Goal: Task Accomplishment & Management: Use online tool/utility

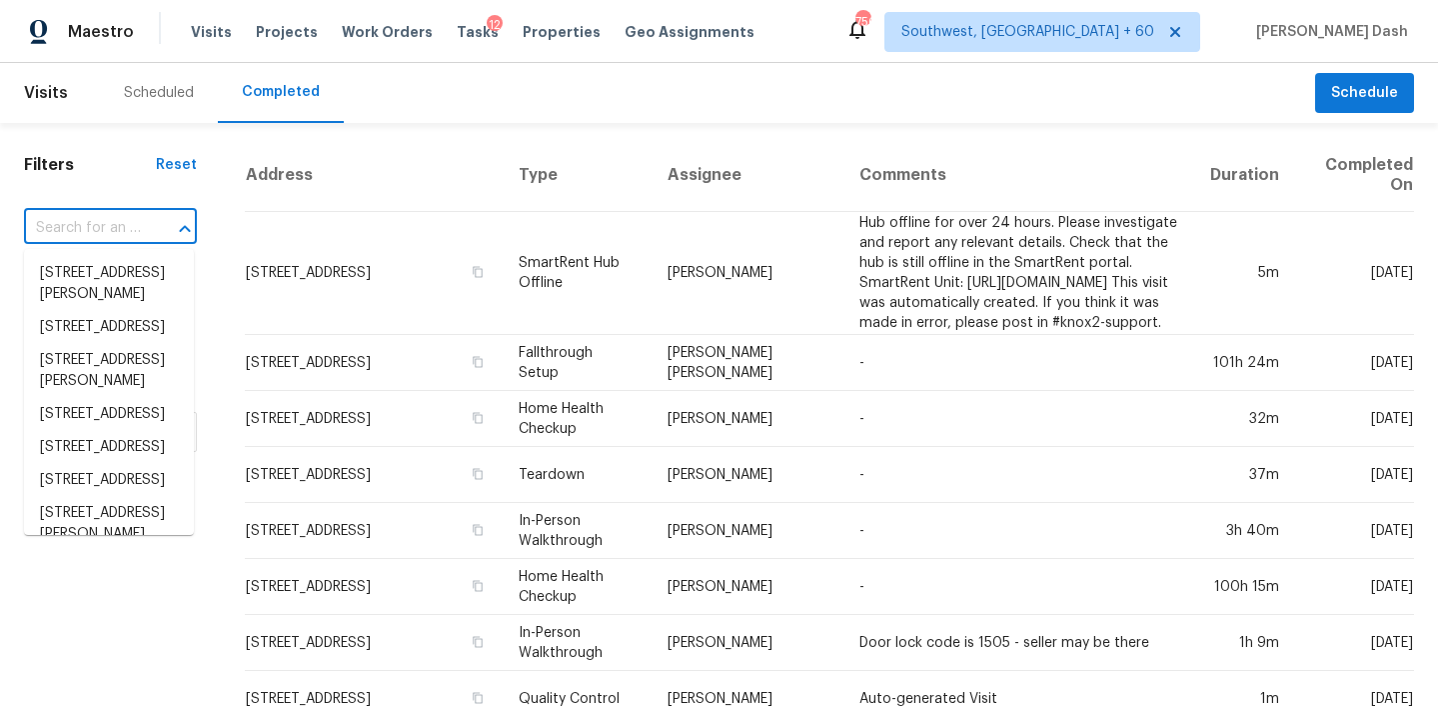
click at [121, 216] on input "text" at bounding box center [82, 228] width 117 height 31
paste input "[STREET_ADDRESS]"
type input "[STREET_ADDRESS]"
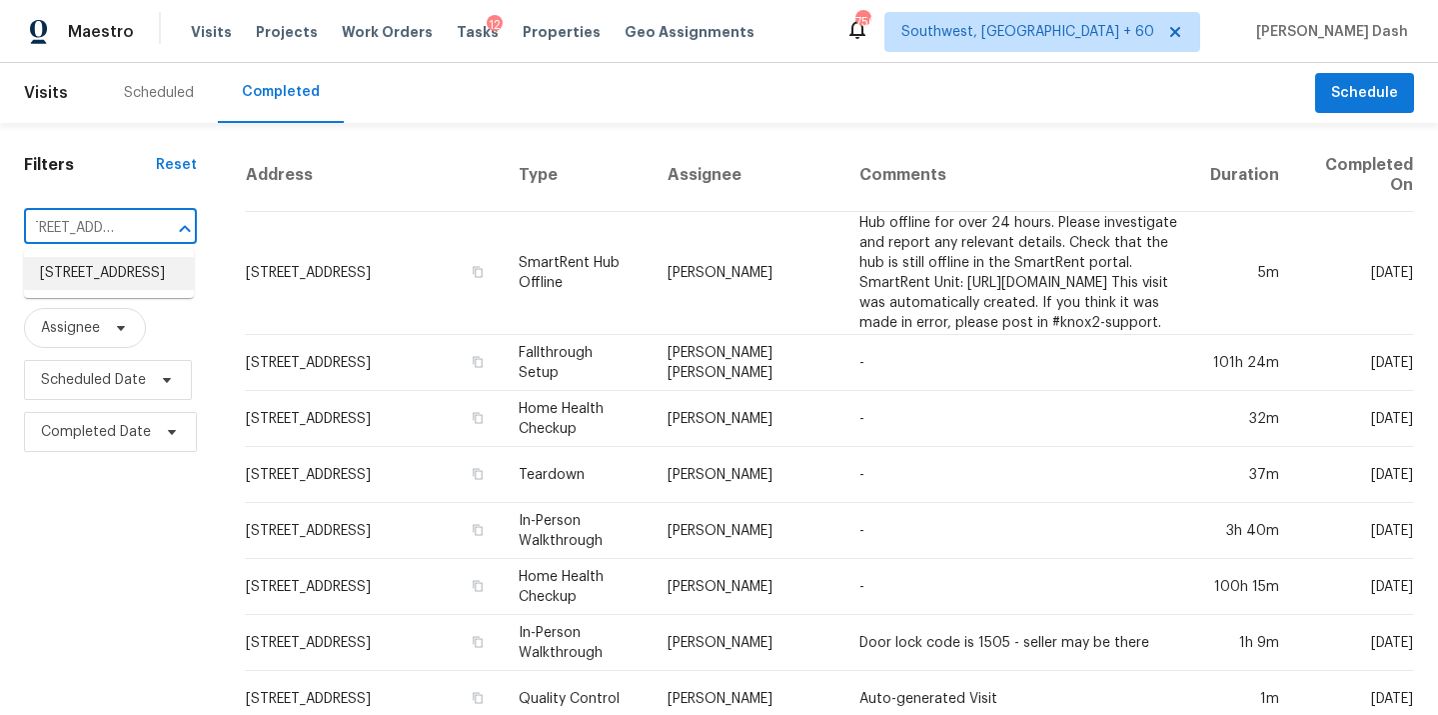
click at [124, 272] on li "[STREET_ADDRESS]" at bounding box center [109, 273] width 170 height 33
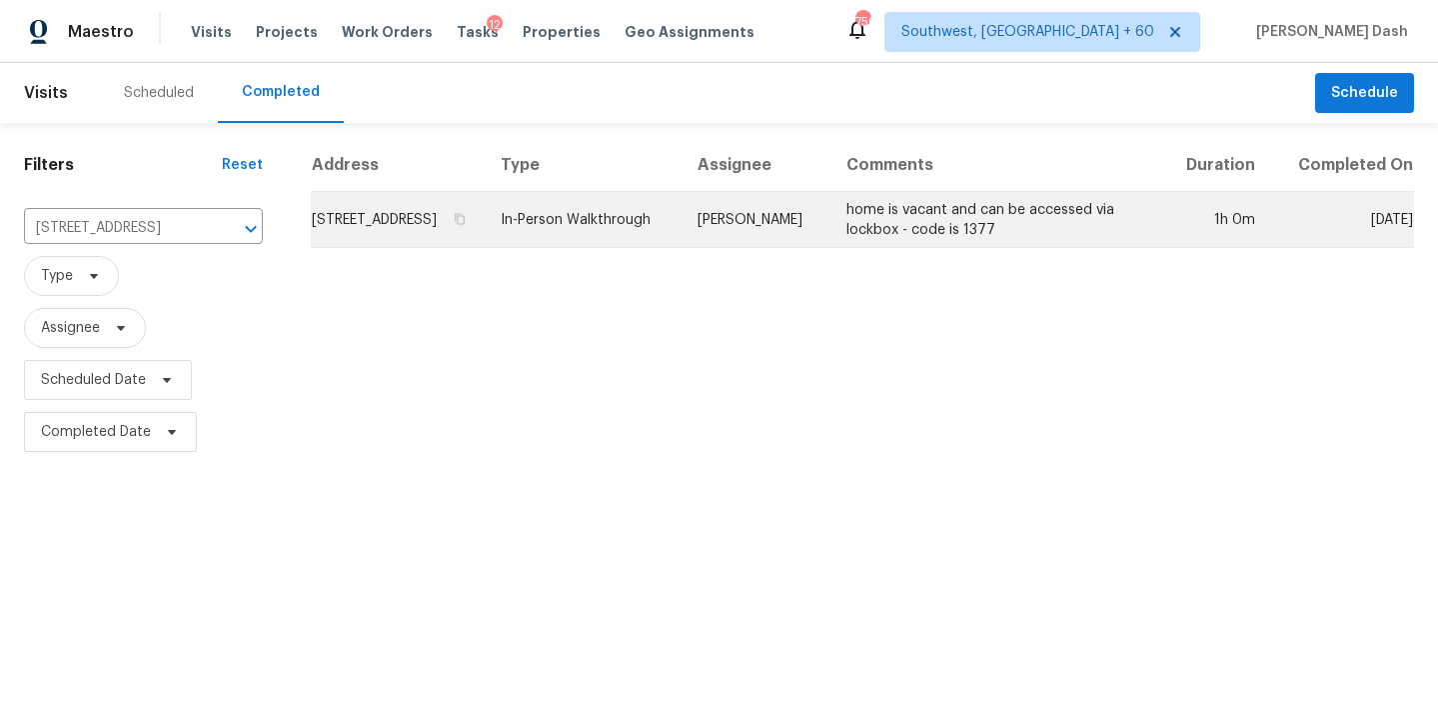
click at [630, 229] on td "In-Person Walkthrough" at bounding box center [583, 220] width 197 height 56
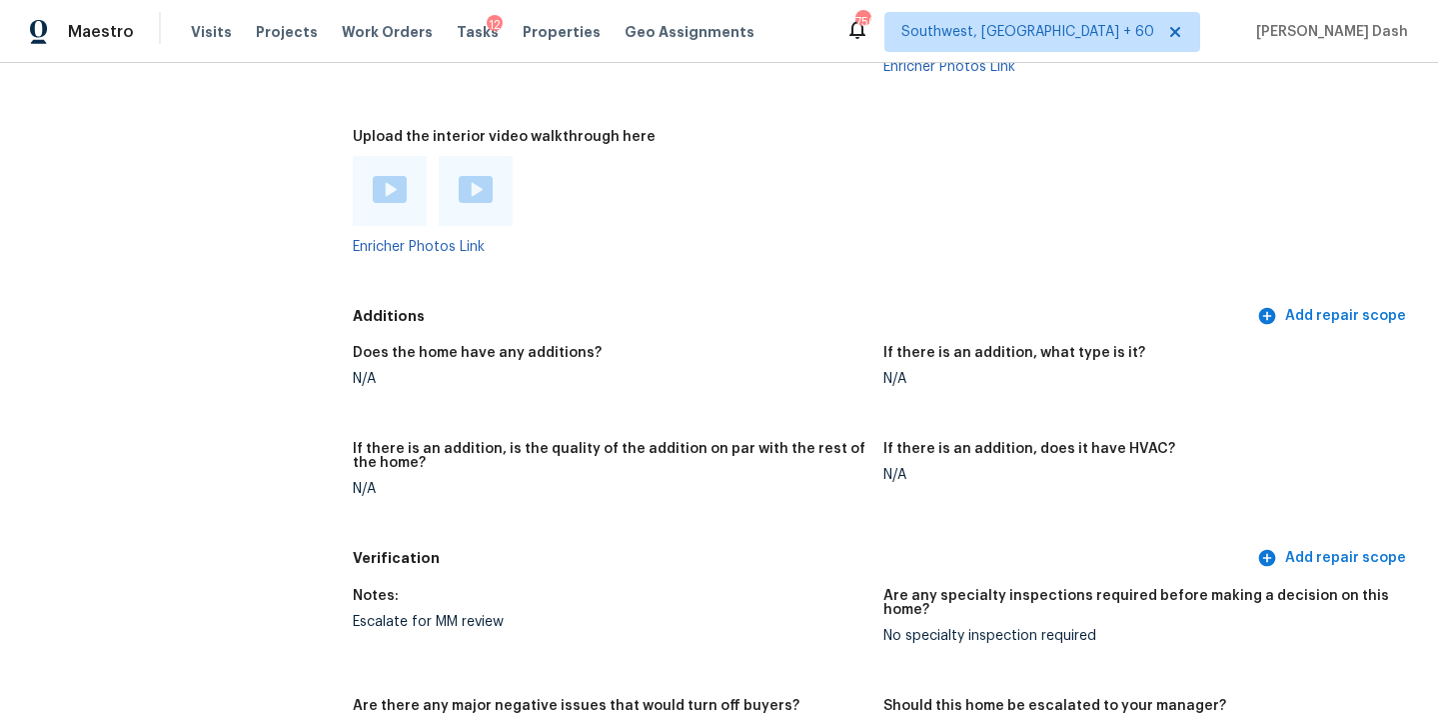
scroll to position [3723, 0]
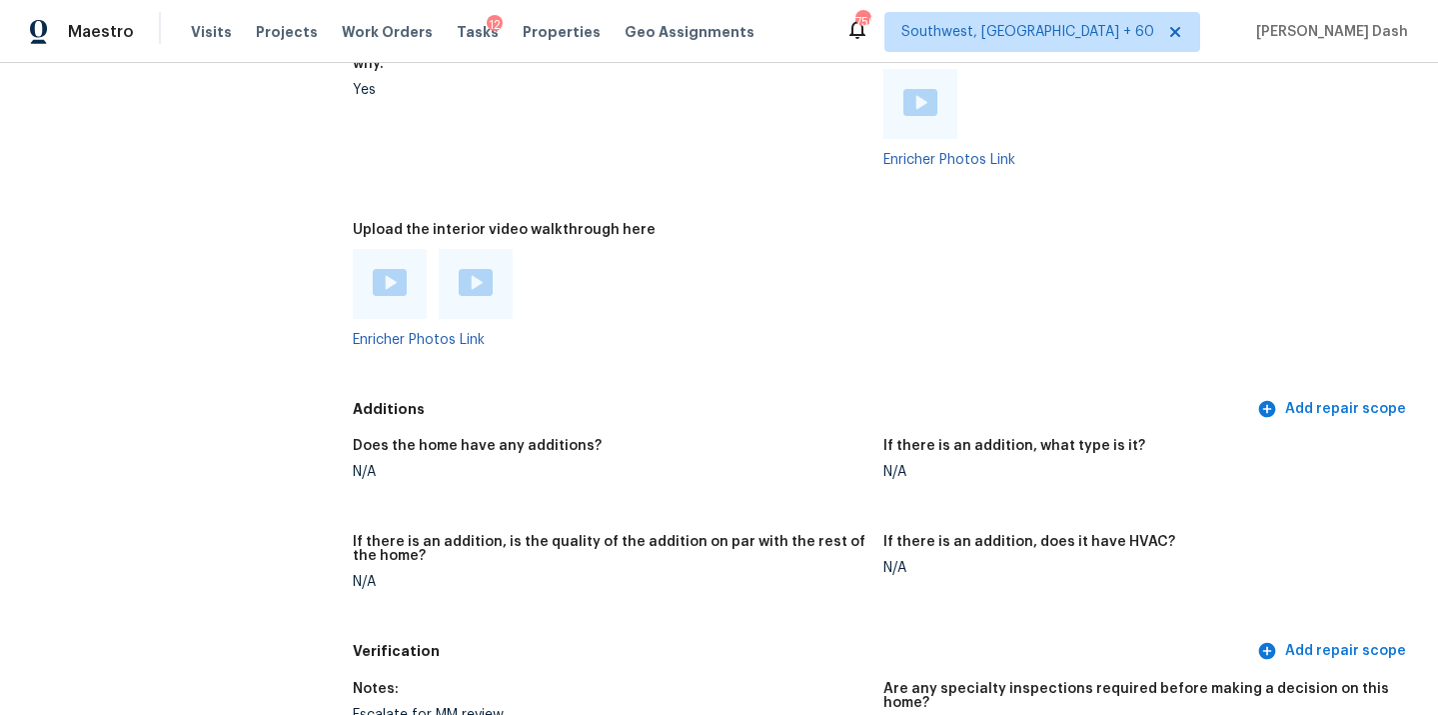
click at [388, 269] on img at bounding box center [390, 282] width 34 height 27
click at [476, 269] on img at bounding box center [476, 282] width 34 height 27
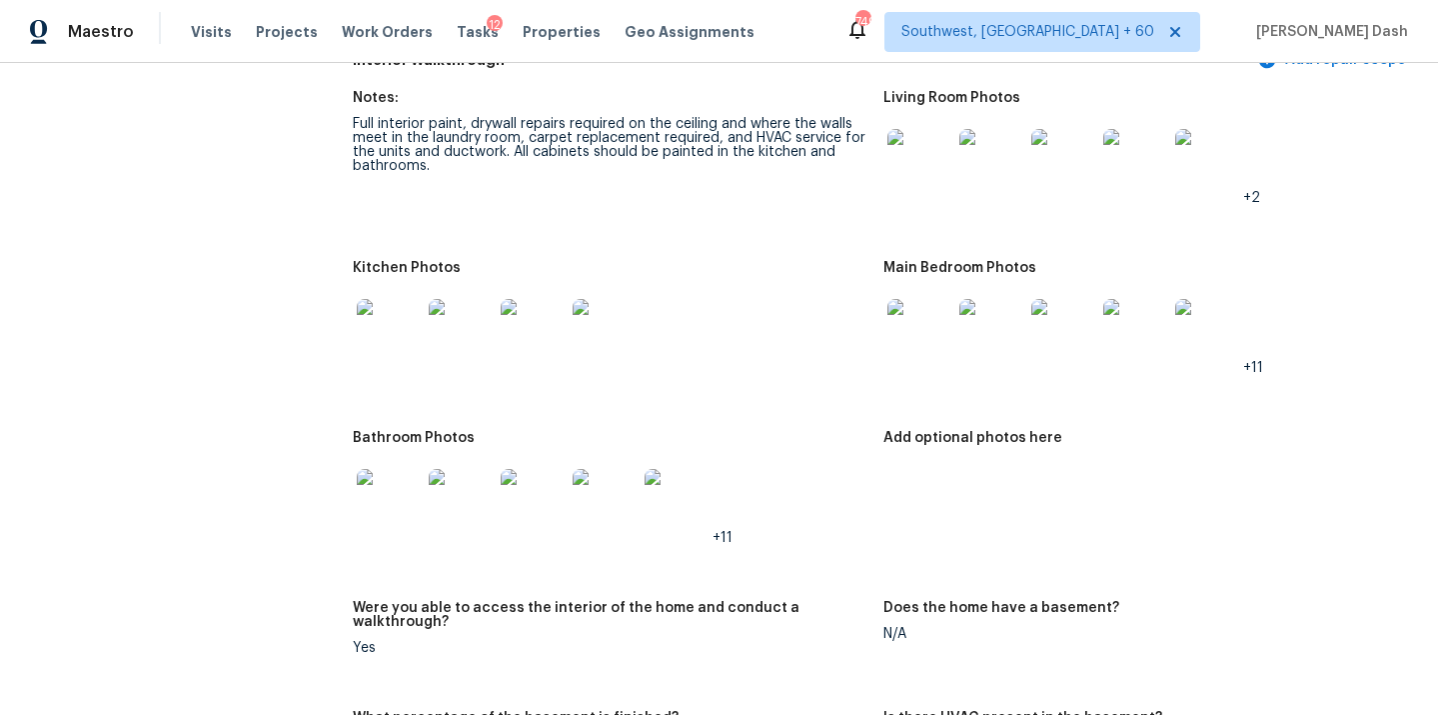
scroll to position [2191, 0]
click at [914, 140] on img at bounding box center [920, 160] width 64 height 64
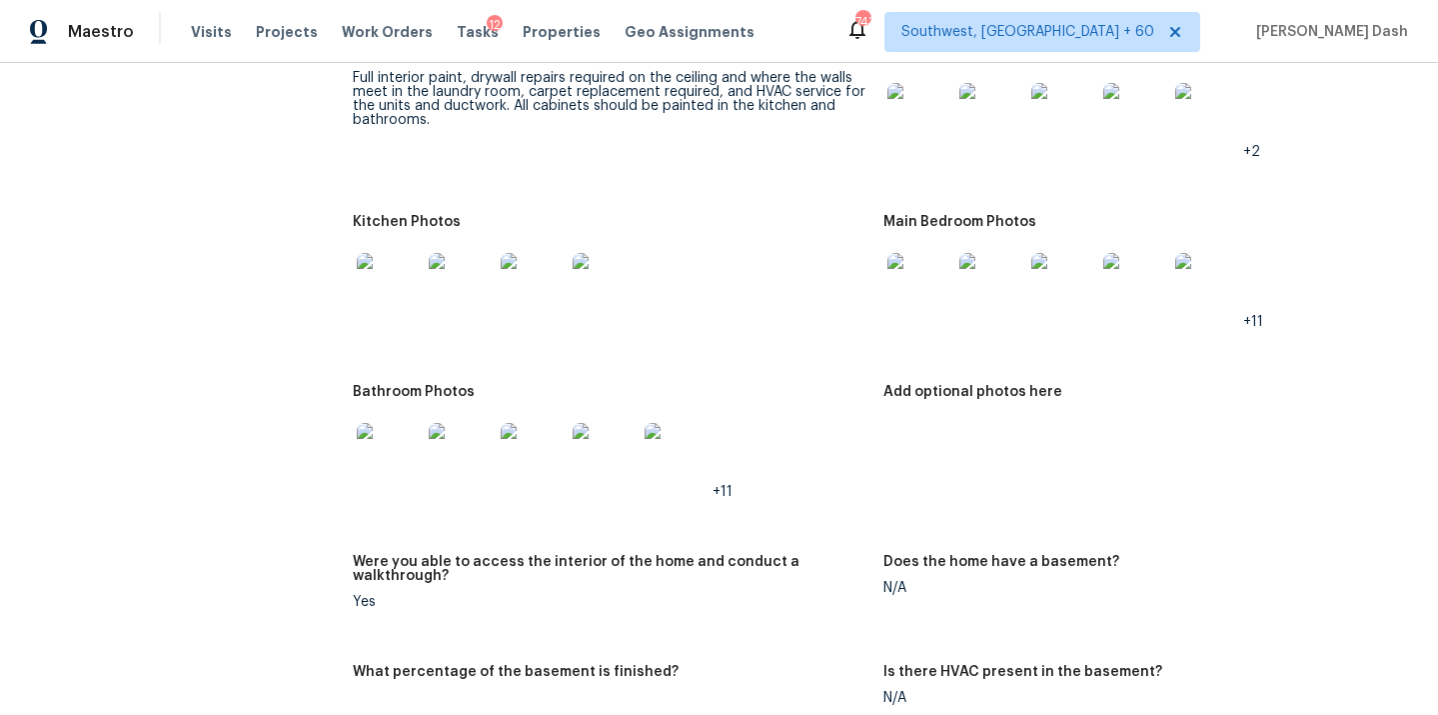
scroll to position [0, 0]
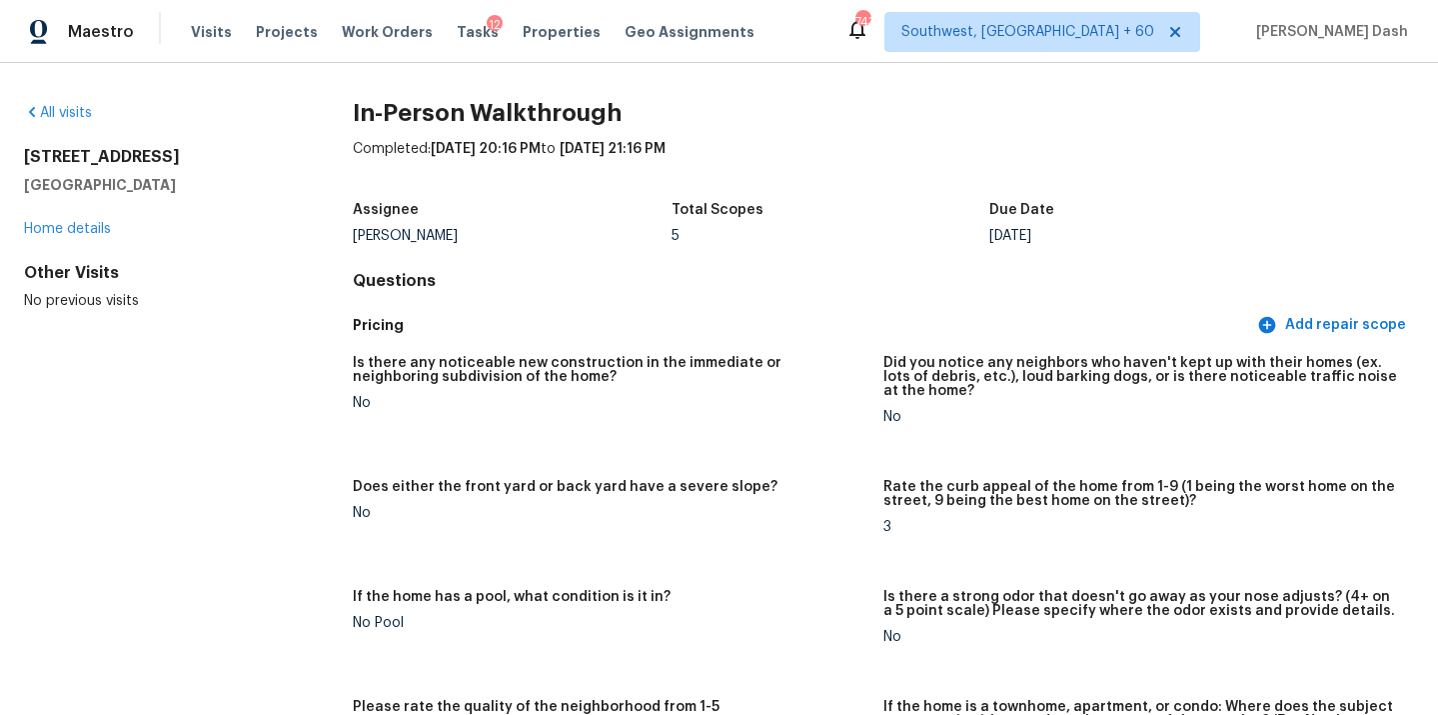
click at [56, 99] on div "All visits 6020 Tasajillo Trl Austin, TX 78739 Home details Other Visits No pre…" at bounding box center [719, 389] width 1438 height 652
click at [58, 110] on link "All visits" at bounding box center [58, 113] width 68 height 14
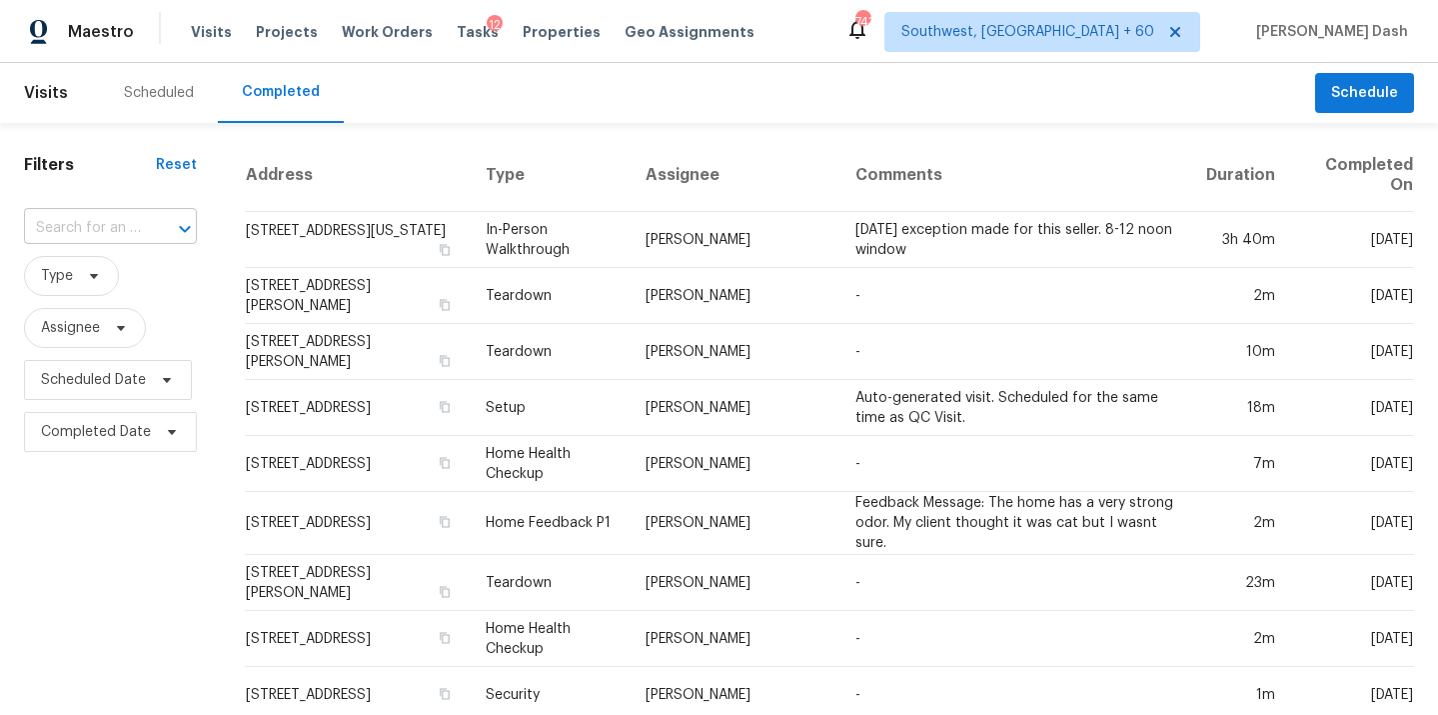
click at [130, 232] on input "text" at bounding box center [82, 228] width 117 height 31
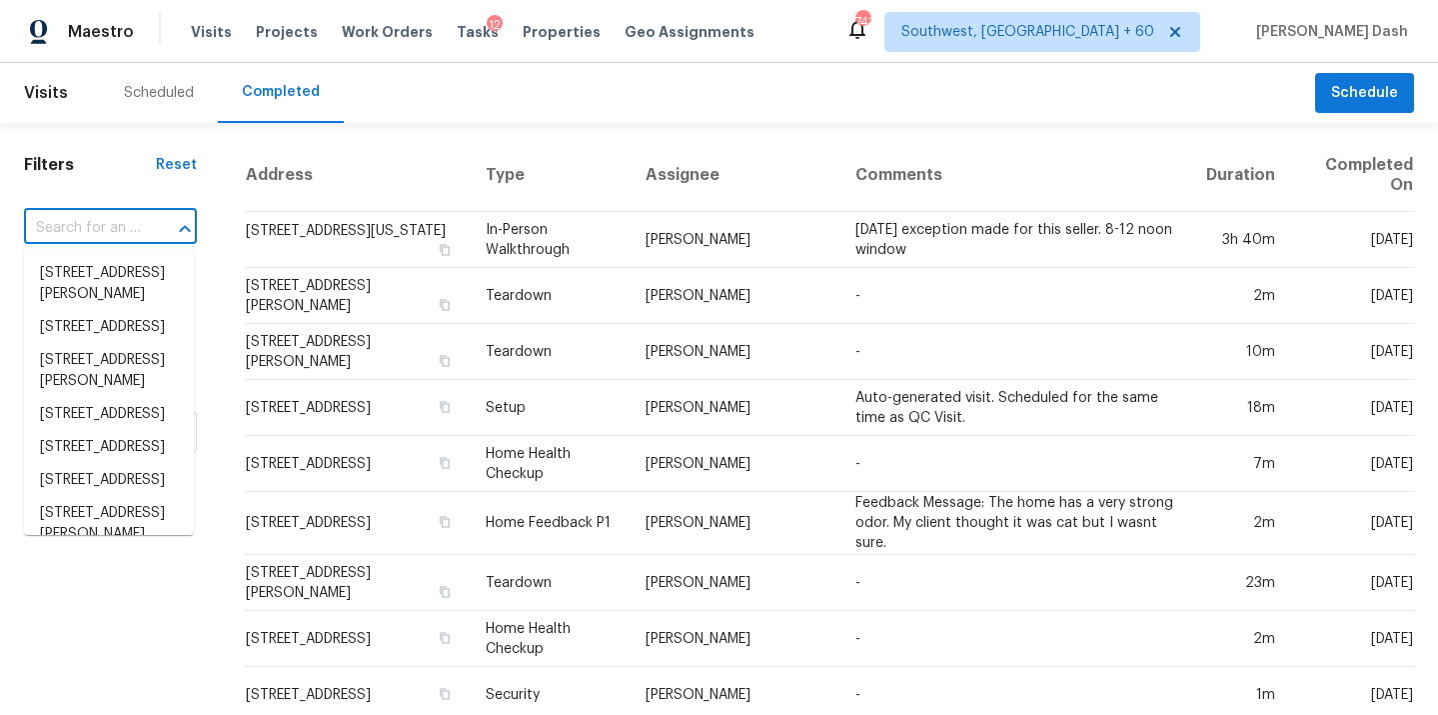
paste input "515 Charles Dr, Canton, GA 30115"
type input "515 Charles Dr, Canton, GA 30115"
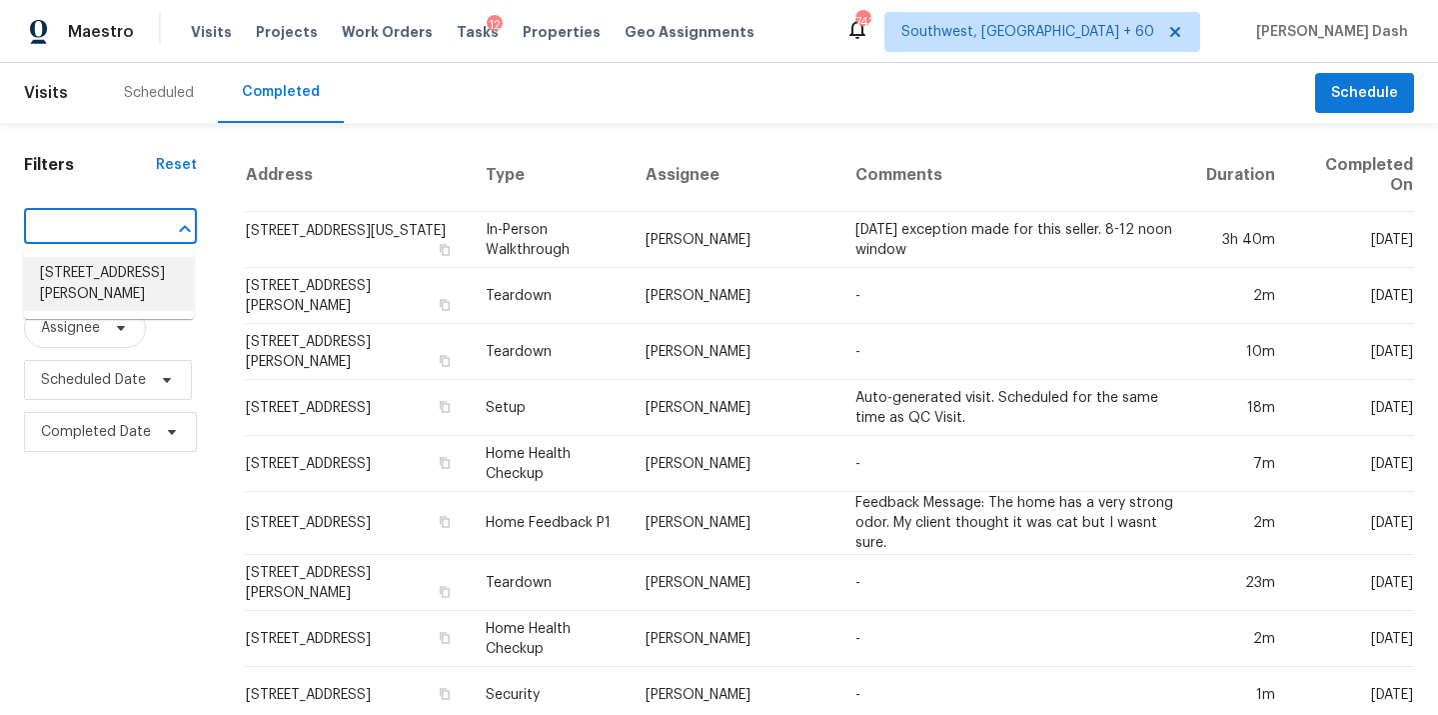
click at [125, 279] on li "515 Charles Dr, Canton, GA 30115" at bounding box center [109, 284] width 170 height 54
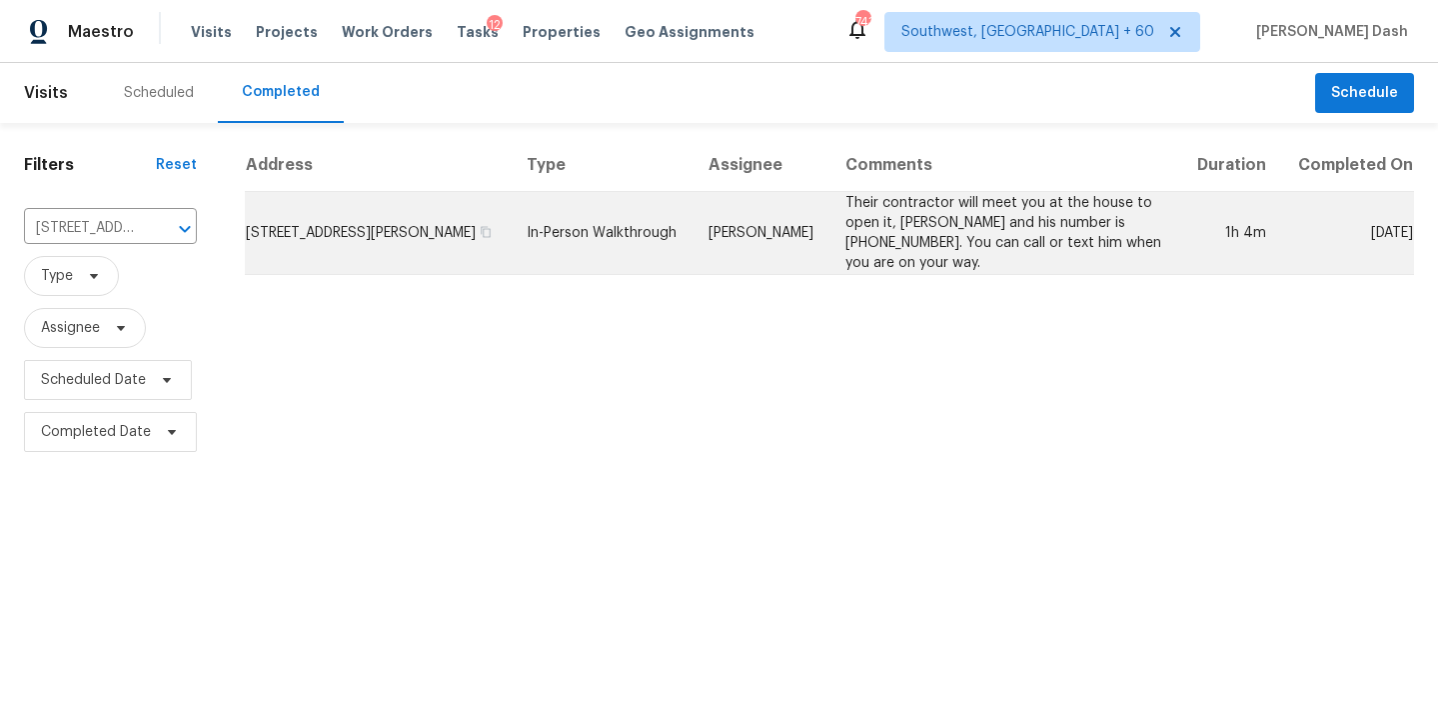
click at [536, 230] on td "In-Person Walkthrough" at bounding box center [602, 233] width 182 height 83
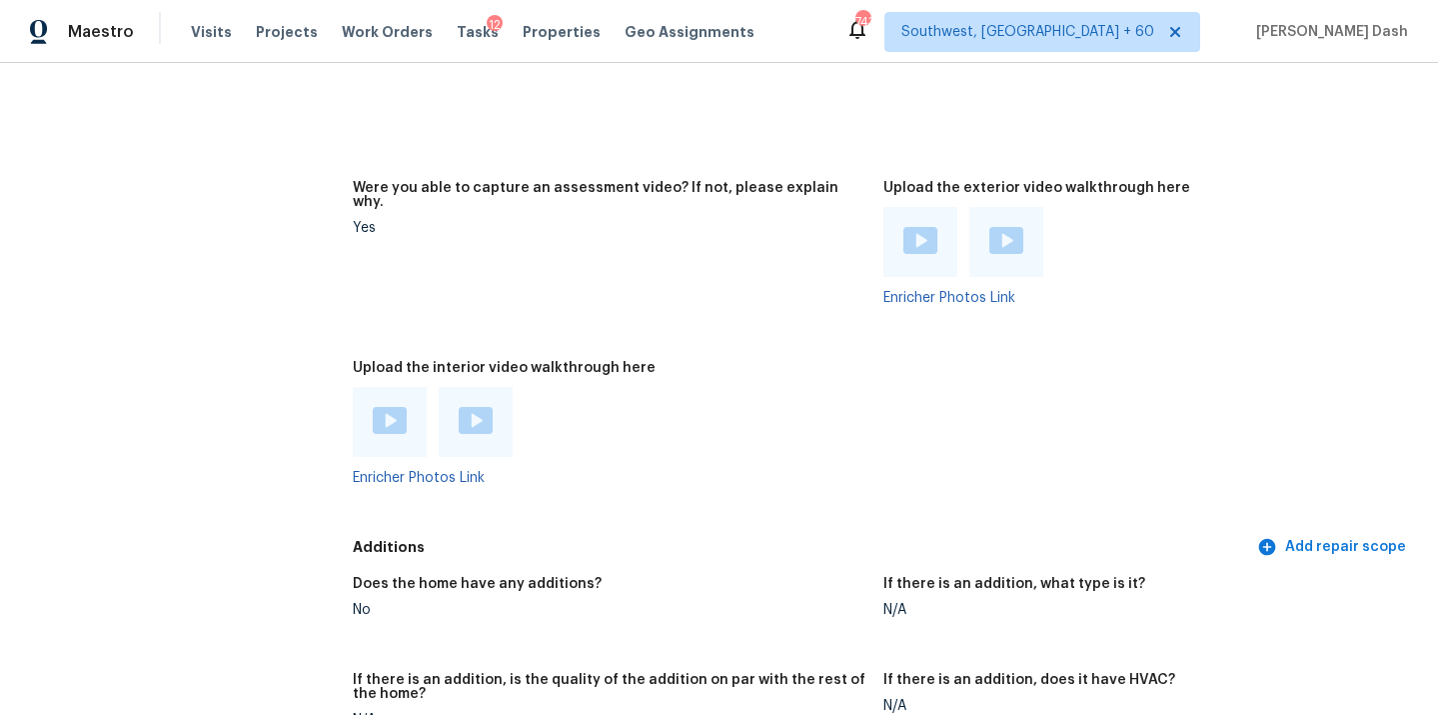
scroll to position [4113, 0]
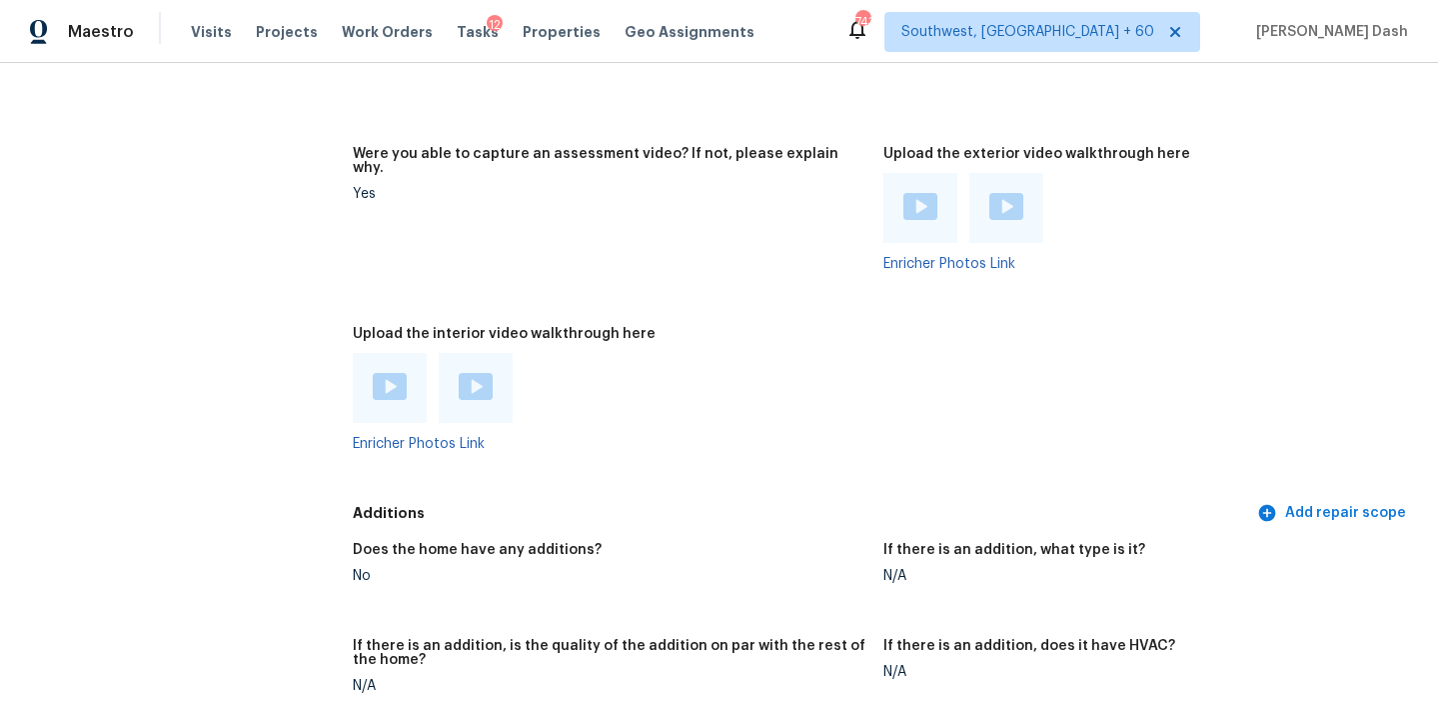
click at [548, 209] on figure "Were you able to capture an assessment video? If not, please explain why. Yes" at bounding box center [618, 225] width 531 height 156
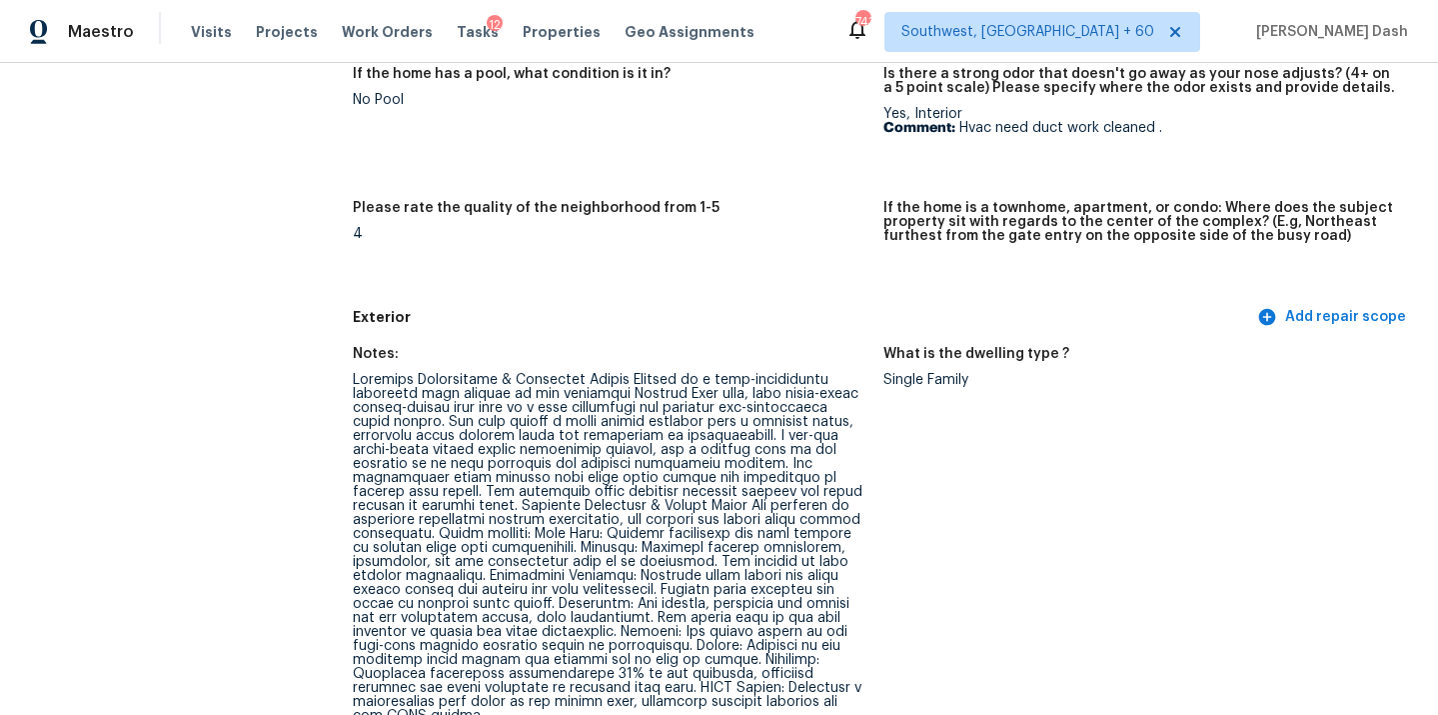
scroll to position [558, 0]
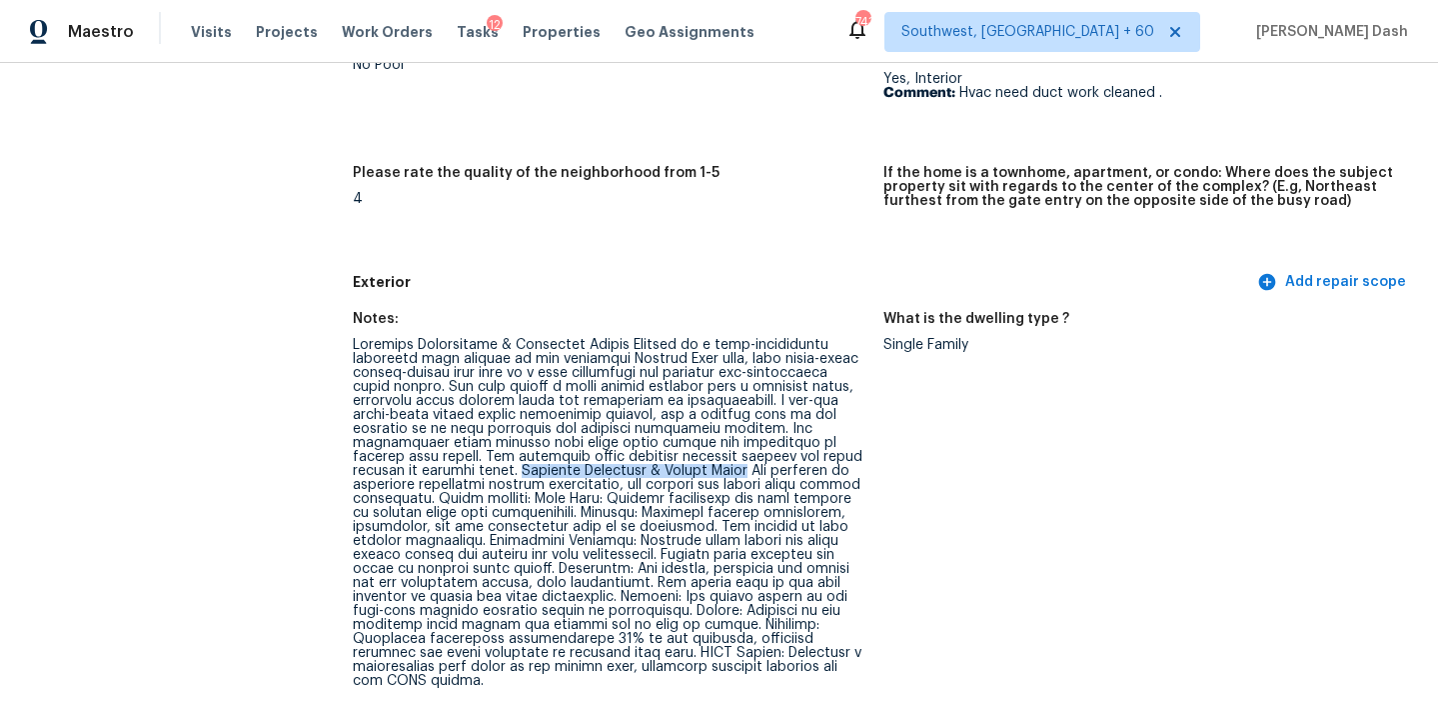
drag, startPoint x: 446, startPoint y: 471, endPoint x: 663, endPoint y: 477, distance: 217.0
click at [663, 477] on div at bounding box center [610, 513] width 515 height 350
drag, startPoint x: 535, startPoint y: 500, endPoint x: 784, endPoint y: 505, distance: 248.9
click at [784, 505] on div at bounding box center [610, 513] width 515 height 350
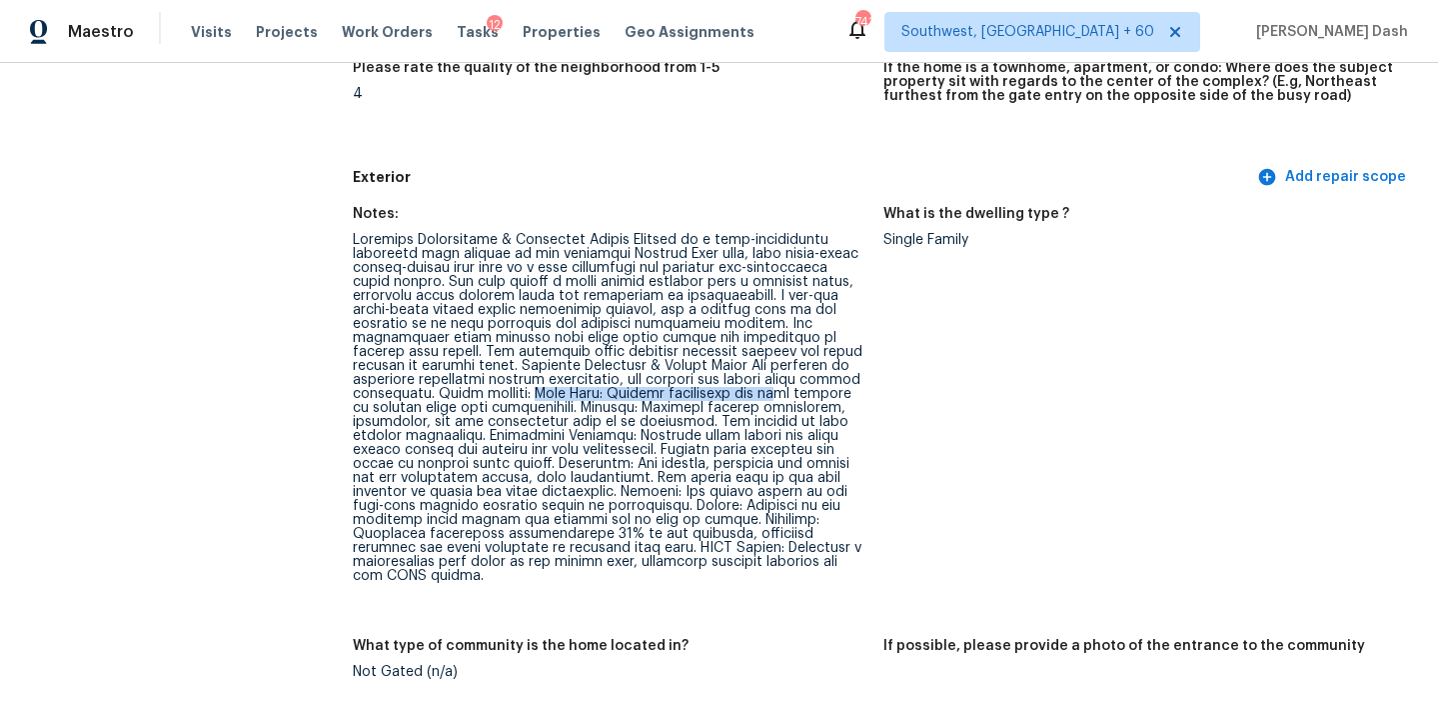
scroll to position [684, 0]
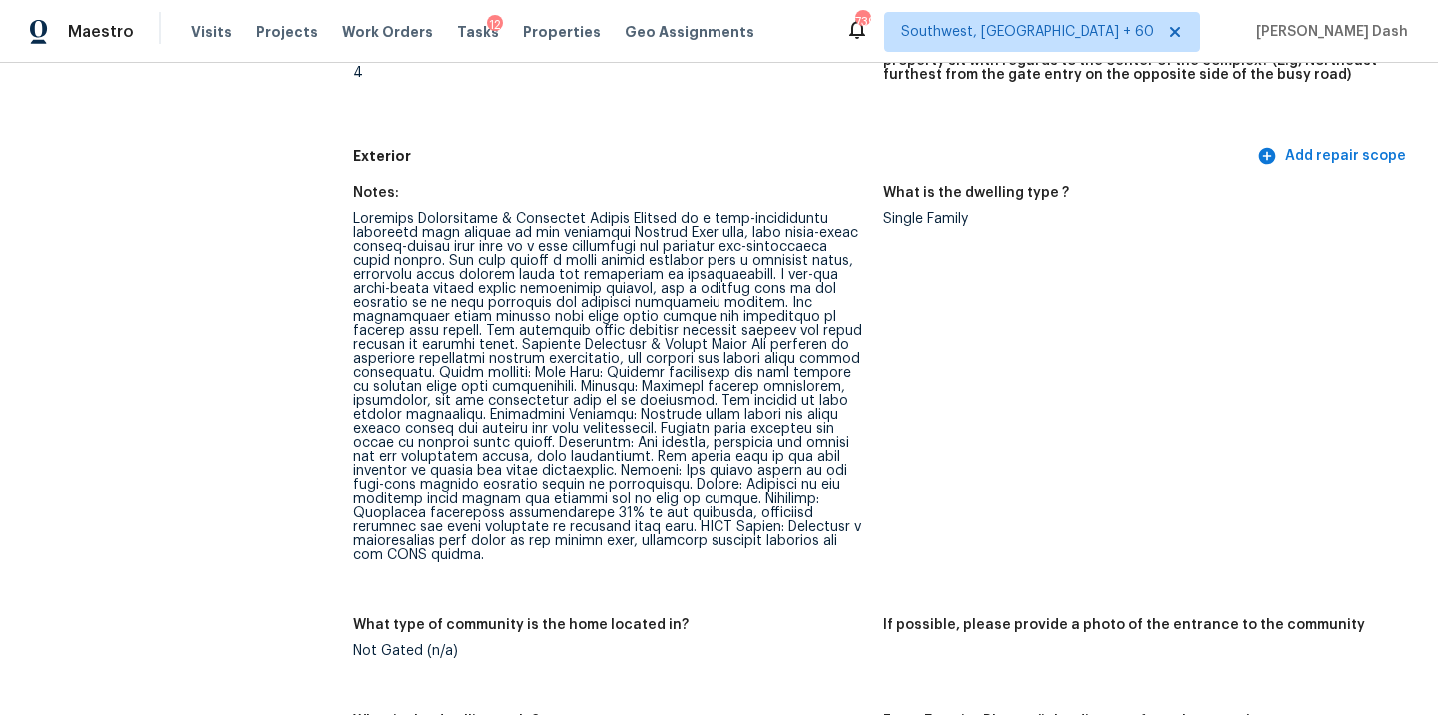
click at [616, 423] on div at bounding box center [610, 387] width 515 height 350
drag, startPoint x: 614, startPoint y: 415, endPoint x: 614, endPoint y: 430, distance: 15.0
click at [614, 430] on div at bounding box center [610, 387] width 515 height 350
click at [630, 476] on div at bounding box center [610, 387] width 515 height 350
drag, startPoint x: 615, startPoint y: 468, endPoint x: 774, endPoint y: 468, distance: 158.9
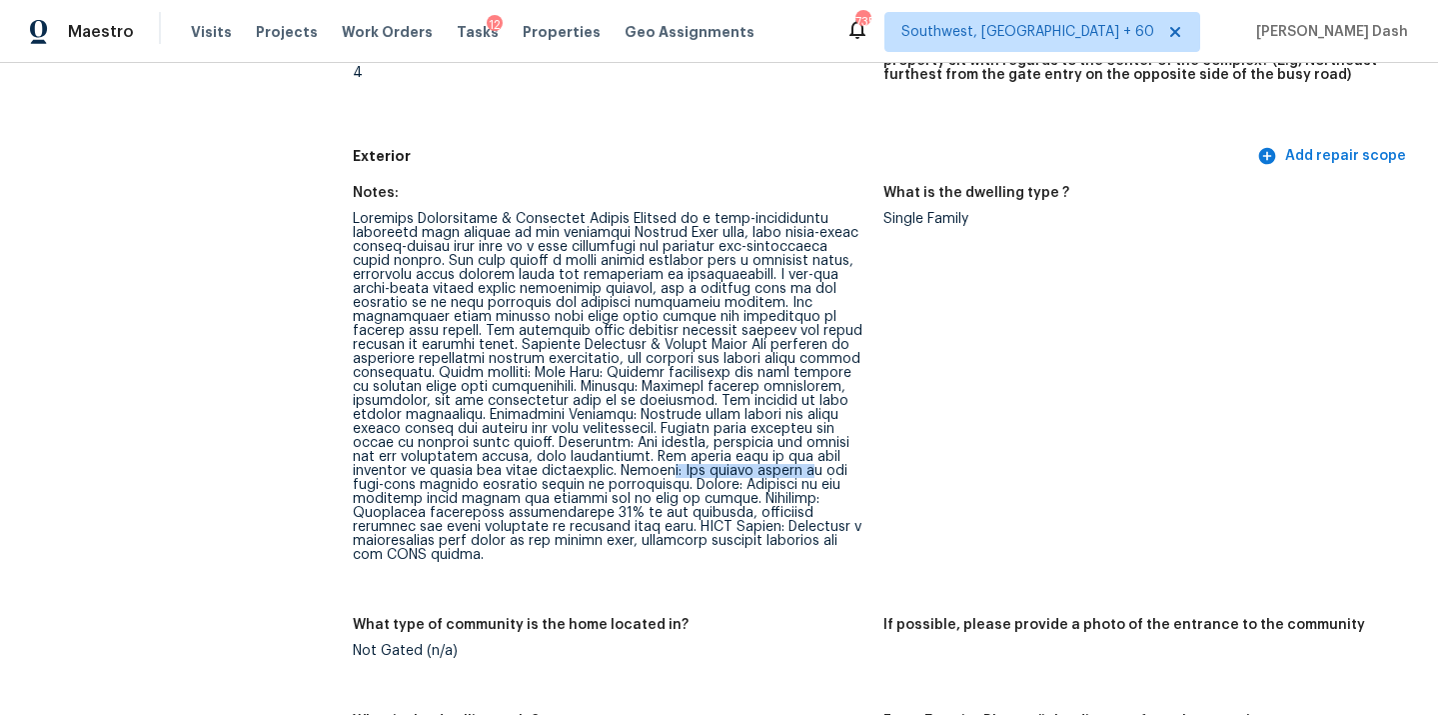
click at [774, 468] on div at bounding box center [610, 387] width 515 height 350
click at [628, 499] on div at bounding box center [610, 387] width 515 height 350
drag, startPoint x: 628, startPoint y: 499, endPoint x: 682, endPoint y: 499, distance: 54.0
click at [682, 499] on div at bounding box center [610, 387] width 515 height 350
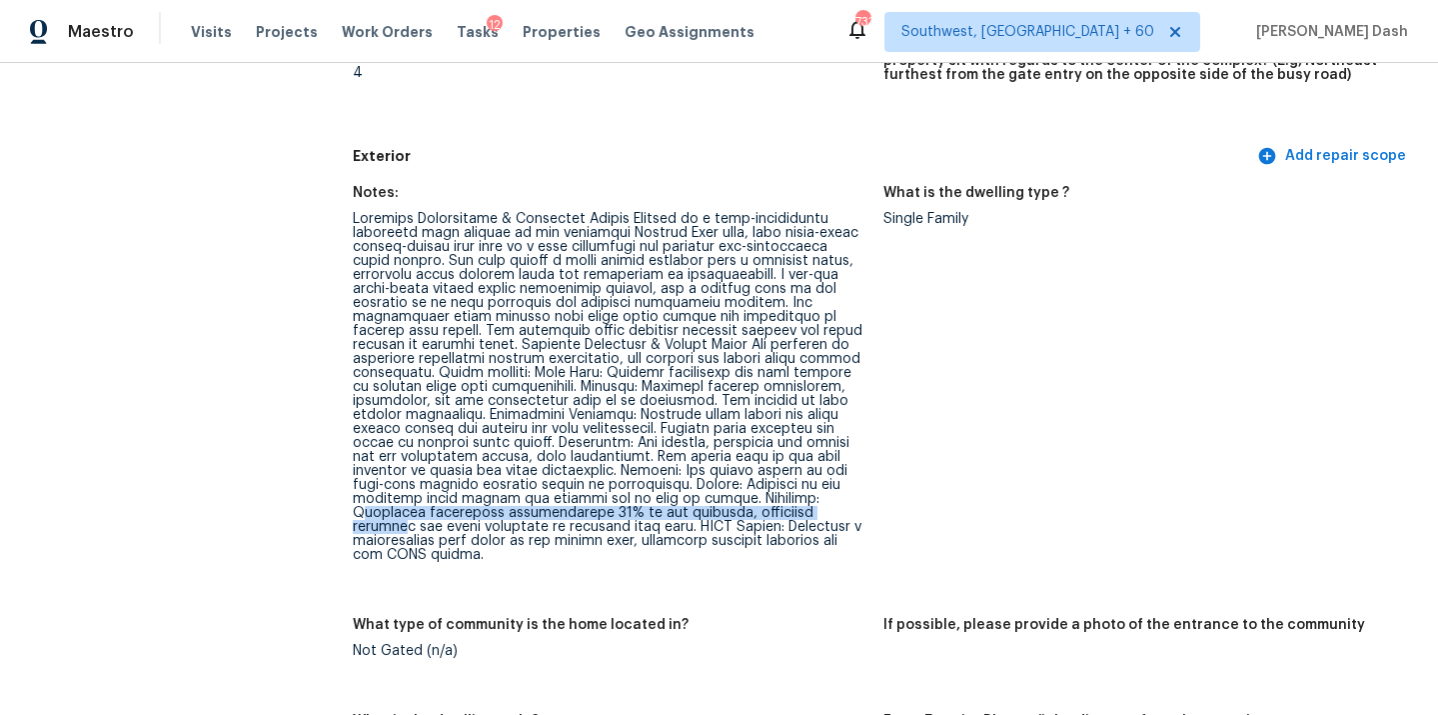
drag, startPoint x: 696, startPoint y: 499, endPoint x: 682, endPoint y: 512, distance: 19.1
click at [682, 512] on div at bounding box center [610, 387] width 515 height 350
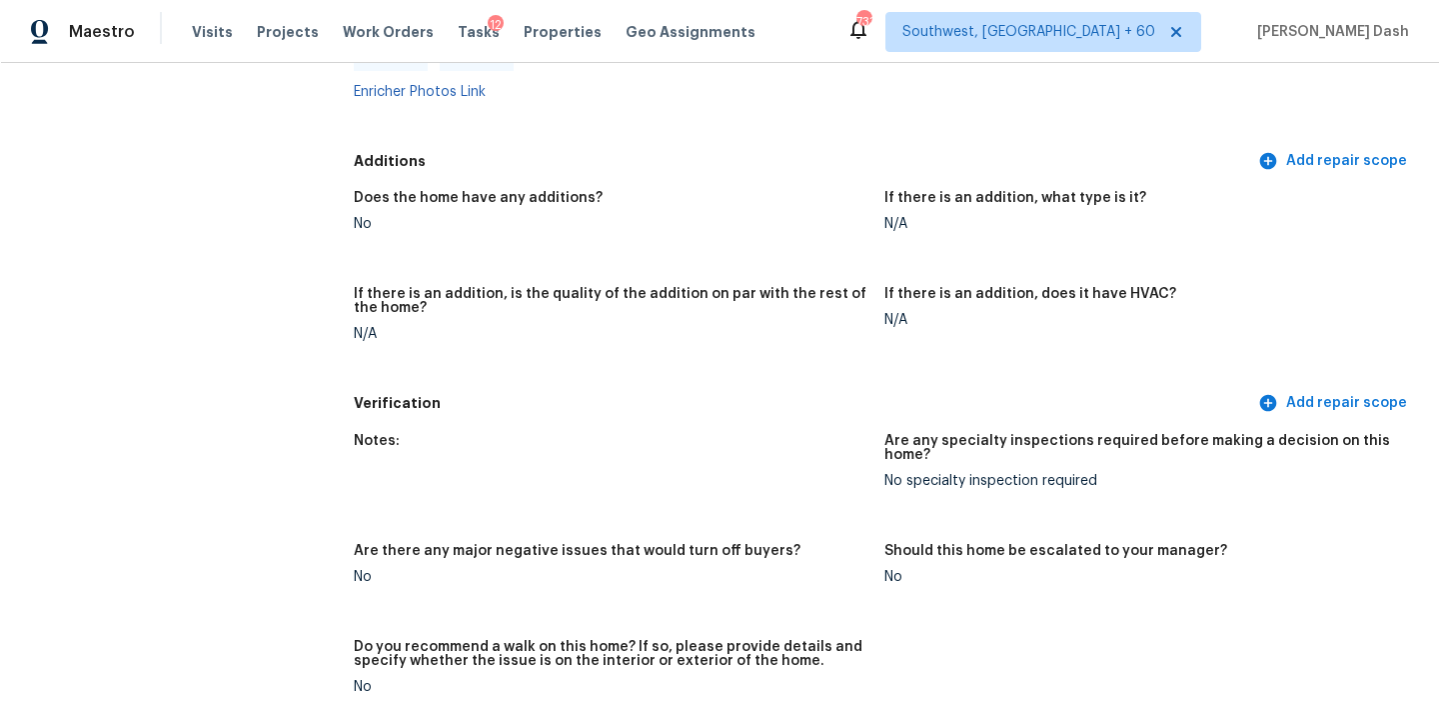
scroll to position [4118, 0]
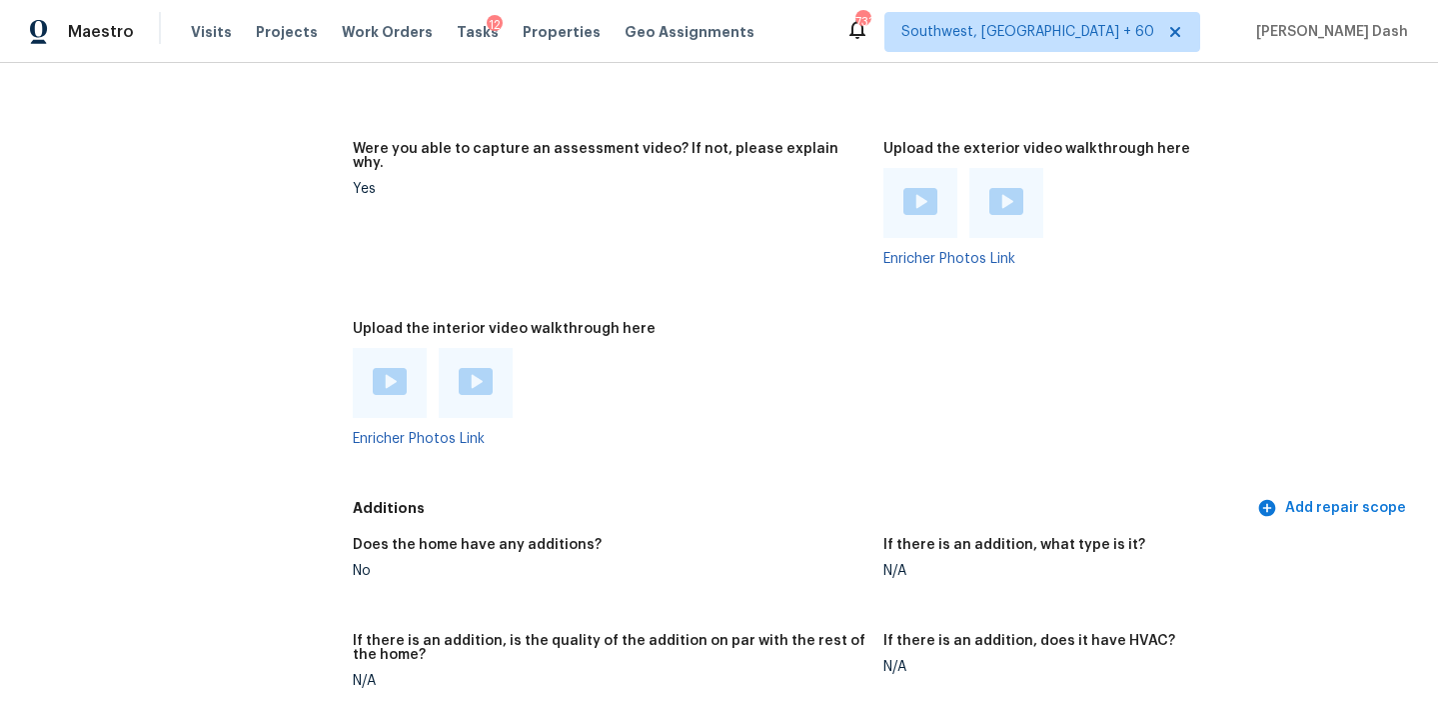
click at [471, 368] on img at bounding box center [476, 381] width 34 height 27
click at [384, 348] on div at bounding box center [391, 383] width 74 height 70
click at [391, 368] on img at bounding box center [391, 381] width 34 height 27
click at [470, 368] on img at bounding box center [477, 381] width 34 height 27
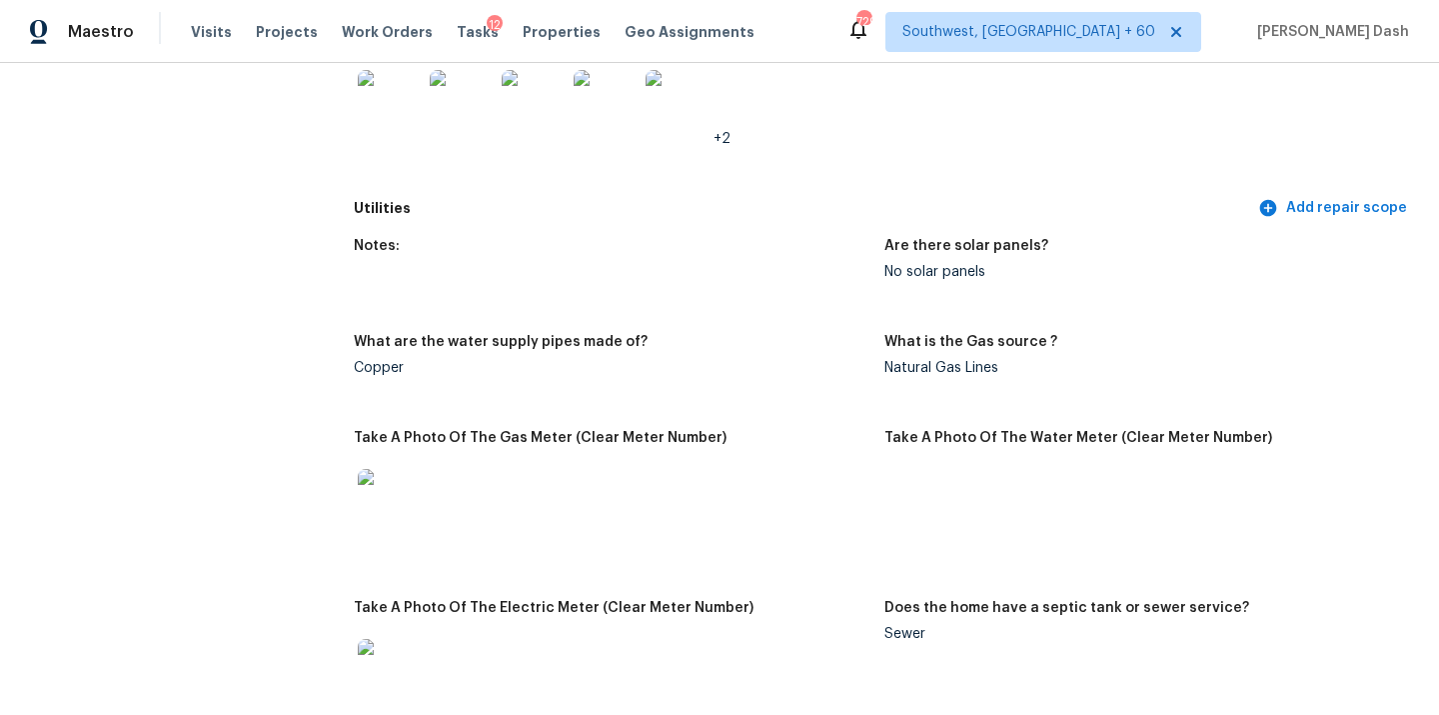
scroll to position [1703, 0]
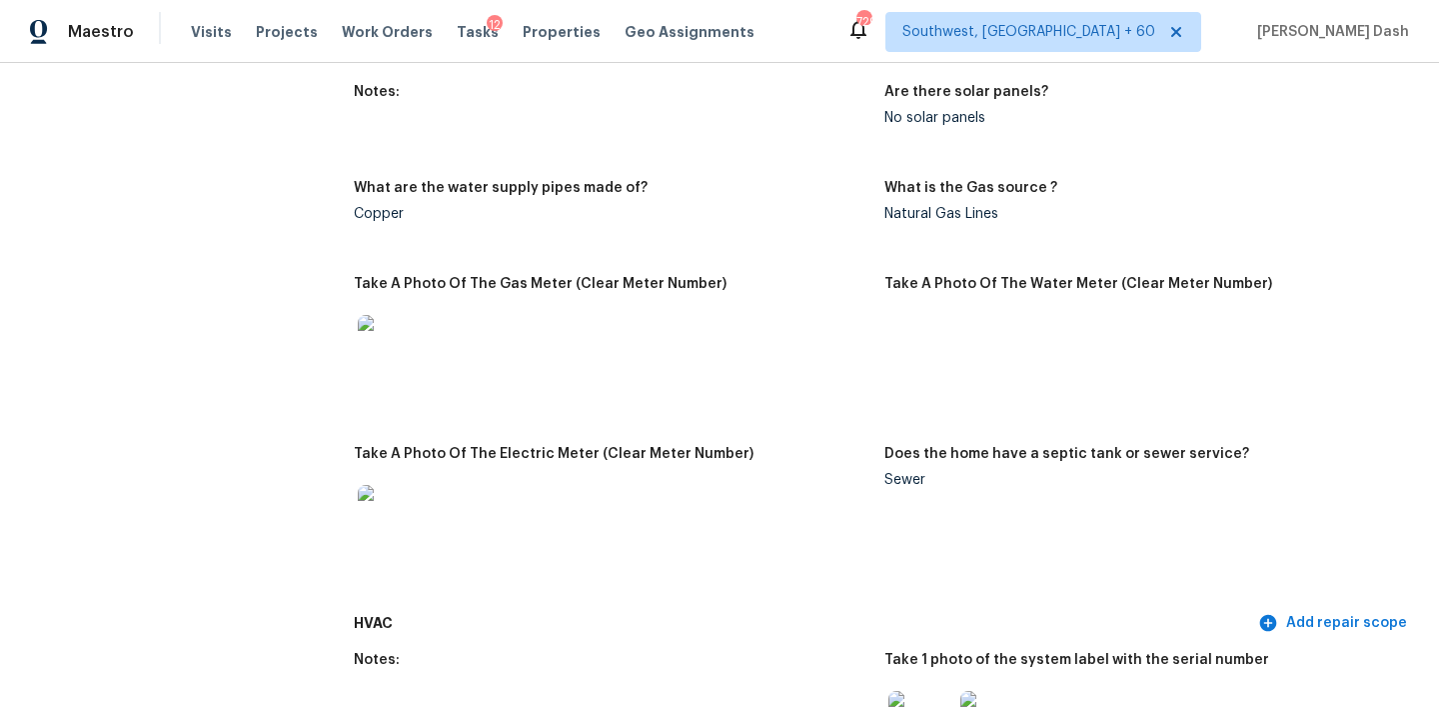
click at [496, 517] on div at bounding box center [611, 517] width 515 height 88
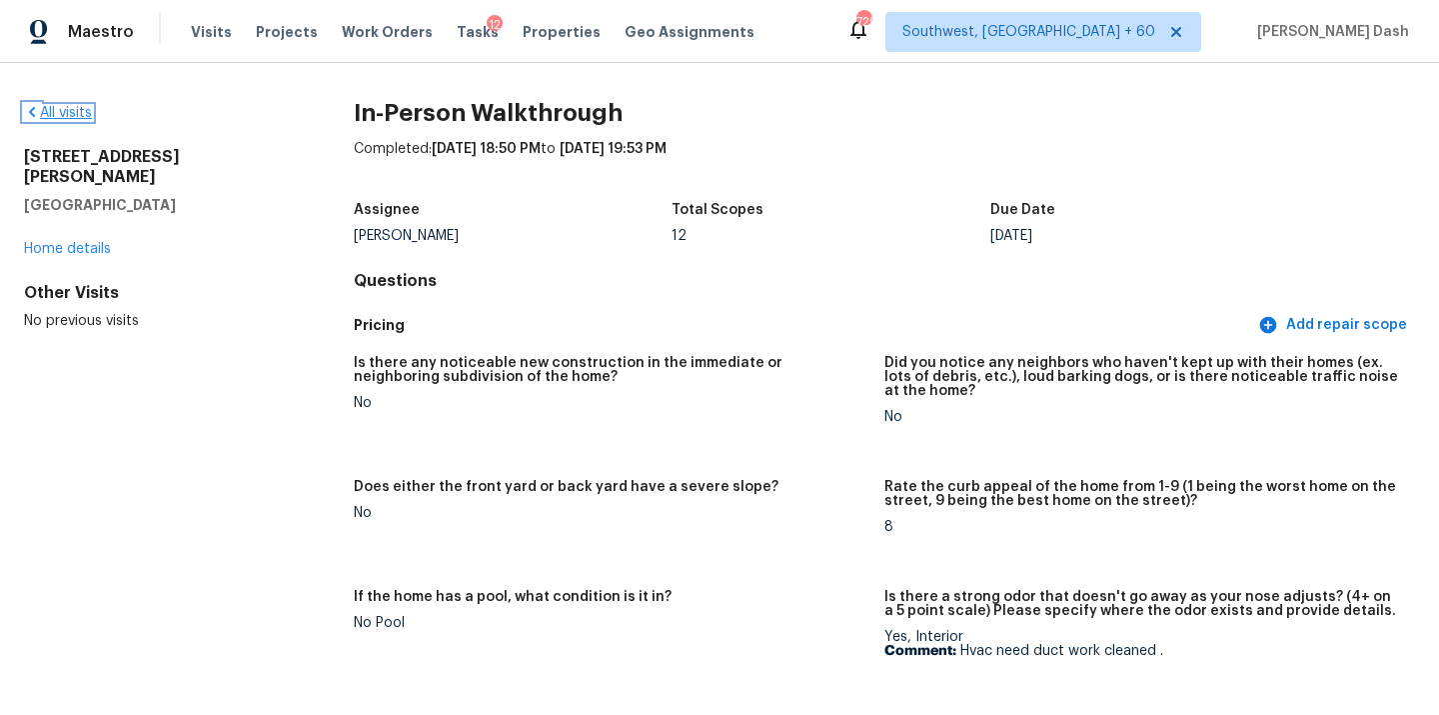
click at [76, 111] on link "All visits" at bounding box center [58, 113] width 68 height 14
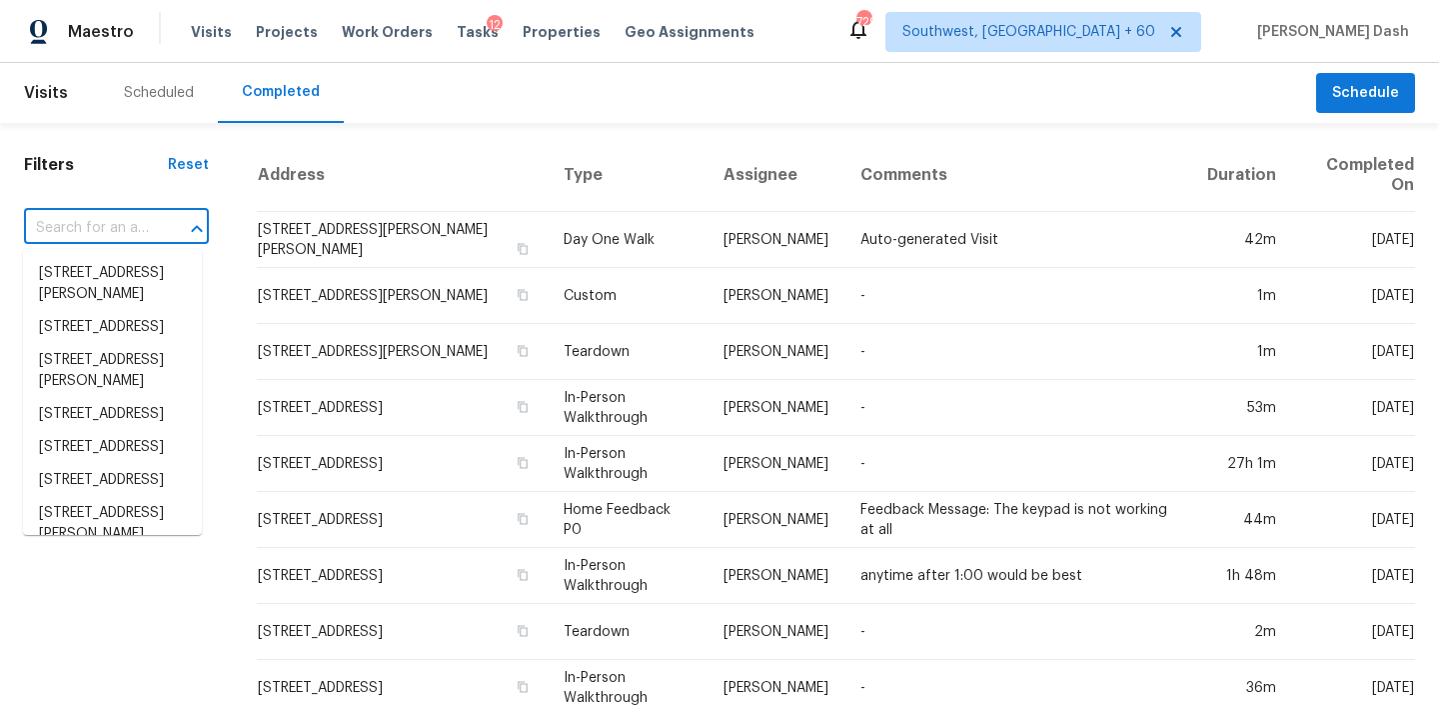
click at [140, 213] on input "text" at bounding box center [88, 228] width 129 height 31
paste input "4744 Hickory Nut Pl, Dumfries, VA 22025"
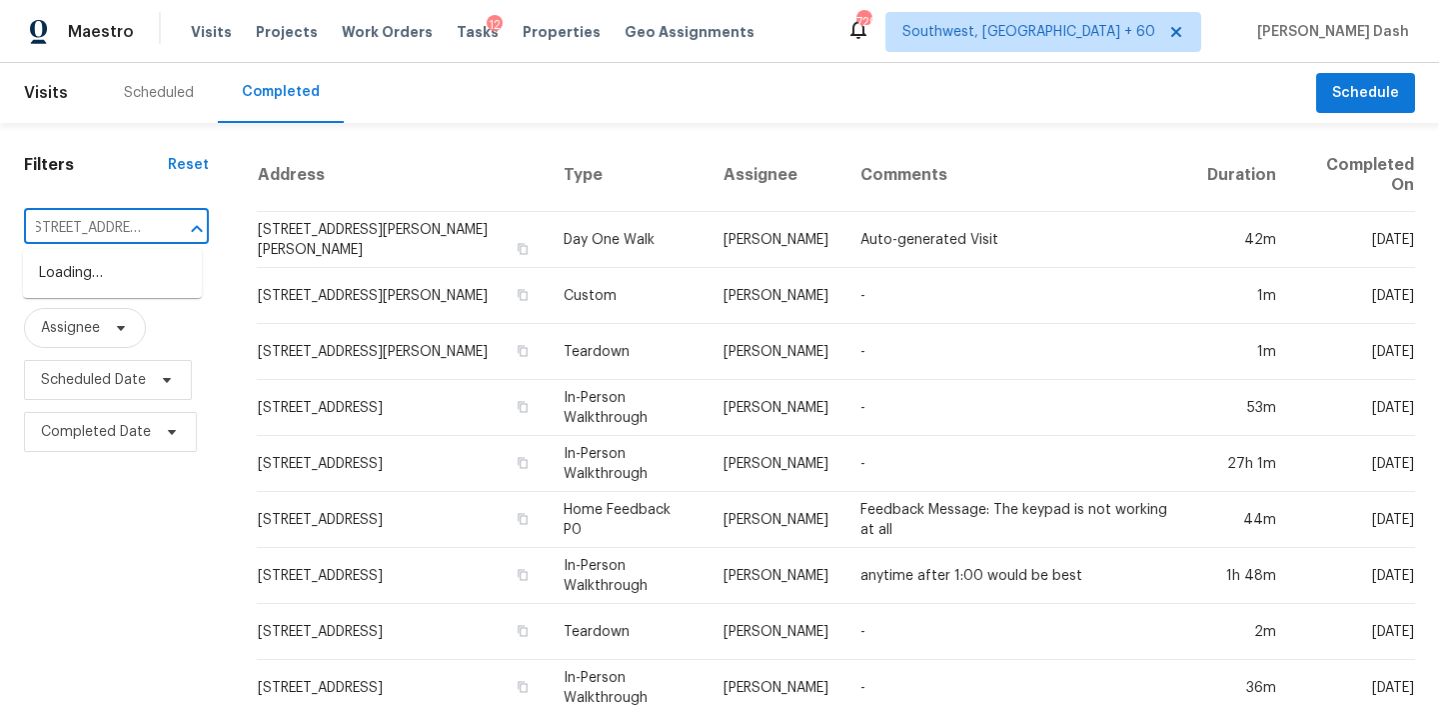
type input "4744 Hickory Nut Pl, Dumfries, VA 22025"
click at [131, 227] on input "text" at bounding box center [88, 228] width 129 height 31
paste input "4744 Hickory Nut Pl, Dumfries, VA 22025"
type input "4744 Hickory Nut Pl, Dumfries, VA 22025"
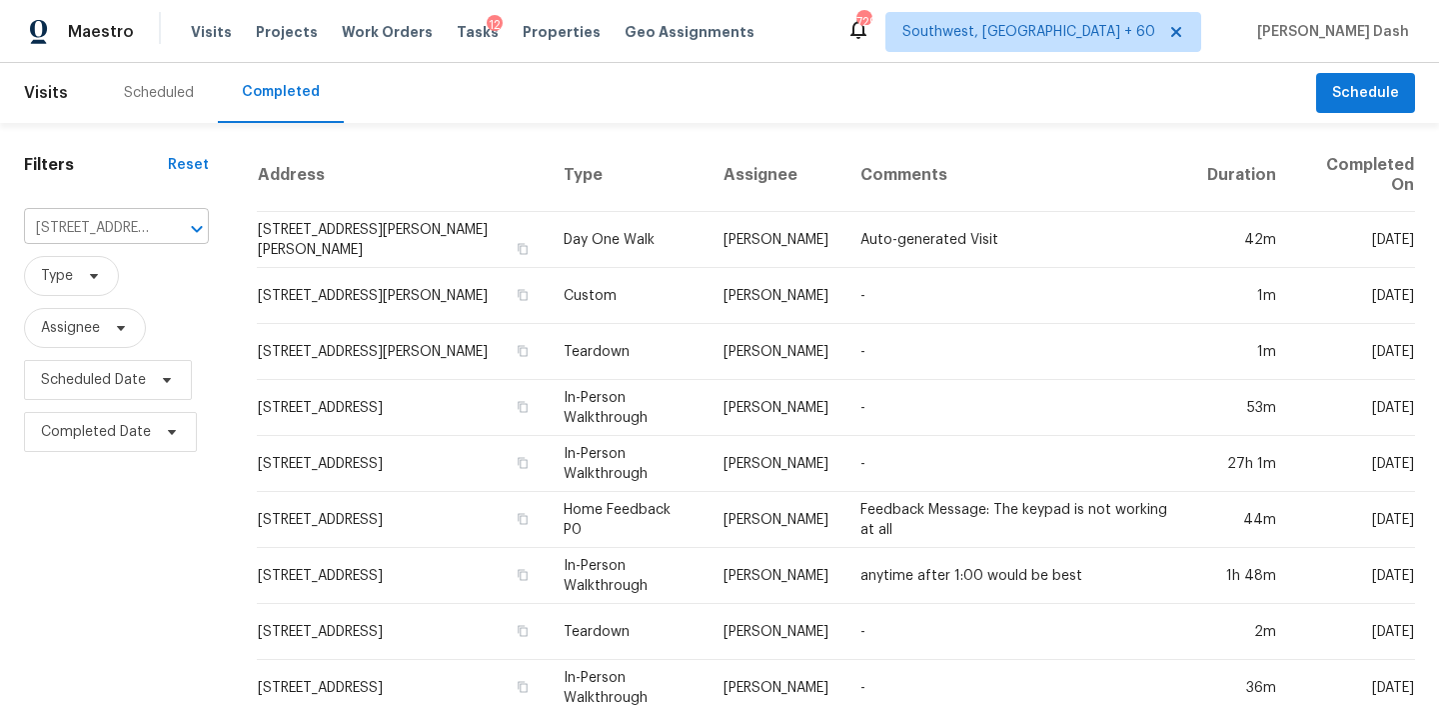
scroll to position [0, 154]
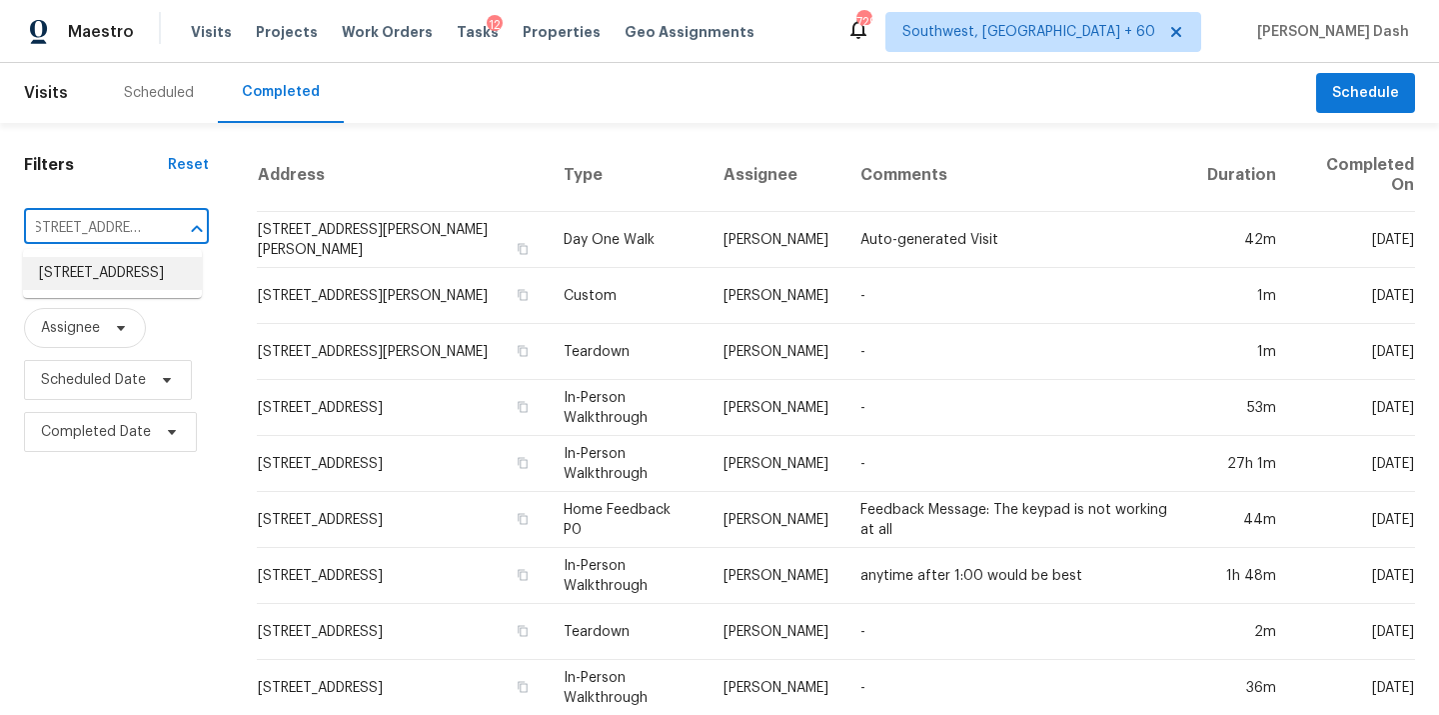
click at [156, 285] on li "4744 Hickory Nut Pl, Dumfries, VA 22025" at bounding box center [112, 273] width 179 height 33
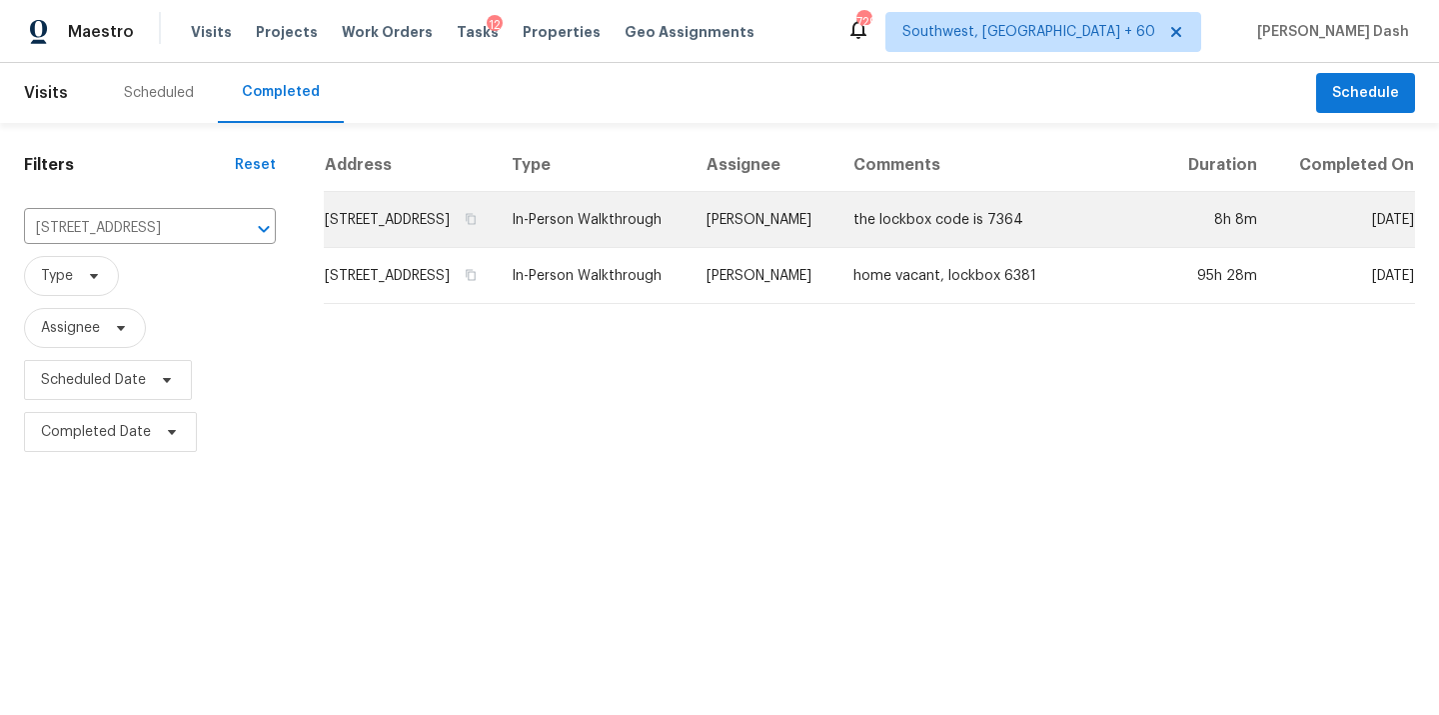
click at [604, 229] on td "In-Person Walkthrough" at bounding box center [593, 220] width 195 height 56
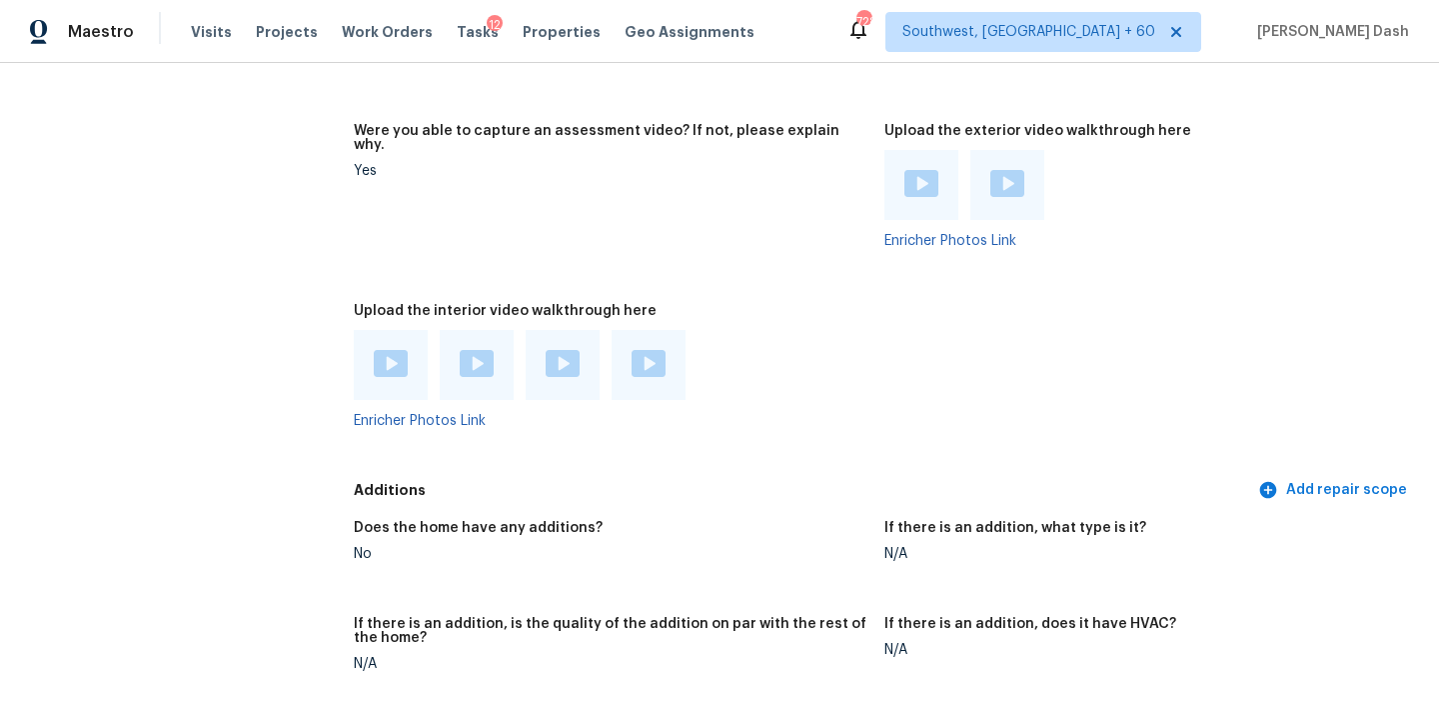
scroll to position [4508, 0]
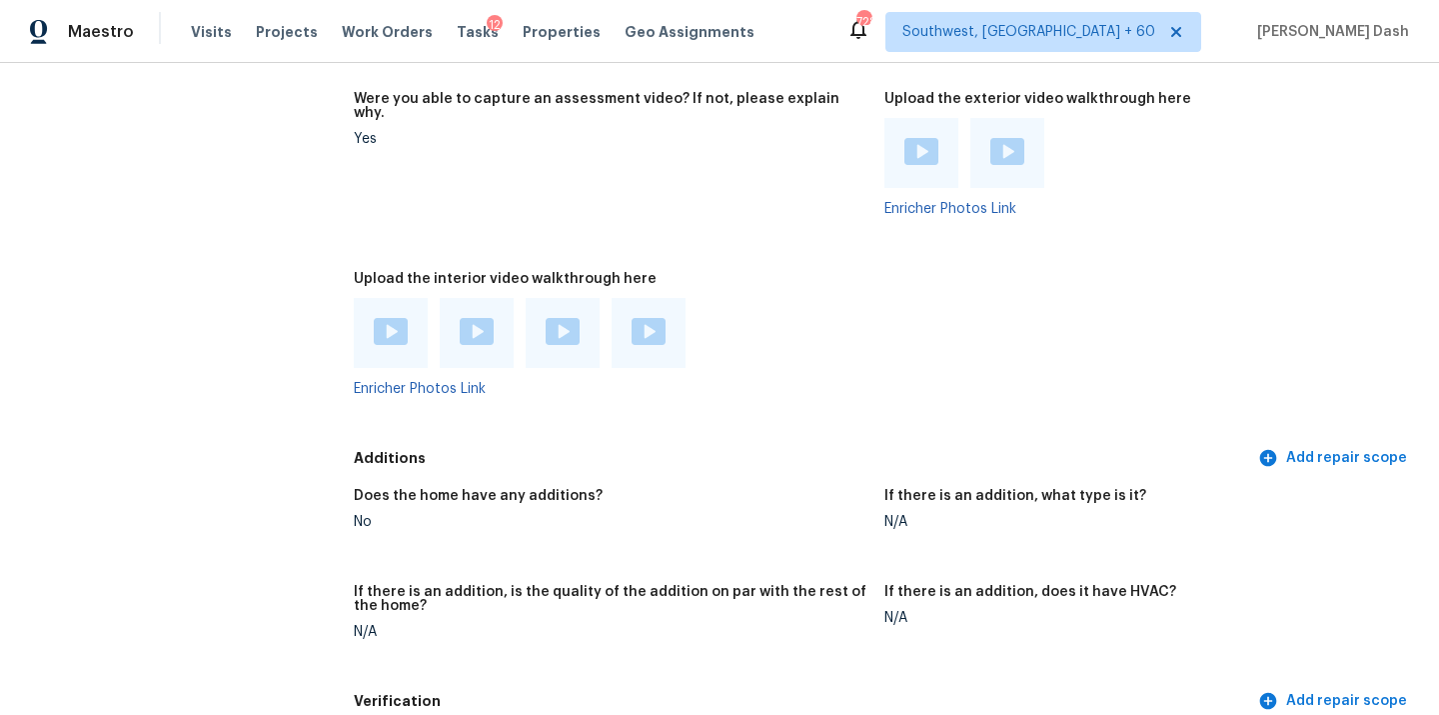
click at [399, 318] on img at bounding box center [391, 331] width 34 height 27
click at [474, 318] on img at bounding box center [477, 331] width 34 height 27
click at [565, 328] on img at bounding box center [563, 331] width 34 height 27
click at [646, 318] on img at bounding box center [649, 331] width 34 height 27
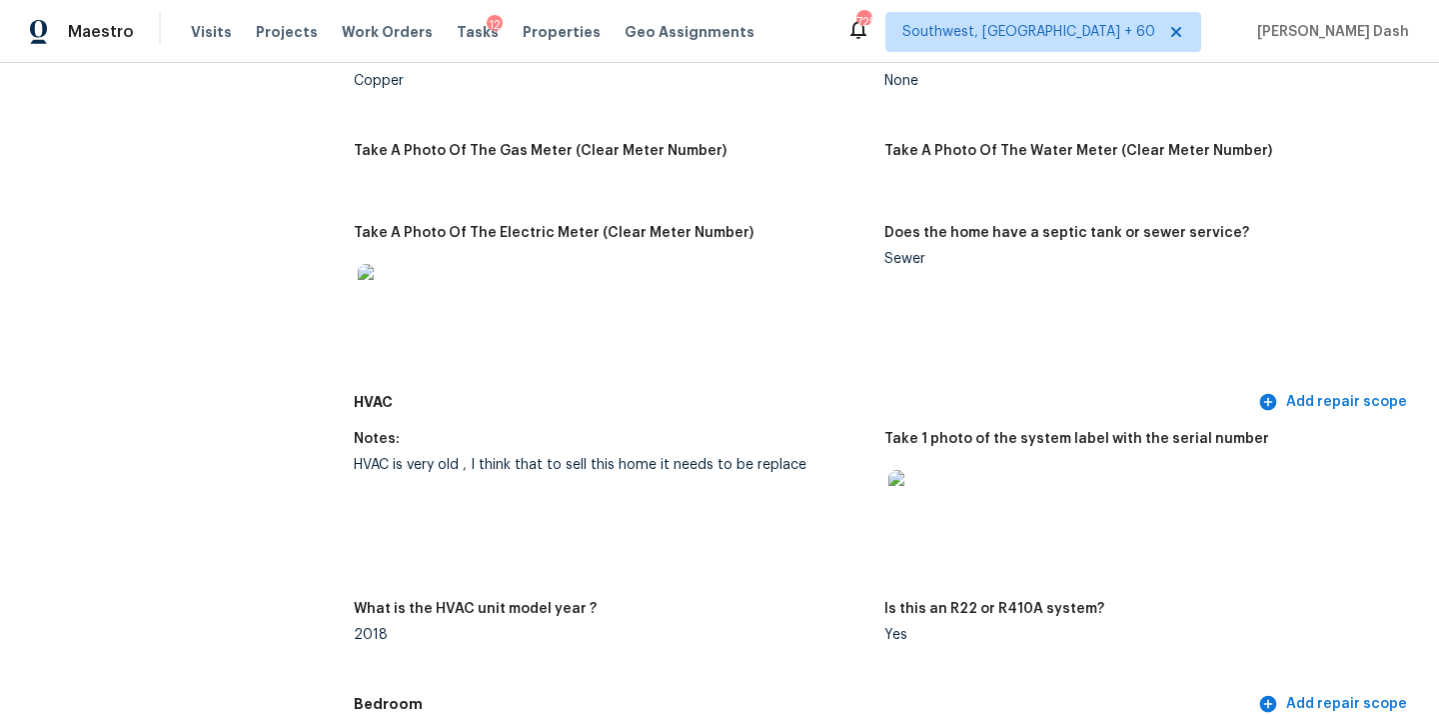
scroll to position [1666, 0]
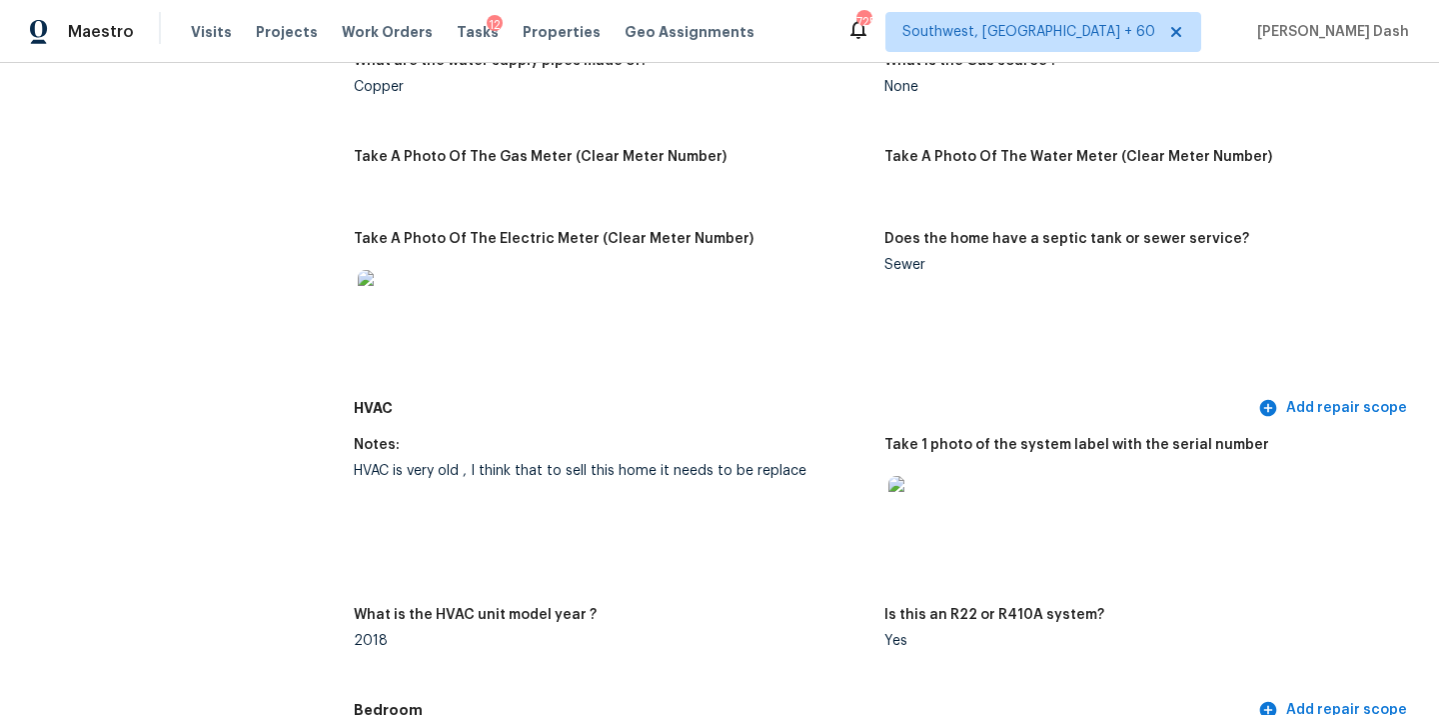
click at [932, 497] on img at bounding box center [921, 508] width 64 height 64
click at [366, 464] on div "HVAC is very old , I think that to sell this home it needs to be replace" at bounding box center [611, 471] width 515 height 14
drag, startPoint x: 354, startPoint y: 457, endPoint x: 800, endPoint y: 466, distance: 445.9
click at [800, 466] on figure "Notes: HVAC is very old , I think that to sell this home it needs to be replace" at bounding box center [619, 511] width 531 height 146
copy div "HVAC is very old , I think that to sell this home it needs to be replace"
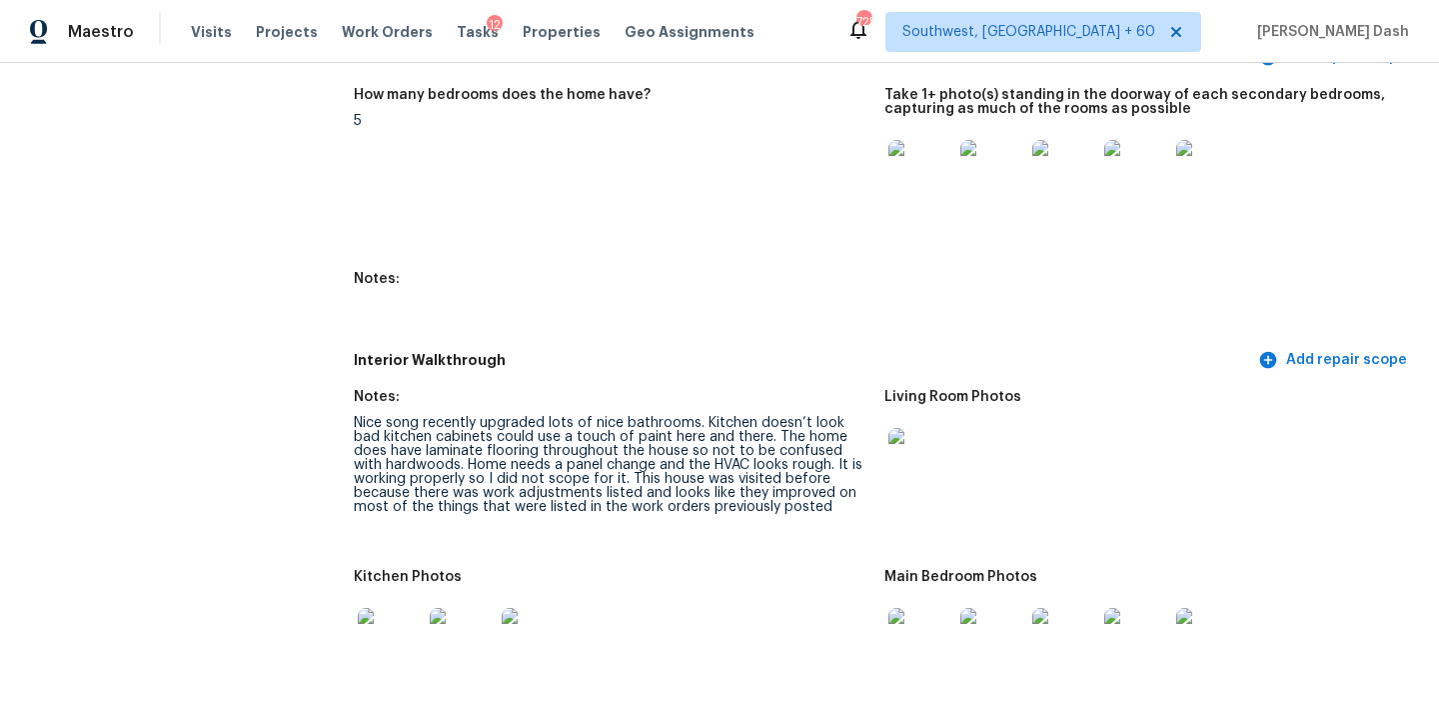
scroll to position [2318, 0]
drag, startPoint x: 350, startPoint y: 409, endPoint x: 497, endPoint y: 418, distance: 147.2
click at [547, 351] on h5 "Interior Walkthrough" at bounding box center [804, 361] width 901 height 21
drag, startPoint x: 440, startPoint y: 452, endPoint x: 795, endPoint y: 455, distance: 354.9
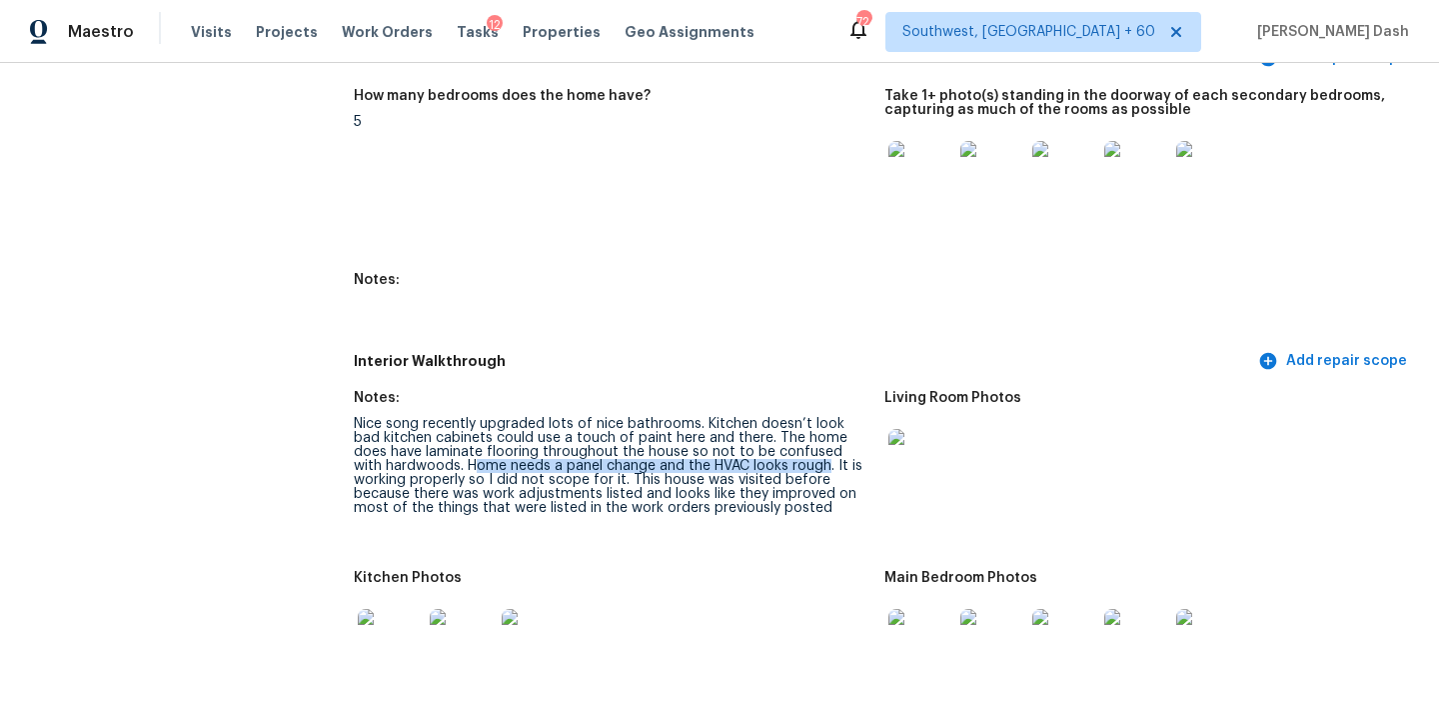
click at [795, 455] on div "Nice song recently upgraded lots of nice bathrooms. Kitchen doesn’t look bad ki…" at bounding box center [611, 466] width 515 height 98
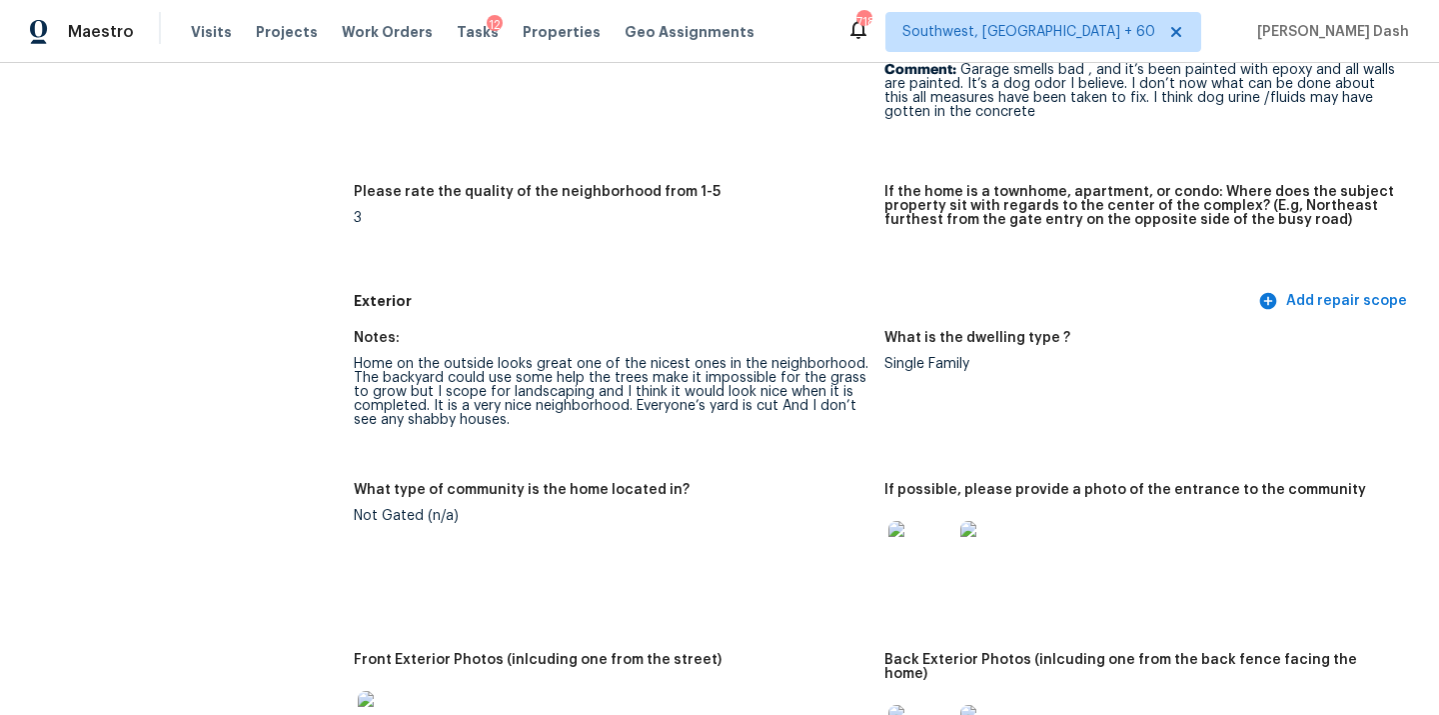
scroll to position [0, 0]
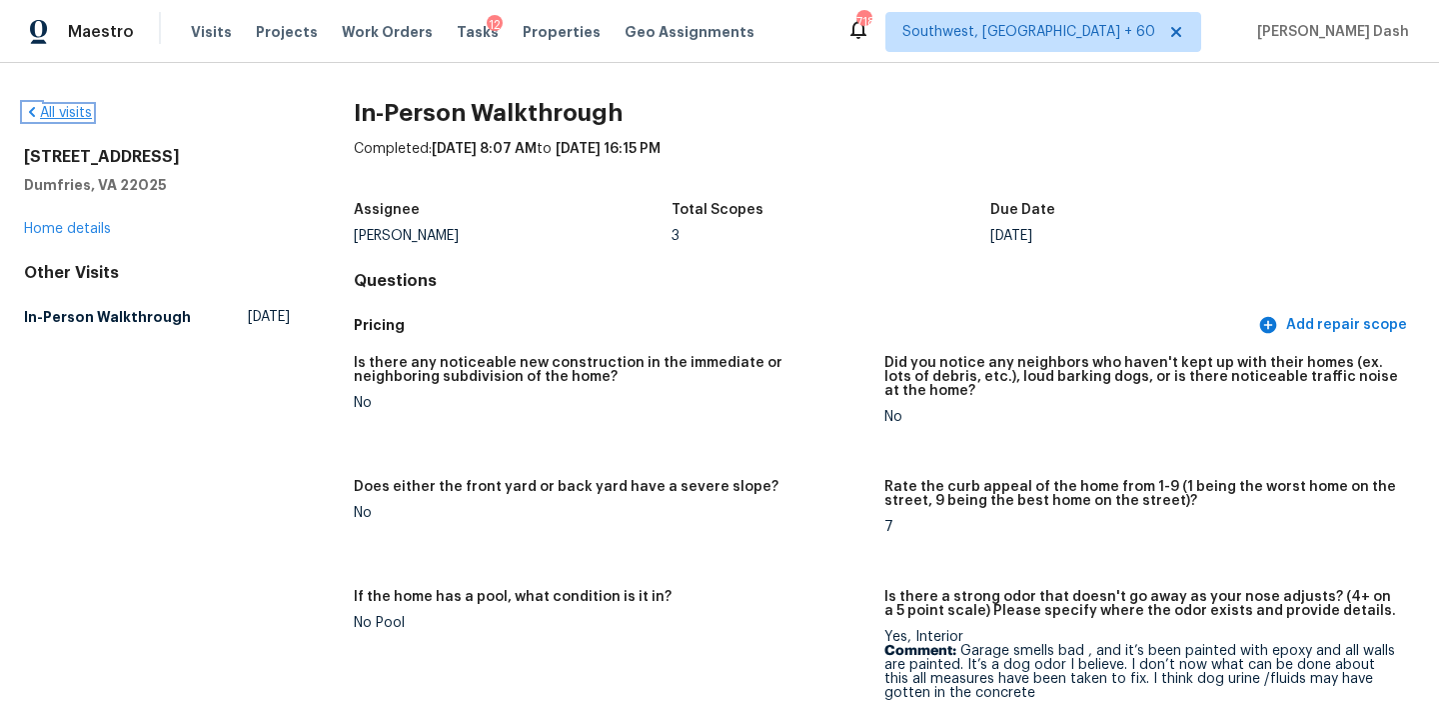
click at [65, 106] on link "All visits" at bounding box center [58, 113] width 68 height 14
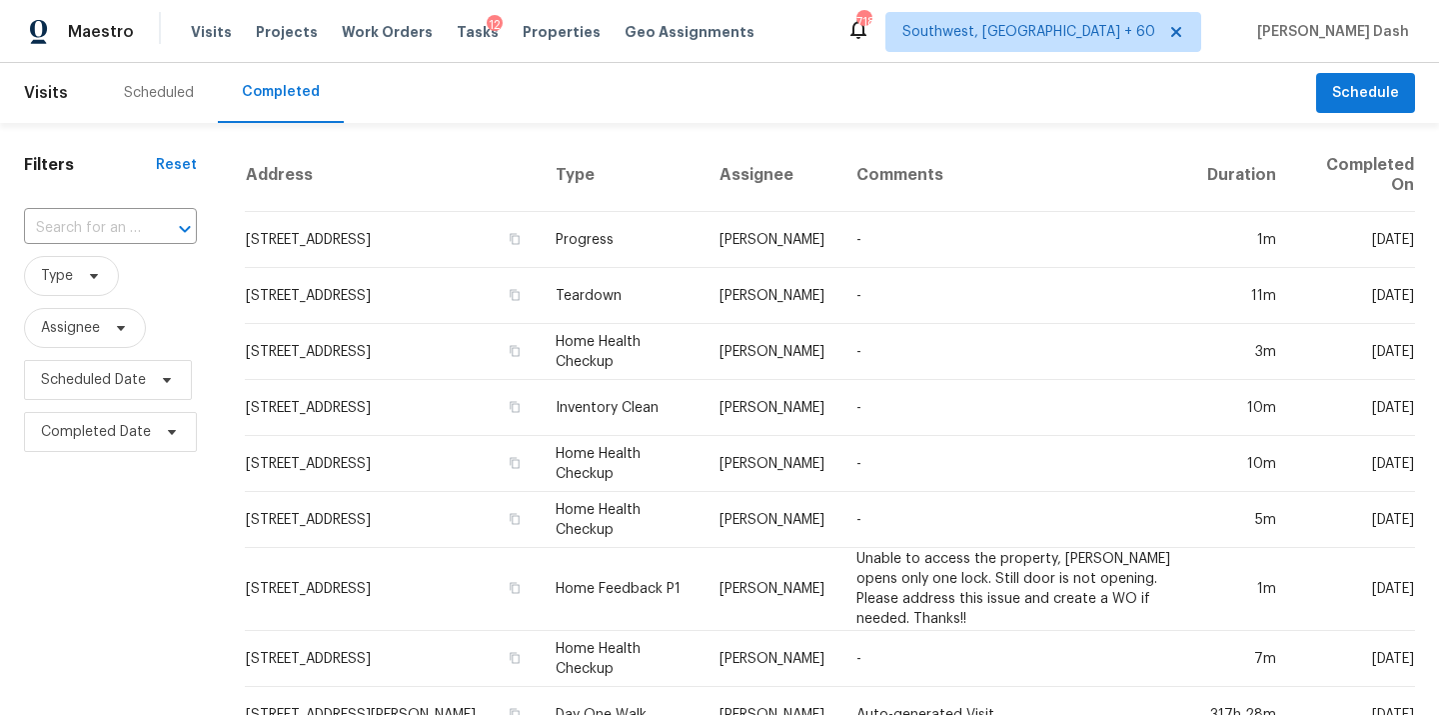
click at [128, 216] on input "text" at bounding box center [82, 228] width 117 height 31
paste input "4905 SW 192nd Ave, Beaverton, OR 97078"
type input "4905 SW 192nd Ave, Beaverton, OR 97078"
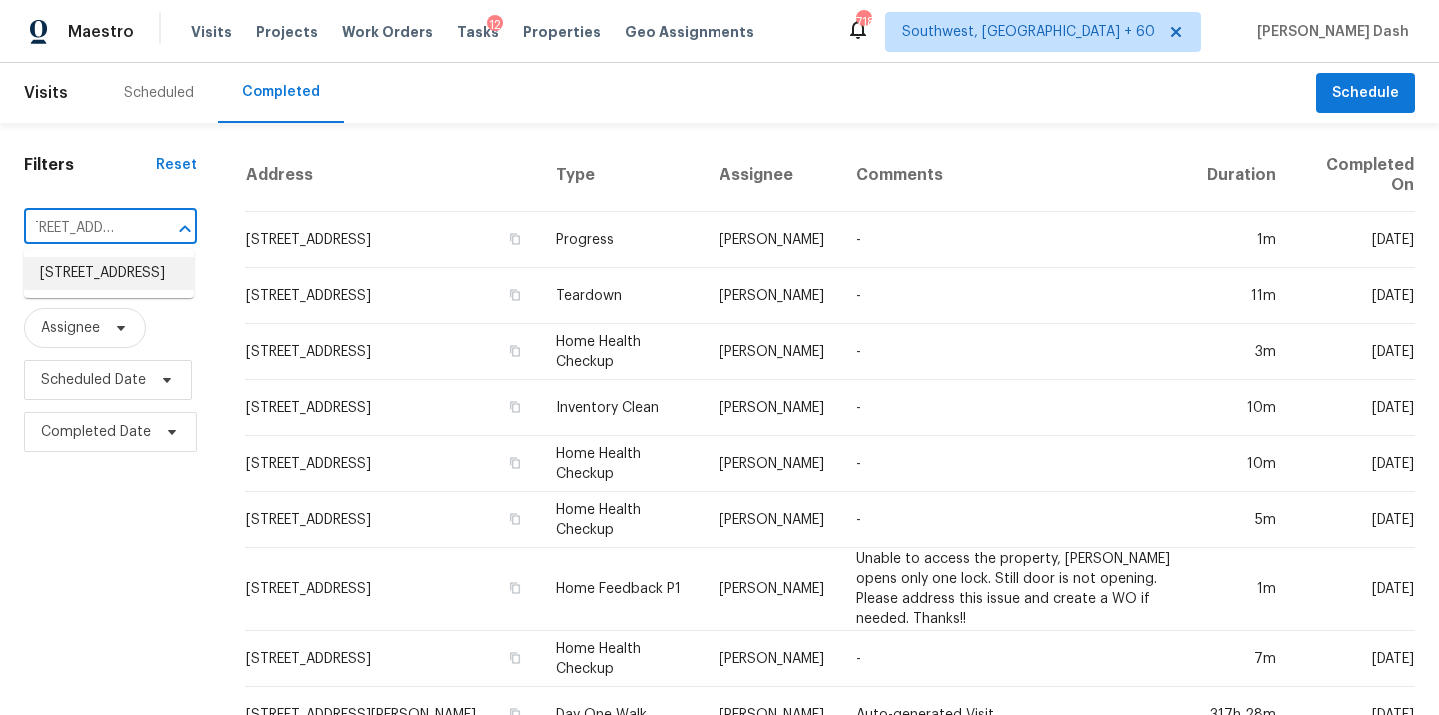
click at [125, 282] on li "4905 SW 192nd Ave, Beaverton, OR 97078" at bounding box center [109, 273] width 170 height 33
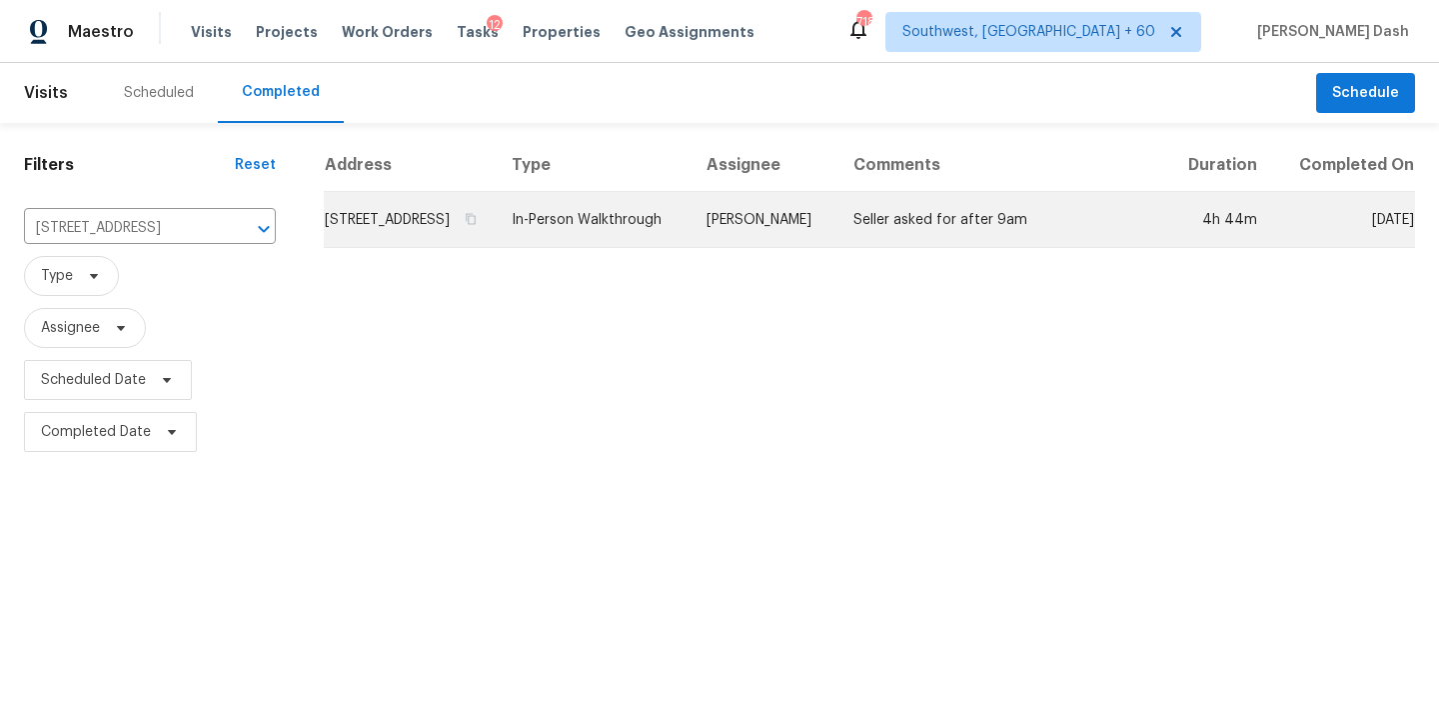
click at [691, 225] on td "In-Person Walkthrough" at bounding box center [593, 220] width 195 height 56
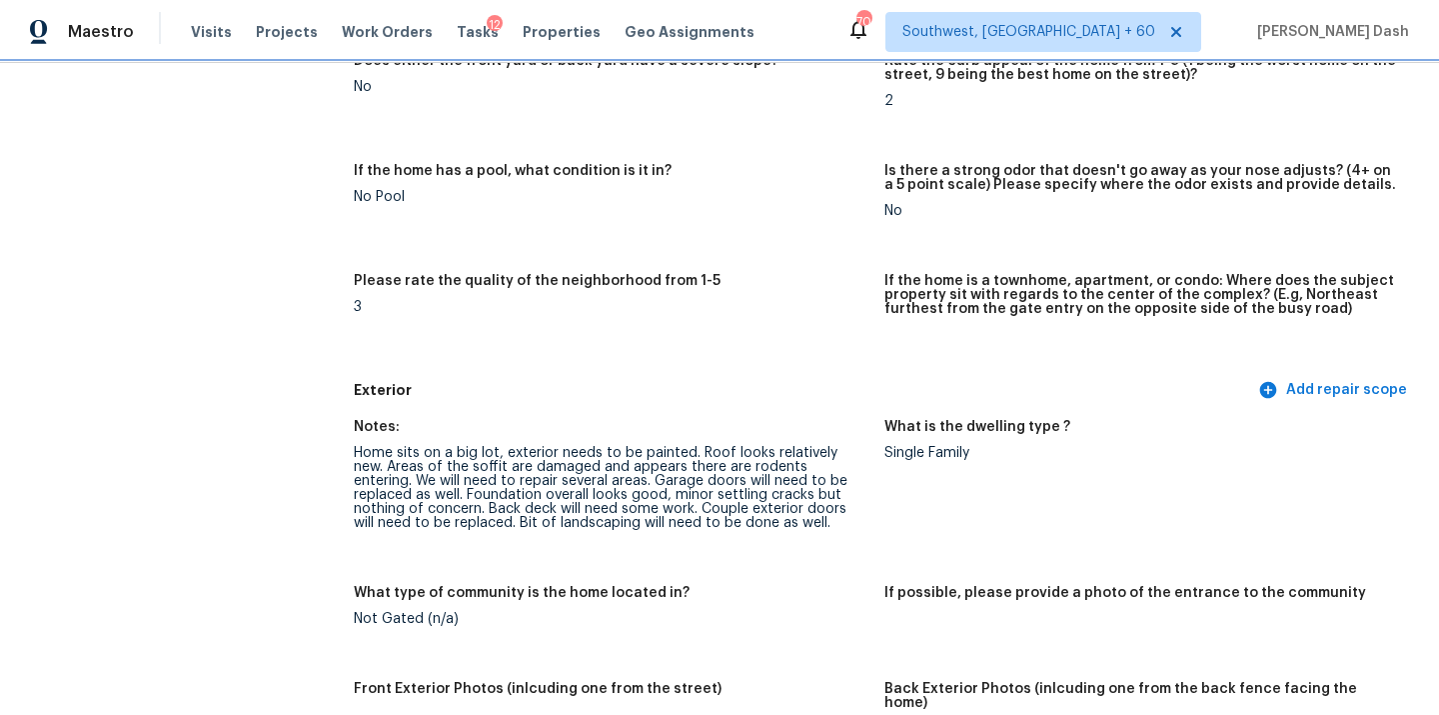
scroll to position [434, 0]
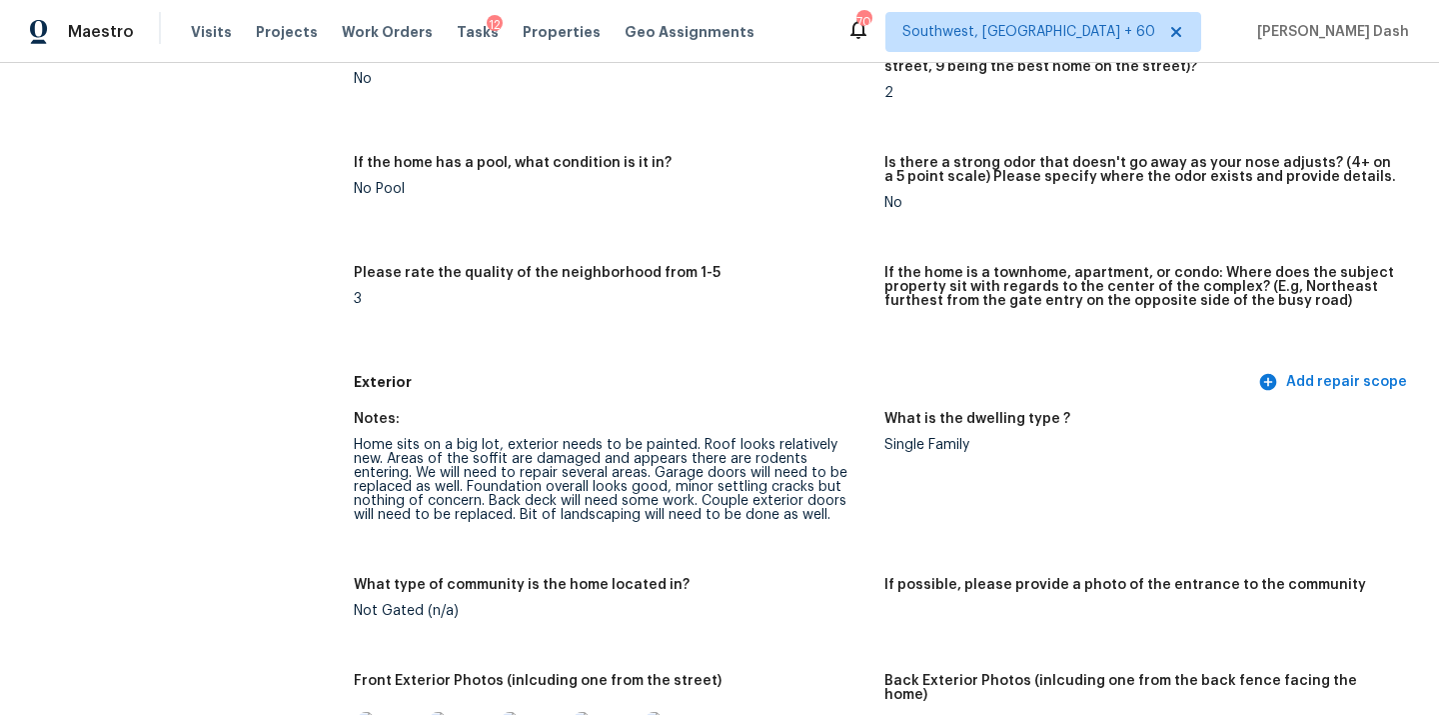
click at [589, 488] on div "Home sits on a big lot, exterior needs to be painted. Roof looks relatively new…" at bounding box center [611, 480] width 515 height 84
drag, startPoint x: 589, startPoint y: 488, endPoint x: 408, endPoint y: 501, distance: 181.4
click at [408, 501] on div "Home sits on a big lot, exterior needs to be painted. Roof looks relatively new…" at bounding box center [611, 480] width 515 height 84
click at [414, 485] on div "Home sits on a big lot, exterior needs to be painted. Roof looks relatively new…" at bounding box center [611, 480] width 515 height 84
drag, startPoint x: 389, startPoint y: 485, endPoint x: 413, endPoint y: 500, distance: 28.3
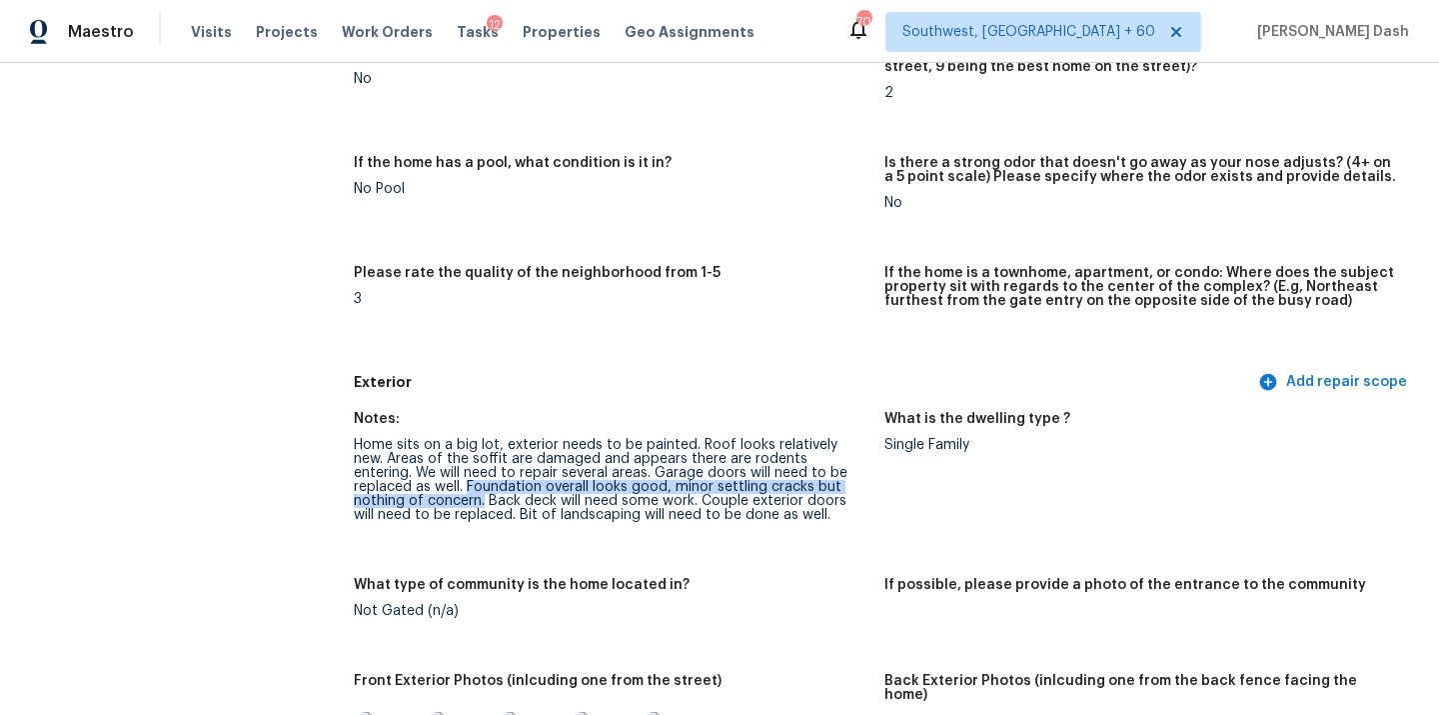
click at [413, 500] on div "Home sits on a big lot, exterior needs to be painted. Roof looks relatively new…" at bounding box center [611, 480] width 515 height 84
copy div "Foundation overall looks good, minor settling cracks but nothing of concern."
click at [463, 488] on div "Home sits on a big lot, exterior needs to be painted. Roof looks relatively new…" at bounding box center [611, 480] width 515 height 84
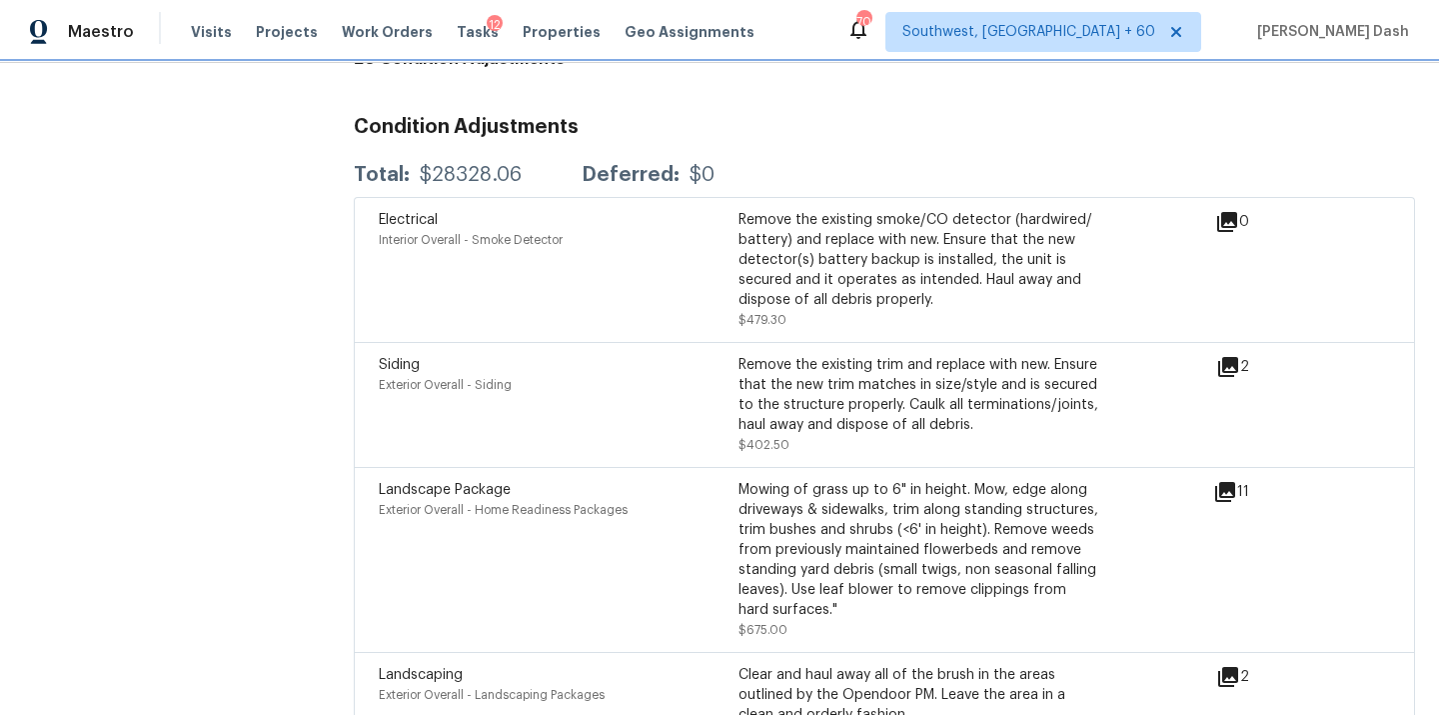
scroll to position [5700, 0]
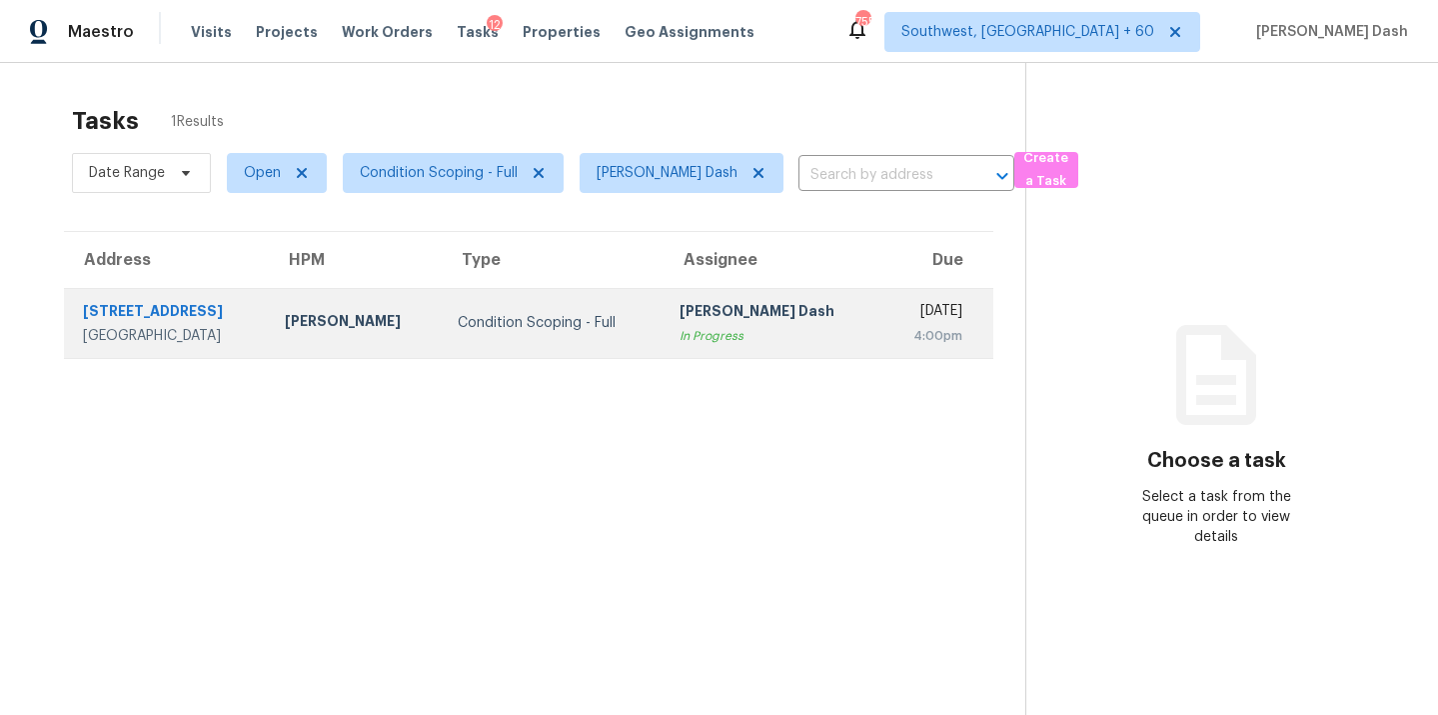
click at [458, 325] on div "Condition Scoping - Full" at bounding box center [553, 323] width 190 height 20
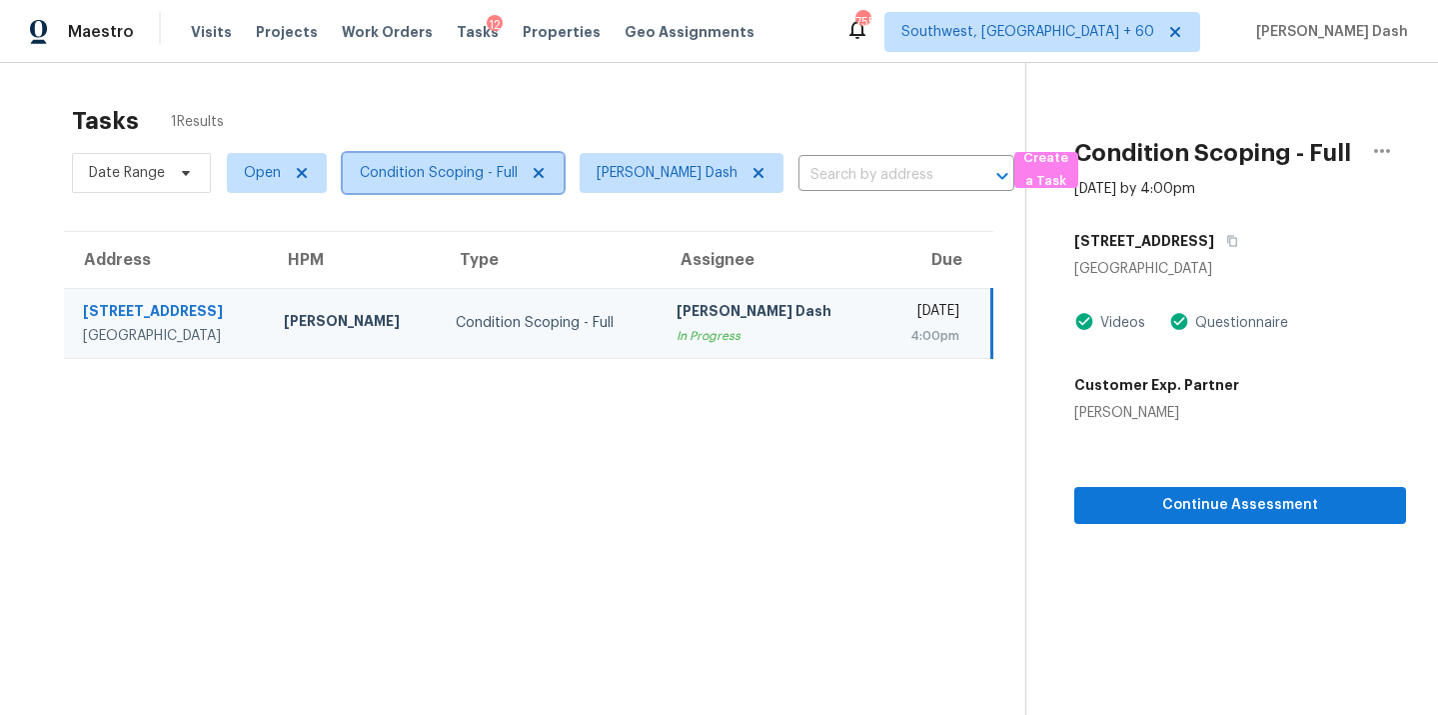
click at [433, 173] on span "Condition Scoping - Full" at bounding box center [439, 173] width 158 height 20
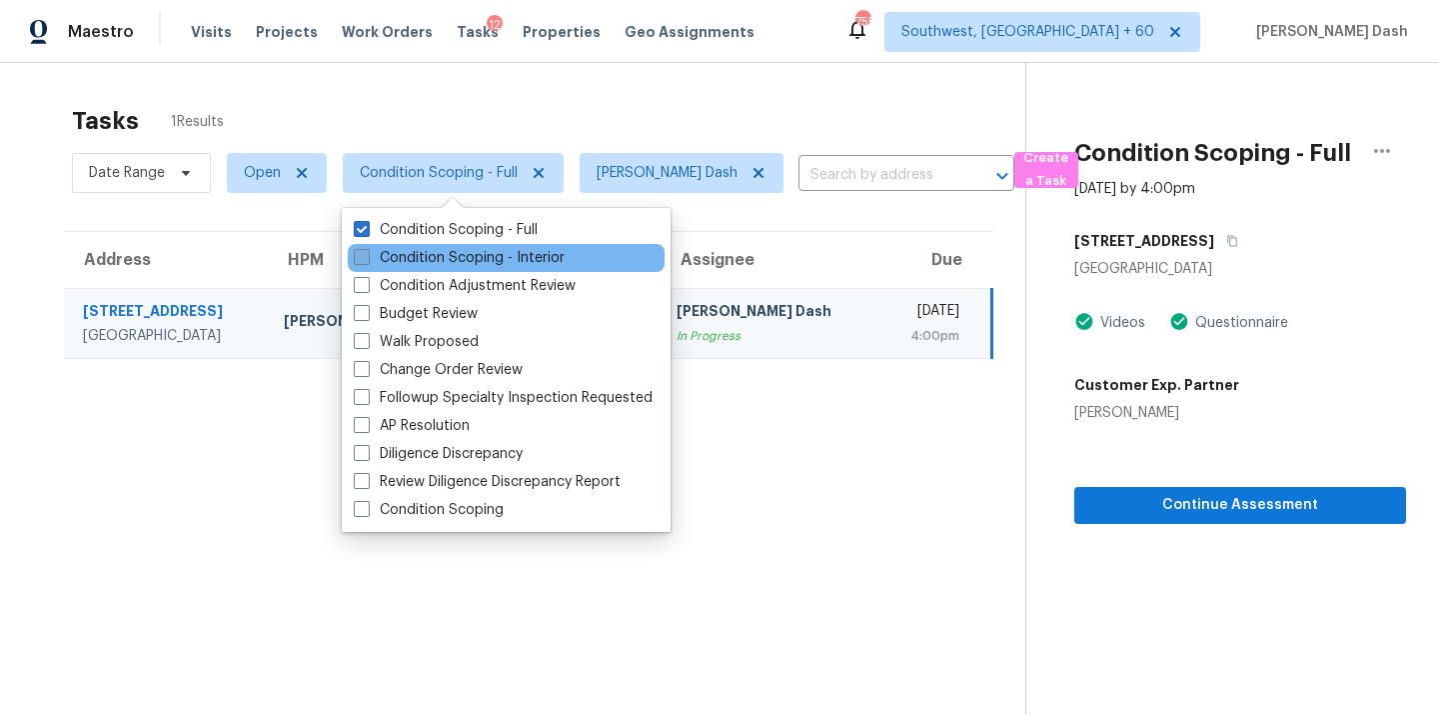
click at [469, 265] on label "Condition Scoping - Interior" at bounding box center [459, 258] width 211 height 20
click at [367, 261] on input "Condition Scoping - Interior" at bounding box center [360, 254] width 13 height 13
checkbox input "true"
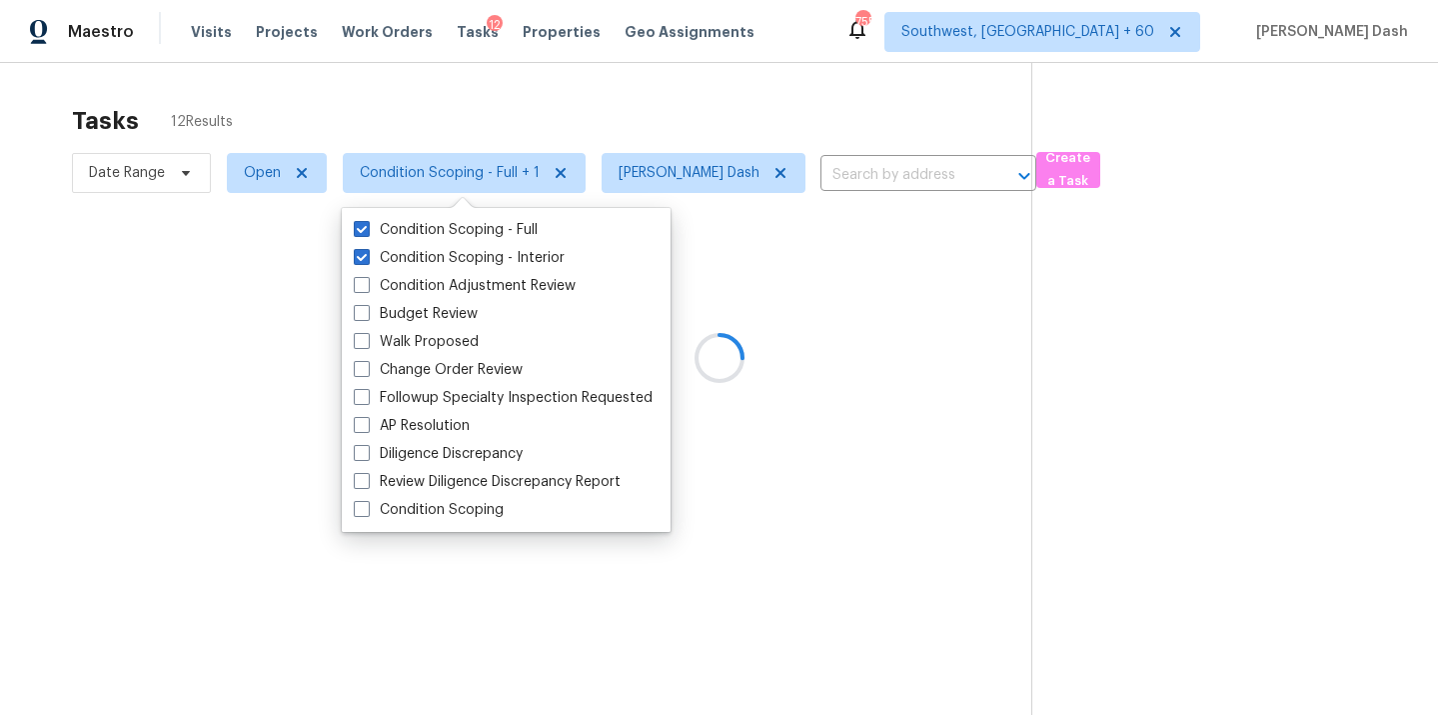
click at [440, 75] on div at bounding box center [719, 357] width 1438 height 715
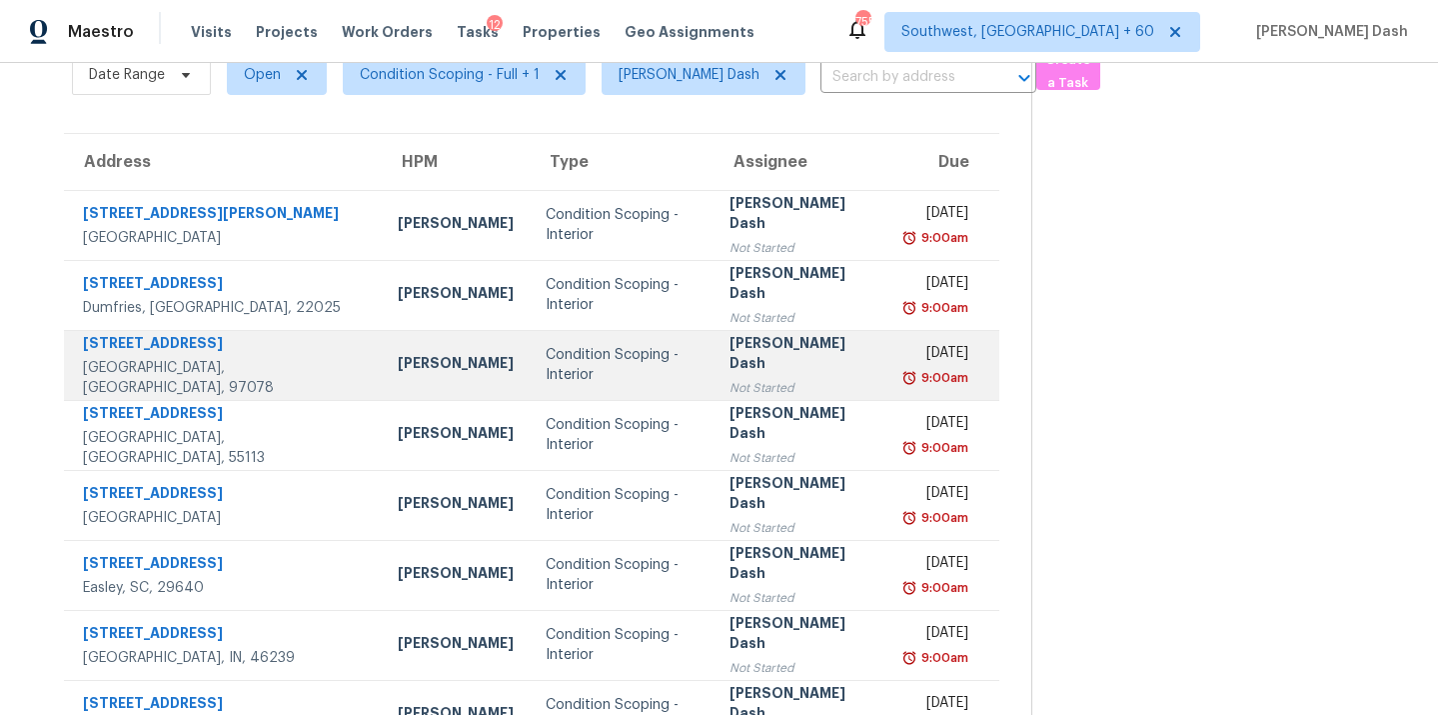
scroll to position [326, 0]
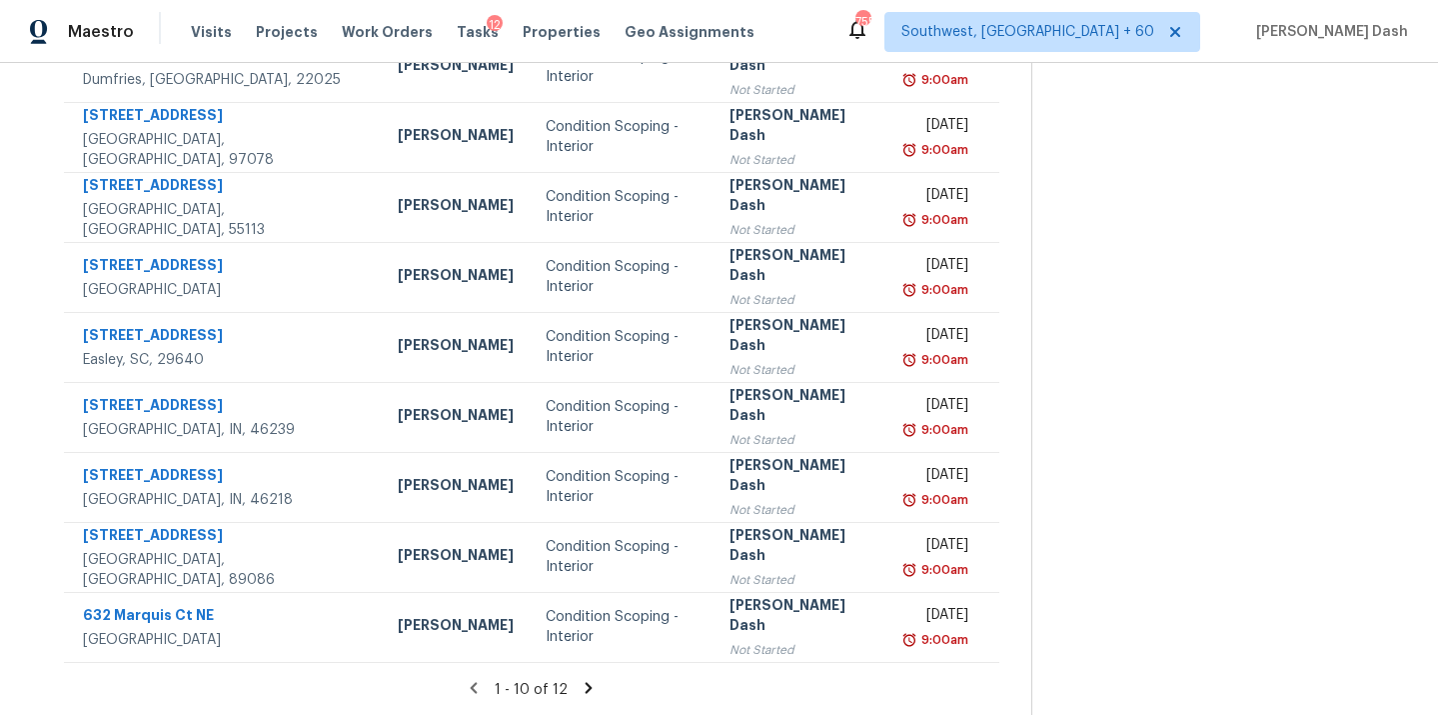
click at [580, 688] on icon at bounding box center [589, 688] width 18 height 18
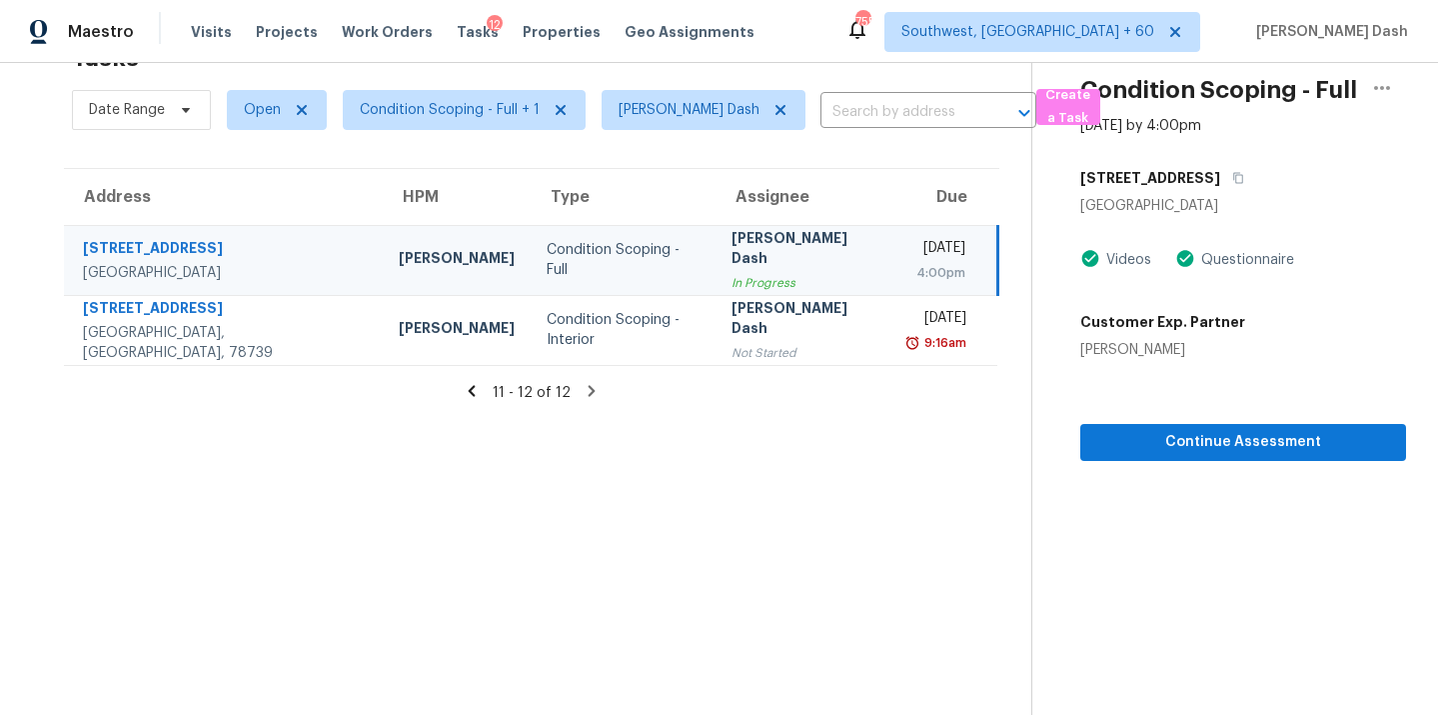
click at [567, 269] on div "Condition Scoping - Full" at bounding box center [623, 260] width 153 height 40
click at [1381, 88] on icon "button" at bounding box center [1382, 88] width 16 height 4
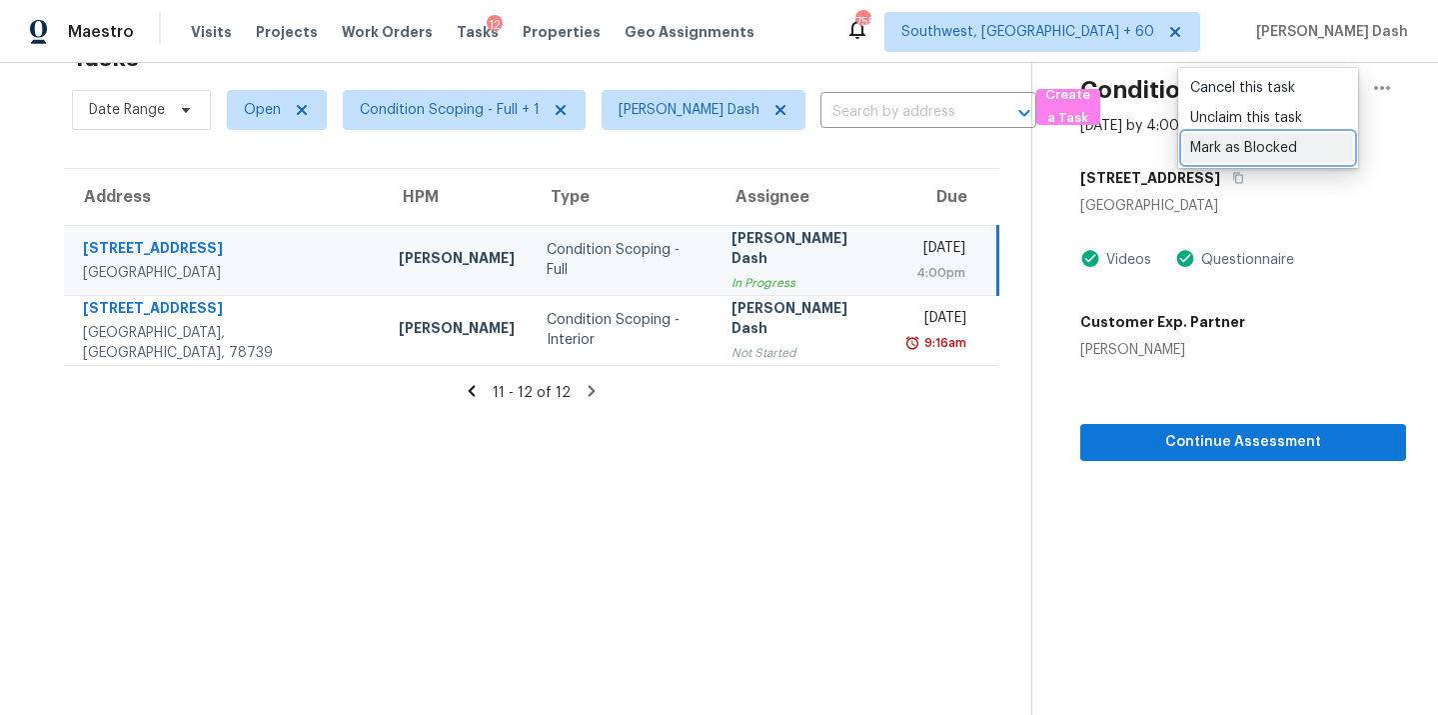
click at [1235, 135] on link "Mark as Blocked" at bounding box center [1268, 148] width 170 height 30
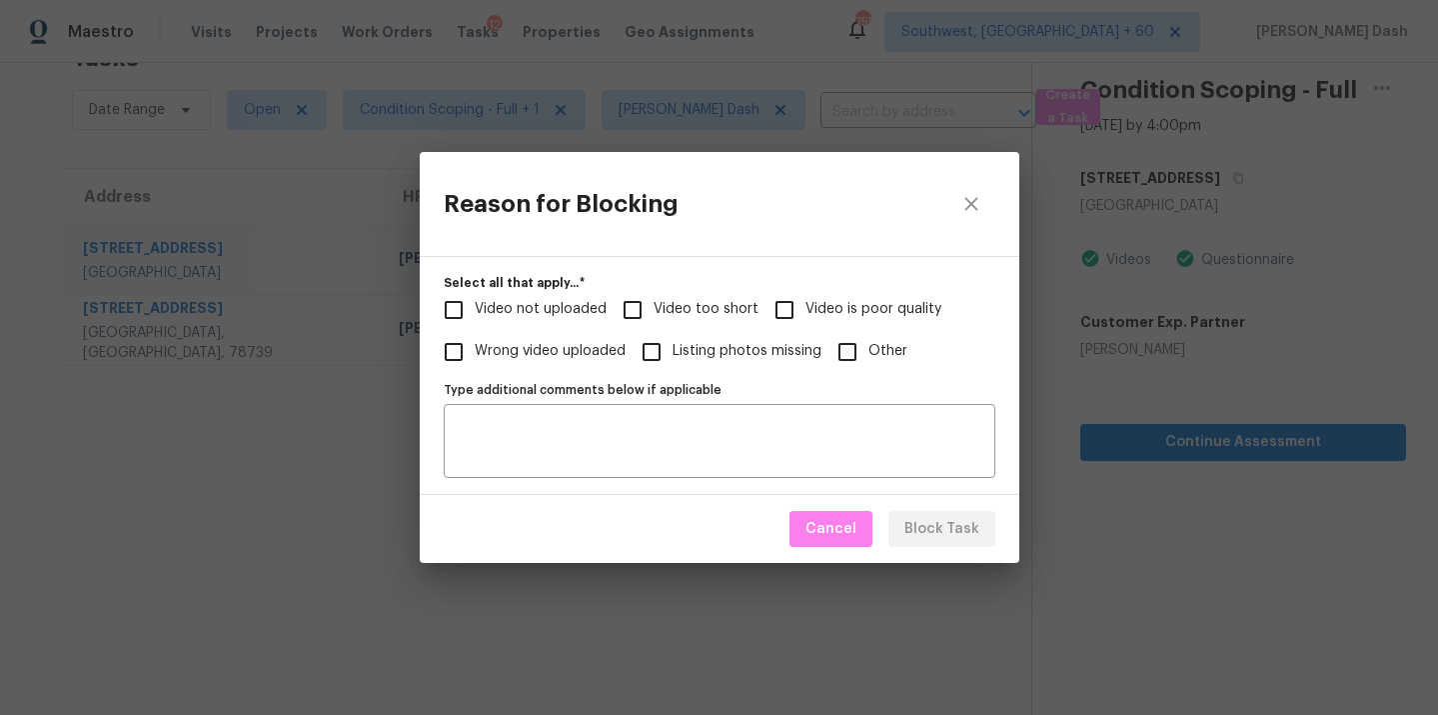
click at [553, 319] on span "Video not uploaded" at bounding box center [541, 309] width 132 height 21
click at [475, 319] on input "Video not uploaded" at bounding box center [454, 310] width 42 height 42
checkbox input "true"
click at [705, 315] on span "Video too short" at bounding box center [706, 309] width 105 height 21
click at [654, 315] on input "Video too short" at bounding box center [633, 310] width 42 height 42
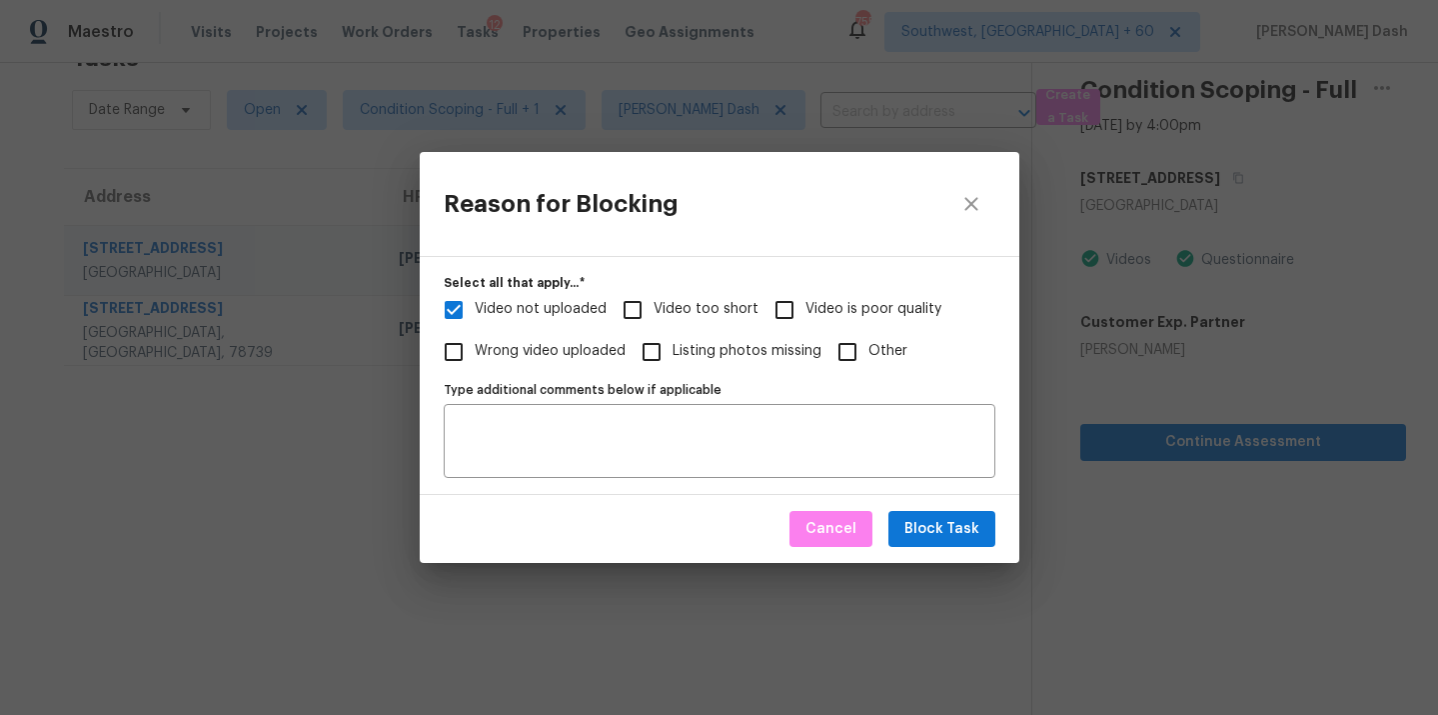
checkbox input "true"
click at [590, 309] on span "Video not uploaded" at bounding box center [541, 309] width 132 height 21
click at [475, 309] on input "Video not uploaded" at bounding box center [454, 310] width 42 height 42
checkbox input "false"
click at [905, 526] on button "Block Task" at bounding box center [942, 529] width 107 height 37
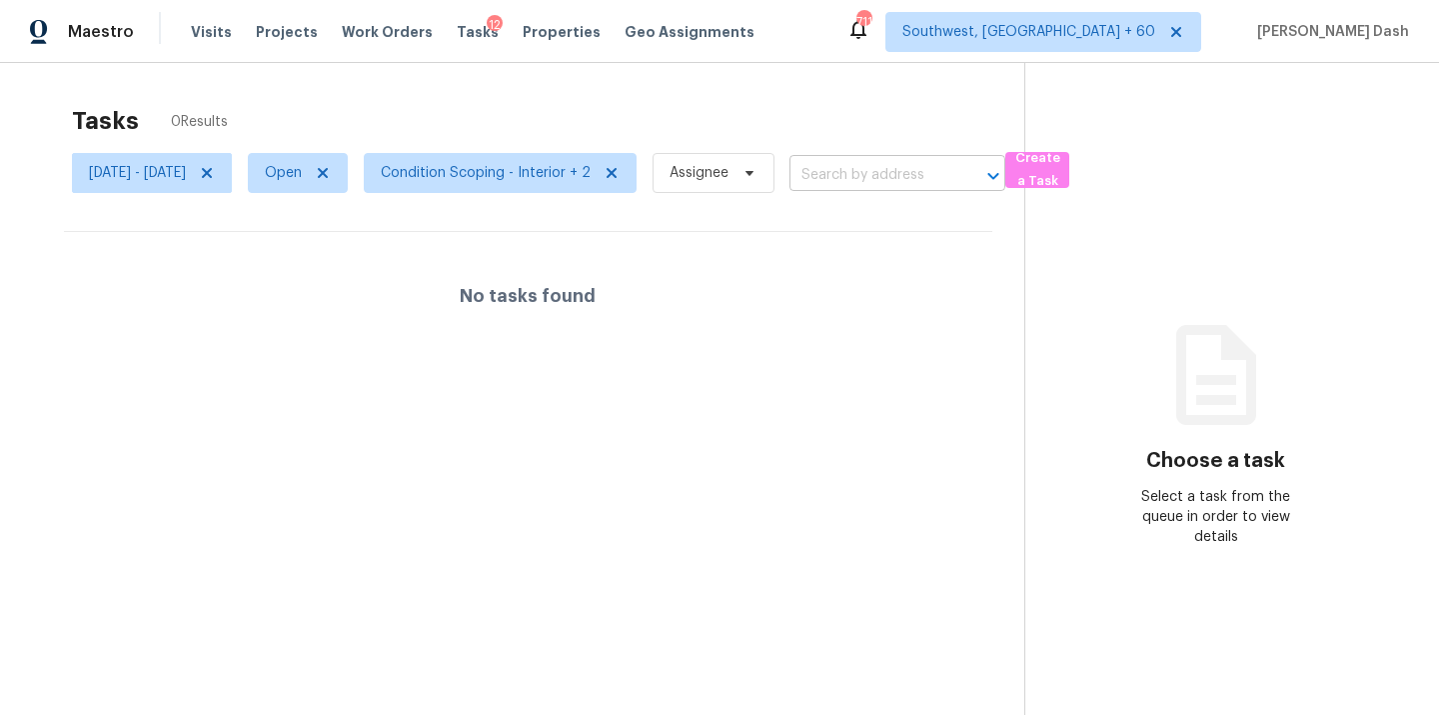
click at [854, 178] on input "text" at bounding box center [870, 175] width 160 height 31
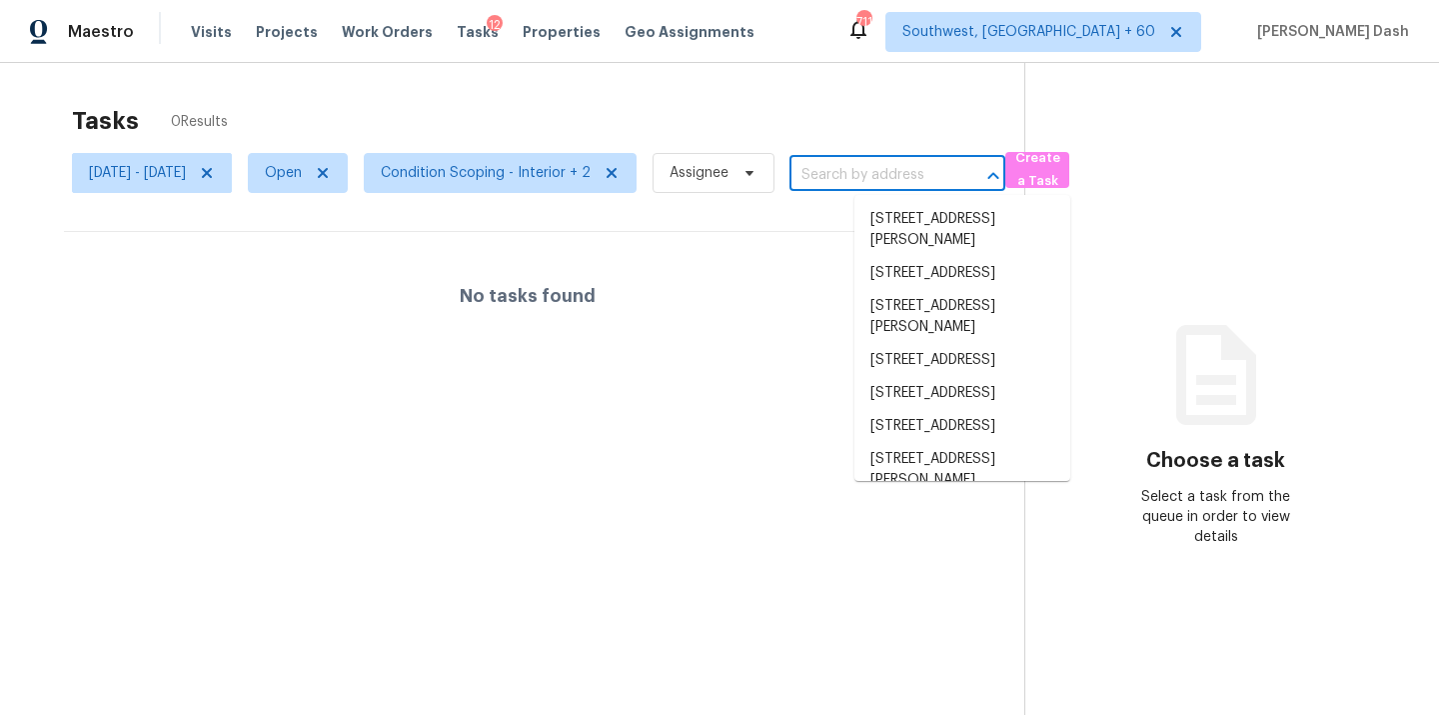
paste input "28654 Conejo View Dr, Agoura Hills, CA 91301"
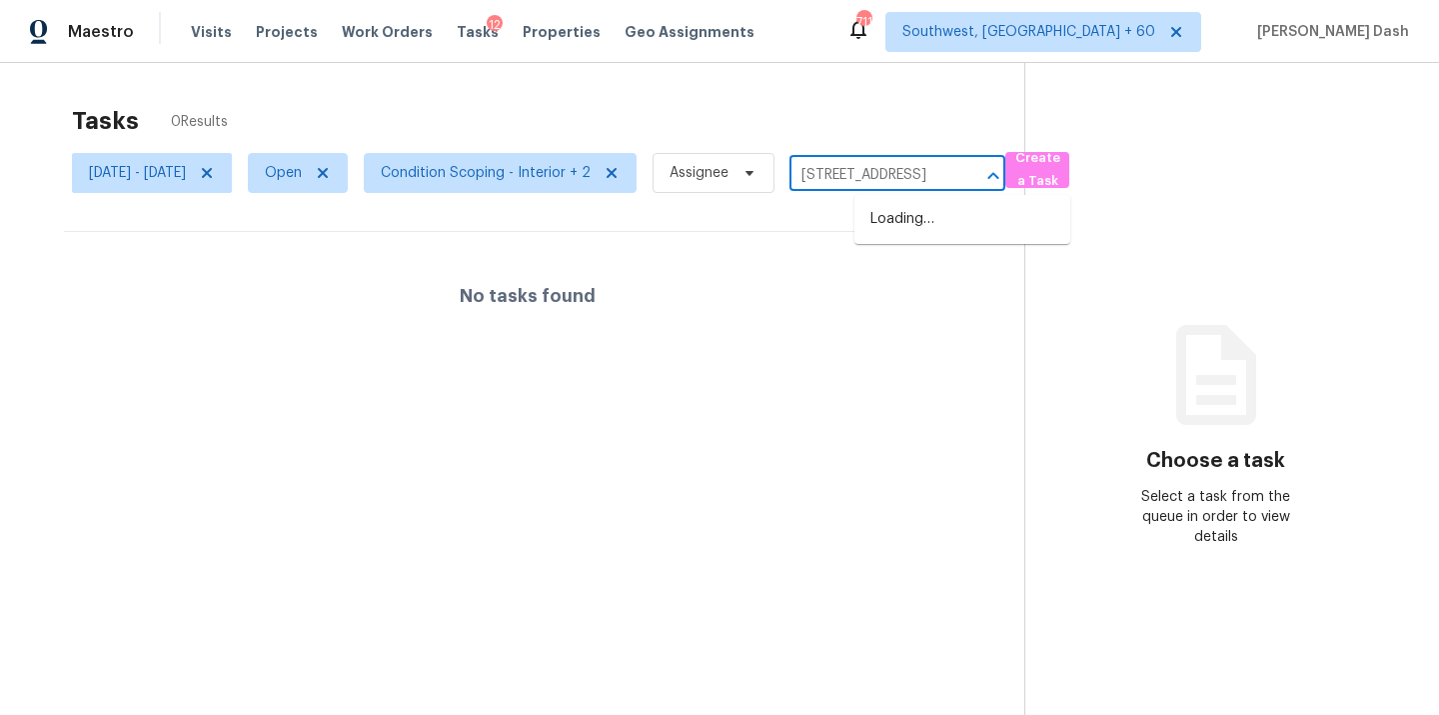
scroll to position [0, 152]
type input "28654 Conejo View Dr, Agoura Hills, CA 91301"
click at [212, 170] on icon at bounding box center [207, 173] width 10 height 10
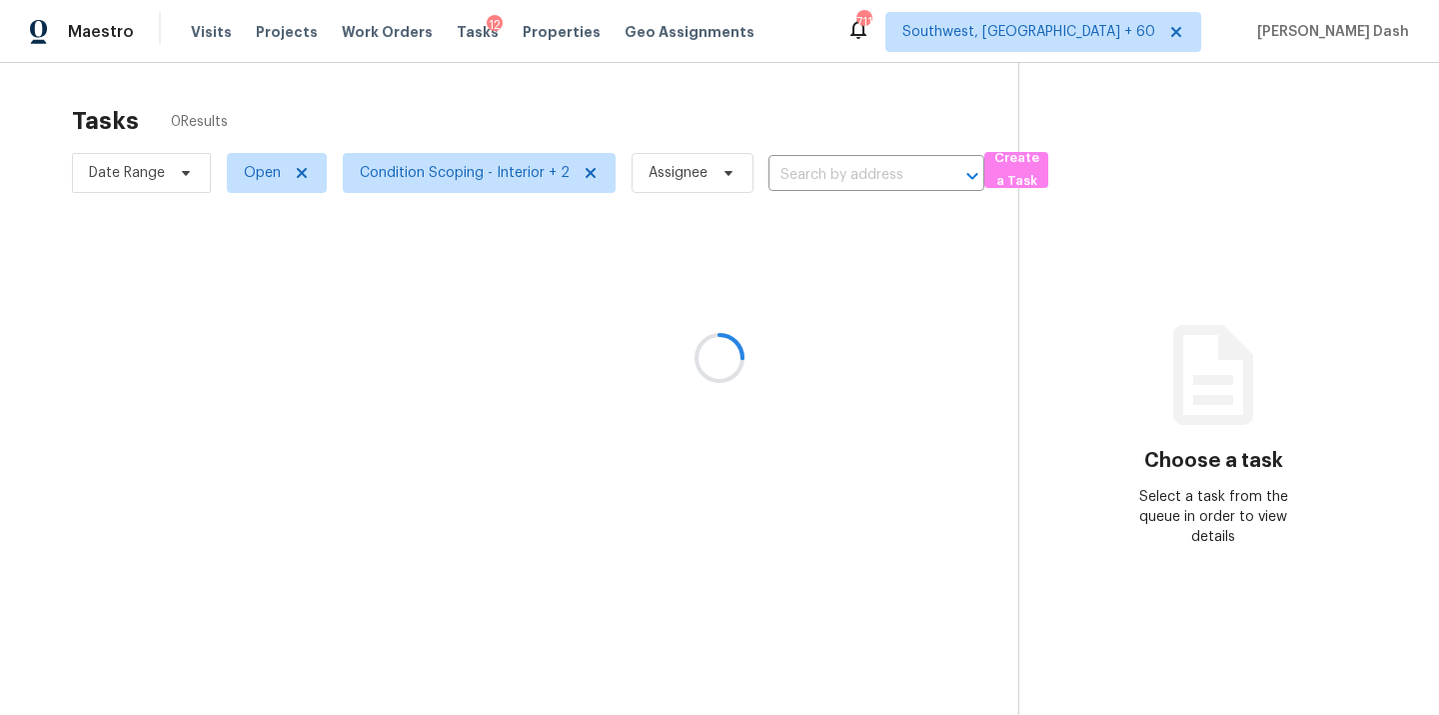
click at [460, 169] on div at bounding box center [719, 357] width 1439 height 715
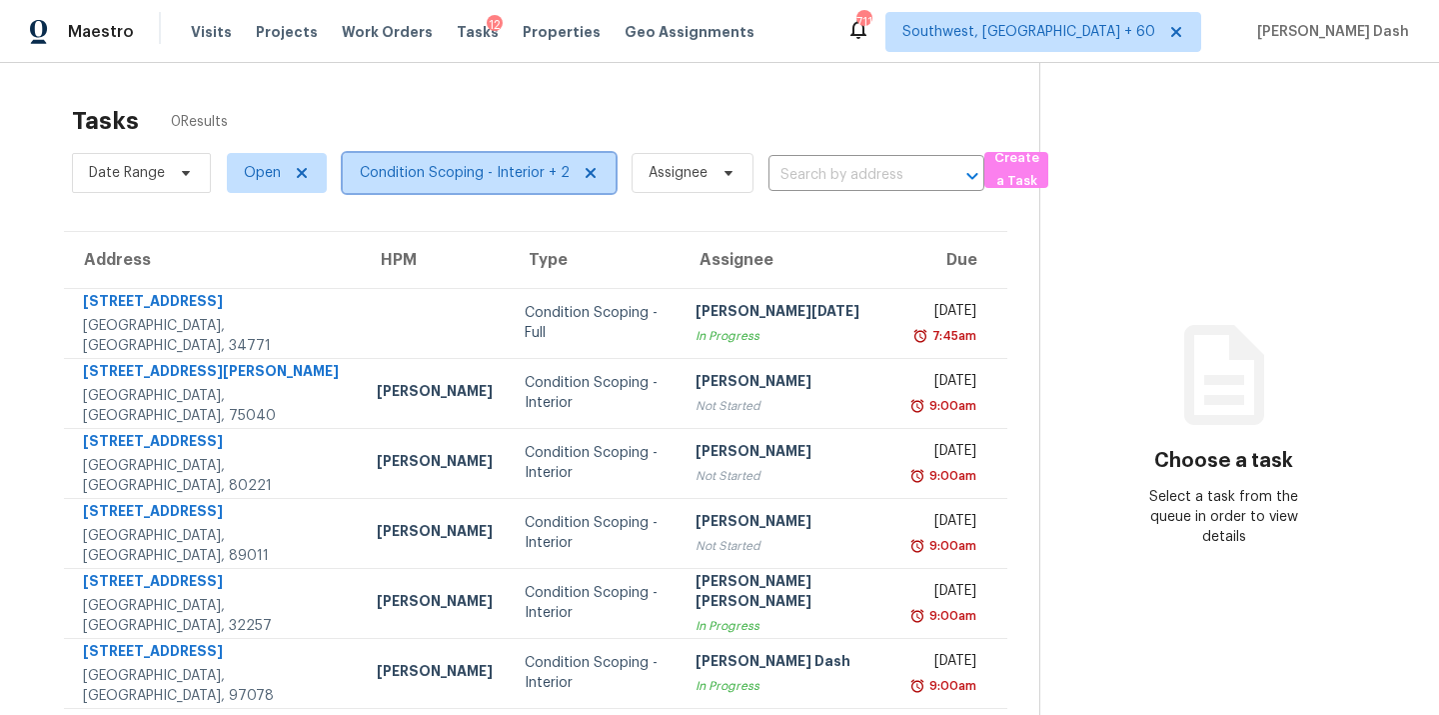
click at [460, 169] on span "Condition Scoping - Interior + 2" at bounding box center [465, 173] width 210 height 20
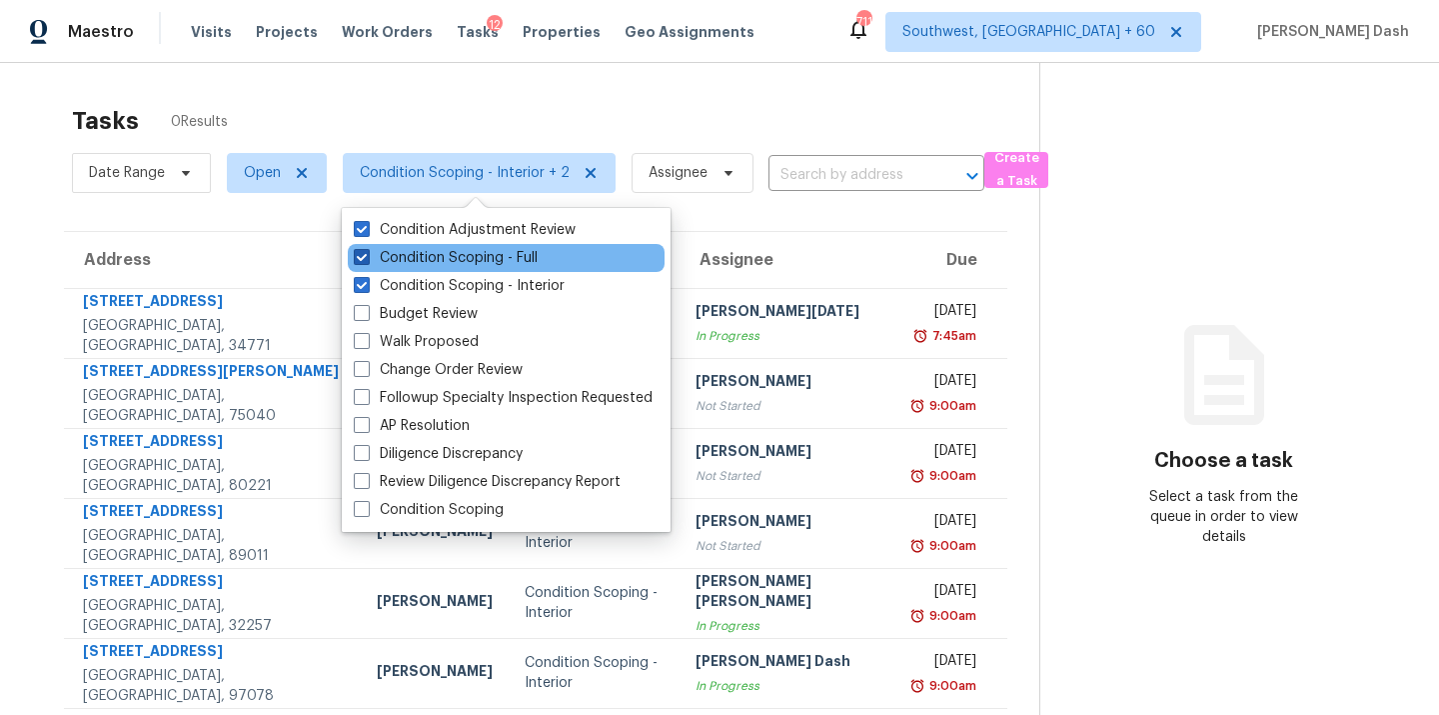
click at [474, 257] on label "Condition Scoping - Full" at bounding box center [446, 258] width 184 height 20
click at [367, 257] on input "Condition Scoping - Full" at bounding box center [360, 254] width 13 height 13
checkbox input "false"
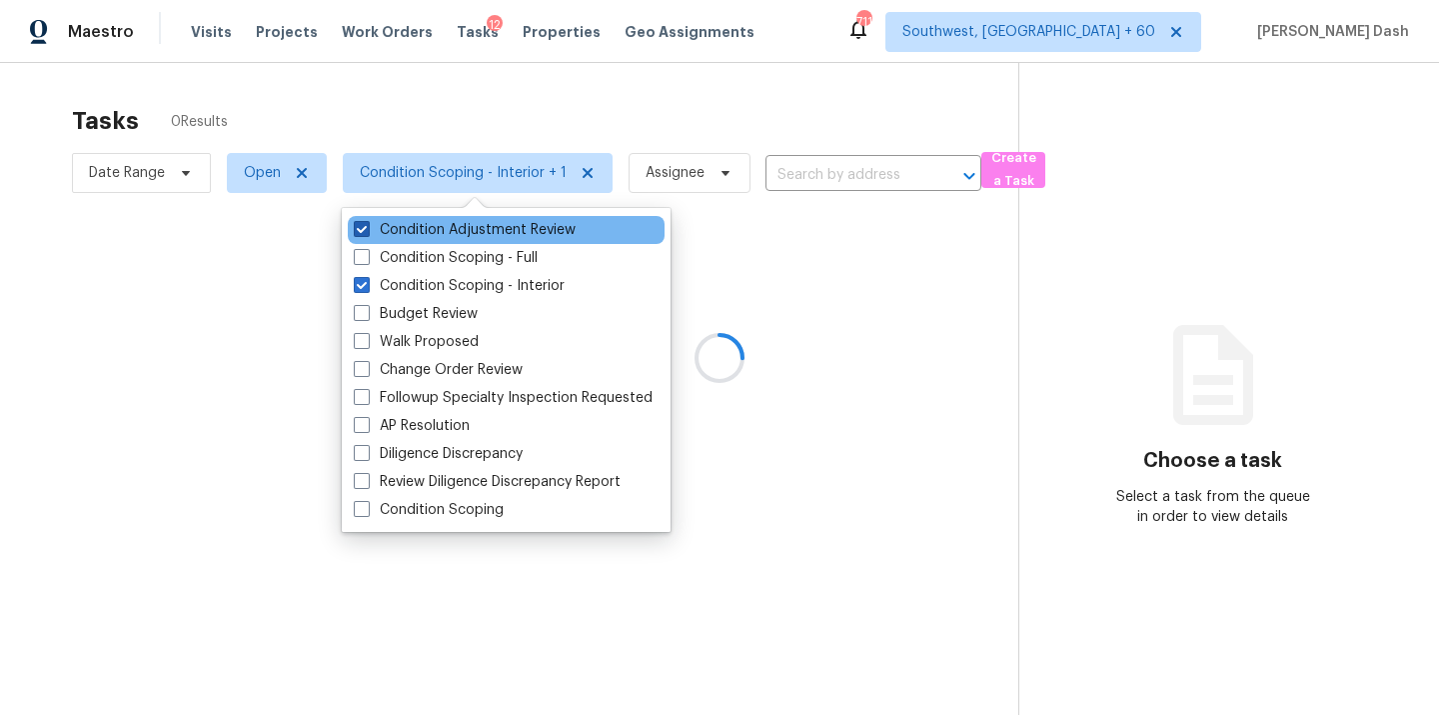
click at [479, 235] on label "Condition Adjustment Review" at bounding box center [465, 230] width 222 height 20
click at [367, 233] on input "Condition Adjustment Review" at bounding box center [360, 226] width 13 height 13
click at [481, 228] on label "Condition Adjustment Review" at bounding box center [465, 230] width 222 height 20
click at [367, 228] on input "Condition Adjustment Review" at bounding box center [360, 226] width 13 height 13
checkbox input "true"
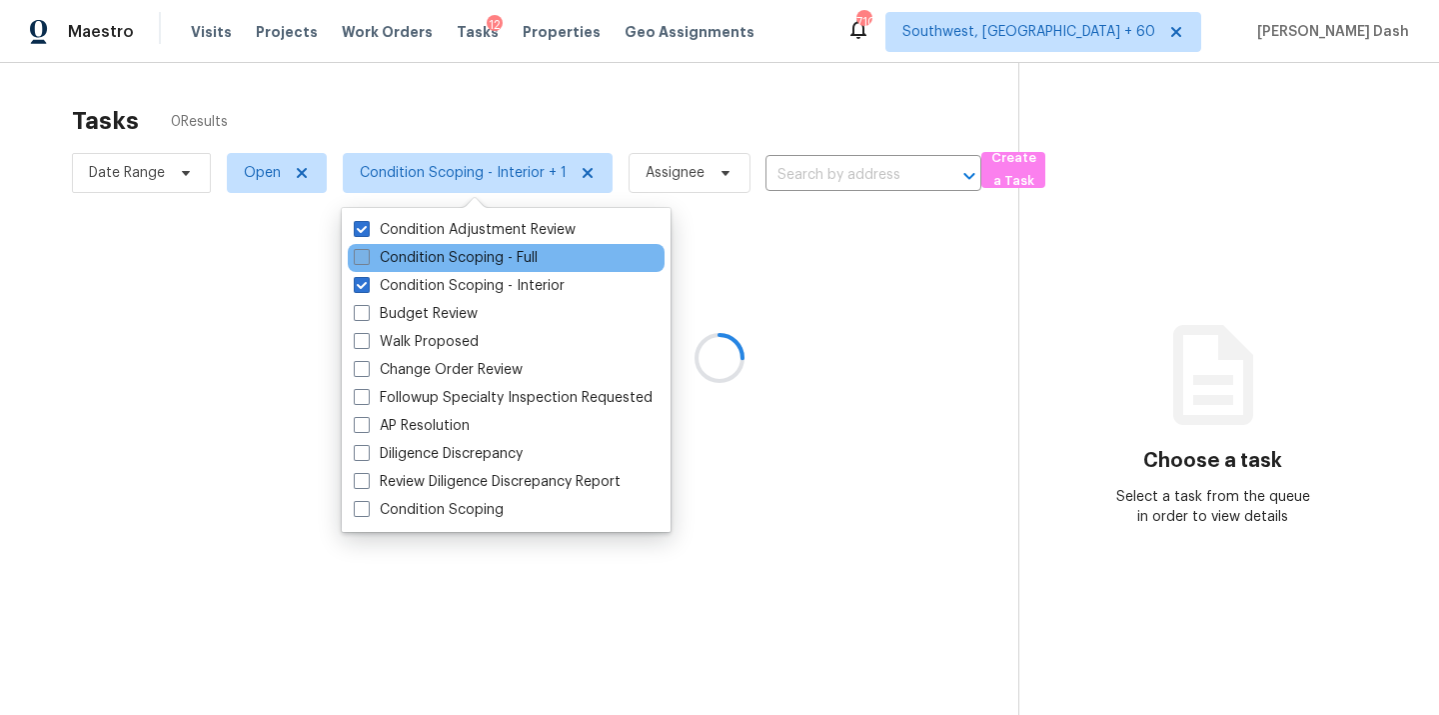
click at [481, 249] on label "Condition Scoping - Full" at bounding box center [446, 258] width 184 height 20
click at [367, 249] on input "Condition Scoping - Full" at bounding box center [360, 254] width 13 height 13
checkbox input "true"
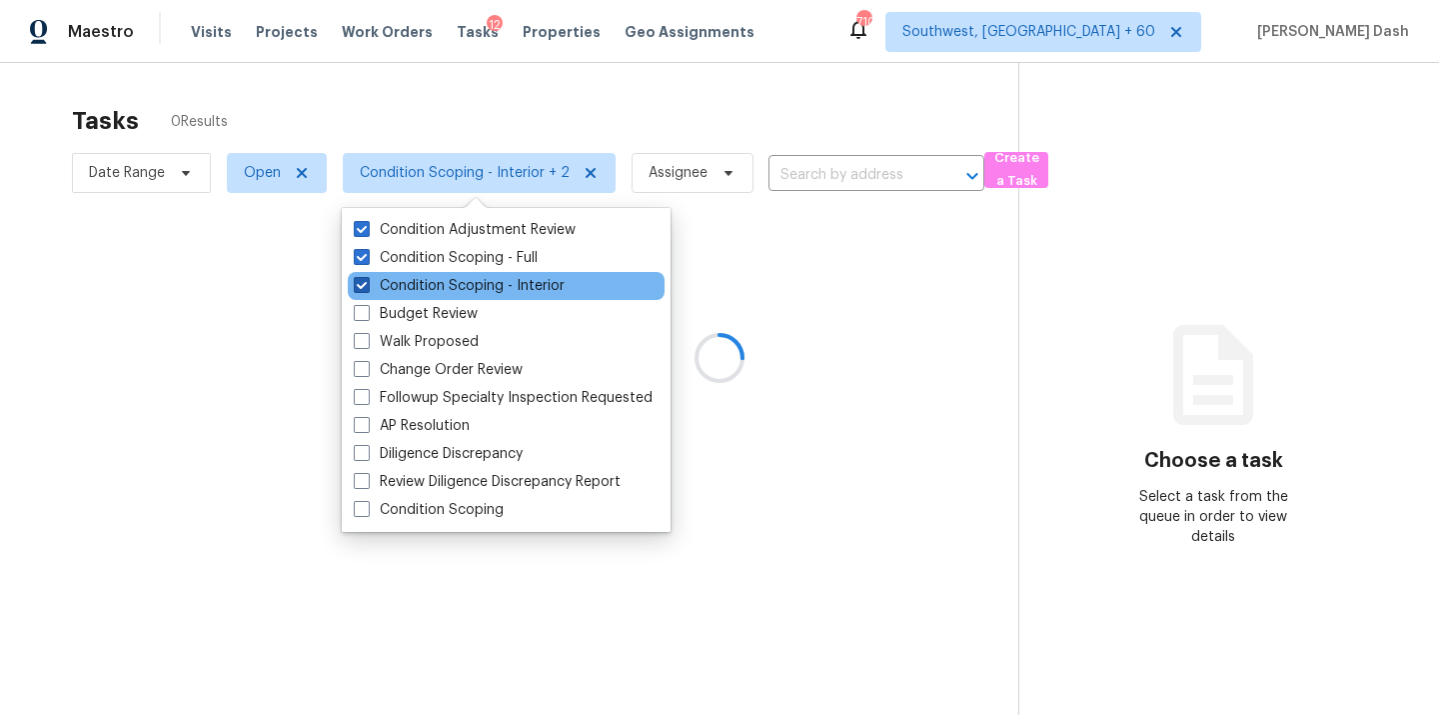
click at [481, 282] on label "Condition Scoping - Interior" at bounding box center [459, 286] width 211 height 20
click at [367, 282] on input "Condition Scoping - Interior" at bounding box center [360, 282] width 13 height 13
checkbox input "false"
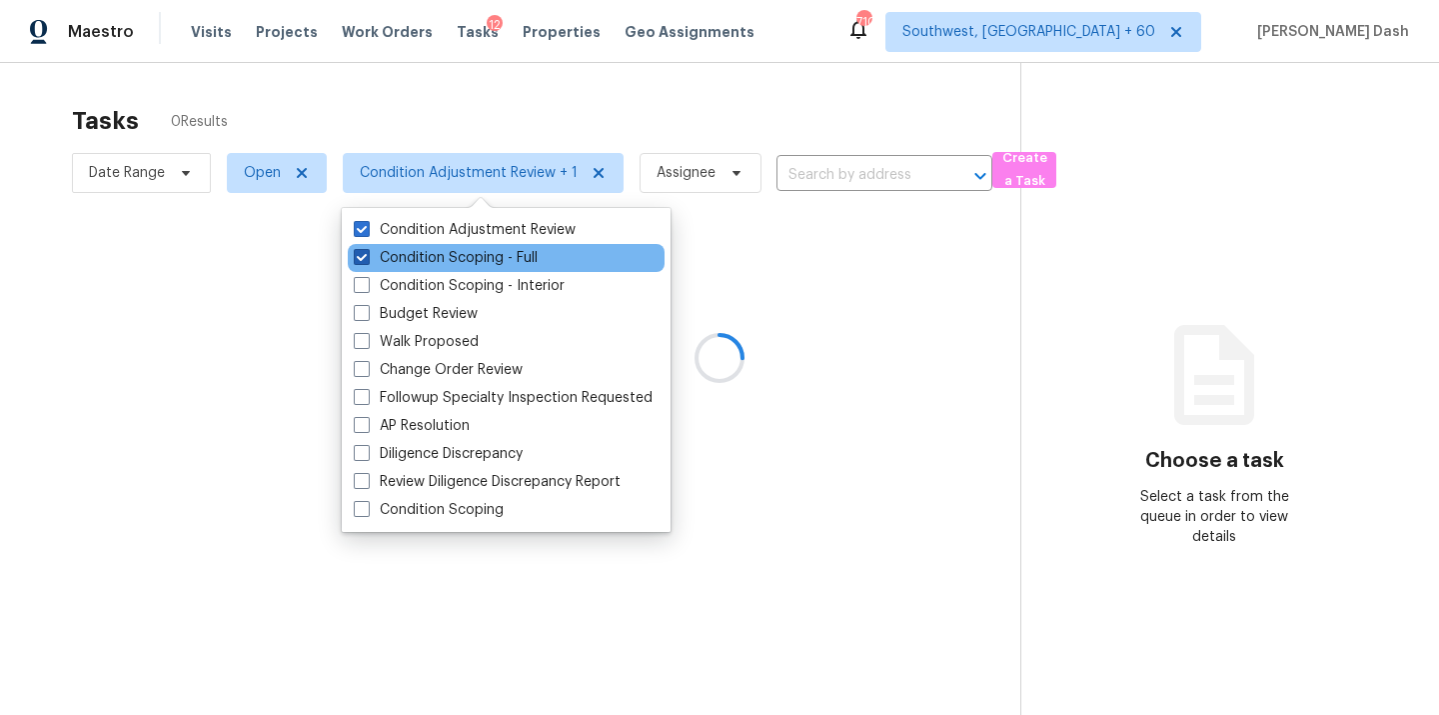
click at [467, 253] on label "Condition Scoping - Full" at bounding box center [446, 258] width 184 height 20
click at [367, 253] on input "Condition Scoping - Full" at bounding box center [360, 254] width 13 height 13
checkbox input "false"
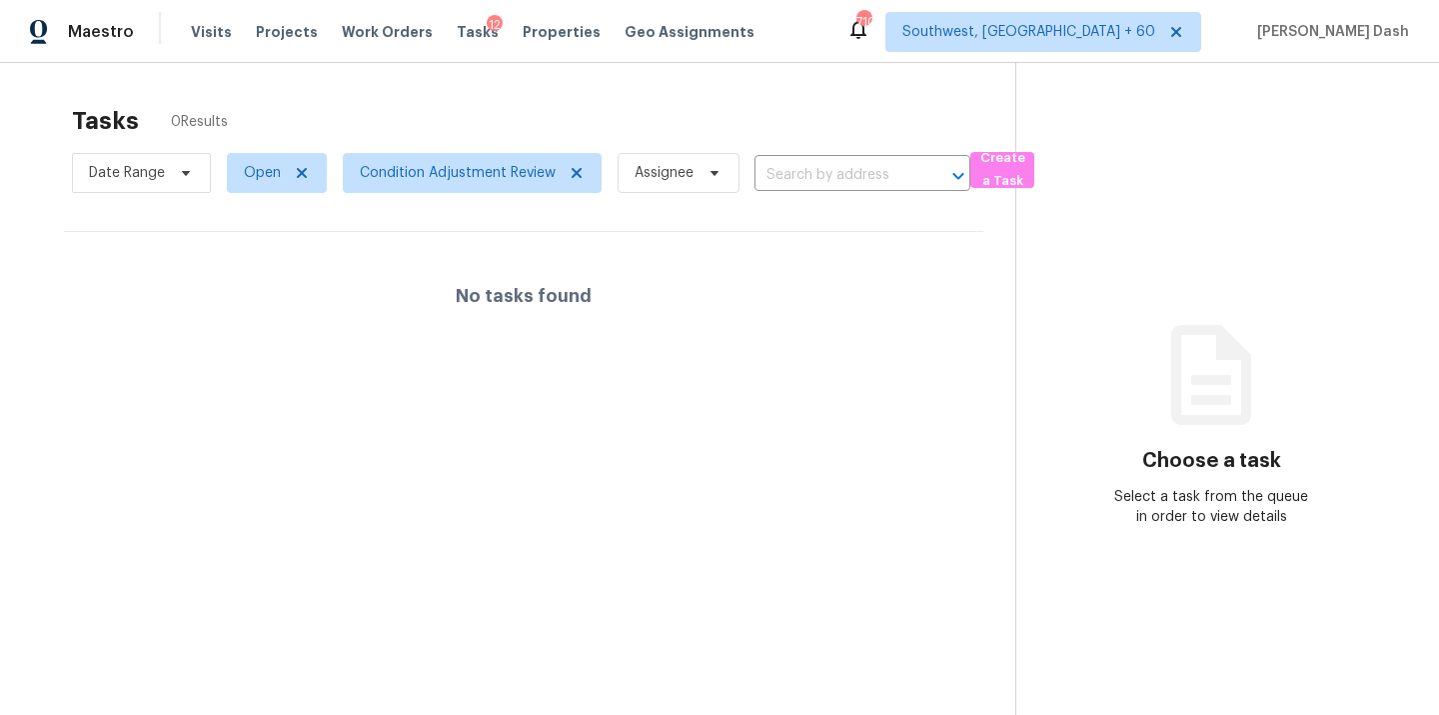
click at [454, 97] on div "Tasks 0 Results" at bounding box center [544, 121] width 944 height 52
click at [414, 177] on span "Condition Adjustment Review" at bounding box center [458, 173] width 196 height 20
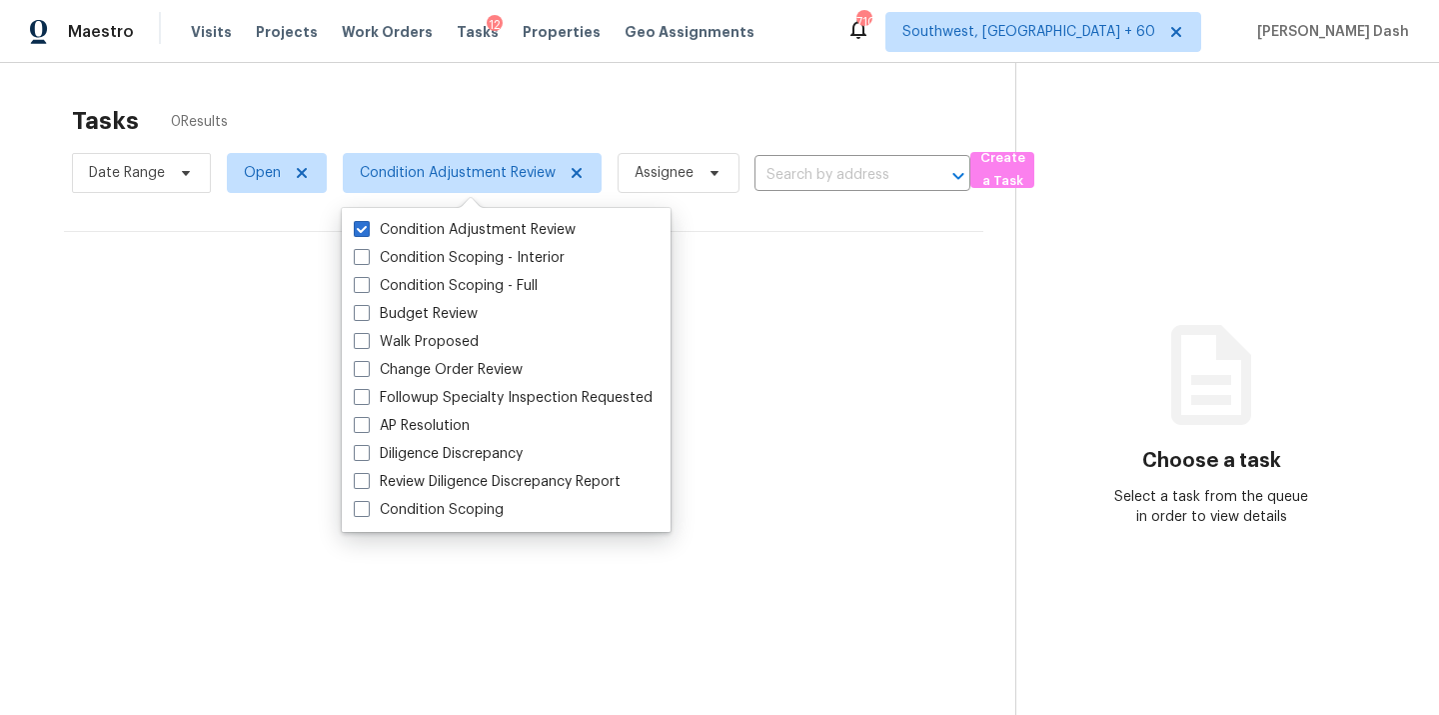
click at [401, 106] on div "Tasks 0 Results" at bounding box center [544, 121] width 944 height 52
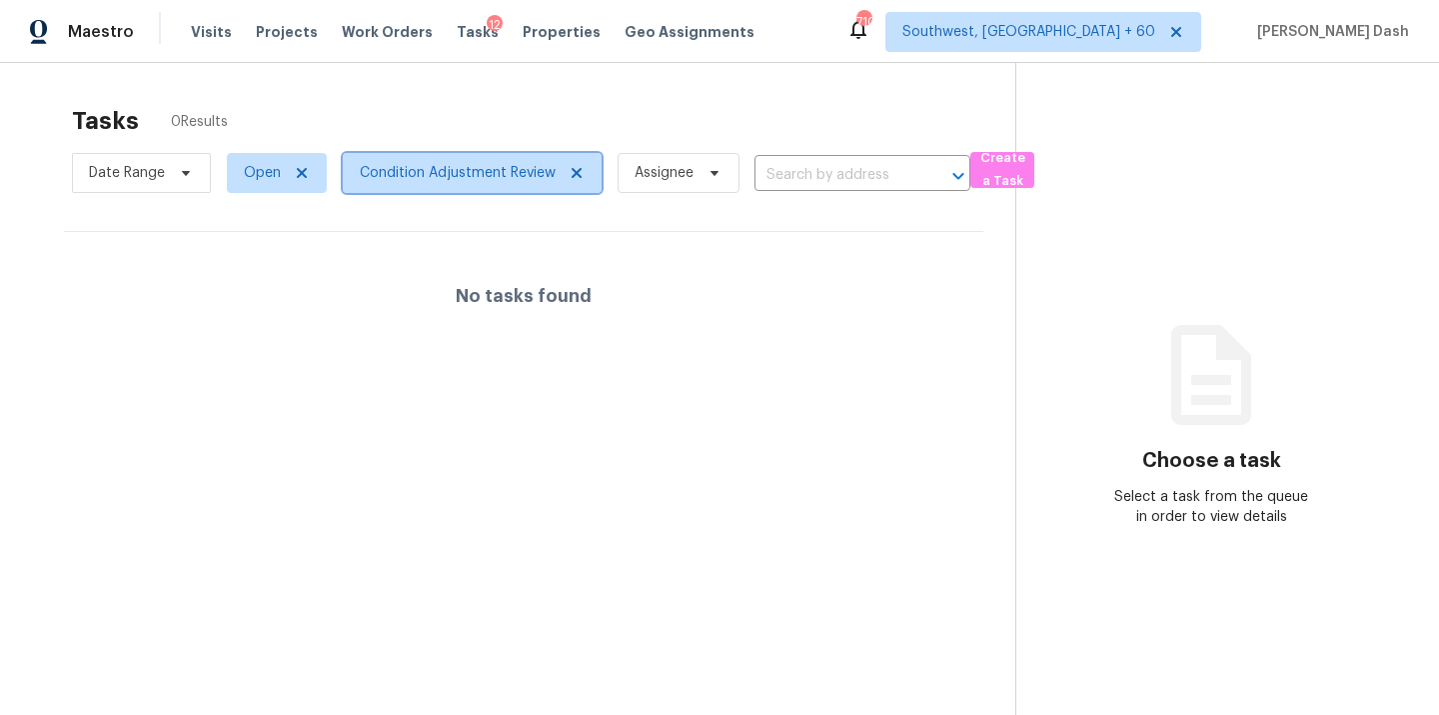
click at [473, 177] on span "Condition Adjustment Review" at bounding box center [458, 173] width 196 height 20
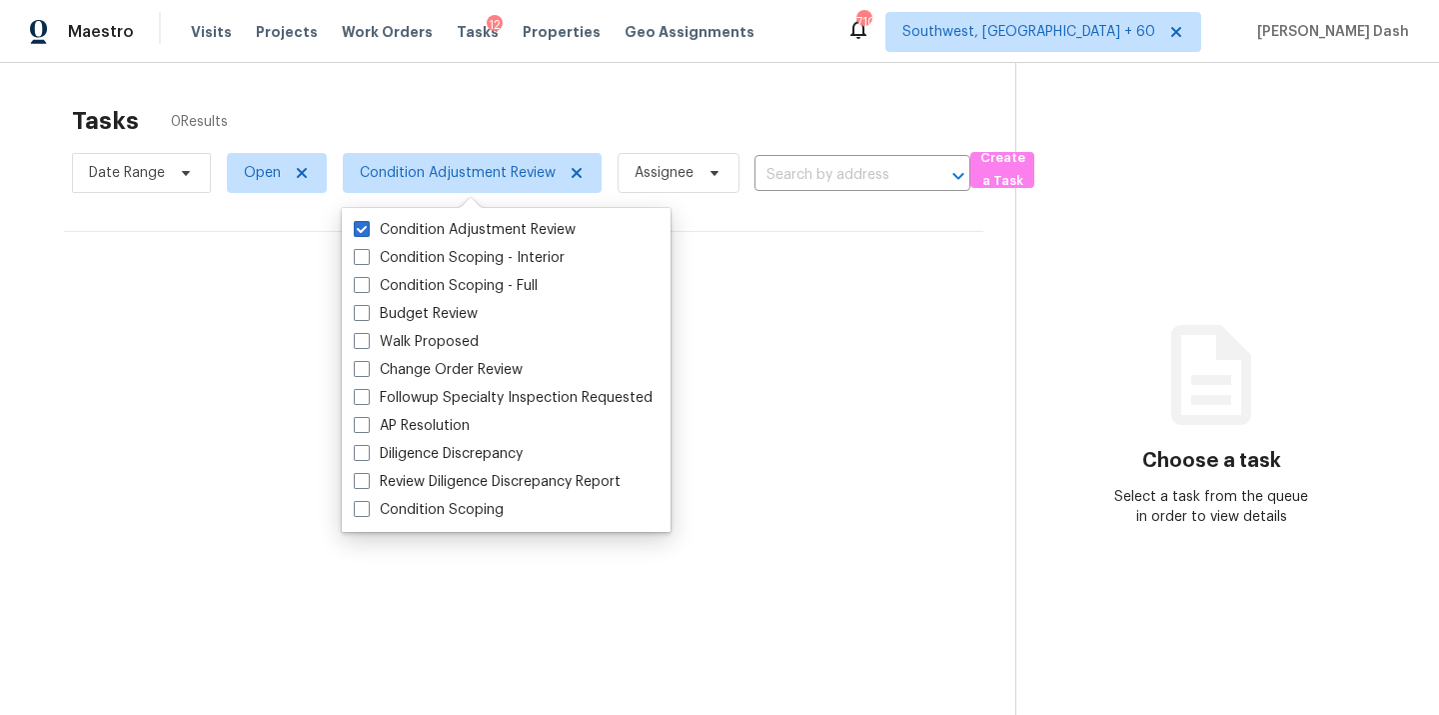
click at [298, 254] on div "No tasks found" at bounding box center [524, 296] width 920 height 128
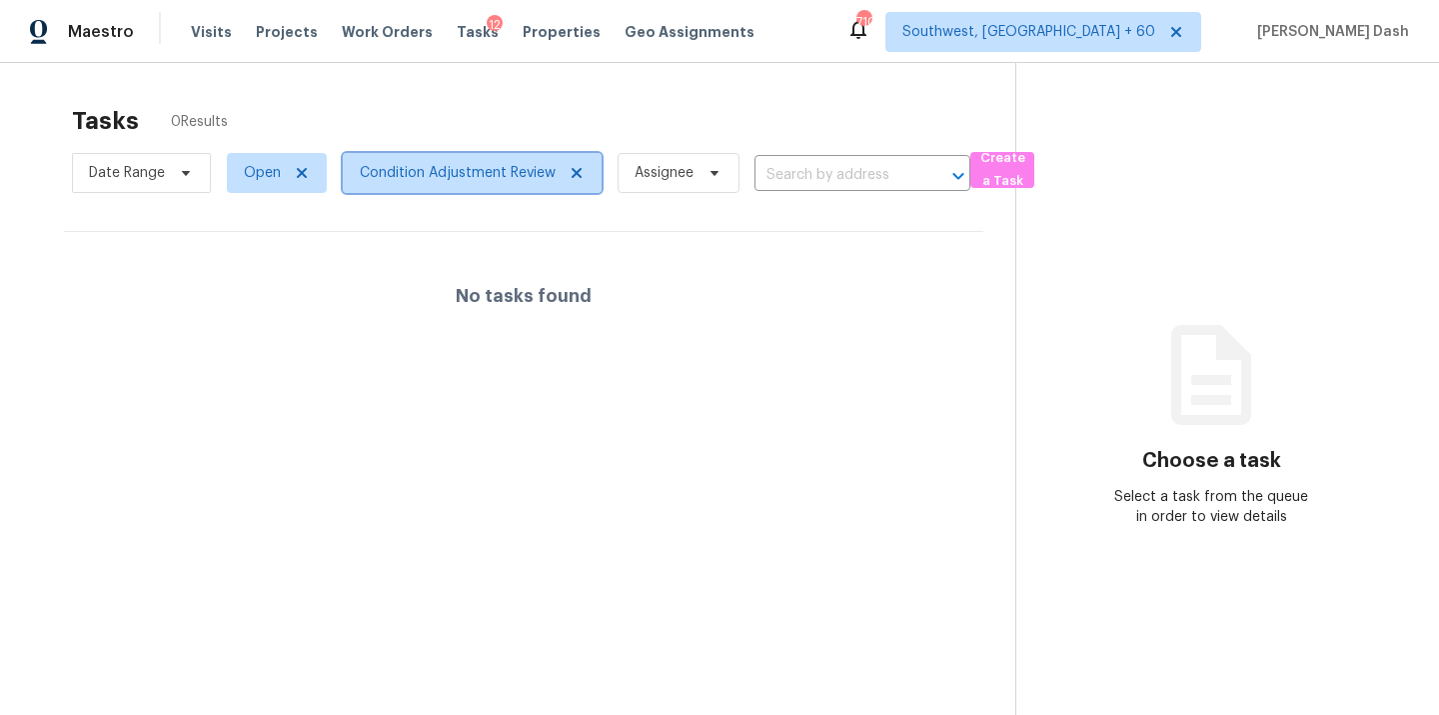
click at [453, 175] on span "Condition Adjustment Review" at bounding box center [458, 173] width 196 height 20
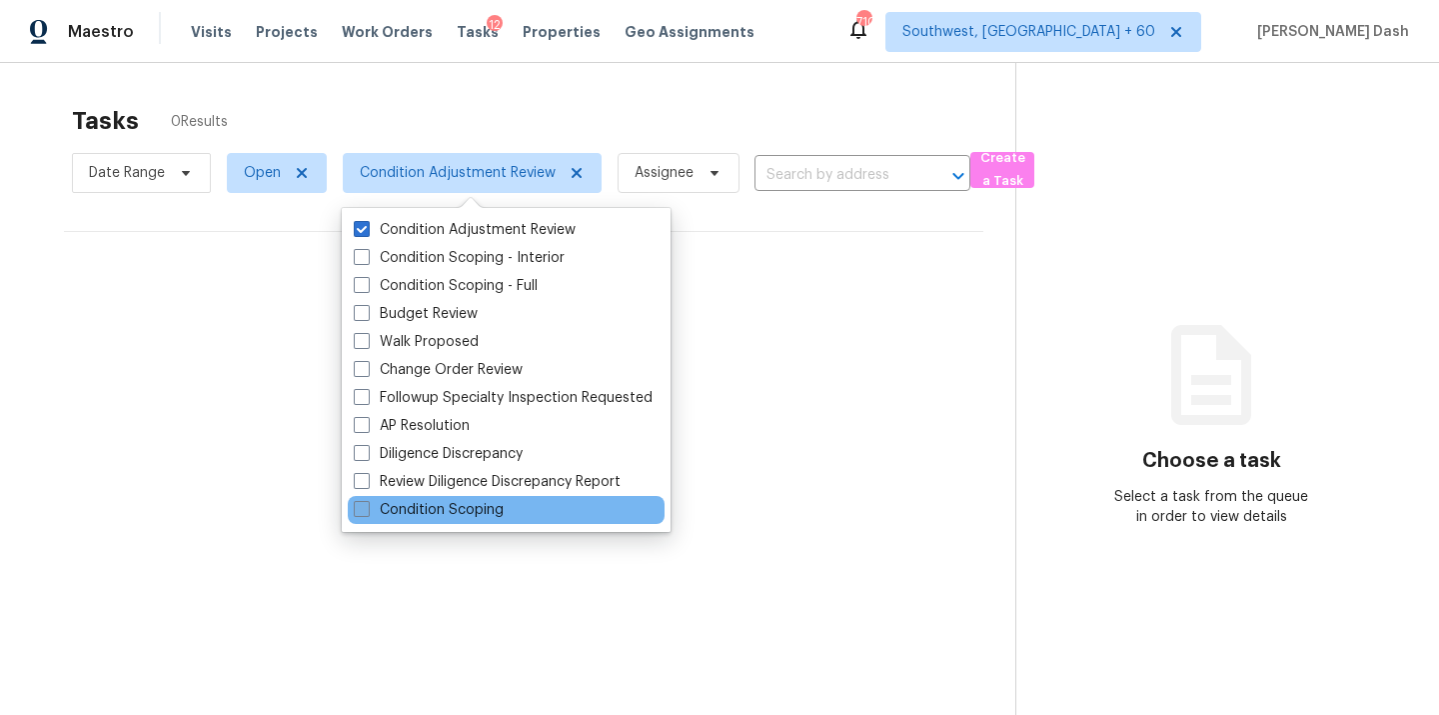
click at [466, 508] on label "Condition Scoping" at bounding box center [429, 510] width 150 height 20
click at [367, 508] on input "Condition Scoping" at bounding box center [360, 506] width 13 height 13
checkbox input "true"
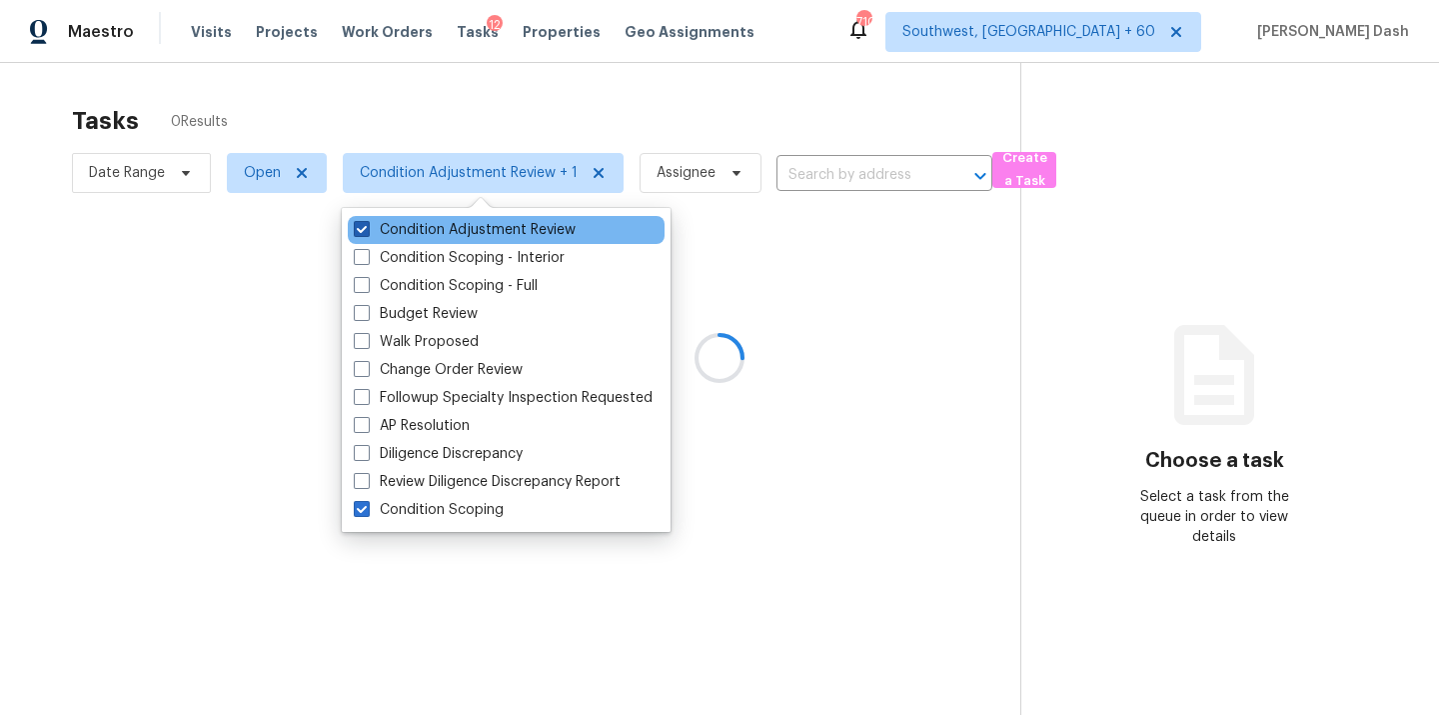
click at [486, 225] on label "Condition Adjustment Review" at bounding box center [465, 230] width 222 height 20
click at [367, 225] on input "Condition Adjustment Review" at bounding box center [360, 226] width 13 height 13
checkbox input "false"
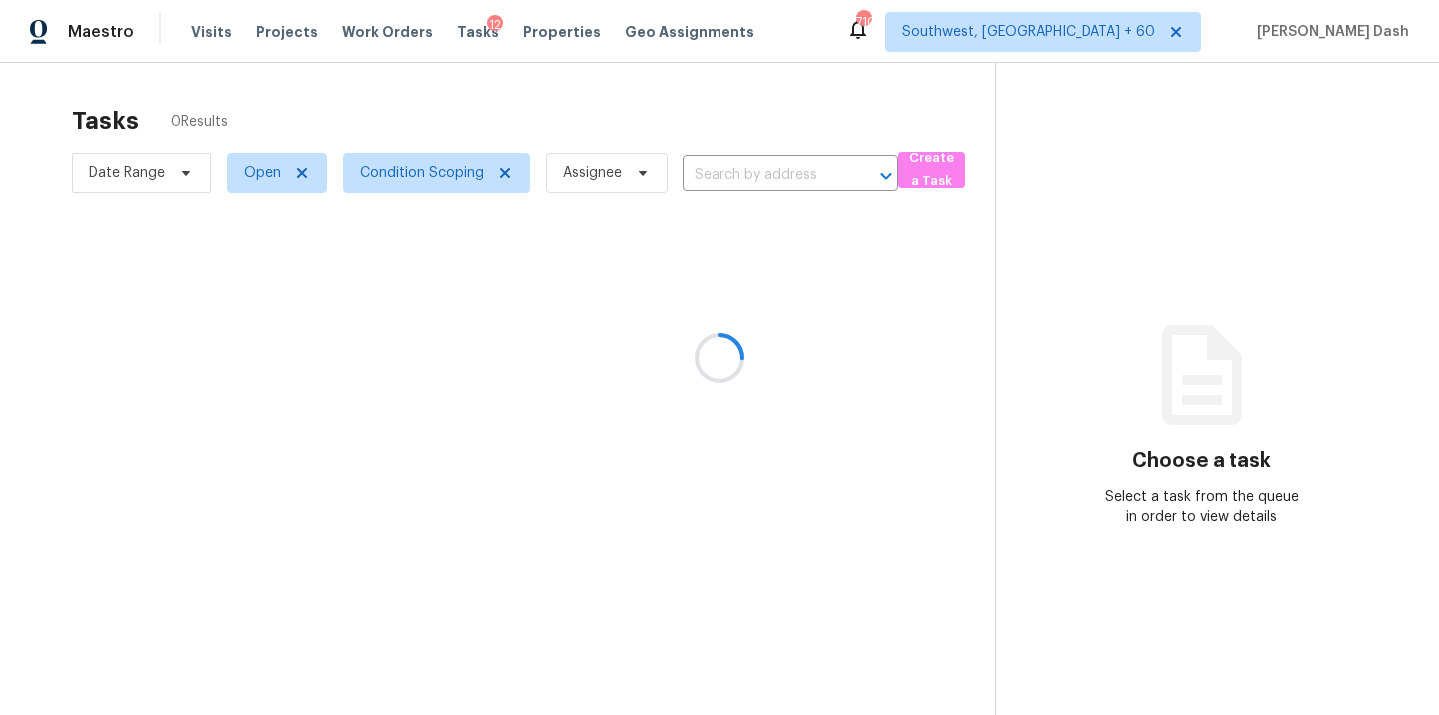
click at [475, 119] on div at bounding box center [719, 357] width 1439 height 715
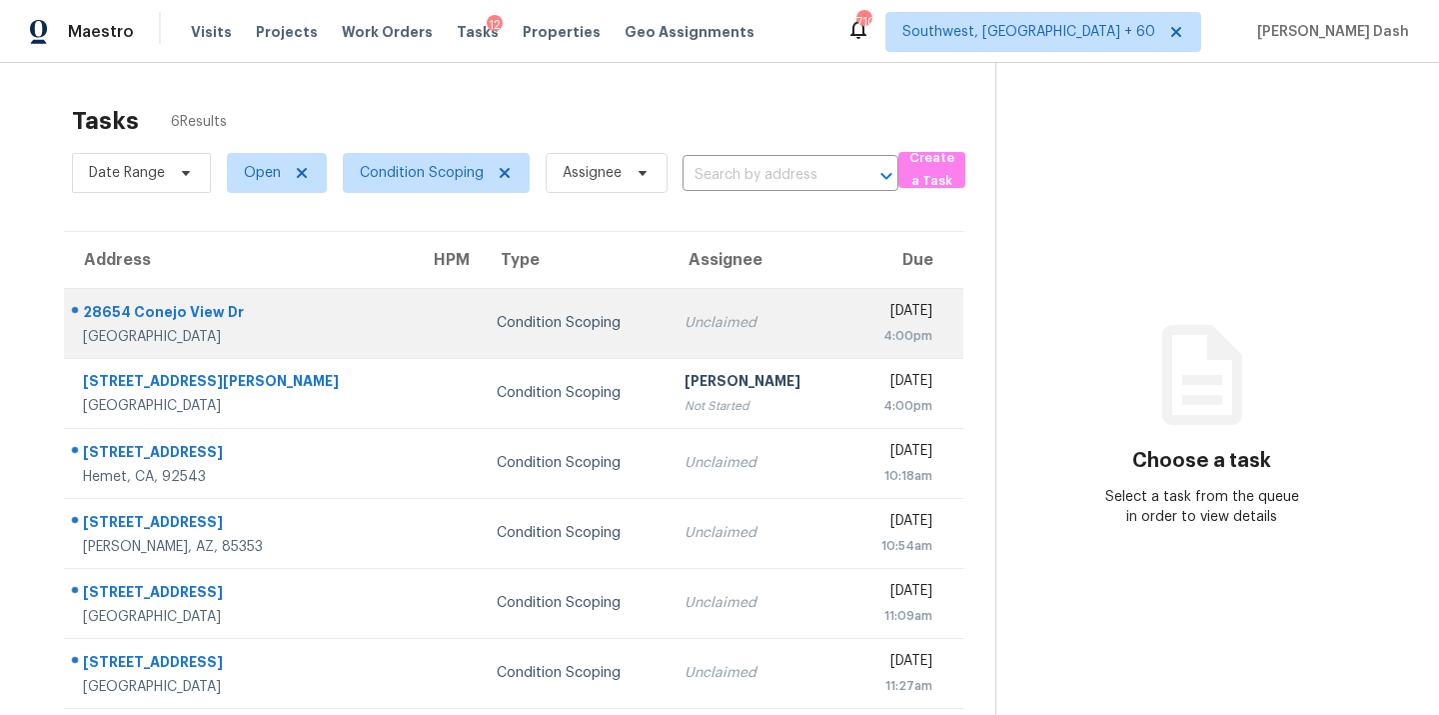
click at [497, 326] on div "Condition Scoping" at bounding box center [575, 323] width 156 height 20
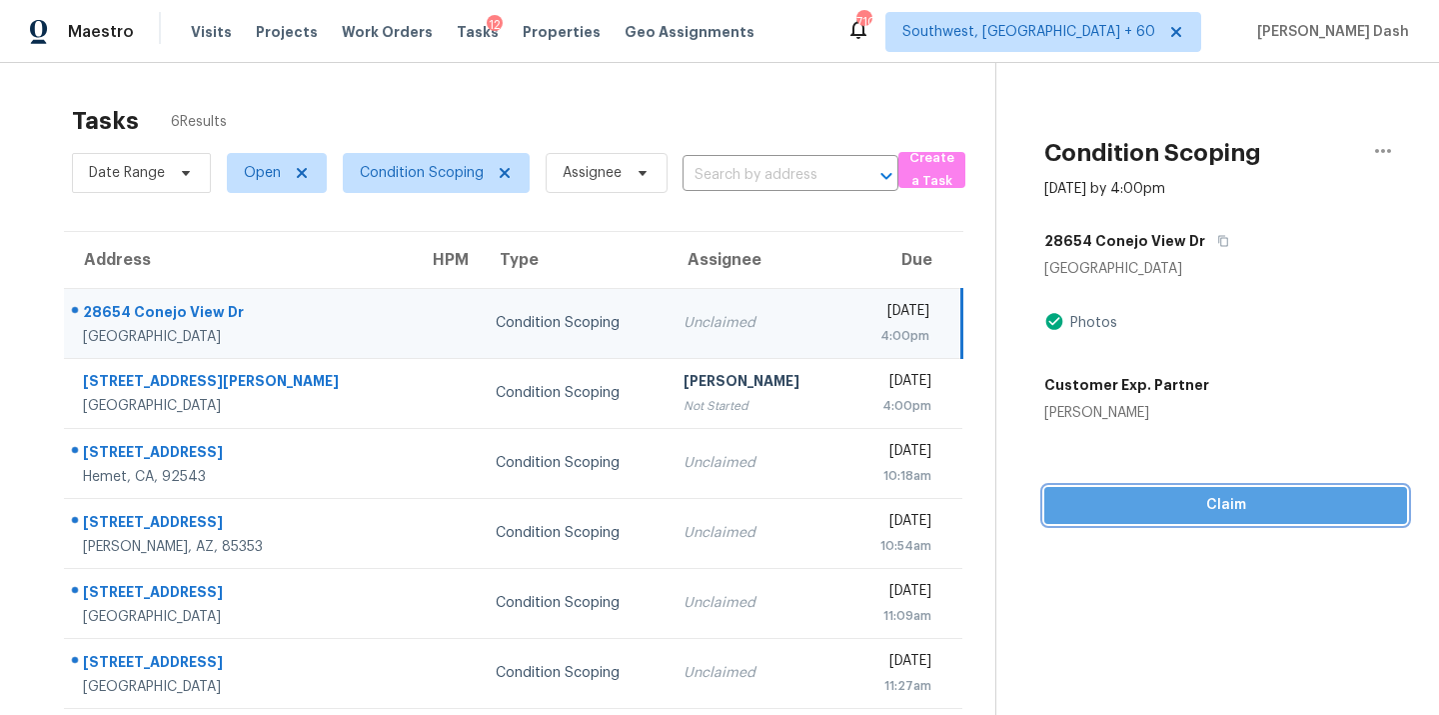
click at [1185, 496] on span "Claim" at bounding box center [1226, 505] width 331 height 25
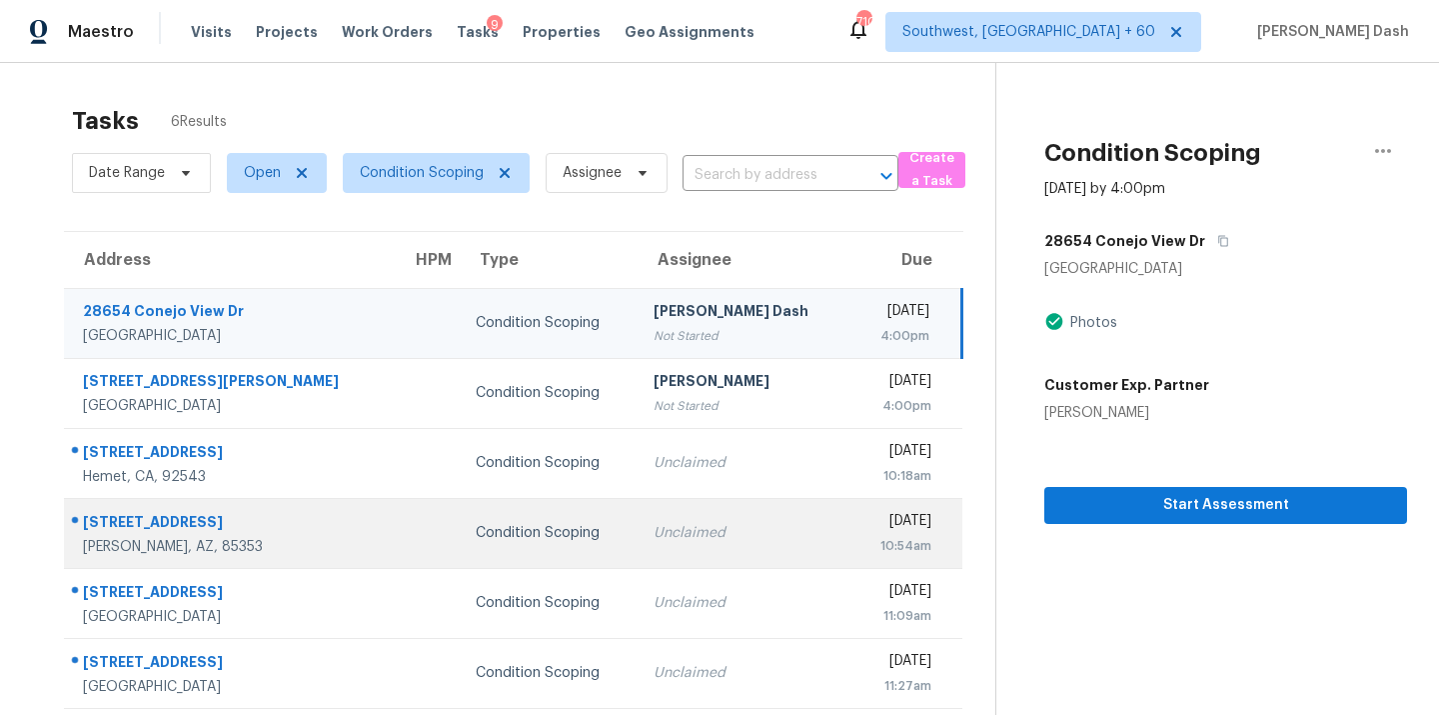
scroll to position [63, 0]
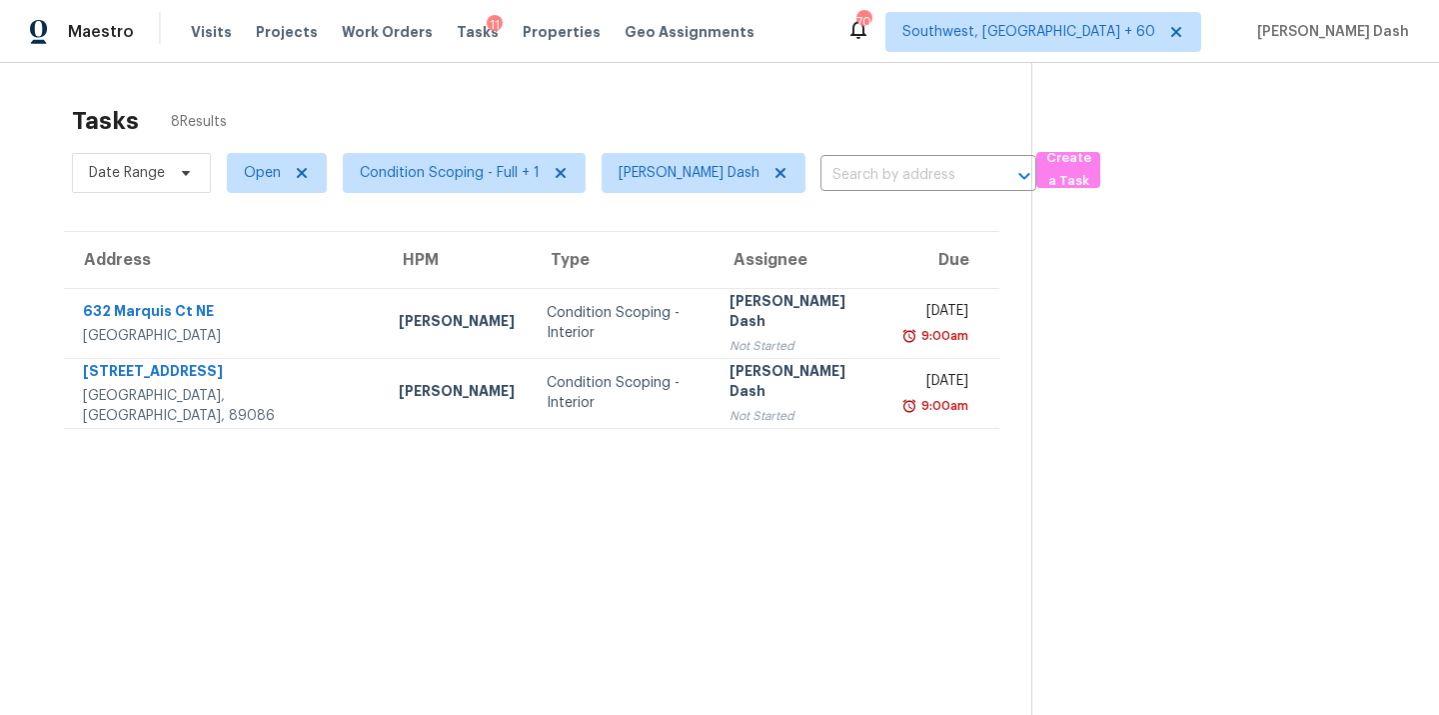
scroll to position [63, 0]
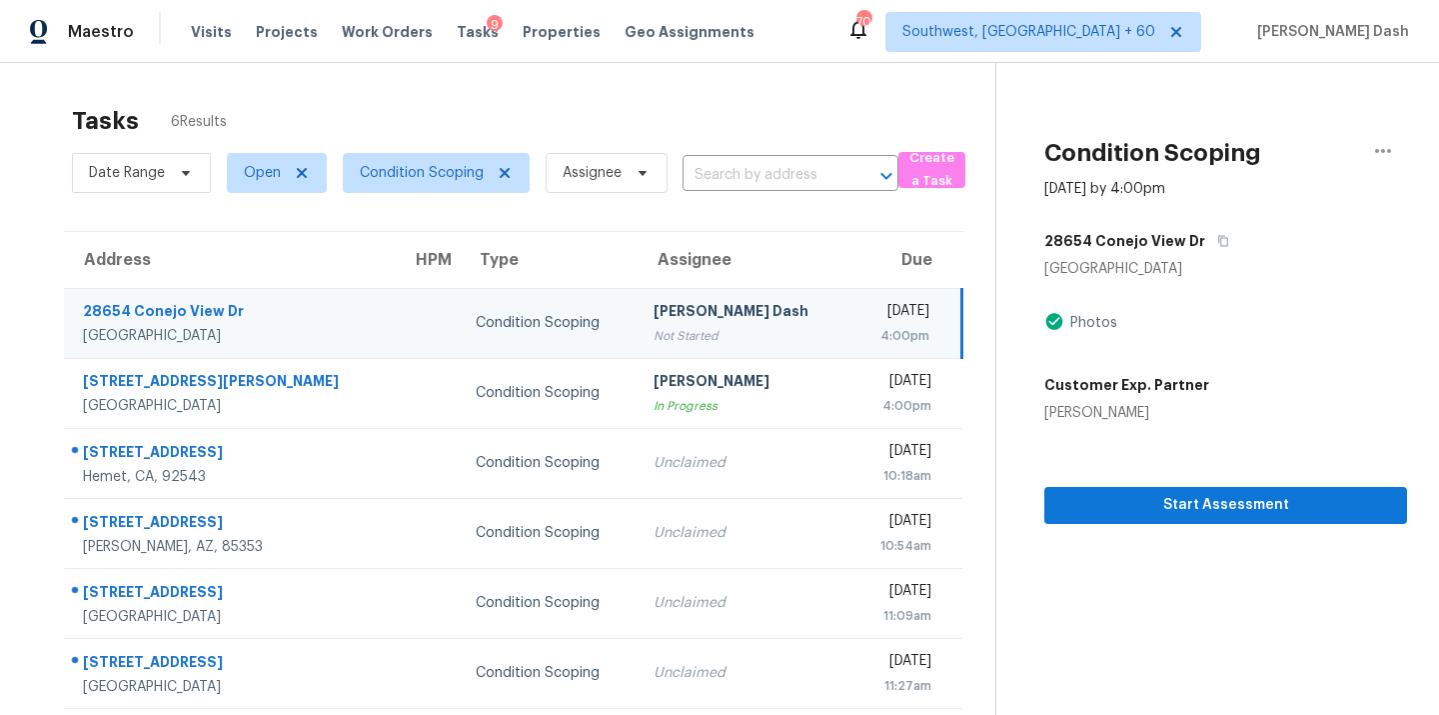
scroll to position [63, 0]
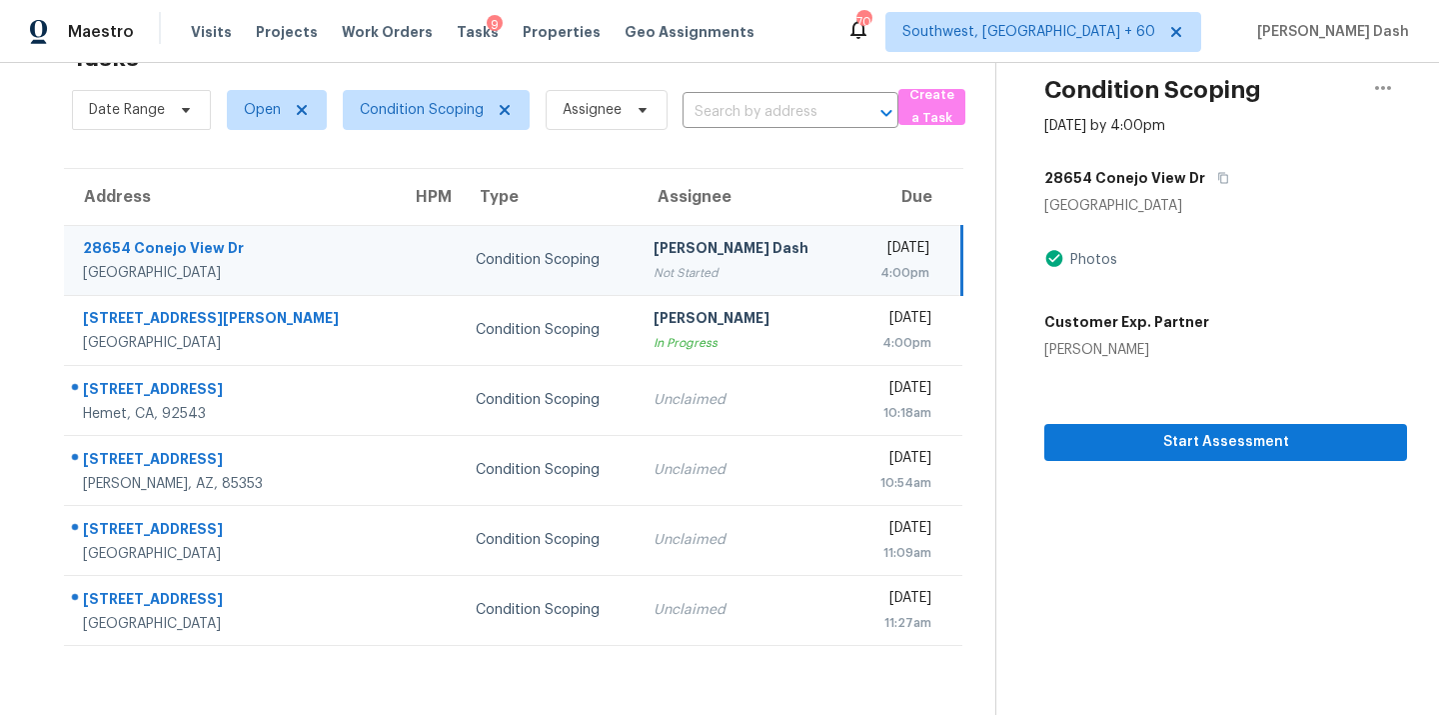
click at [258, 274] on div "Agoura Hills, CA, 91301" at bounding box center [231, 273] width 297 height 20
click at [1217, 178] on icon "button" at bounding box center [1223, 178] width 12 height 12
click at [1195, 441] on span "Start Assessment" at bounding box center [1226, 442] width 331 height 25
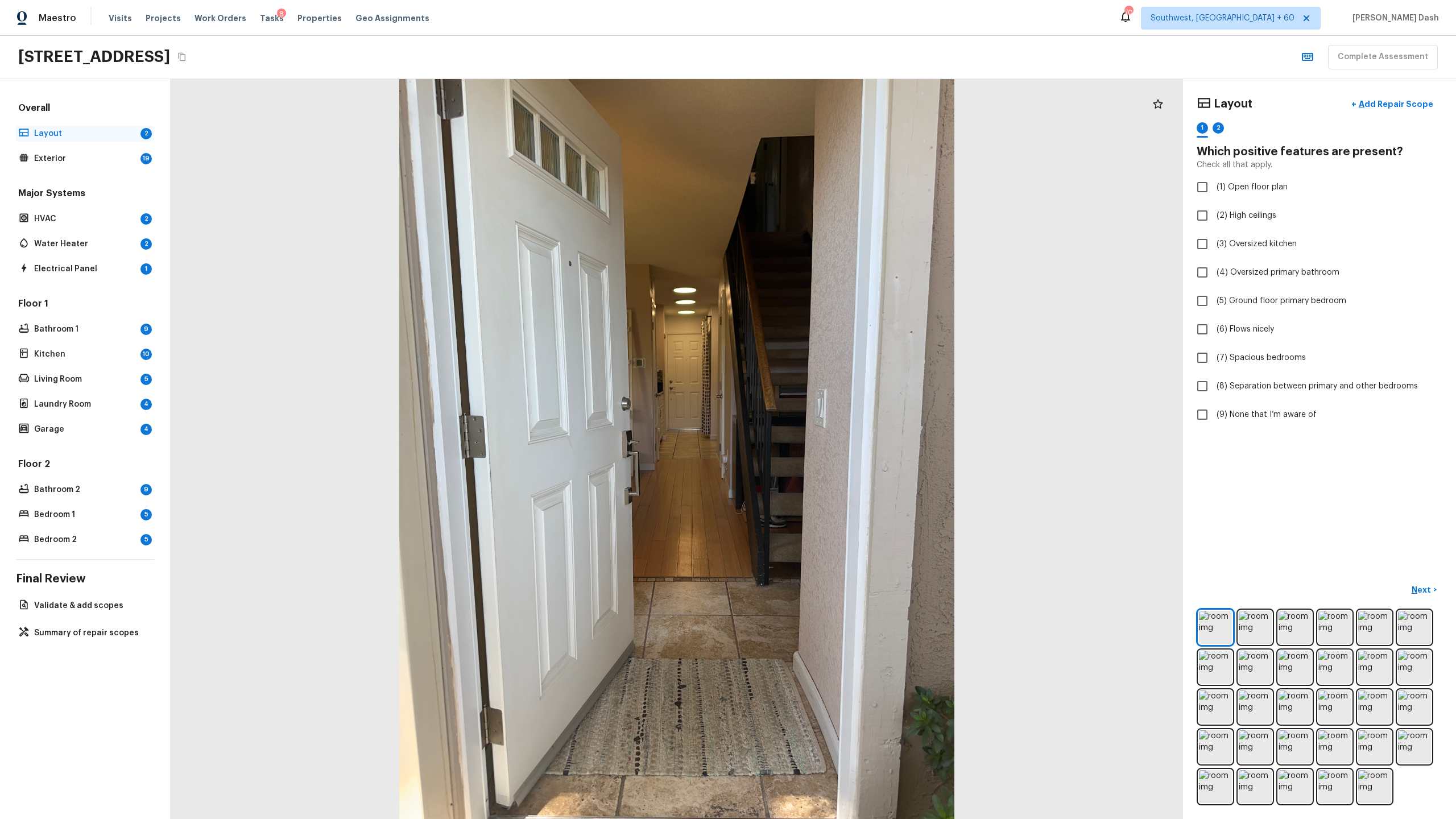
click at [72, 137] on p "Layout" at bounding box center [85, 134] width 102 height 11
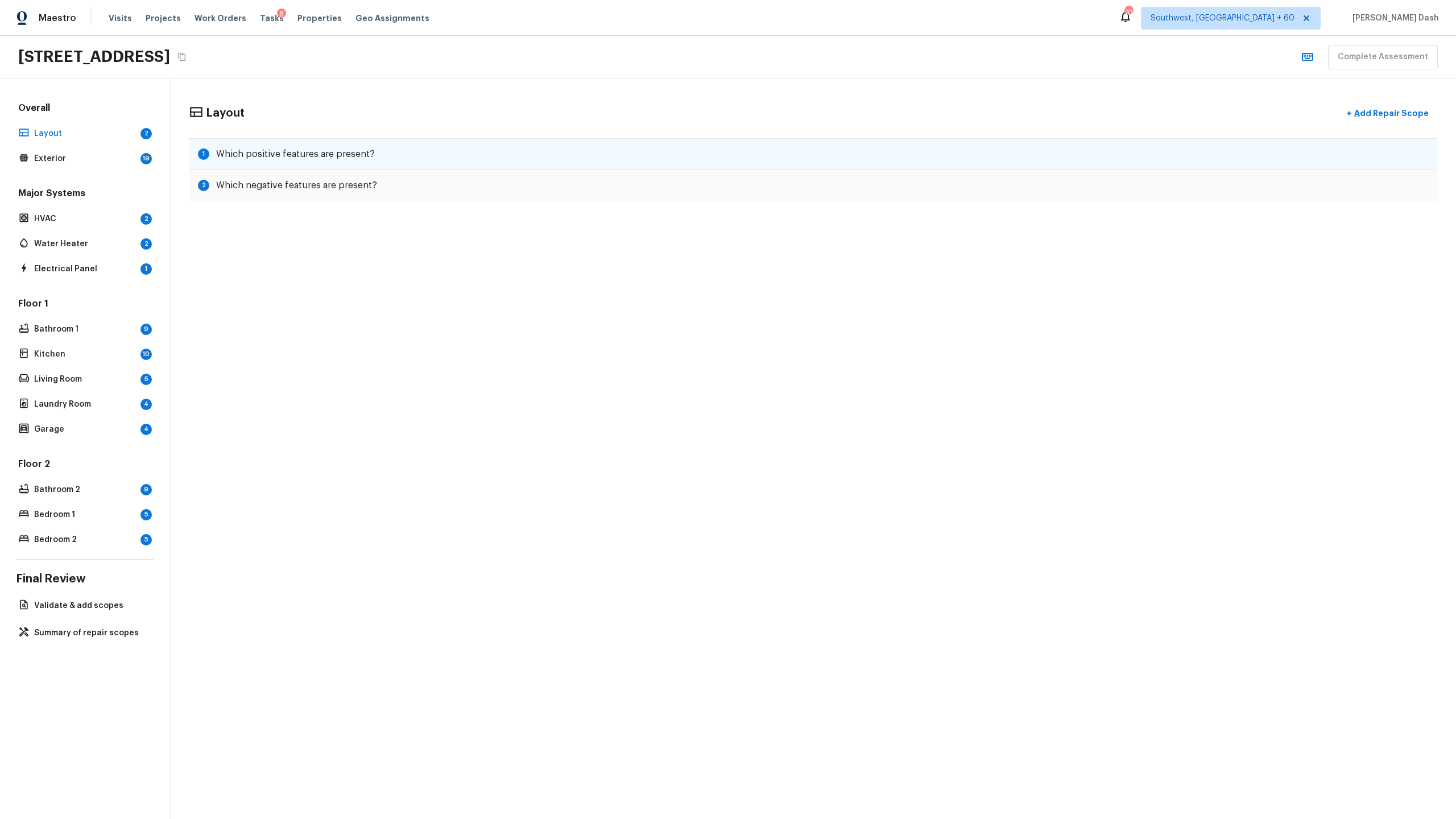
click at [290, 155] on h5 "Which positive features are present?" at bounding box center [295, 154] width 159 height 13
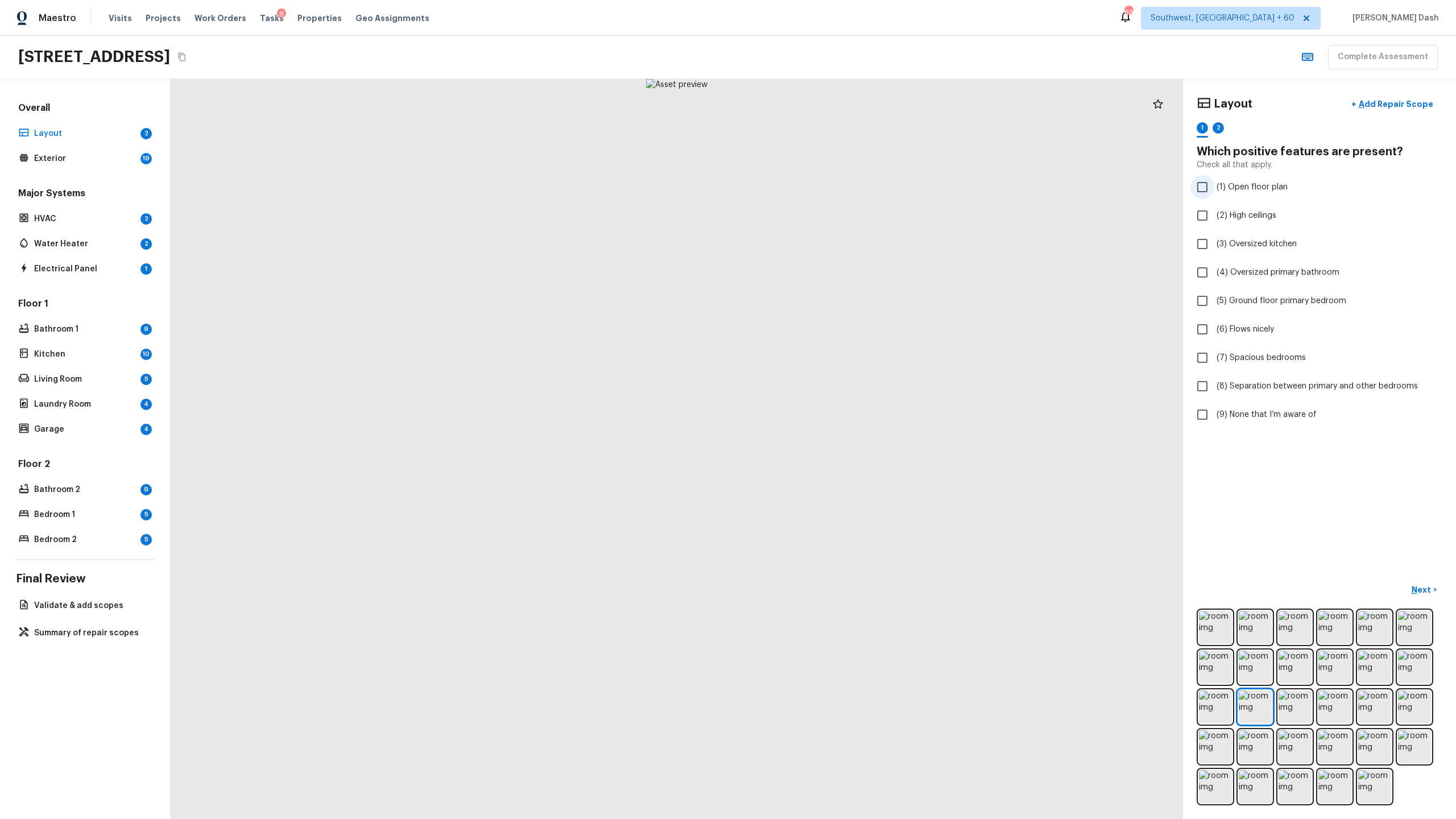
click at [818, 191] on input "(1) Open floor plan" at bounding box center [1202, 187] width 24 height 24
checkbox input "true"
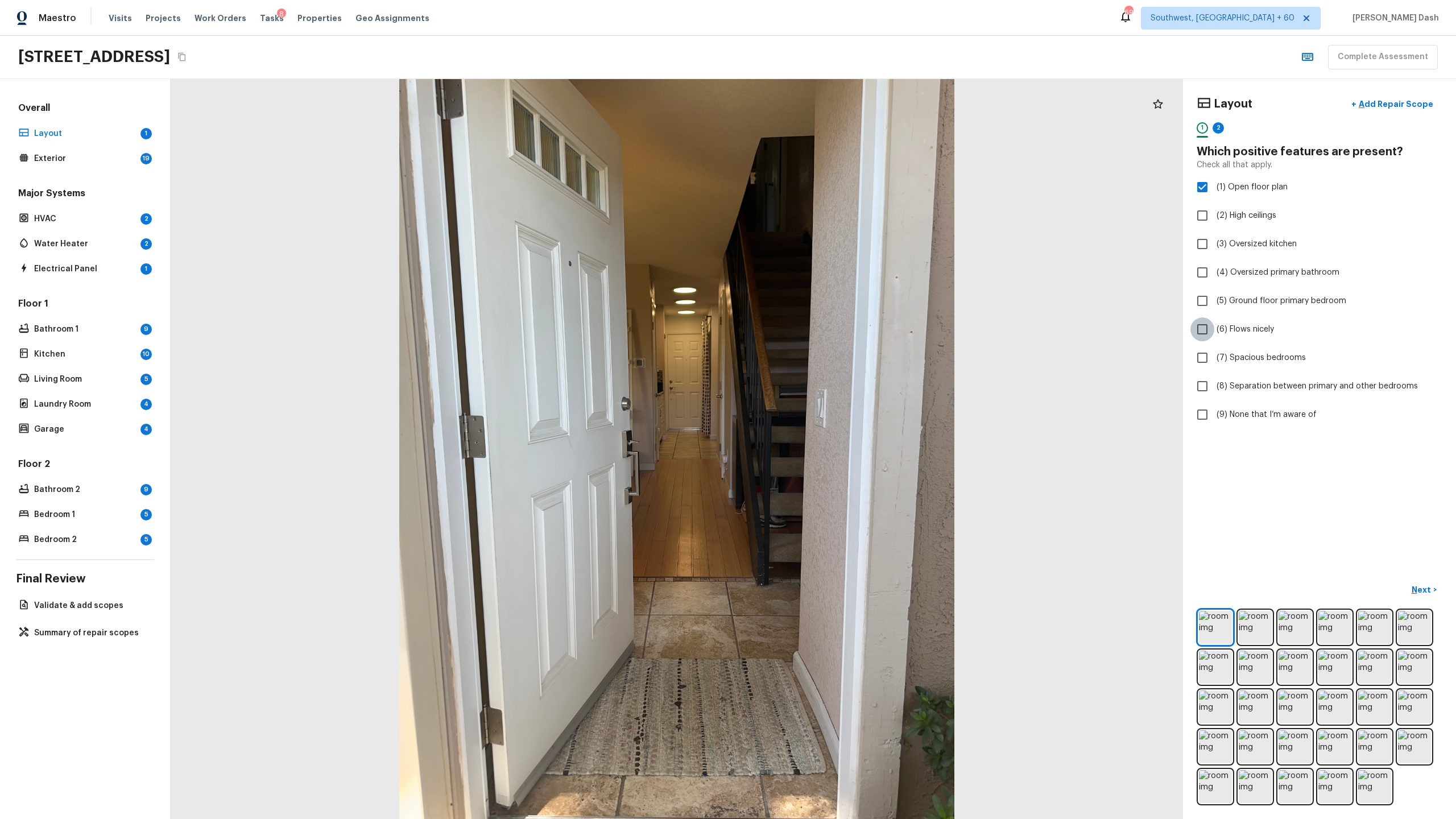
click at [818, 331] on input "(6) Flows nicely" at bounding box center [1202, 330] width 24 height 24
checkbox input "true"
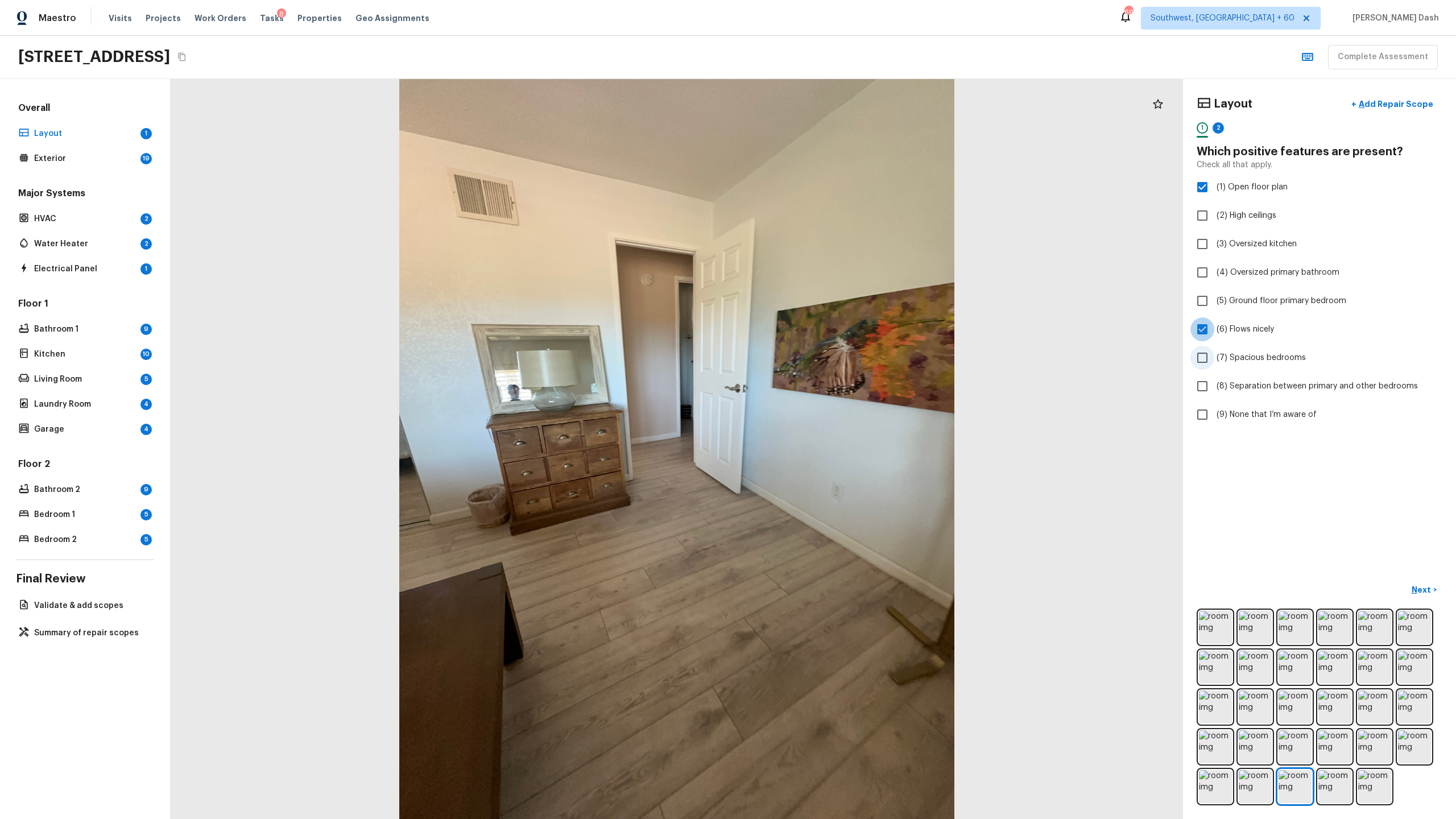
click at [818, 362] on input "(7) Spacious bedrooms" at bounding box center [1202, 358] width 24 height 24
checkbox input "true"
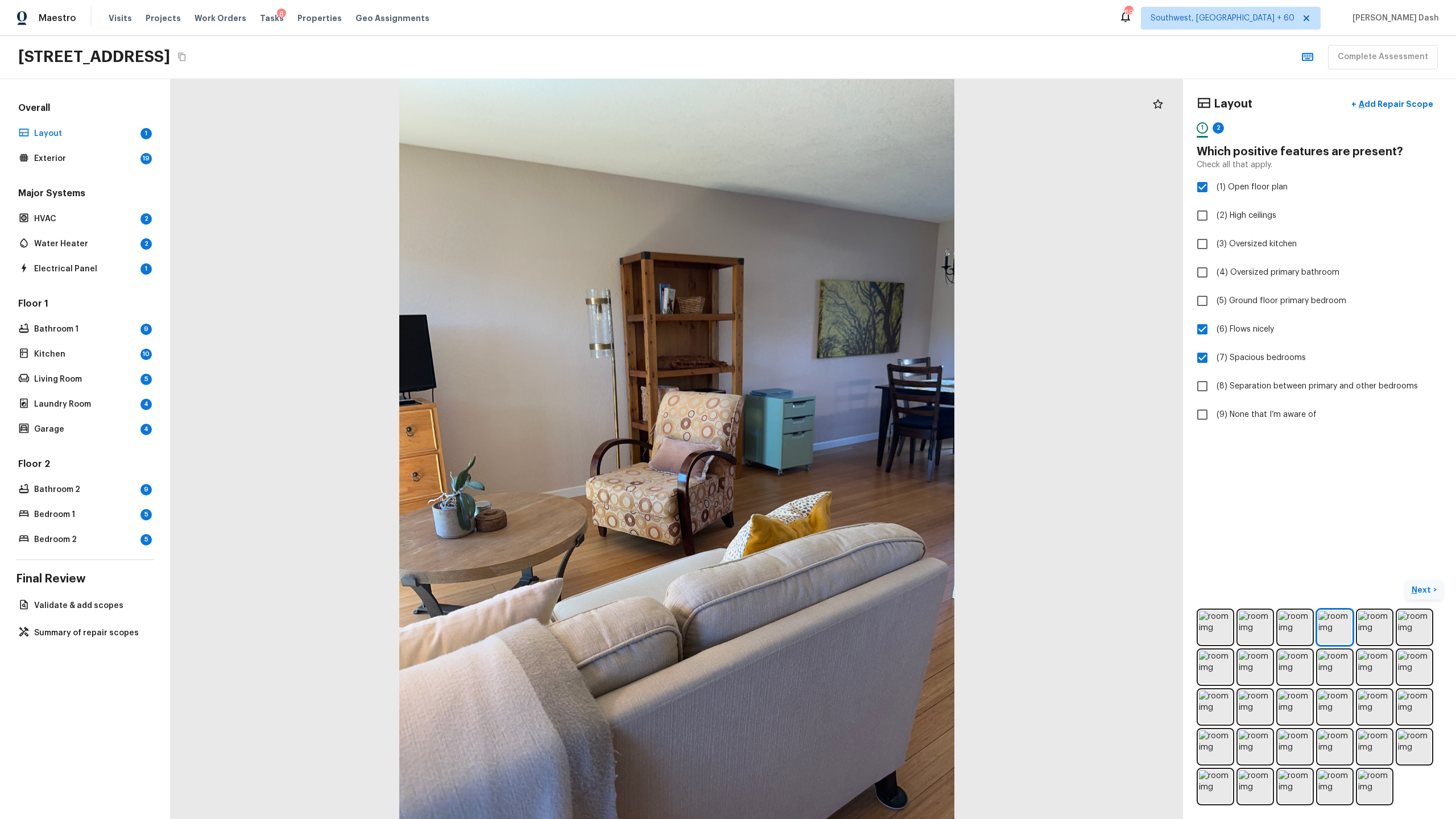
click at [818, 406] on button "Next >" at bounding box center [1424, 590] width 36 height 19
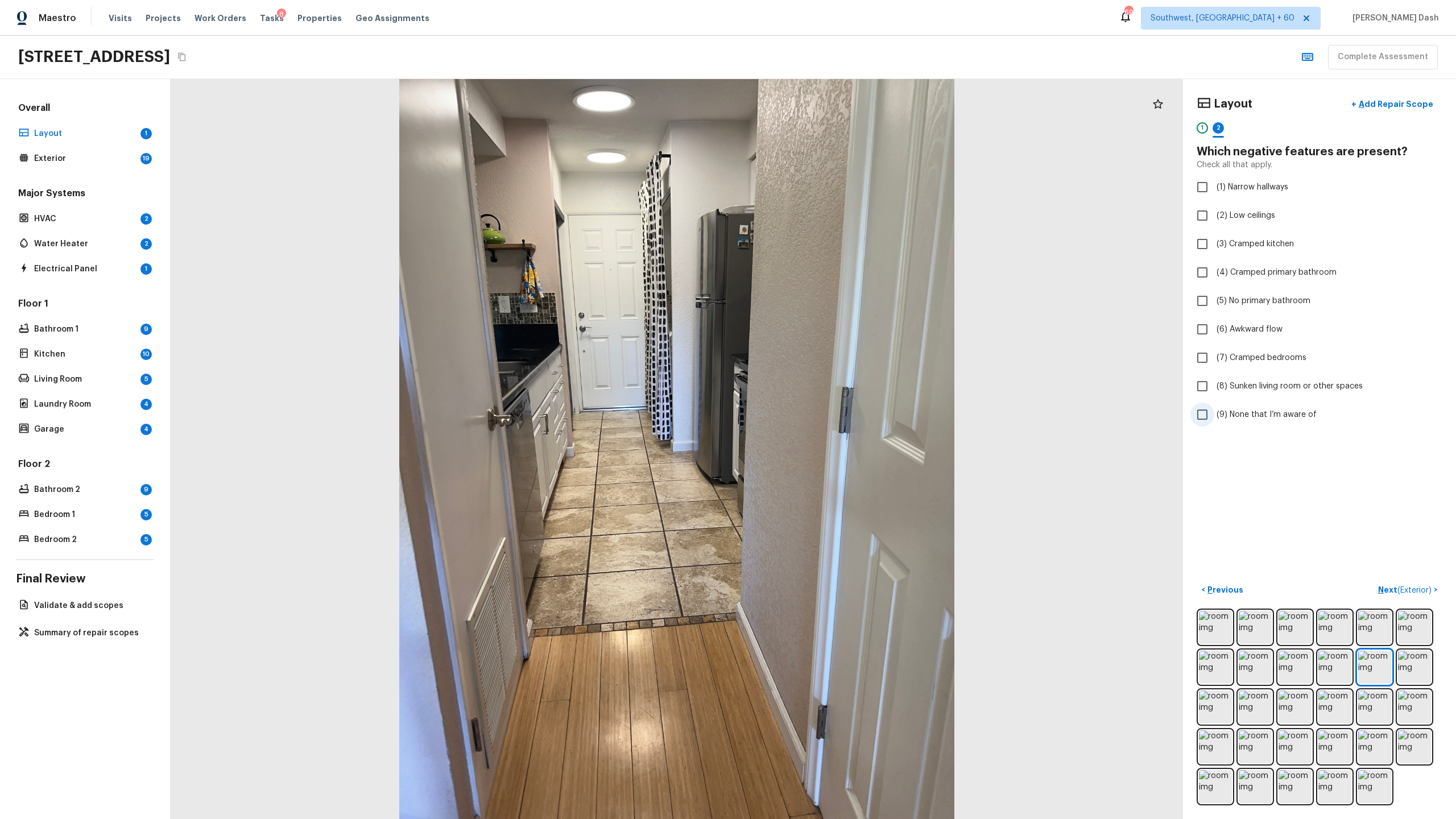
click at [818, 406] on span "(9) None that I’m aware of" at bounding box center [1267, 415] width 100 height 11
click at [818, 406] on input "(9) None that I’m aware of" at bounding box center [1202, 415] width 24 height 24
checkbox input "true"
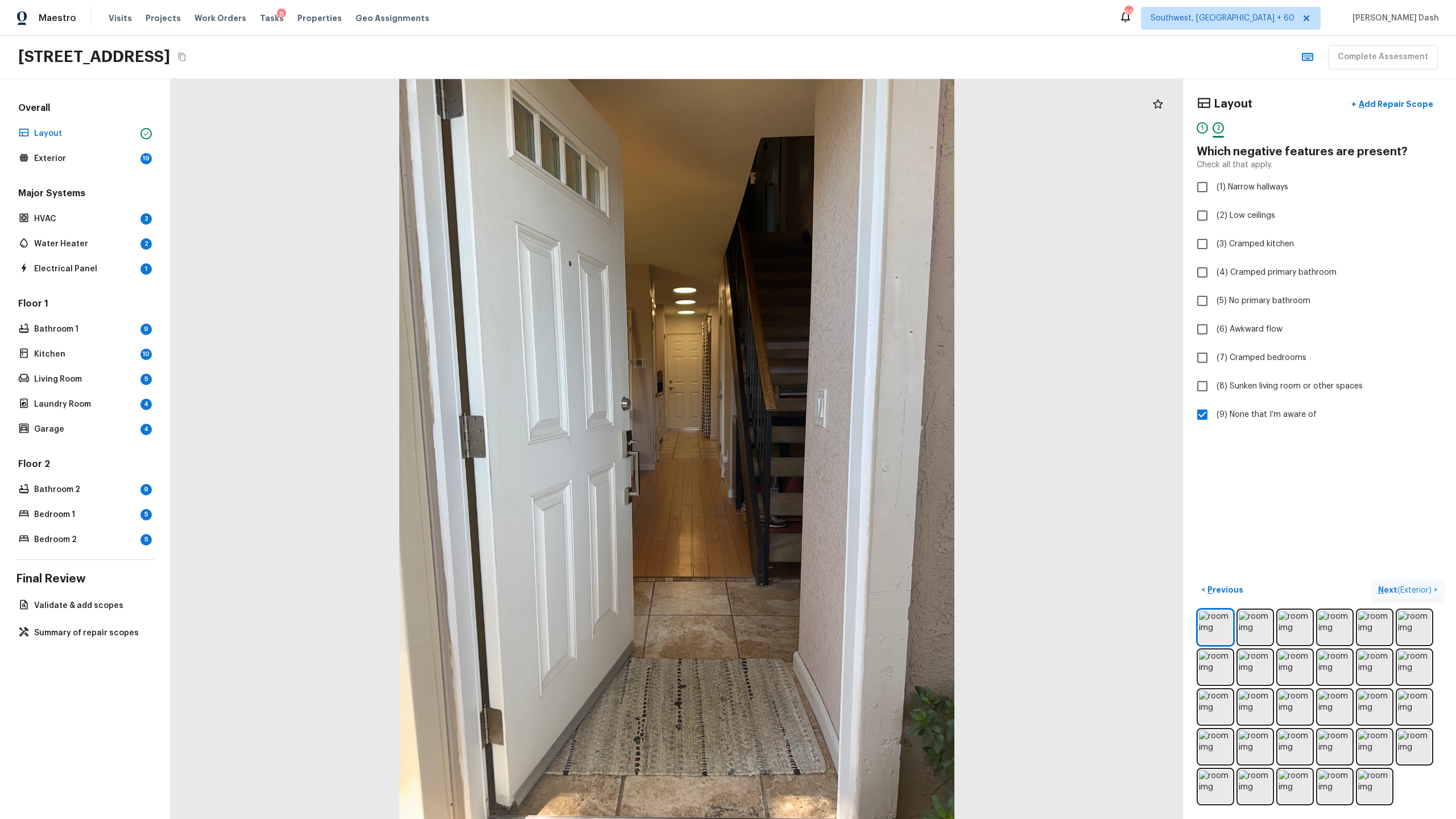
click at [818, 406] on span "( Exterior )" at bounding box center [1414, 591] width 34 height 8
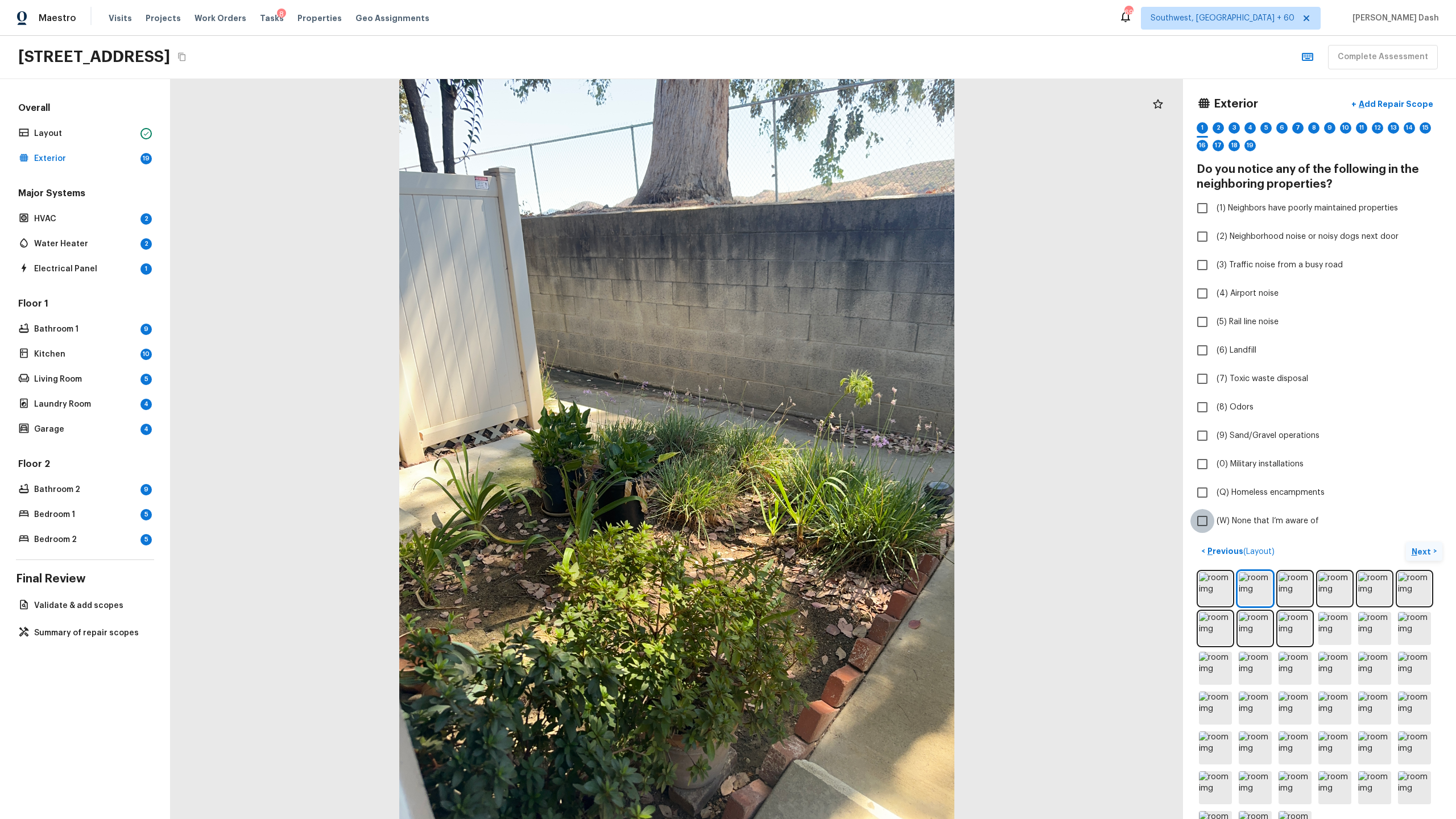
click at [818, 406] on input "(W) None that I’m aware of" at bounding box center [1202, 521] width 24 height 24
checkbox input "true"
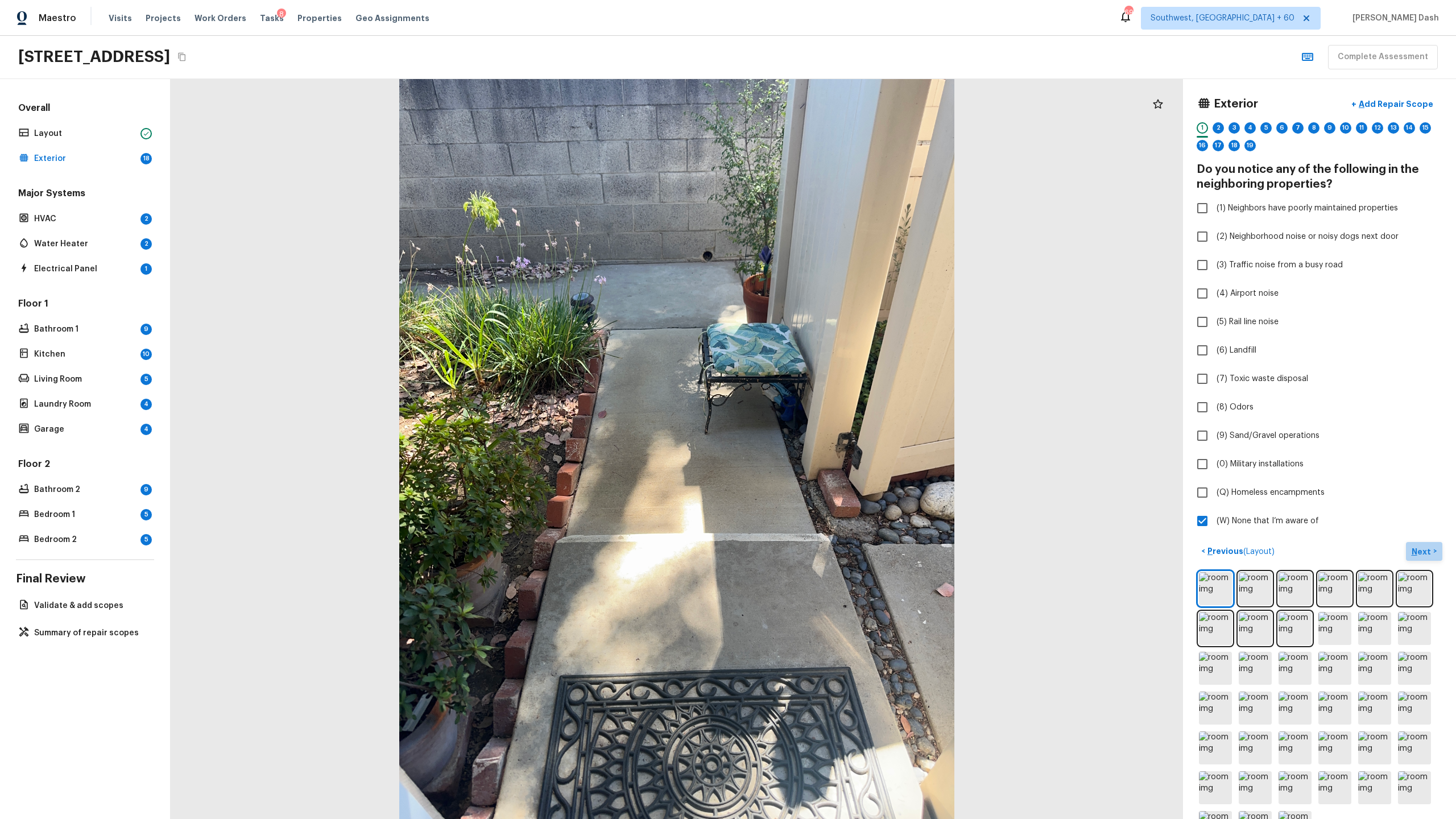
click at [818, 406] on p "Next" at bounding box center [1422, 552] width 22 height 11
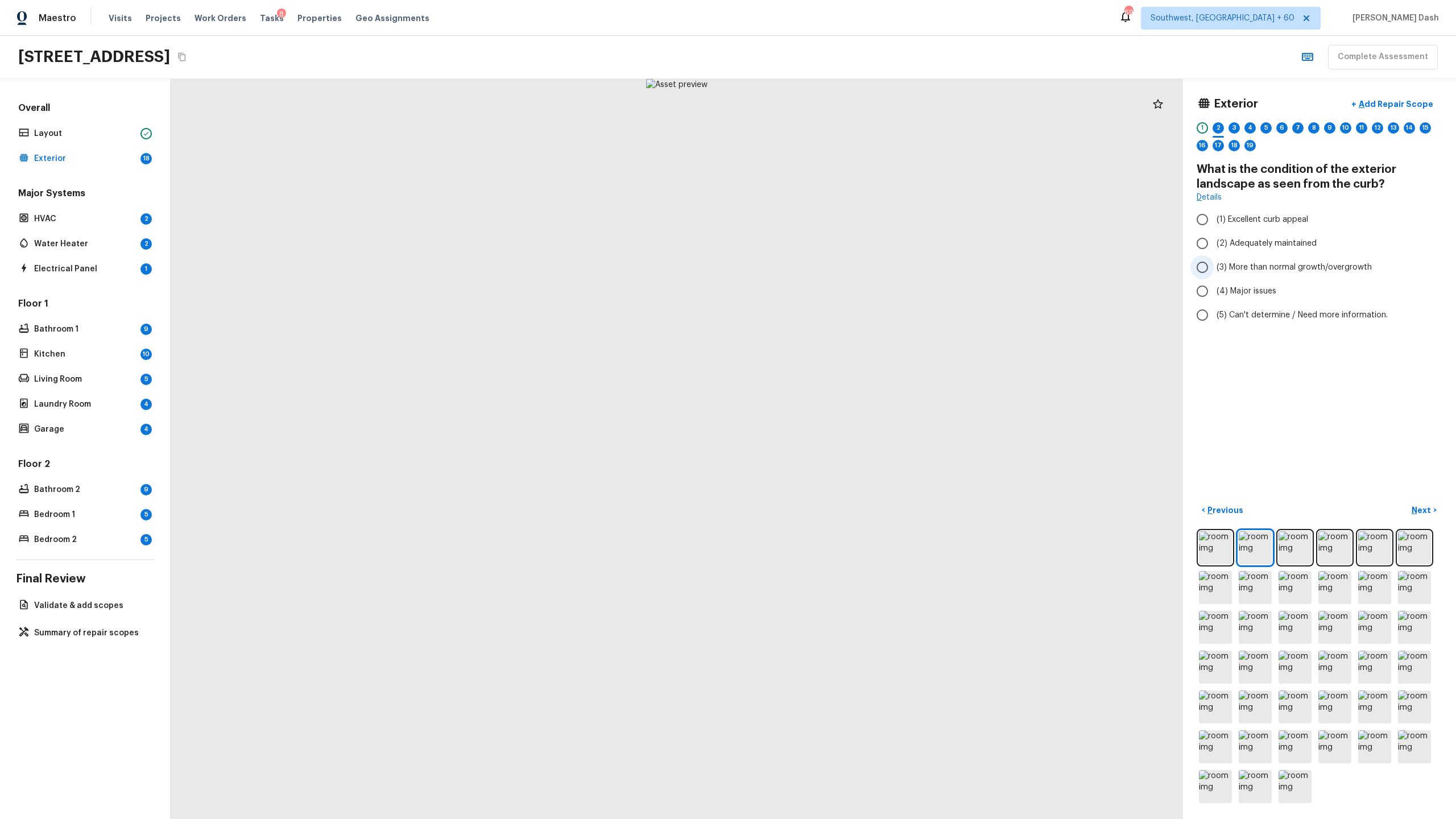
click at [818, 266] on span "(3) More than normal growth/overgrowth" at bounding box center [1294, 267] width 155 height 11
click at [818, 266] on input "(3) More than normal growth/overgrowth" at bounding box center [1202, 267] width 24 height 24
radio input "true"
click at [818, 406] on p "Next" at bounding box center [1422, 511] width 22 height 11
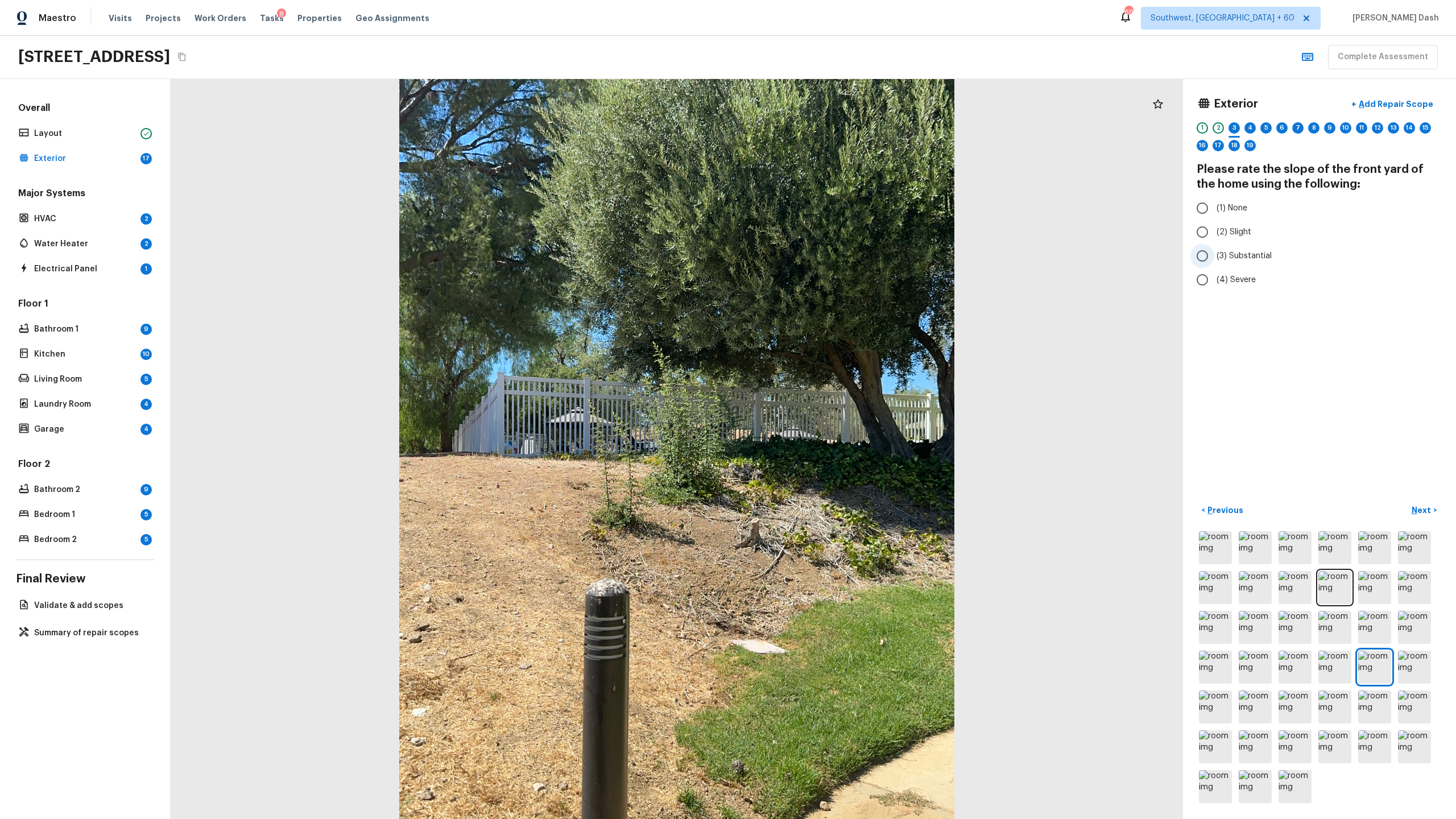
click at [818, 257] on input "(3) Substantial" at bounding box center [1202, 256] width 24 height 24
radio input "true"
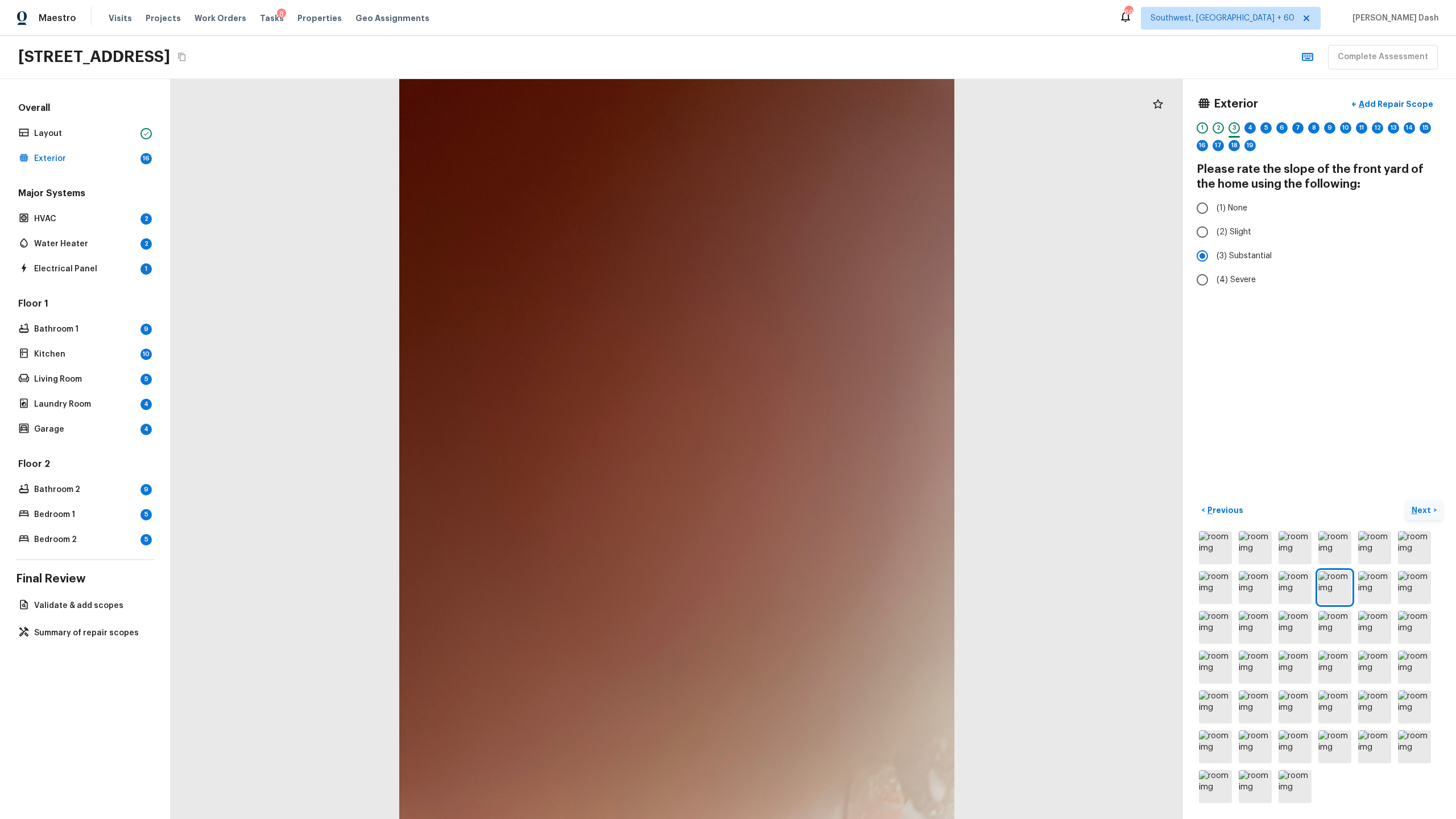
click at [818, 406] on p "Next" at bounding box center [1422, 511] width 22 height 11
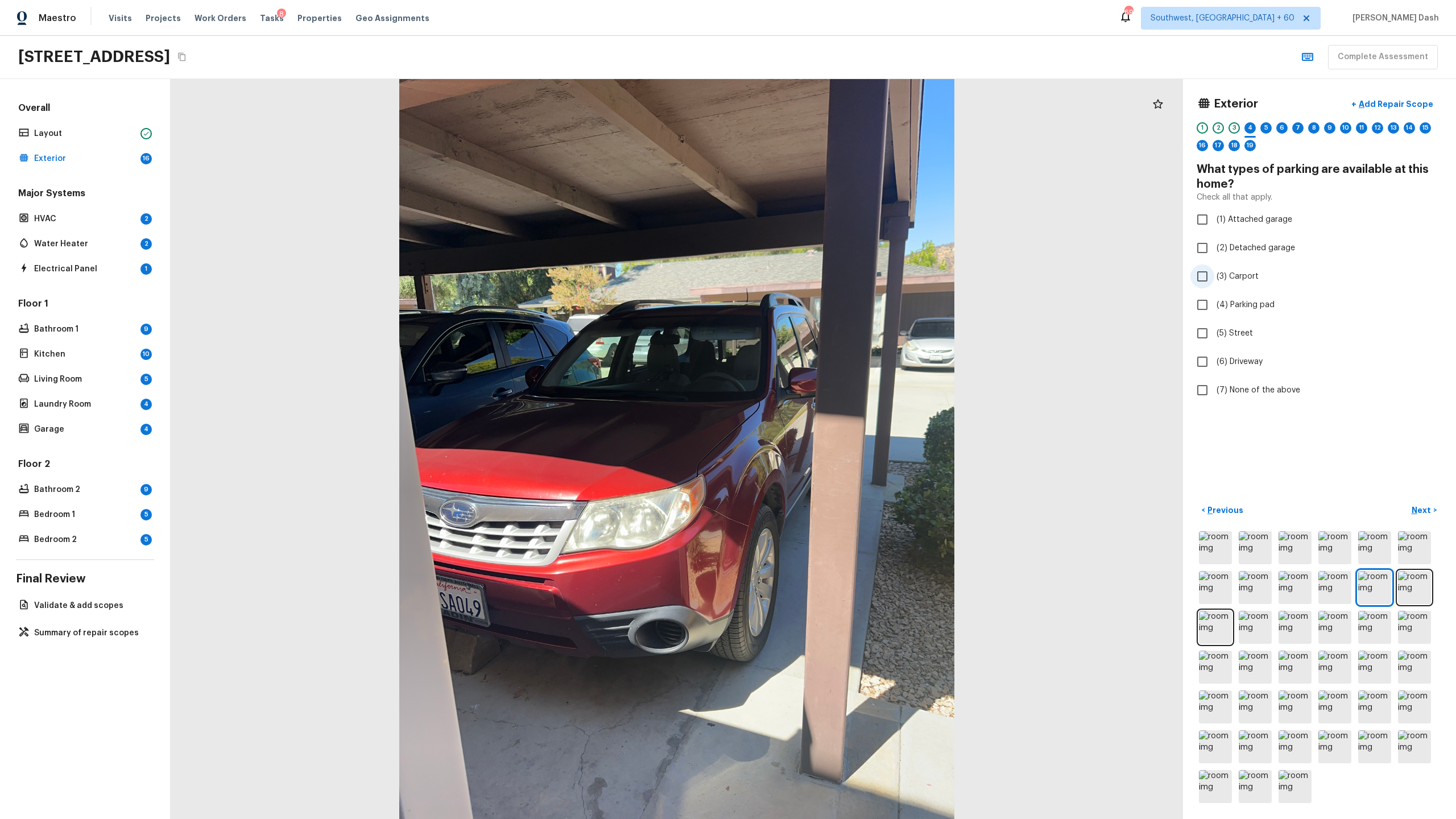
click at [818, 285] on input "(3) Carport" at bounding box center [1202, 277] width 24 height 24
checkbox input "true"
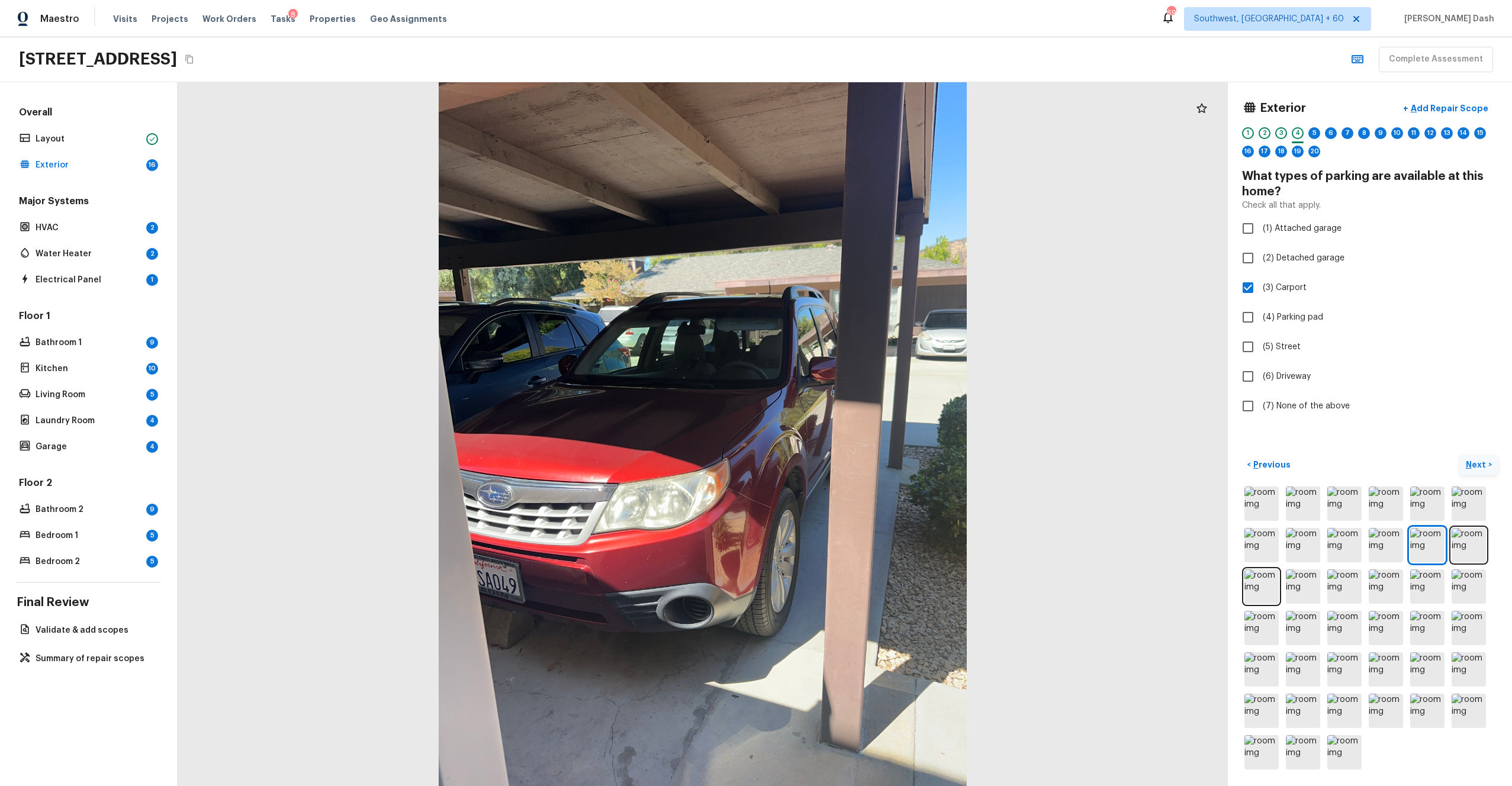
click at [852, 423] on p "Next" at bounding box center [1477, 465] width 23 height 12
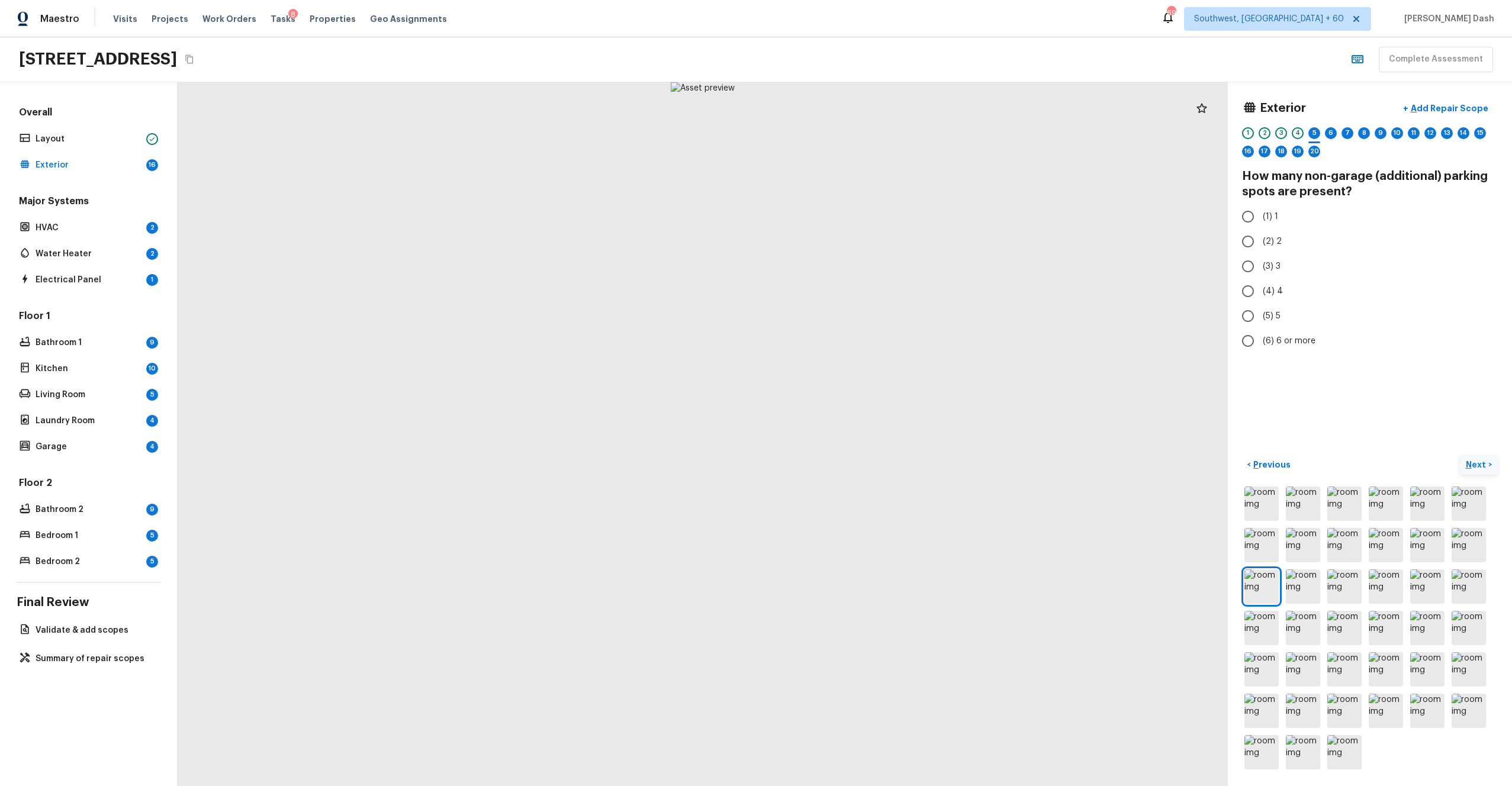
click at [852, 423] on p "Next" at bounding box center [1477, 465] width 23 height 12
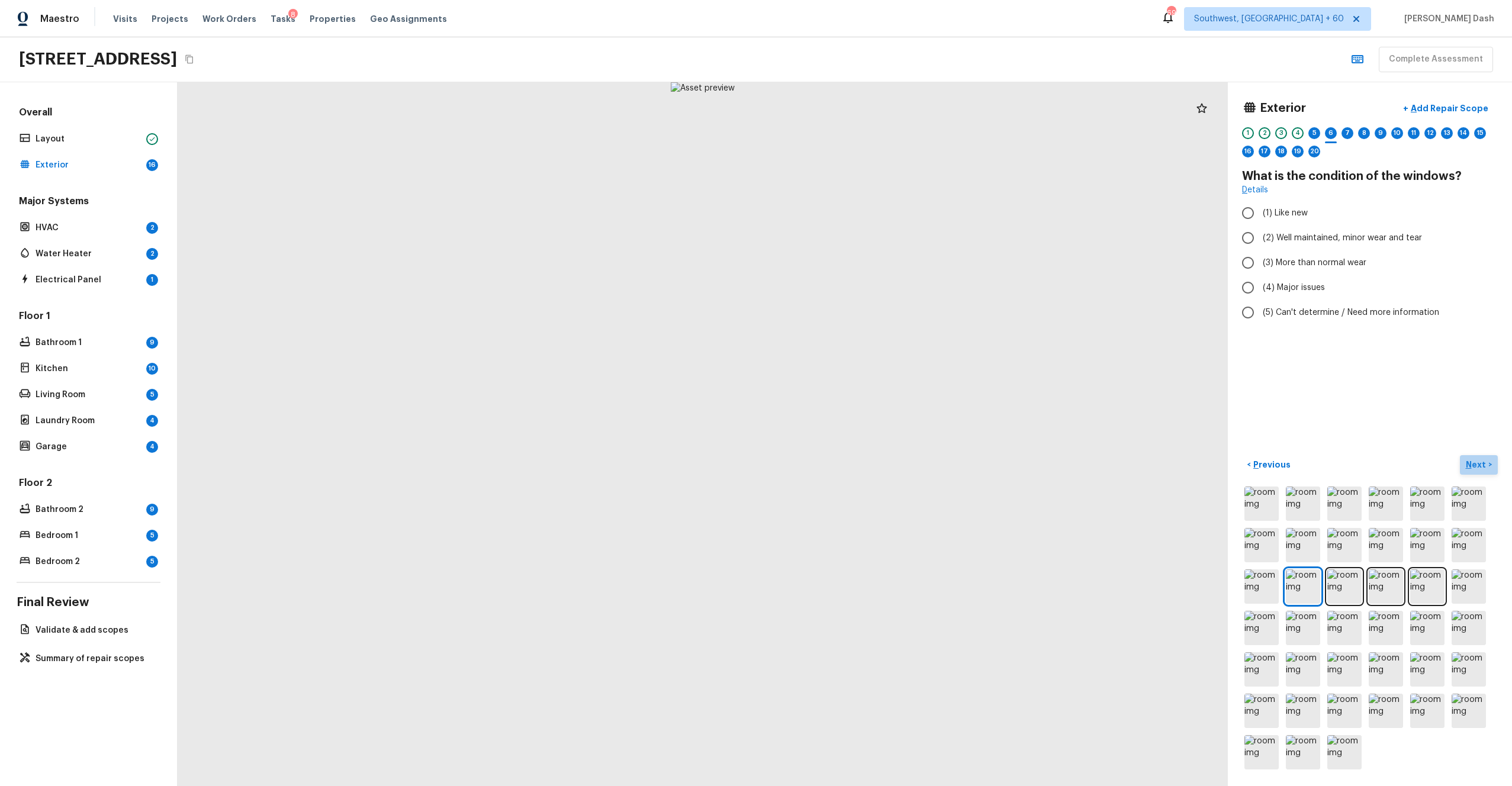
click at [852, 423] on p "Next" at bounding box center [1477, 465] width 23 height 12
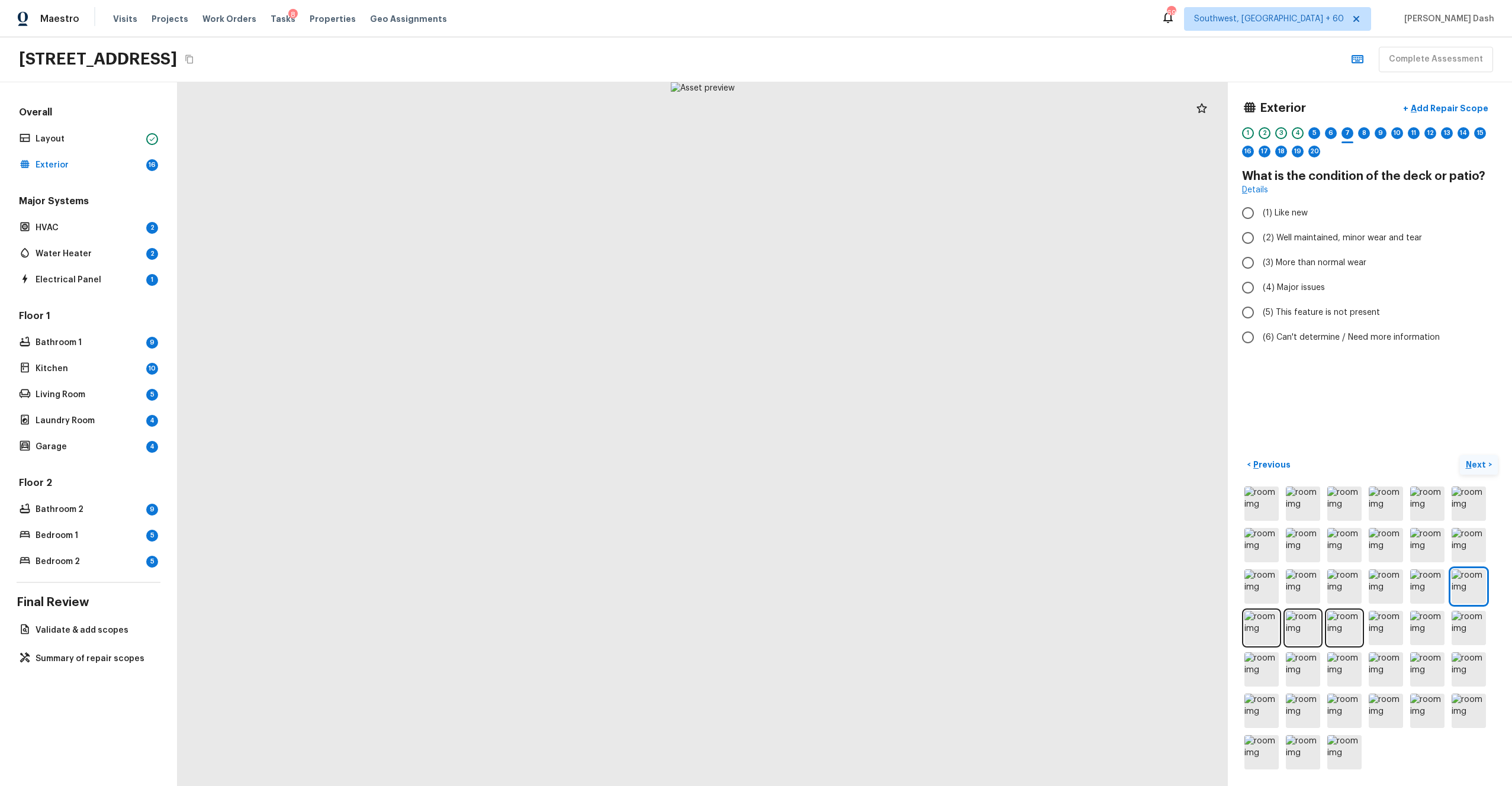
click at [852, 423] on p "Next" at bounding box center [1477, 465] width 23 height 12
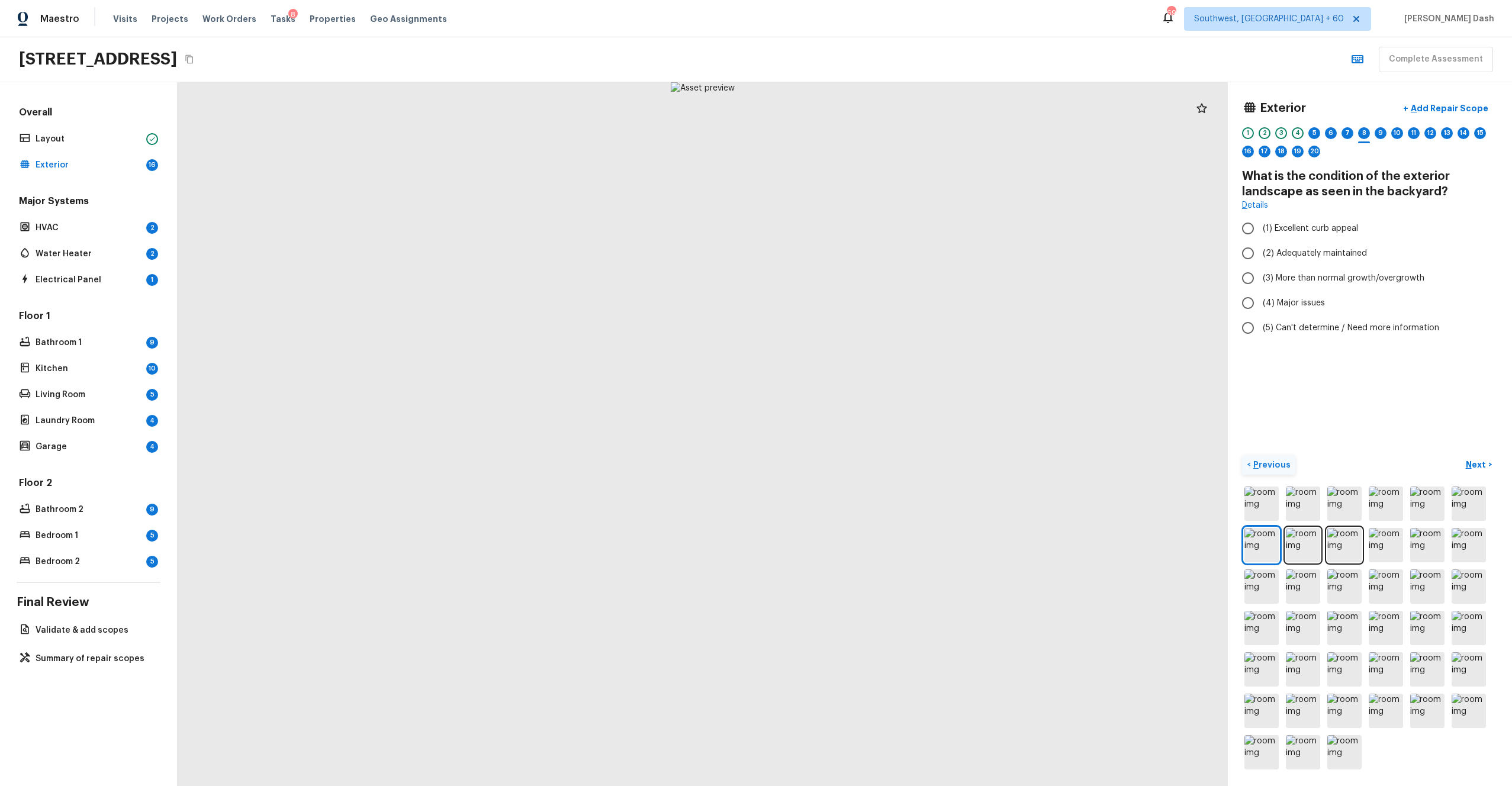
click at [852, 423] on p "Previous" at bounding box center [1270, 465] width 40 height 12
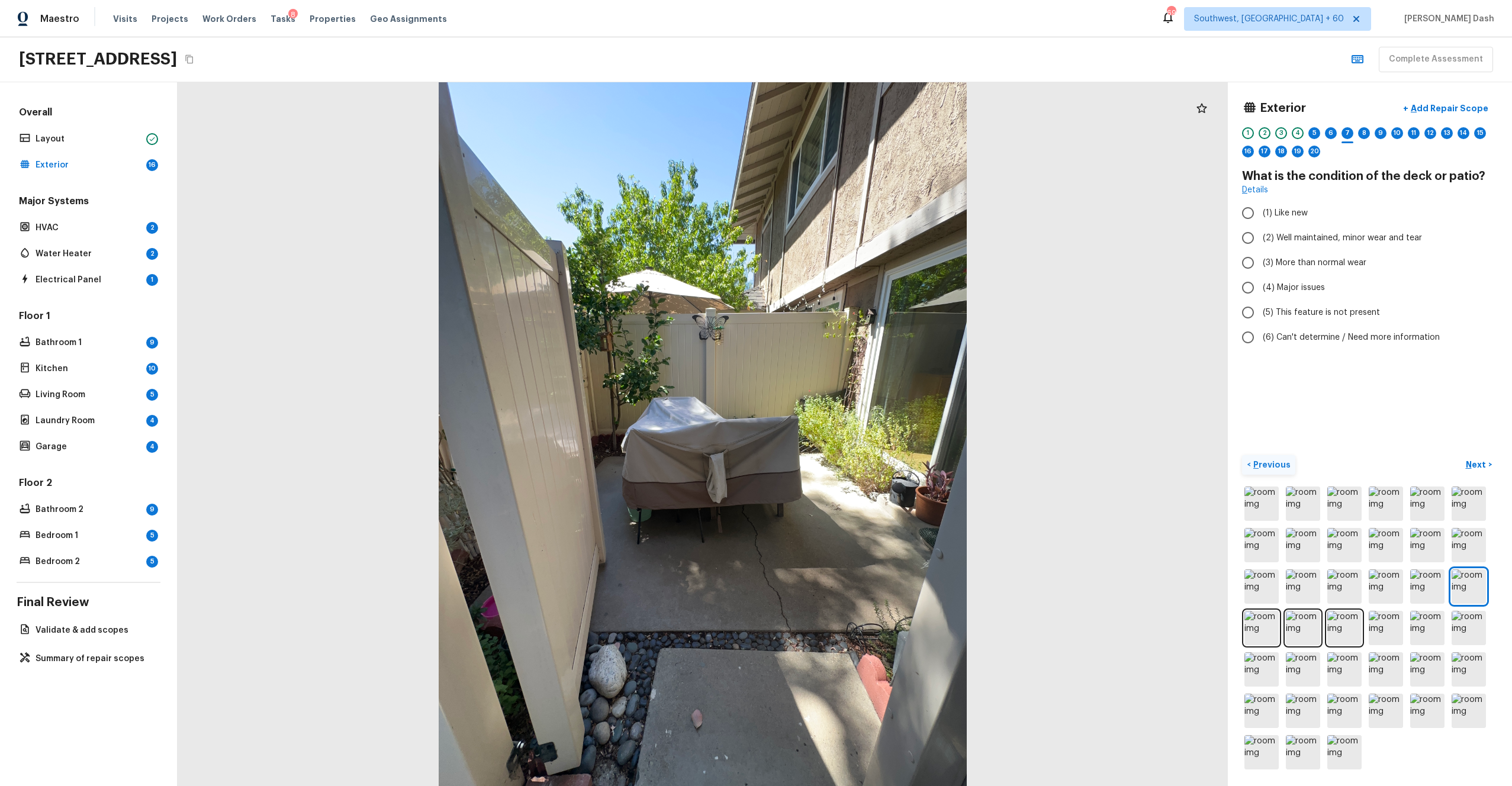
click at [852, 423] on p "Previous" at bounding box center [1270, 465] width 40 height 12
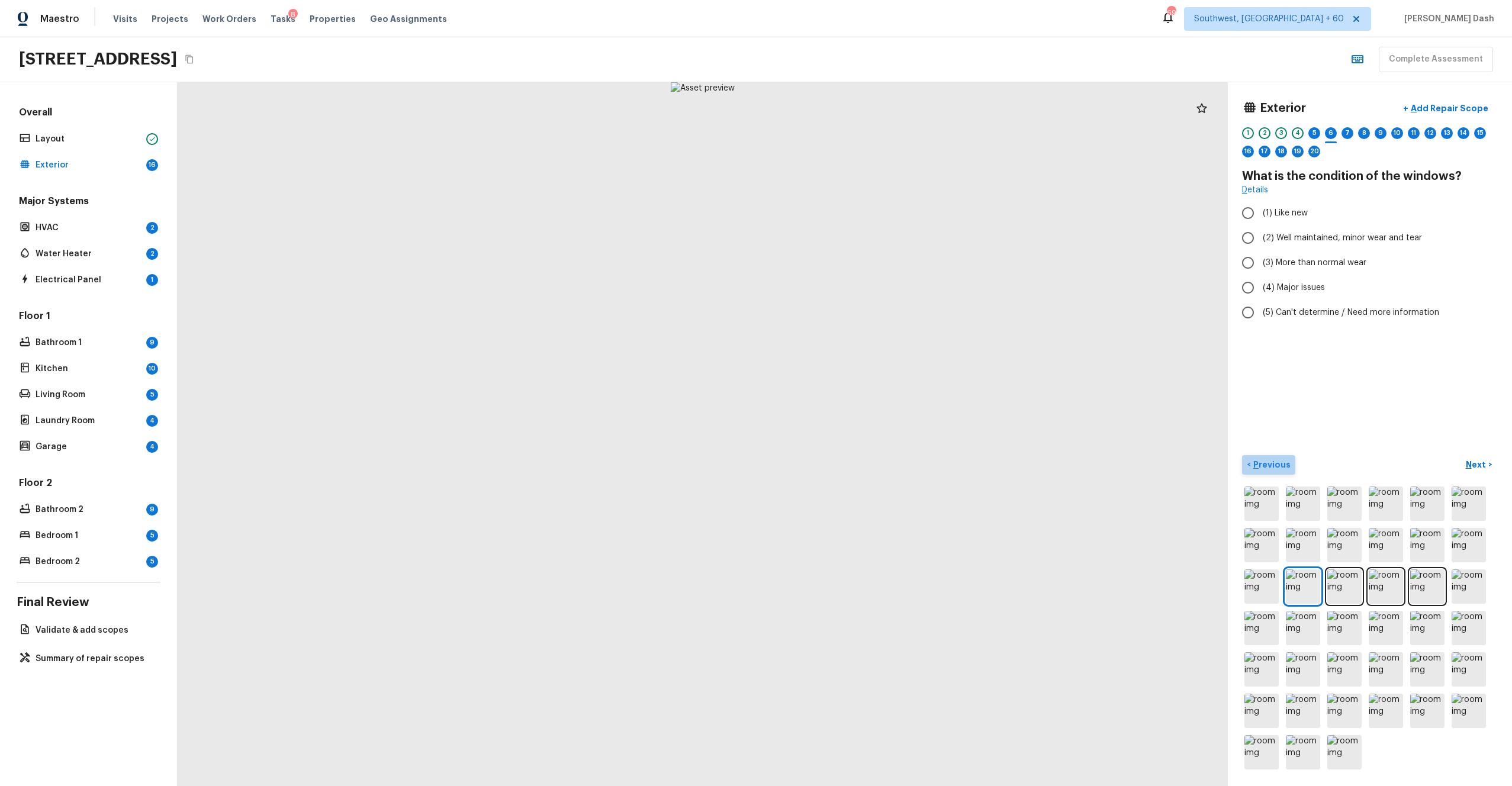
click at [852, 423] on p "Previous" at bounding box center [1270, 465] width 40 height 12
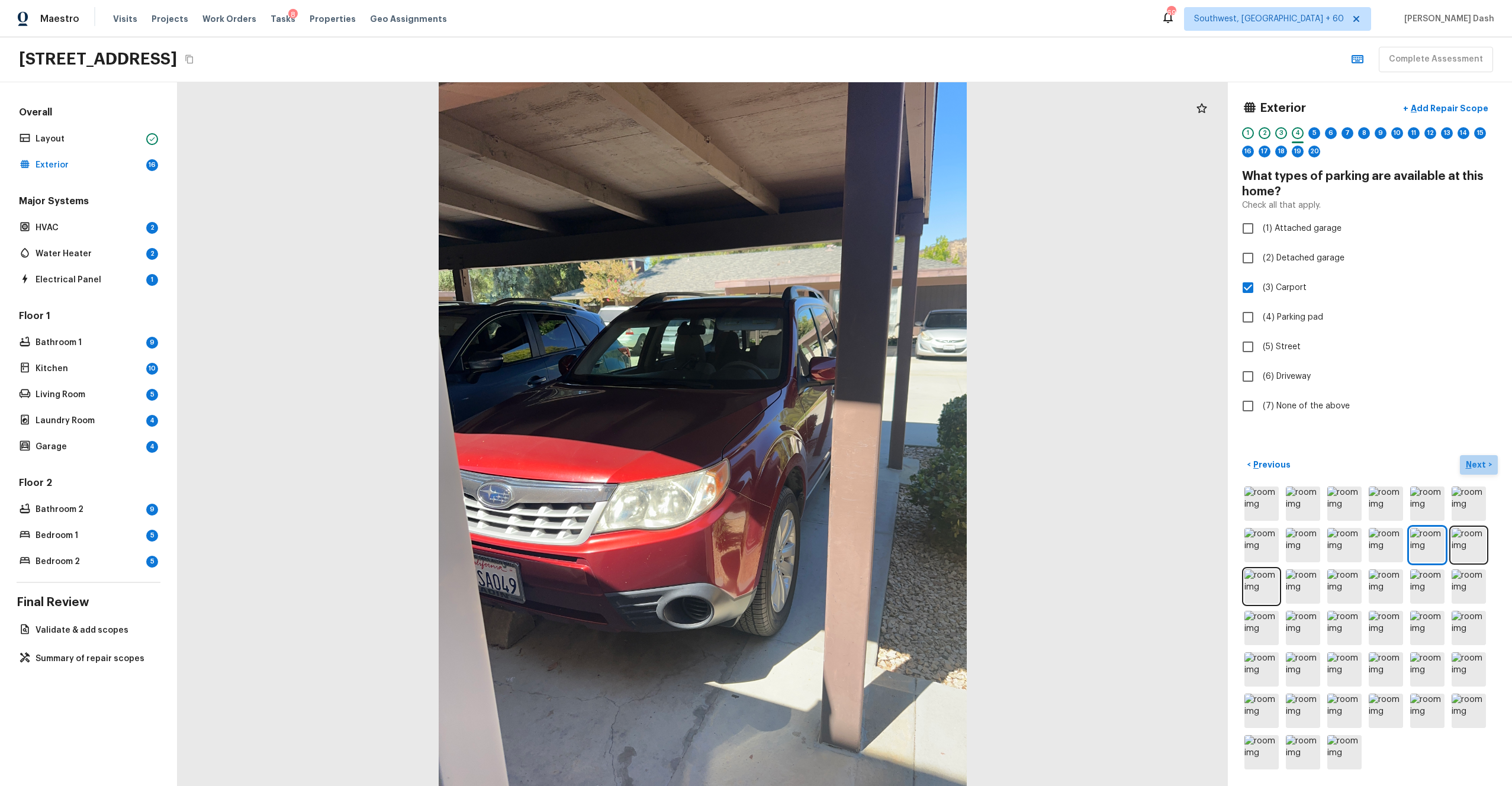
click at [852, 423] on p "Next" at bounding box center [1477, 465] width 23 height 12
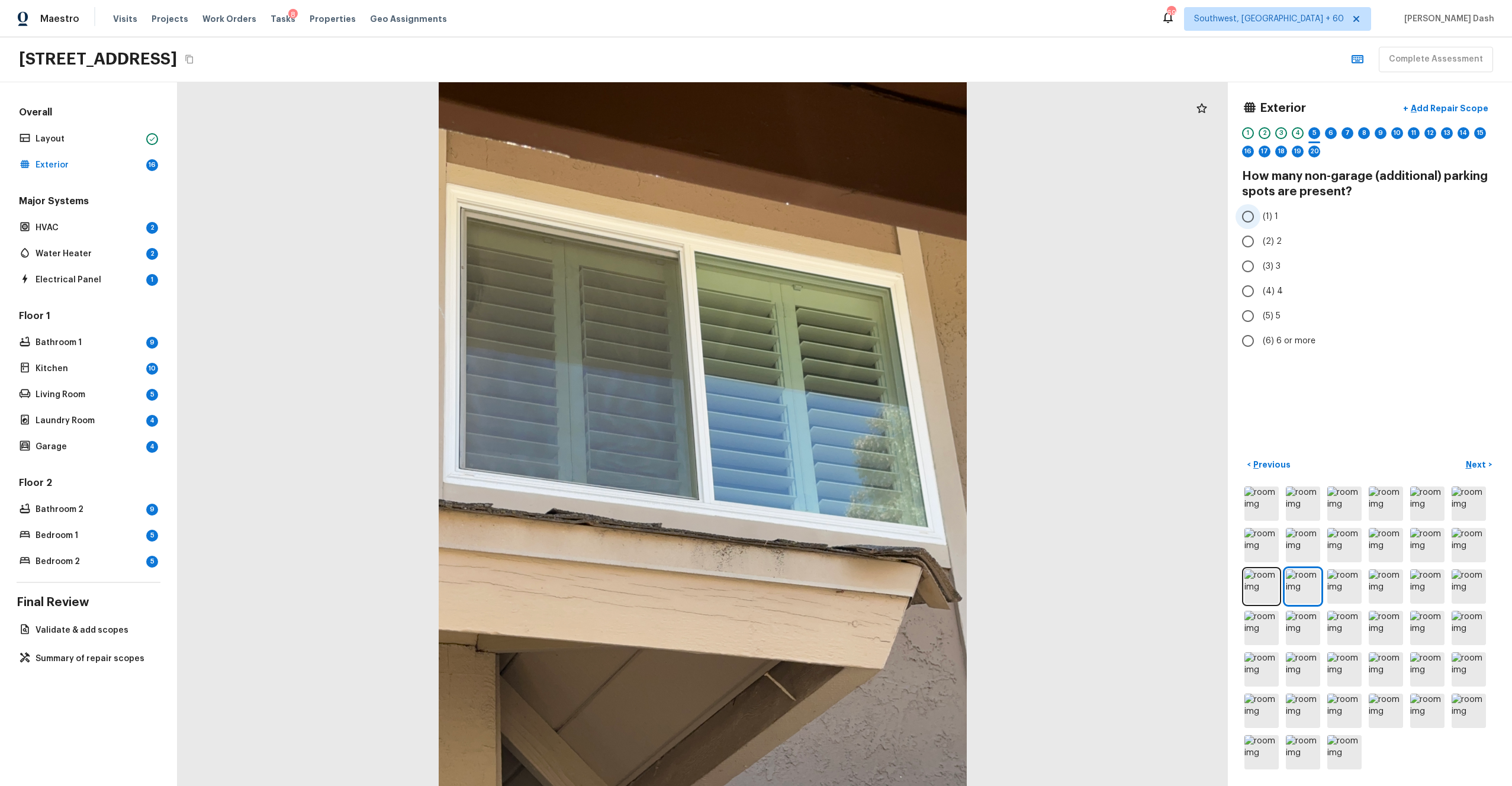
click at [852, 216] on input "(1) 1" at bounding box center [1248, 217] width 25 height 25
radio input "true"
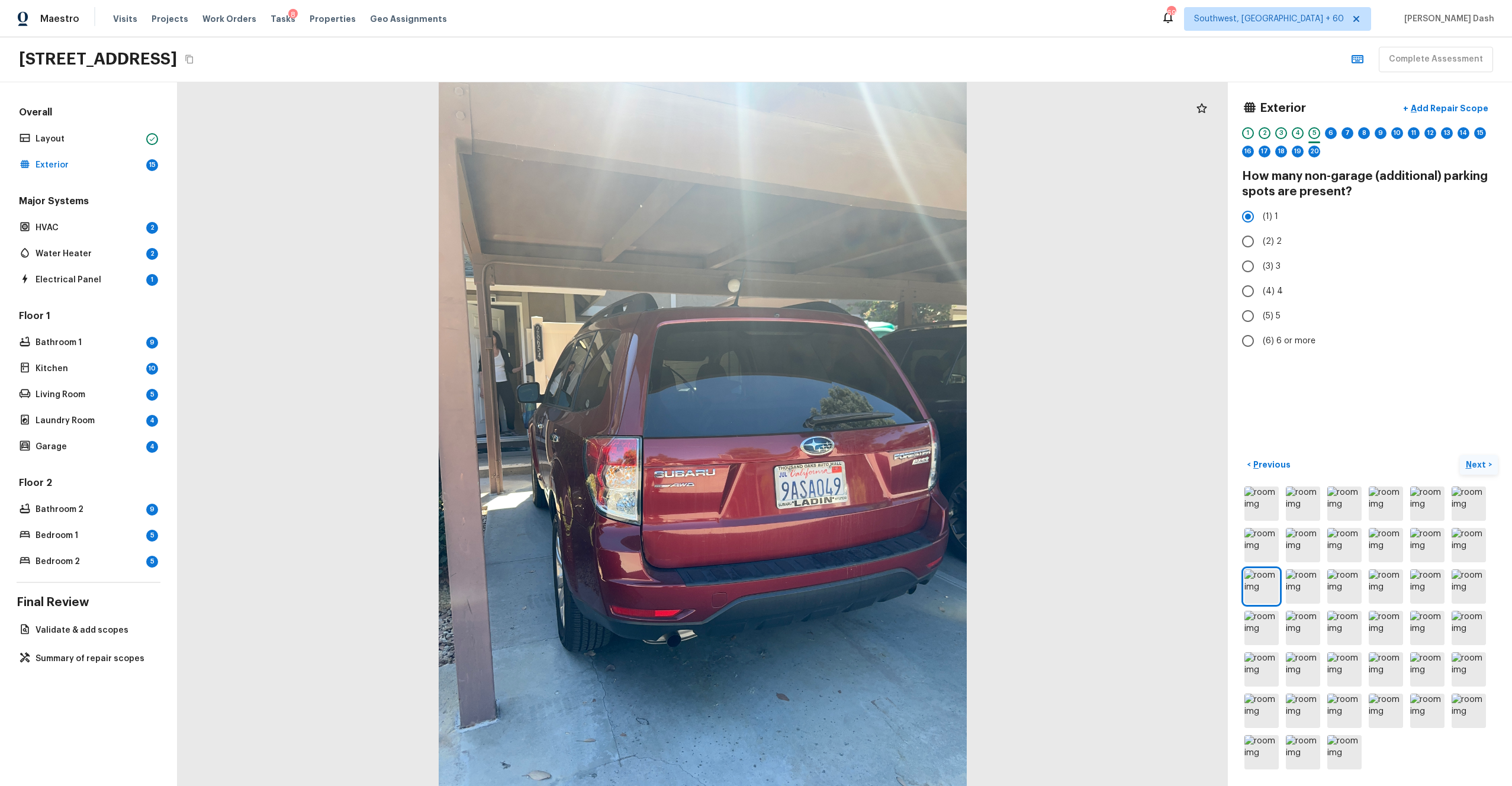
click at [852, 423] on p "Next" at bounding box center [1477, 465] width 23 height 12
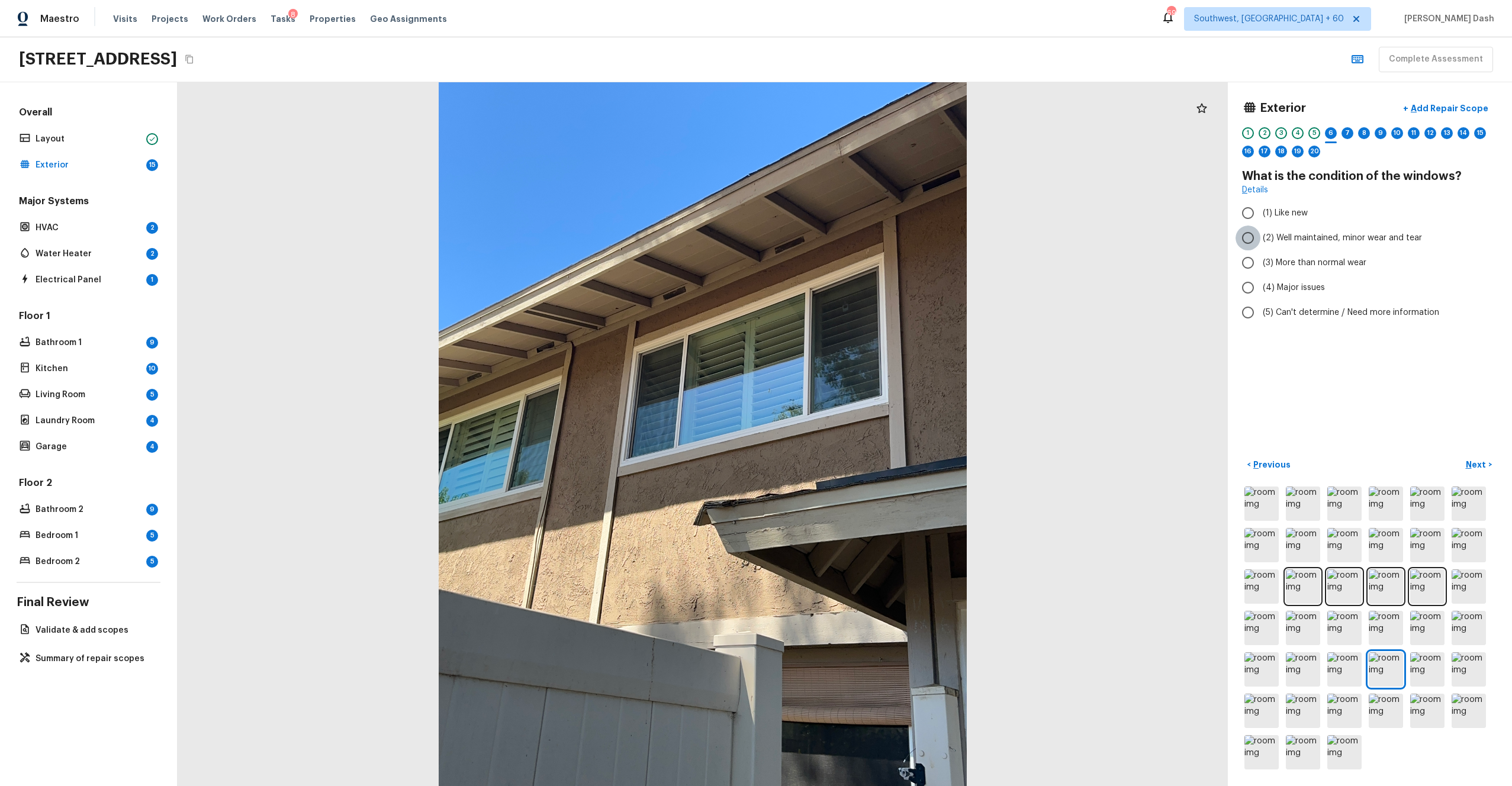
click at [852, 240] on input "(2) Well maintained, minor wear and tear" at bounding box center [1248, 238] width 25 height 25
radio input "true"
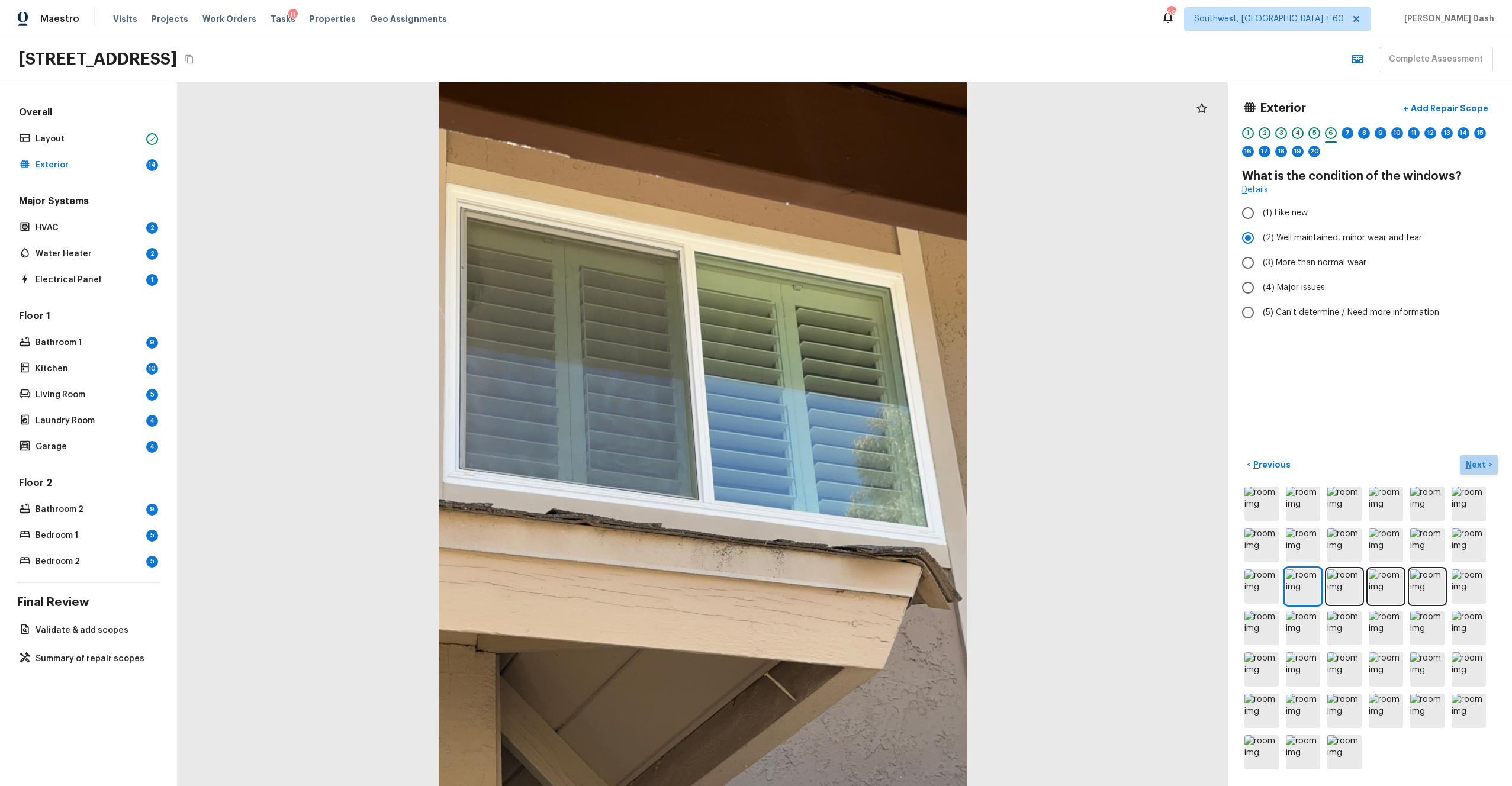
click at [852, 423] on p "Next" at bounding box center [1477, 465] width 23 height 12
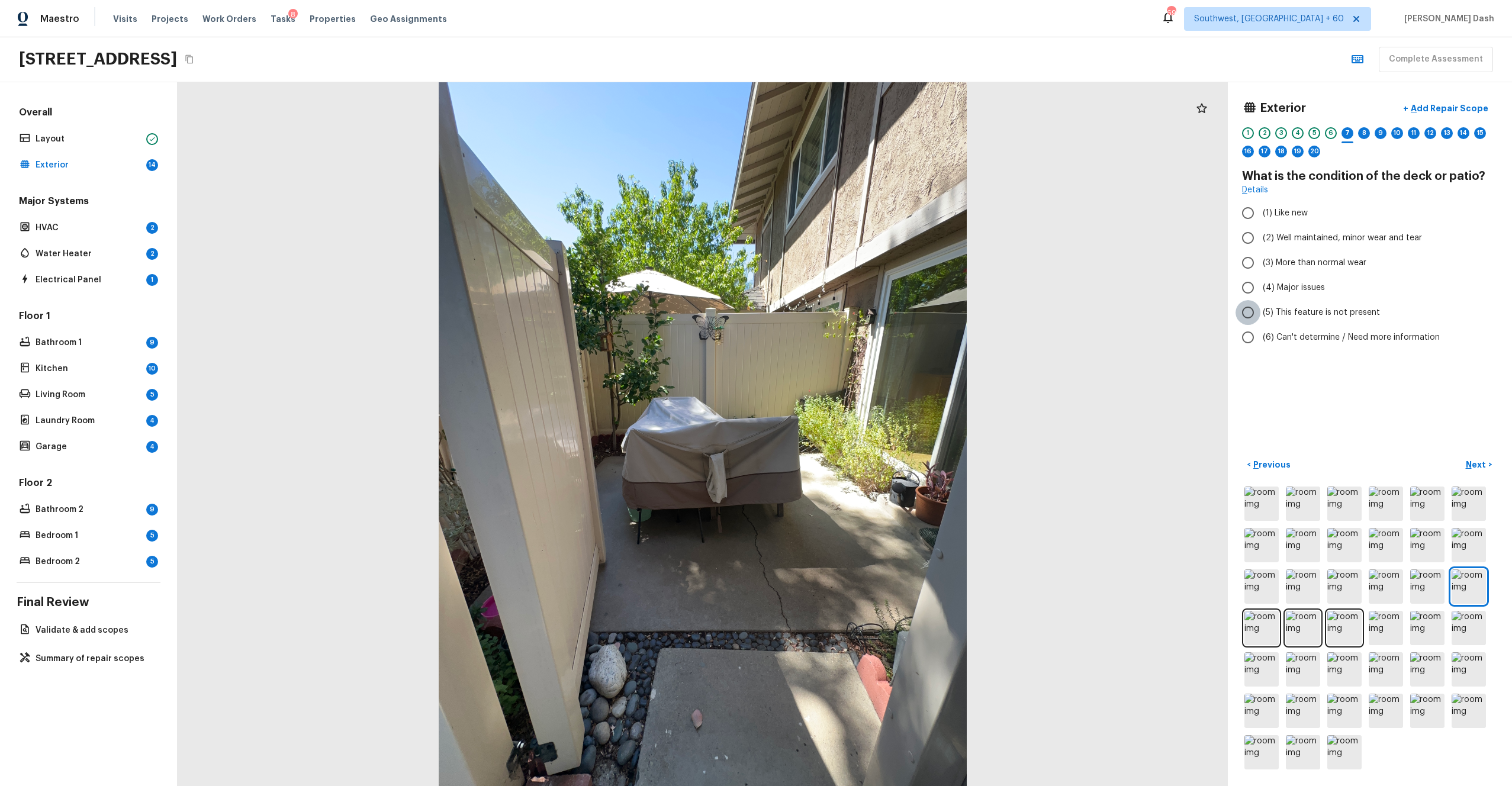
click at [852, 318] on input "(5) This feature is not present" at bounding box center [1248, 313] width 25 height 25
radio input "true"
click at [852, 423] on p "Next" at bounding box center [1477, 465] width 23 height 12
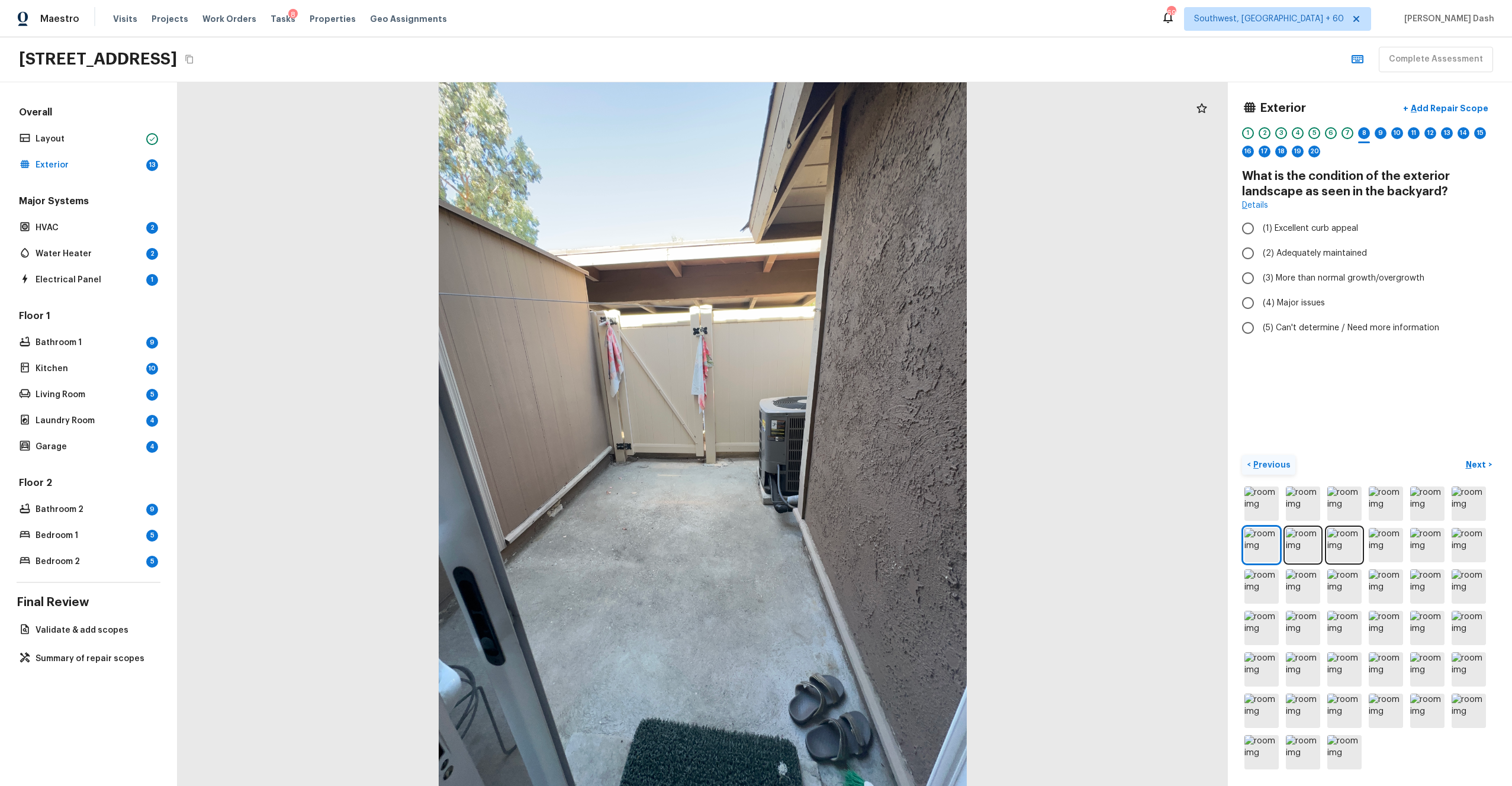
click at [852, 423] on p "Previous" at bounding box center [1270, 465] width 40 height 12
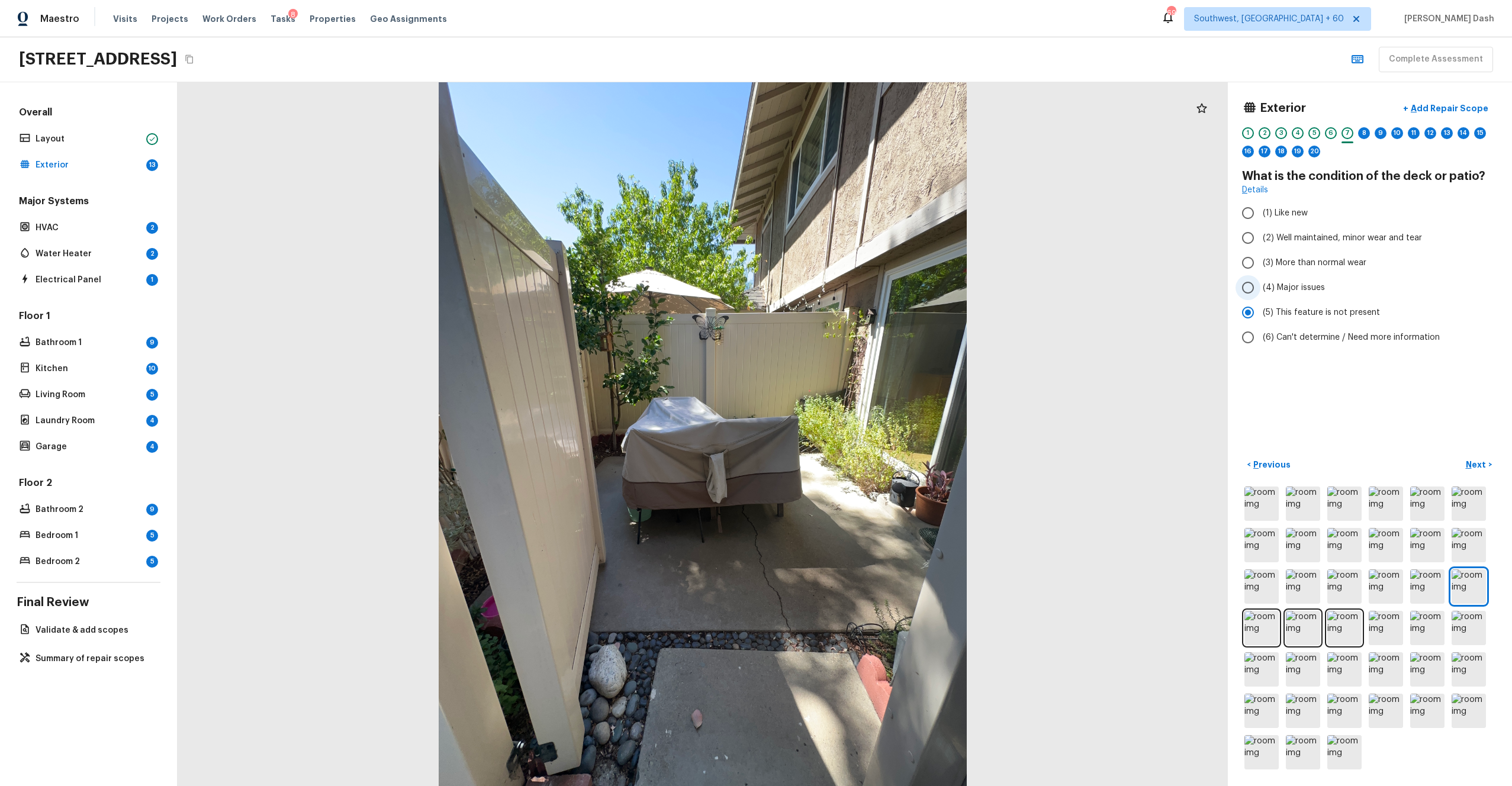
click at [852, 288] on input "(4) Major issues" at bounding box center [1248, 288] width 25 height 25
radio input "true"
click at [852, 423] on button "Next >" at bounding box center [1479, 465] width 38 height 20
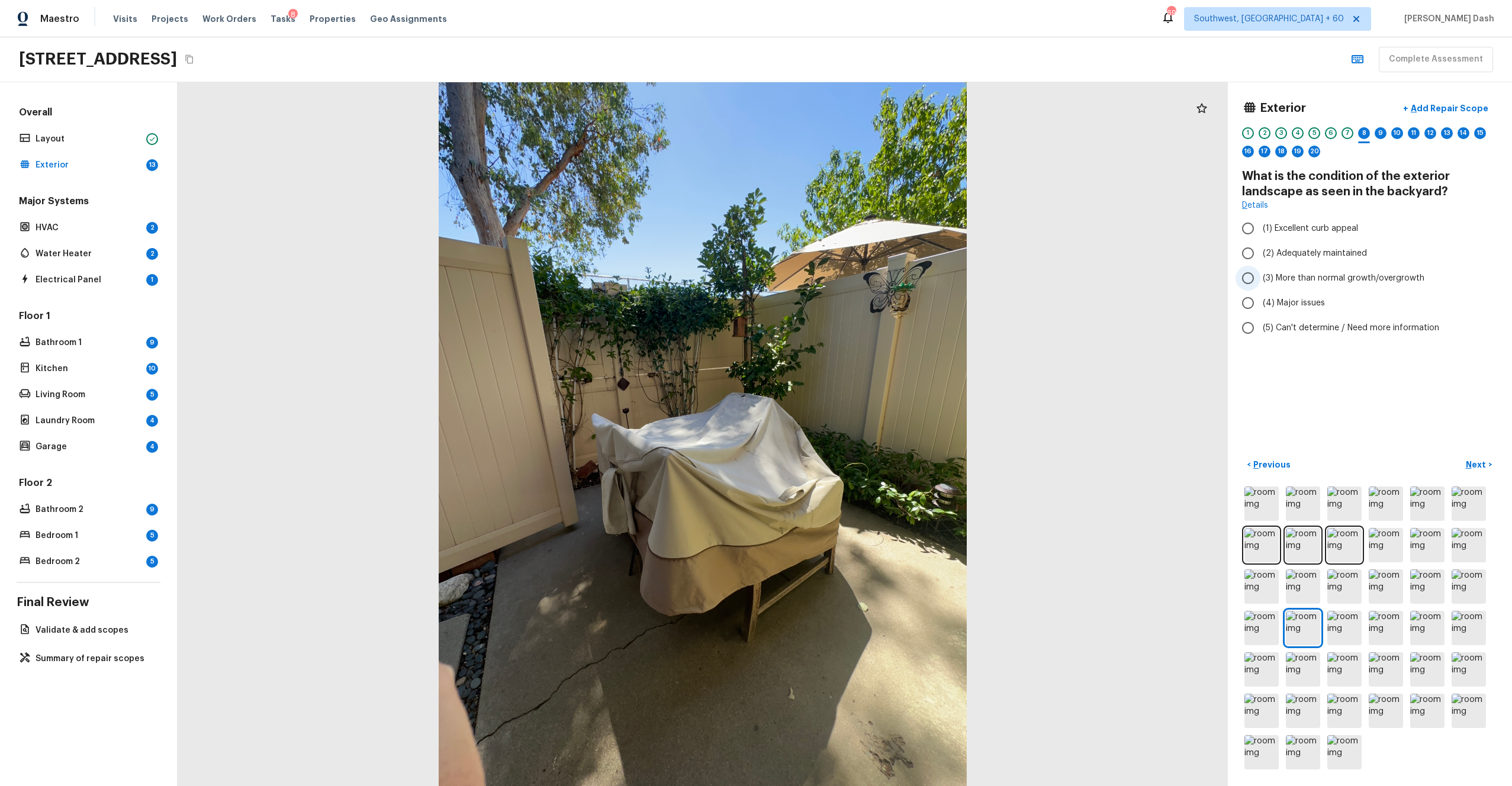
click at [852, 281] on label "(3) More than normal growth/overgrowth" at bounding box center [1362, 278] width 253 height 25
click at [852, 281] on input "(3) More than normal growth/overgrowth" at bounding box center [1248, 278] width 25 height 25
radio input "true"
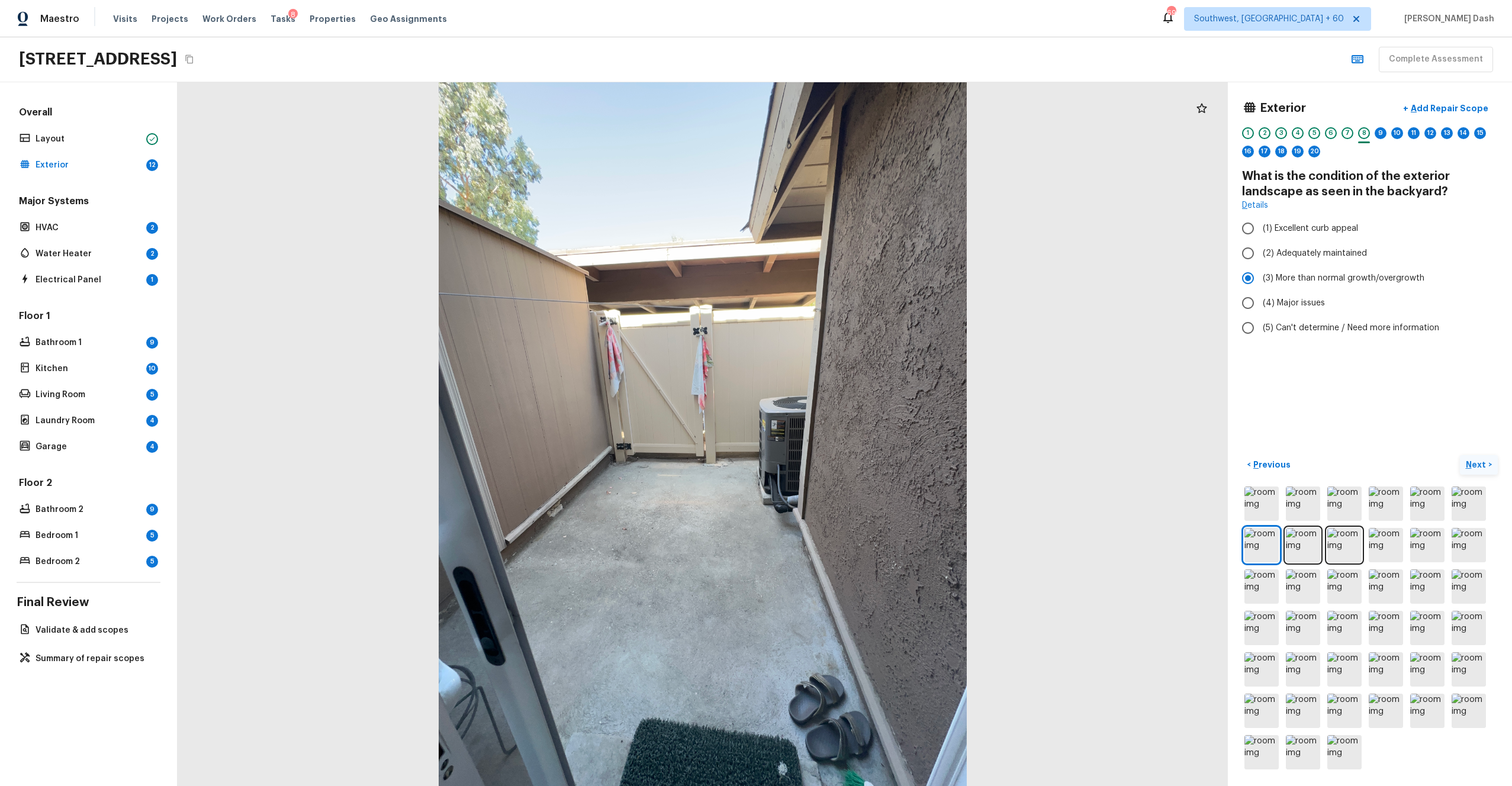
click at [852, 423] on button "Next >" at bounding box center [1479, 465] width 38 height 20
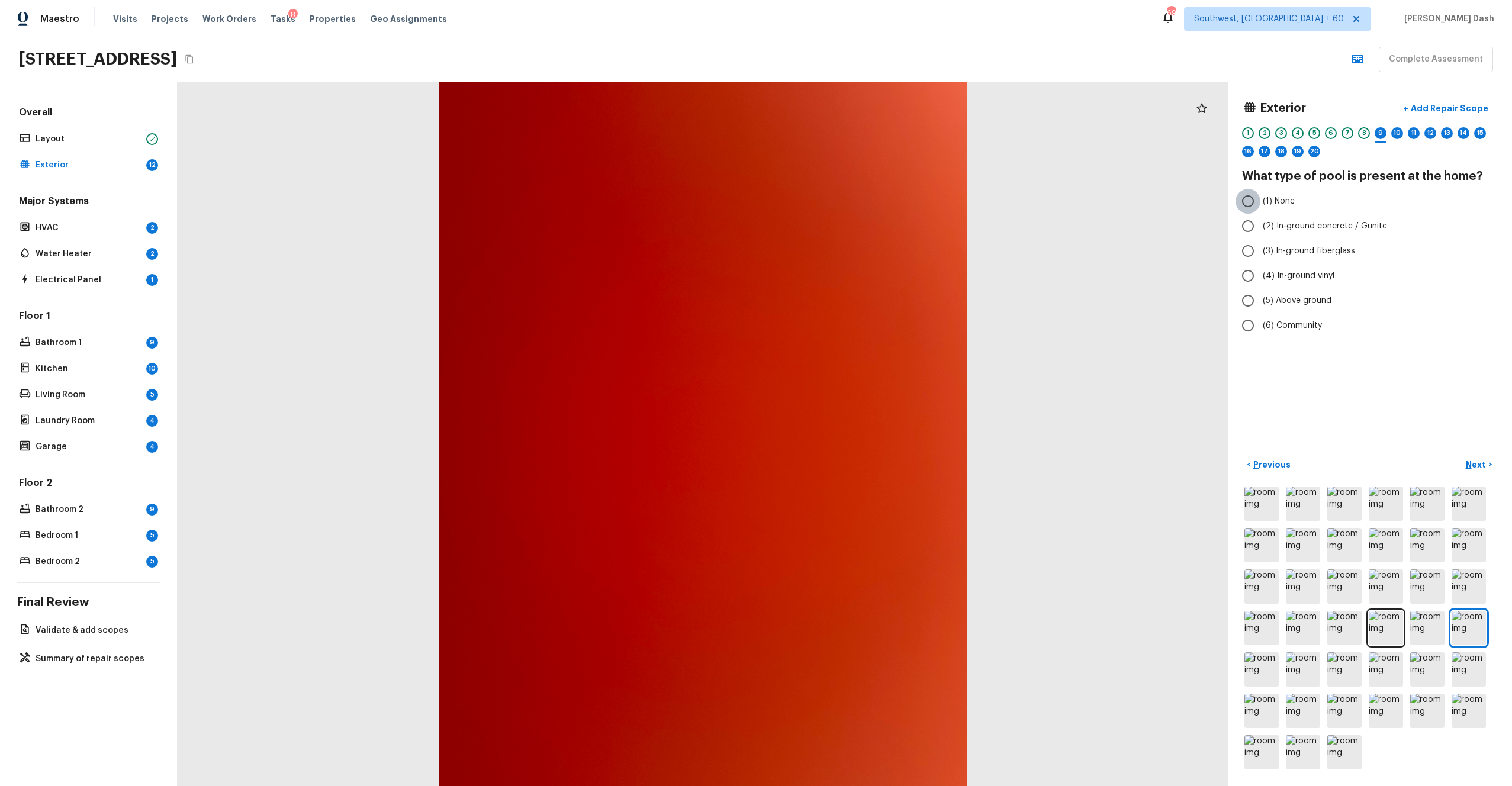
click at [852, 199] on input "(1) None" at bounding box center [1248, 201] width 25 height 25
radio input "true"
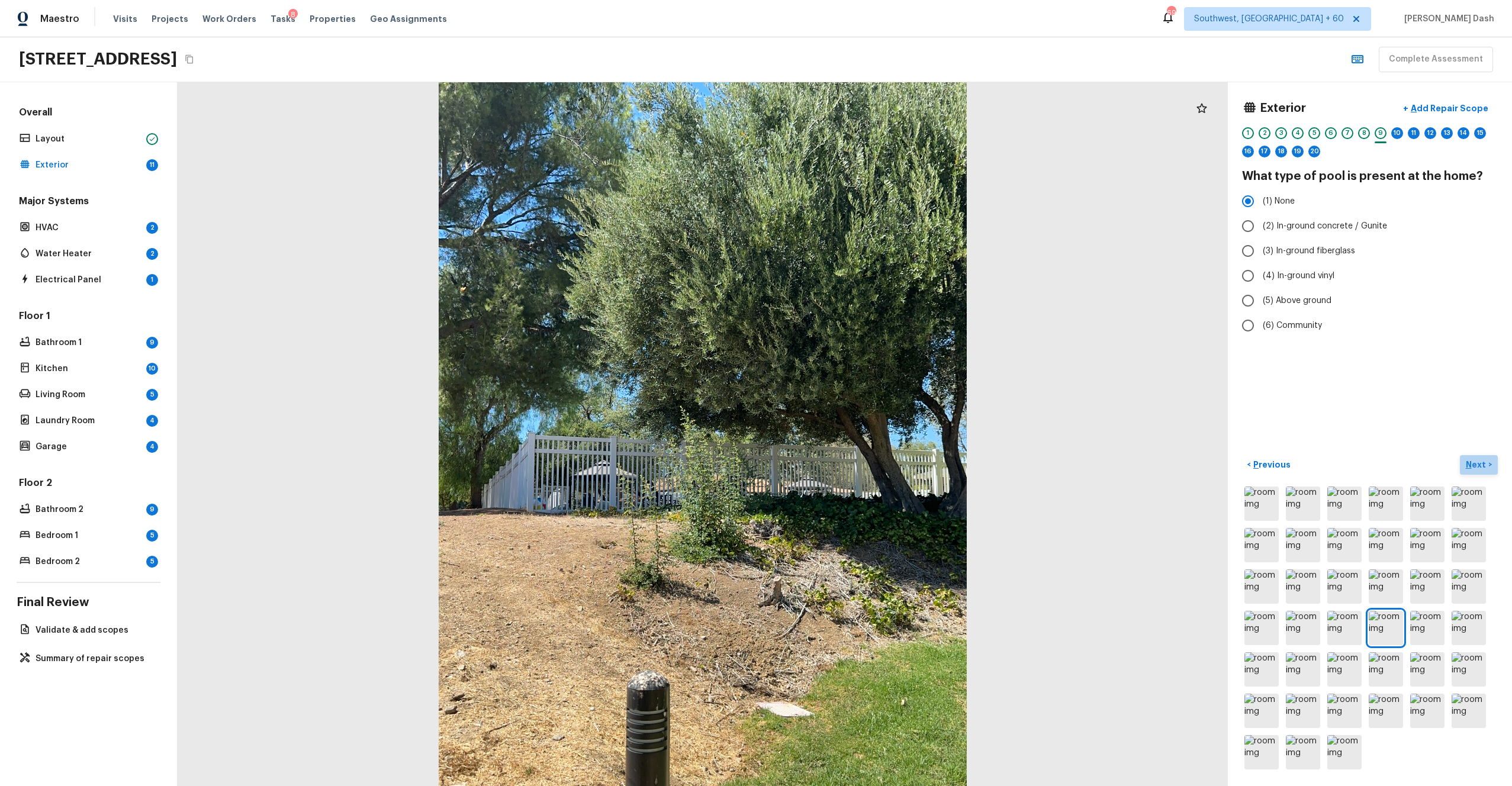
click at [852, 423] on p "Next" at bounding box center [1477, 465] width 23 height 12
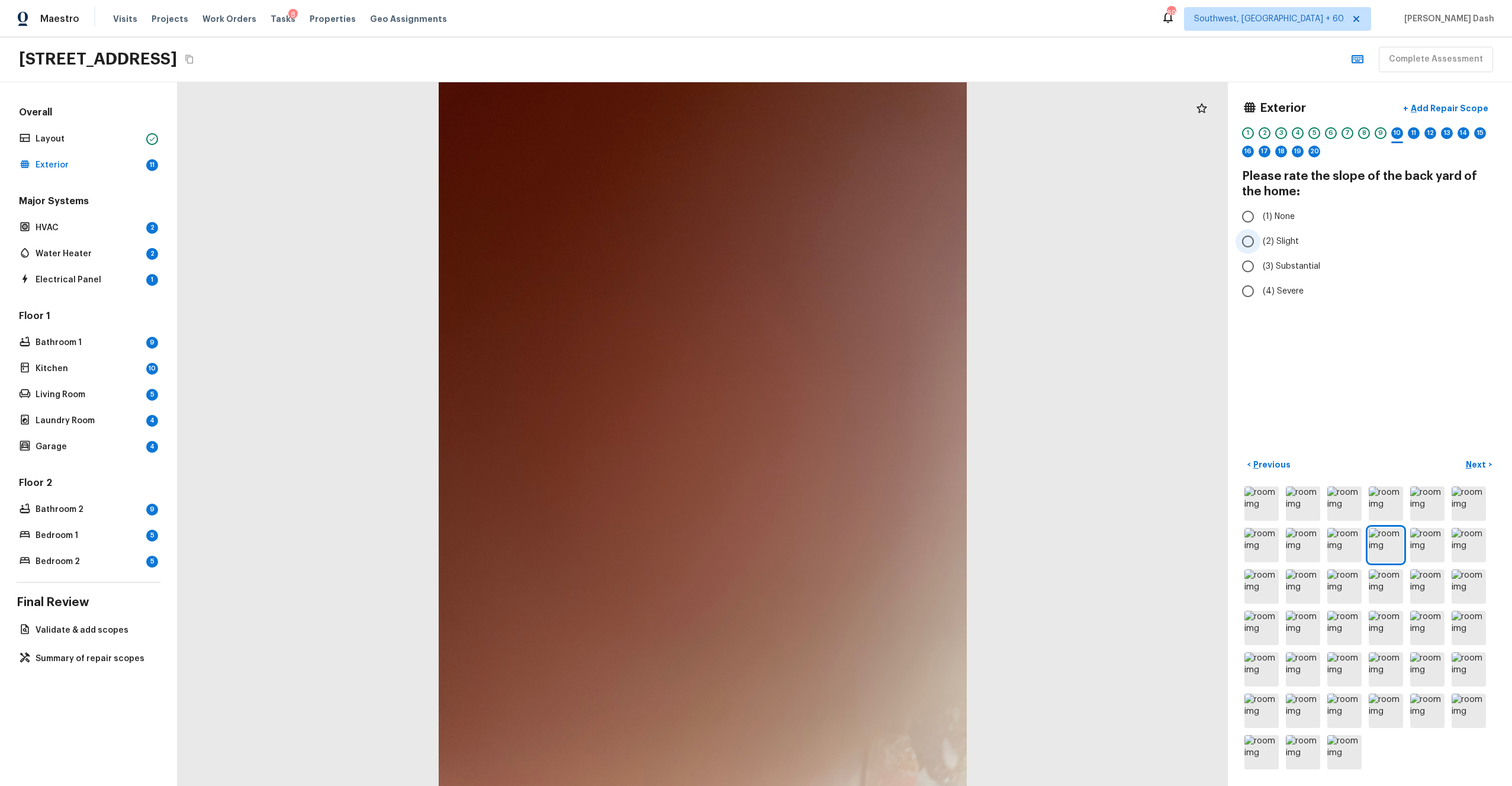
click at [852, 242] on input "(2) Slight" at bounding box center [1248, 242] width 25 height 25
radio input "true"
click at [852, 423] on p "Next" at bounding box center [1477, 465] width 23 height 12
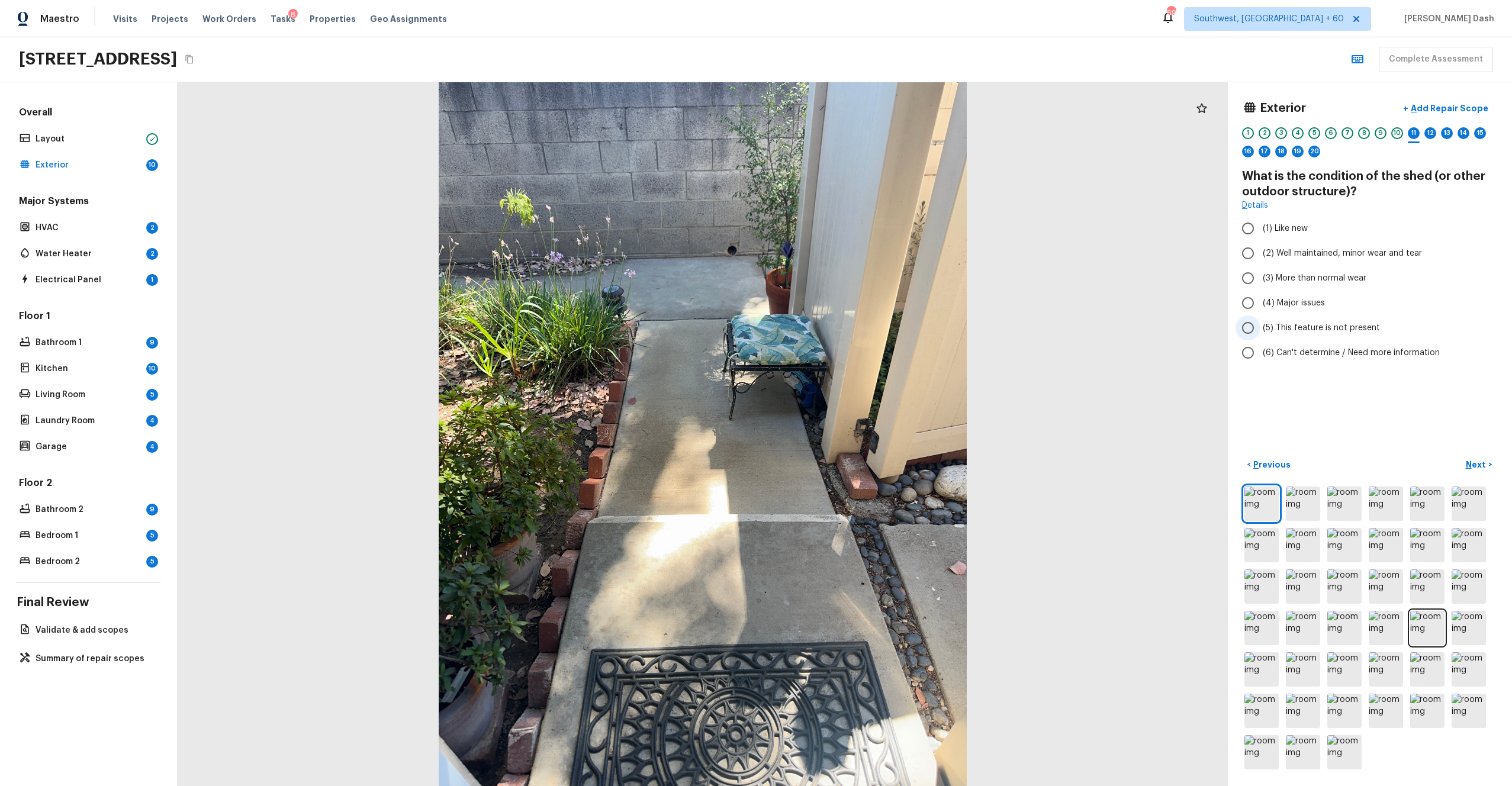
click at [852, 329] on input "(5) This feature is not present" at bounding box center [1248, 328] width 25 height 25
radio input "true"
click at [852, 423] on p "Next" at bounding box center [1477, 465] width 23 height 12
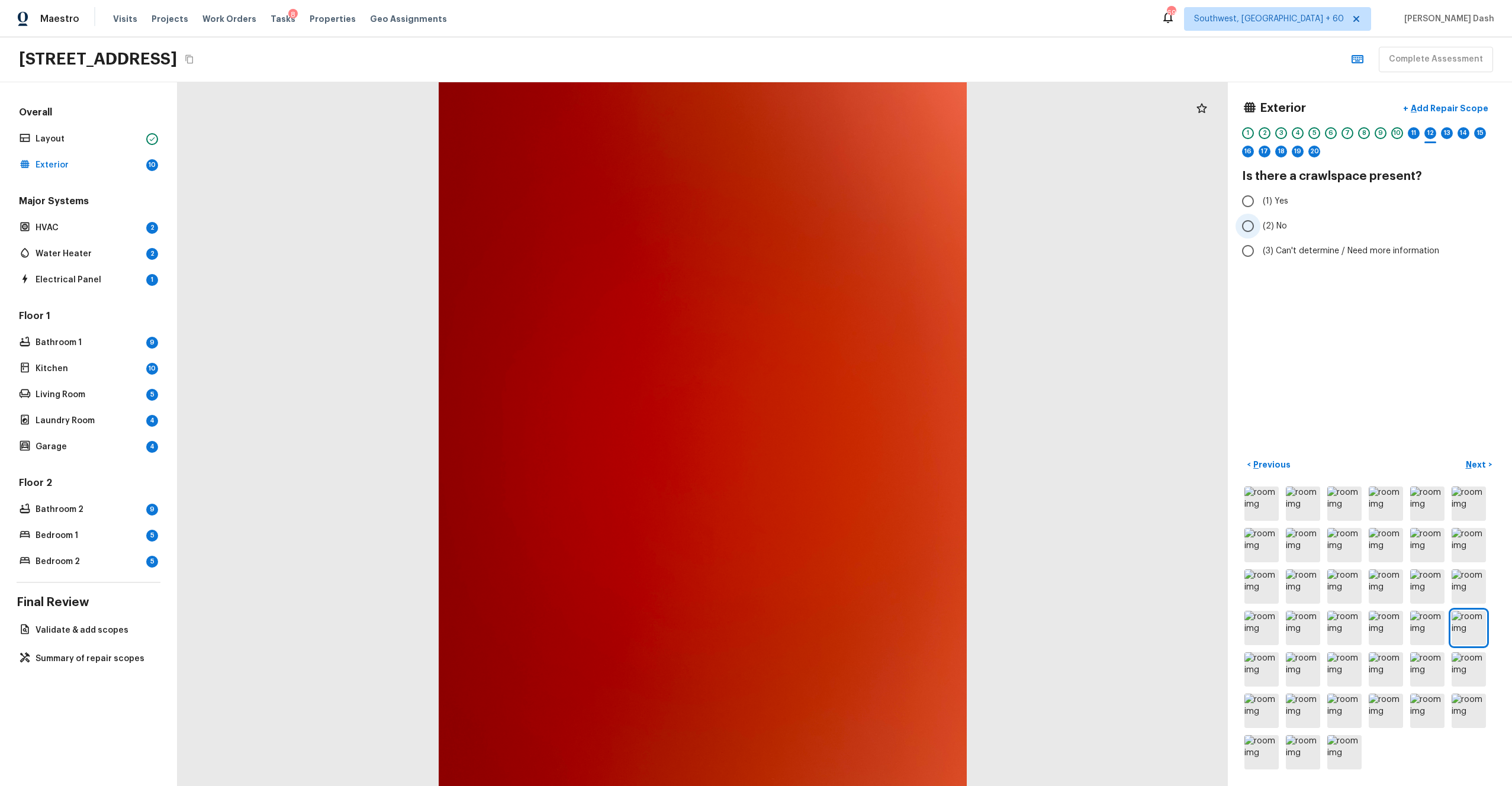
click at [852, 227] on input "(2) No" at bounding box center [1248, 226] width 25 height 25
radio input "true"
click at [852, 423] on p "Next" at bounding box center [1477, 465] width 23 height 12
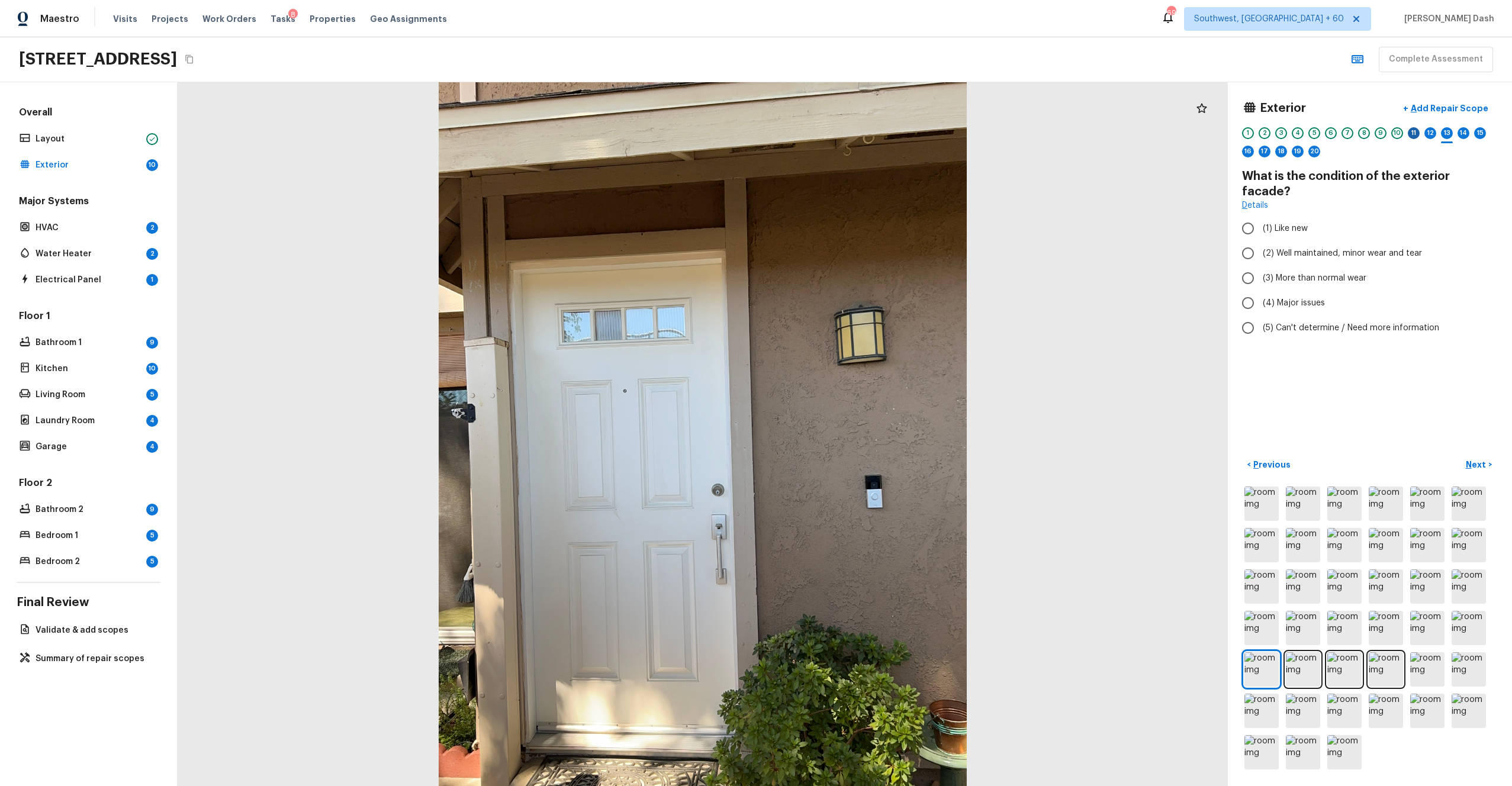
click at [852, 130] on div "11" at bounding box center [1414, 133] width 12 height 12
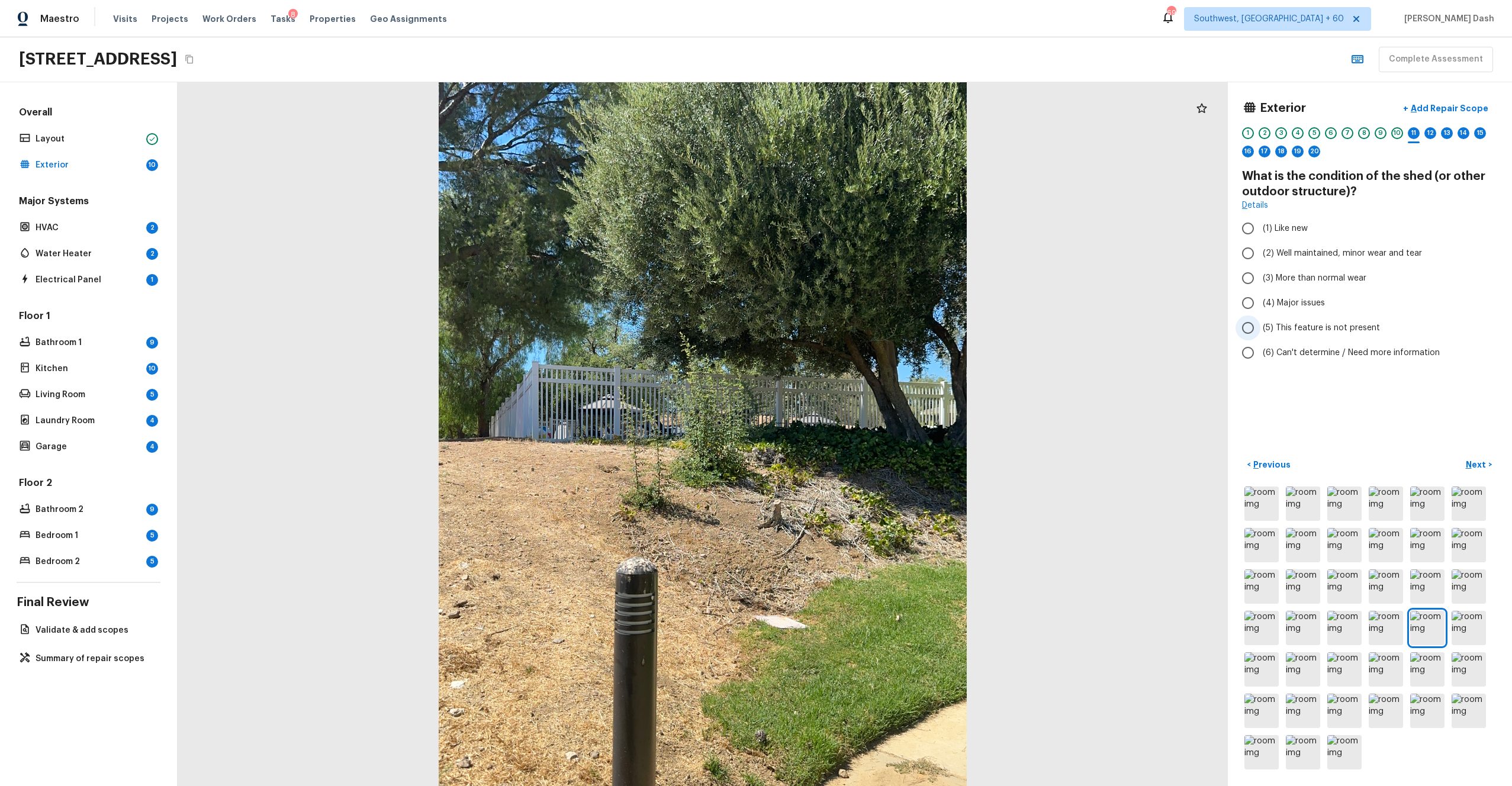
click at [852, 329] on input "(5) This feature is not present" at bounding box center [1248, 328] width 25 height 25
radio input "true"
click at [852, 423] on p "Next" at bounding box center [1477, 465] width 23 height 12
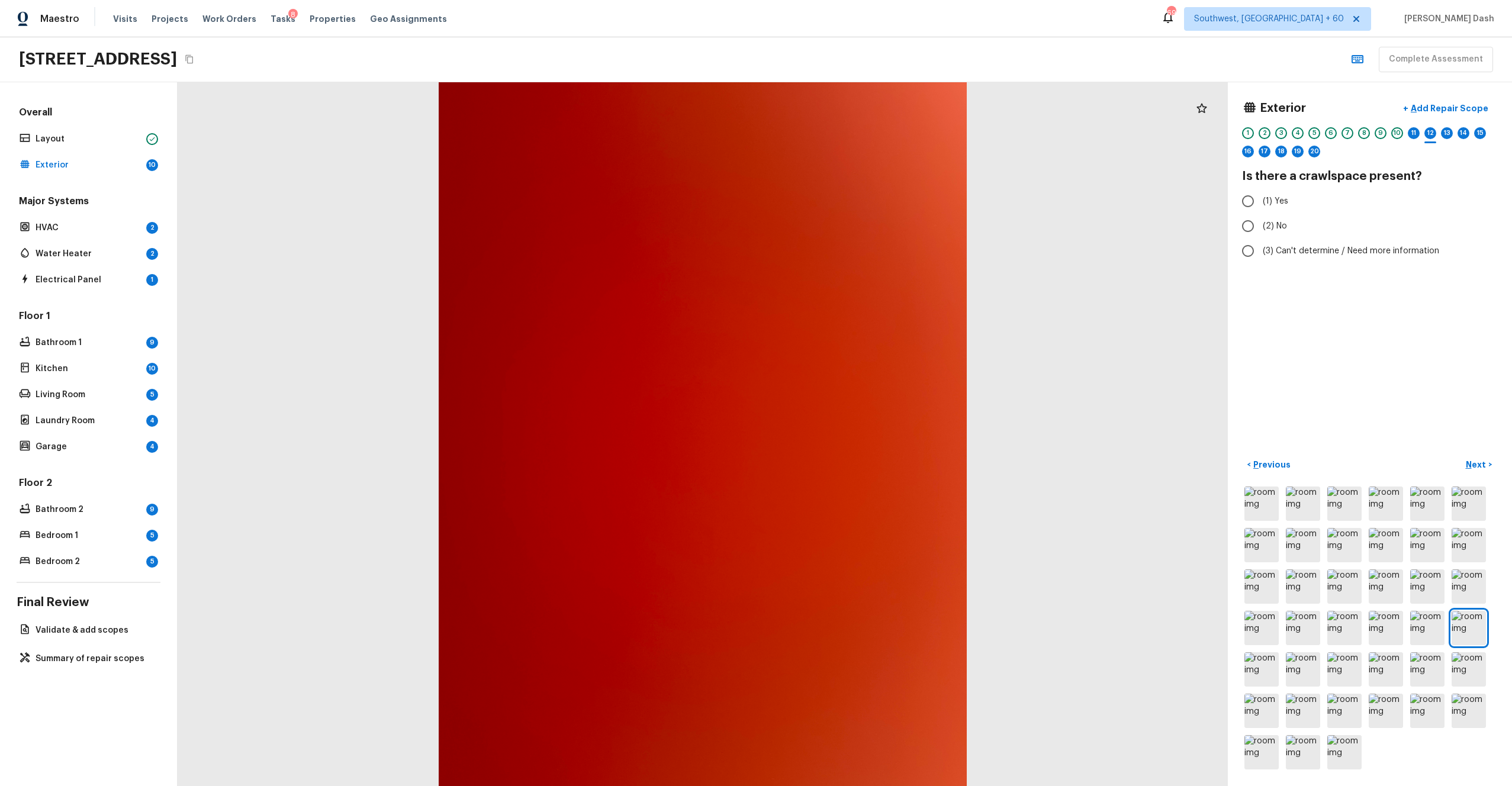
click at [852, 423] on div "< Previous Next >" at bounding box center [1370, 614] width 256 height 317
click at [852, 423] on p "Previous" at bounding box center [1270, 465] width 40 height 12
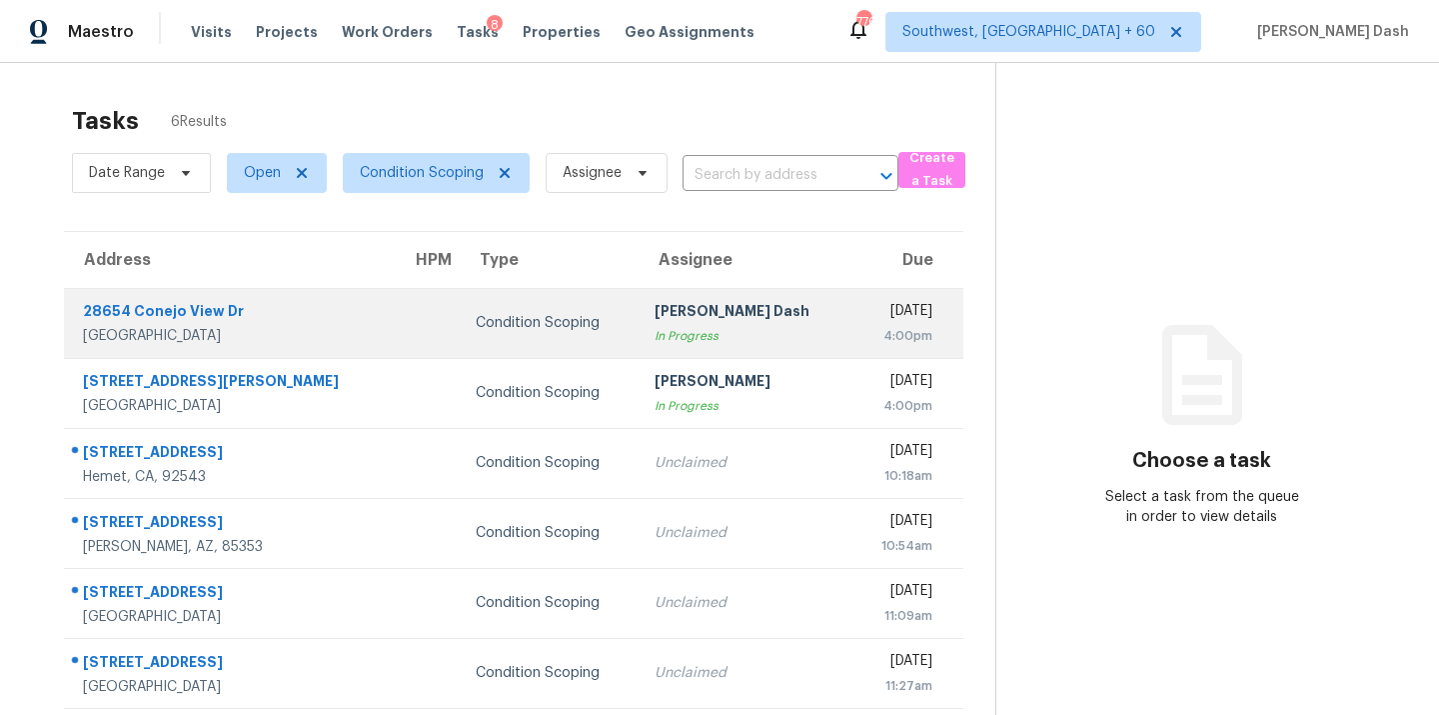
click at [474, 294] on td "Condition Scoping" at bounding box center [549, 323] width 178 height 70
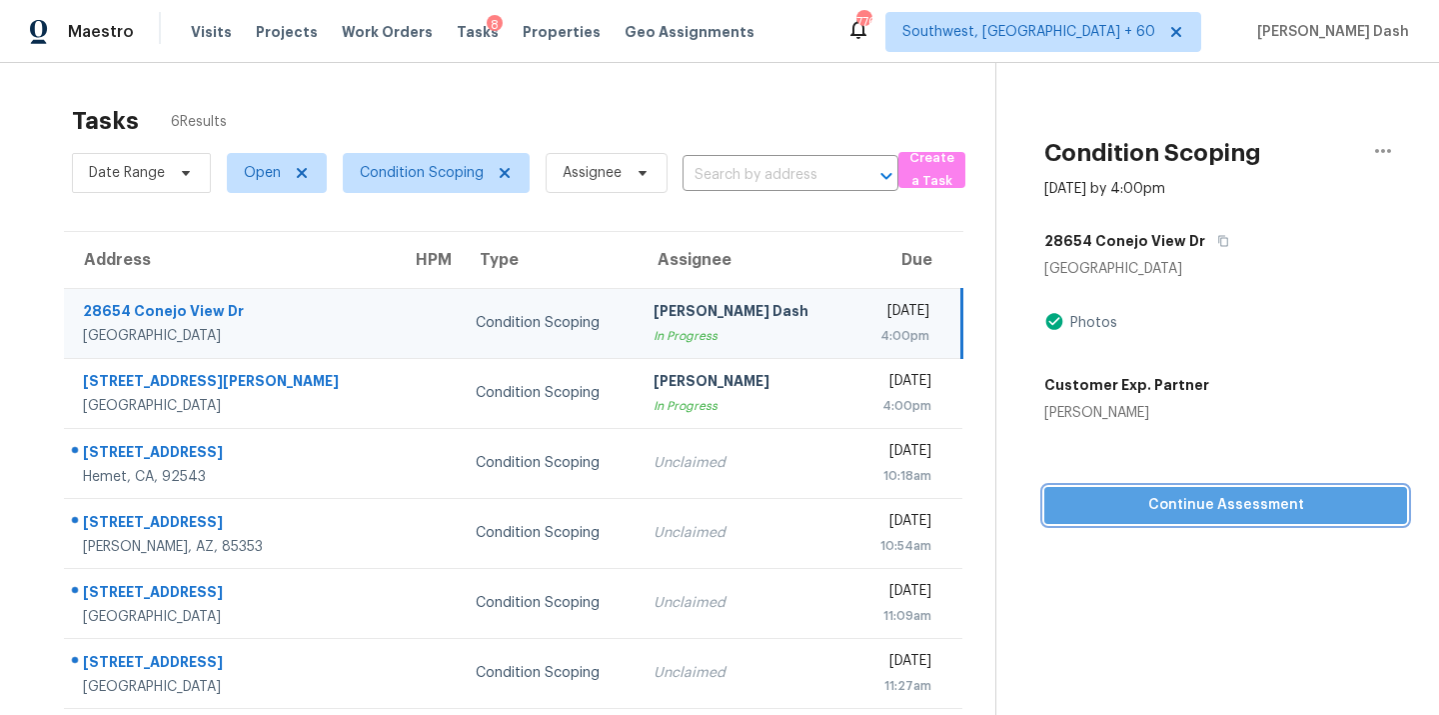
click at [1143, 511] on span "Continue Assessment" at bounding box center [1226, 505] width 331 height 25
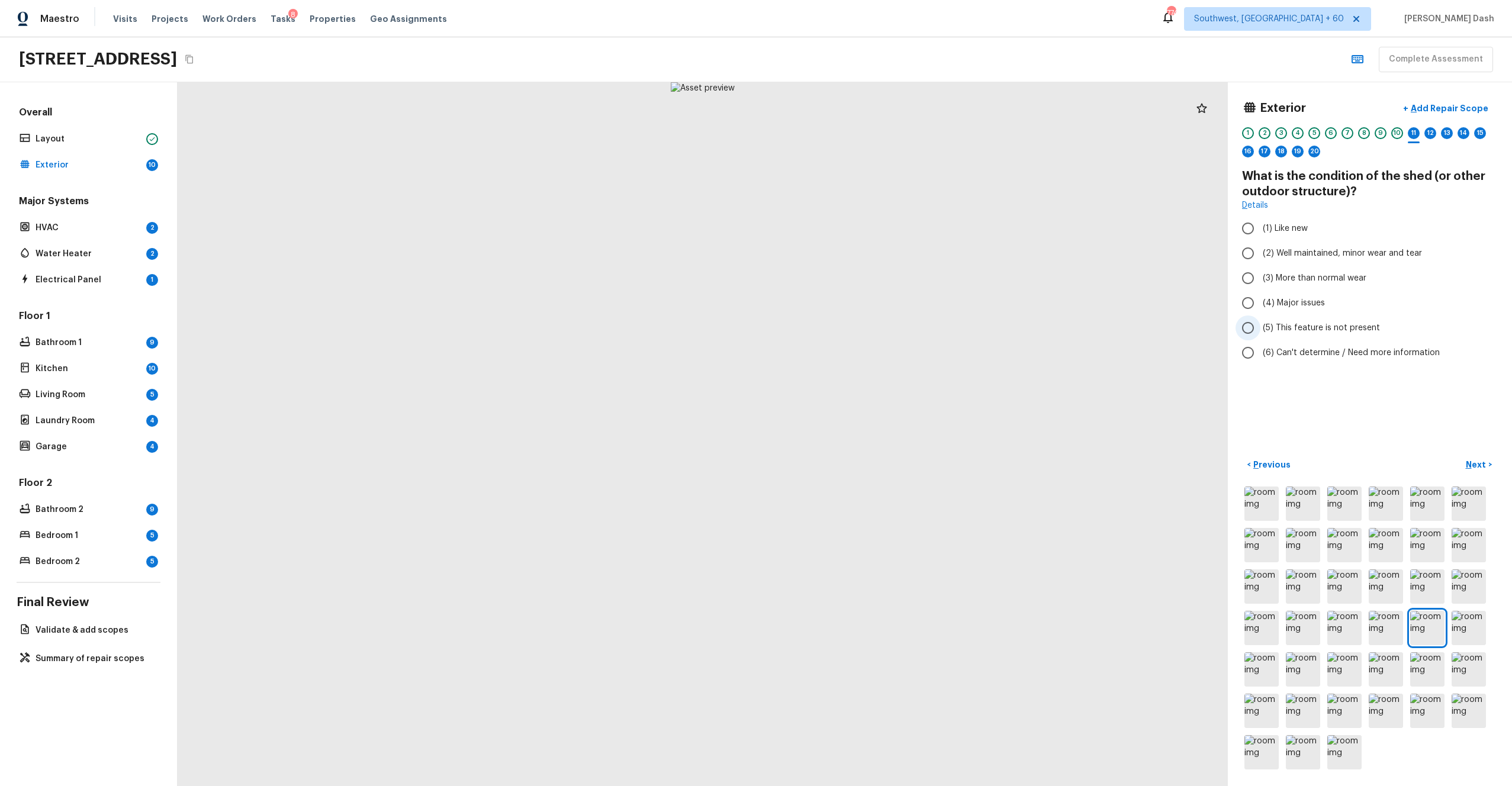
click at [1251, 326] on input "(5) This feature is not present" at bounding box center [1248, 328] width 25 height 25
radio input "true"
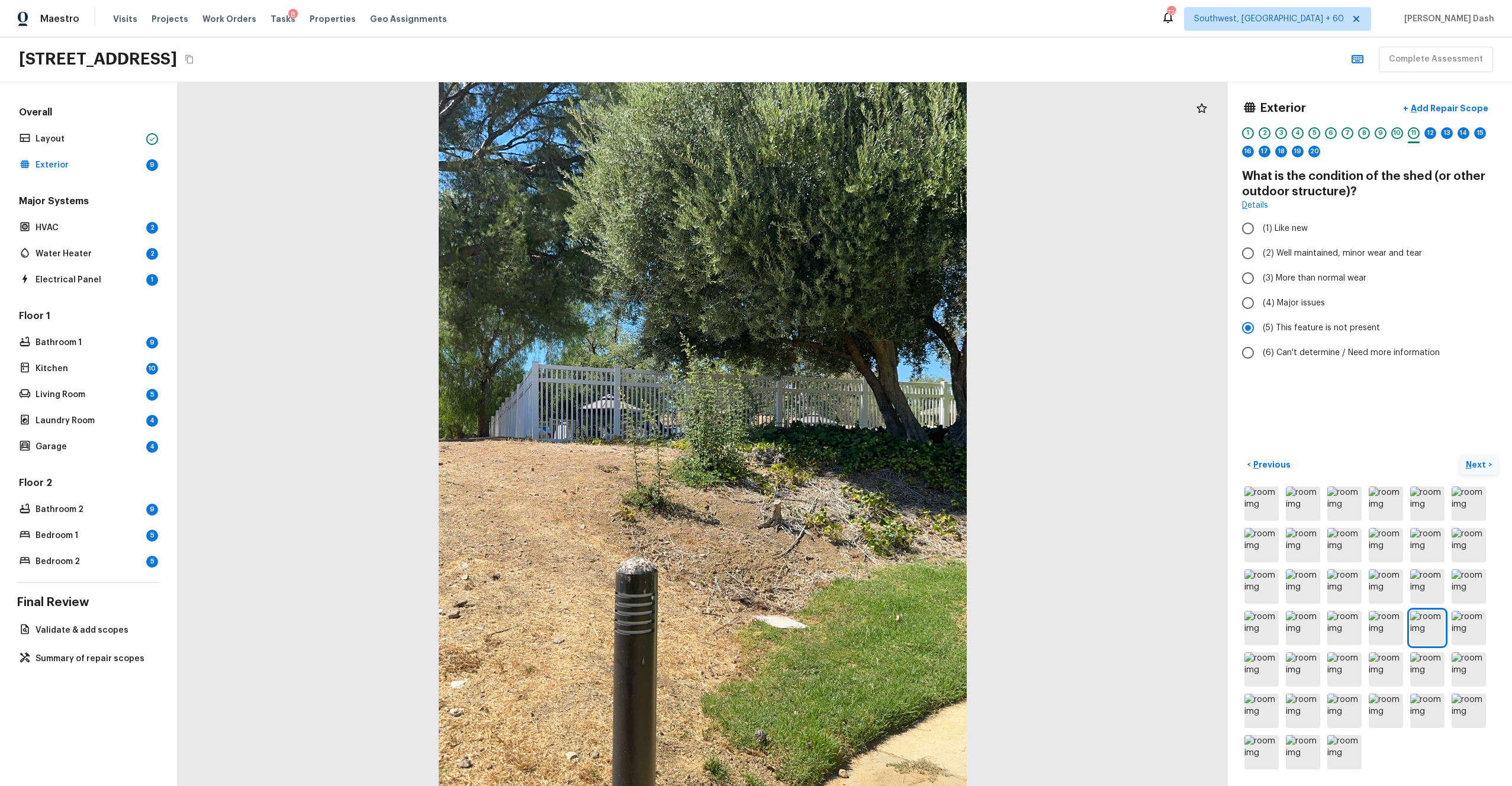
click at [1479, 463] on p "Next" at bounding box center [1477, 465] width 23 height 12
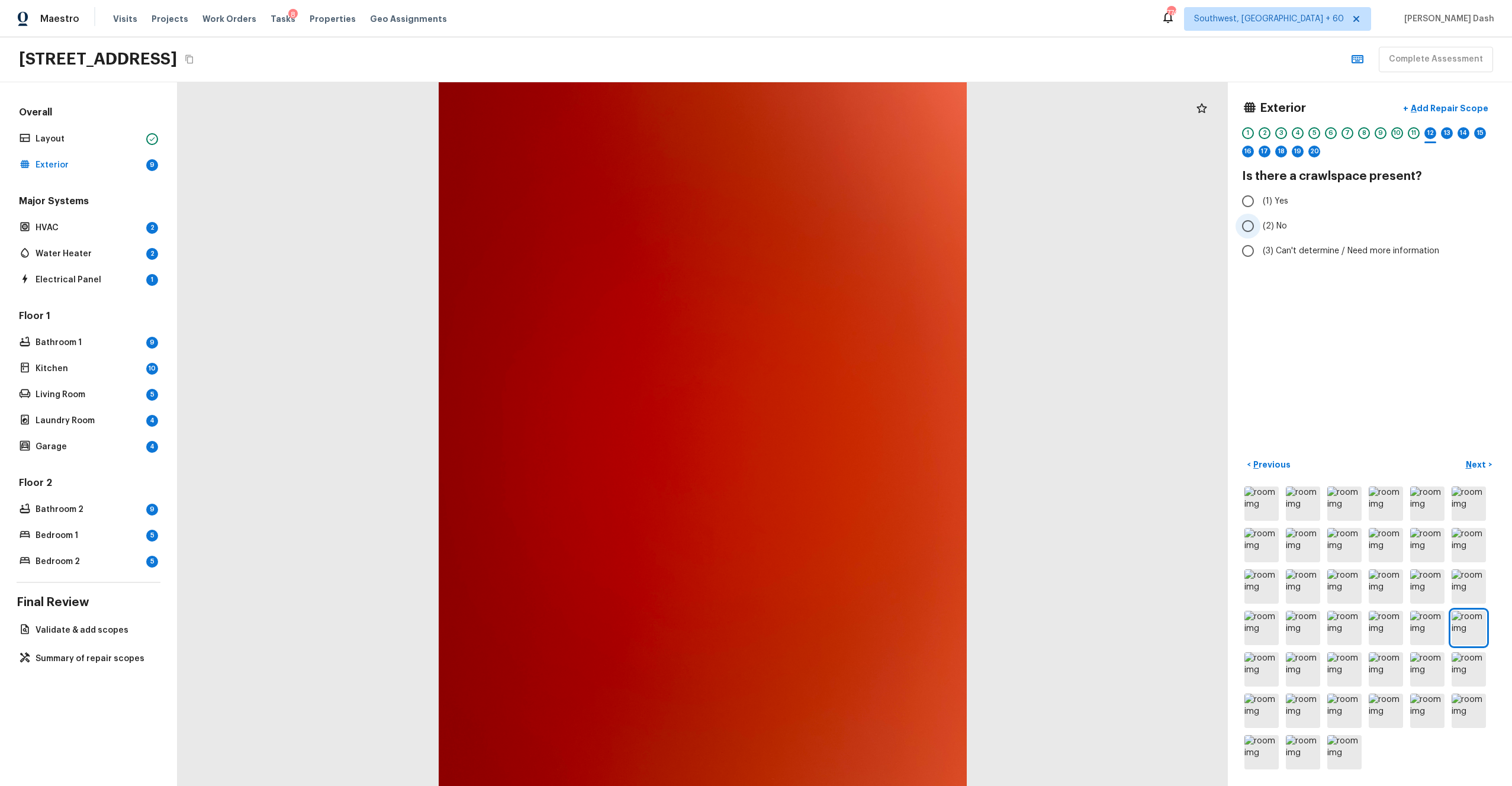
click at [1246, 231] on input "(2) No" at bounding box center [1248, 226] width 25 height 25
radio input "true"
click at [1479, 463] on p "Next" at bounding box center [1477, 465] width 23 height 12
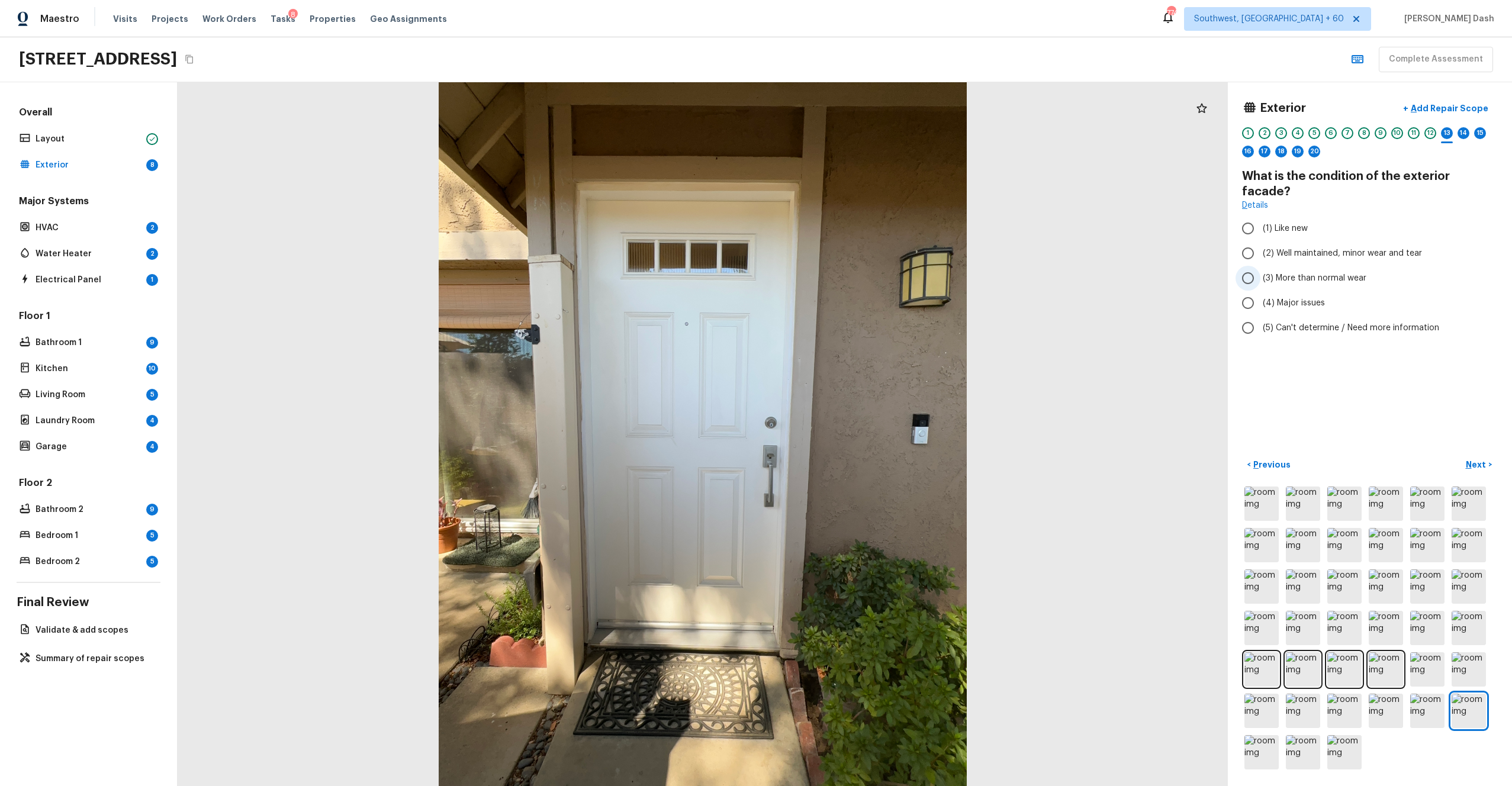
click at [1295, 272] on span "(3) More than normal wear" at bounding box center [1314, 278] width 104 height 12
click at [1260, 266] on input "(3) More than normal wear" at bounding box center [1248, 278] width 25 height 25
radio input "true"
click at [1471, 472] on button "Next >" at bounding box center [1479, 465] width 38 height 20
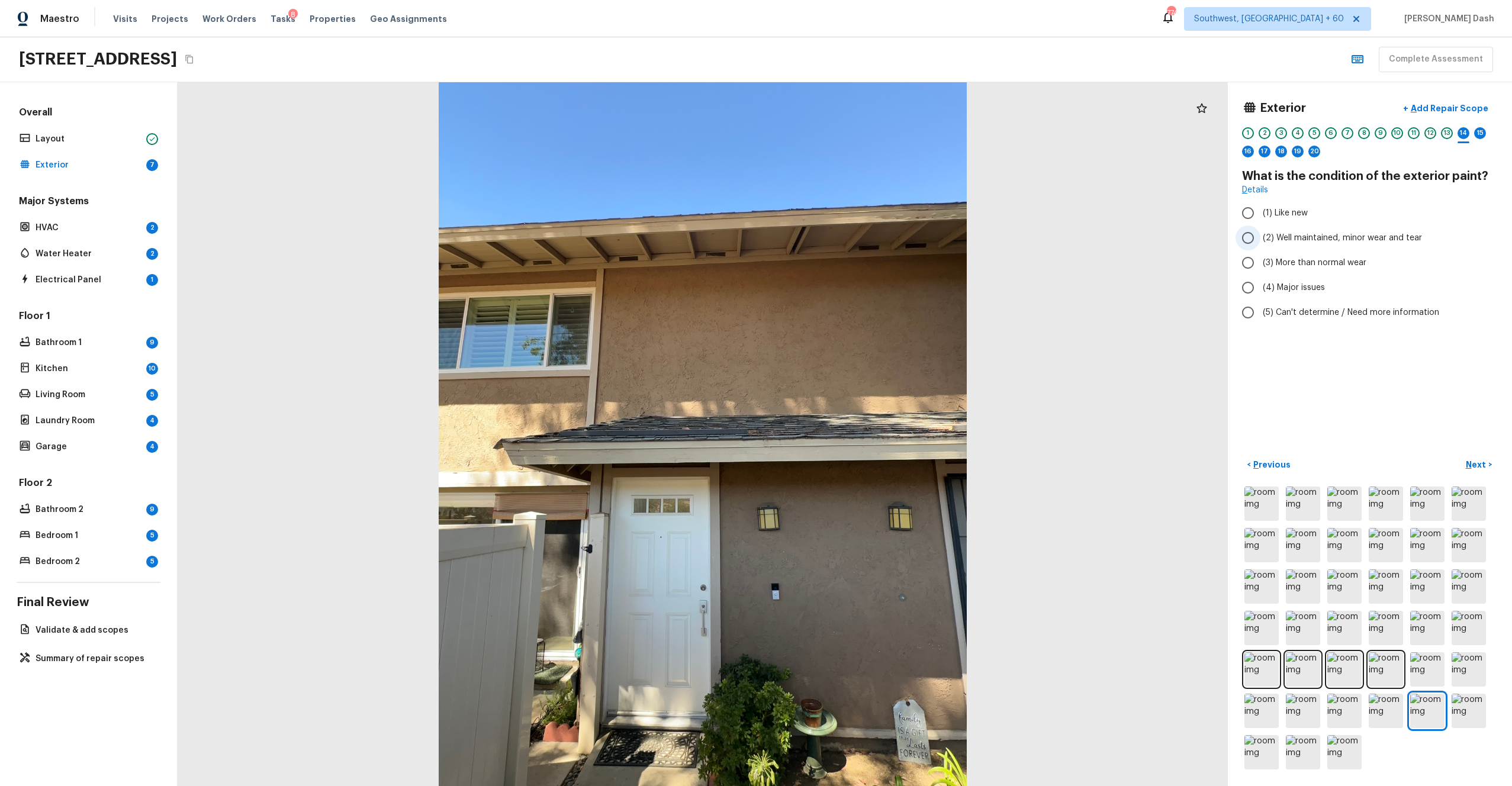
click at [1315, 234] on span "(2) Well maintained, minor wear and tear" at bounding box center [1342, 238] width 159 height 12
click at [1260, 234] on input "(2) Well maintained, minor wear and tear" at bounding box center [1248, 238] width 25 height 25
radio input "true"
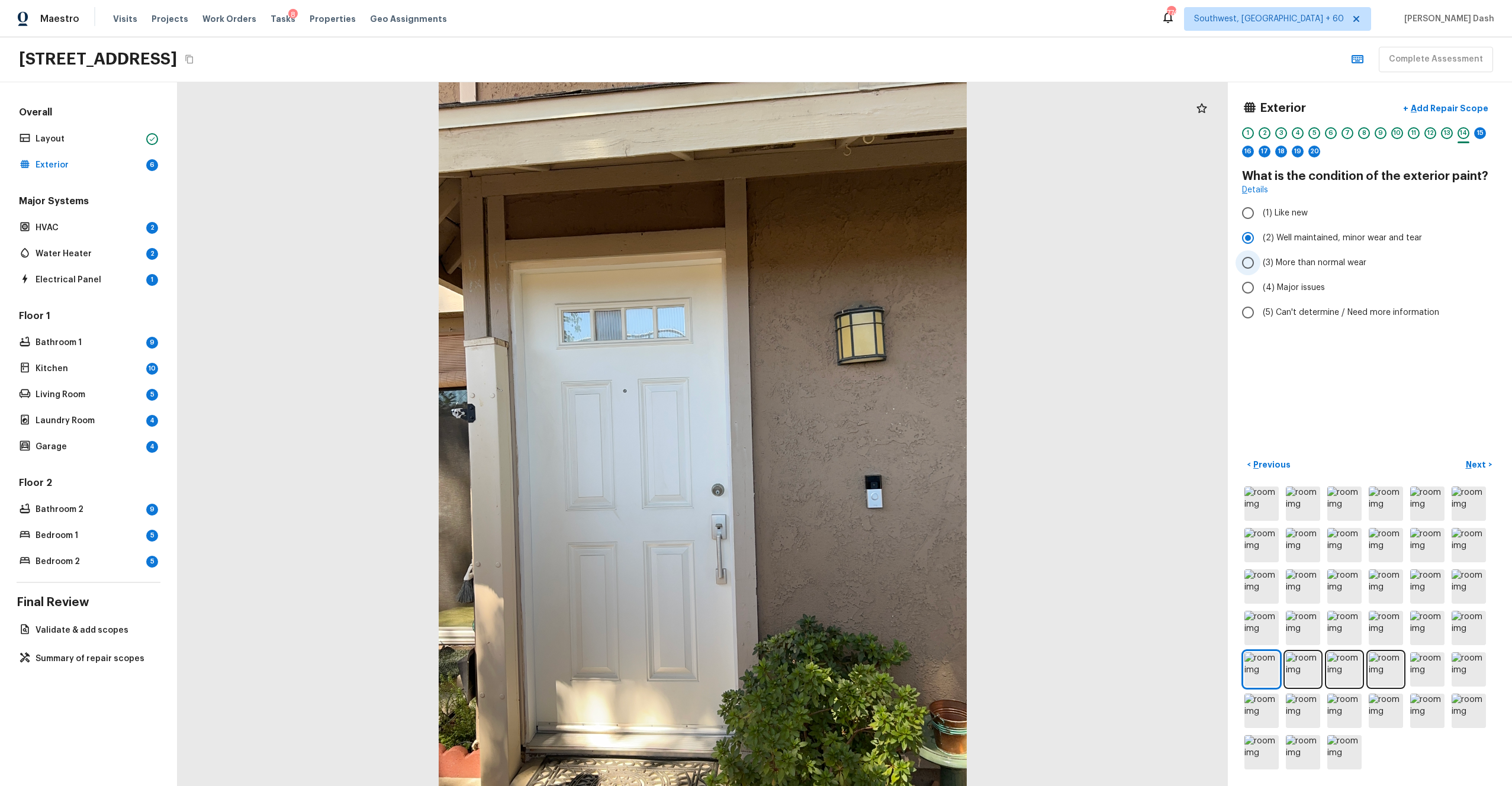
click at [1299, 263] on span "(3) More than normal wear" at bounding box center [1314, 263] width 104 height 12
click at [1260, 263] on input "(3) More than normal wear" at bounding box center [1248, 263] width 25 height 25
radio input "true"
click at [1343, 238] on span "(2) Well maintained, minor wear and tear" at bounding box center [1342, 238] width 159 height 12
click at [1260, 238] on input "(2) Well maintained, minor wear and tear" at bounding box center [1248, 238] width 25 height 25
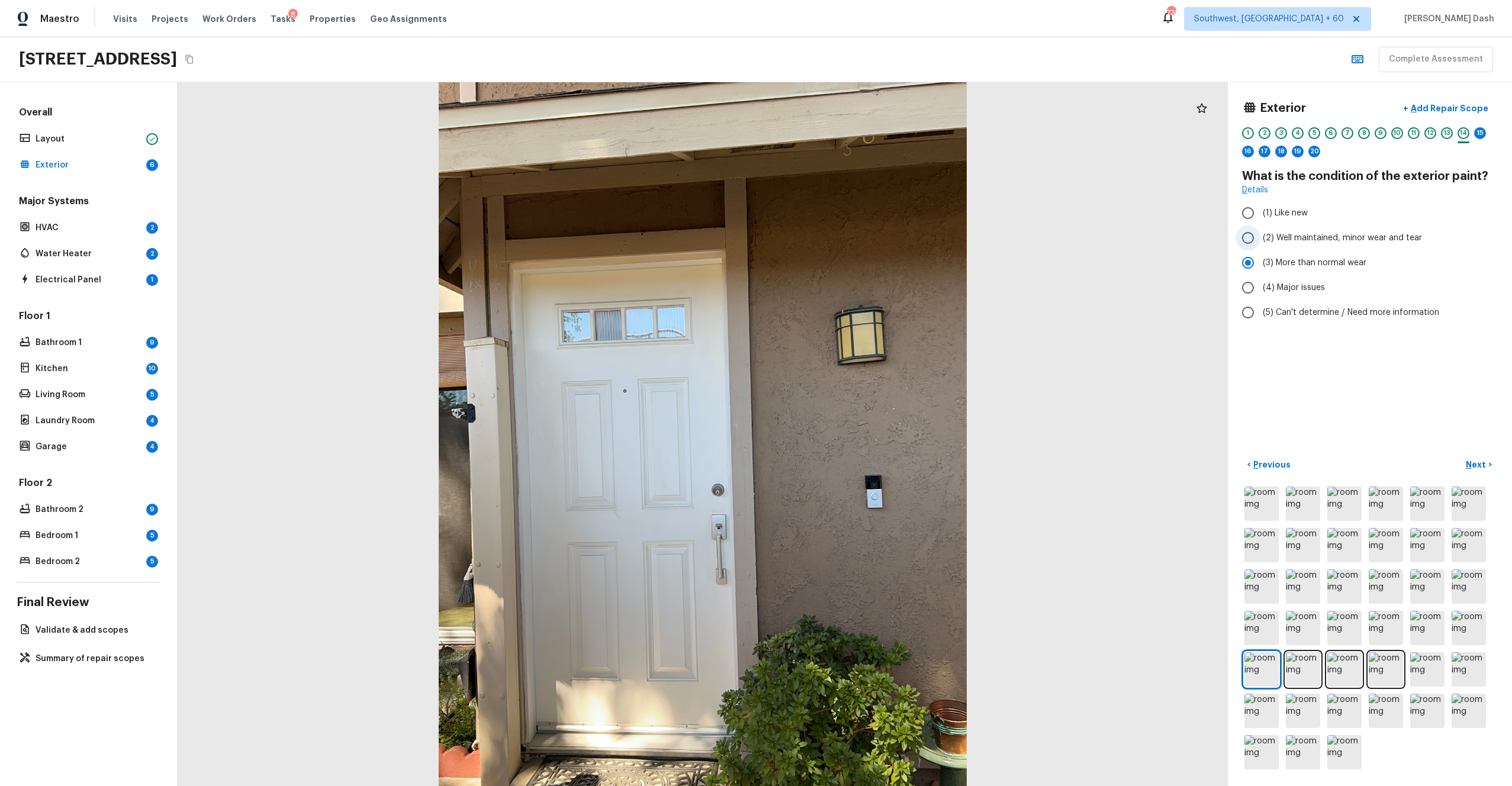
radio input "true"
click at [1470, 458] on button "Next >" at bounding box center [1479, 465] width 38 height 20
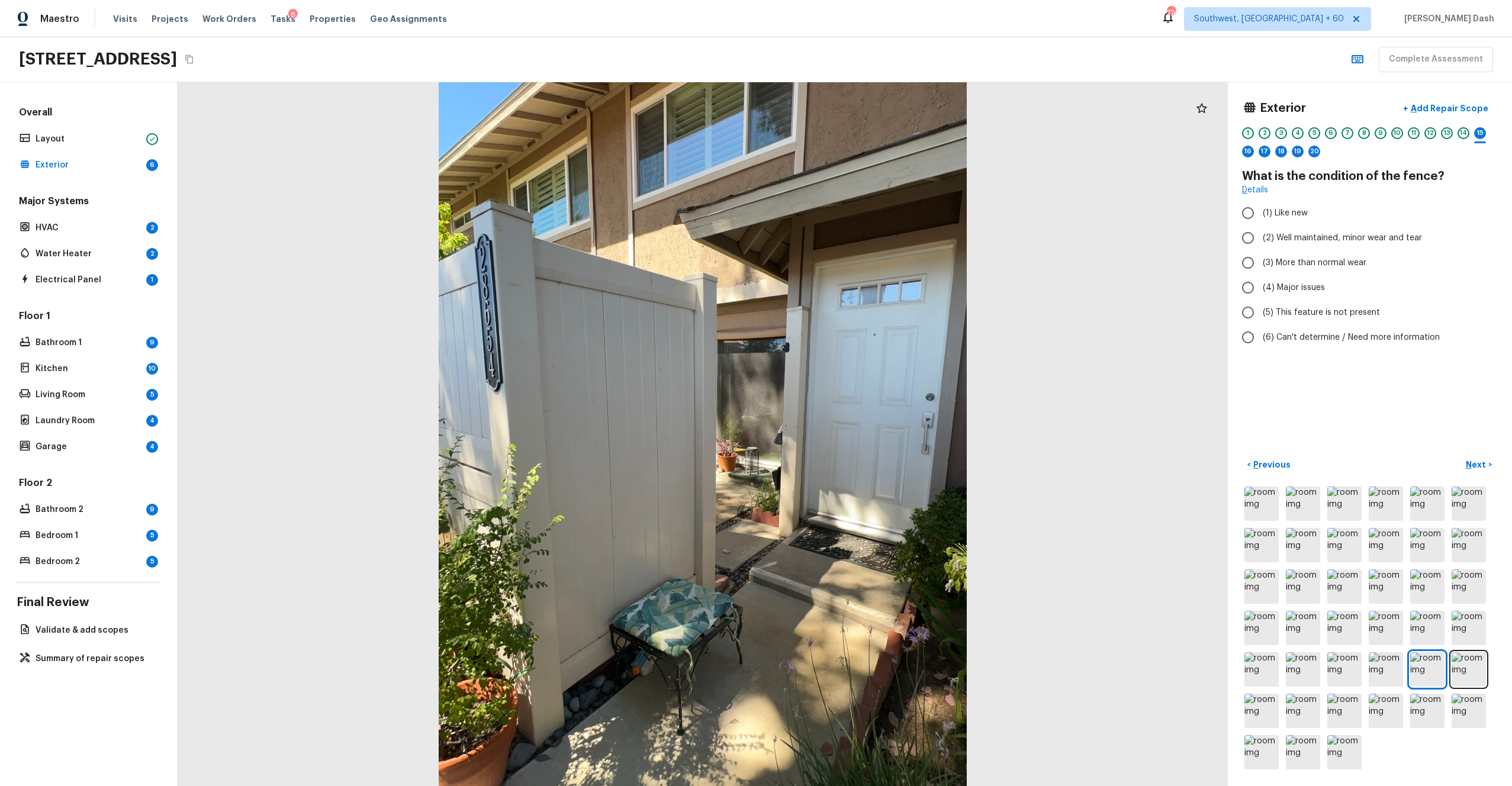
click at [1245, 134] on div "1" at bounding box center [1248, 133] width 12 height 12
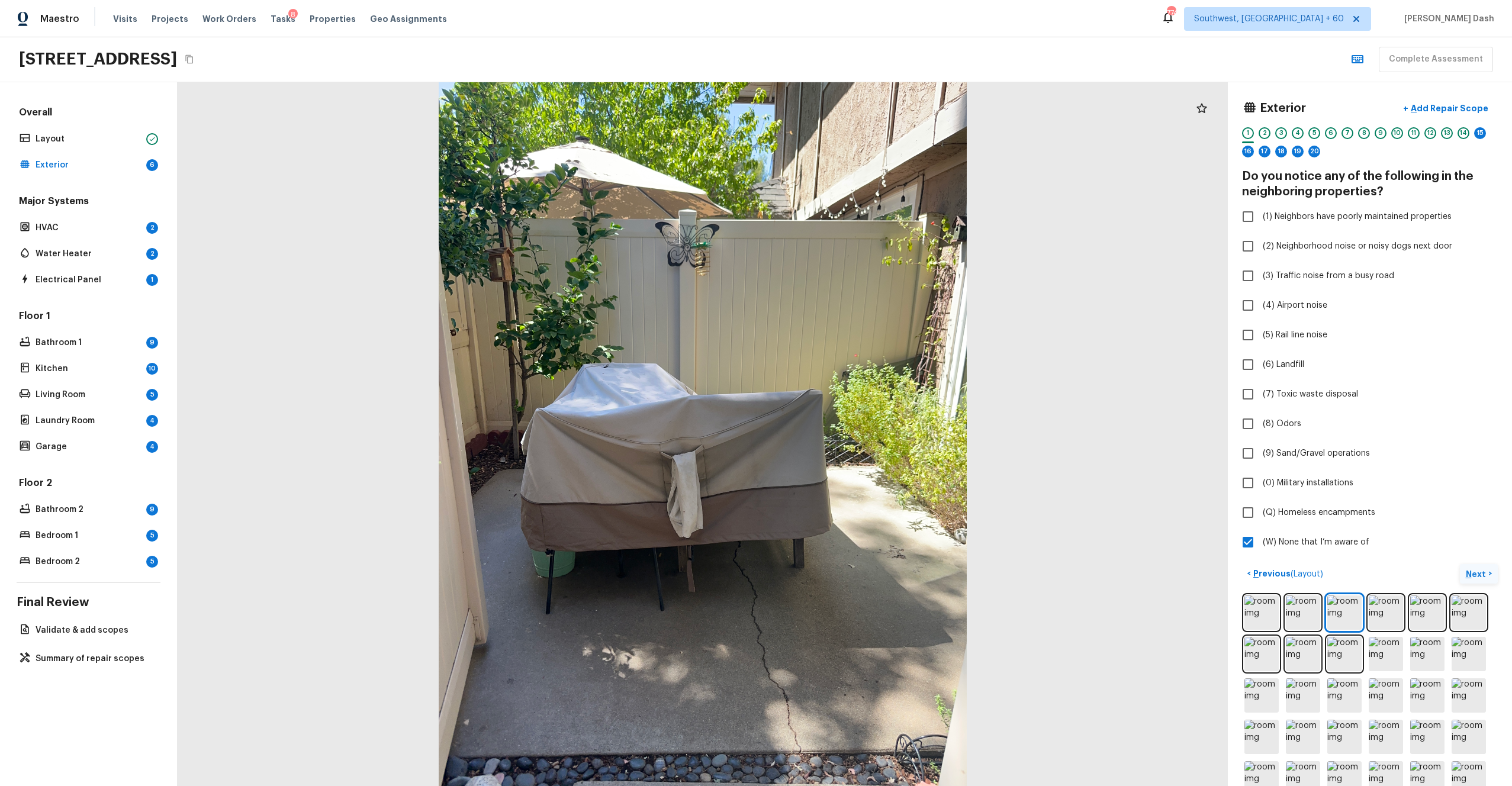
click at [1482, 578] on p "Next" at bounding box center [1477, 575] width 23 height 12
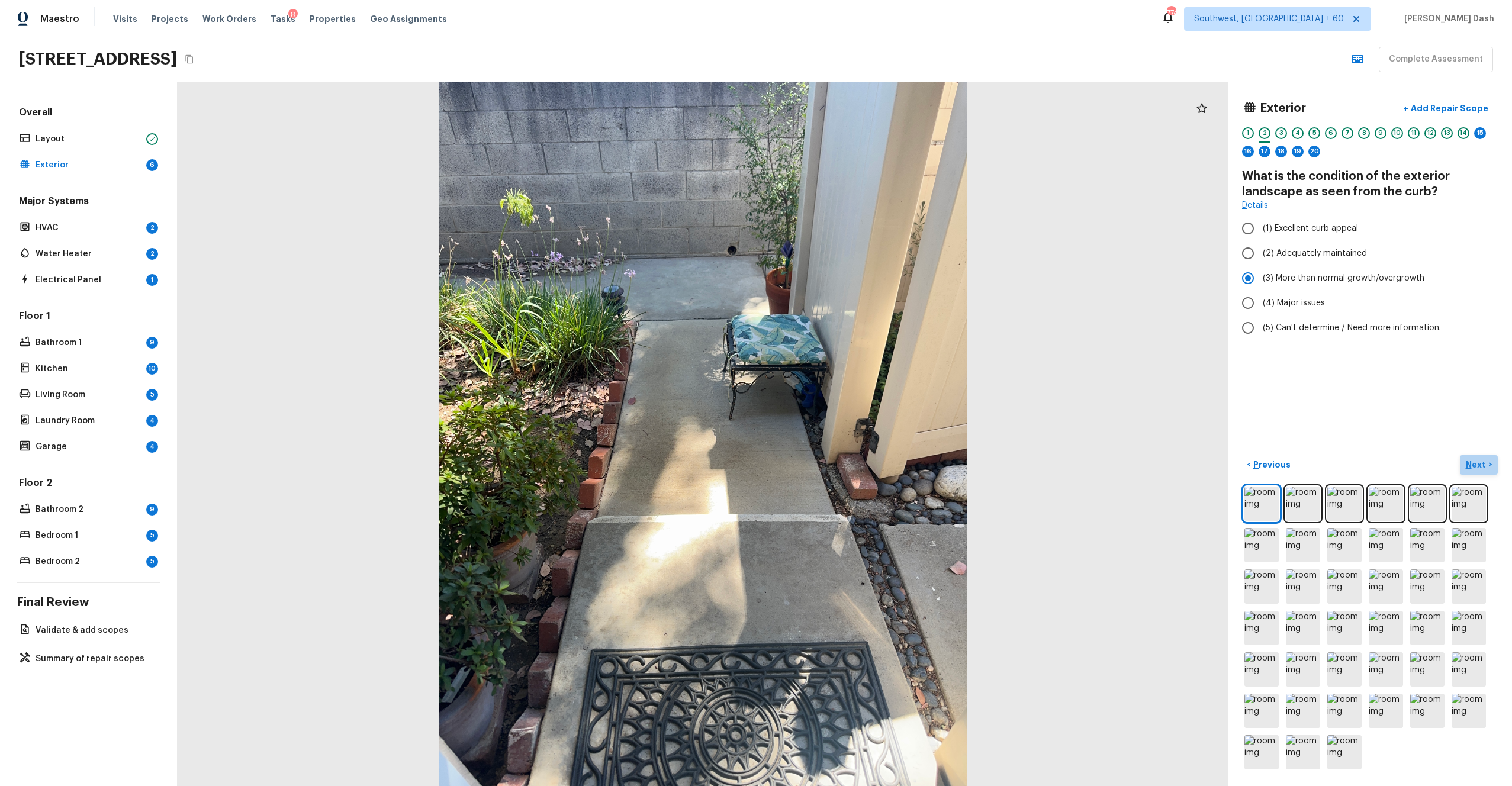
click at [1468, 469] on p "Next" at bounding box center [1477, 465] width 23 height 12
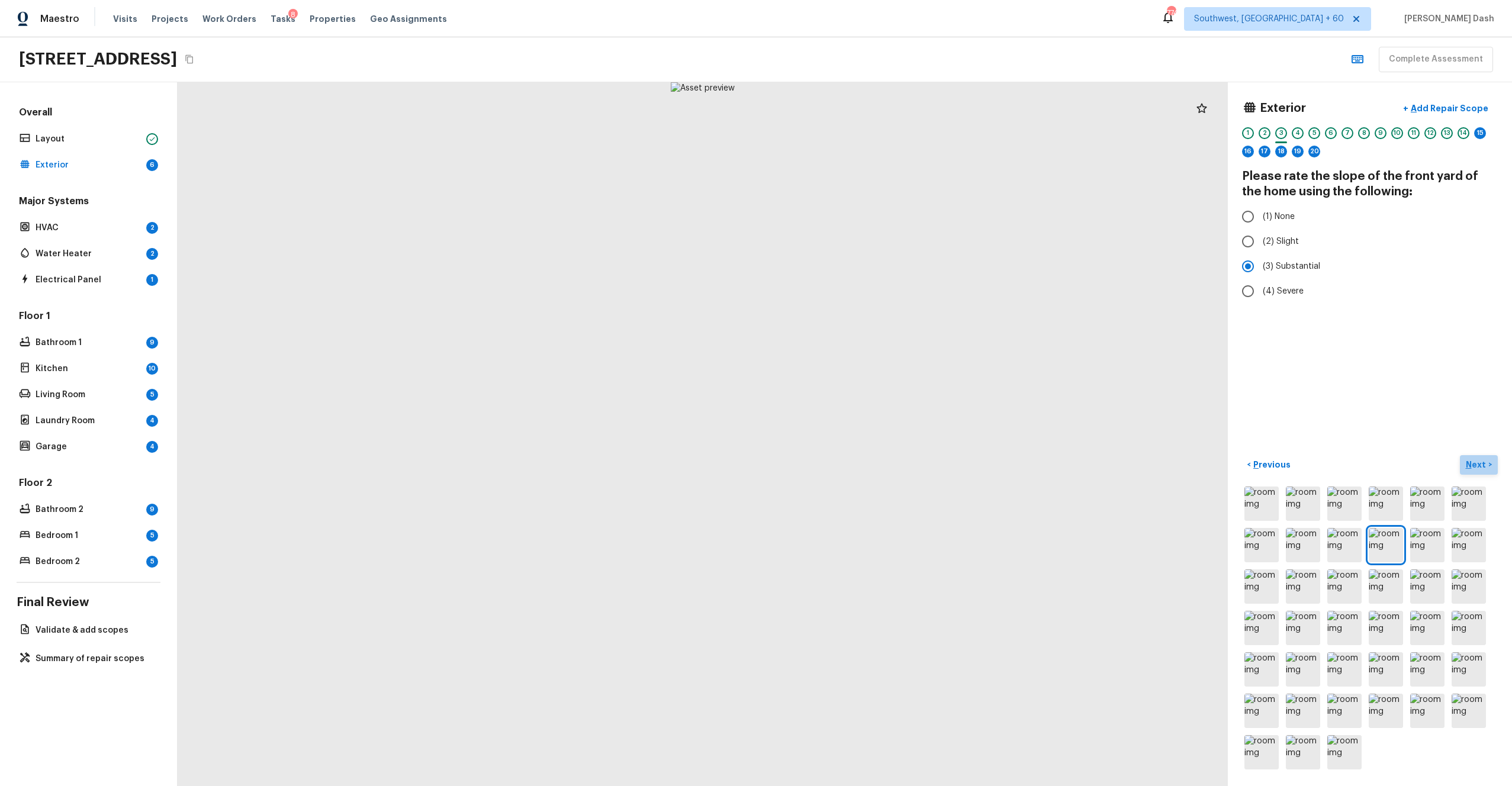
click at [1468, 469] on p "Next" at bounding box center [1477, 465] width 23 height 12
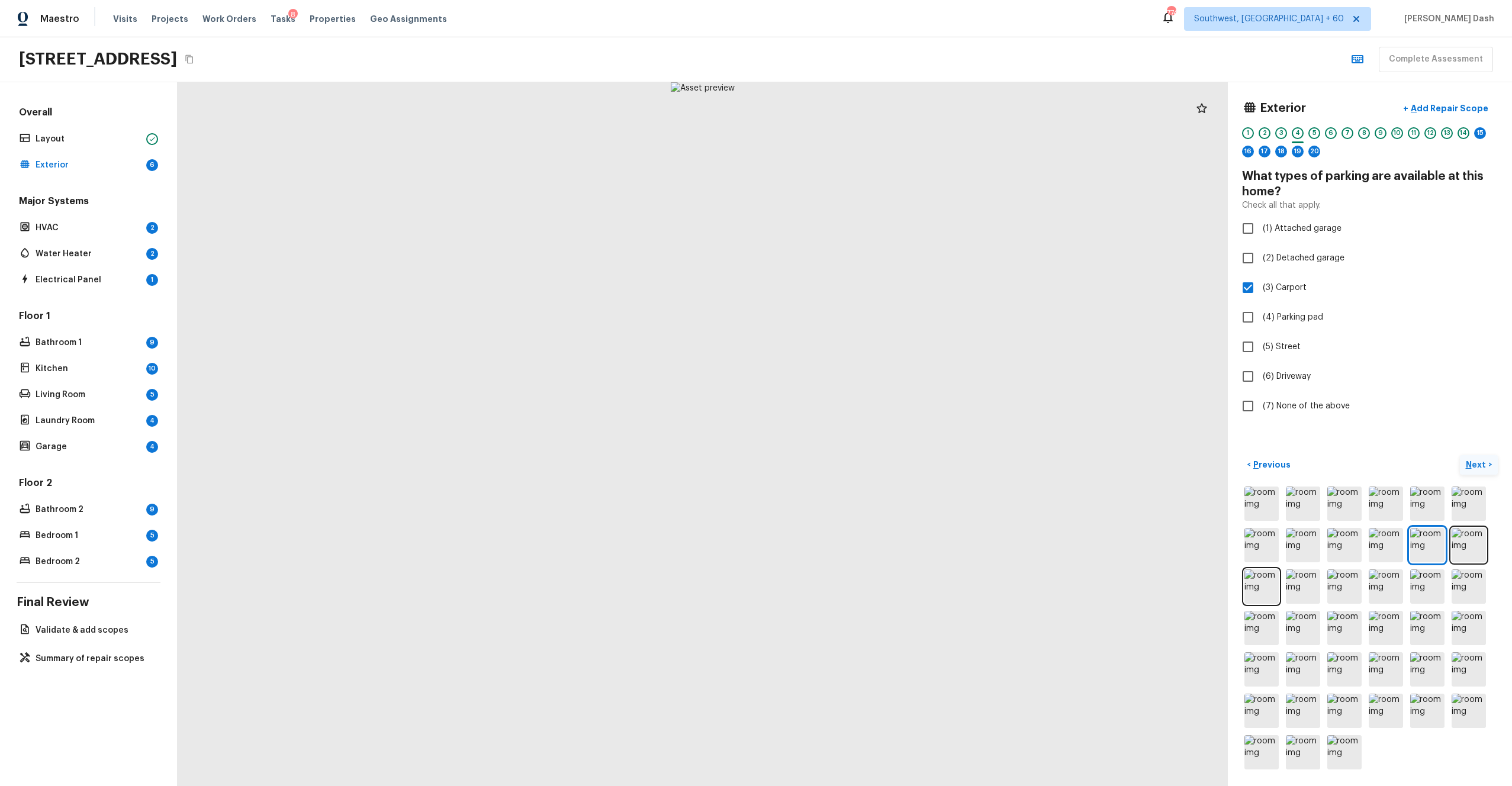
click at [1468, 469] on p "Next" at bounding box center [1477, 465] width 23 height 12
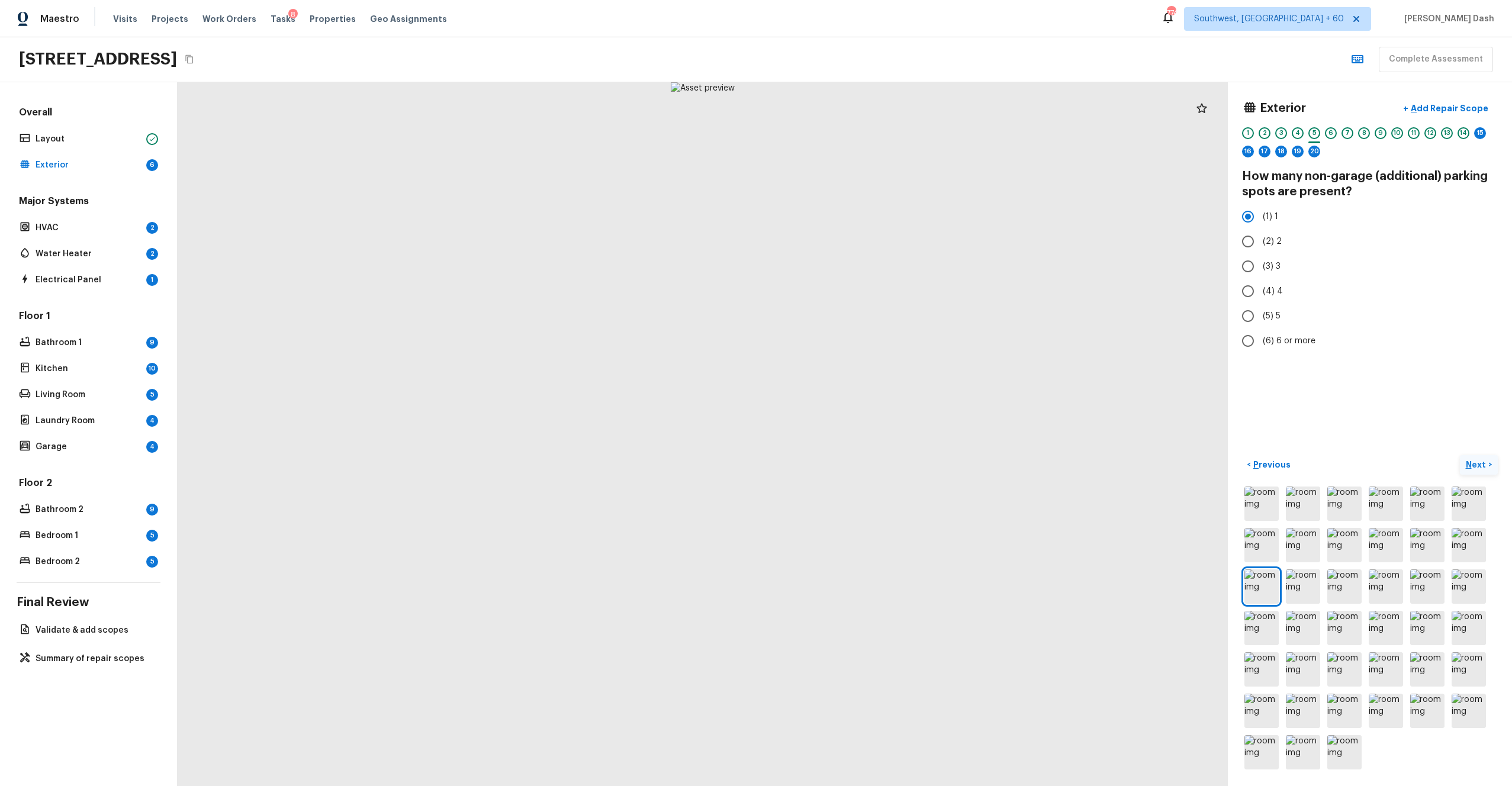
click at [1468, 469] on p "Next" at bounding box center [1477, 465] width 23 height 12
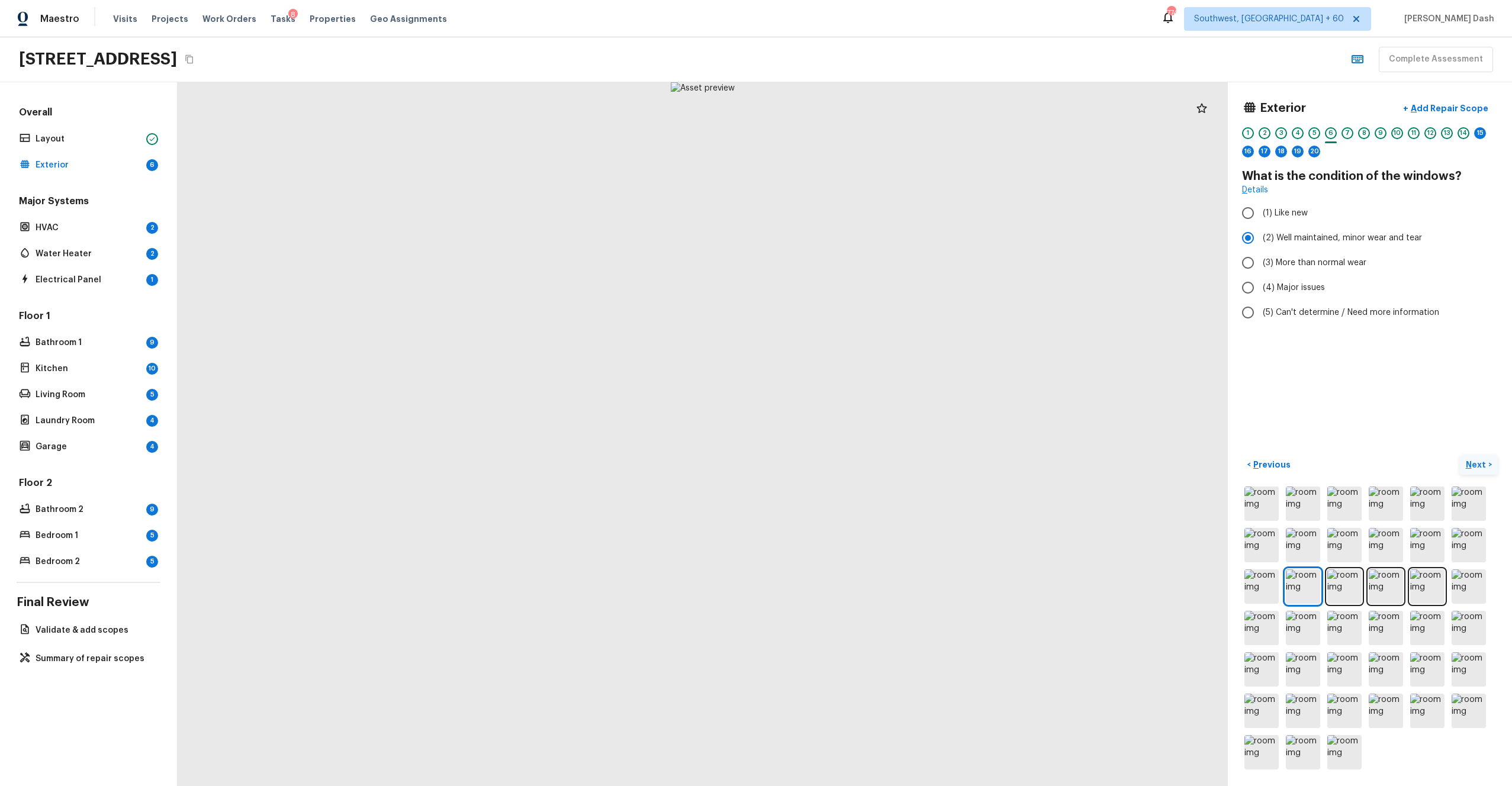
click at [1468, 469] on p "Next" at bounding box center [1477, 465] width 23 height 12
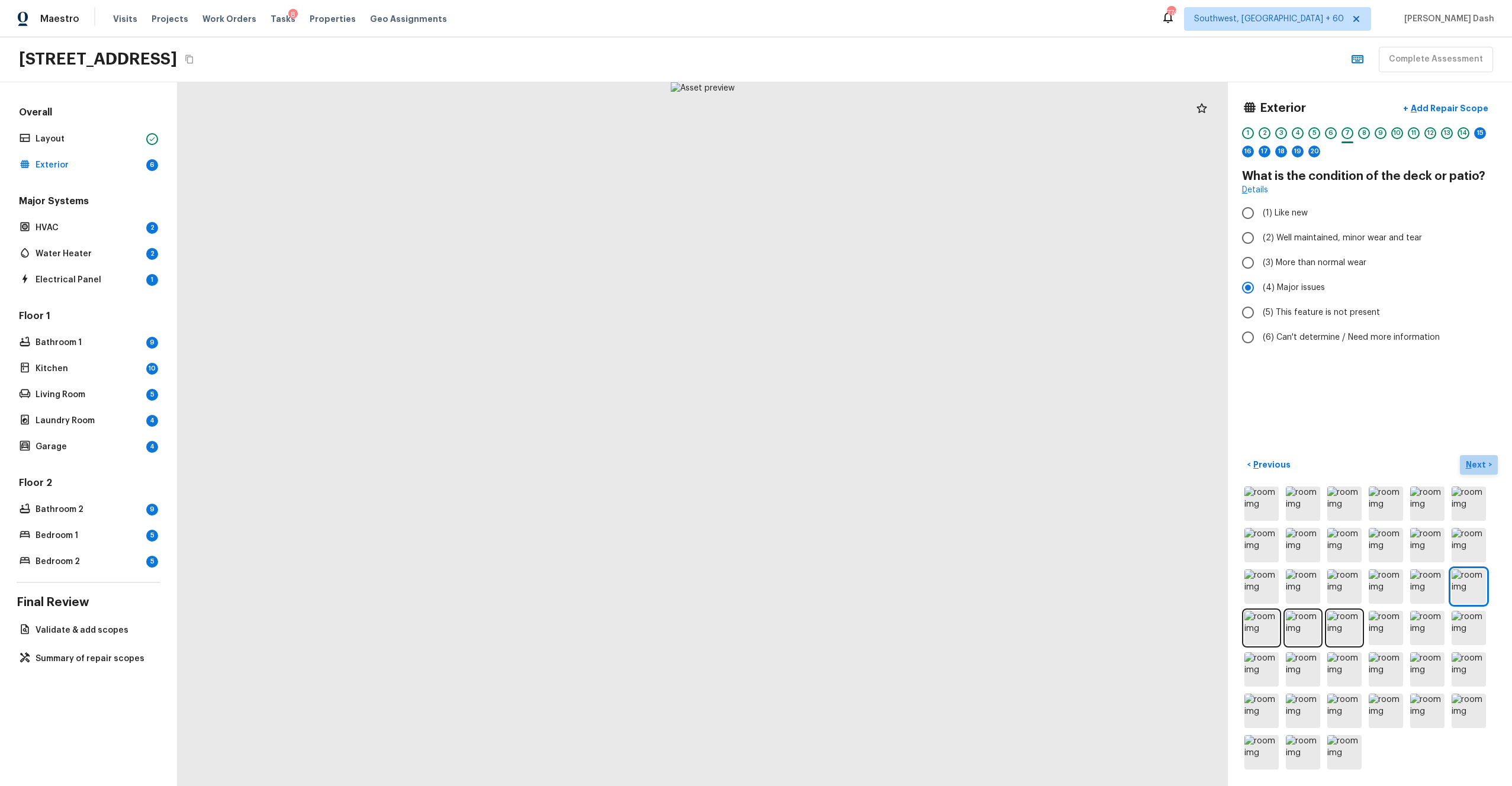
click at [1468, 469] on p "Next" at bounding box center [1477, 465] width 23 height 12
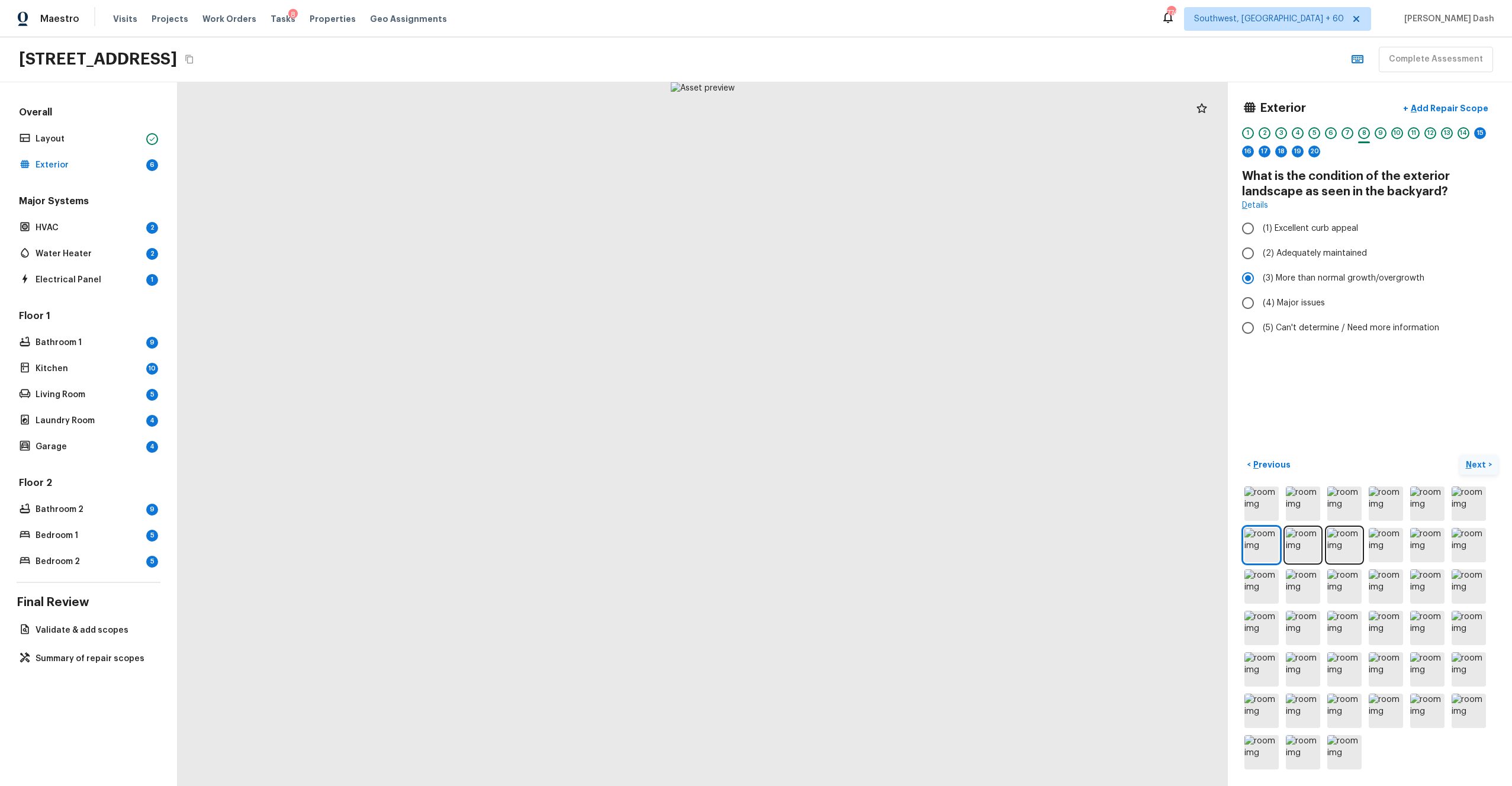
click at [1468, 469] on p "Next" at bounding box center [1477, 465] width 23 height 12
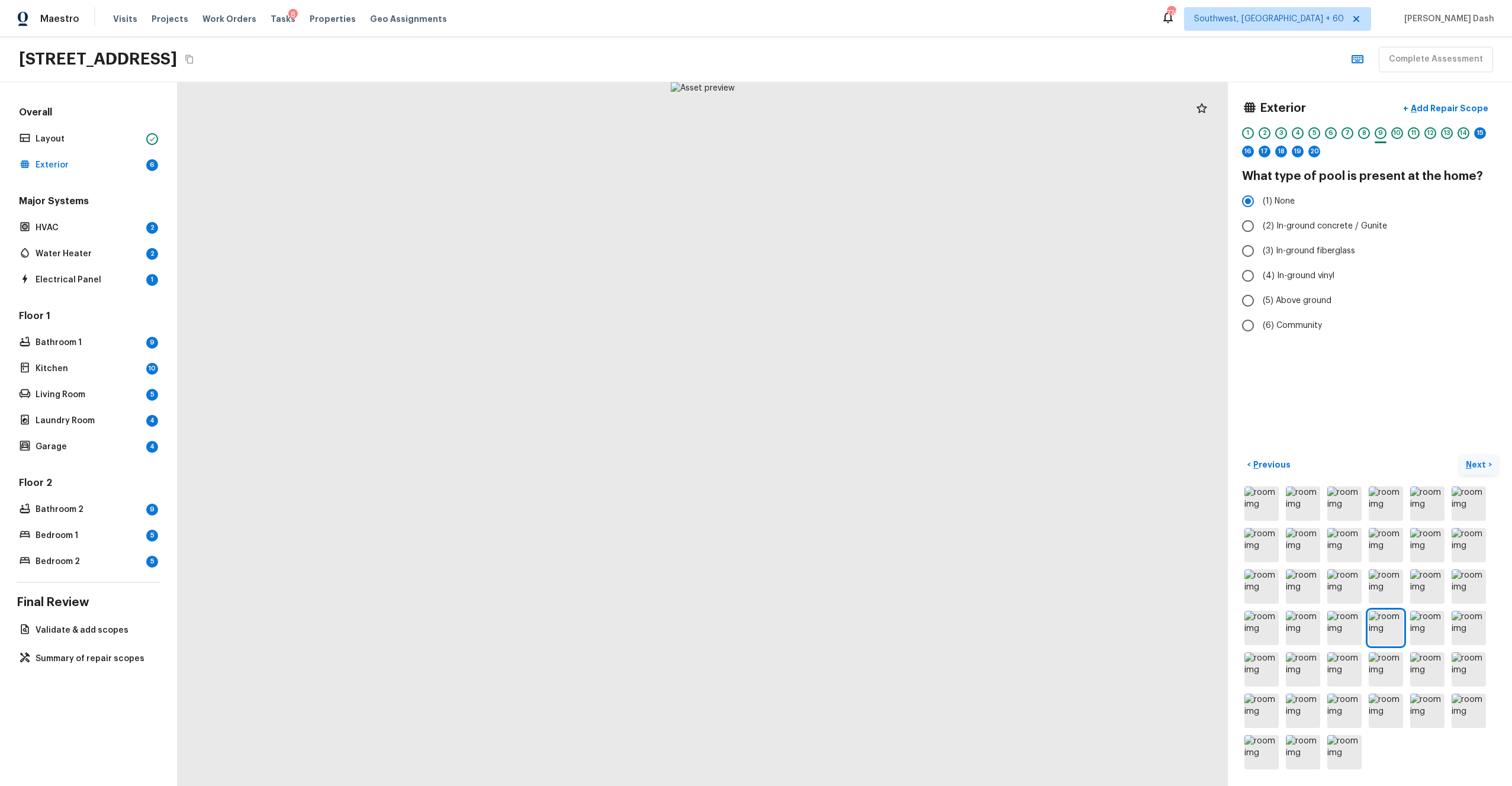
click at [1468, 469] on p "Next" at bounding box center [1477, 465] width 23 height 12
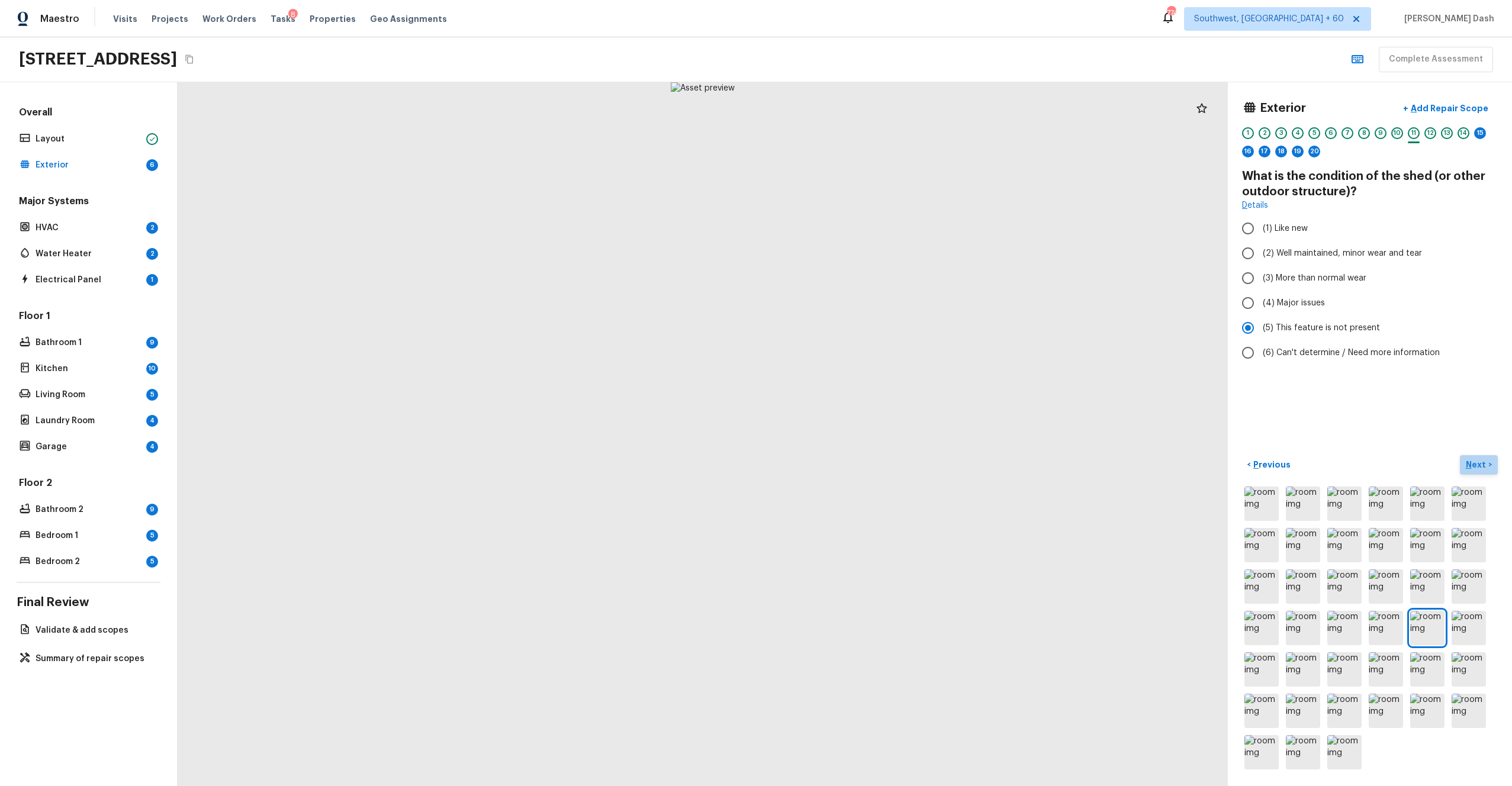
click at [1468, 469] on p "Next" at bounding box center [1477, 465] width 23 height 12
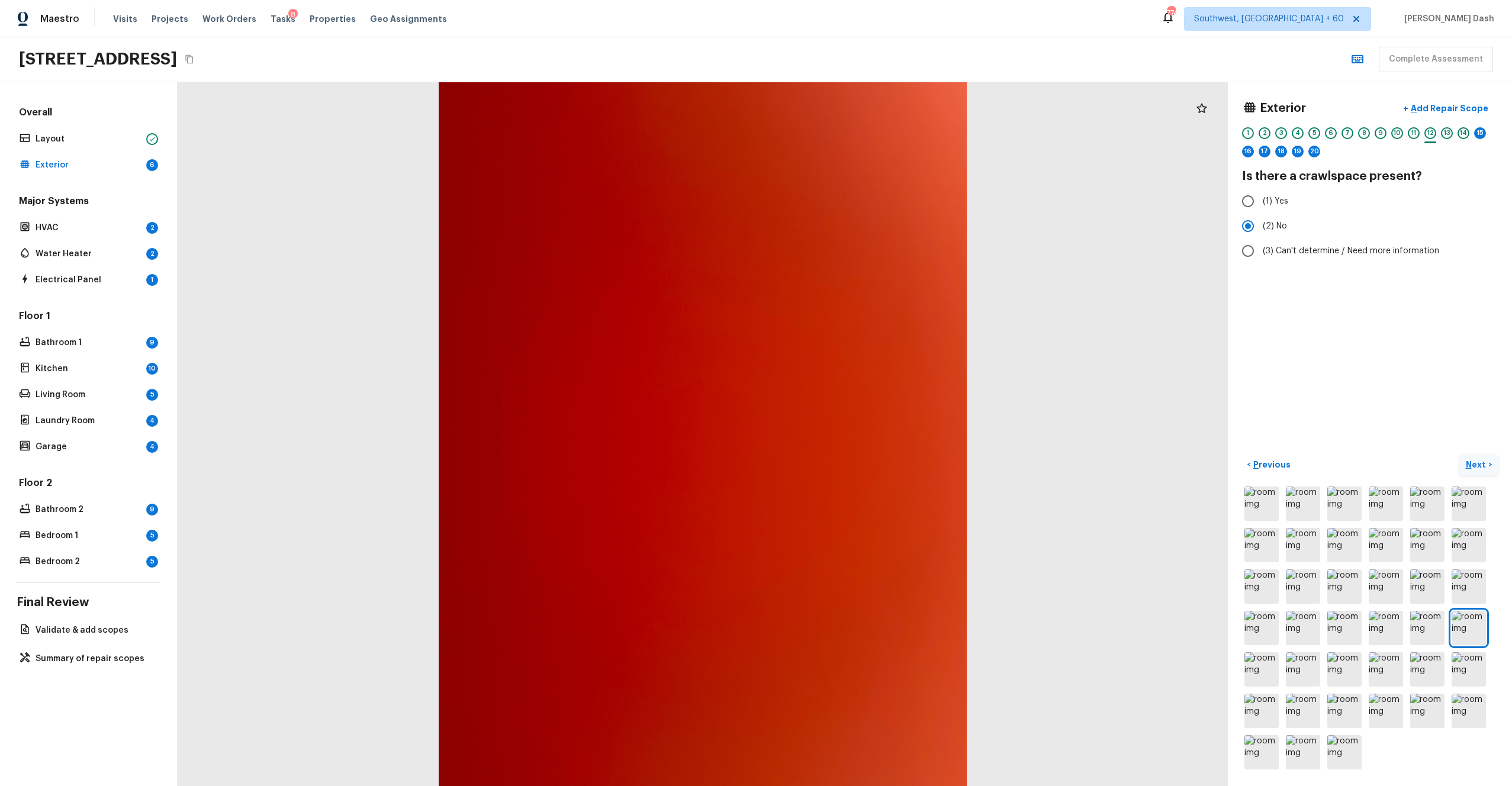
click at [1468, 469] on p "Next" at bounding box center [1477, 465] width 23 height 12
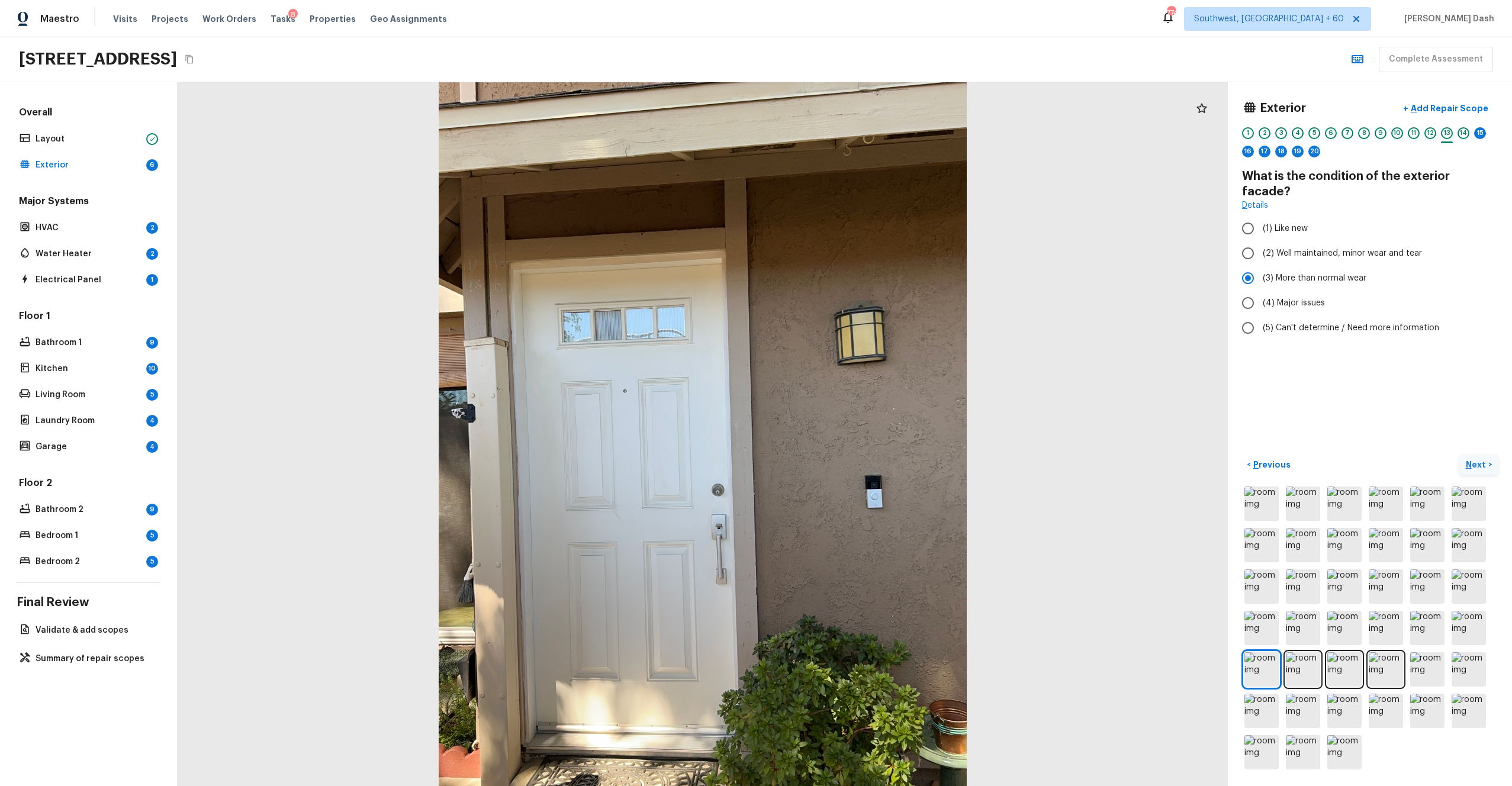
click at [1468, 469] on p "Next" at bounding box center [1477, 465] width 23 height 12
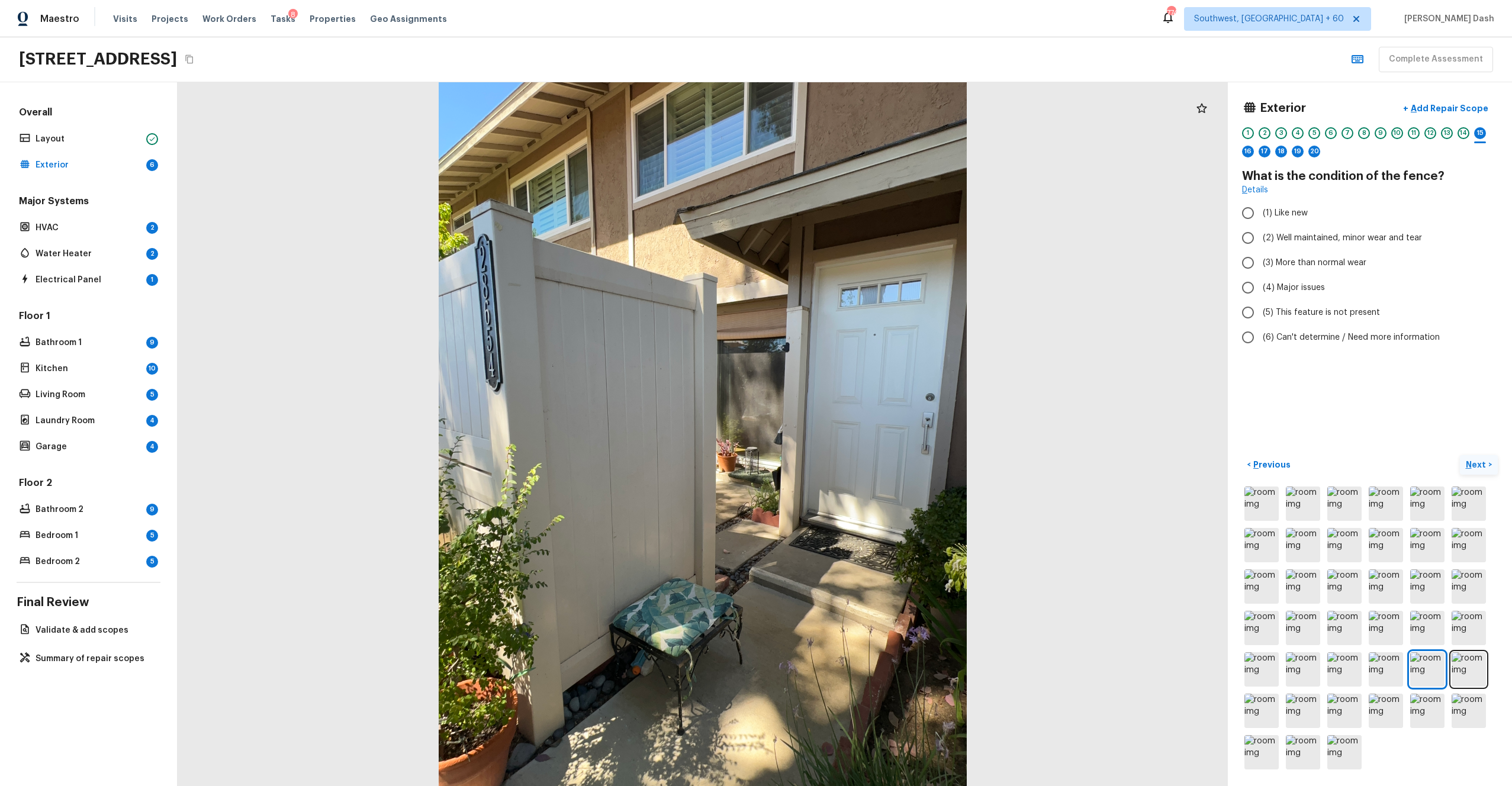
click at [1468, 469] on p "Next" at bounding box center [1477, 465] width 23 height 12
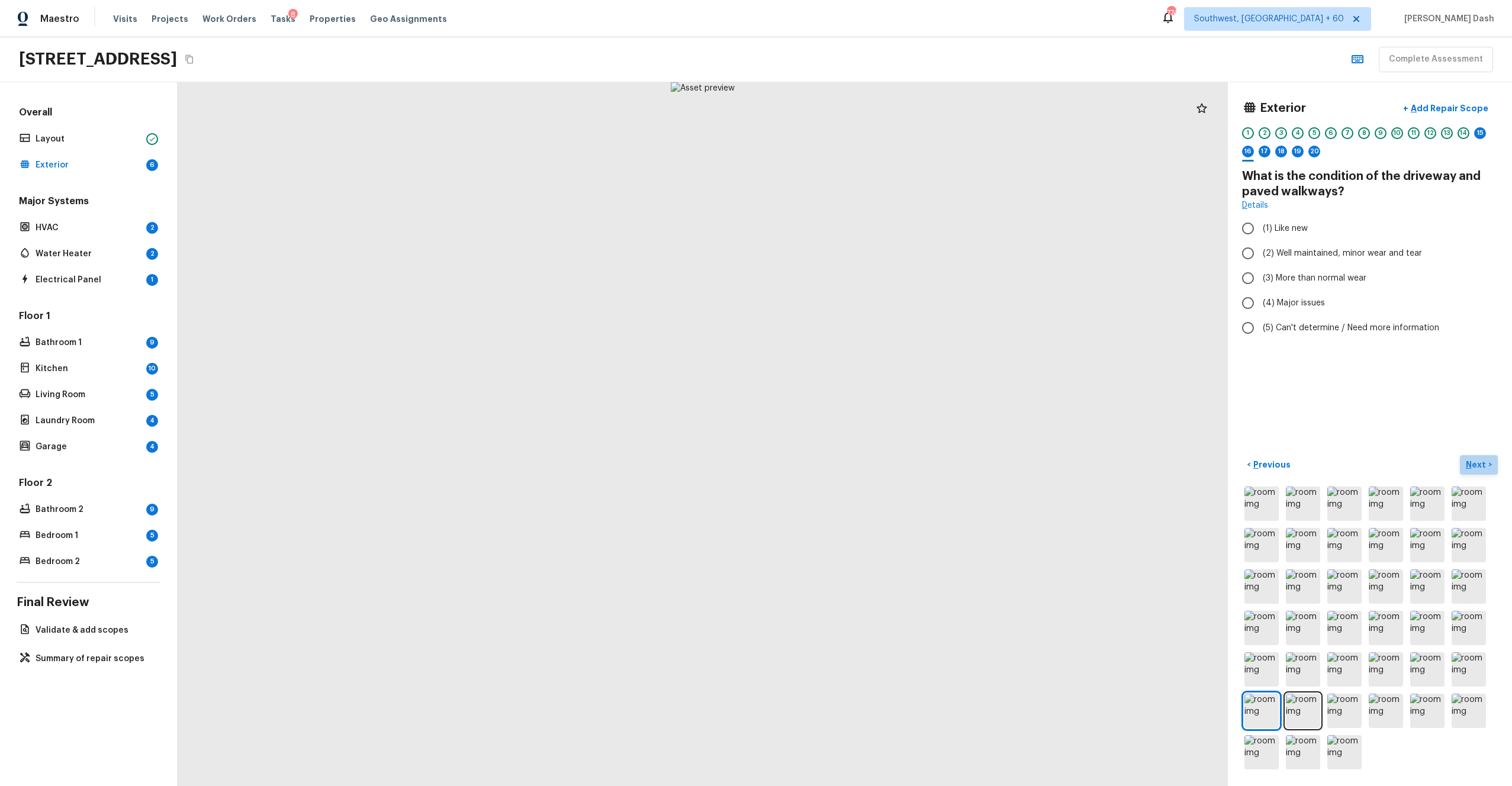
click at [1468, 469] on p "Next" at bounding box center [1477, 465] width 23 height 12
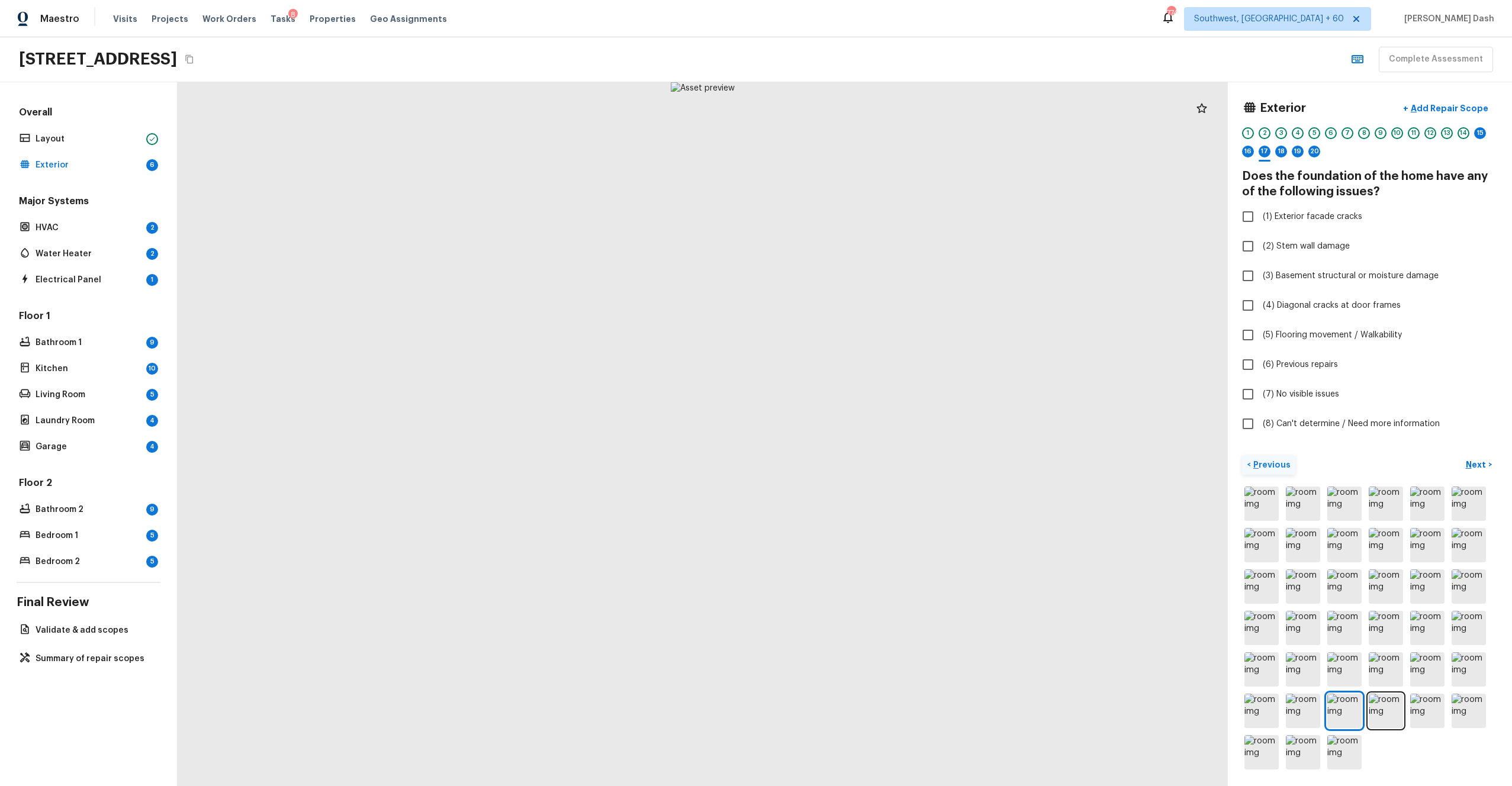
click at [1274, 469] on p "Previous" at bounding box center [1270, 465] width 40 height 12
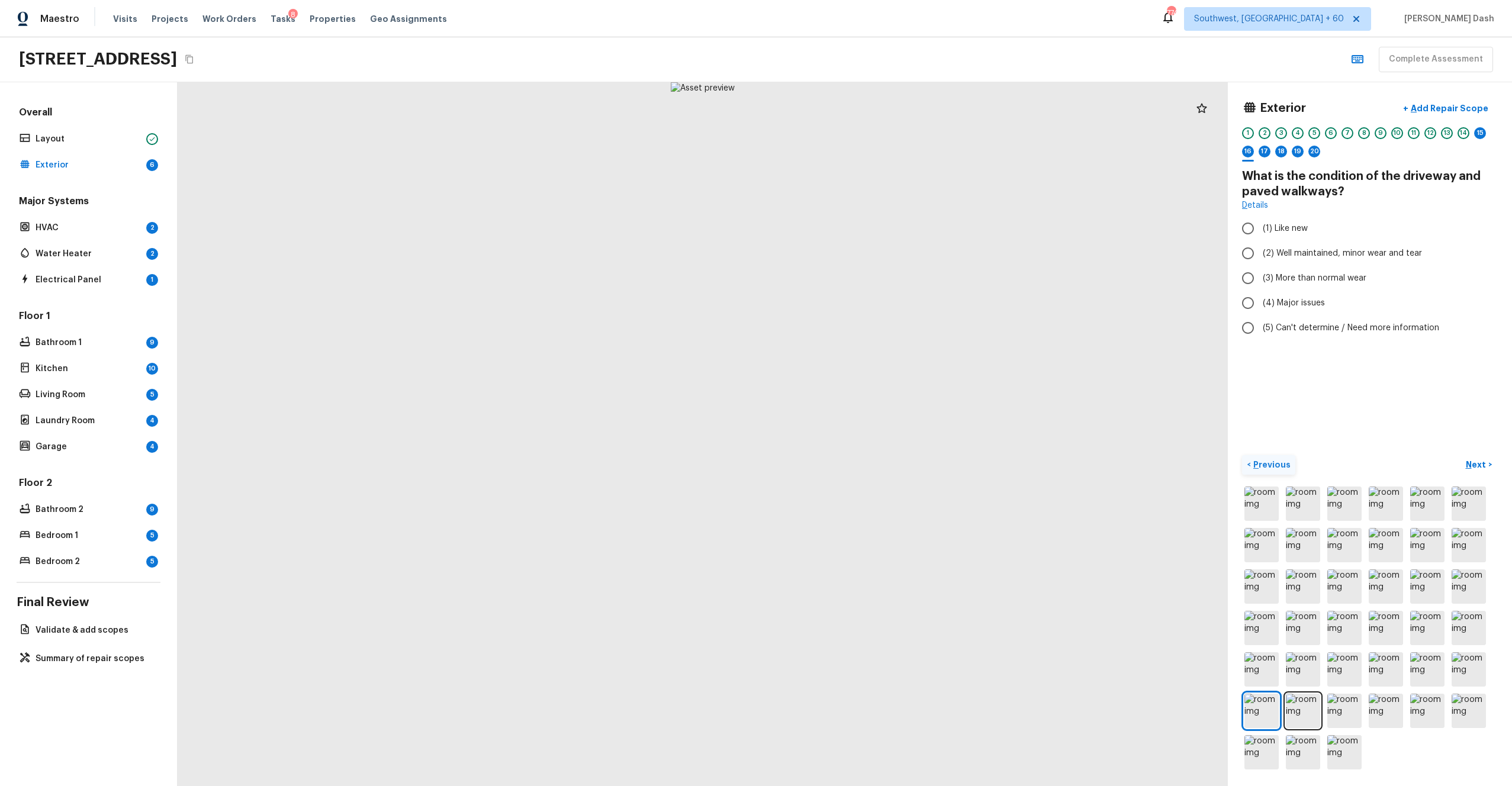
click at [1274, 462] on p "Previous" at bounding box center [1270, 465] width 40 height 12
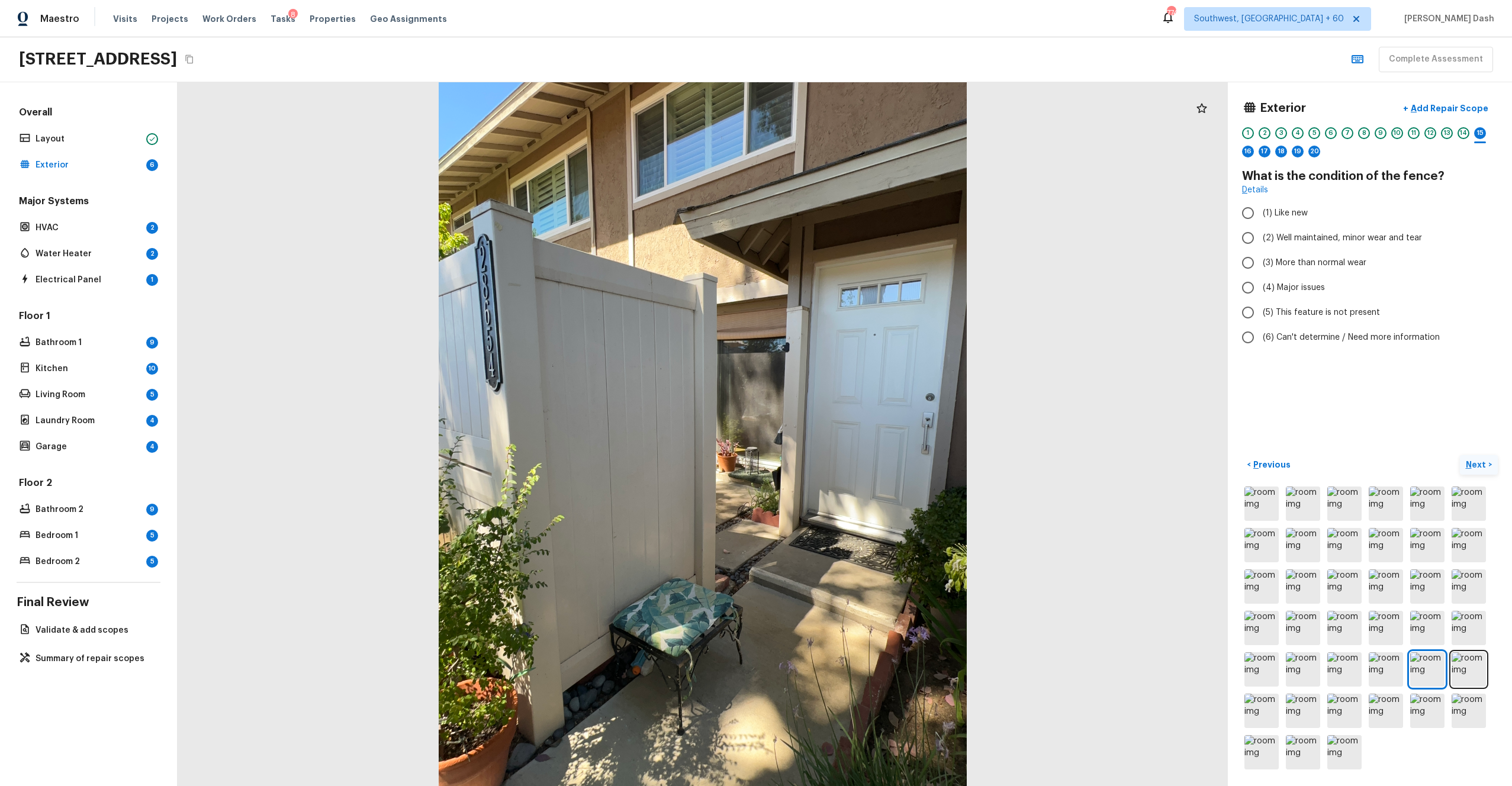
click at [1477, 462] on p "Next" at bounding box center [1477, 465] width 23 height 12
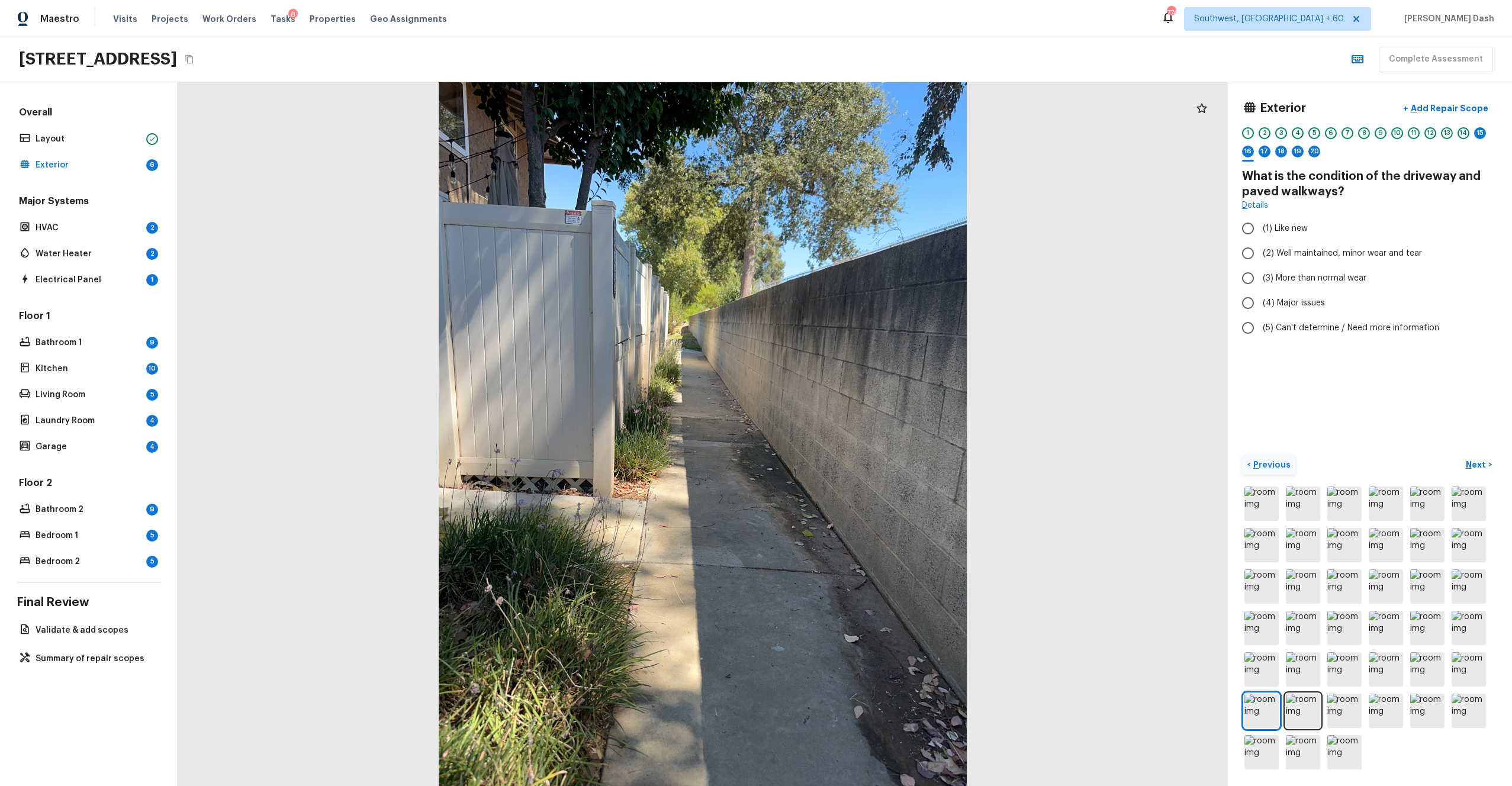
click at [1277, 466] on p "Previous" at bounding box center [1270, 465] width 40 height 12
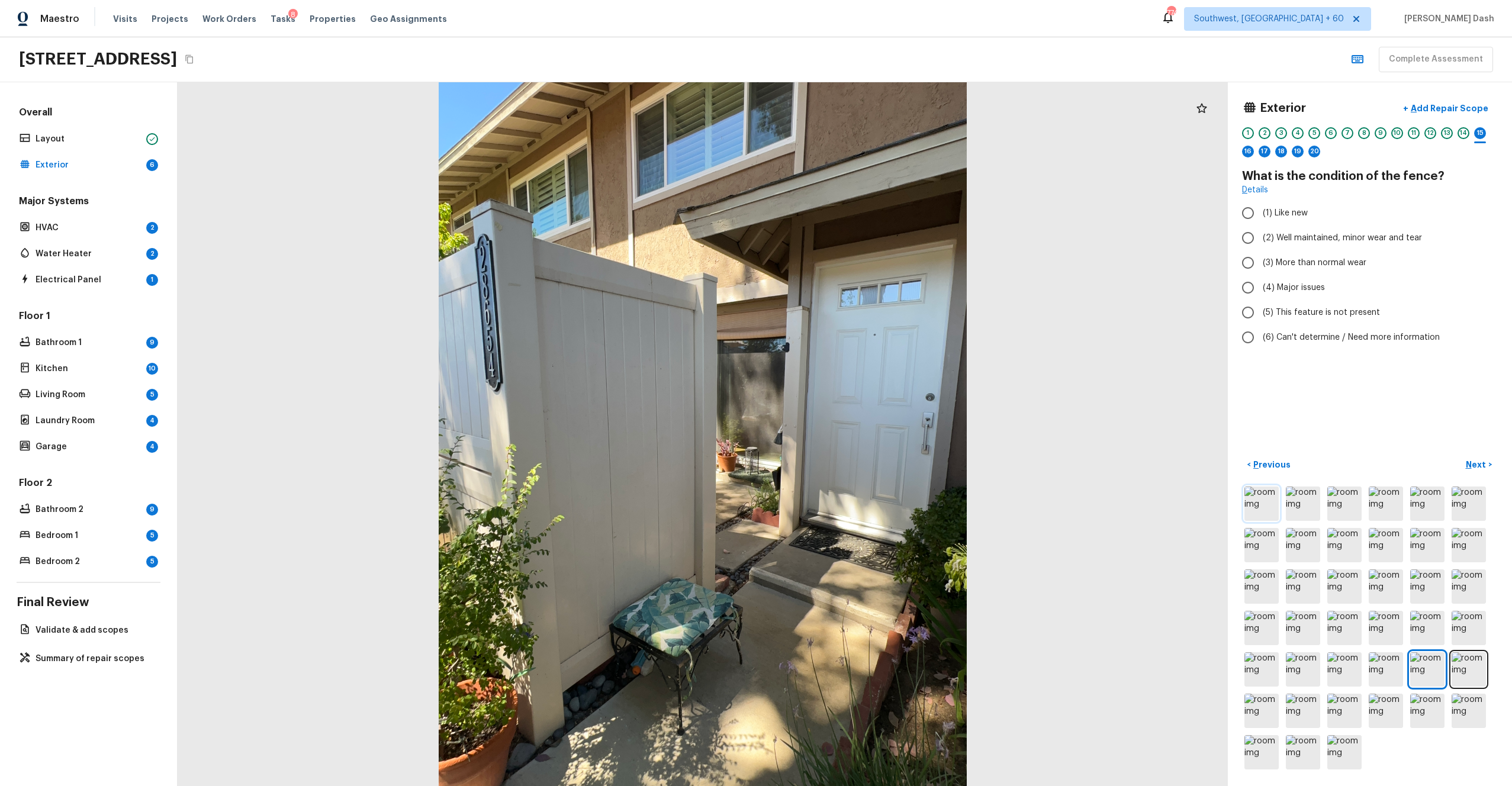
click at [1256, 513] on img at bounding box center [1261, 504] width 34 height 34
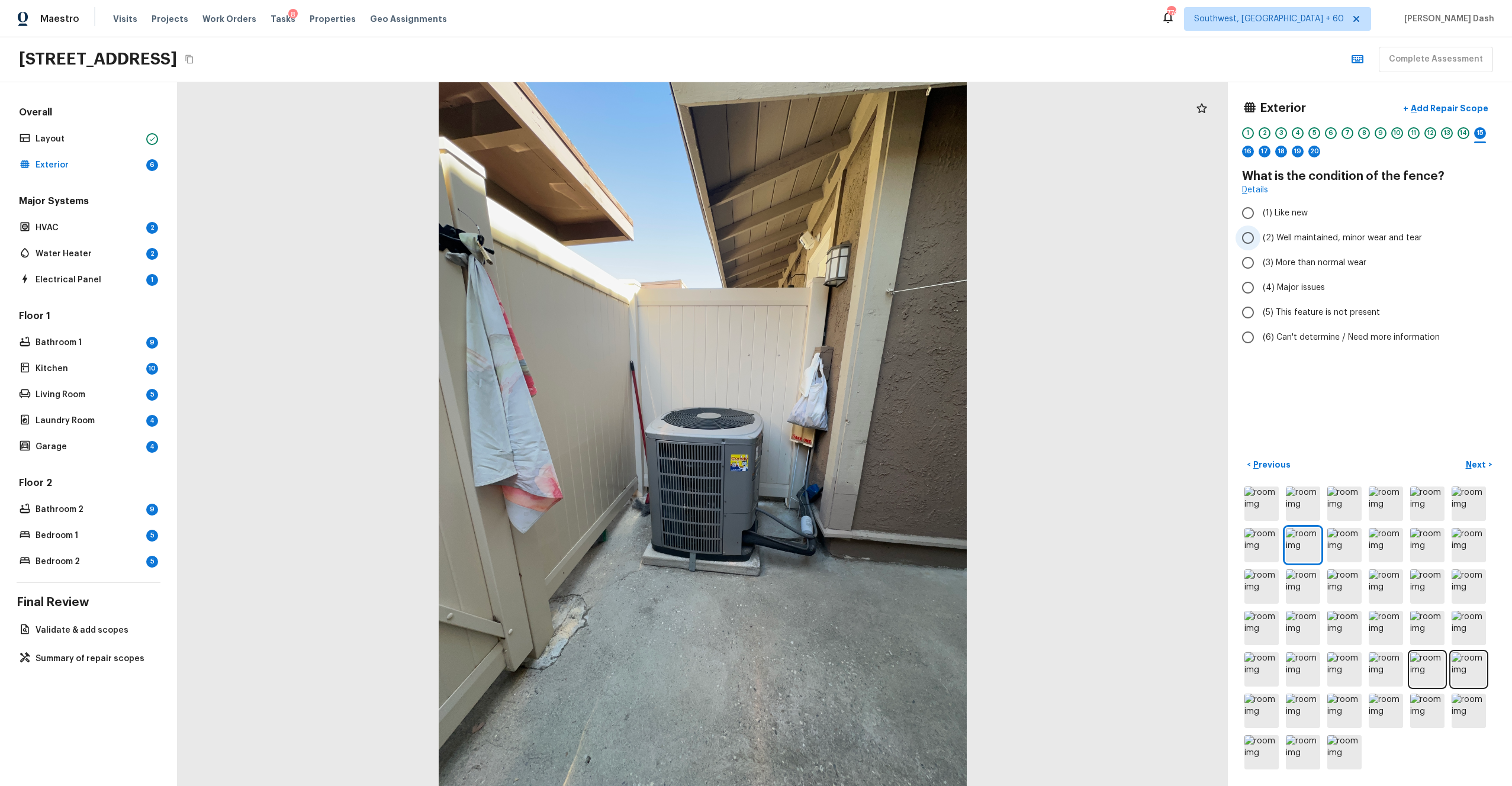
click at [1295, 244] on label "(2) Well maintained, minor wear and tear" at bounding box center [1362, 238] width 253 height 25
click at [1260, 244] on input "(2) Well maintained, minor wear and tear" at bounding box center [1248, 238] width 25 height 25
radio input "true"
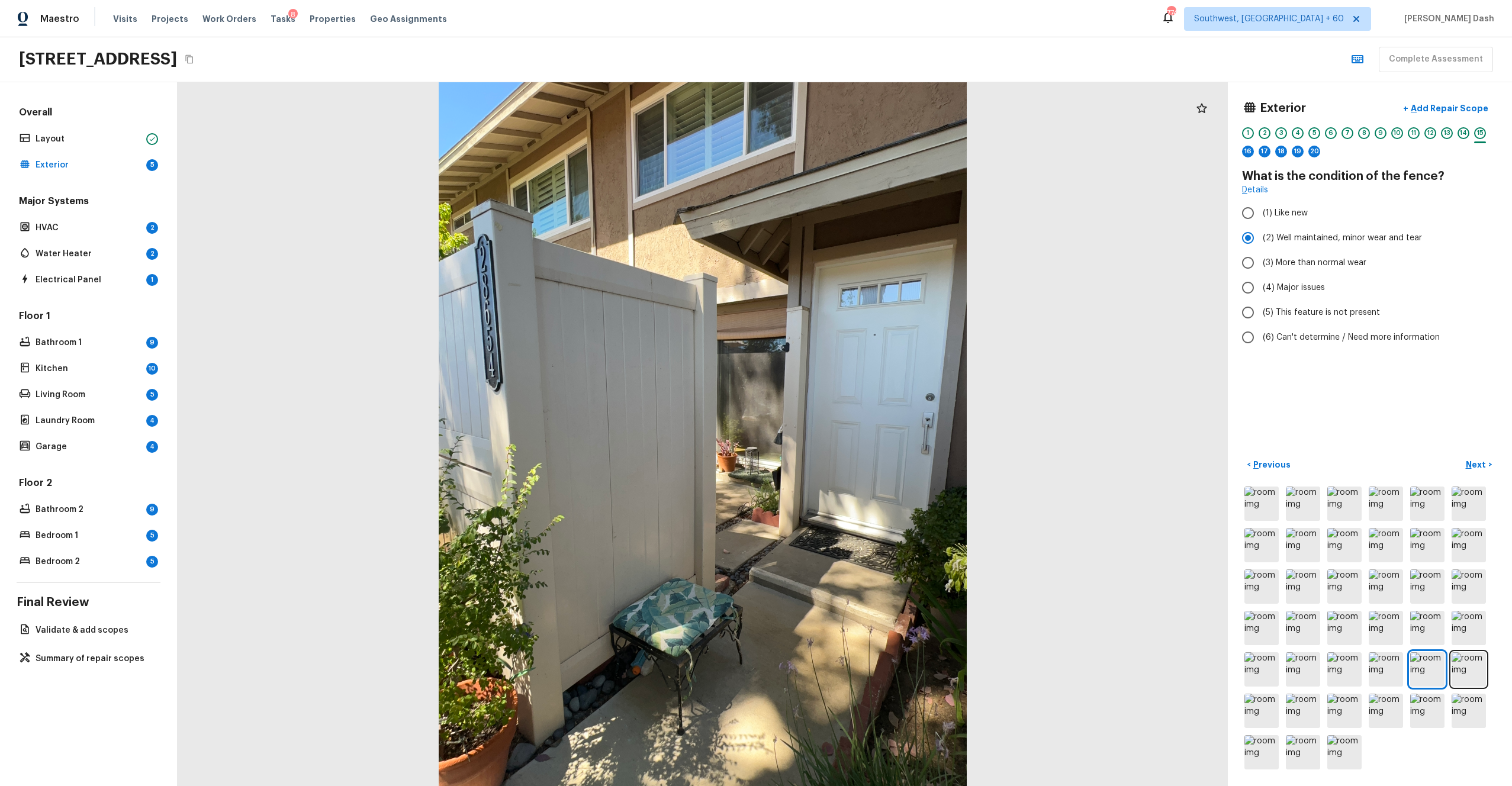
click at [1474, 455] on div "< Previous Next >" at bounding box center [1370, 465] width 256 height 20
click at [1474, 459] on p "Next" at bounding box center [1477, 465] width 23 height 12
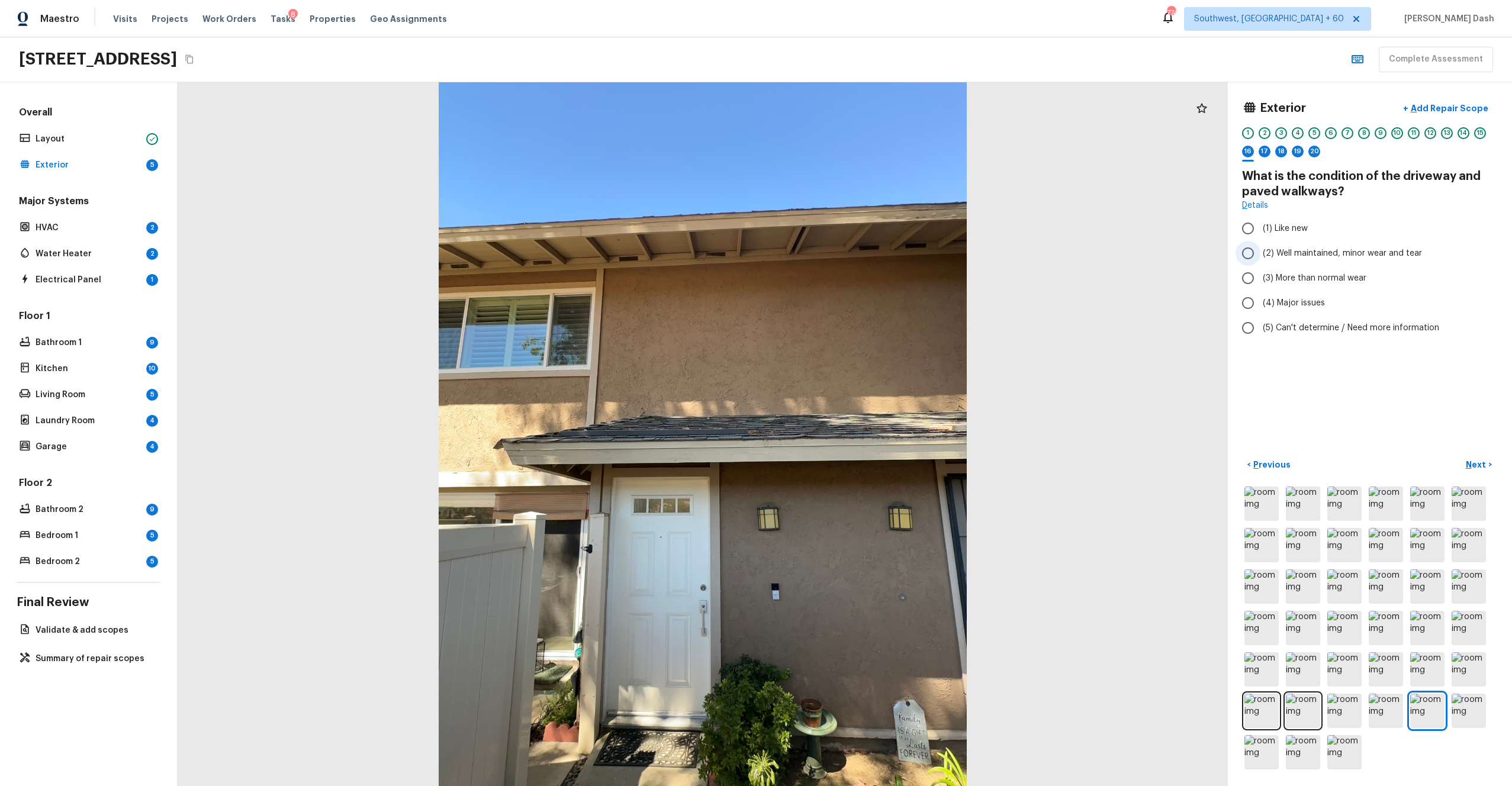
click at [1274, 254] on span "(2) Well maintained, minor wear and tear" at bounding box center [1342, 254] width 159 height 12
click at [1260, 254] on input "(2) Well maintained, minor wear and tear" at bounding box center [1248, 254] width 25 height 25
radio input "true"
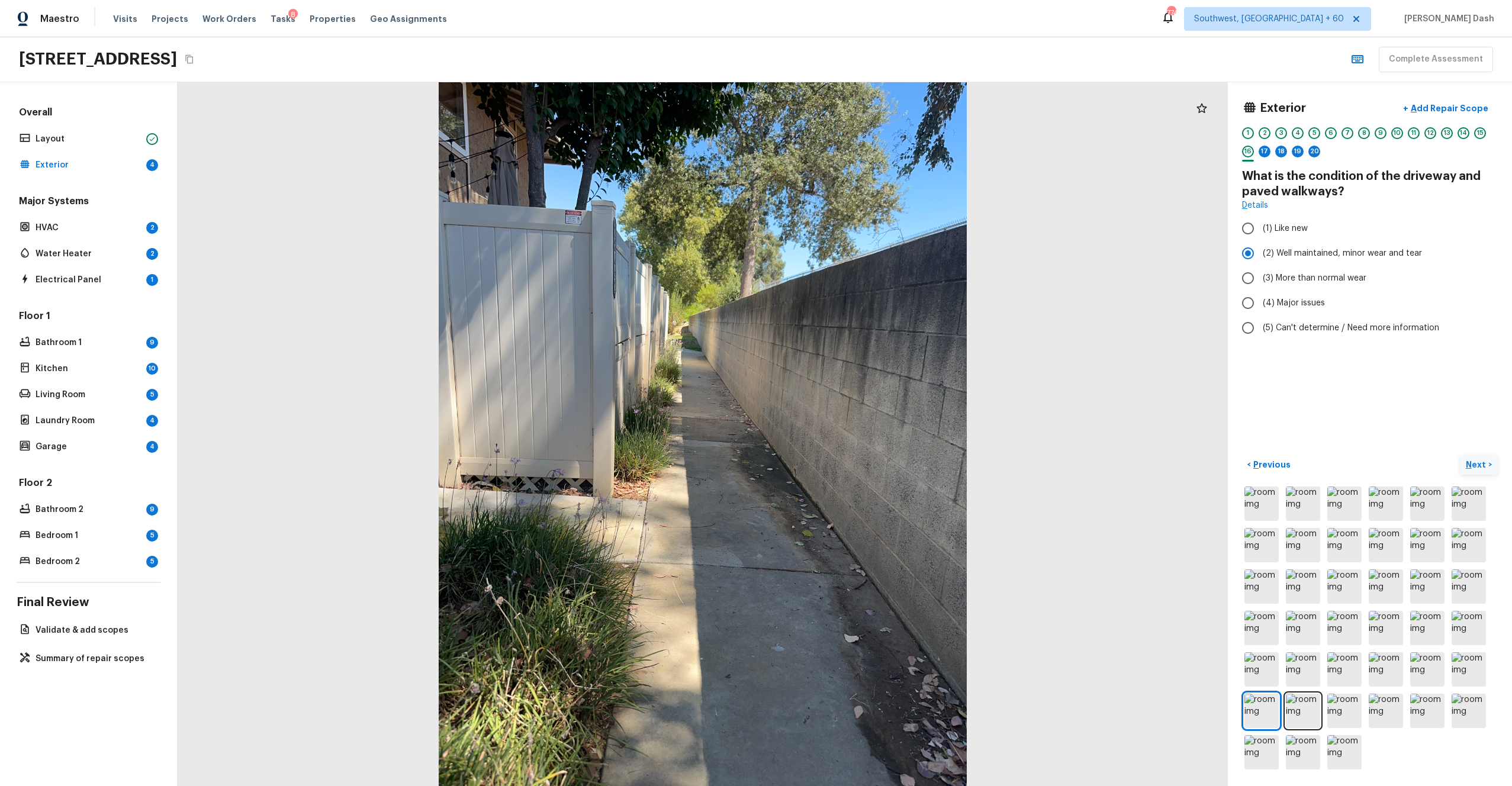
click at [1471, 464] on p "Next" at bounding box center [1477, 465] width 23 height 12
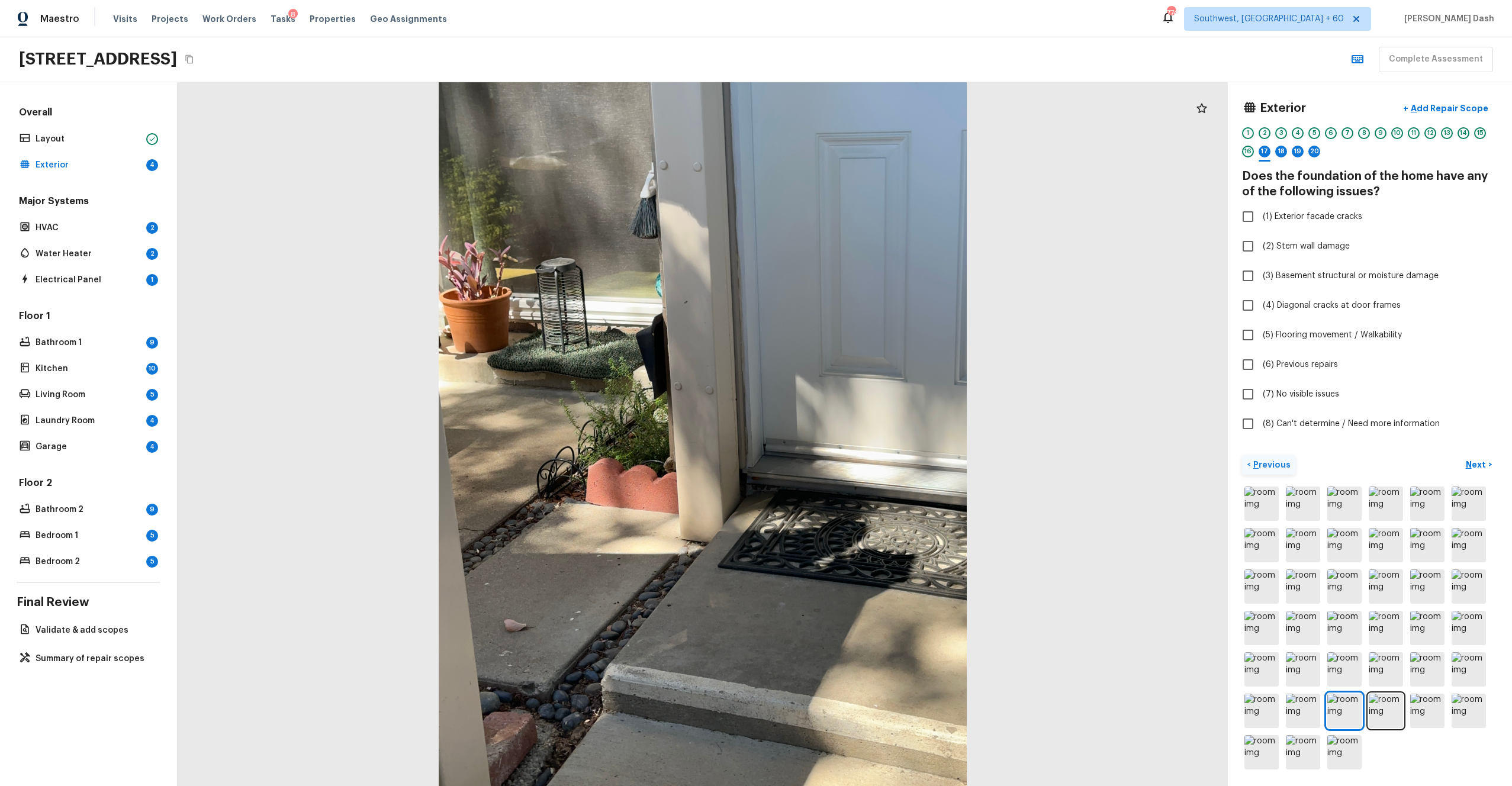
click at [1276, 467] on p "Previous" at bounding box center [1270, 465] width 40 height 12
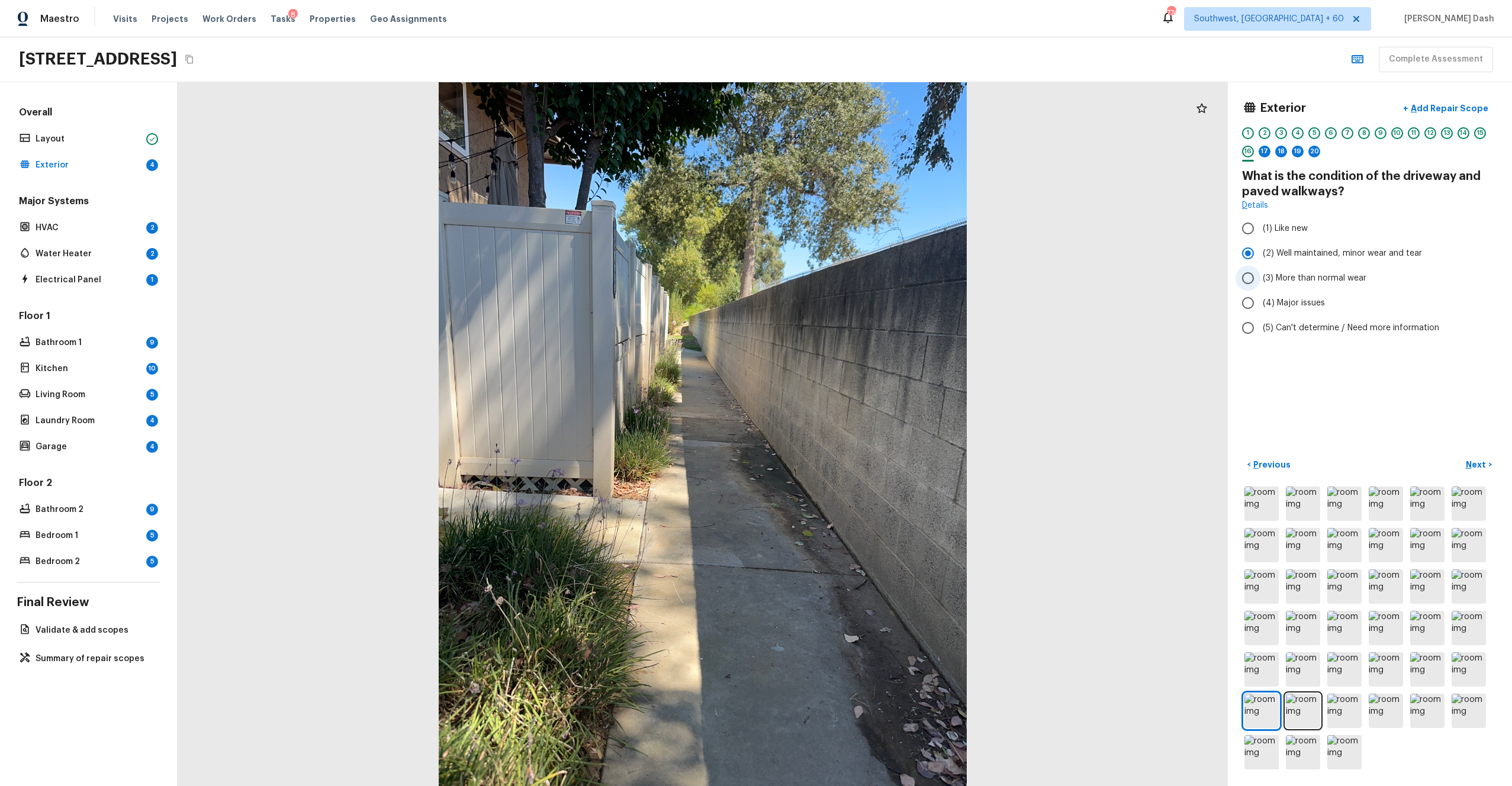
click at [1264, 277] on span "(3) More than normal wear" at bounding box center [1314, 278] width 104 height 12
click at [1260, 277] on input "(3) More than normal wear" at bounding box center [1248, 278] width 25 height 25
radio input "true"
click at [1472, 463] on p "Next" at bounding box center [1477, 465] width 23 height 12
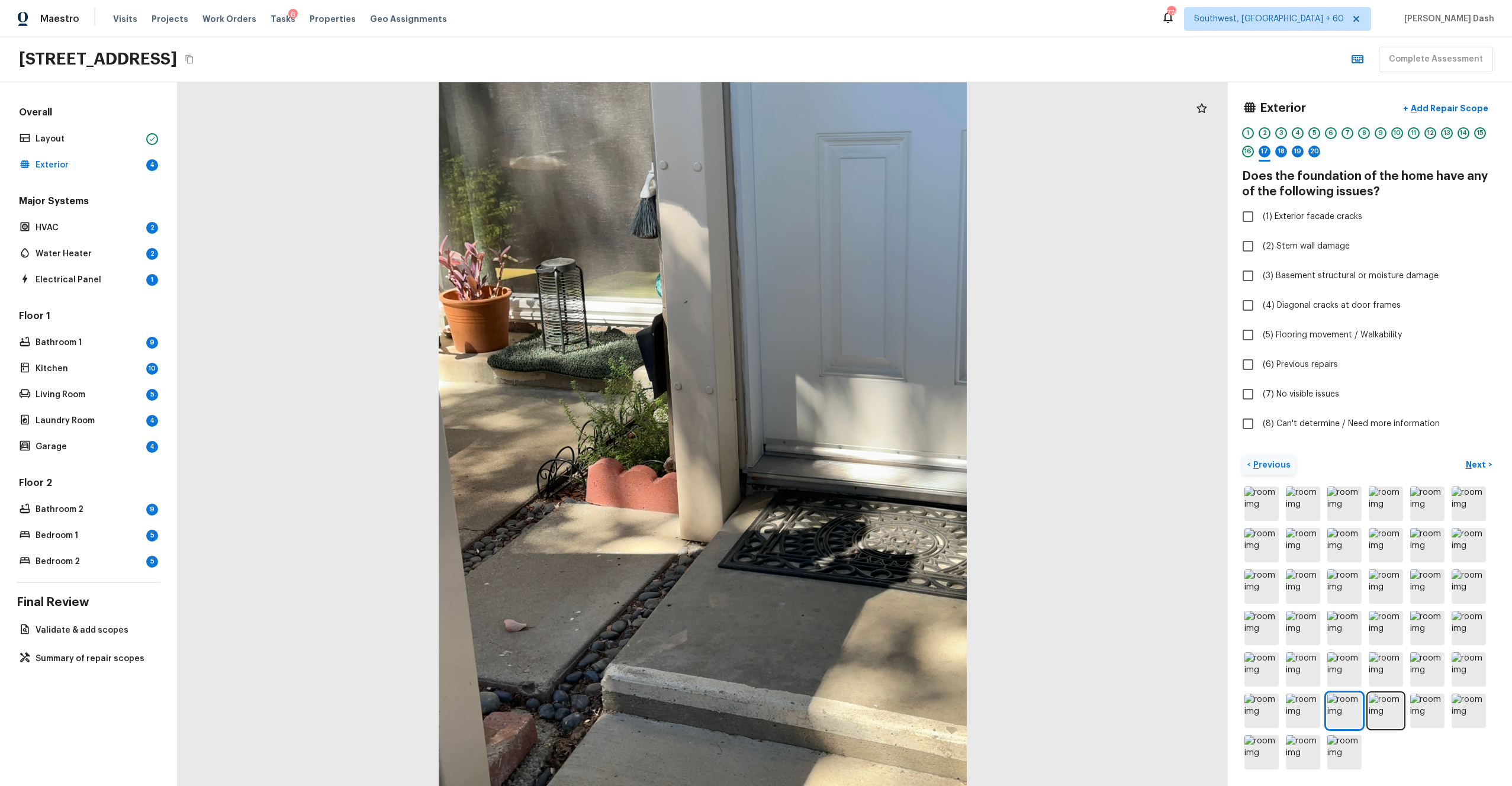
click at [1280, 463] on p "Previous" at bounding box center [1270, 465] width 40 height 12
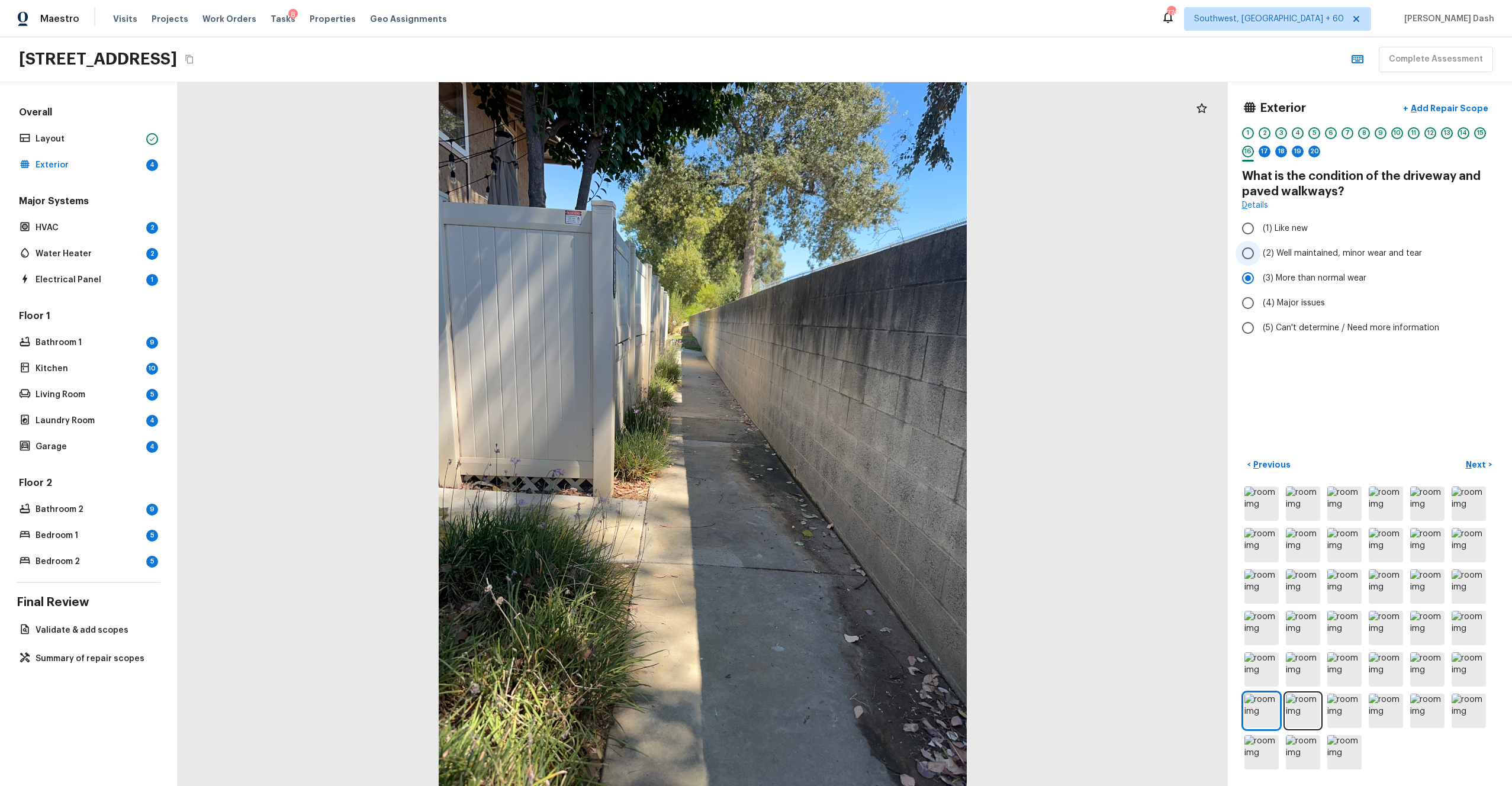
click at [1266, 255] on span "(2) Well maintained, minor wear and tear" at bounding box center [1342, 254] width 159 height 12
click at [1260, 255] on input "(2) Well maintained, minor wear and tear" at bounding box center [1248, 254] width 25 height 25
radio input "true"
click at [1468, 466] on p "Next" at bounding box center [1477, 465] width 23 height 12
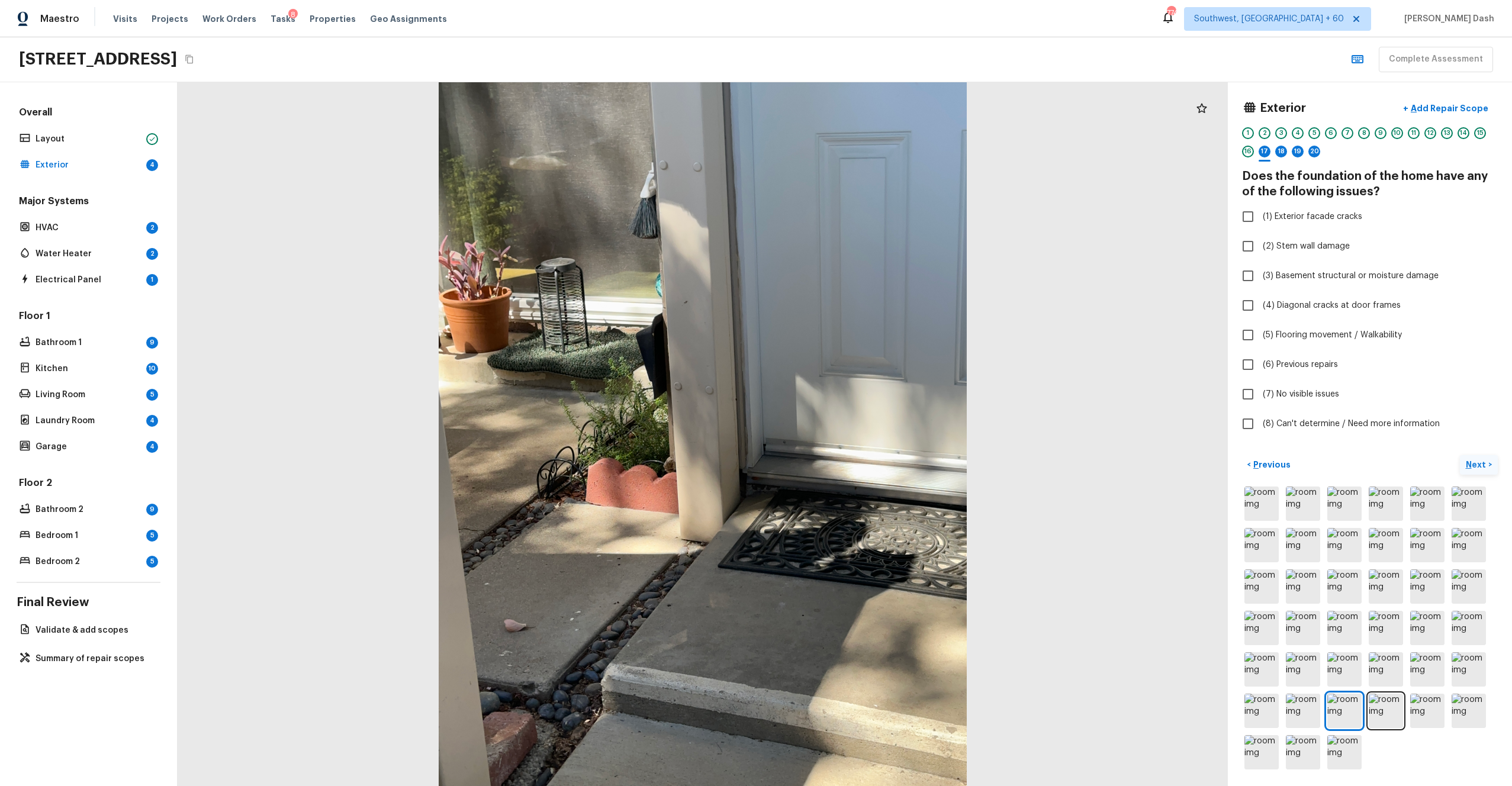
click at [1471, 466] on p "Next" at bounding box center [1477, 465] width 23 height 12
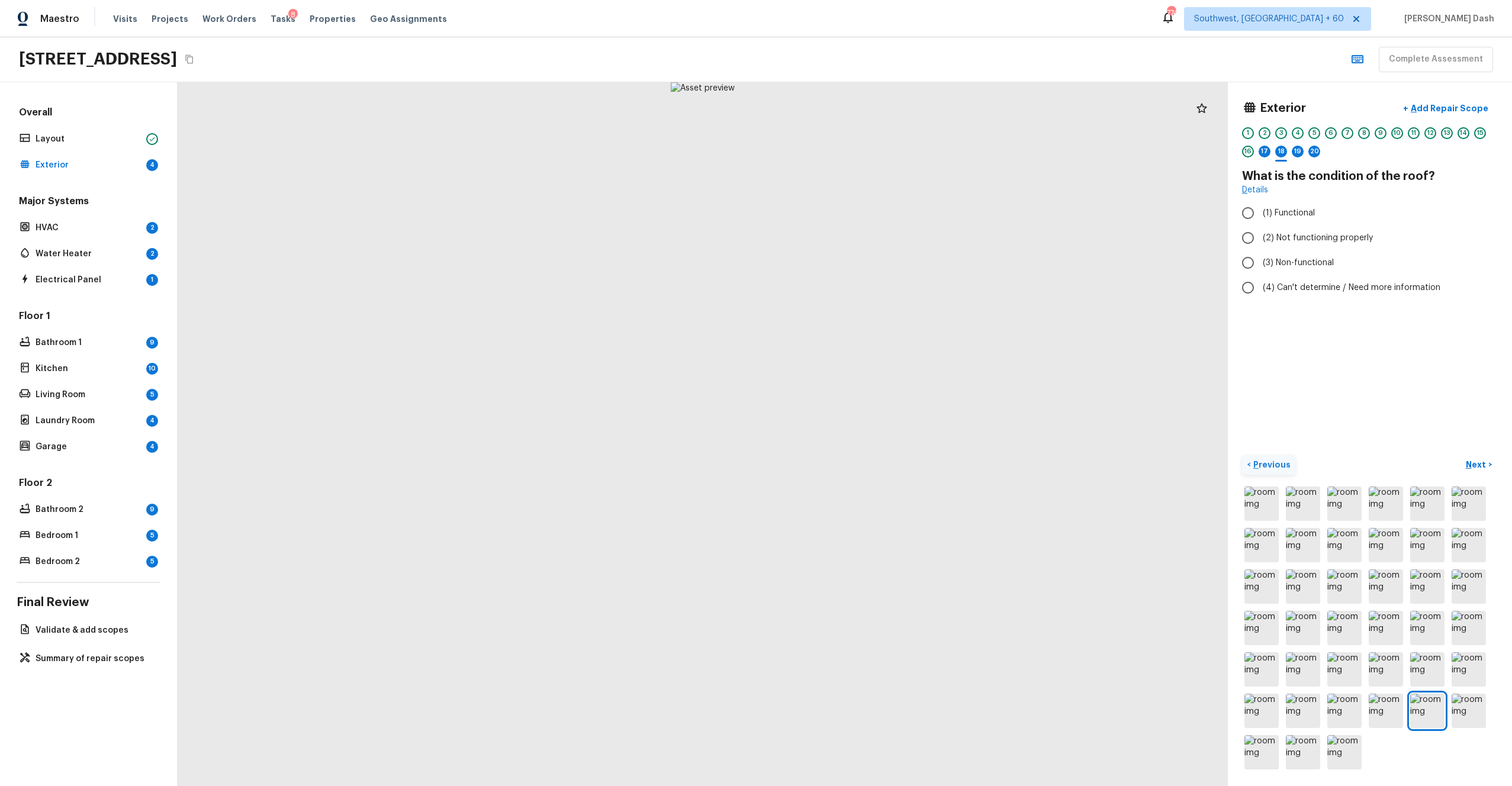
click at [1273, 466] on p "Previous" at bounding box center [1270, 465] width 40 height 12
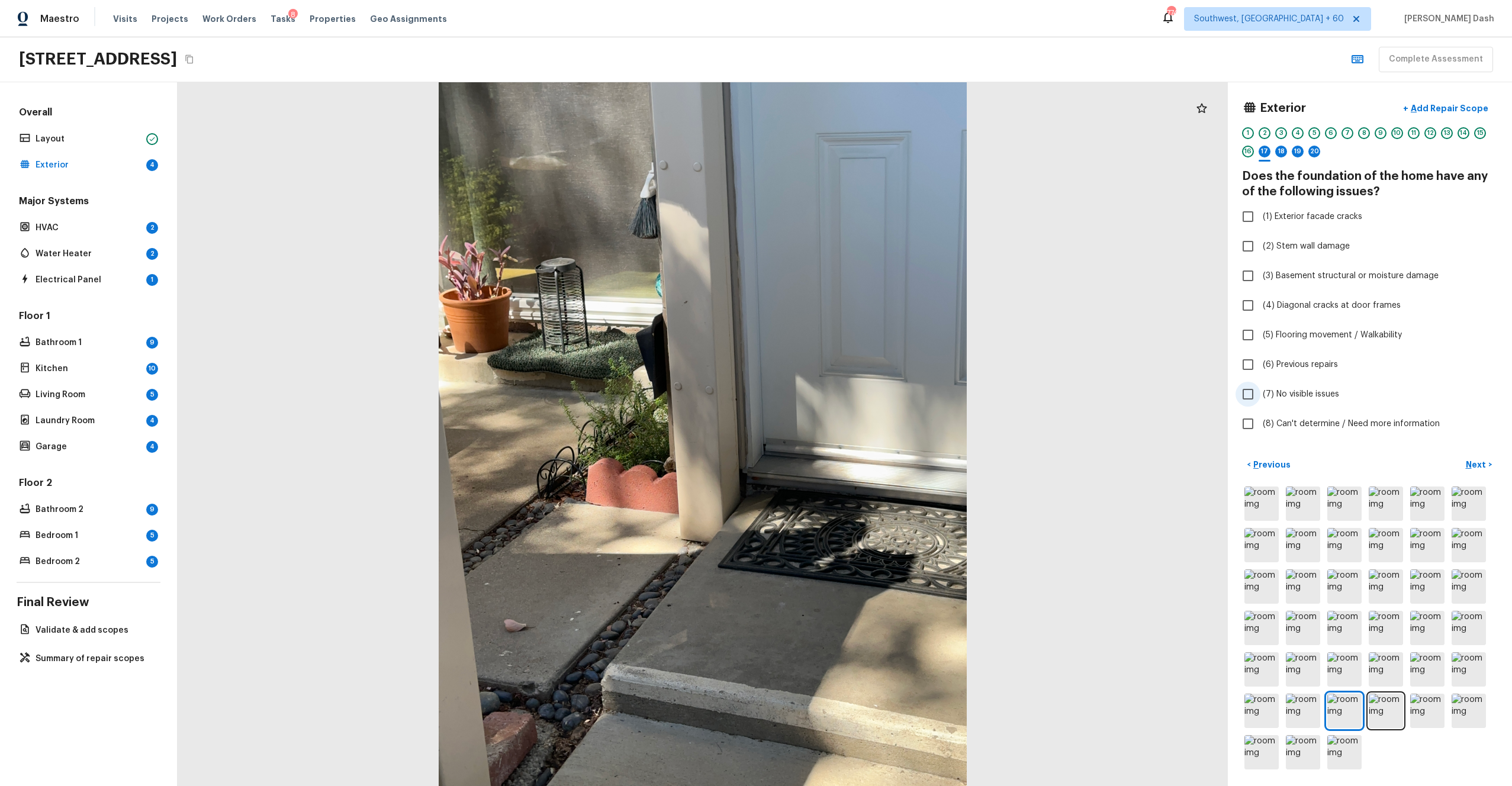
click at [1249, 397] on input "(7) No visible issues" at bounding box center [1248, 394] width 25 height 25
checkbox input "true"
click at [1475, 455] on div "< Previous Next >" at bounding box center [1370, 465] width 256 height 20
click at [1476, 465] on p "Next" at bounding box center [1477, 465] width 23 height 12
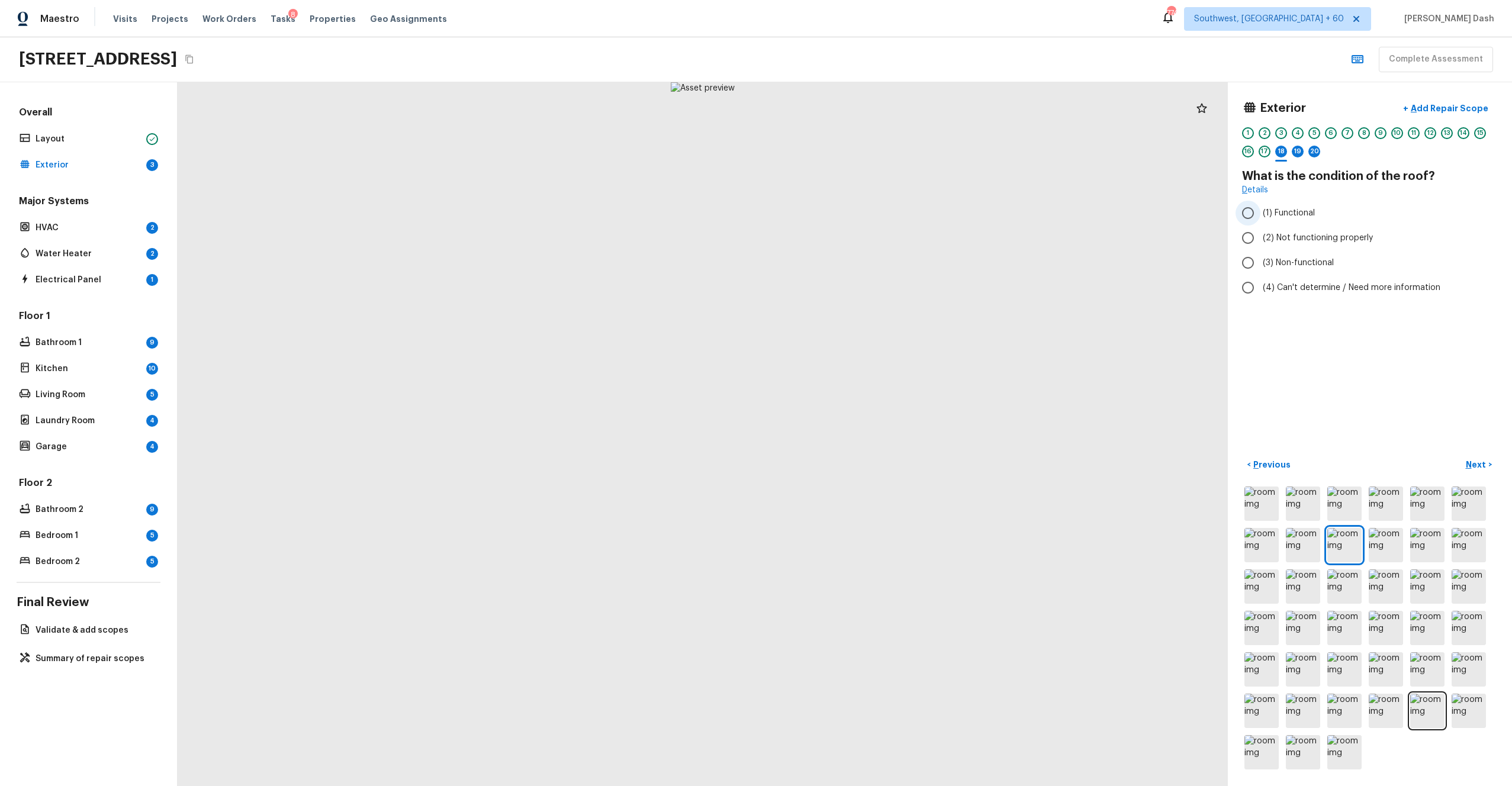
click at [1263, 219] on span "(1) Functional" at bounding box center [1289, 213] width 52 height 12
click at [1260, 219] on input "(1) Functional" at bounding box center [1248, 213] width 25 height 25
radio input "true"
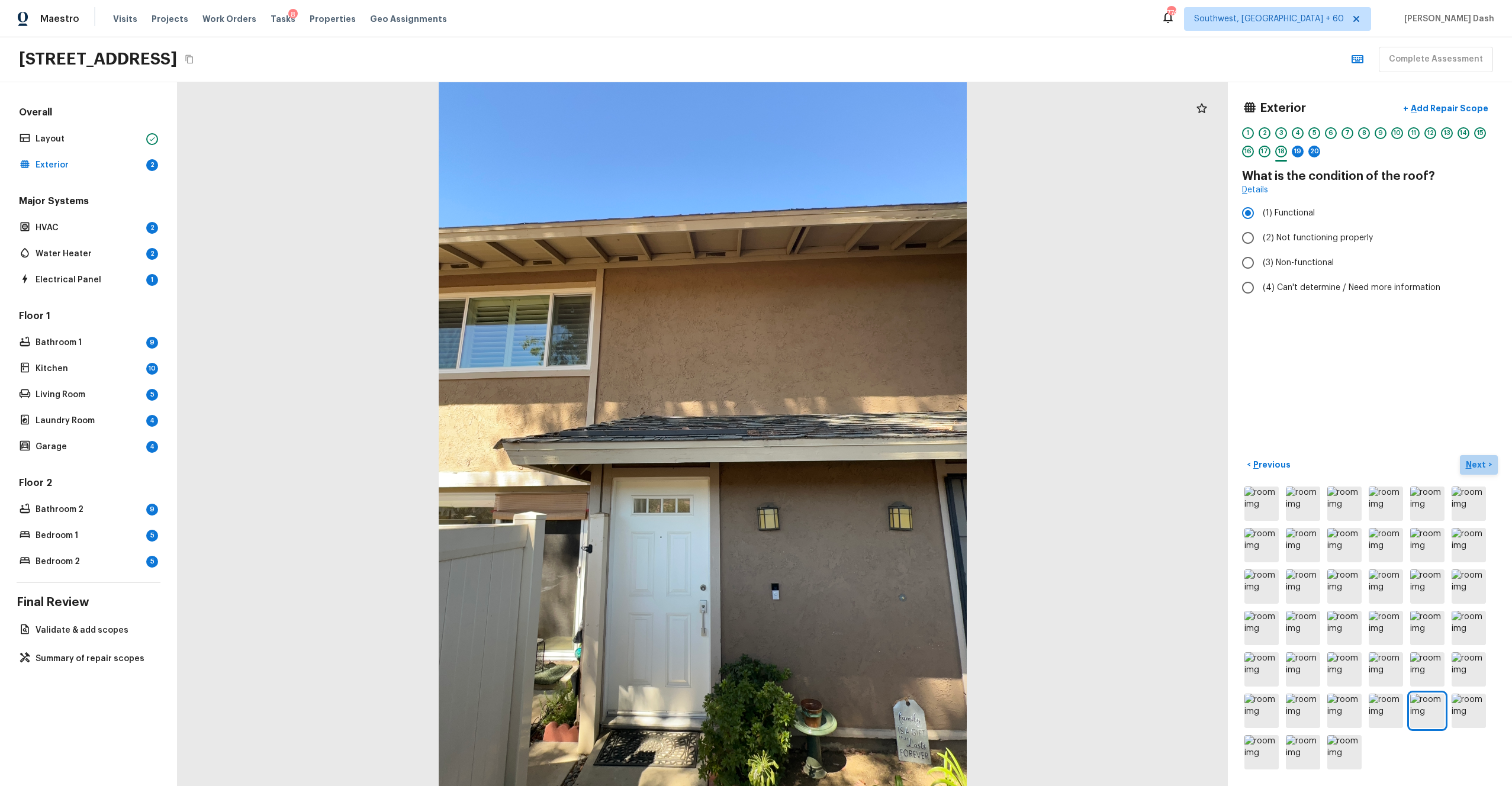
click at [1469, 464] on p "Next" at bounding box center [1477, 465] width 23 height 12
click at [1247, 226] on input "(2) No" at bounding box center [1248, 226] width 25 height 25
radio input "true"
click at [1476, 467] on p "Next" at bounding box center [1477, 465] width 23 height 12
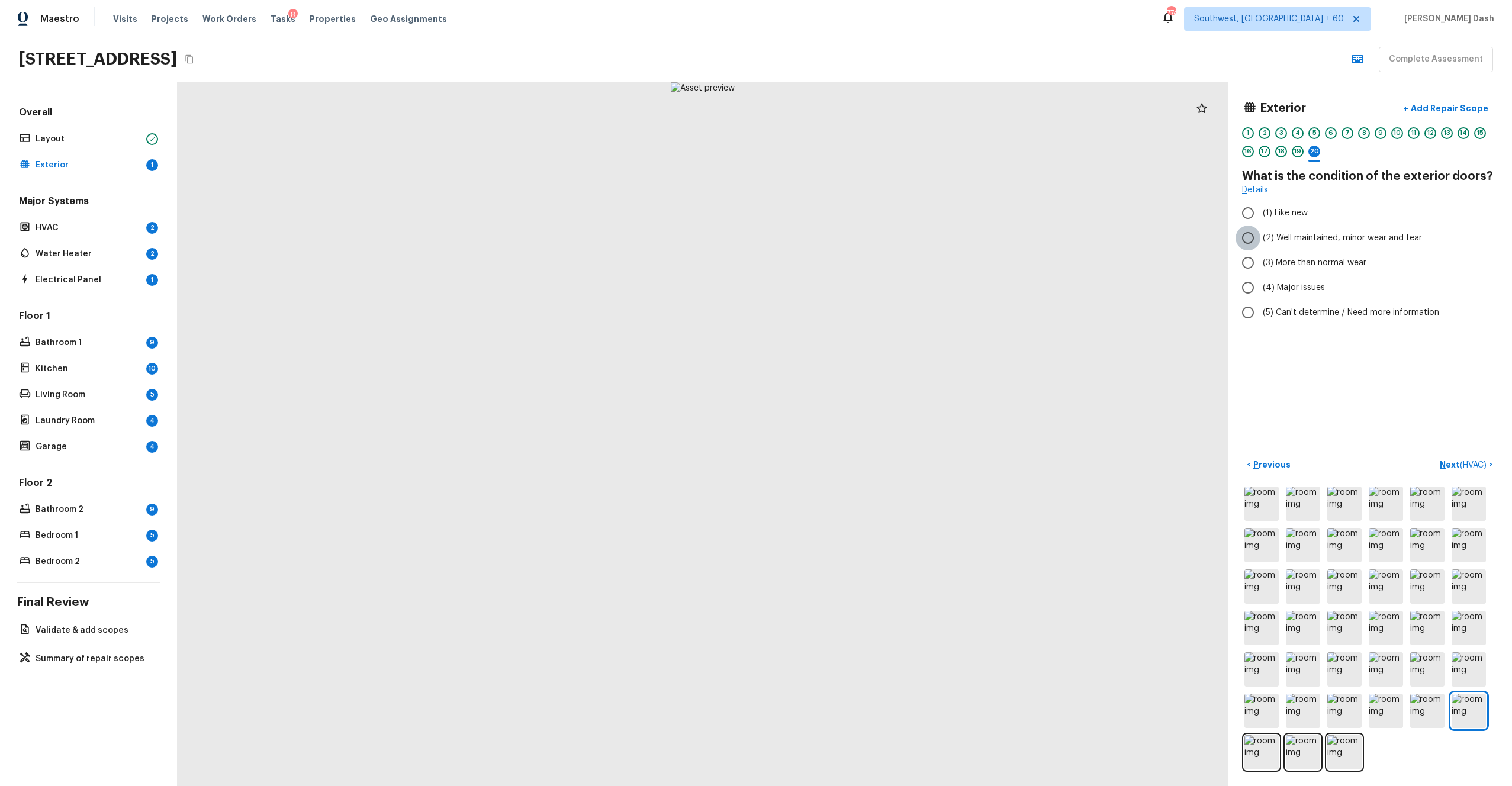
click at [1247, 238] on input "(2) Well maintained, minor wear and tear" at bounding box center [1248, 238] width 25 height 25
radio input "true"
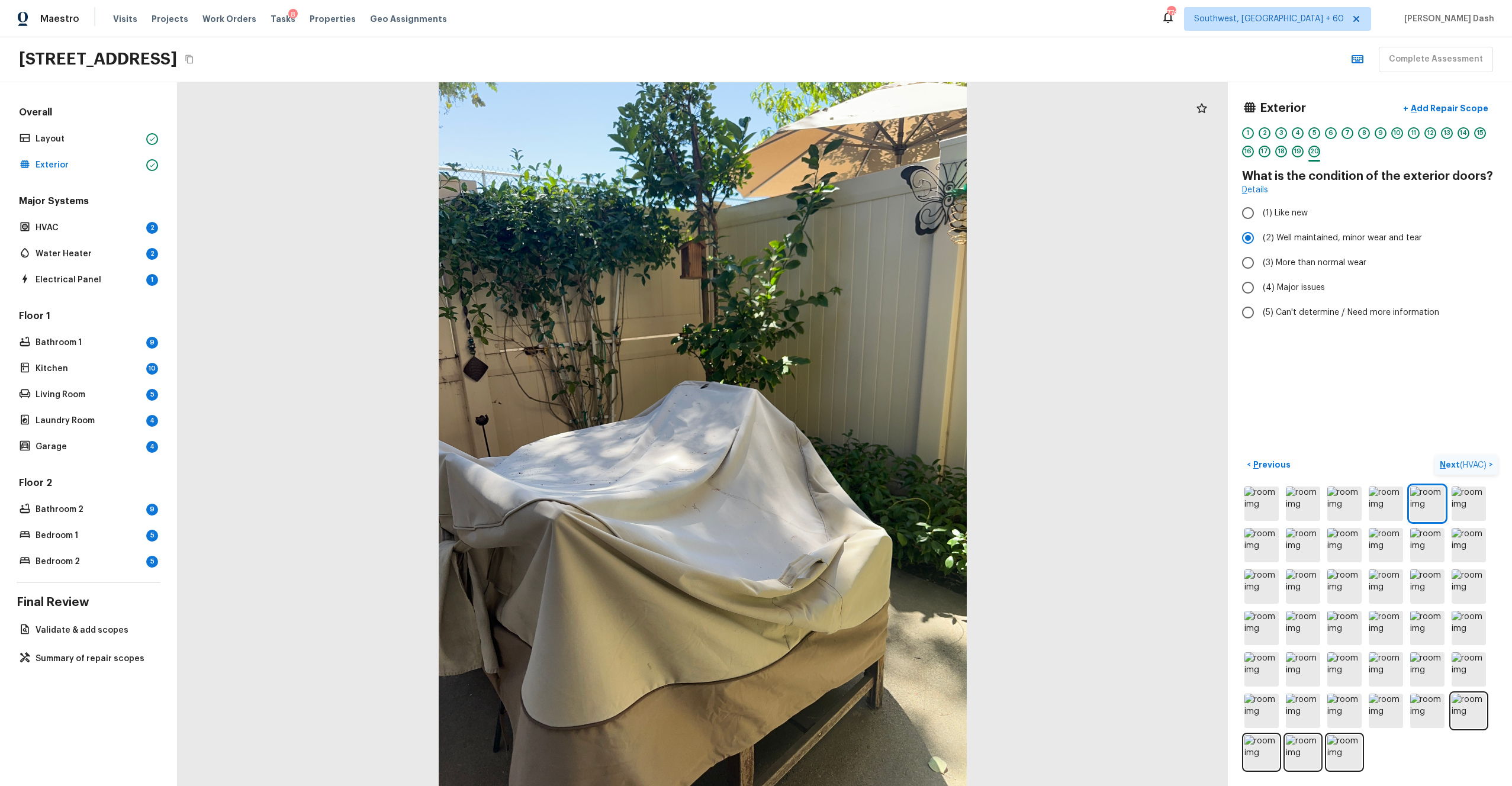
click at [1449, 464] on p "Next ( HVAC )" at bounding box center [1464, 465] width 49 height 12
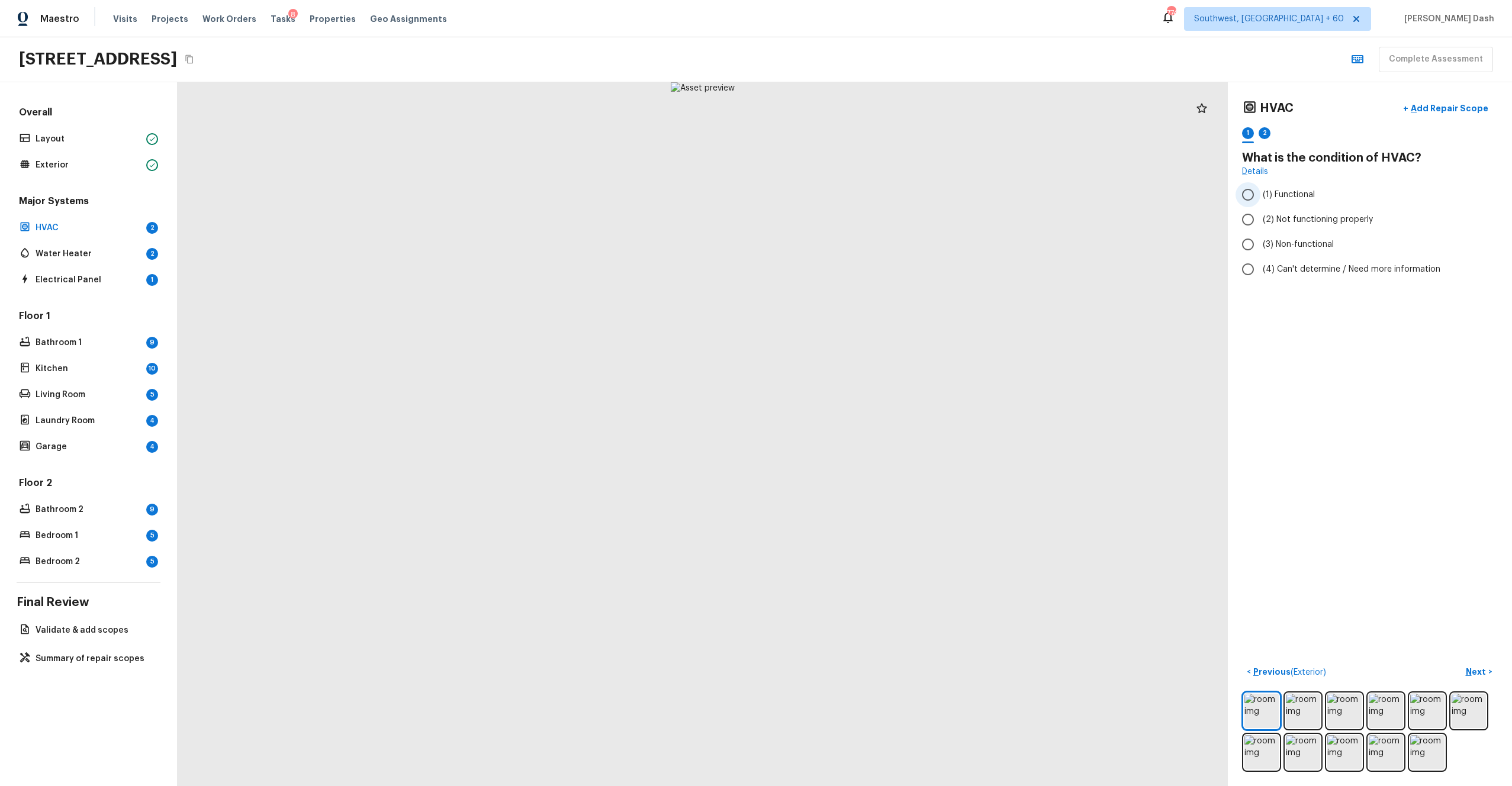
click at [1267, 198] on span "(1) Functional" at bounding box center [1289, 195] width 52 height 12
click at [1260, 198] on input "(1) Functional" at bounding box center [1248, 195] width 25 height 25
radio input "true"
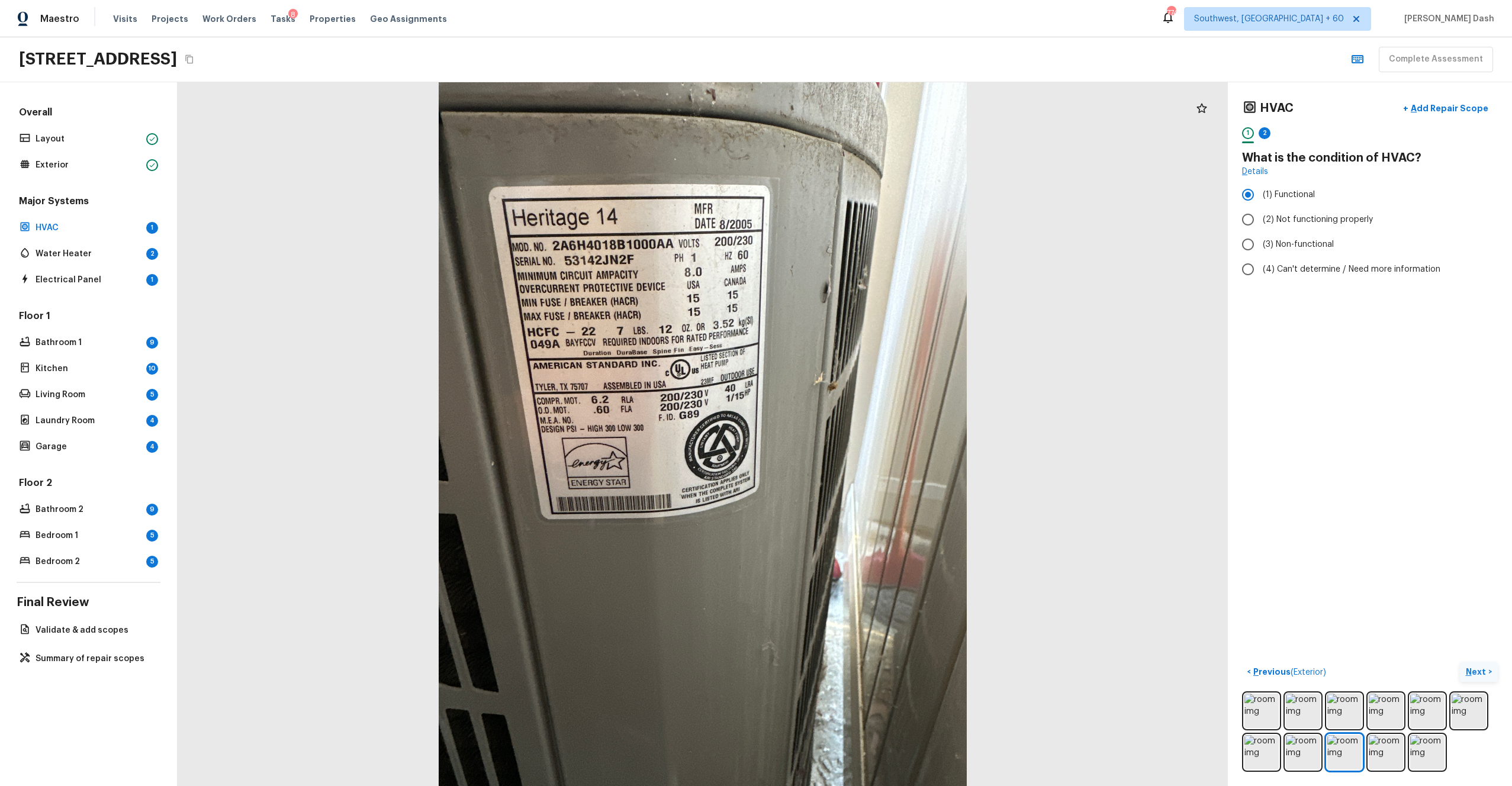
click at [1477, 671] on p "Next" at bounding box center [1477, 672] width 23 height 12
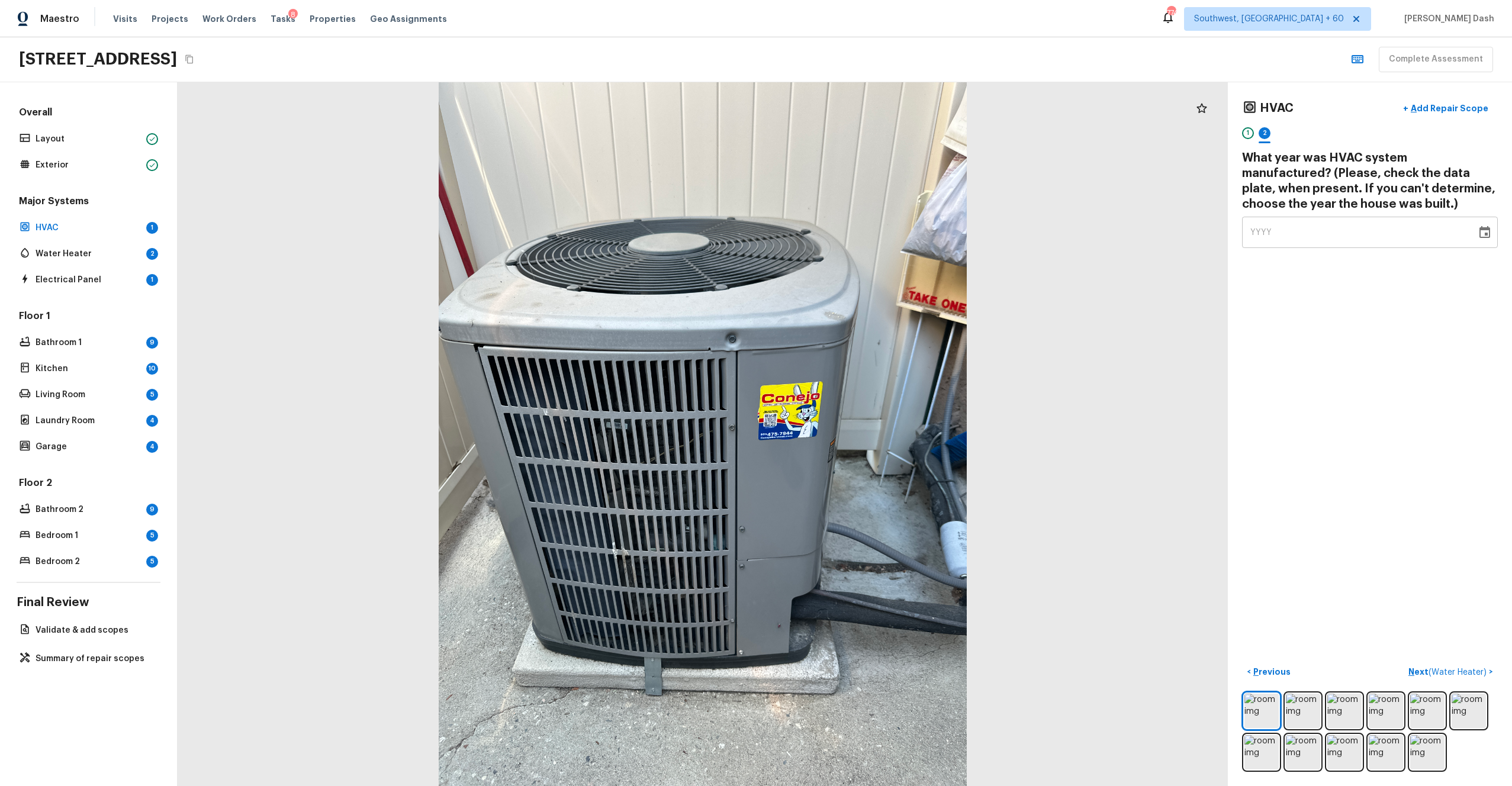
click at [1268, 238] on span "YYYY" at bounding box center [1261, 233] width 22 height 12
type input "2005"
click at [1360, 279] on div "HVAC + Add Repair Scope 1 2 What year was HVAC system manufactured? (Please, ch…" at bounding box center [1370, 434] width 284 height 704
click at [1430, 111] on p "Add Repair Scope" at bounding box center [1448, 108] width 80 height 12
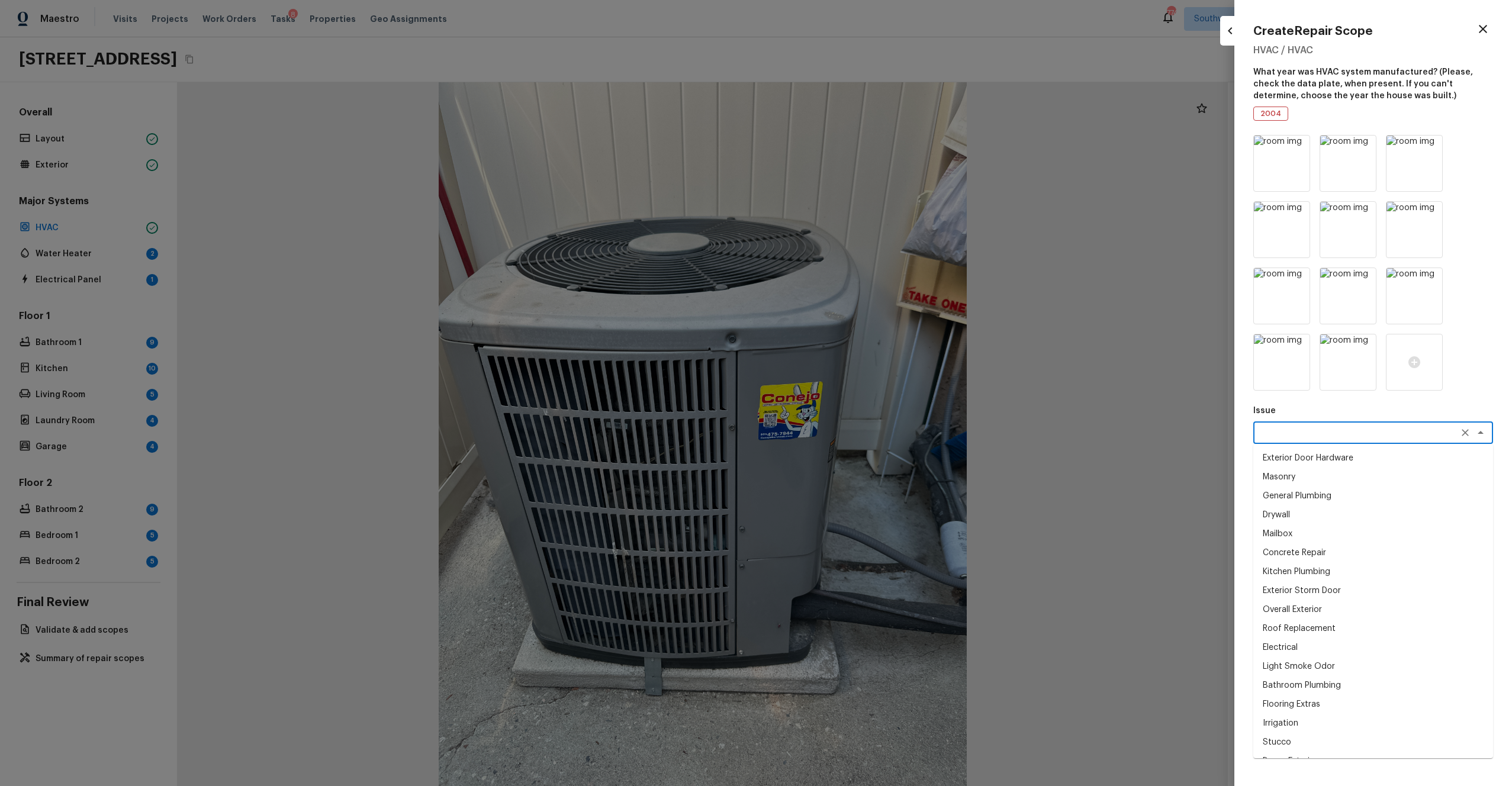
click at [1297, 432] on textarea at bounding box center [1356, 433] width 196 height 12
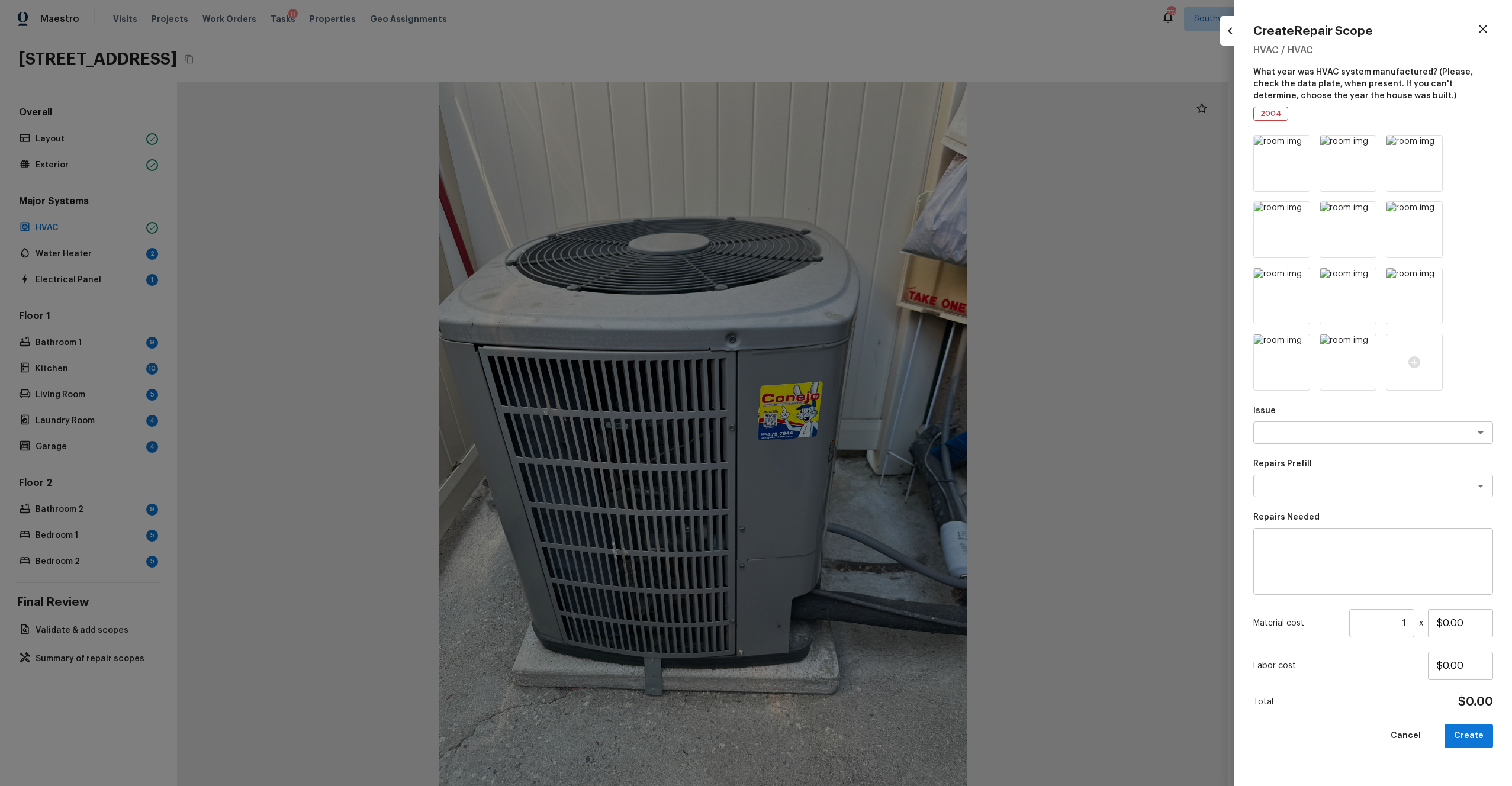
click at [1206, 471] on div at bounding box center [756, 393] width 1512 height 786
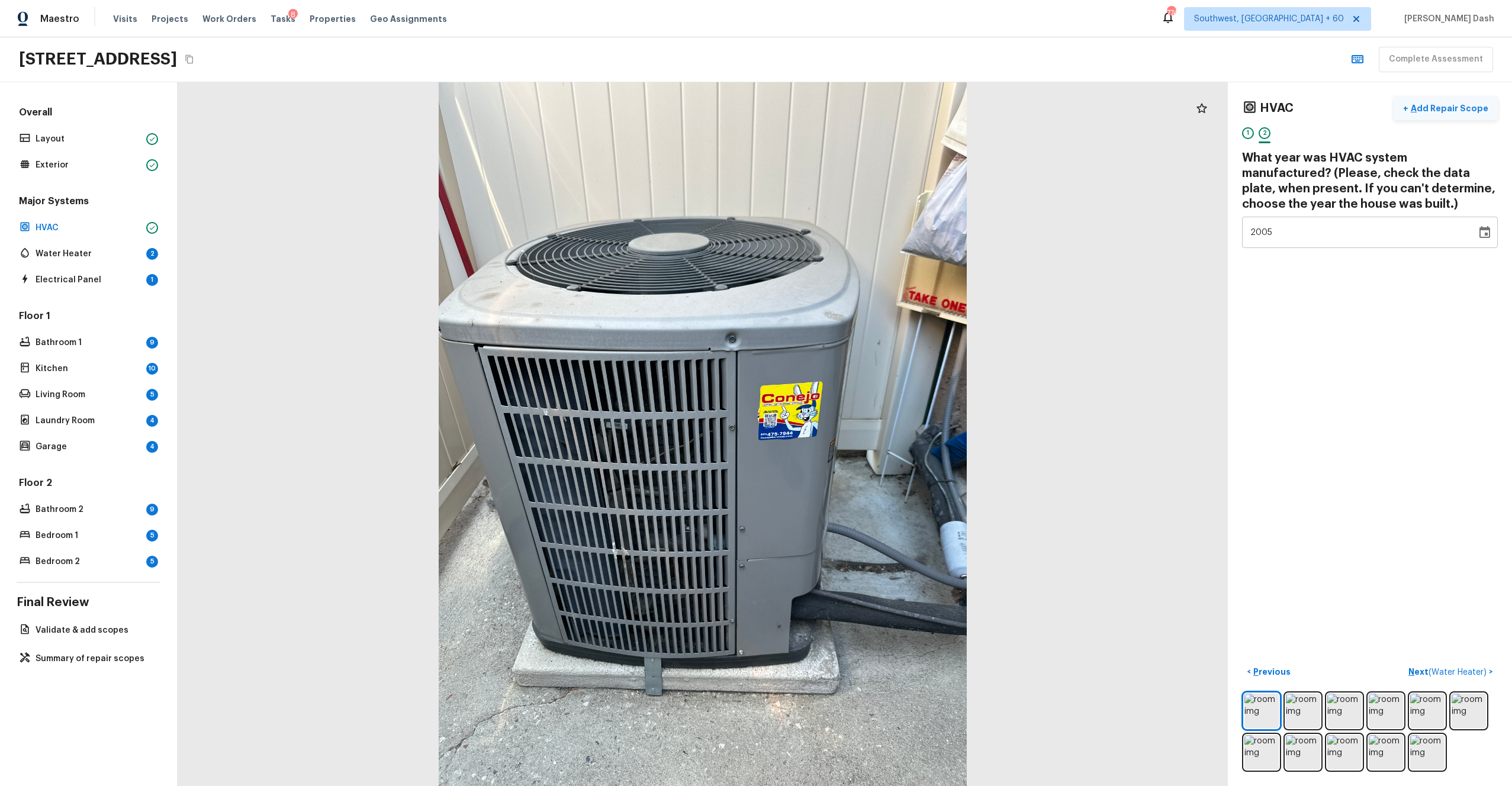
click at [1436, 108] on p "Add Repair Scope" at bounding box center [1448, 108] width 80 height 12
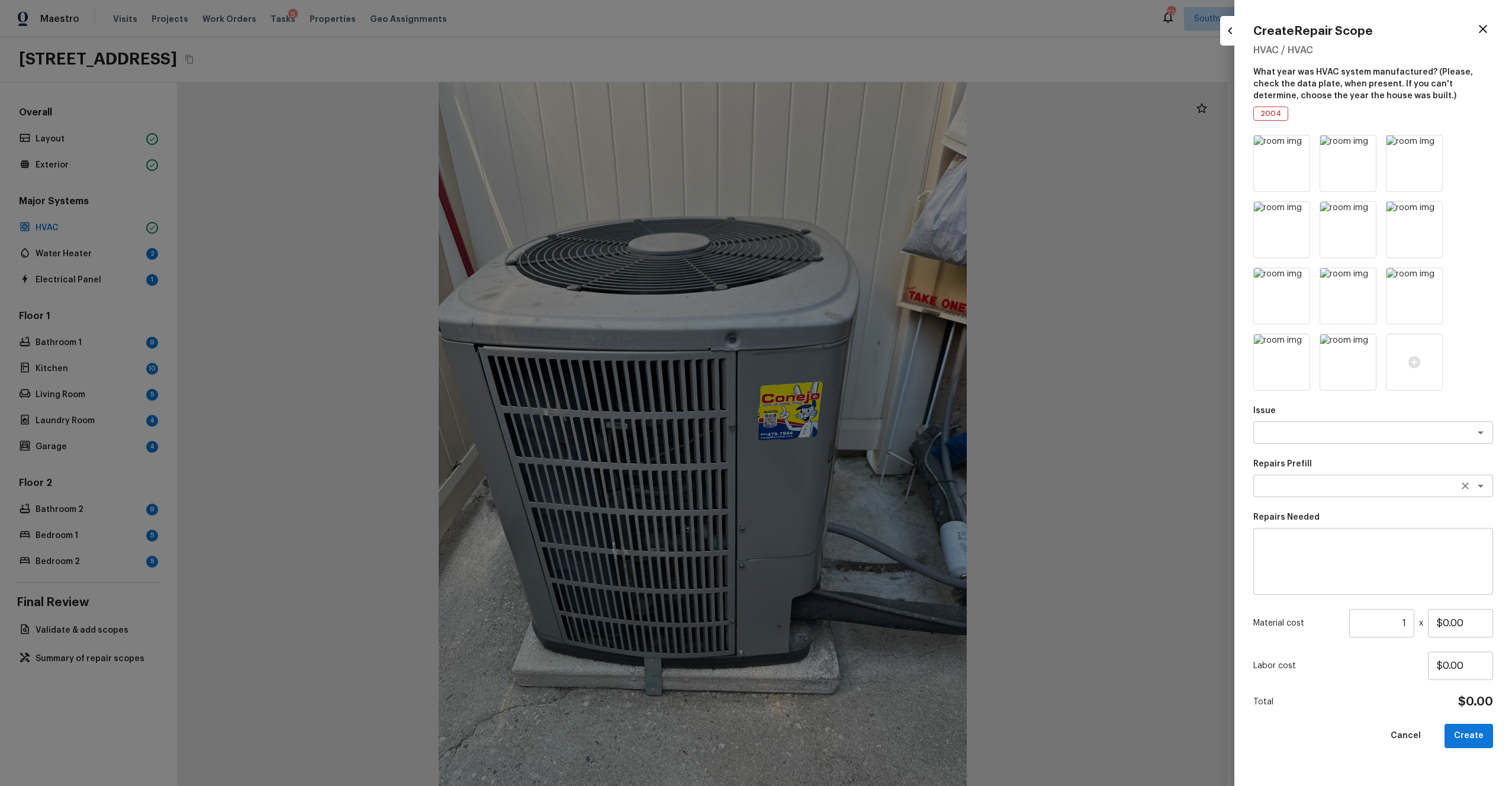
click at [1336, 487] on textarea at bounding box center [1356, 486] width 196 height 12
click at [1315, 514] on div "Select issue first" at bounding box center [1373, 512] width 240 height 28
click at [1294, 449] on div "Issue x ​ Repairs Prefill x ​ Select issue first Repairs Needed x ​ Material co…" at bounding box center [1373, 451] width 240 height 633
click at [1292, 434] on textarea at bounding box center [1356, 433] width 196 height 12
click at [1282, 459] on li "ACQ: HVAC" at bounding box center [1373, 458] width 240 height 19
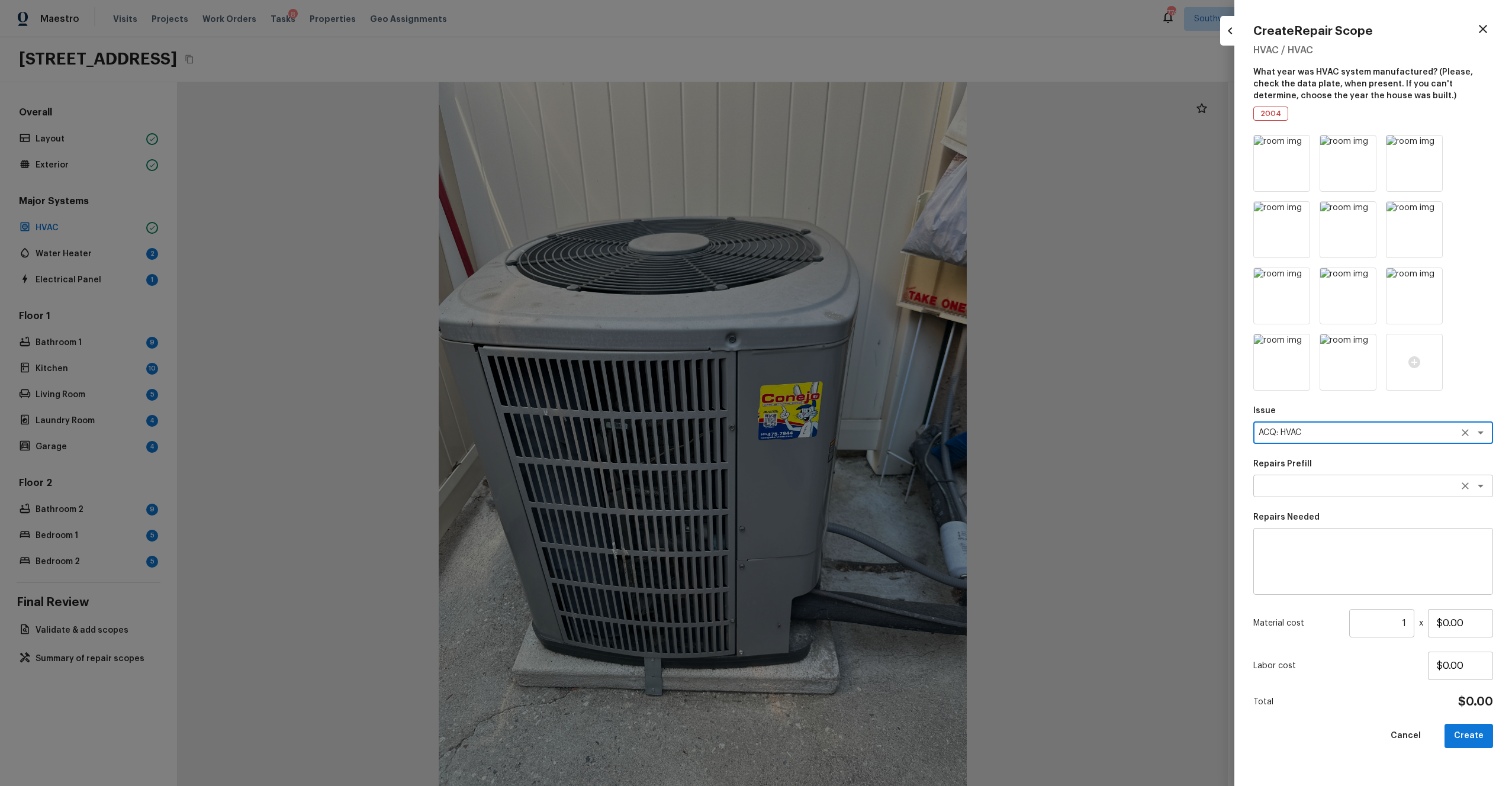
type textarea "ACQ: HVAC"
click at [1331, 492] on textarea at bounding box center [1356, 486] width 196 height 12
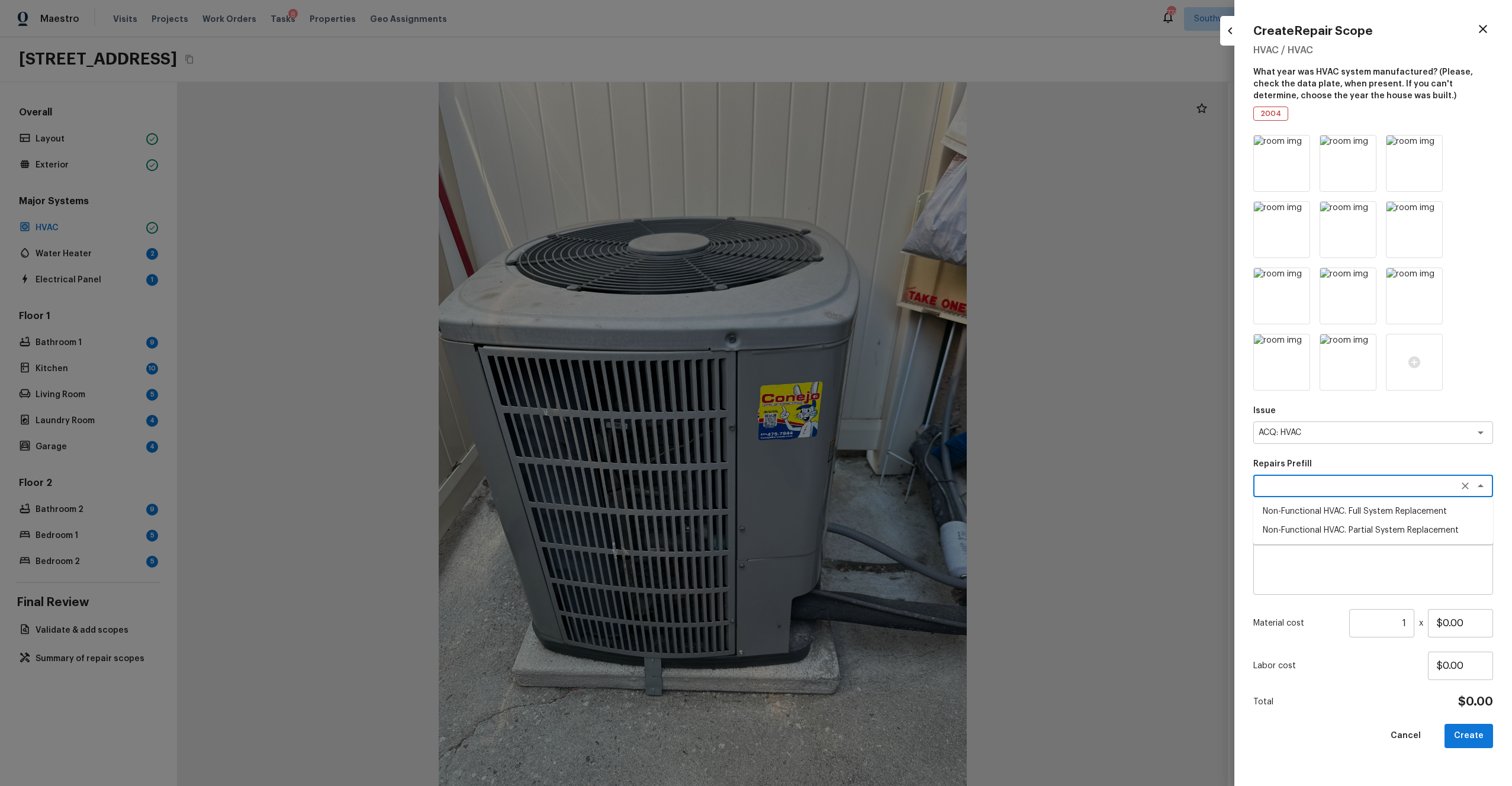
click at [1187, 502] on div at bounding box center [756, 393] width 1512 height 786
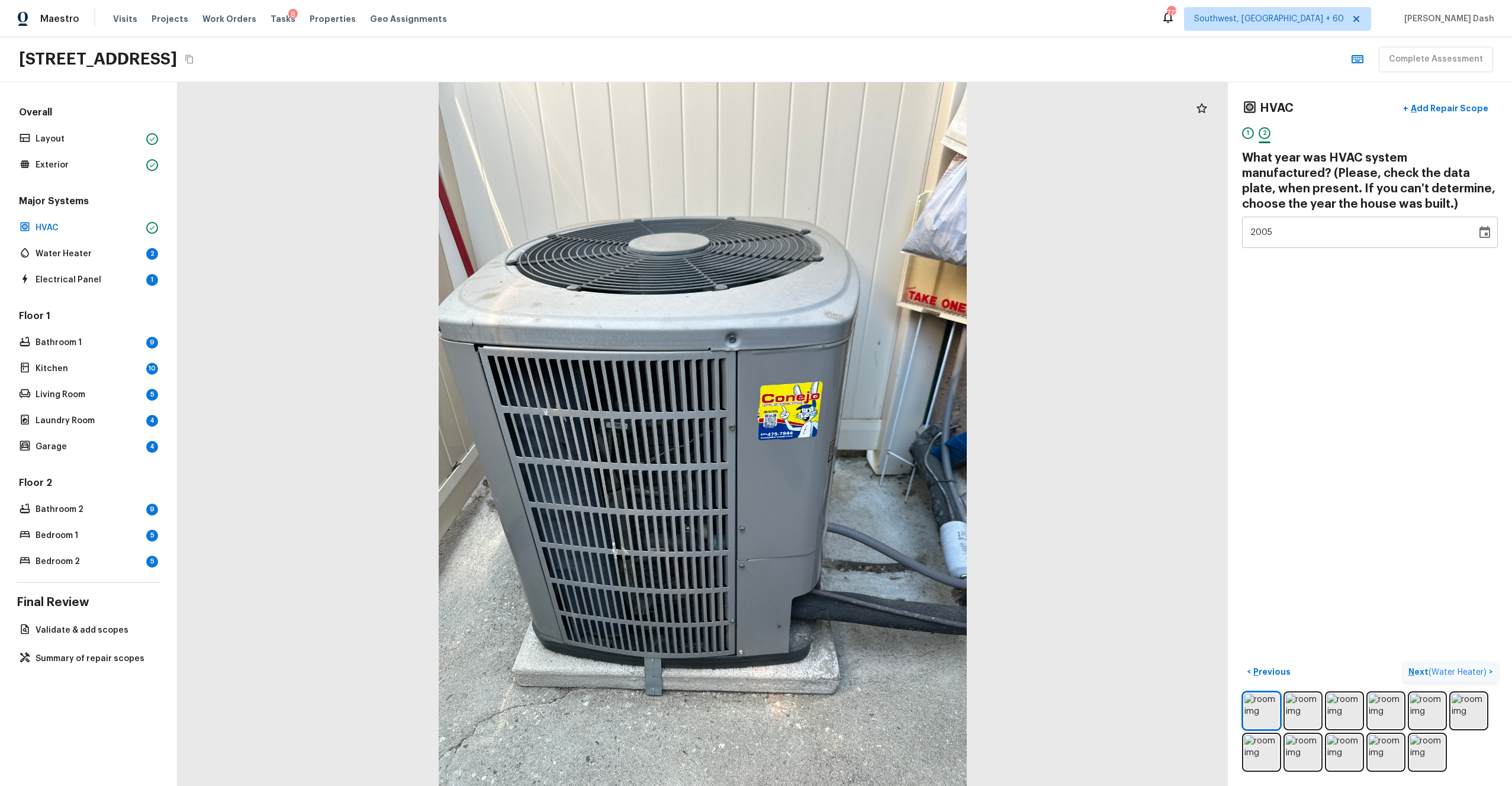
click at [1469, 673] on span "( Water Heater )" at bounding box center [1458, 673] width 58 height 8
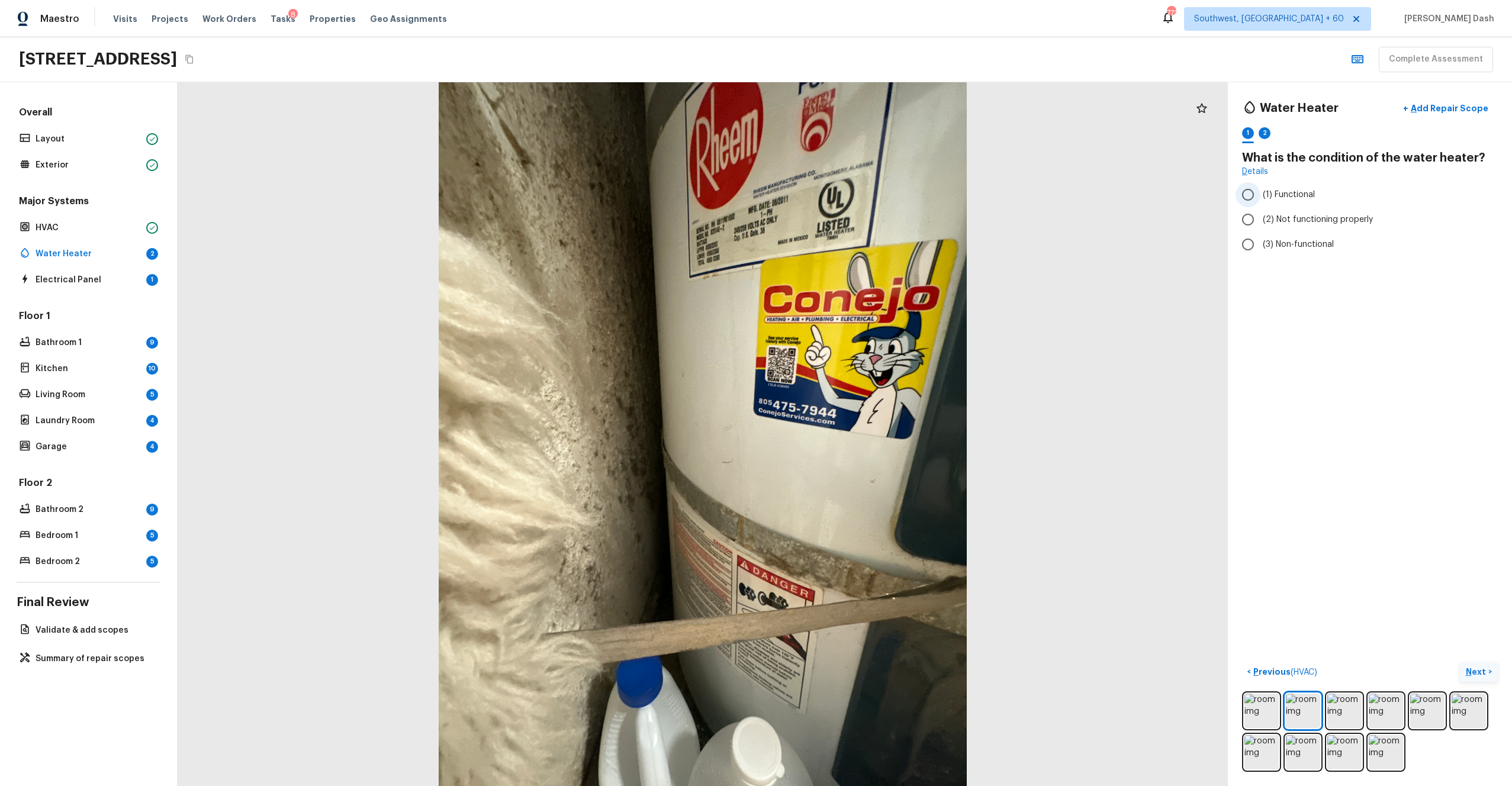
click at [1285, 194] on span "(1) Functional" at bounding box center [1289, 195] width 52 height 12
click at [1260, 194] on input "(1) Functional" at bounding box center [1248, 195] width 25 height 25
radio input "true"
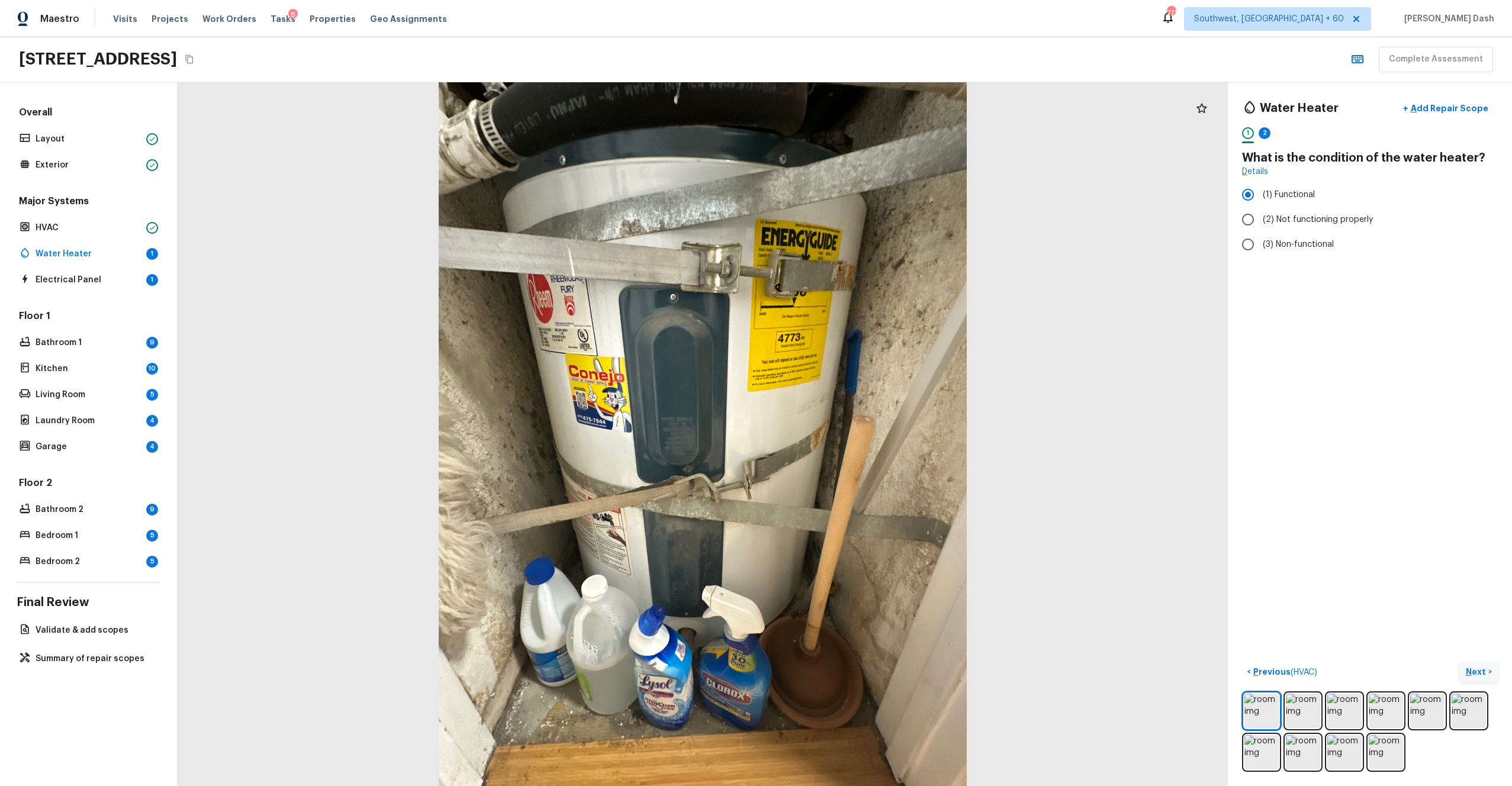
click at [1471, 672] on p "Next" at bounding box center [1477, 672] width 23 height 12
click at [1271, 219] on div "YYYY" at bounding box center [1359, 217] width 218 height 31
type input "2011"
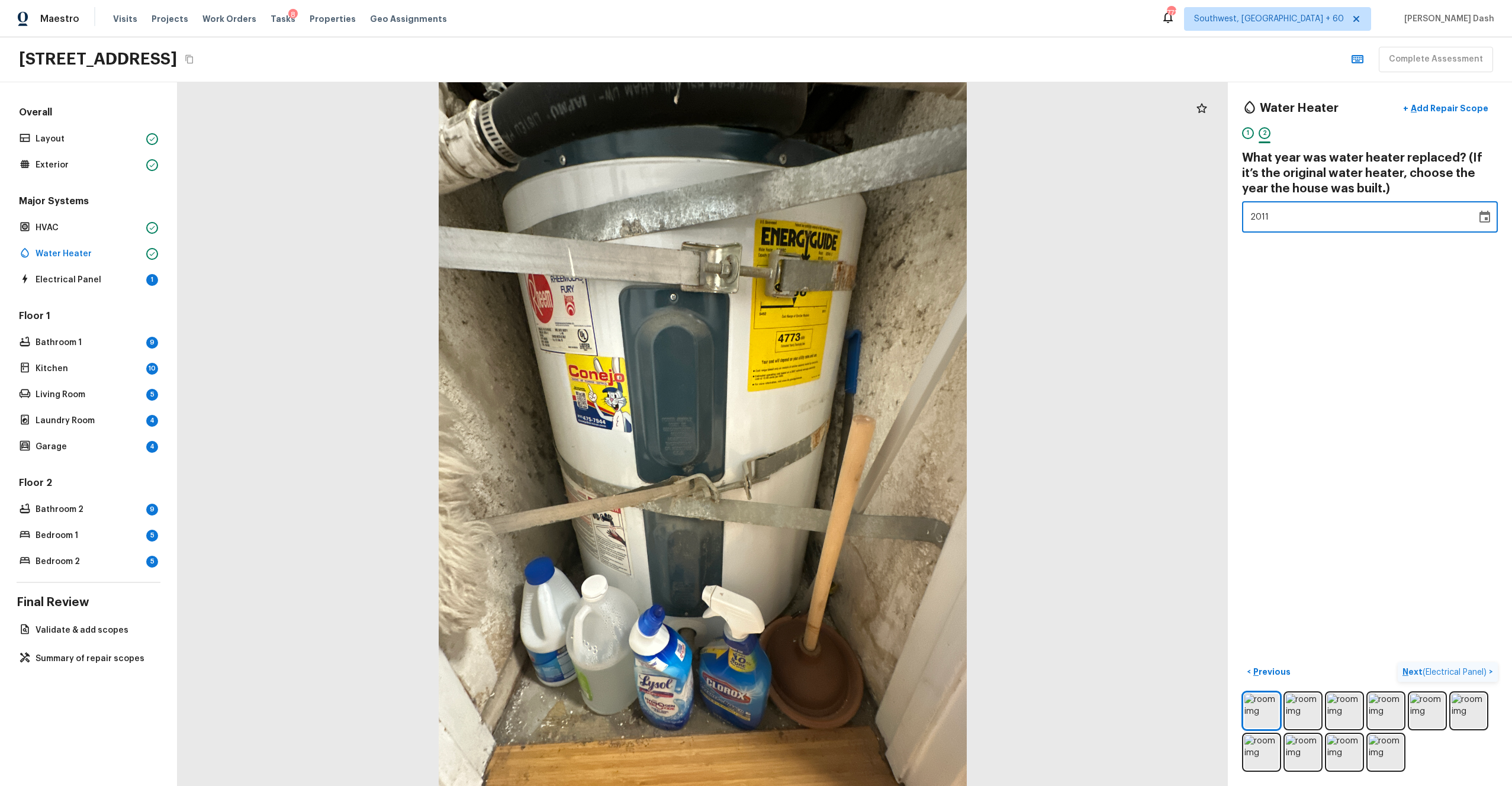
click at [1458, 674] on span "( Electrical Panel )" at bounding box center [1455, 673] width 64 height 8
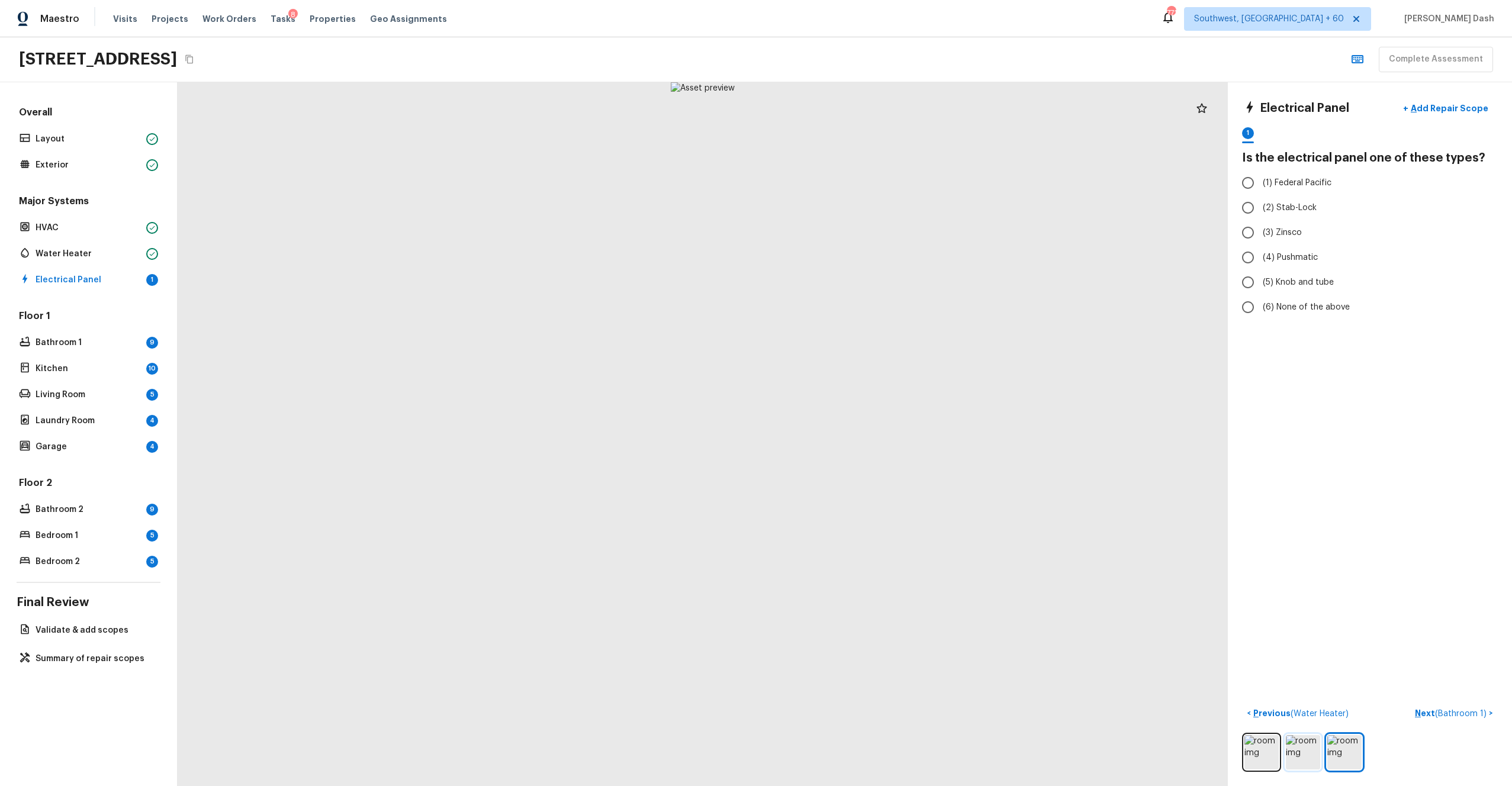
click at [1309, 751] on img at bounding box center [1303, 752] width 34 height 34
click at [1337, 743] on img at bounding box center [1344, 752] width 34 height 34
click at [1464, 716] on span "( Bathroom 1 )" at bounding box center [1460, 714] width 52 height 8
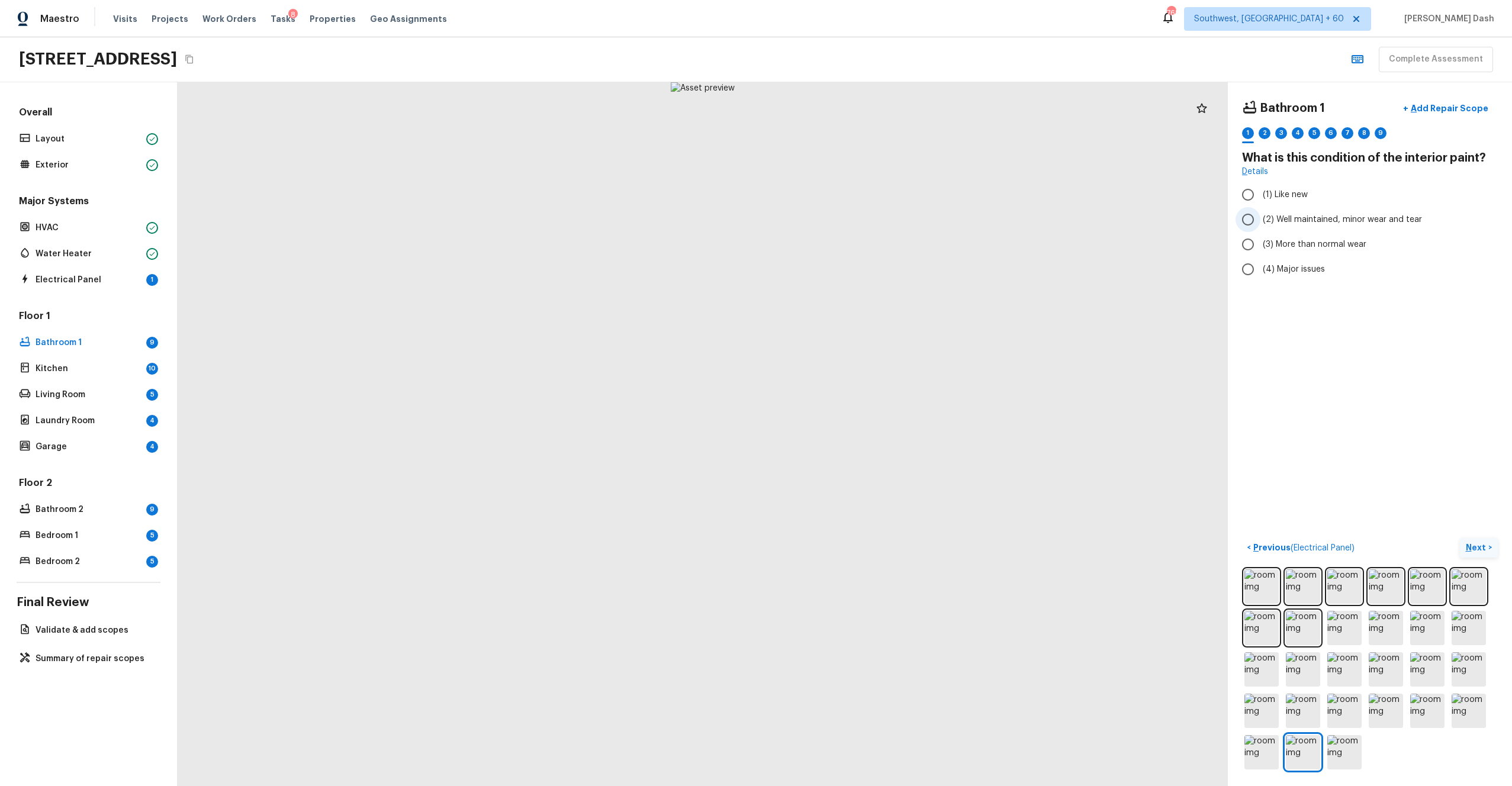
click at [1268, 220] on span "(2) Well maintained, minor wear and tear" at bounding box center [1342, 220] width 159 height 12
click at [1260, 220] on input "(2) Well maintained, minor wear and tear" at bounding box center [1248, 220] width 25 height 25
radio input "true"
click at [1476, 549] on p "Next" at bounding box center [1477, 548] width 23 height 12
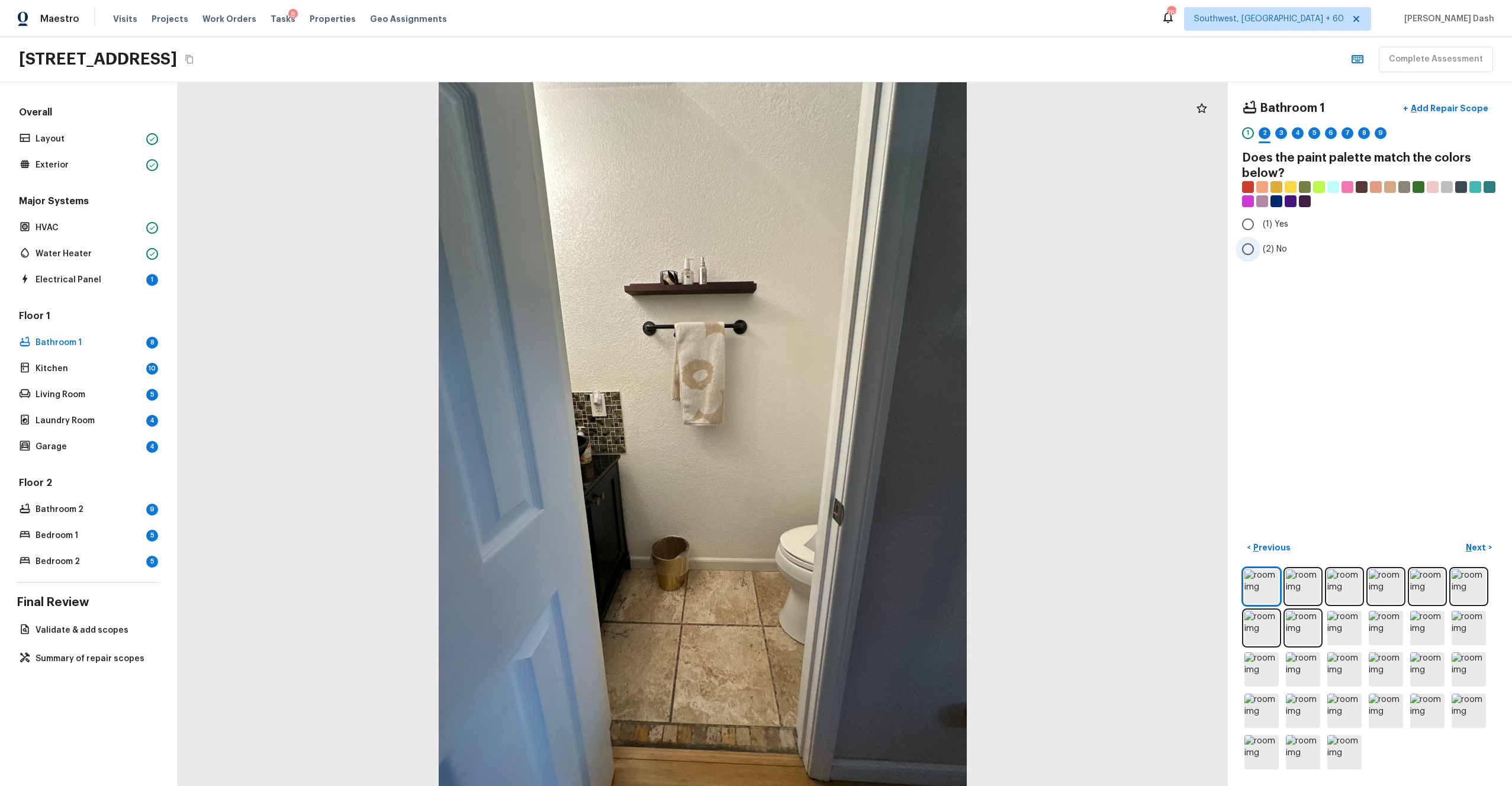
click at [1264, 250] on span "(2) No" at bounding box center [1275, 249] width 24 height 12
click at [1260, 250] on input "(2) No" at bounding box center [1248, 249] width 25 height 25
radio input "true"
click at [1482, 547] on p "Next" at bounding box center [1477, 548] width 23 height 12
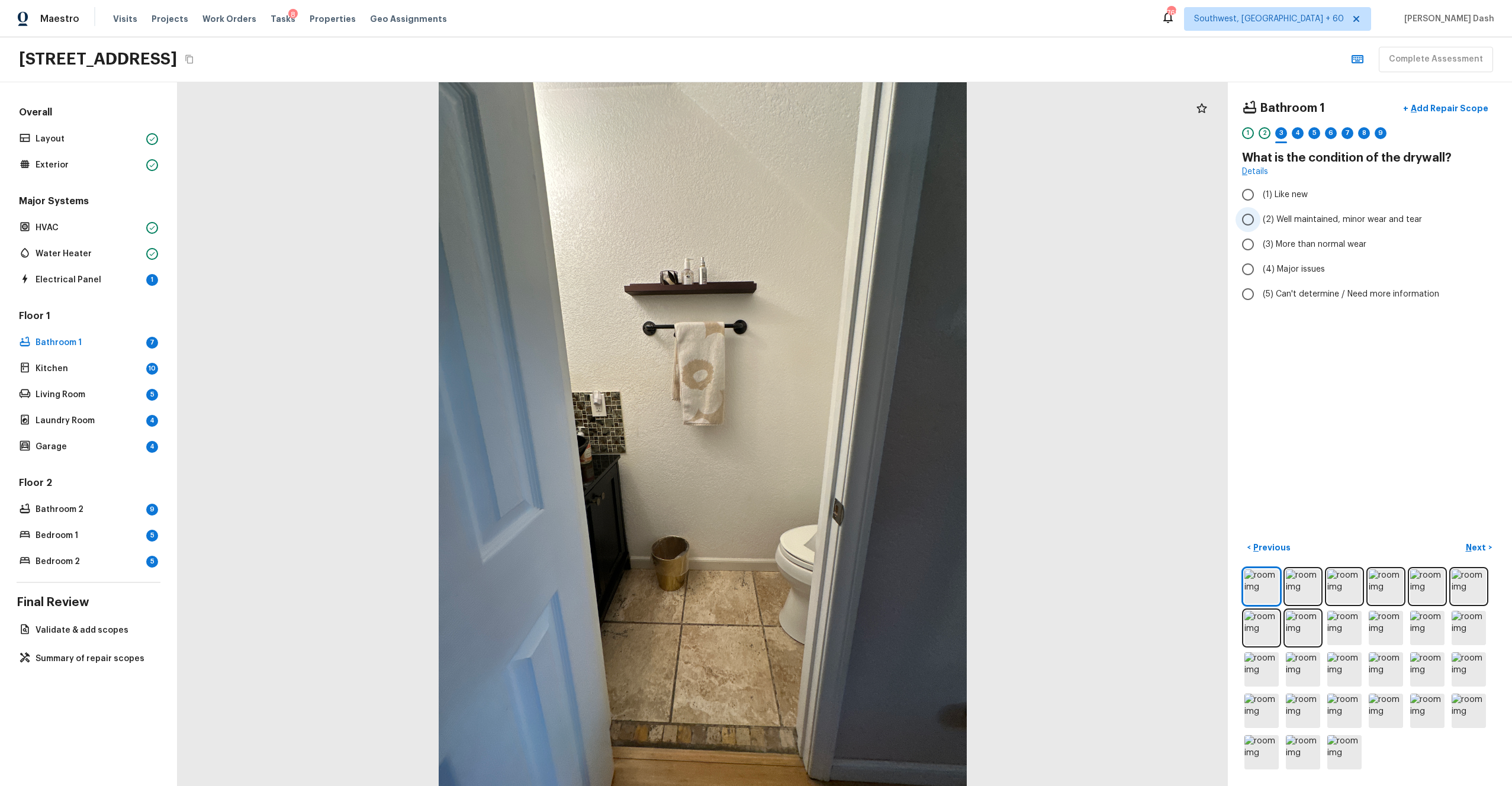
click at [1277, 216] on span "(2) Well maintained, minor wear and tear" at bounding box center [1342, 220] width 159 height 12
click at [1260, 216] on input "(2) Well maintained, minor wear and tear" at bounding box center [1248, 220] width 25 height 25
radio input "true"
click at [1479, 547] on p "Next" at bounding box center [1477, 548] width 23 height 12
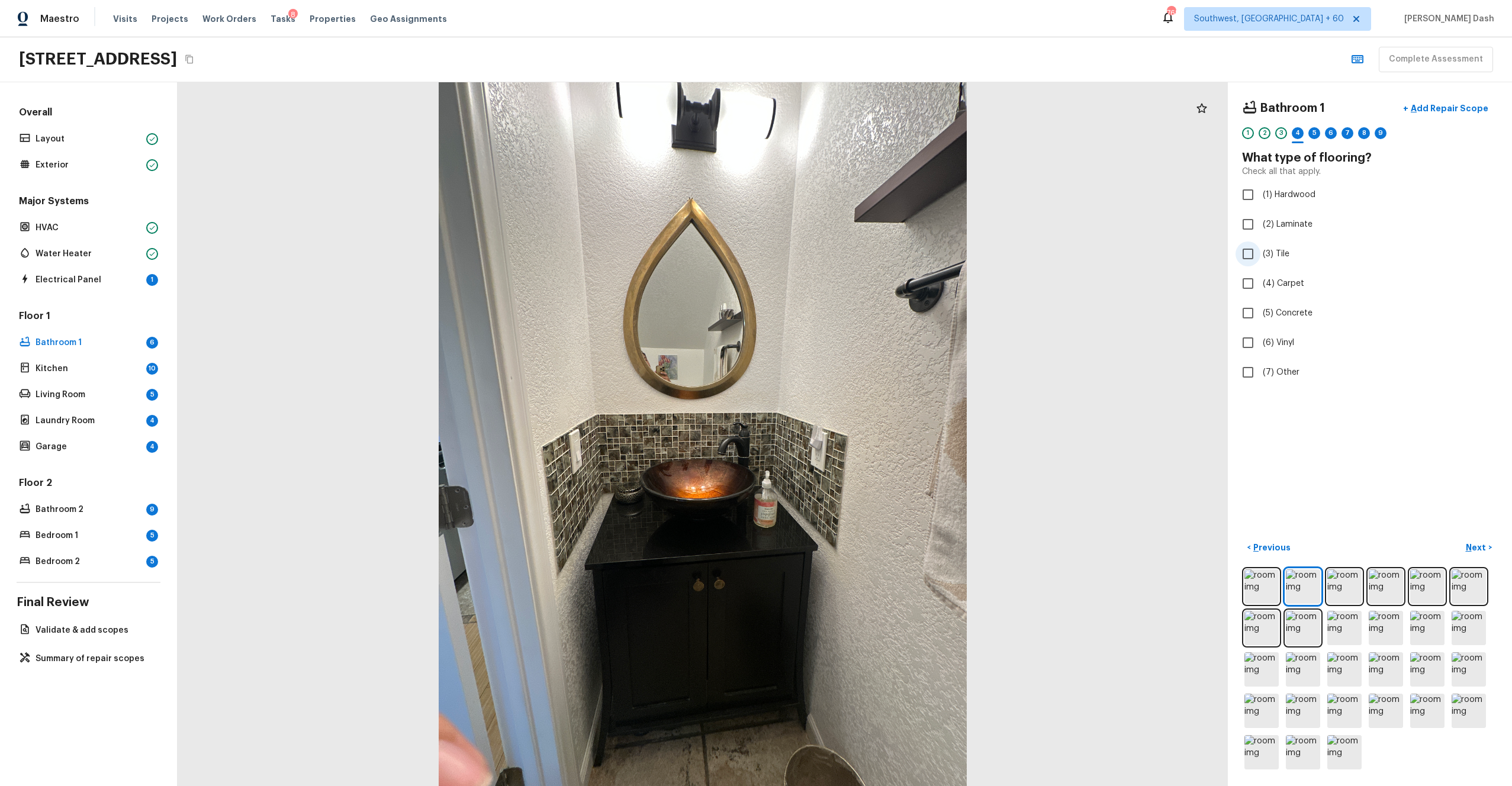
click at [1250, 255] on input "(3) Tile" at bounding box center [1248, 254] width 25 height 25
checkbox input "true"
click at [1245, 197] on input "(1) Hardwood" at bounding box center [1248, 195] width 25 height 25
checkbox input "true"
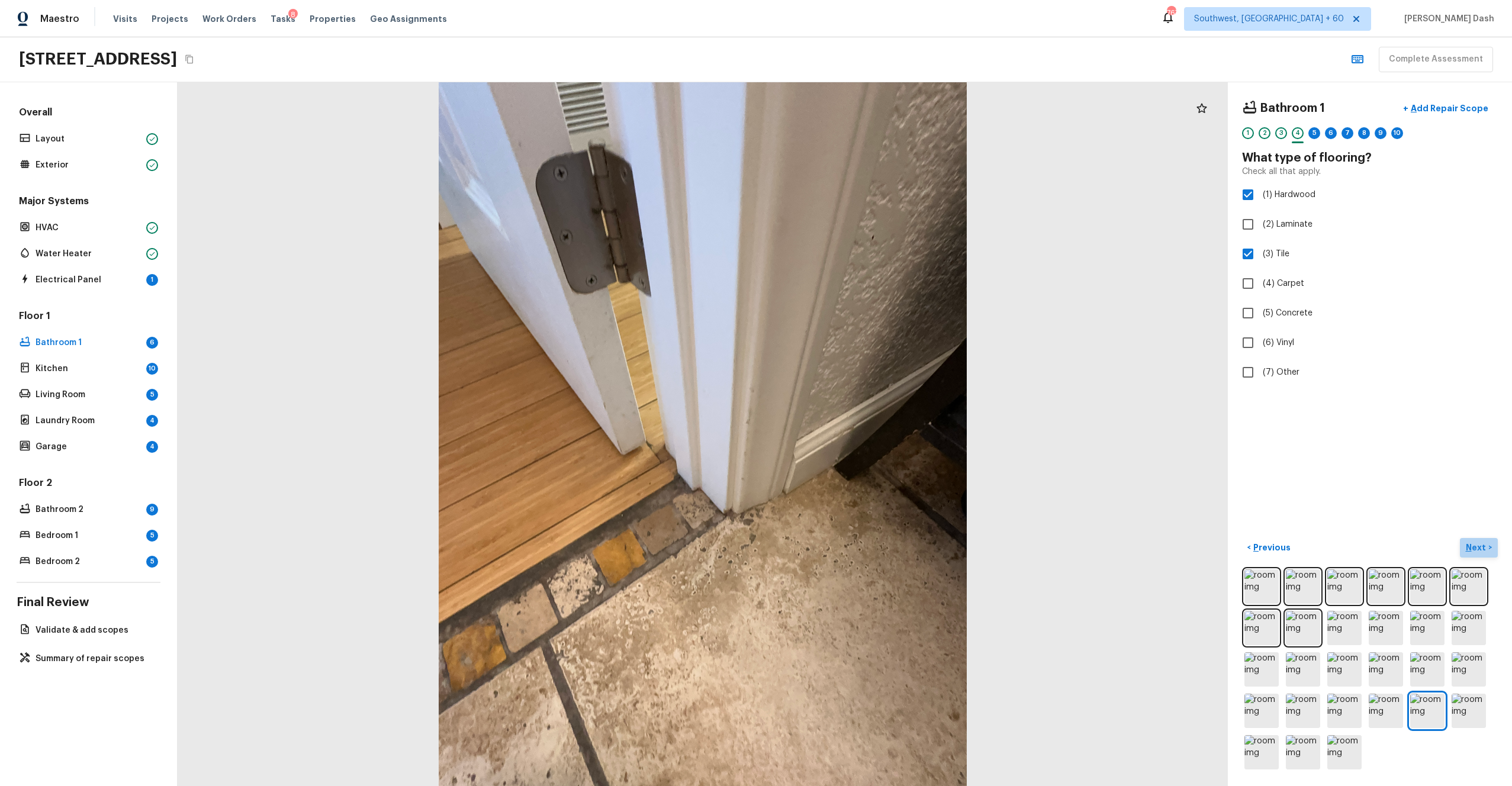
click at [1478, 548] on p "Next" at bounding box center [1477, 548] width 23 height 12
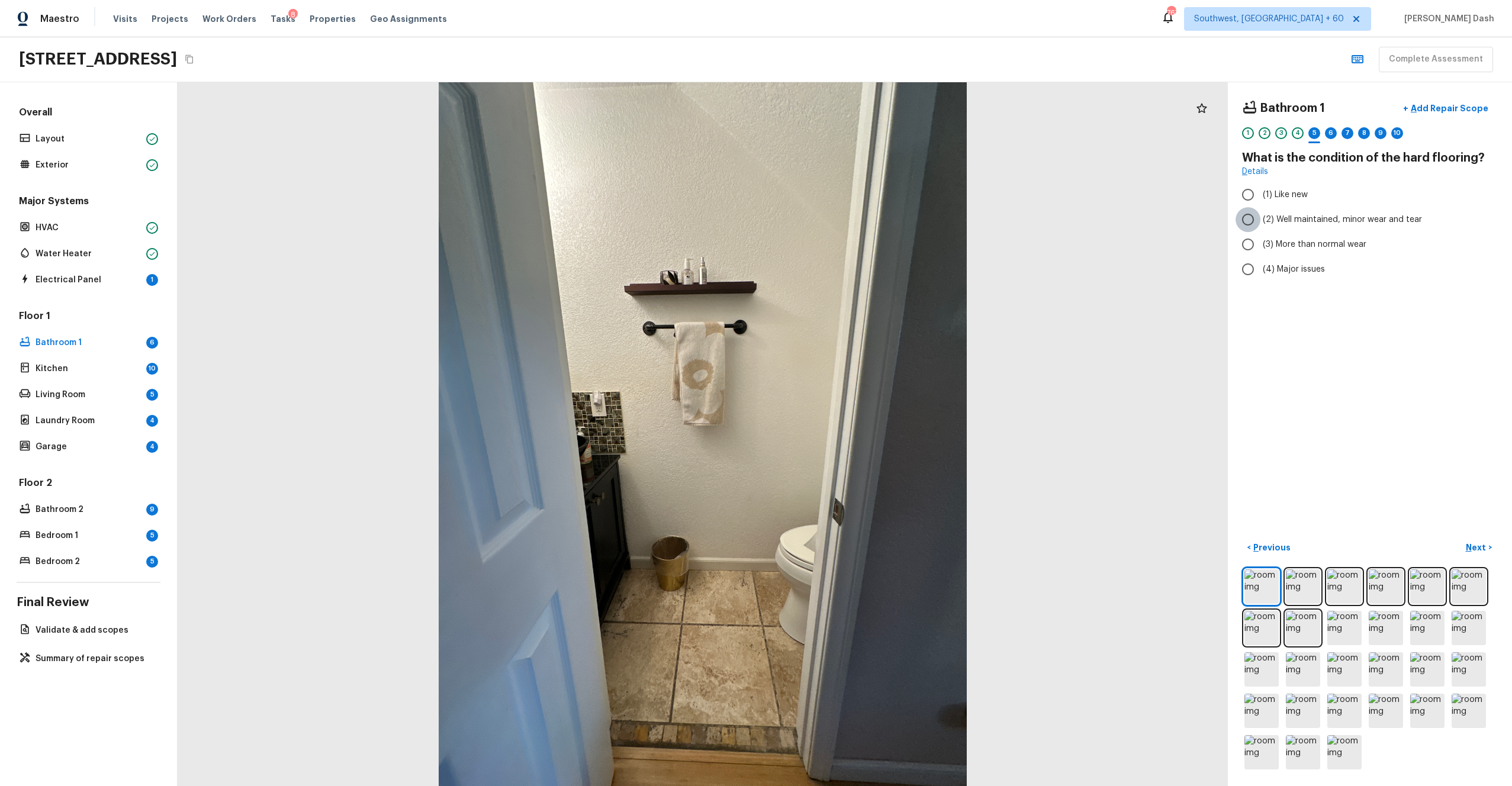
click at [1254, 219] on input "(2) Well maintained, minor wear and tear" at bounding box center [1248, 220] width 25 height 25
radio input "true"
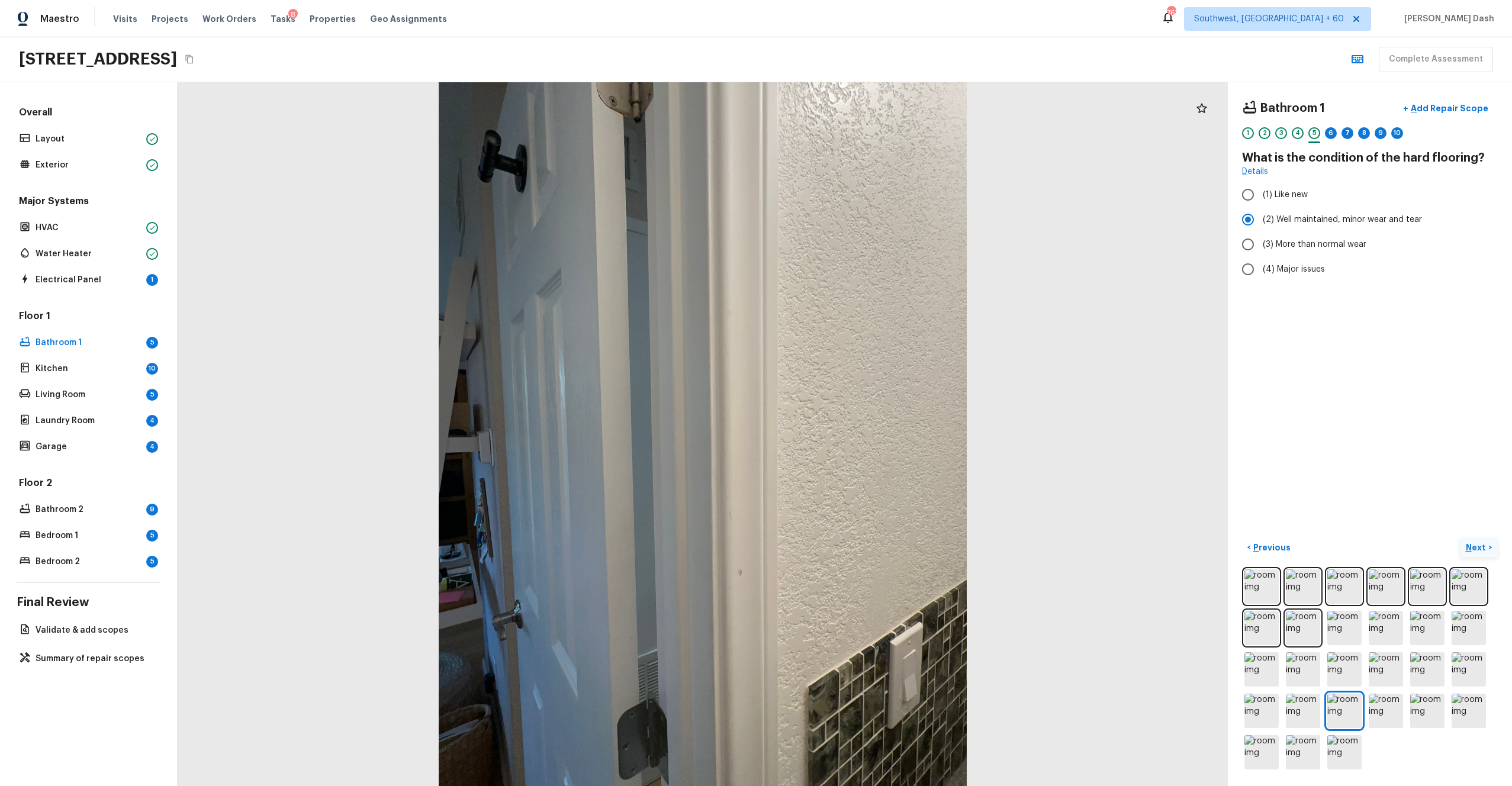
click at [1470, 551] on p "Next" at bounding box center [1477, 548] width 23 height 12
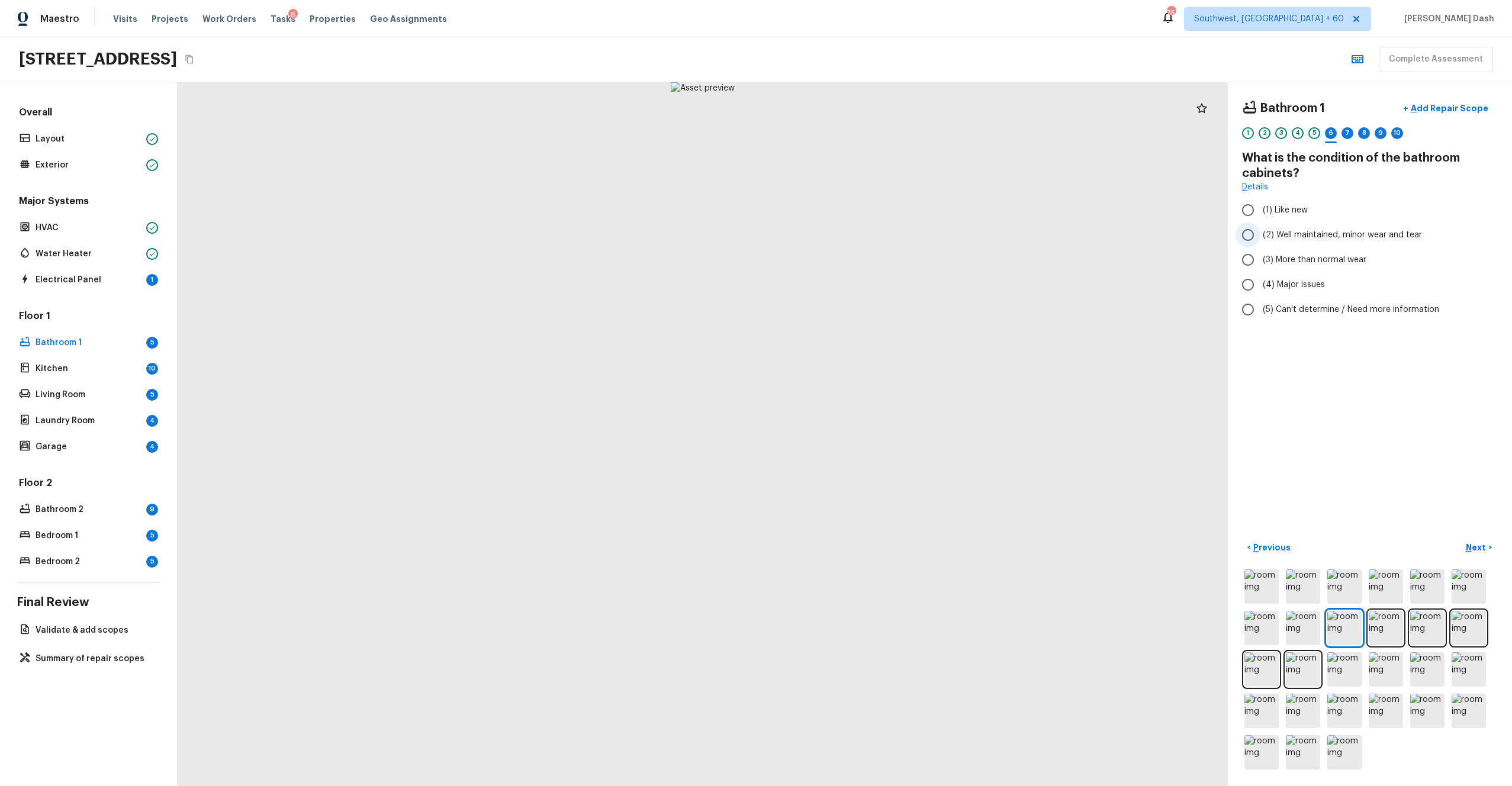
click at [1274, 245] on label "(2) Well maintained, minor wear and tear" at bounding box center [1362, 235] width 253 height 25
click at [1260, 245] on input "(2) Well maintained, minor wear and tear" at bounding box center [1248, 235] width 25 height 25
radio input "true"
click at [1471, 553] on p "Next" at bounding box center [1477, 548] width 23 height 12
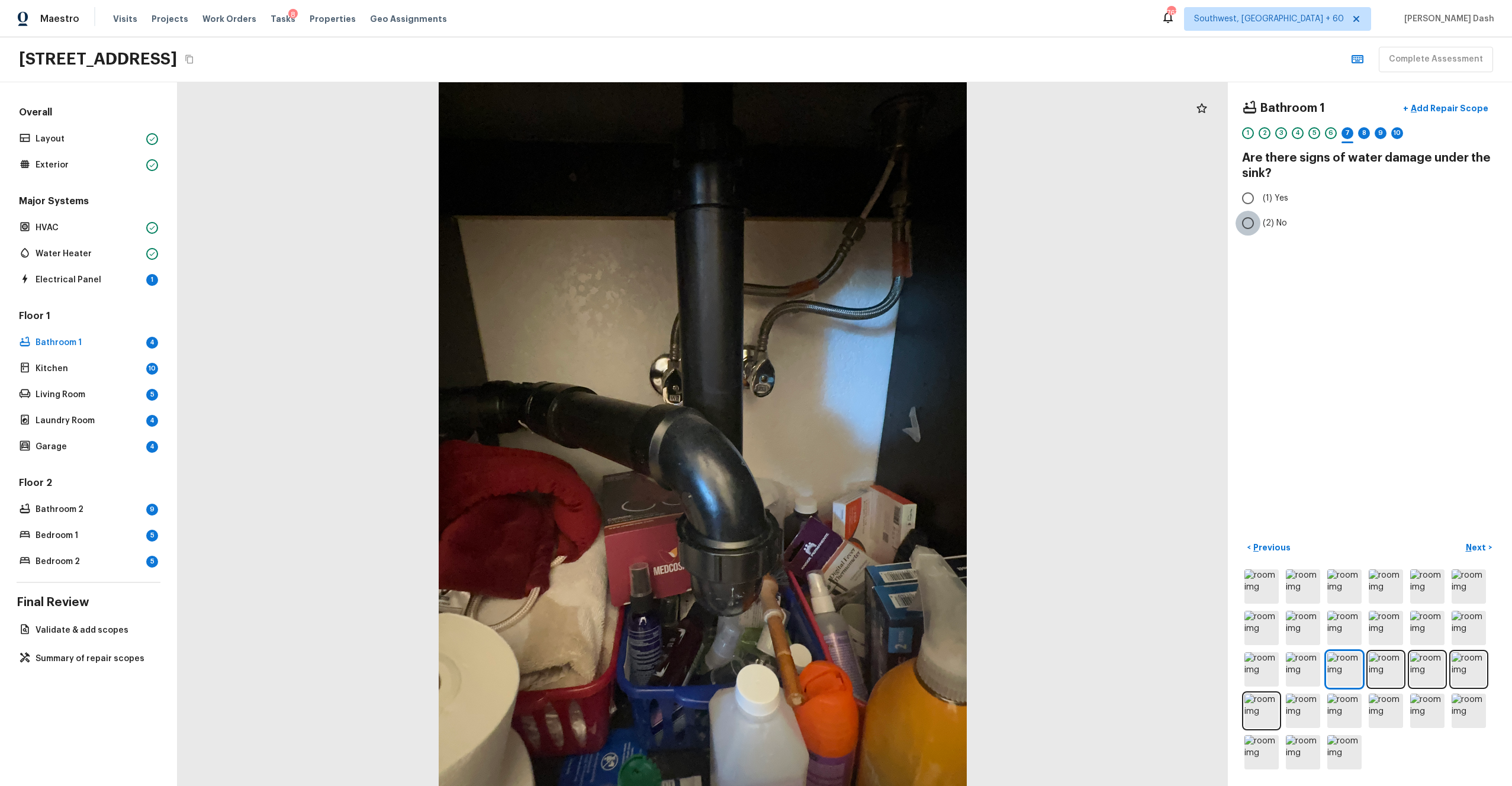
click at [1245, 234] on input "(2) No" at bounding box center [1248, 223] width 25 height 25
radio input "true"
click at [1474, 540] on button "Next >" at bounding box center [1479, 548] width 38 height 20
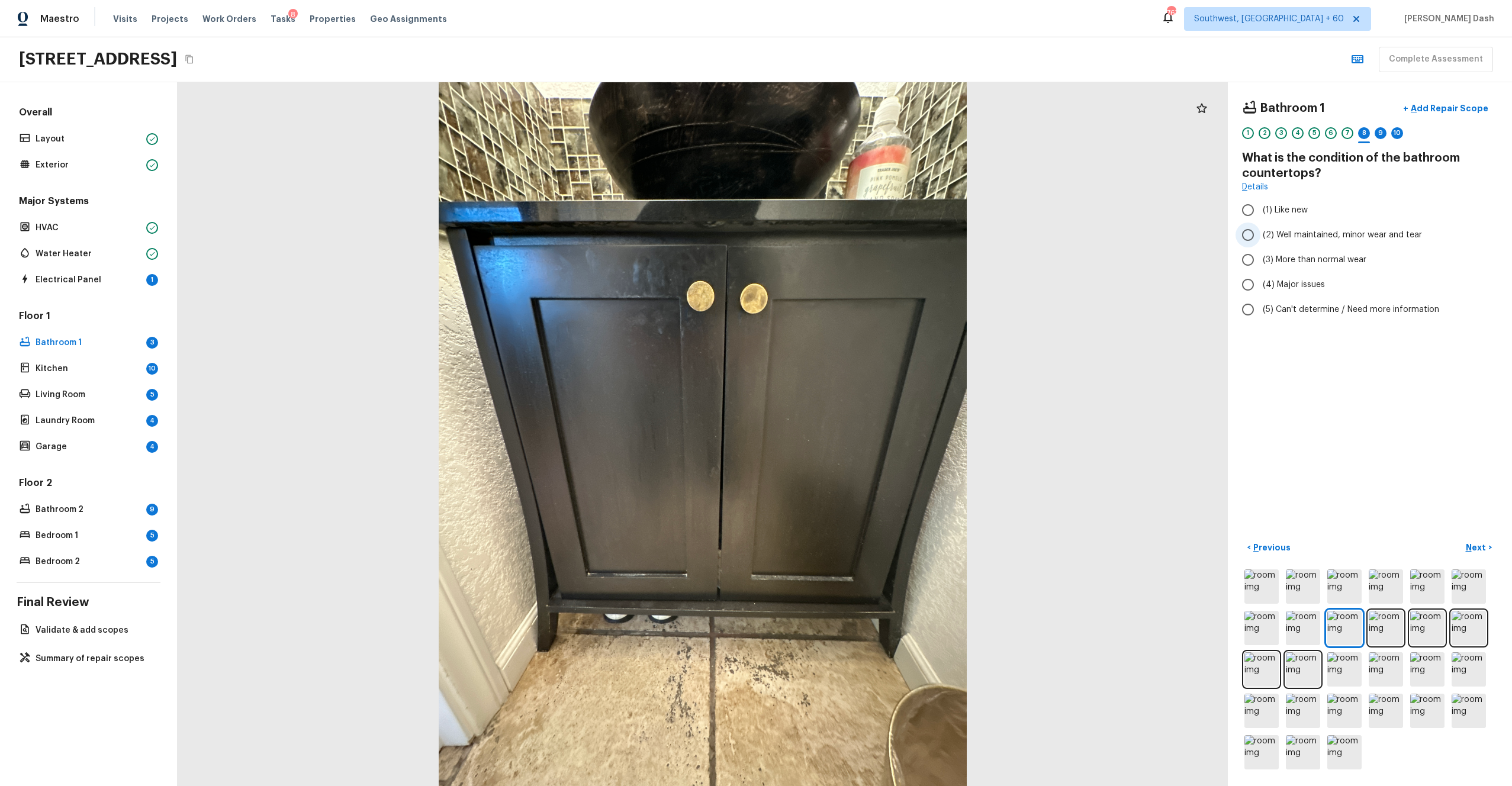
click at [1257, 236] on input "(2) Well maintained, minor wear and tear" at bounding box center [1248, 235] width 25 height 25
radio input "true"
click at [1470, 548] on p "Next" at bounding box center [1477, 548] width 23 height 12
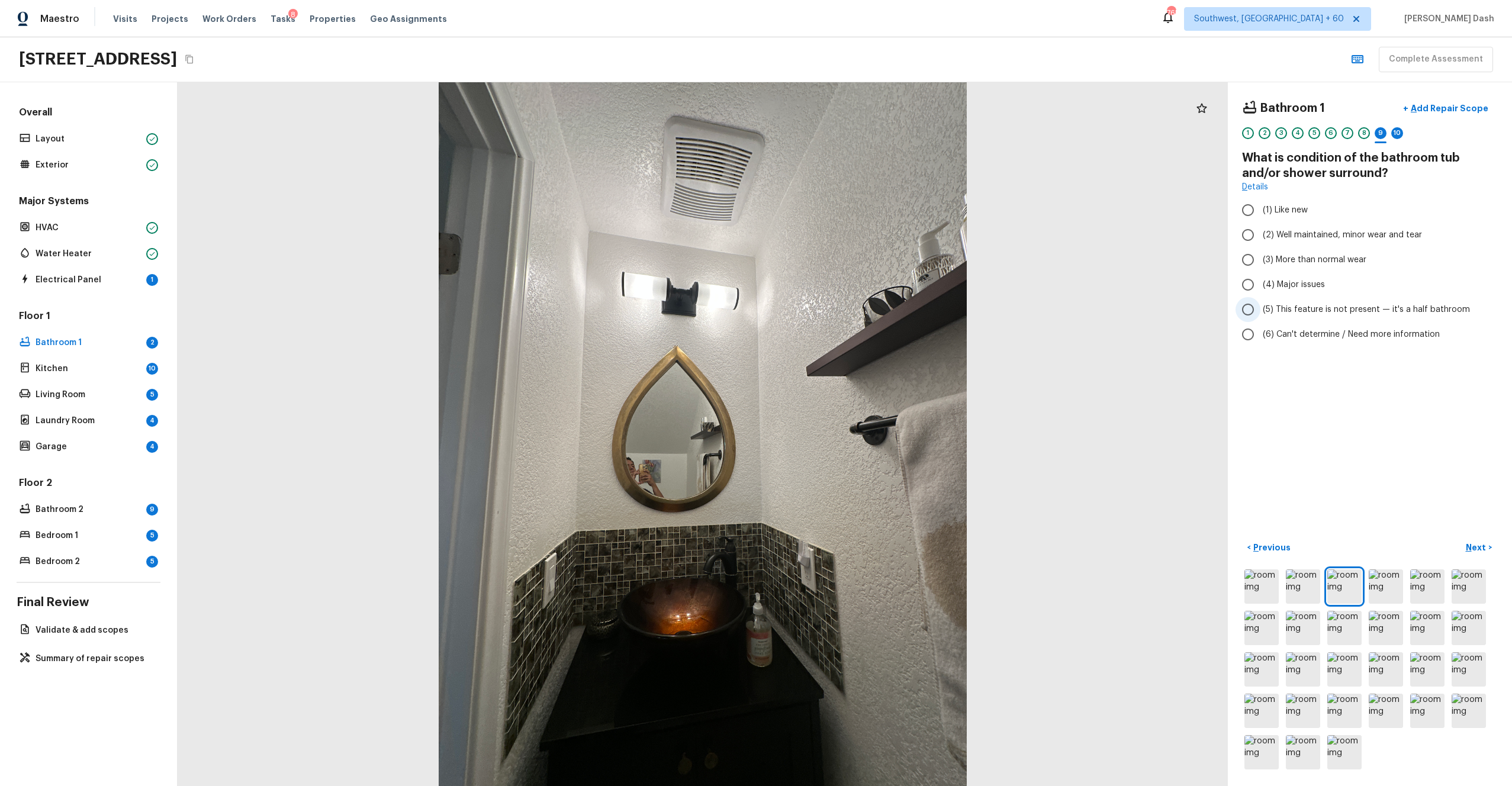
click at [1307, 310] on span "(5) This feature is not present — it's a half bathroom" at bounding box center [1366, 310] width 207 height 12
click at [1260, 310] on input "(5) This feature is not present — it's a half bathroom" at bounding box center [1248, 310] width 25 height 25
radio input "true"
click at [1471, 553] on p "Next" at bounding box center [1477, 548] width 23 height 12
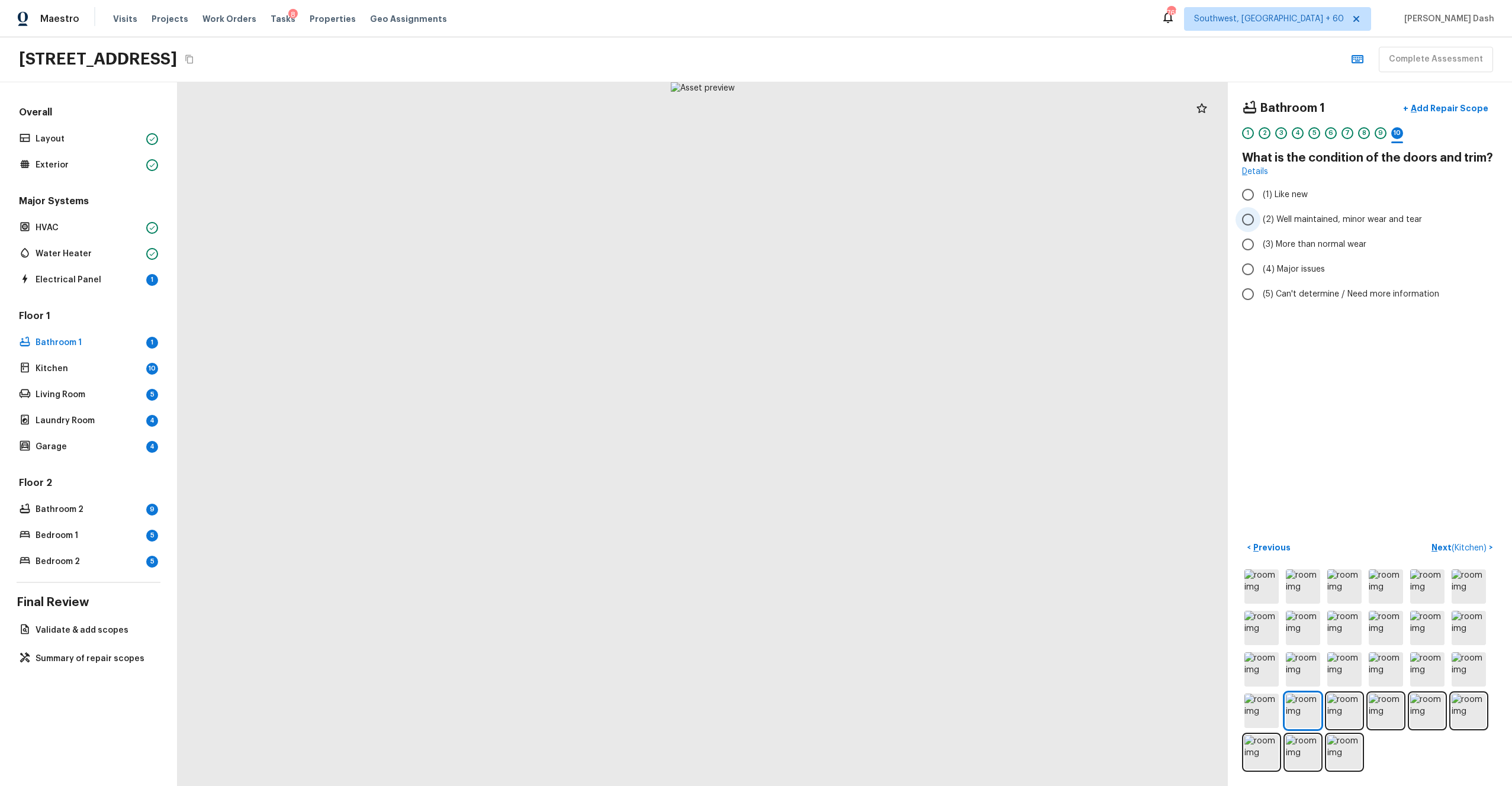
click at [1279, 216] on span "(2) Well maintained, minor wear and tear" at bounding box center [1342, 220] width 159 height 12
click at [1260, 216] on input "(2) Well maintained, minor wear and tear" at bounding box center [1248, 220] width 25 height 25
radio input "true"
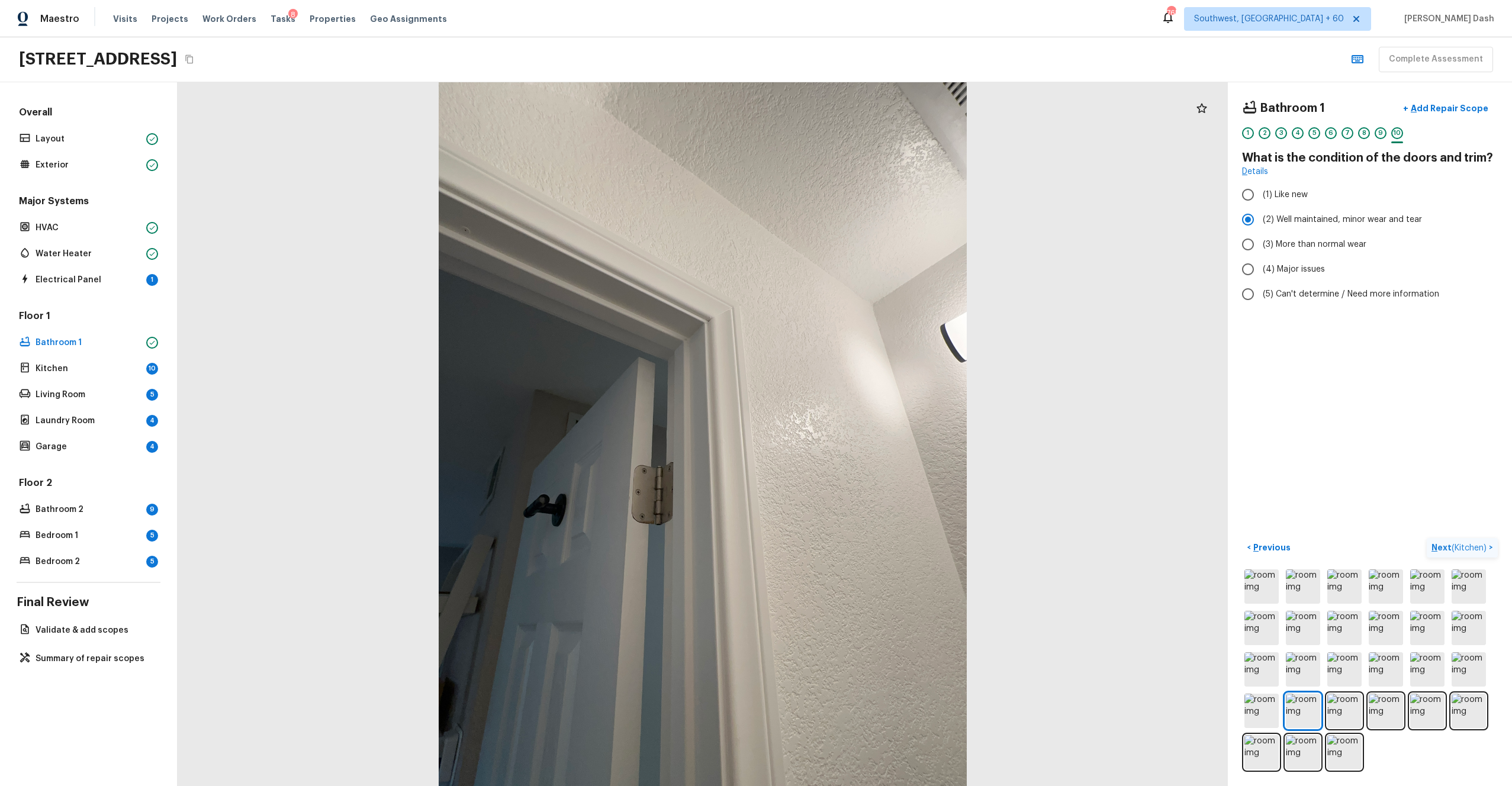
click at [1434, 543] on p "Next ( Kitchen )" at bounding box center [1460, 548] width 57 height 12
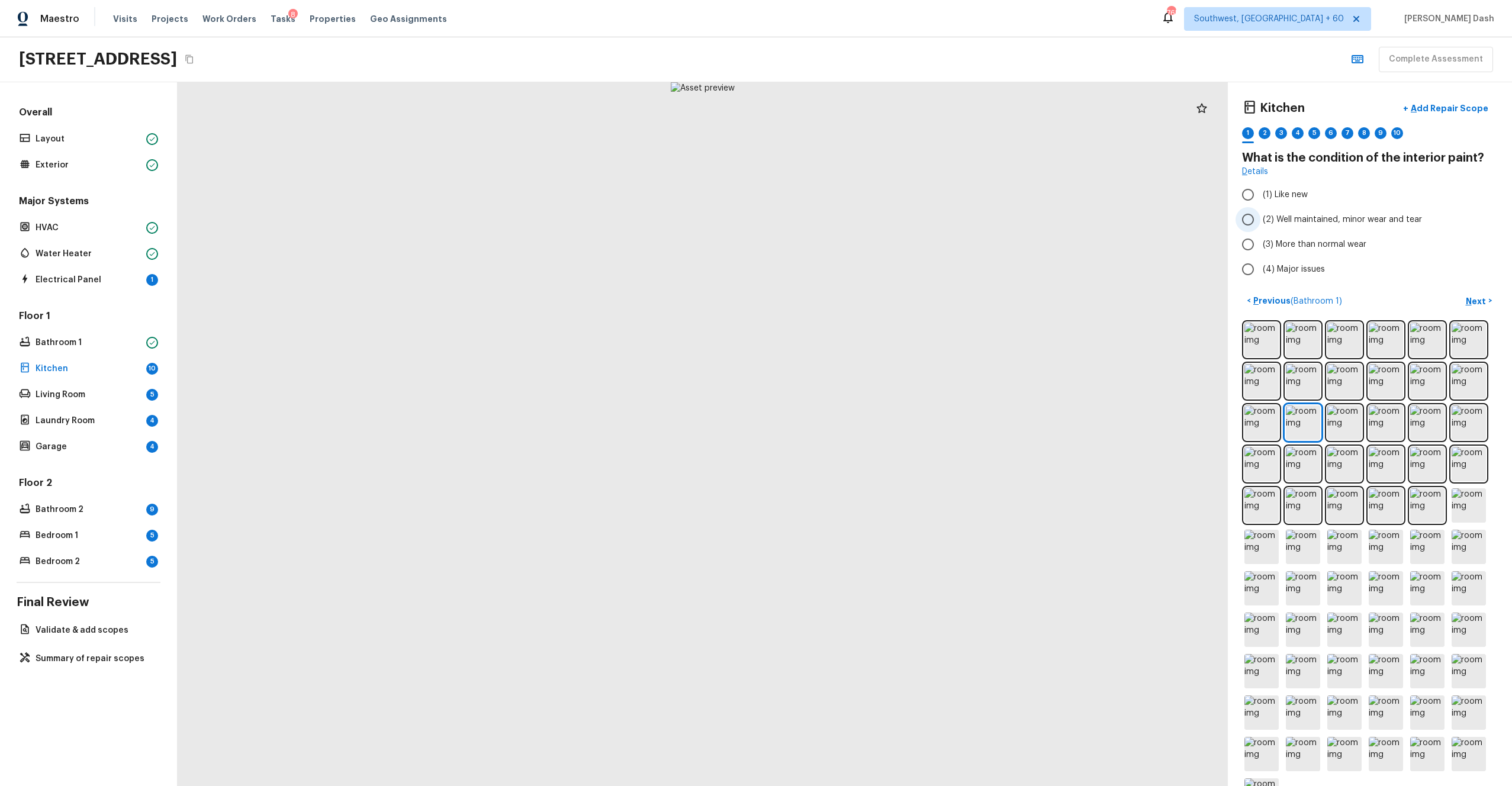
click at [1295, 218] on span "(2) Well maintained, minor wear and tear" at bounding box center [1342, 220] width 159 height 12
click at [1260, 218] on input "(2) Well maintained, minor wear and tear" at bounding box center [1248, 220] width 25 height 25
radio input "true"
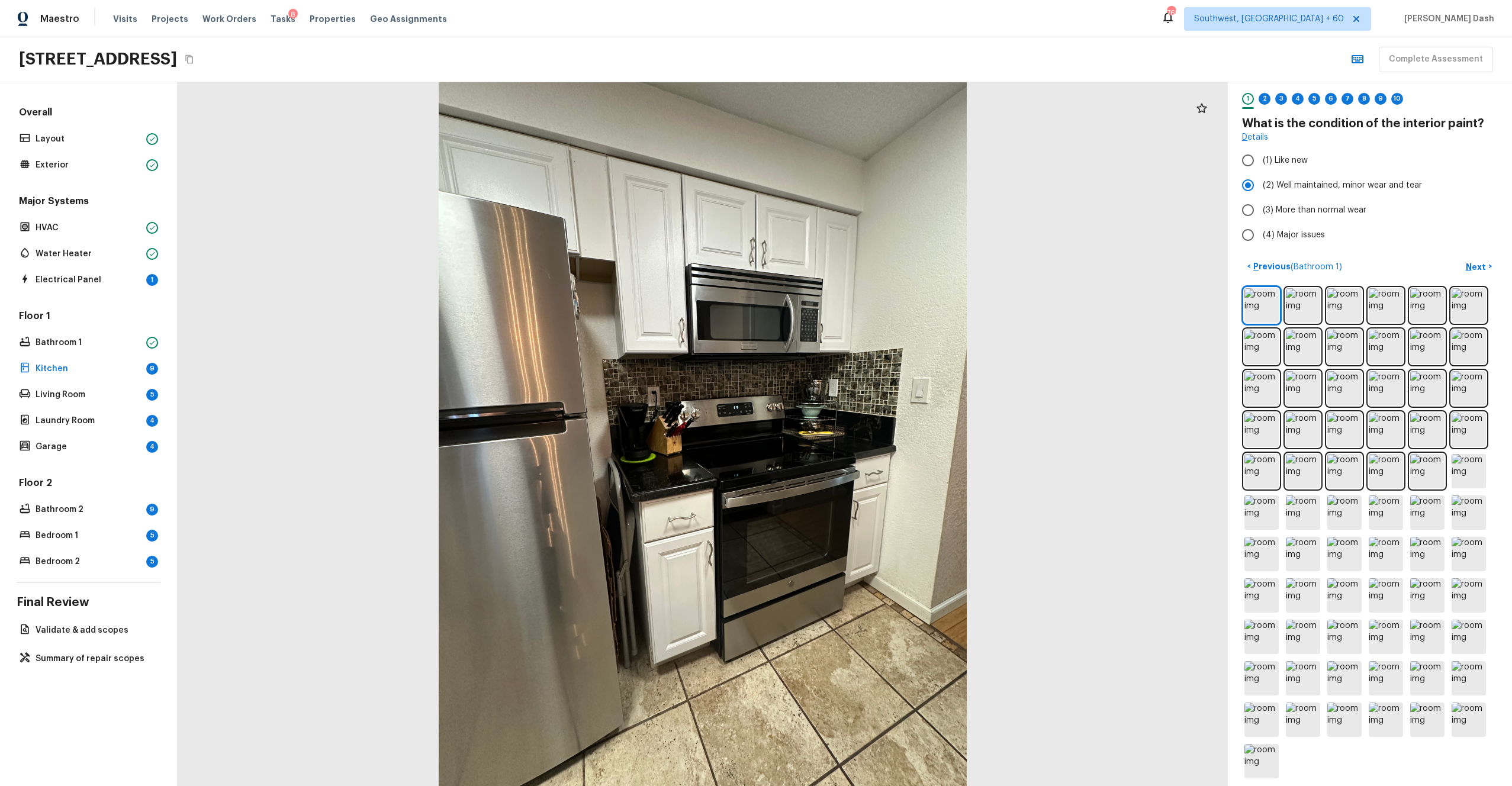
scroll to position [43, 0]
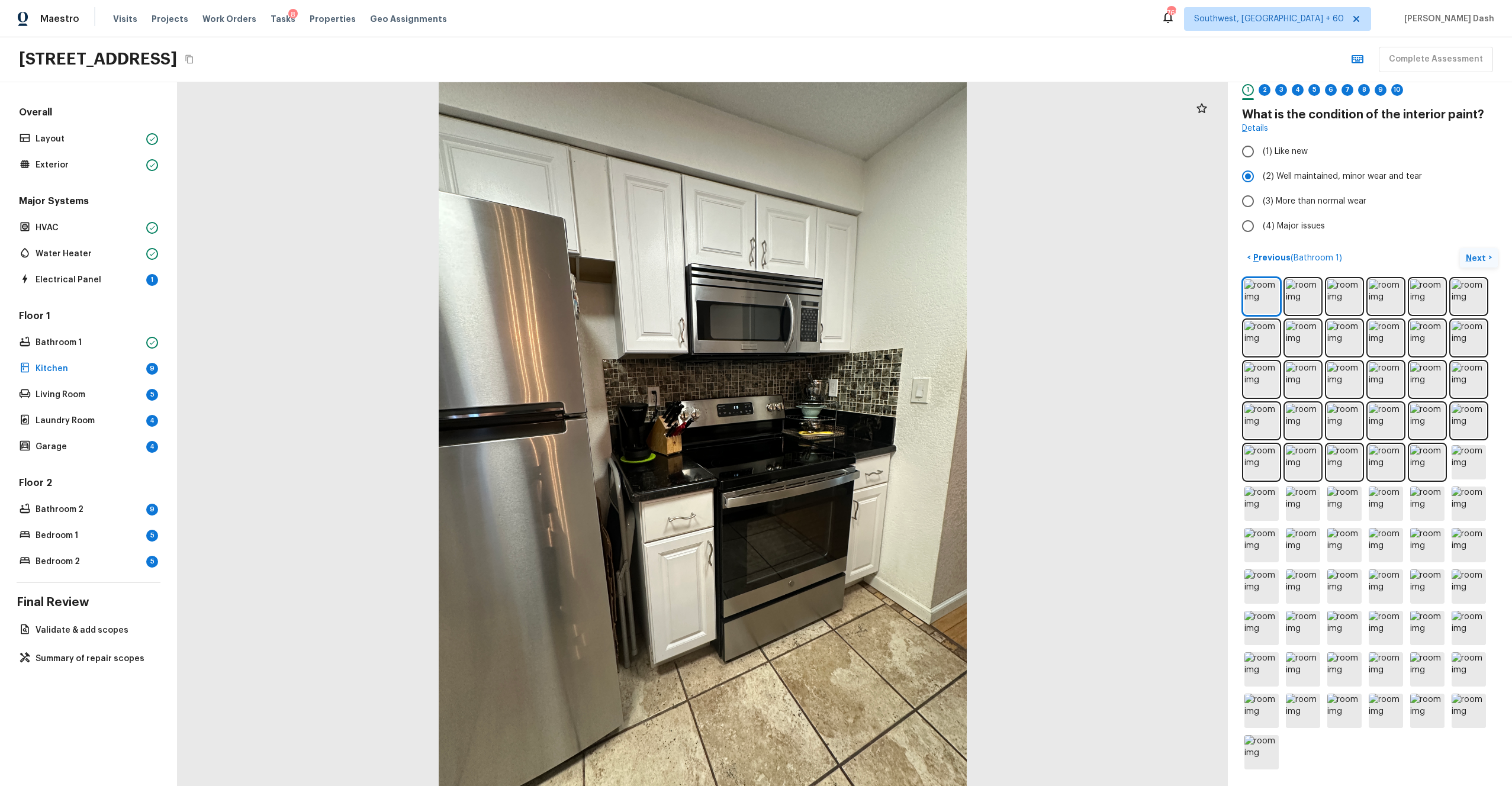
click at [1475, 260] on p "Next" at bounding box center [1477, 258] width 23 height 12
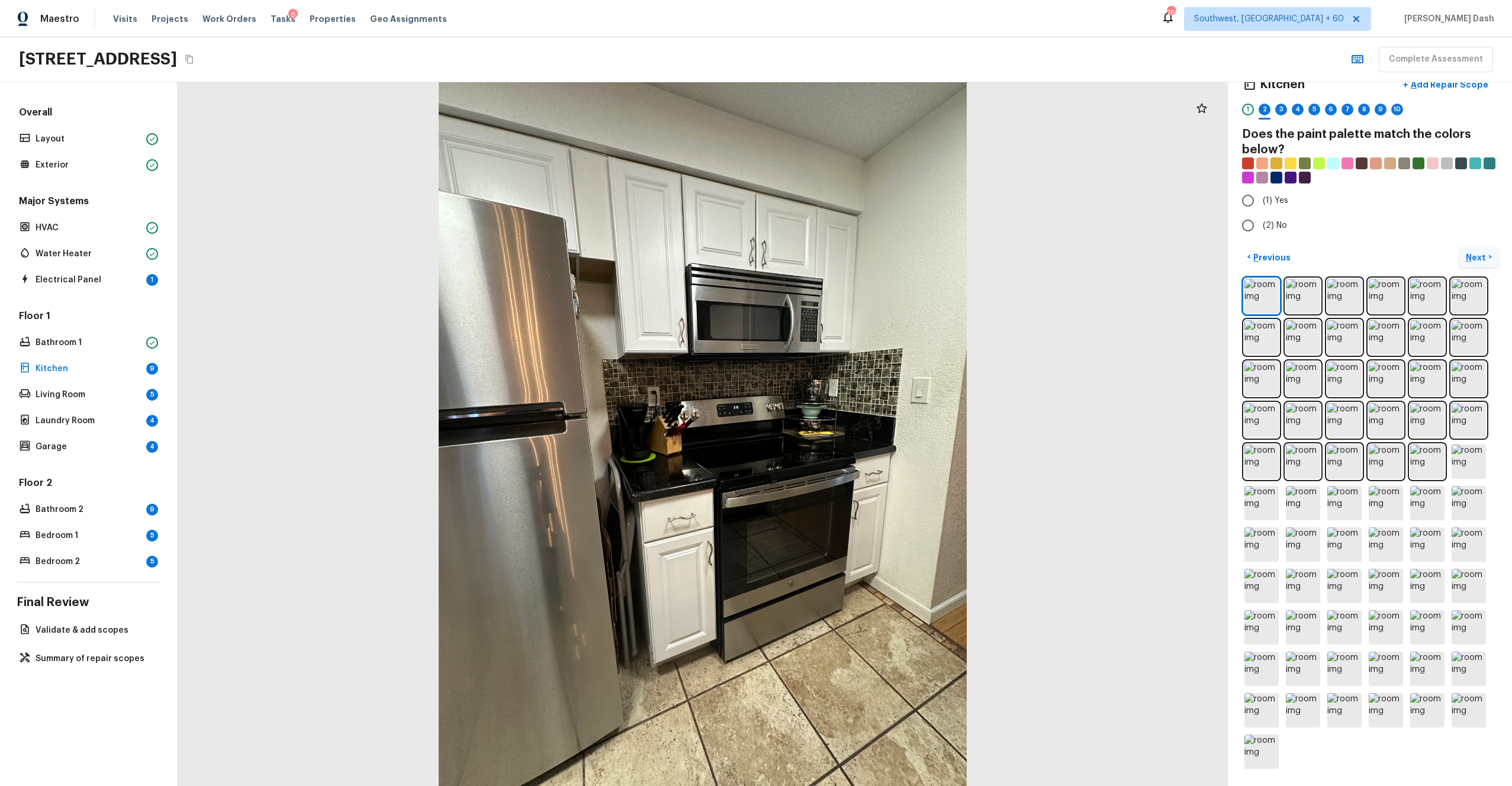
scroll to position [24, 0]
click at [1279, 226] on span "(2) No" at bounding box center [1275, 226] width 24 height 12
click at [1260, 226] on input "(2) No" at bounding box center [1248, 226] width 25 height 25
radio input "true"
click at [1465, 256] on button "Next >" at bounding box center [1479, 257] width 38 height 20
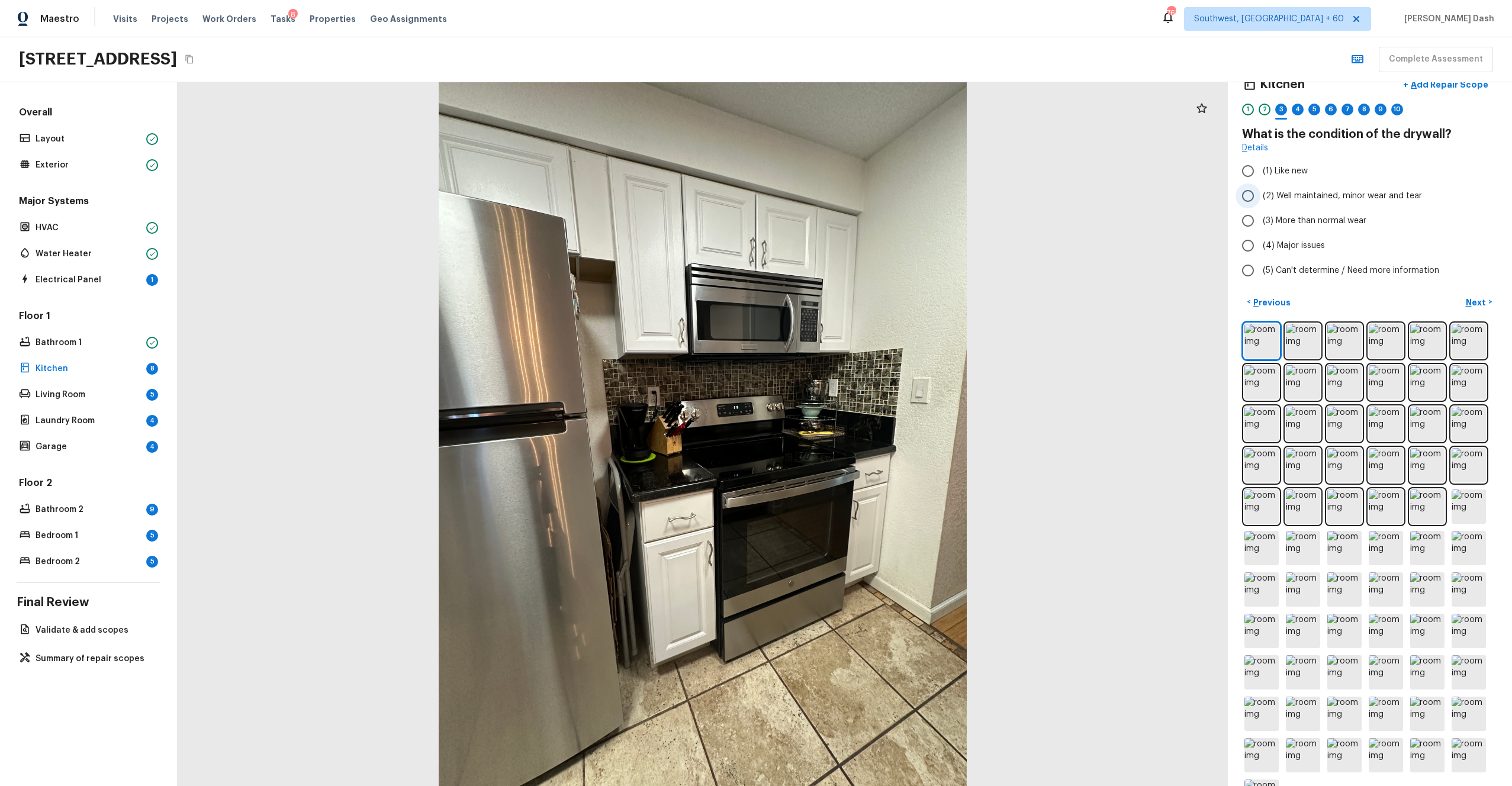
click at [1275, 188] on label "(2) Well maintained, minor wear and tear" at bounding box center [1362, 196] width 253 height 25
click at [1260, 188] on input "(2) Well maintained, minor wear and tear" at bounding box center [1248, 196] width 25 height 25
radio input "true"
click at [1465, 299] on button "Next >" at bounding box center [1479, 302] width 38 height 20
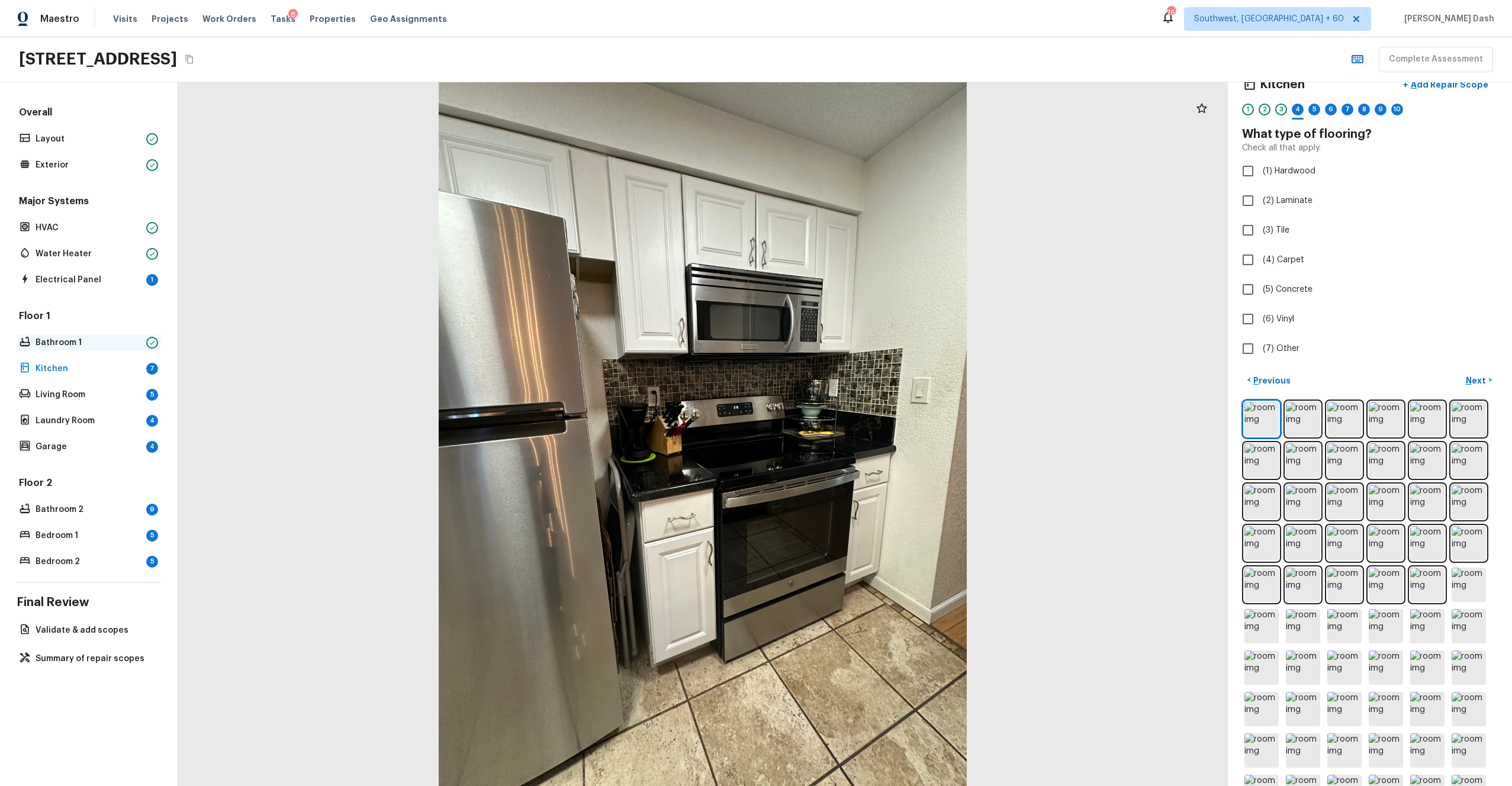
click at [64, 335] on div "Bathroom 1" at bounding box center [88, 343] width 144 height 17
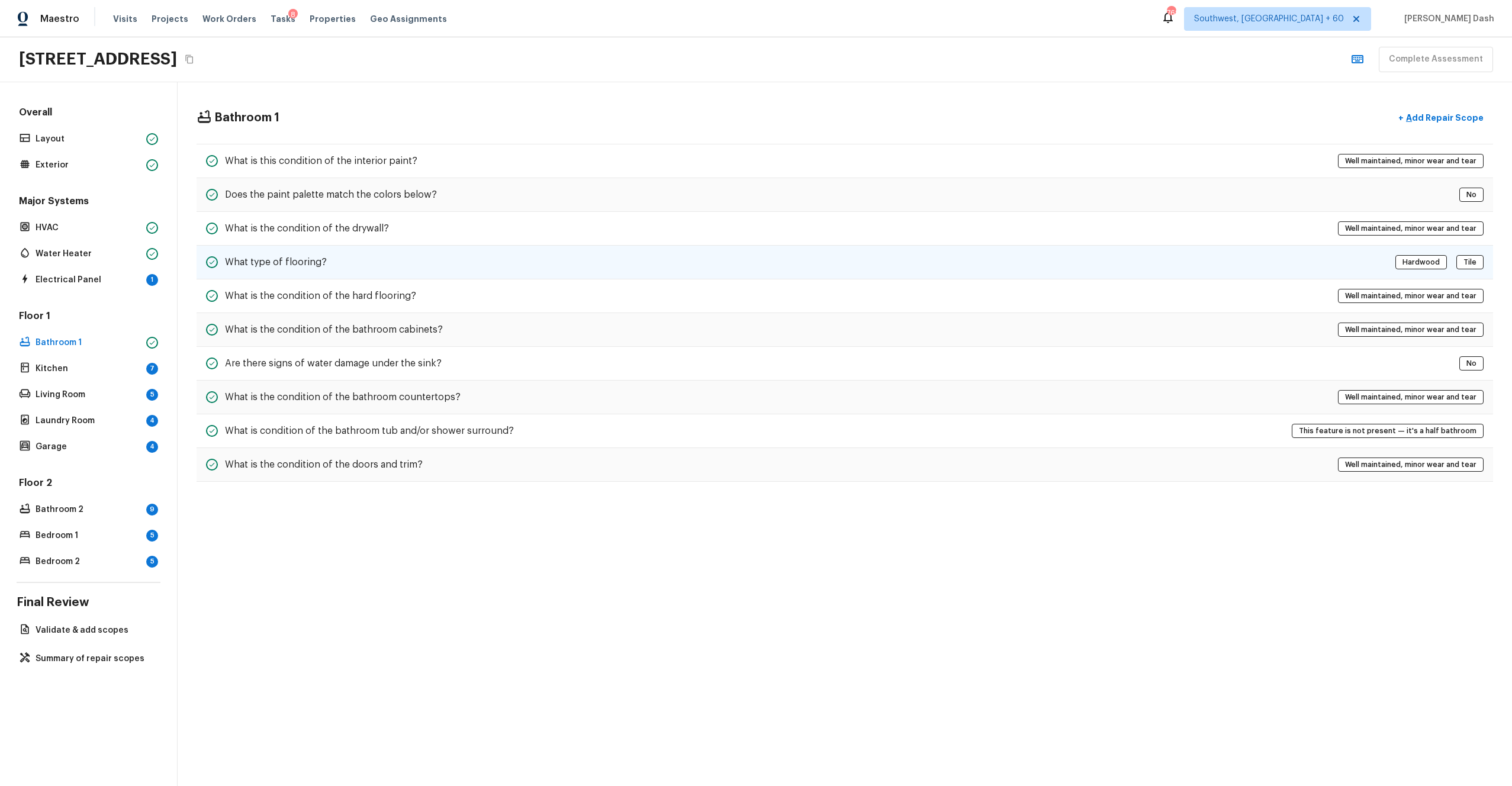
click at [312, 264] on h5 "What type of flooring?" at bounding box center [276, 262] width 102 height 13
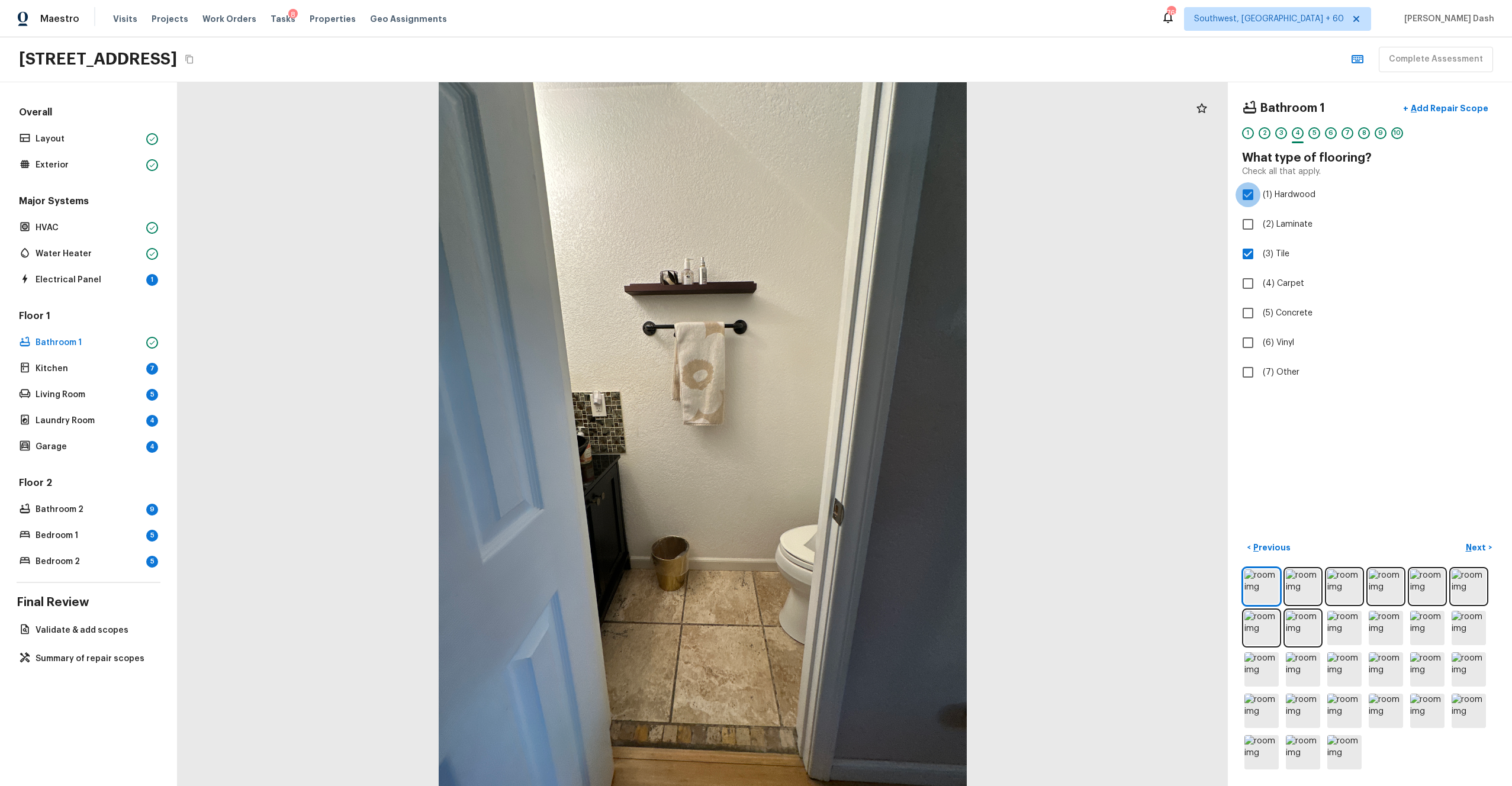
click at [1245, 195] on input "(1) Hardwood" at bounding box center [1248, 195] width 25 height 25
checkbox input "false"
click at [100, 337] on p "Bathroom 1" at bounding box center [88, 343] width 106 height 12
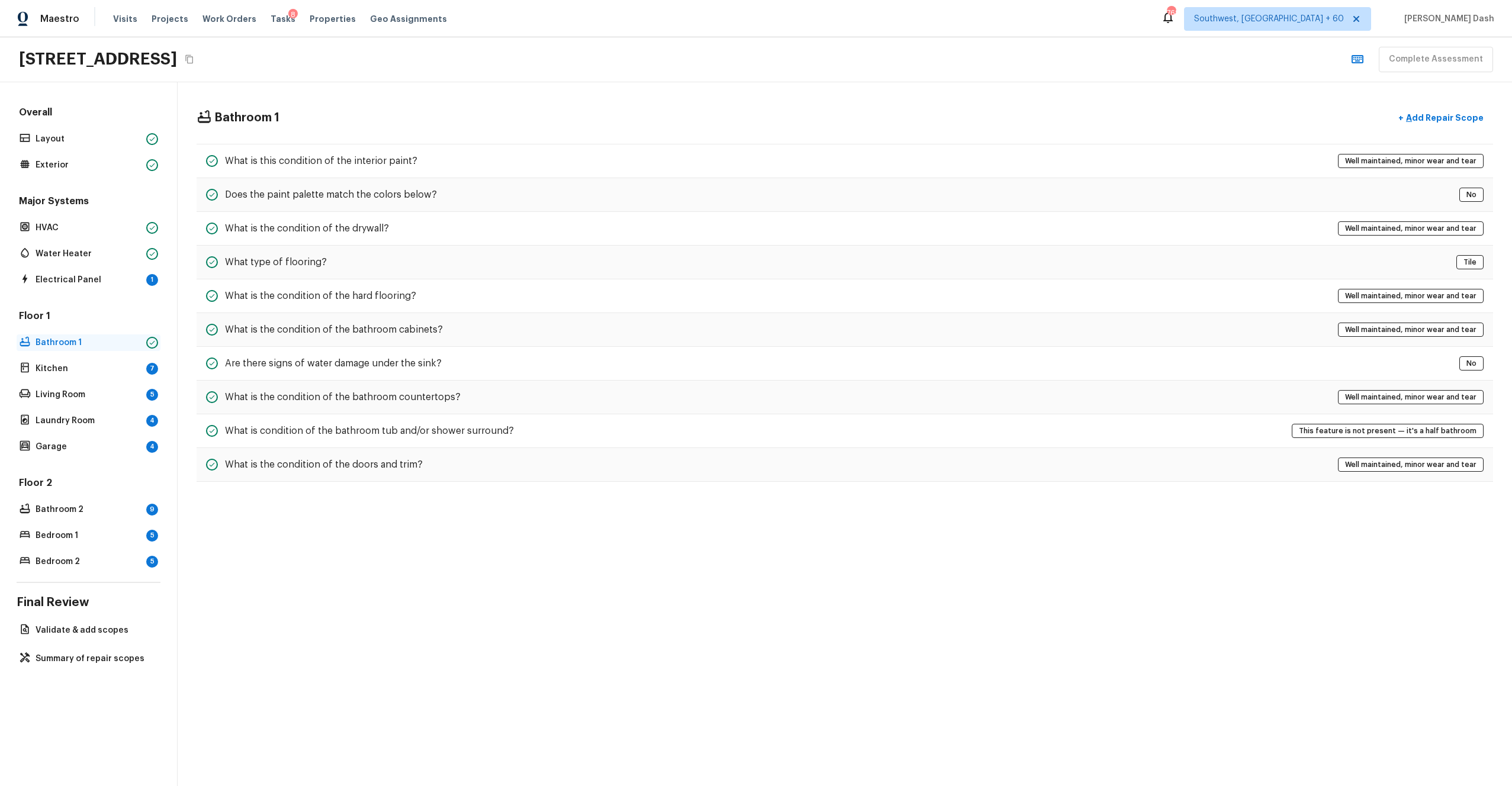
click at [102, 339] on p "Bathroom 1" at bounding box center [88, 343] width 106 height 12
click at [95, 368] on p "Kitchen" at bounding box center [88, 369] width 106 height 12
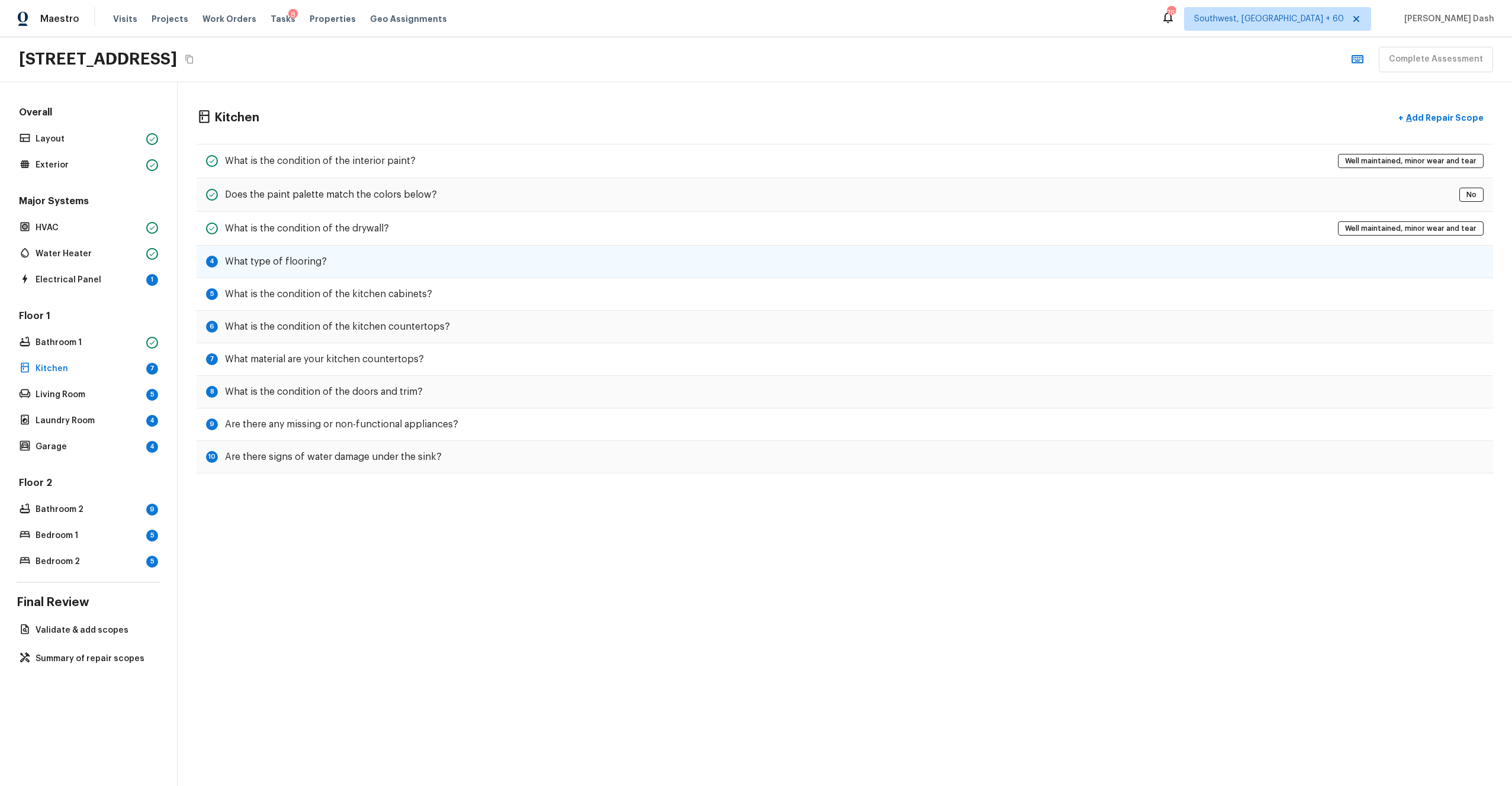
click at [275, 267] on h5 "What type of flooring?" at bounding box center [276, 262] width 102 height 13
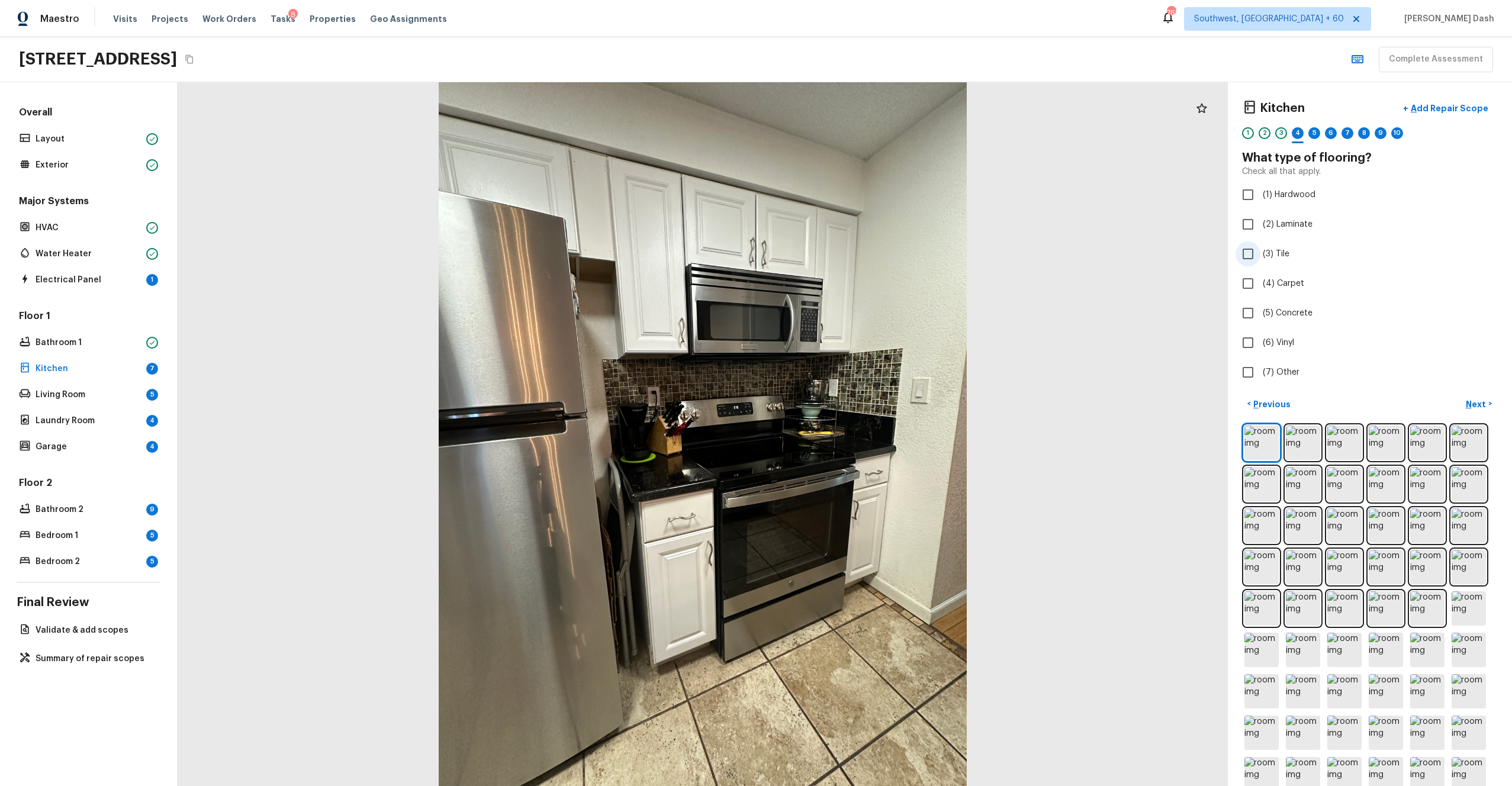
click at [1248, 257] on input "(3) Tile" at bounding box center [1248, 254] width 25 height 25
checkbox input "true"
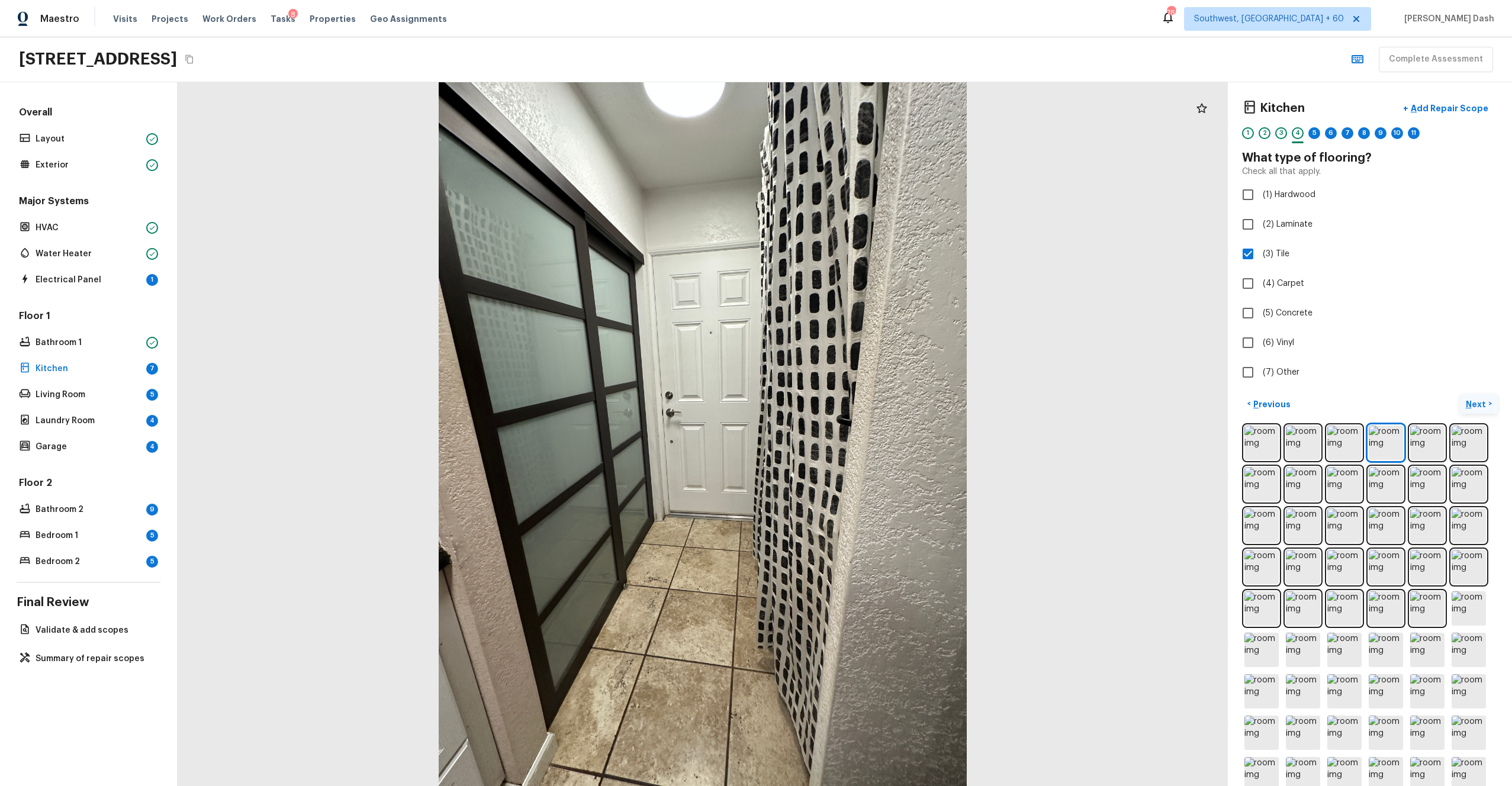
click at [1469, 403] on p "Next" at bounding box center [1477, 405] width 23 height 12
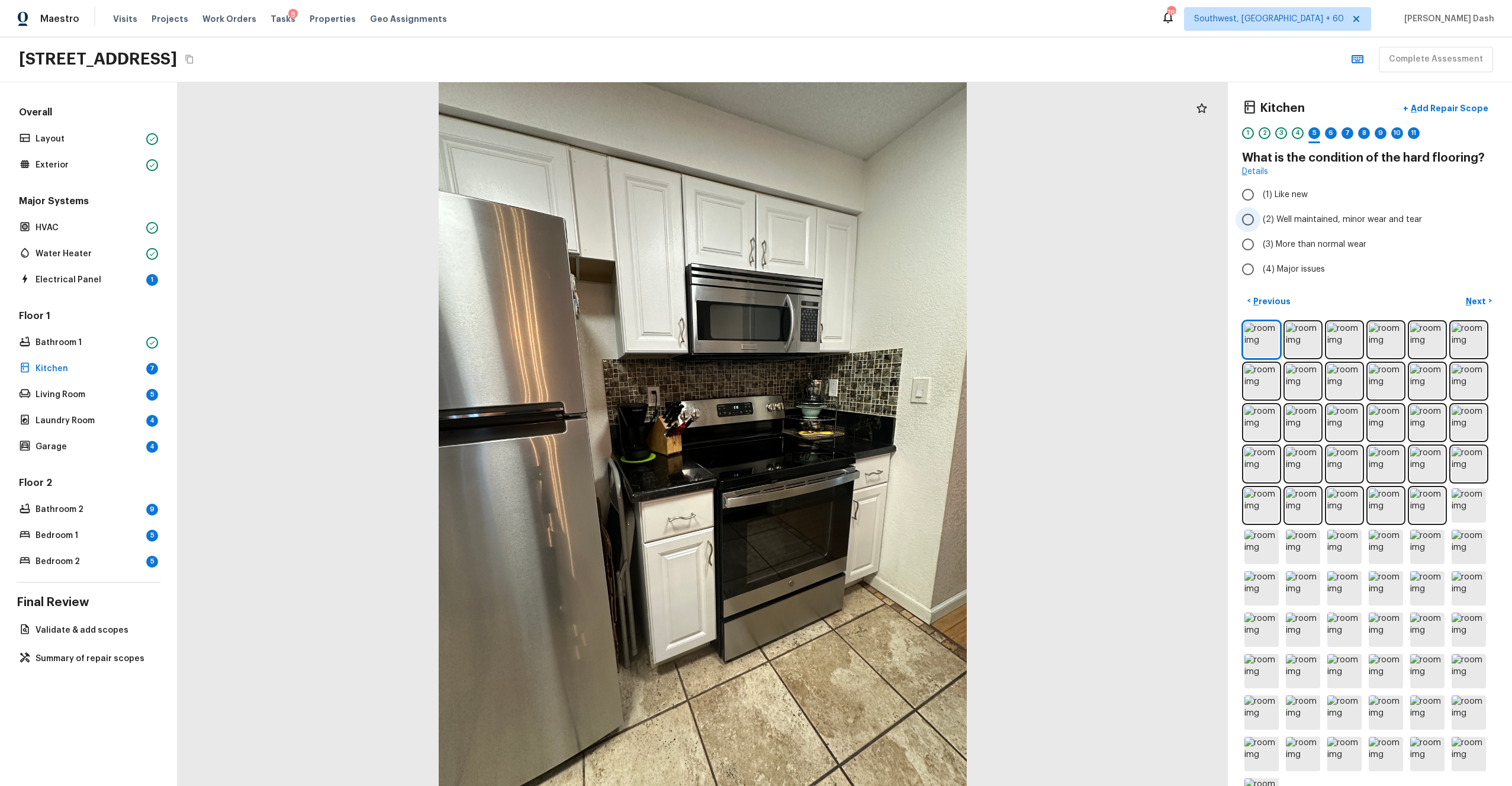
click at [1266, 222] on span "(2) Well maintained, minor wear and tear" at bounding box center [1342, 220] width 159 height 12
click at [1260, 222] on input "(2) Well maintained, minor wear and tear" at bounding box center [1248, 220] width 25 height 25
radio input "true"
click at [1466, 296] on p "Next" at bounding box center [1477, 301] width 23 height 12
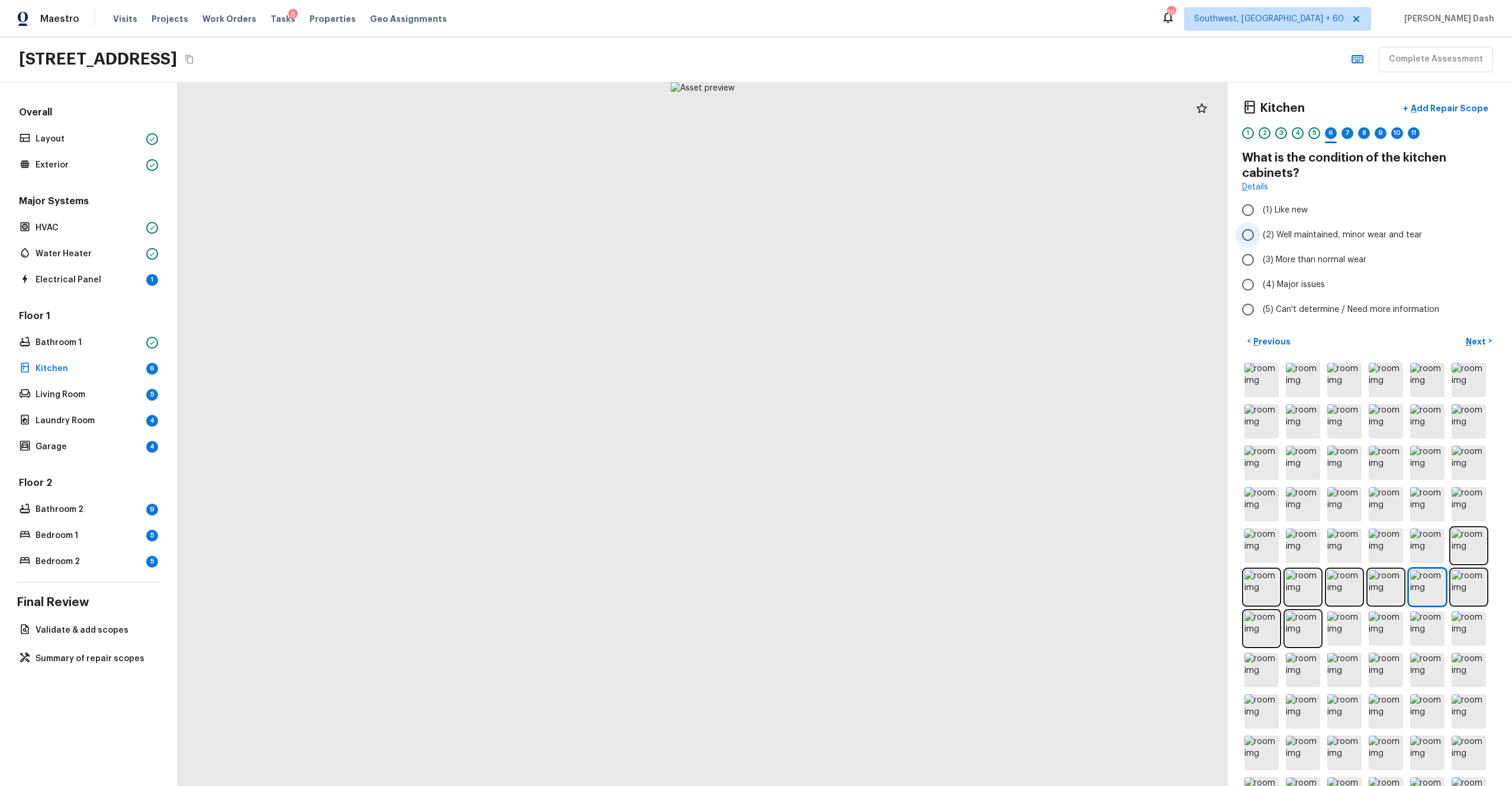
click at [1346, 235] on span "(2) Well maintained, minor wear and tear" at bounding box center [1342, 235] width 159 height 12
click at [1260, 235] on input "(2) Well maintained, minor wear and tear" at bounding box center [1248, 235] width 25 height 25
radio input "true"
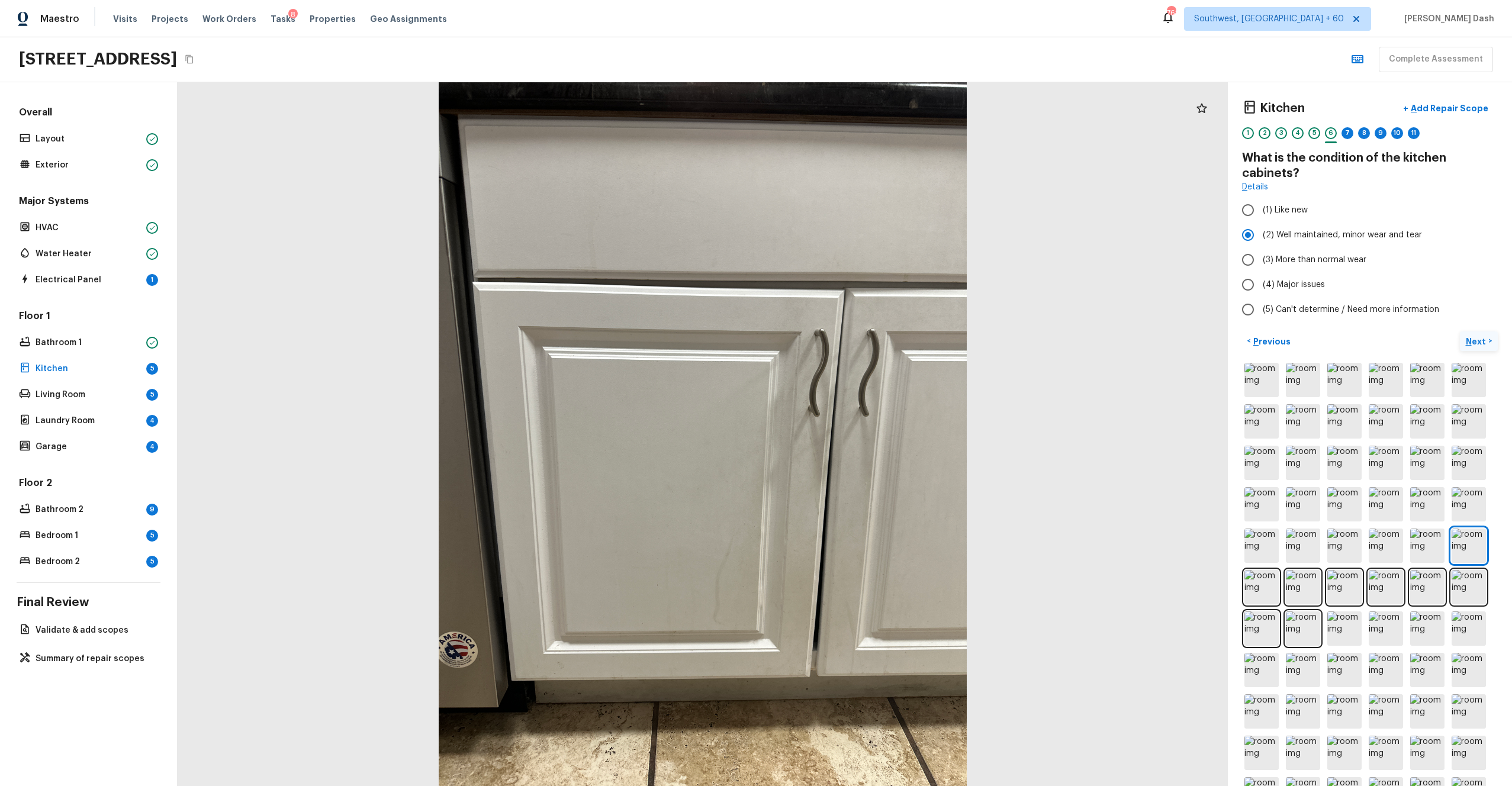
click at [1469, 344] on p "Next" at bounding box center [1477, 342] width 23 height 12
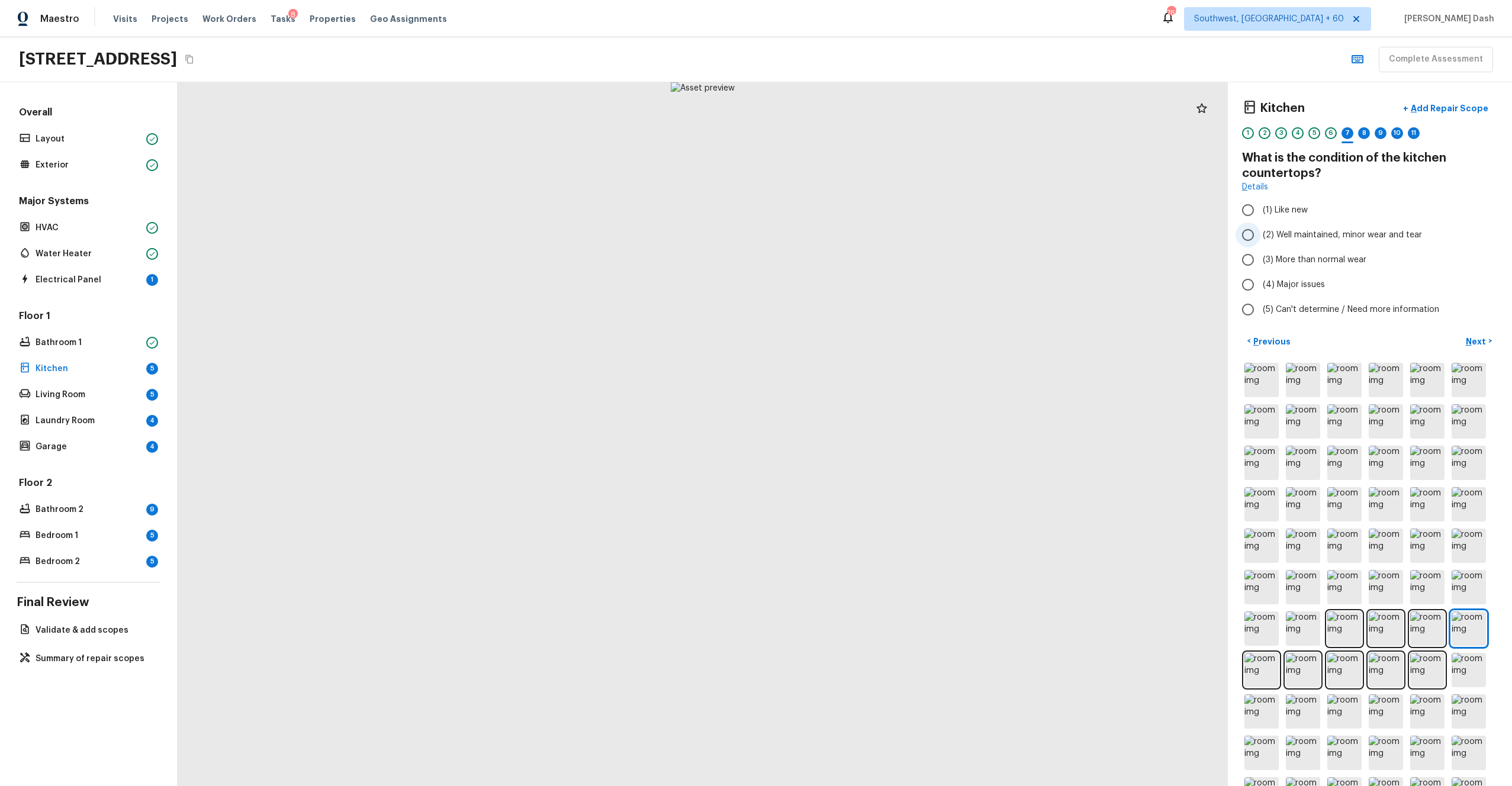
click at [1291, 238] on span "(2) Well maintained, minor wear and tear" at bounding box center [1342, 235] width 159 height 12
click at [1260, 238] on input "(2) Well maintained, minor wear and tear" at bounding box center [1248, 235] width 25 height 25
radio input "true"
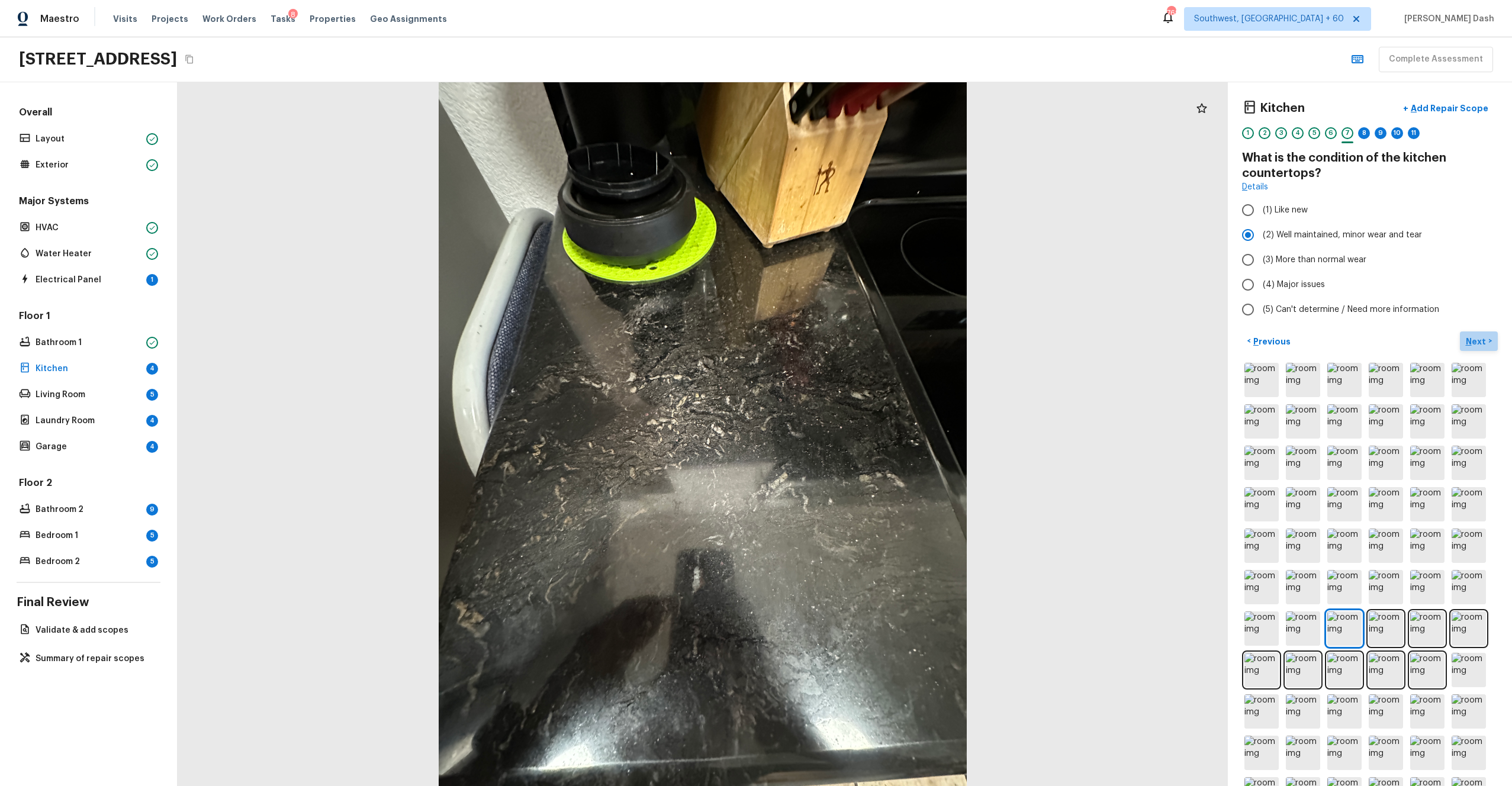
click at [1476, 349] on button "Next >" at bounding box center [1479, 341] width 38 height 20
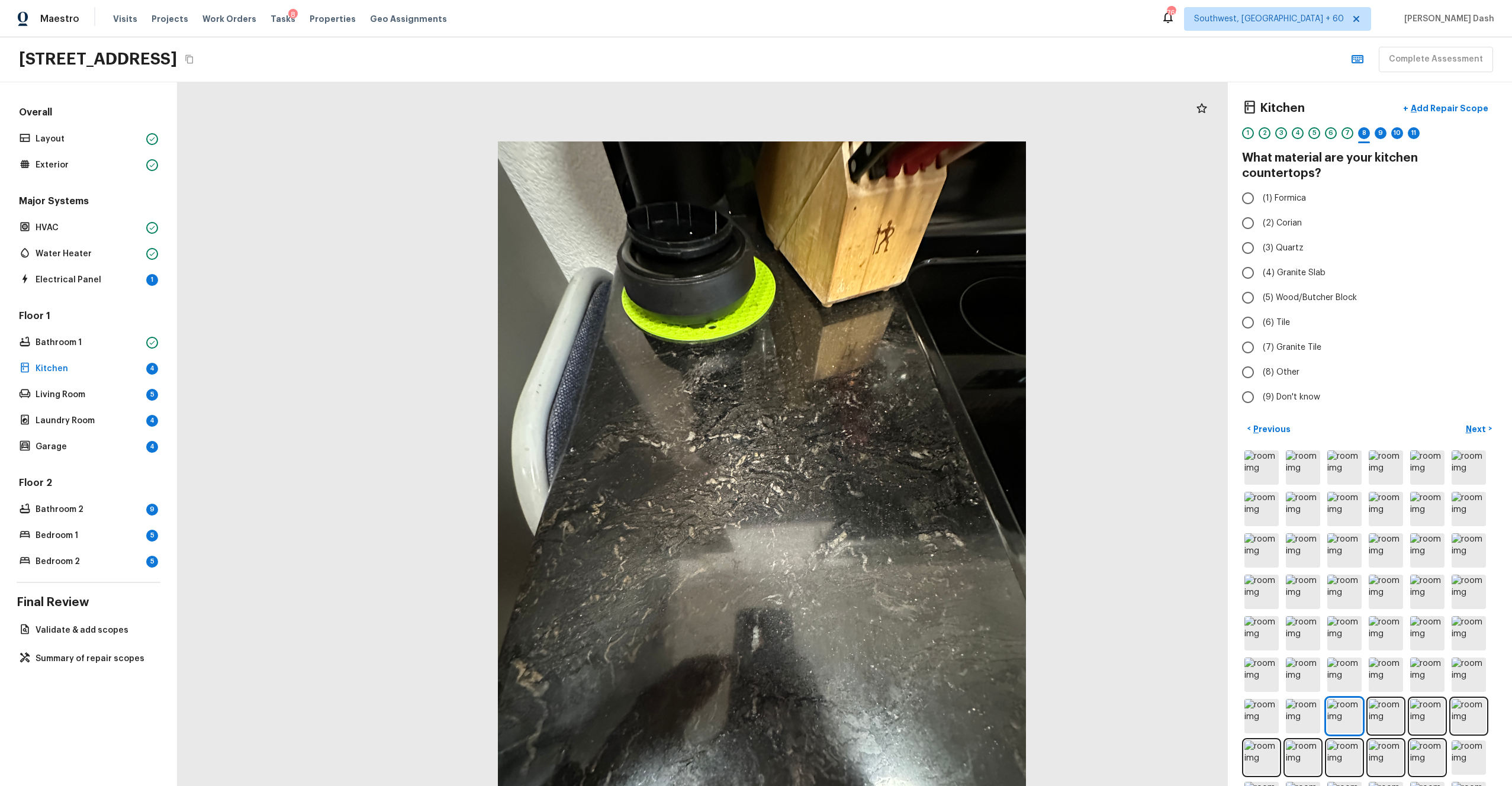
drag, startPoint x: 439, startPoint y: 142, endPoint x: 538, endPoint y: 267, distance: 159.5
click at [538, 267] on div at bounding box center [762, 493] width 1050 height 704
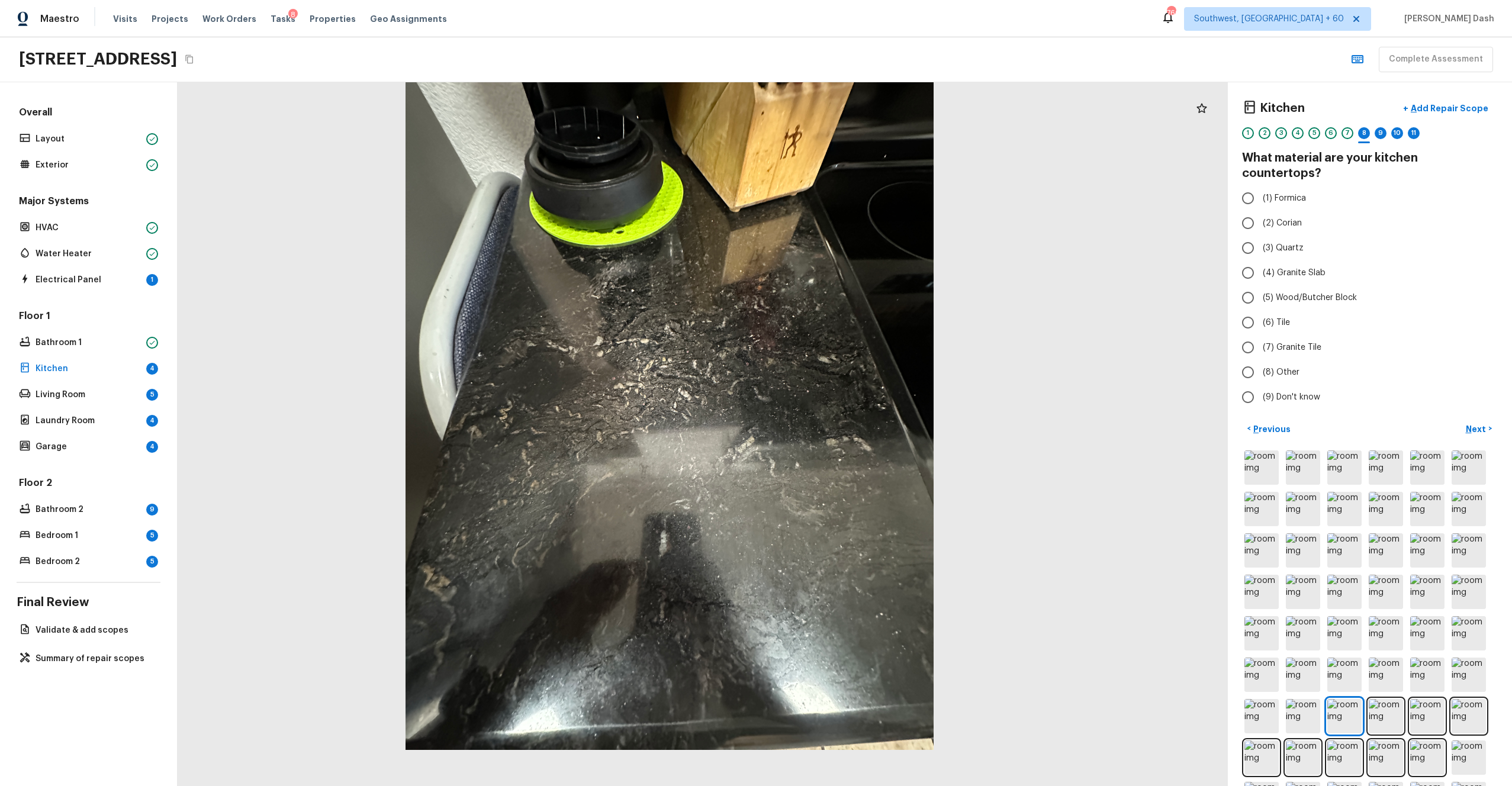
drag, startPoint x: 572, startPoint y: 306, endPoint x: 538, endPoint y: 269, distance: 50.2
click at [538, 269] on div at bounding box center [669, 398] width 1050 height 704
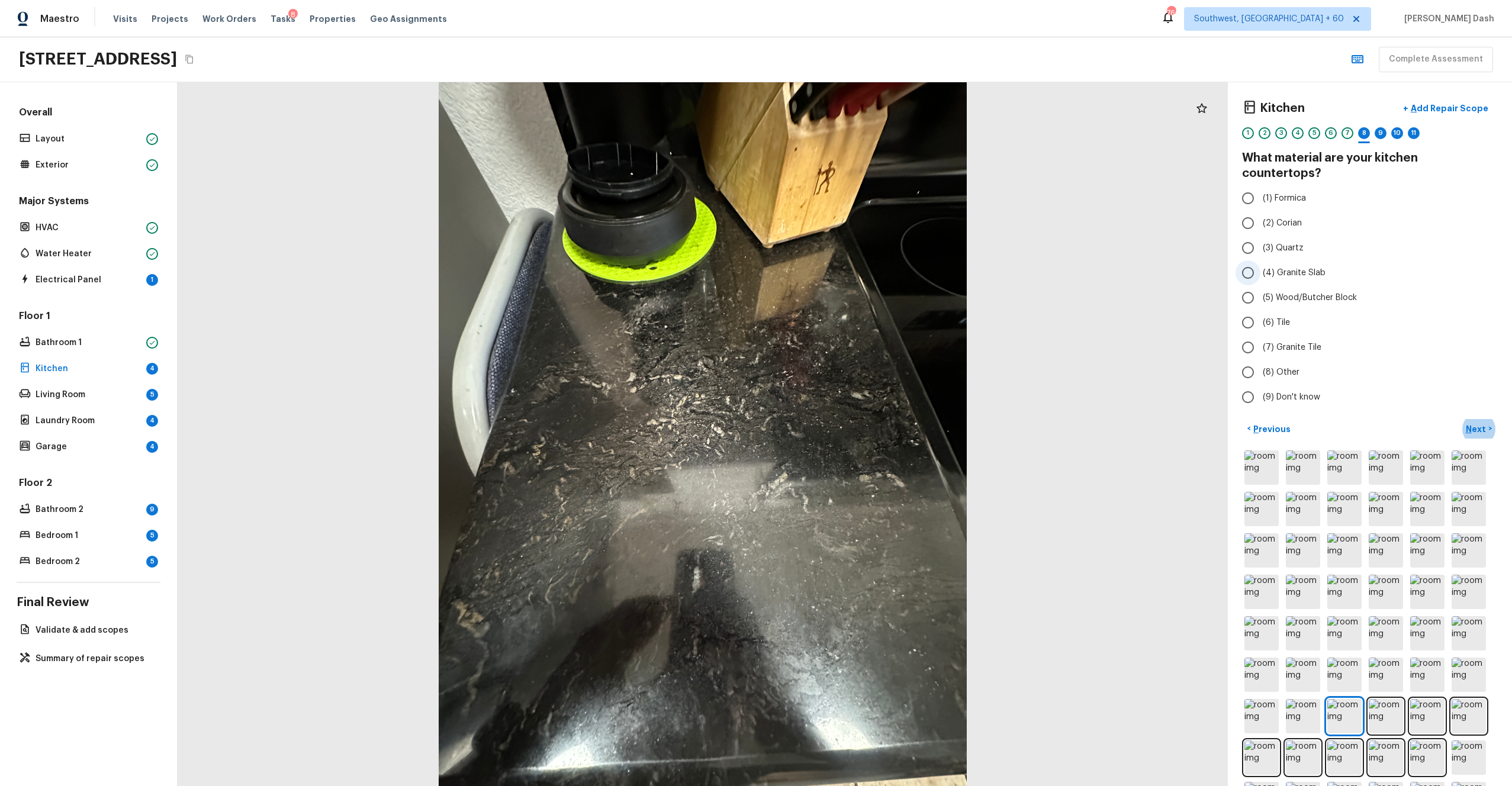
click at [1245, 261] on input "(4) Granite Slab" at bounding box center [1248, 273] width 25 height 25
radio input "true"
click at [1471, 424] on p "Next" at bounding box center [1477, 429] width 23 height 12
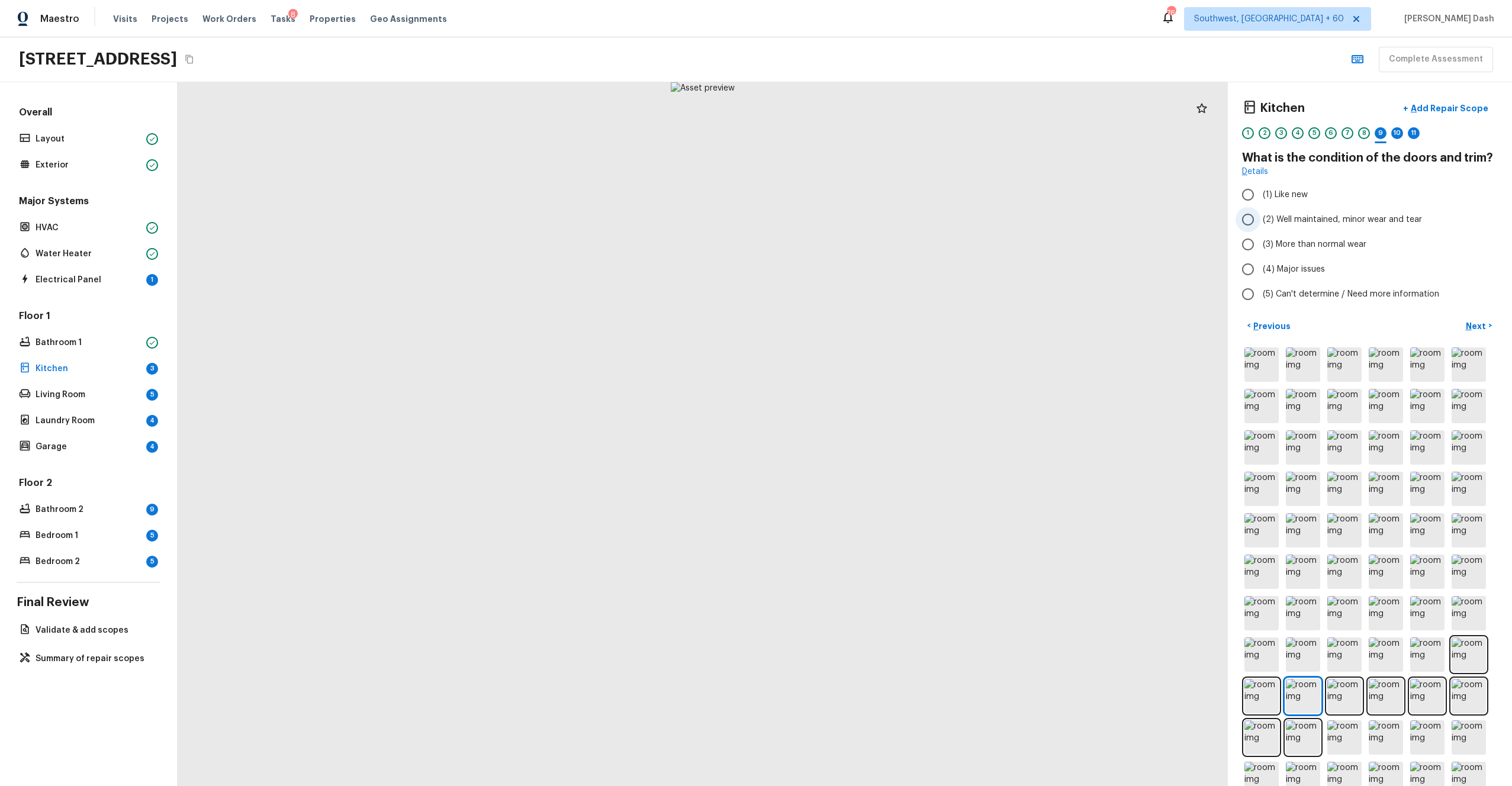
click at [1294, 224] on span "(2) Well maintained, minor wear and tear" at bounding box center [1342, 220] width 159 height 12
click at [1260, 224] on input "(2) Well maintained, minor wear and tear" at bounding box center [1248, 220] width 25 height 25
radio input "true"
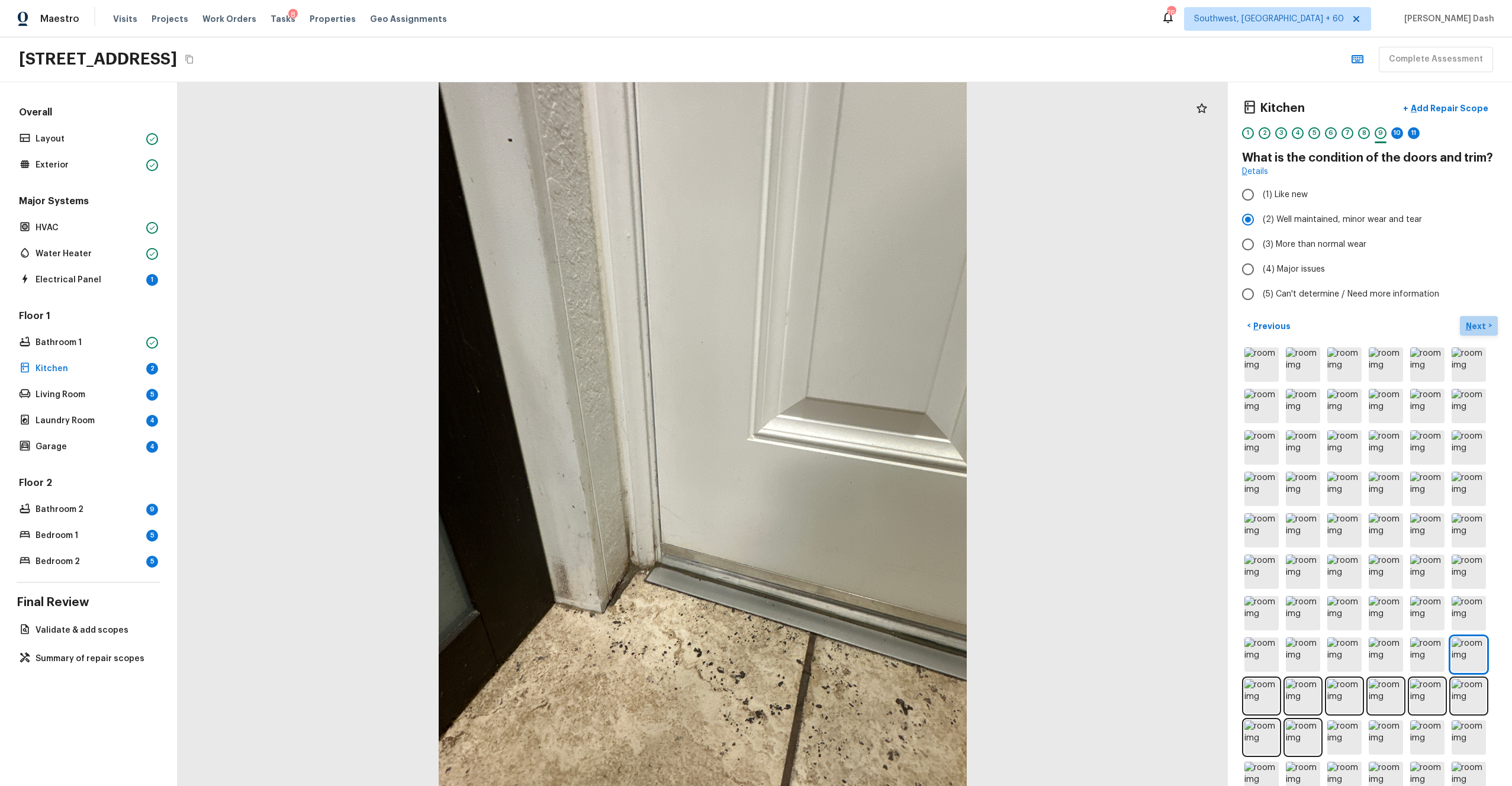
click at [1467, 332] on button "Next >" at bounding box center [1479, 326] width 38 height 20
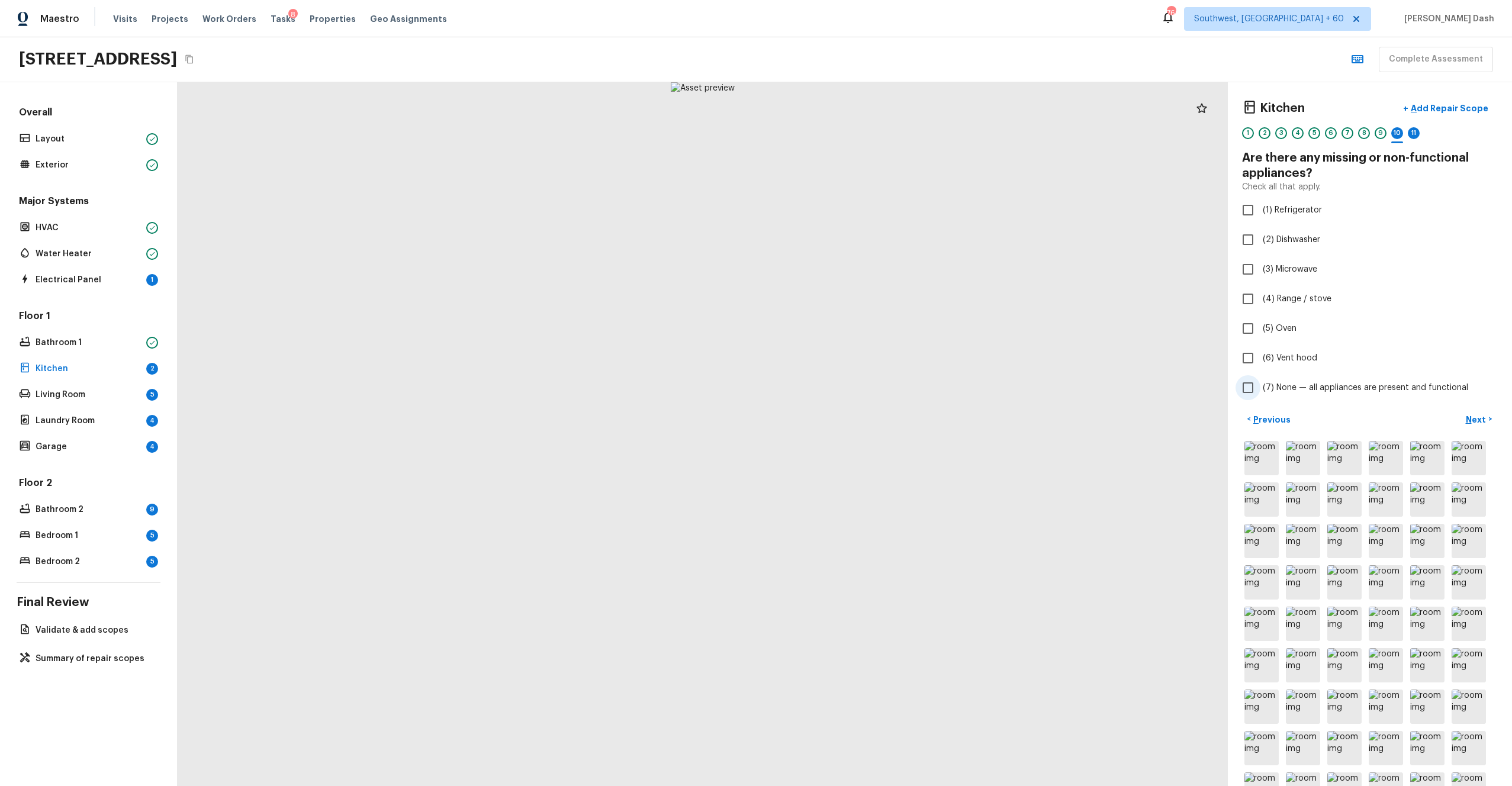
click at [1289, 387] on span "(7) None — all appliances are present and functional" at bounding box center [1365, 388] width 206 height 12
click at [1260, 387] on input "(7) None — all appliances are present and functional" at bounding box center [1248, 388] width 25 height 25
checkbox input "true"
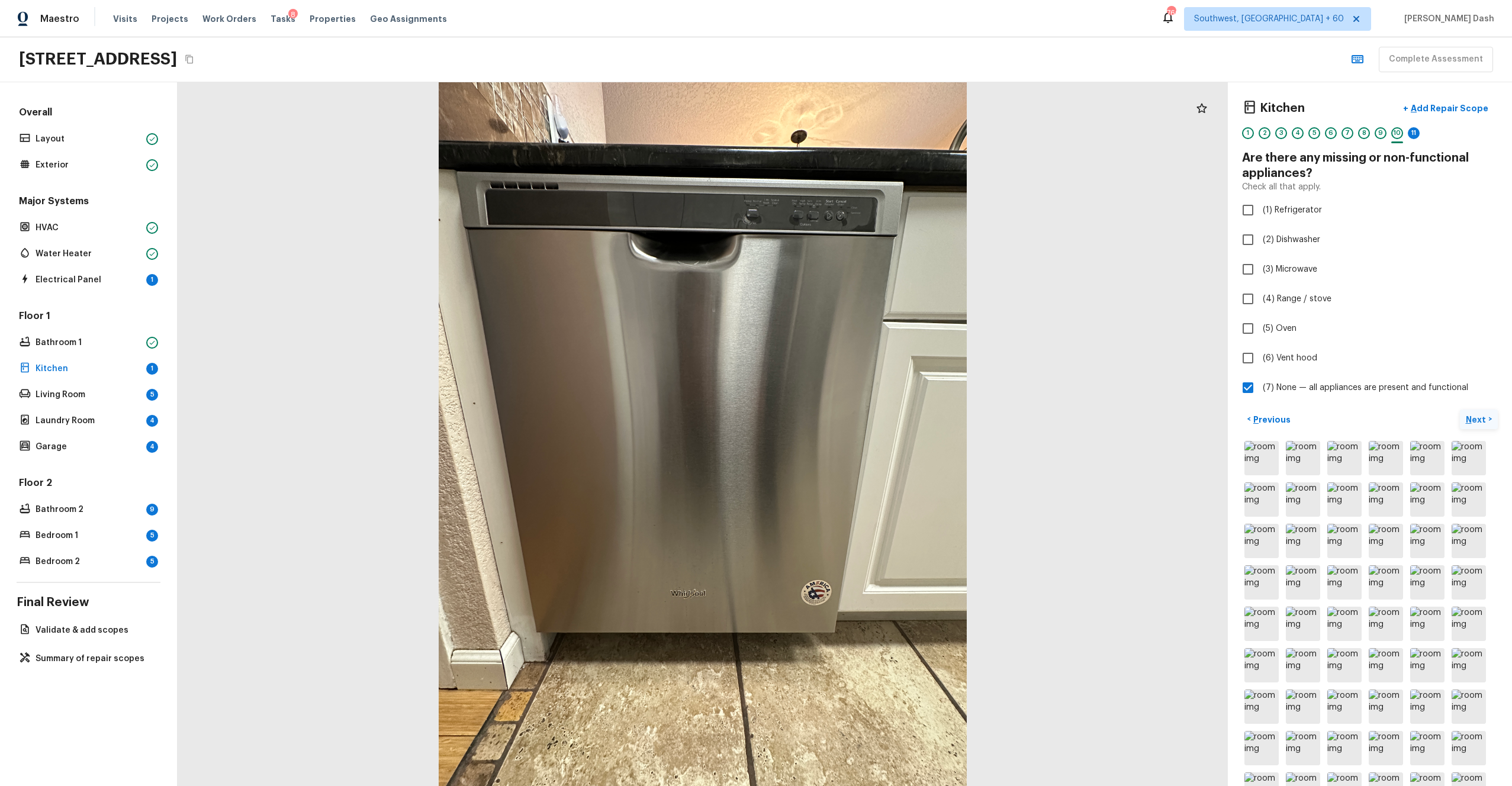
click at [1470, 419] on p "Next" at bounding box center [1477, 420] width 23 height 12
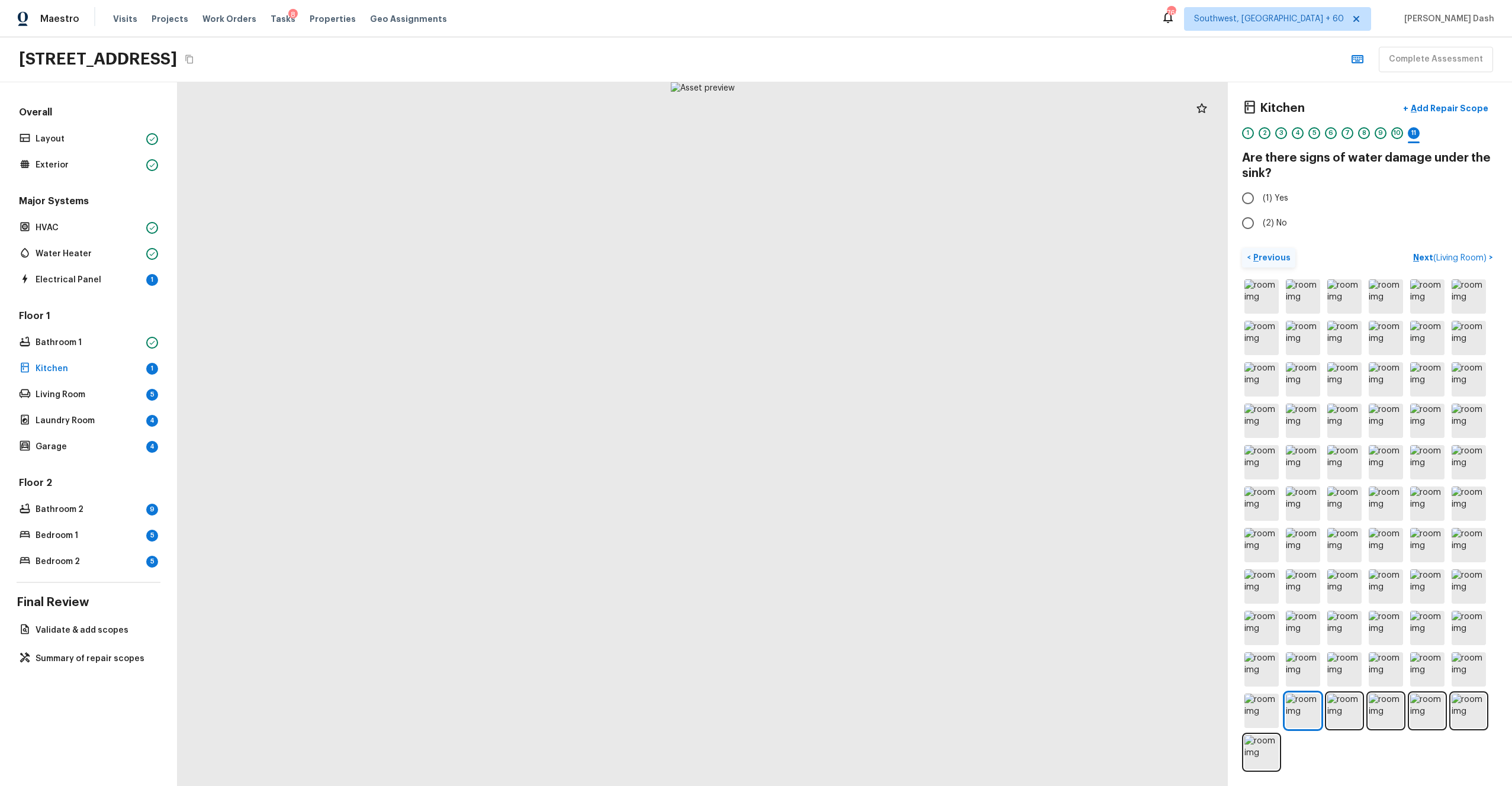
click at [1268, 262] on p "Previous" at bounding box center [1270, 258] width 40 height 12
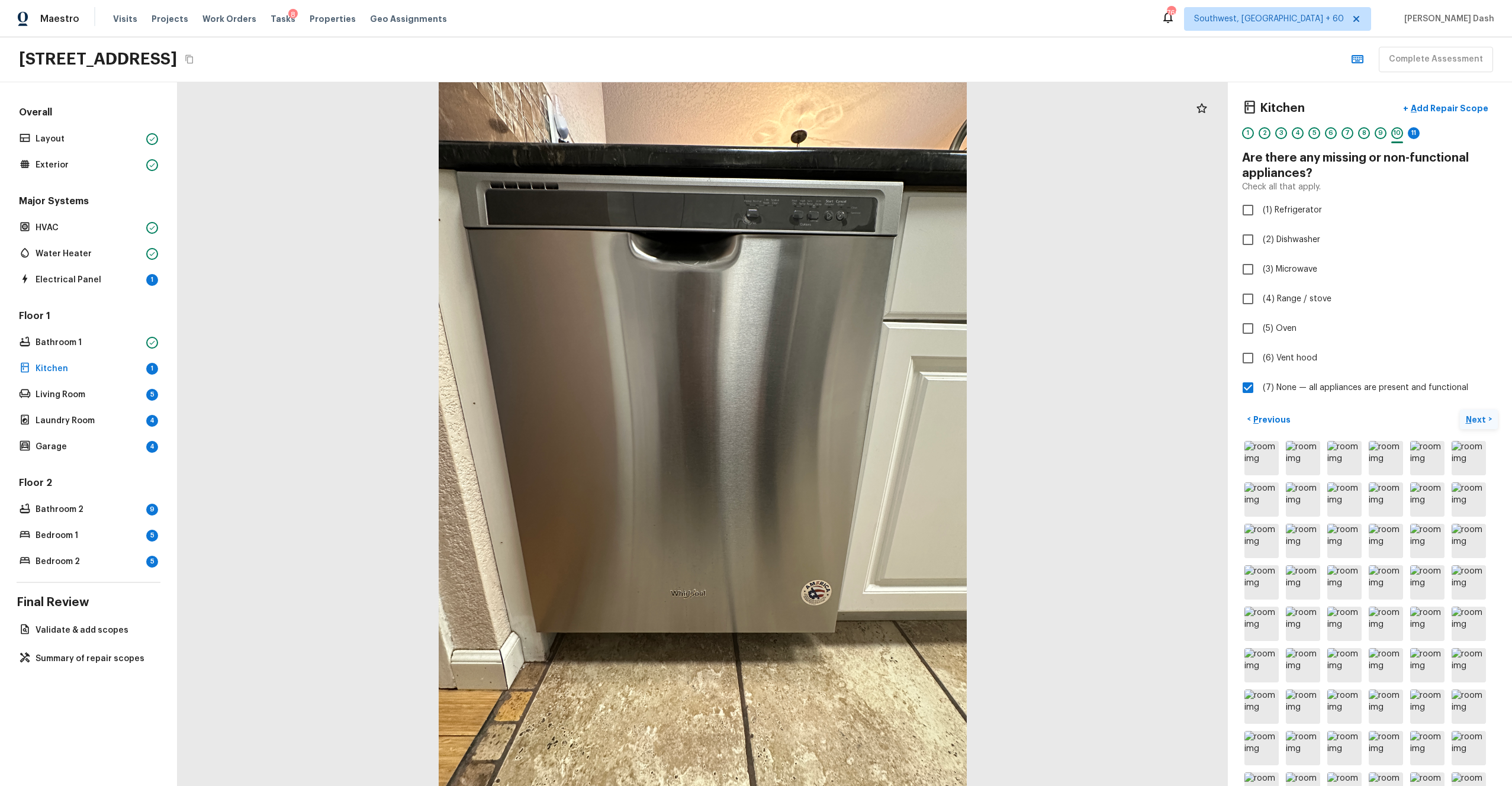
click at [1468, 419] on p "Next" at bounding box center [1477, 420] width 23 height 12
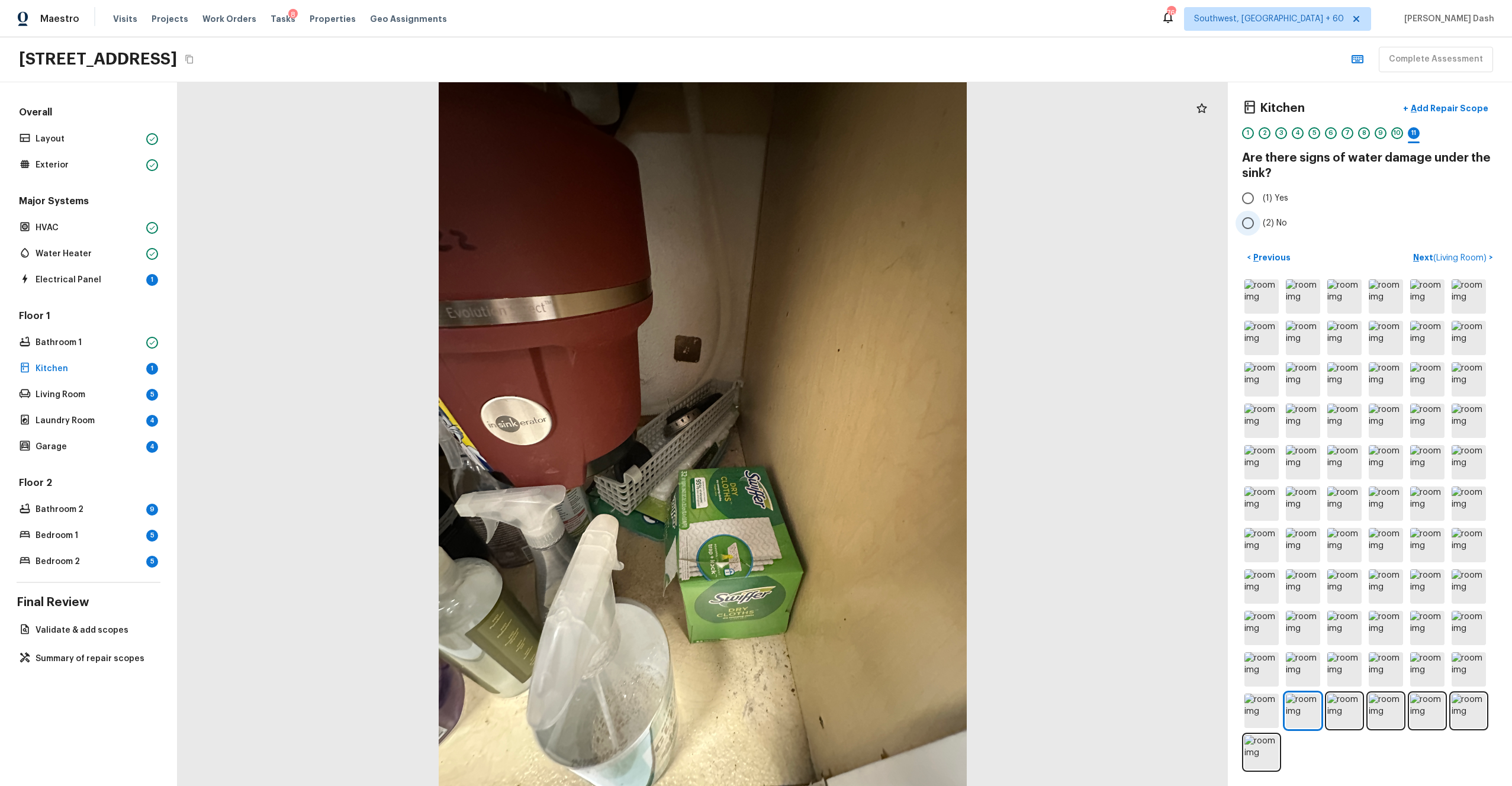
click at [1250, 225] on input "(2) No" at bounding box center [1248, 223] width 25 height 25
radio input "true"
click at [1448, 262] on p "Next ( Living Room )" at bounding box center [1451, 258] width 76 height 12
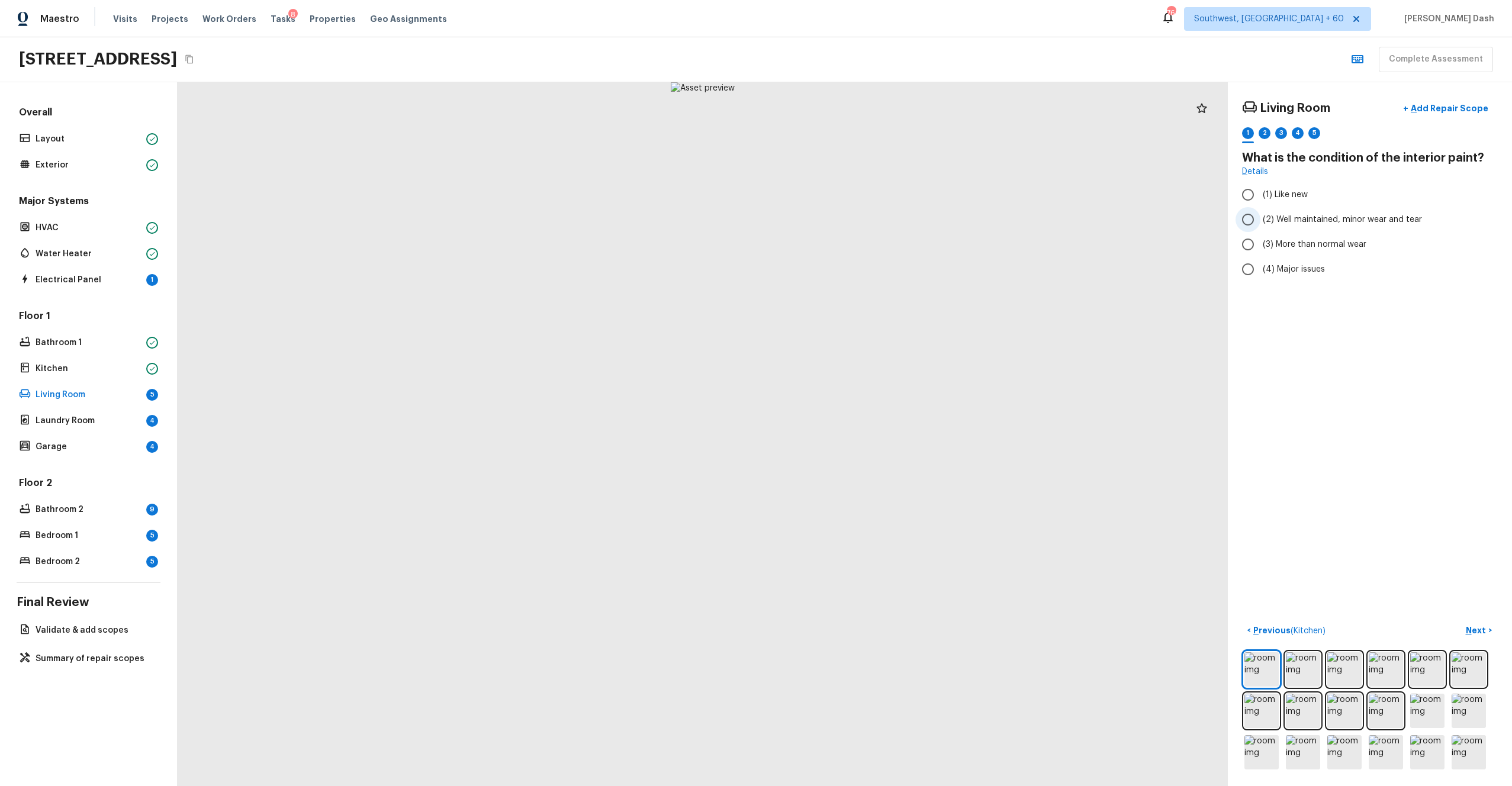
click at [1267, 219] on span "(2) Well maintained, minor wear and tear" at bounding box center [1342, 220] width 159 height 12
click at [1260, 219] on input "(2) Well maintained, minor wear and tear" at bounding box center [1248, 220] width 25 height 25
radio input "true"
click at [1469, 636] on p "Next" at bounding box center [1477, 631] width 23 height 12
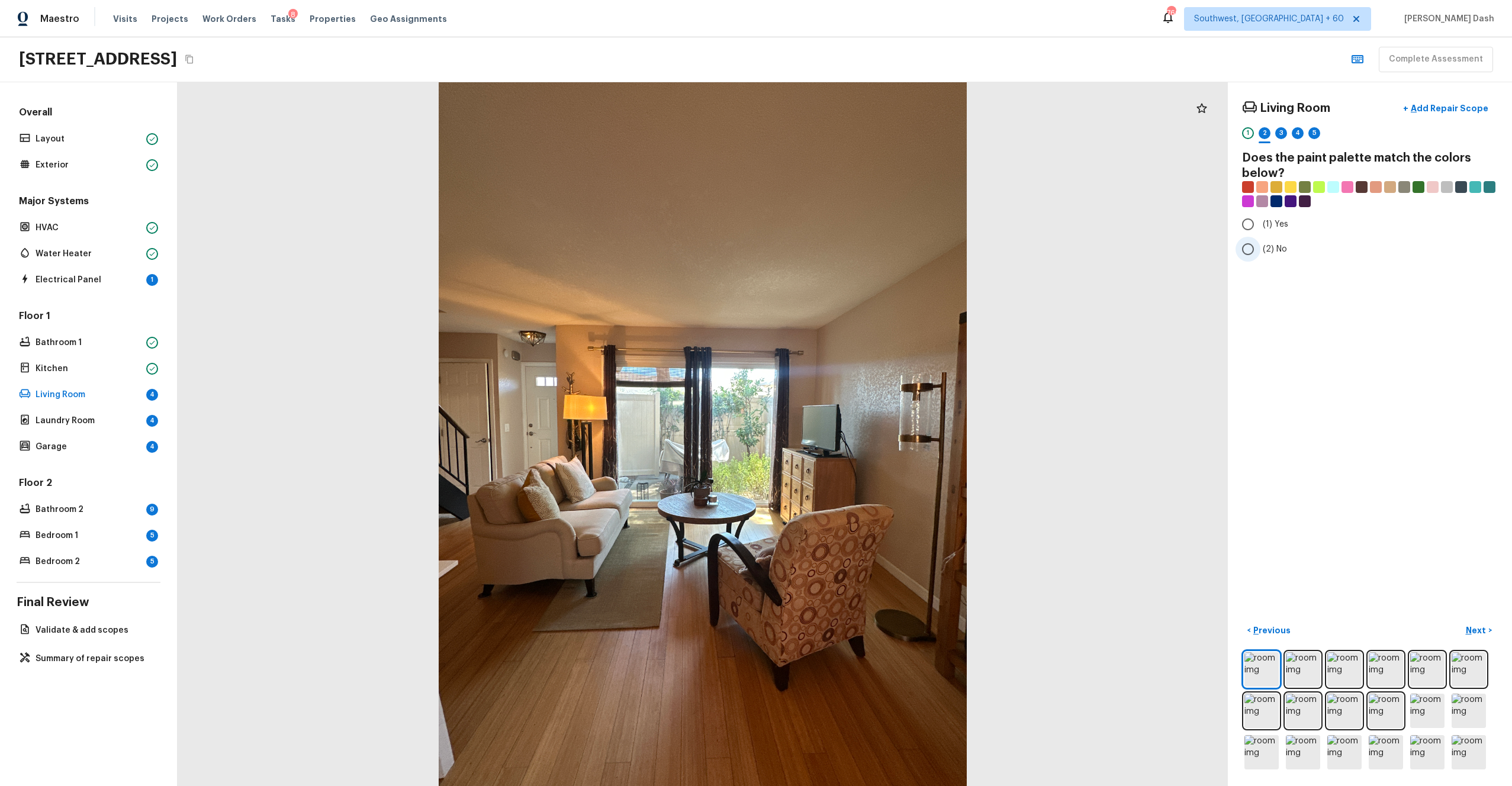
click at [1279, 249] on span "(2) No" at bounding box center [1275, 249] width 24 height 12
click at [1260, 249] on input "(2) No" at bounding box center [1248, 249] width 25 height 25
radio input "true"
click at [1483, 631] on p "Next" at bounding box center [1477, 631] width 23 height 12
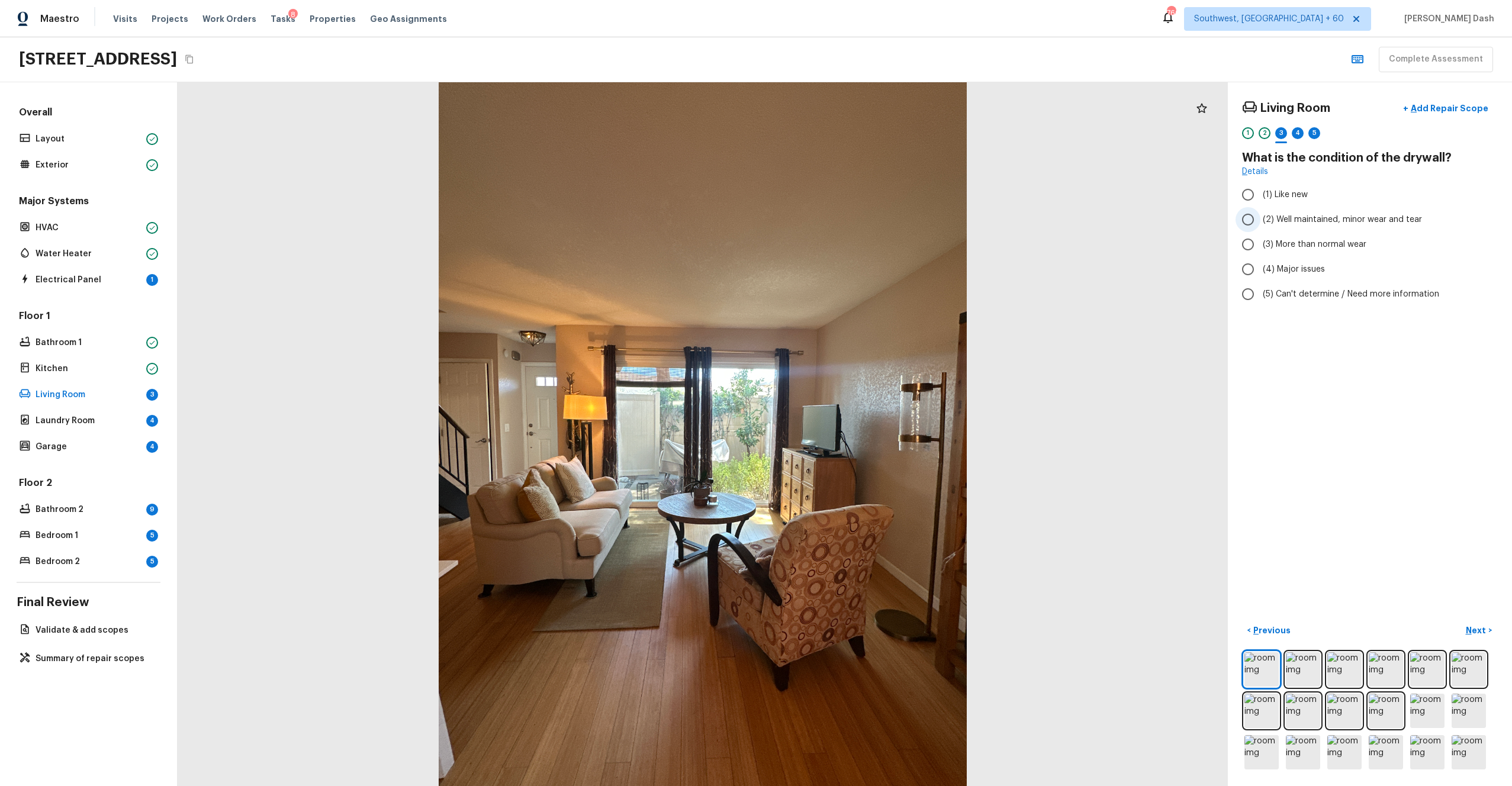
click at [1293, 220] on span "(2) Well maintained, minor wear and tear" at bounding box center [1342, 220] width 159 height 12
click at [1260, 220] on input "(2) Well maintained, minor wear and tear" at bounding box center [1248, 220] width 25 height 25
radio input "true"
click at [1481, 628] on p "Next" at bounding box center [1477, 631] width 23 height 12
click at [1261, 198] on label "(1) Hardwood" at bounding box center [1362, 195] width 253 height 25
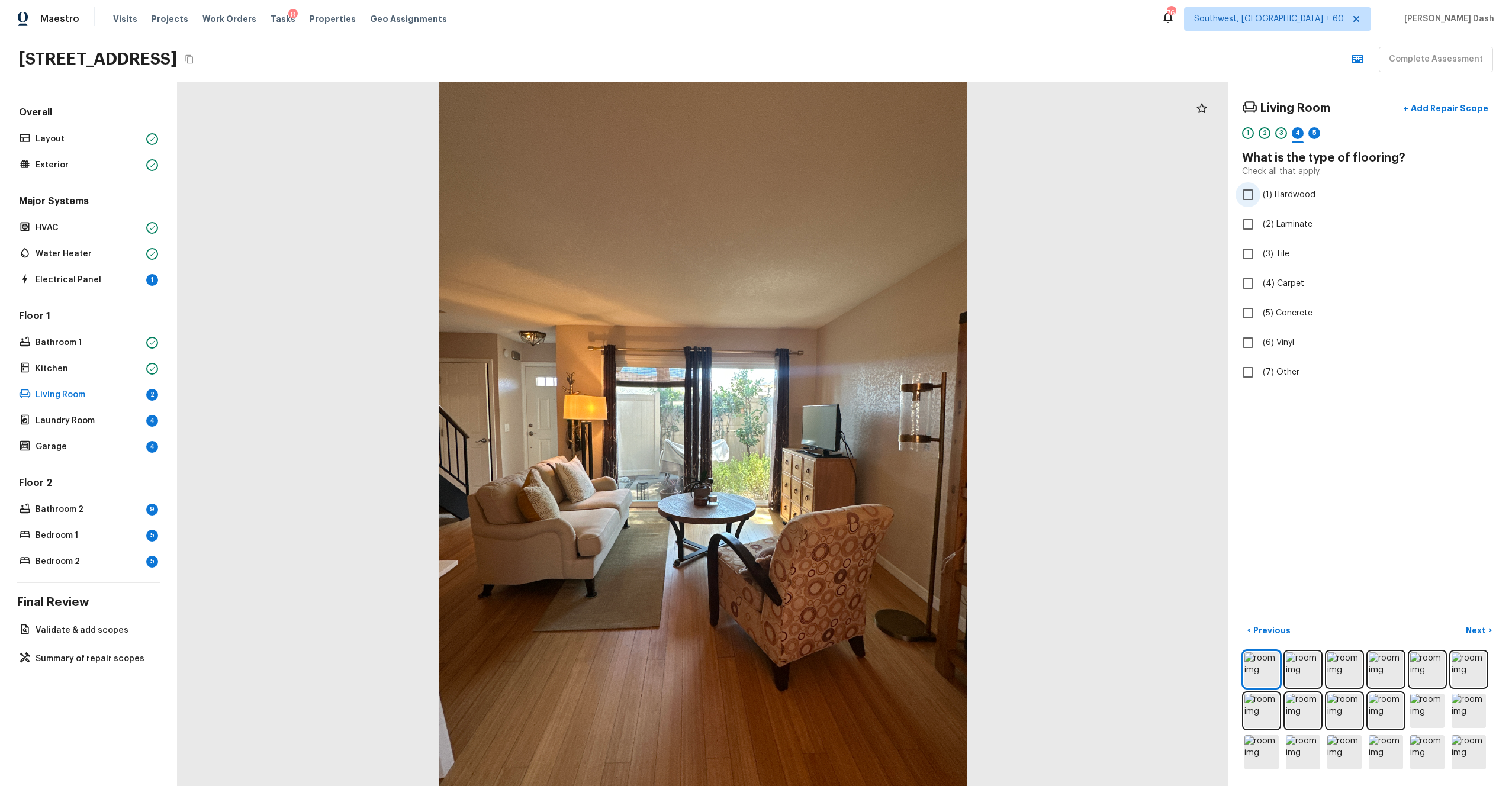
click at [1260, 198] on input "(1) Hardwood" at bounding box center [1248, 195] width 25 height 25
checkbox input "true"
click at [1471, 634] on p "Next" at bounding box center [1477, 631] width 23 height 12
click at [1257, 220] on input "(2) Well maintained, minor wear and tear" at bounding box center [1248, 220] width 25 height 25
radio input "true"
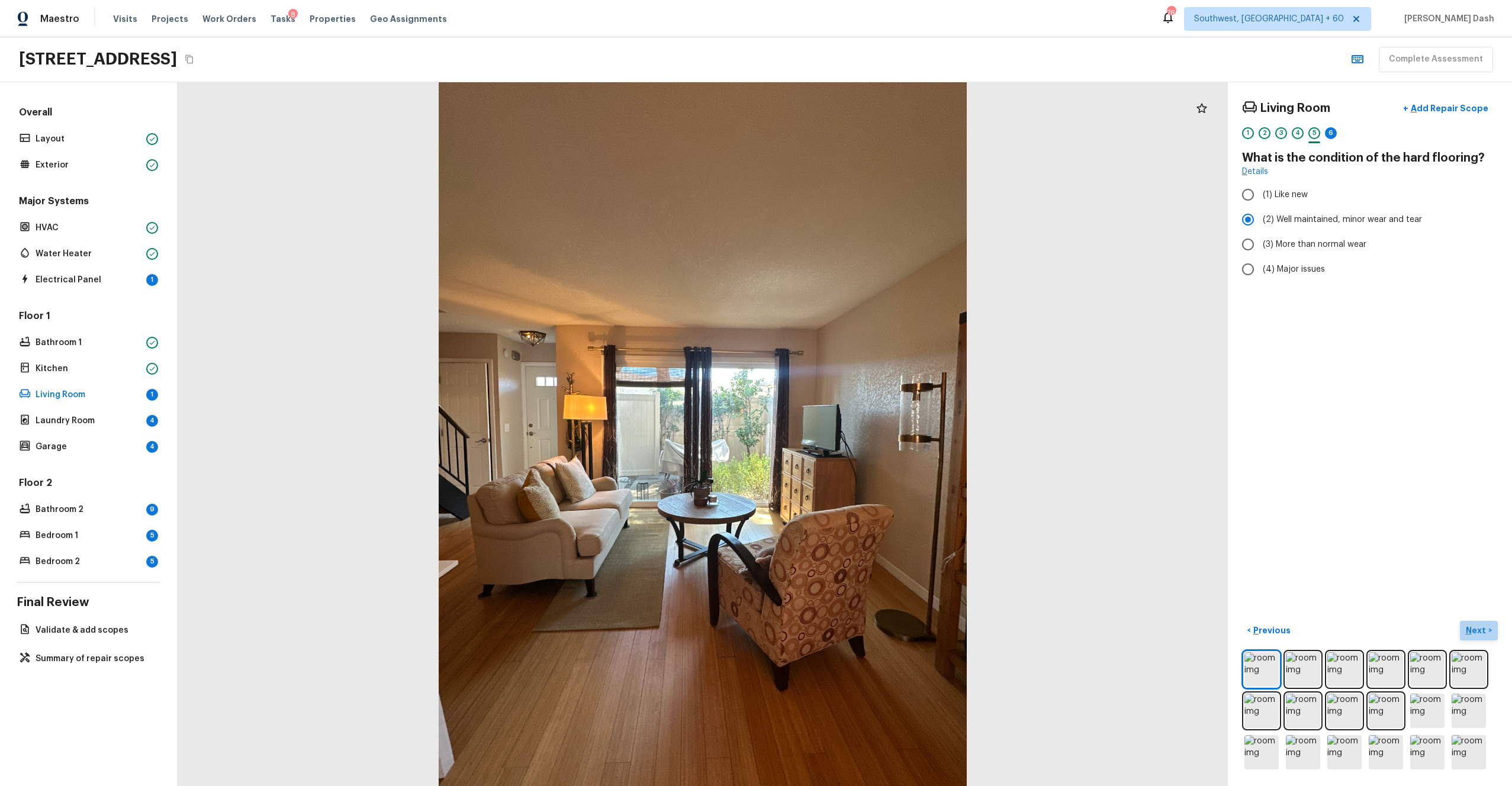
click at [1478, 628] on p "Next" at bounding box center [1477, 631] width 23 height 12
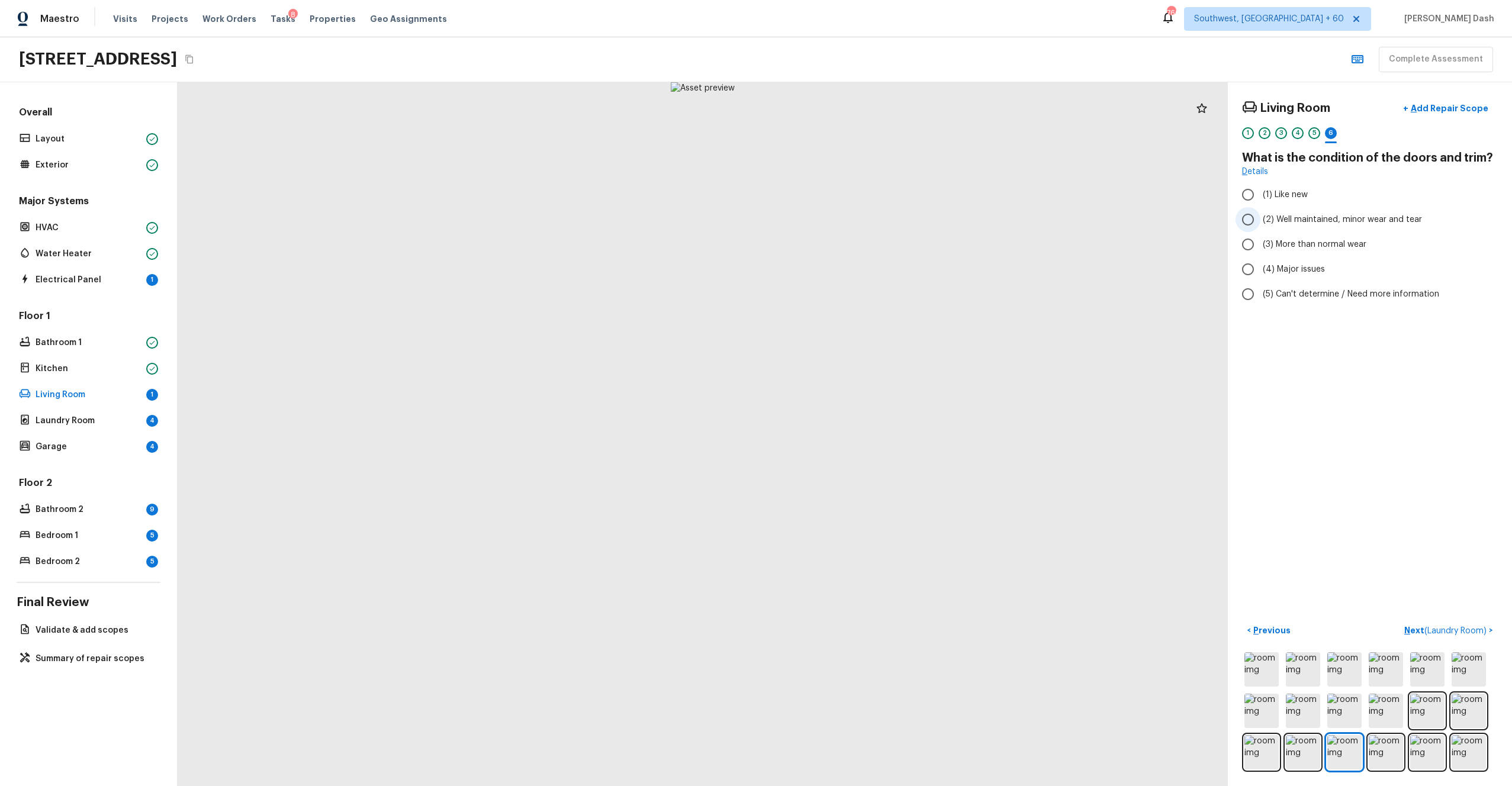
click at [1267, 220] on span "(2) Well maintained, minor wear and tear" at bounding box center [1342, 220] width 159 height 12
click at [1260, 220] on input "(2) Well maintained, minor wear and tear" at bounding box center [1248, 220] width 25 height 25
radio input "true"
click at [1439, 638] on button "Next ( Laundry Room ) >" at bounding box center [1449, 631] width 98 height 20
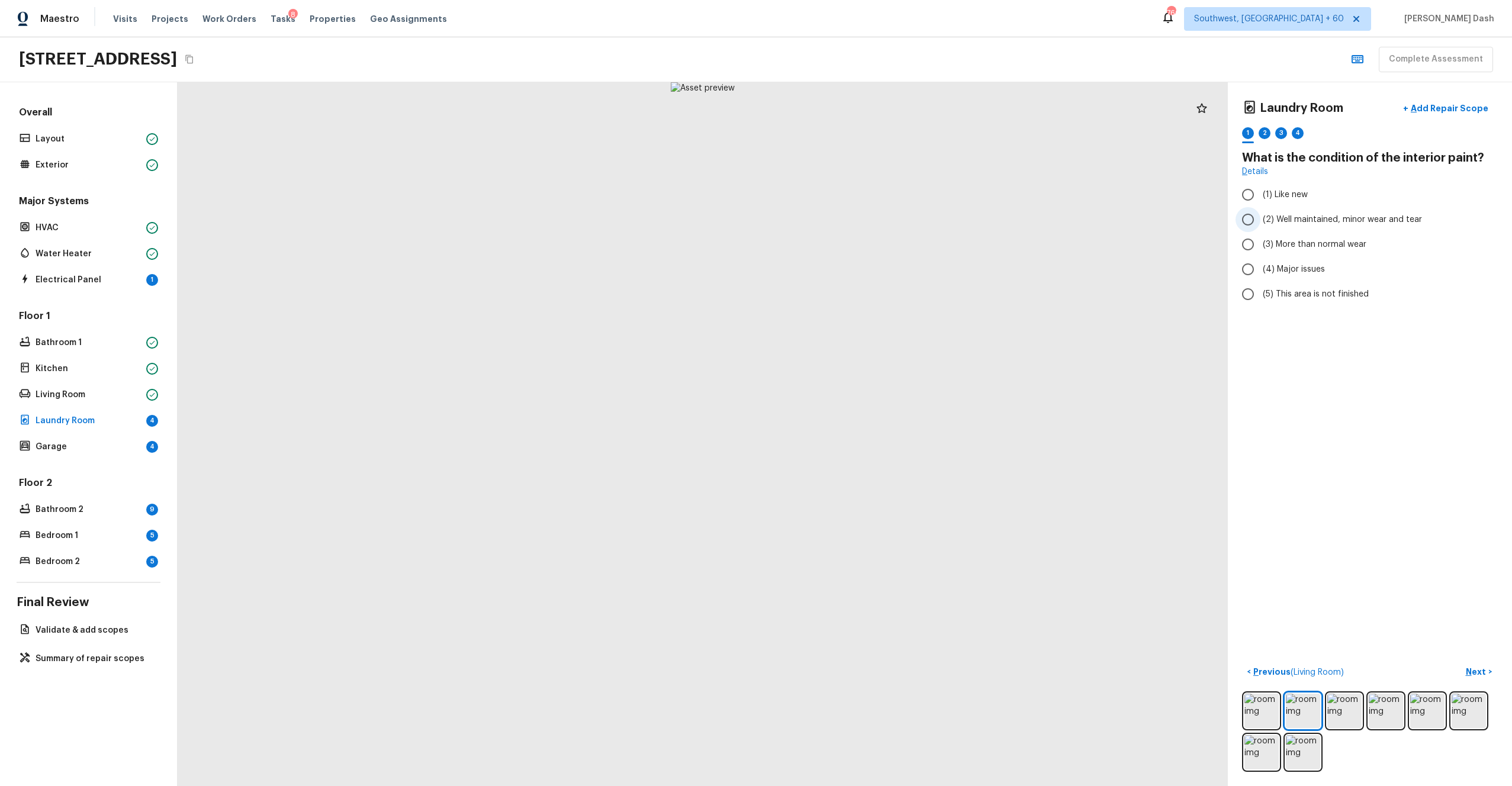
click at [1280, 219] on span "(2) Well maintained, minor wear and tear" at bounding box center [1342, 220] width 159 height 12
click at [1260, 219] on input "(2) Well maintained, minor wear and tear" at bounding box center [1248, 220] width 25 height 25
radio input "true"
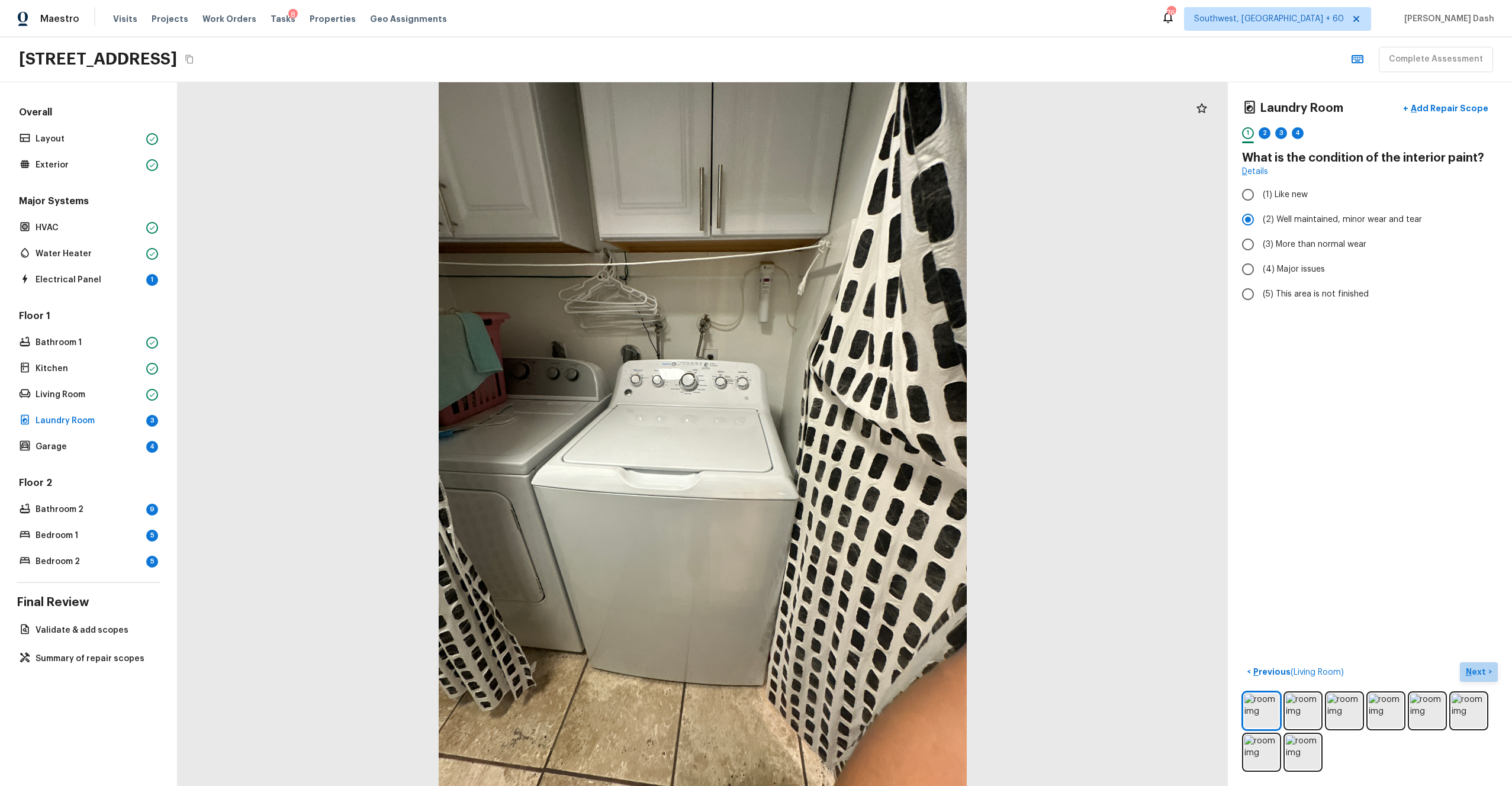
click at [1480, 663] on button "Next >" at bounding box center [1479, 672] width 38 height 20
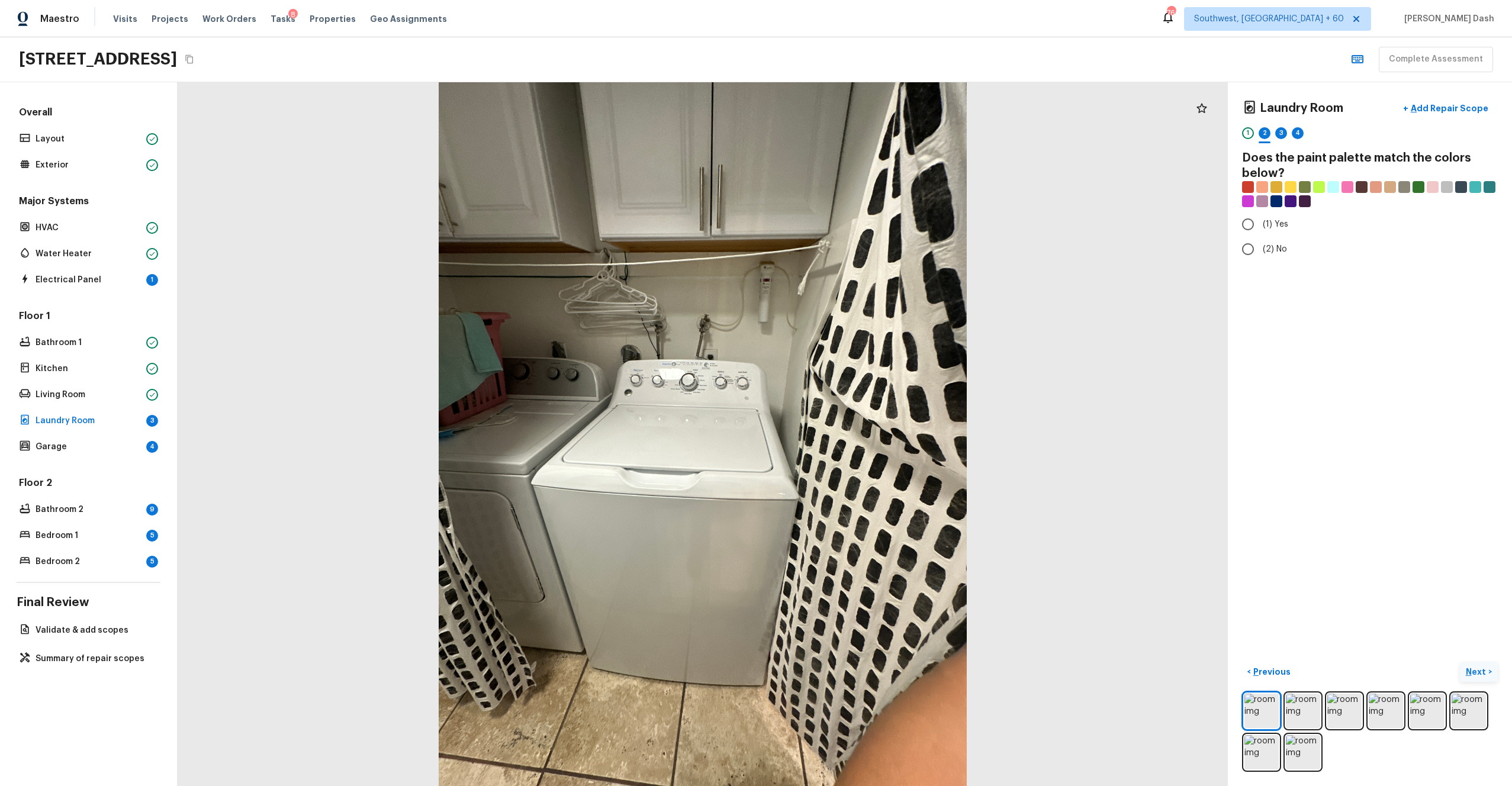
click at [1477, 669] on p "Next" at bounding box center [1477, 672] width 23 height 12
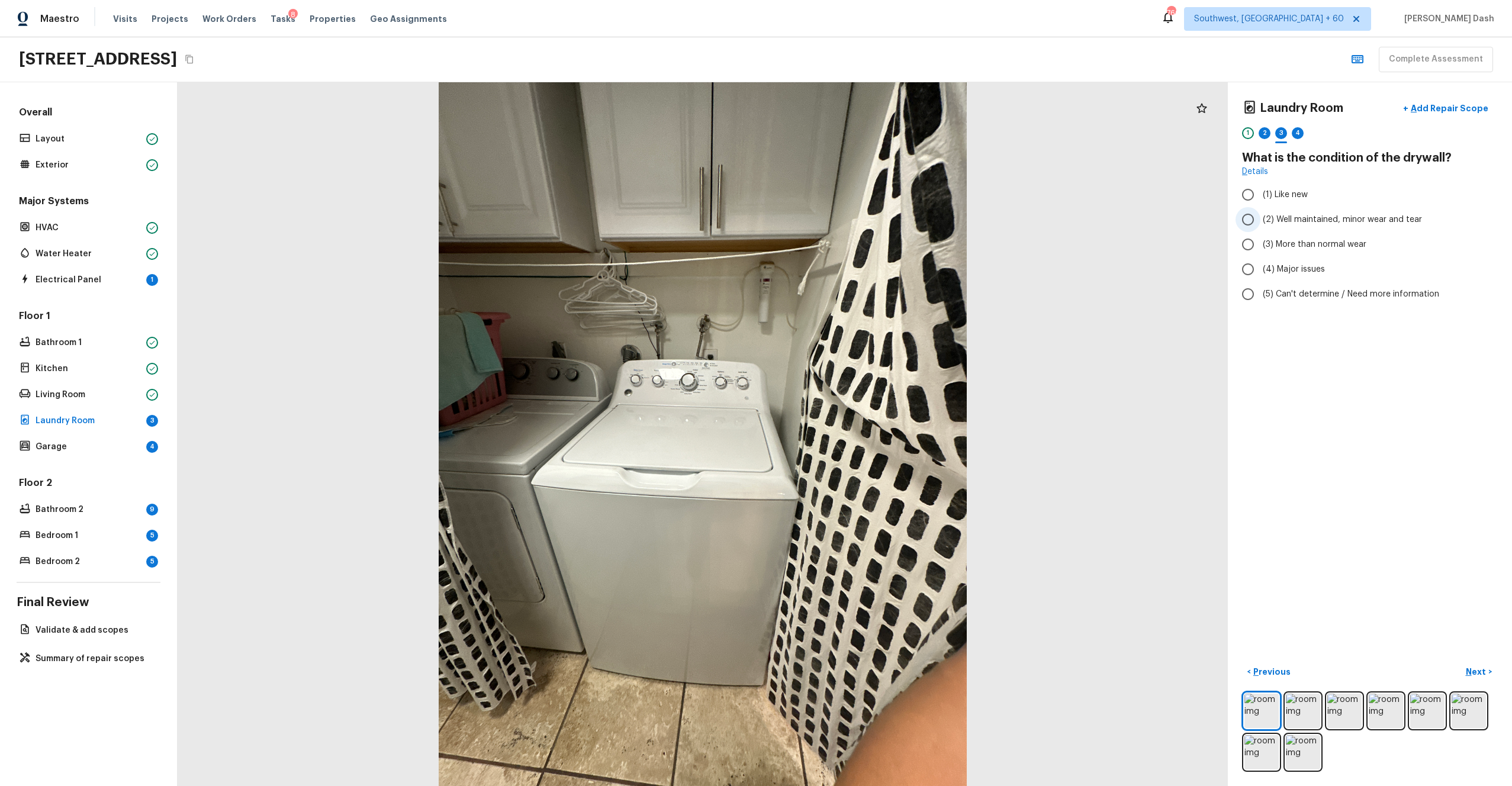
click at [1285, 219] on span "(2) Well maintained, minor wear and tear" at bounding box center [1342, 220] width 159 height 12
click at [1260, 219] on input "(2) Well maintained, minor wear and tear" at bounding box center [1248, 220] width 25 height 25
radio input "true"
click at [1469, 674] on p "Next" at bounding box center [1477, 672] width 23 height 12
click at [1271, 256] on span "(3) Tile" at bounding box center [1276, 254] width 27 height 12
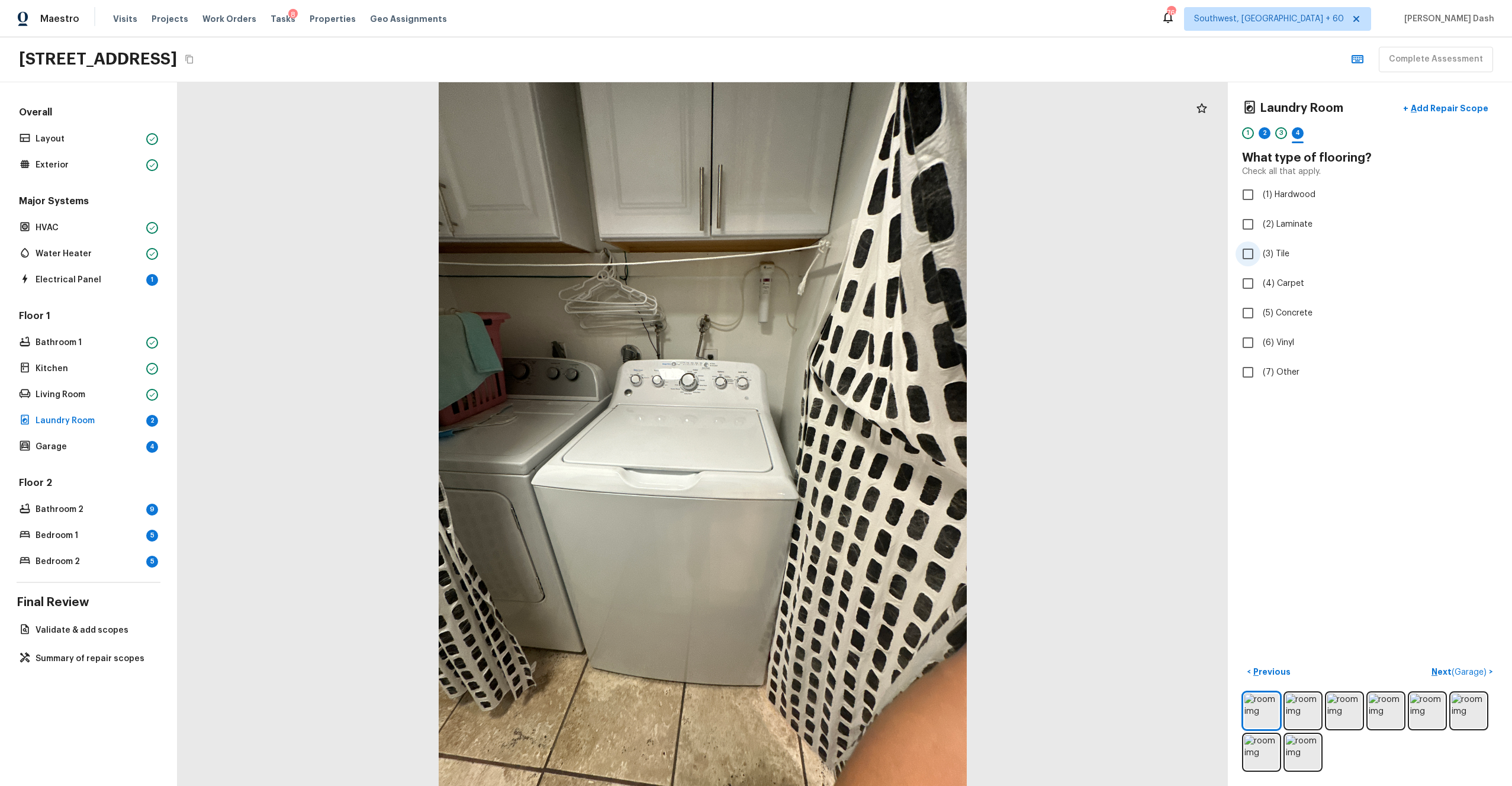
click at [1260, 256] on input "(3) Tile" at bounding box center [1248, 254] width 25 height 25
checkbox input "true"
click at [1469, 671] on p "Next" at bounding box center [1477, 672] width 23 height 12
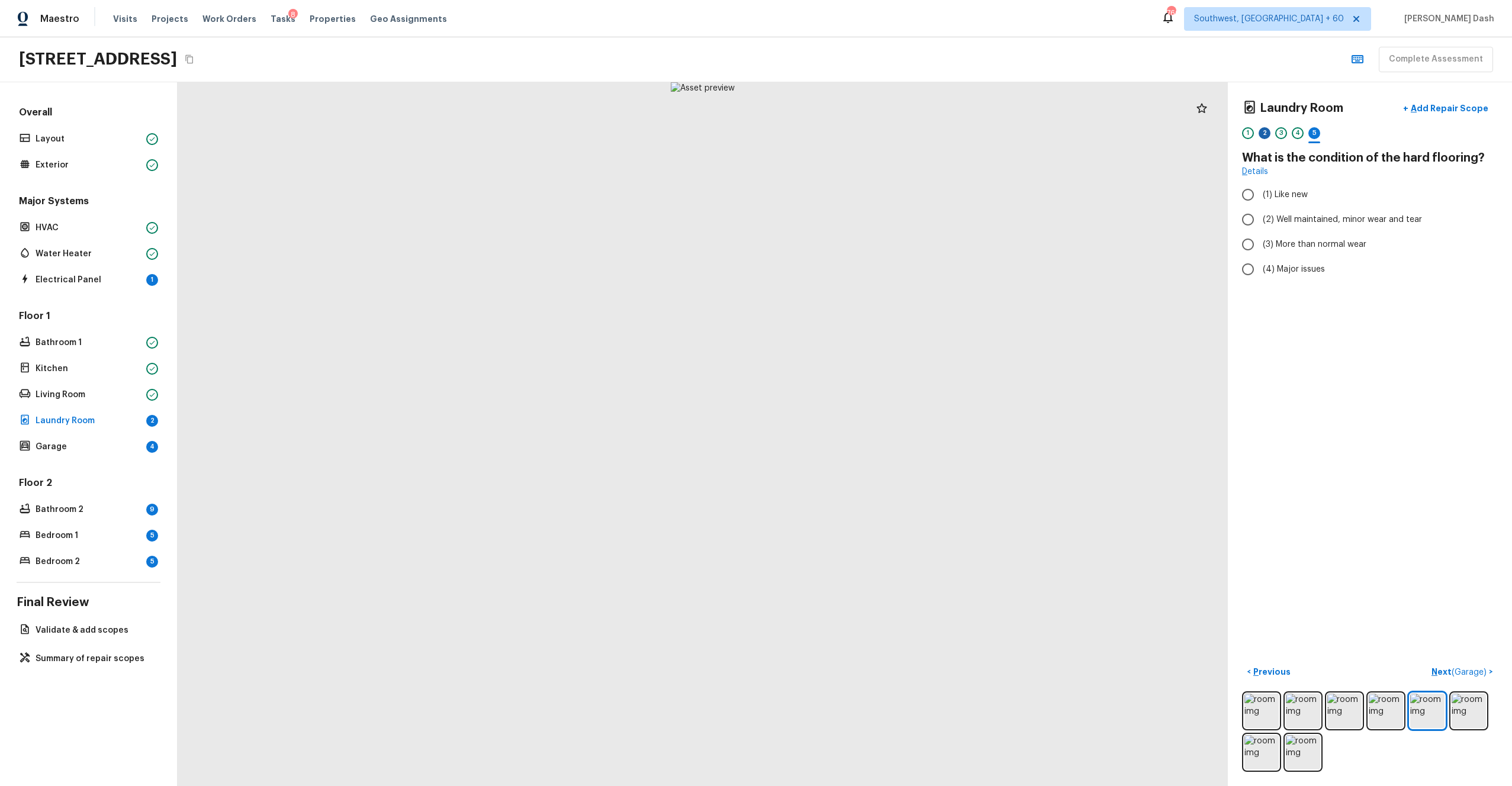
click at [1260, 136] on div "2" at bounding box center [1264, 133] width 12 height 12
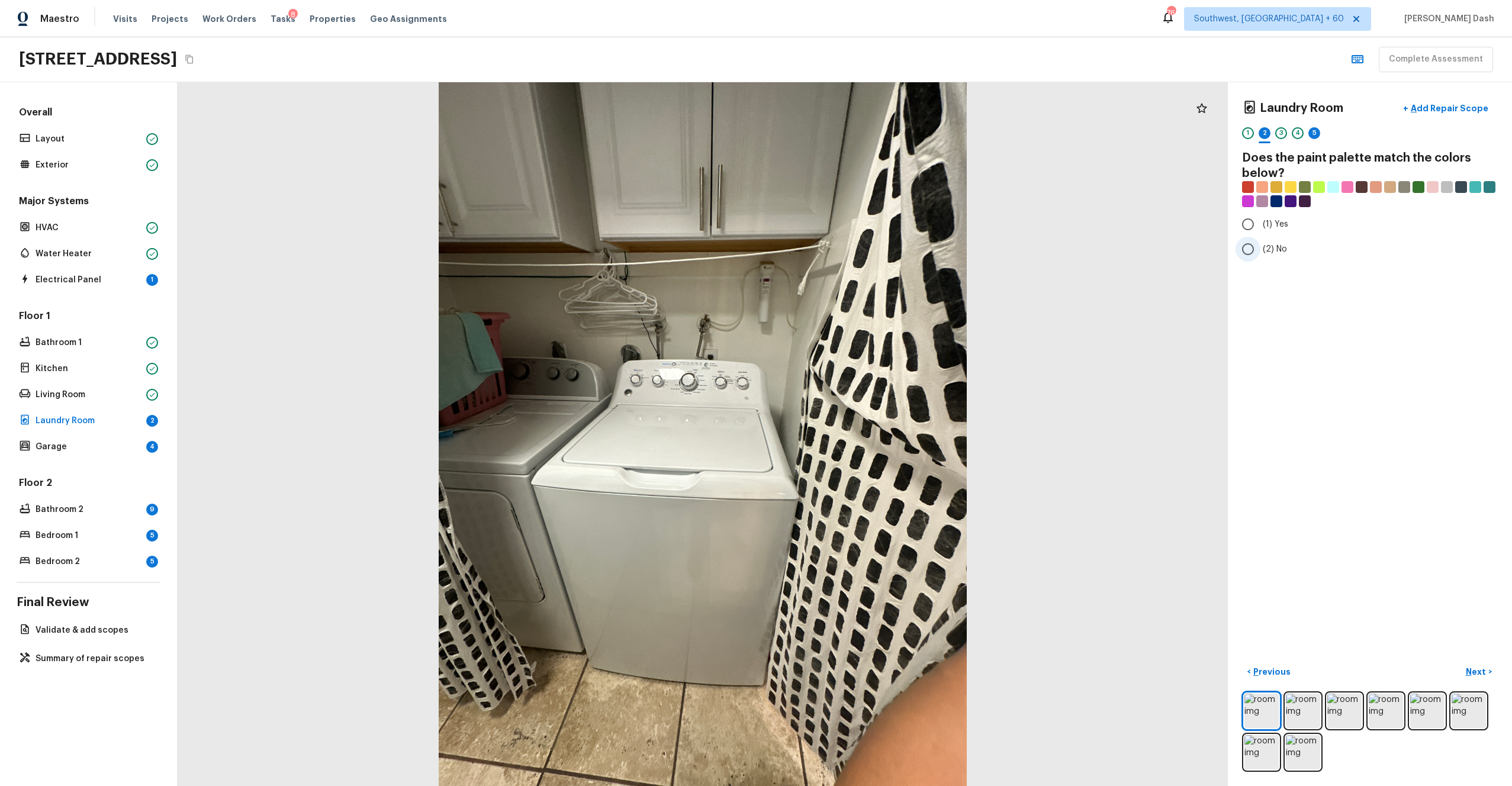
click at [1269, 246] on span "(2) No" at bounding box center [1275, 249] width 24 height 12
click at [1260, 246] on input "(2) No" at bounding box center [1248, 249] width 25 height 25
radio input "true"
click at [1317, 136] on div "5" at bounding box center [1314, 133] width 12 height 12
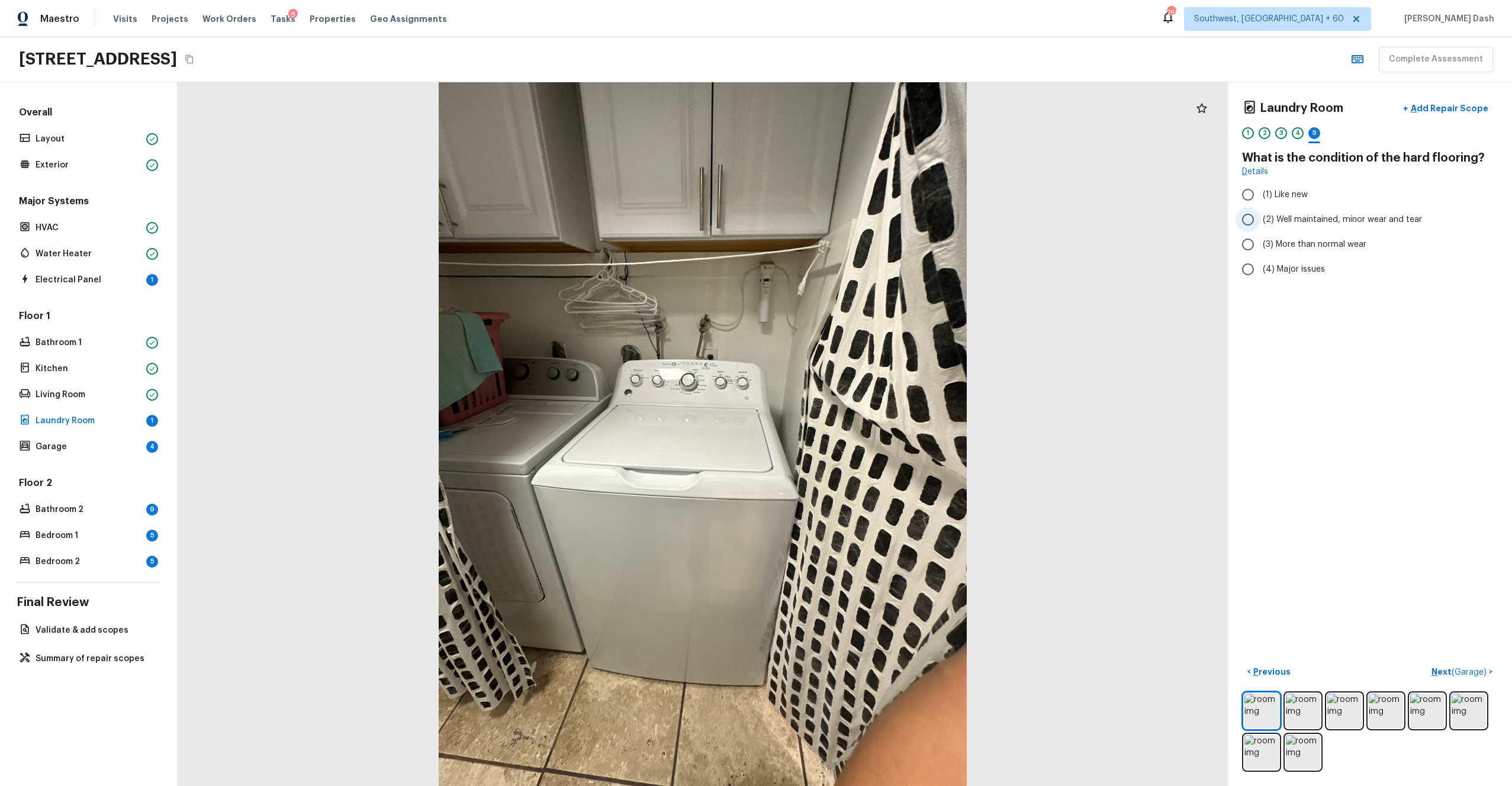
click at [1265, 219] on span "(2) Well maintained, minor wear and tear" at bounding box center [1342, 220] width 159 height 12
click at [1260, 219] on input "(2) Well maintained, minor wear and tear" at bounding box center [1248, 220] width 25 height 25
radio input "true"
click at [1462, 675] on span "( Garage )" at bounding box center [1469, 673] width 35 height 8
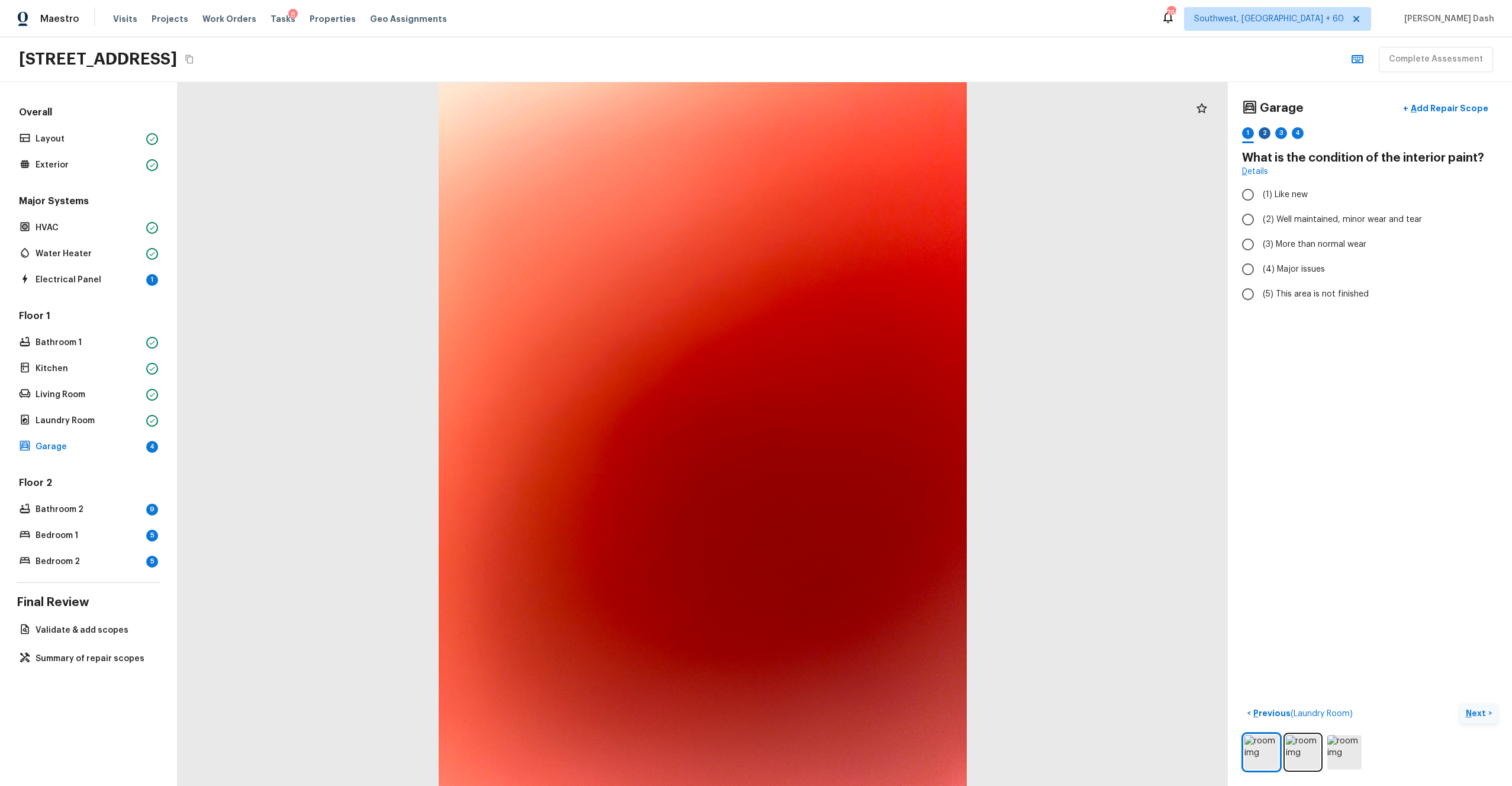
click at [1260, 134] on div "2" at bounding box center [1264, 133] width 12 height 12
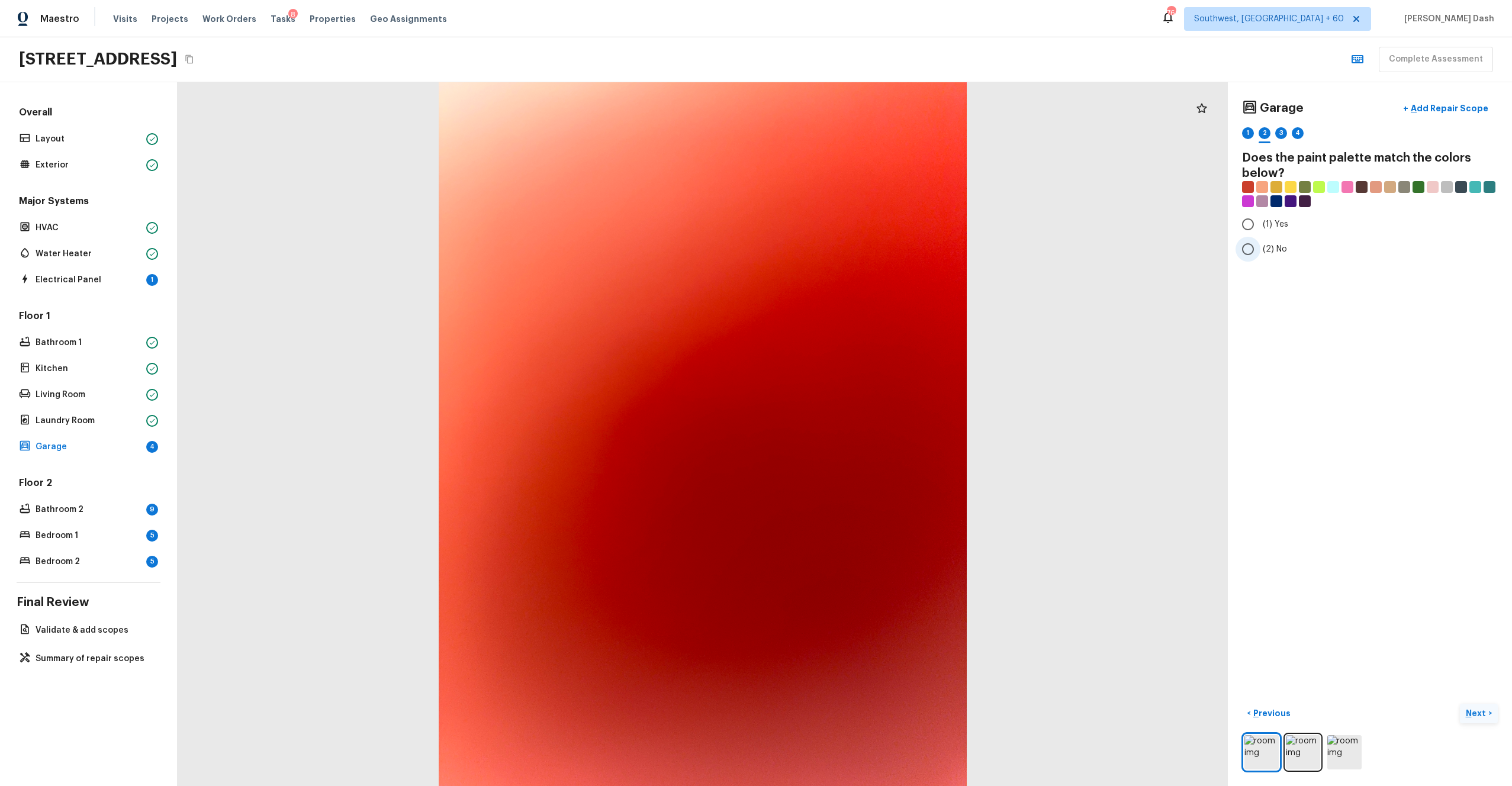
click at [1250, 246] on input "(2) No" at bounding box center [1248, 249] width 25 height 25
radio input "true"
click at [1280, 139] on div "3" at bounding box center [1281, 133] width 12 height 12
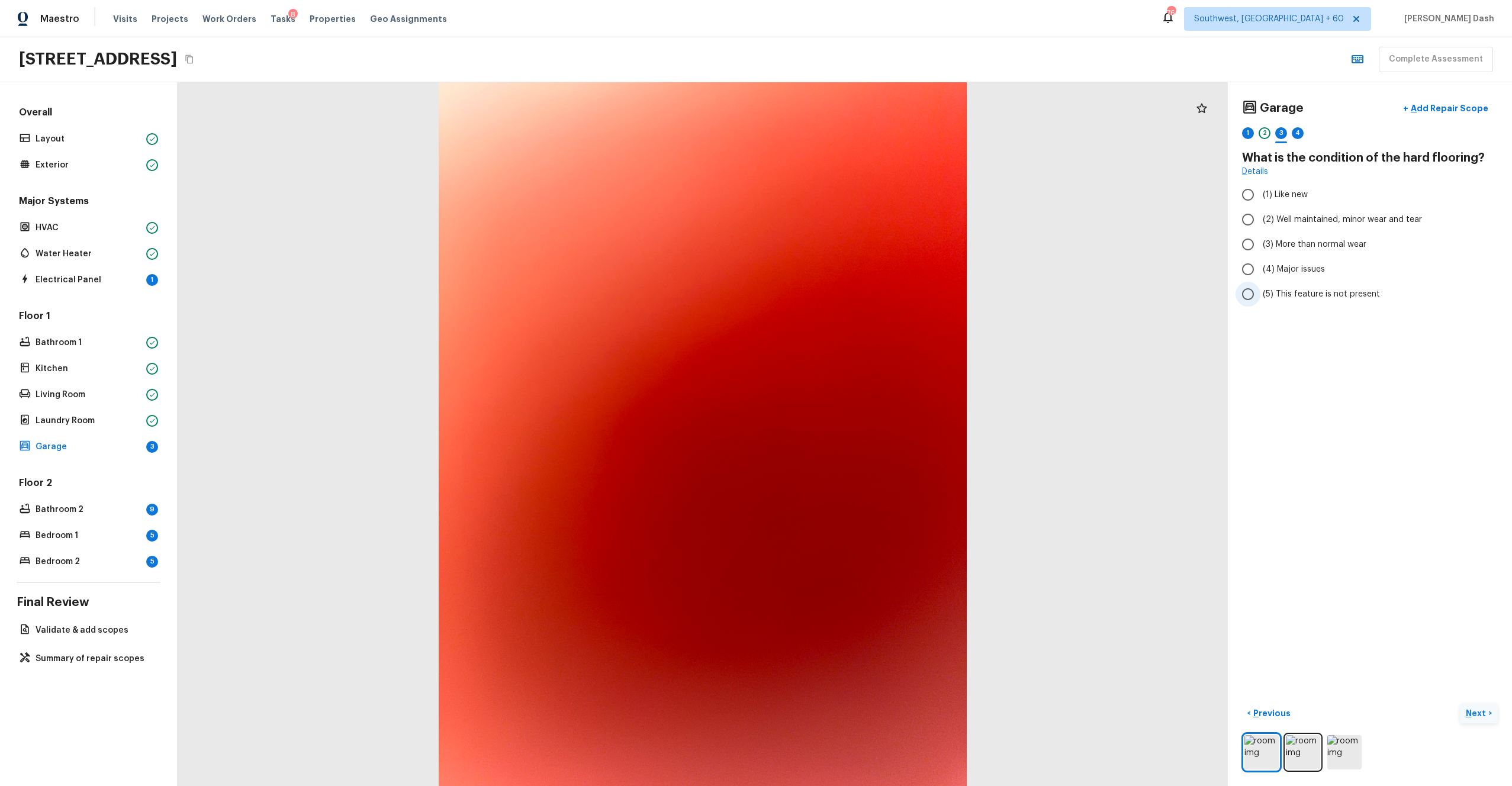
click at [1279, 292] on span "(5) This feature is not present" at bounding box center [1321, 294] width 117 height 12
click at [1260, 292] on input "(5) This feature is not present" at bounding box center [1248, 294] width 25 height 25
radio input "true"
click at [1293, 138] on div "4" at bounding box center [1298, 136] width 12 height 18
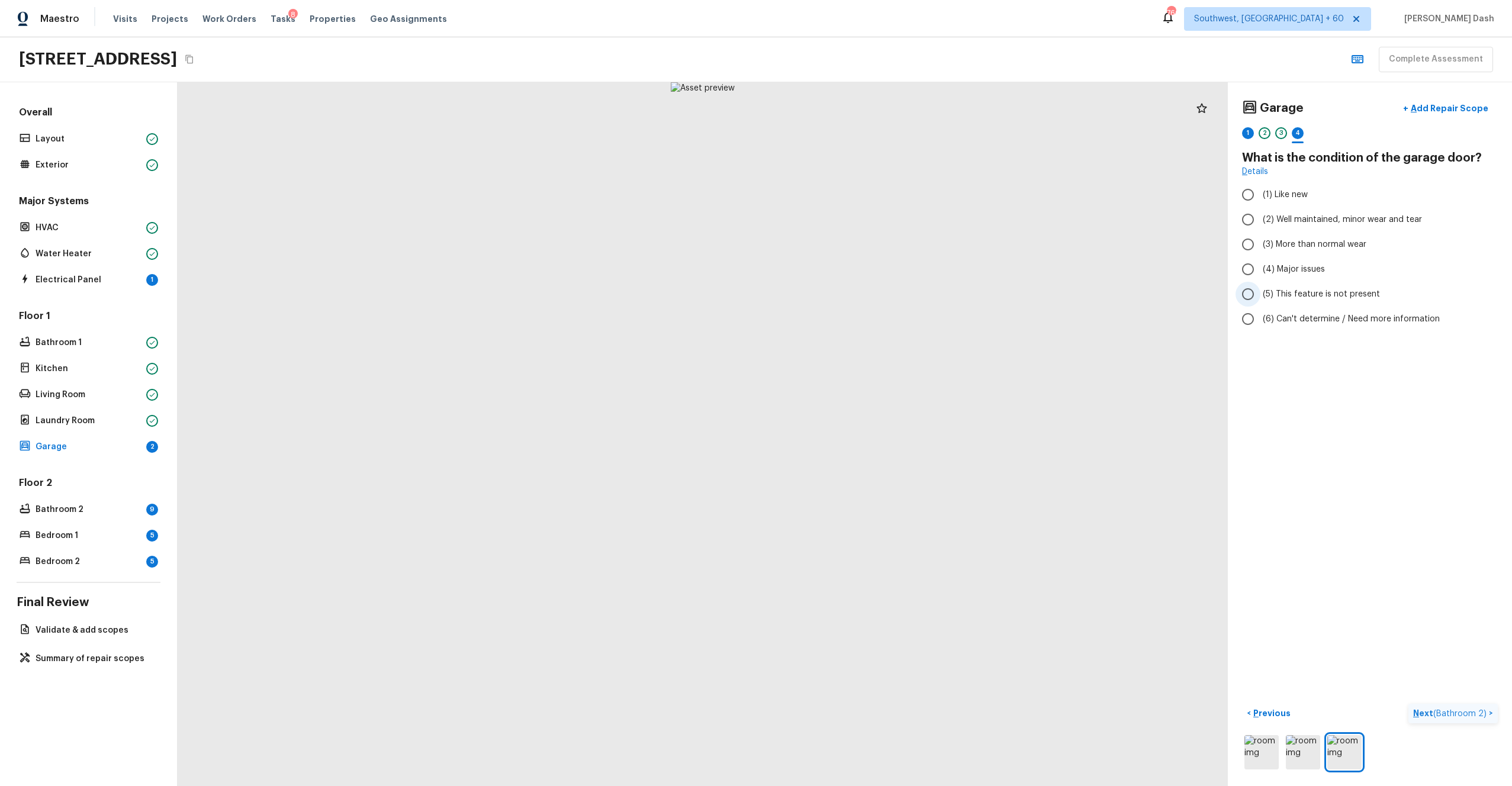
click at [1283, 293] on span "(5) This feature is not present" at bounding box center [1321, 294] width 117 height 12
click at [1260, 293] on input "(5) This feature is not present" at bounding box center [1248, 294] width 25 height 25
radio input "true"
click at [1252, 133] on div "1" at bounding box center [1248, 133] width 12 height 12
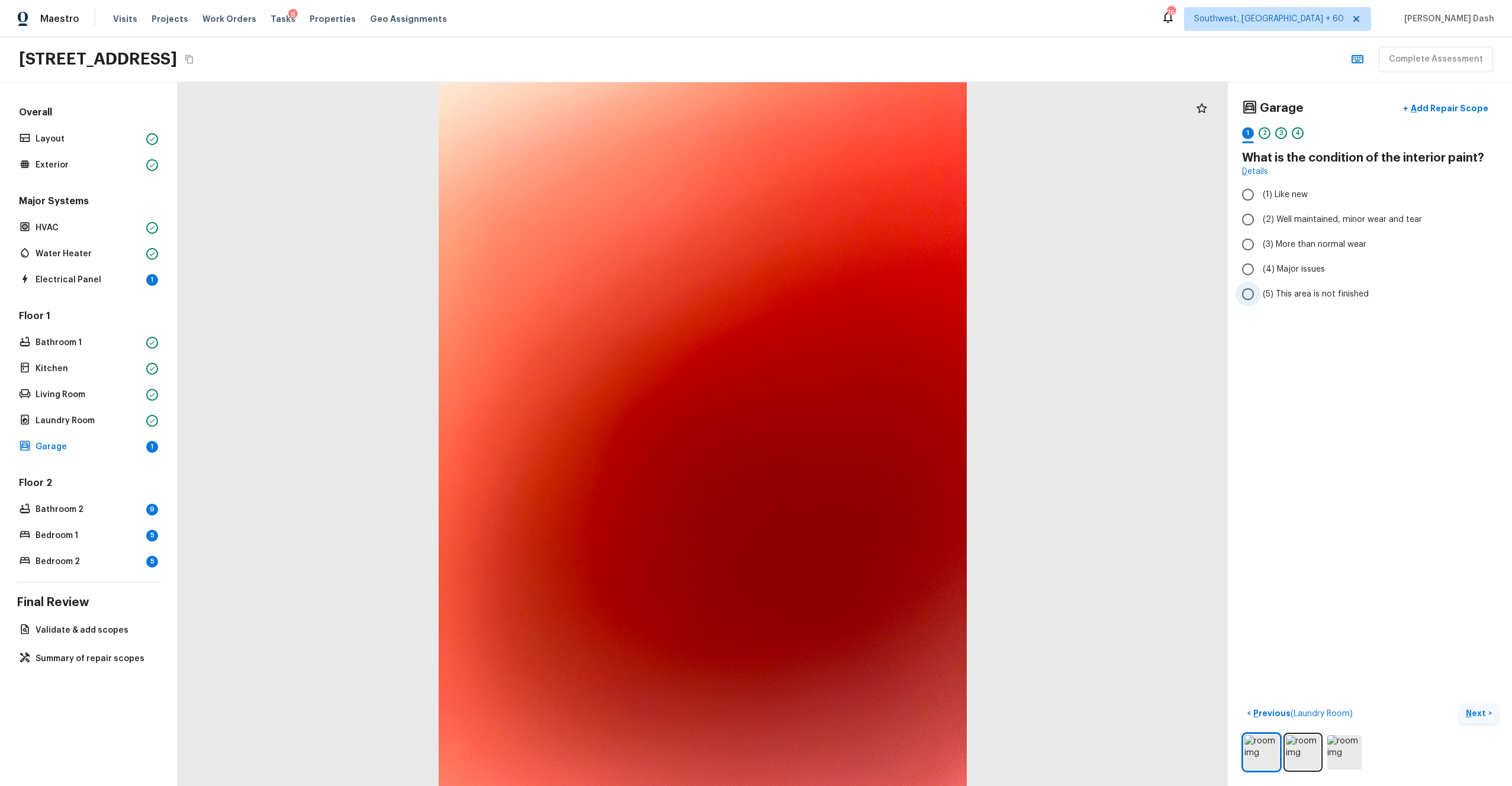
click at [1257, 293] on input "(5) This area is not finished" at bounding box center [1248, 294] width 25 height 25
radio input "true"
click at [1472, 705] on button "Next >" at bounding box center [1479, 713] width 38 height 20
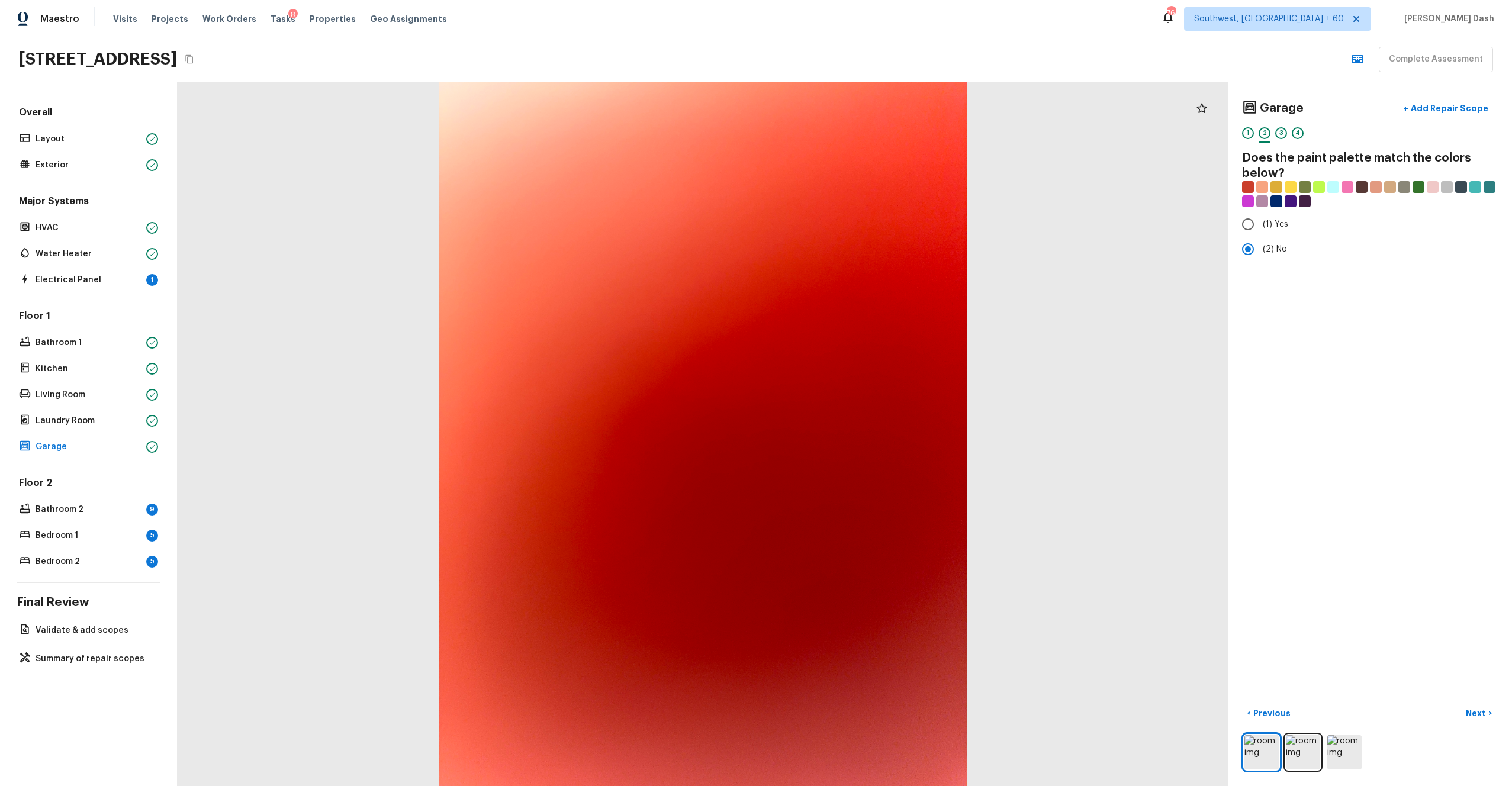
click at [1478, 713] on p "Next" at bounding box center [1477, 713] width 23 height 12
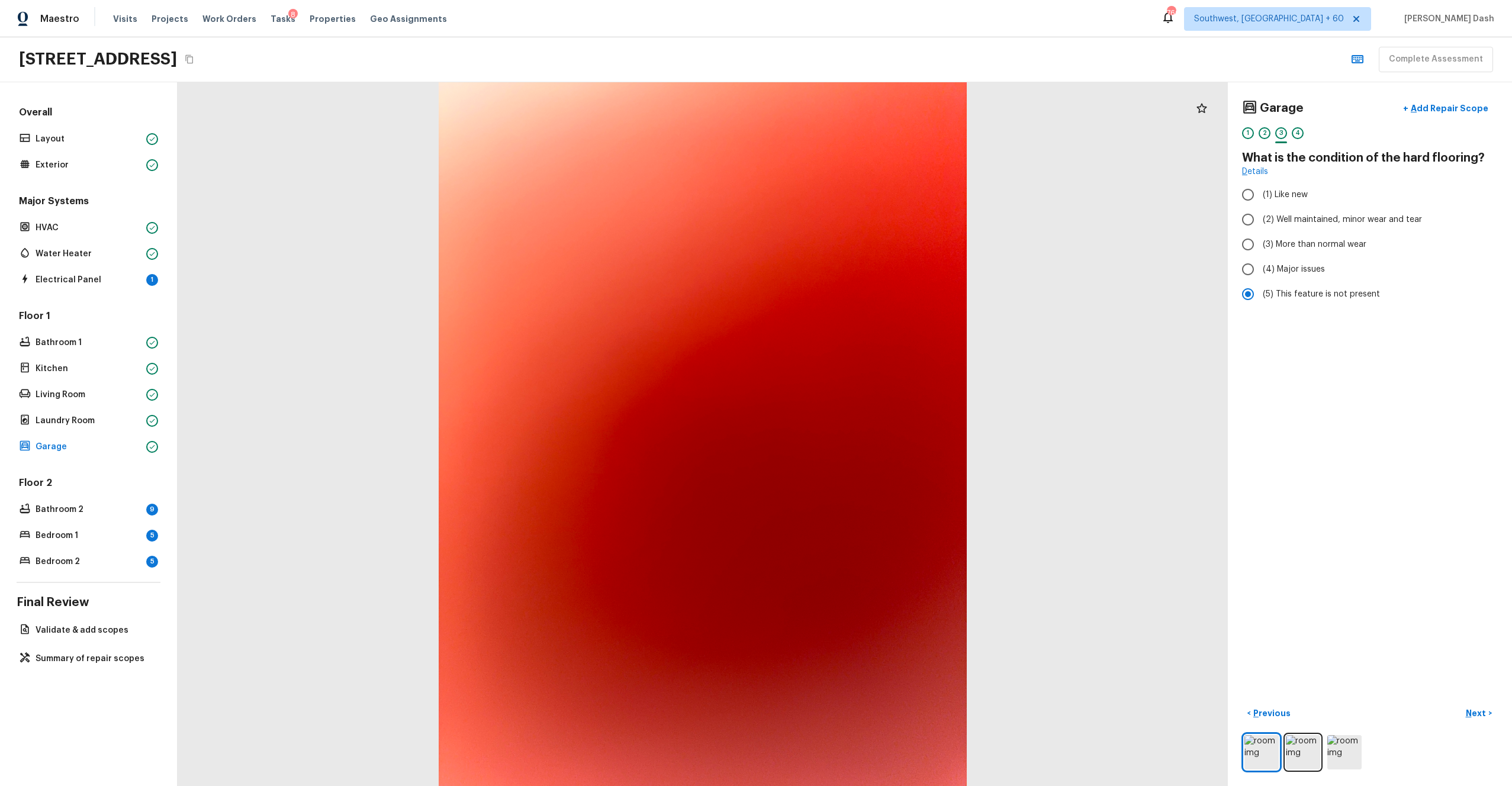
click at [1478, 713] on p "Next" at bounding box center [1477, 713] width 23 height 12
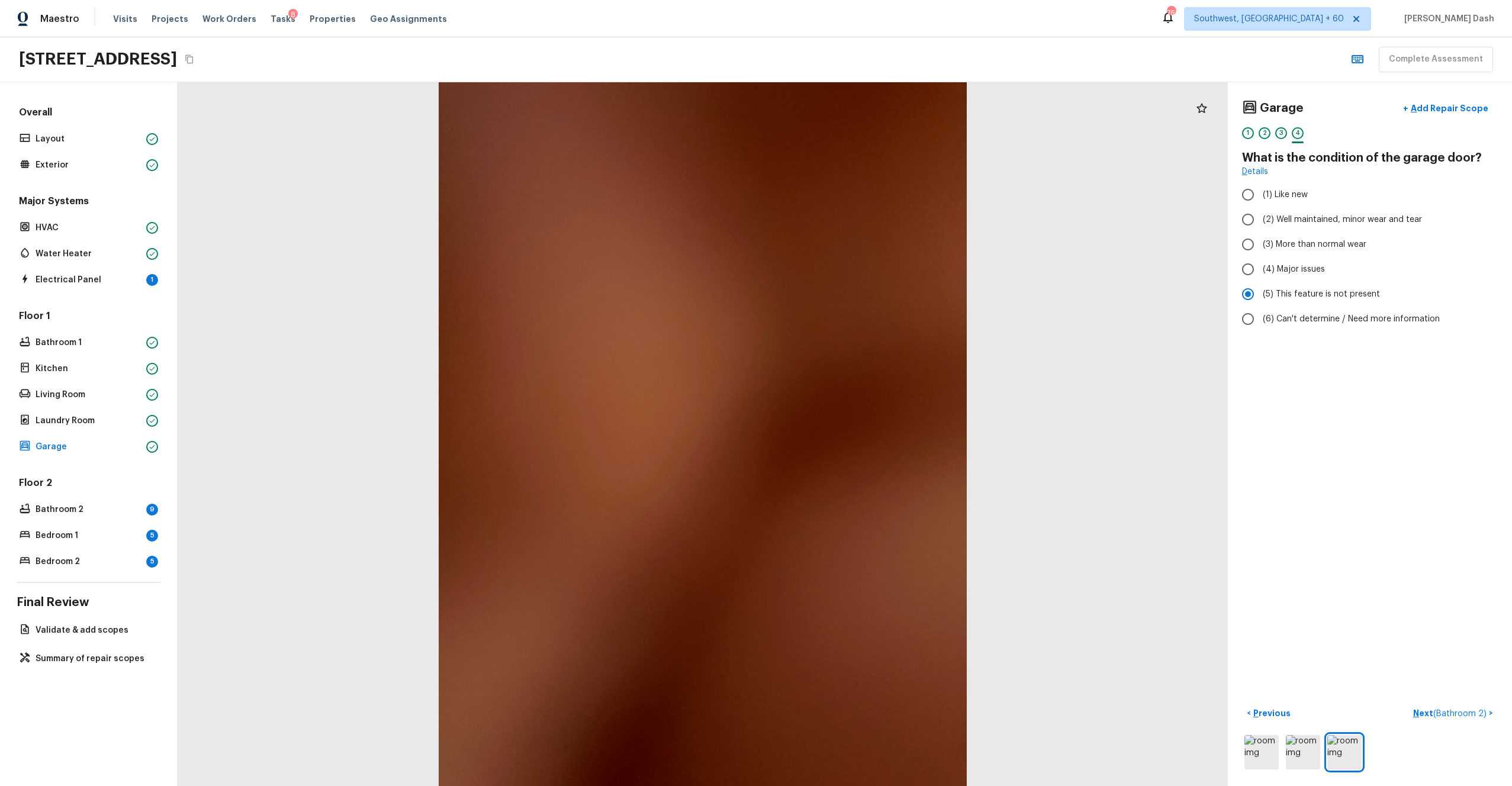
click at [1478, 713] on span "( Bathroom 2 )" at bounding box center [1460, 714] width 53 height 8
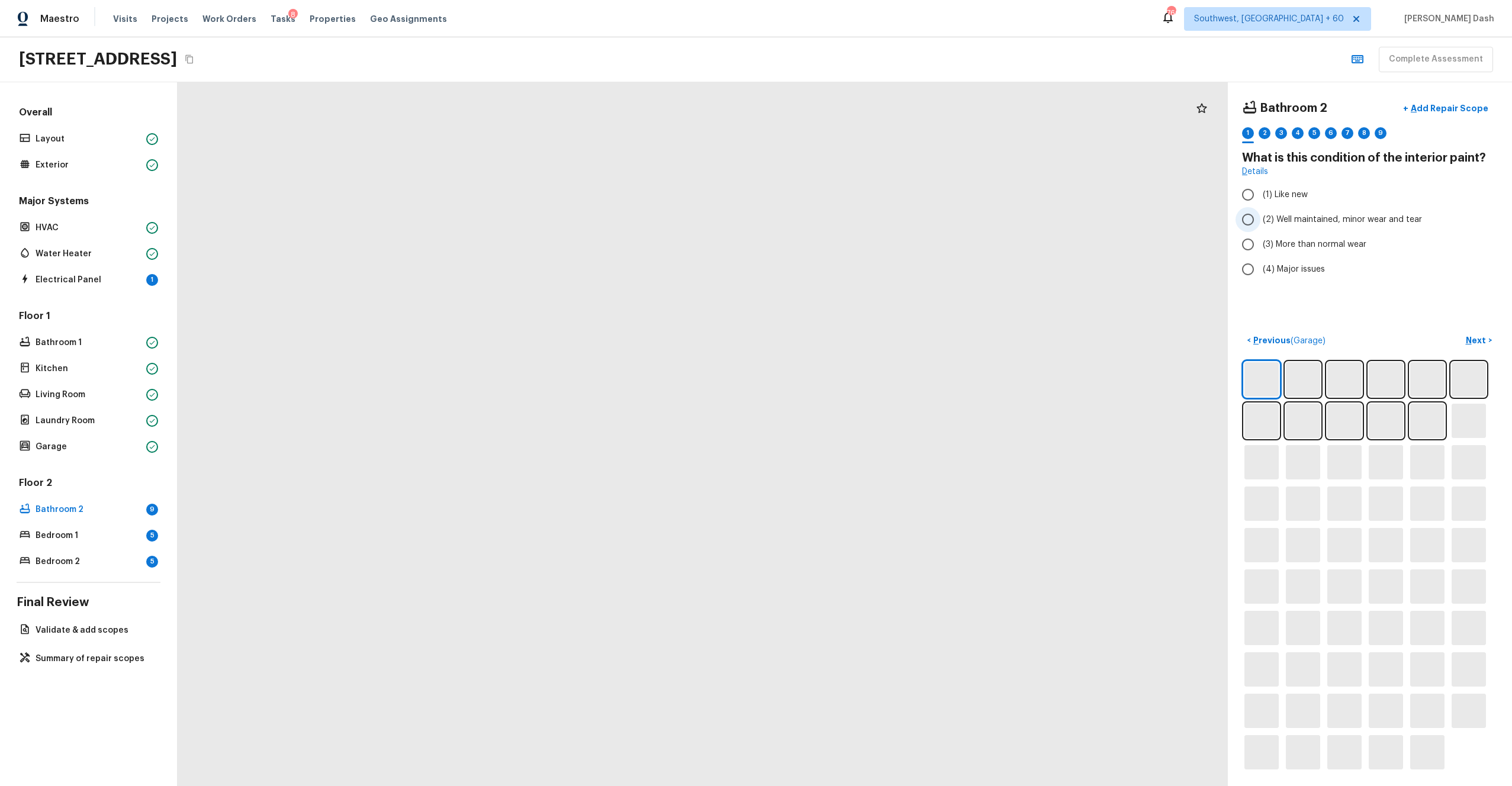
click at [1283, 217] on span "(2) Well maintained, minor wear and tear" at bounding box center [1342, 220] width 159 height 12
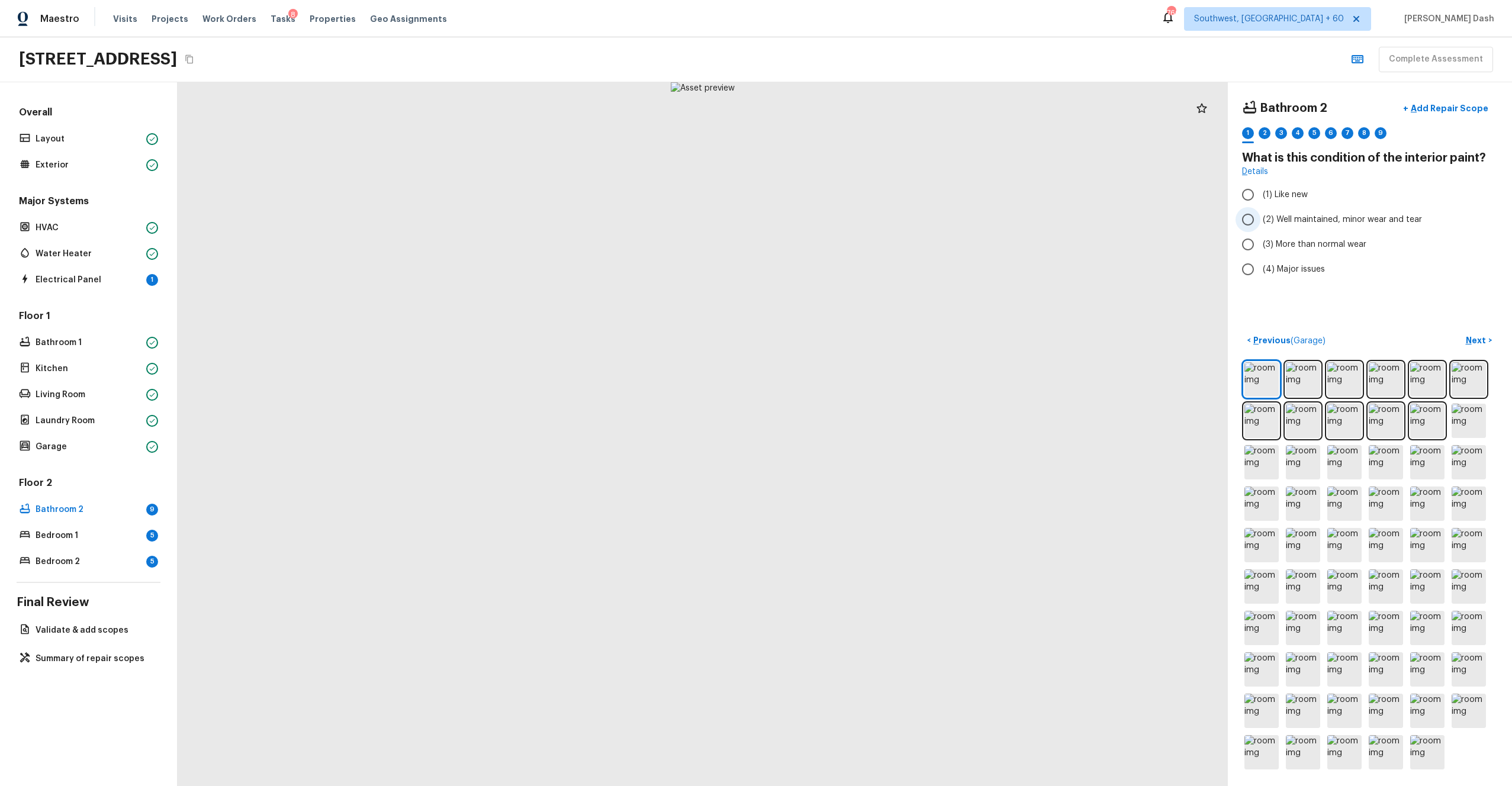
click at [1260, 217] on input "(2) Well maintained, minor wear and tear" at bounding box center [1248, 220] width 25 height 25
radio input "true"
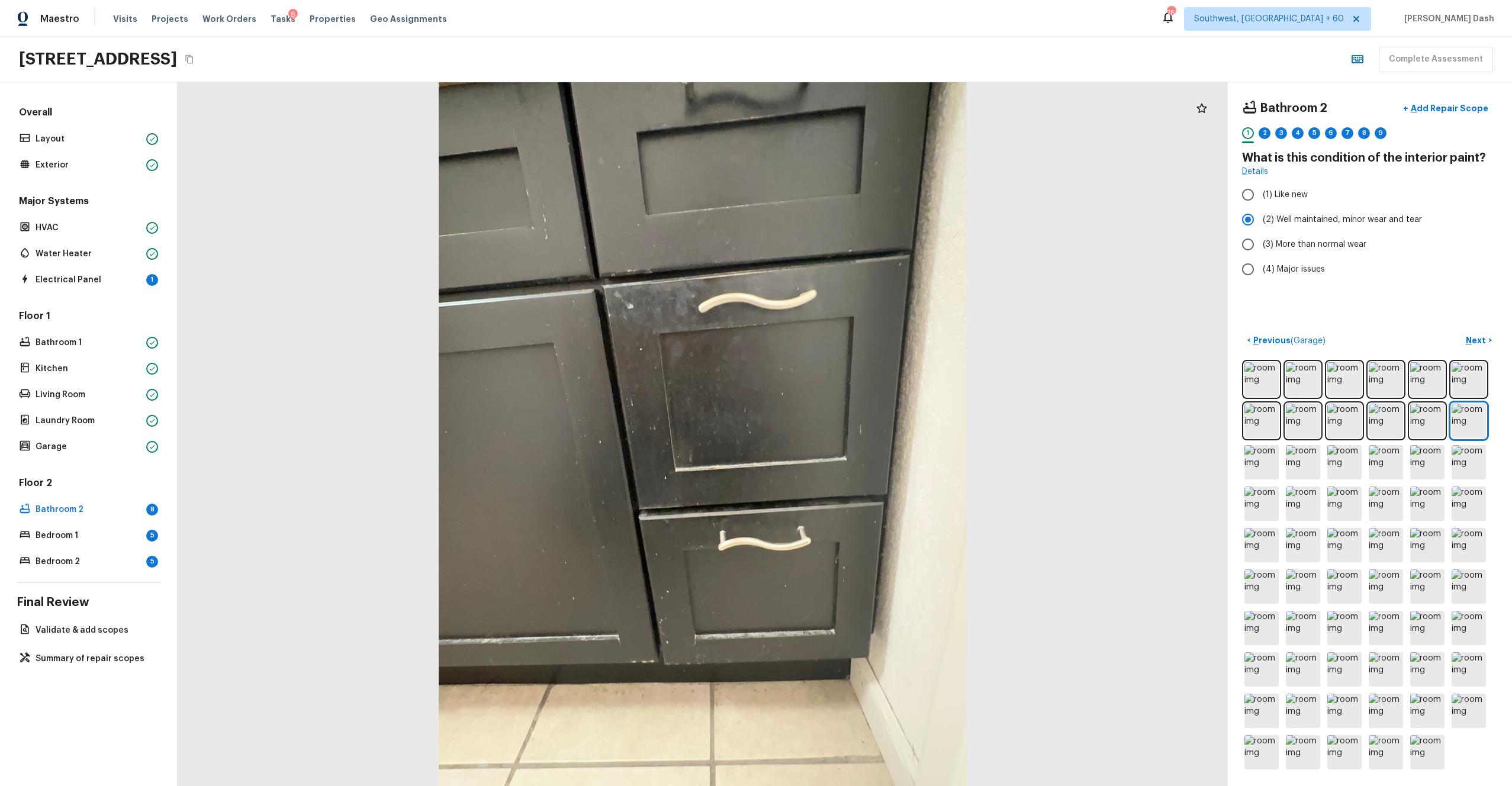
click at [1472, 339] on p "Next" at bounding box center [1477, 341] width 23 height 12
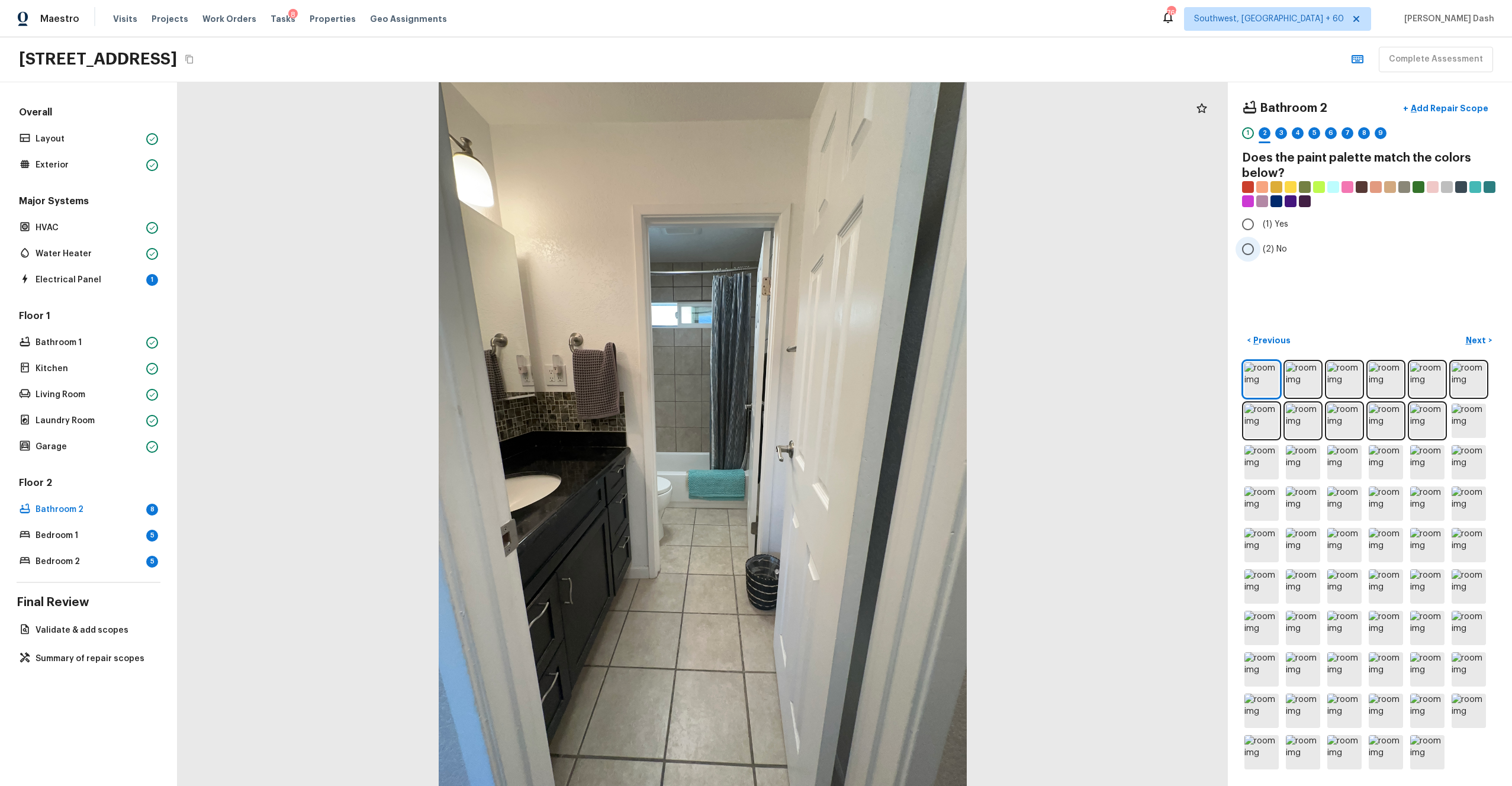
click at [1270, 247] on span "(2) No" at bounding box center [1275, 249] width 24 height 12
click at [1260, 247] on input "(2) No" at bounding box center [1248, 249] width 25 height 25
radio input "true"
click at [1456, 343] on div "< Previous Next >" at bounding box center [1370, 341] width 256 height 20
click at [1472, 343] on p "Next" at bounding box center [1477, 341] width 23 height 12
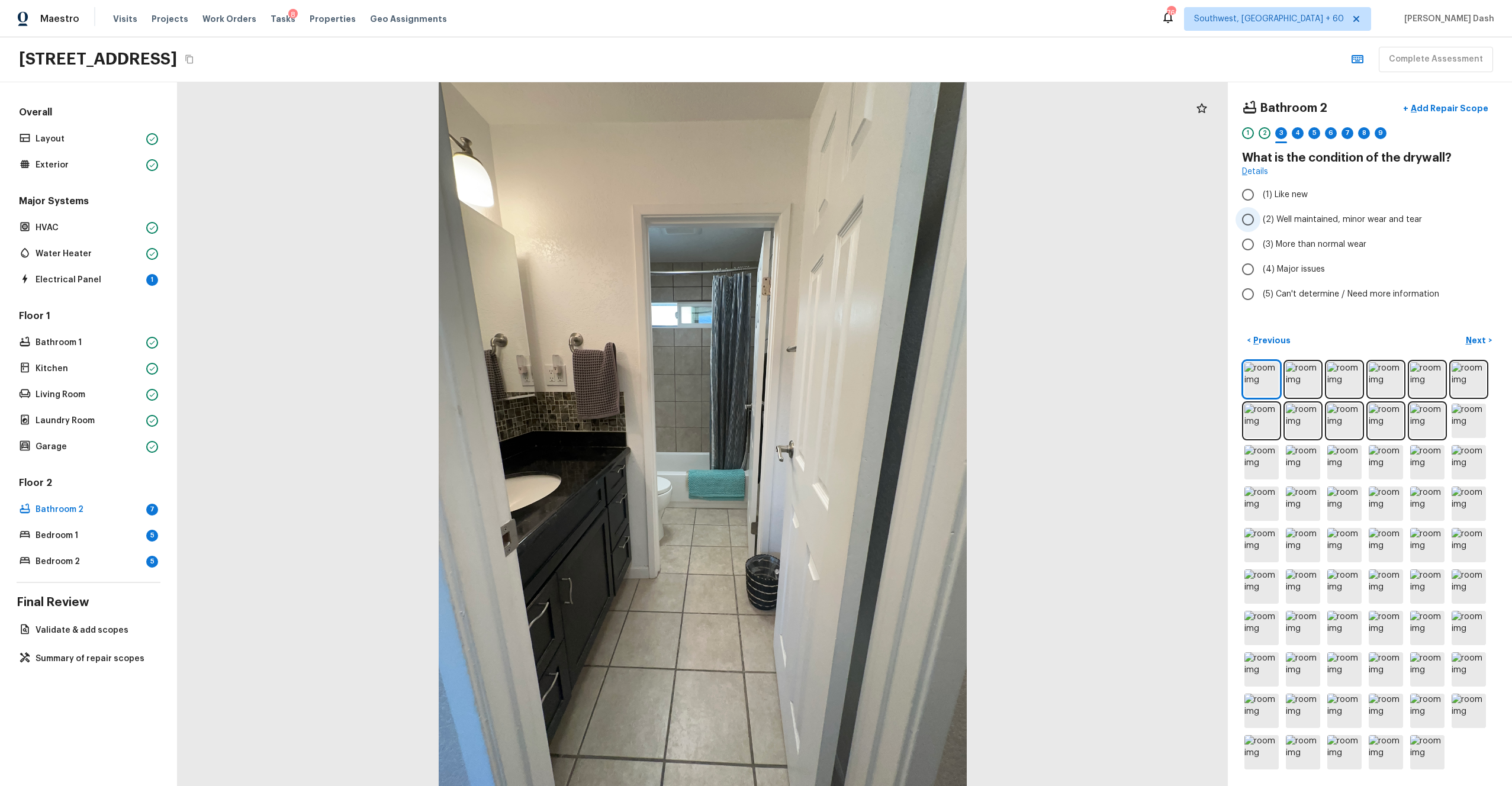
click at [1282, 219] on span "(2) Well maintained, minor wear and tear" at bounding box center [1342, 220] width 159 height 12
click at [1260, 219] on input "(2) Well maintained, minor wear and tear" at bounding box center [1248, 220] width 25 height 25
radio input "true"
click at [1468, 347] on button "Next >" at bounding box center [1479, 341] width 38 height 20
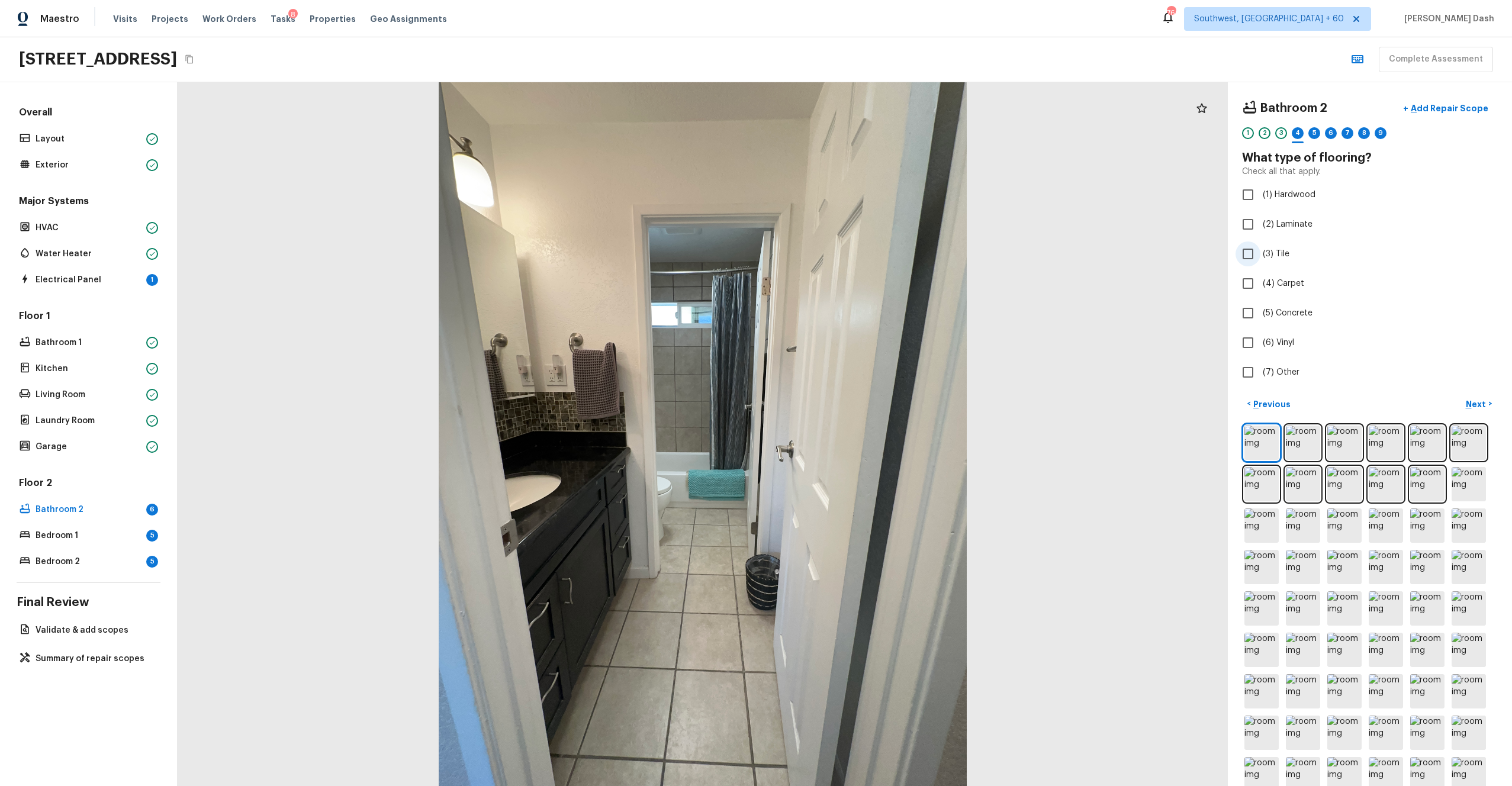
click at [1267, 251] on span "(3) Tile" at bounding box center [1276, 254] width 27 height 12
click at [1260, 251] on input "(3) Tile" at bounding box center [1248, 254] width 25 height 25
checkbox input "true"
click at [1481, 405] on p "Next" at bounding box center [1477, 405] width 23 height 12
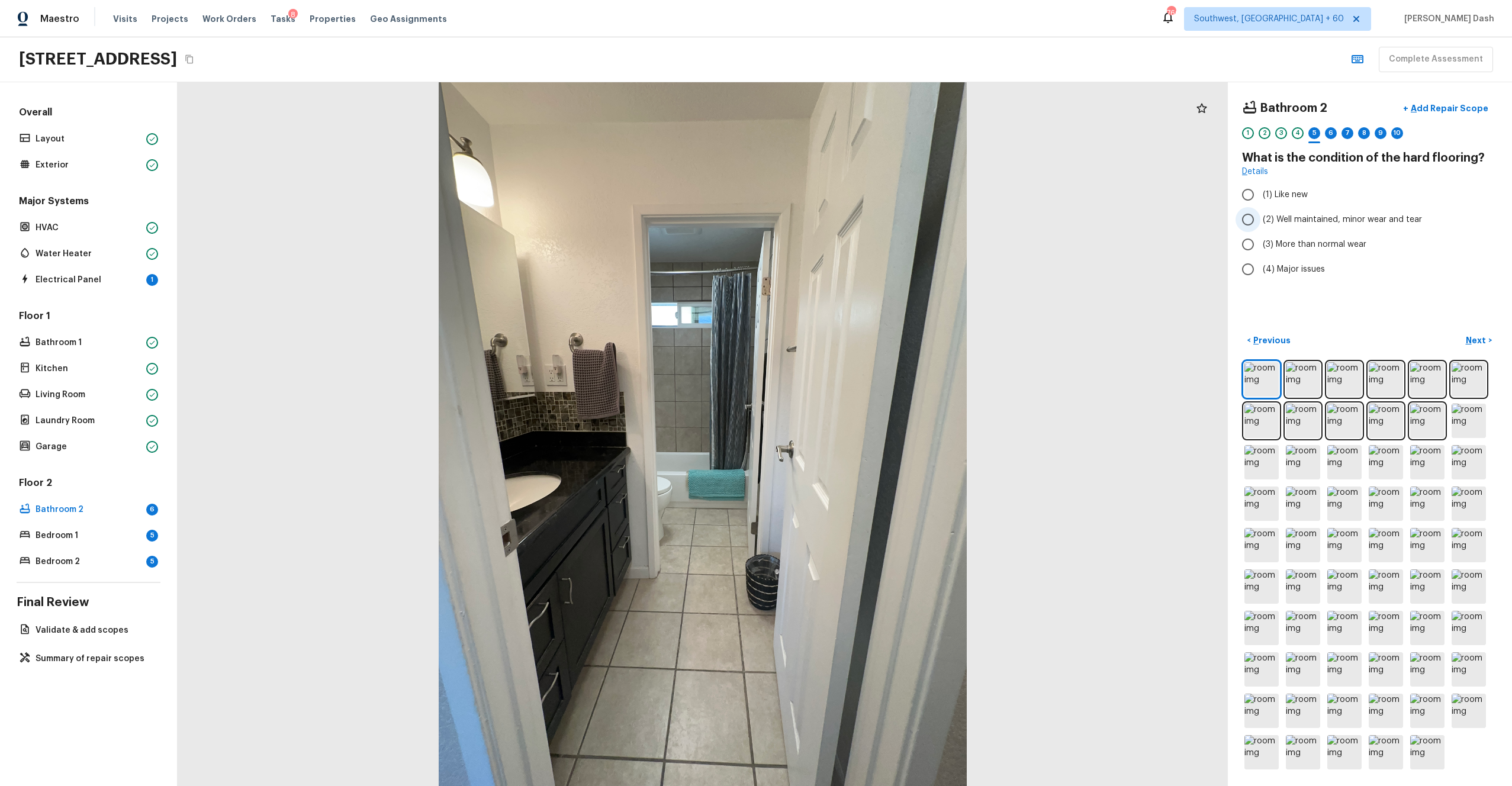
click at [1264, 219] on span "(2) Well maintained, minor wear and tear" at bounding box center [1342, 220] width 159 height 12
click at [1260, 219] on input "(2) Well maintained, minor wear and tear" at bounding box center [1248, 220] width 25 height 25
radio input "true"
click at [1476, 323] on div "Bathroom 2 + Add Repair Scope 1 2 3 4 5 6 7 8 9 10 What is the condition of the…" at bounding box center [1370, 434] width 284 height 704
click at [1476, 336] on p "Next" at bounding box center [1477, 341] width 23 height 12
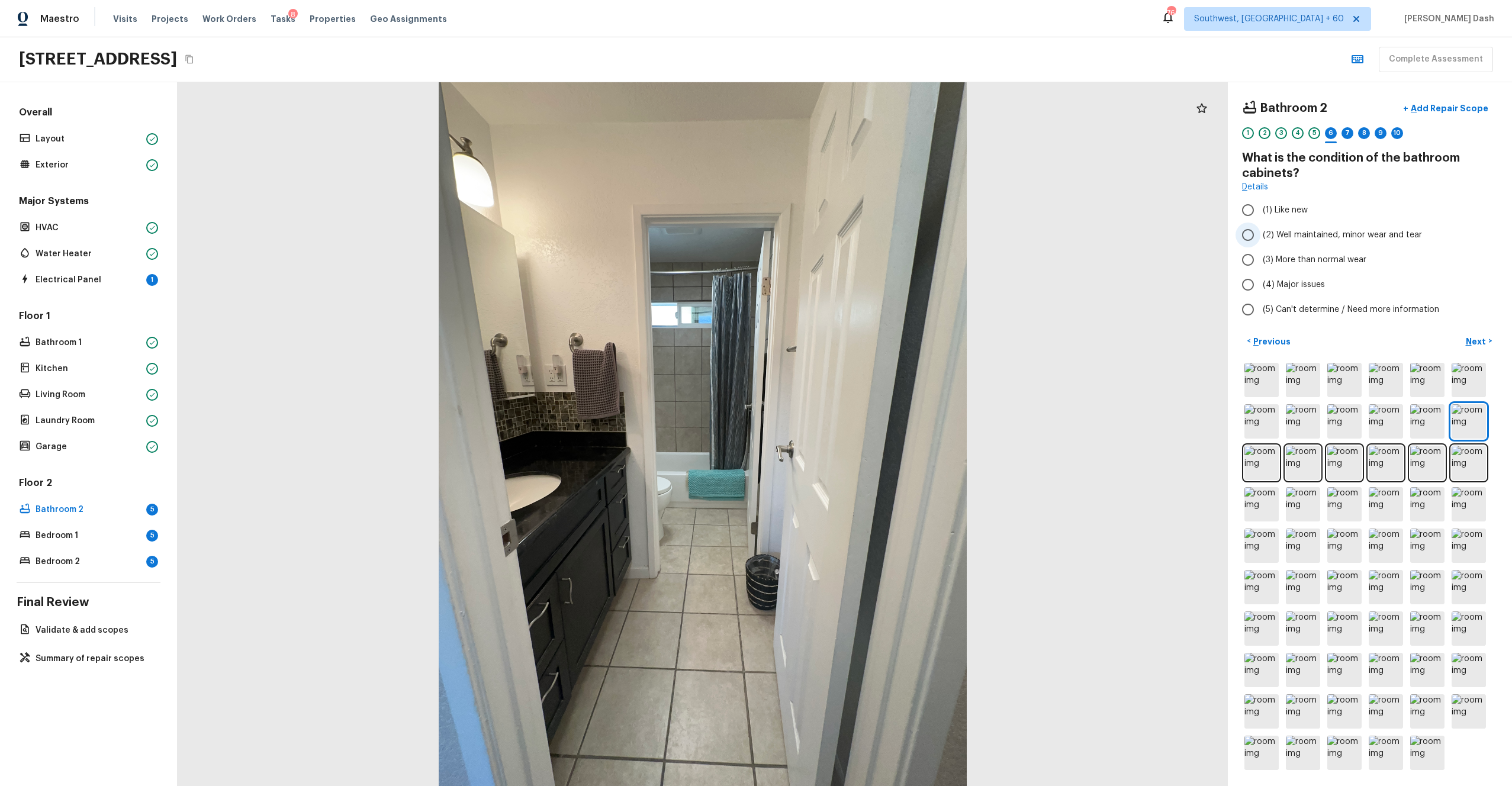
click at [1280, 232] on span "(2) Well maintained, minor wear and tear" at bounding box center [1342, 235] width 159 height 12
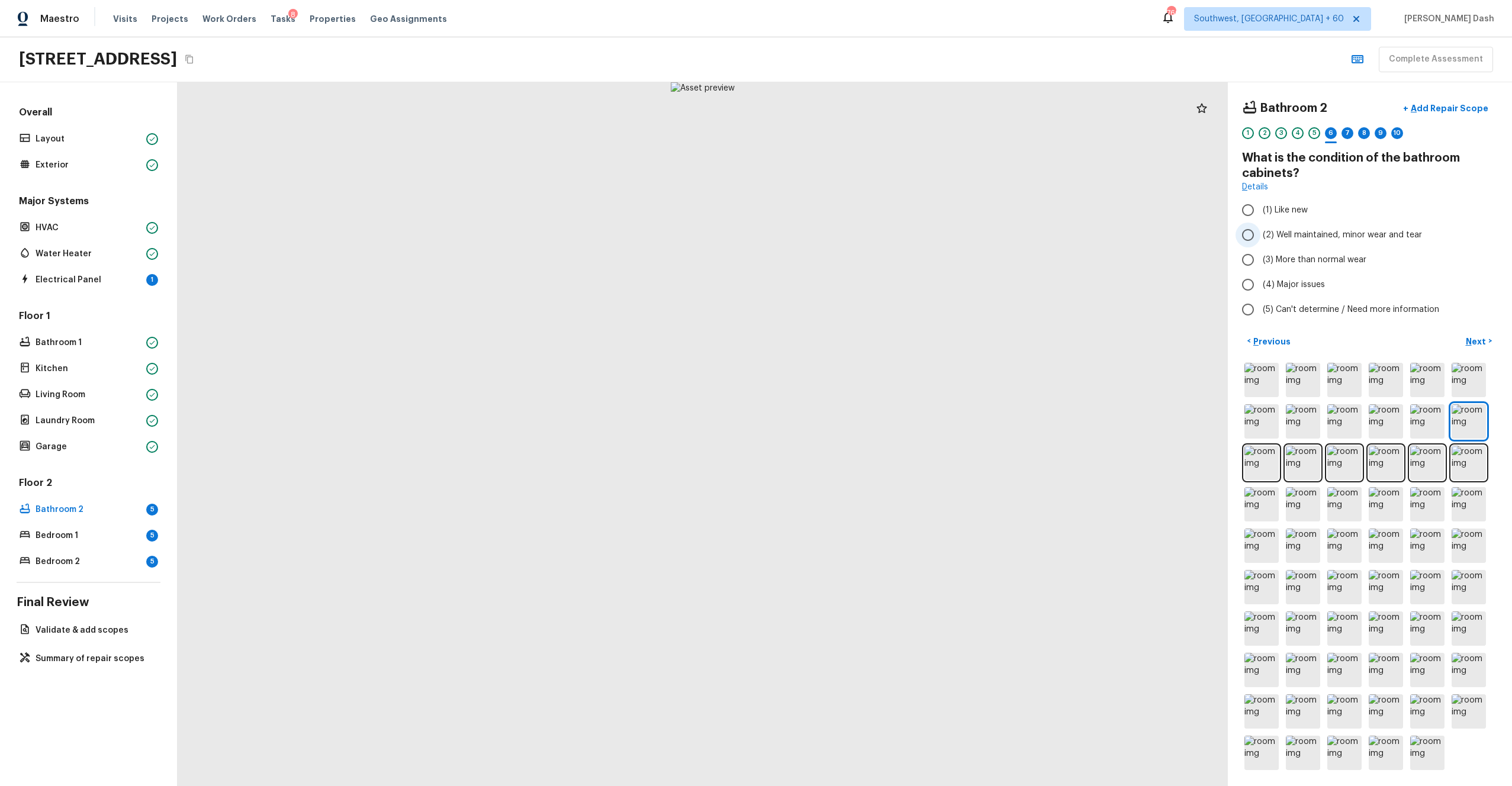
click at [1260, 232] on input "(2) Well maintained, minor wear and tear" at bounding box center [1248, 235] width 25 height 25
radio input "true"
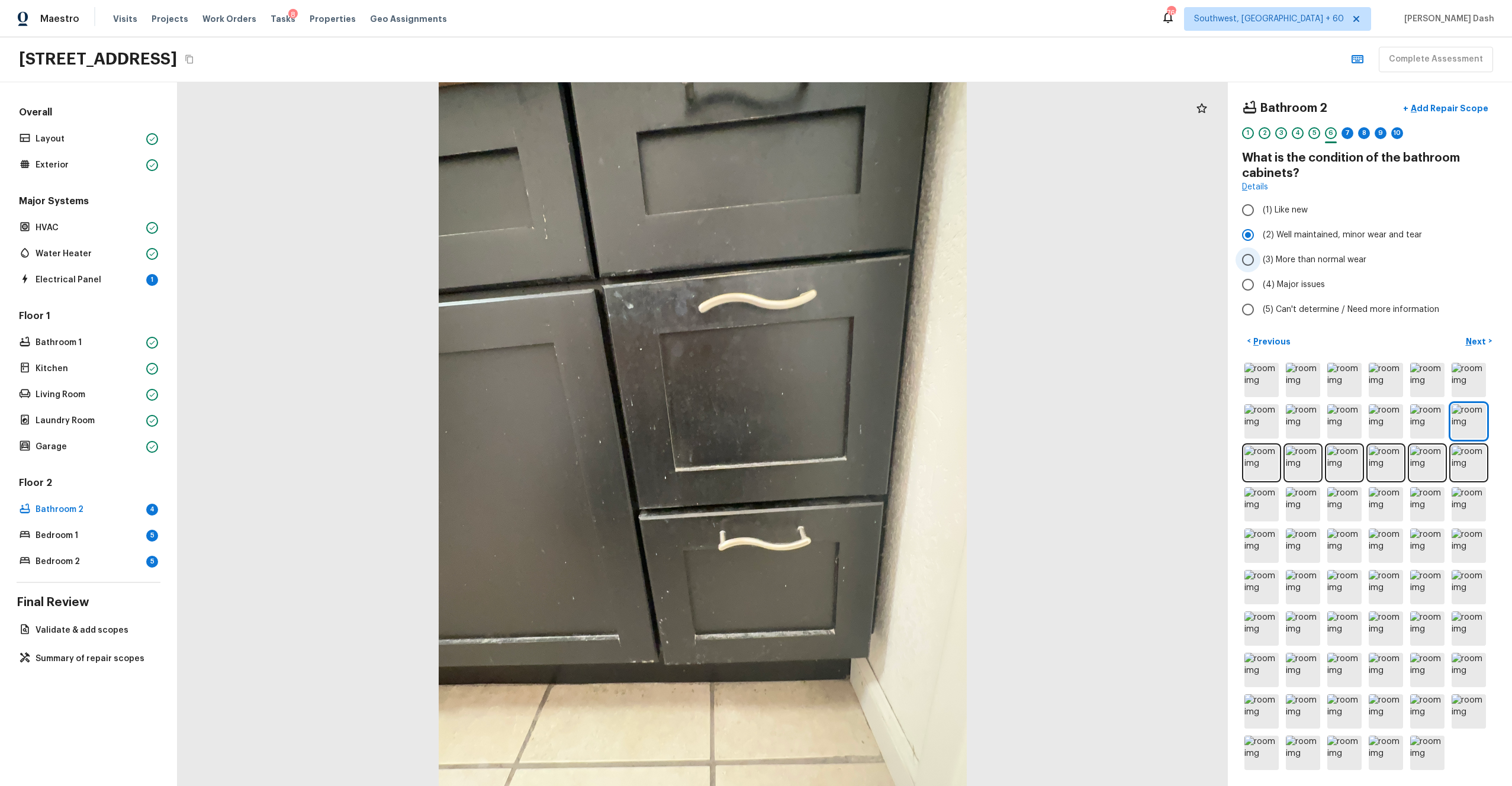
click at [1295, 262] on span "(3) More than normal wear" at bounding box center [1314, 260] width 104 height 12
click at [1260, 262] on input "(3) More than normal wear" at bounding box center [1248, 260] width 25 height 25
radio input "true"
click at [1483, 345] on p "Next" at bounding box center [1477, 342] width 23 height 12
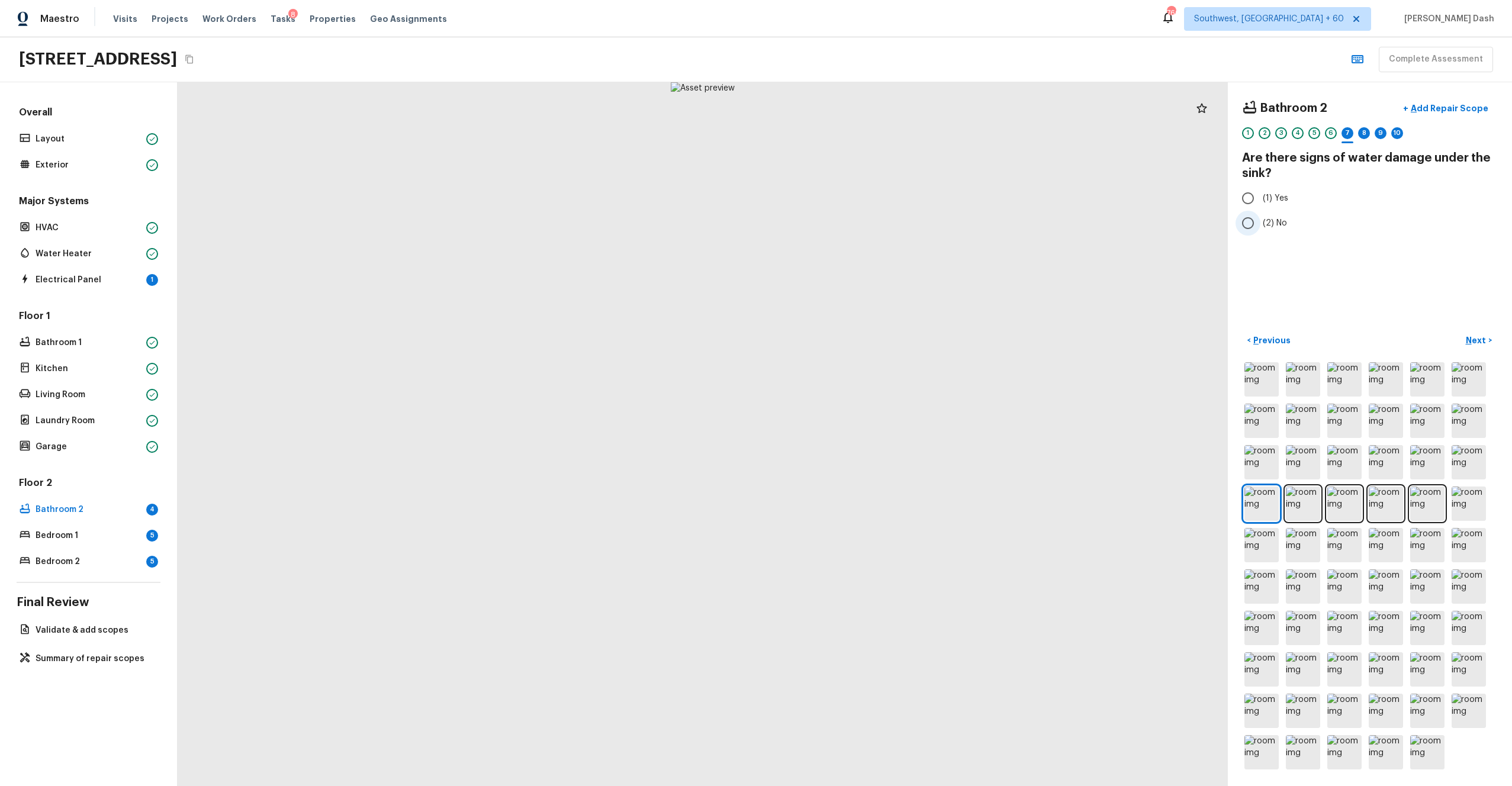
click at [1263, 220] on span "(2) No" at bounding box center [1275, 223] width 24 height 12
click at [1260, 220] on input "(2) No" at bounding box center [1248, 223] width 25 height 25
radio input "true"
click at [1460, 333] on button "Next >" at bounding box center [1479, 341] width 38 height 20
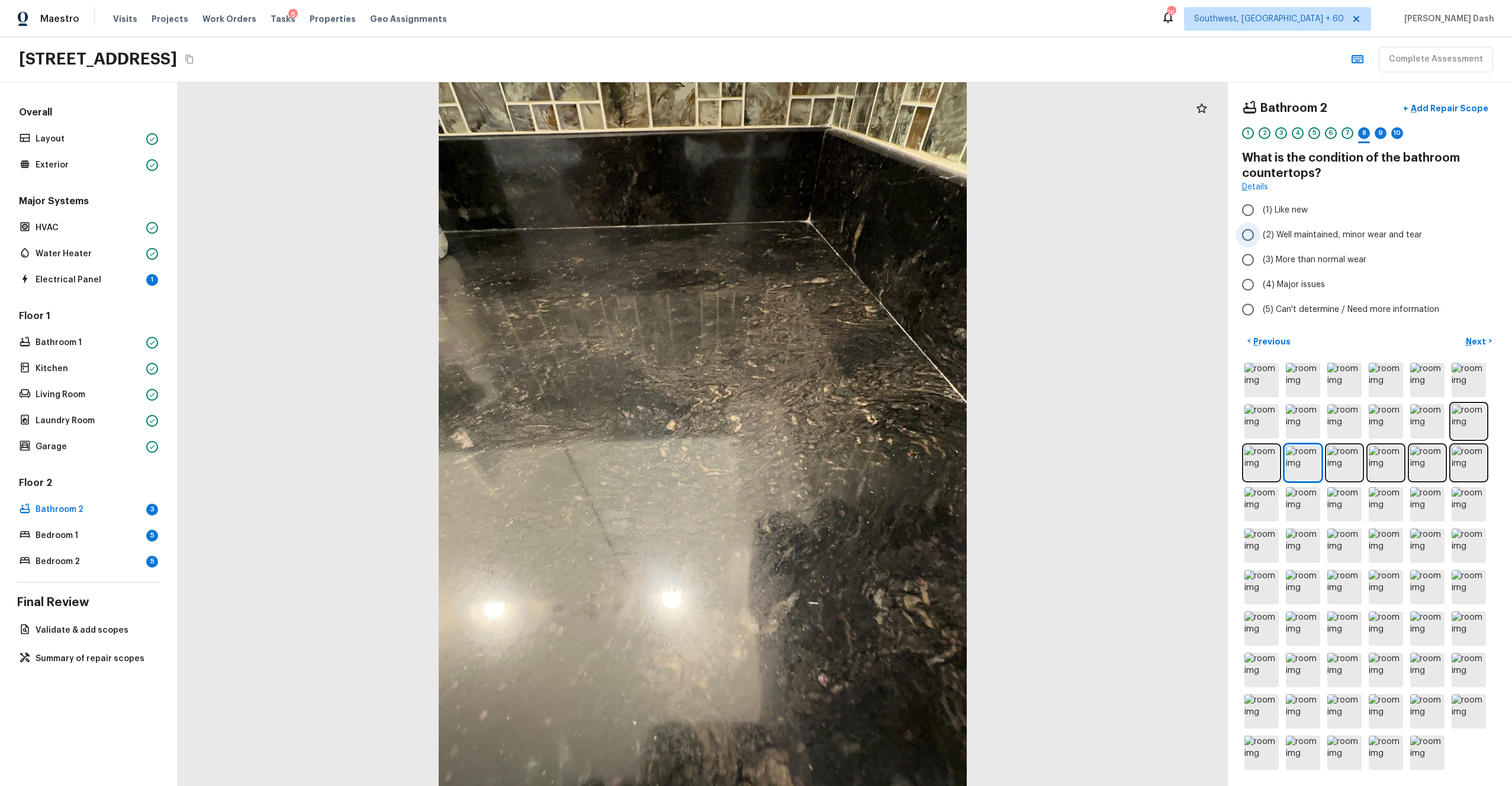
click at [1315, 239] on span "(2) Well maintained, minor wear and tear" at bounding box center [1342, 235] width 159 height 12
click at [1260, 239] on input "(2) Well maintained, minor wear and tear" at bounding box center [1248, 235] width 25 height 25
radio input "true"
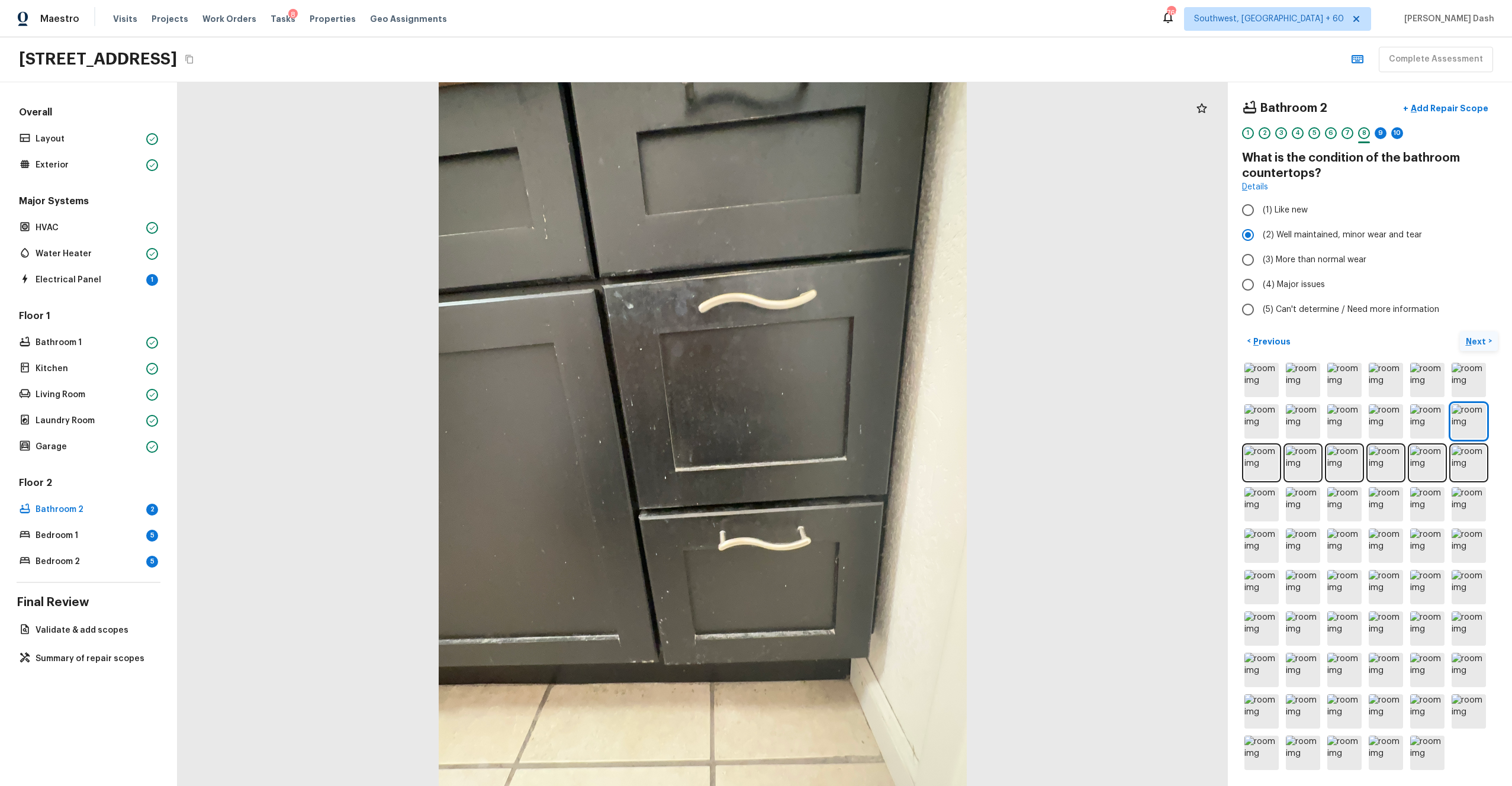
click at [1476, 349] on button "Next >" at bounding box center [1479, 341] width 38 height 20
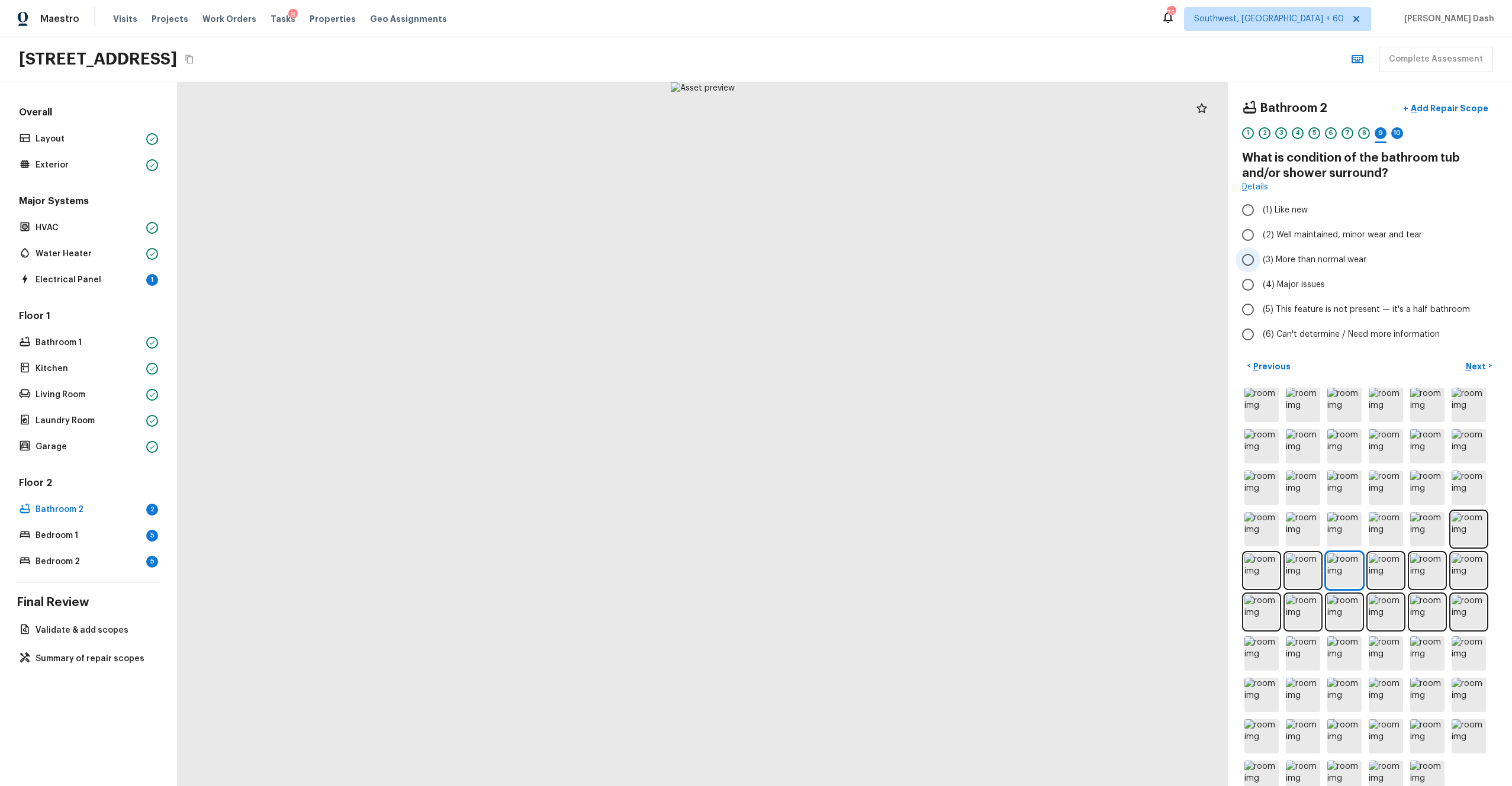
click at [1289, 261] on span "(3) More than normal wear" at bounding box center [1314, 260] width 104 height 12
click at [1260, 261] on input "(3) More than normal wear" at bounding box center [1248, 260] width 25 height 25
radio input "true"
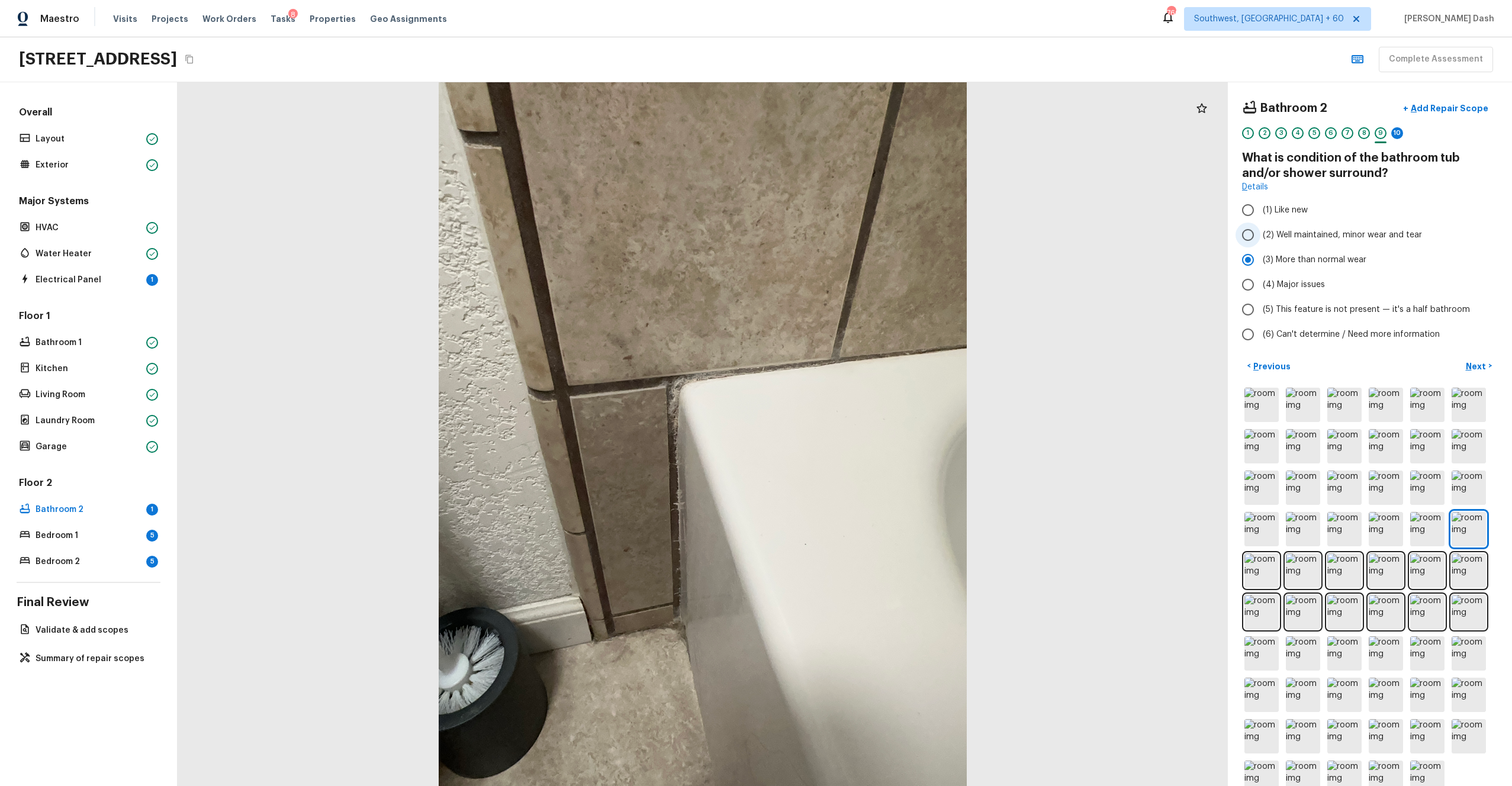
click at [1286, 241] on label "(2) Well maintained, minor wear and tear" at bounding box center [1362, 235] width 253 height 25
click at [1260, 241] on input "(2) Well maintained, minor wear and tear" at bounding box center [1248, 235] width 25 height 25
radio input "true"
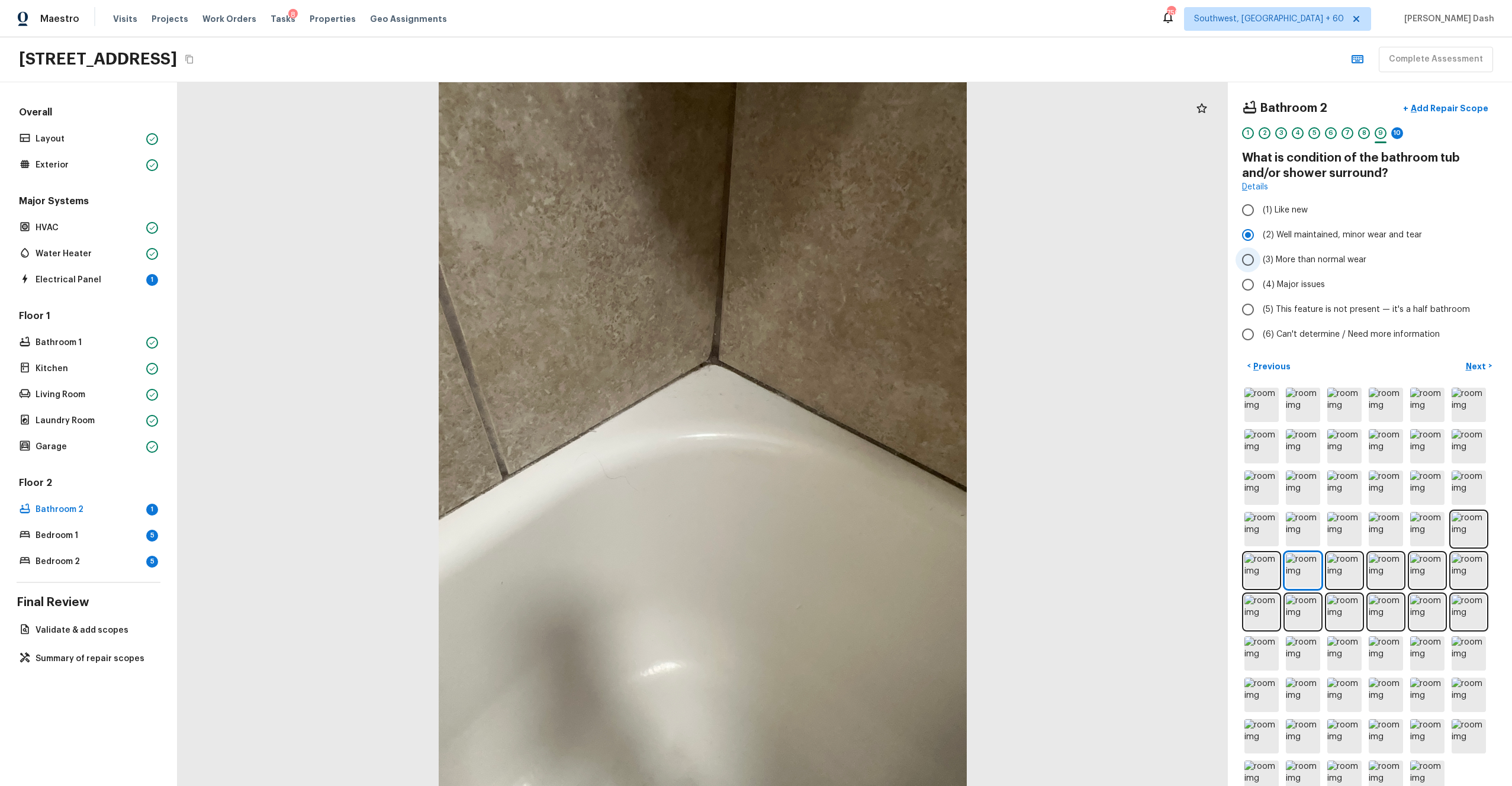
click at [1299, 260] on span "(3) More than normal wear" at bounding box center [1314, 260] width 104 height 12
click at [1260, 260] on input "(3) More than normal wear" at bounding box center [1248, 260] width 25 height 25
radio input "true"
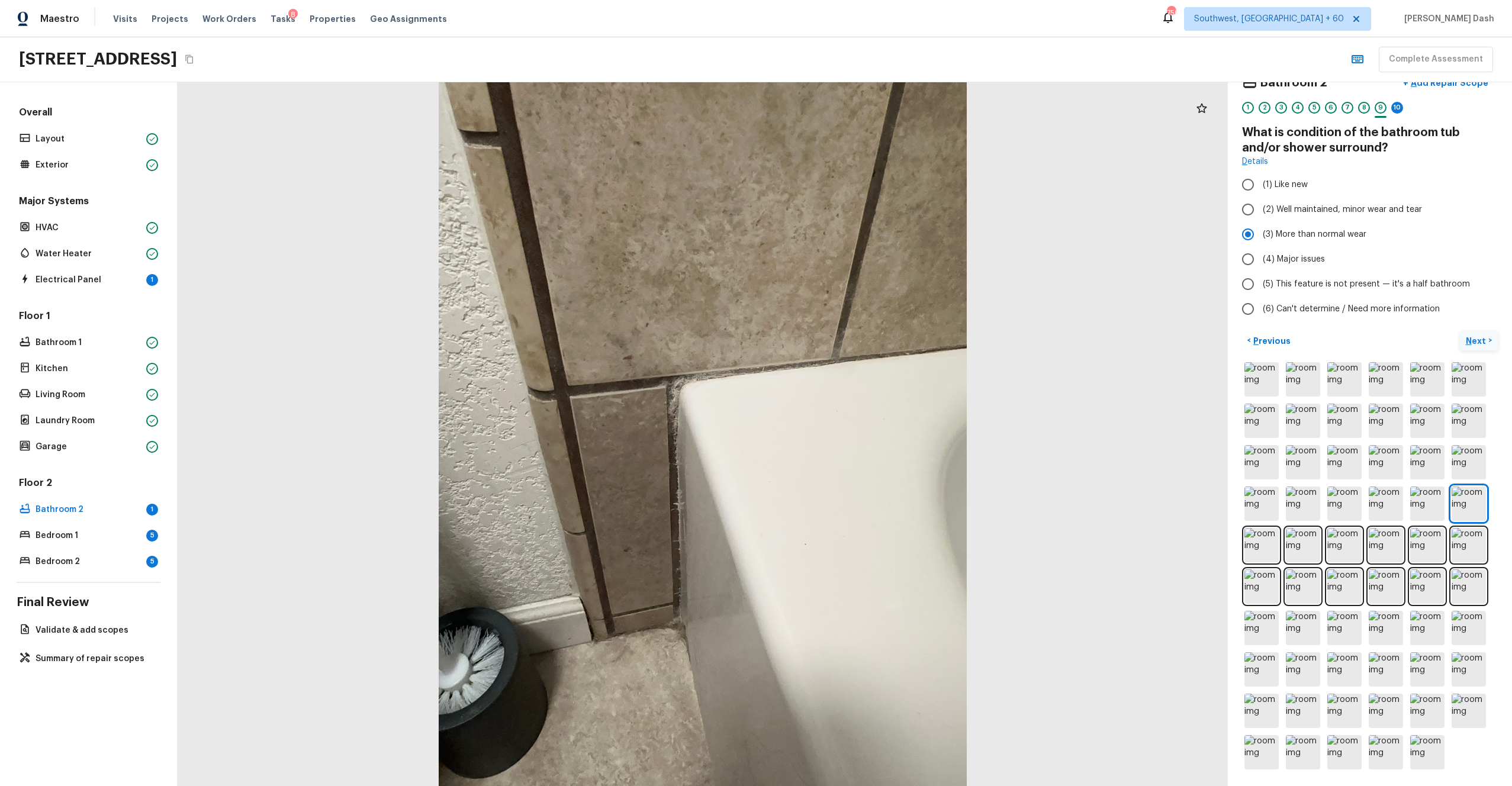
click at [1472, 341] on p "Next" at bounding box center [1477, 341] width 23 height 12
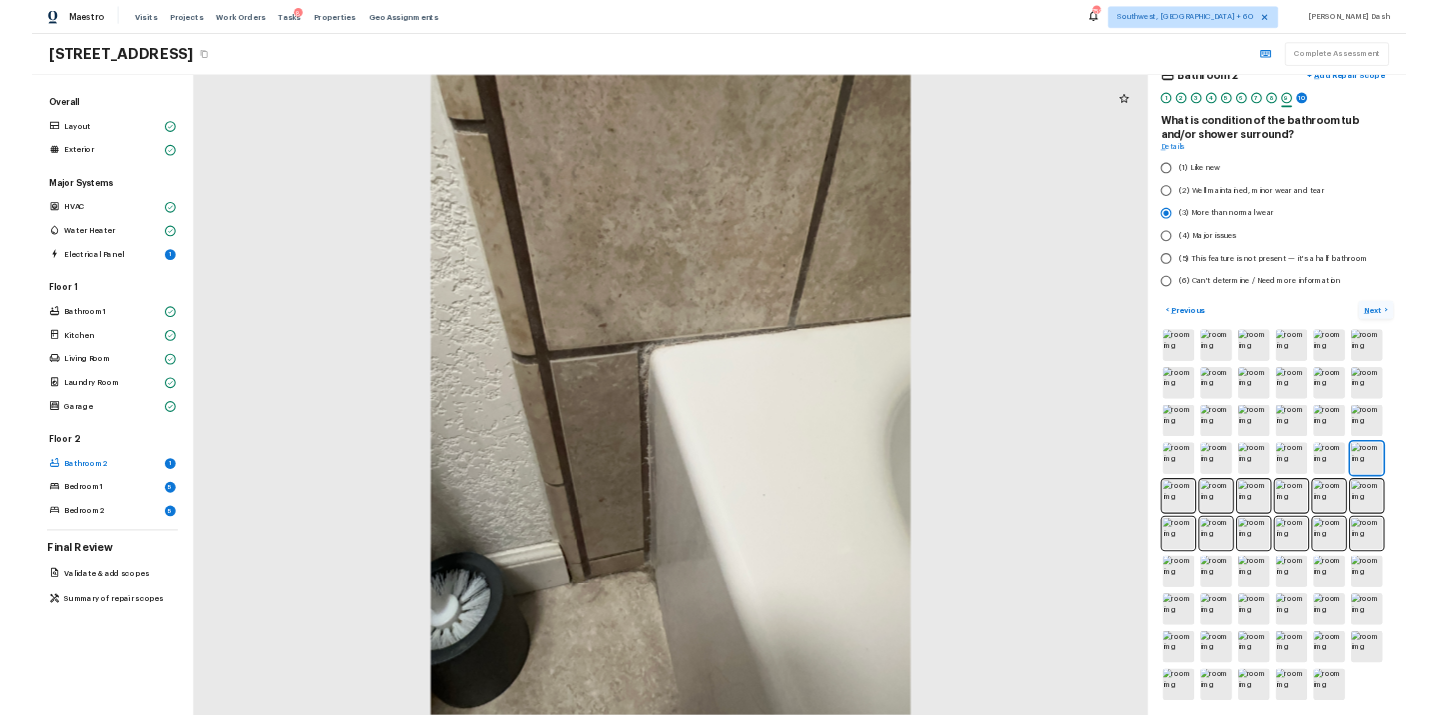
scroll to position [0, 0]
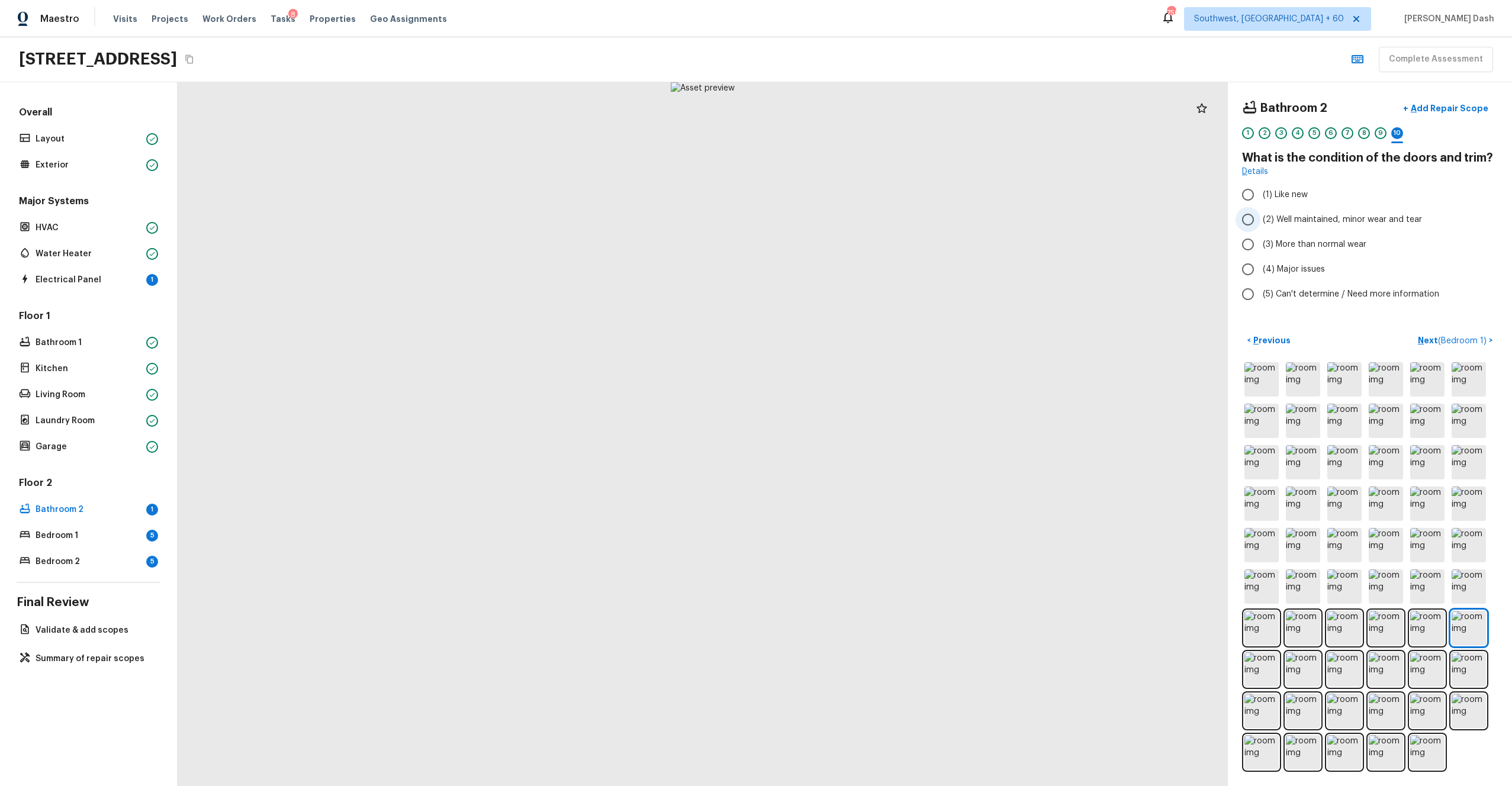
click at [1314, 217] on span "(2) Well maintained, minor wear and tear" at bounding box center [1342, 220] width 159 height 12
click at [1260, 217] on input "(2) Well maintained, minor wear and tear" at bounding box center [1248, 220] width 25 height 25
radio input "true"
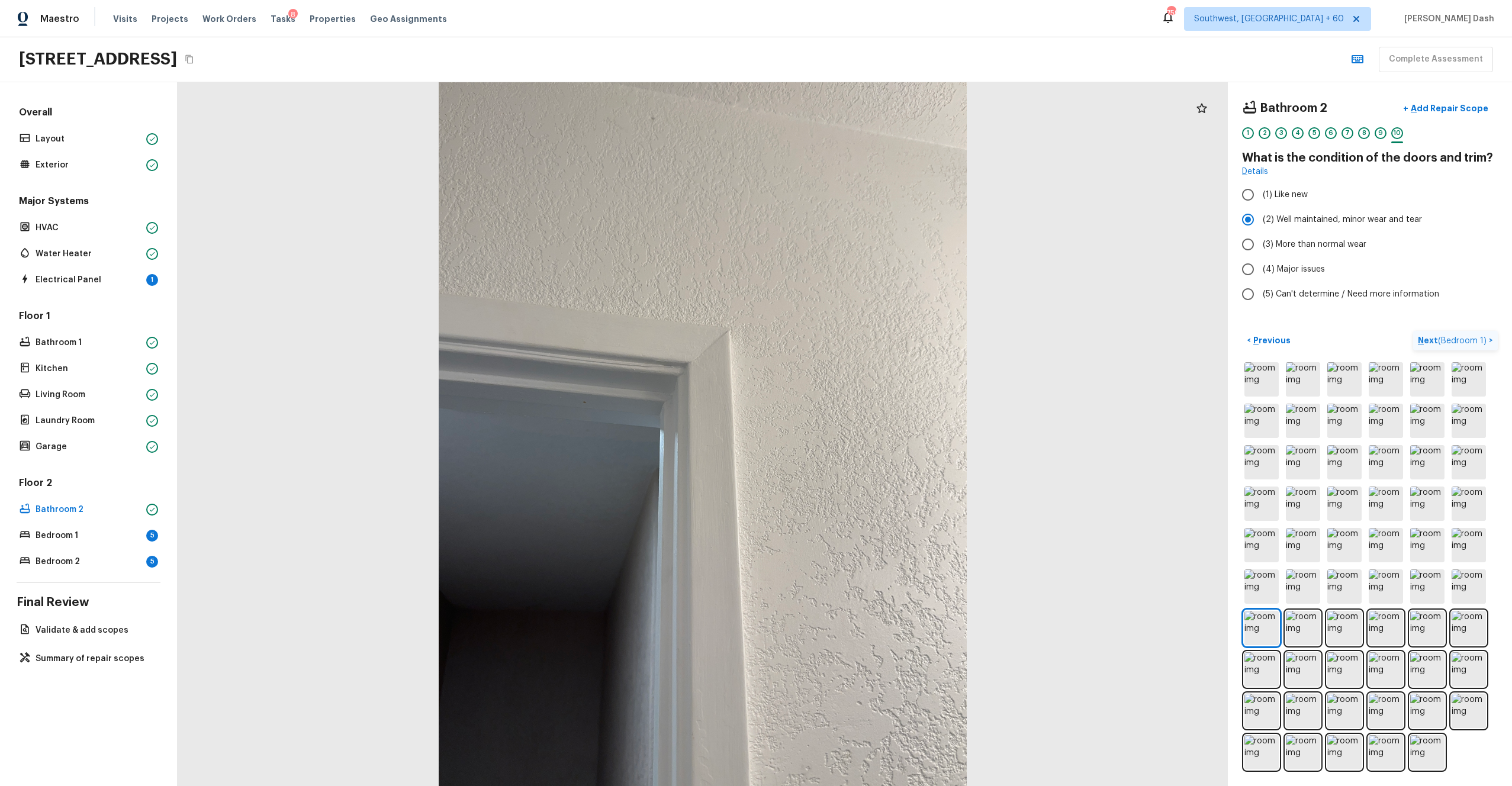
click at [1439, 342] on p "Next ( Bedroom 1 )" at bounding box center [1453, 341] width 71 height 12
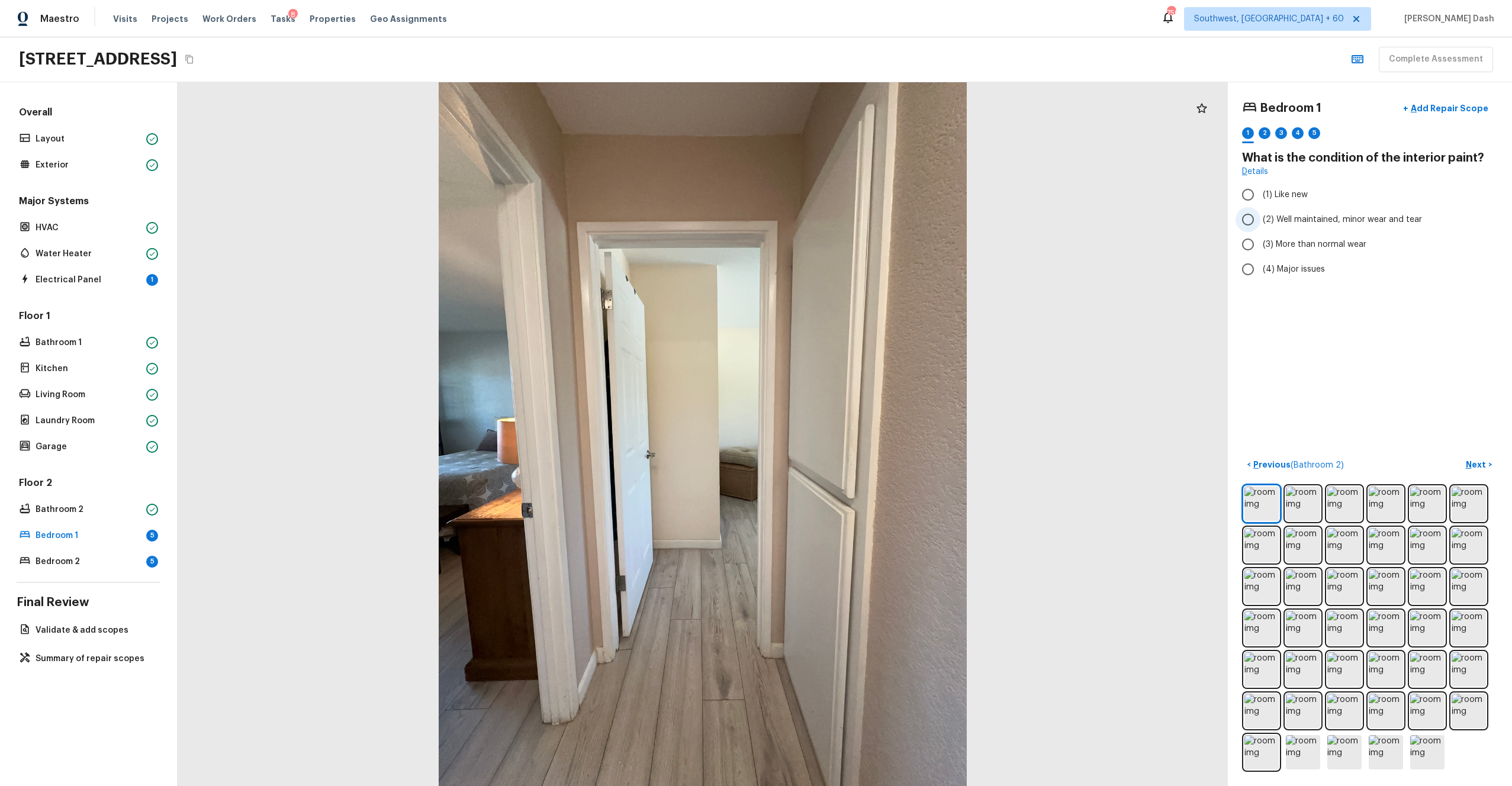
click at [1296, 215] on span "(2) Well maintained, minor wear and tear" at bounding box center [1342, 220] width 159 height 12
click at [1260, 215] on input "(2) Well maintained, minor wear and tear" at bounding box center [1248, 220] width 25 height 25
radio input "true"
click at [1468, 467] on p "Next" at bounding box center [1477, 465] width 23 height 12
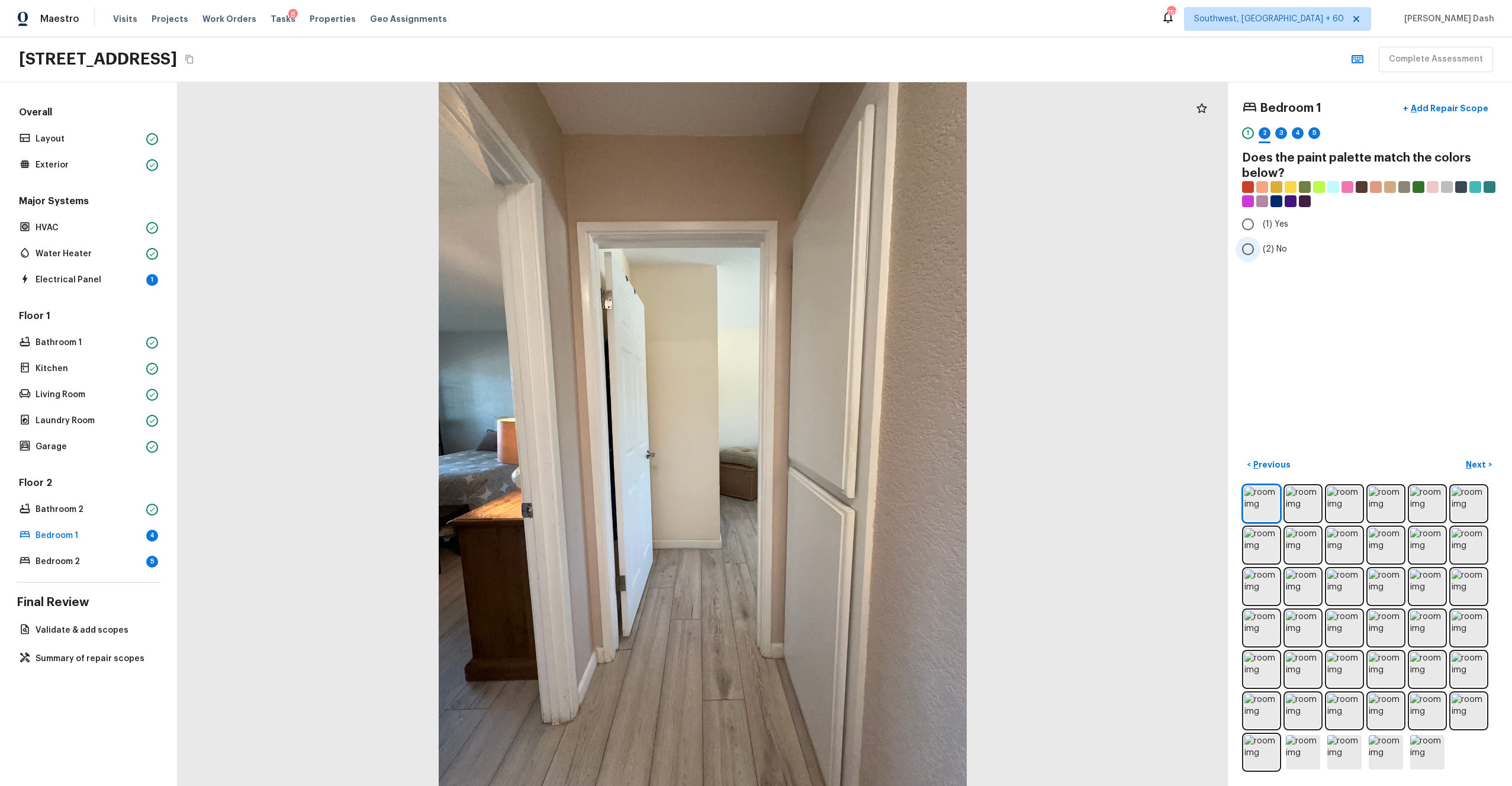
click at [1271, 246] on span "(2) No" at bounding box center [1275, 249] width 24 height 12
click at [1260, 246] on input "(2) No" at bounding box center [1248, 249] width 25 height 25
radio input "true"
click at [1474, 467] on p "Next" at bounding box center [1477, 465] width 23 height 12
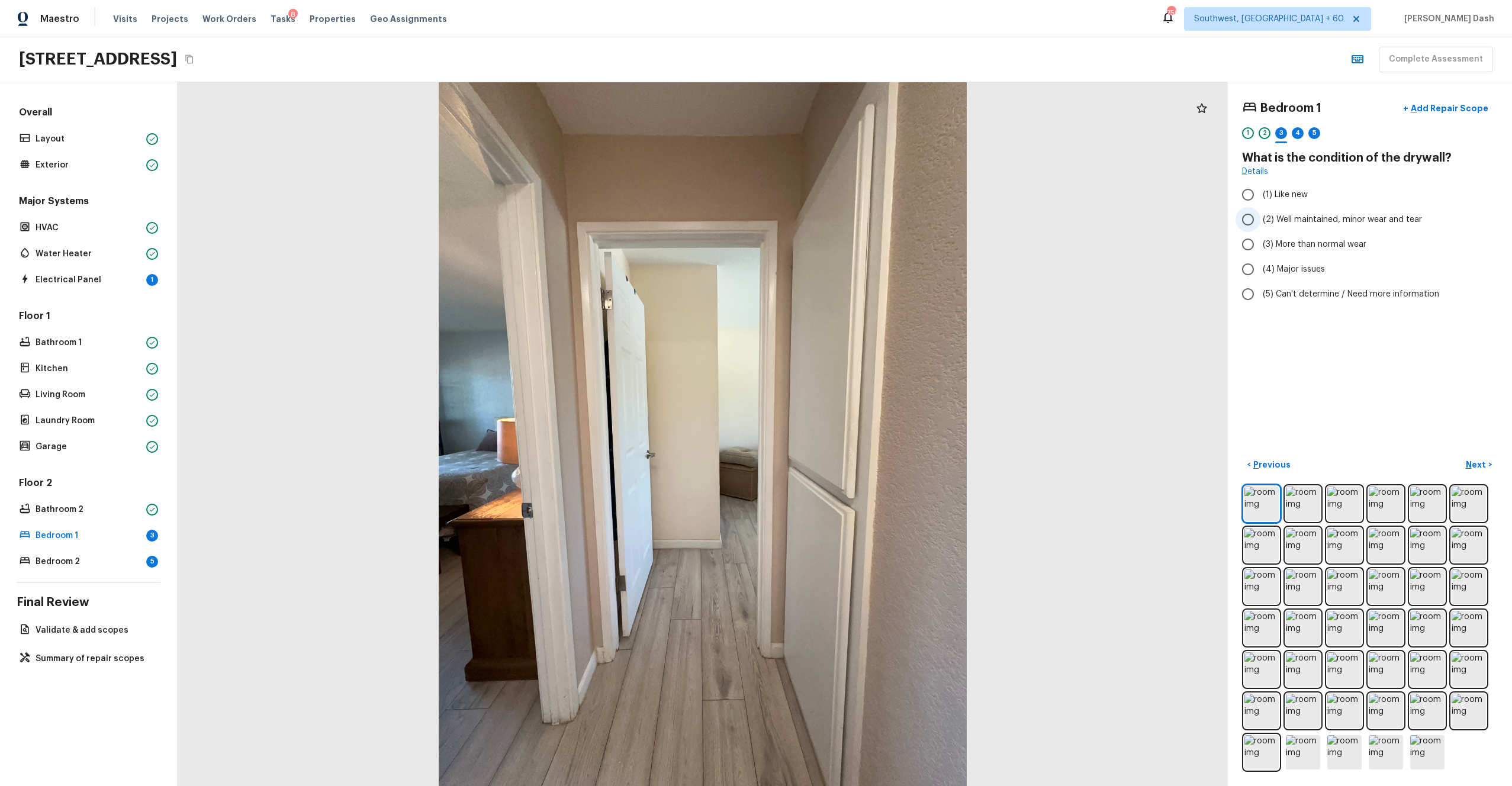
click at [1285, 217] on span "(2) Well maintained, minor wear and tear" at bounding box center [1342, 220] width 159 height 12
click at [1260, 217] on input "(2) Well maintained, minor wear and tear" at bounding box center [1248, 220] width 25 height 25
radio input "true"
click at [1472, 466] on p "Next" at bounding box center [1477, 465] width 23 height 12
click at [1249, 222] on input "(2) Laminate" at bounding box center [1248, 224] width 25 height 25
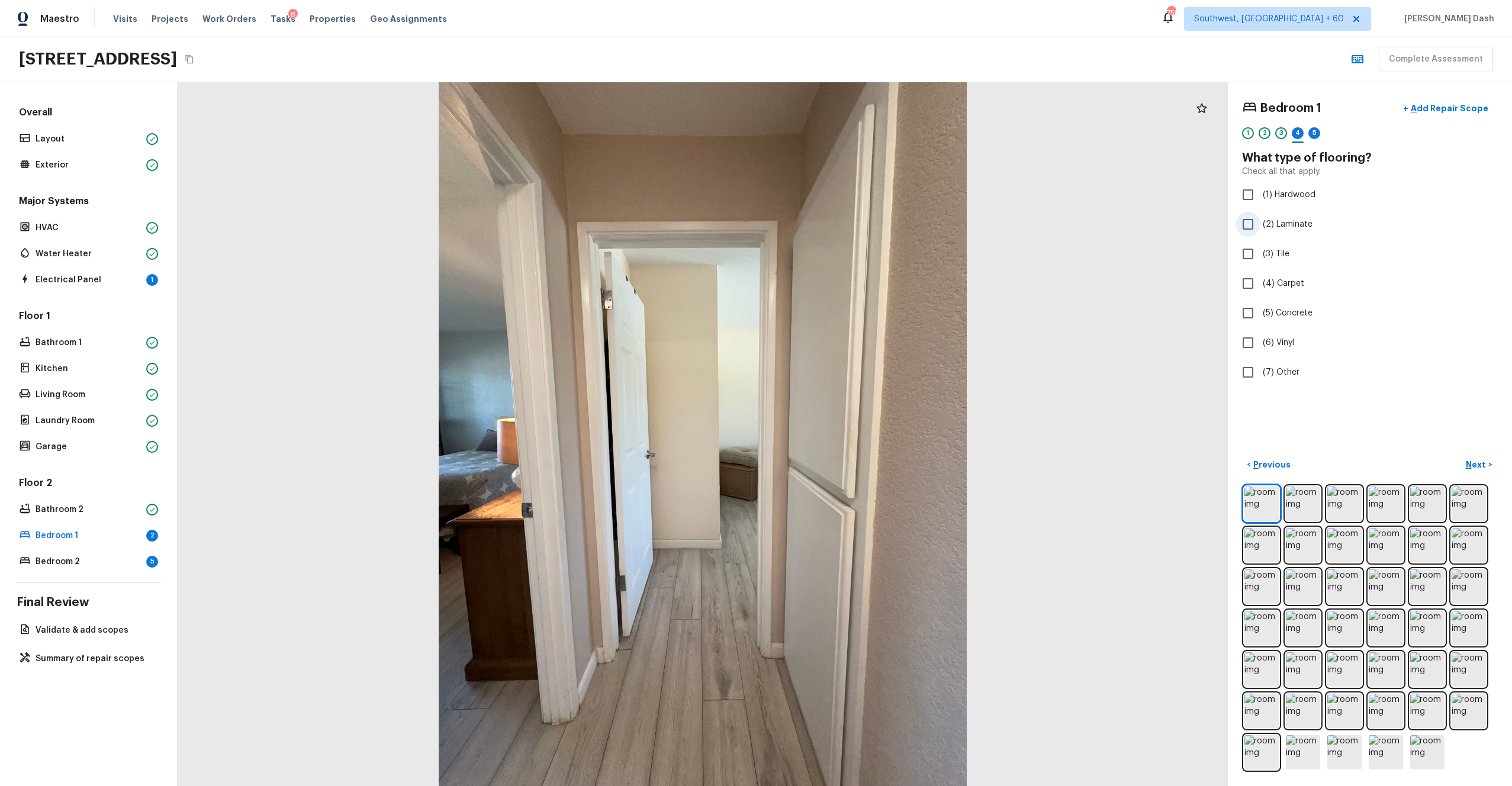
checkbox input "true"
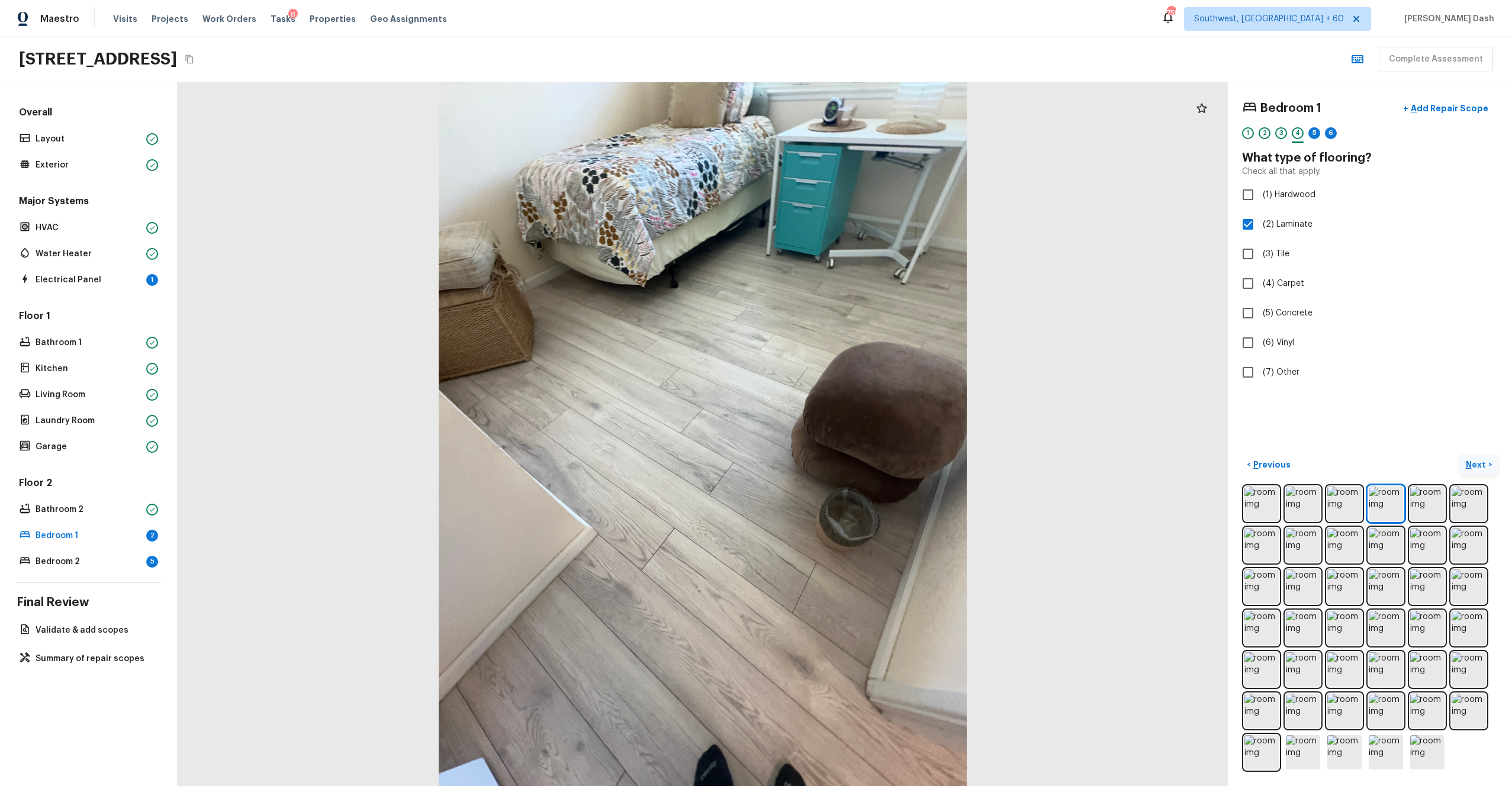
click at [1472, 468] on p "Next" at bounding box center [1477, 465] width 23 height 12
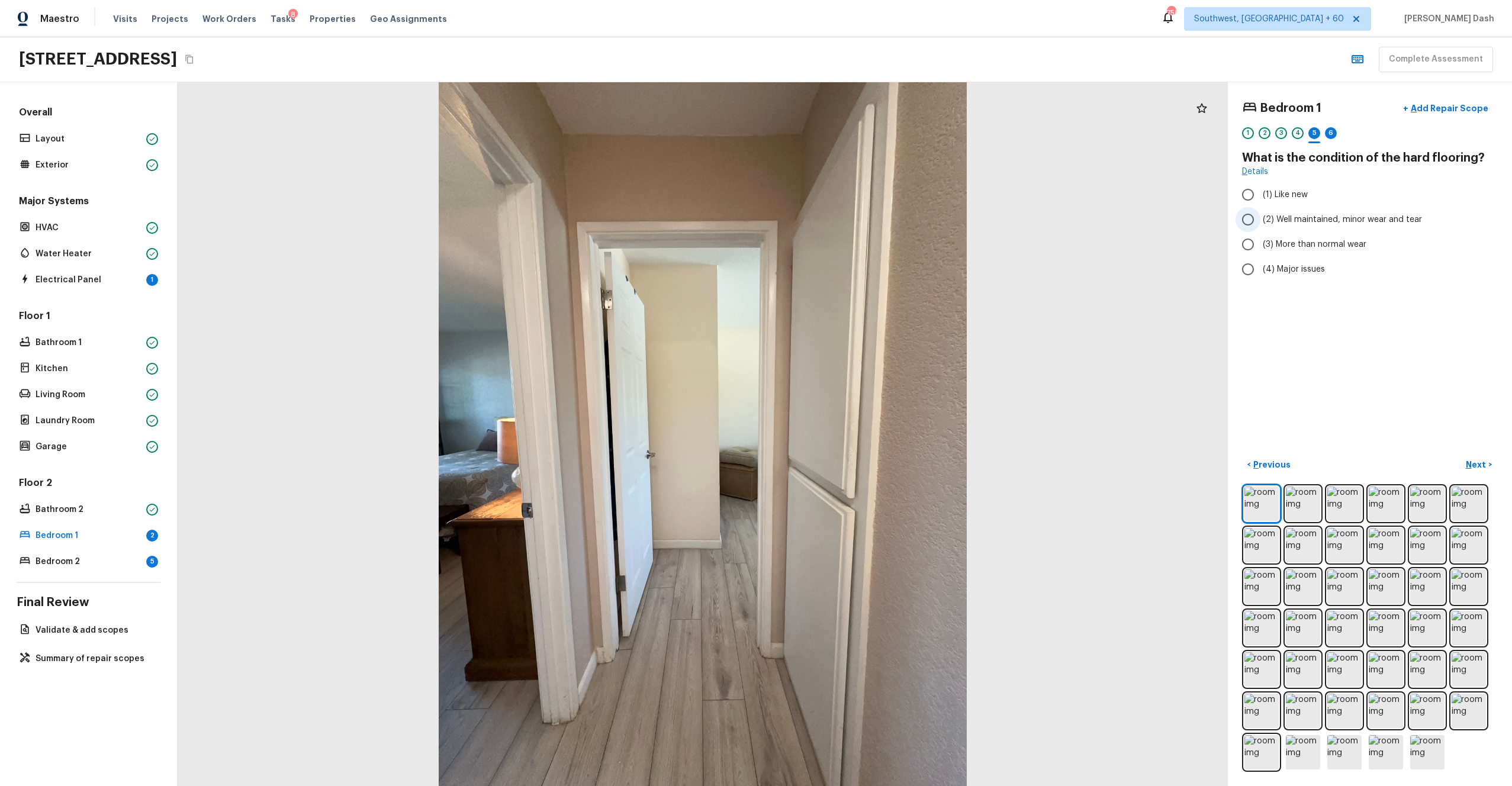
click at [1263, 217] on span "(2) Well maintained, minor wear and tear" at bounding box center [1342, 220] width 159 height 12
click at [1260, 217] on input "(2) Well maintained, minor wear and tear" at bounding box center [1248, 220] width 25 height 25
radio input "true"
click at [1465, 464] on button "Next >" at bounding box center [1479, 465] width 38 height 20
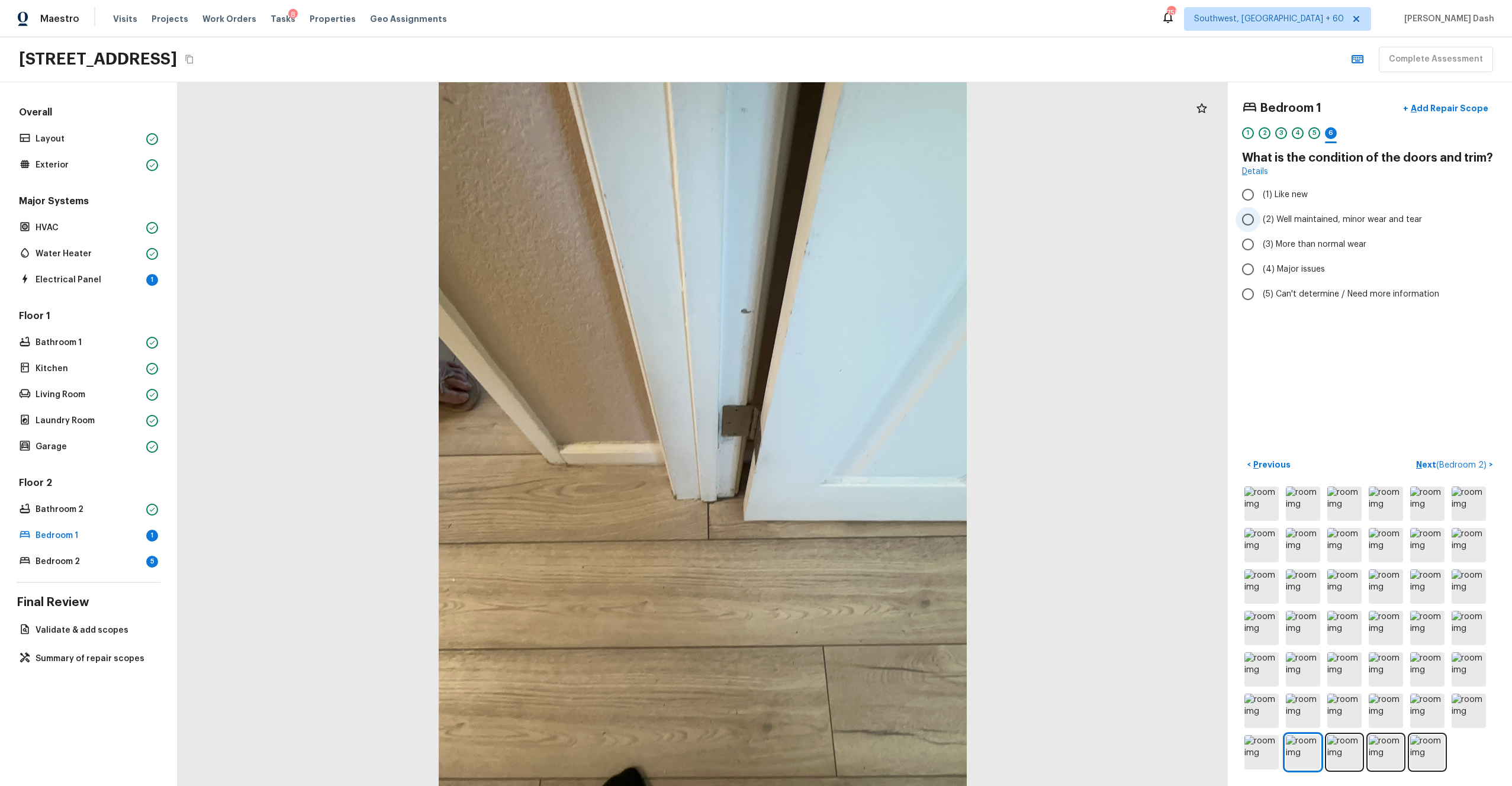
click at [1299, 226] on label "(2) Well maintained, minor wear and tear" at bounding box center [1362, 220] width 253 height 25
click at [1260, 226] on input "(2) Well maintained, minor wear and tear" at bounding box center [1248, 220] width 25 height 25
radio input "true"
click at [1452, 451] on div "Bedroom 1 + Add Repair Scope 1 2 3 4 5 6 What is the condition of the doors and…" at bounding box center [1370, 434] width 284 height 704
click at [1453, 459] on p "Next ( Bedroom 2 )" at bounding box center [1452, 465] width 73 height 12
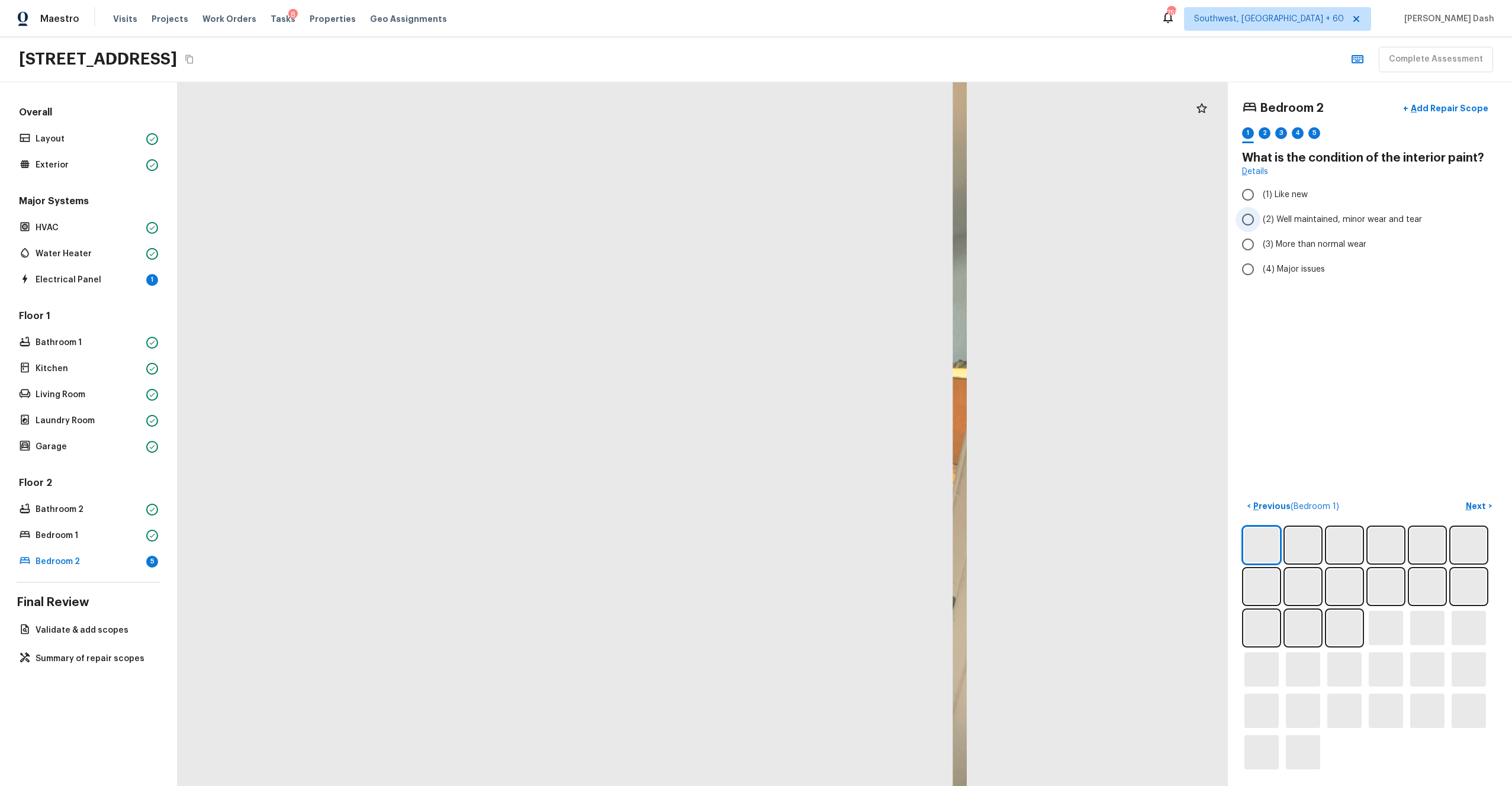
click at [1283, 216] on span "(2) Well maintained, minor wear and tear" at bounding box center [1342, 220] width 159 height 12
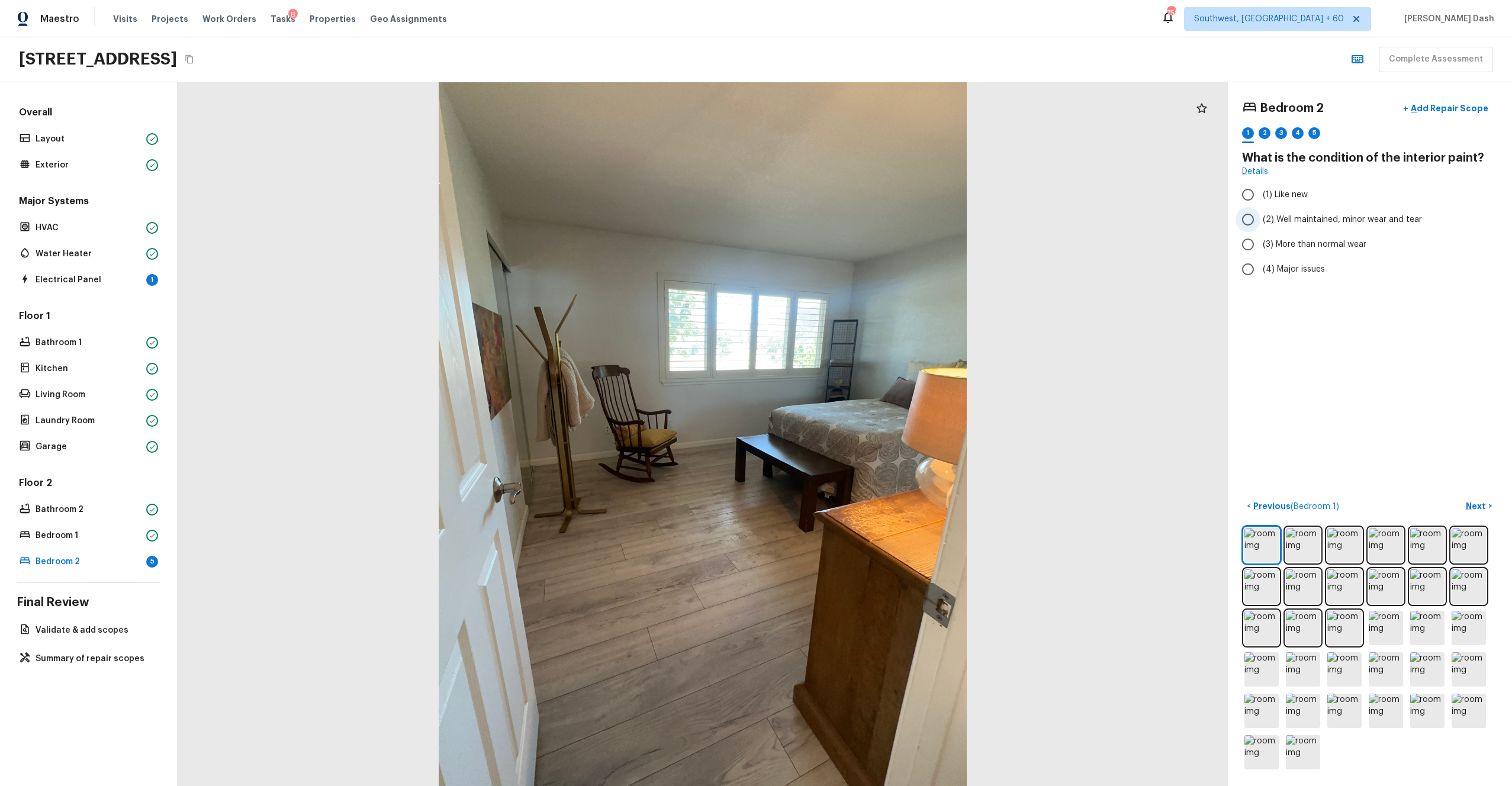
click at [1260, 216] on input "(2) Well maintained, minor wear and tear" at bounding box center [1248, 220] width 25 height 25
radio input "true"
click at [1479, 497] on button "Next >" at bounding box center [1479, 506] width 38 height 20
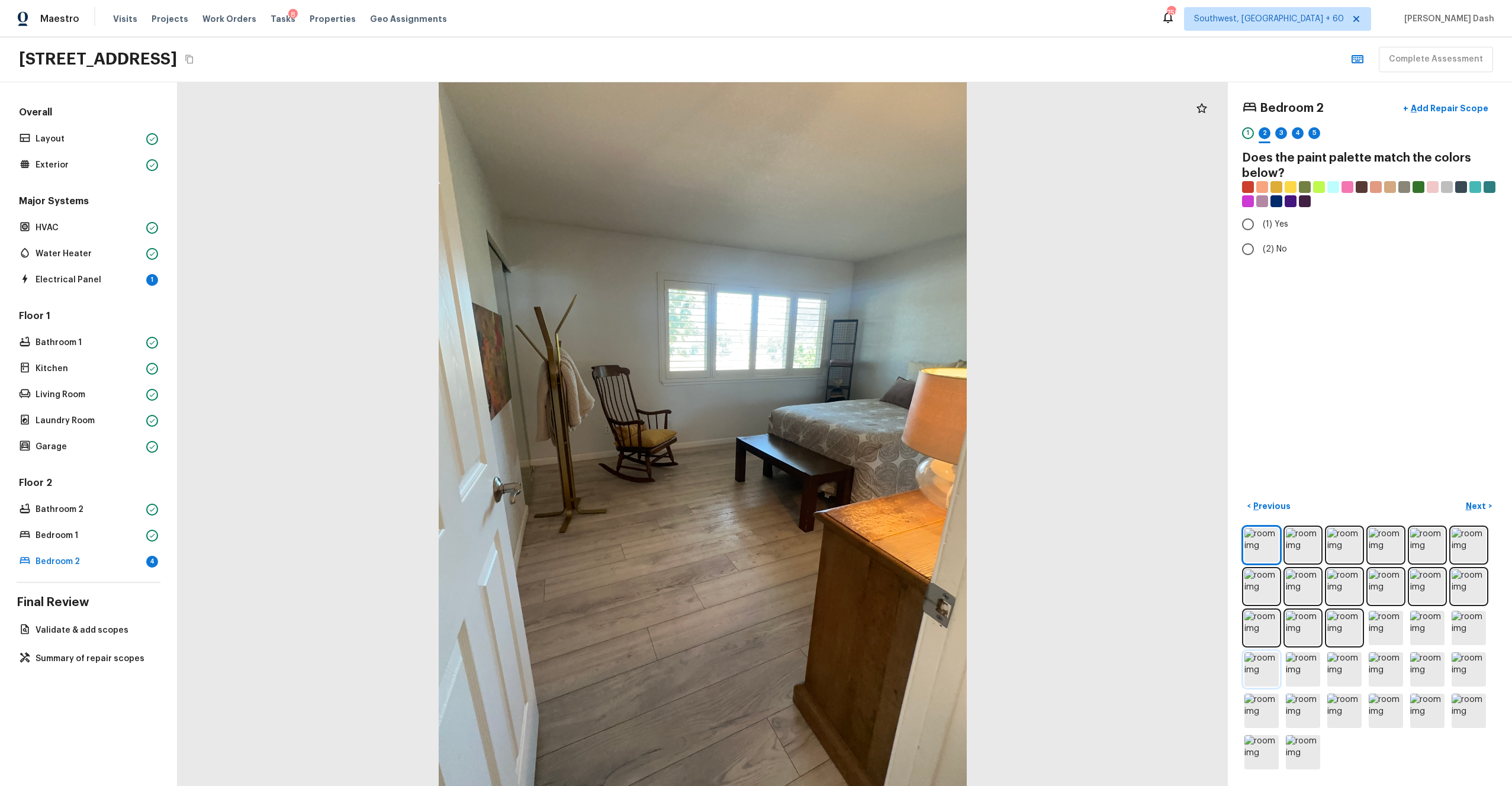
click at [1263, 664] on img at bounding box center [1261, 670] width 34 height 34
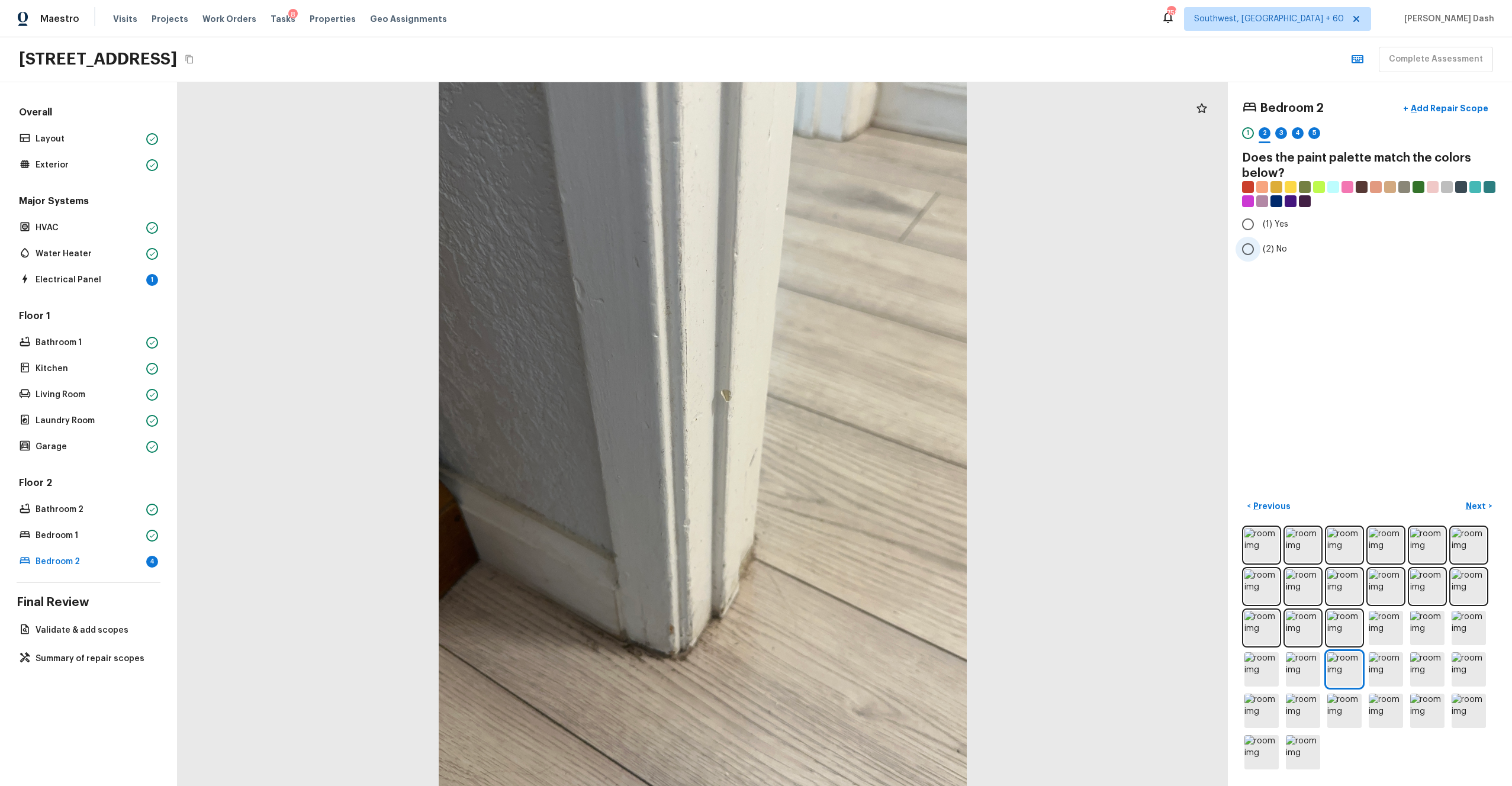
click at [1264, 244] on span "(2) No" at bounding box center [1275, 249] width 24 height 12
click at [1260, 244] on input "(2) No" at bounding box center [1248, 249] width 25 height 25
radio input "true"
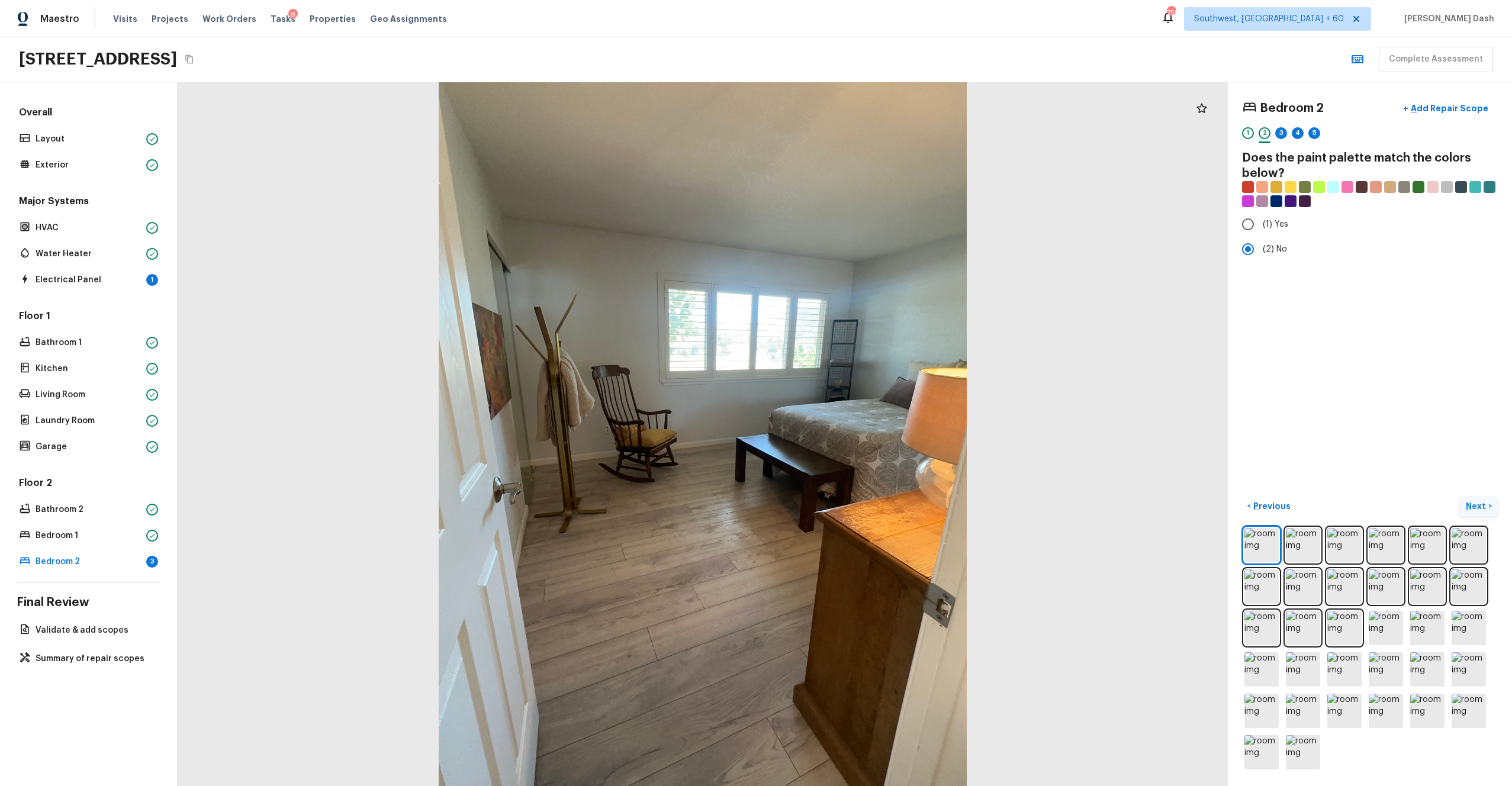
click at [1474, 503] on p "Next" at bounding box center [1477, 506] width 23 height 12
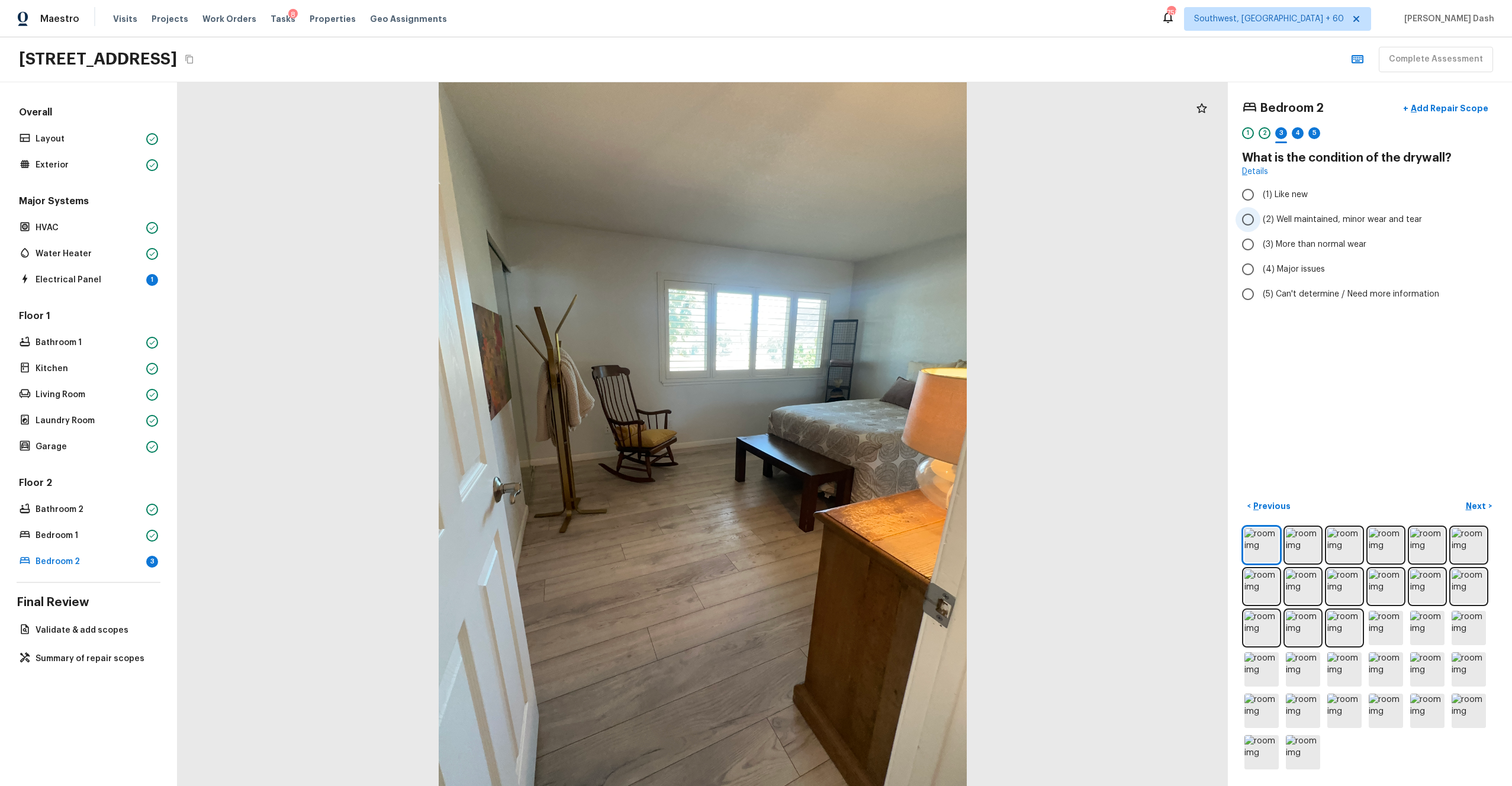
click at [1261, 218] on label "(2) Well maintained, minor wear and tear" at bounding box center [1362, 220] width 253 height 25
click at [1260, 218] on input "(2) Well maintained, minor wear and tear" at bounding box center [1248, 220] width 25 height 25
radio input "true"
click at [1472, 508] on p "Next" at bounding box center [1477, 506] width 23 height 12
click at [1253, 229] on input "(2) Laminate" at bounding box center [1248, 224] width 25 height 25
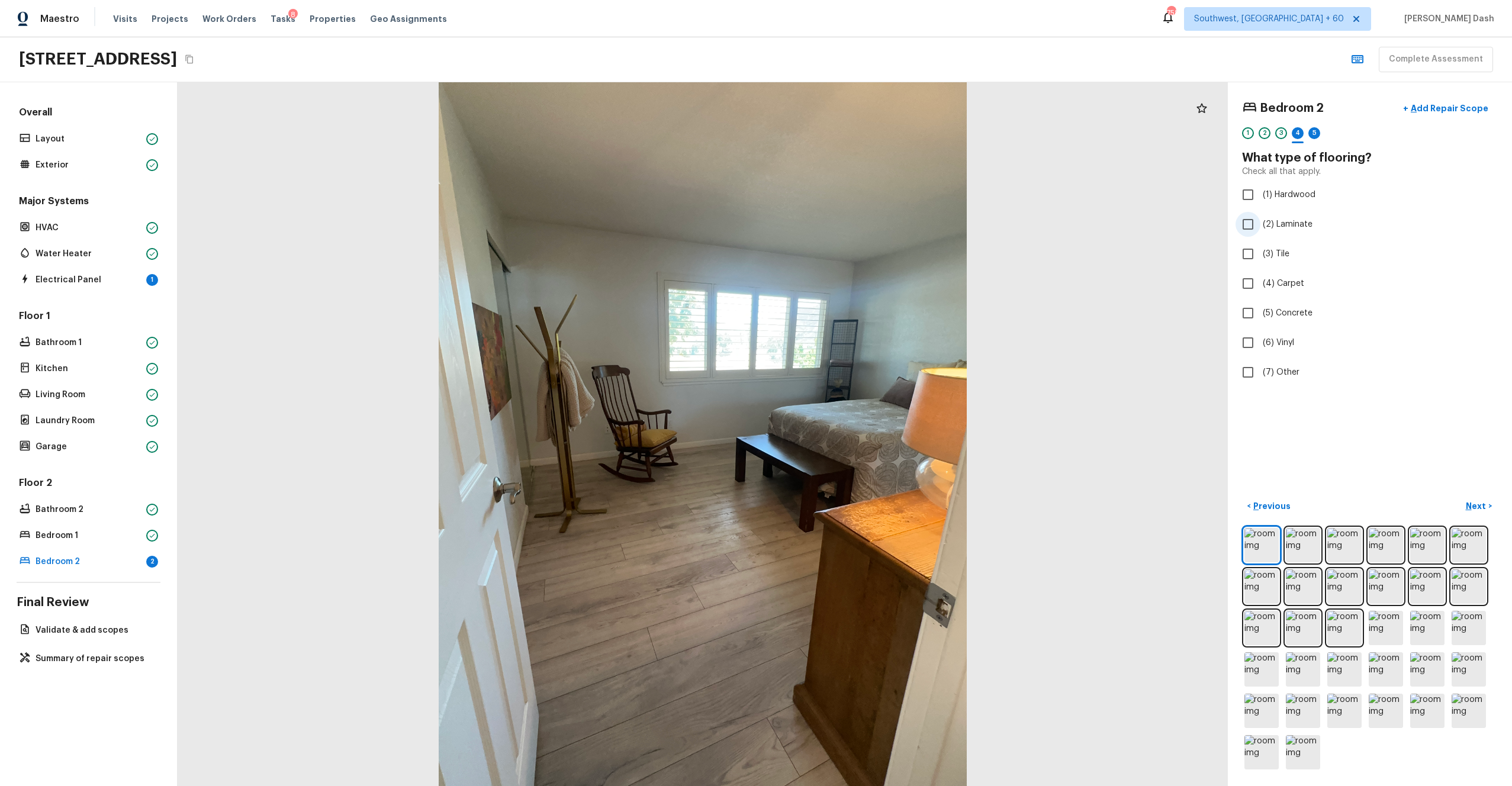
checkbox input "true"
click at [1475, 505] on p "Next" at bounding box center [1477, 506] width 23 height 12
click at [1290, 219] on span "(2) Well maintained, minor wear and tear" at bounding box center [1342, 220] width 159 height 12
click at [1260, 219] on input "(2) Well maintained, minor wear and tear" at bounding box center [1248, 220] width 25 height 25
radio input "true"
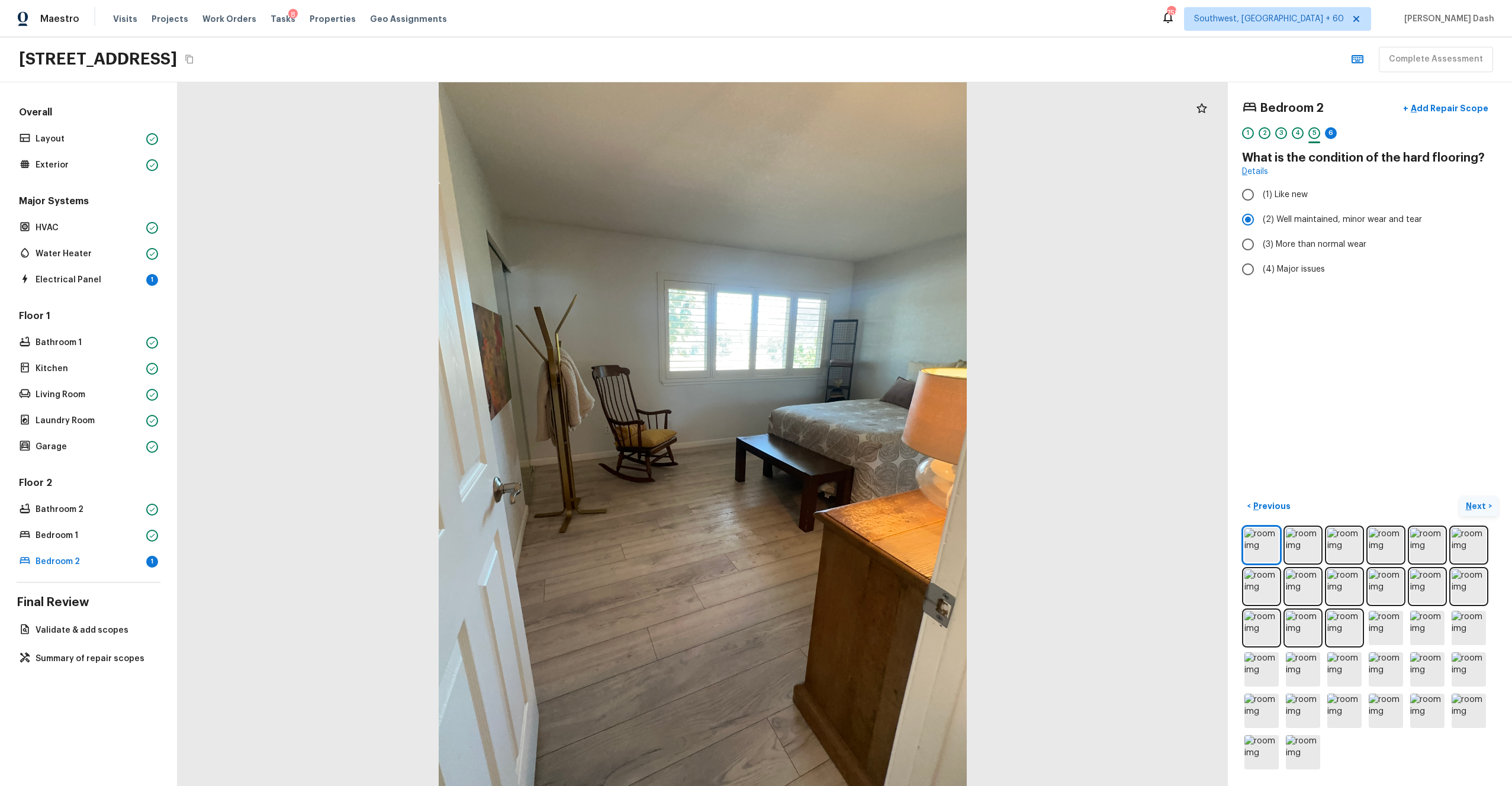
click at [1485, 510] on p "Next" at bounding box center [1477, 506] width 23 height 12
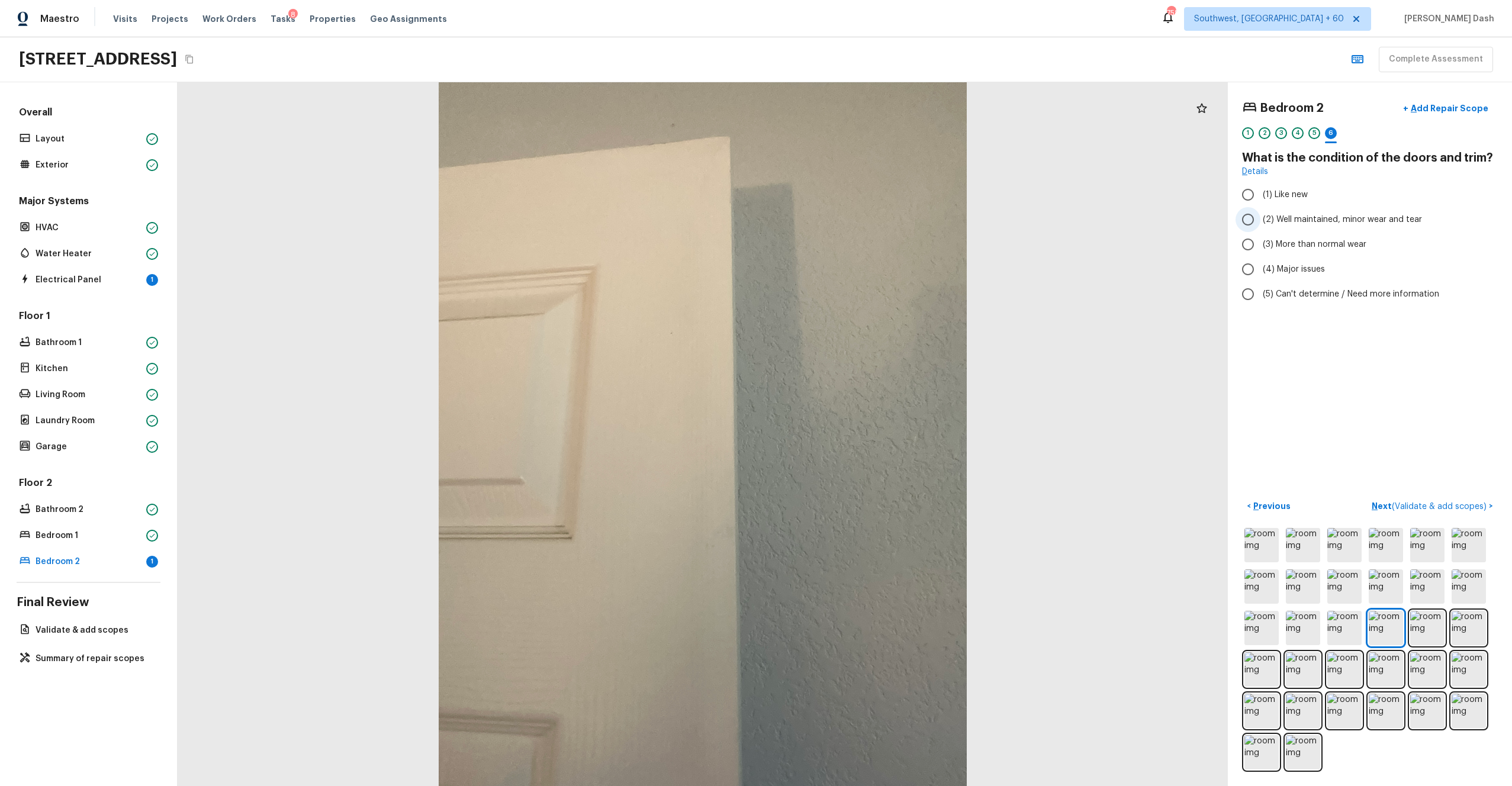
click at [1283, 214] on span "(2) Well maintained, minor wear and tear" at bounding box center [1342, 220] width 159 height 12
click at [1260, 214] on input "(2) Well maintained, minor wear and tear" at bounding box center [1248, 220] width 25 height 25
radio input "true"
click at [1458, 502] on p "Next ( Validate & add scopes )" at bounding box center [1430, 506] width 117 height 12
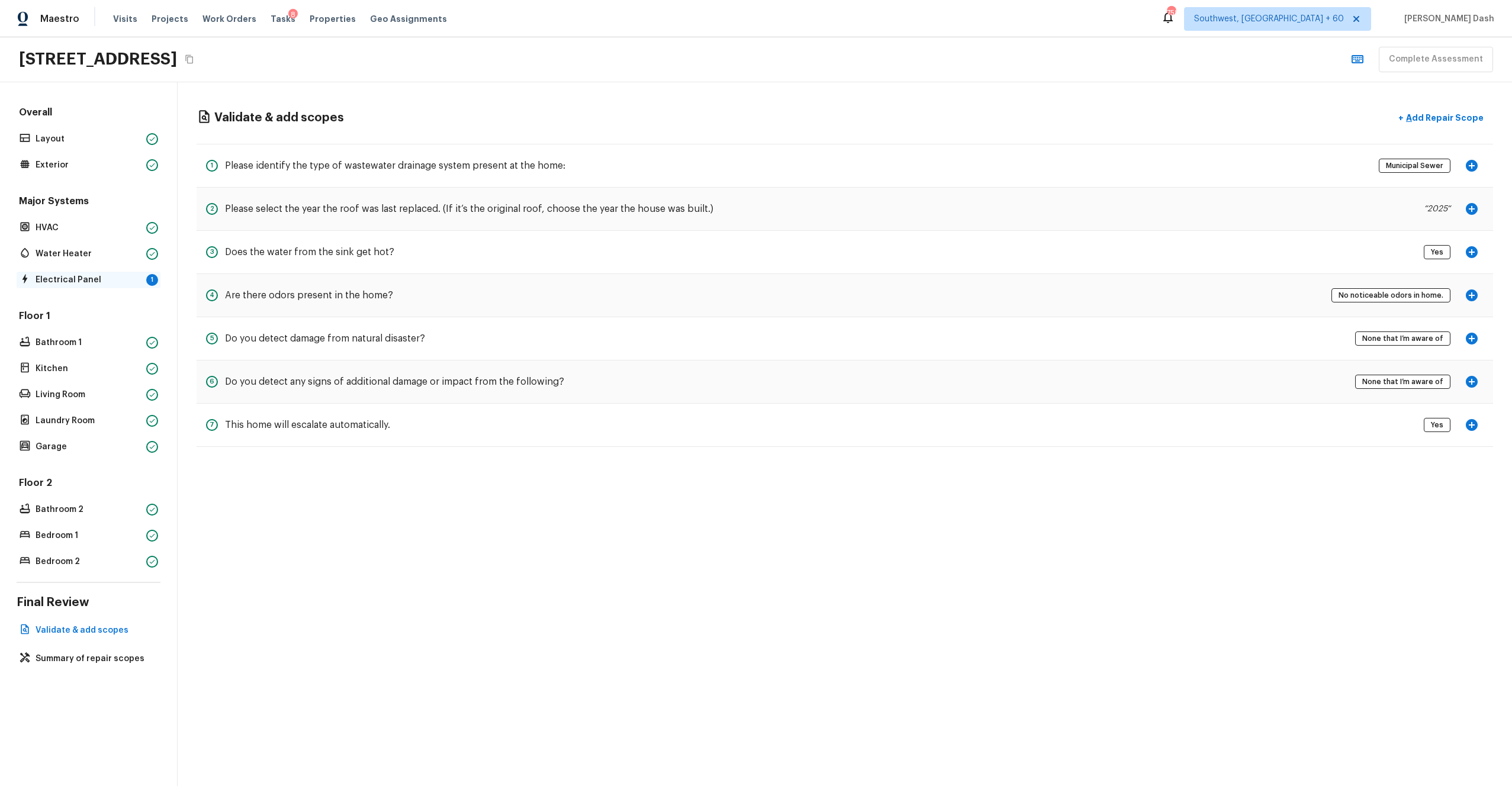
click at [81, 284] on p "Electrical Panel" at bounding box center [88, 280] width 106 height 12
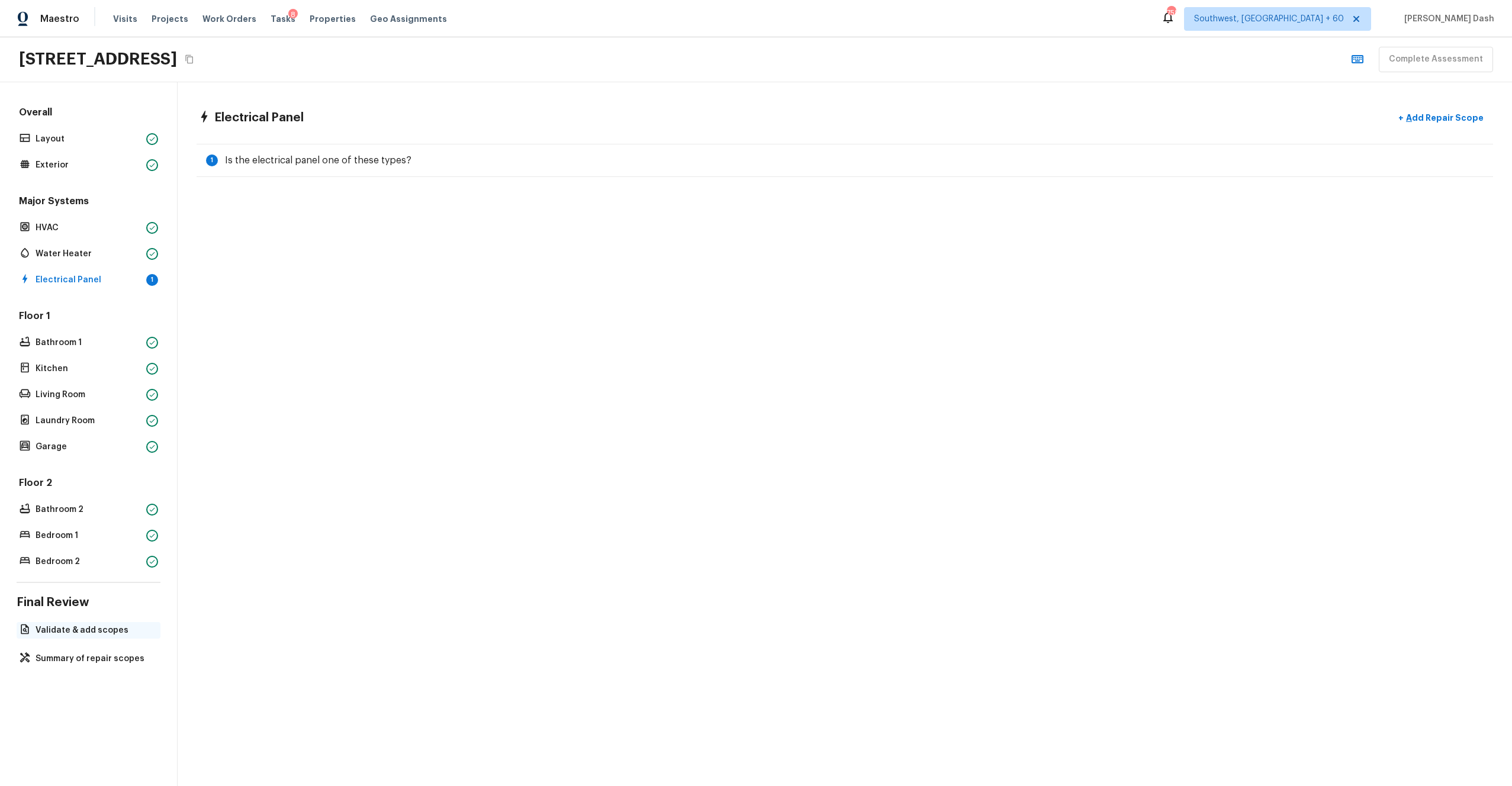
click at [105, 630] on p "Validate & add scopes" at bounding box center [94, 631] width 118 height 12
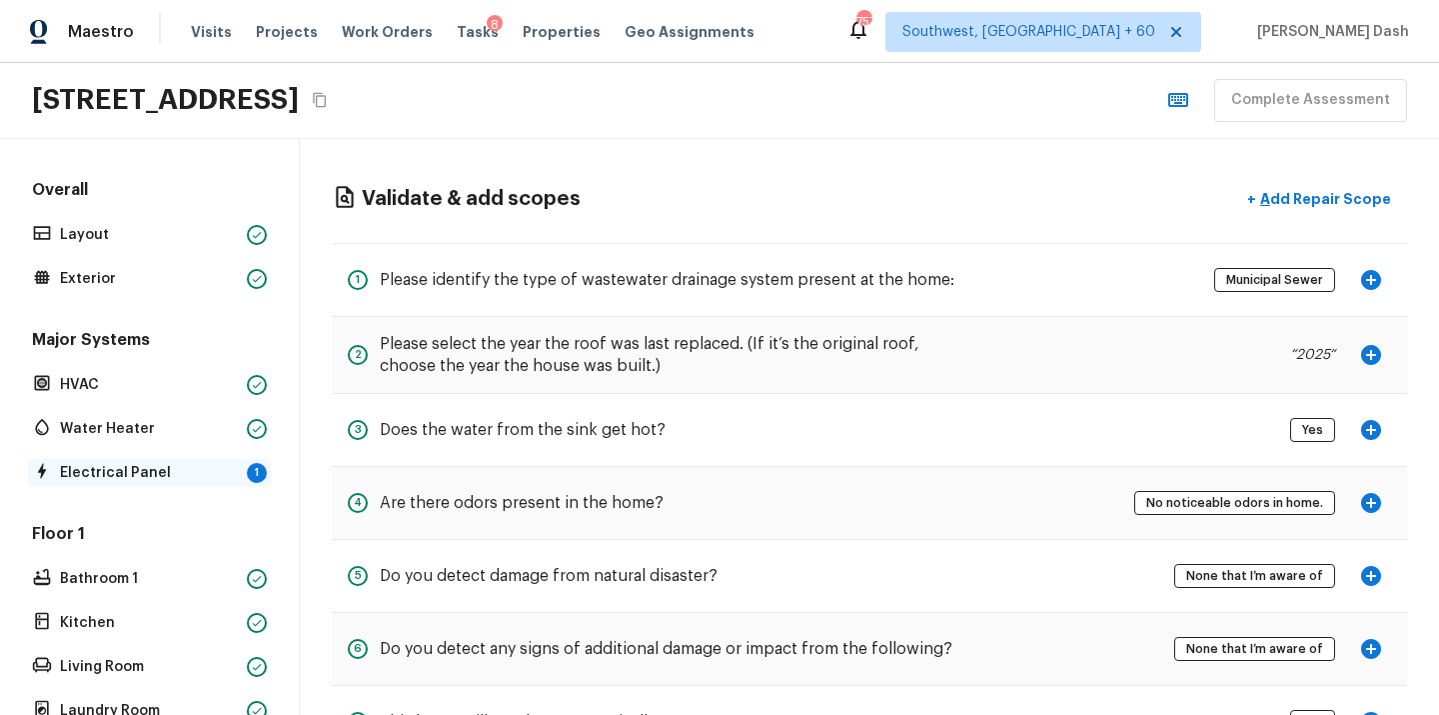
click at [180, 463] on p "Electrical Panel" at bounding box center [149, 473] width 179 height 20
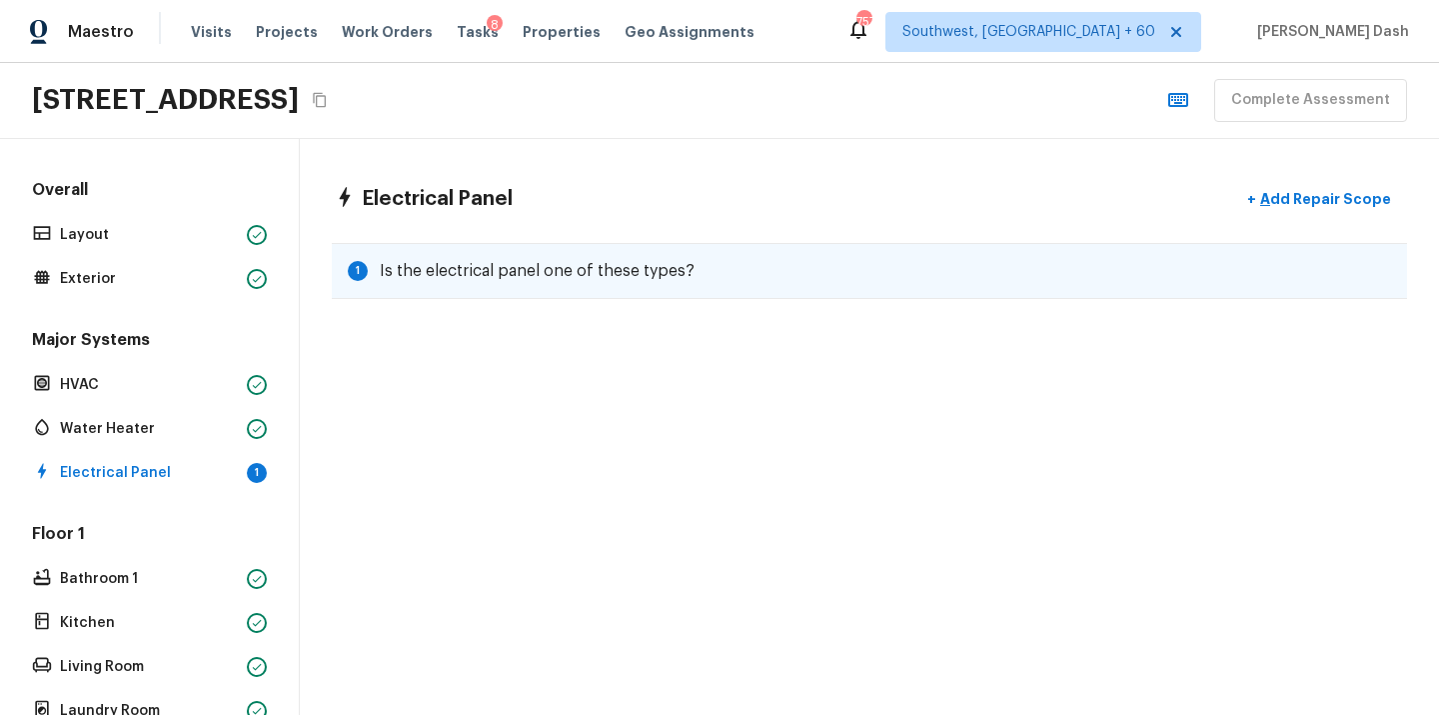
click at [602, 268] on h5 "Is the electrical panel one of these types?" at bounding box center [537, 271] width 315 height 22
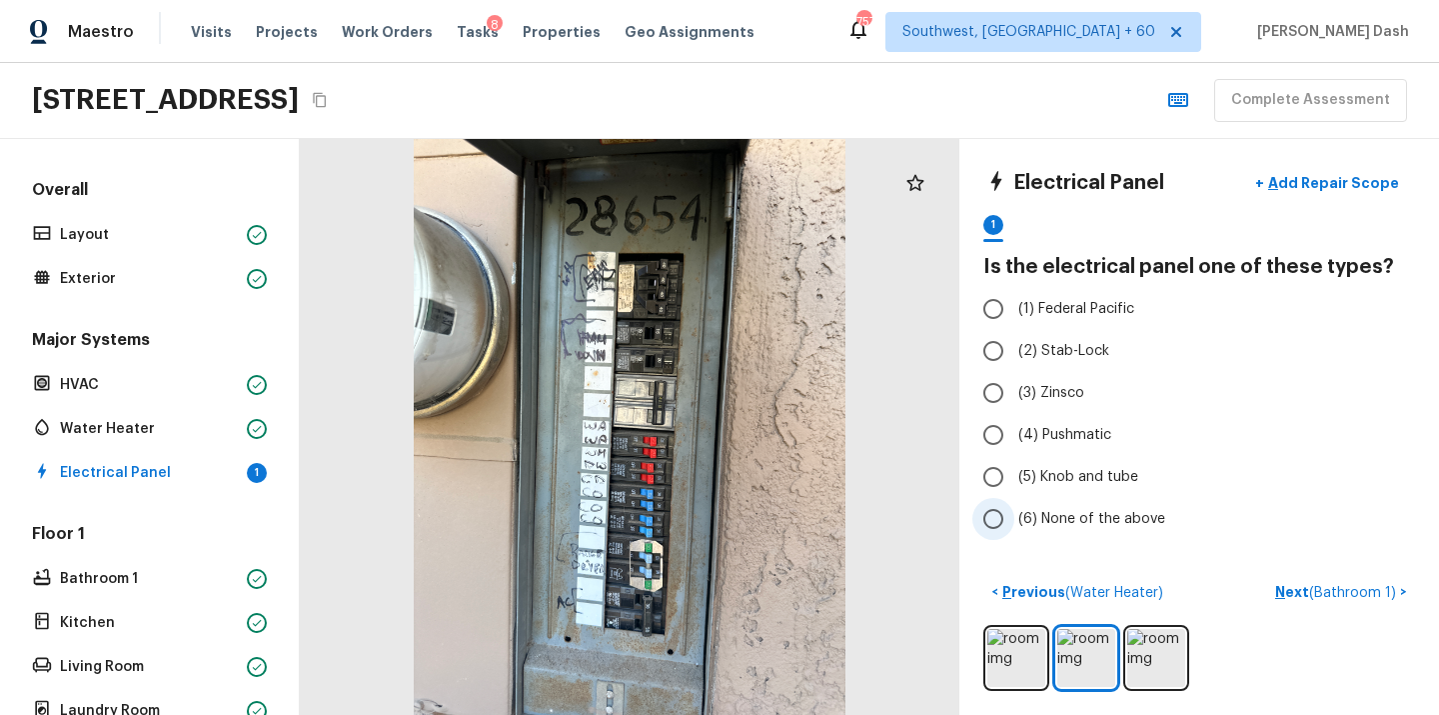
click at [1107, 513] on span "(6) None of the above" at bounding box center [1092, 519] width 147 height 20
click at [1015, 513] on input "(6) None of the above" at bounding box center [994, 519] width 42 height 42
radio input "true"
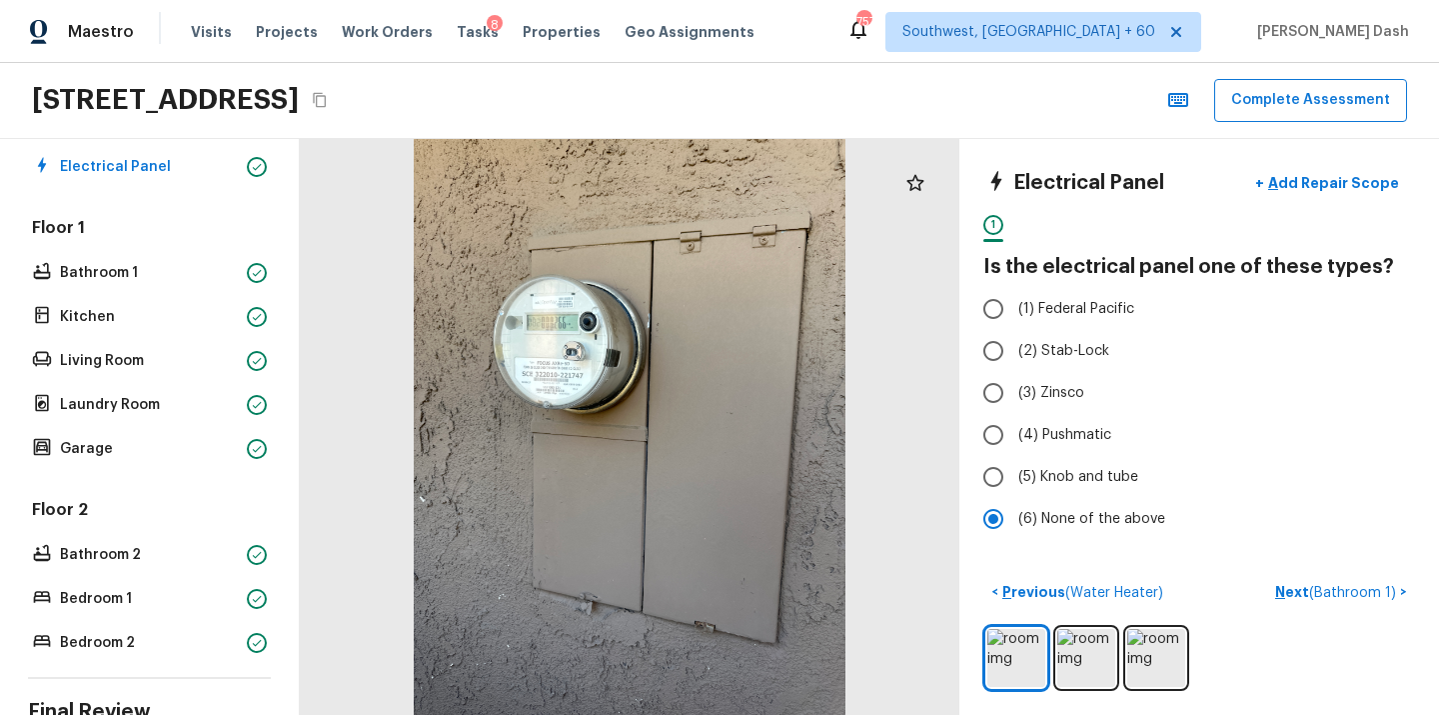
scroll to position [387, 0]
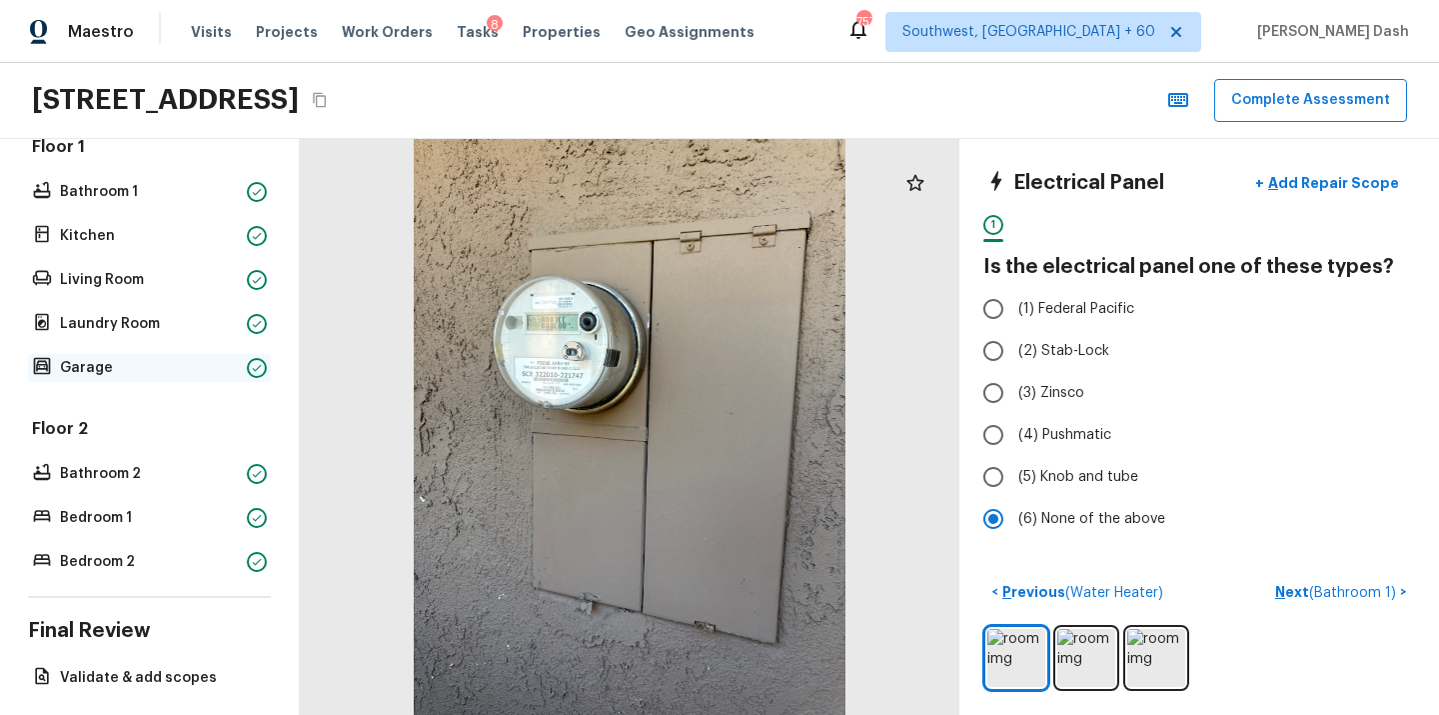
click at [130, 364] on p "Garage" at bounding box center [149, 368] width 179 height 20
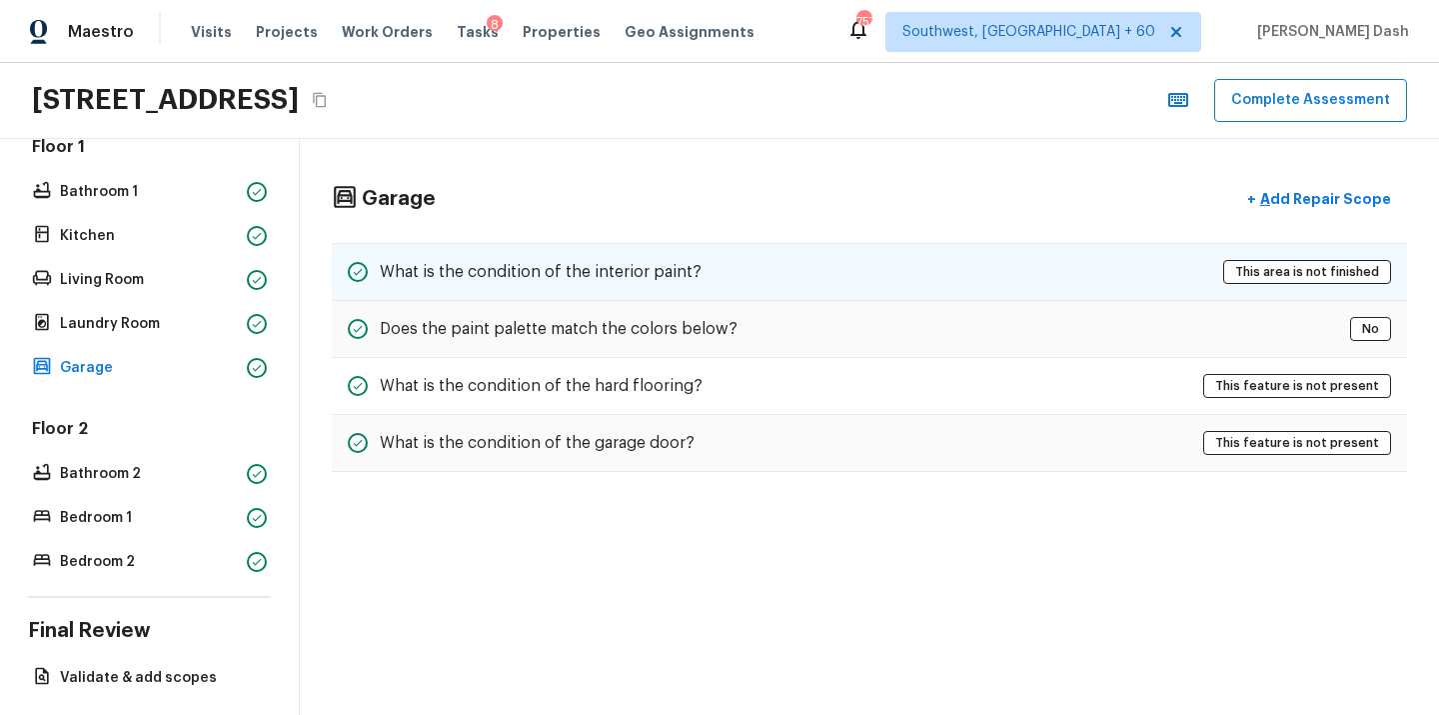
click at [618, 271] on h5 "What is the condition of the interior paint?" at bounding box center [541, 272] width 322 height 22
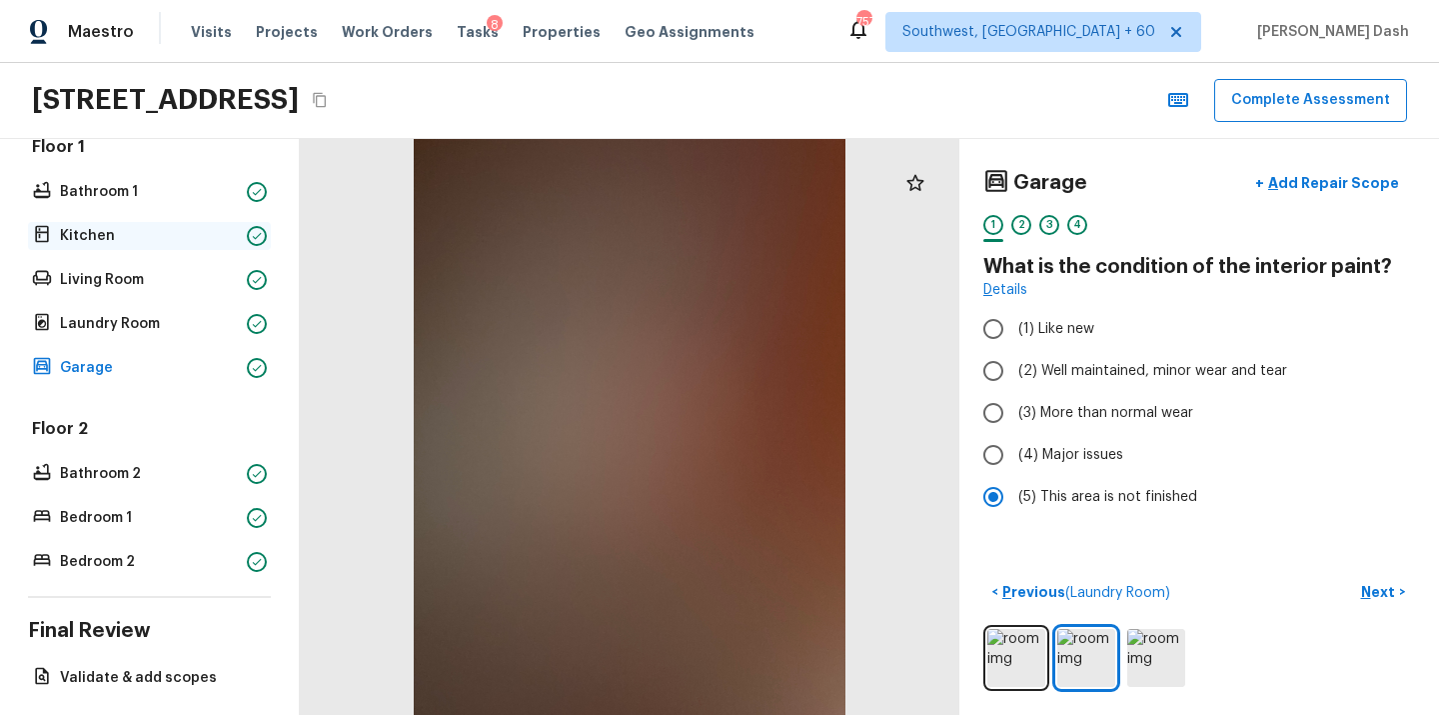
scroll to position [0, 0]
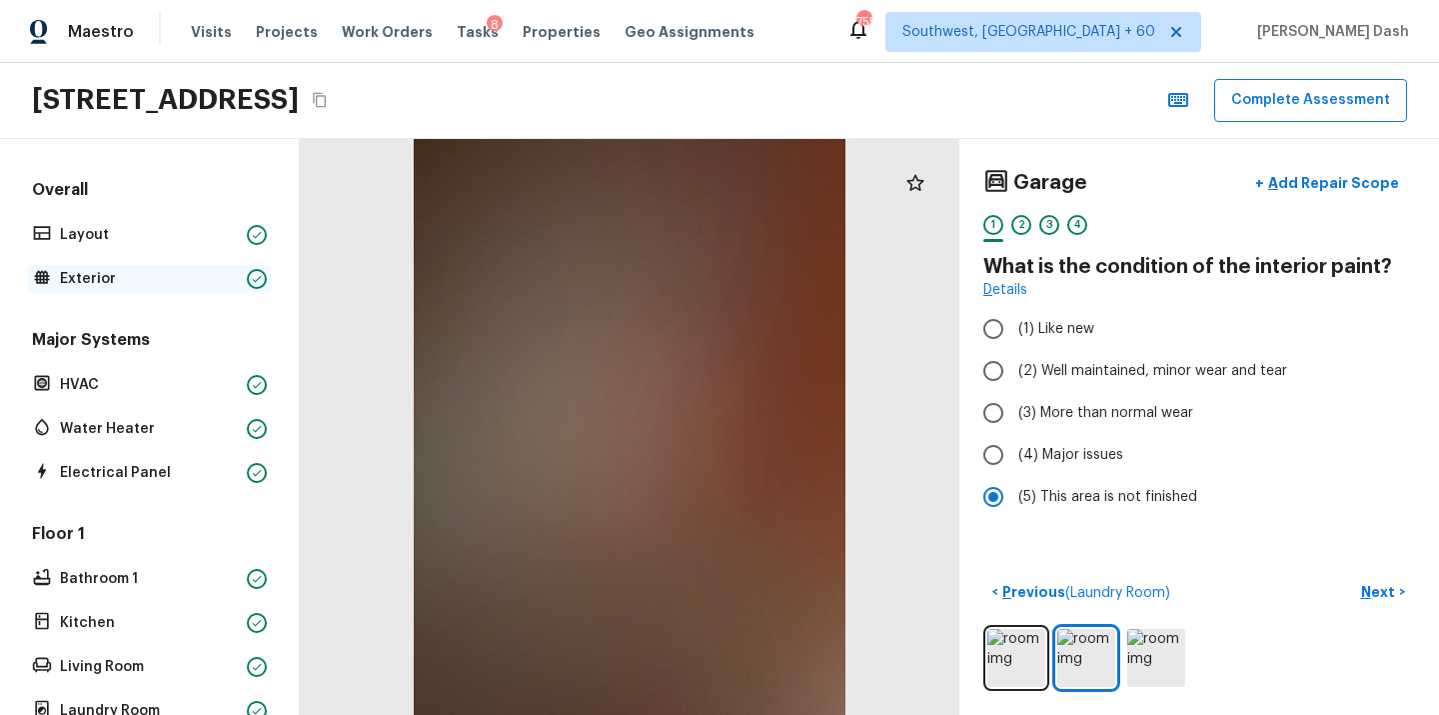
click at [109, 276] on p "Exterior" at bounding box center [149, 279] width 179 height 20
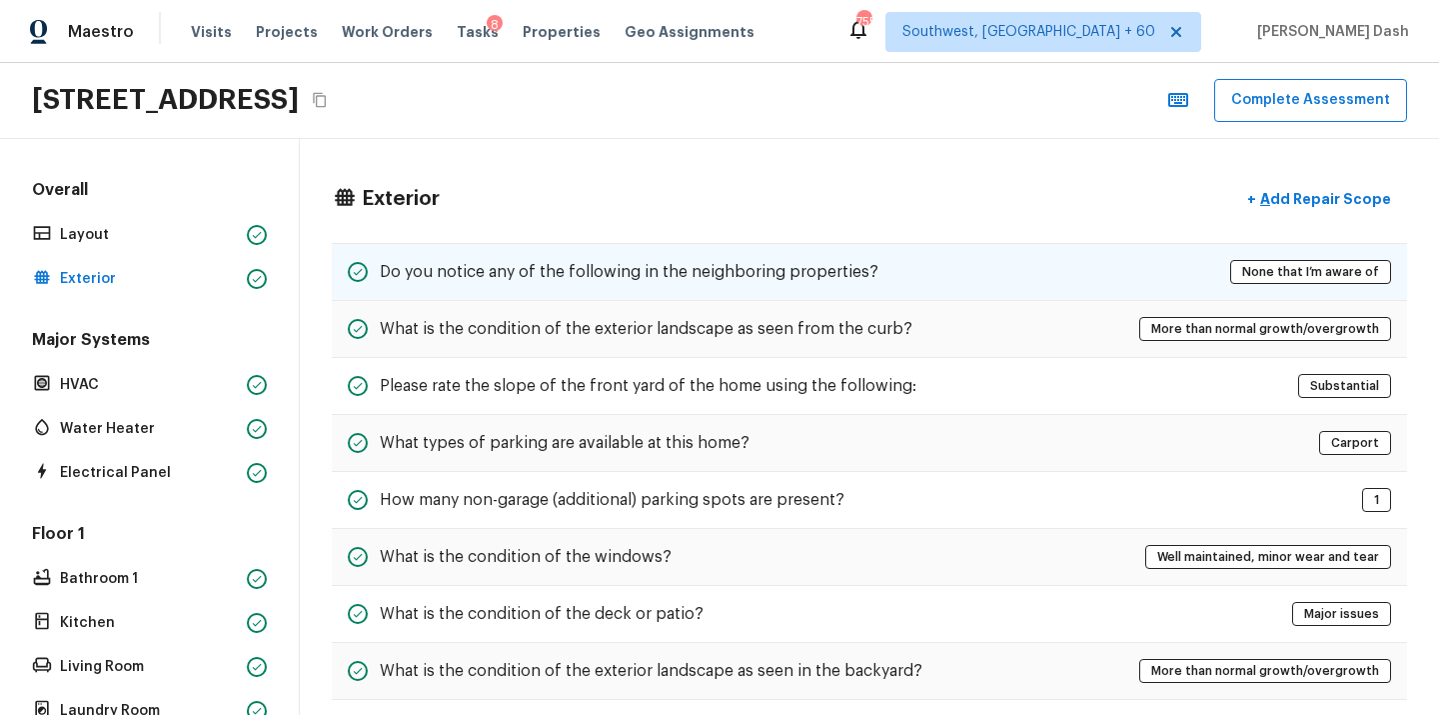
click at [895, 269] on div "Do you notice any of the following in the neighboring properties? None that I’m…" at bounding box center [870, 272] width 1076 height 58
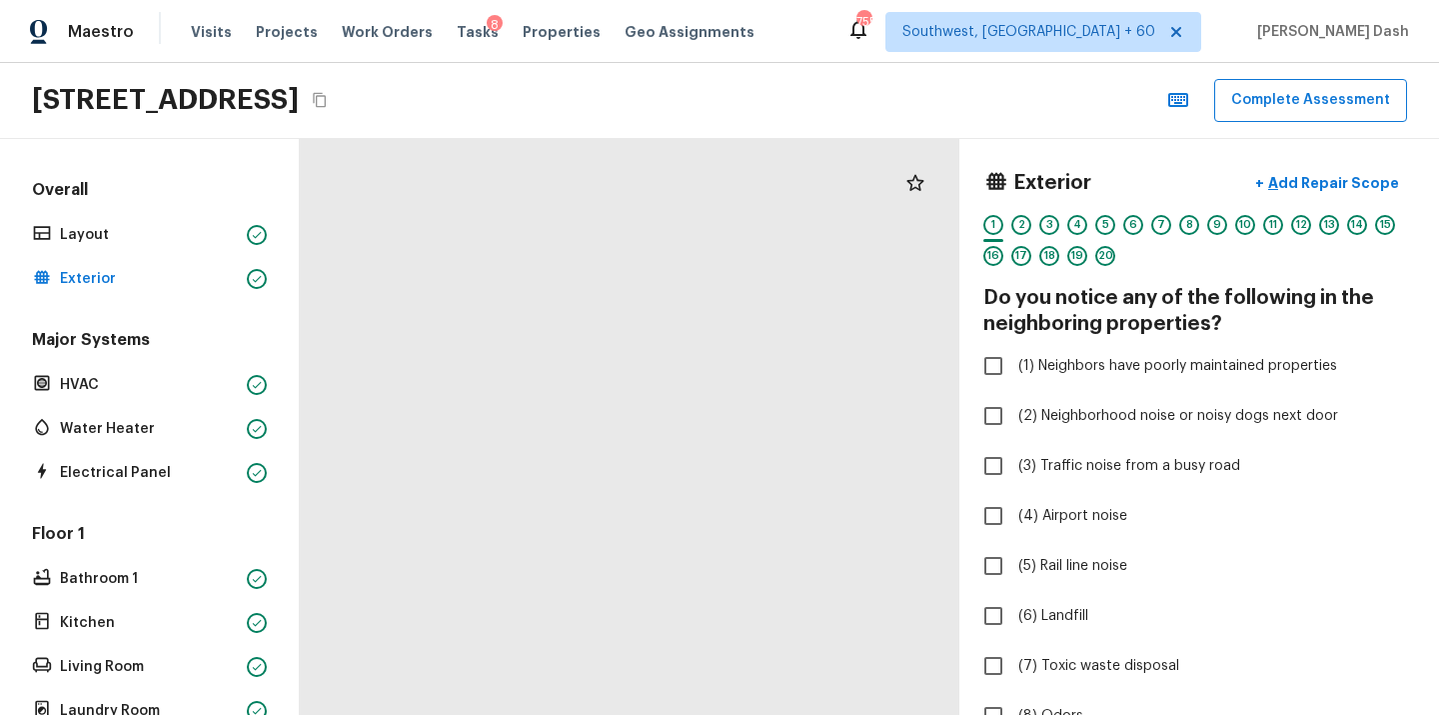
scroll to position [214, 0]
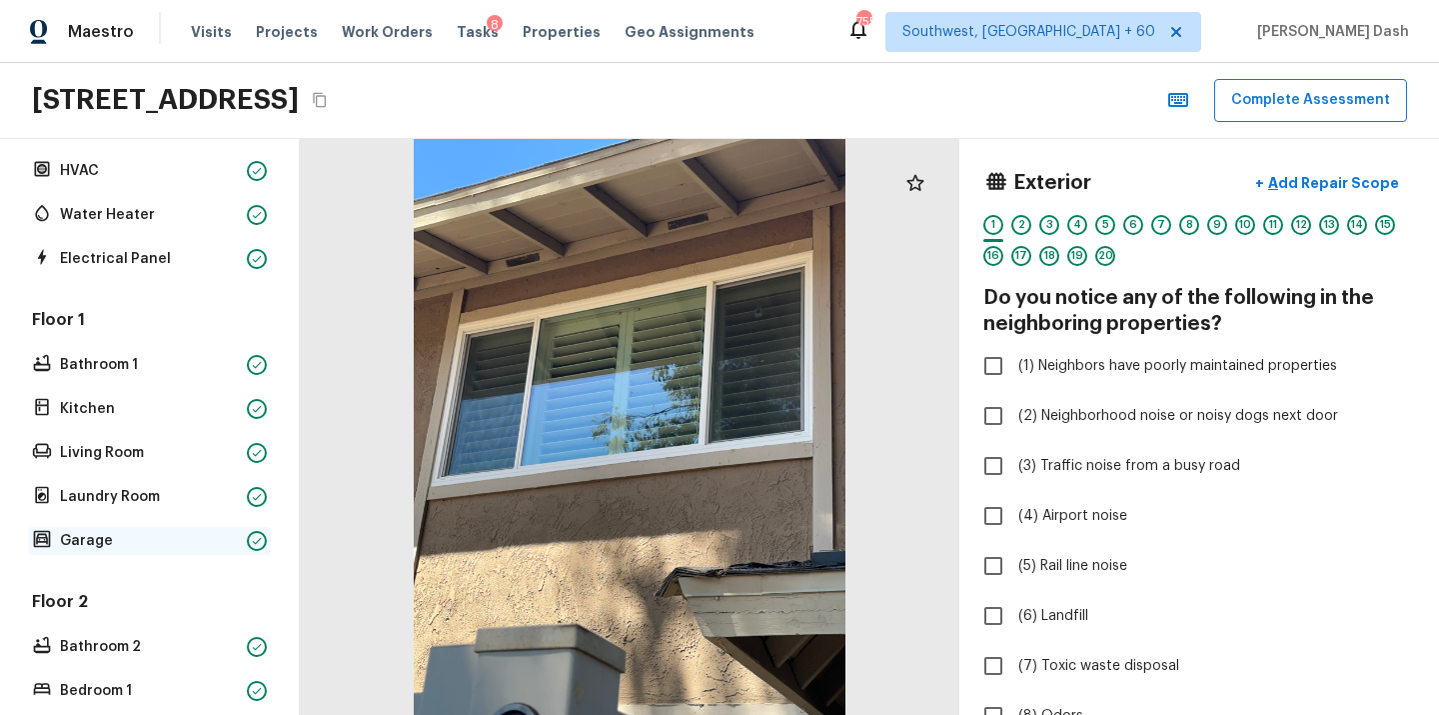
click at [102, 535] on p "Garage" at bounding box center [149, 541] width 179 height 20
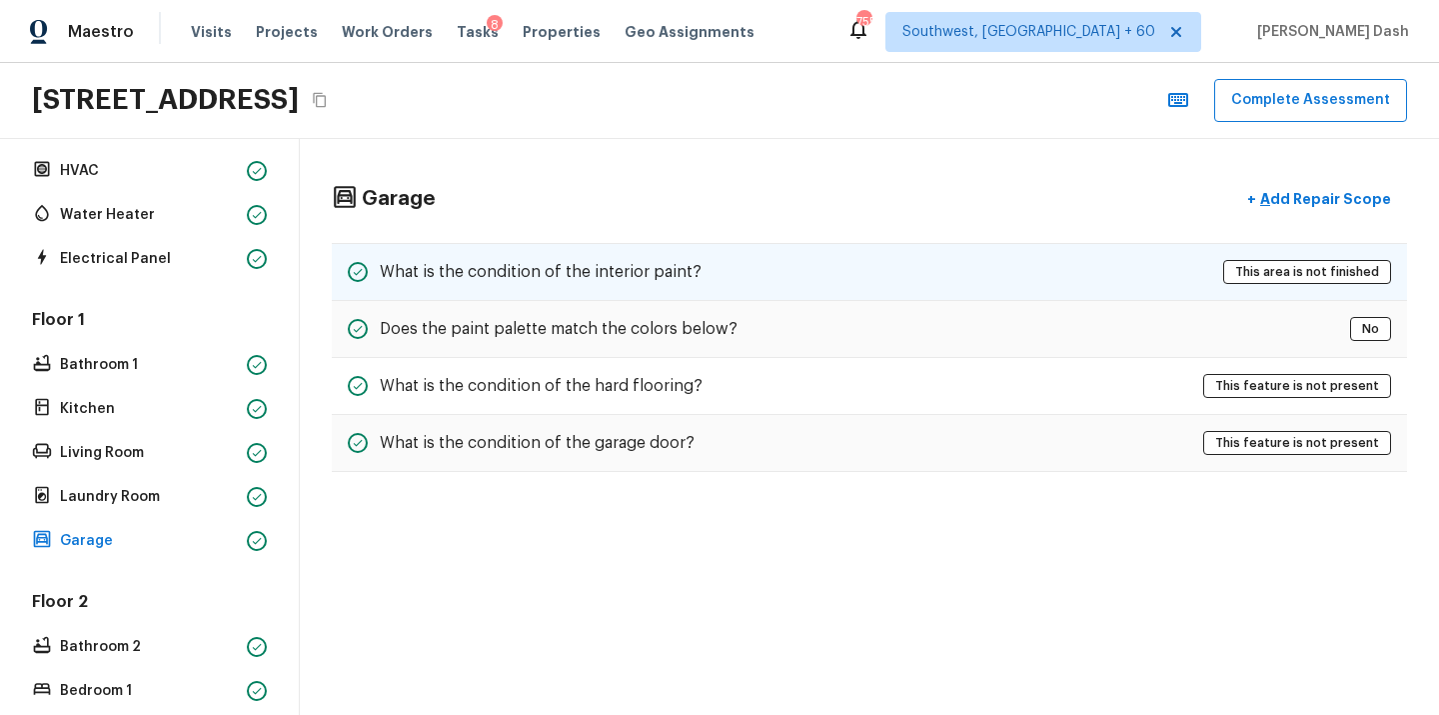
click at [703, 246] on div "What is the condition of the interior paint? This area is not finished" at bounding box center [870, 272] width 1076 height 58
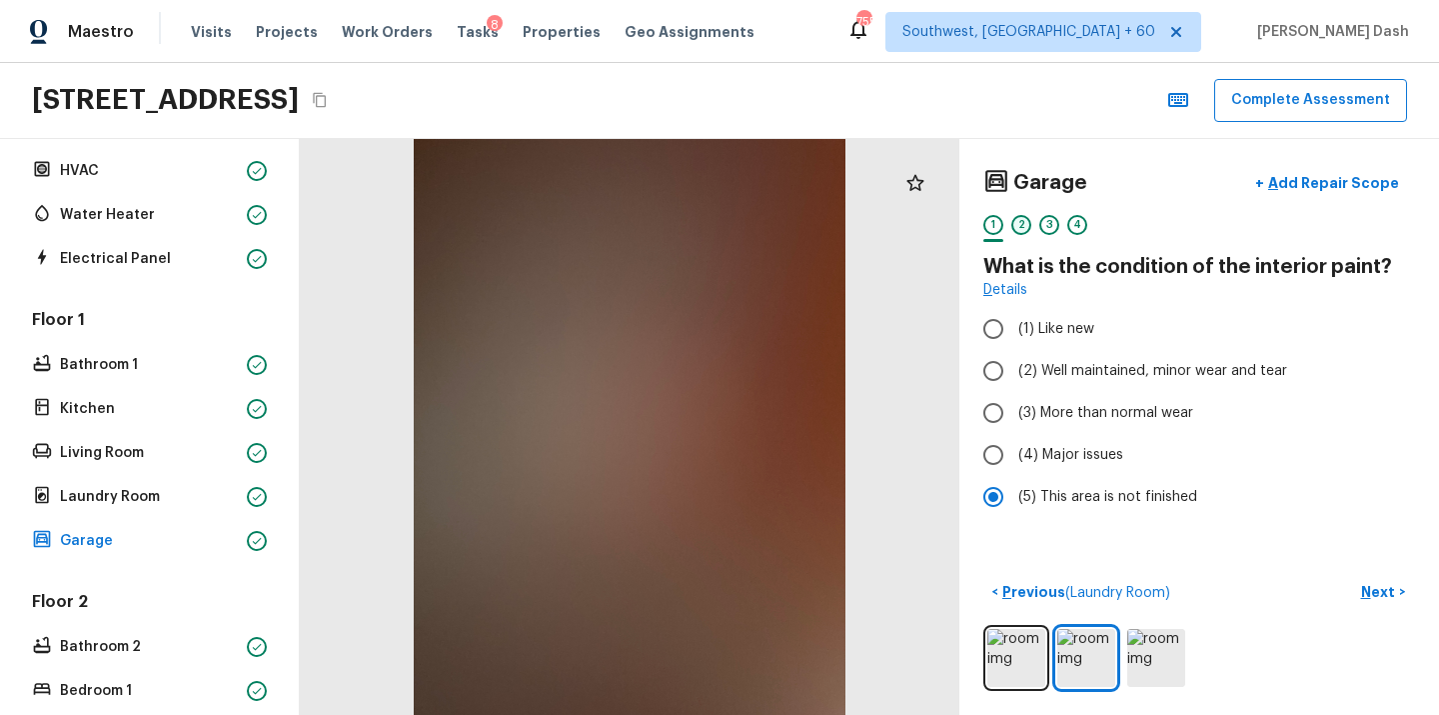
click at [1021, 218] on div "2" at bounding box center [1022, 225] width 20 height 20
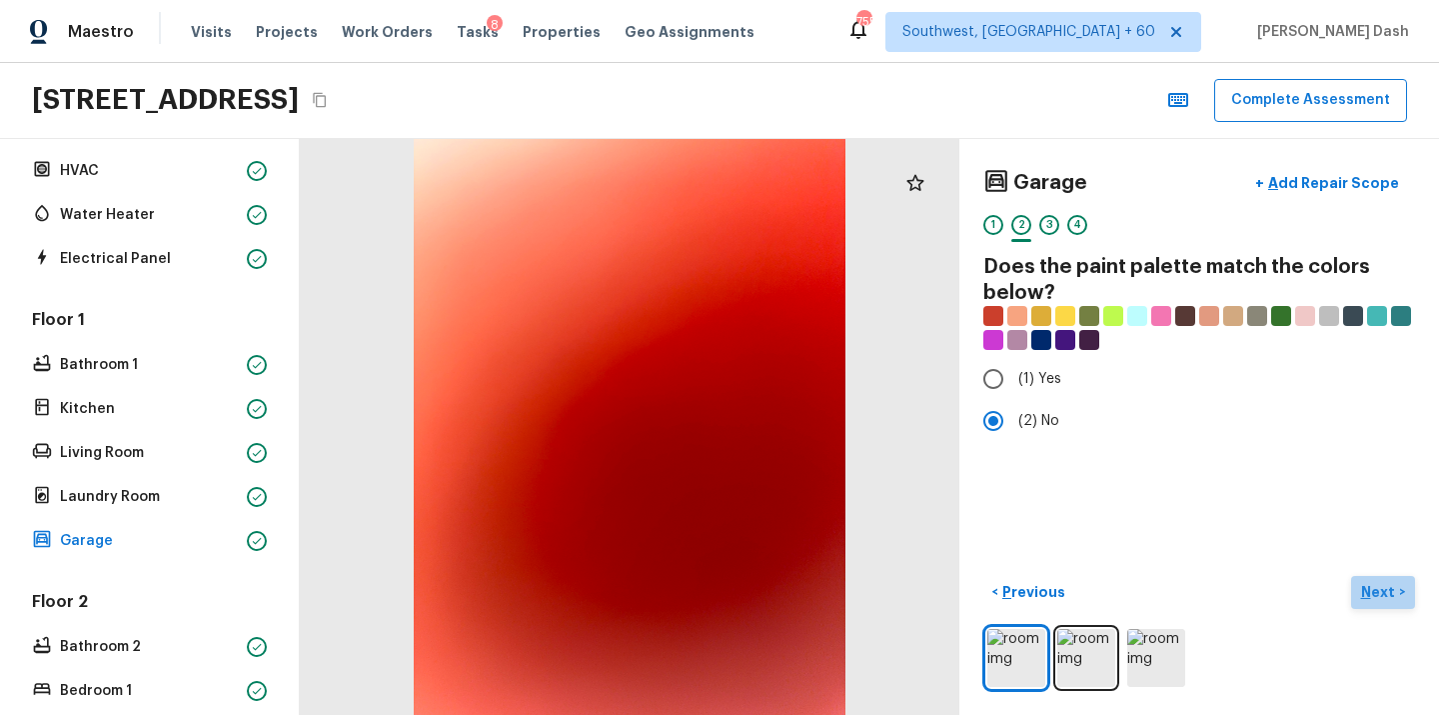
click at [1382, 591] on p "Next" at bounding box center [1380, 592] width 38 height 20
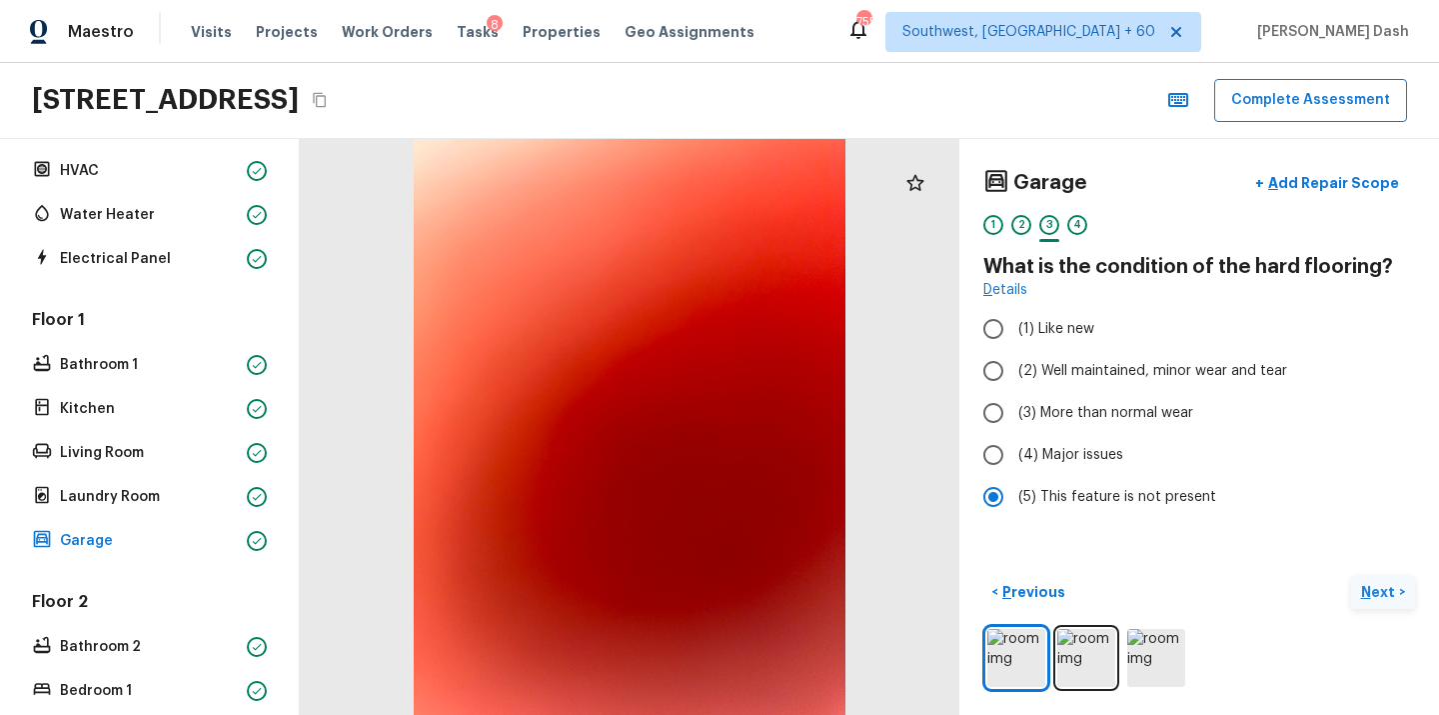
click at [1378, 592] on p "Next" at bounding box center [1380, 592] width 38 height 20
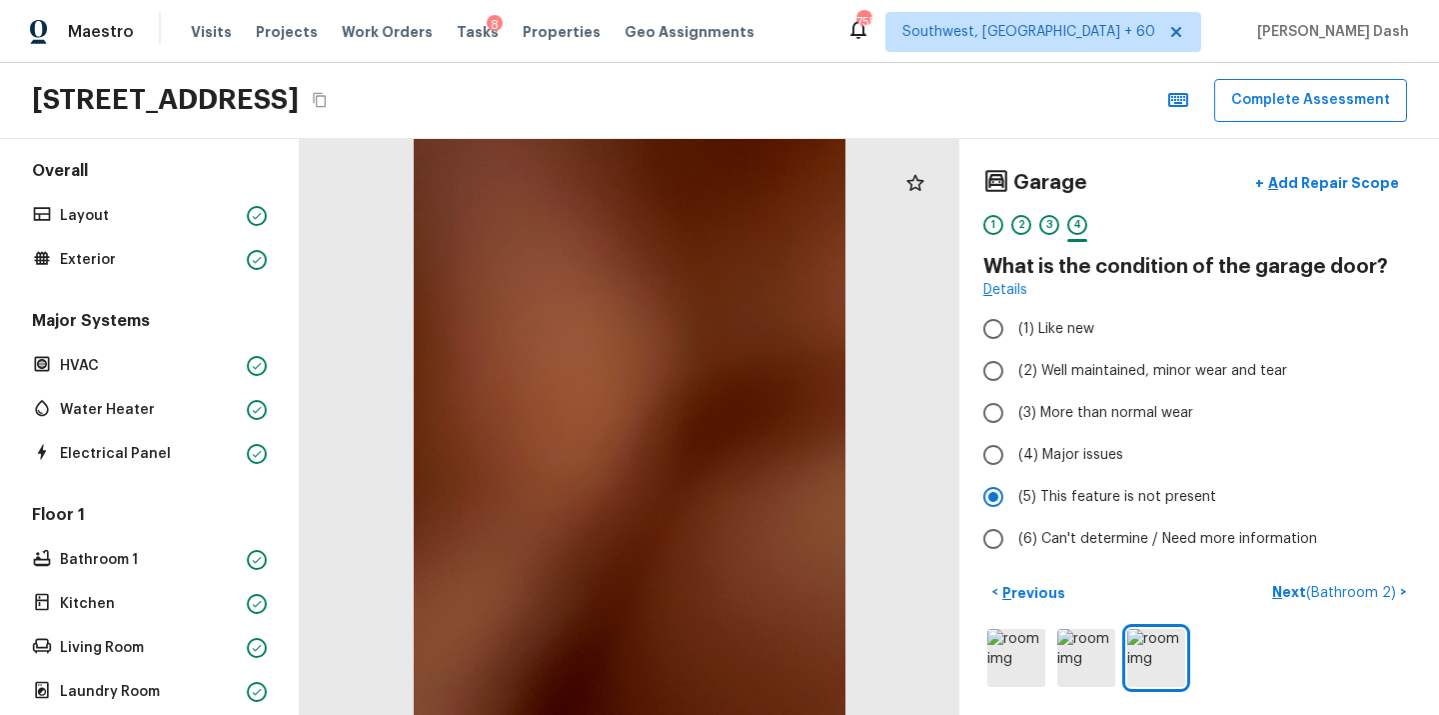
scroll to position [0, 0]
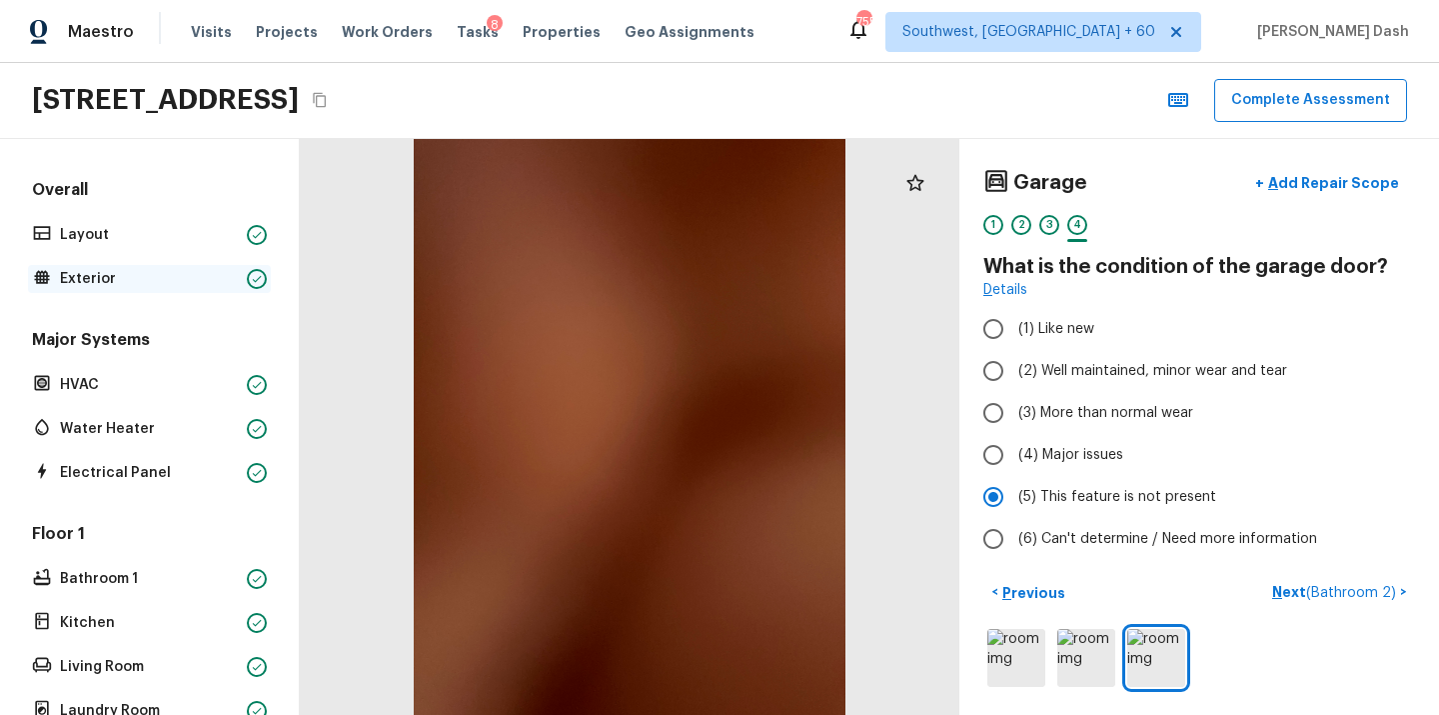
click at [142, 284] on p "Exterior" at bounding box center [149, 279] width 179 height 20
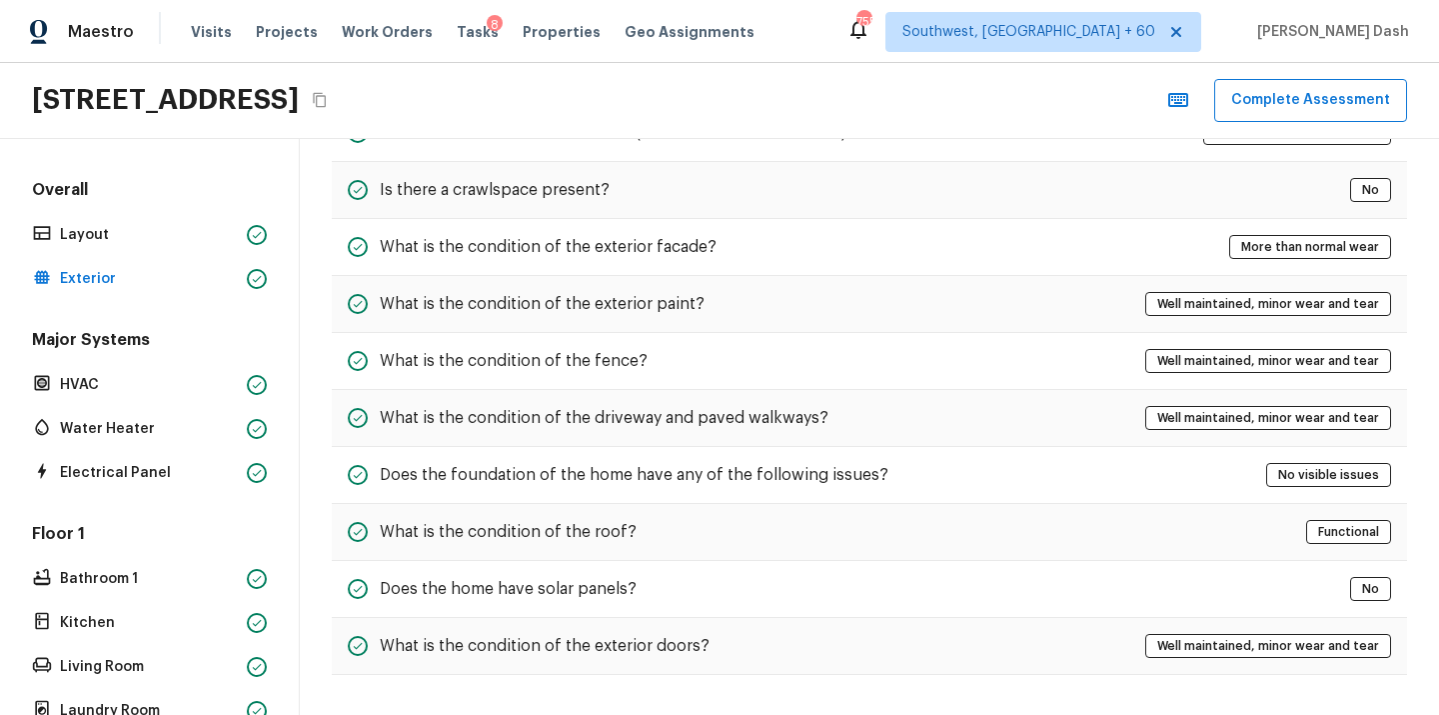
scroll to position [94, 0]
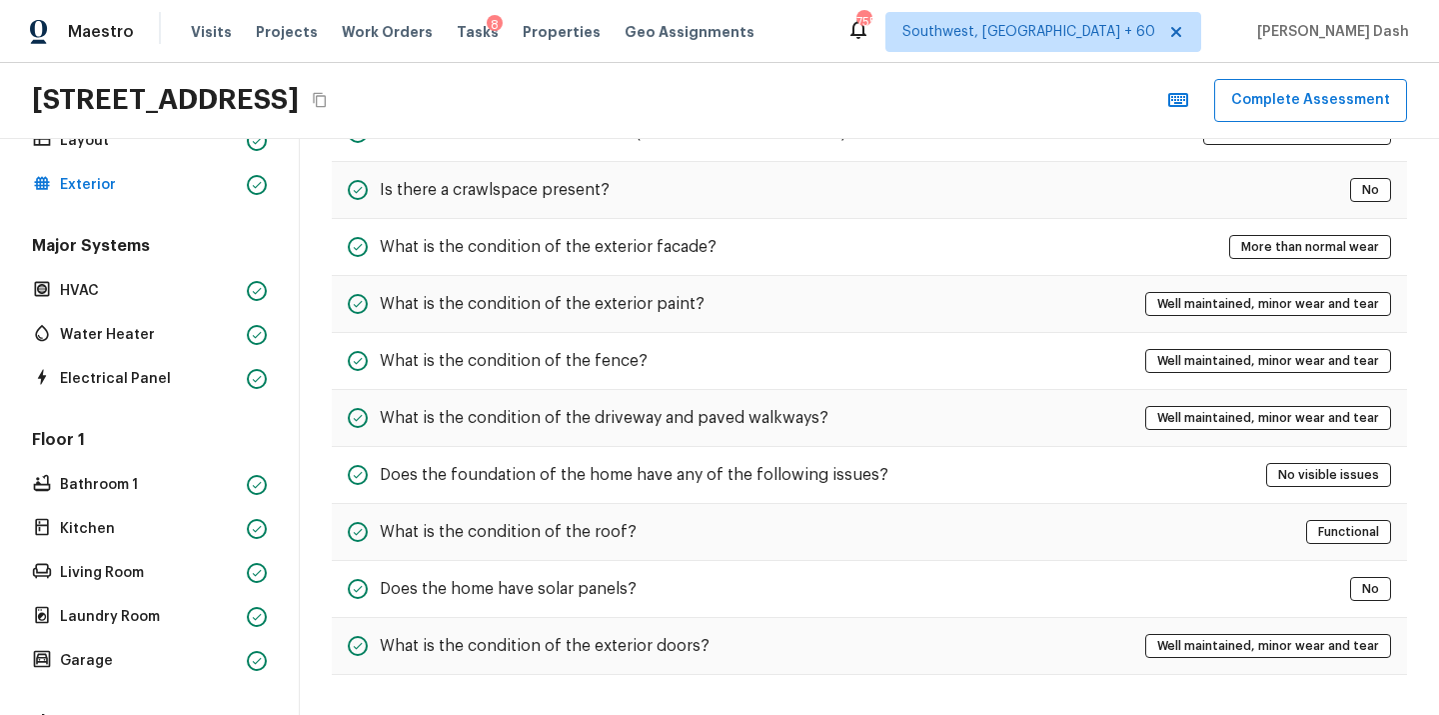
click at [98, 637] on div "Floor 1 Bathroom 1 Kitchen Living Room Laundry Room Garage" at bounding box center [149, 552] width 243 height 246
click at [98, 654] on p "Garage" at bounding box center [149, 661] width 179 height 20
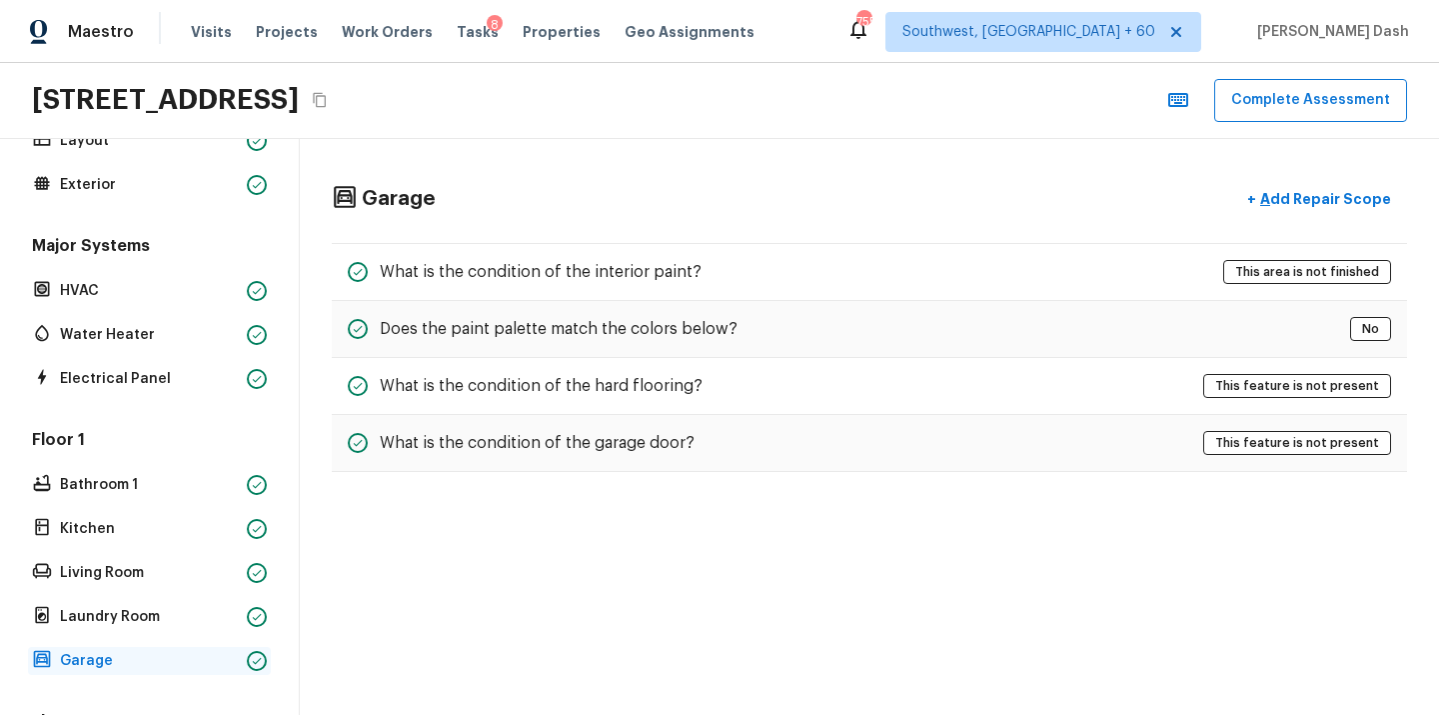
scroll to position [0, 0]
click at [131, 195] on div "Exterior" at bounding box center [149, 185] width 243 height 28
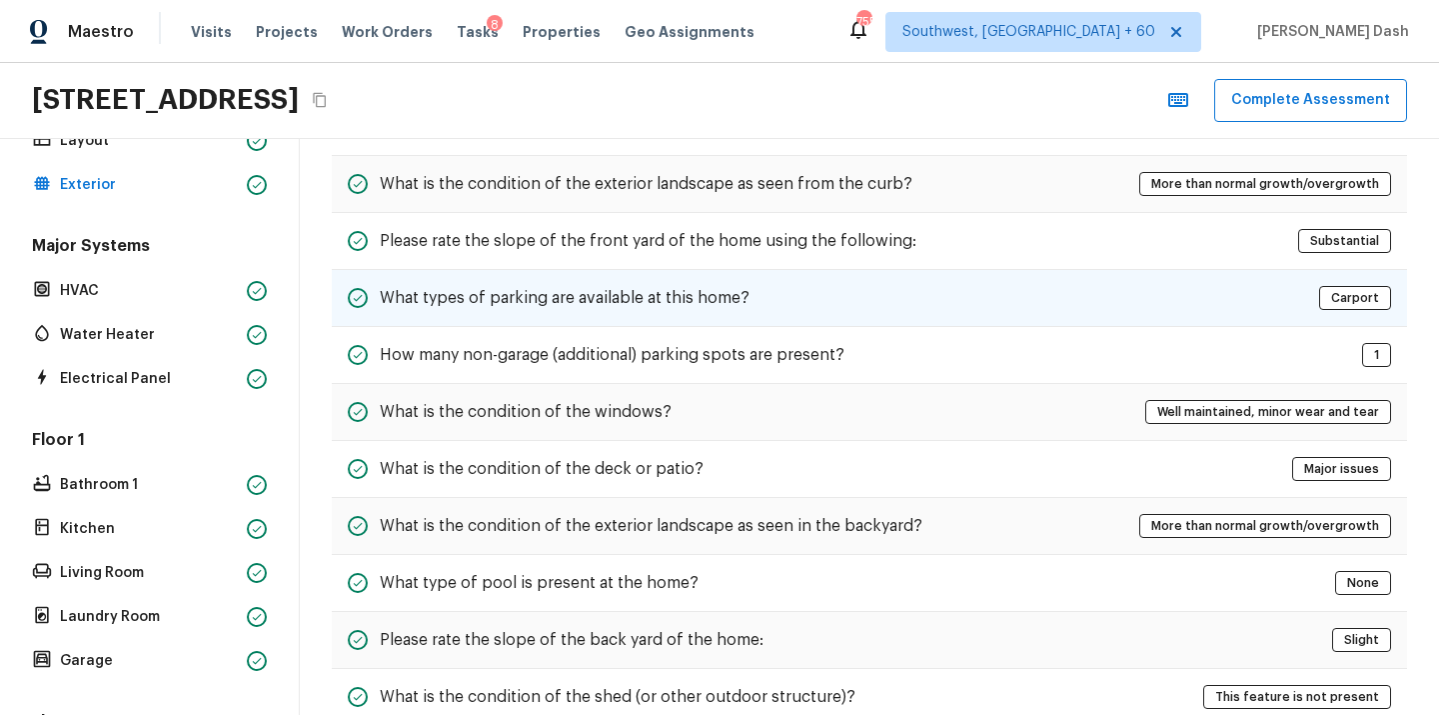
scroll to position [112, 0]
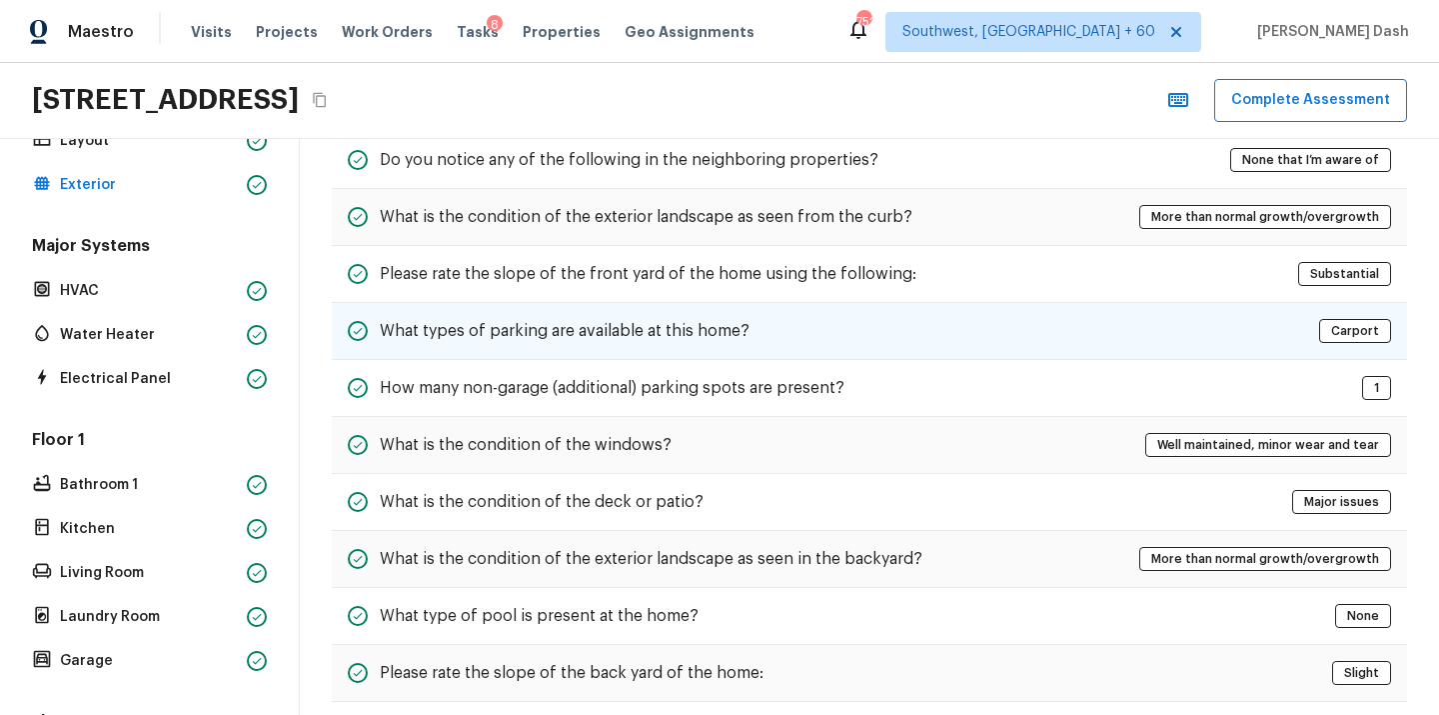
click at [845, 325] on div "What types of parking are available at this home? Carport" at bounding box center [870, 331] width 1076 height 57
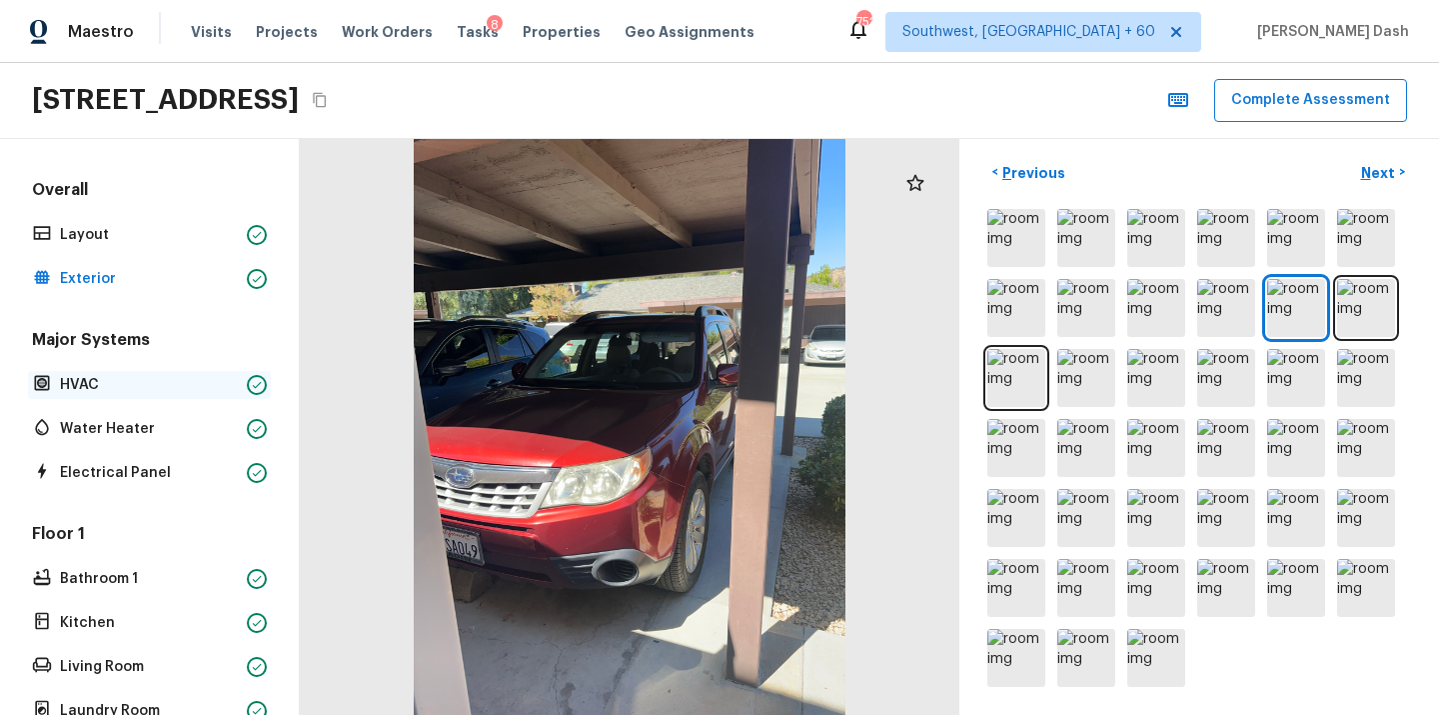
scroll to position [452, 0]
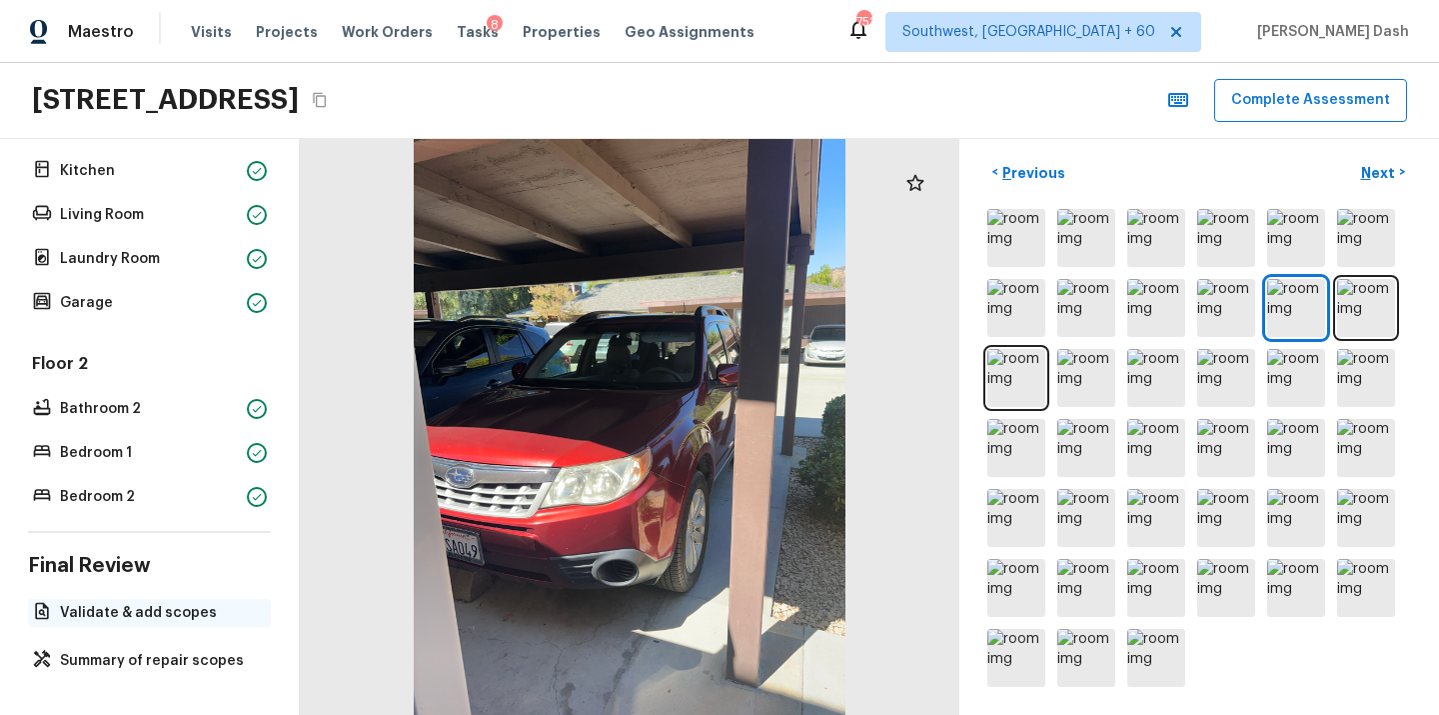
click at [93, 612] on p "Validate & add scopes" at bounding box center [159, 613] width 199 height 20
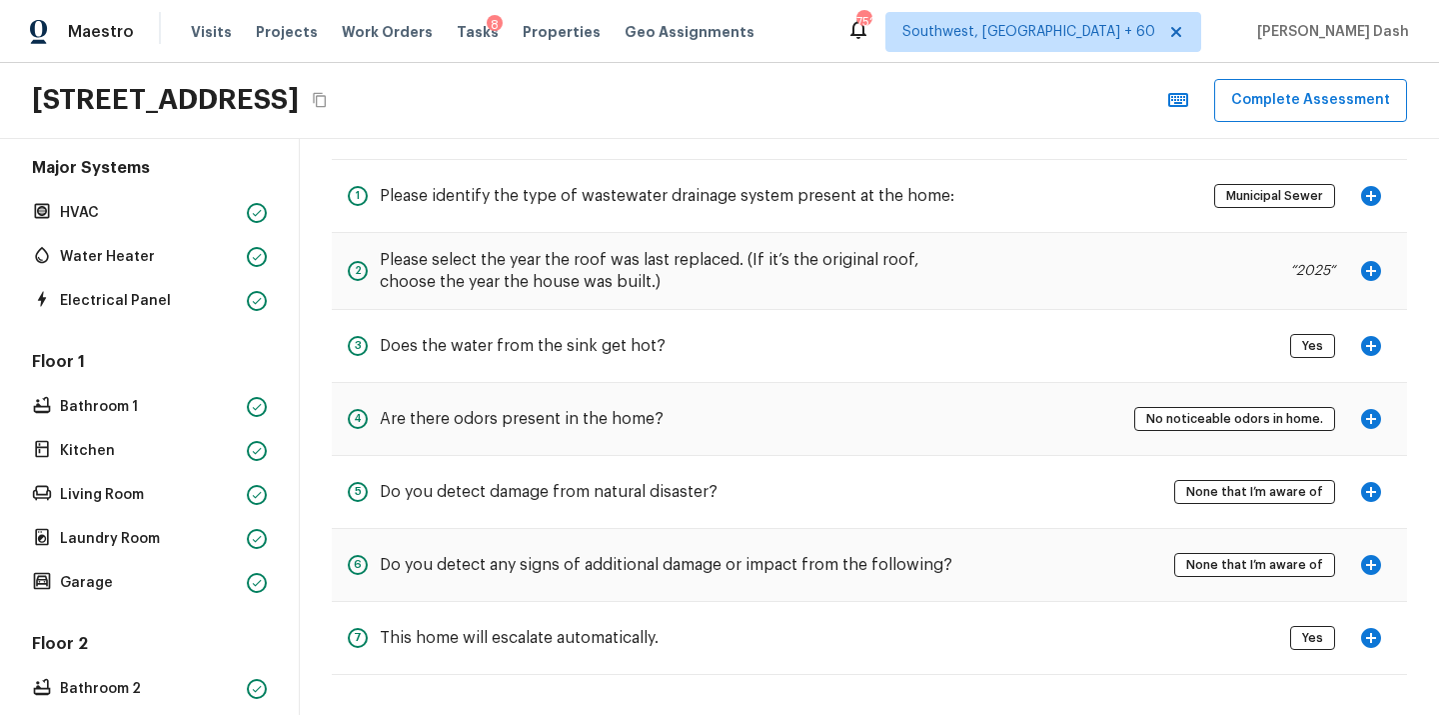
scroll to position [99, 0]
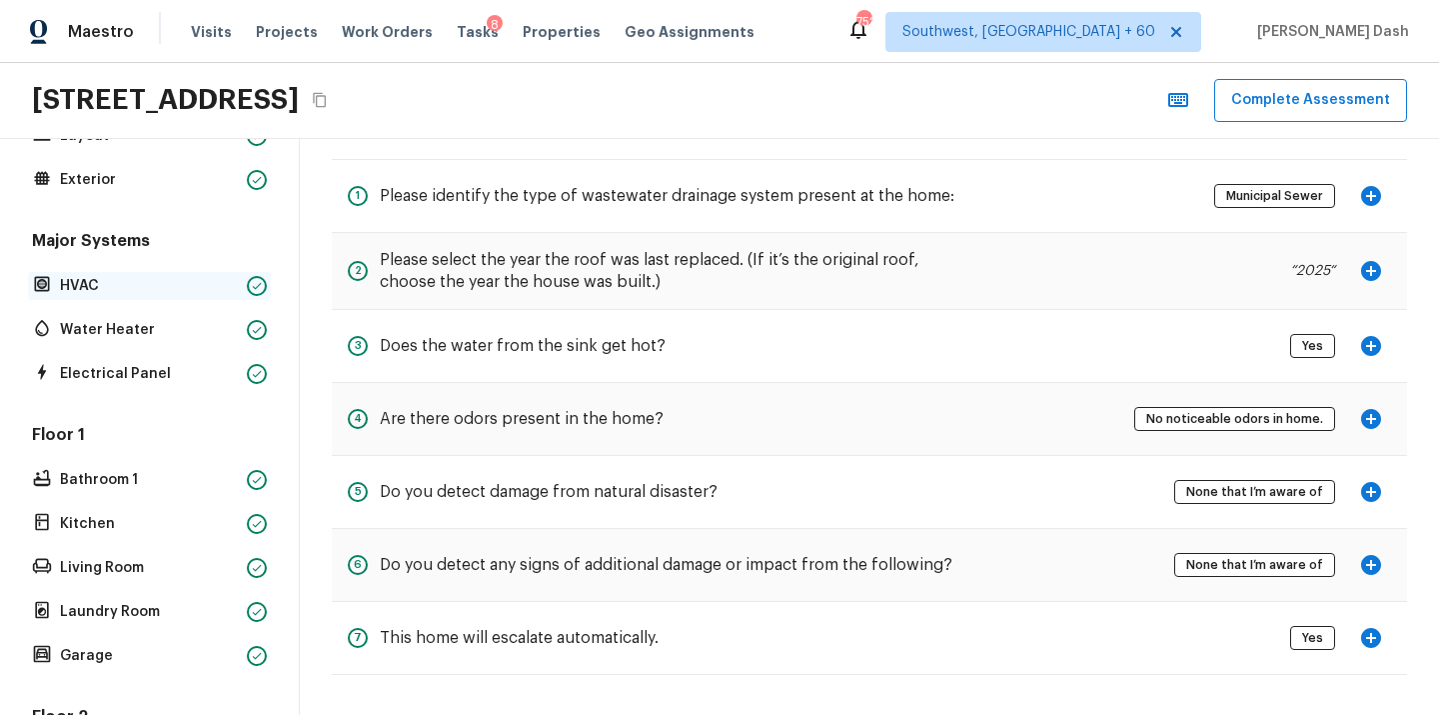
click at [109, 289] on p "HVAC" at bounding box center [149, 286] width 179 height 20
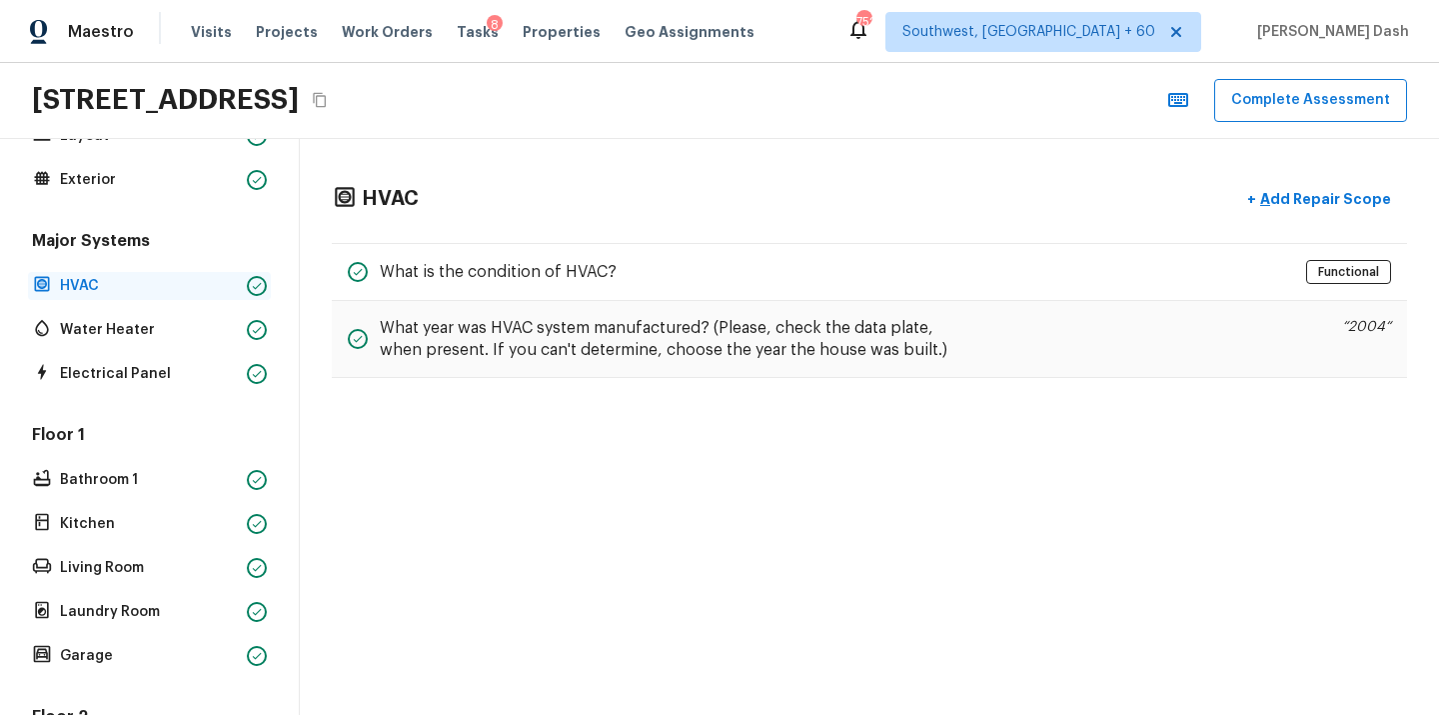
scroll to position [0, 0]
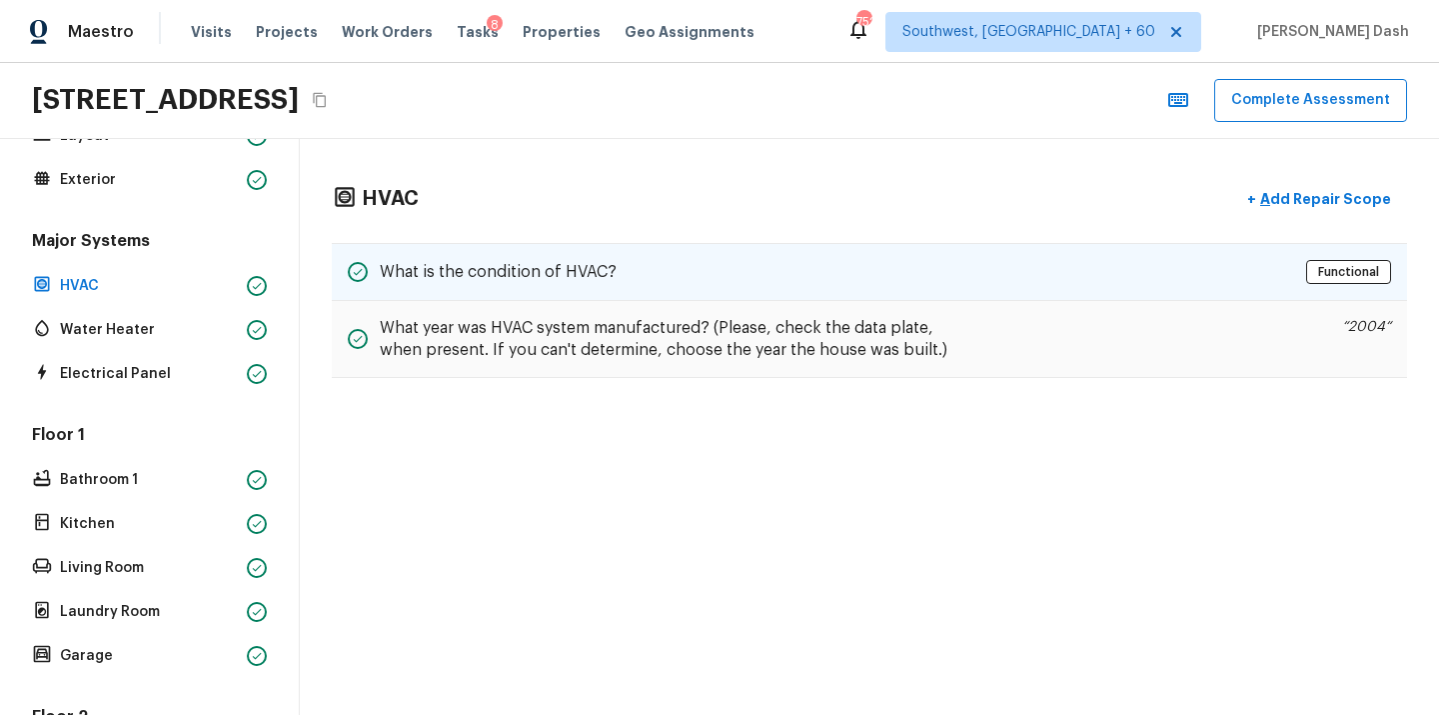
click at [651, 282] on div "What is the condition of HVAC? Functional" at bounding box center [870, 272] width 1076 height 58
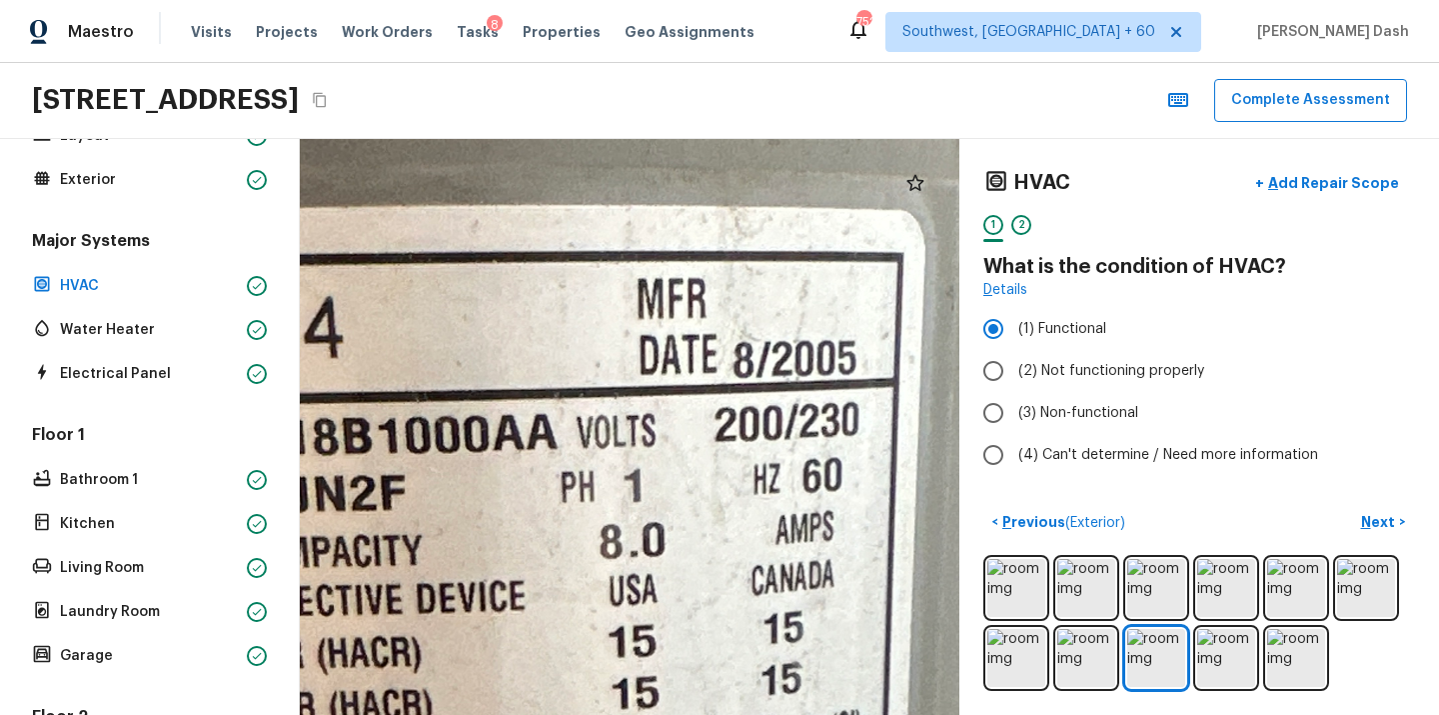
drag, startPoint x: 629, startPoint y: 463, endPoint x: 334, endPoint y: 371, distance: 308.9
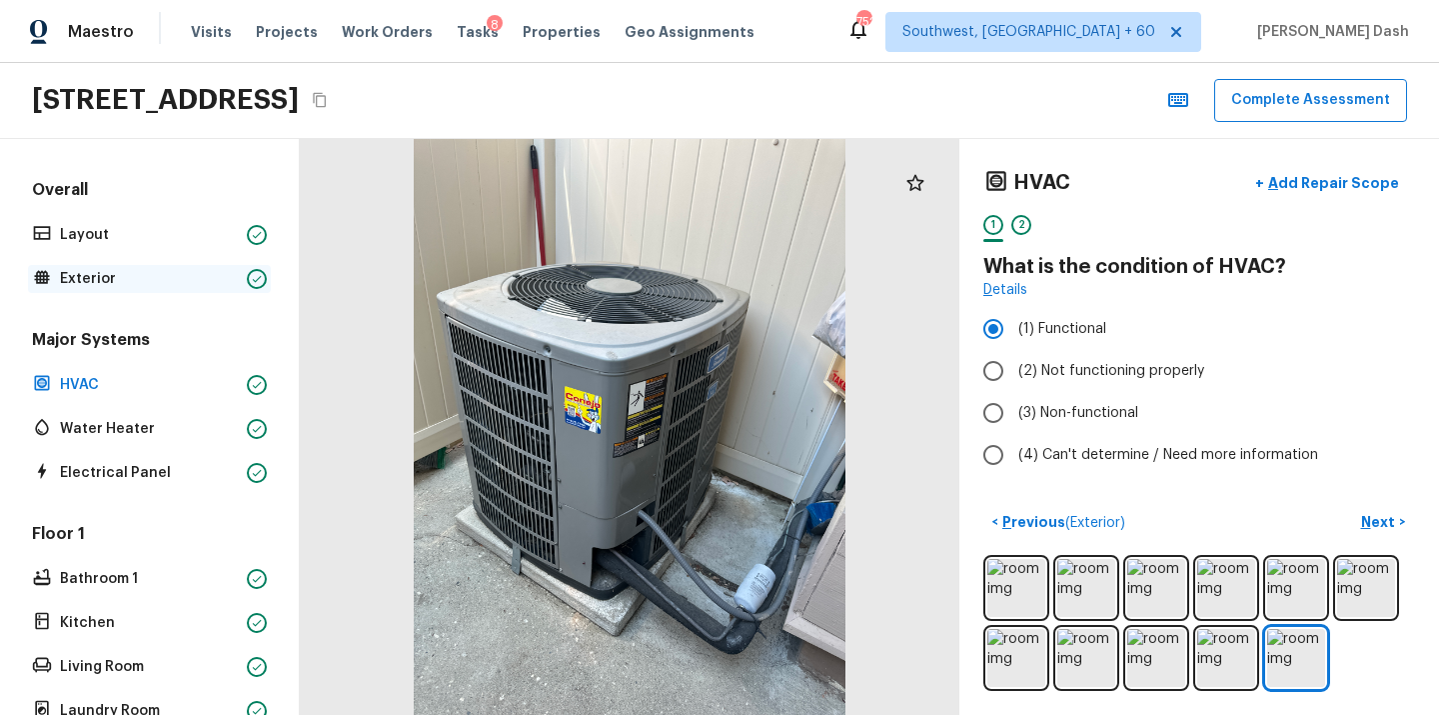
click at [158, 290] on div "Exterior" at bounding box center [149, 279] width 243 height 28
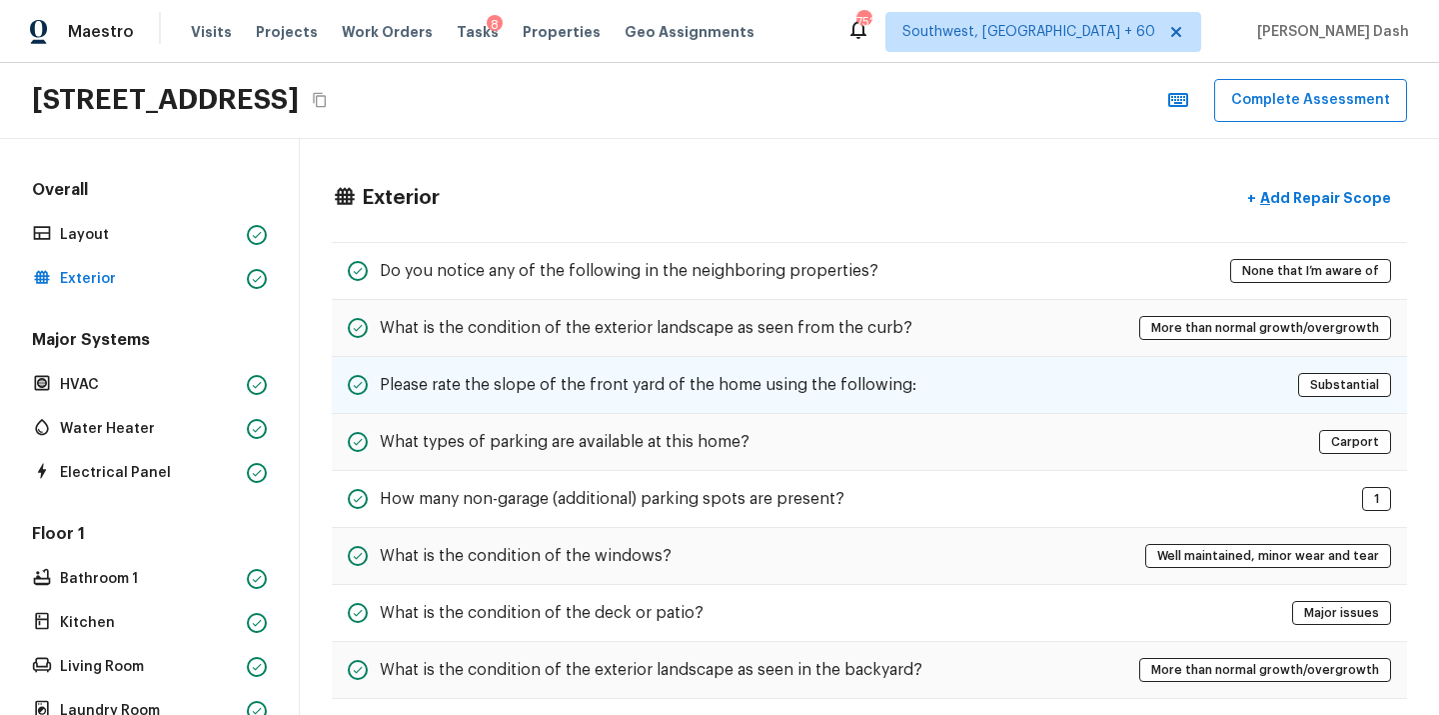
scroll to position [709, 0]
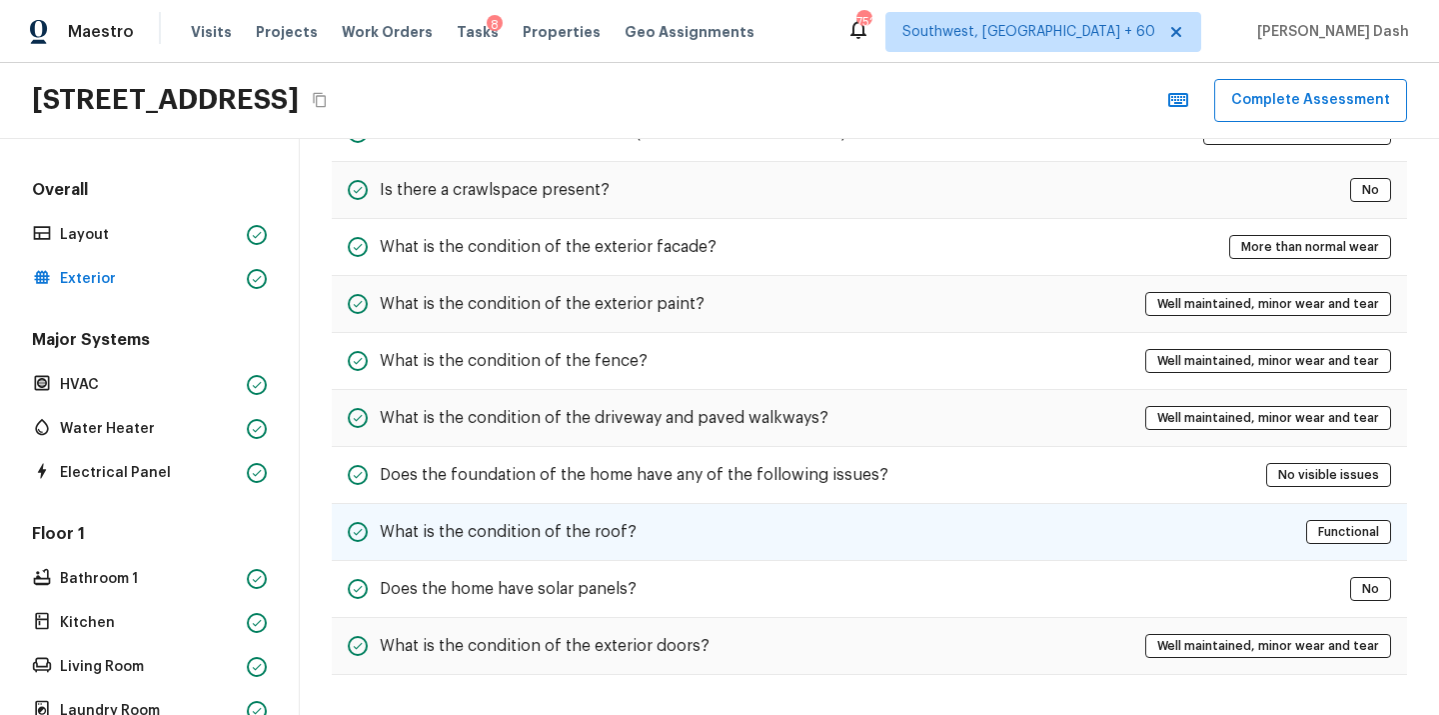
click at [761, 534] on div "What is the condition of the roof? Functional" at bounding box center [870, 532] width 1076 height 57
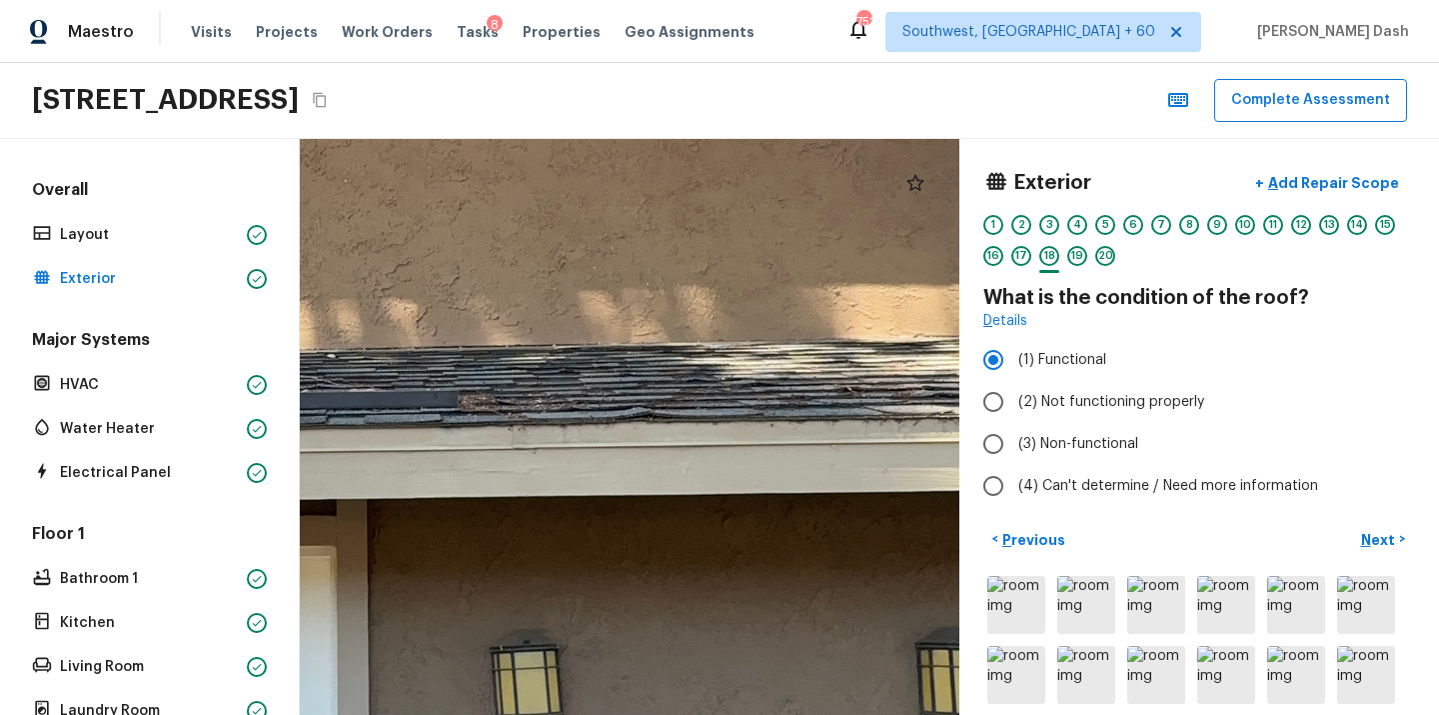
click at [803, 357] on div at bounding box center [313, 406] width 2623 height 2289
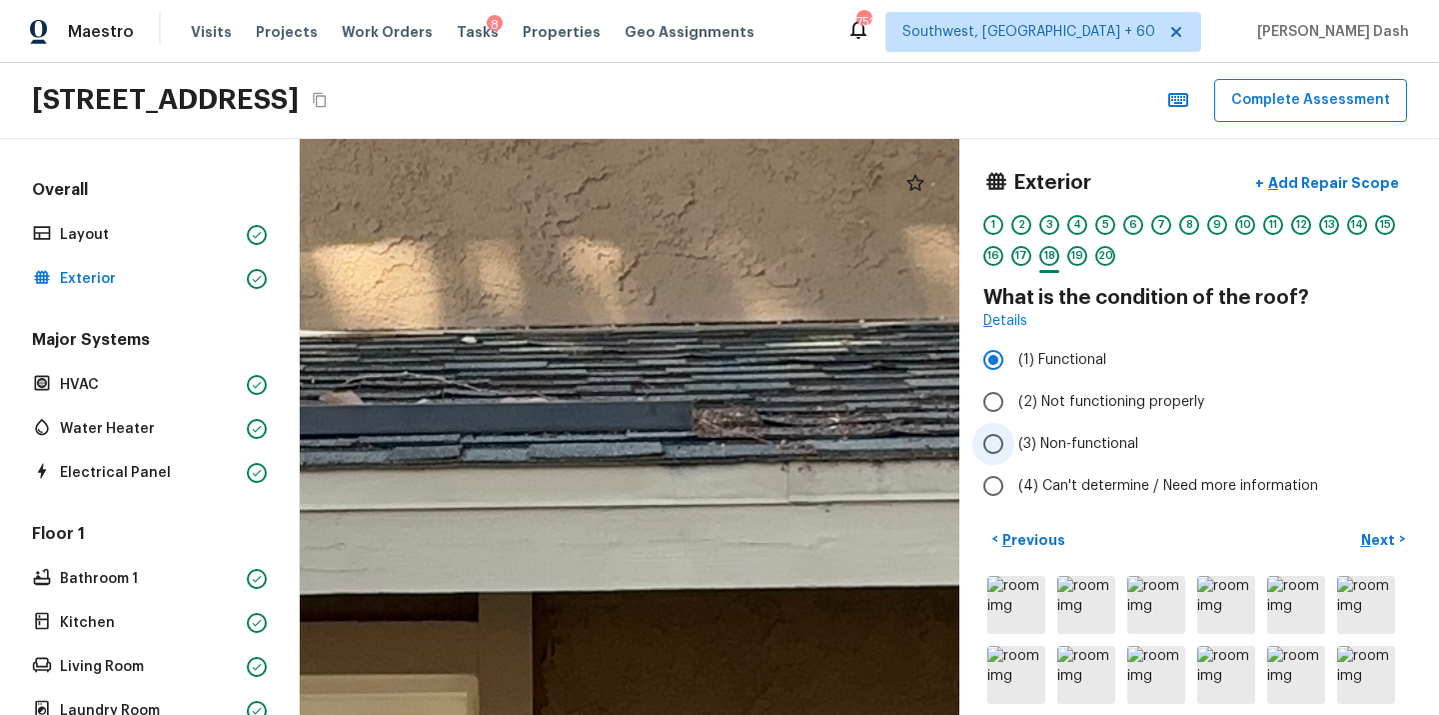
drag, startPoint x: 574, startPoint y: 453, endPoint x: 991, endPoint y: 446, distance: 416.9
click at [990, 447] on div "Exterior + Add Repair Scope 1 2 3 4 5 6 7 8 9 10 11 12 13 14 15 16 17 18 19 20 …" at bounding box center [870, 427] width 1140 height 576
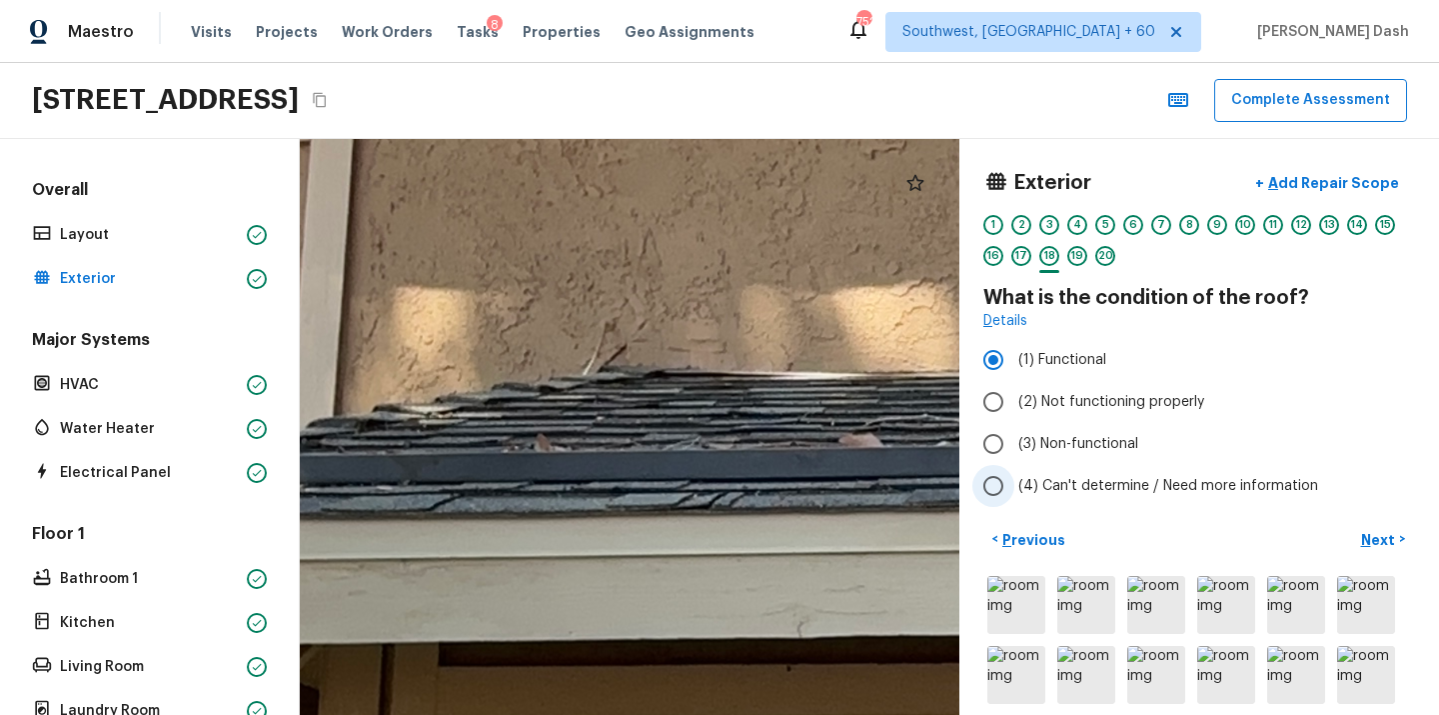
drag, startPoint x: 777, startPoint y: 400, endPoint x: 1086, endPoint y: 497, distance: 323.7
click at [1086, 497] on div "Exterior + Add Repair Scope 1 2 3 4 5 6 7 8 9 10 11 12 13 14 15 16 17 18 19 20 …" at bounding box center [870, 427] width 1140 height 576
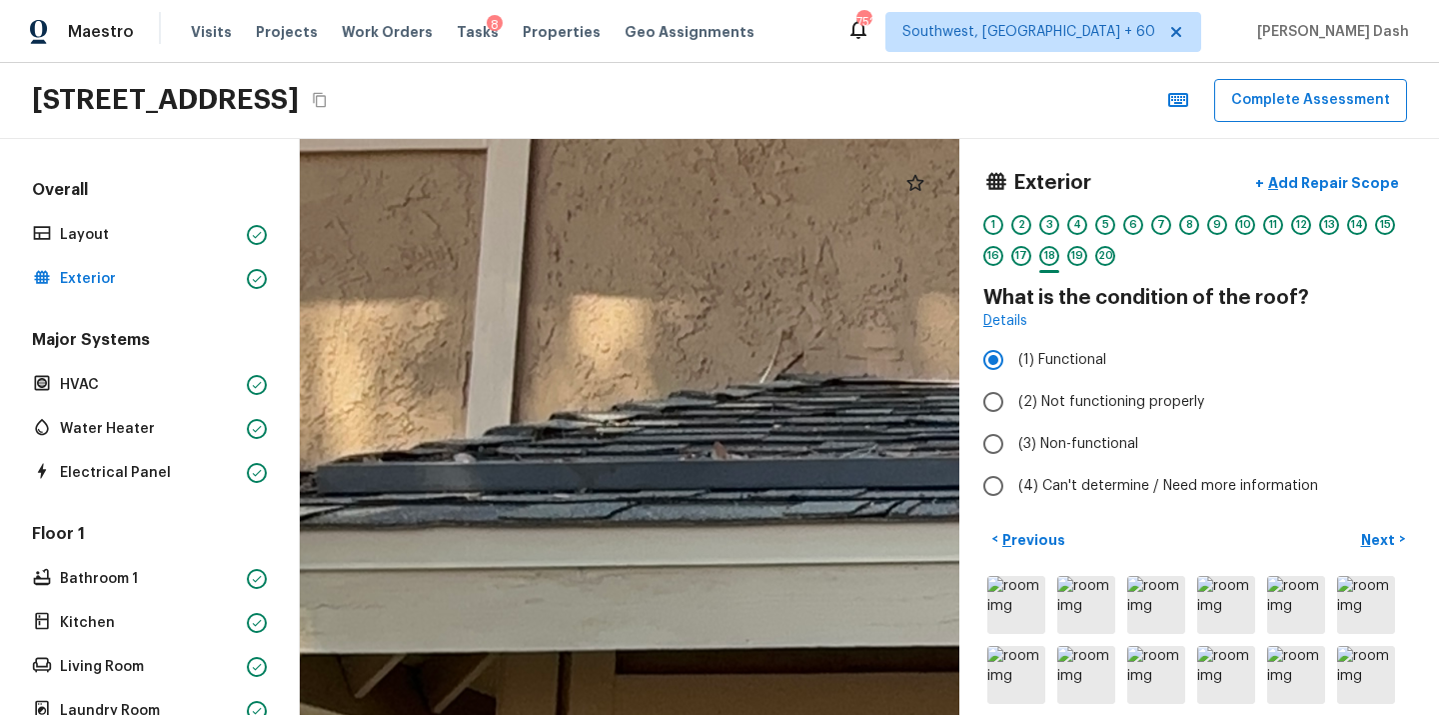
drag, startPoint x: 695, startPoint y: 498, endPoint x: 876, endPoint y: 509, distance: 181.3
click at [876, 509] on div at bounding box center [1135, 481] width 4620 height 4032
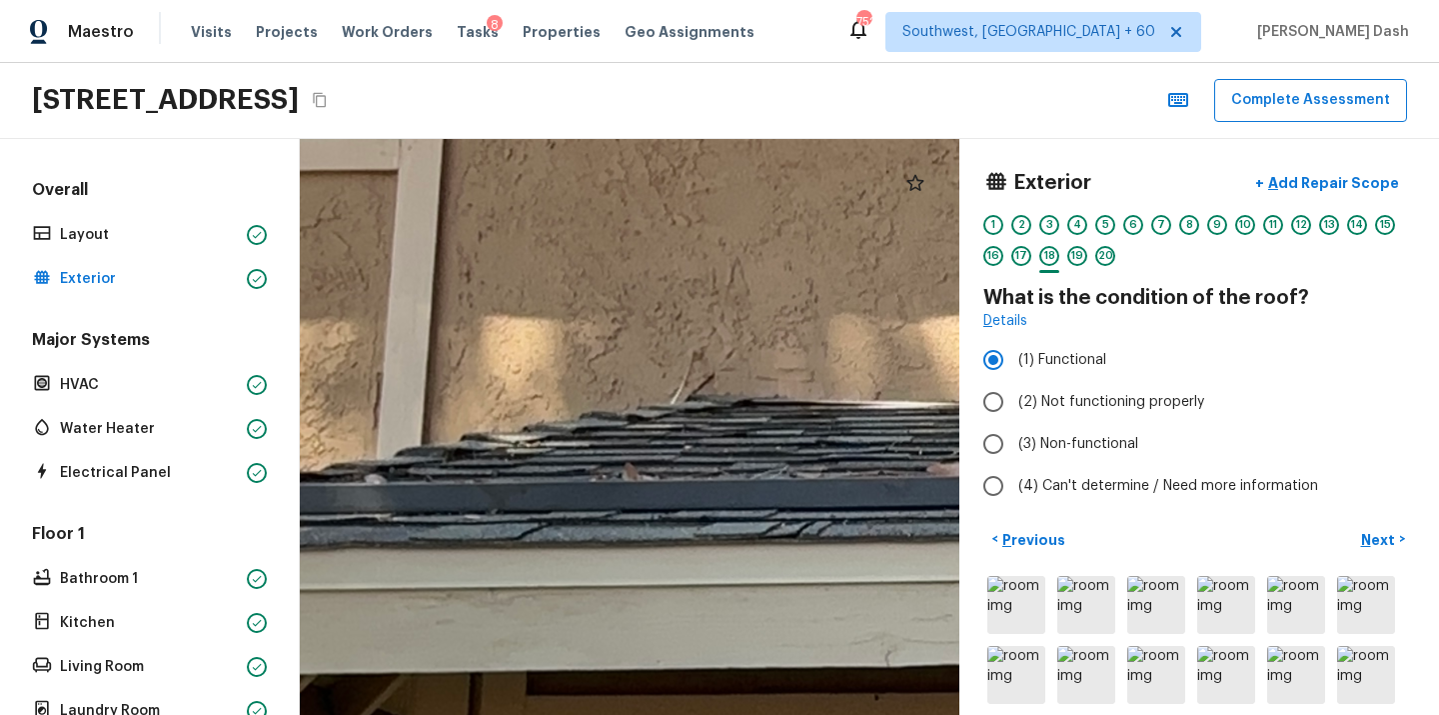
drag, startPoint x: 686, startPoint y: 493, endPoint x: 516, endPoint y: 521, distance: 172.2
click at [518, 520] on div at bounding box center [1046, 502] width 4620 height 4032
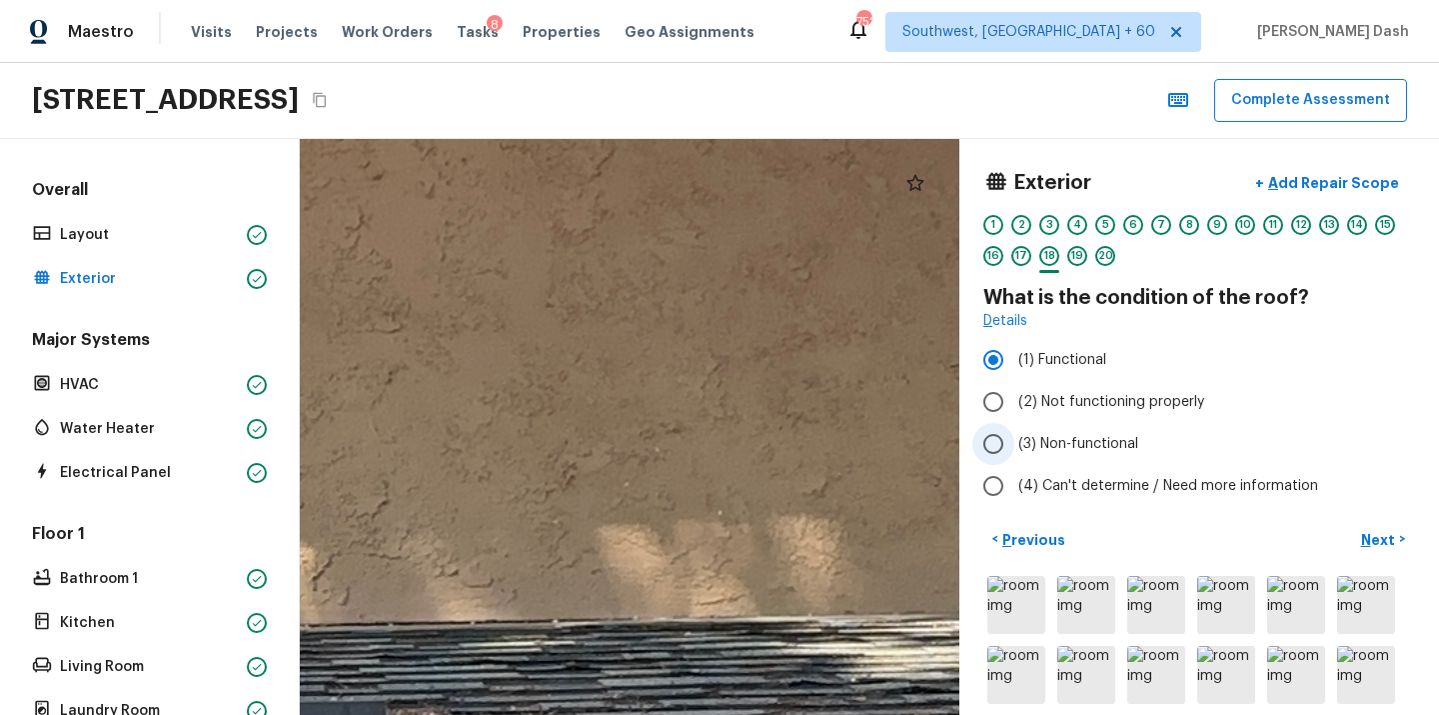
drag, startPoint x: 516, startPoint y: 521, endPoint x: 1038, endPoint y: 435, distance: 528.8
click at [1038, 435] on div "Exterior + Add Repair Scope 1 2 3 4 5 6 7 8 9 10 11 12 13 14 15 16 17 18 19 20 …" at bounding box center [870, 427] width 1140 height 576
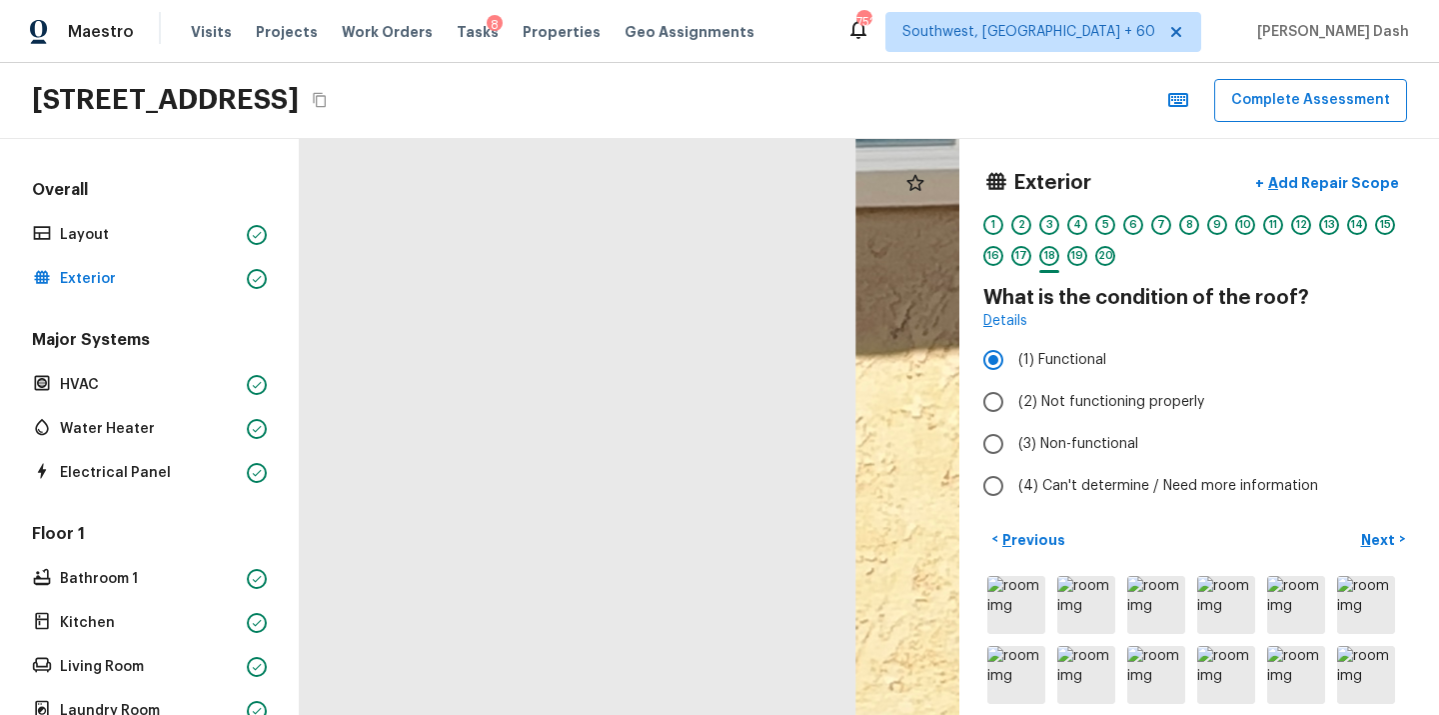
drag, startPoint x: 860, startPoint y: 507, endPoint x: 628, endPoint y: 446, distance: 239.8
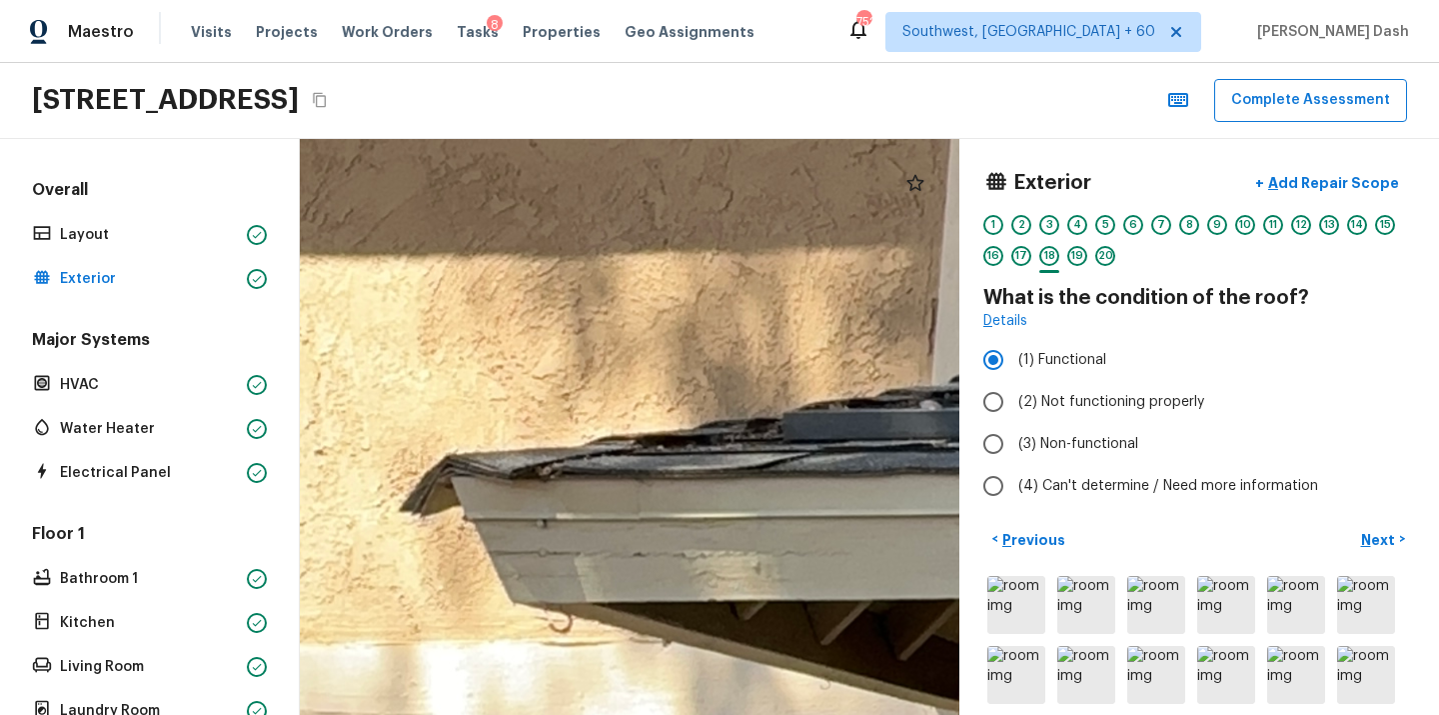
drag, startPoint x: 578, startPoint y: 474, endPoint x: 742, endPoint y: 498, distance: 165.7
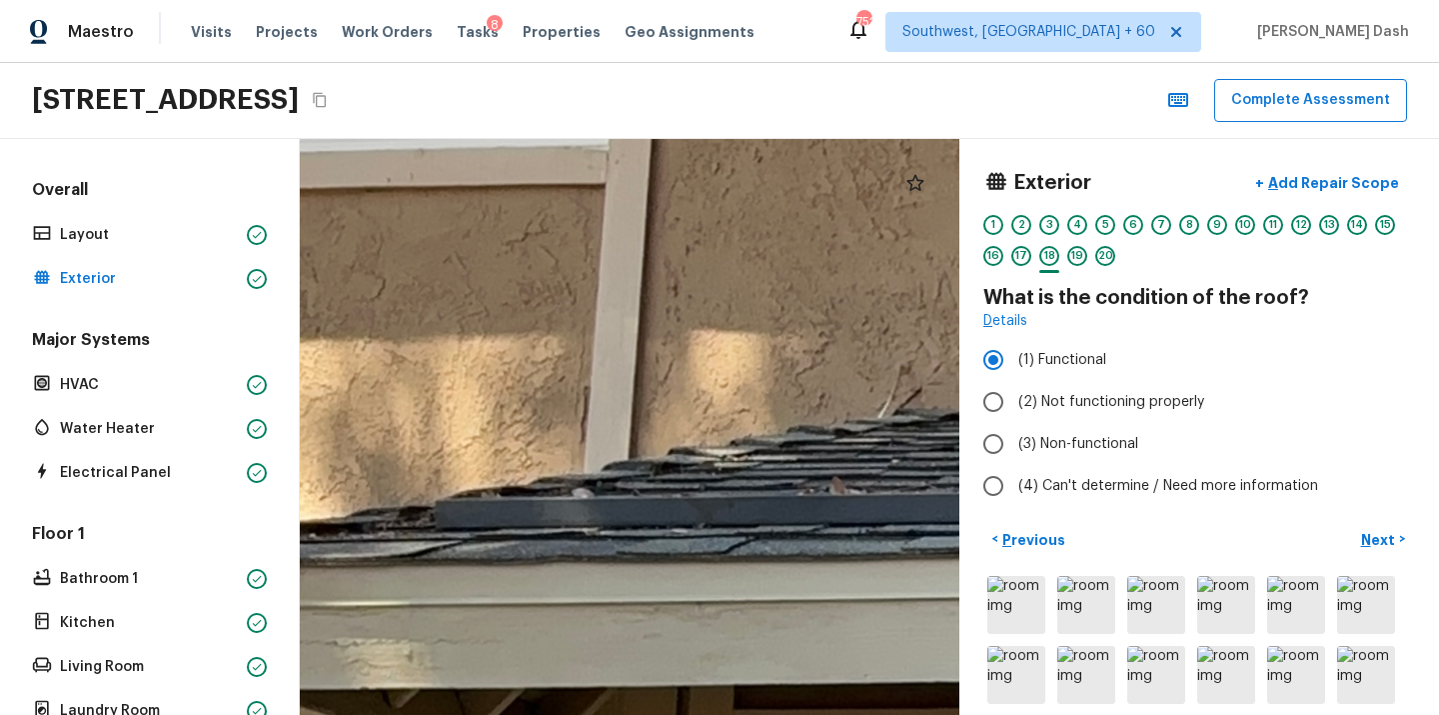
drag, startPoint x: 720, startPoint y: 486, endPoint x: 370, endPoint y: 572, distance: 360.3
click at [368, 573] on div at bounding box center [1253, 516] width 4620 height 4032
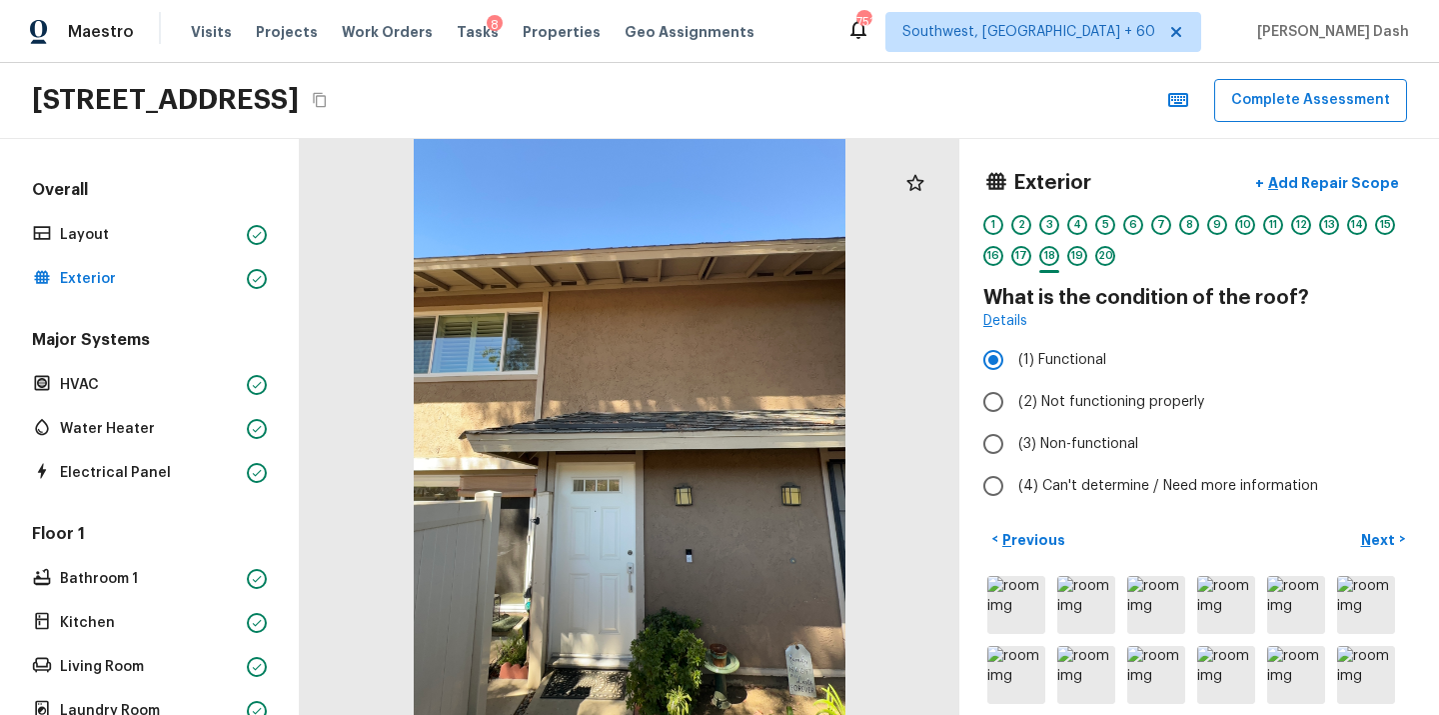
scroll to position [452, 0]
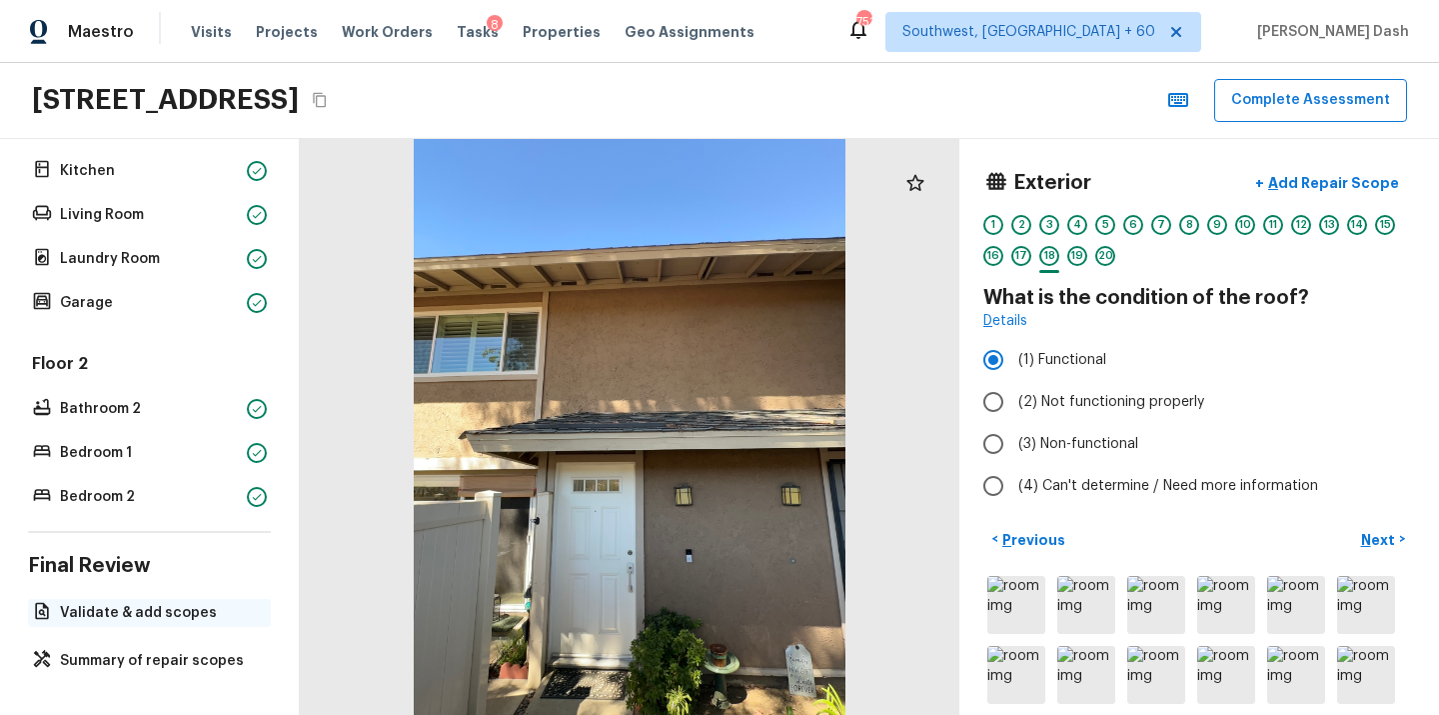
click at [143, 615] on p "Validate & add scopes" at bounding box center [159, 613] width 199 height 20
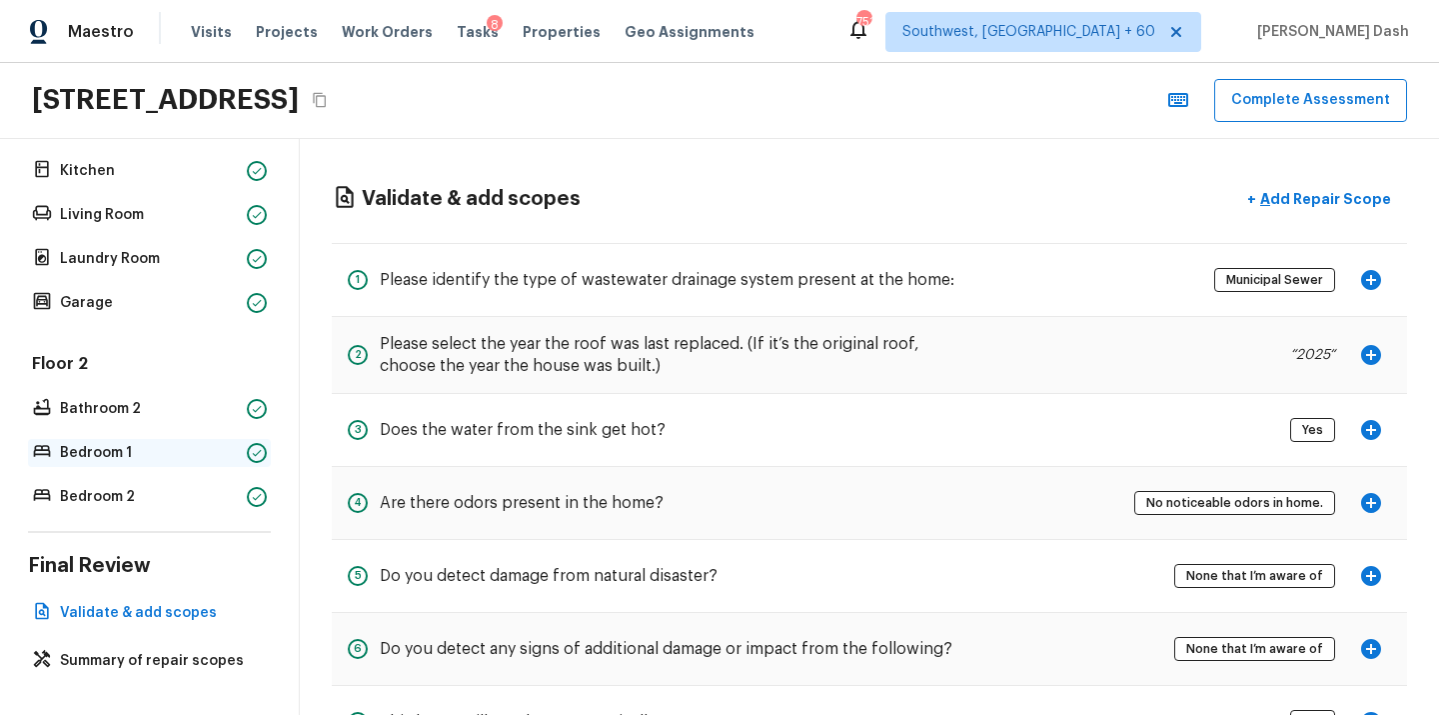
scroll to position [0, 0]
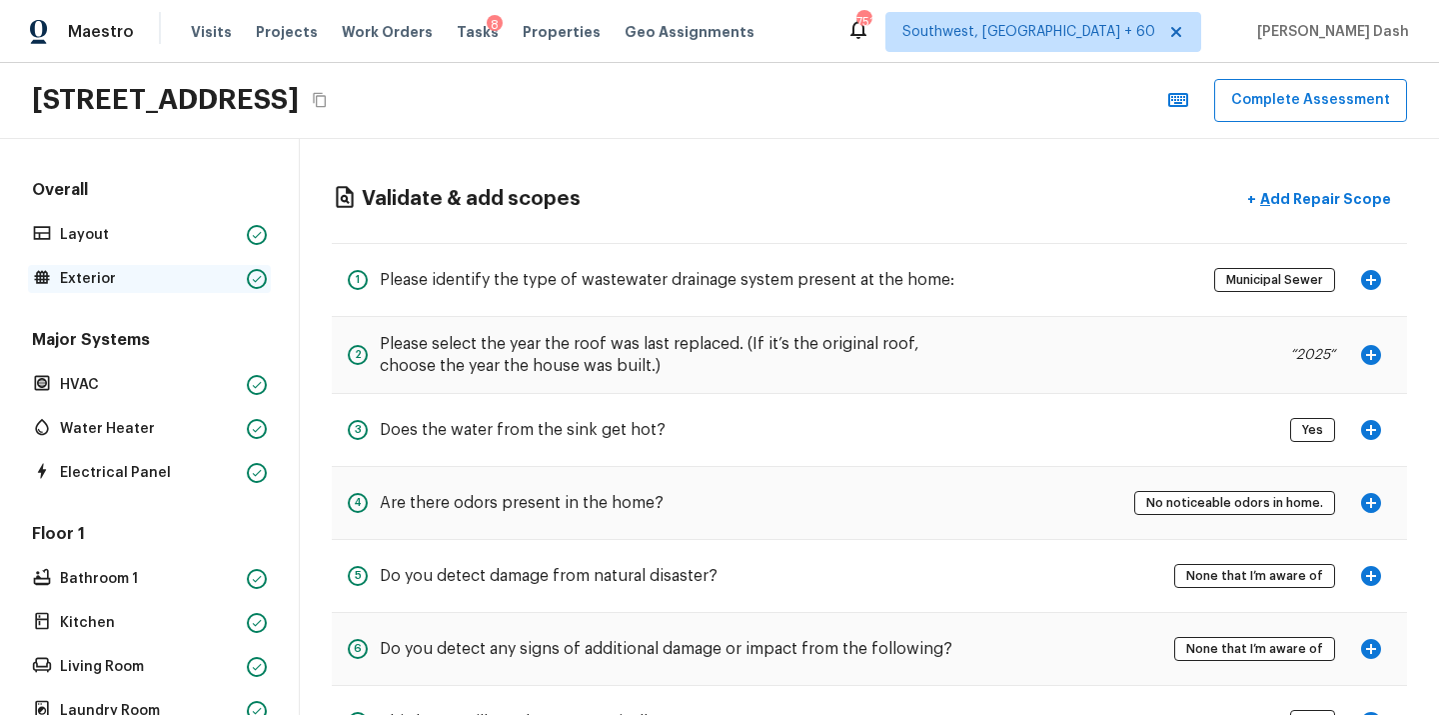
click at [116, 277] on p "Exterior" at bounding box center [149, 279] width 179 height 20
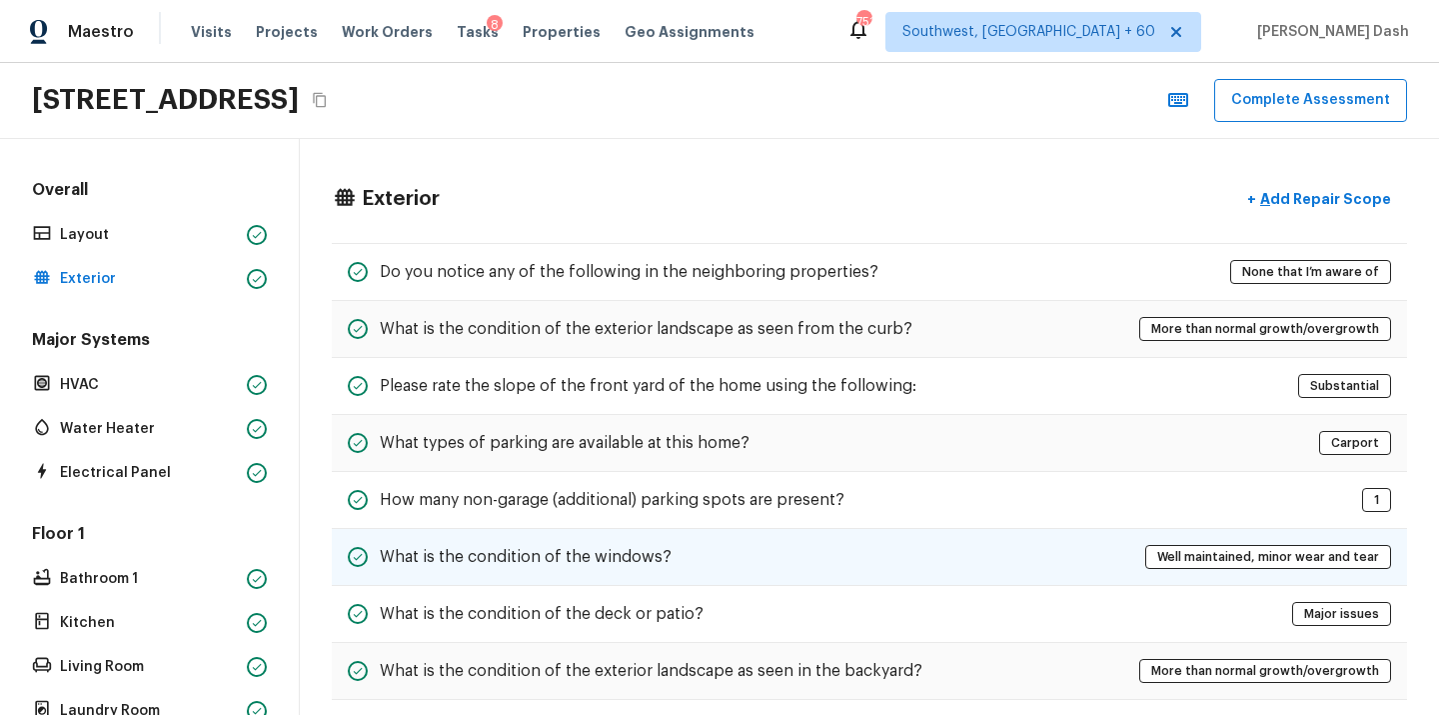
scroll to position [709, 0]
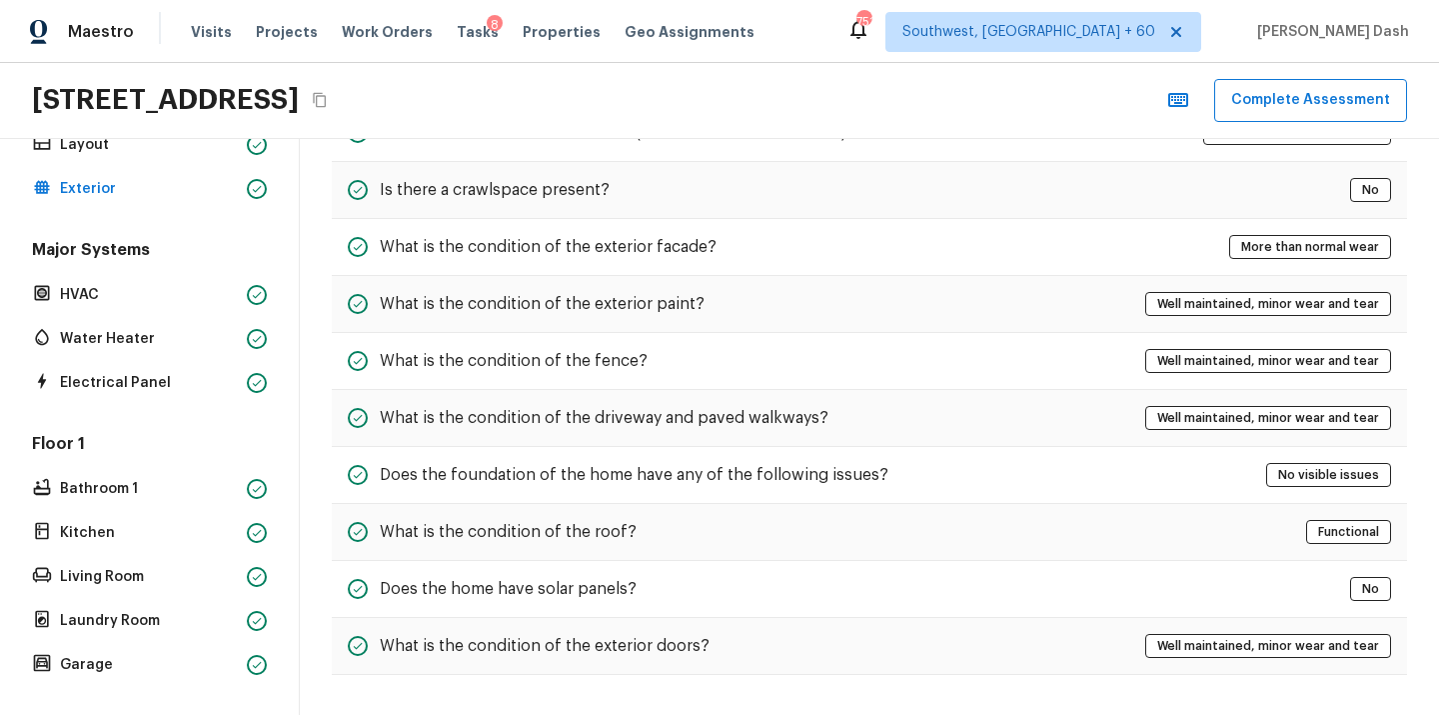
scroll to position [89, 0]
click at [120, 184] on p "Exterior" at bounding box center [149, 190] width 179 height 20
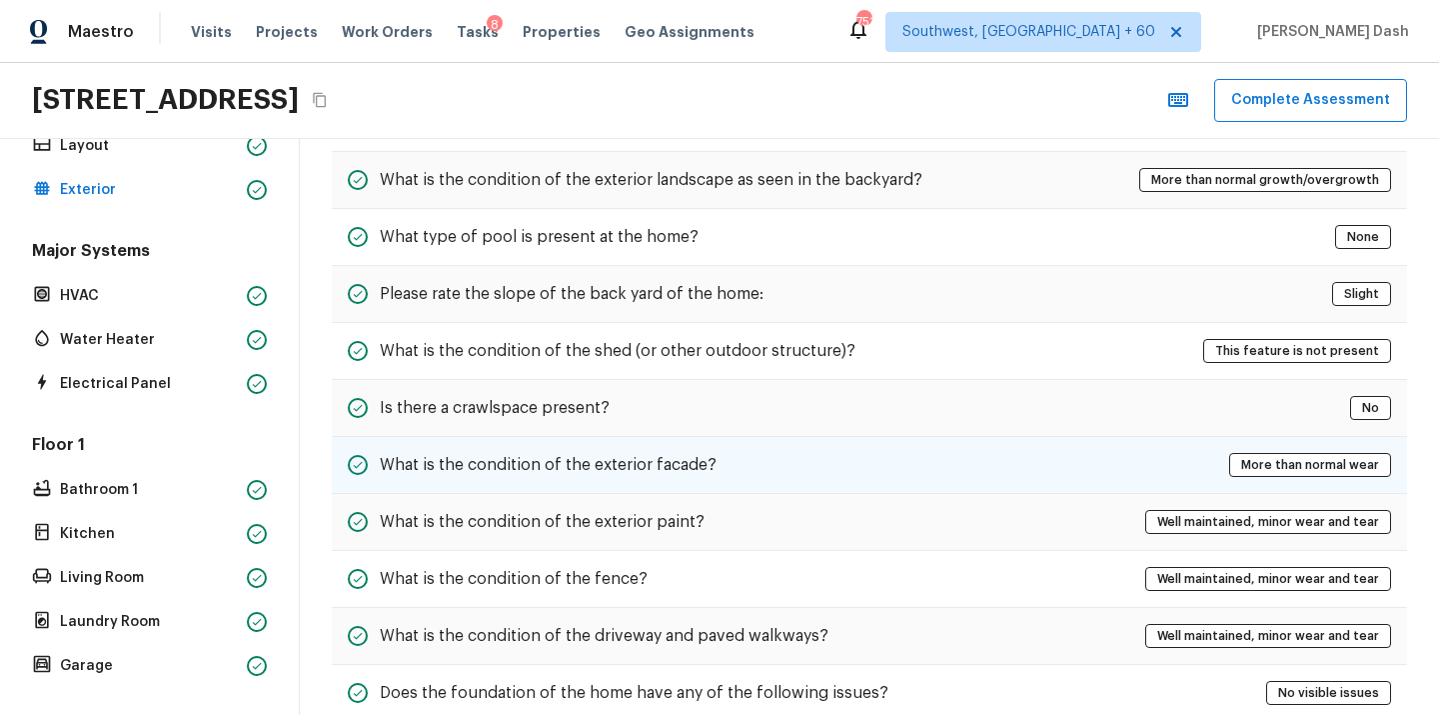
scroll to position [490, 0]
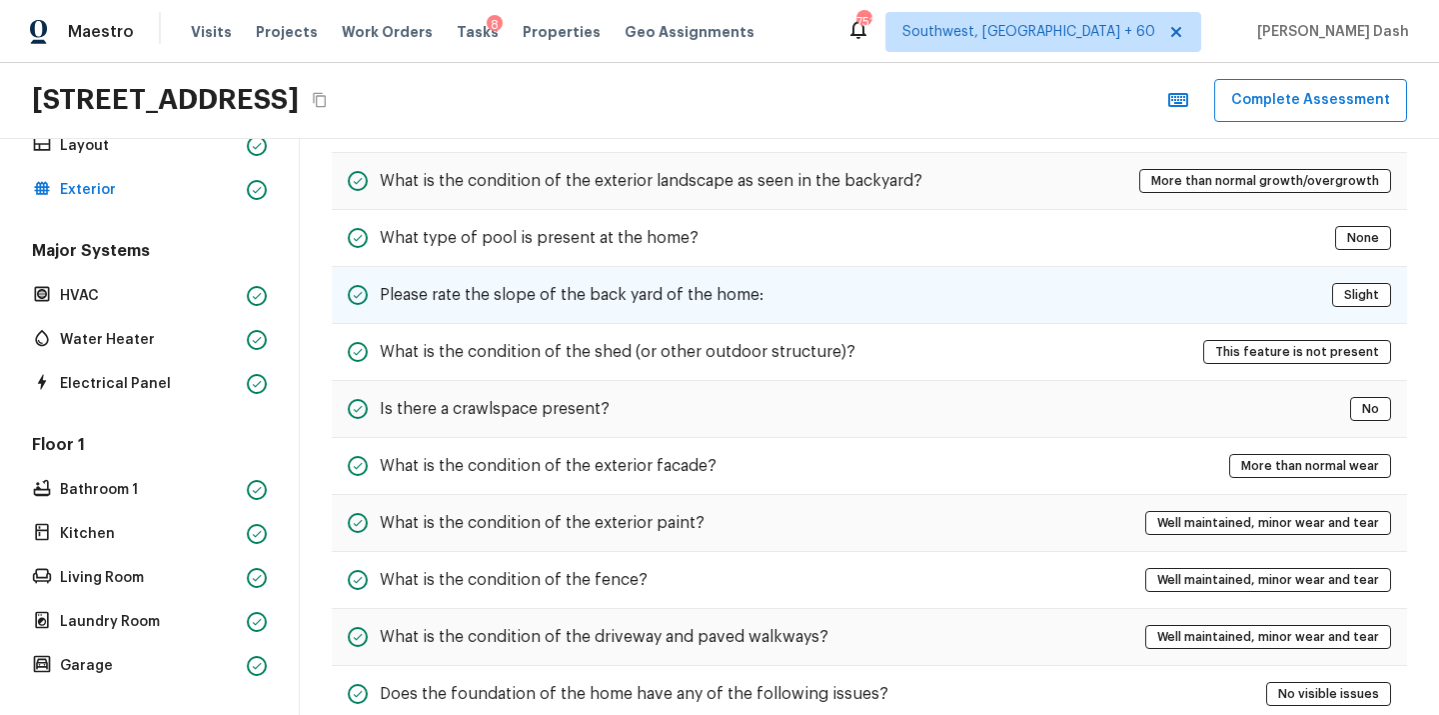
click at [547, 285] on h5 "Please rate the slope of the back yard of the home:" at bounding box center [572, 295] width 384 height 22
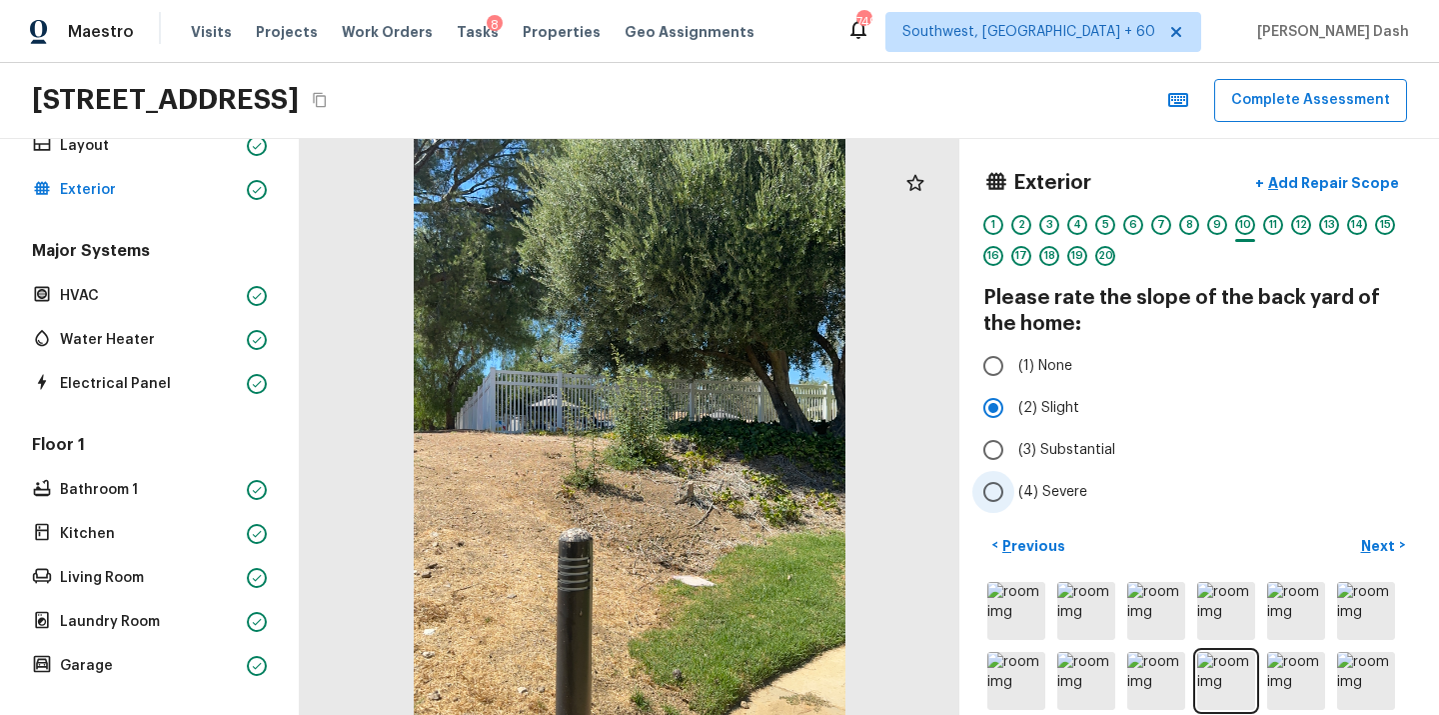
click at [1037, 486] on span "(4) Severe" at bounding box center [1053, 492] width 69 height 20
click at [1015, 486] on input "(4) Severe" at bounding box center [994, 492] width 42 height 42
radio input "true"
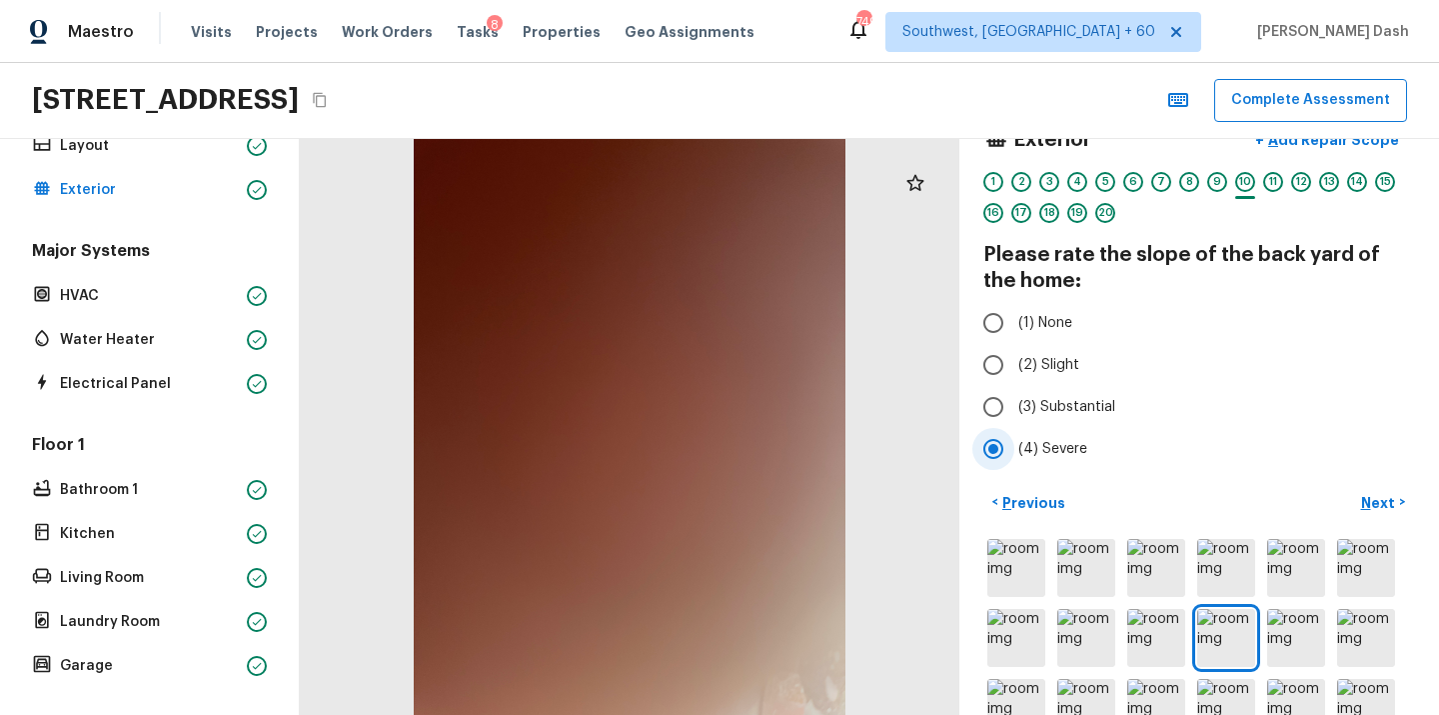
scroll to position [58, 0]
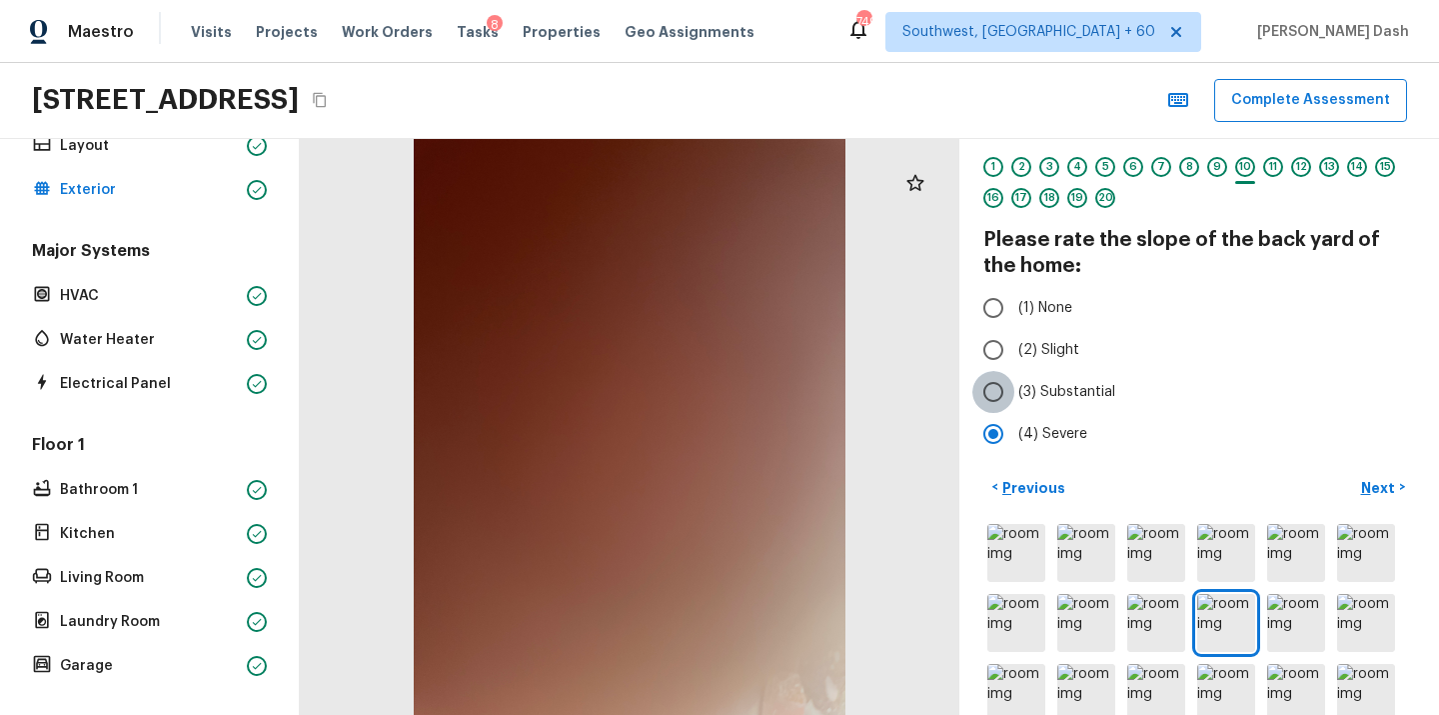
click at [1008, 389] on input "(3) Substantial" at bounding box center [994, 392] width 42 height 42
radio input "true"
click at [1158, 403] on label "(3) Substantial" at bounding box center [1186, 392] width 427 height 42
click at [1015, 403] on input "(3) Substantial" at bounding box center [994, 392] width 42 height 42
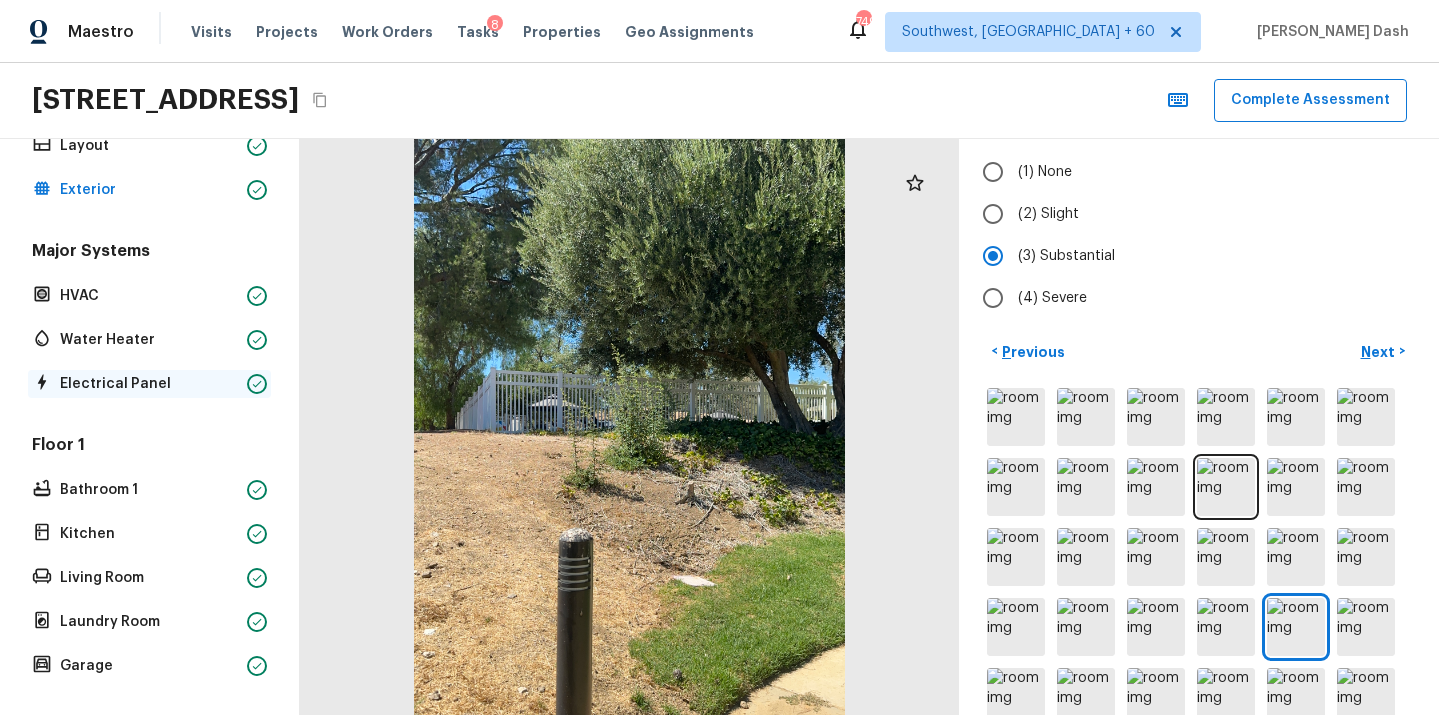
scroll to position [0, 0]
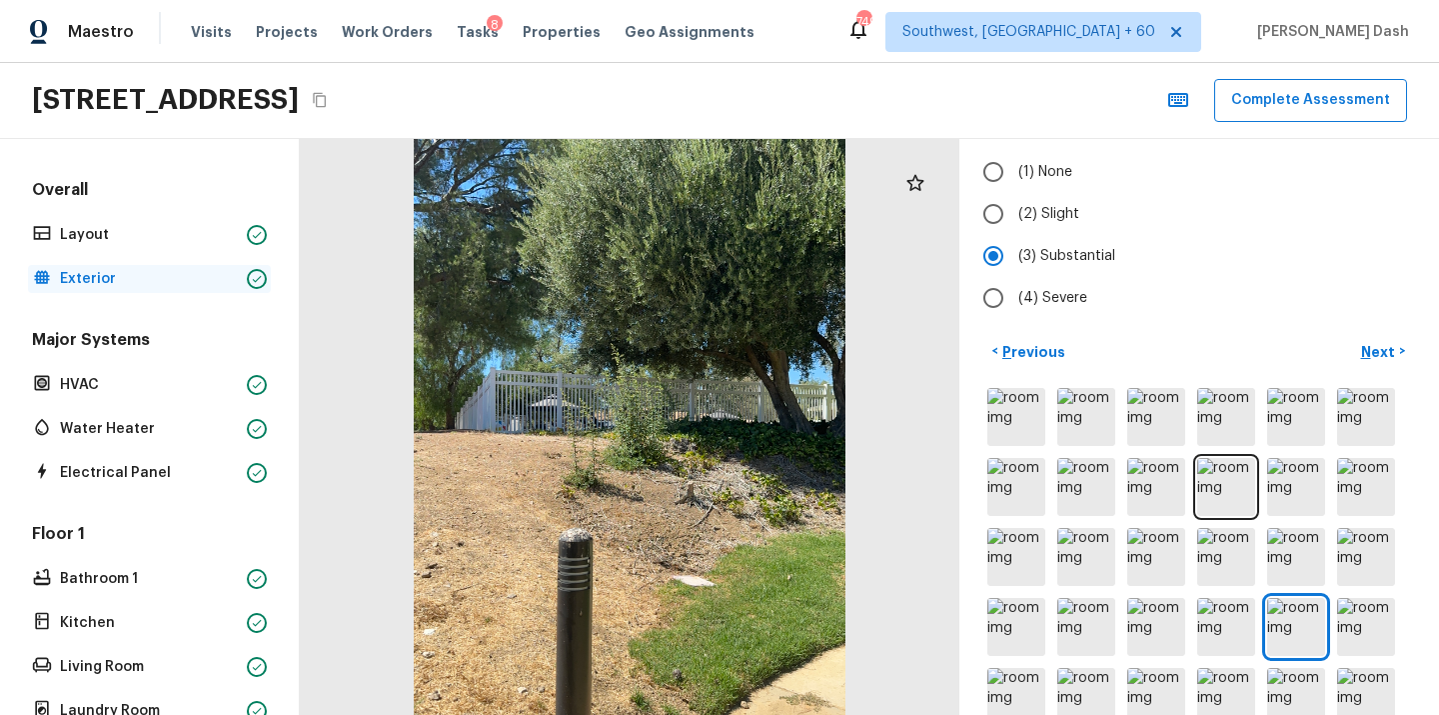
click at [162, 285] on p "Exterior" at bounding box center [149, 279] width 179 height 20
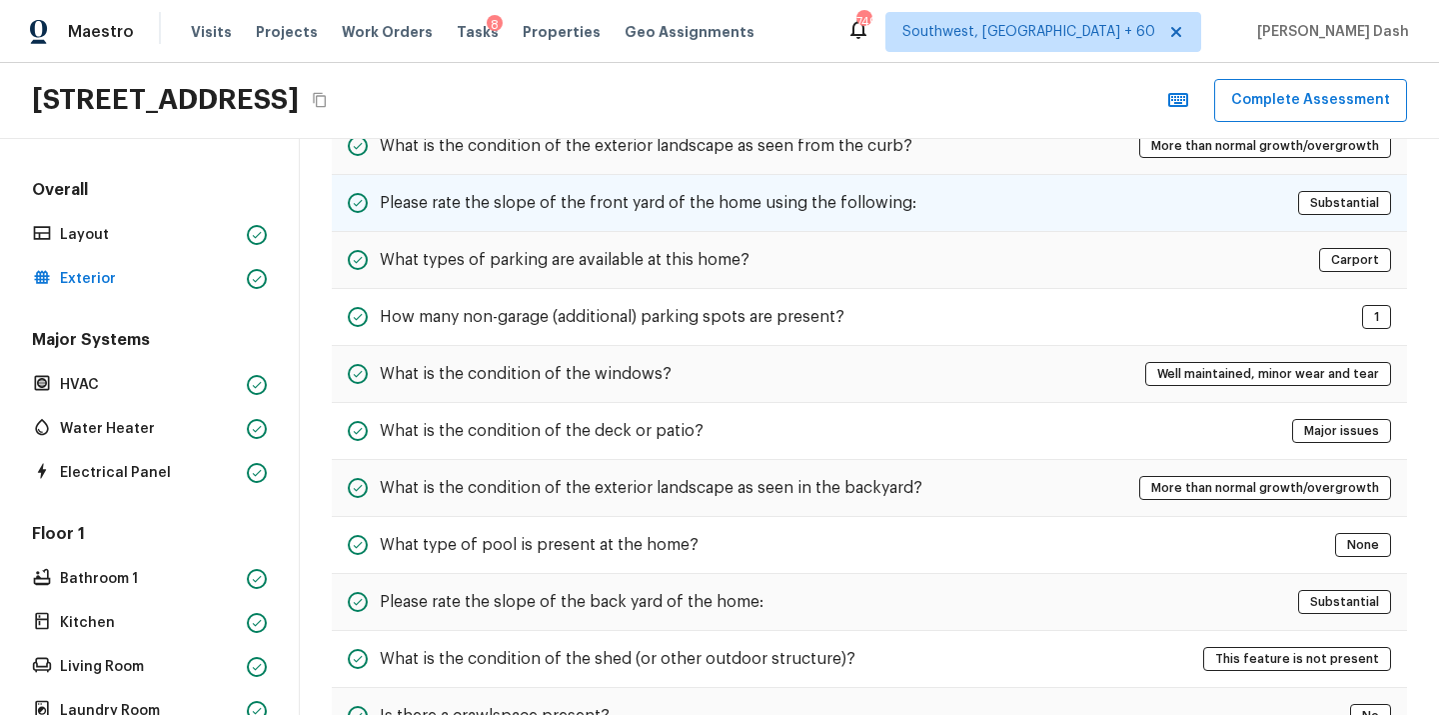
scroll to position [223, 0]
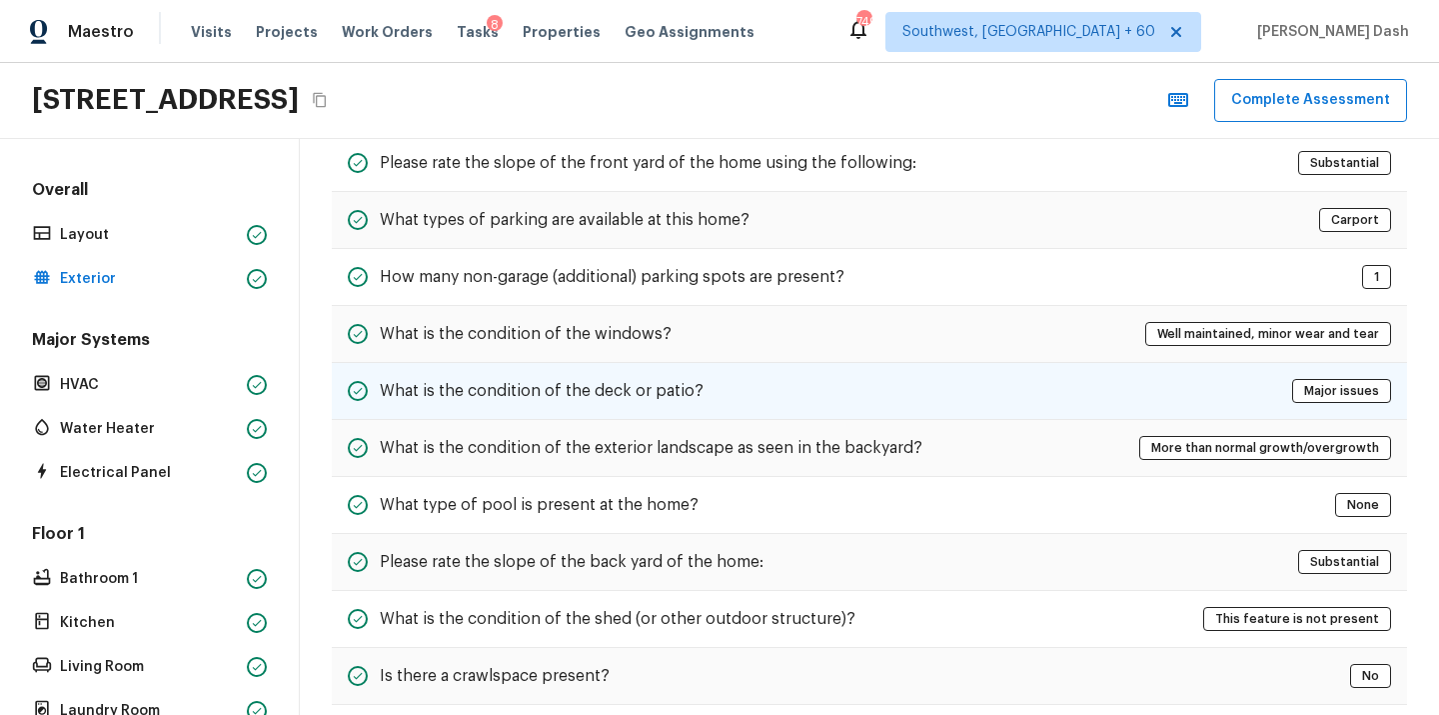
click at [634, 387] on h5 "What is the condition of the deck or patio?" at bounding box center [542, 391] width 324 height 22
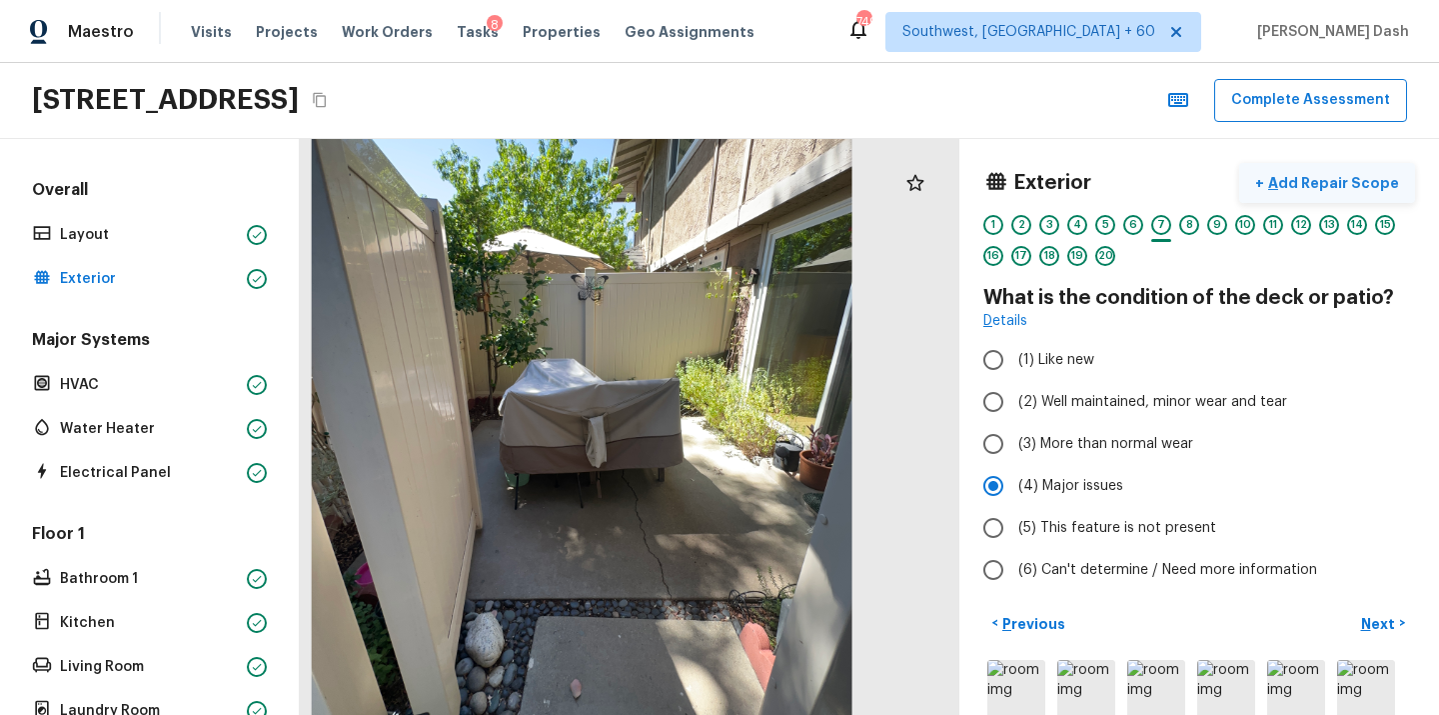
click at [1317, 183] on p "Add Repair Scope" at bounding box center [1331, 183] width 135 height 20
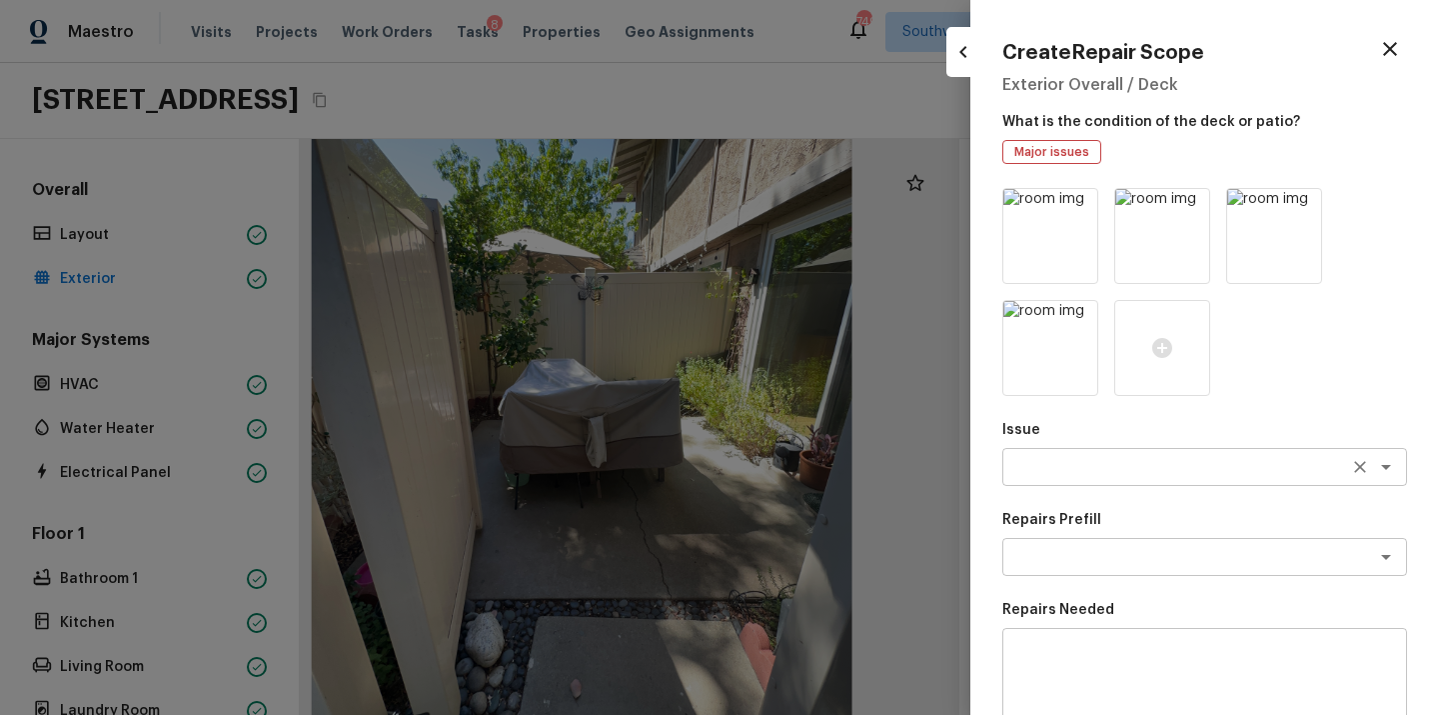
click at [1063, 453] on div "x ​" at bounding box center [1205, 467] width 405 height 38
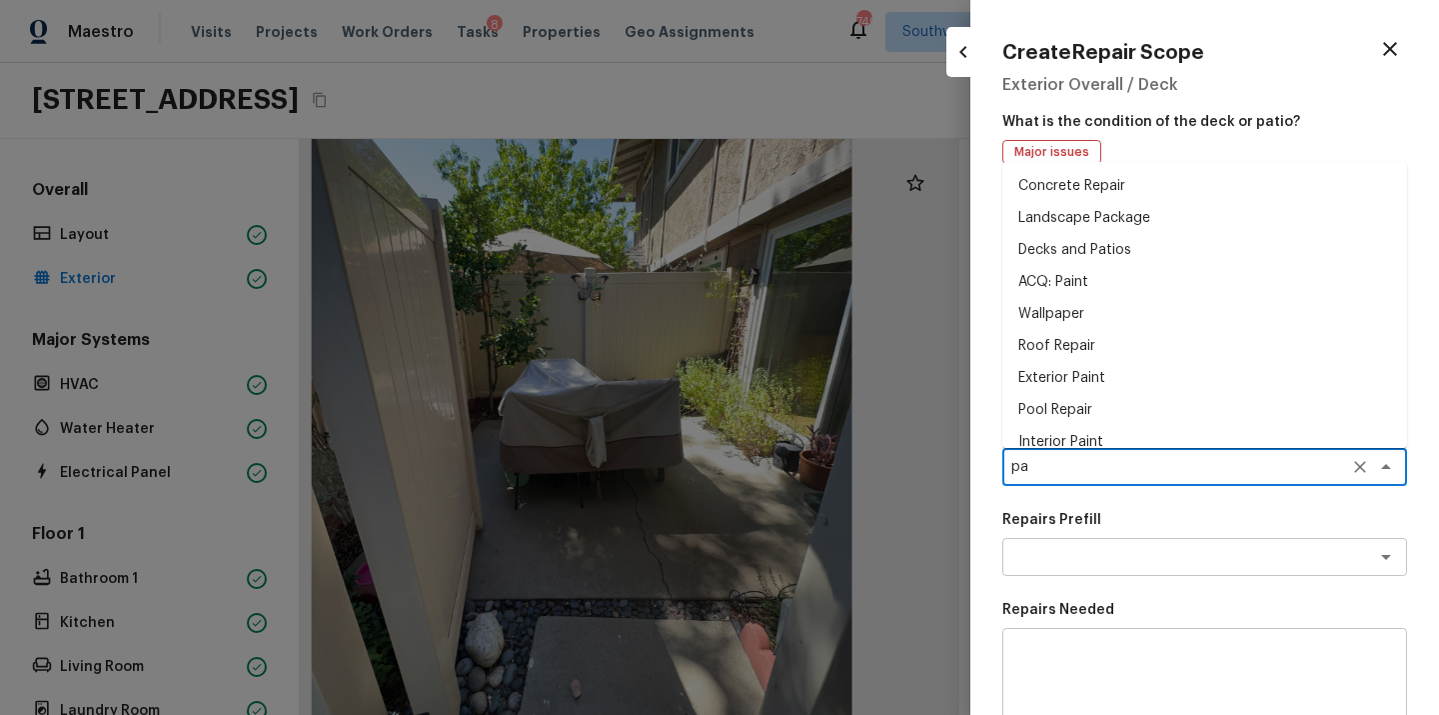
type textarea "p"
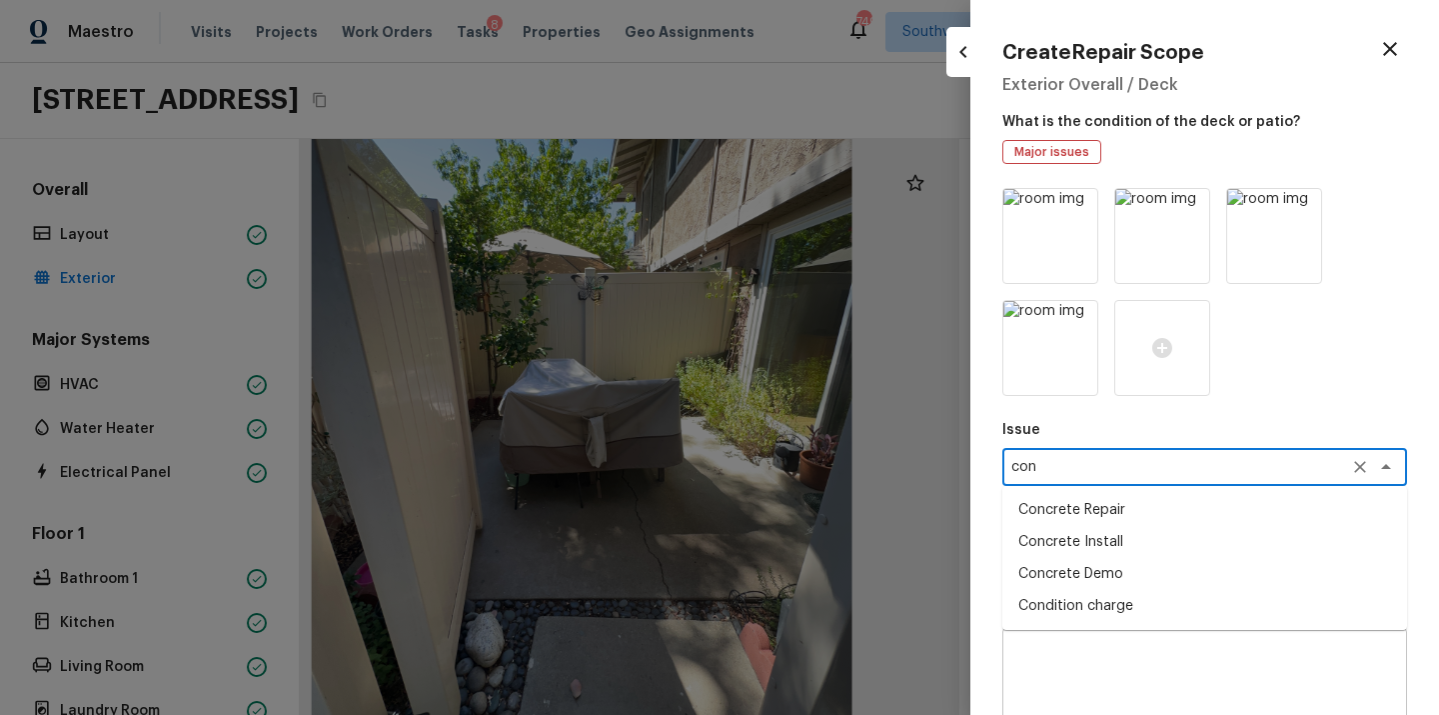
click at [1060, 508] on li "Concrete Repair" at bounding box center [1205, 510] width 405 height 32
click at [1038, 545] on div "x ​" at bounding box center [1205, 557] width 405 height 38
type textarea "Concrete Repair"
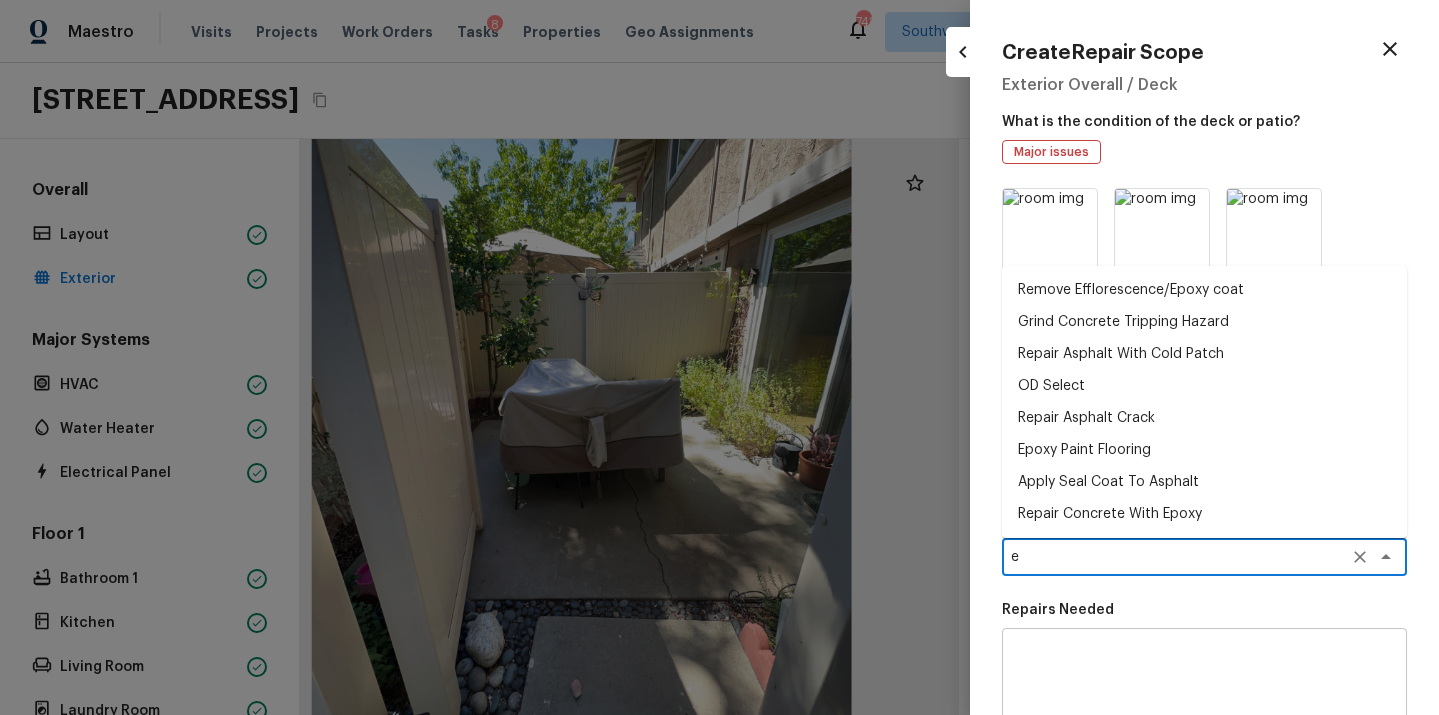
click at [1078, 511] on li "Repair Concrete With Epoxy" at bounding box center [1205, 514] width 405 height 32
type textarea "Repair Concrete With Epoxy"
type textarea "Prep and clean the crack in the concrete thoroughly. Apply/inject a concrete ad…"
type input "$8.59"
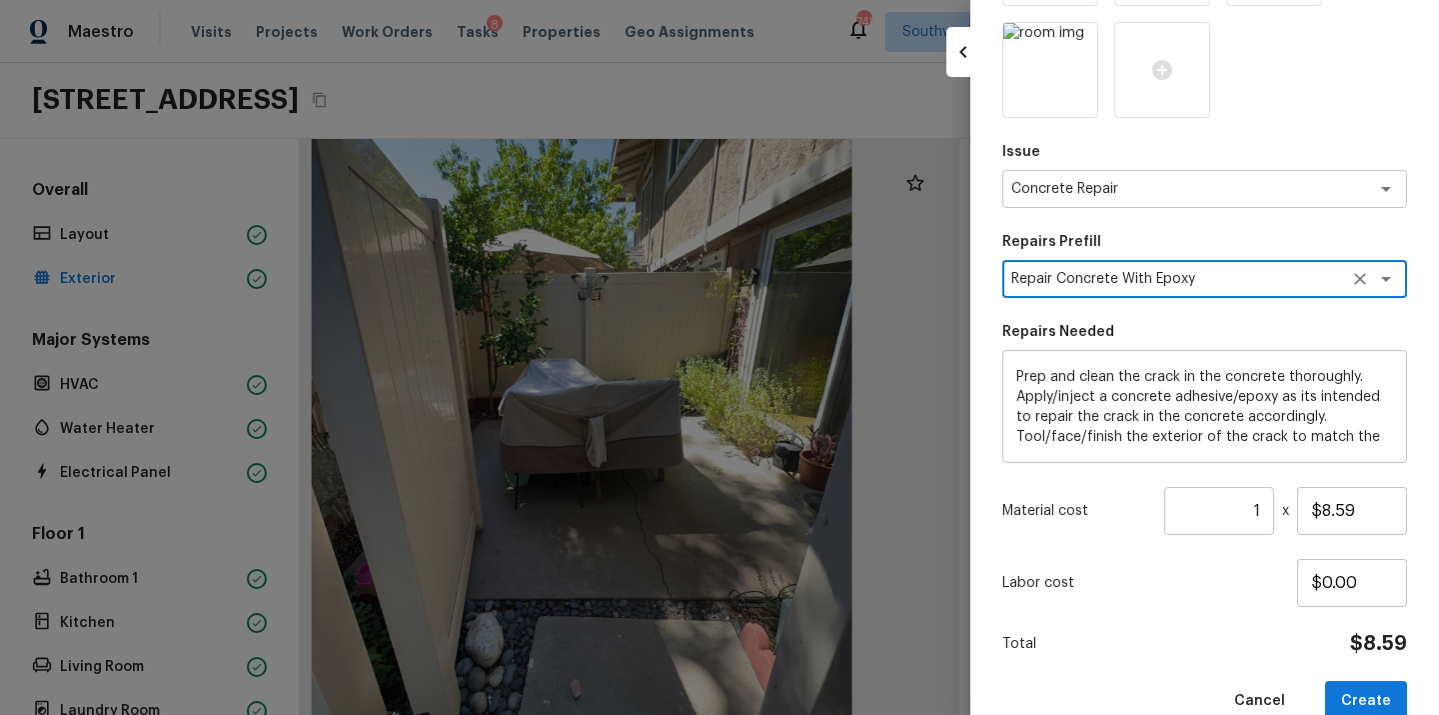
scroll to position [316, 0]
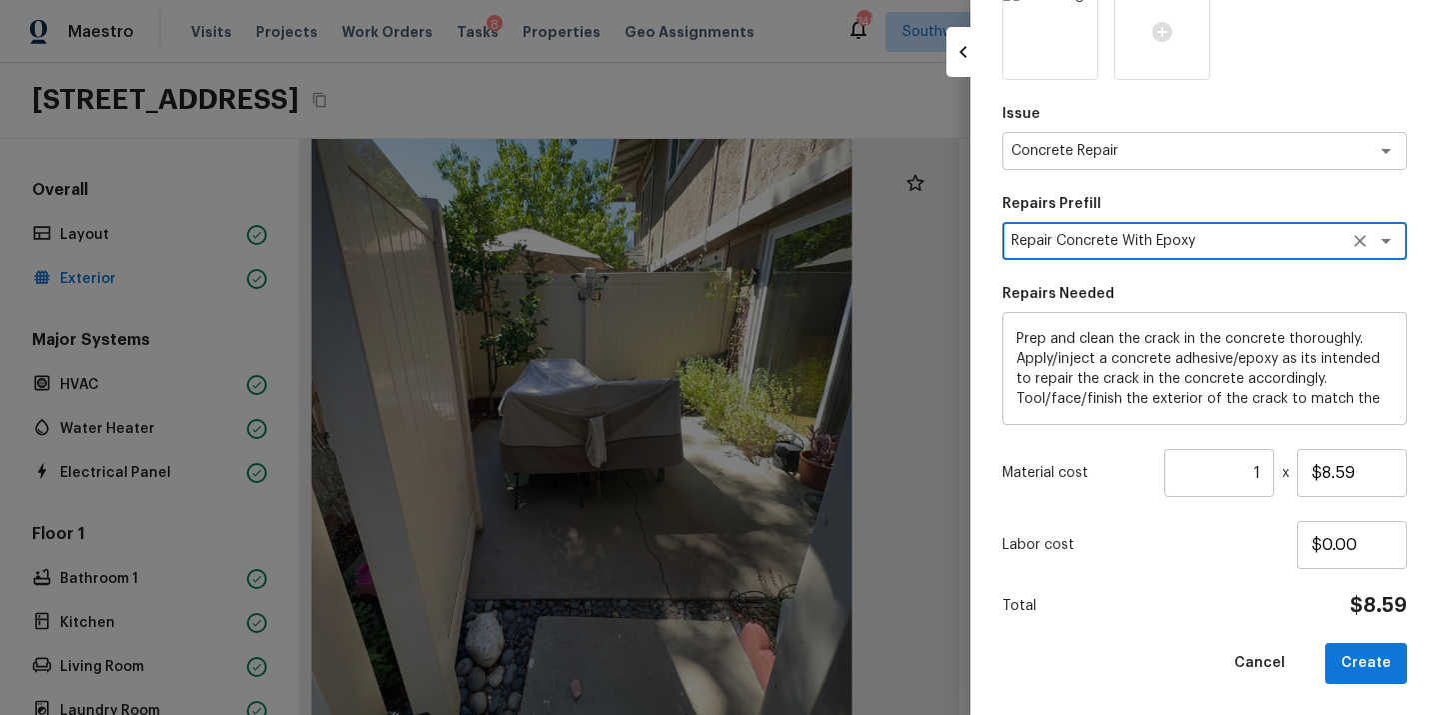
type textarea "Repair Concrete With Epoxy"
click at [1234, 478] on input "1" at bounding box center [1219, 473] width 110 height 48
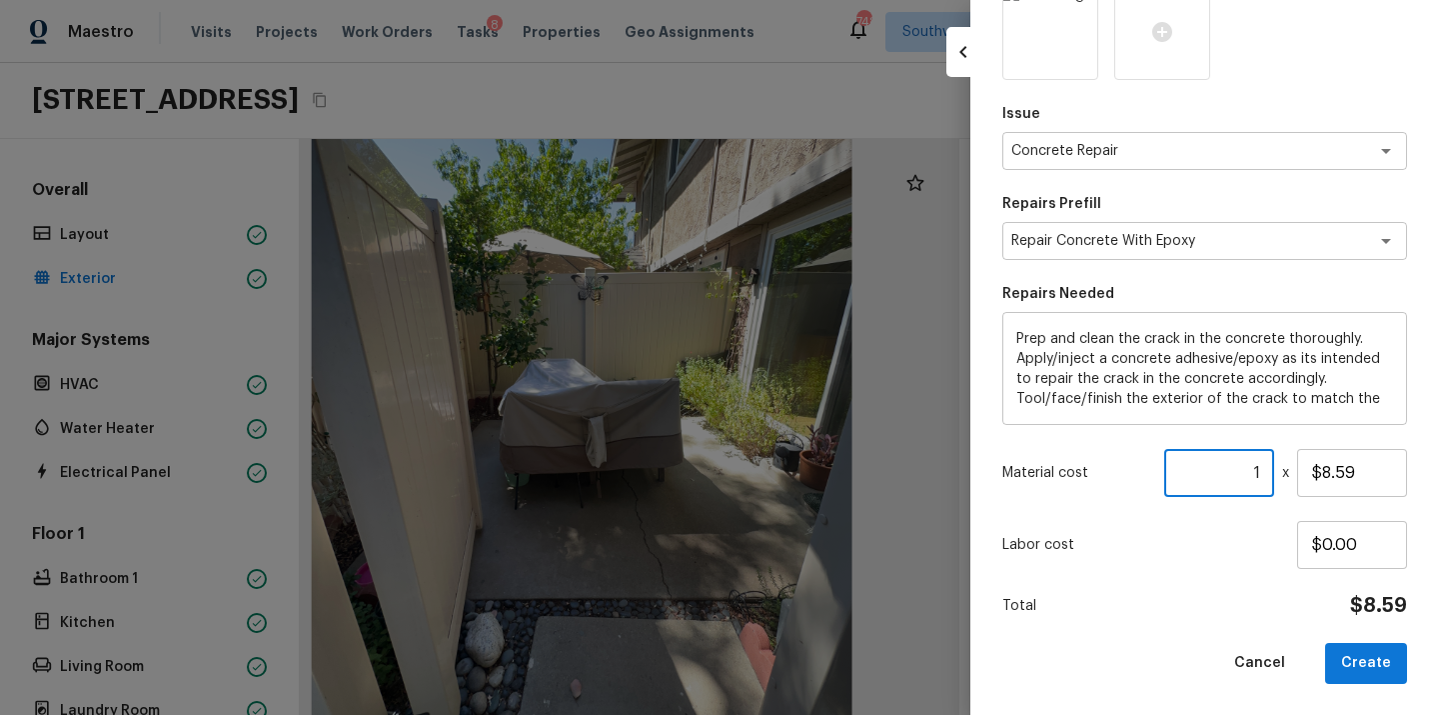
click at [1234, 478] on input "1" at bounding box center [1219, 473] width 110 height 48
click at [1369, 447] on div "Issue Concrete Repair x ​ Repairs Prefill Repair Concrete With Epoxy x ​ Repair…" at bounding box center [1205, 278] width 405 height 812
click at [1369, 460] on input "$8.59" at bounding box center [1352, 473] width 110 height 48
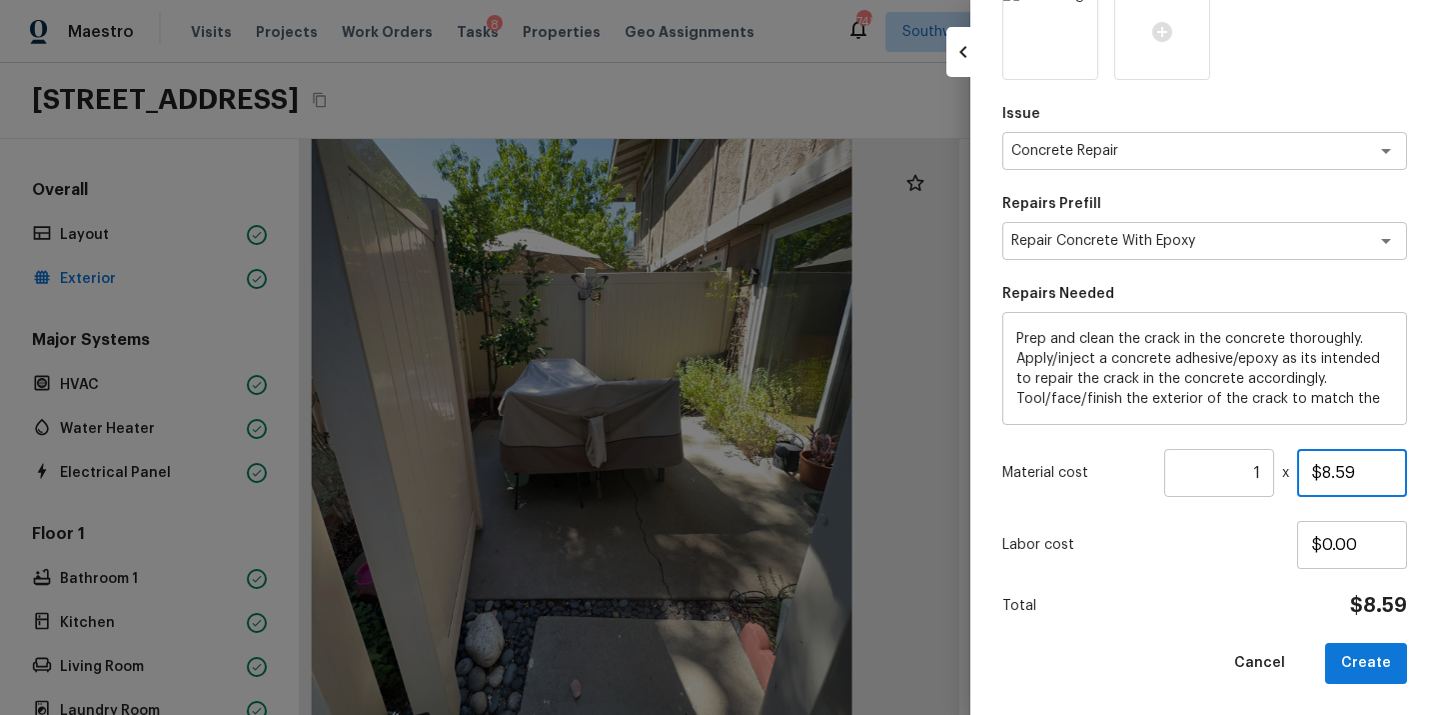
click at [1369, 460] on input "$8.59" at bounding box center [1352, 473] width 110 height 48
type input "$300.00"
click at [1225, 599] on div "Total $300.00" at bounding box center [1205, 606] width 405 height 26
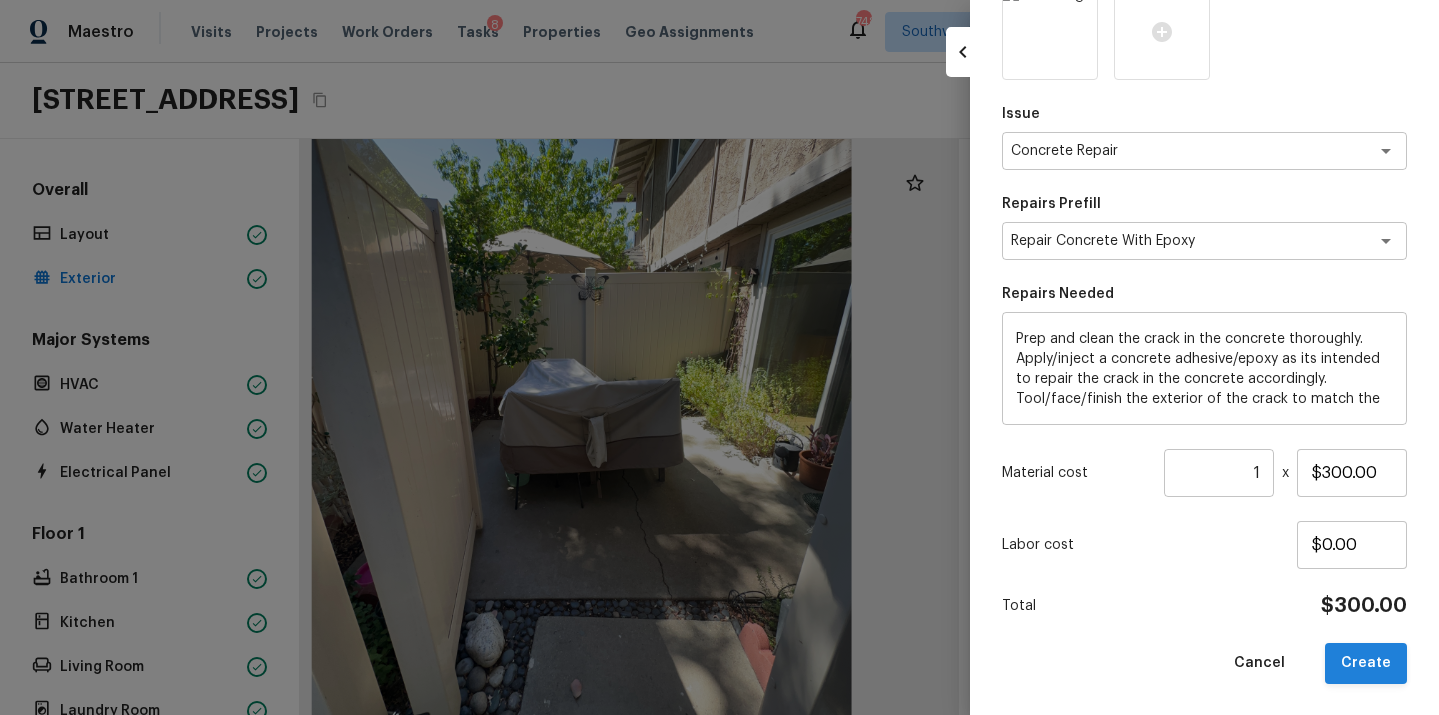
click at [1342, 661] on button "Create" at bounding box center [1366, 663] width 82 height 41
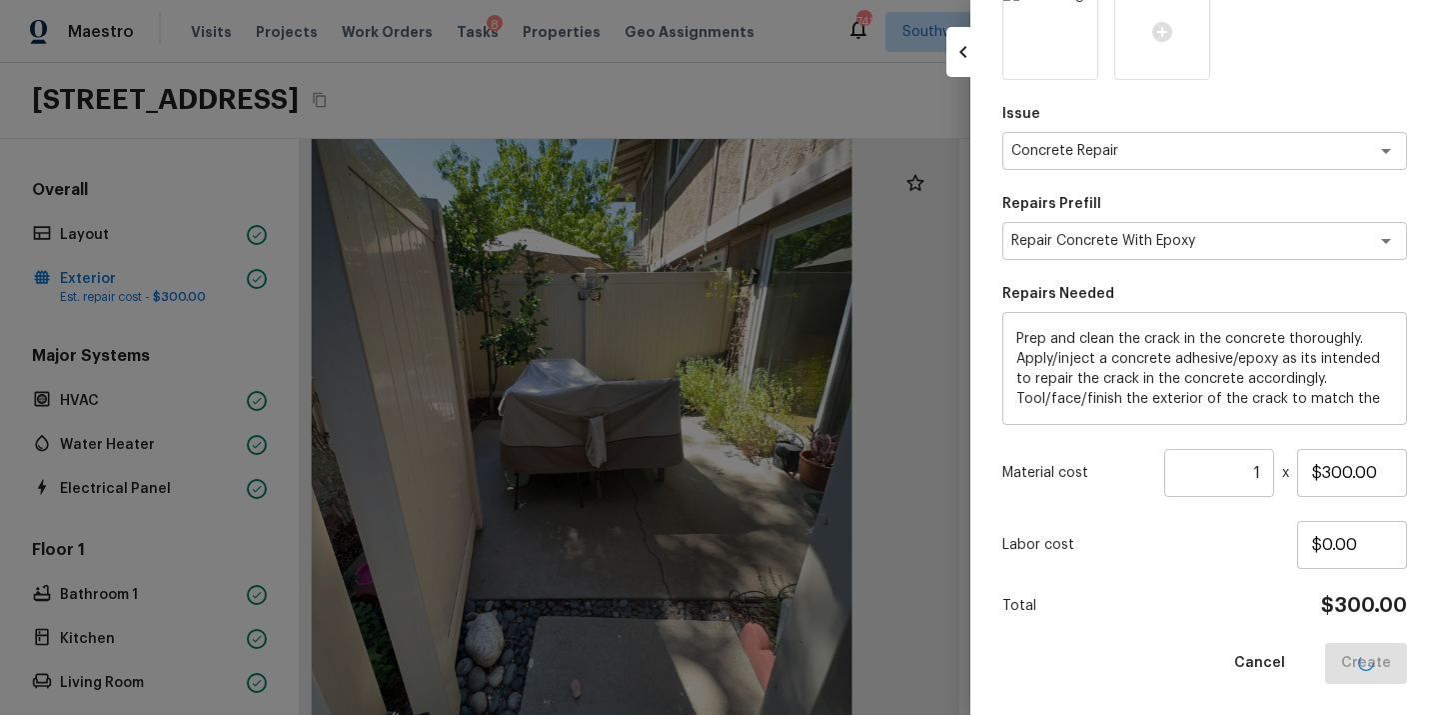
type input "$0.00"
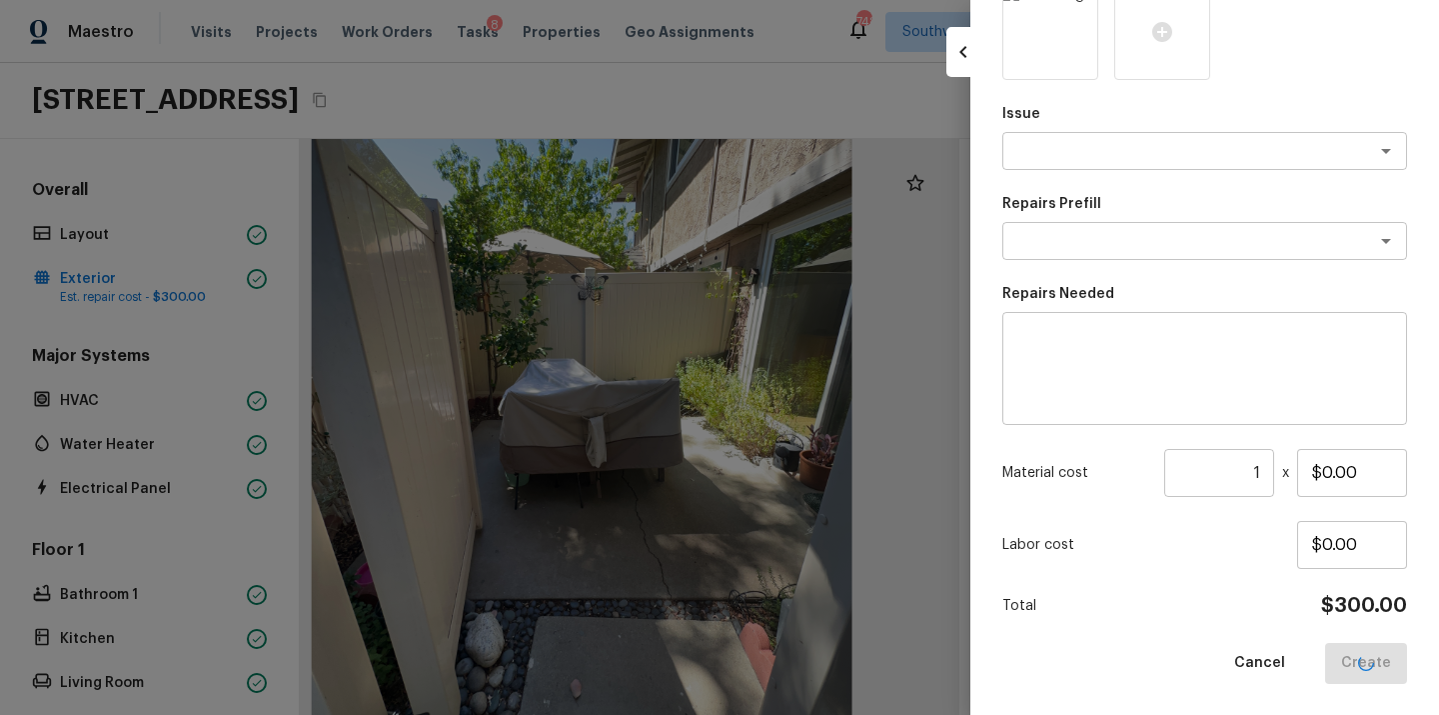
scroll to position [204, 0]
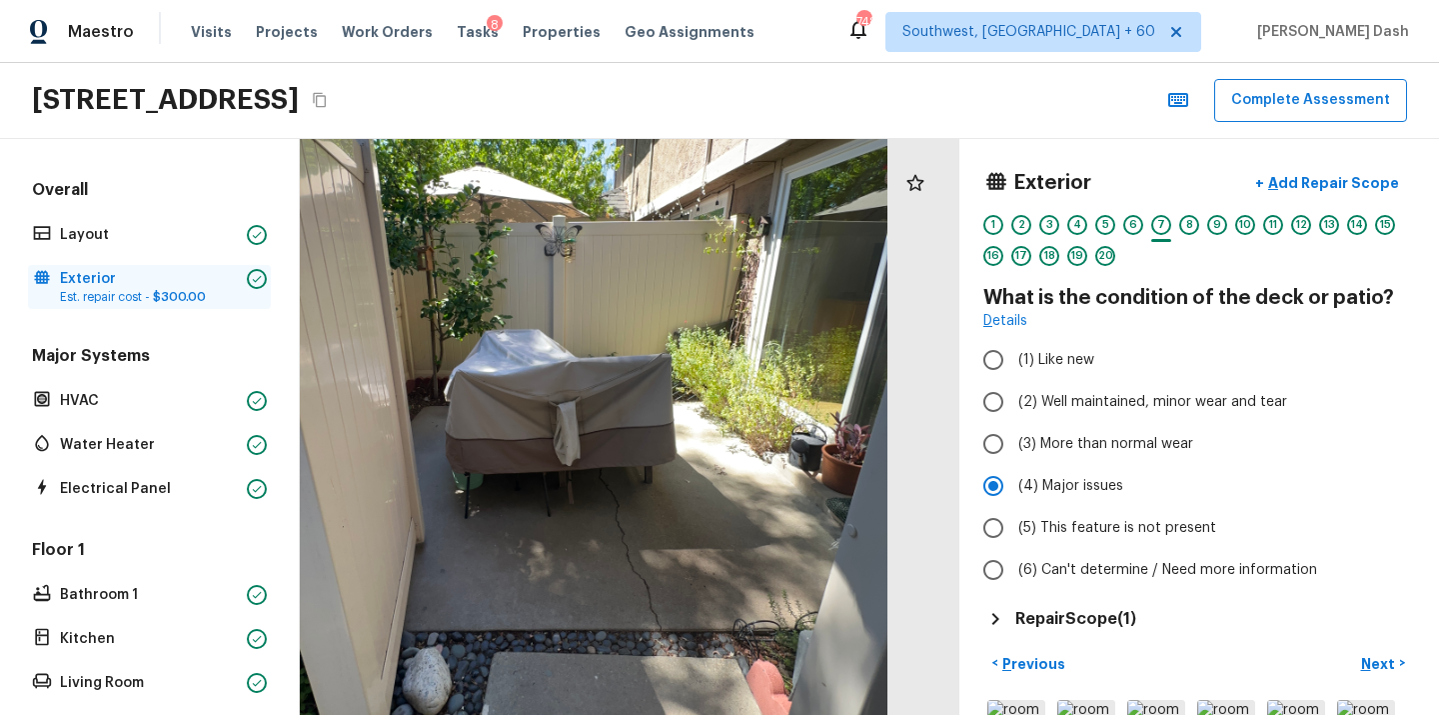
click at [154, 291] on span "$300.00" at bounding box center [179, 297] width 53 height 12
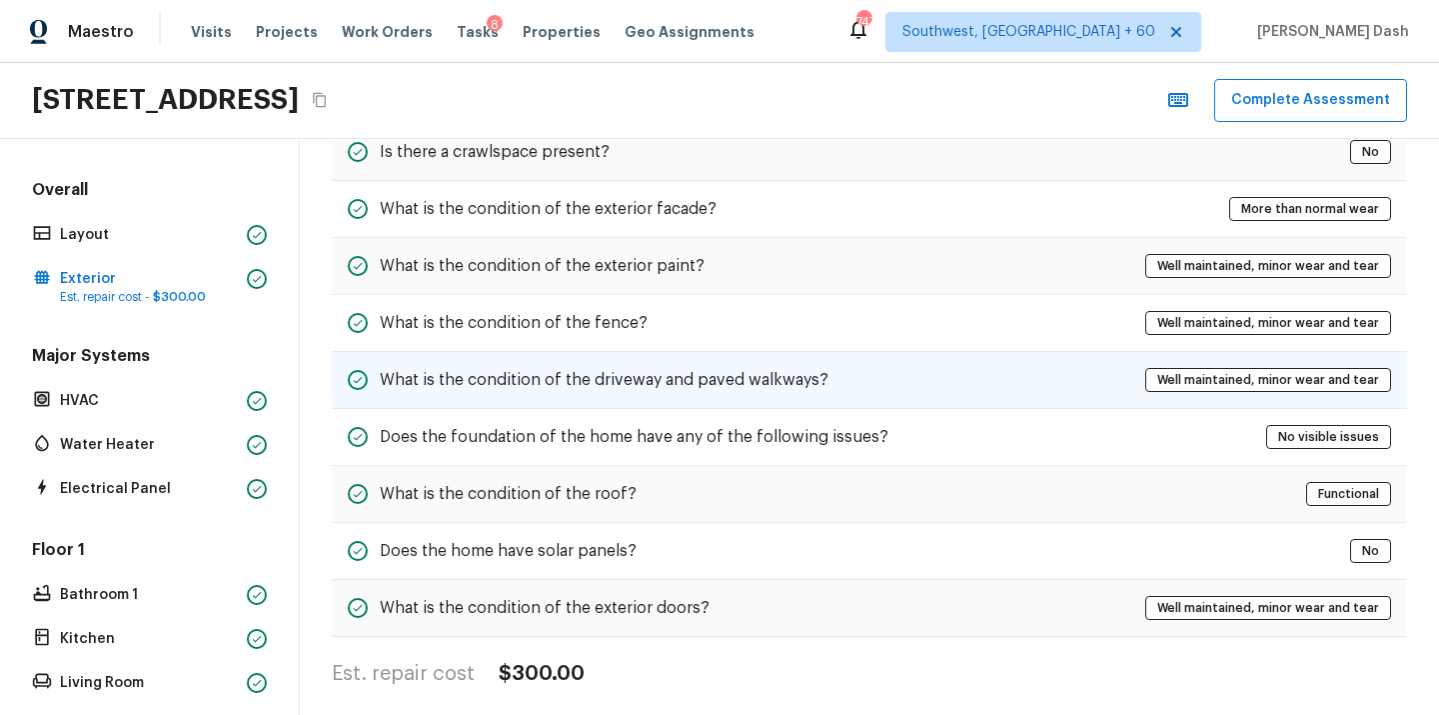
scroll to position [773, 0]
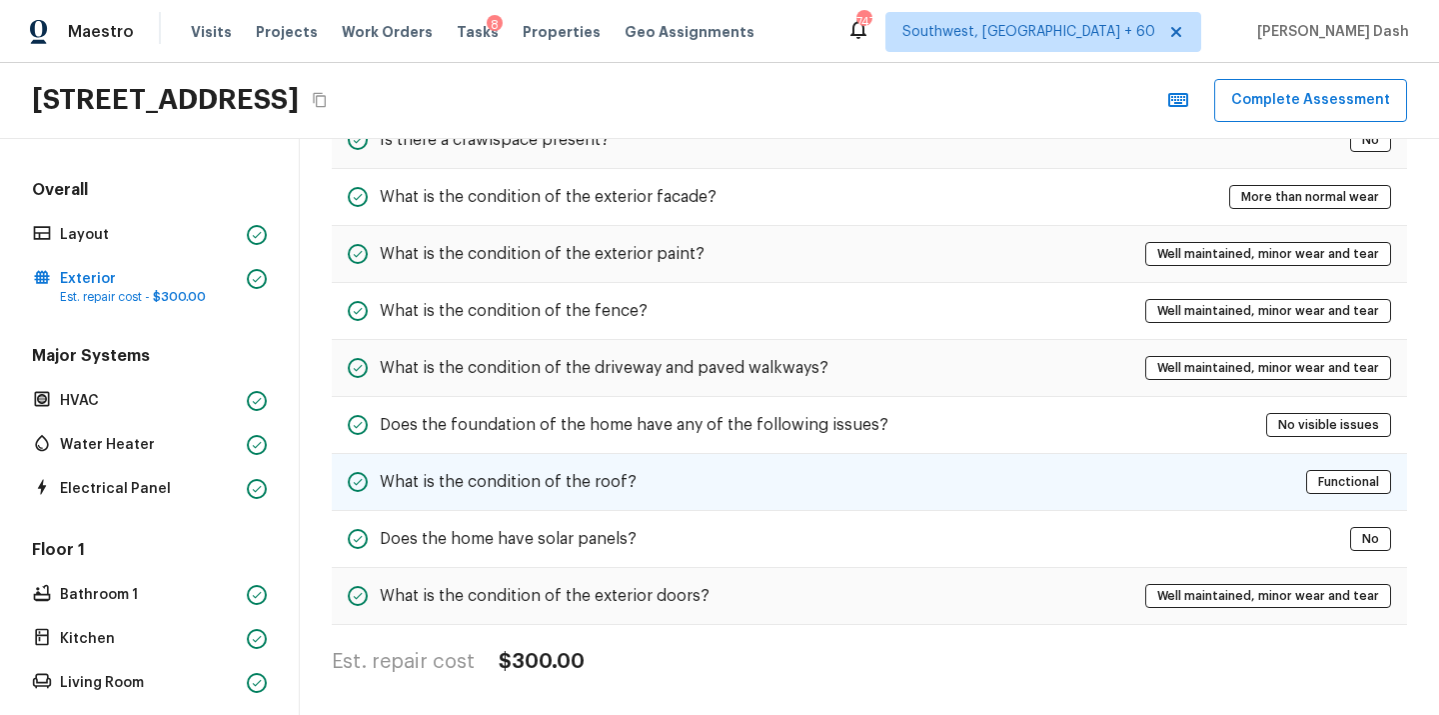
click at [571, 491] on h5 "What is the condition of the roof?" at bounding box center [508, 482] width 257 height 22
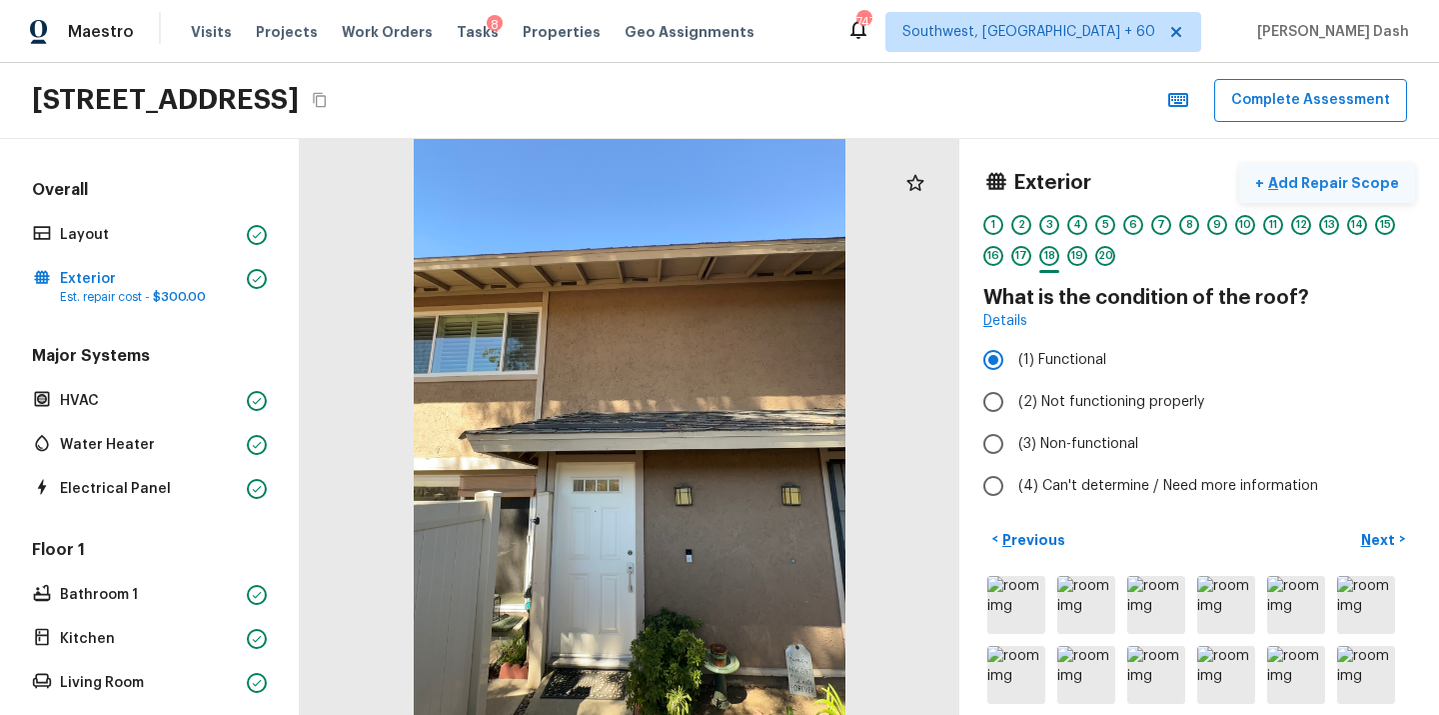
click at [1319, 186] on p "Add Repair Scope" at bounding box center [1331, 183] width 135 height 20
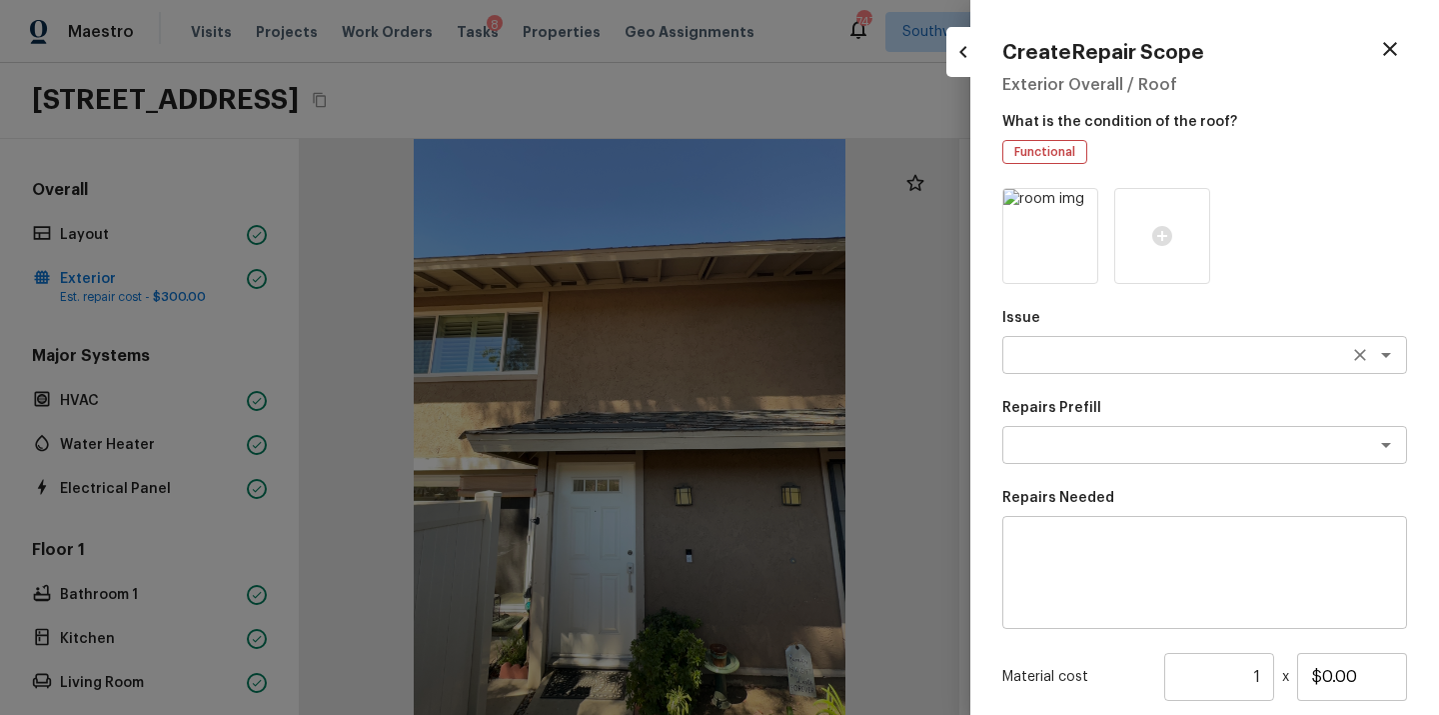
click at [1103, 364] on textarea at bounding box center [1177, 355] width 331 height 20
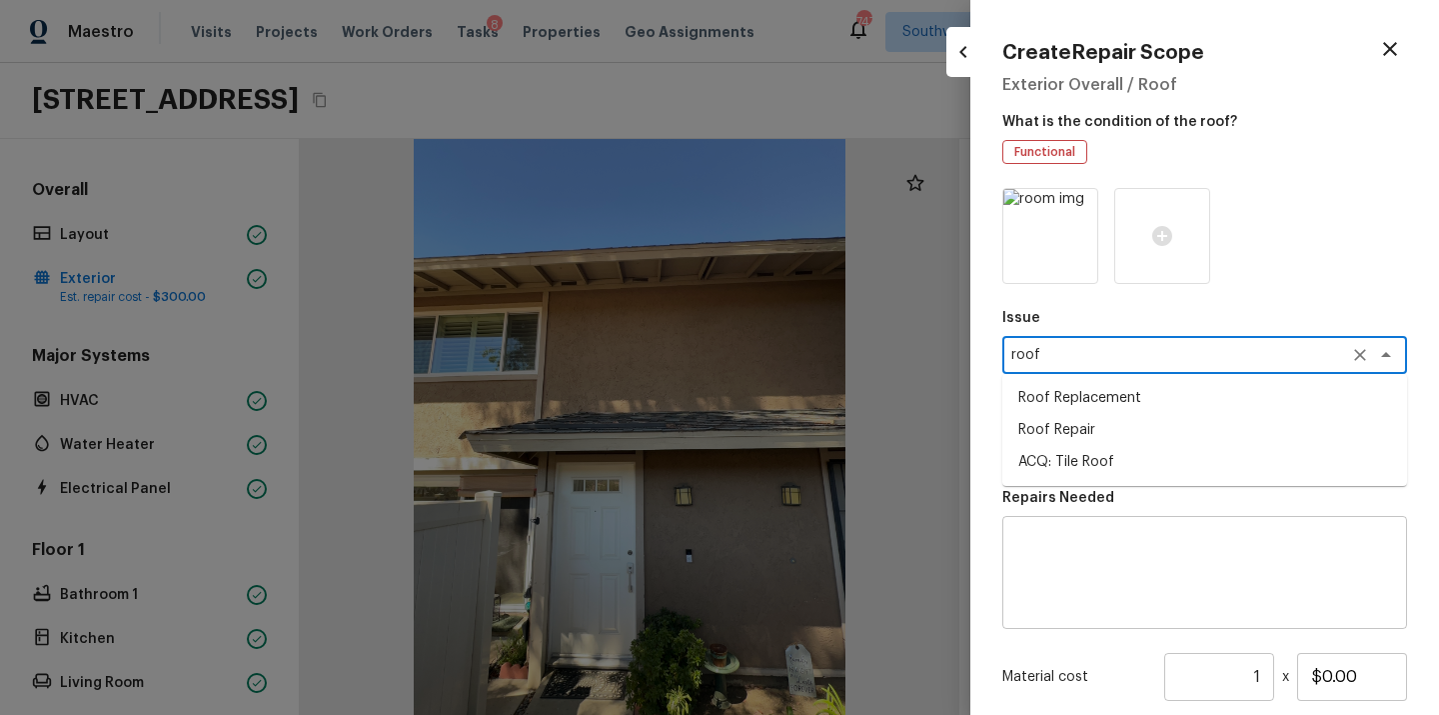
click at [1067, 429] on li "Roof Repair" at bounding box center [1205, 430] width 405 height 32
type textarea "Roof Repair"
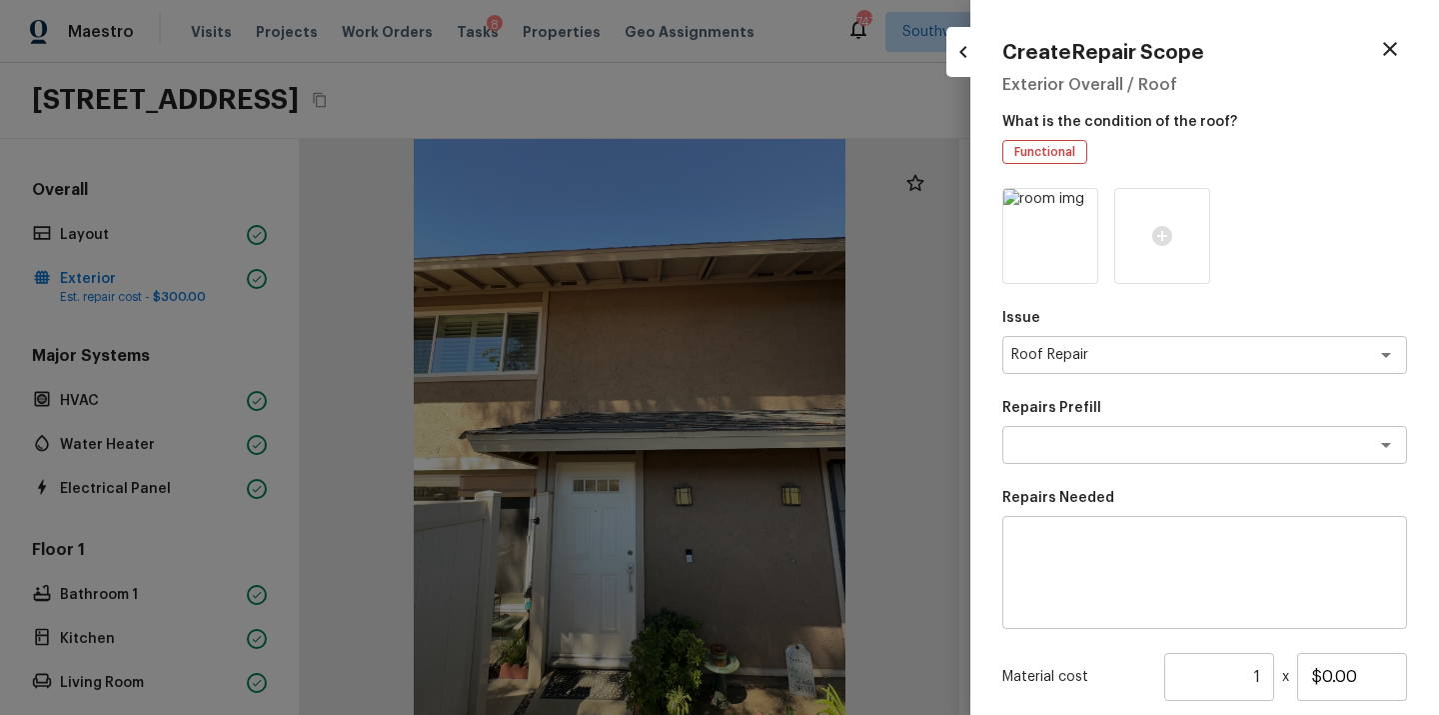
click at [1099, 467] on div "Issue Roof Repair x ​ Repairs Prefill x ​ Repairs Needed x ​ Material cost 1 ​ …" at bounding box center [1205, 538] width 405 height 700
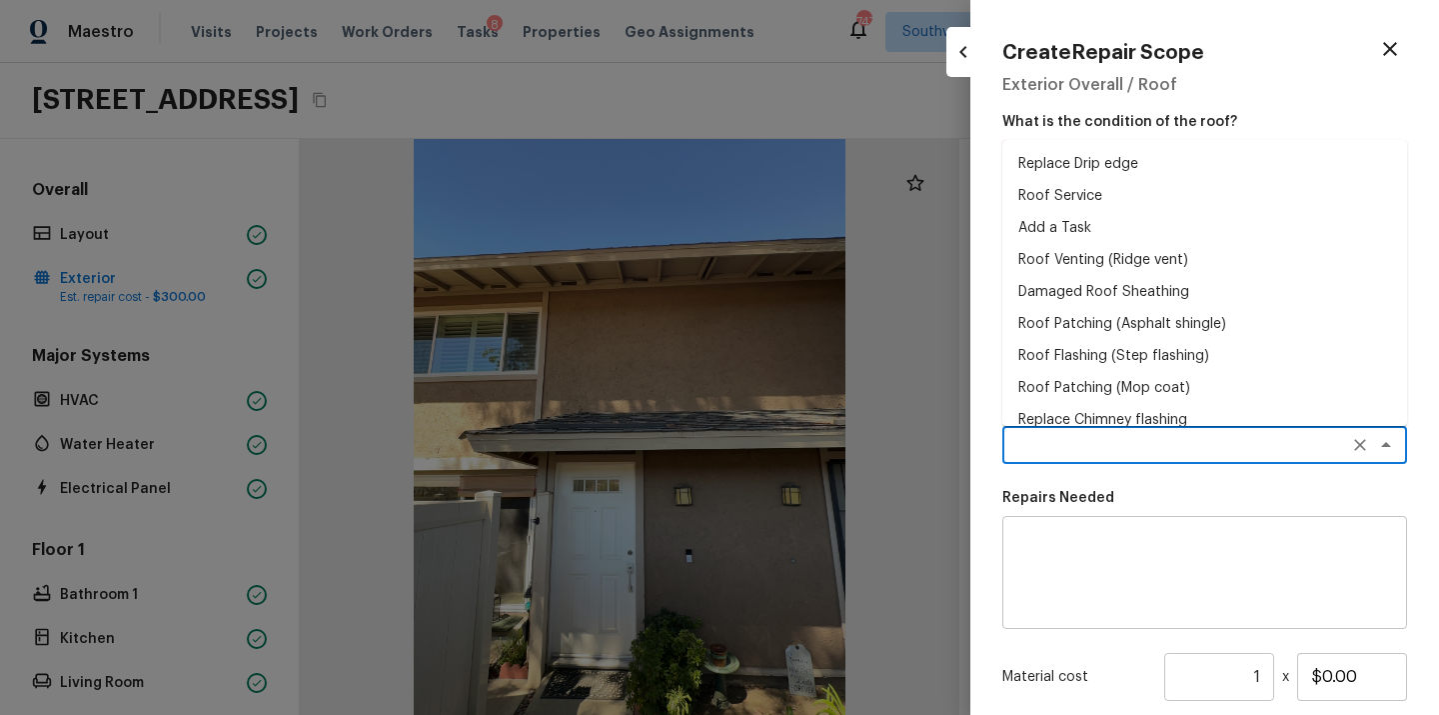
click at [1104, 454] on textarea at bounding box center [1177, 445] width 331 height 20
type textarea "r"
click at [1135, 477] on div "Issue Roof Repair x ​ Repairs Prefill x ​ Replace Drip edge Roof Service Add a …" at bounding box center [1205, 538] width 405 height 700
click at [1140, 436] on textarea at bounding box center [1177, 445] width 331 height 20
click at [1071, 228] on li "Add a Task" at bounding box center [1205, 228] width 405 height 32
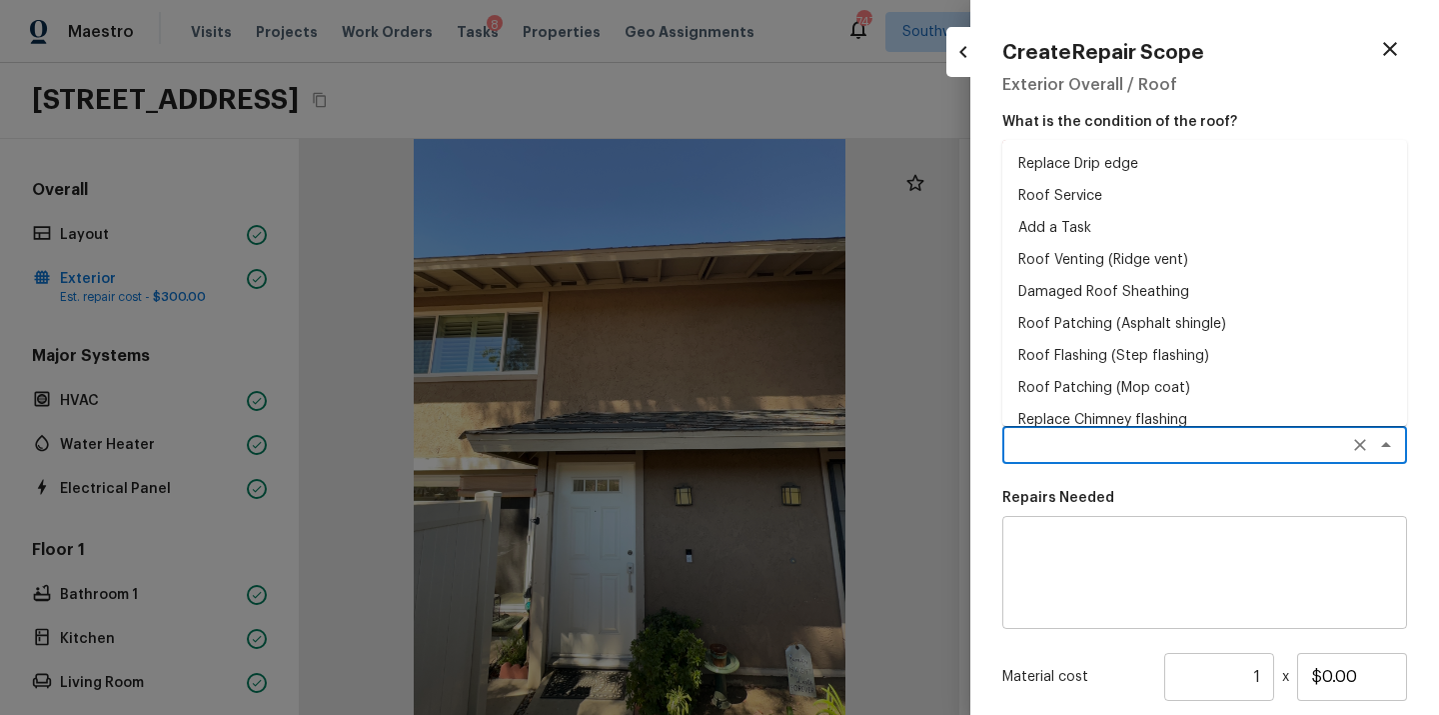
type textarea "Add a Task"
type textarea "HPM to detail"
type input "$1.00"
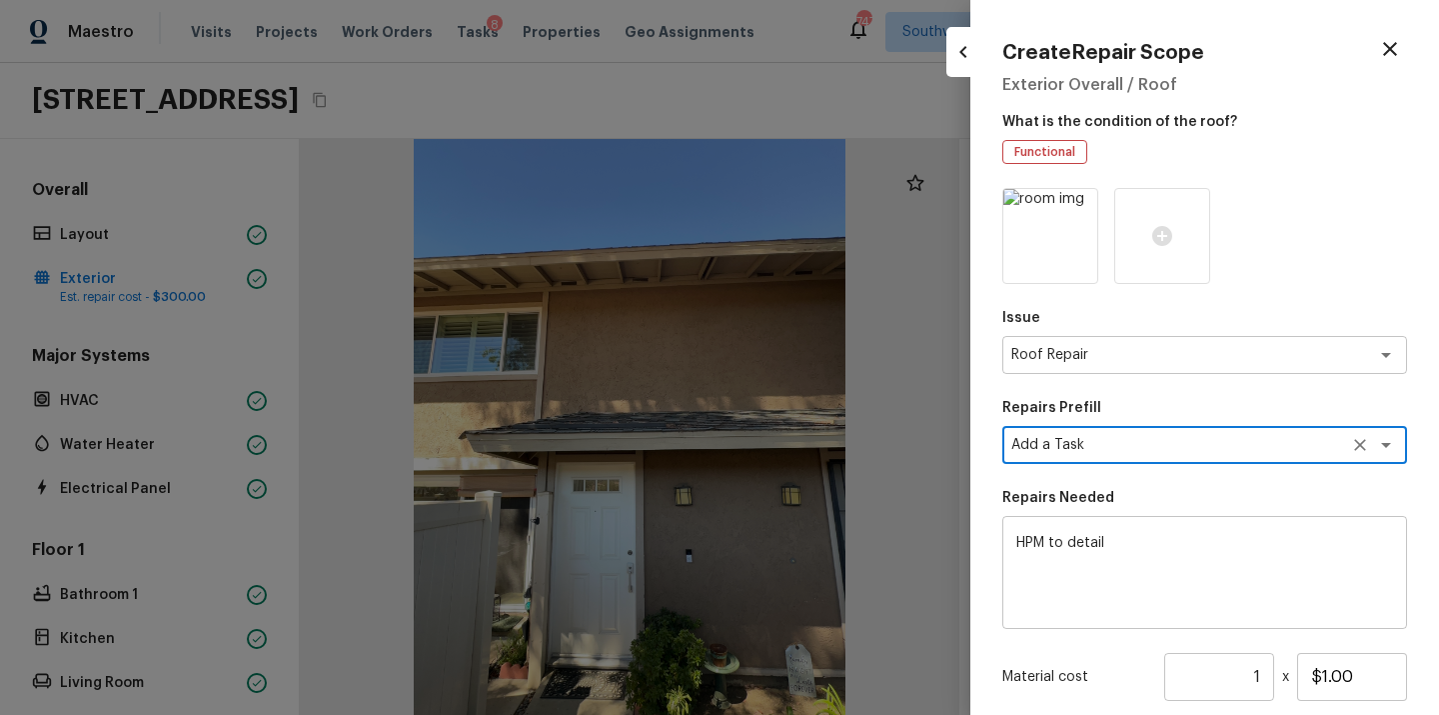
click at [1123, 540] on textarea "HPM to detail" at bounding box center [1205, 573] width 377 height 80
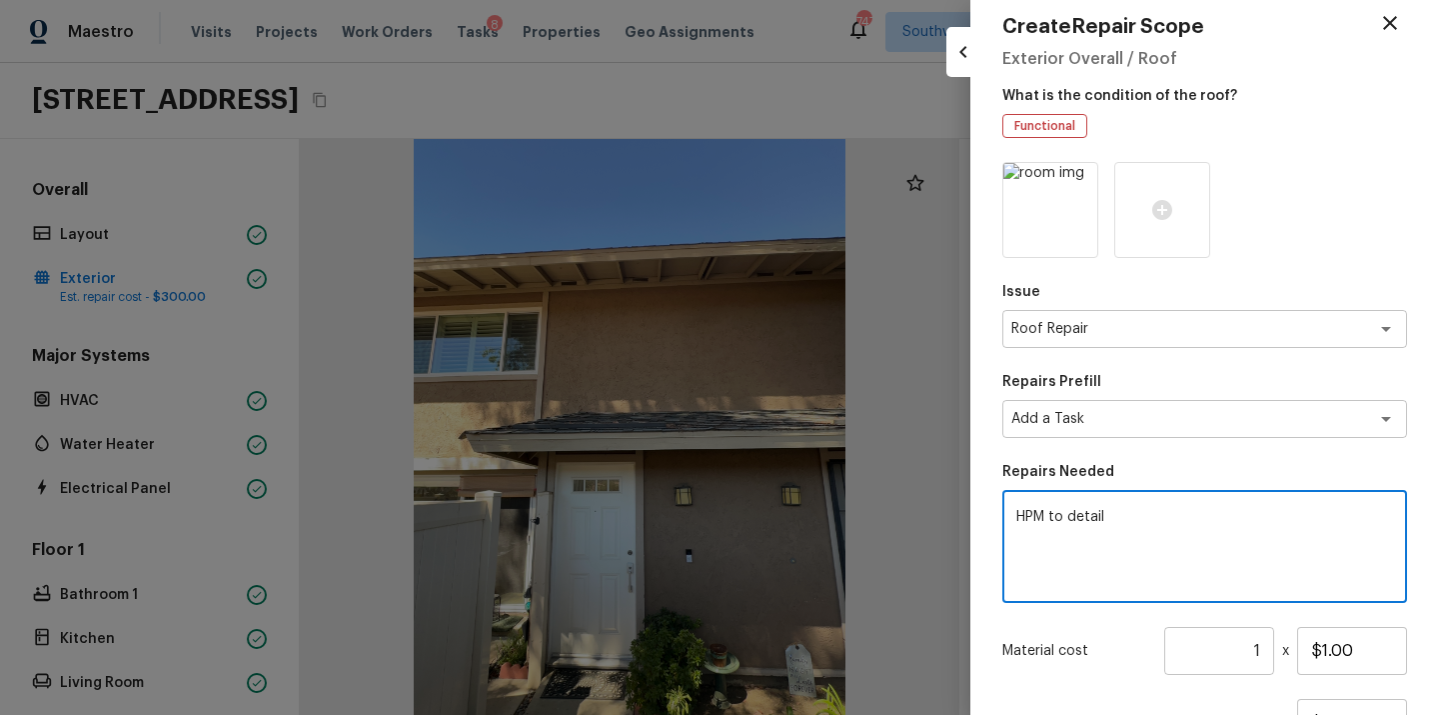
scroll to position [60, 0]
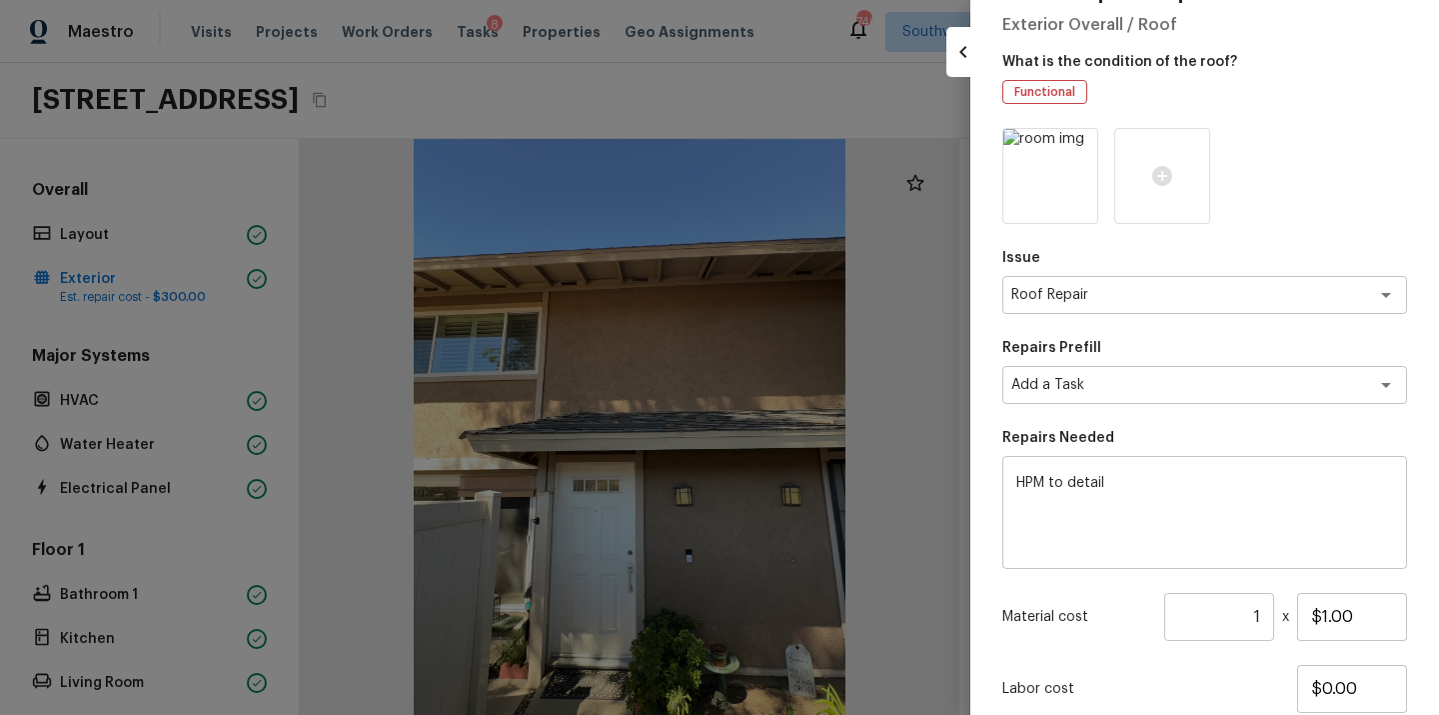
click at [842, 487] on div at bounding box center [719, 357] width 1439 height 715
type input "$0.00"
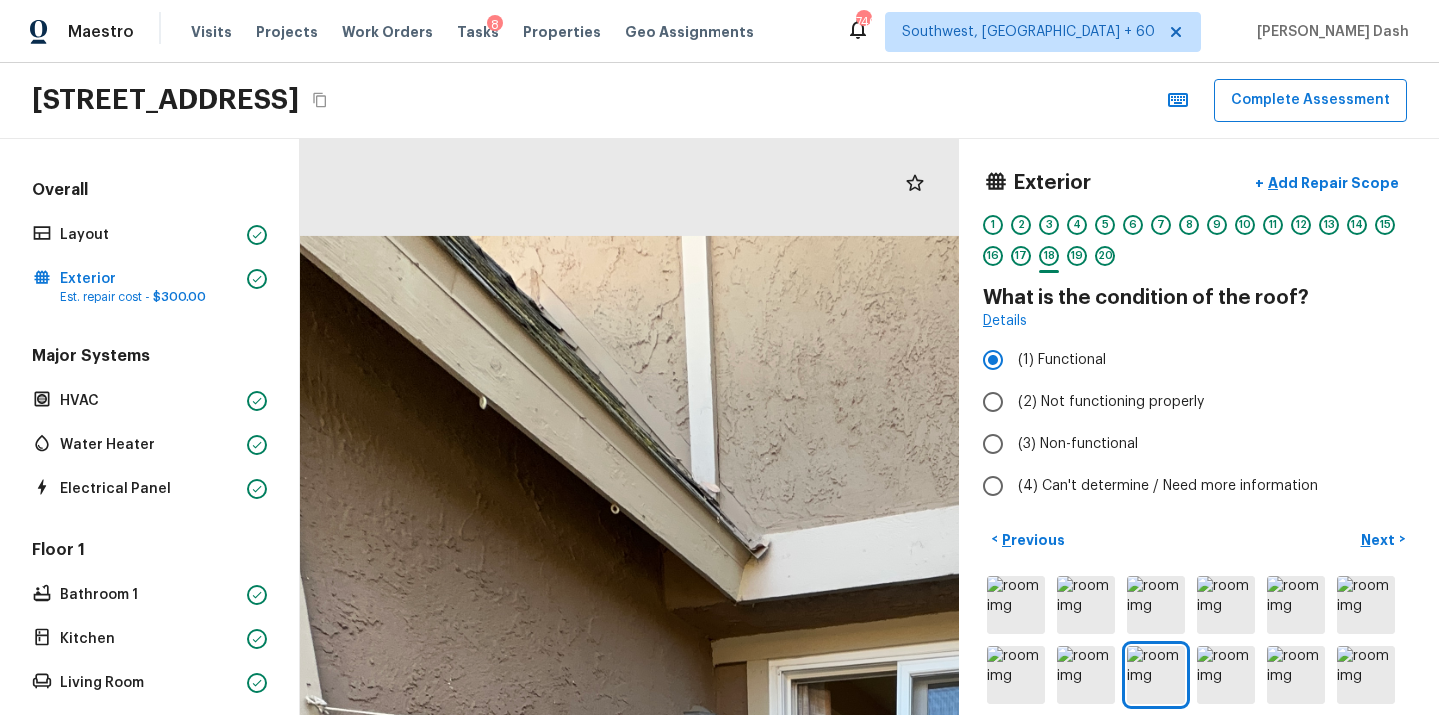
drag, startPoint x: 535, startPoint y: 209, endPoint x: 619, endPoint y: 464, distance: 268.4
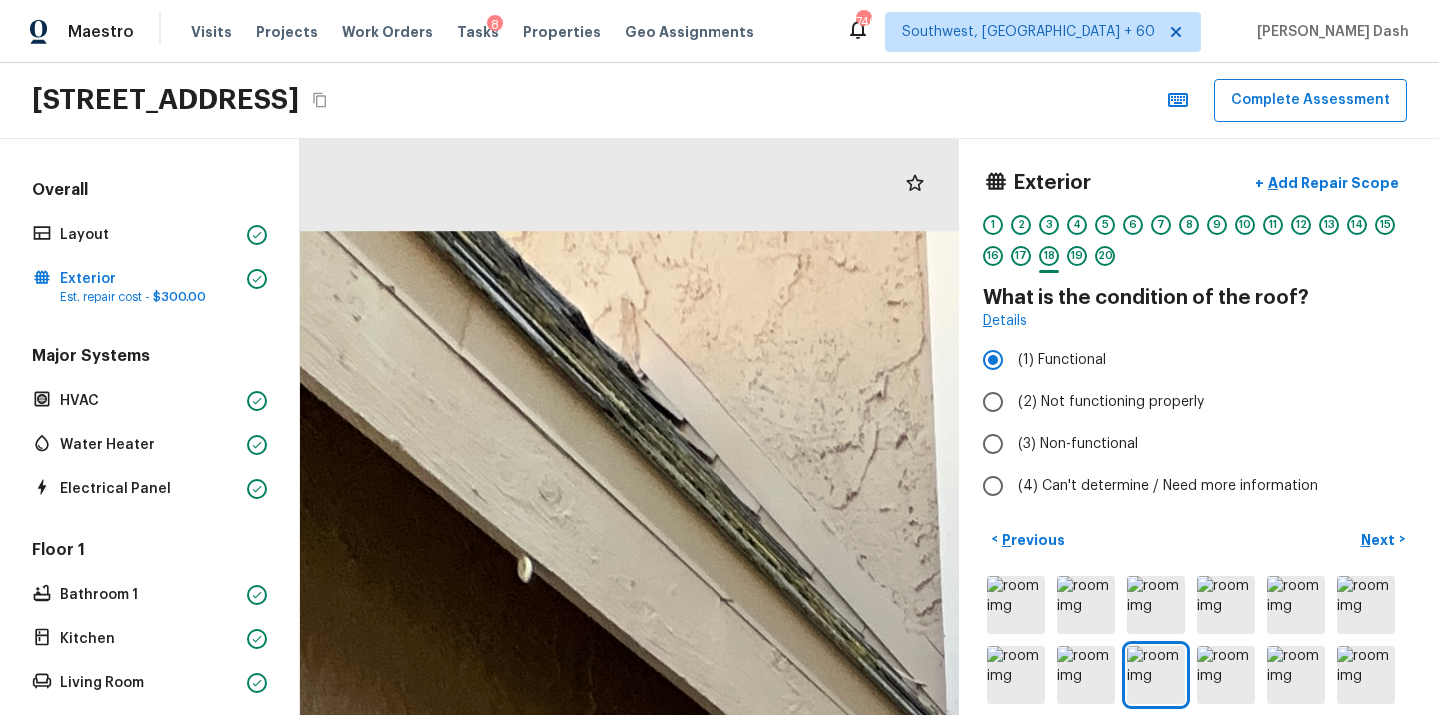
drag, startPoint x: 497, startPoint y: 189, endPoint x: 545, endPoint y: 342, distance: 160.3
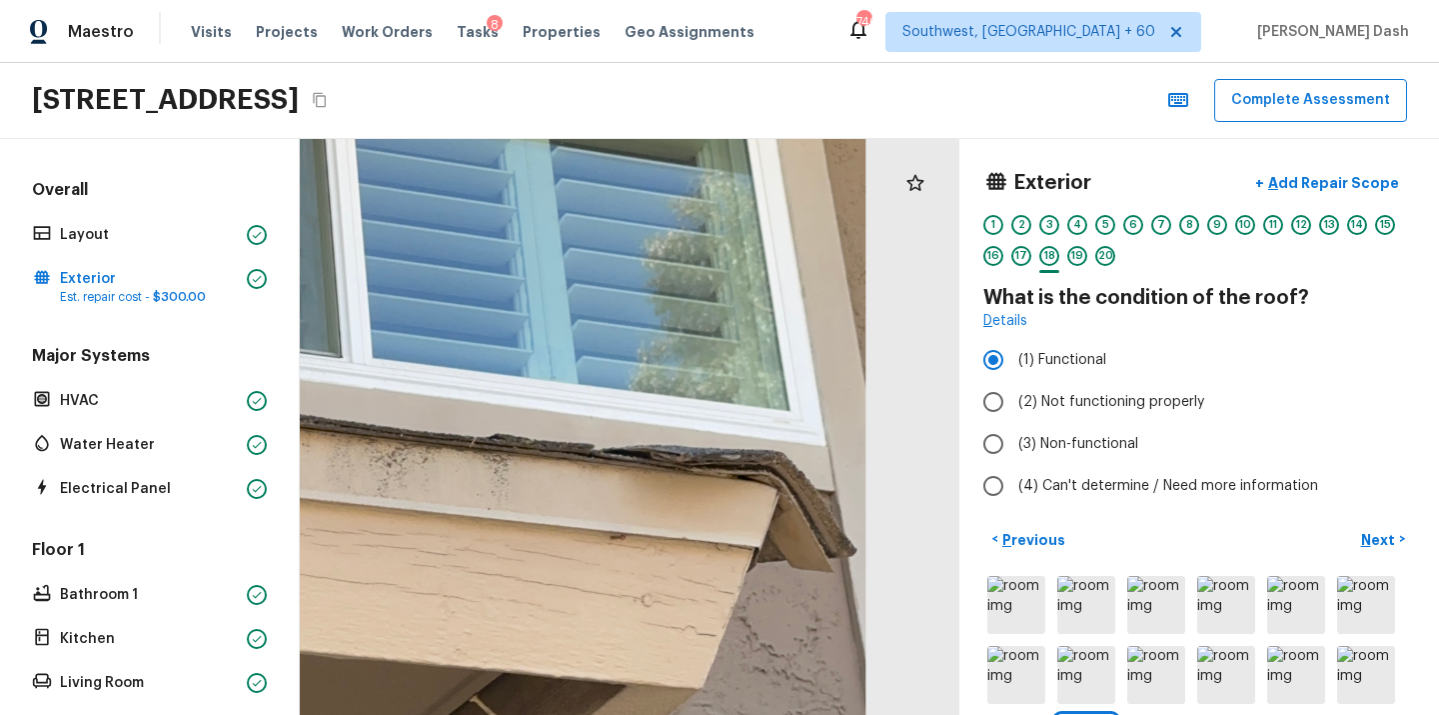
drag, startPoint x: 770, startPoint y: 486, endPoint x: 537, endPoint y: 475, distance: 233.2
click at [537, 475] on div at bounding box center [349, 227] width 1578 height 1377
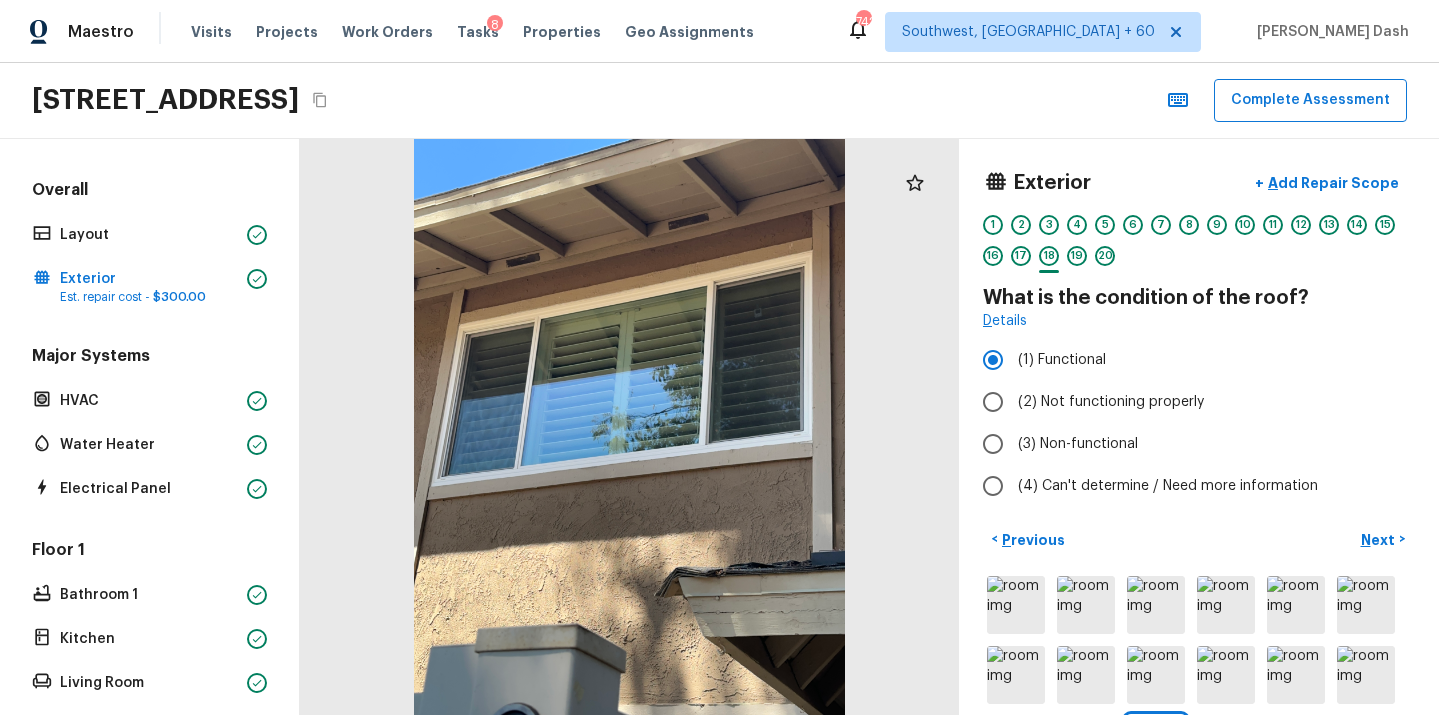
click at [328, 106] on icon "Copy Address" at bounding box center [320, 100] width 16 height 16
click at [328, 103] on icon "Copy Address" at bounding box center [320, 100] width 16 height 16
click at [142, 269] on p "Exterior" at bounding box center [149, 279] width 179 height 20
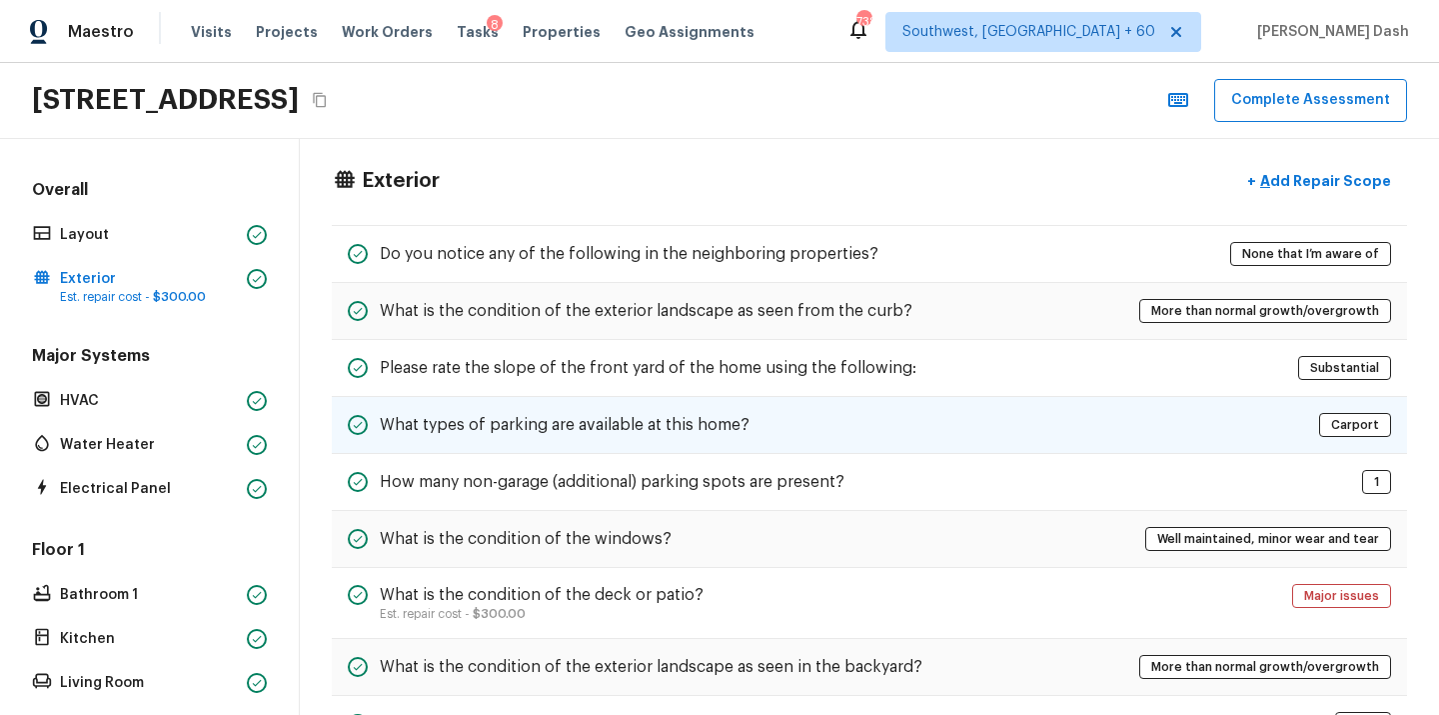
scroll to position [773, 0]
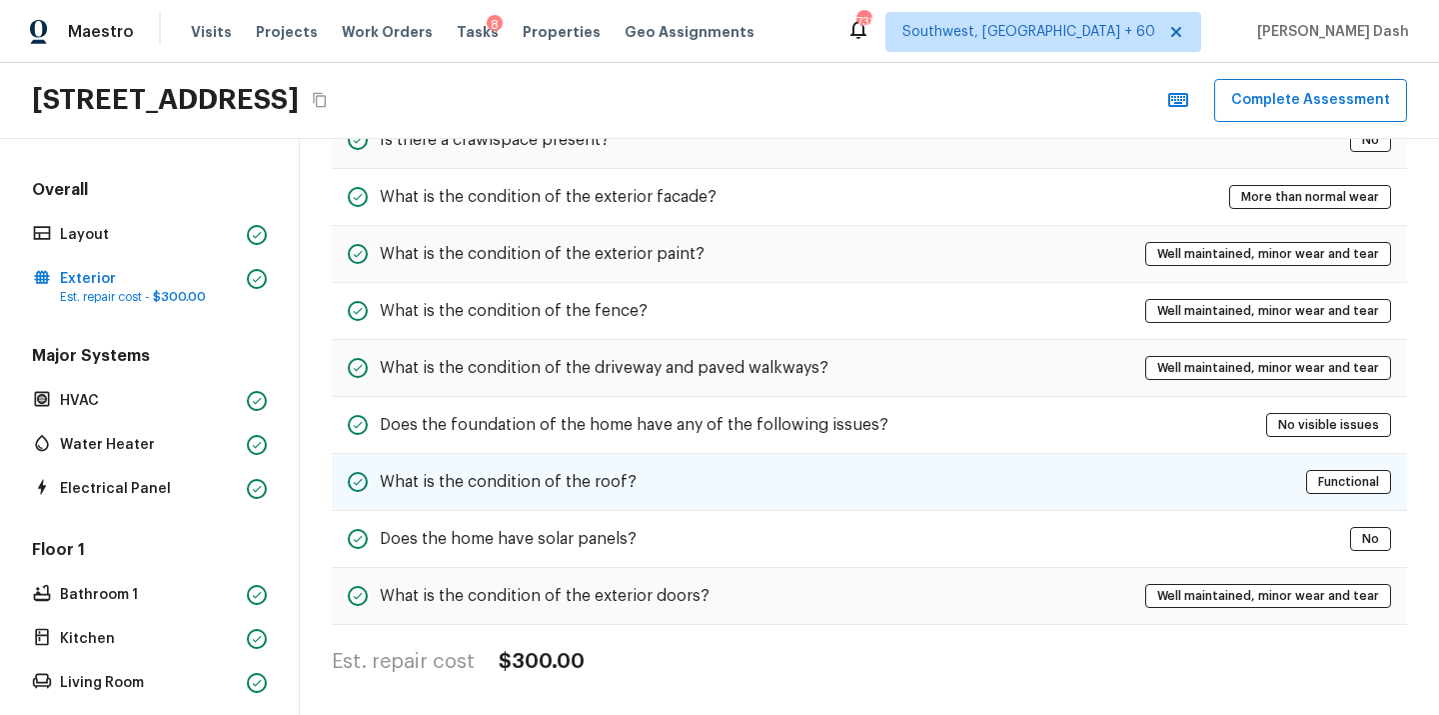
click at [1034, 481] on div "What is the condition of the roof? Functional" at bounding box center [870, 482] width 1076 height 57
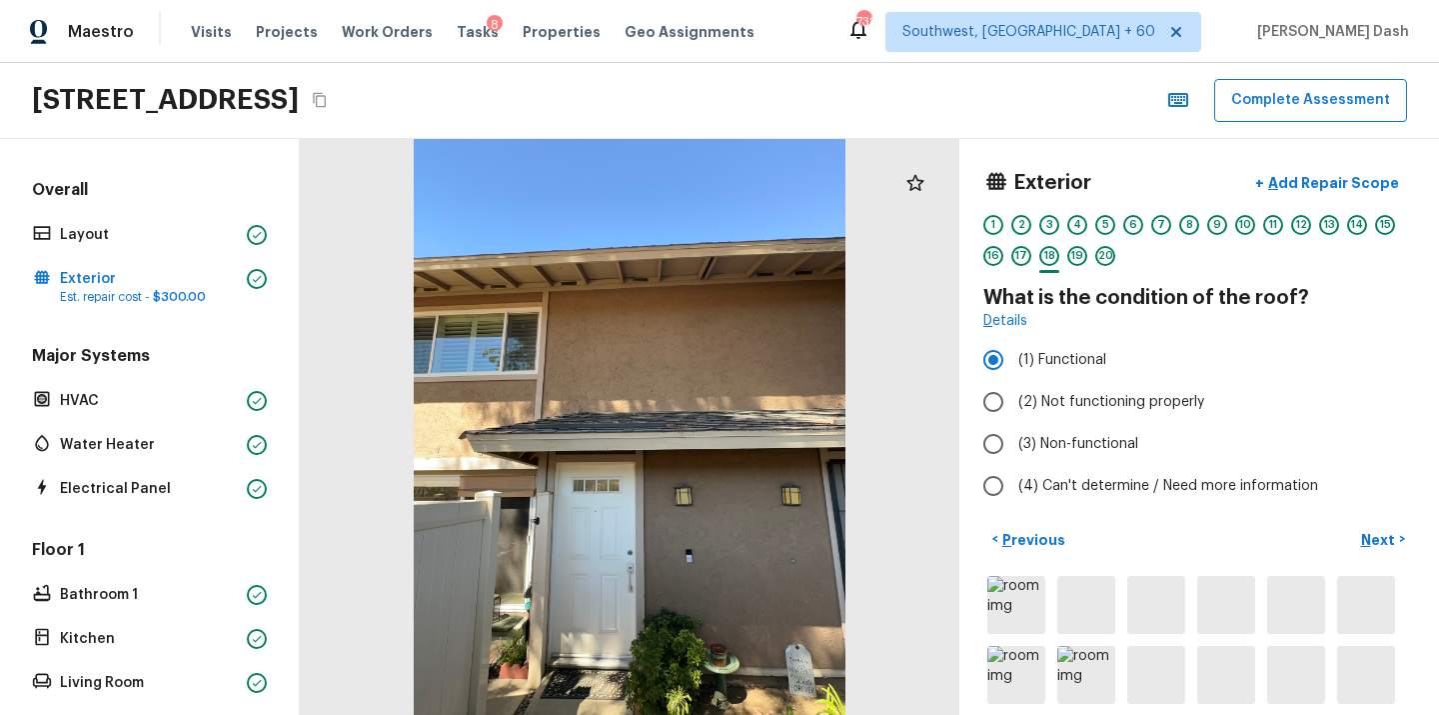
scroll to position [0, 0]
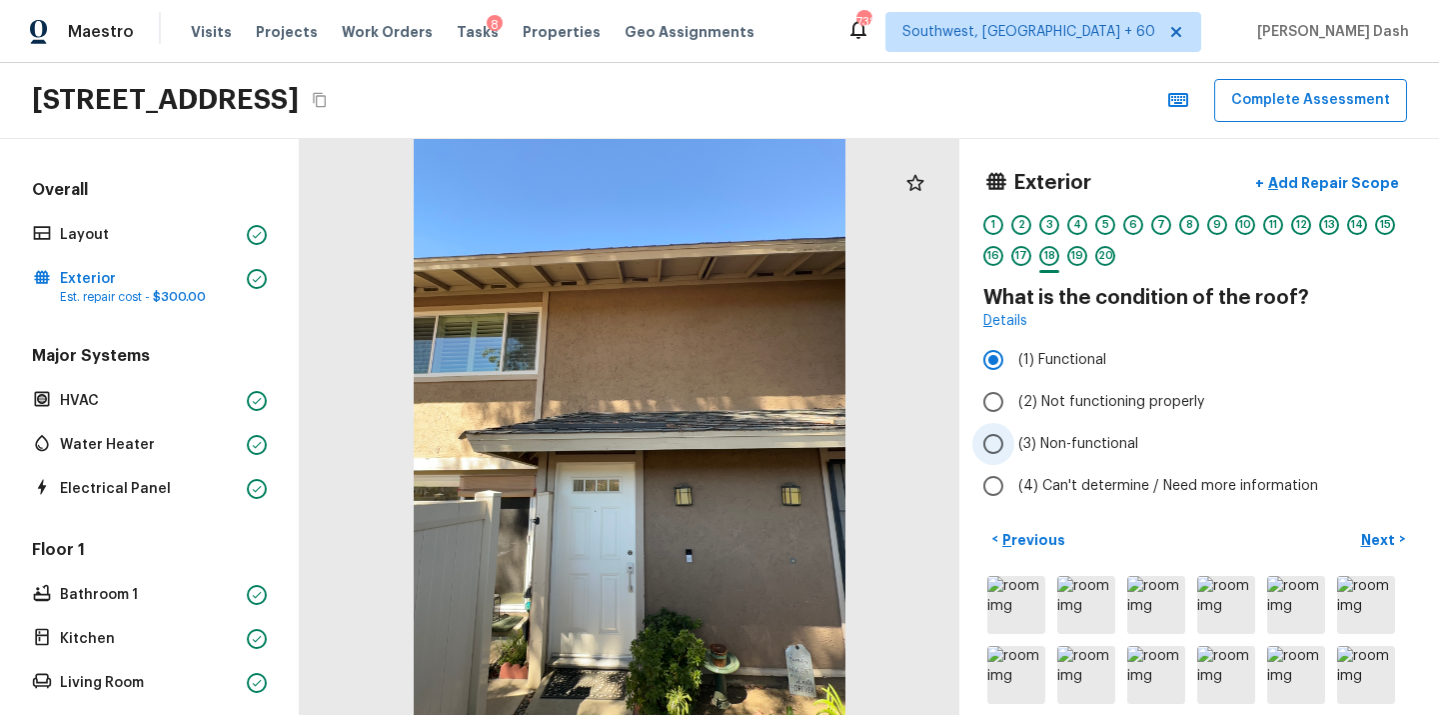
click at [1070, 440] on span "(3) Non-functional" at bounding box center [1079, 444] width 120 height 20
click at [1015, 440] on input "(3) Non-functional" at bounding box center [994, 444] width 42 height 42
radio input "true"
click at [1073, 398] on span "(2) Not functioning properly" at bounding box center [1112, 402] width 186 height 20
click at [1015, 398] on input "(2) Not functioning properly" at bounding box center [994, 402] width 42 height 42
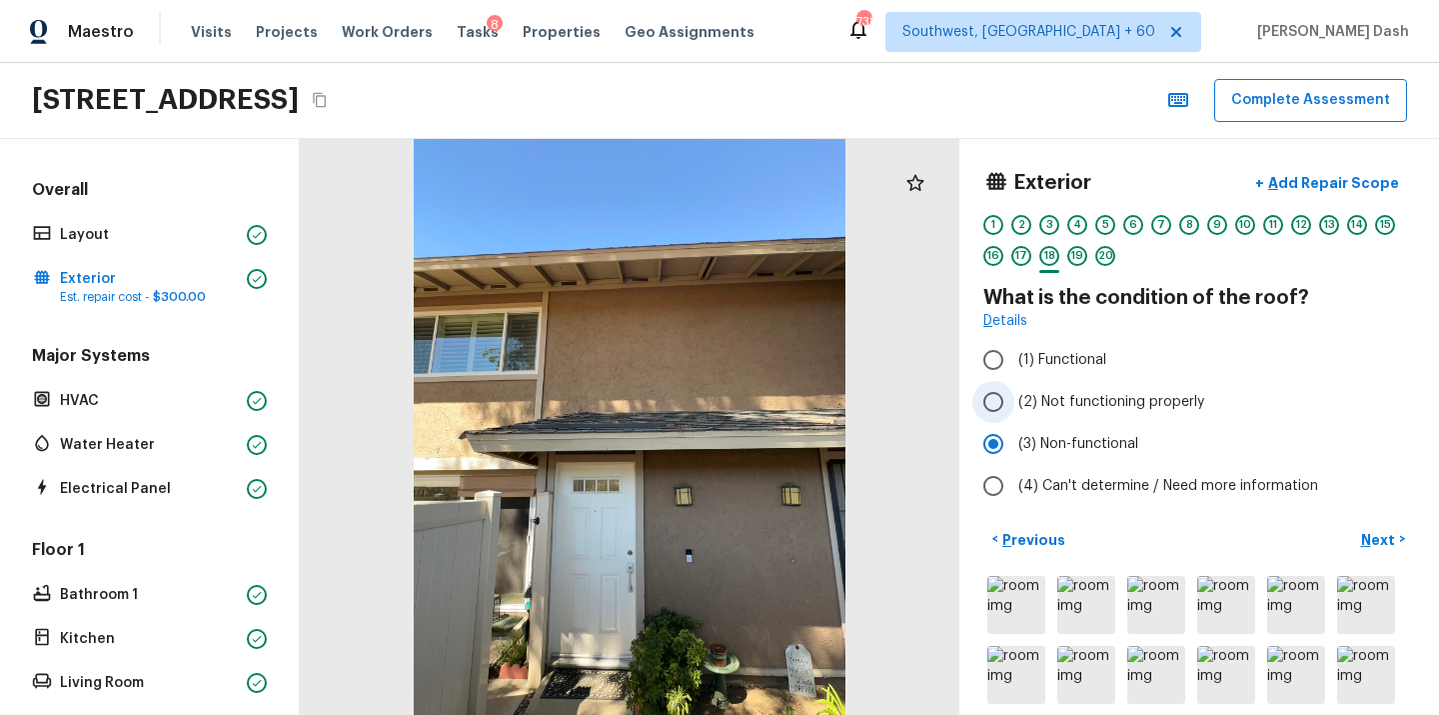
radio input "true"
click at [1318, 188] on p "Add Repair Scope" at bounding box center [1331, 183] width 135 height 20
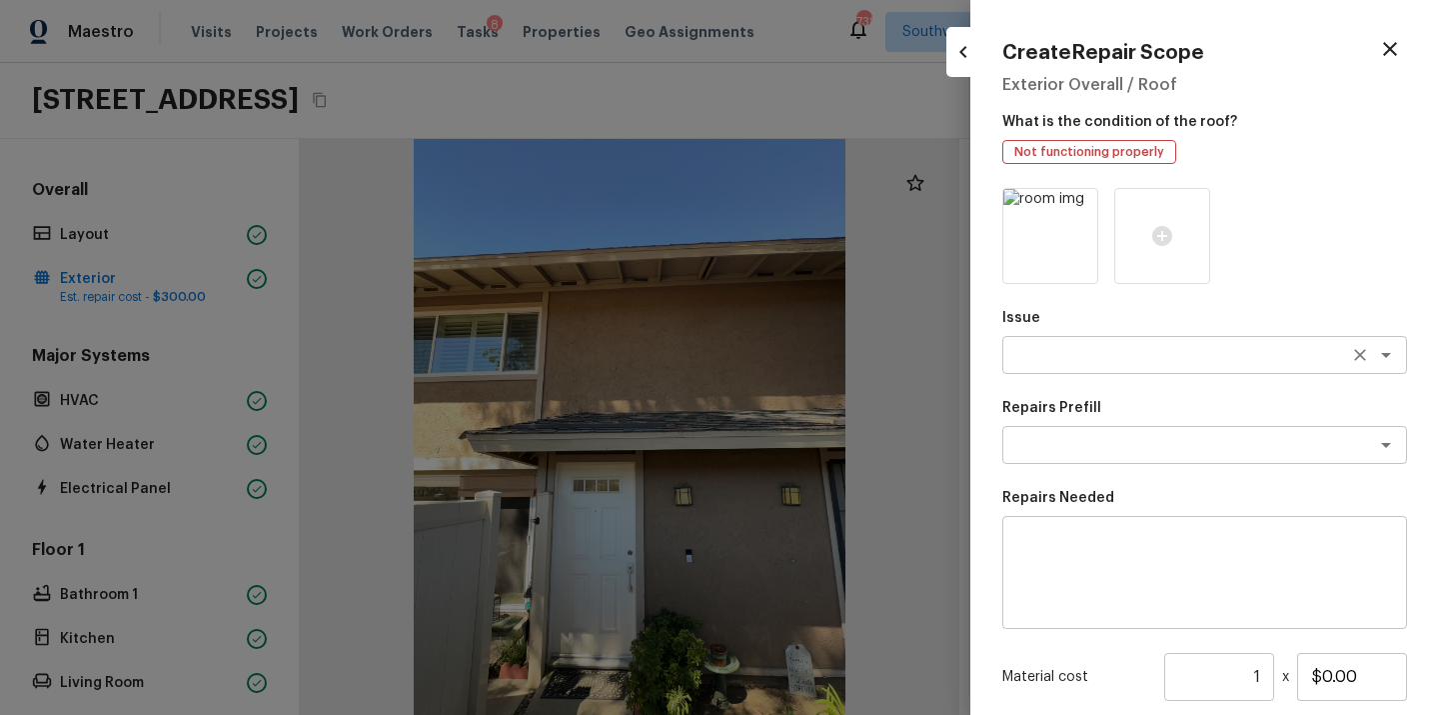
click at [1104, 350] on textarea at bounding box center [1177, 355] width 331 height 20
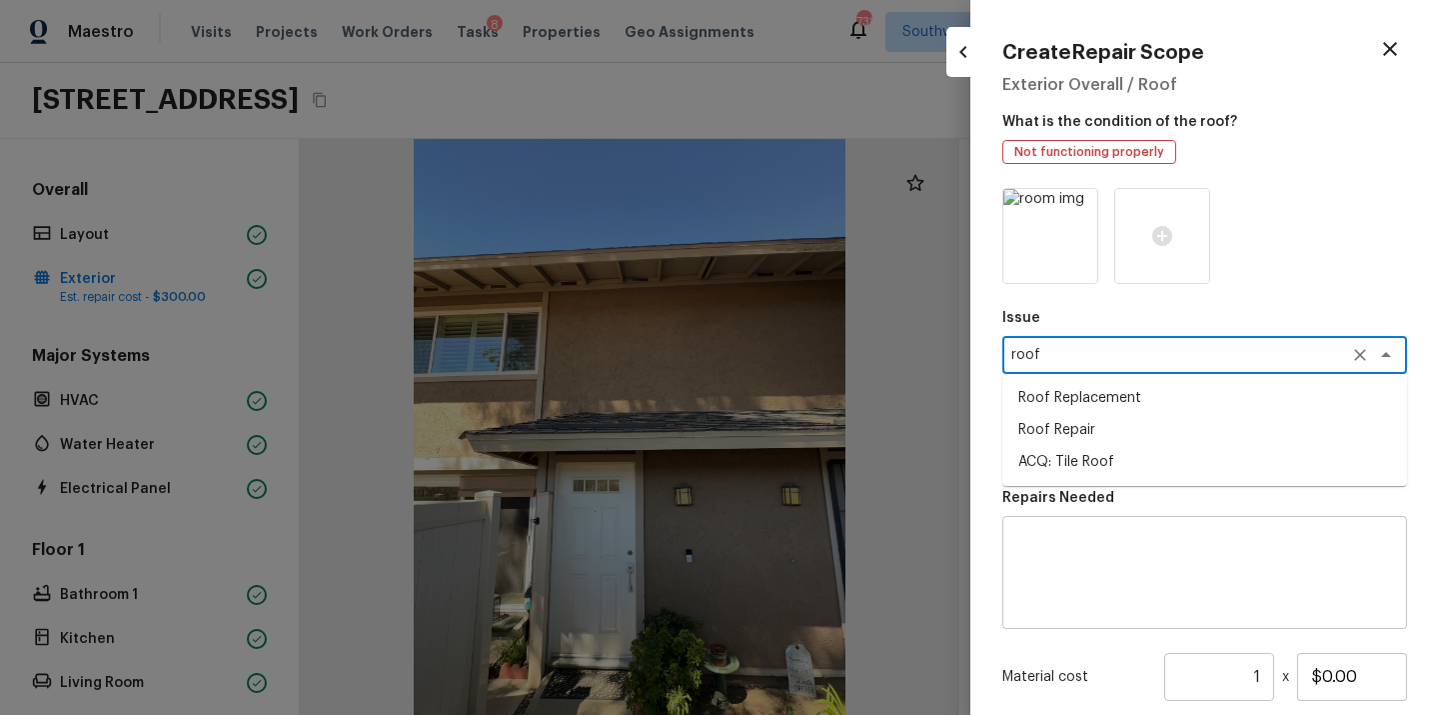
click at [1113, 401] on li "Roof Replacement" at bounding box center [1205, 398] width 405 height 32
type textarea "Roof Replacement"
click at [1096, 437] on textarea at bounding box center [1177, 445] width 331 height 20
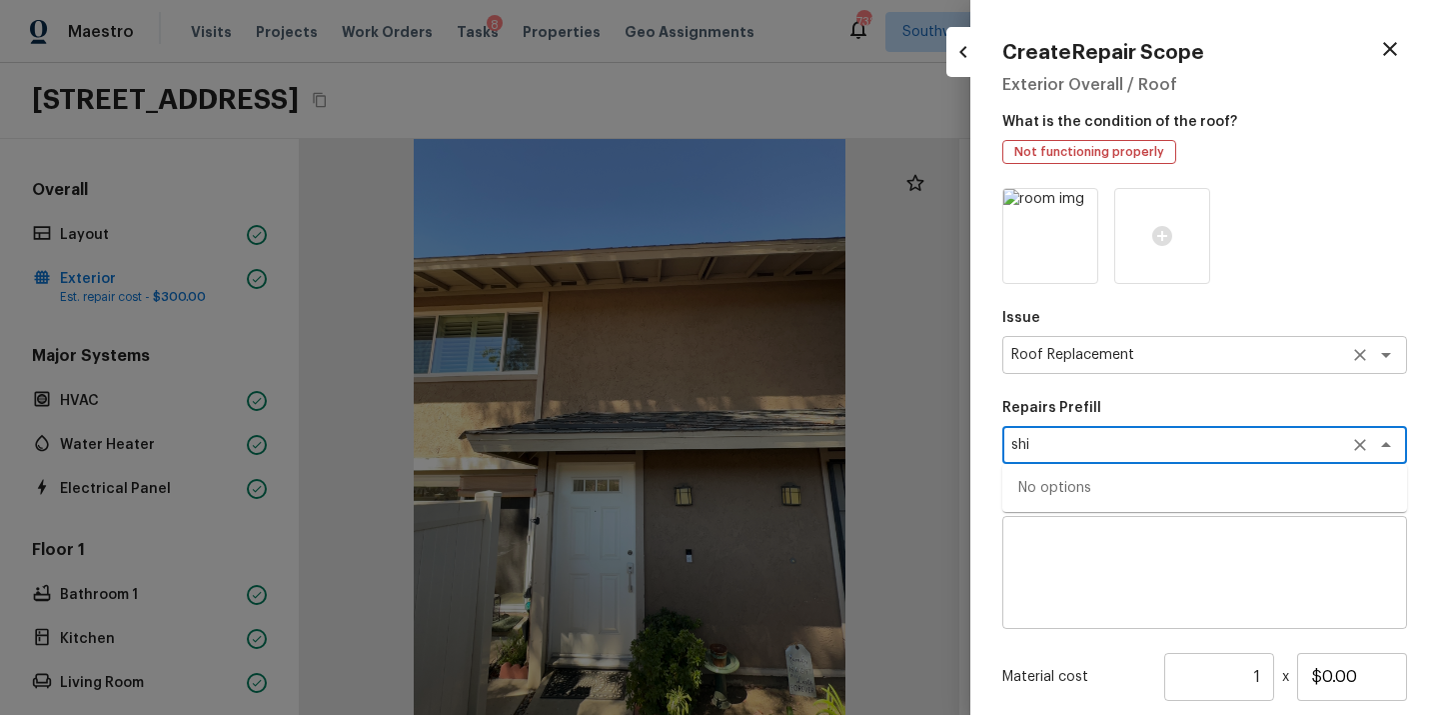
type textarea "shi"
click at [1155, 356] on textarea "Roof Replacement" at bounding box center [1177, 355] width 331 height 20
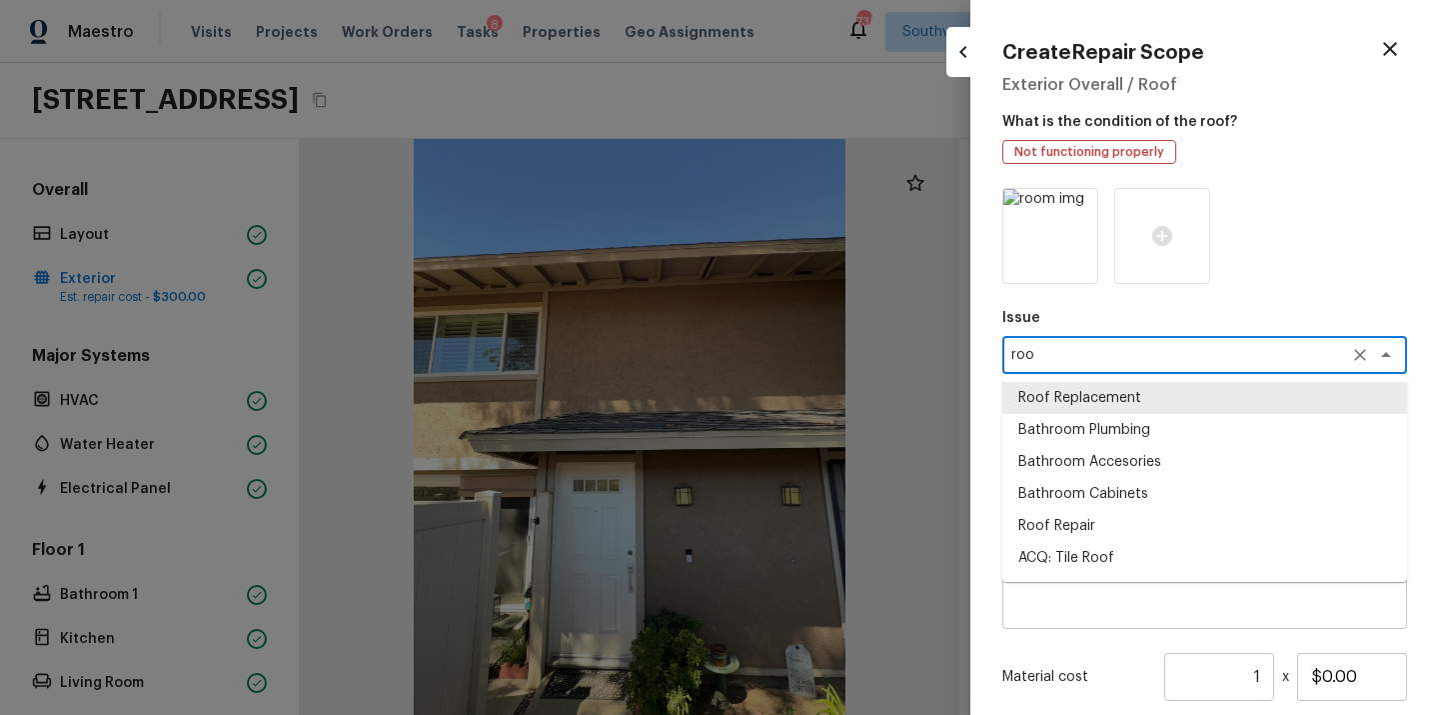
click at [1086, 403] on li "Roof Replacement" at bounding box center [1205, 398] width 405 height 32
type textarea "Roof Replacement"
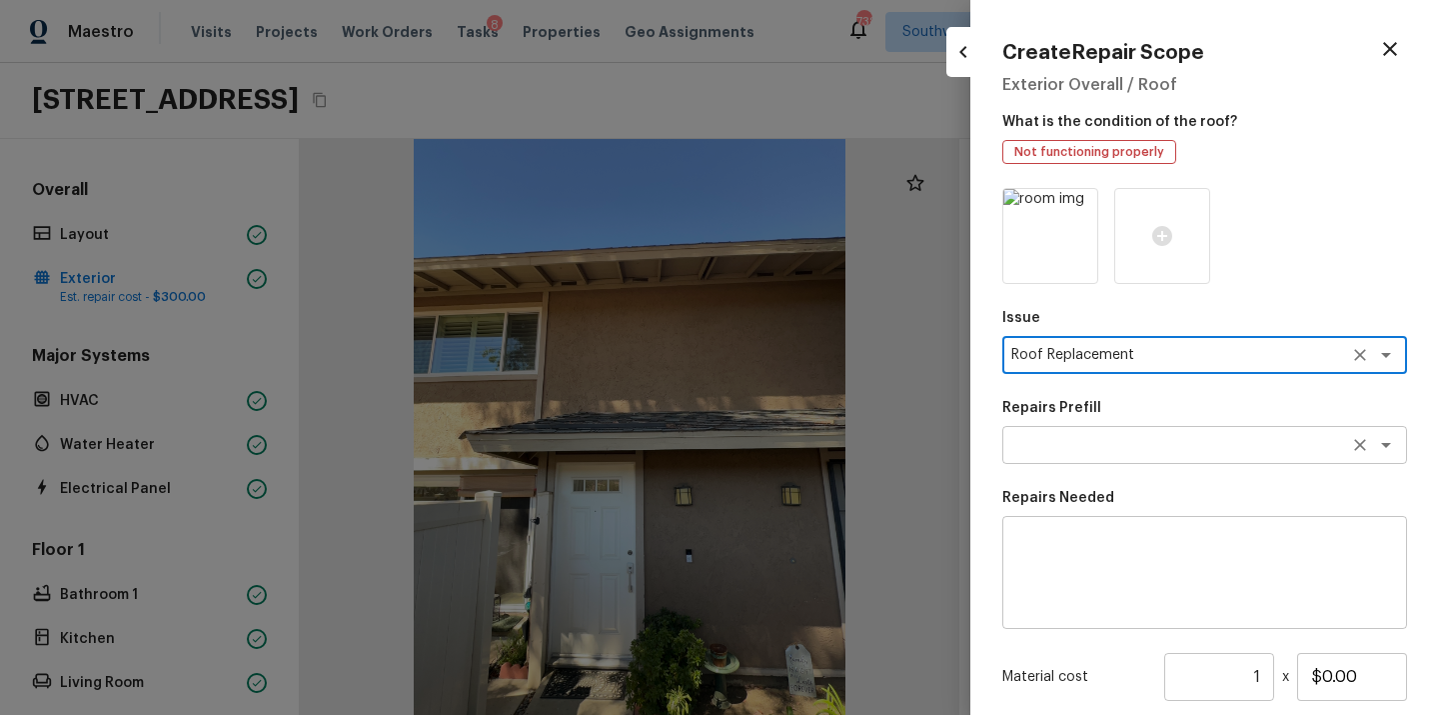
click at [1070, 445] on textarea at bounding box center [1177, 445] width 331 height 20
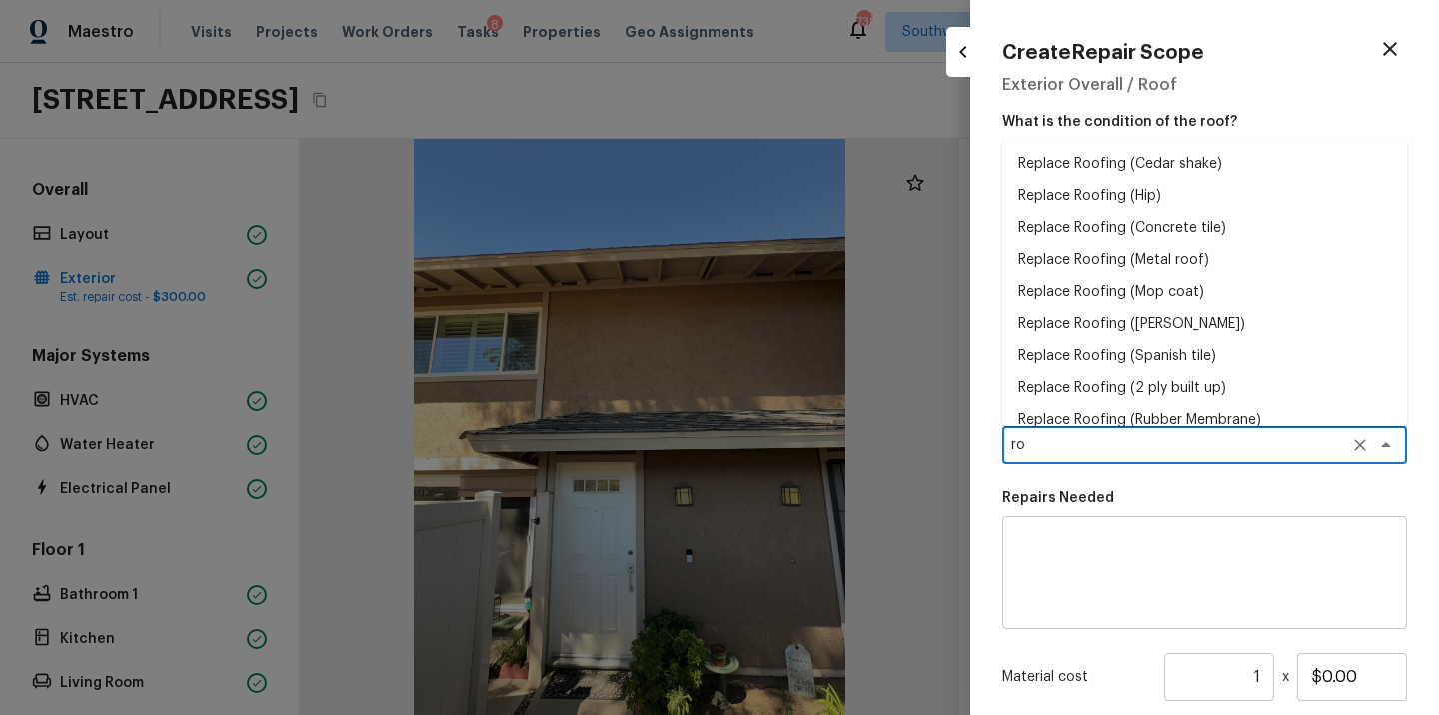
type textarea "r"
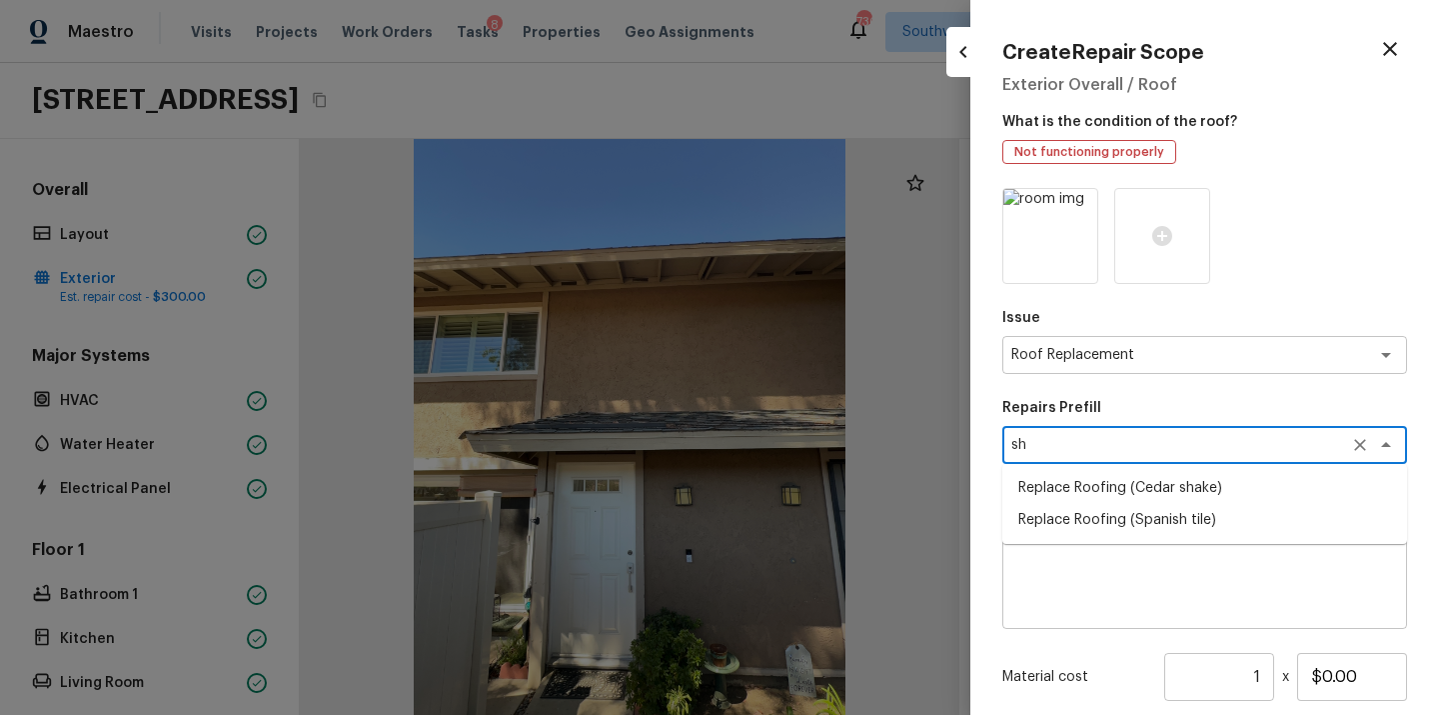
type textarea "s"
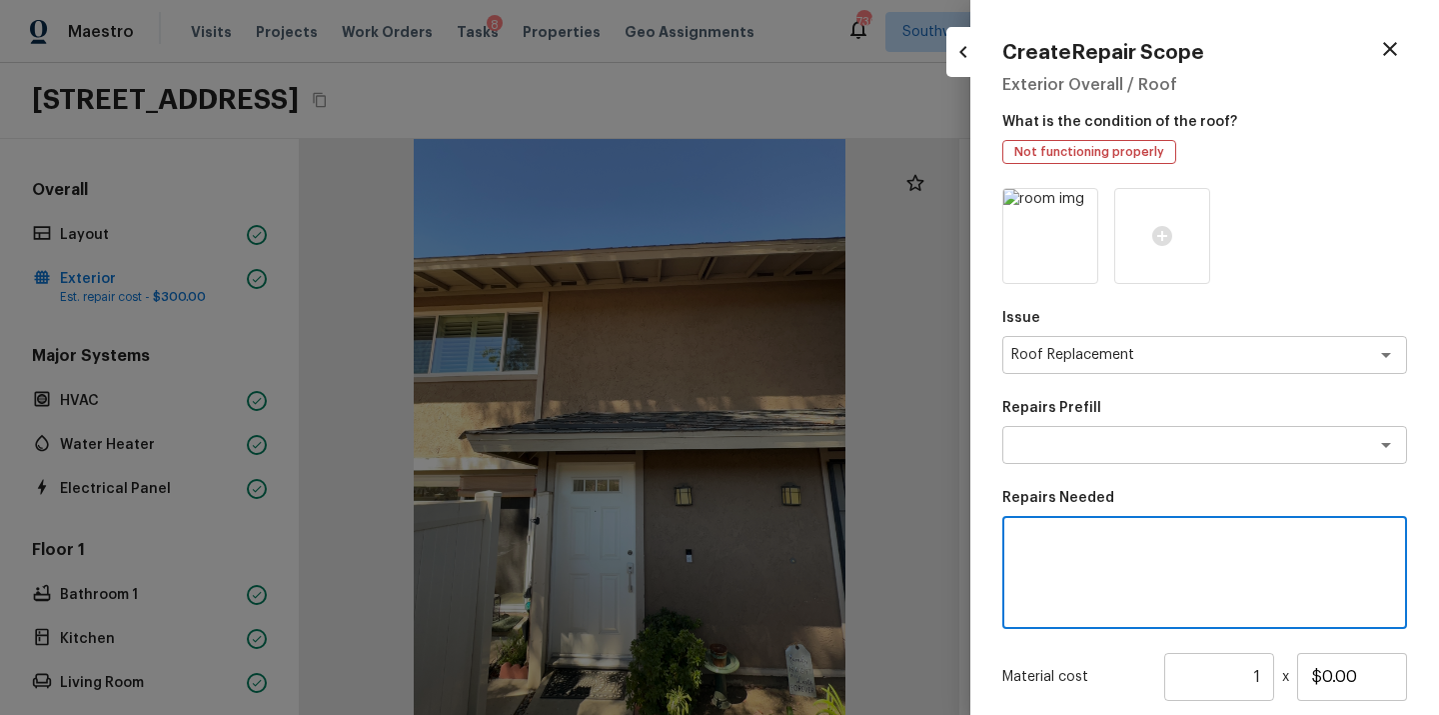
click at [1260, 534] on textarea at bounding box center [1205, 573] width 377 height 80
click at [1188, 362] on textarea "Roof Replacement" at bounding box center [1177, 355] width 331 height 20
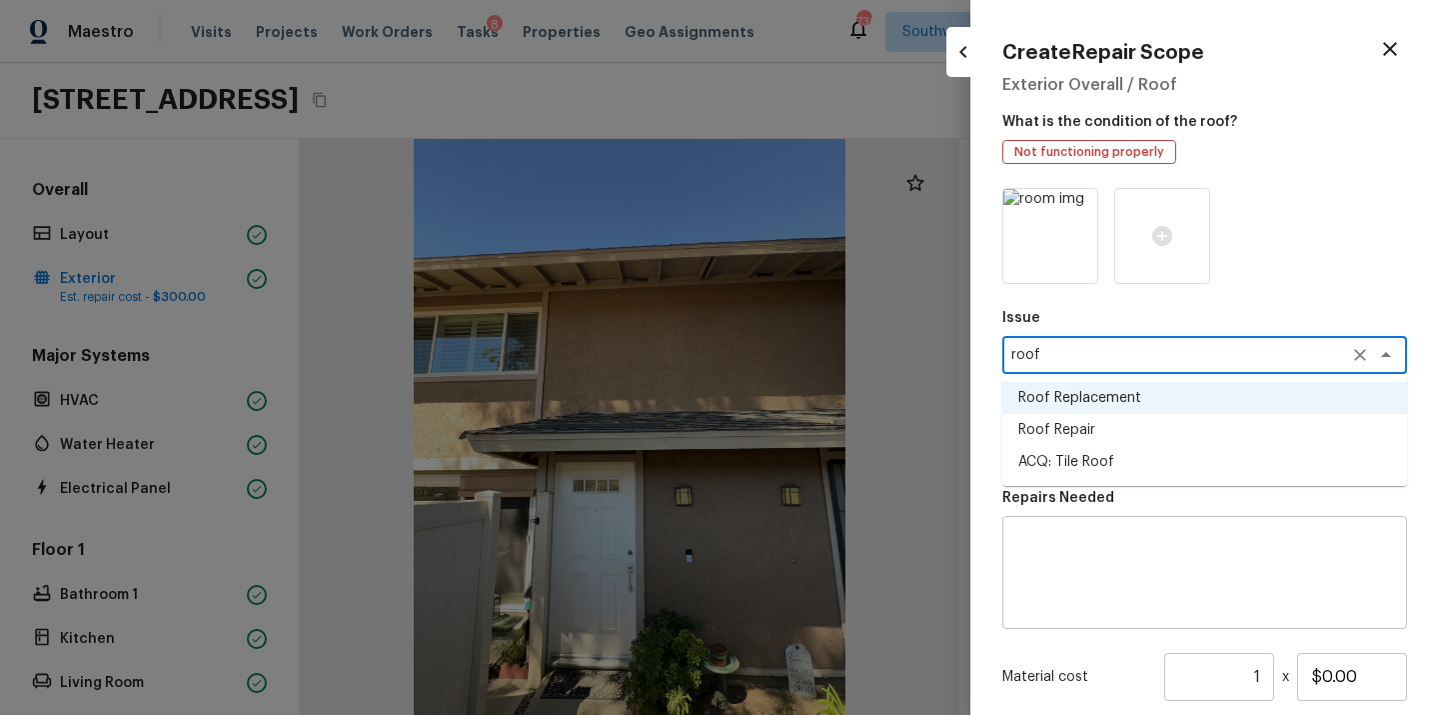
click at [1118, 430] on li "Roof Repair" at bounding box center [1205, 430] width 405 height 32
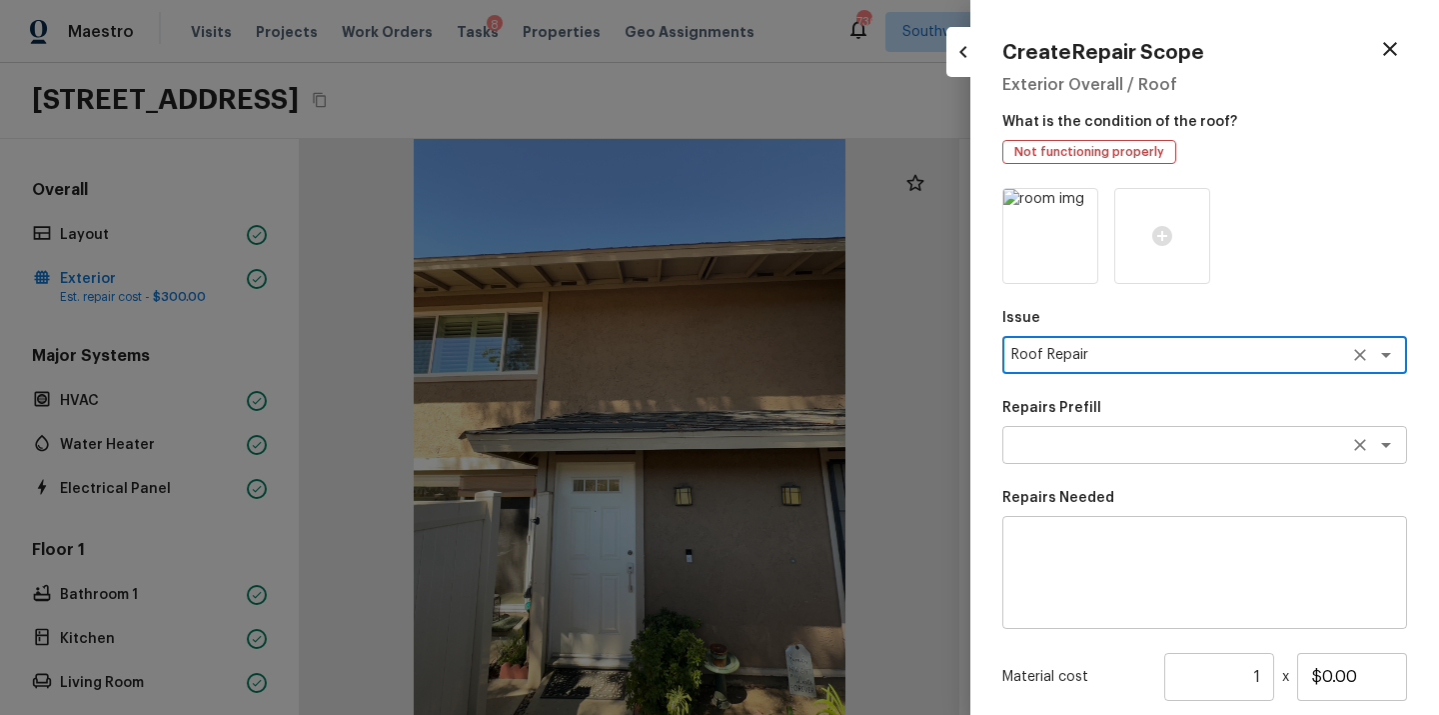
type textarea "Roof Repair"
click at [1091, 440] on textarea at bounding box center [1177, 445] width 331 height 20
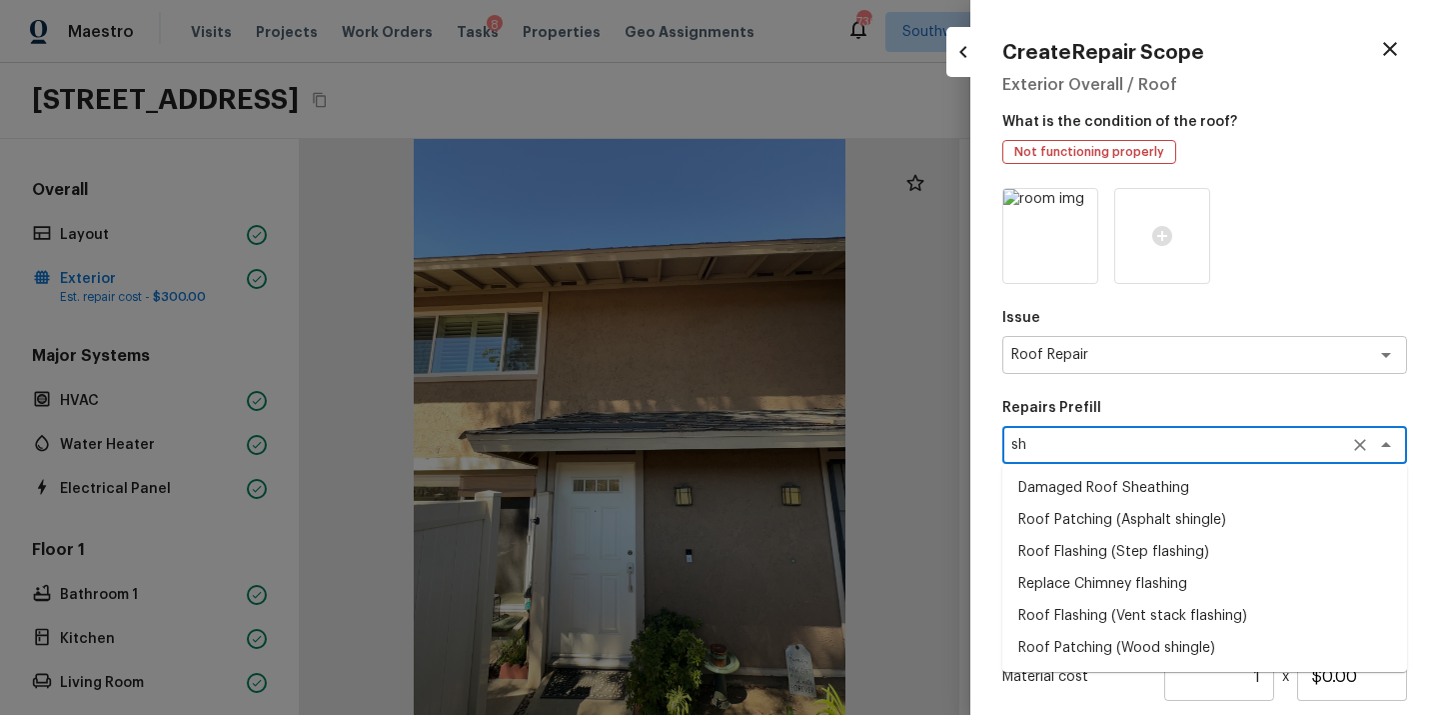
type textarea "s"
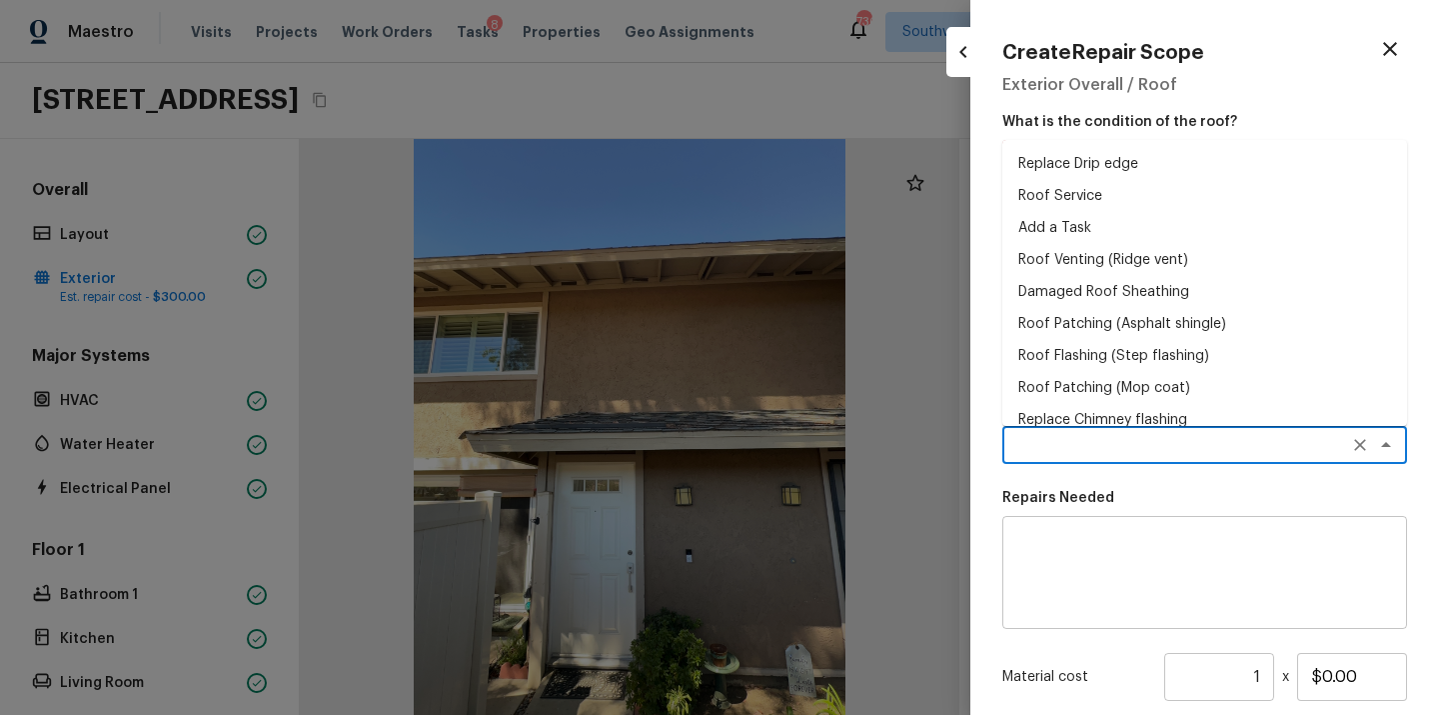
click at [1056, 554] on textarea at bounding box center [1205, 573] width 377 height 80
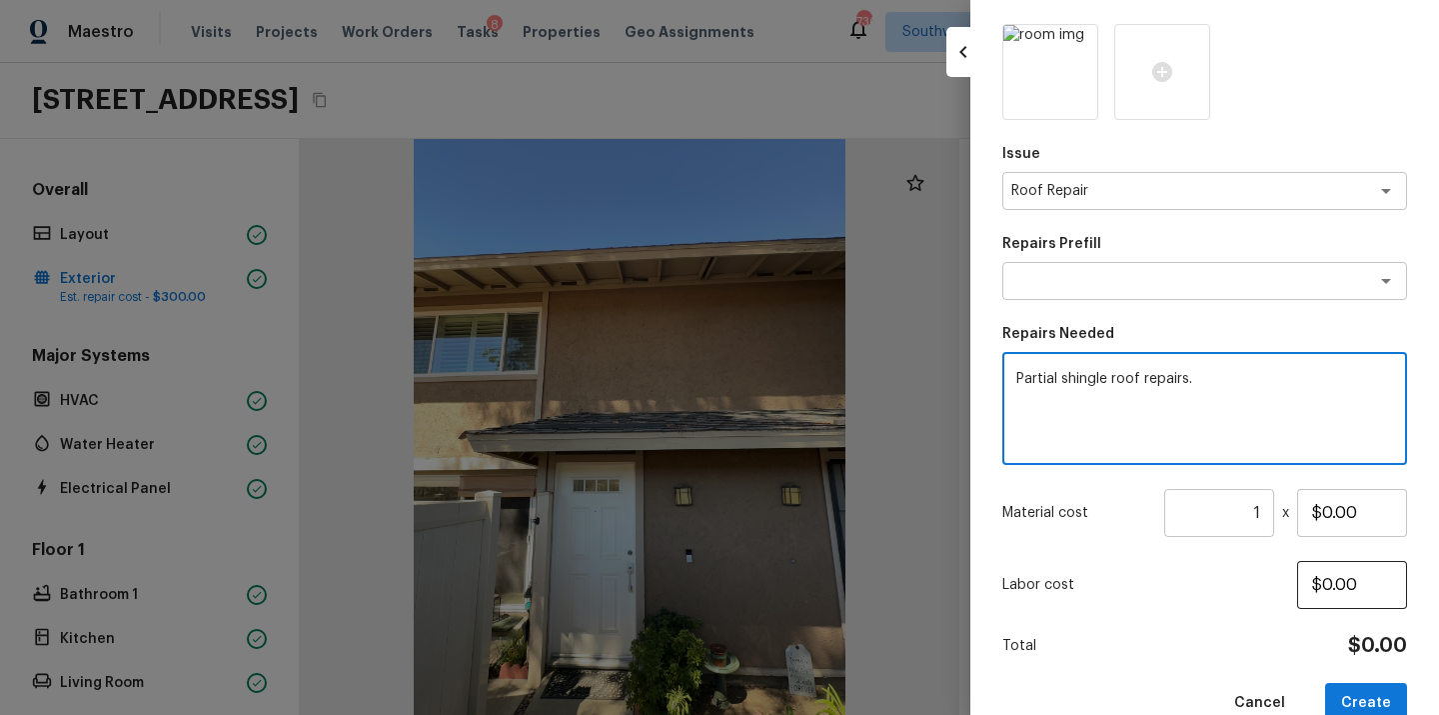
scroll to position [204, 0]
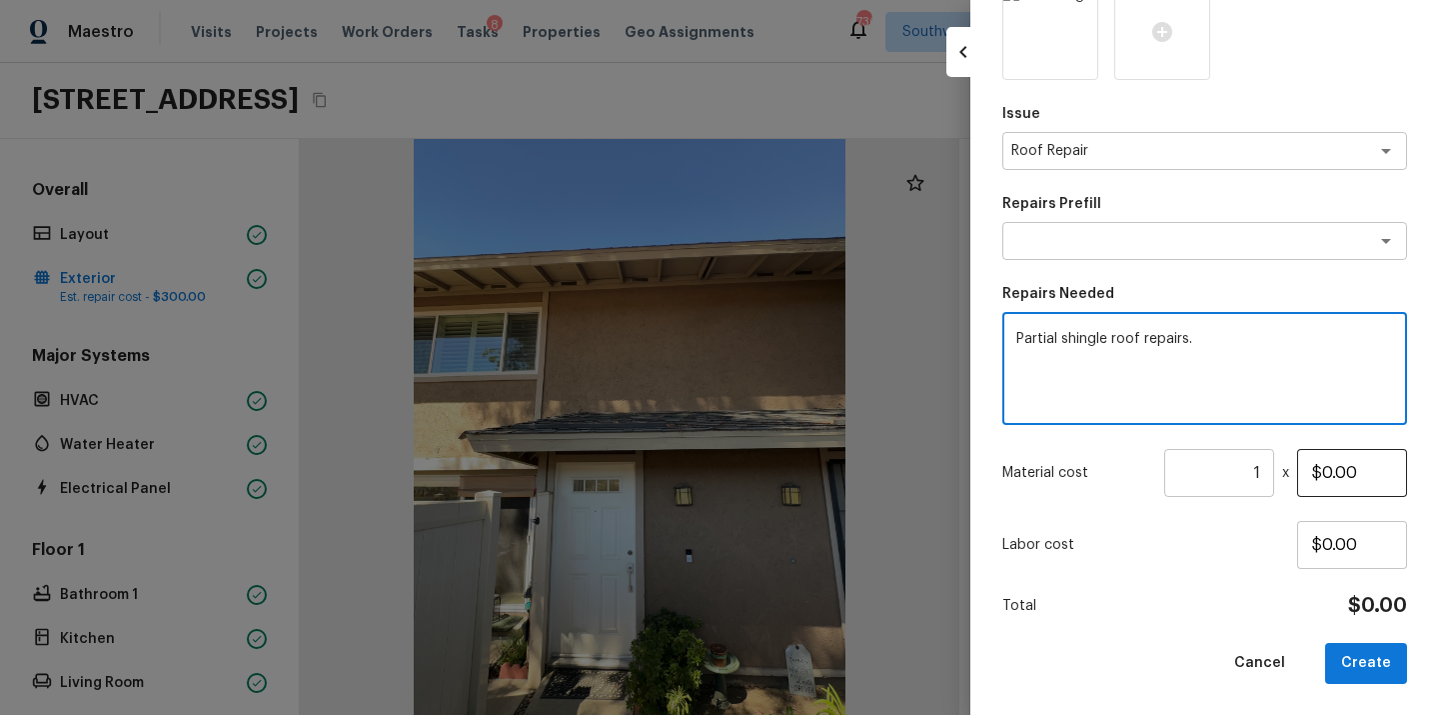
type textarea "Partial shingle roof repairs."
click at [1342, 461] on input "$0.00" at bounding box center [1352, 473] width 110 height 48
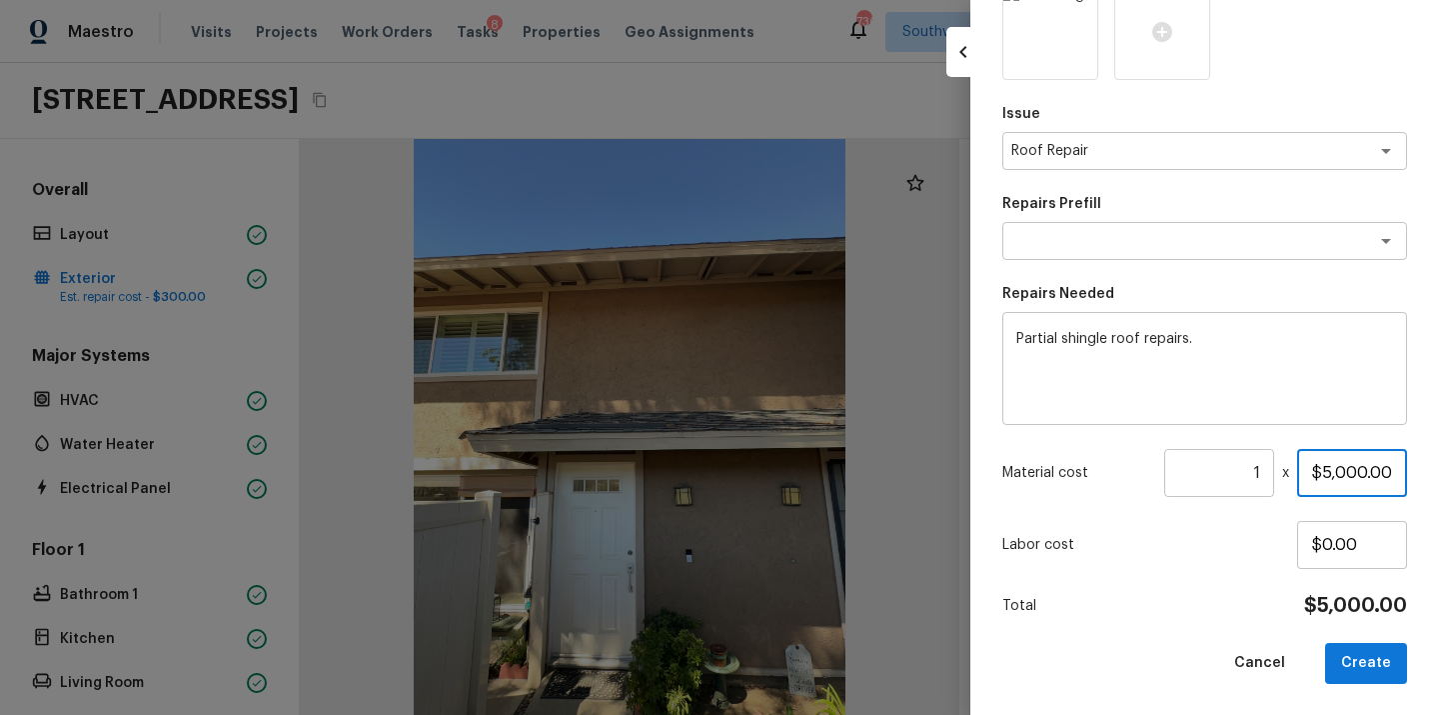
click at [1362, 470] on input "$5,000.00" at bounding box center [1352, 473] width 110 height 48
click at [1351, 477] on input "$2,500.00" at bounding box center [1352, 473] width 110 height 48
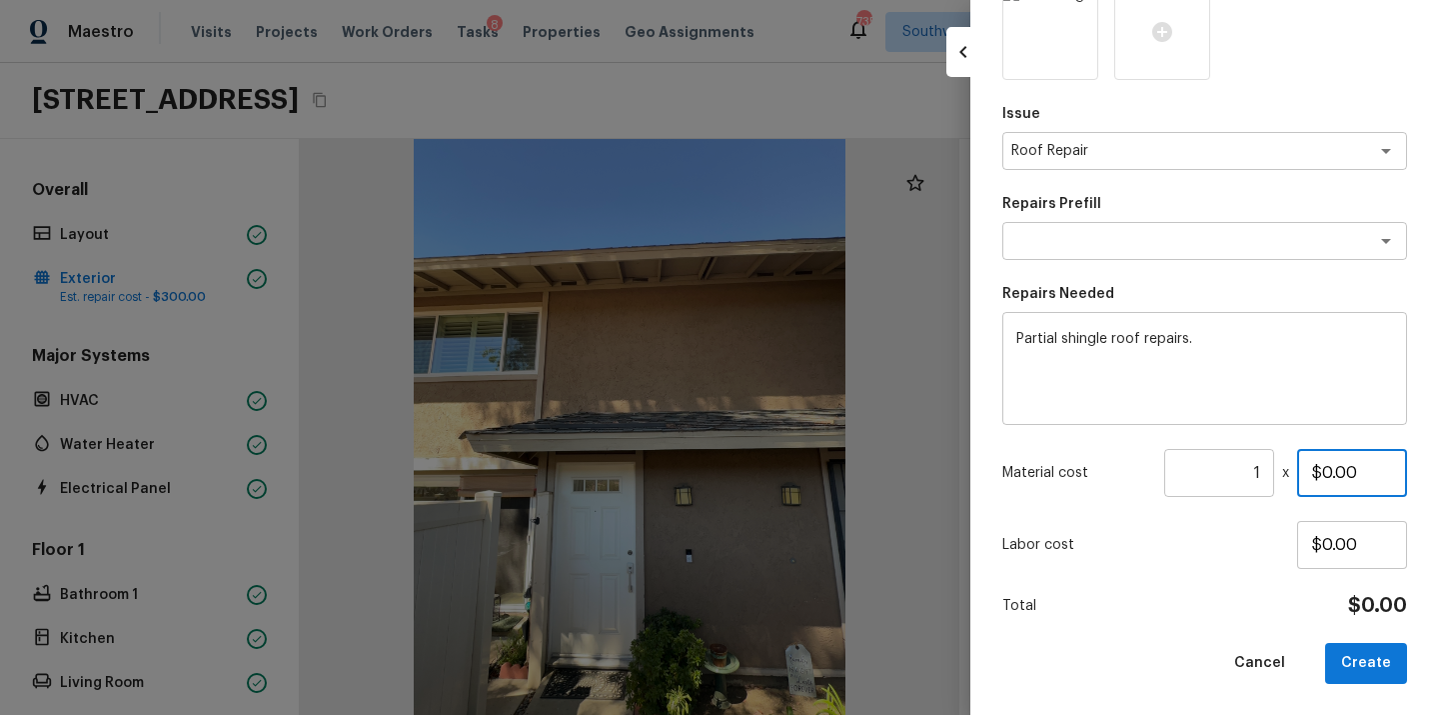
type input "$0.00"
click at [1235, 556] on div "Labor cost $0.00" at bounding box center [1205, 545] width 405 height 48
click at [1378, 666] on button "Create" at bounding box center [1366, 663] width 82 height 41
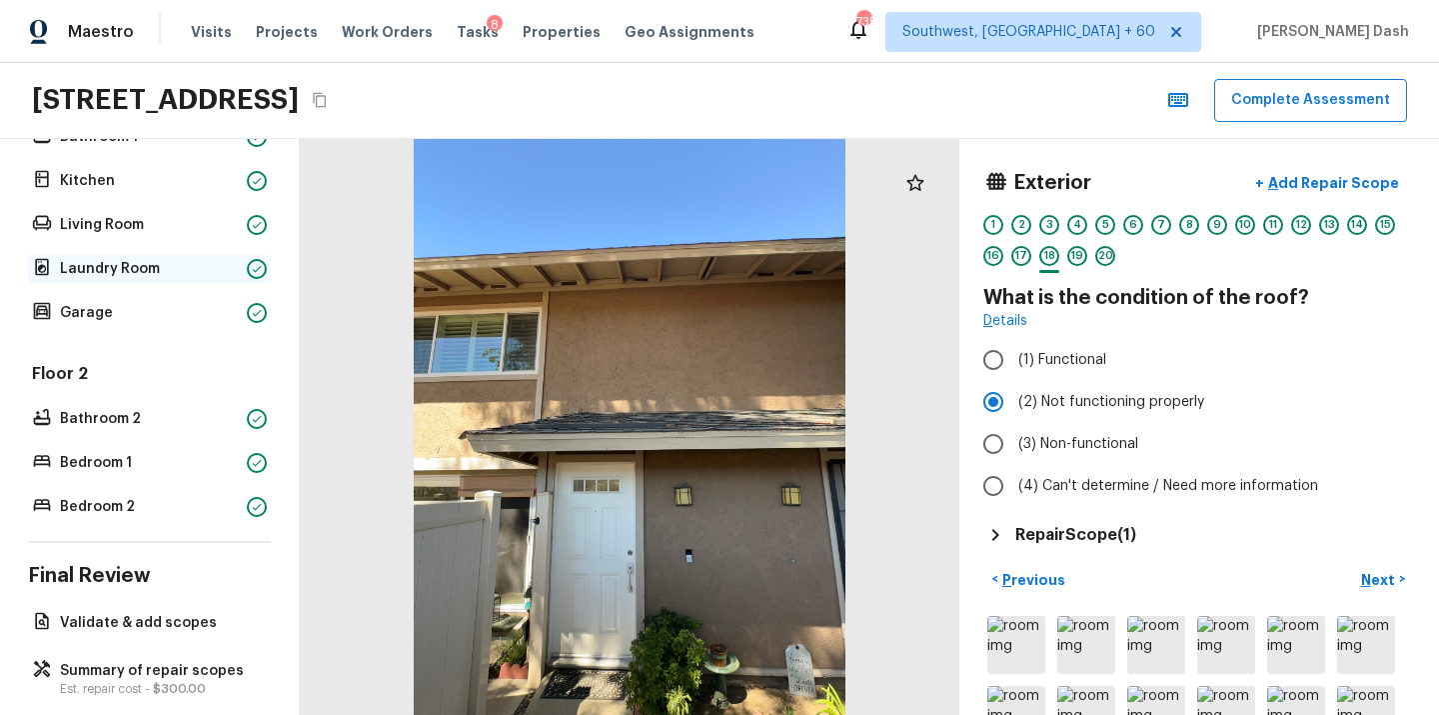
scroll to position [484, 0]
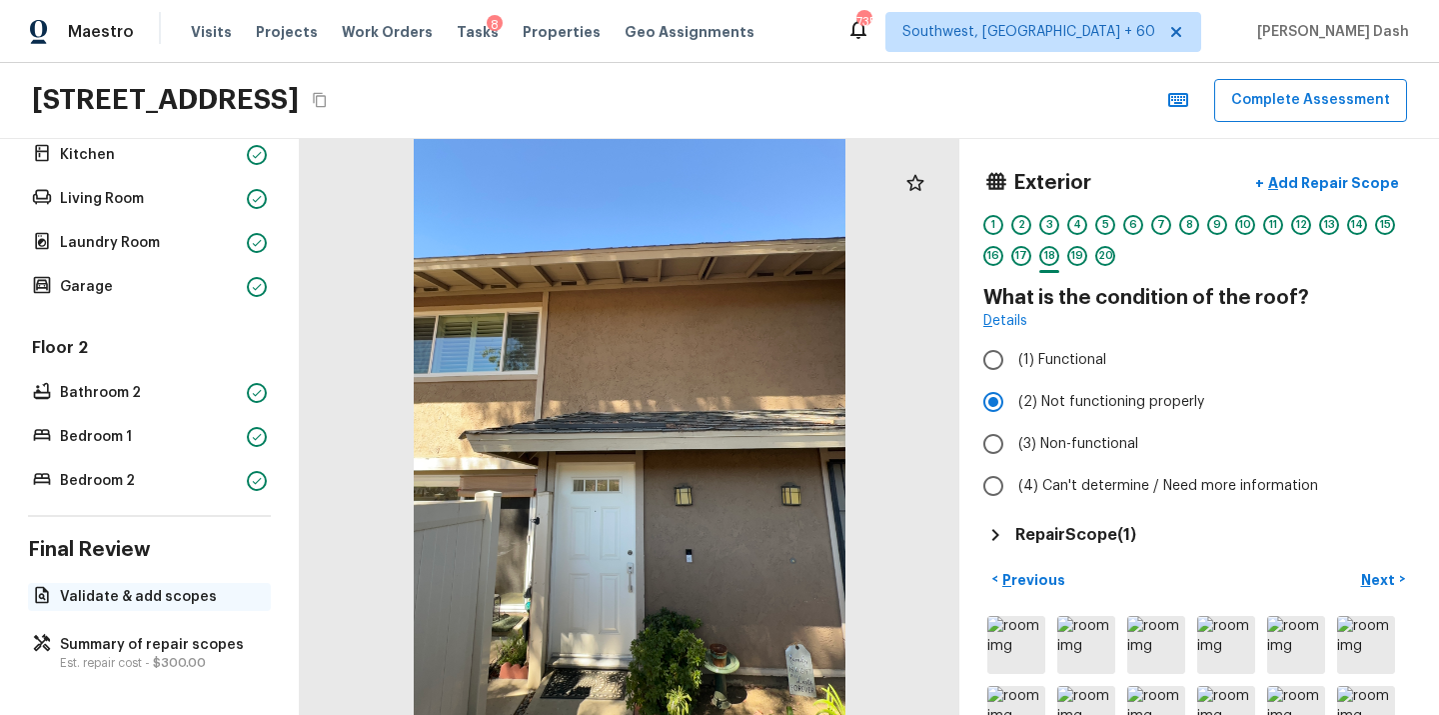
click at [133, 589] on p "Validate & add scopes" at bounding box center [159, 597] width 199 height 20
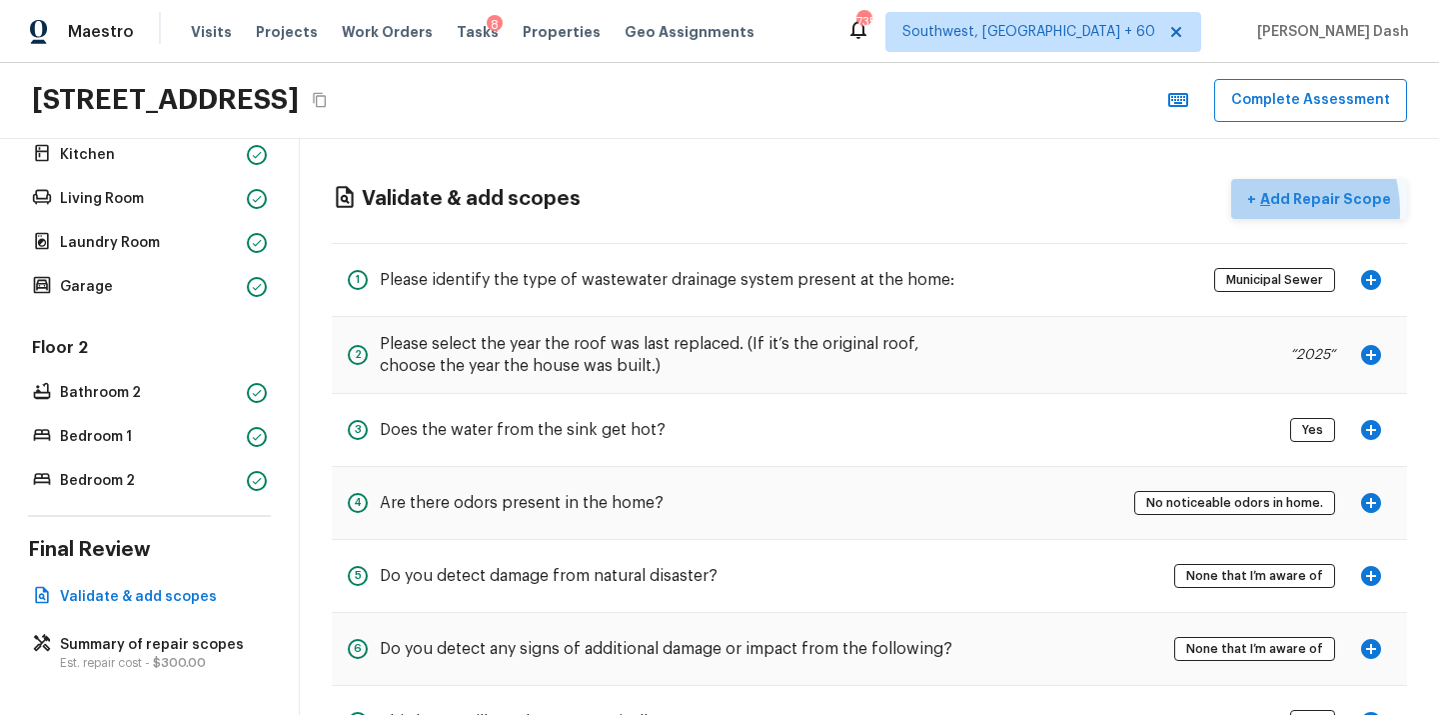
click at [1285, 210] on button "+ Add Repair Scope" at bounding box center [1319, 199] width 176 height 41
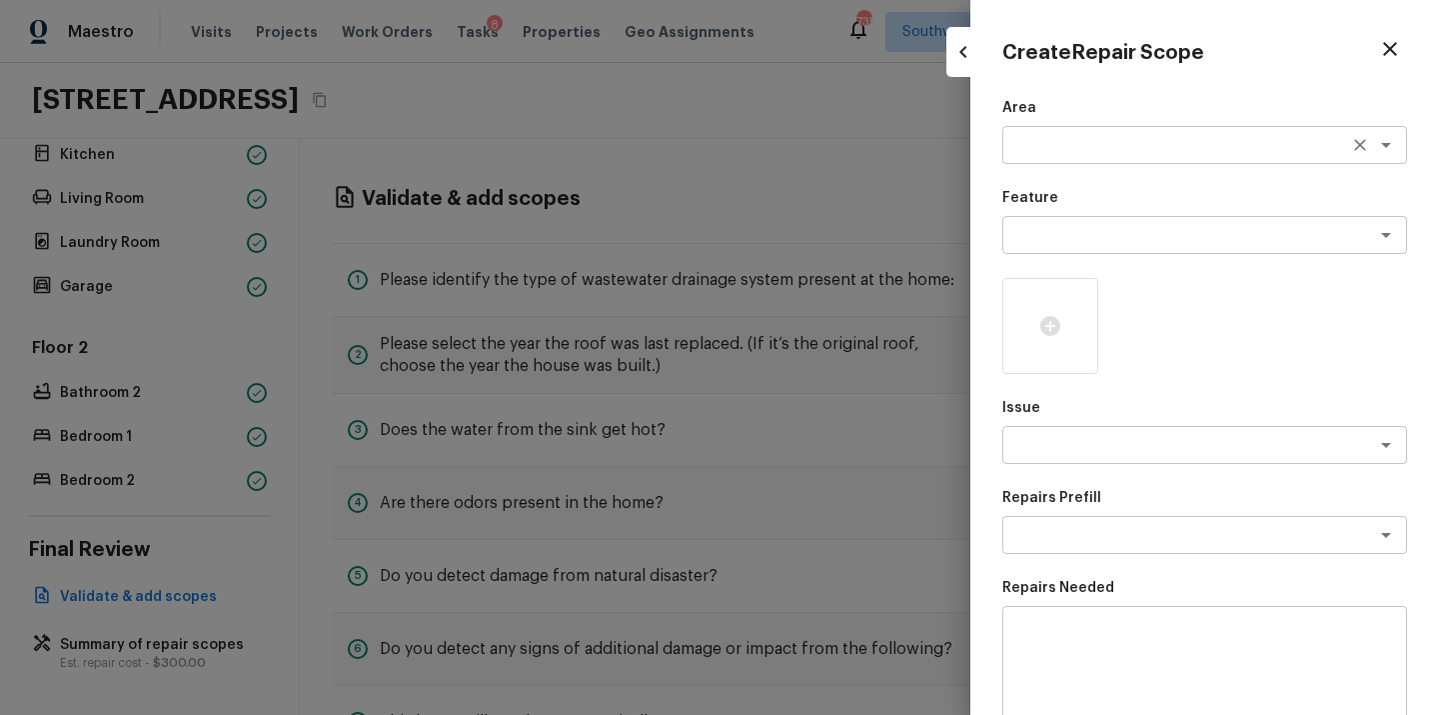
click at [1099, 143] on textarea at bounding box center [1177, 145] width 331 height 20
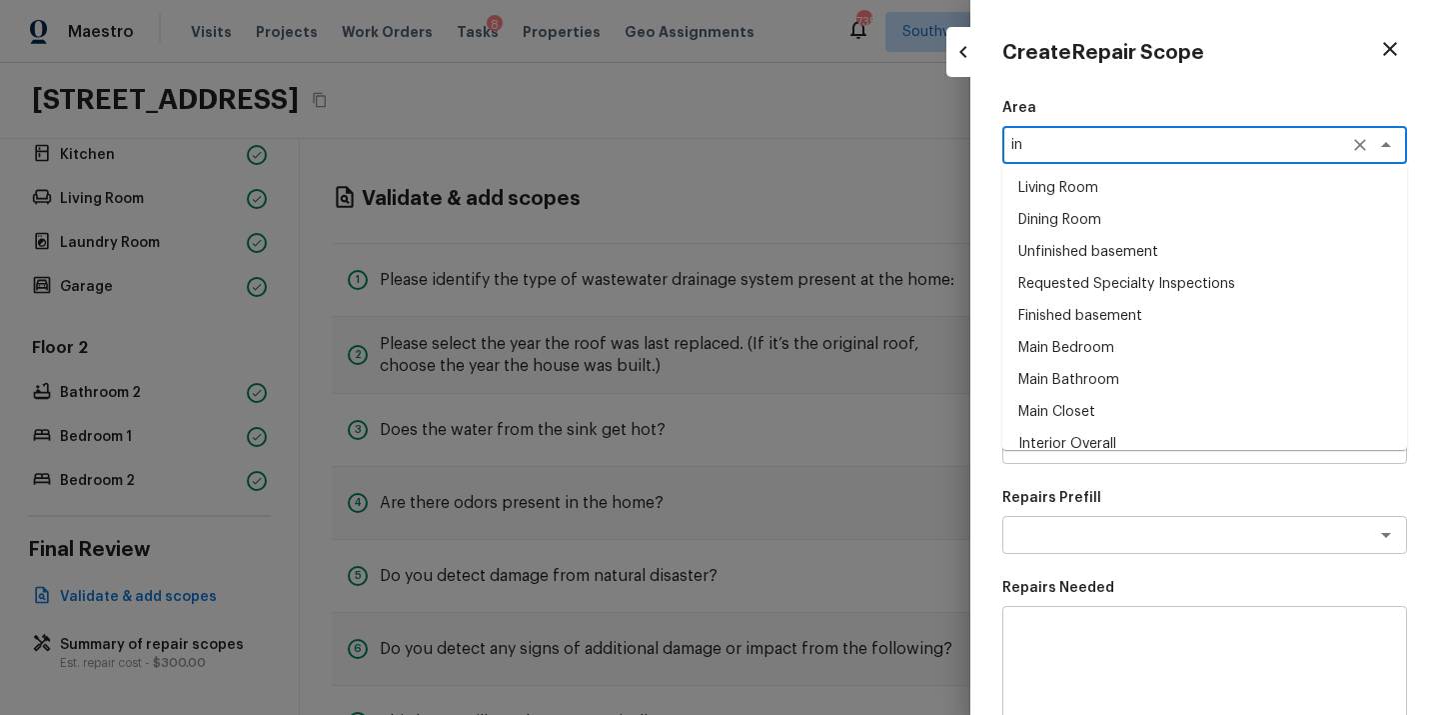
scroll to position [7, 0]
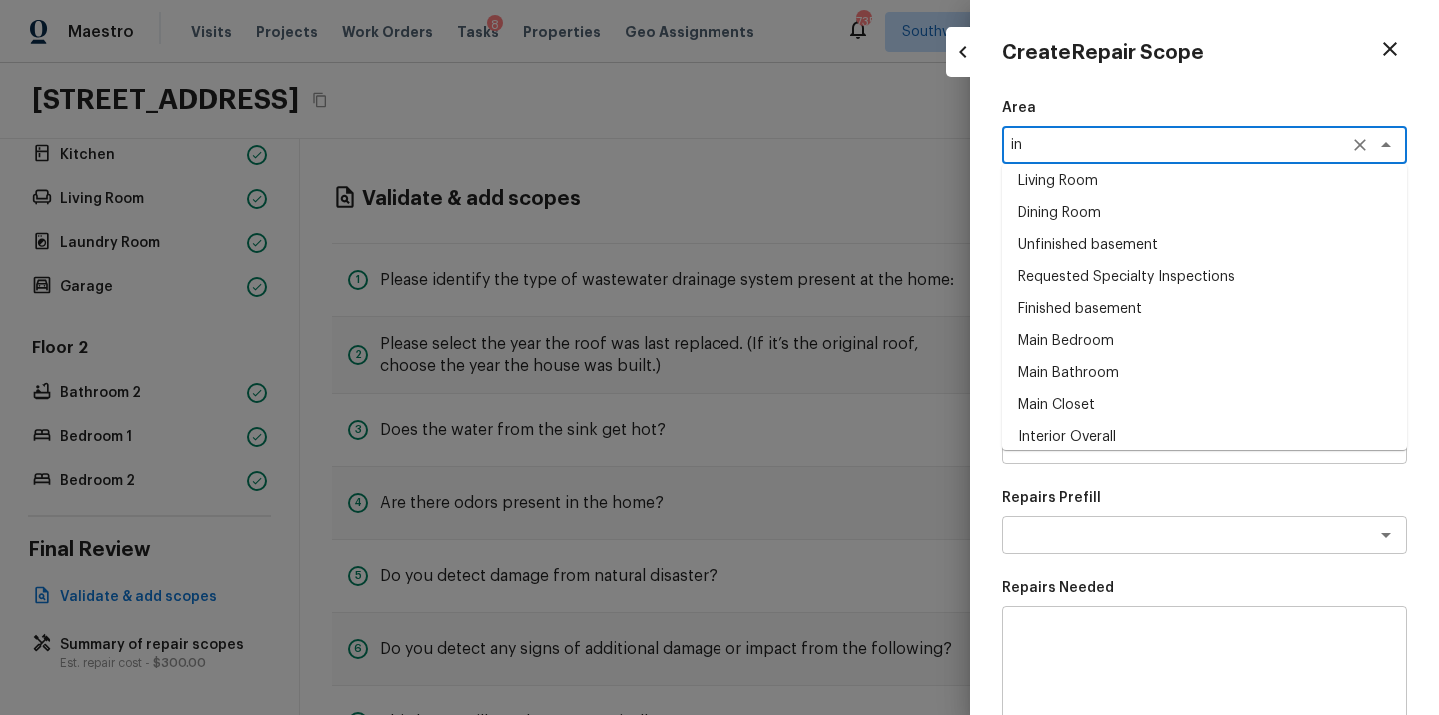
click at [1071, 440] on li "Interior Overall" at bounding box center [1205, 437] width 405 height 32
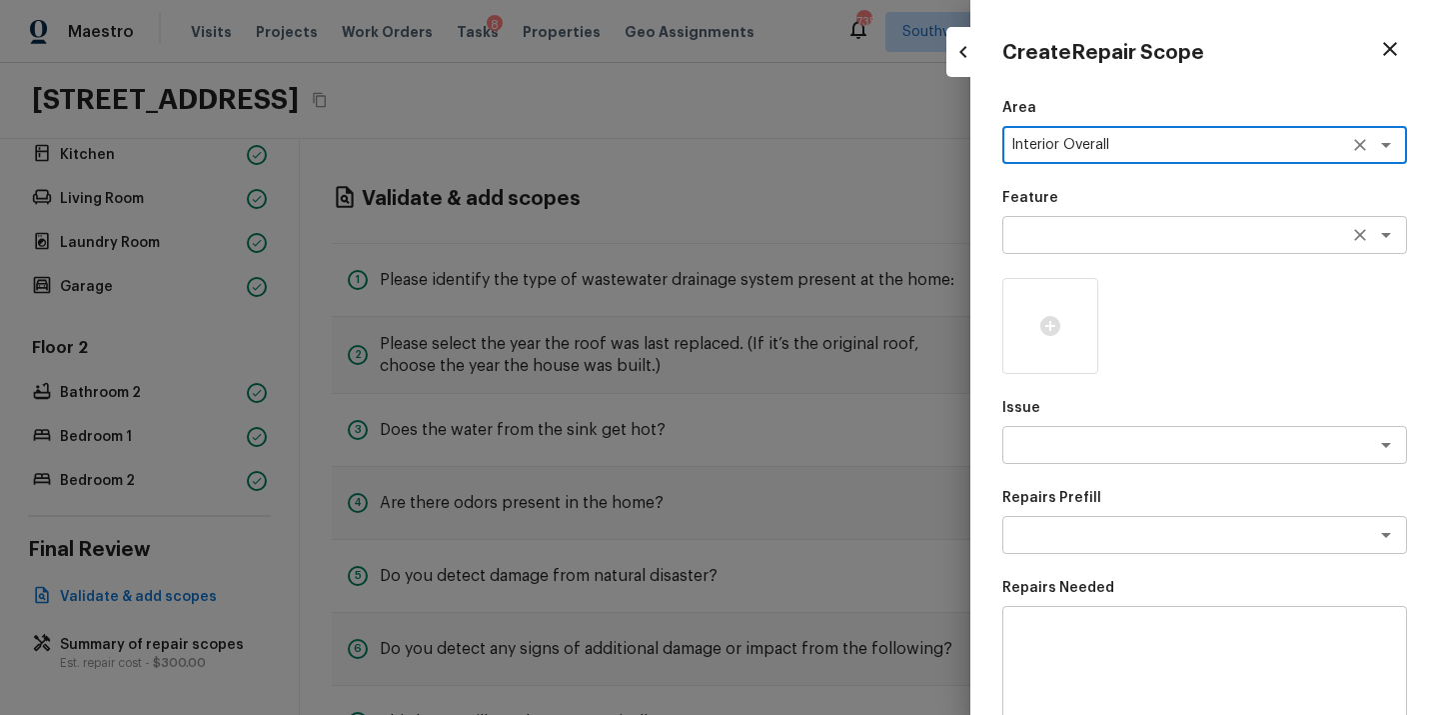
type textarea "Interior Overall"
click at [1112, 242] on textarea at bounding box center [1177, 235] width 331 height 20
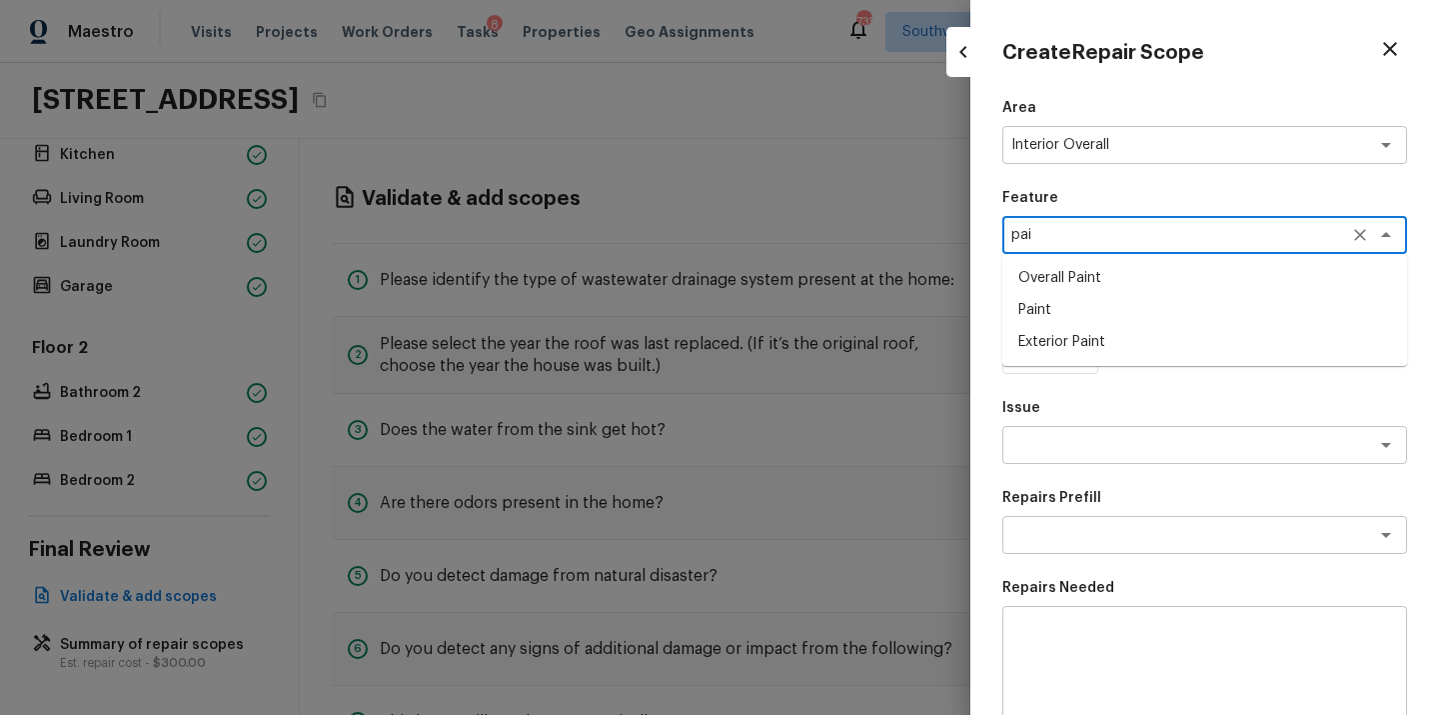
click at [1061, 278] on li "Overall Paint" at bounding box center [1205, 278] width 405 height 32
type textarea "Overall Paint"
click at [1057, 448] on textarea at bounding box center [1177, 445] width 331 height 20
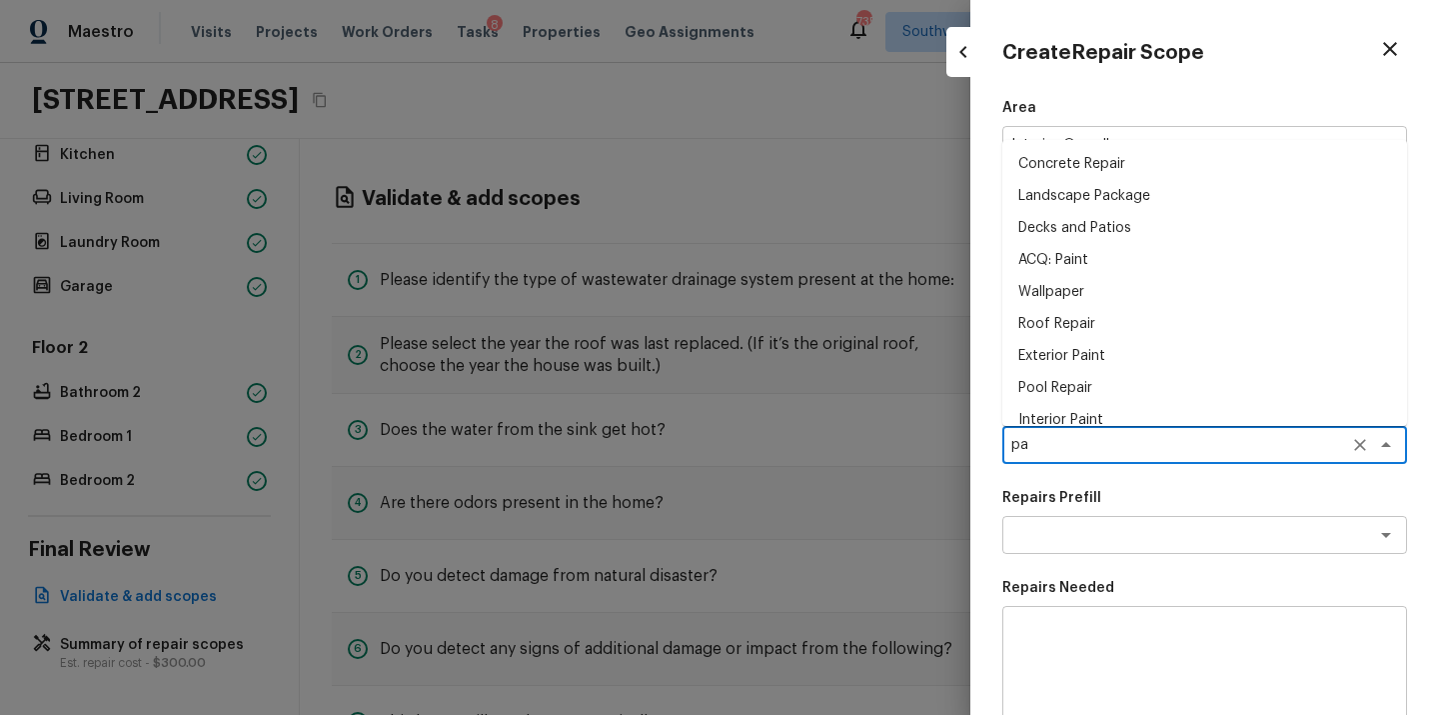
type textarea "p"
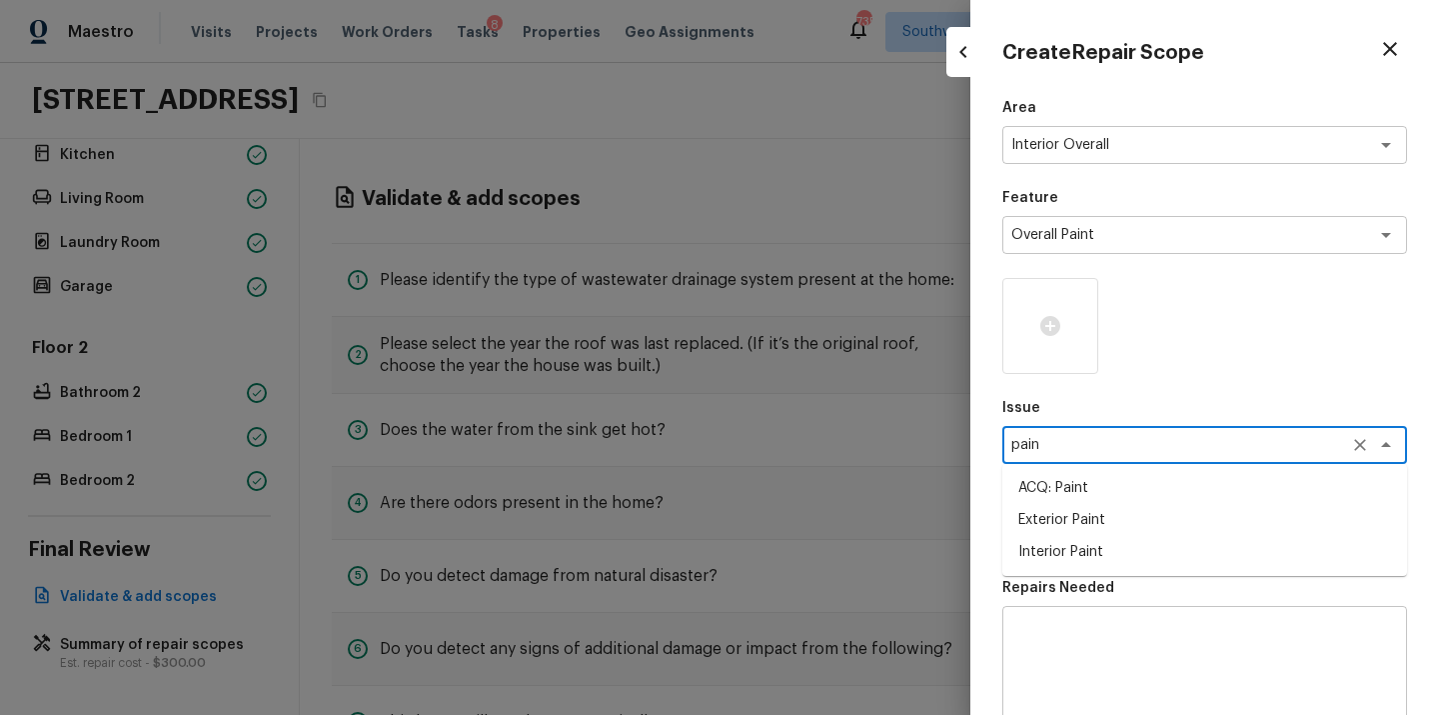
click at [1056, 495] on li "ACQ: Paint" at bounding box center [1205, 488] width 405 height 32
type textarea "ACQ: Paint"
click at [1056, 534] on textarea at bounding box center [1177, 535] width 331 height 20
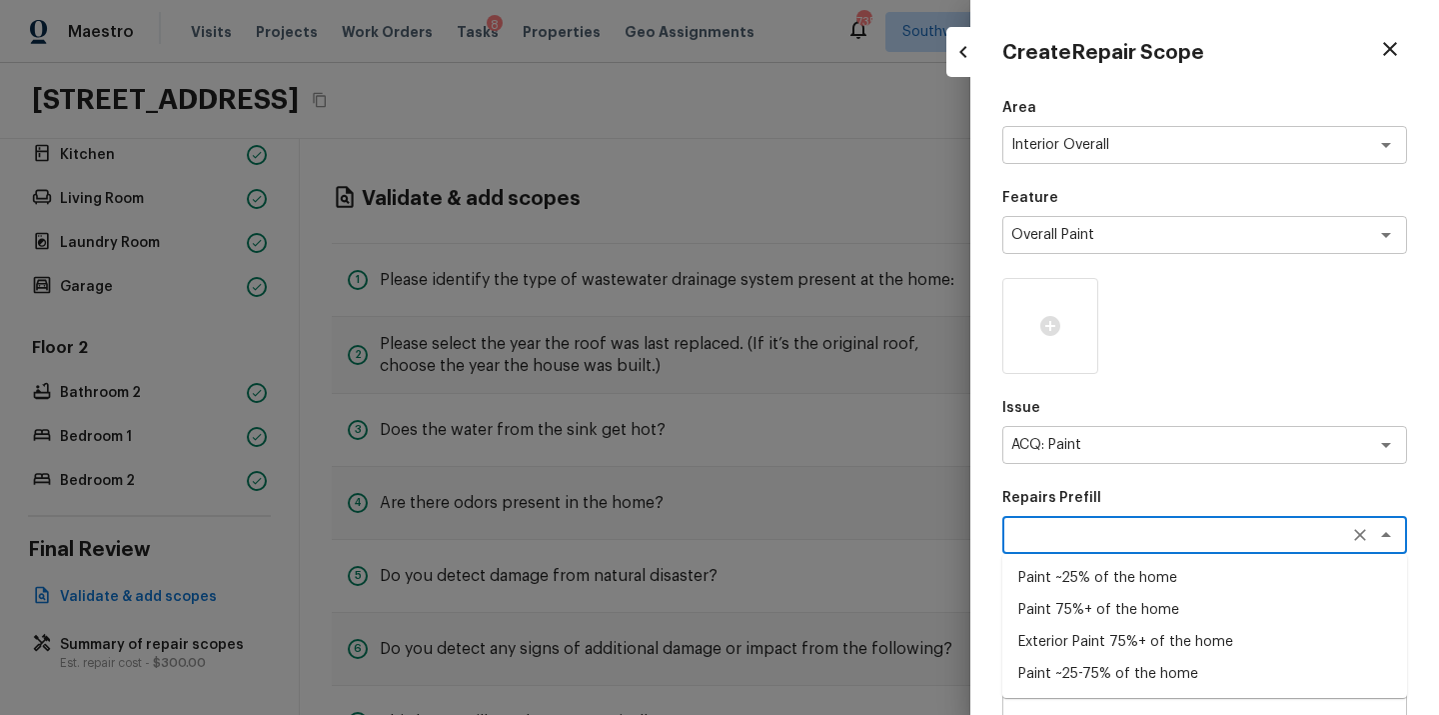
click at [1063, 580] on li "Paint ~25% of the home" at bounding box center [1205, 578] width 405 height 32
type textarea "Paint ~25% of the home"
type textarea "Acquisition Scope: ~25% of the home needs interior paint"
type input "$0.46"
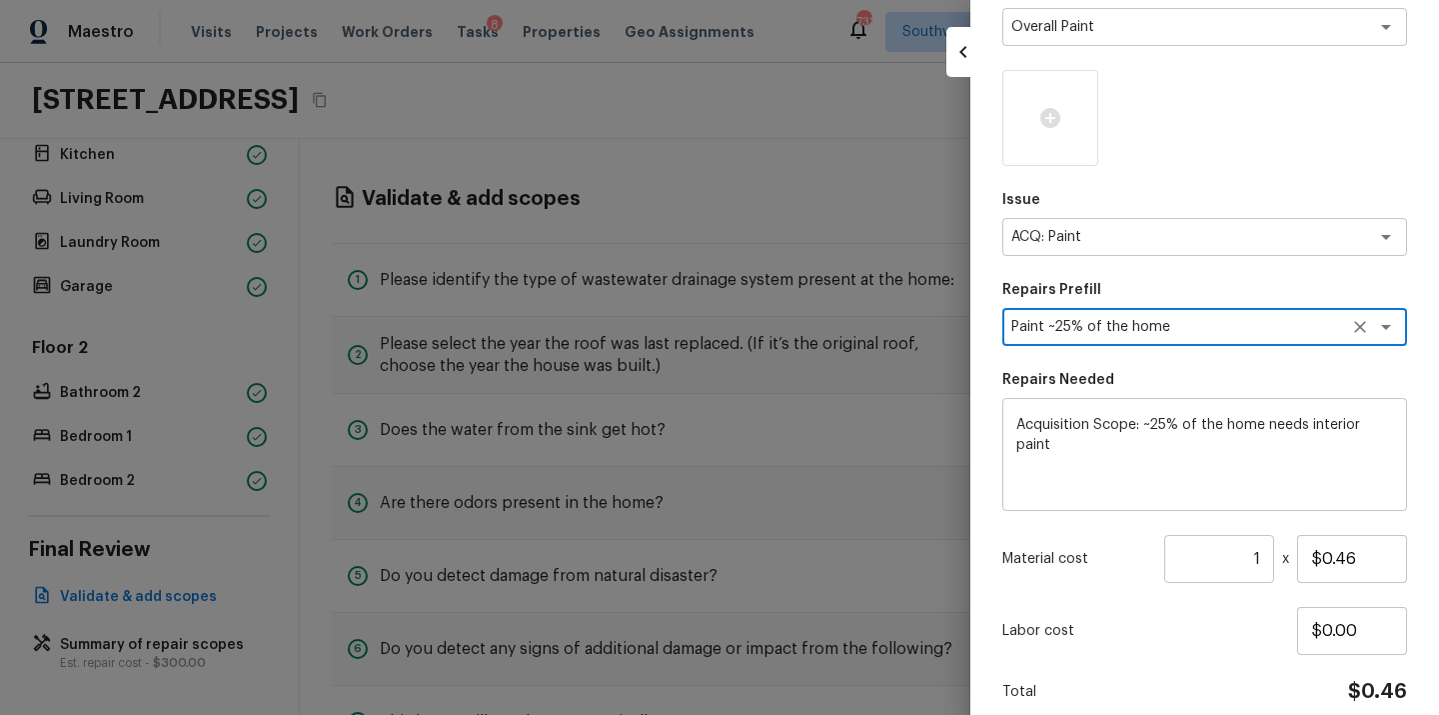
scroll to position [294, 0]
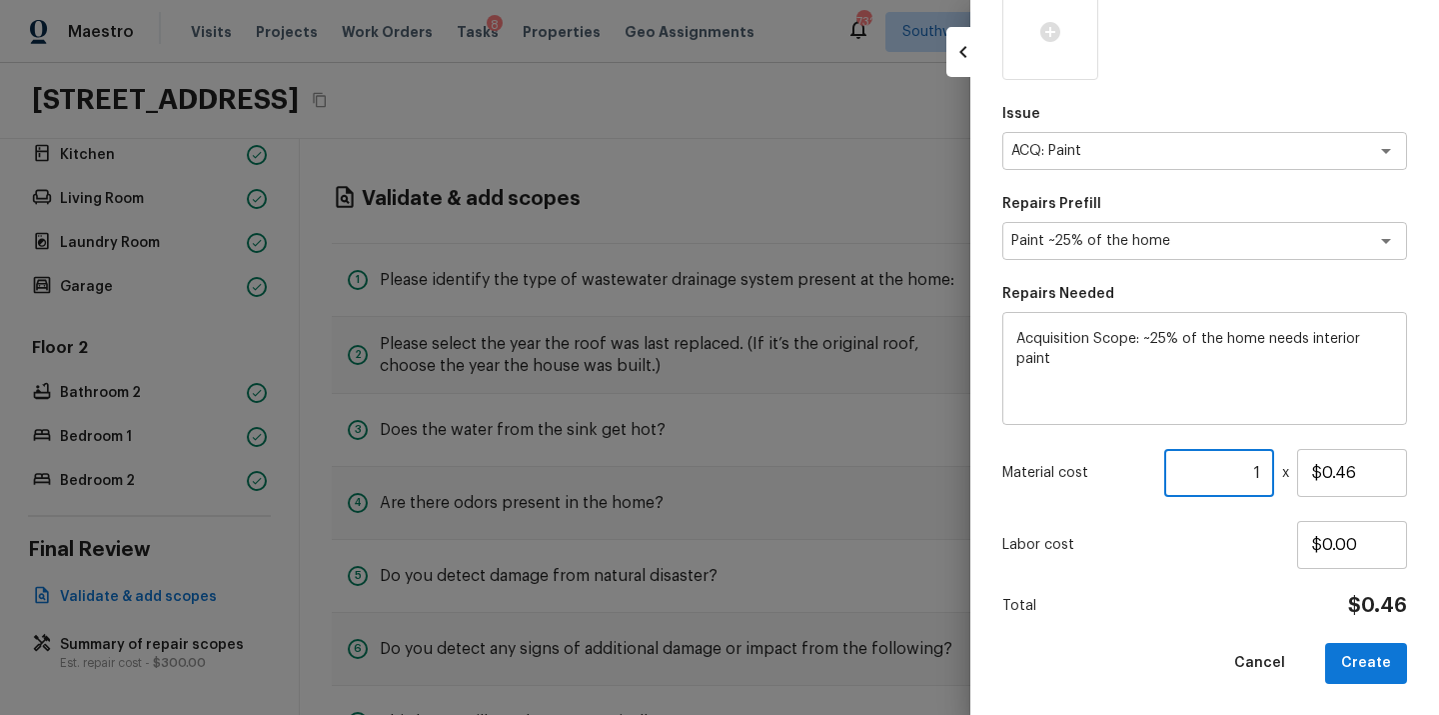
click at [1237, 472] on input "1" at bounding box center [1219, 473] width 110 height 48
type input "981"
click at [1272, 541] on p "Labor cost" at bounding box center [1150, 545] width 295 height 20
click at [1373, 659] on button "Create" at bounding box center [1366, 663] width 82 height 41
type input "1"
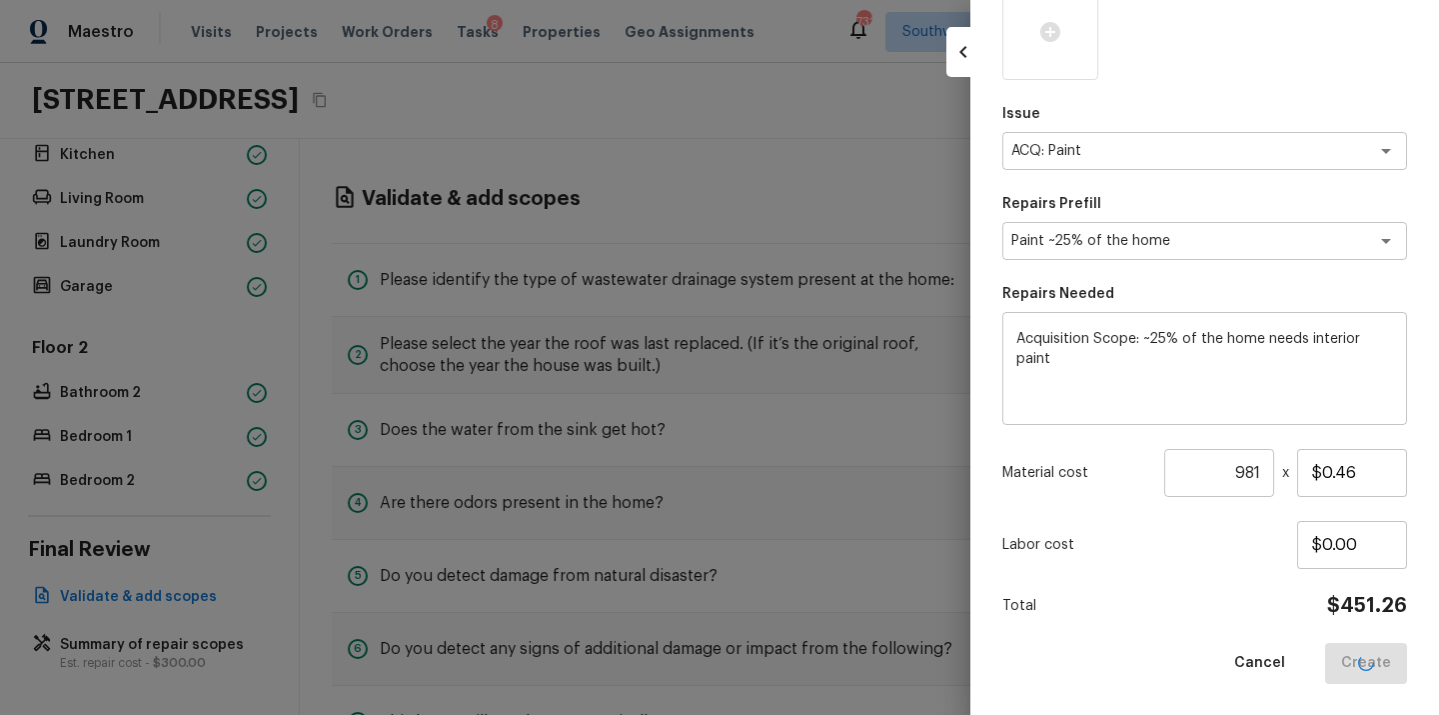
type input "$0.00"
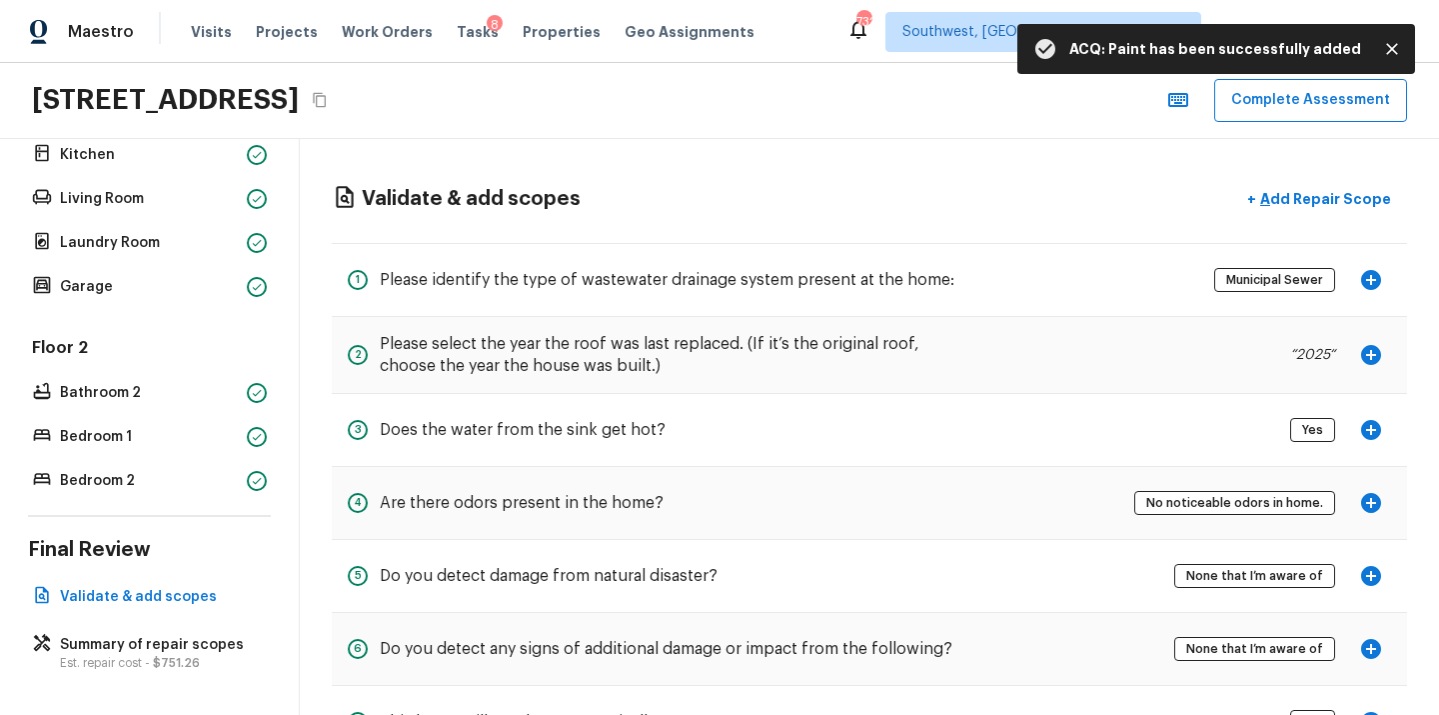
scroll to position [84, 0]
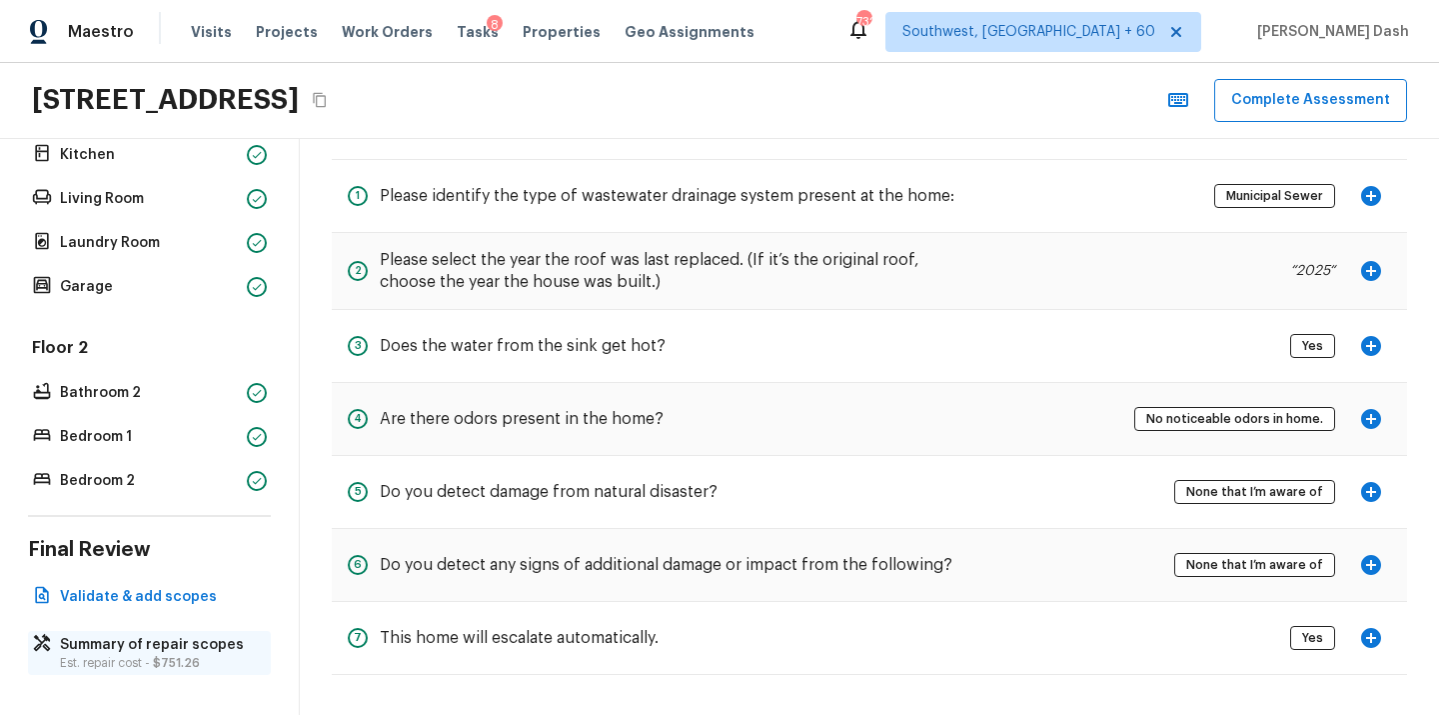
click at [192, 647] on p "Summary of repair scopes" at bounding box center [159, 645] width 199 height 20
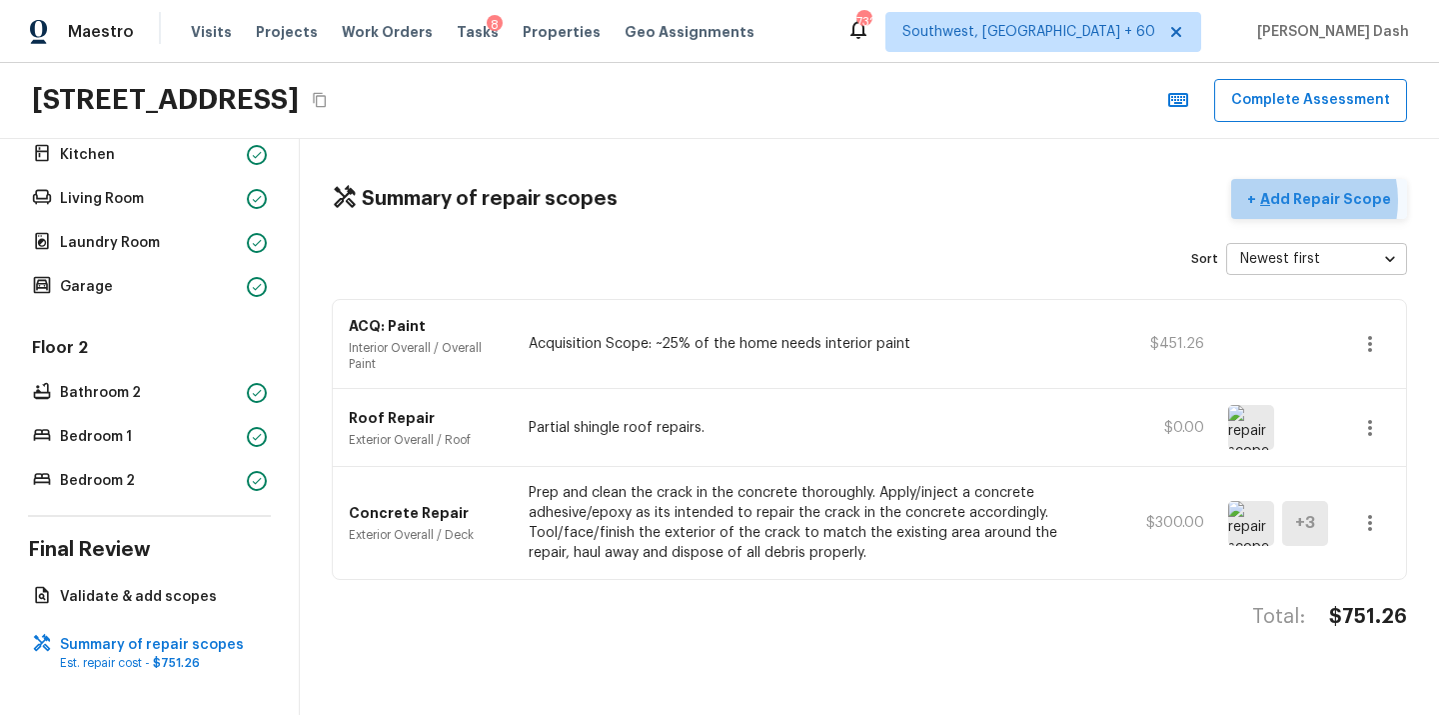
click at [1300, 200] on p "Add Repair Scope" at bounding box center [1323, 199] width 135 height 20
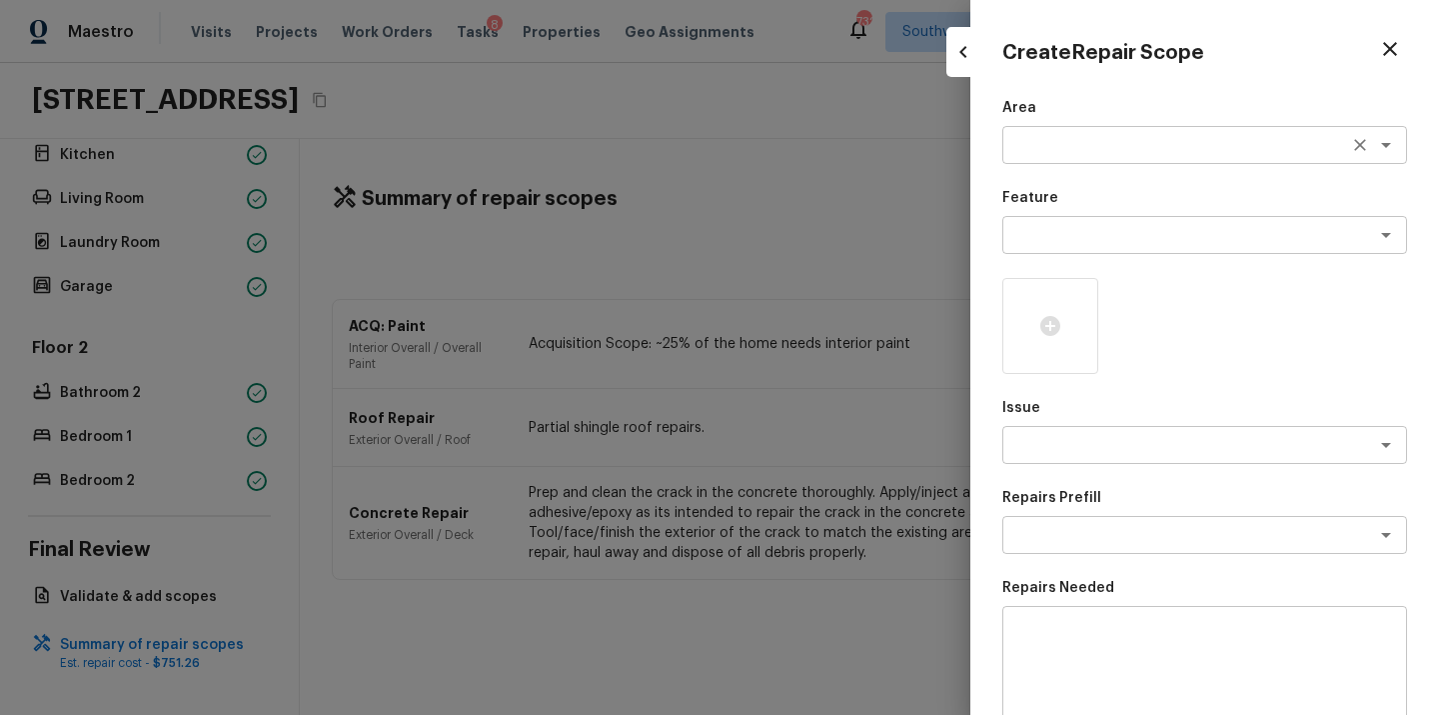
click at [1089, 136] on textarea at bounding box center [1177, 145] width 331 height 20
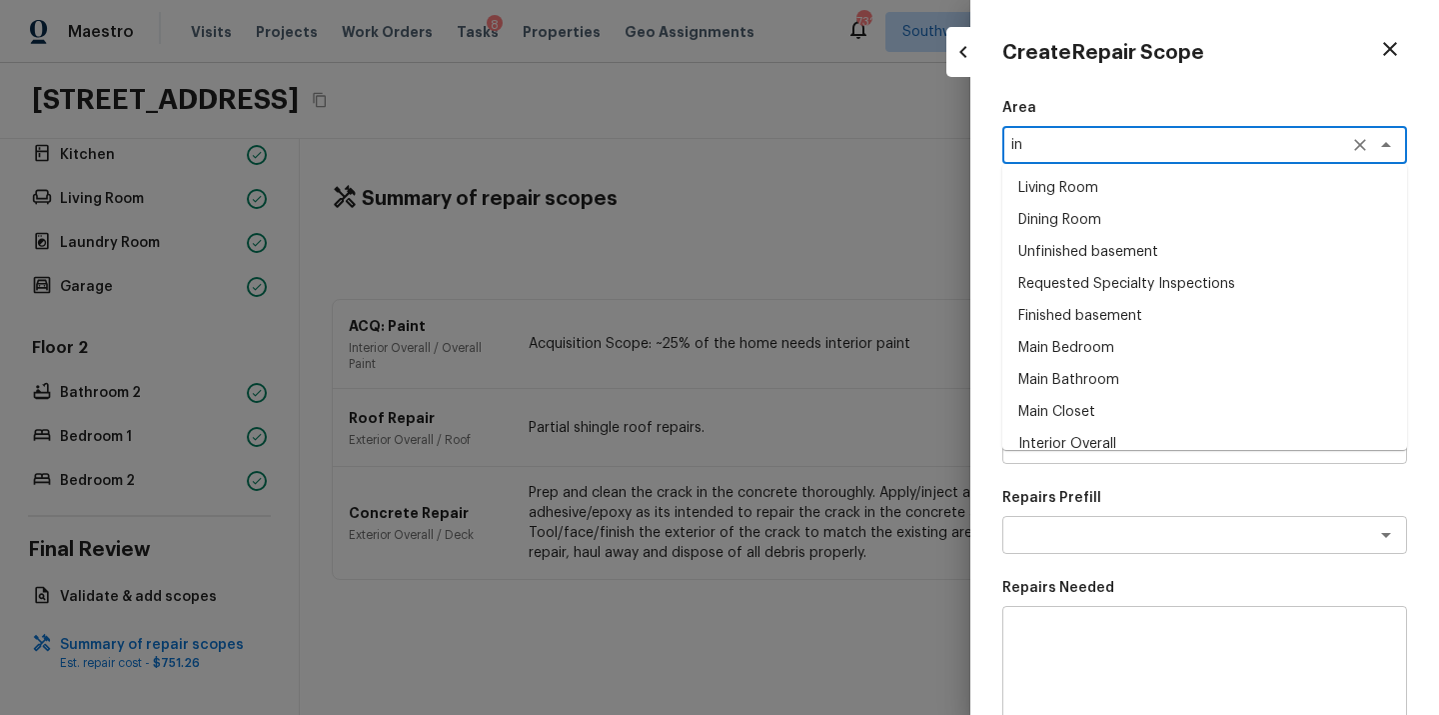
click at [1057, 441] on li "Interior Overall" at bounding box center [1205, 444] width 405 height 32
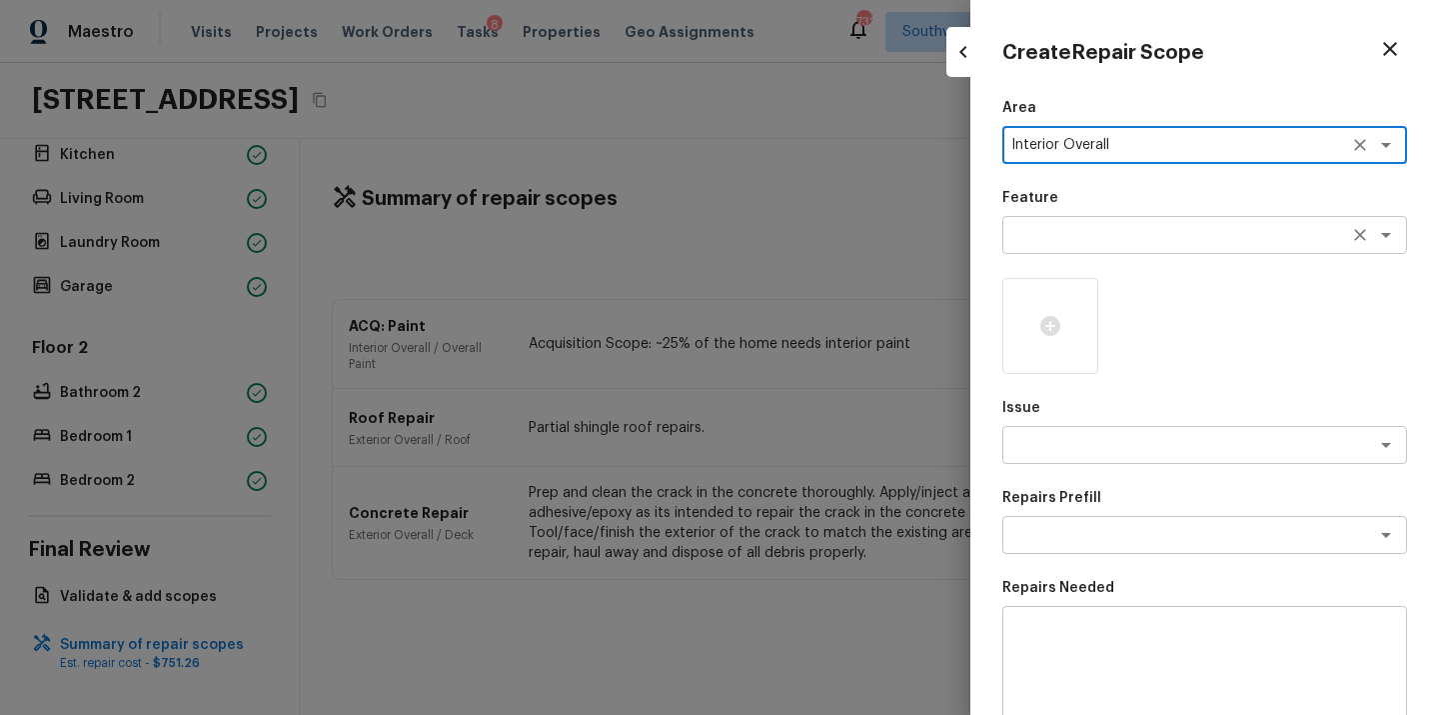
type textarea "Interior Overall"
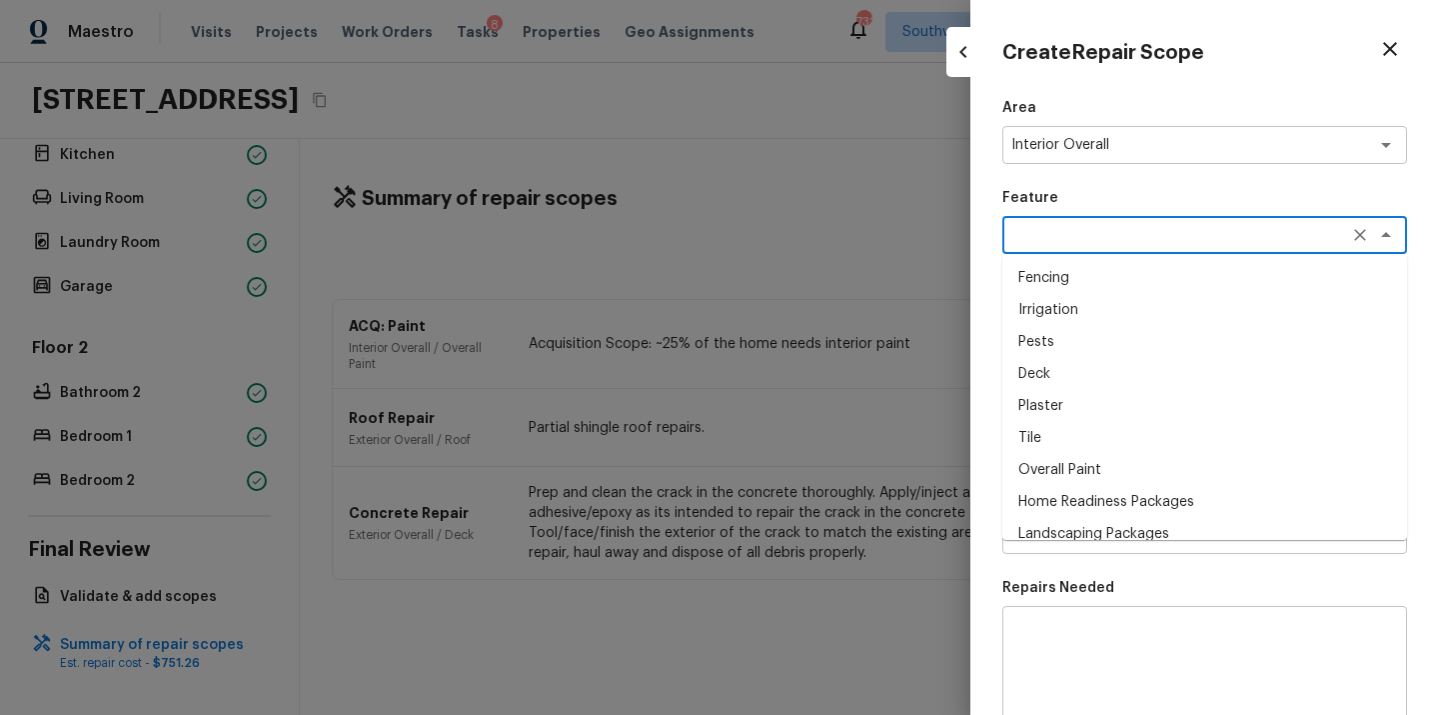
click at [1133, 234] on textarea at bounding box center [1177, 235] width 331 height 20
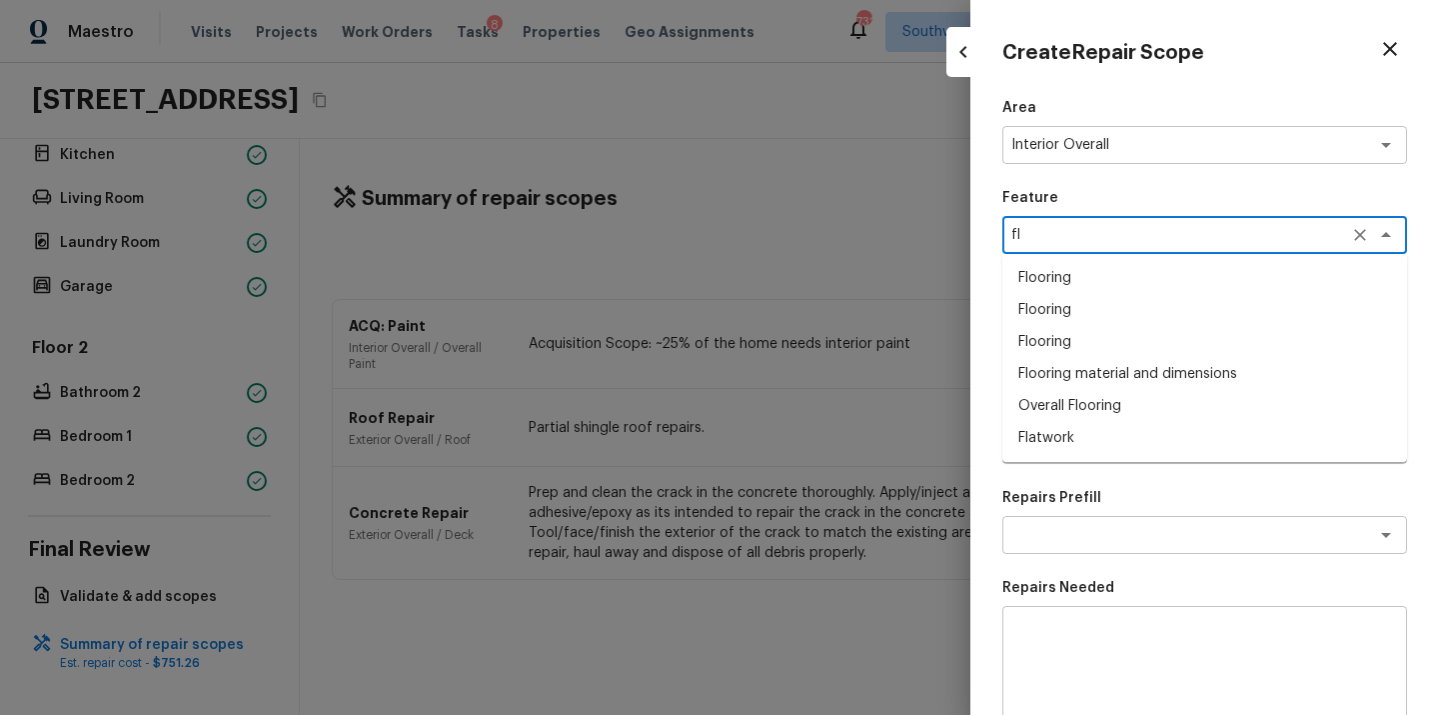
click at [1060, 414] on li "Overall Flooring" at bounding box center [1205, 406] width 405 height 32
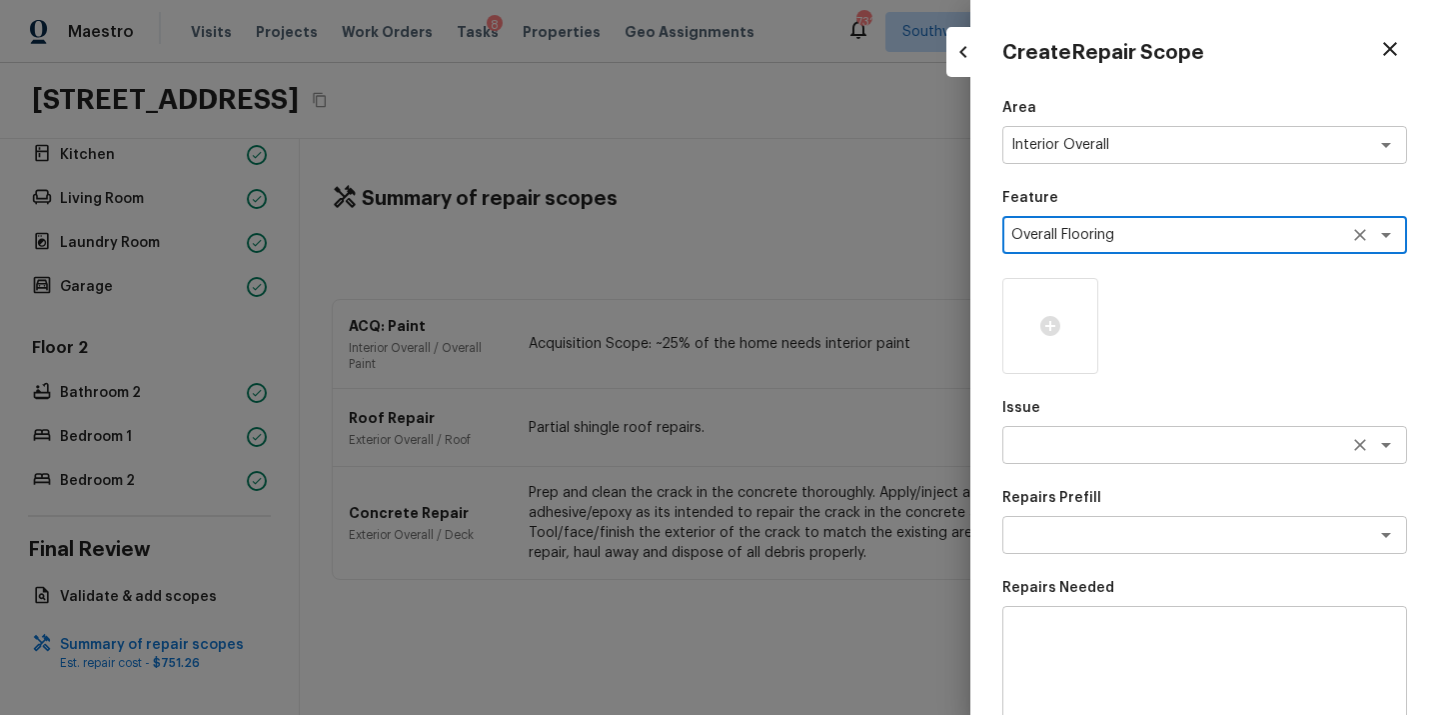
type textarea "Overall Flooring"
click at [1055, 444] on textarea at bounding box center [1177, 445] width 331 height 20
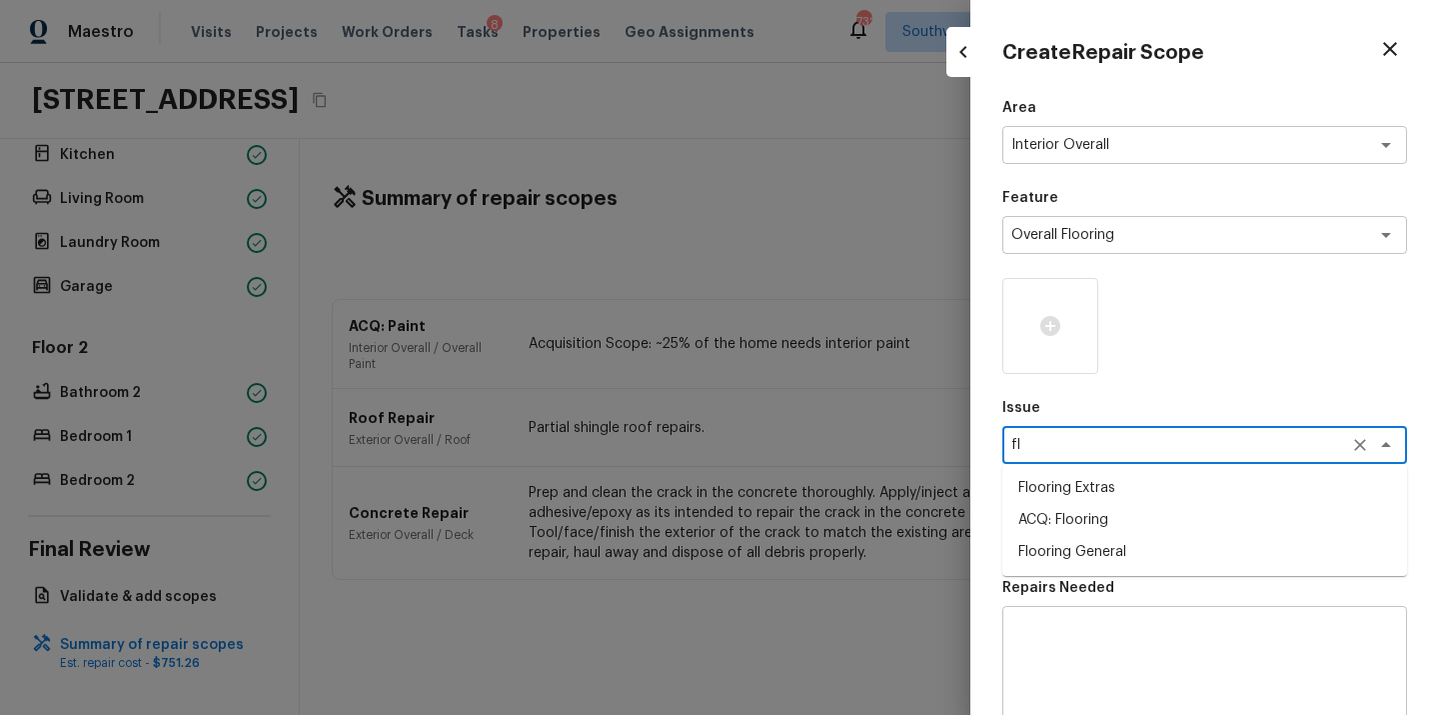
click at [1064, 522] on li "ACQ: Flooring" at bounding box center [1205, 520] width 405 height 32
click at [1135, 523] on div "x ​" at bounding box center [1205, 535] width 405 height 38
type textarea "ACQ: Flooring"
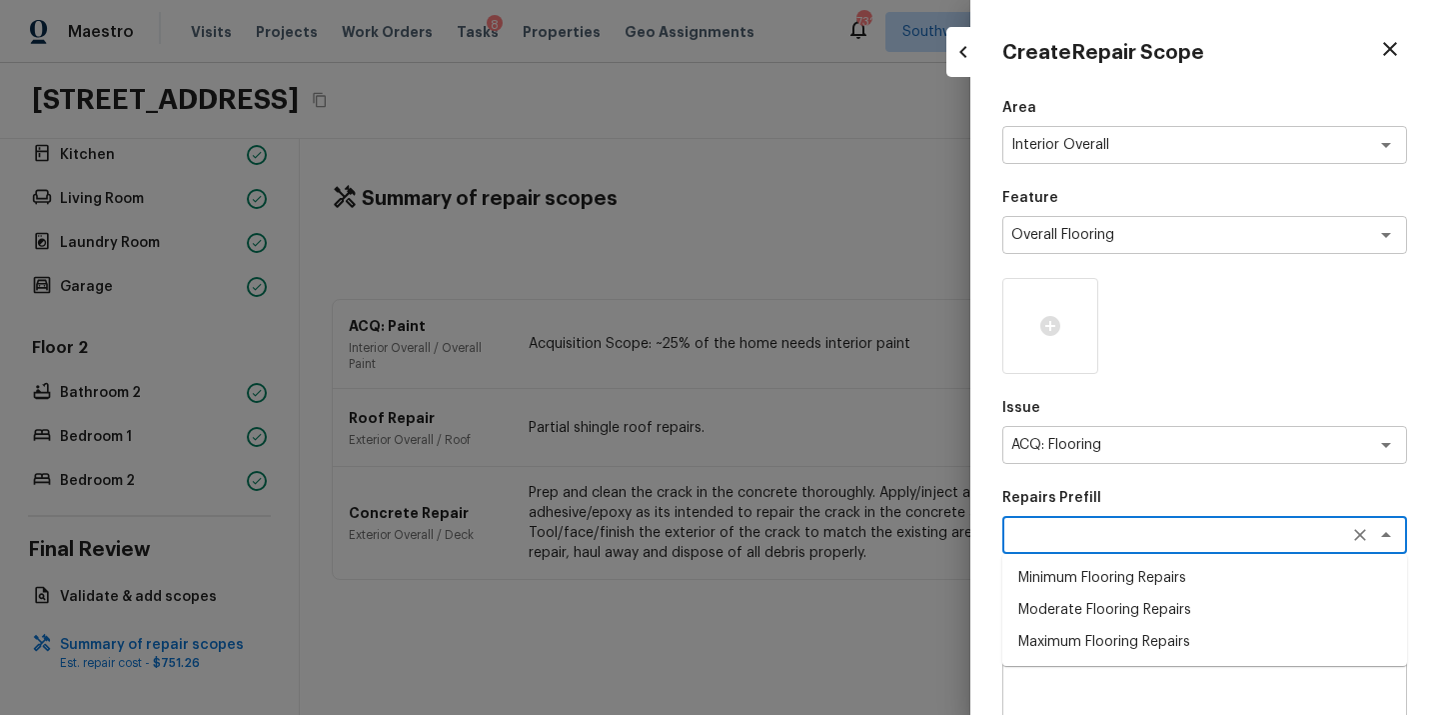
click at [1108, 579] on li "Minimum Flooring Repairs" at bounding box center [1205, 578] width 405 height 32
type textarea "Minimum Flooring Repairs"
type textarea "Acquisition Scope: Minimum flooring repairs"
type input "$0.20"
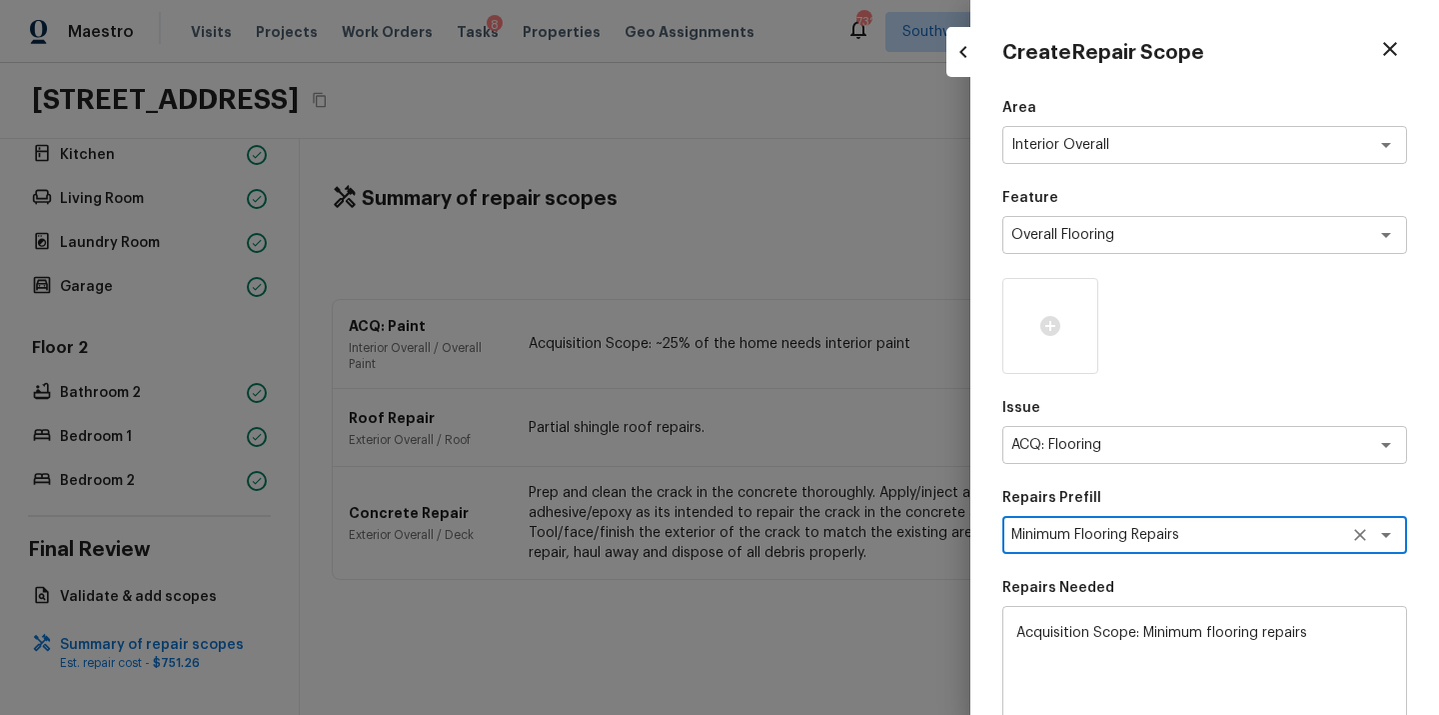
scroll to position [294, 0]
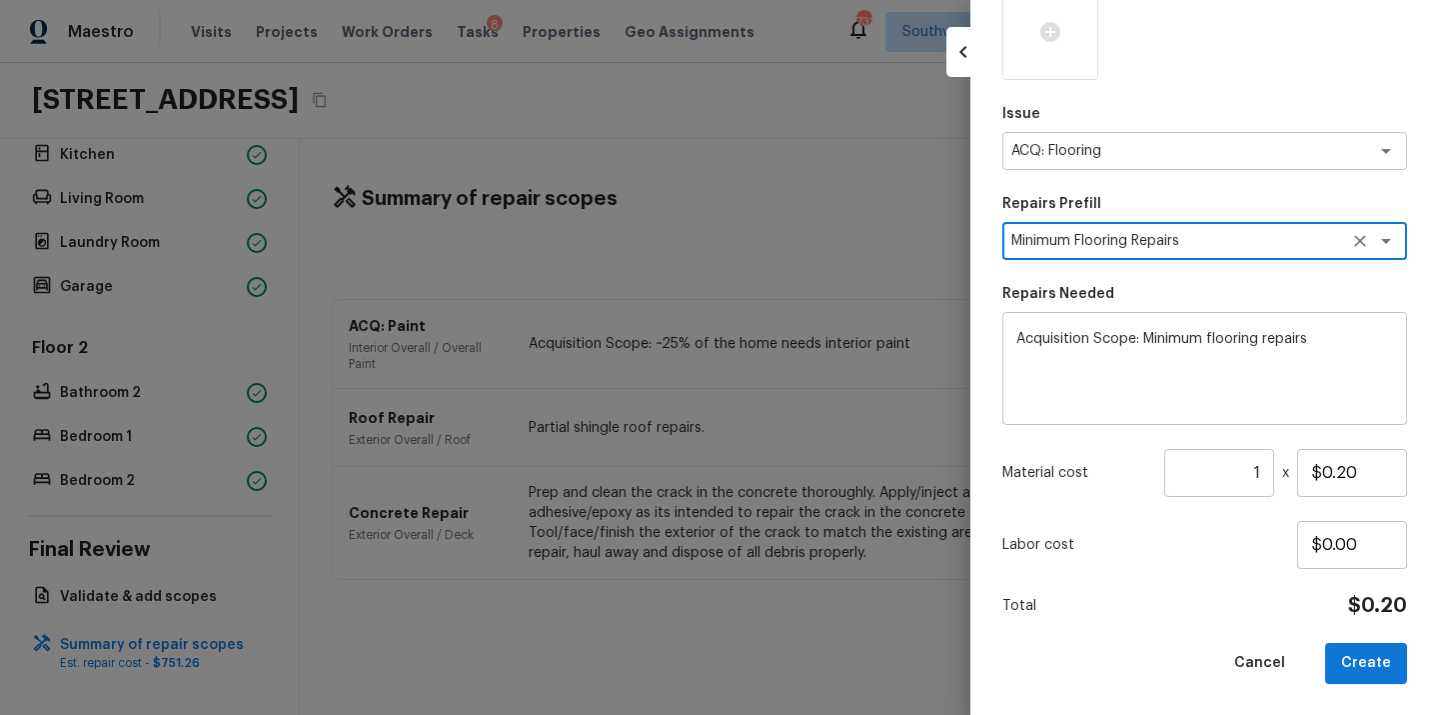
click at [1236, 487] on input "1" at bounding box center [1219, 473] width 110 height 48
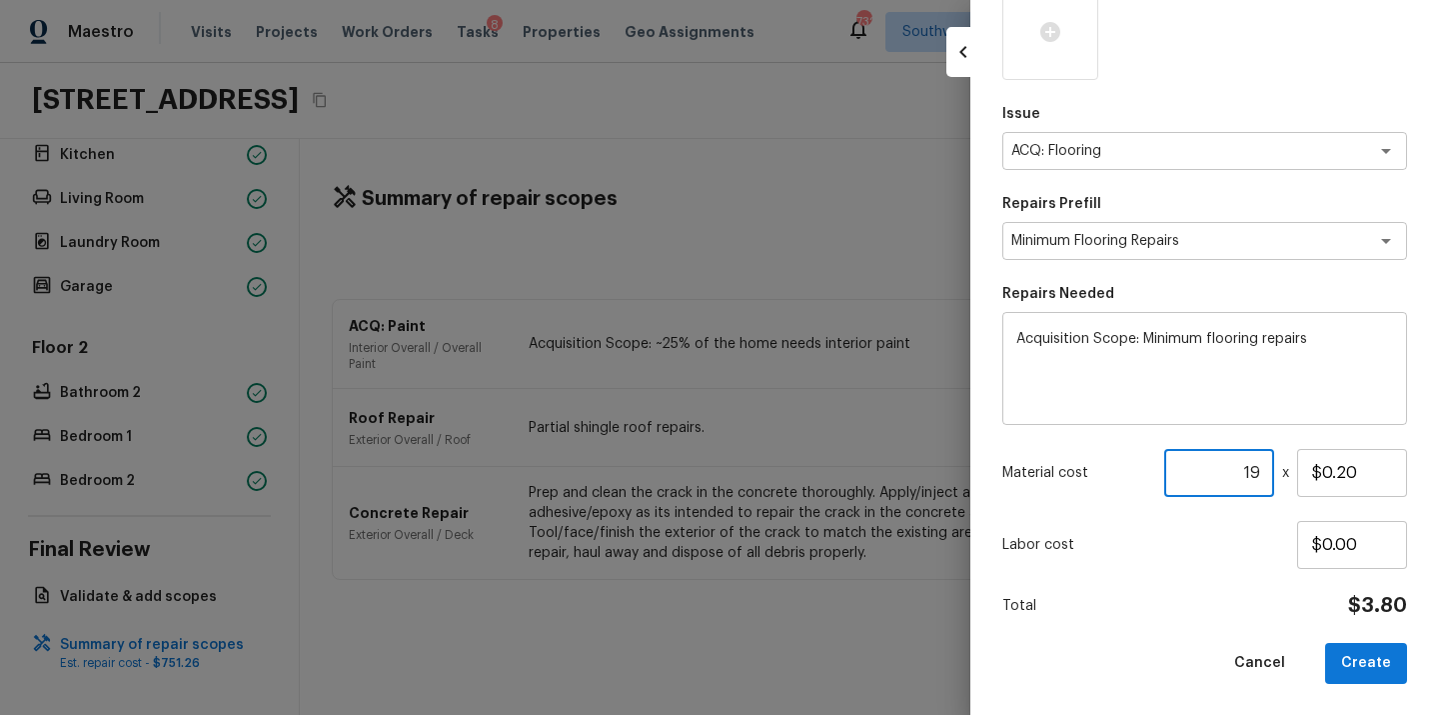
type input "1"
type input "981"
click at [1256, 538] on p "Labor cost" at bounding box center [1150, 545] width 295 height 20
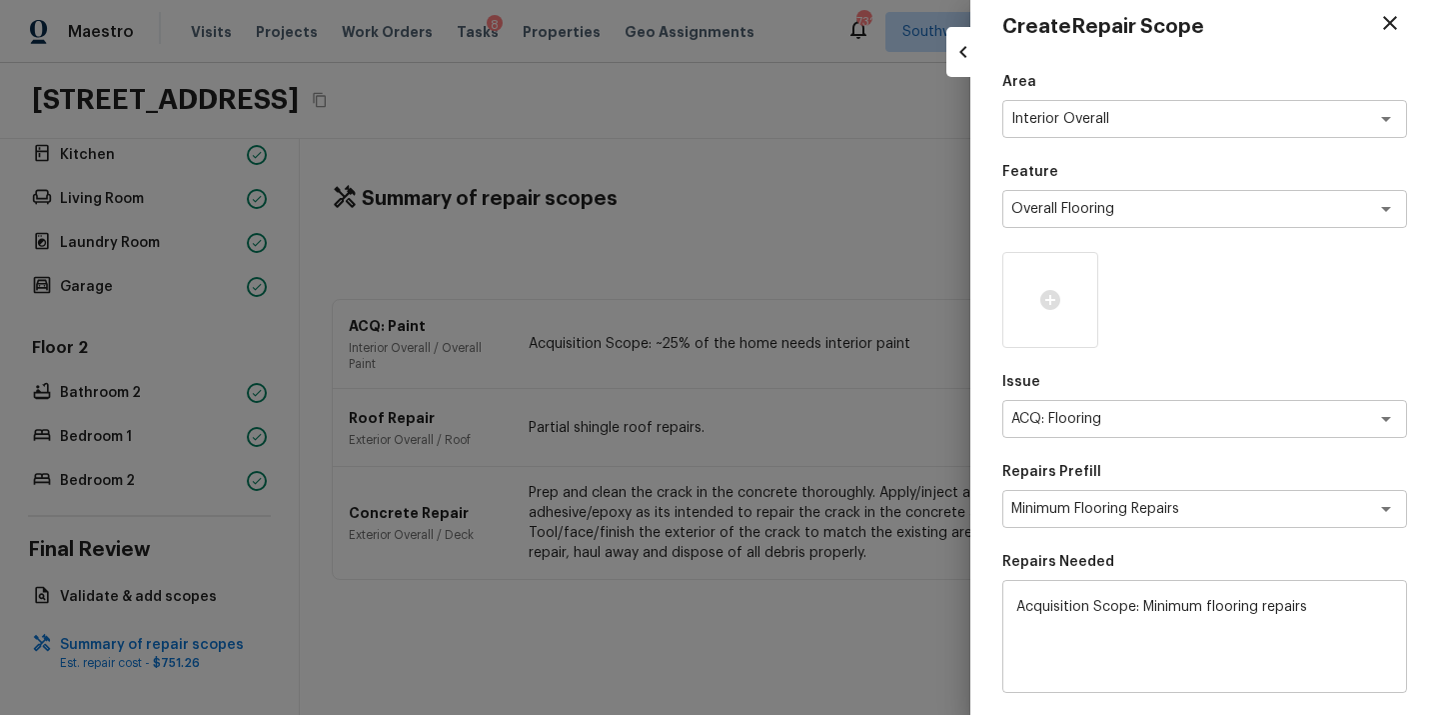
scroll to position [0, 0]
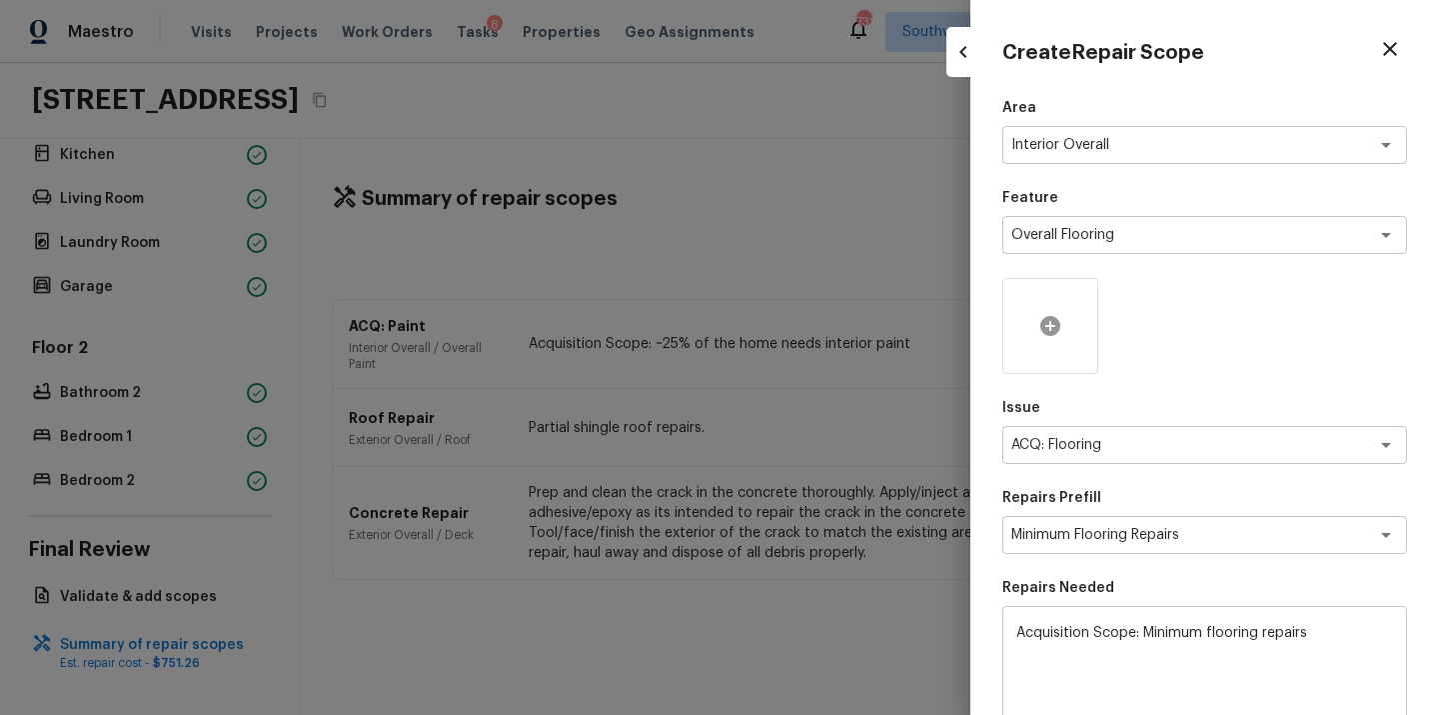
click at [1054, 331] on icon at bounding box center [1051, 326] width 20 height 20
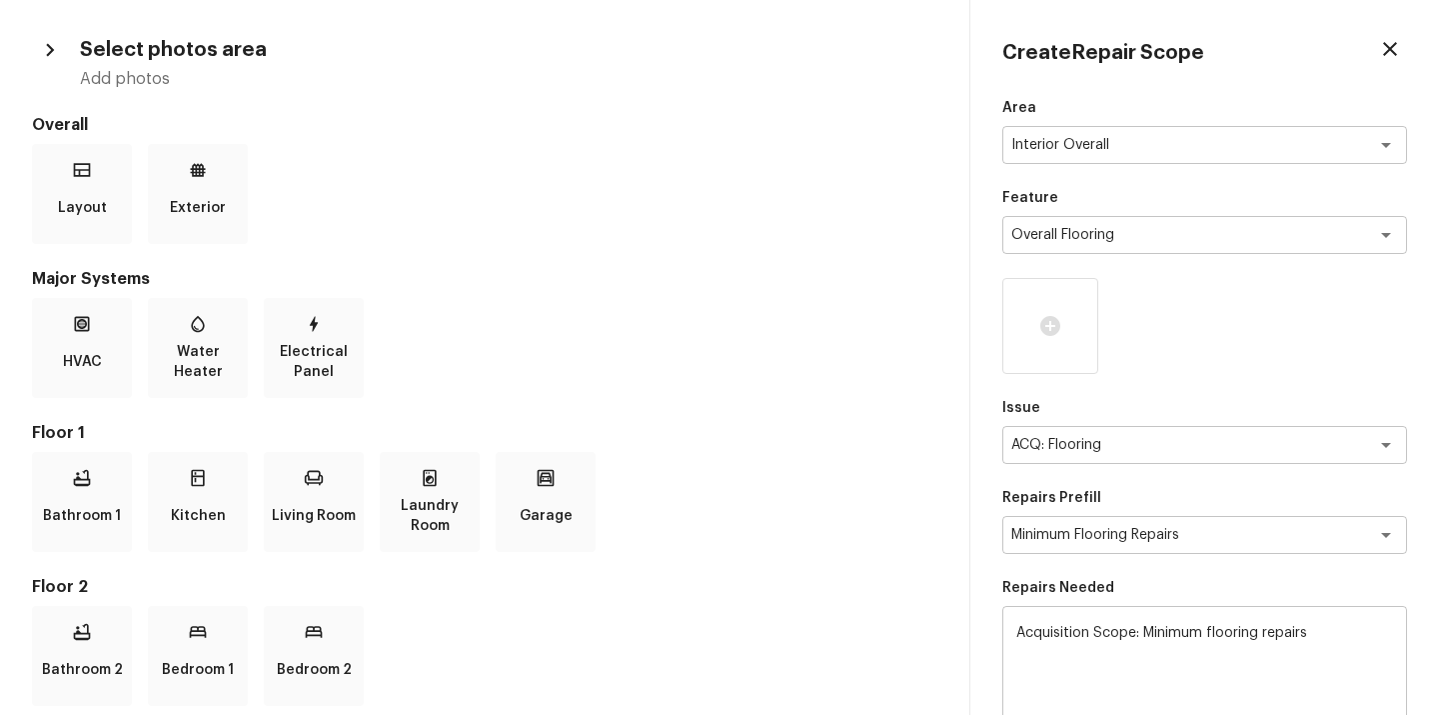
click at [1162, 307] on div at bounding box center [1205, 326] width 405 height 96
click at [998, 335] on div "Create Repair Scope Area Interior Overall x ​ Feature Overall Flooring x ​ Issu…" at bounding box center [1205, 357] width 469 height 715
click at [45, 48] on icon "button" at bounding box center [50, 50] width 26 height 26
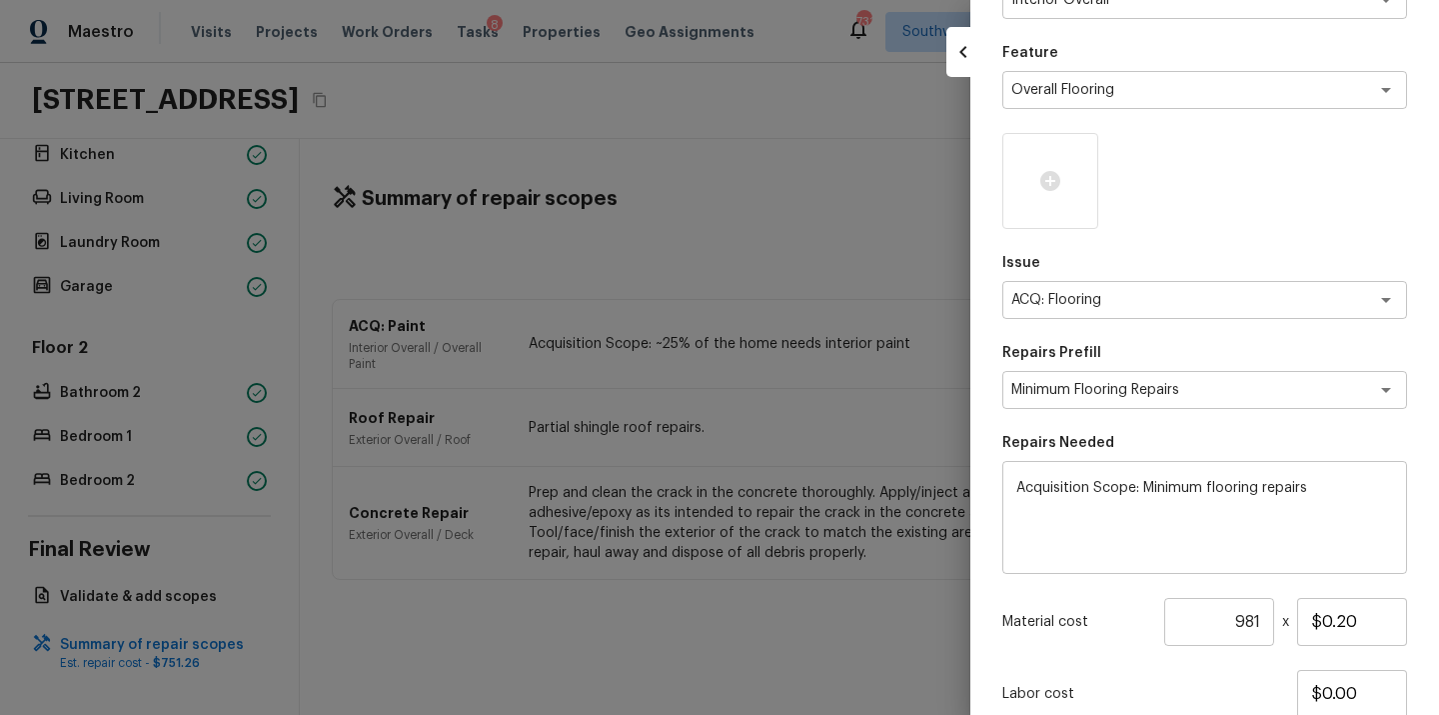
scroll to position [294, 0]
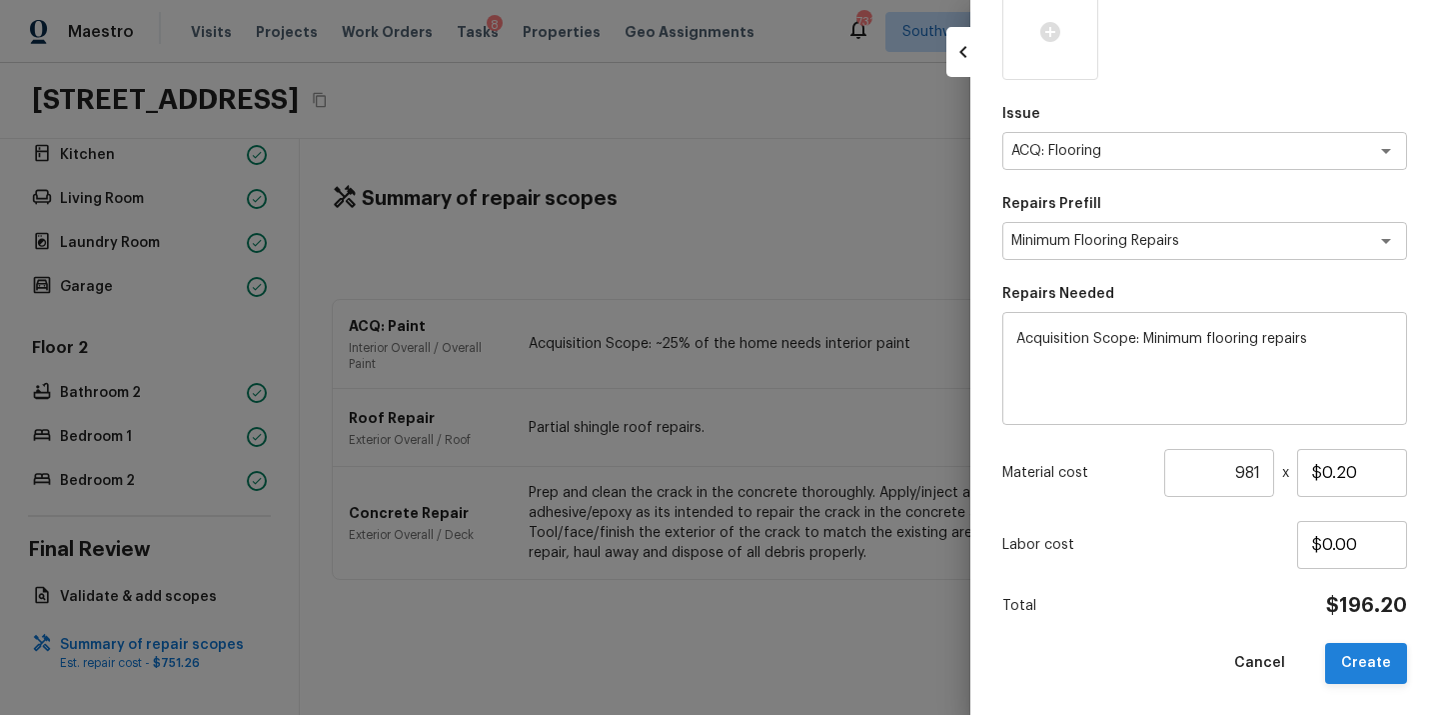
click at [1354, 661] on button "Create" at bounding box center [1366, 663] width 82 height 41
type input "1"
type input "$0.00"
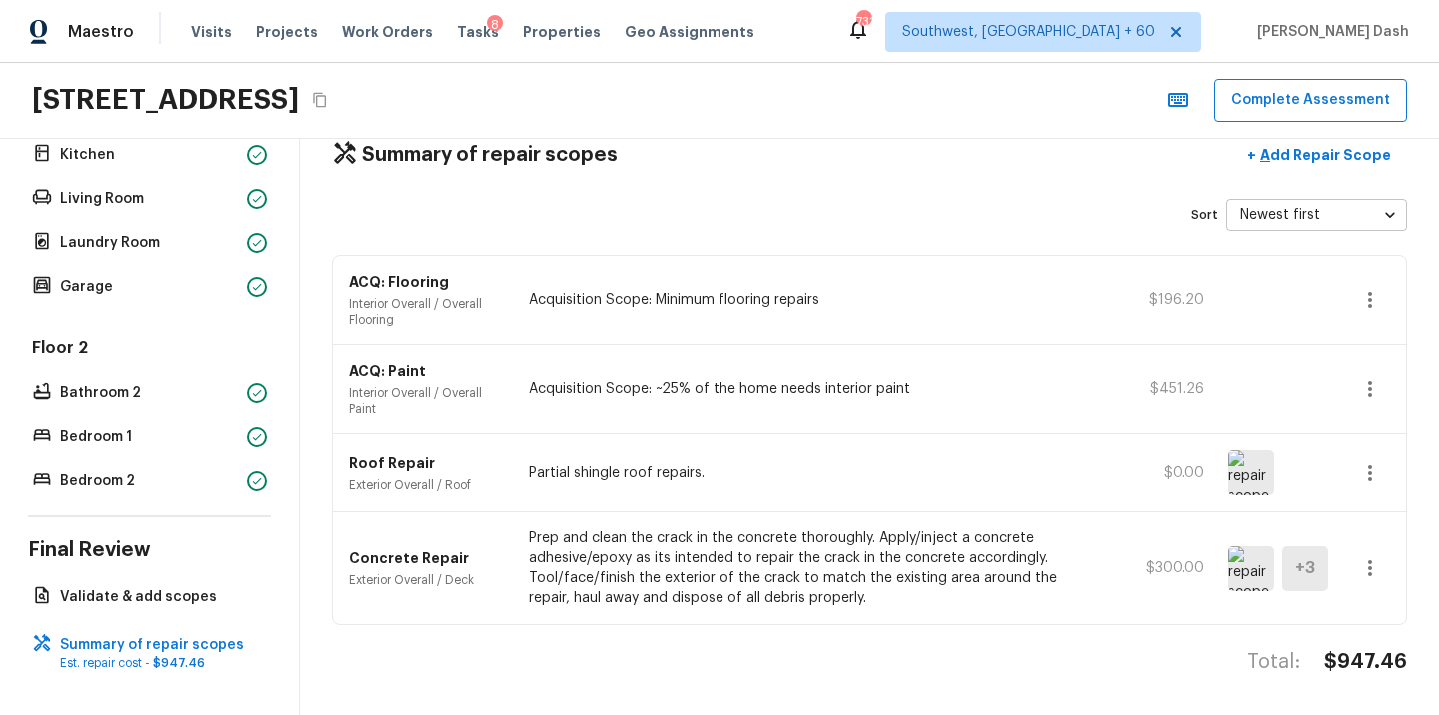
scroll to position [0, 0]
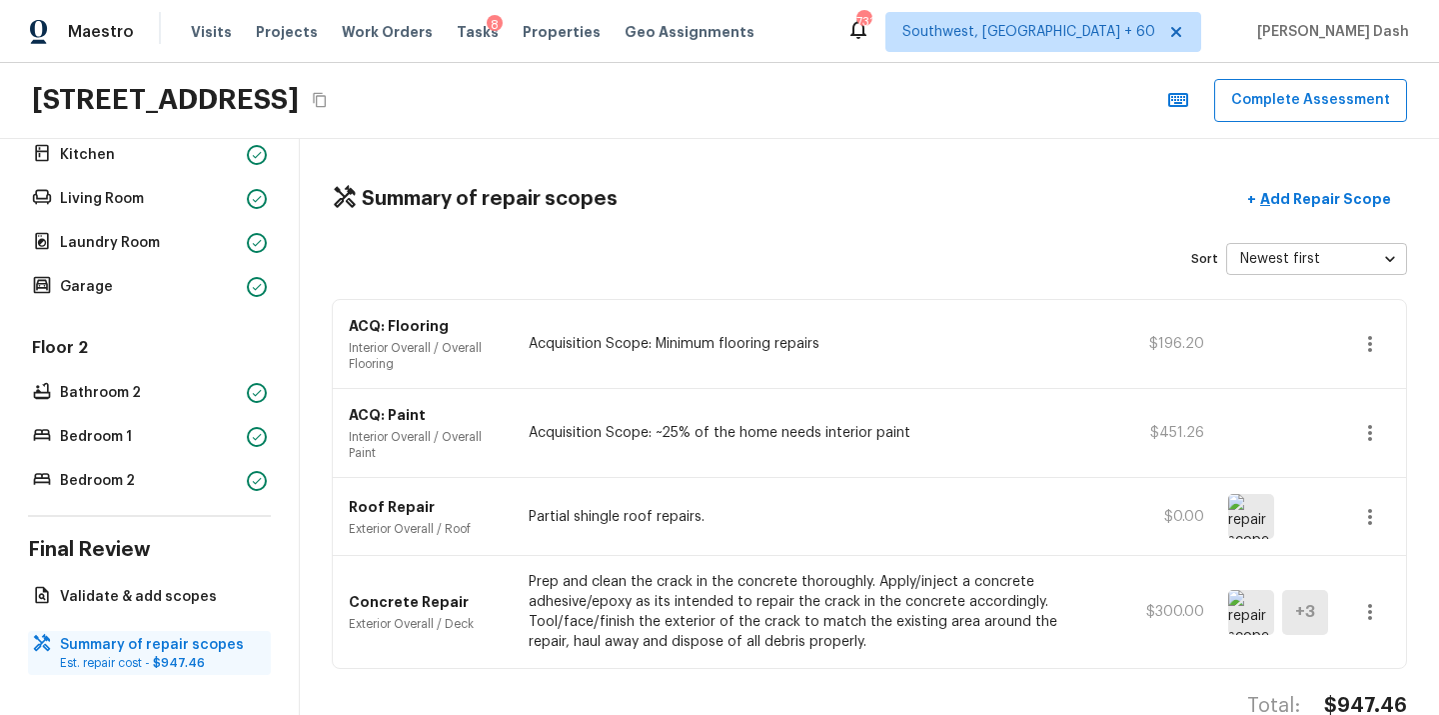
click at [188, 635] on p "Summary of repair scopes" at bounding box center [159, 645] width 199 height 20
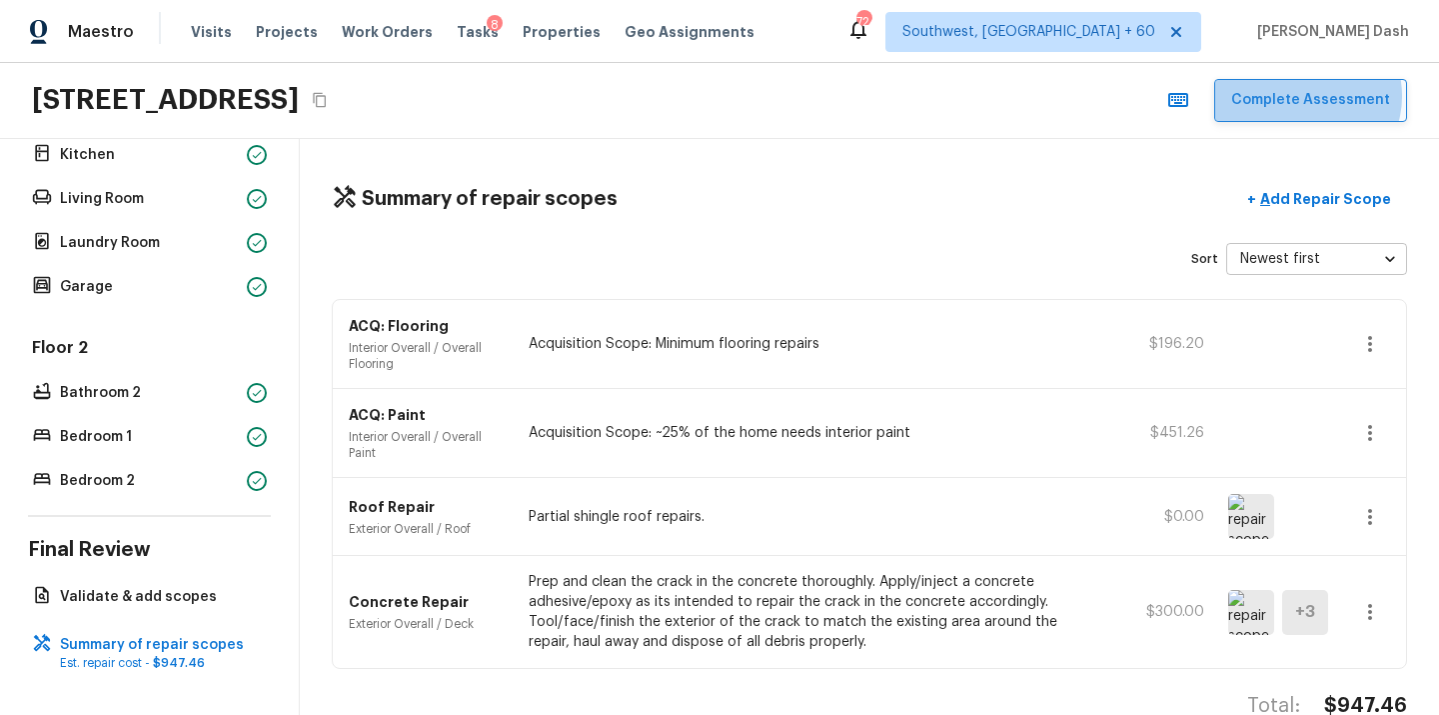
click at [1314, 96] on button "Complete Assessment" at bounding box center [1310, 100] width 193 height 43
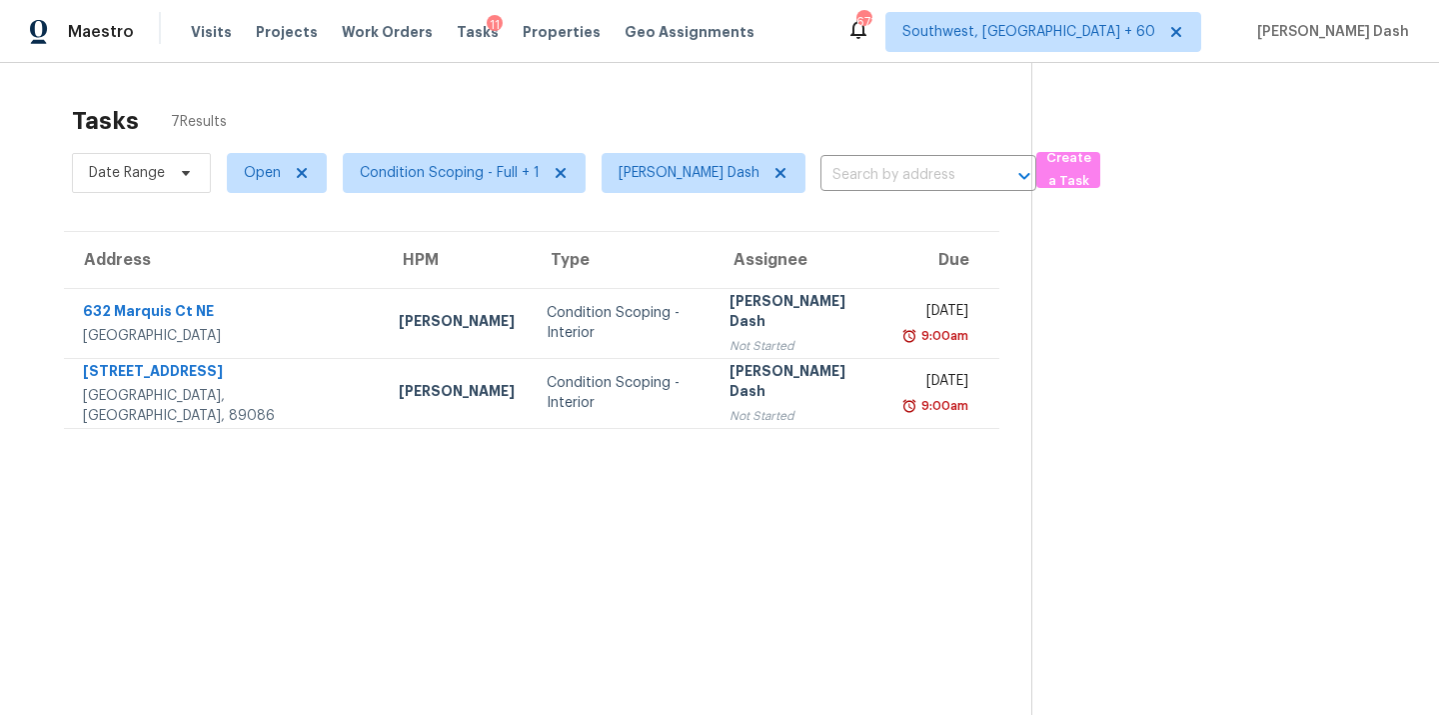
scroll to position [63, 0]
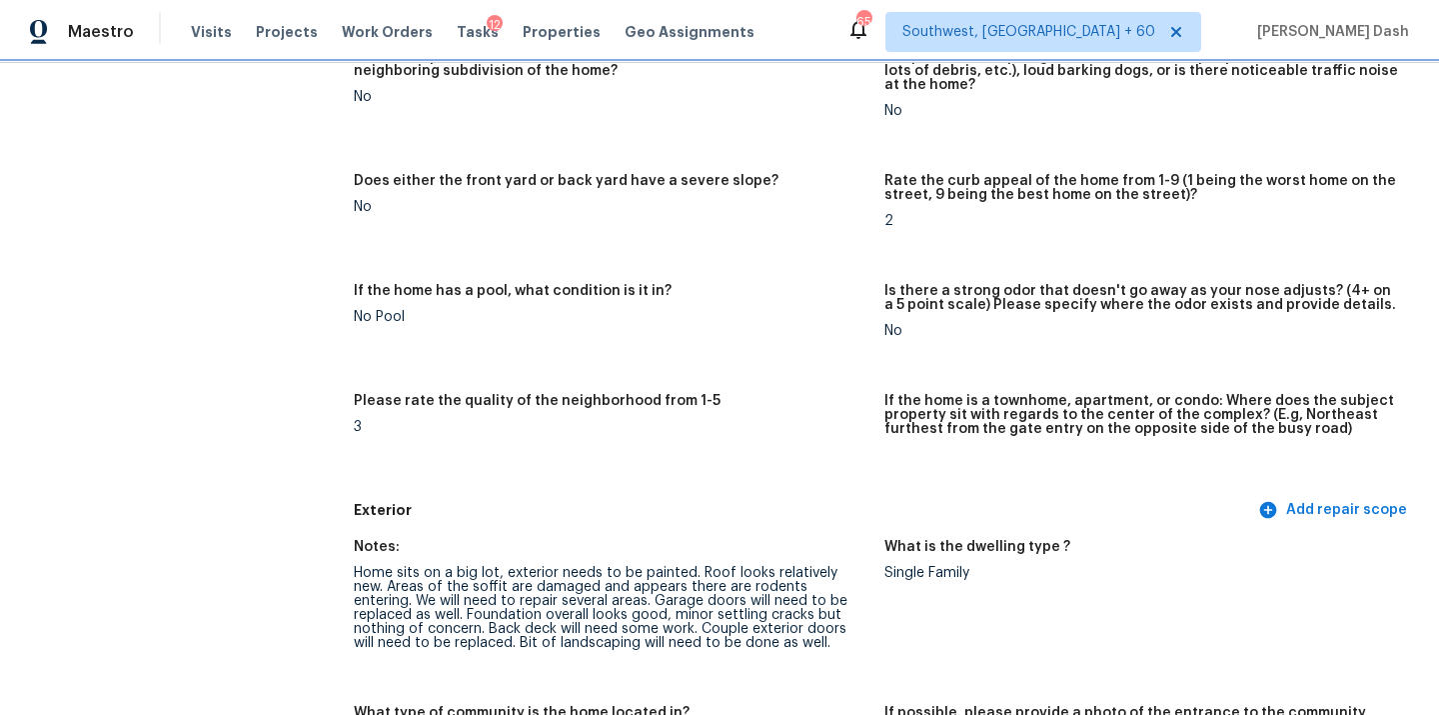
scroll to position [14, 0]
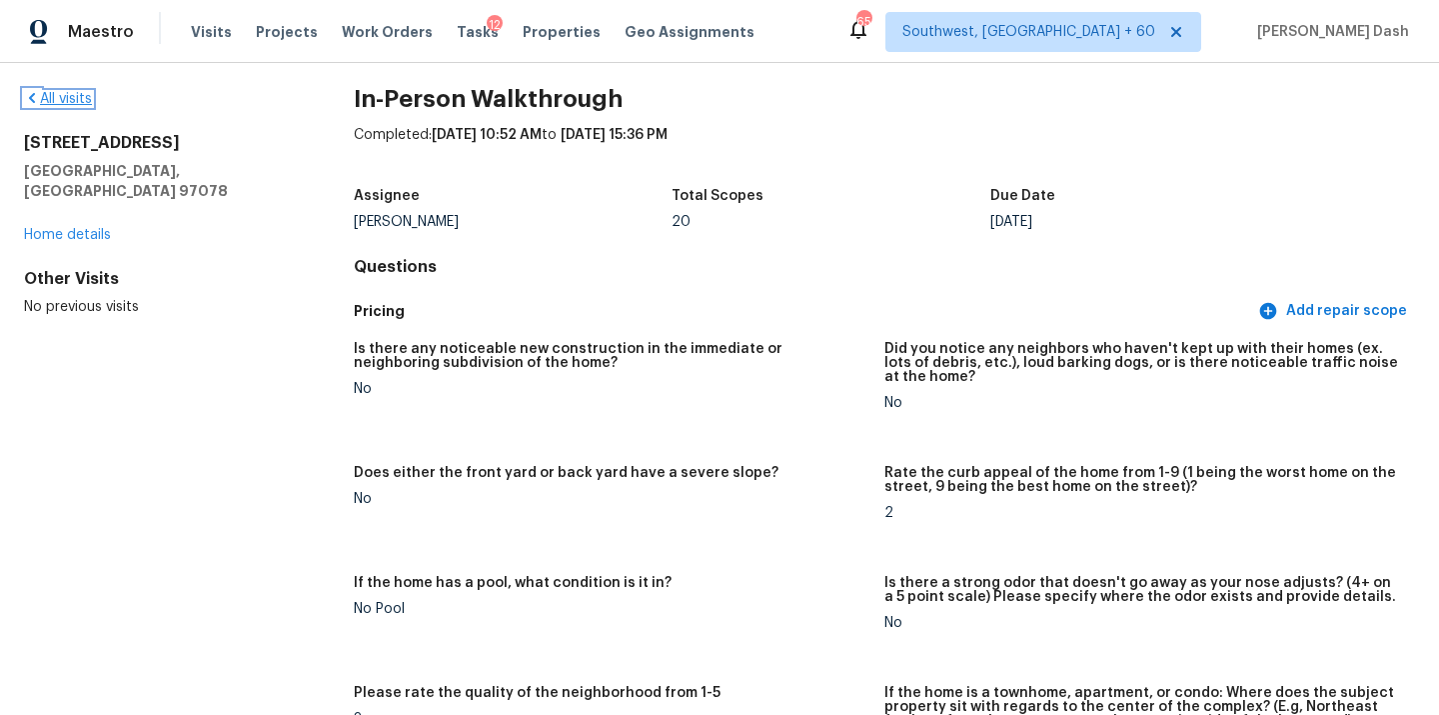
click at [79, 97] on link "All visits" at bounding box center [58, 99] width 68 height 14
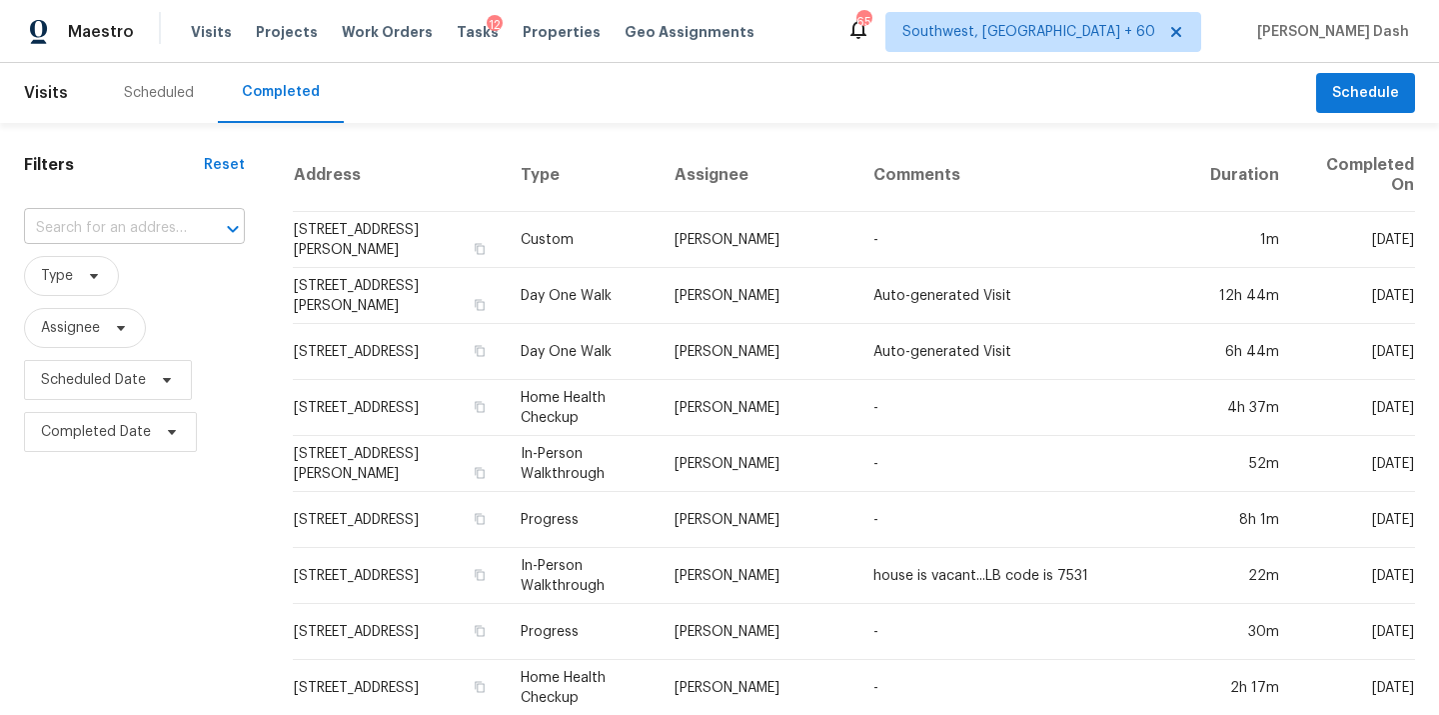
click at [120, 240] on input "text" at bounding box center [106, 228] width 165 height 31
paste input "[STREET_ADDRESS]"
type input "[STREET_ADDRESS]"
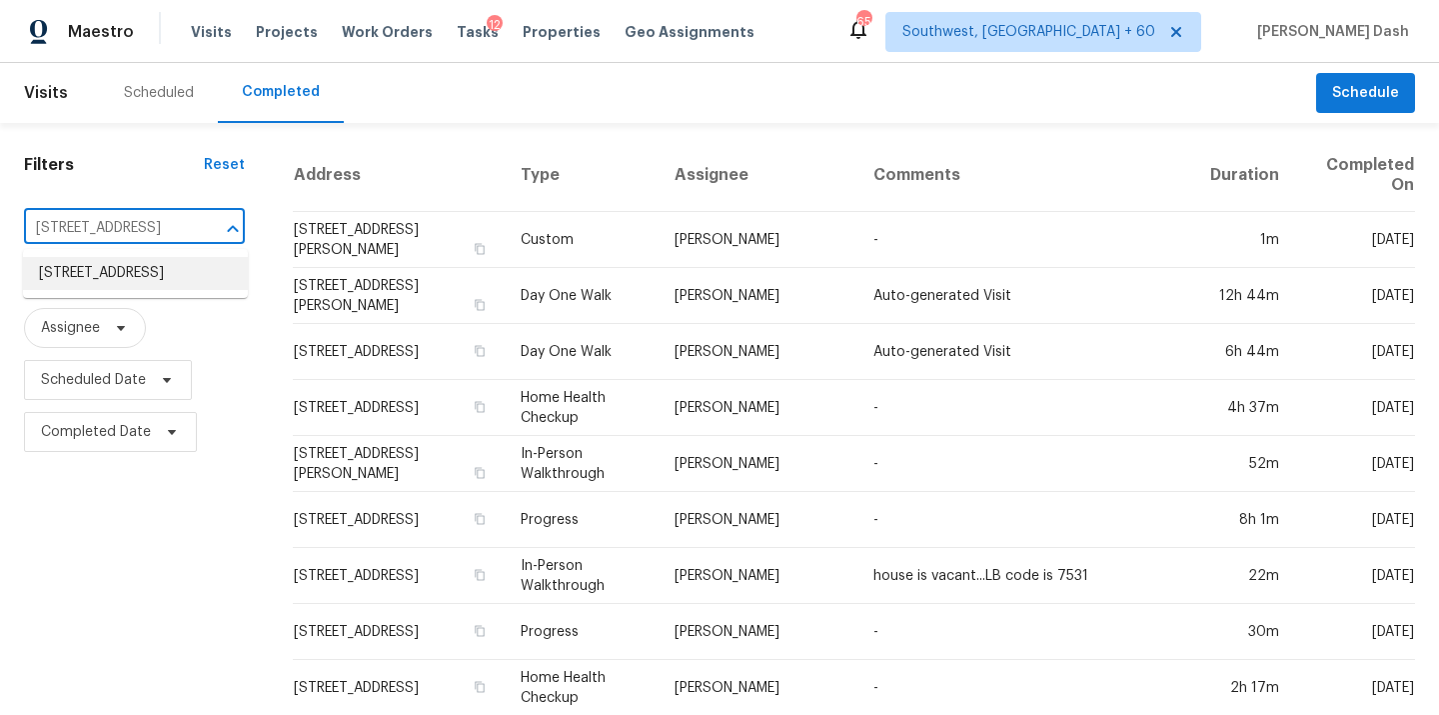
click at [146, 277] on li "[STREET_ADDRESS]" at bounding box center [135, 273] width 225 height 33
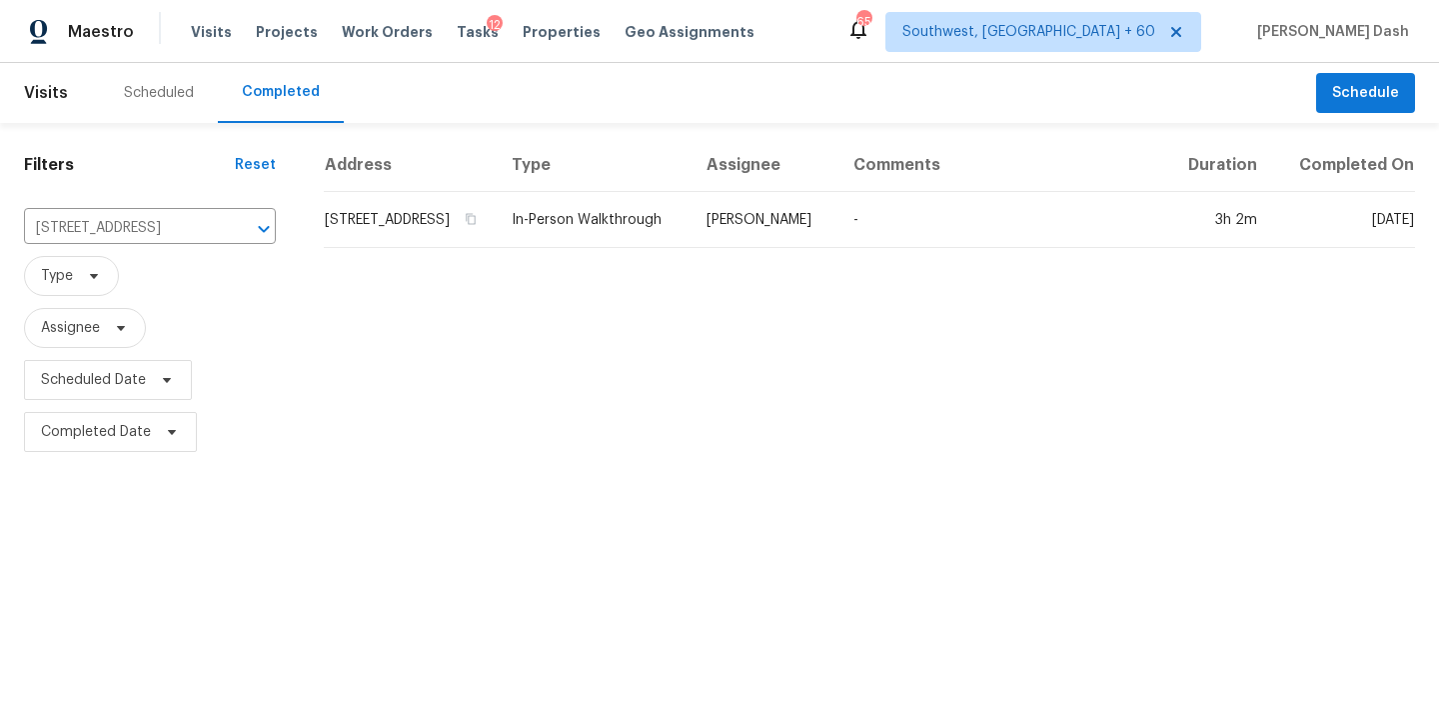
click at [788, 192] on th "Assignee" at bounding box center [764, 165] width 147 height 53
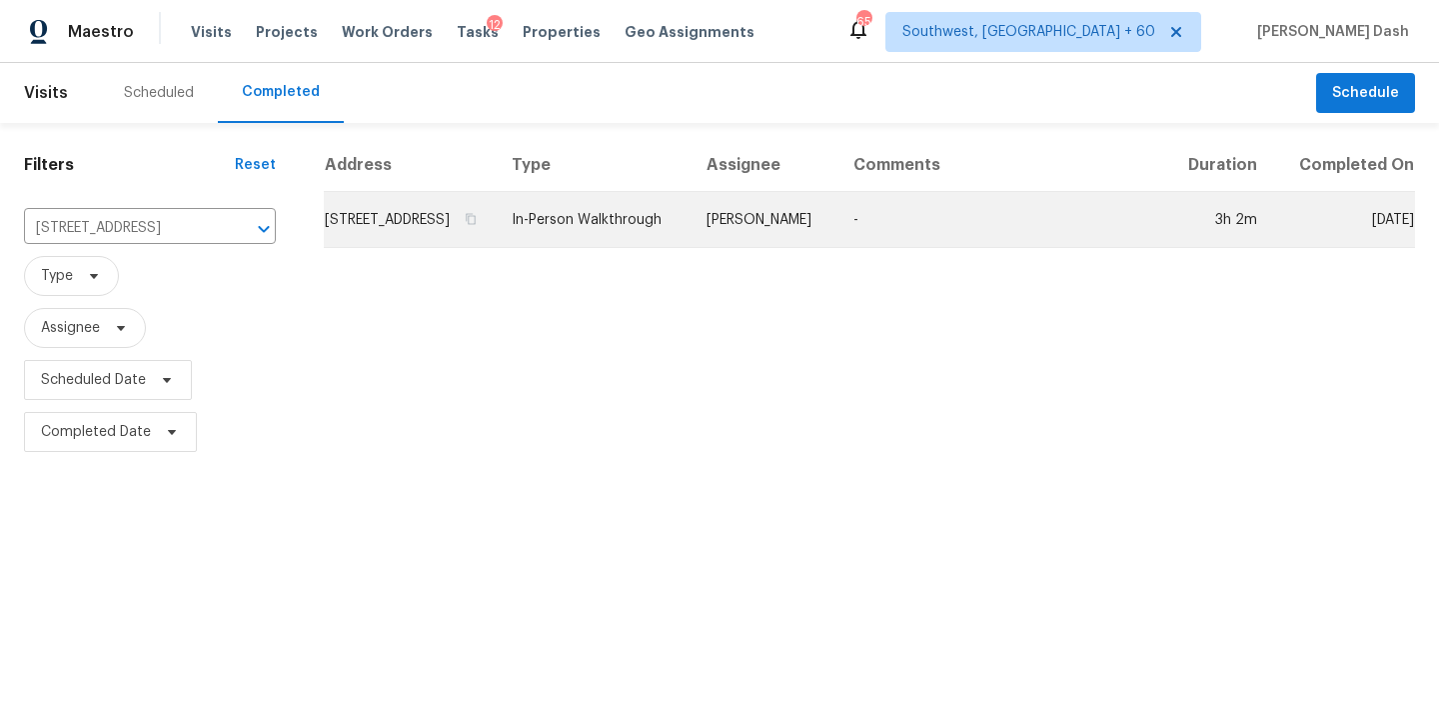
click at [788, 213] on td "[PERSON_NAME]" at bounding box center [764, 220] width 147 height 56
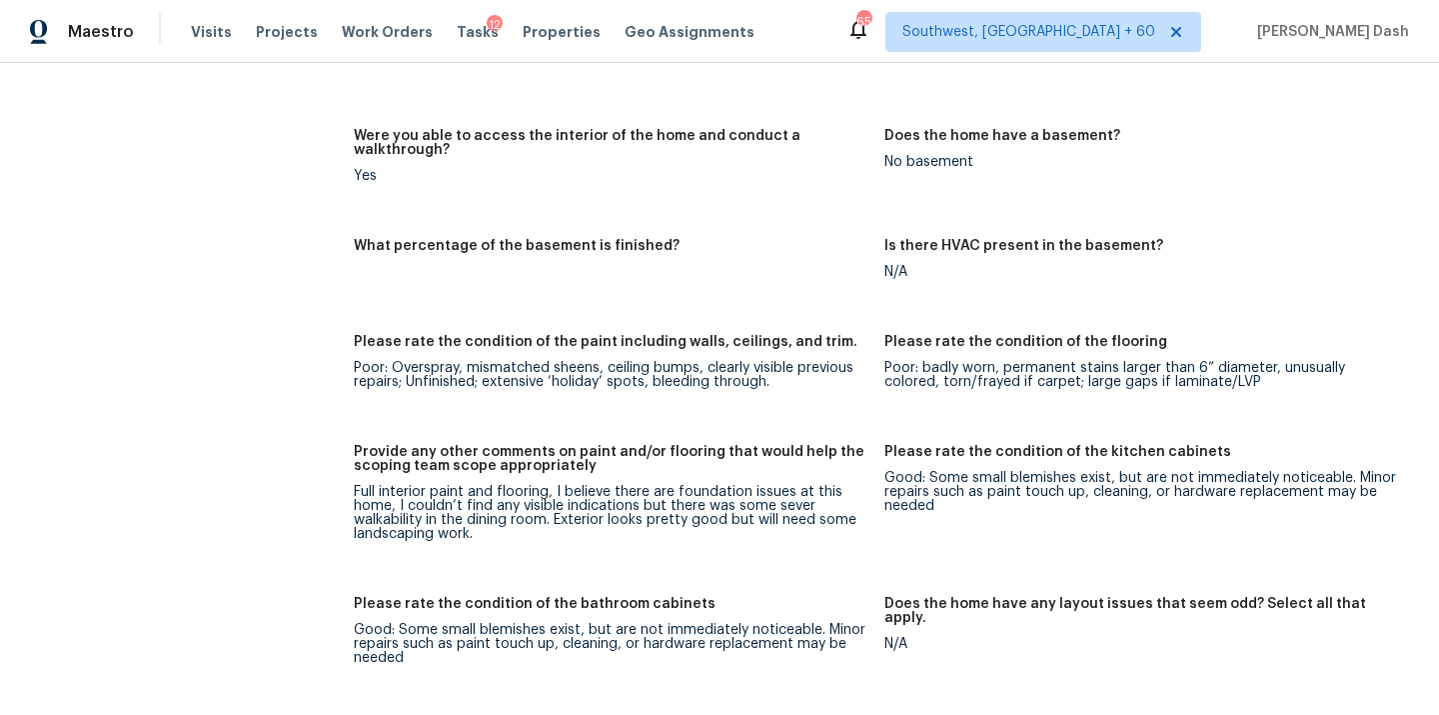
scroll to position [2516, 0]
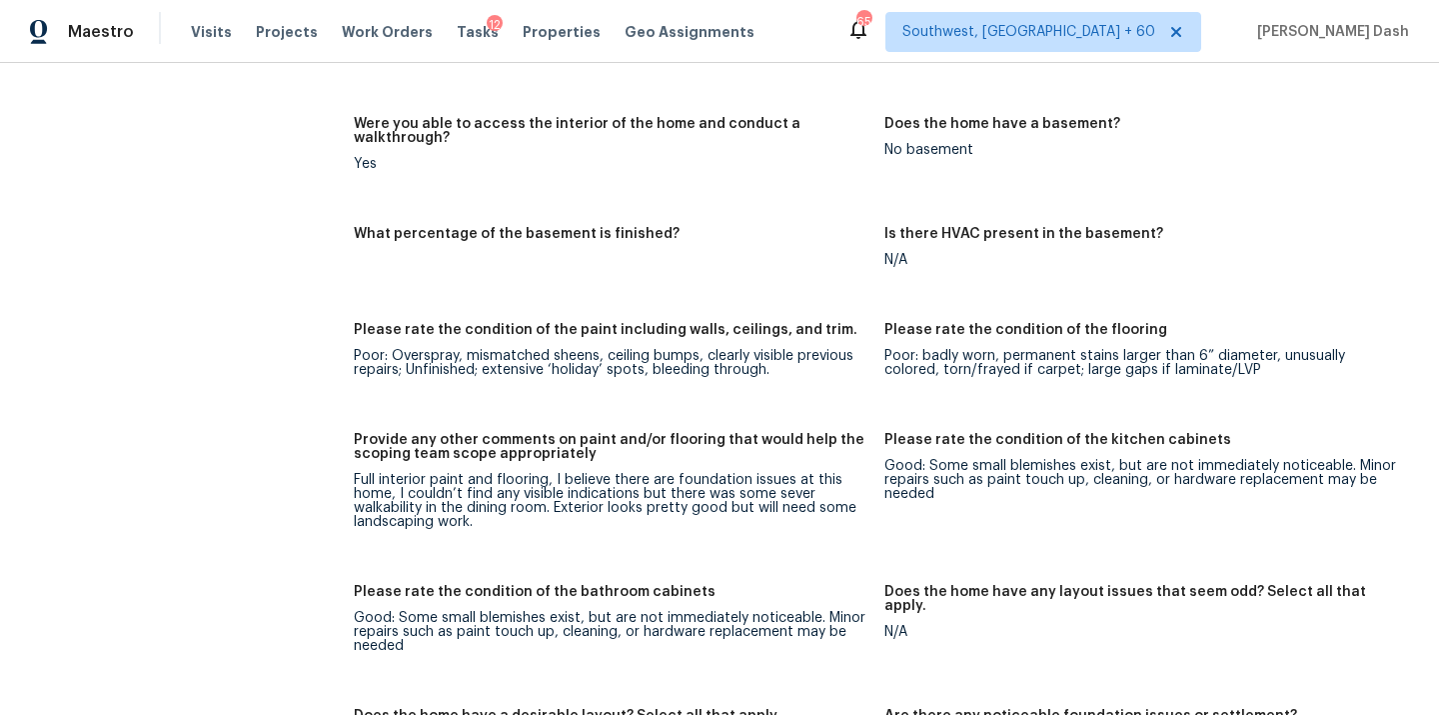
click at [553, 473] on div "Full interior paint and flooring, I believe there are foundation issues at this…" at bounding box center [611, 501] width 515 height 56
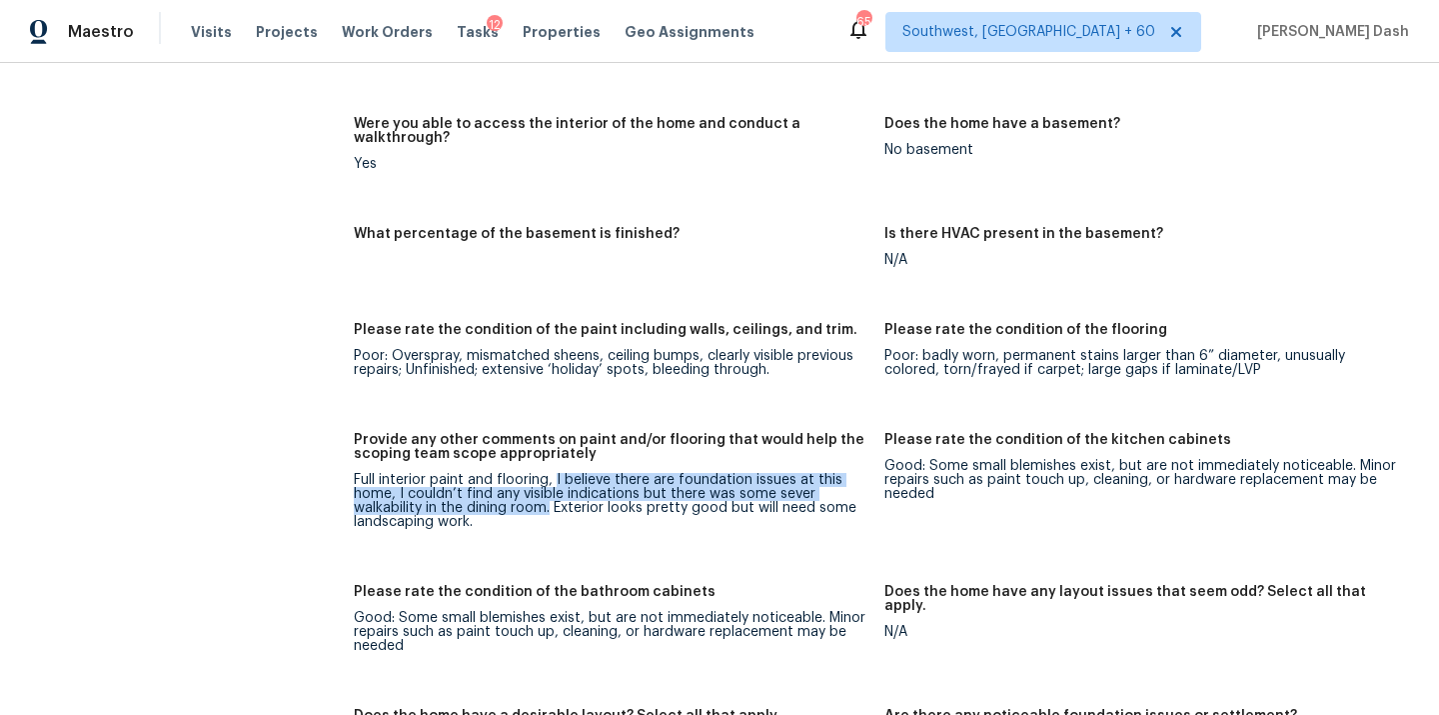
drag, startPoint x: 553, startPoint y: 448, endPoint x: 547, endPoint y: 483, distance: 35.5
click at [547, 483] on div "Full interior paint and flooring, I believe there are foundation issues at this…" at bounding box center [611, 501] width 515 height 56
copy div "I believe there are foundation issues at this home, I couldn’t find any visible…"
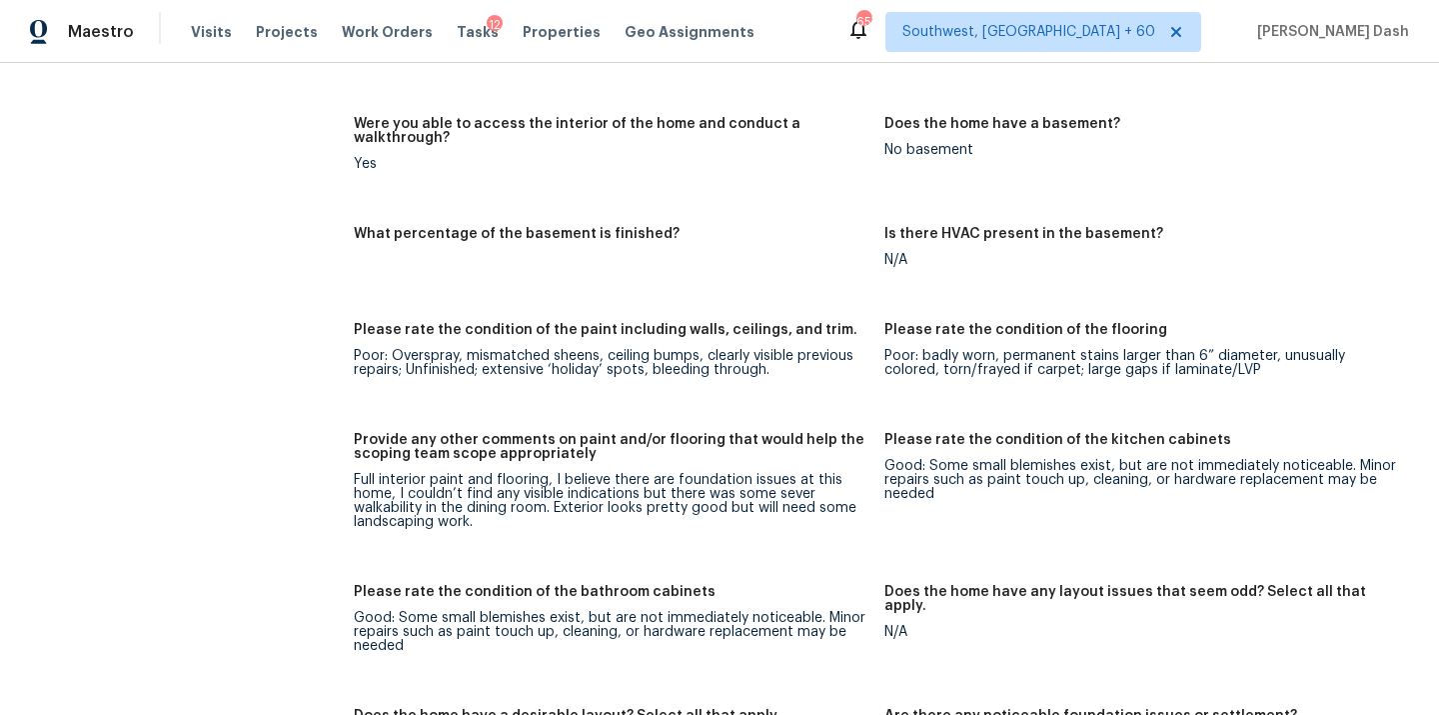
click at [503, 543] on div "Notes: Living Room Photos Kitchen Photos Main Bedroom Photos Bathroom Photos Ad…" at bounding box center [885, 587] width 1062 height 1985
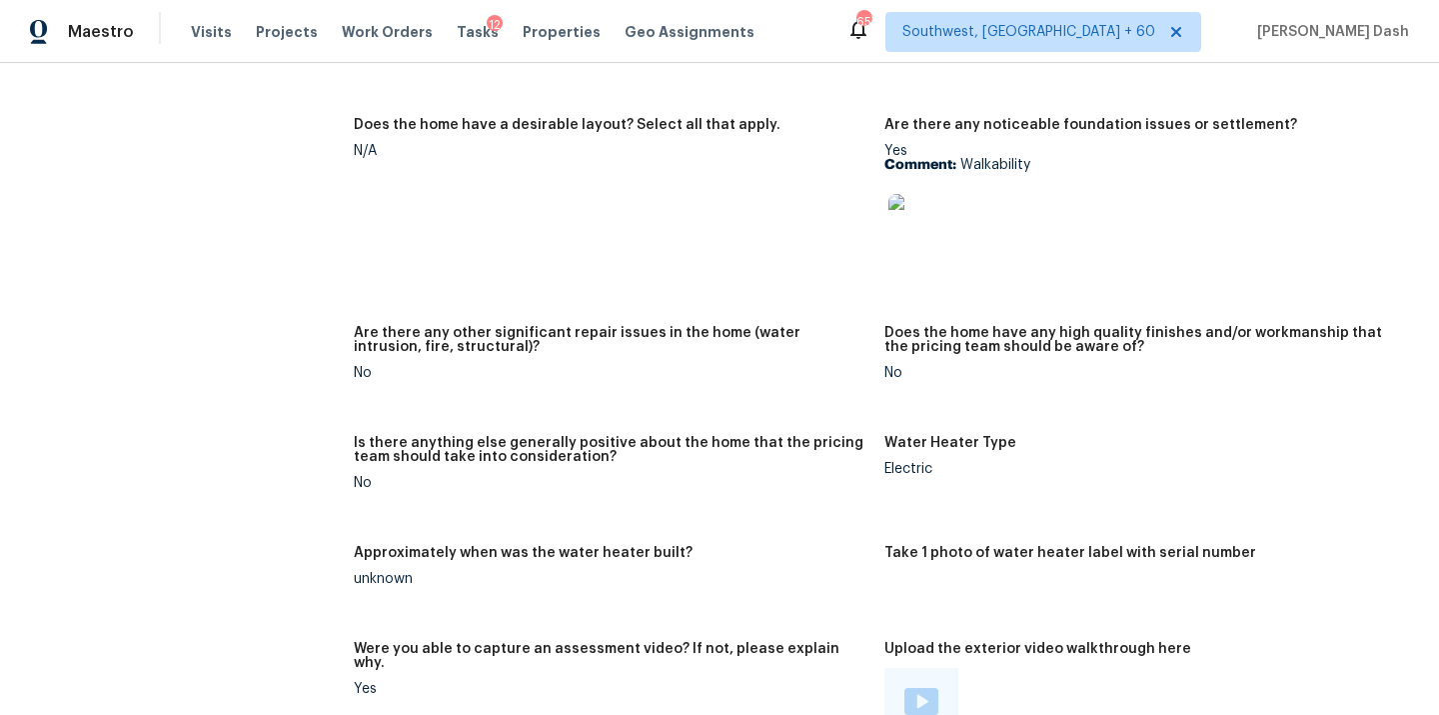
scroll to position [3146, 0]
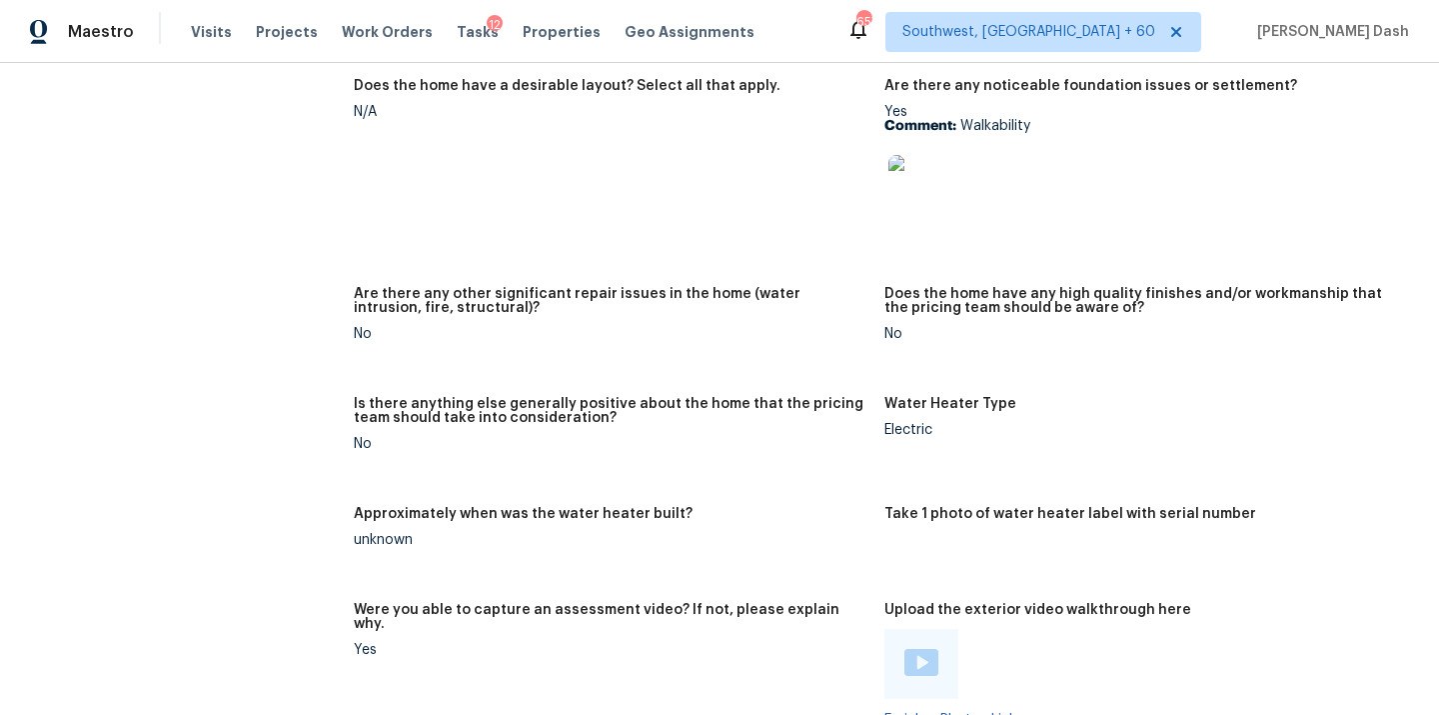
click at [918, 172] on img at bounding box center [921, 187] width 64 height 64
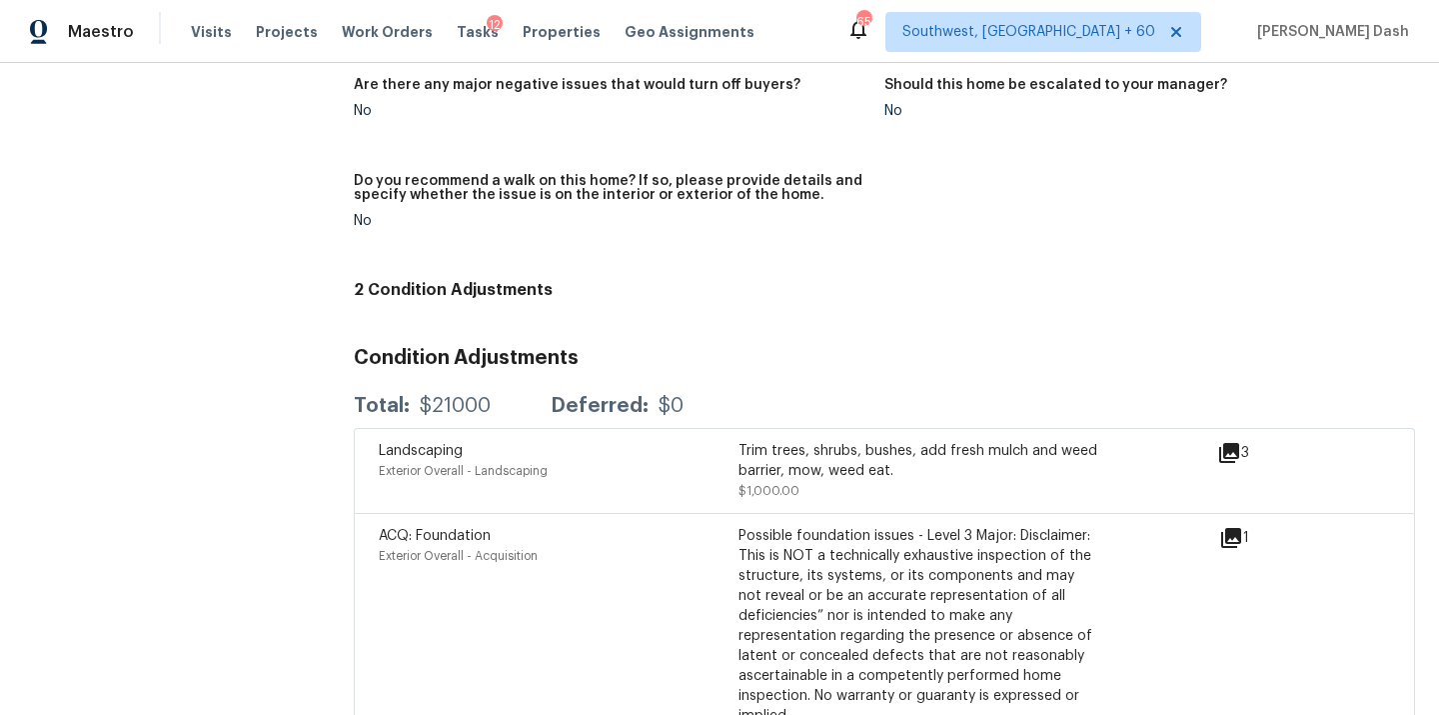
scroll to position [4485, 0]
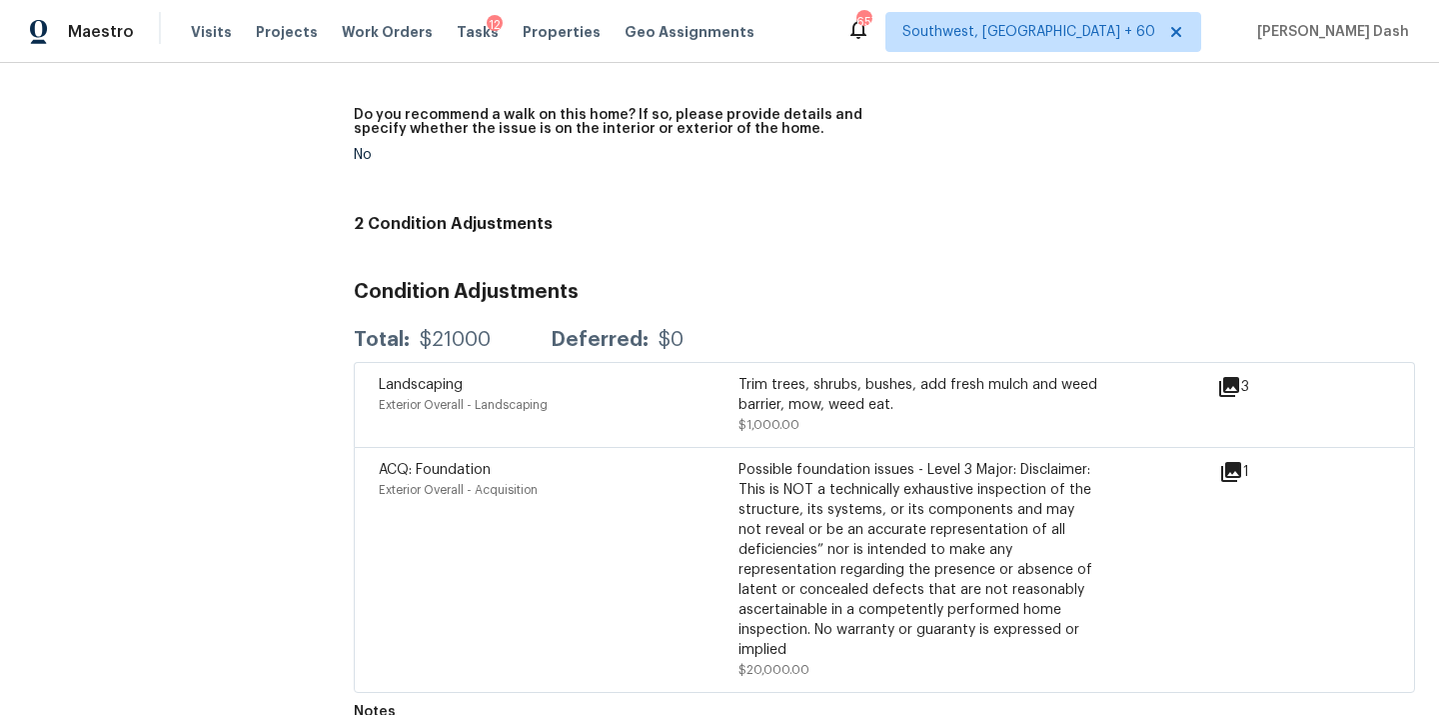
click at [1232, 462] on icon at bounding box center [1231, 472] width 20 height 20
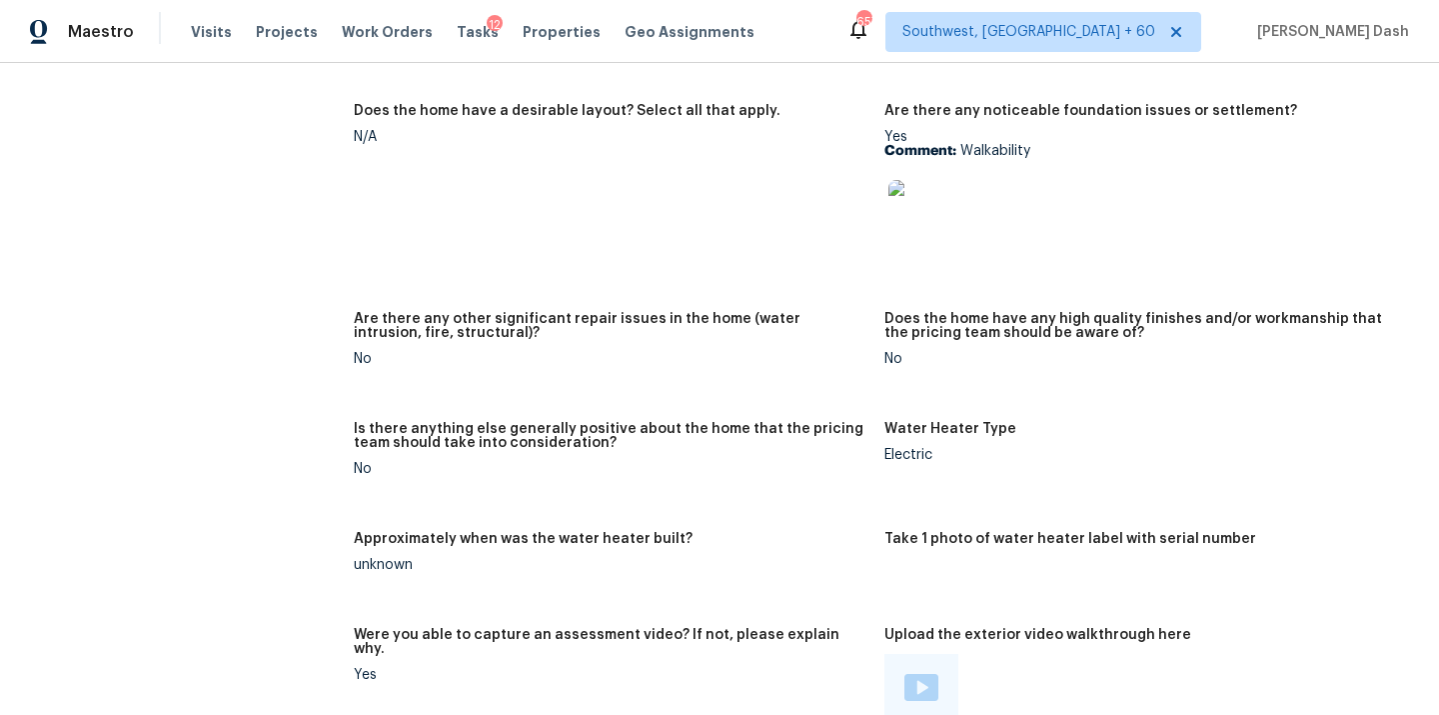
scroll to position [2724, 0]
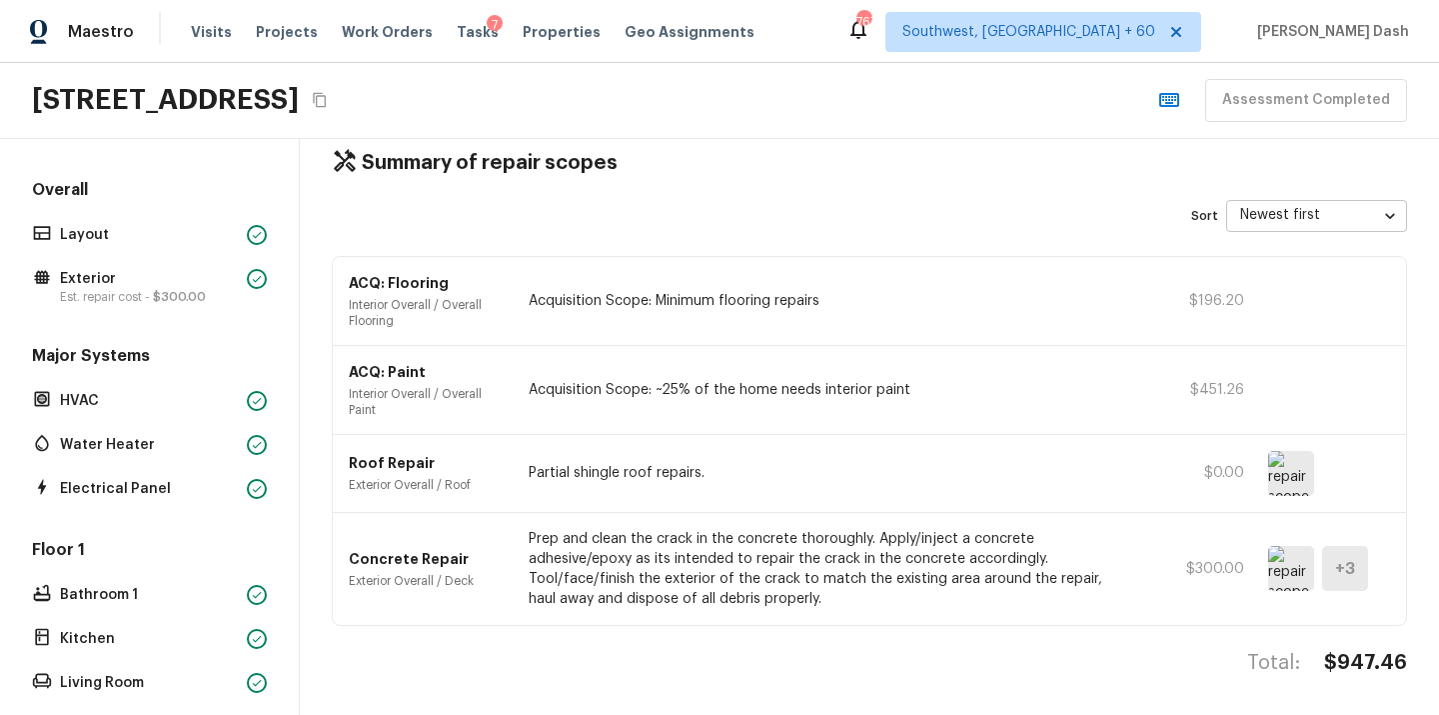
scroll to position [30, 0]
click at [1382, 666] on h4 "$947.46" at bounding box center [1365, 662] width 83 height 26
copy h4 "$947.46"
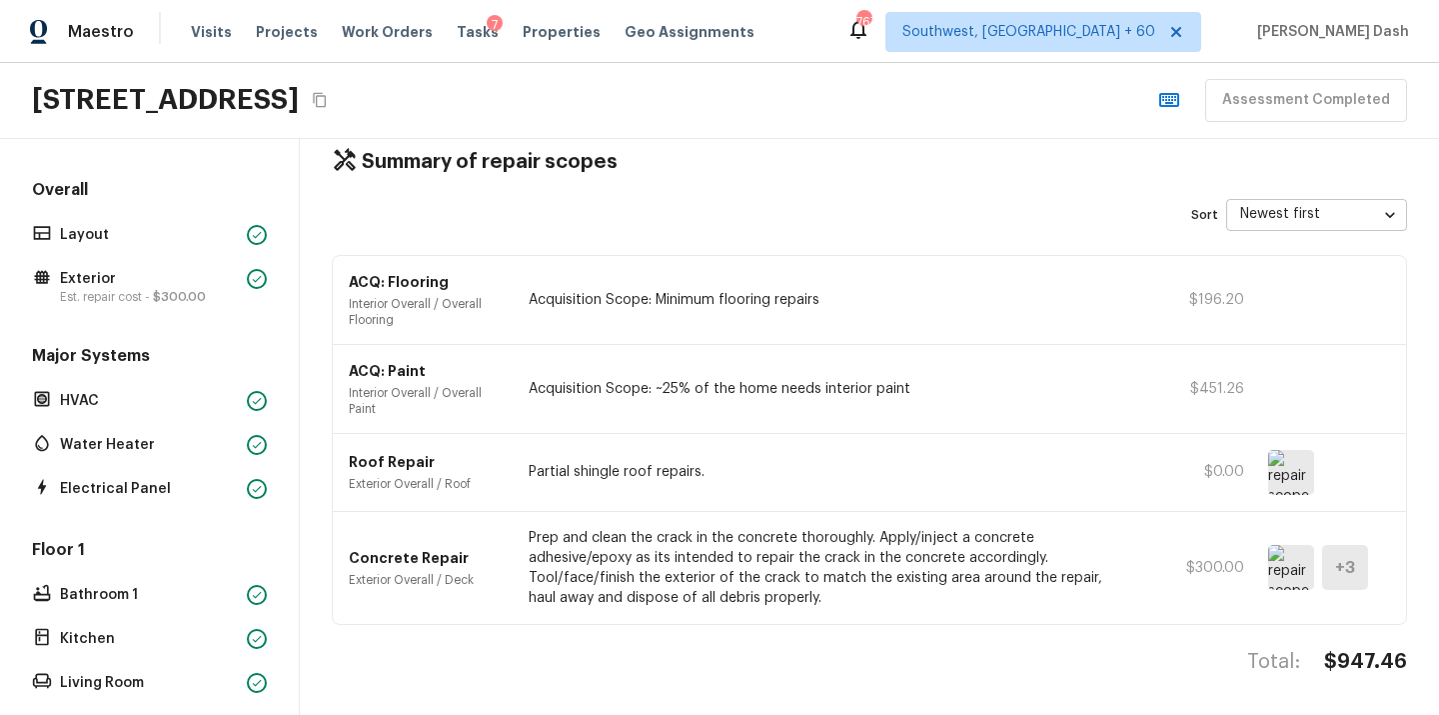
click at [487, 26] on div "7" at bounding box center [495, 25] width 16 height 20
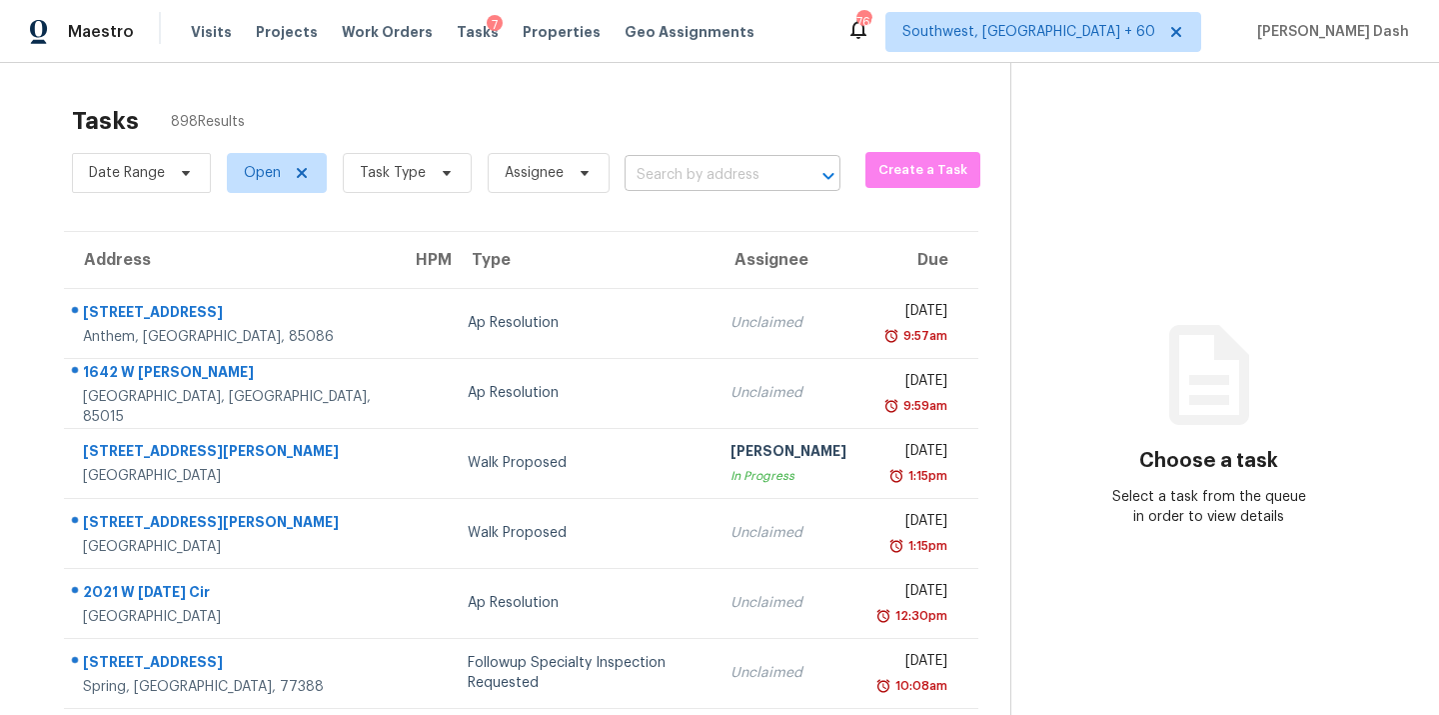
click at [709, 181] on input "text" at bounding box center [705, 175] width 160 height 31
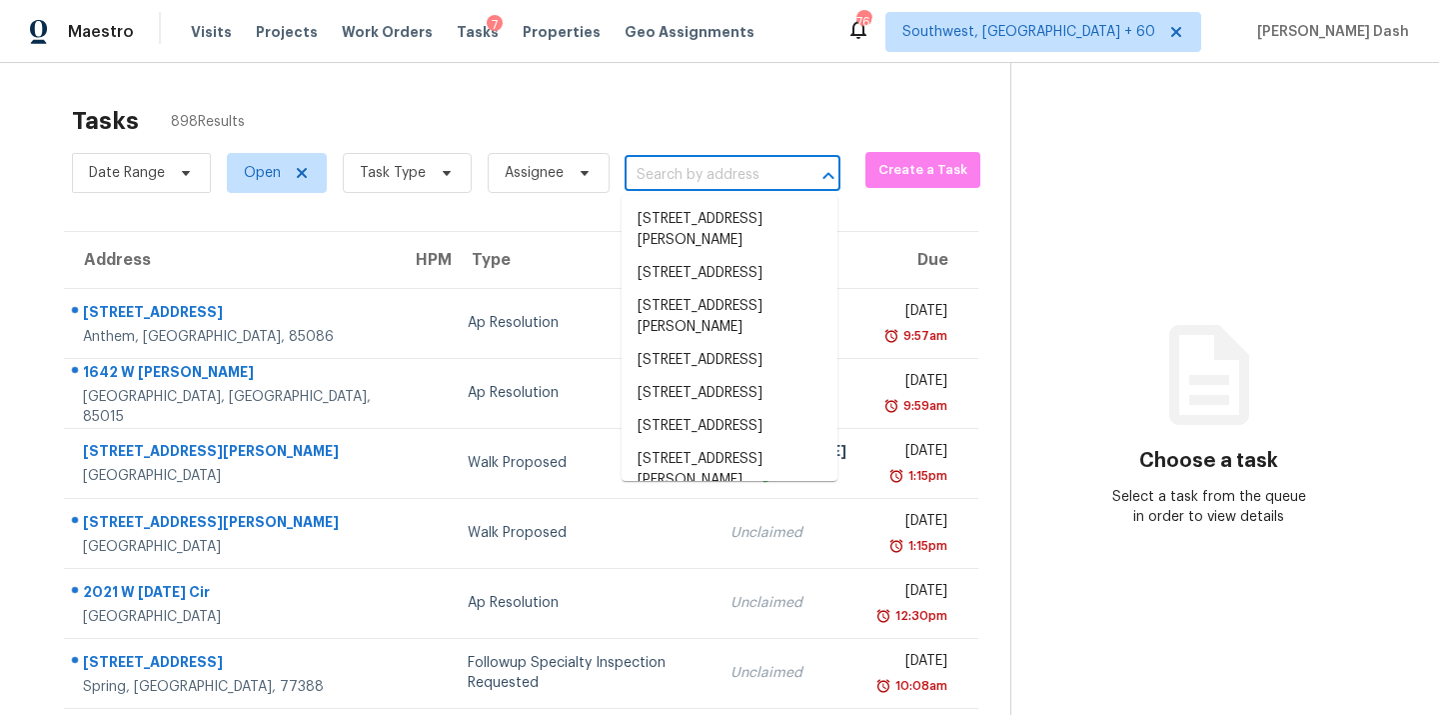
paste input "[STREET_ADDRESS]"
type input "[STREET_ADDRESS]"
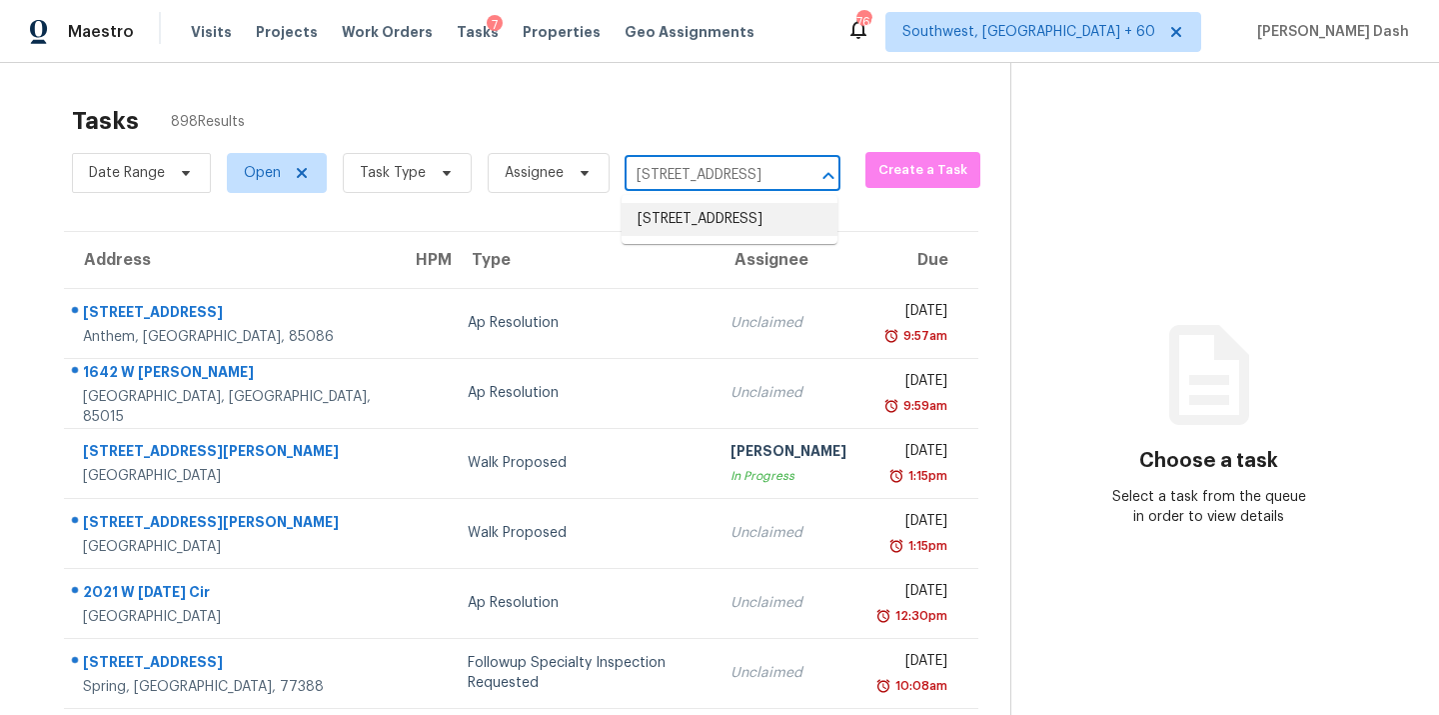
click at [712, 210] on li "[STREET_ADDRESS]" at bounding box center [730, 219] width 216 height 33
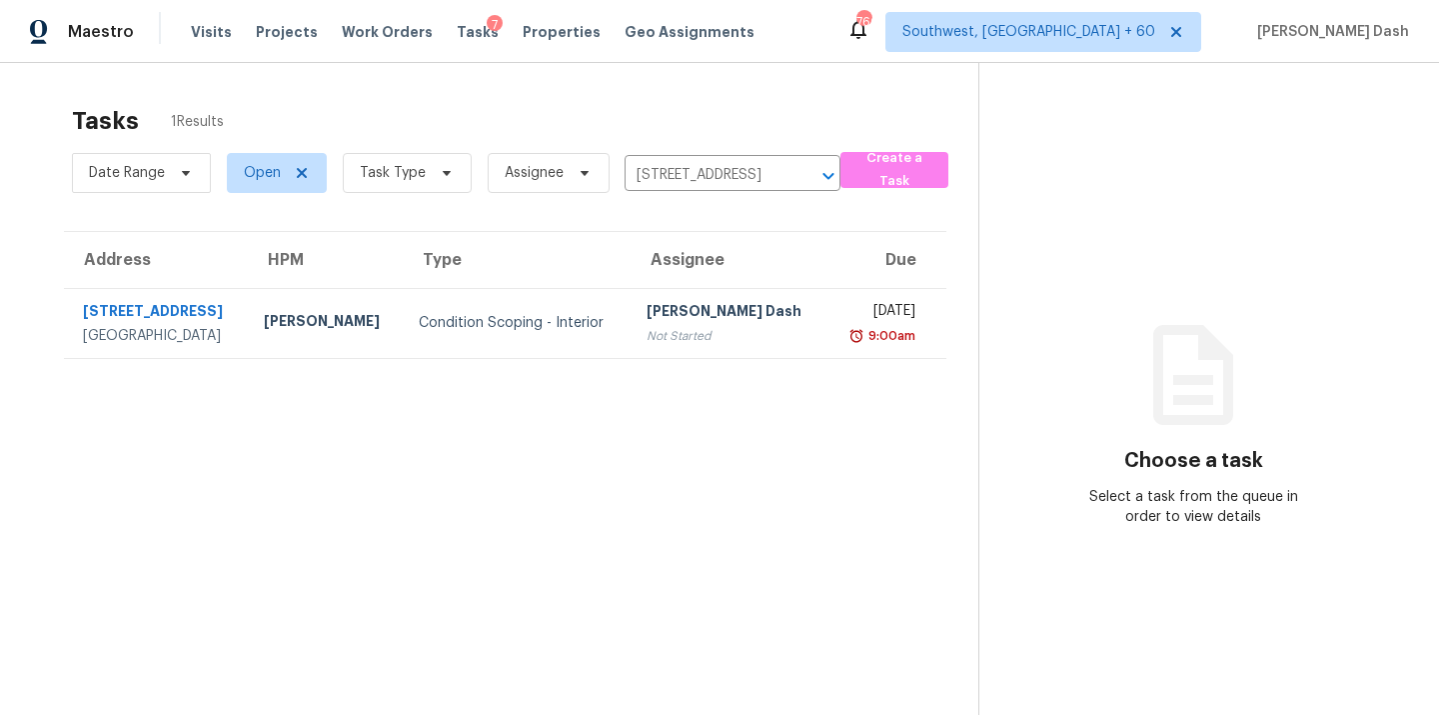
click at [647, 308] on div "[PERSON_NAME] Dash" at bounding box center [729, 313] width 164 height 25
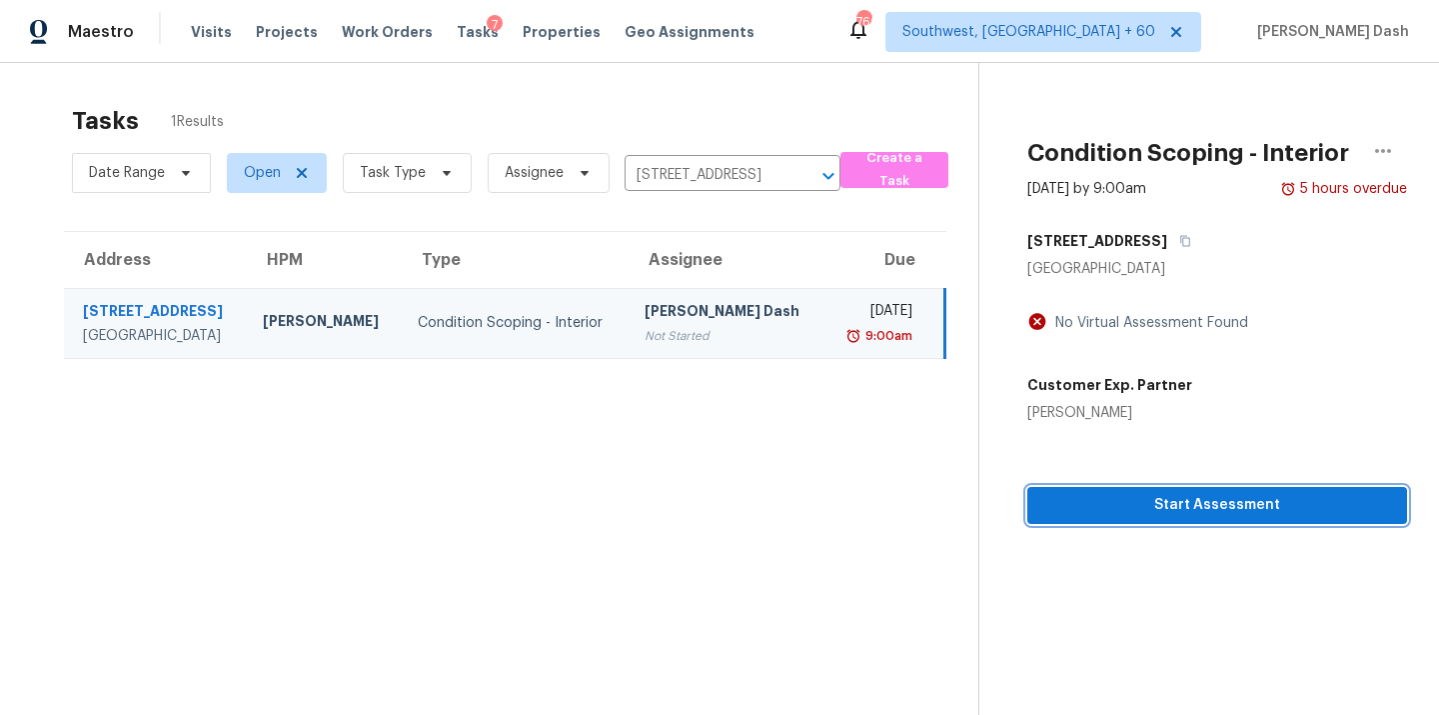
click at [1224, 506] on span "Start Assessment" at bounding box center [1218, 505] width 348 height 25
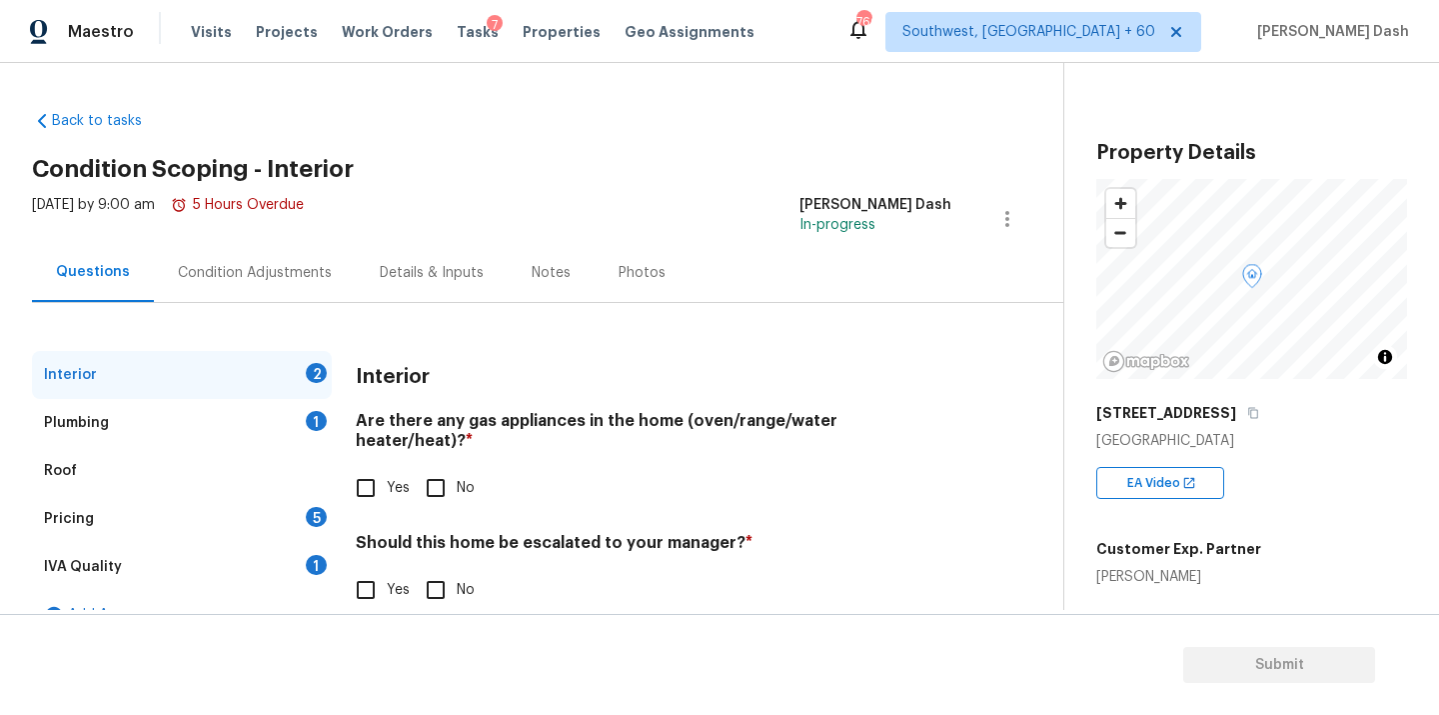
click at [432, 468] on input "No" at bounding box center [436, 488] width 42 height 42
checkbox input "true"
click at [440, 573] on input "No" at bounding box center [436, 592] width 42 height 42
checkbox input "true"
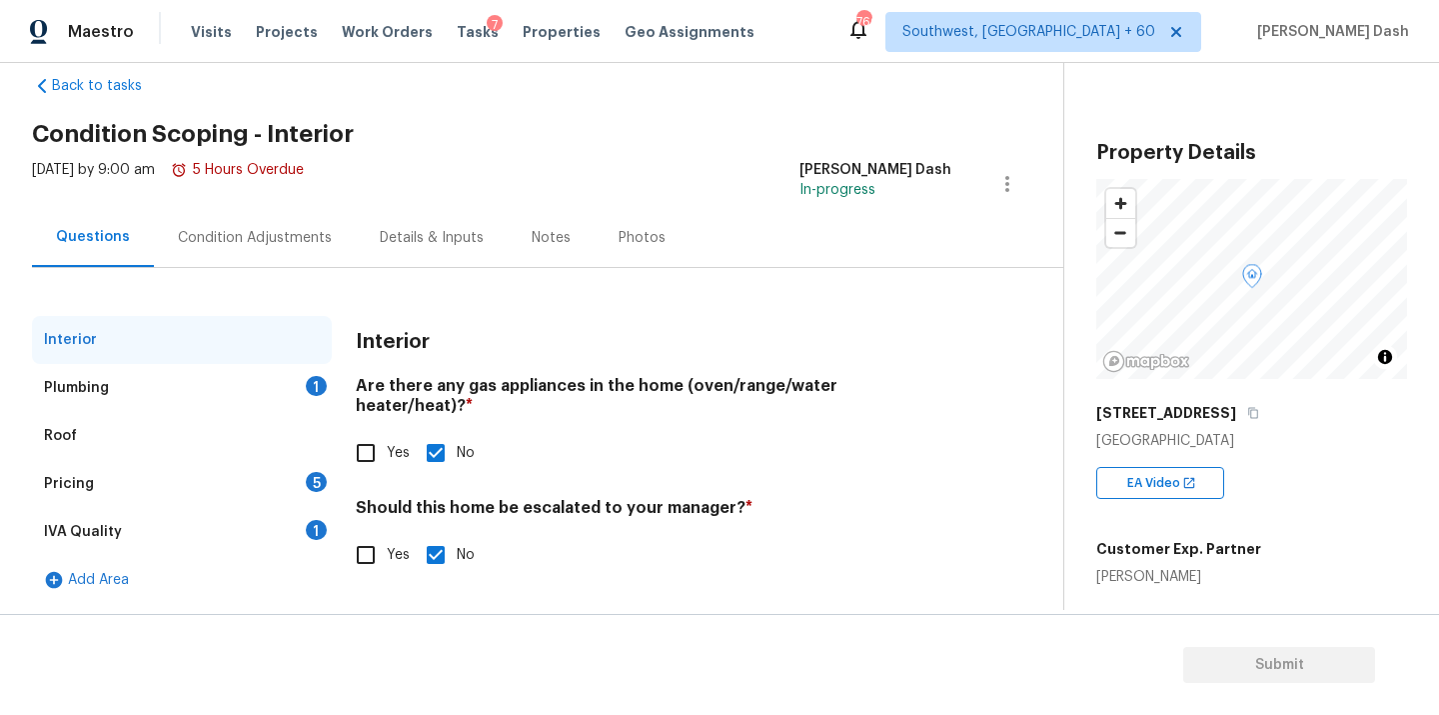
click at [315, 388] on div "1" at bounding box center [316, 386] width 21 height 20
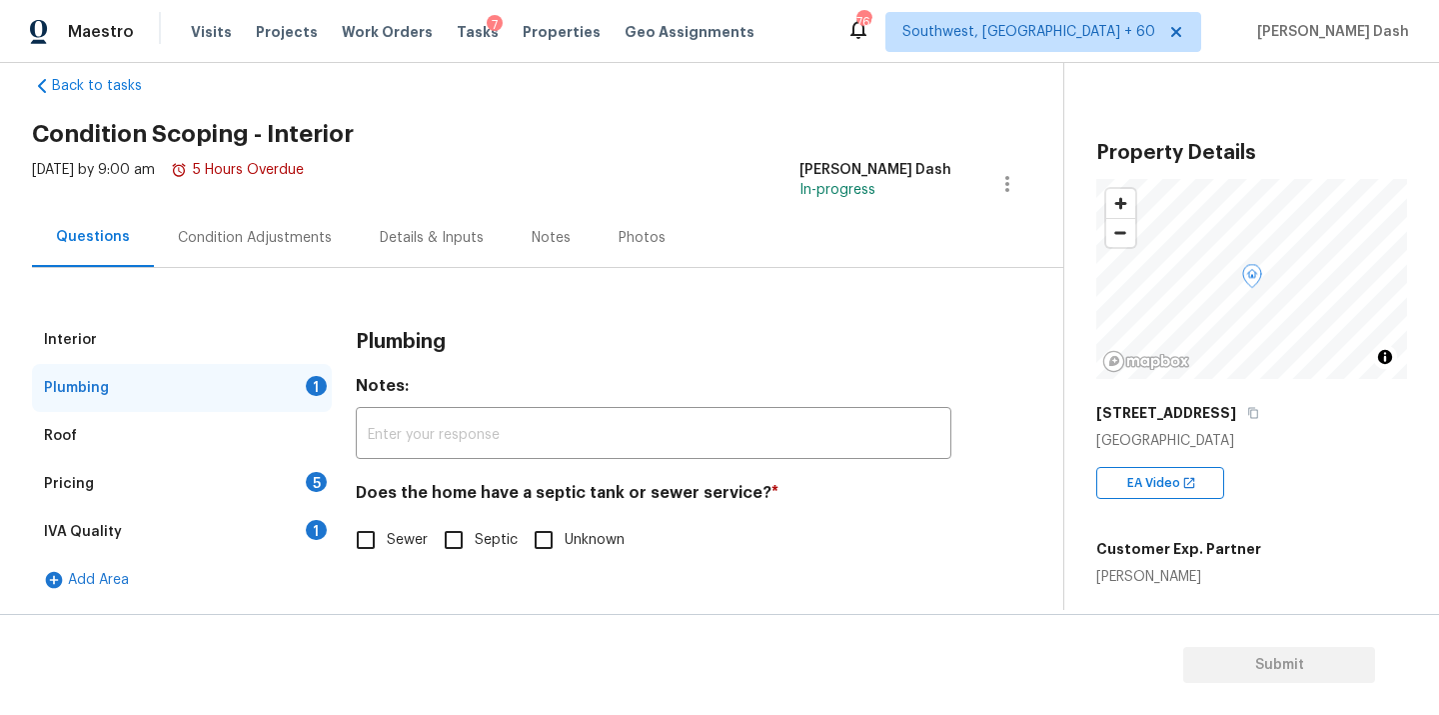
click at [406, 560] on label "Sewer" at bounding box center [386, 540] width 83 height 42
click at [387, 560] on input "Sewer" at bounding box center [366, 540] width 42 height 42
checkbox input "true"
click at [282, 531] on div "IVA Quality 1" at bounding box center [182, 532] width 300 height 48
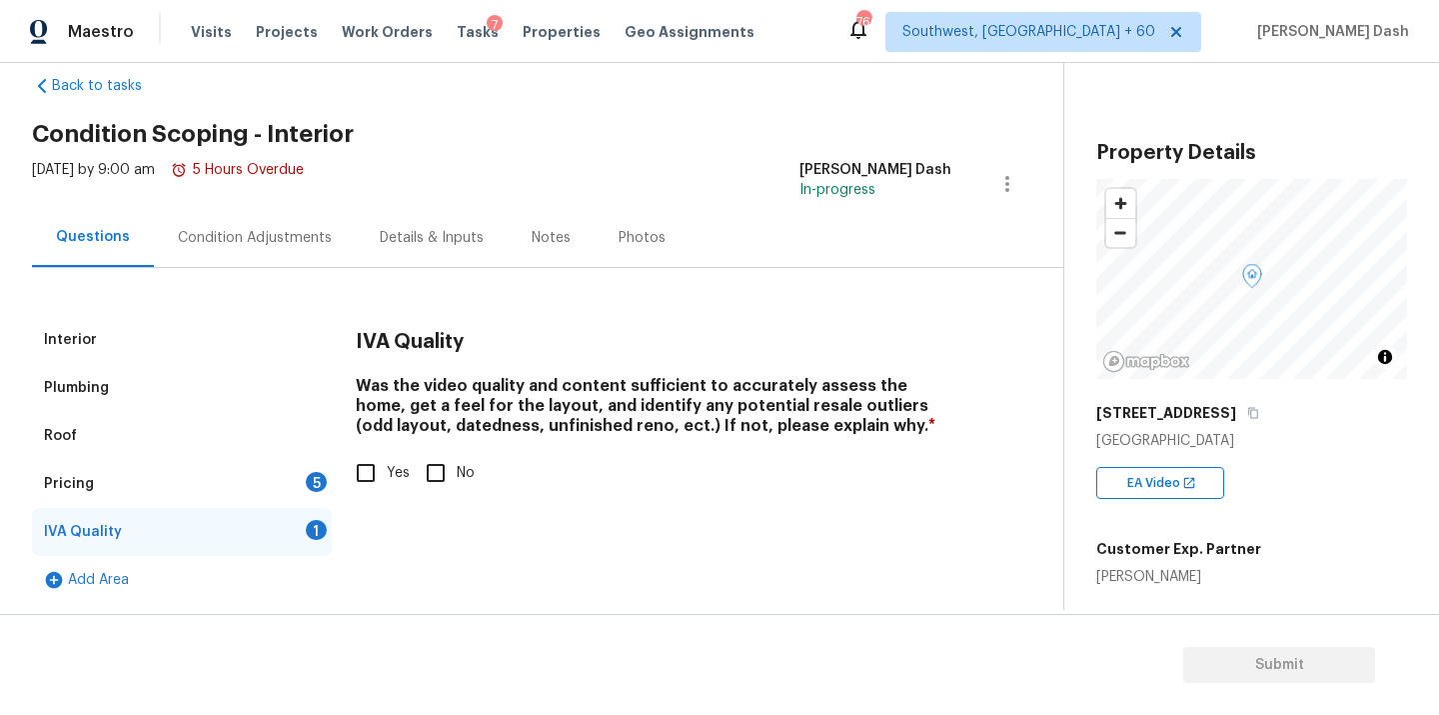
drag, startPoint x: 398, startPoint y: 477, endPoint x: 340, endPoint y: 478, distance: 58.0
click at [398, 477] on span "Yes" at bounding box center [398, 473] width 23 height 21
click at [387, 477] on input "Yes" at bounding box center [366, 473] width 42 height 42
checkbox input "true"
click at [317, 478] on div "5" at bounding box center [316, 482] width 21 height 20
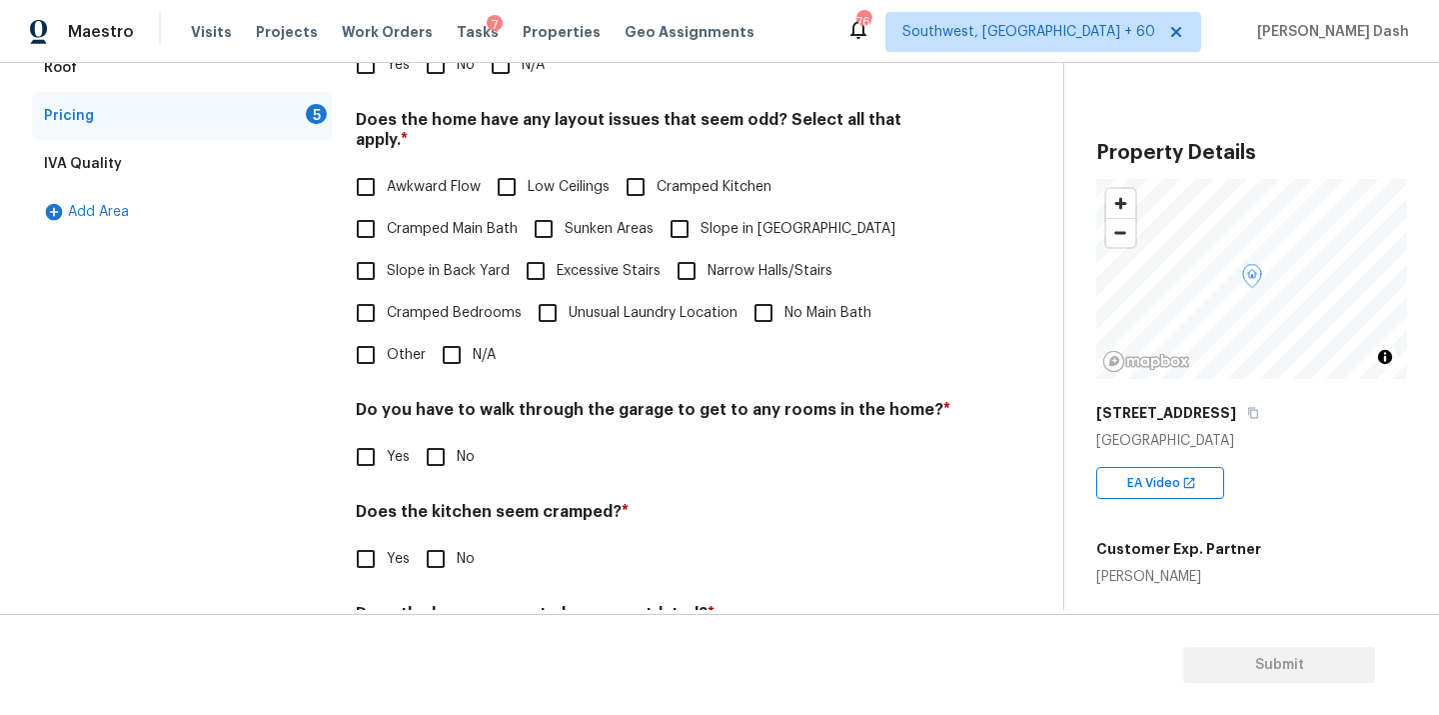
scroll to position [0, 0]
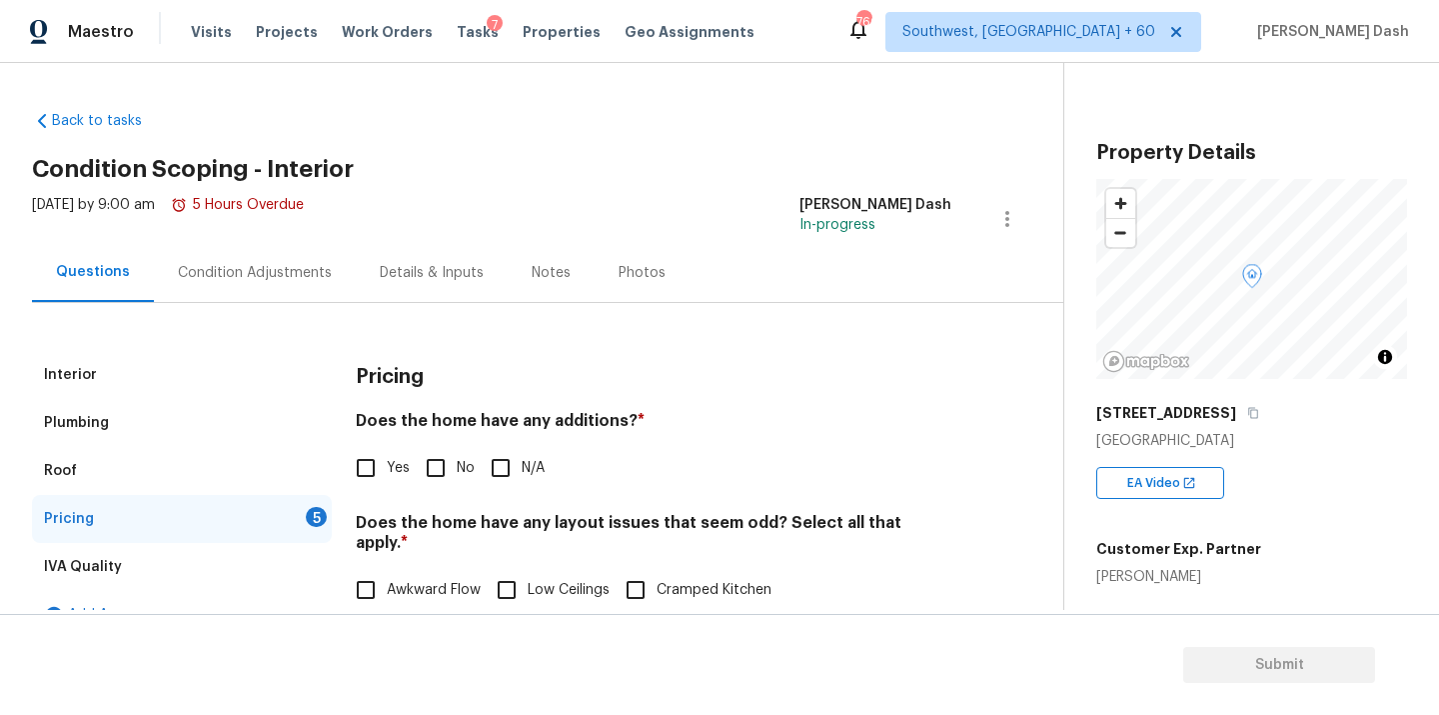
click at [181, 385] on div "Interior" at bounding box center [182, 375] width 300 height 48
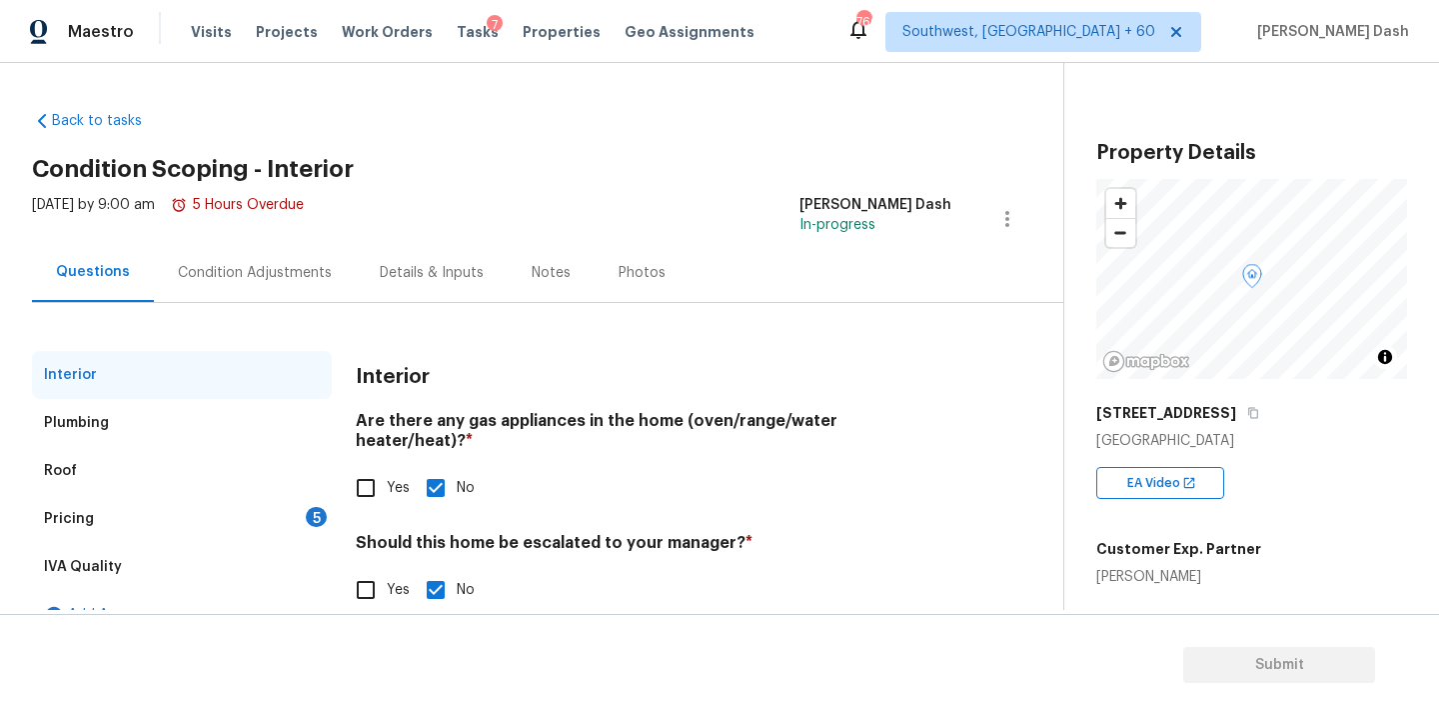
click at [176, 384] on div "Interior" at bounding box center [182, 375] width 300 height 48
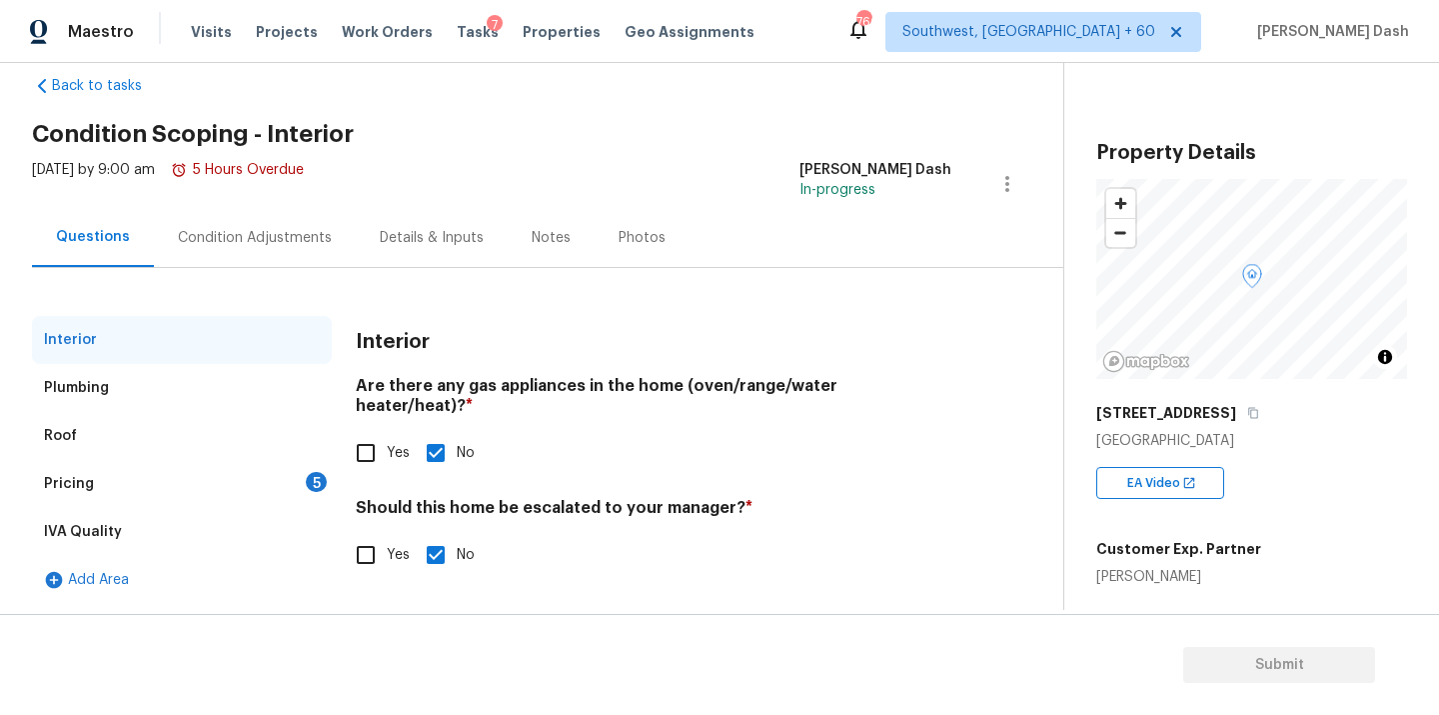
click at [357, 534] on input "Yes" at bounding box center [366, 555] width 42 height 42
checkbox input "true"
checkbox input "false"
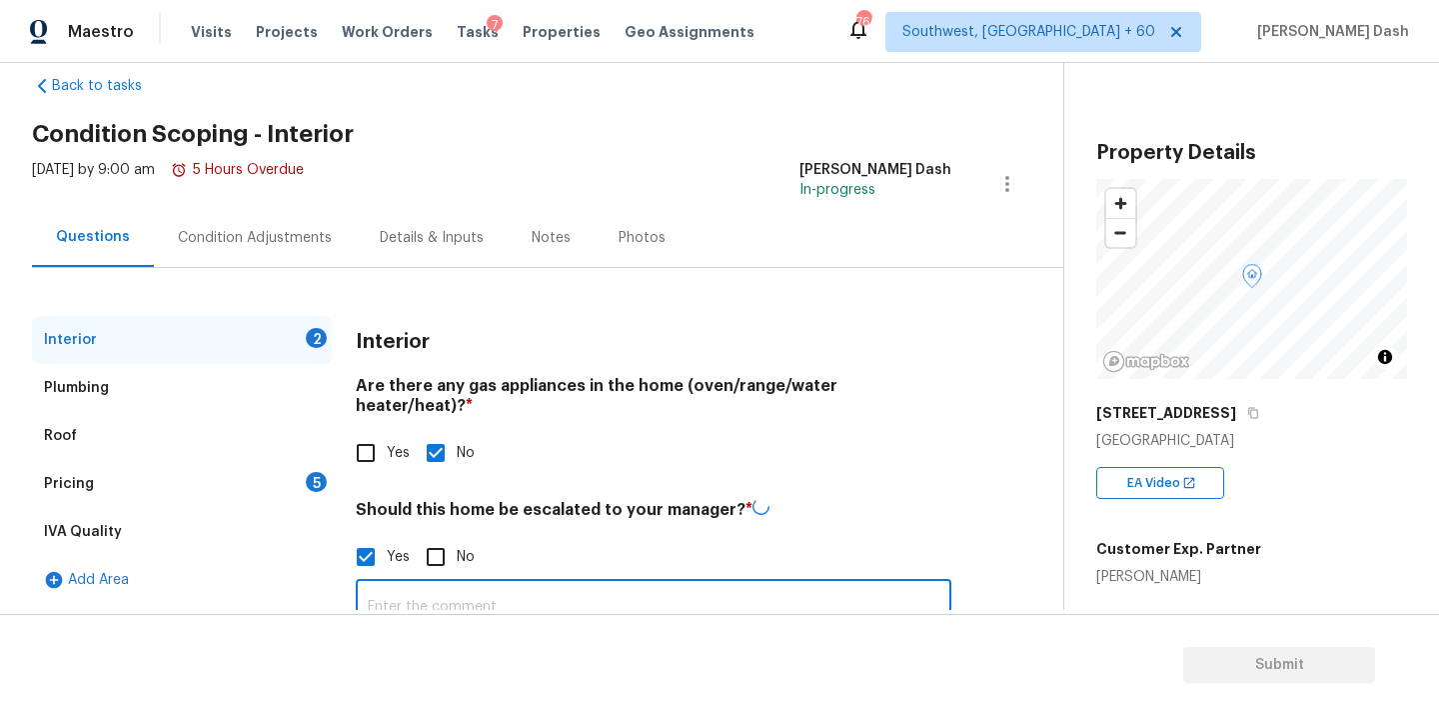
click at [497, 584] on input "text" at bounding box center [654, 607] width 596 height 47
paste input "I believe there are foundation issues at this home, I couldn’t find any visible…"
type input "As per HPM notes I believe there are foundation issues at this home, I couldn’t…"
click at [289, 478] on div "Pricing 5" at bounding box center [182, 484] width 300 height 48
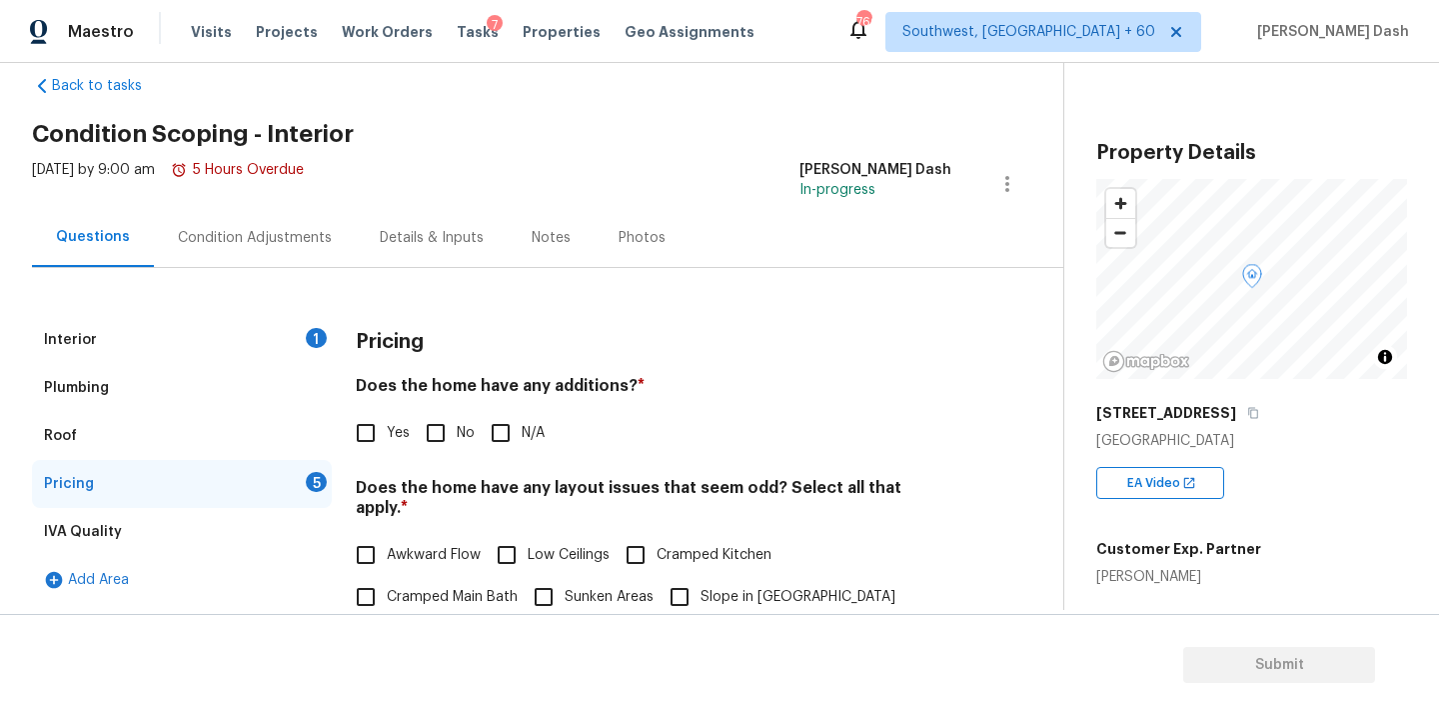
click at [438, 431] on input "No" at bounding box center [436, 433] width 42 height 42
checkbox input "true"
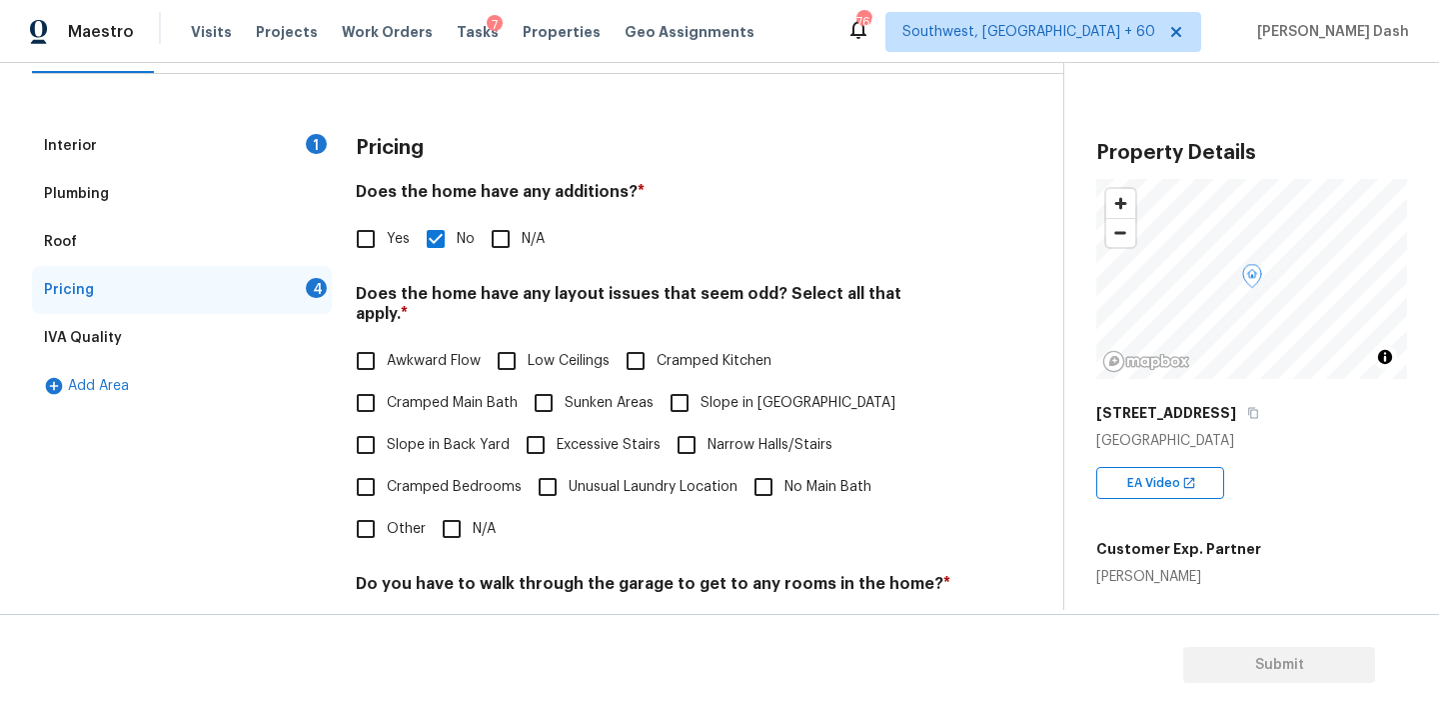
click at [458, 512] on input "N/A" at bounding box center [452, 529] width 42 height 42
checkbox input "true"
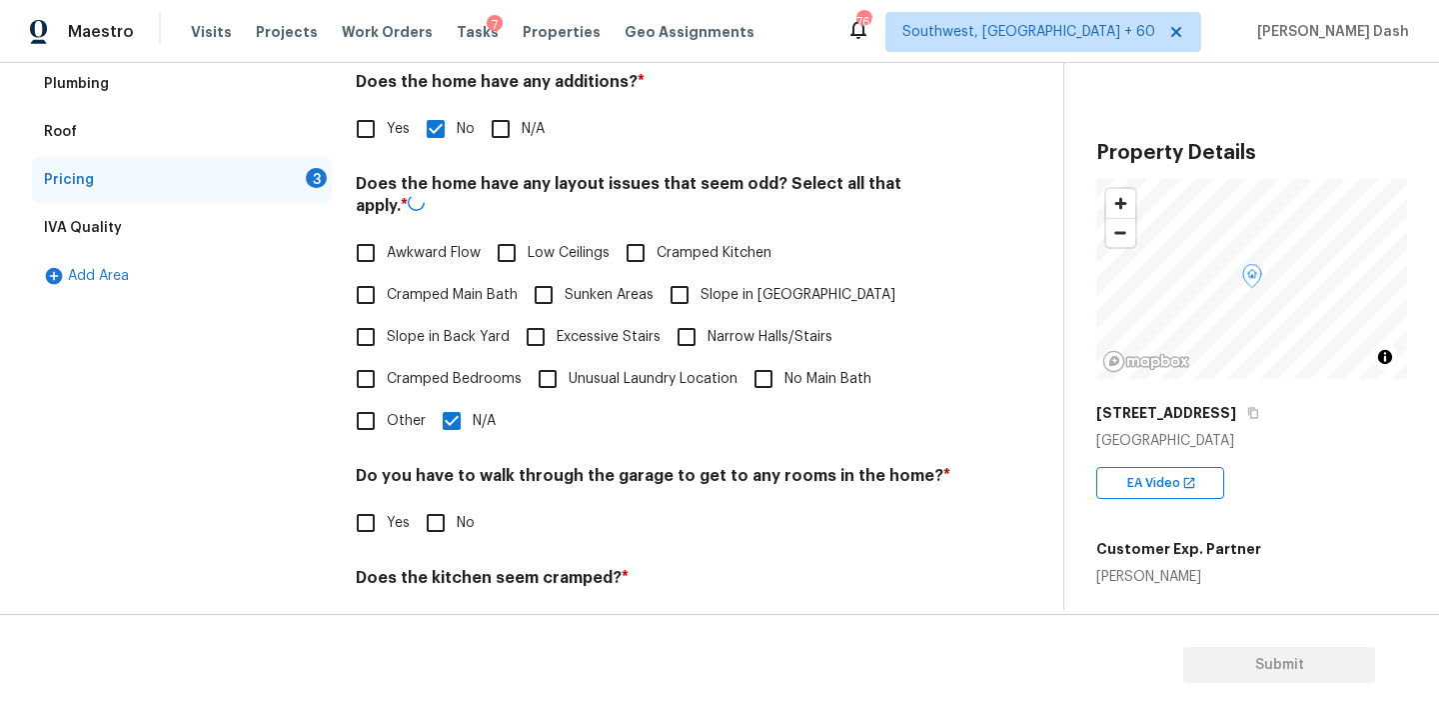
scroll to position [470, 0]
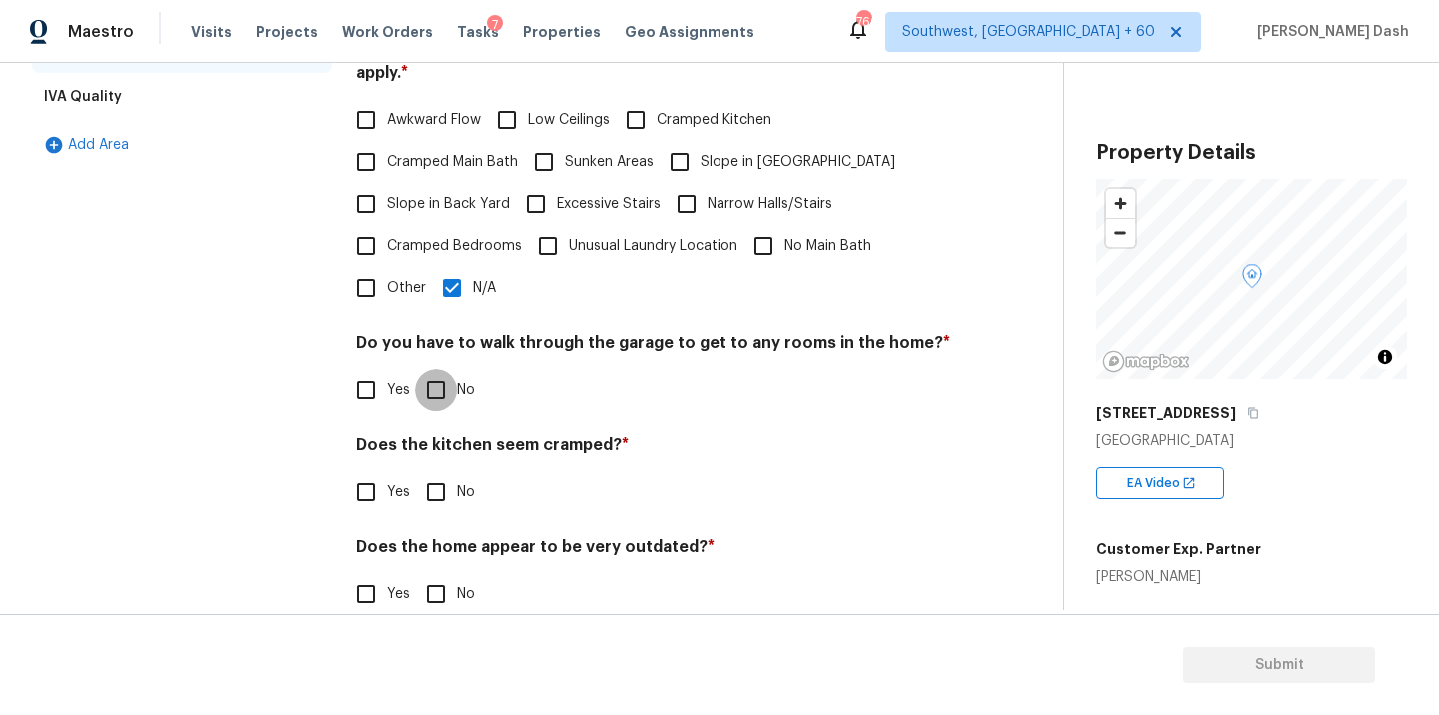
click at [438, 369] on input "No" at bounding box center [436, 390] width 42 height 42
checkbox input "true"
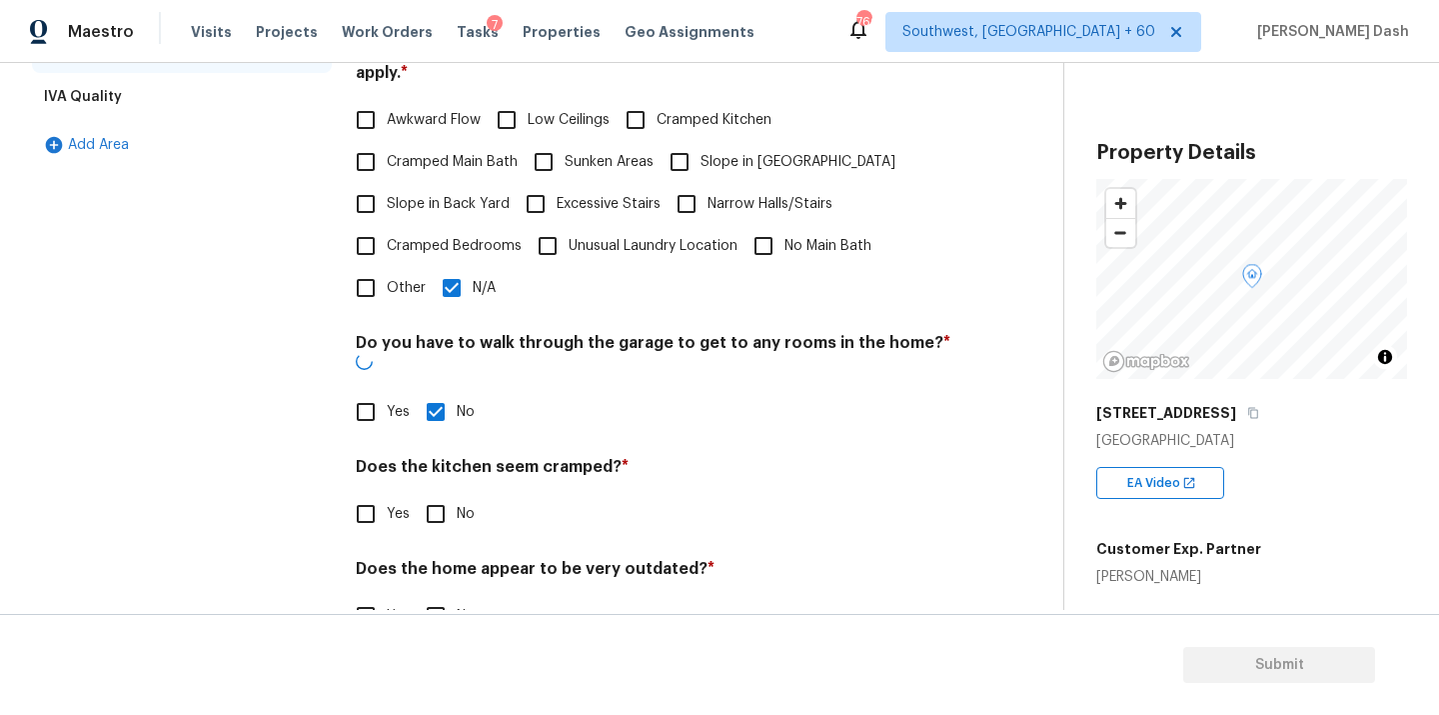
click at [438, 493] on input "No" at bounding box center [436, 514] width 42 height 42
checkbox input "true"
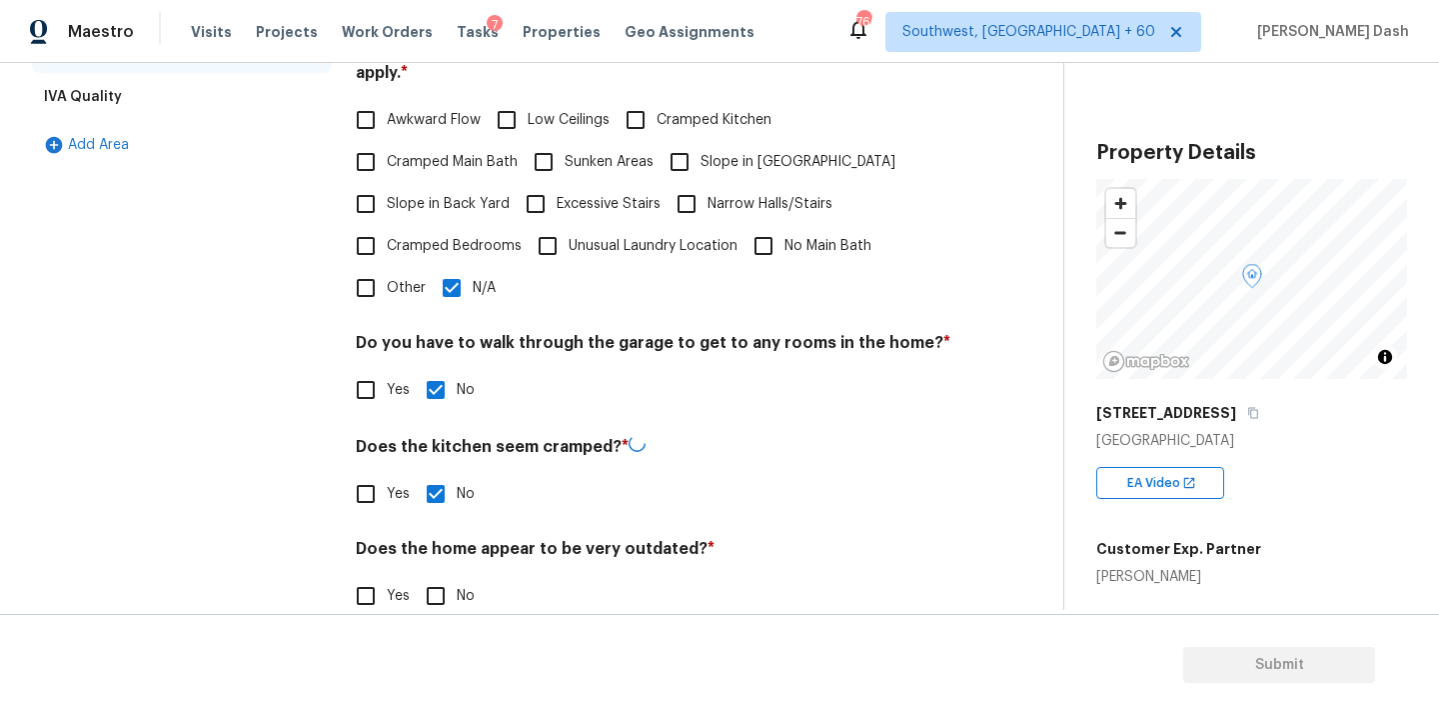
click at [438, 551] on div "Does the home appear to be very outdated? * Yes No" at bounding box center [654, 578] width 596 height 78
click at [255, 344] on div "Interior 1 Plumbing Roof Pricing 1 IVA Quality Add Area" at bounding box center [182, 260] width 300 height 758
click at [434, 573] on input "No" at bounding box center [436, 594] width 42 height 42
checkbox input "true"
click at [233, 364] on div "Interior 1 Plumbing Roof Pricing IVA Quality Add Area" at bounding box center [182, 261] width 300 height 760
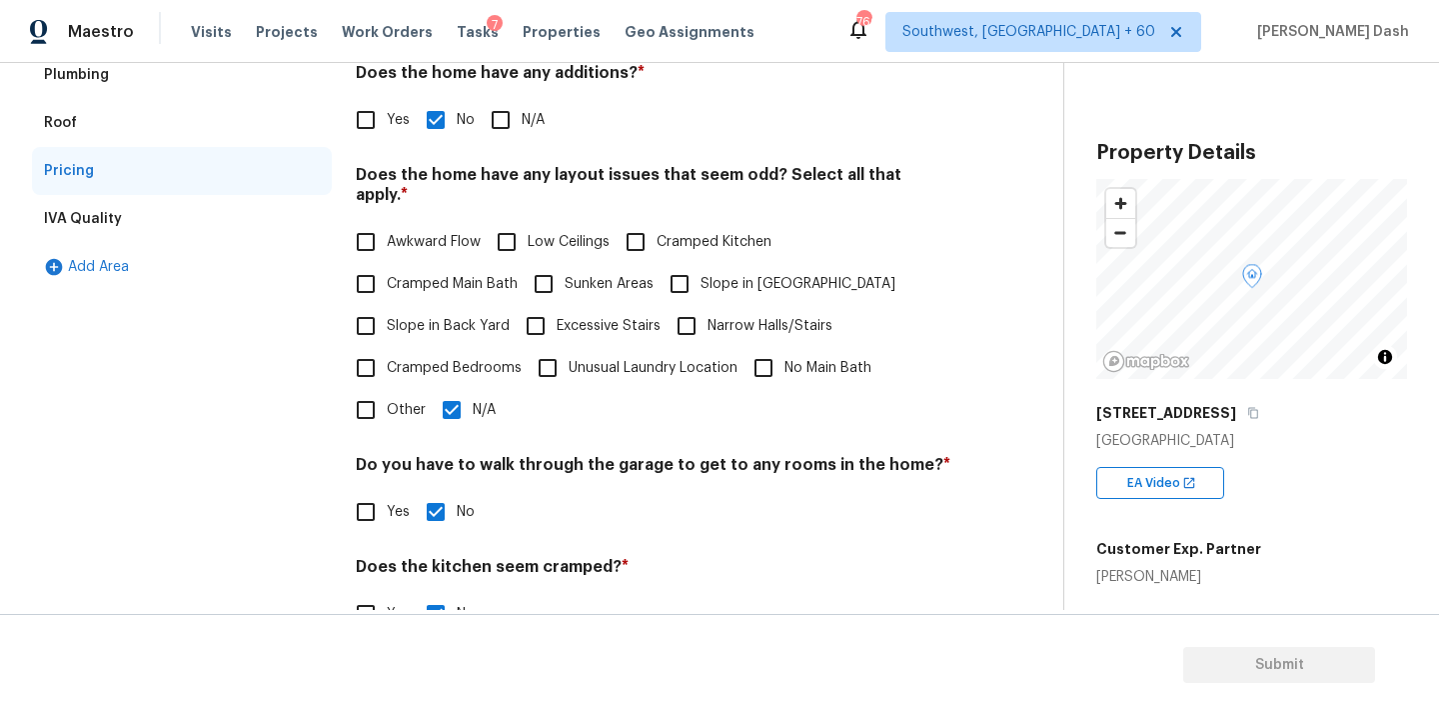
scroll to position [193, 0]
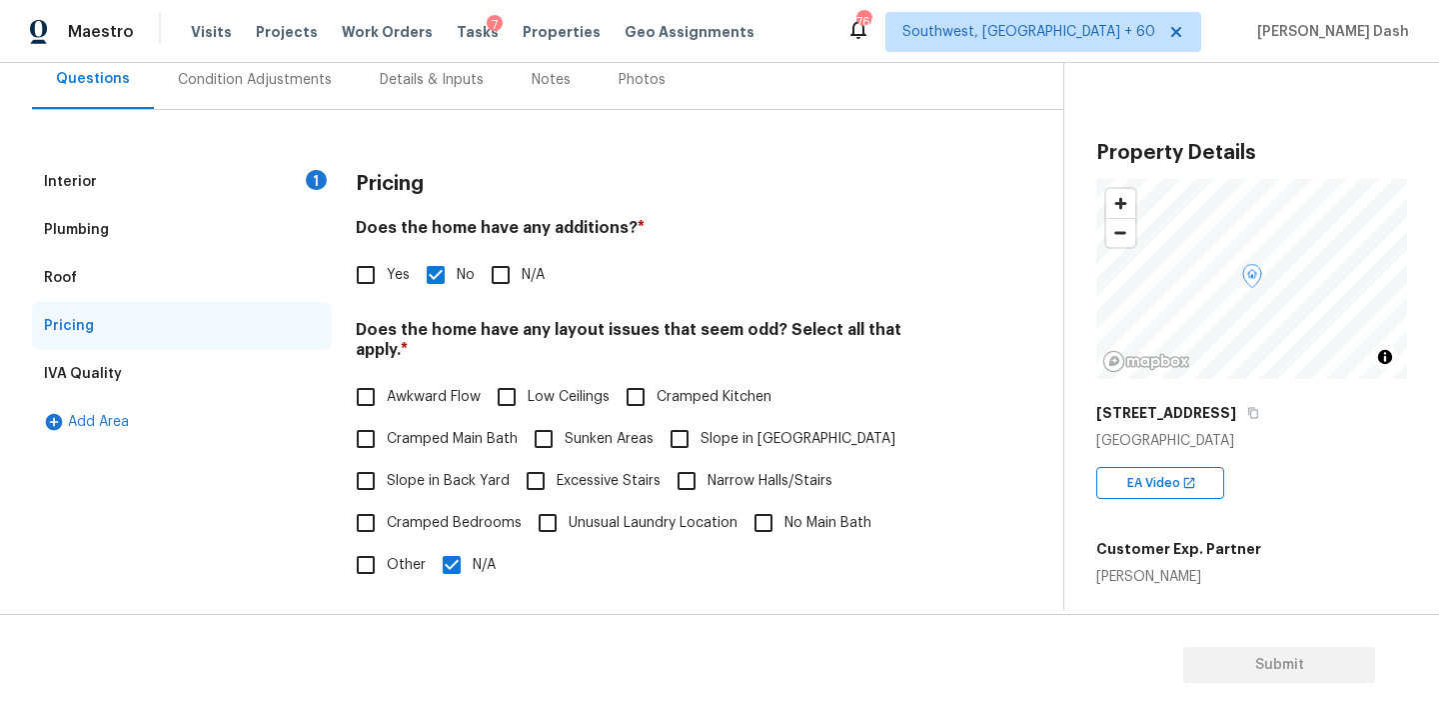
click at [260, 165] on div "Interior 1" at bounding box center [182, 182] width 300 height 48
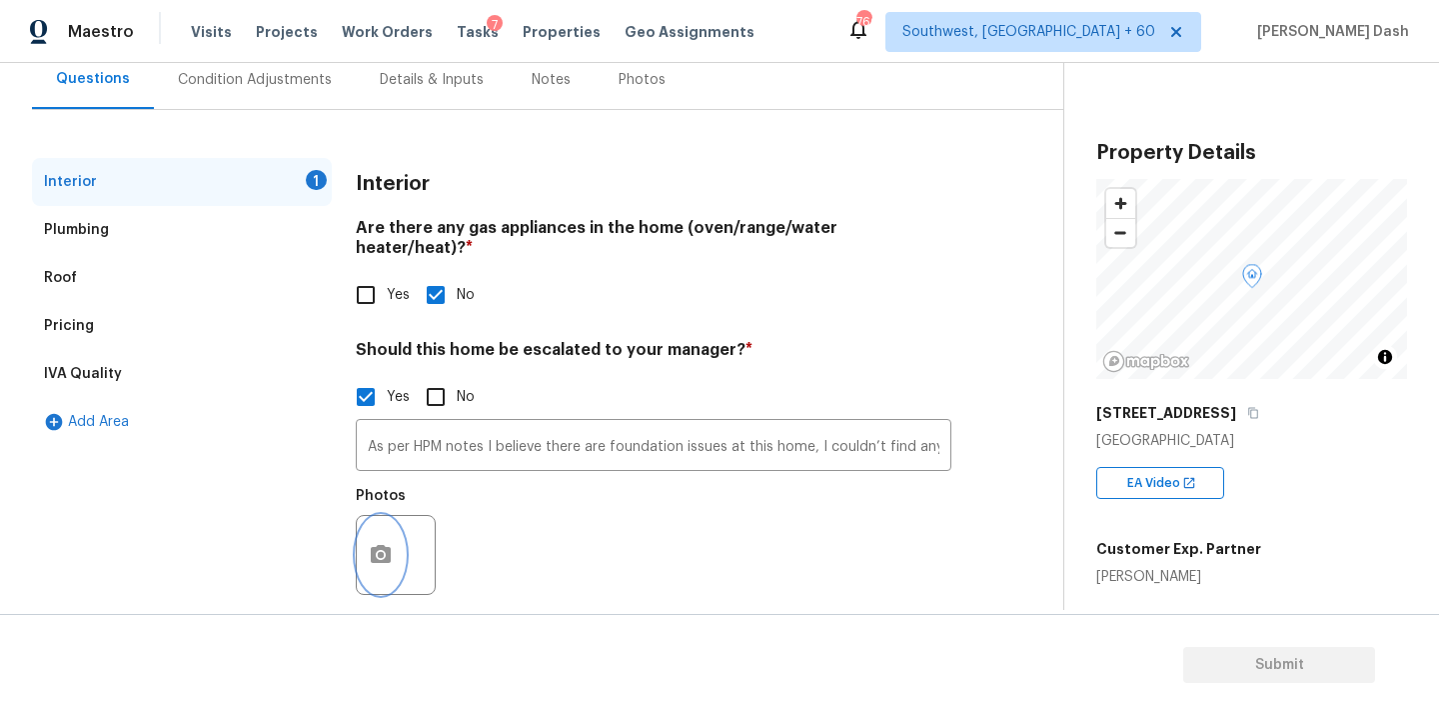
click at [393, 516] on button "button" at bounding box center [381, 555] width 48 height 78
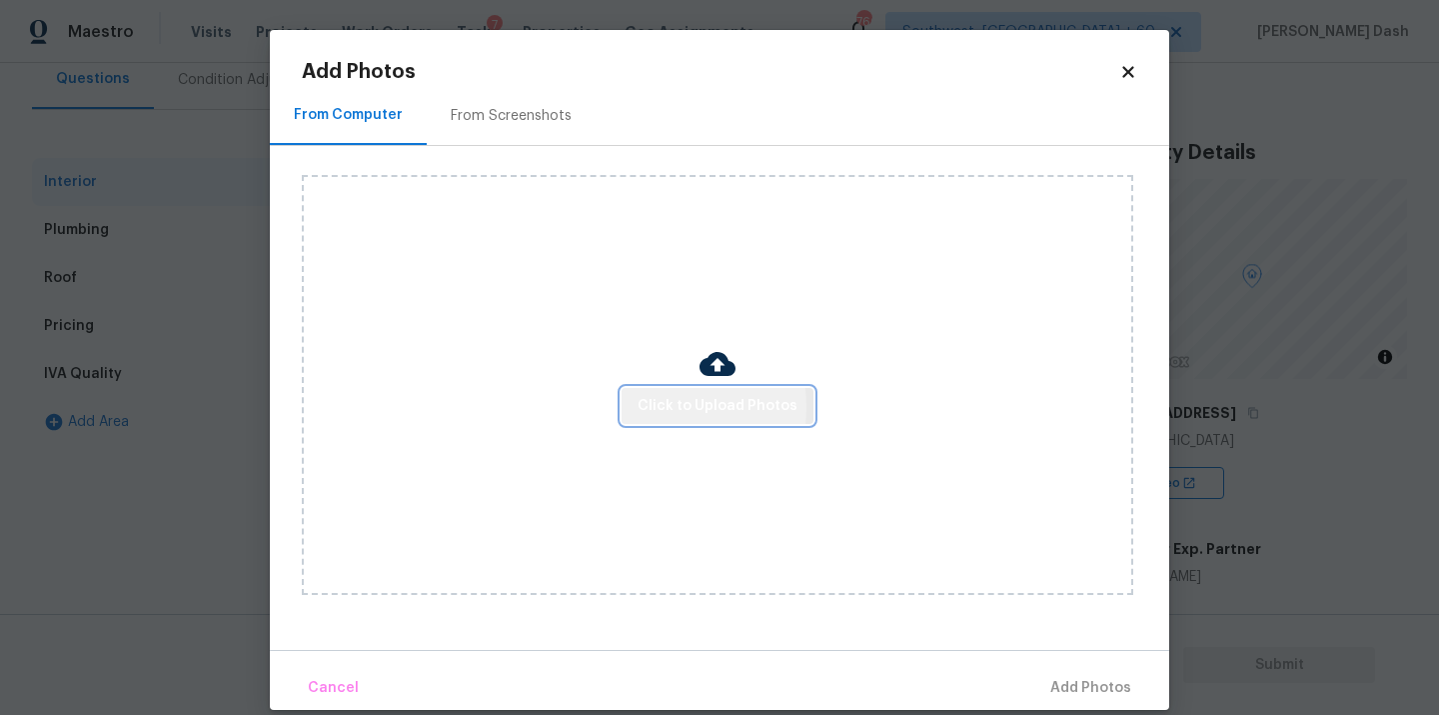
click at [648, 406] on span "Click to Upload Photos" at bounding box center [718, 406] width 160 height 25
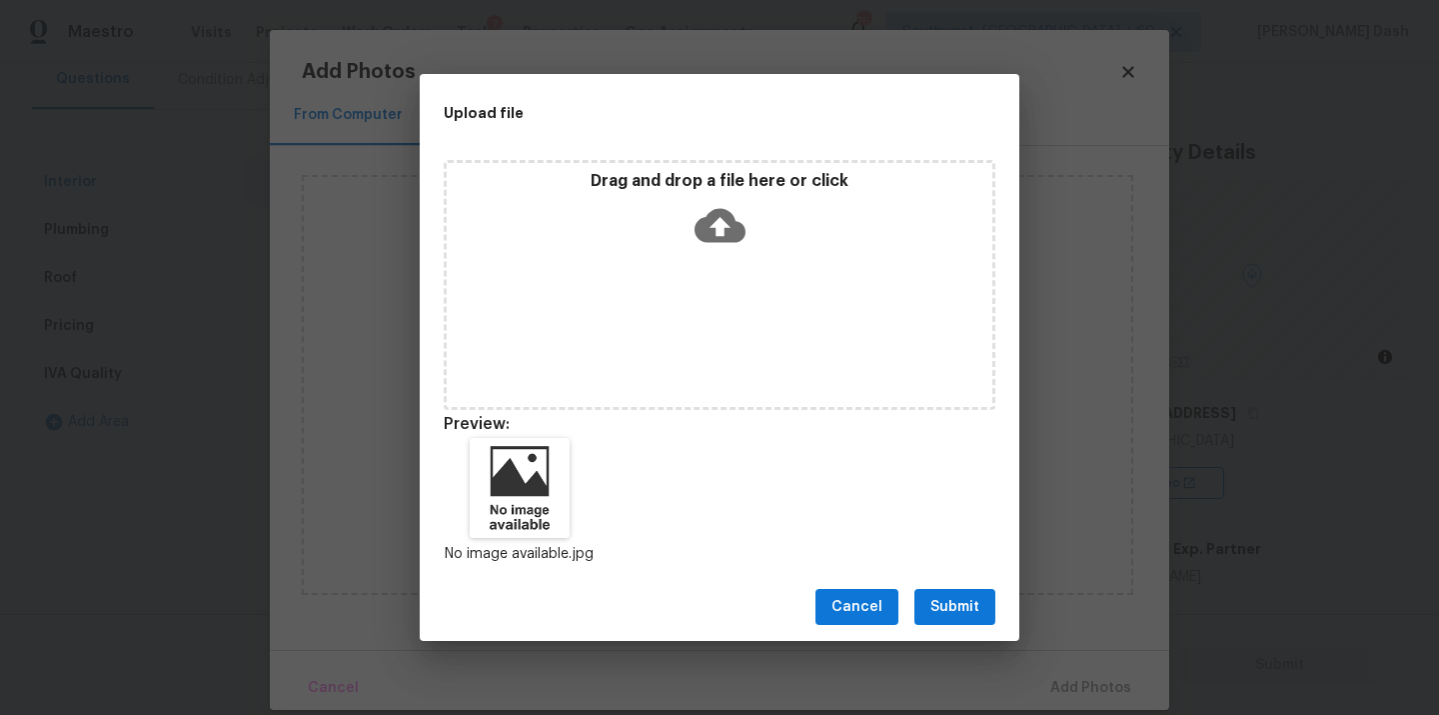
click at [946, 605] on span "Submit" at bounding box center [955, 607] width 49 height 25
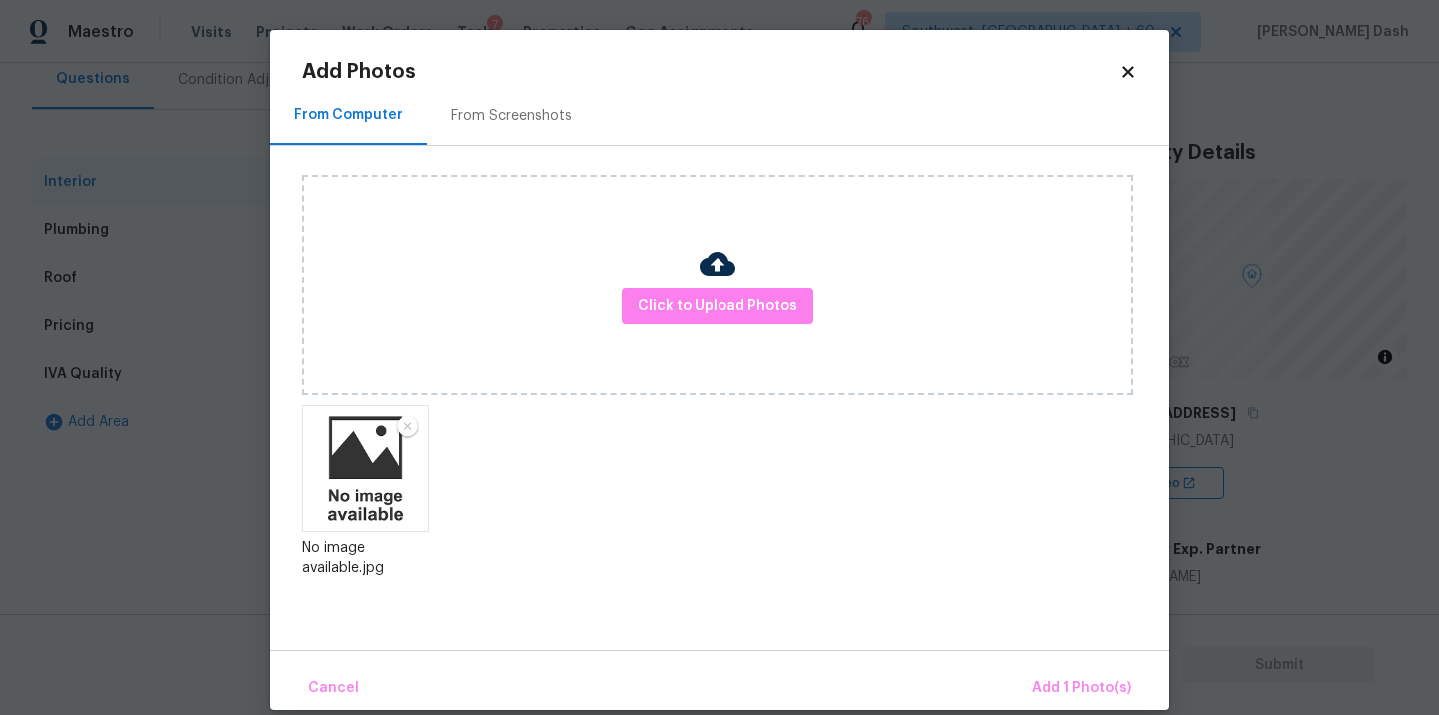
click at [1067, 648] on div "From Computer From Screenshots Click to Upload Photos No image available.jpg" at bounding box center [720, 368] width 900 height 564
click at [1061, 678] on span "Add 1 Photo(s)" at bounding box center [1082, 688] width 99 height 25
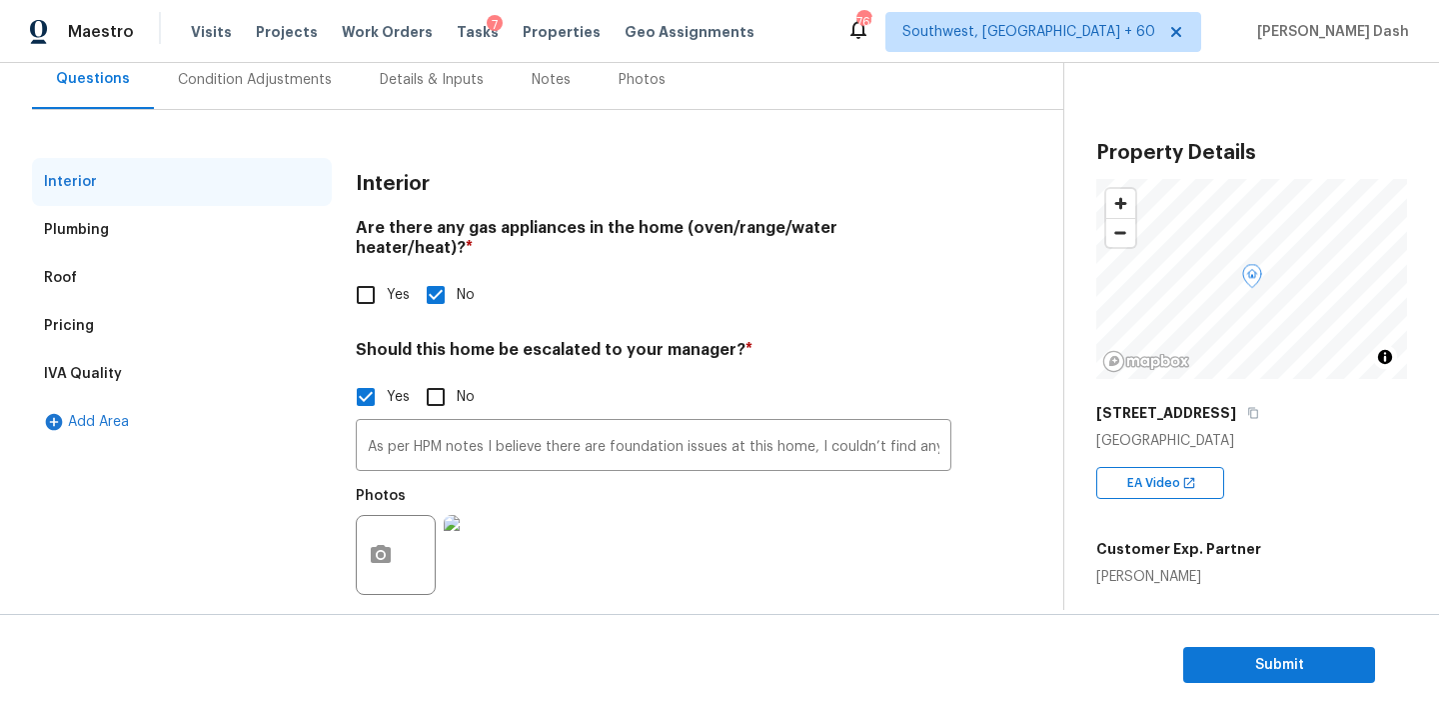
click at [613, 511] on div "Photos" at bounding box center [654, 542] width 596 height 130
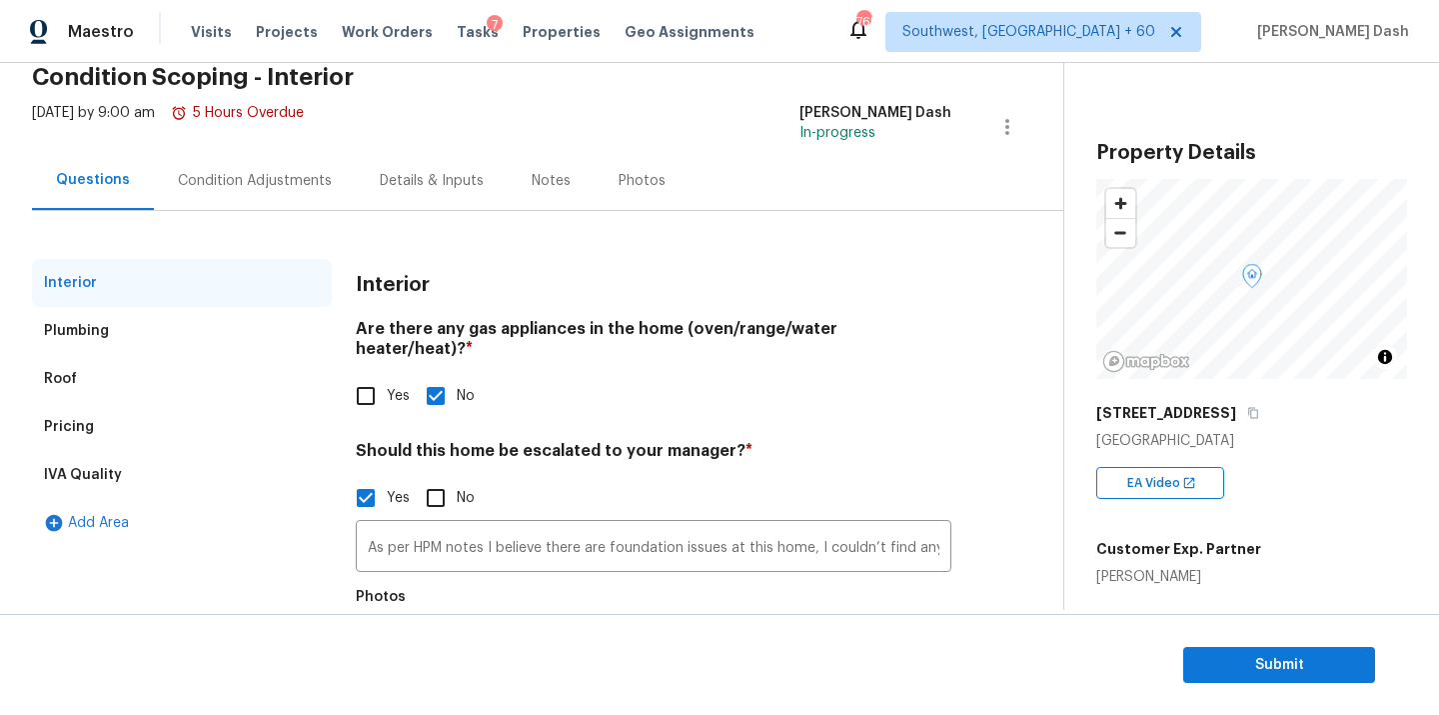
scroll to position [0, 0]
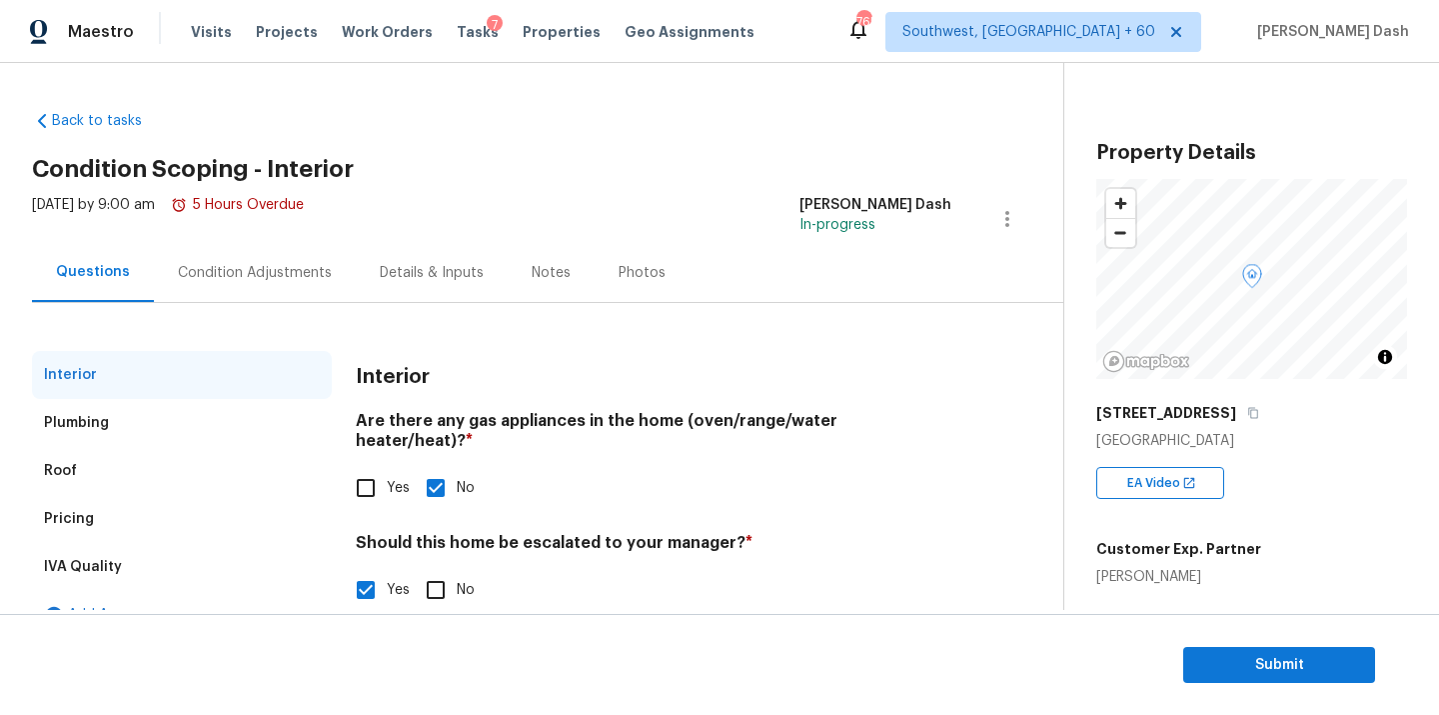
click at [236, 270] on div "Condition Adjustments" at bounding box center [255, 273] width 154 height 20
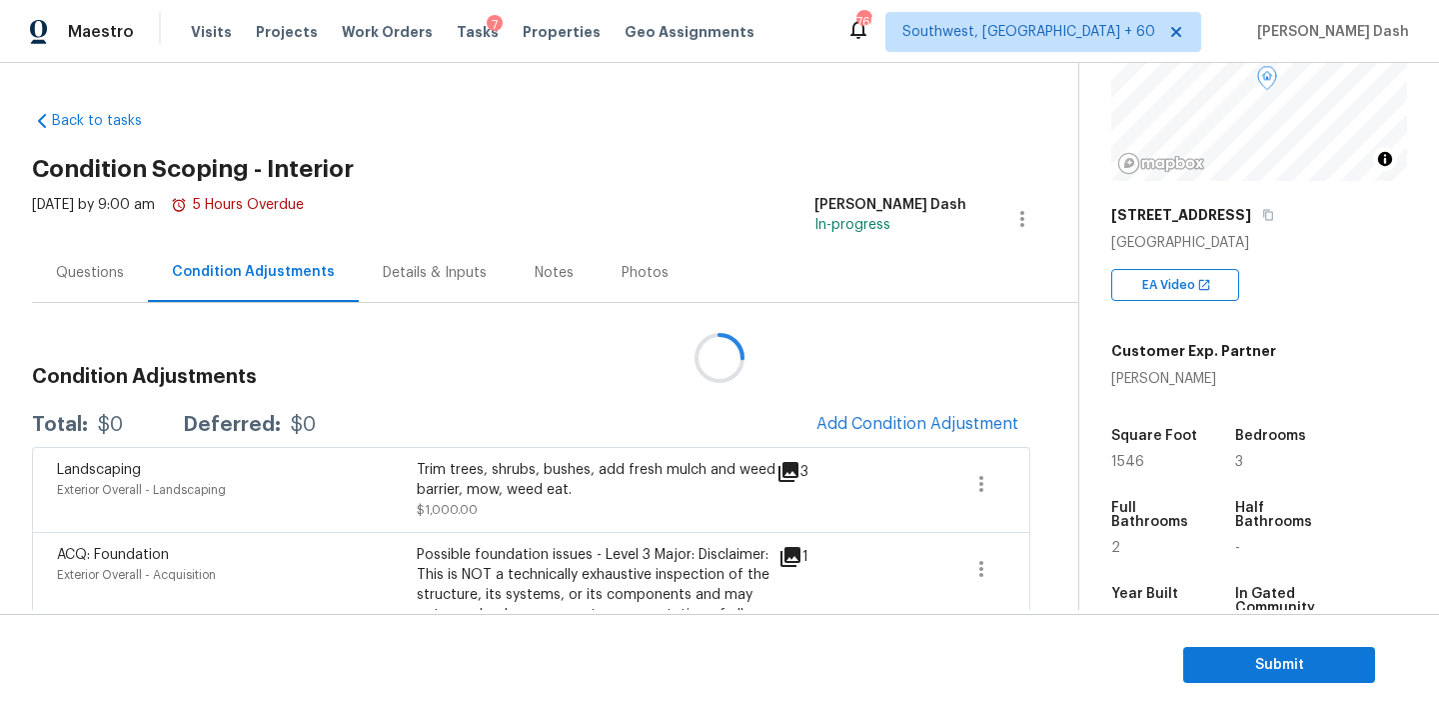
scroll to position [304, 0]
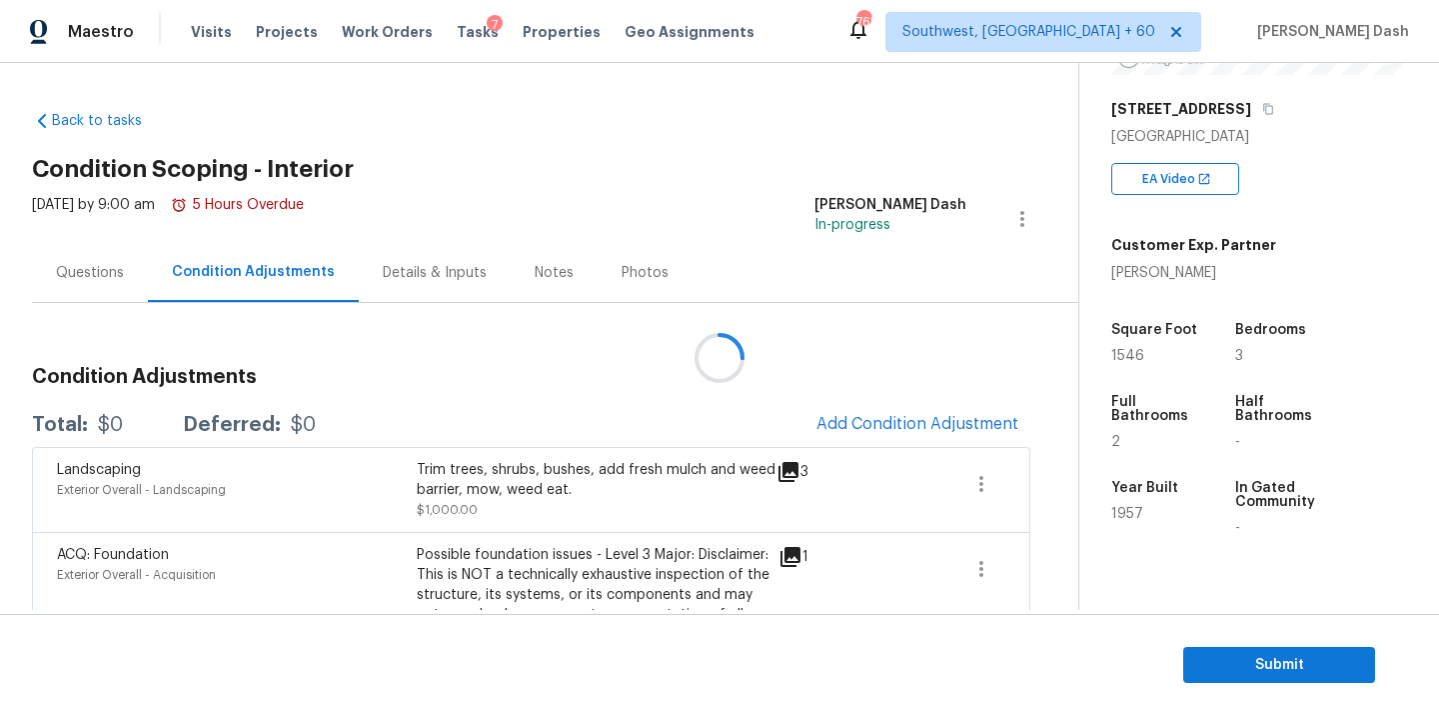
click at [901, 432] on div at bounding box center [719, 357] width 1439 height 715
click at [915, 438] on button "Add Condition Adjustment" at bounding box center [918, 424] width 226 height 42
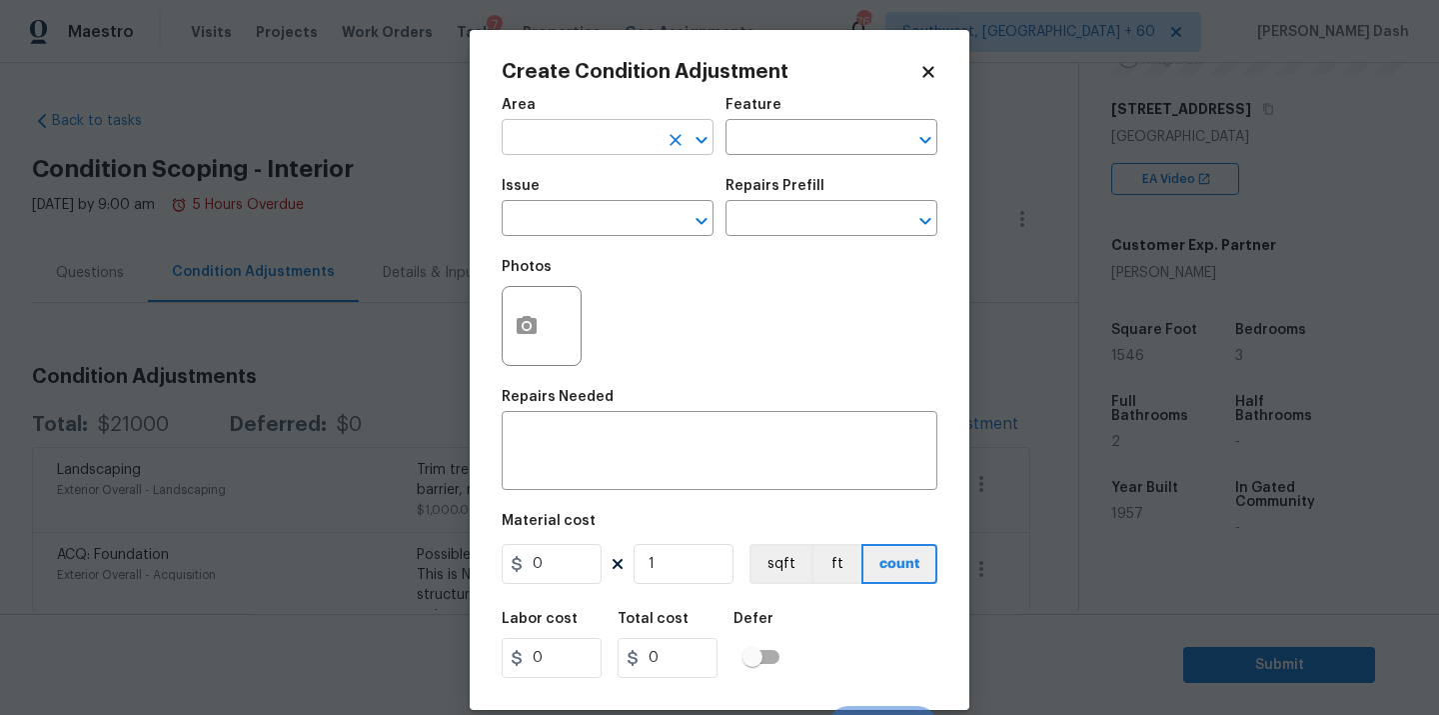
click at [587, 137] on input "text" at bounding box center [580, 139] width 156 height 31
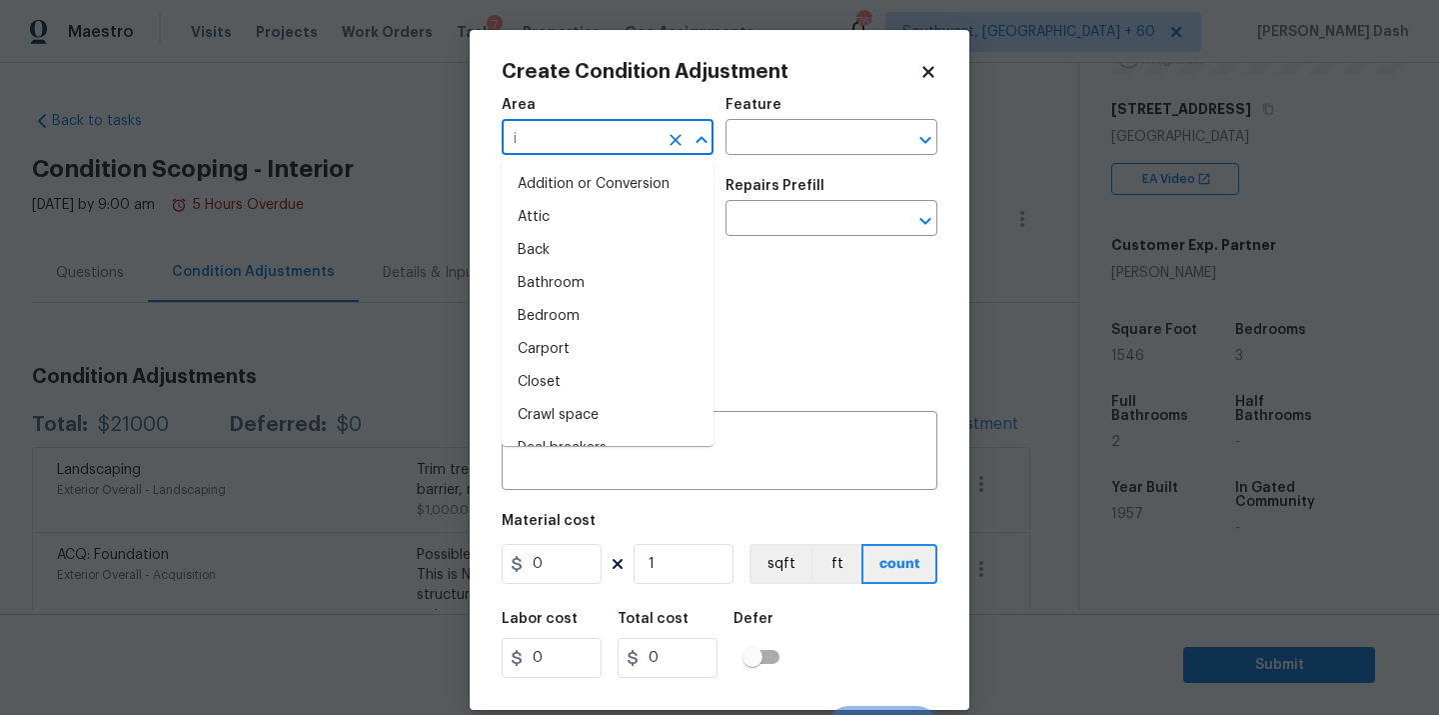
type input "in"
click at [581, 326] on li "Interior Overall" at bounding box center [608, 316] width 212 height 33
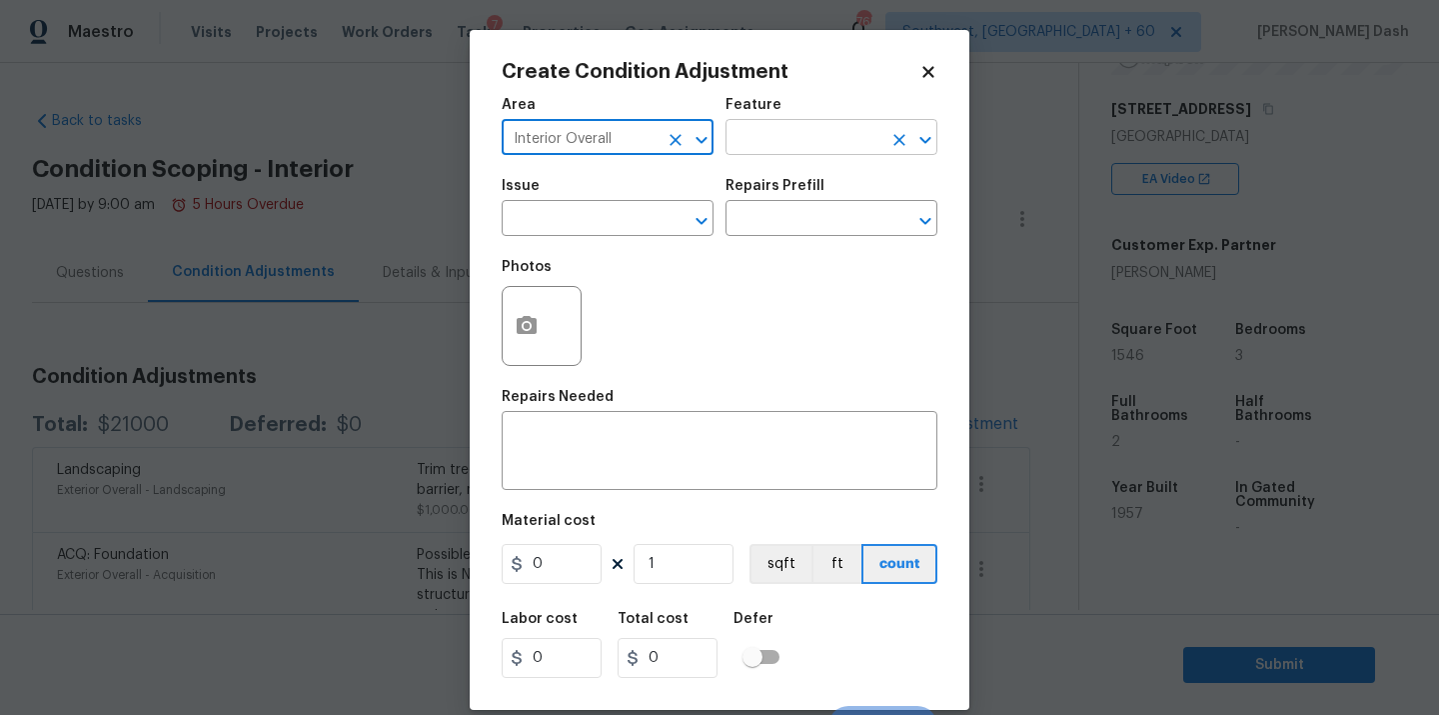
type input "Interior Overall"
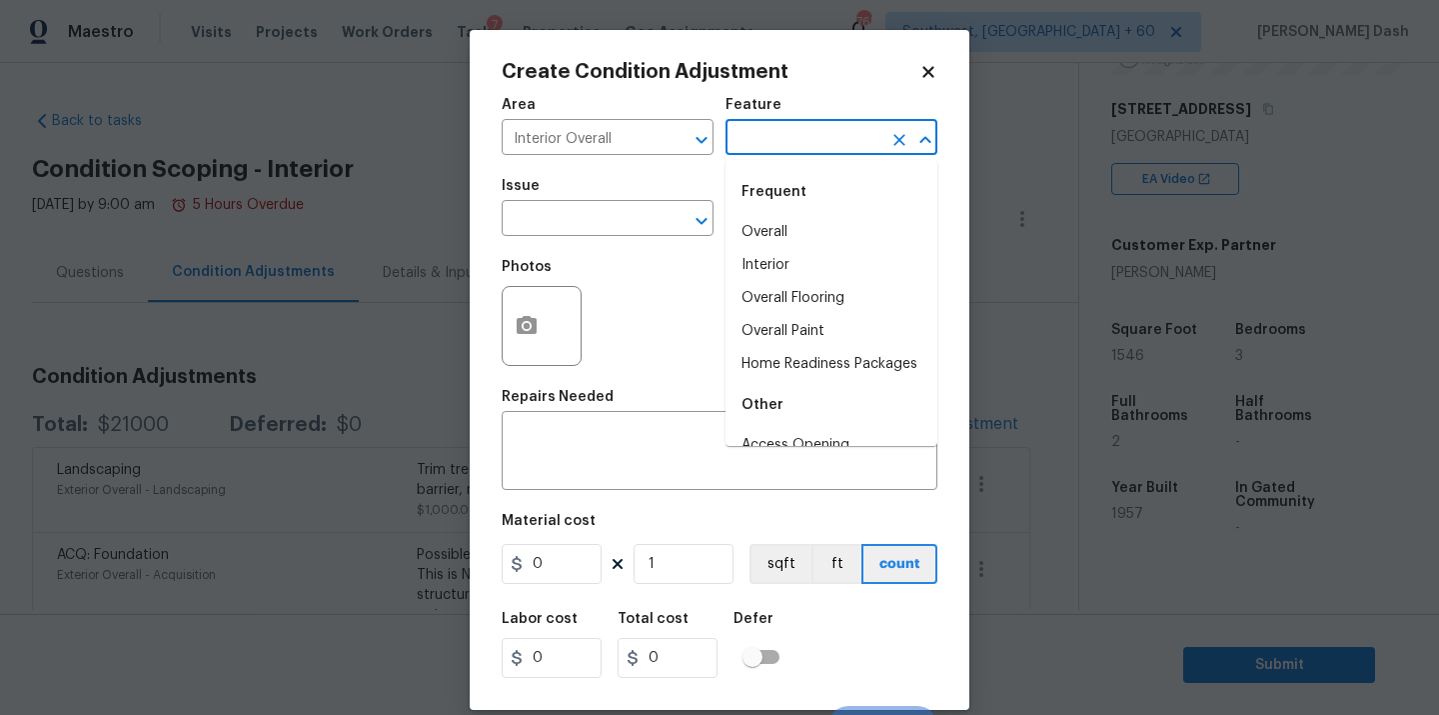
click at [786, 142] on input "text" at bounding box center [804, 139] width 156 height 31
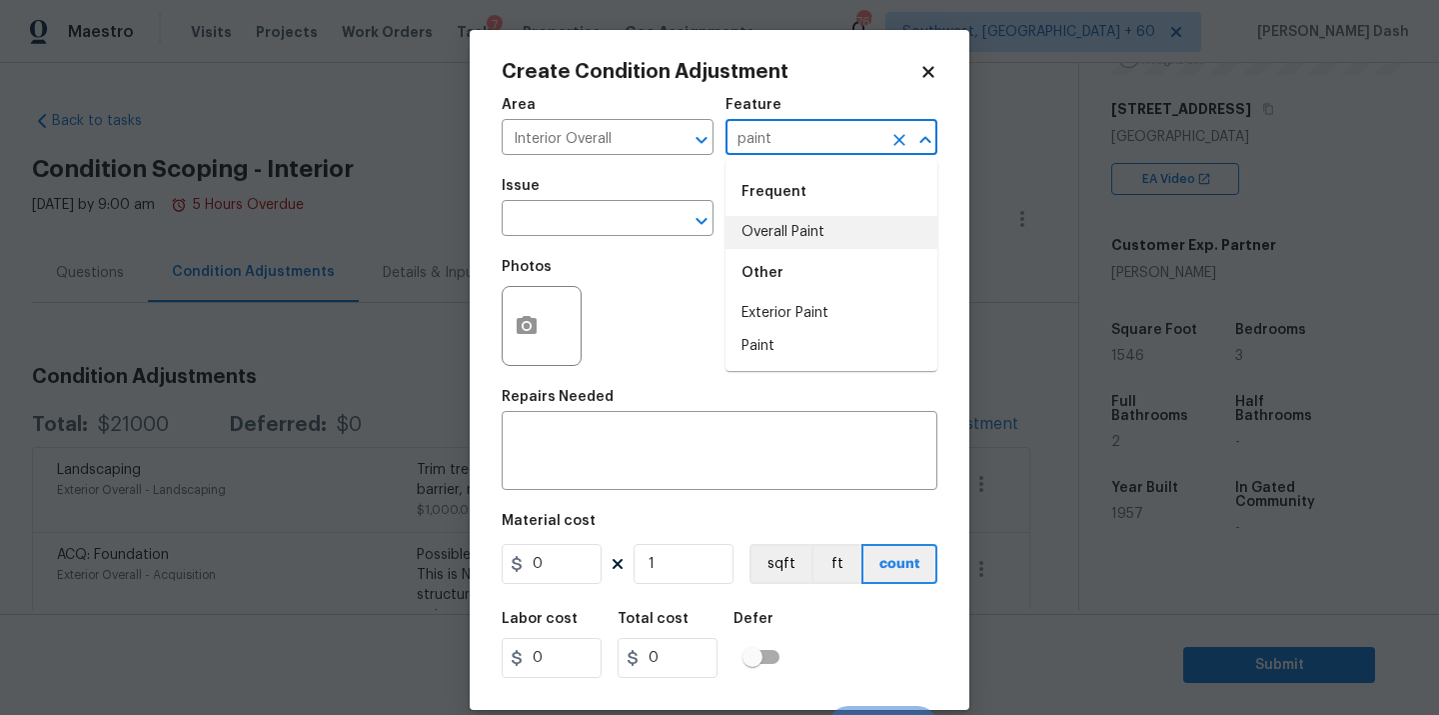
click at [755, 234] on li "Overall Paint" at bounding box center [832, 232] width 212 height 33
type input "Overall Paint"
click at [607, 234] on input "text" at bounding box center [580, 220] width 156 height 31
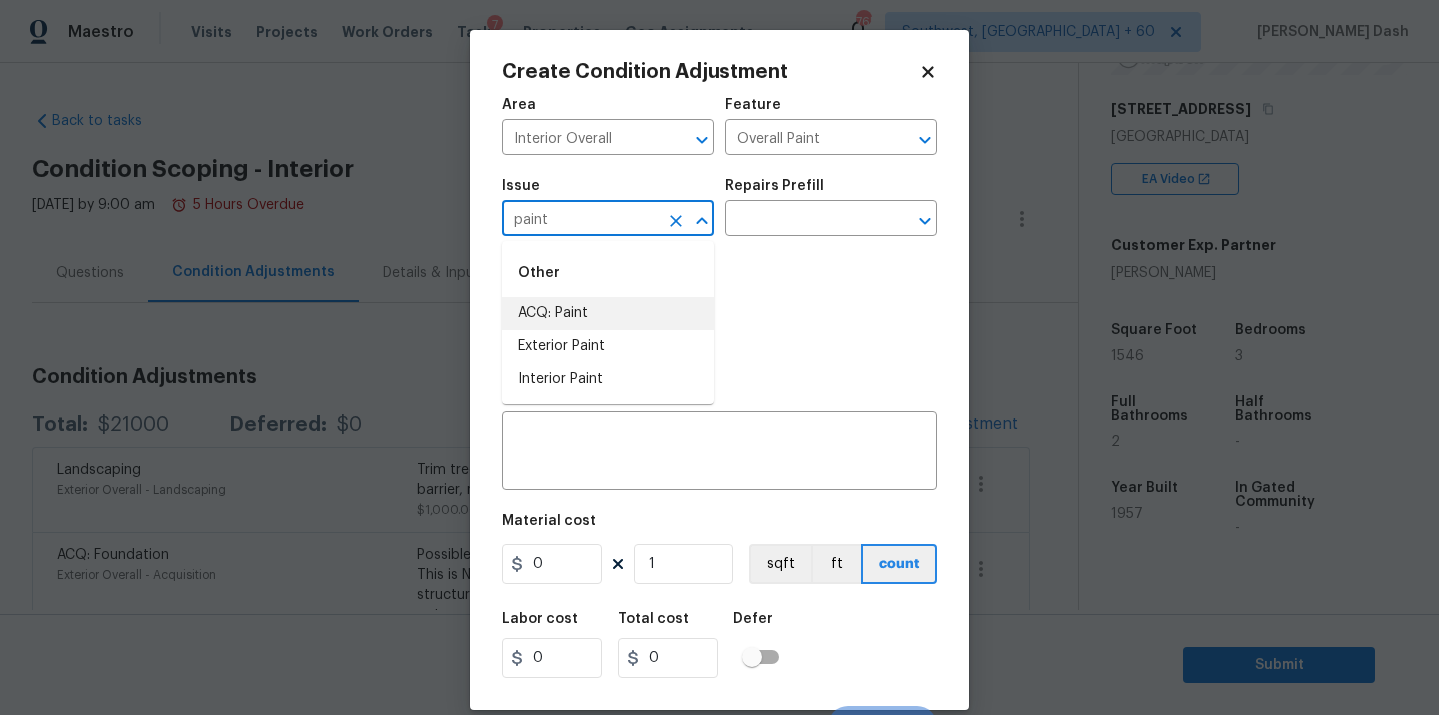
click at [572, 314] on li "ACQ: Paint" at bounding box center [608, 313] width 212 height 33
type input "ACQ: Paint"
click at [754, 216] on input "text" at bounding box center [804, 220] width 156 height 31
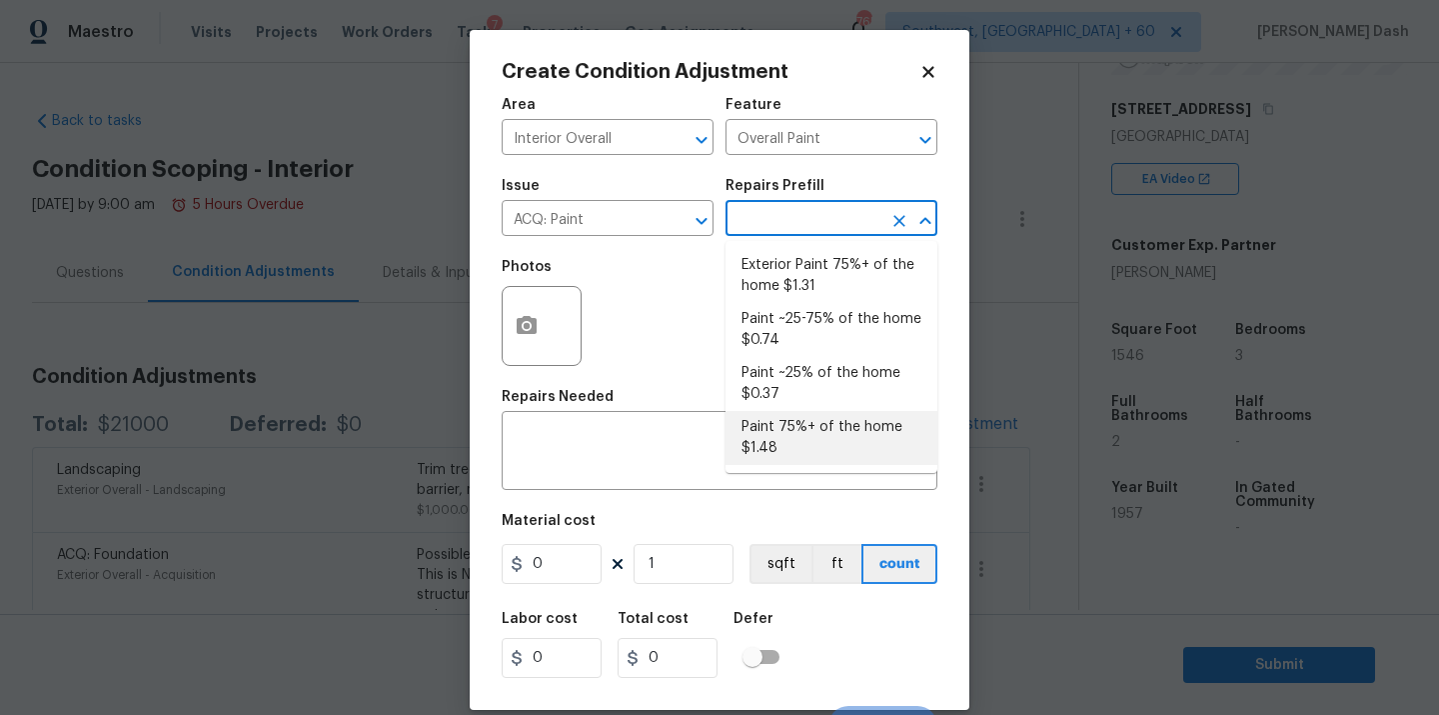
click at [777, 433] on li "Paint 75%+ of the home $1.48" at bounding box center [832, 438] width 212 height 54
type input "Acquisition"
type textarea "Acquisition Scope: 75%+ of the home will likely require interior paint"
type input "1.48"
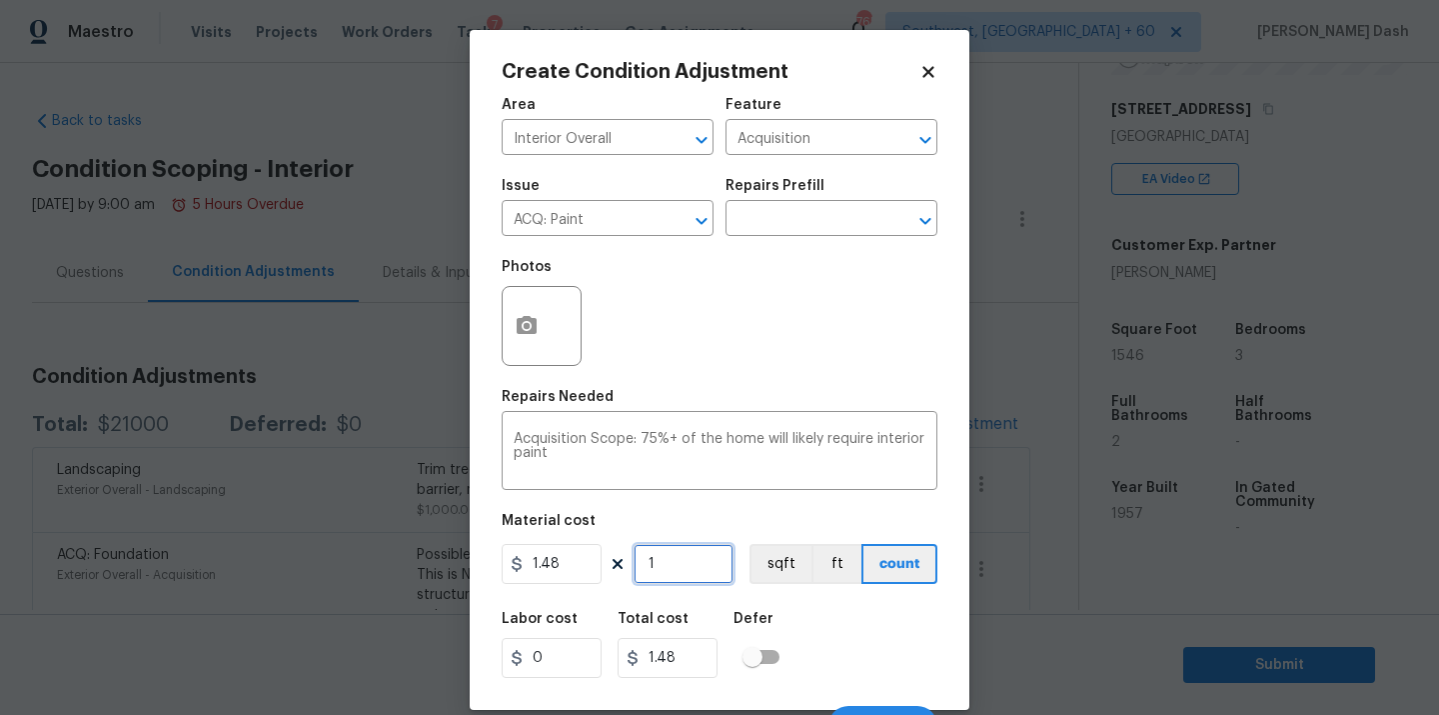
click at [686, 561] on input "1" at bounding box center [684, 564] width 100 height 40
type input "0"
type input "1"
type input "1.48"
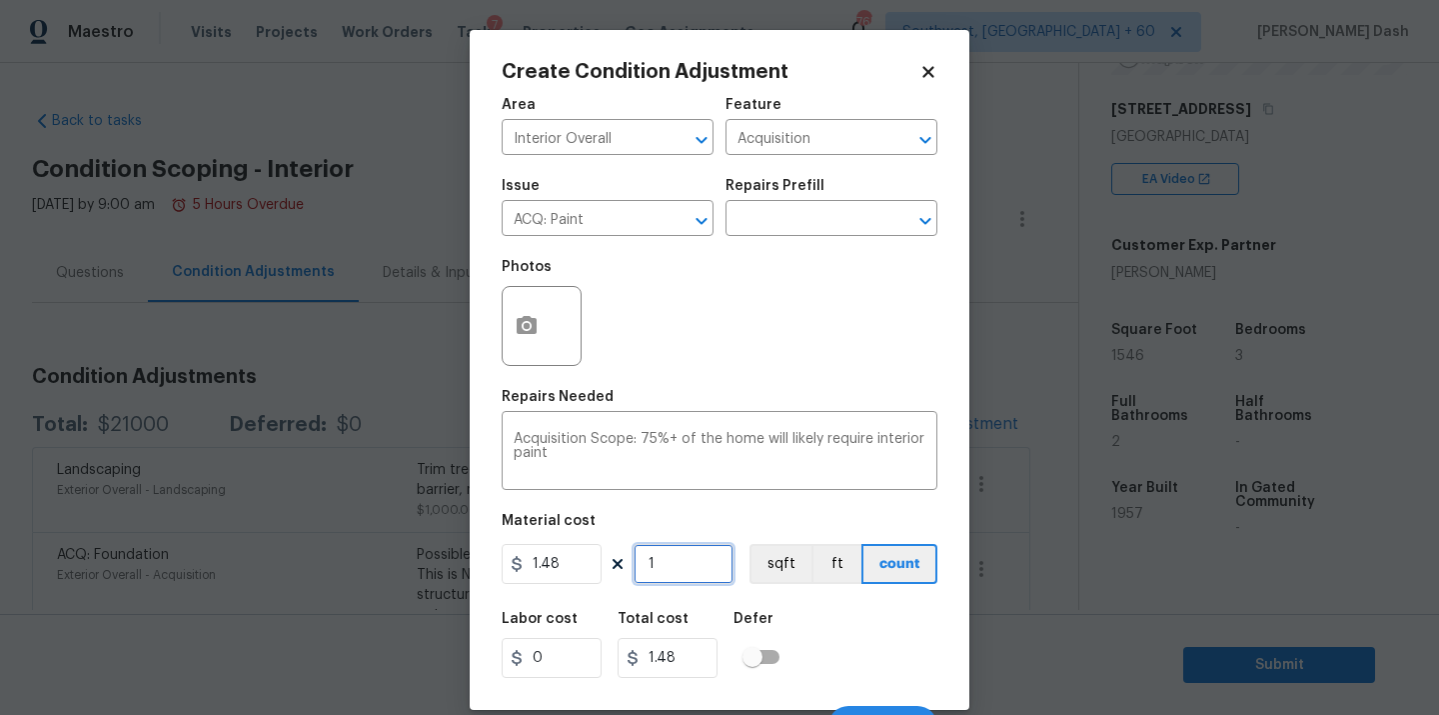
type input "15"
type input "22.2"
type input "154"
type input "227.92"
type input "1546"
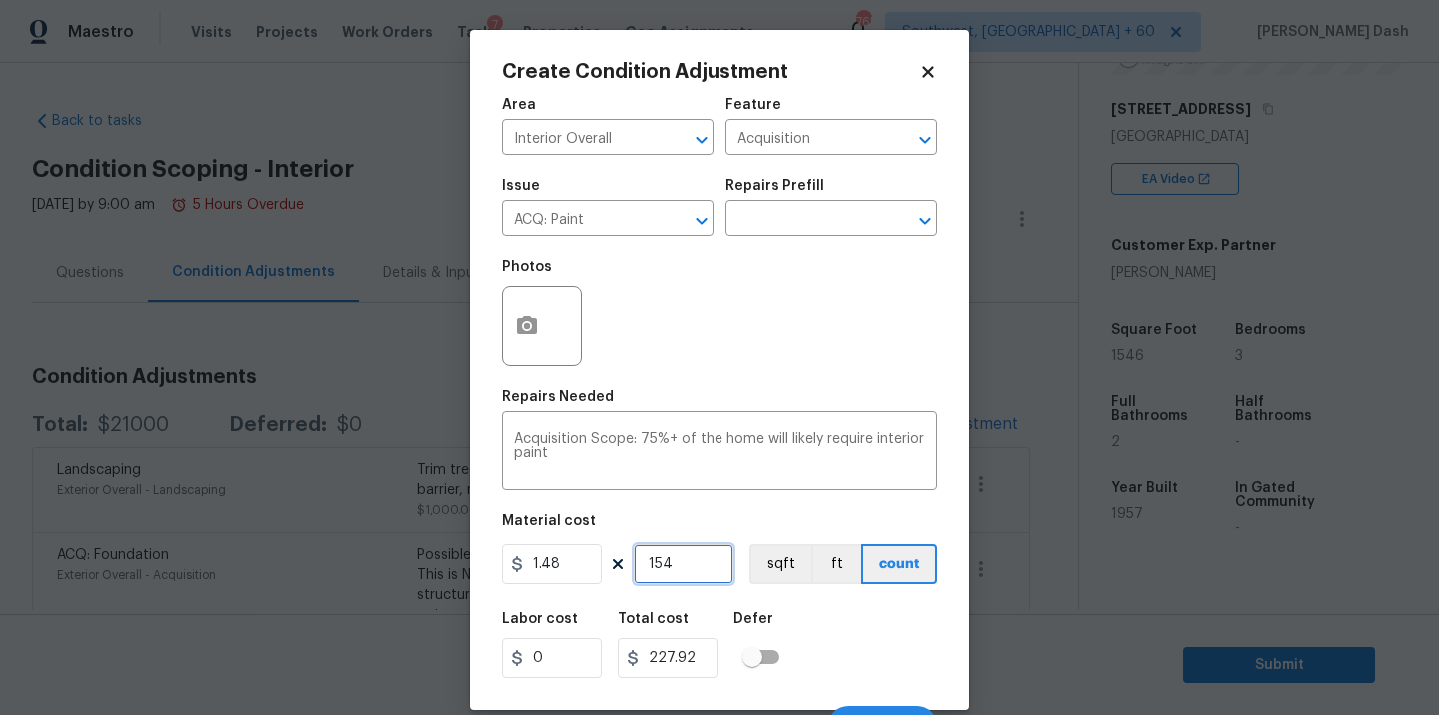
type input "2288.08"
type input "1546"
click at [764, 554] on button "sqft" at bounding box center [781, 564] width 62 height 40
click at [825, 625] on div "Labor cost 0 Total cost 2288.08 Defer" at bounding box center [720, 645] width 436 height 90
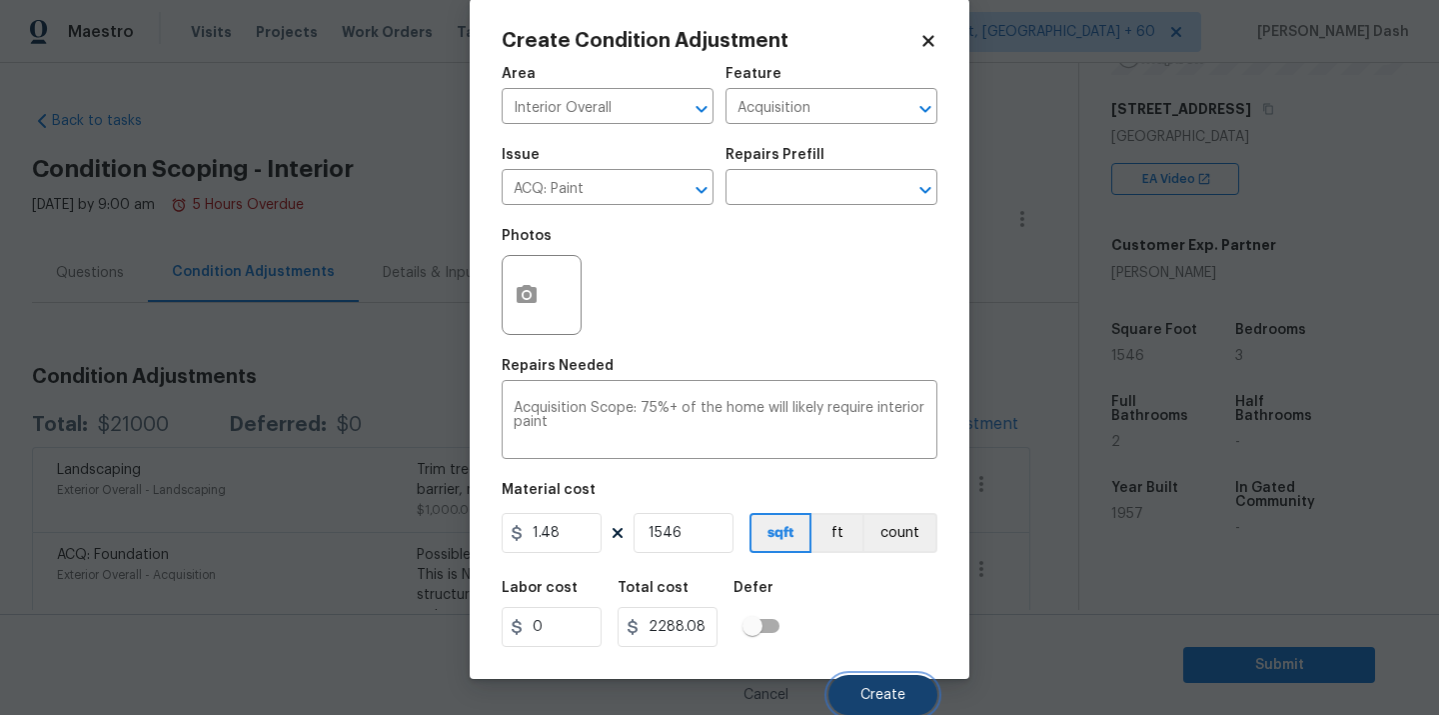
click at [877, 679] on button "Create" at bounding box center [883, 695] width 109 height 40
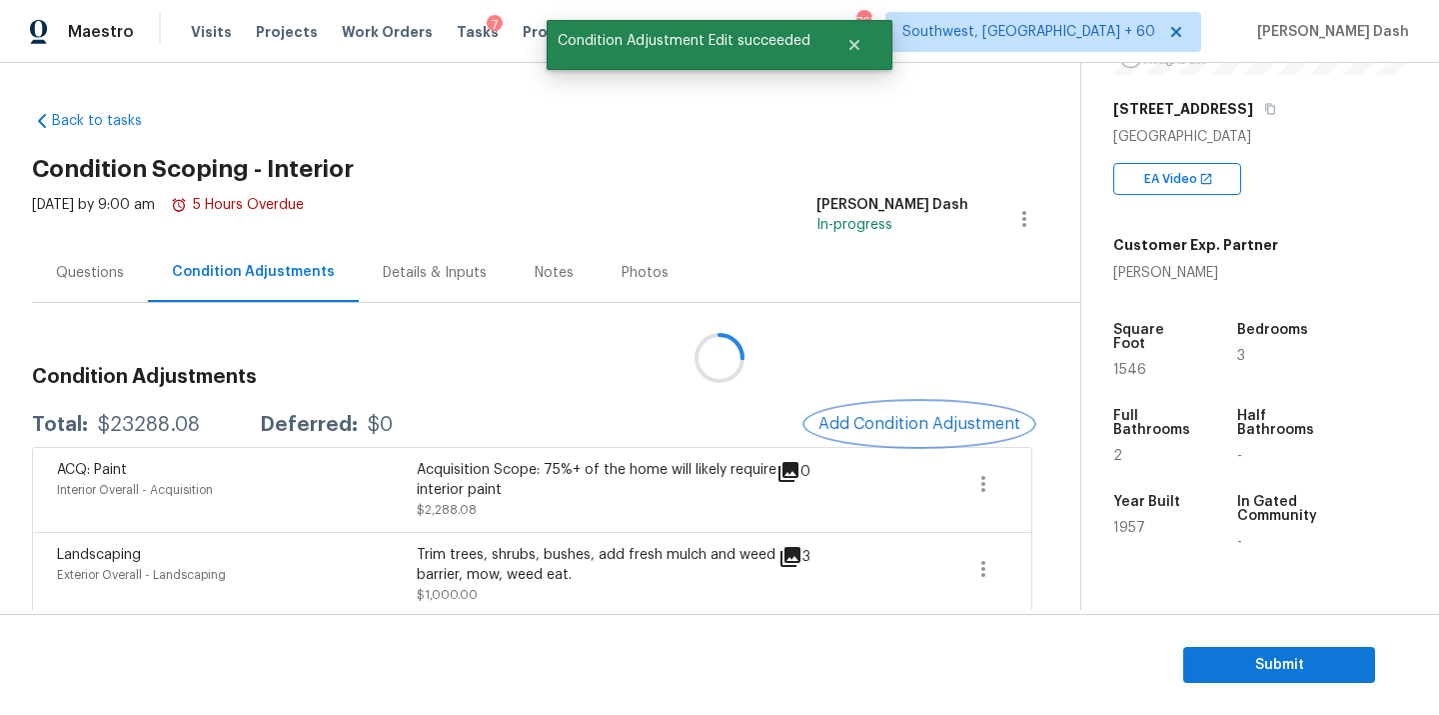
scroll to position [0, 0]
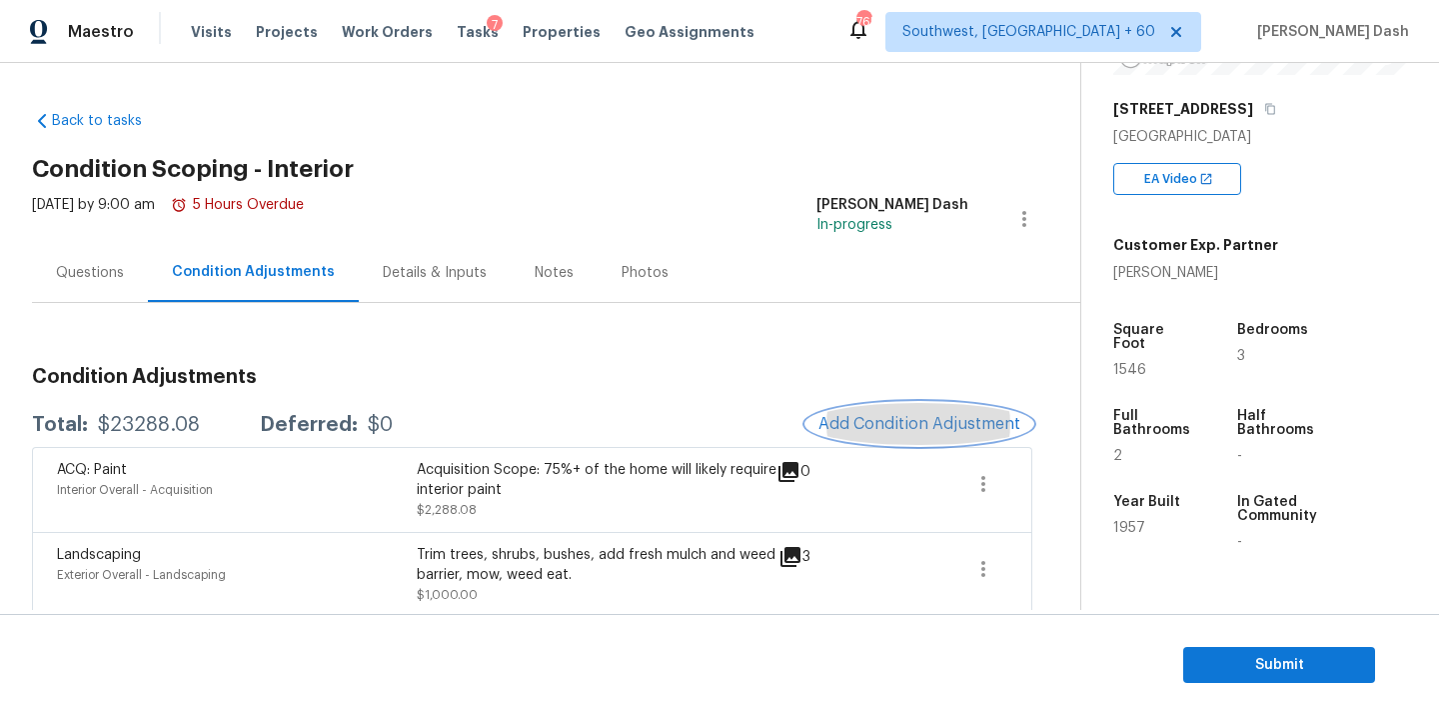
click at [874, 430] on span "Add Condition Adjustment" at bounding box center [920, 424] width 202 height 18
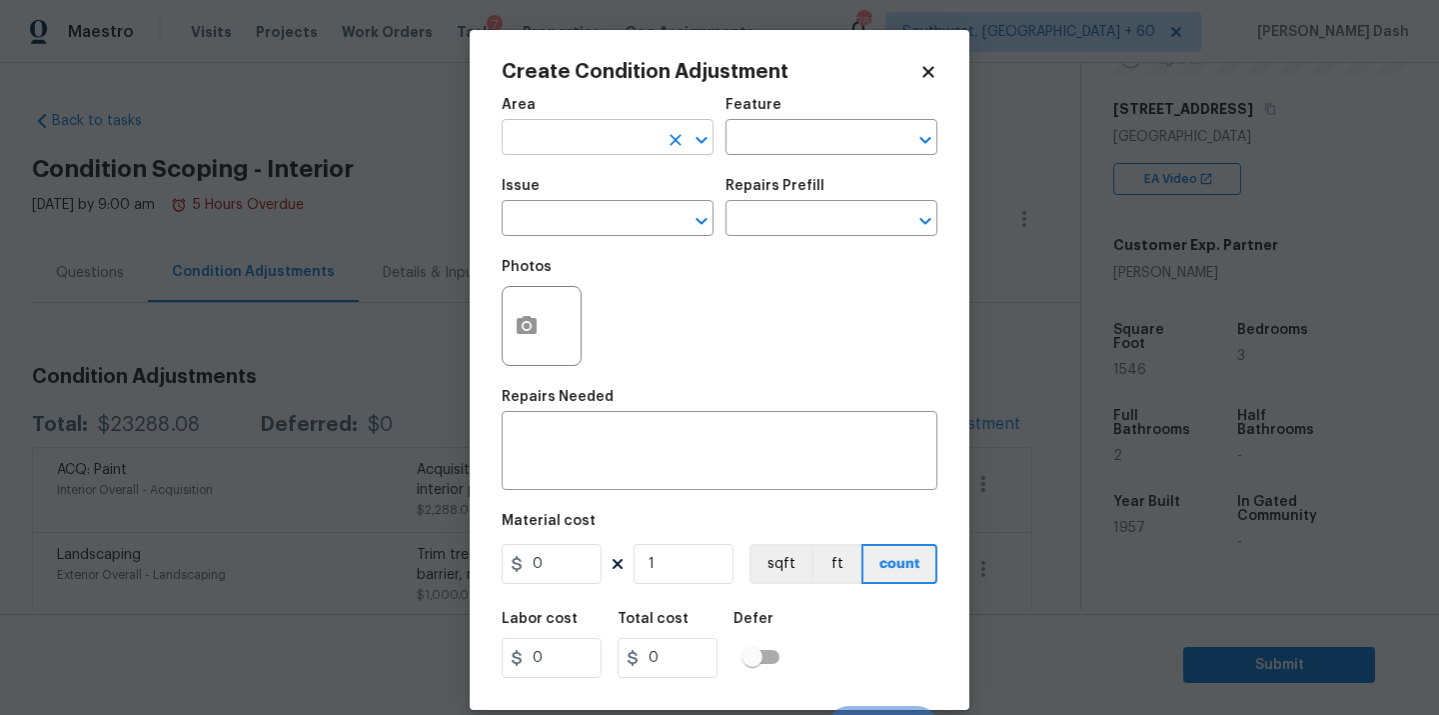
click at [644, 140] on input "text" at bounding box center [580, 139] width 156 height 31
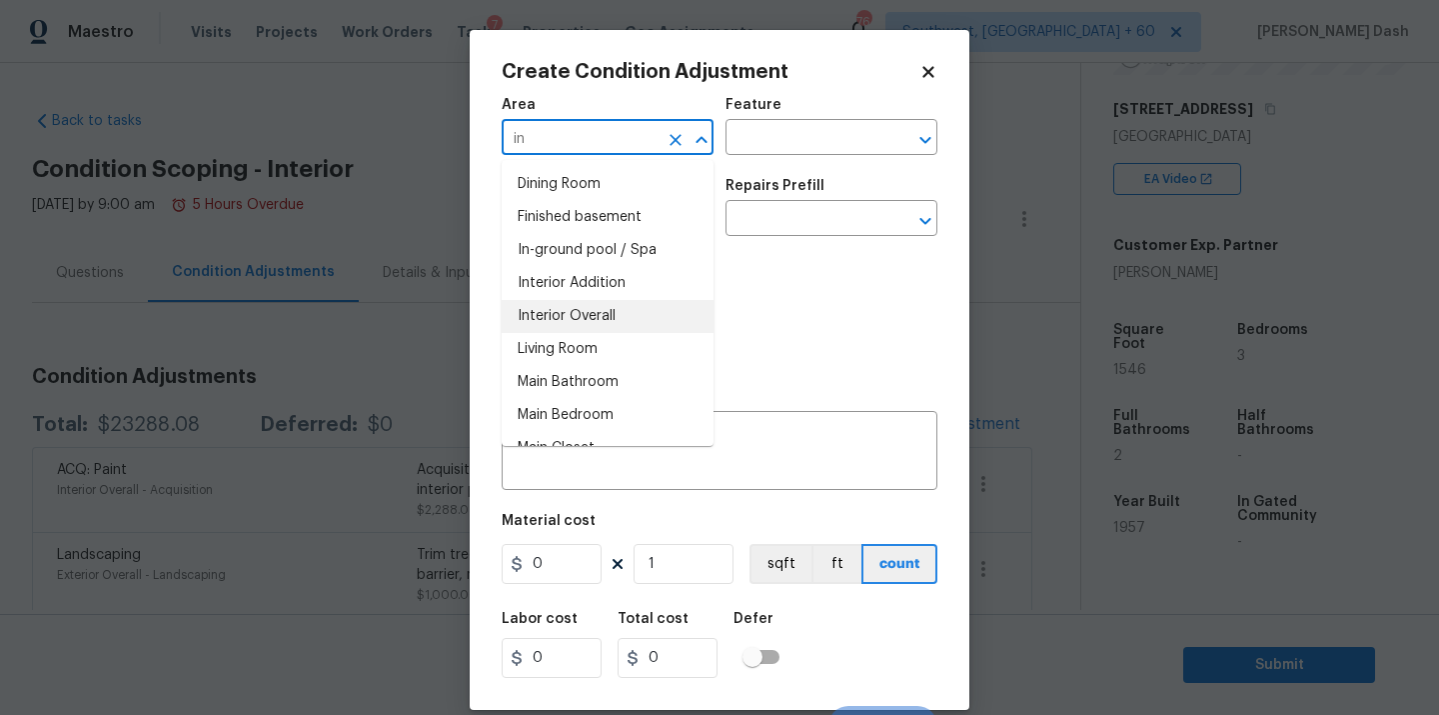
click at [615, 305] on li "Interior Overall" at bounding box center [608, 316] width 212 height 33
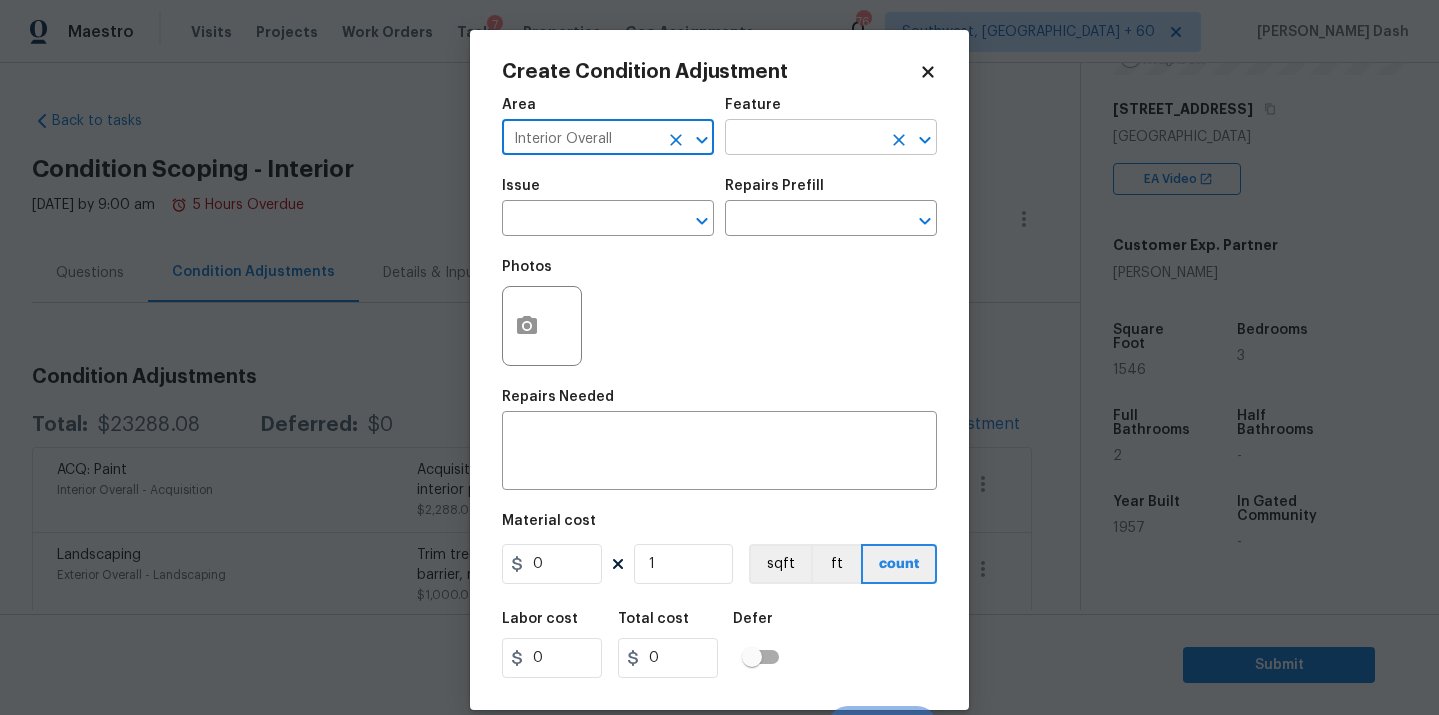
type input "Interior Overall"
click at [833, 131] on input "text" at bounding box center [804, 139] width 156 height 31
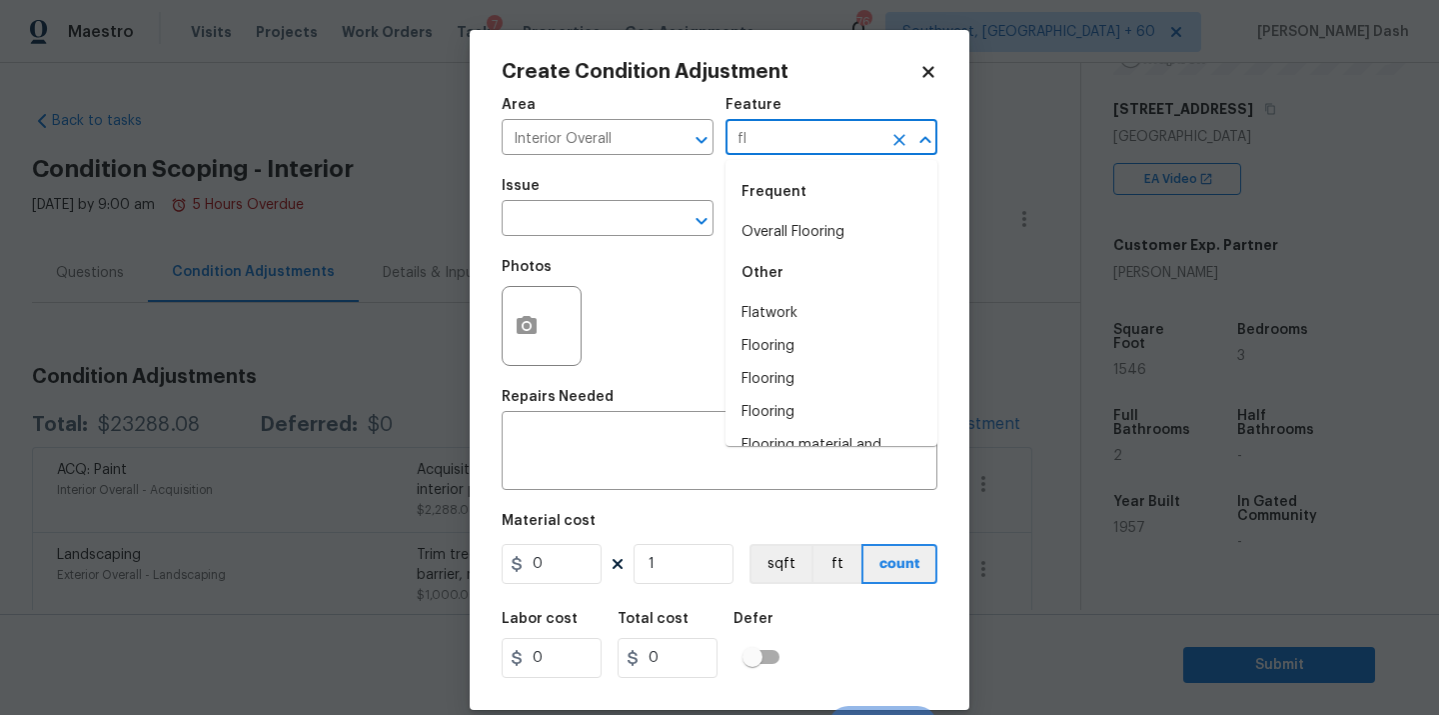
click at [808, 236] on li "Overall Flooring" at bounding box center [832, 232] width 212 height 33
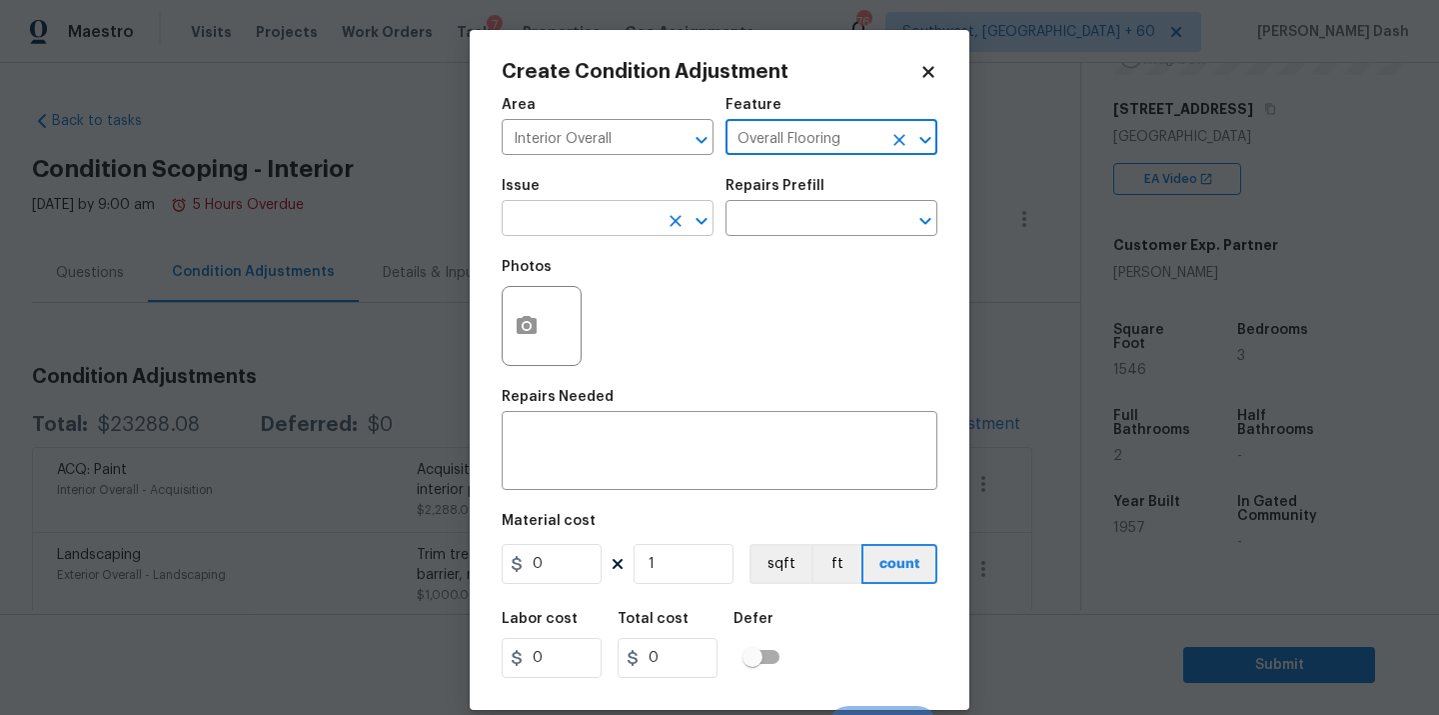
type input "Overall Flooring"
click at [614, 236] on input "text" at bounding box center [580, 220] width 156 height 31
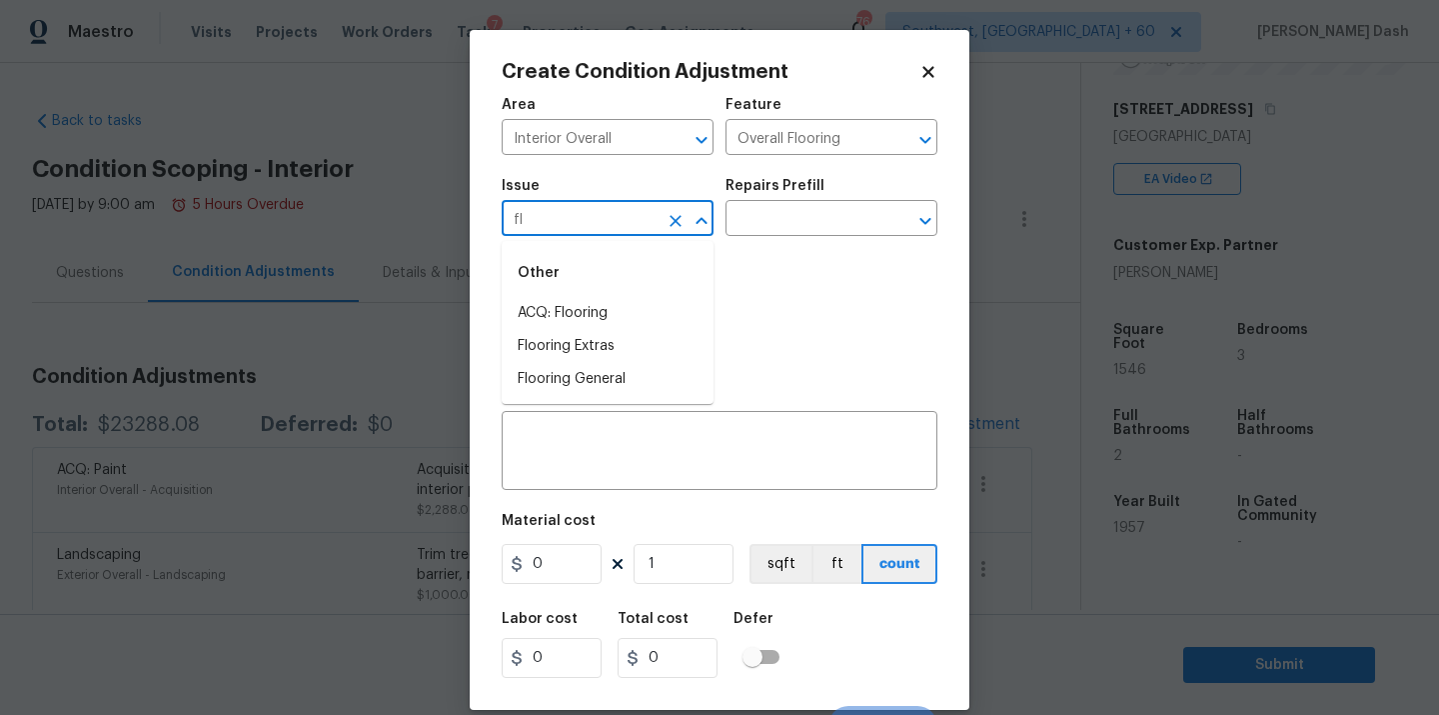
click at [575, 306] on li "ACQ: Flooring" at bounding box center [608, 313] width 212 height 33
type input "ACQ: Flooring"
click at [737, 200] on div "Repairs Prefill" at bounding box center [832, 192] width 212 height 26
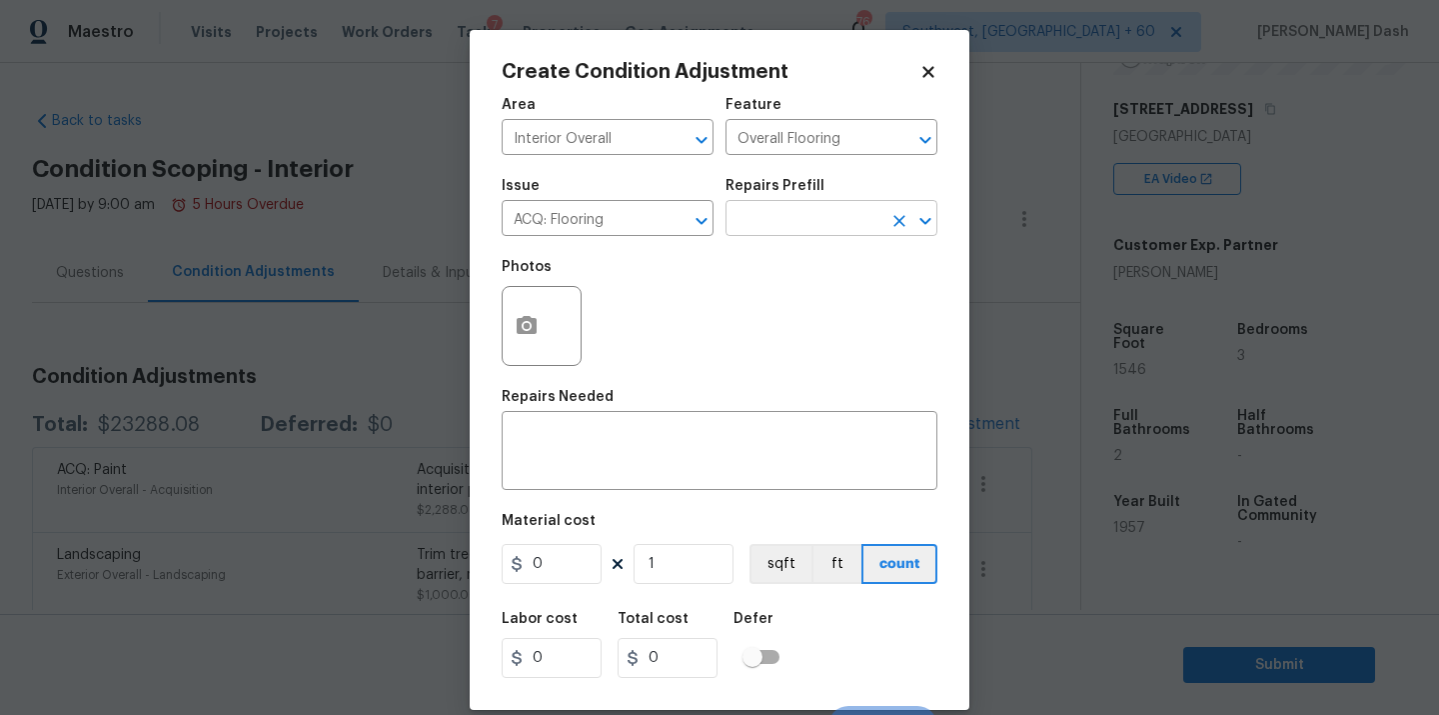
click at [743, 226] on input "text" at bounding box center [804, 220] width 156 height 31
type input "fl"
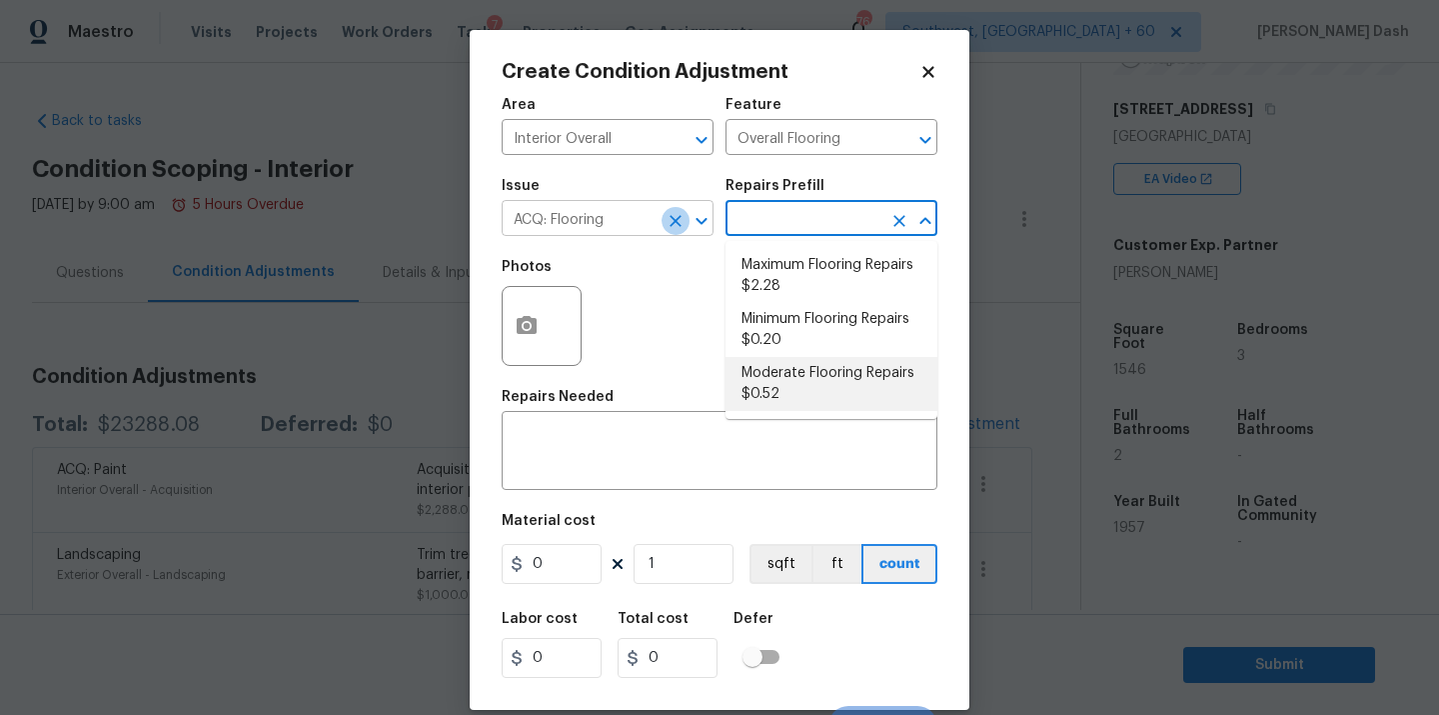
click at [673, 220] on icon "Clear" at bounding box center [676, 221] width 20 height 20
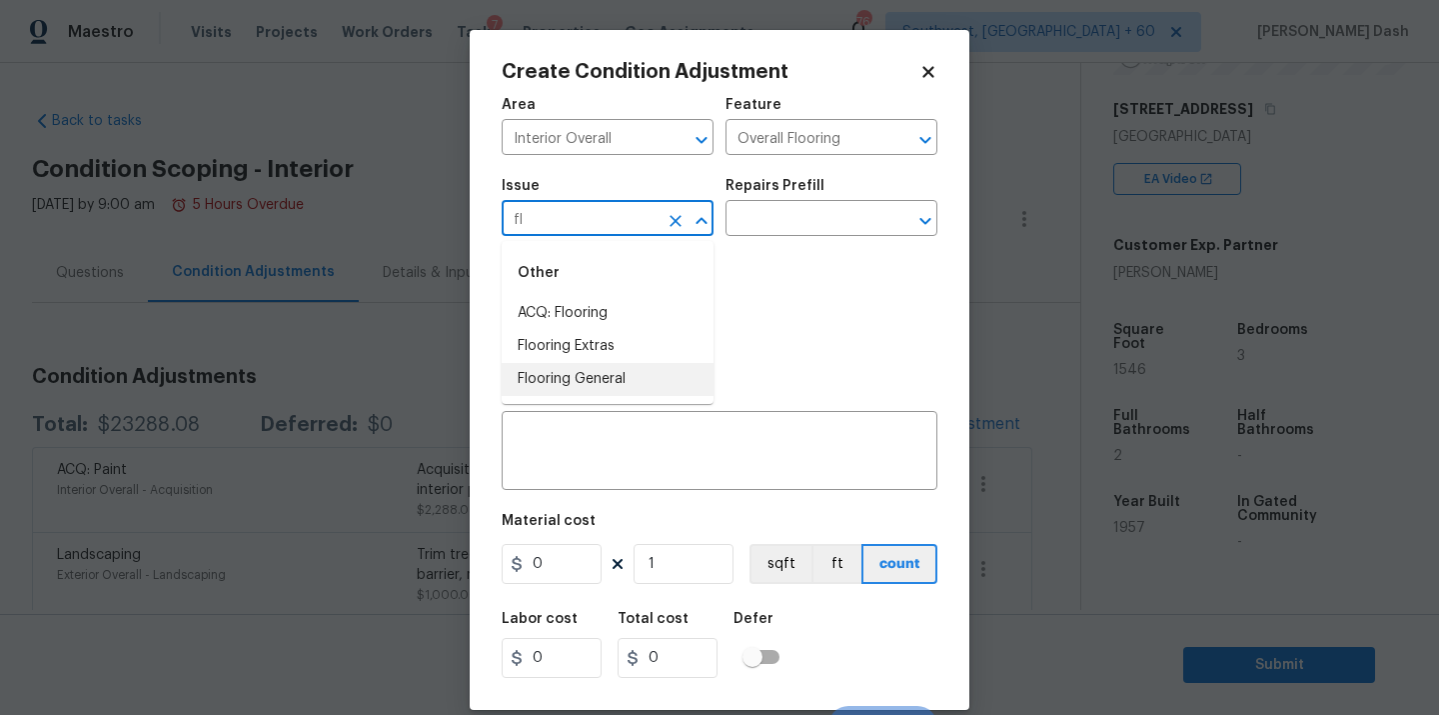
click at [612, 388] on li "Flooring General" at bounding box center [608, 379] width 212 height 33
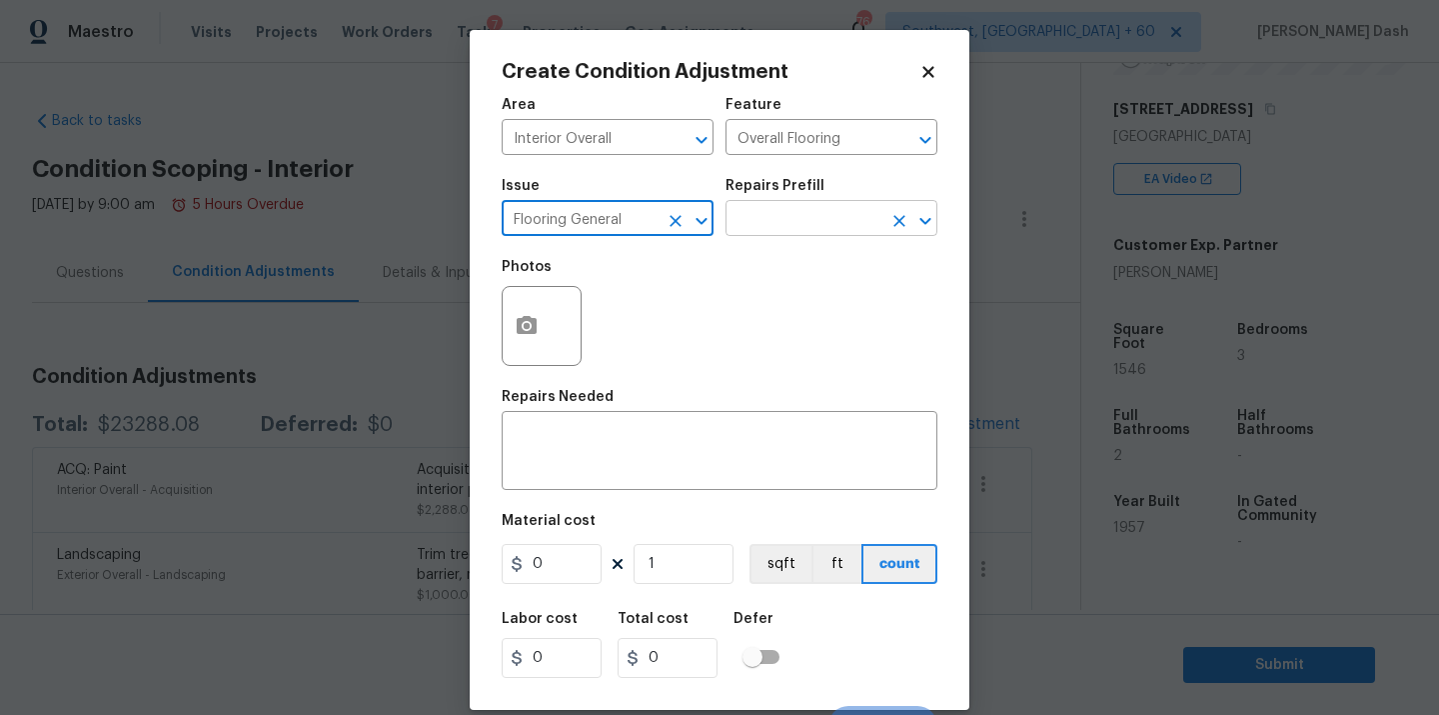
type input "Flooring General"
click at [803, 229] on input "text" at bounding box center [804, 220] width 156 height 31
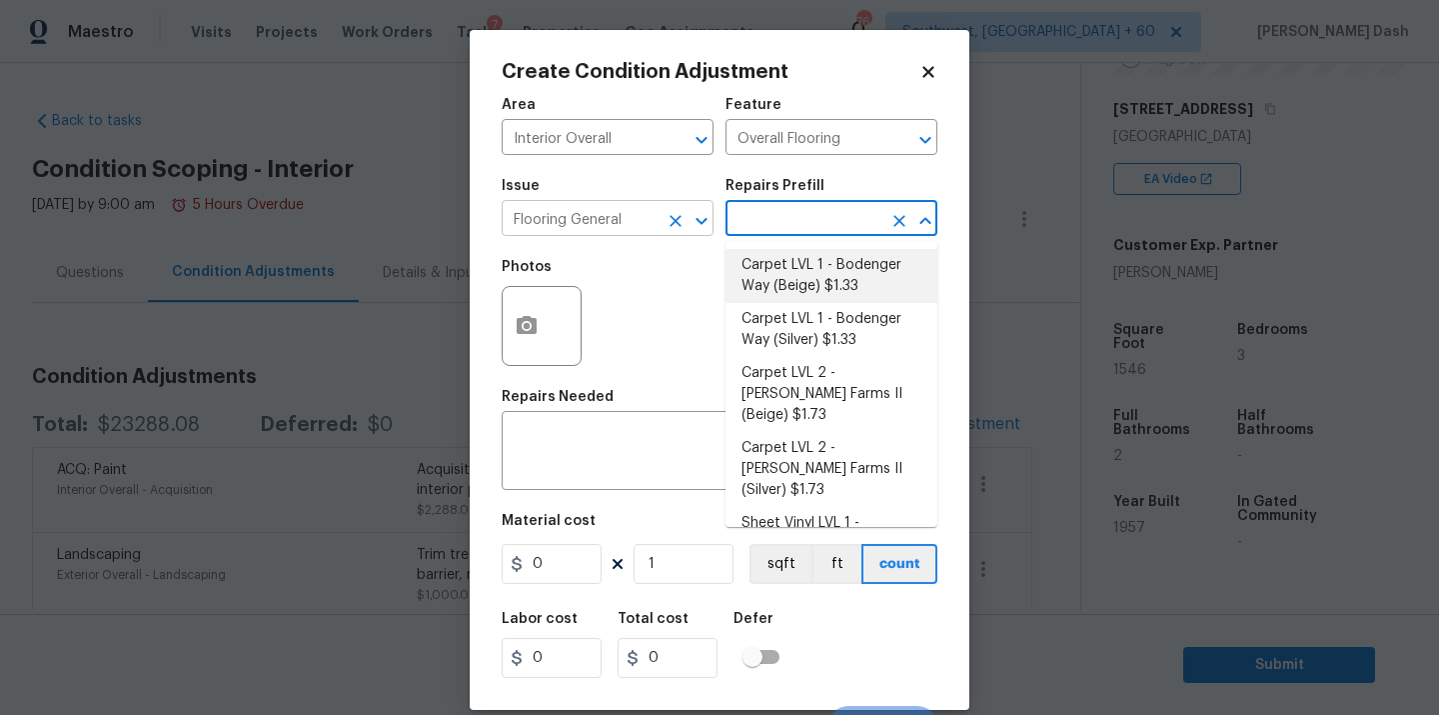
click at [669, 232] on button "Clear" at bounding box center [676, 221] width 28 height 28
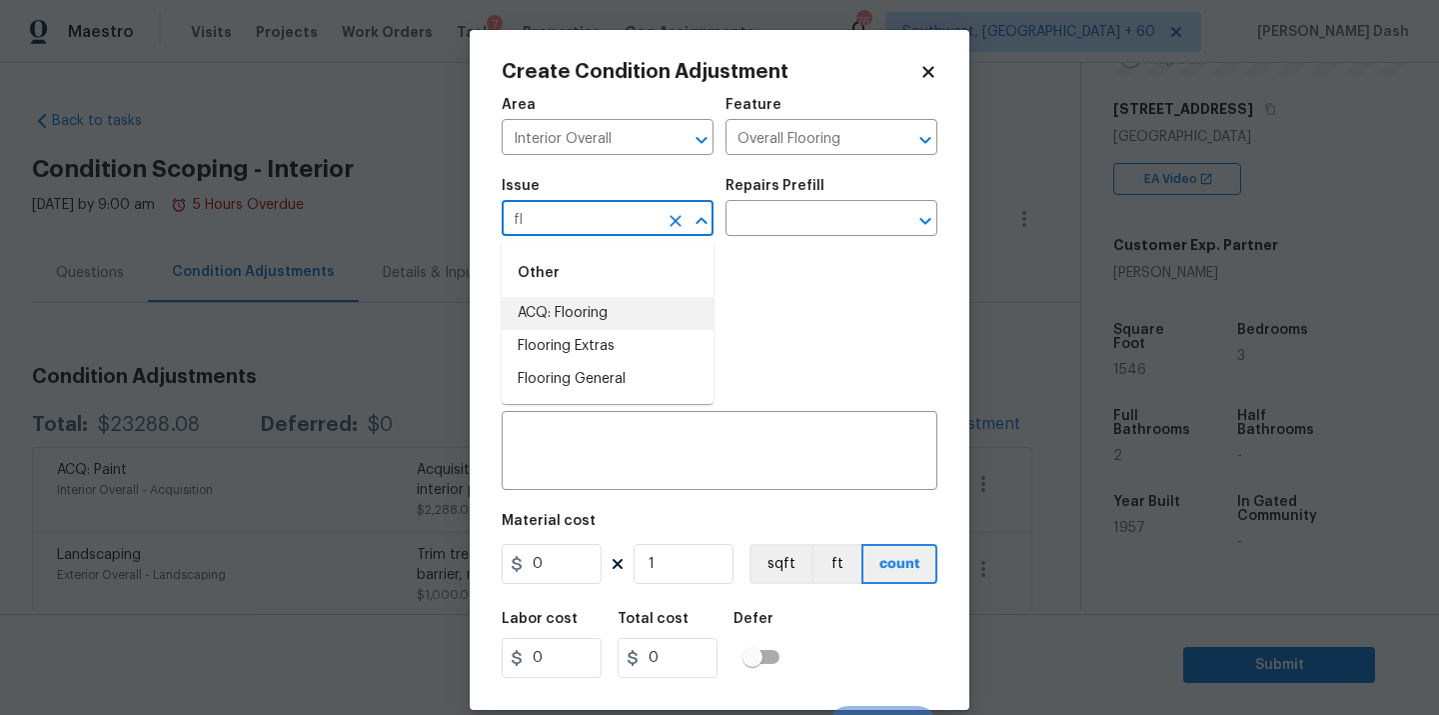
click at [627, 351] on li "Flooring Extras" at bounding box center [608, 346] width 212 height 33
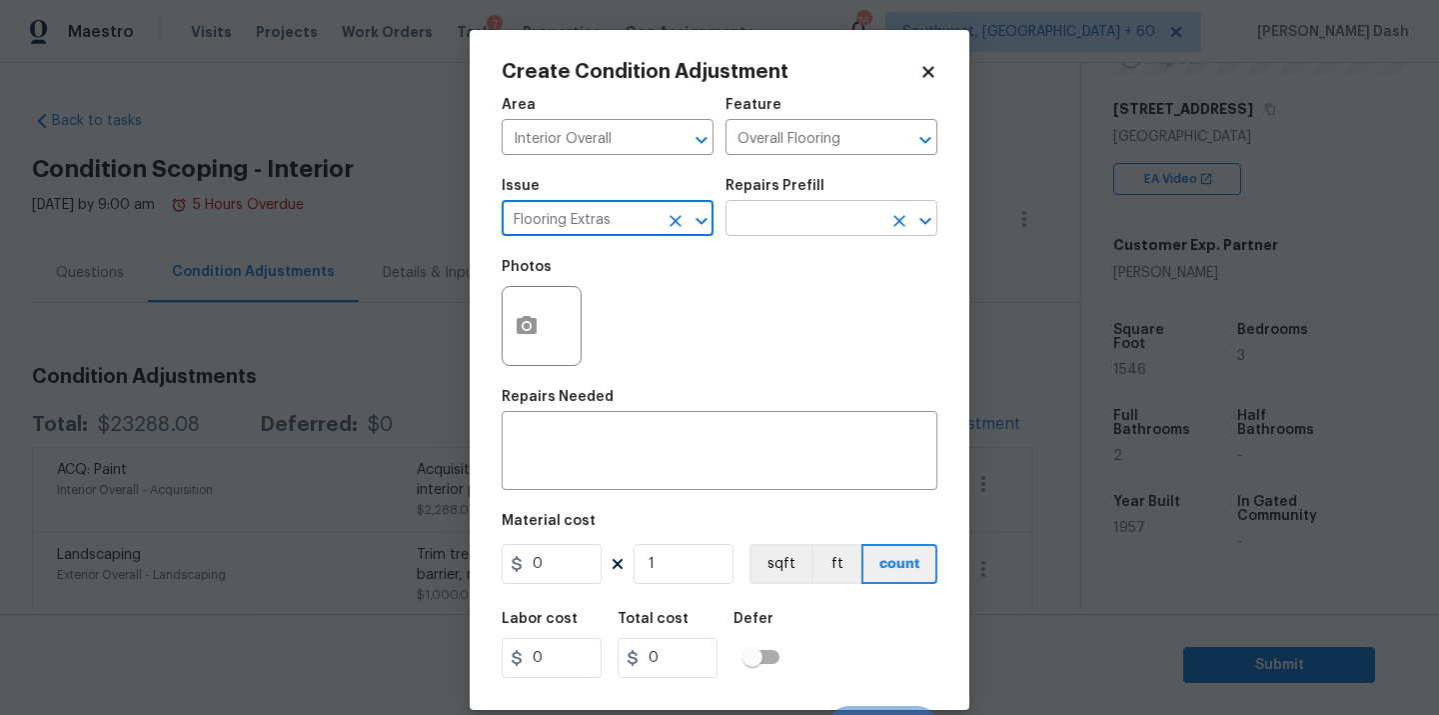
type input "Flooring Extras"
click at [785, 213] on input "text" at bounding box center [804, 220] width 156 height 31
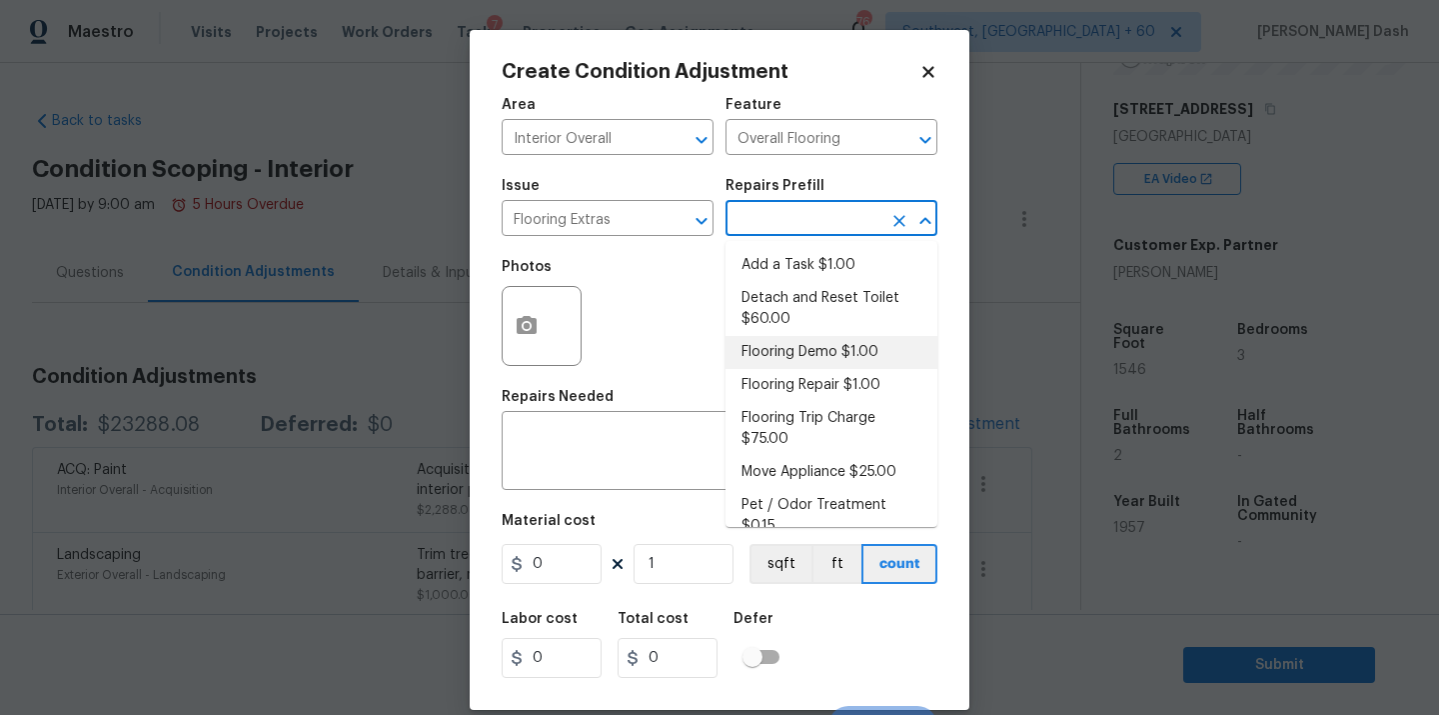
click at [779, 357] on li "Flooring Demo $1.00" at bounding box center [832, 352] width 212 height 33
type textarea "Demo existing flooring."
type input "1"
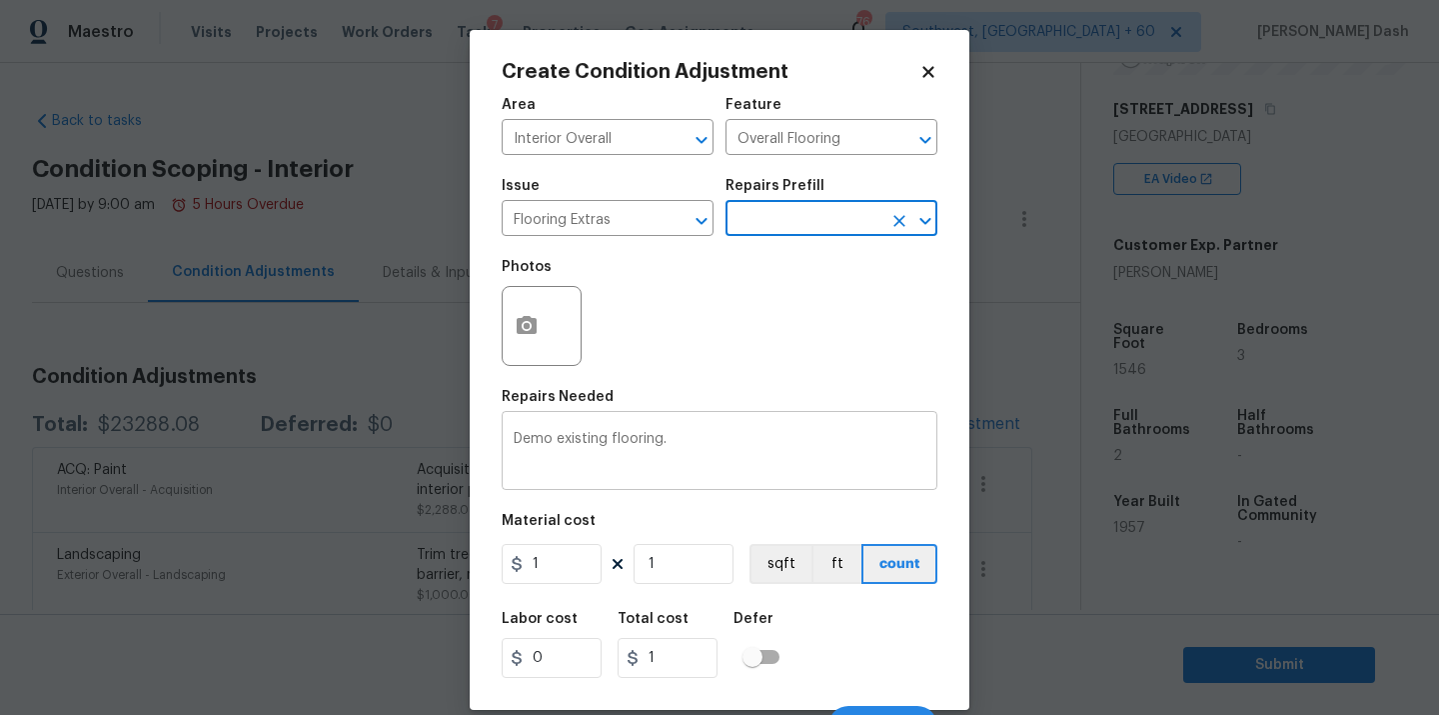
click at [603, 441] on textarea "Demo existing flooring." at bounding box center [720, 453] width 412 height 42
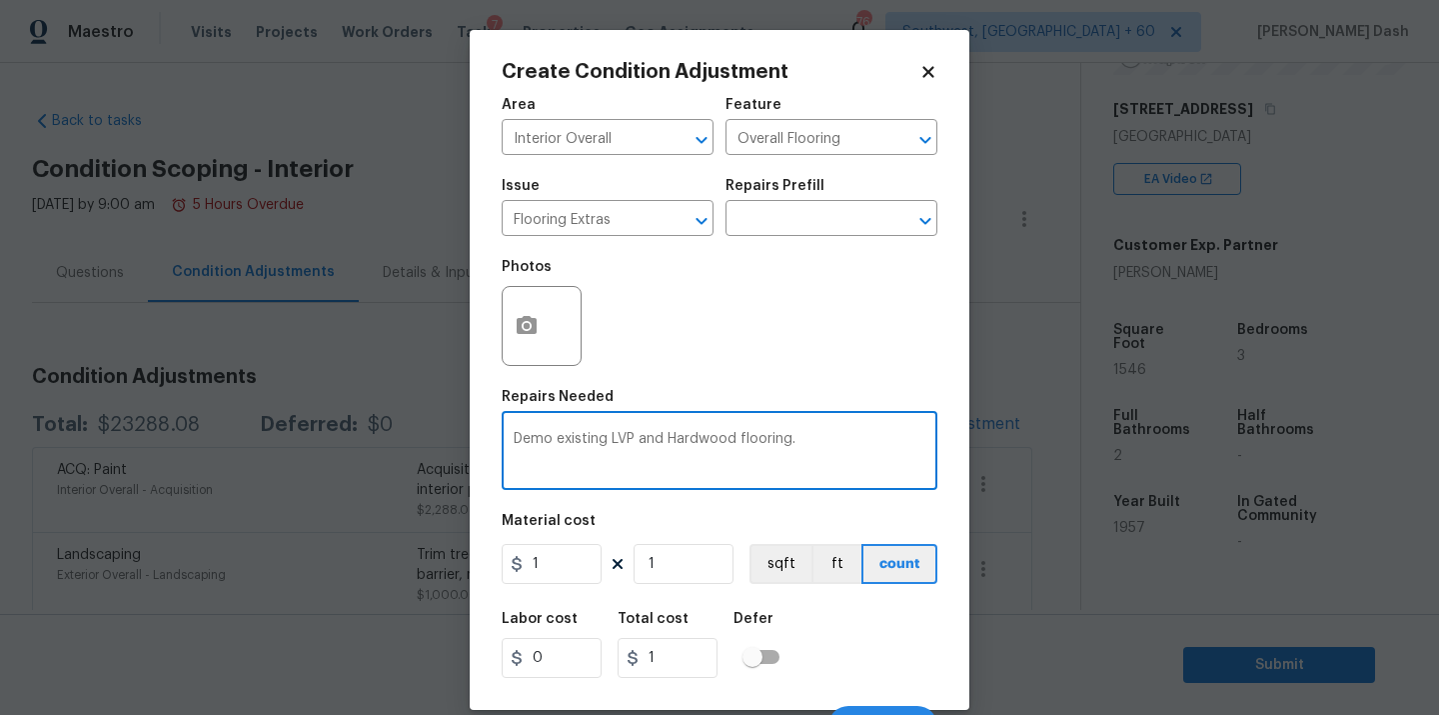
type textarea "Demo existing LVP and Hardwood flooring."
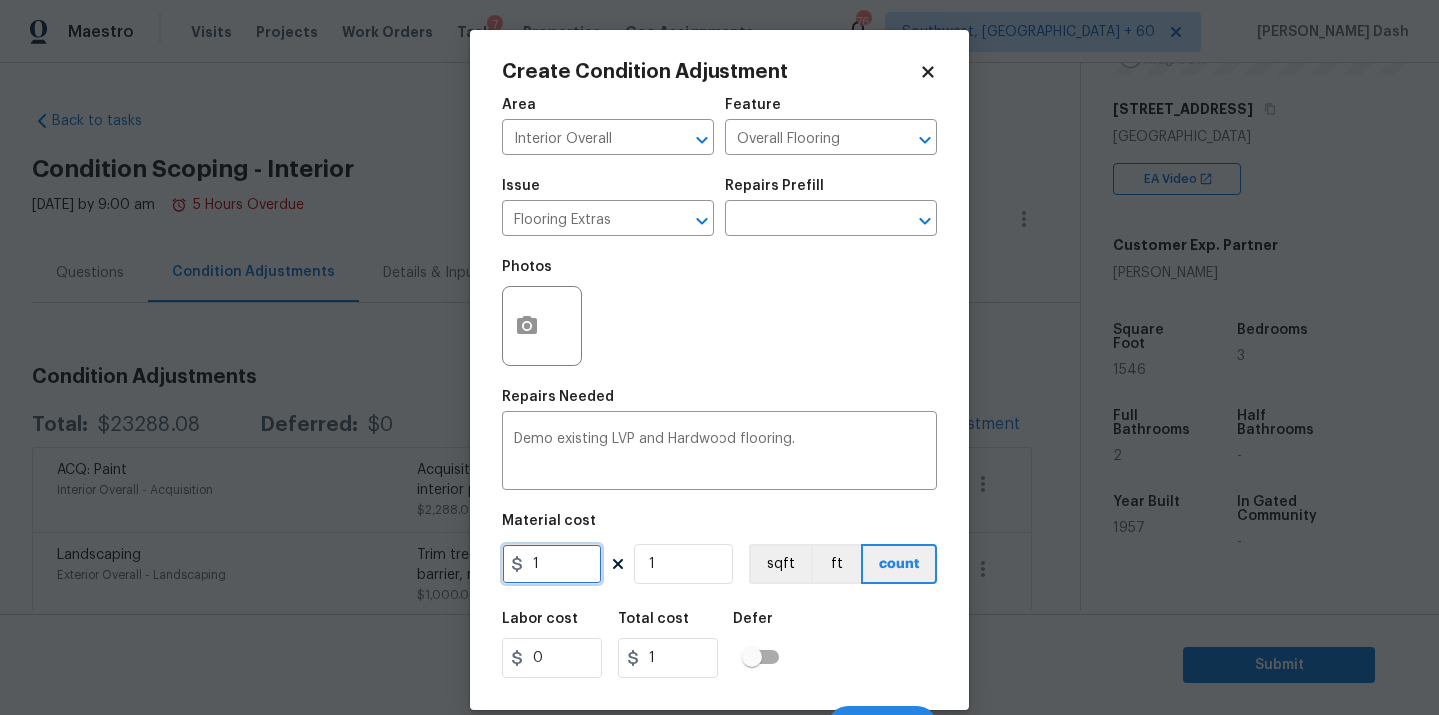
click at [577, 573] on input "1" at bounding box center [552, 564] width 100 height 40
click at [575, 575] on input "12" at bounding box center [552, 564] width 100 height 40
type input "2"
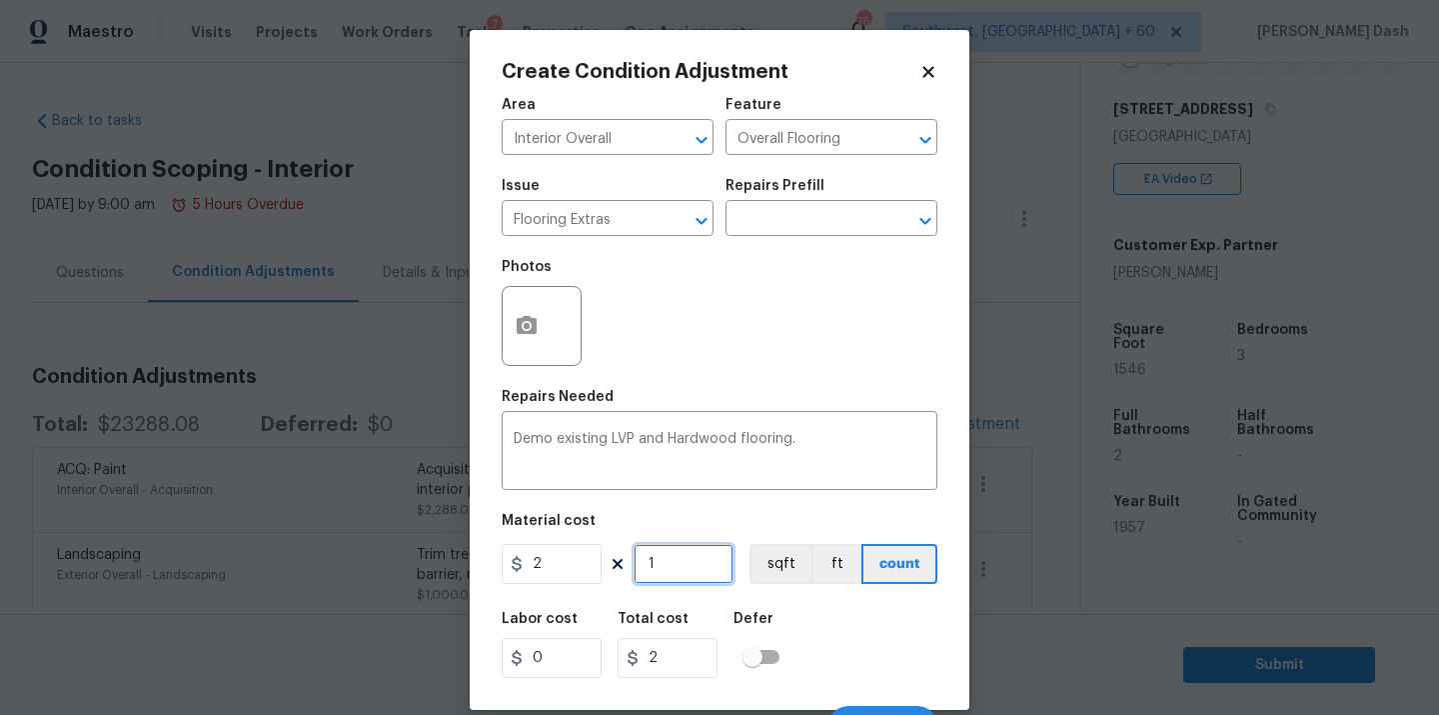
click at [638, 576] on input "1" at bounding box center [684, 564] width 100 height 40
click at [702, 576] on input "1" at bounding box center [684, 564] width 100 height 40
type input "0"
type input "1"
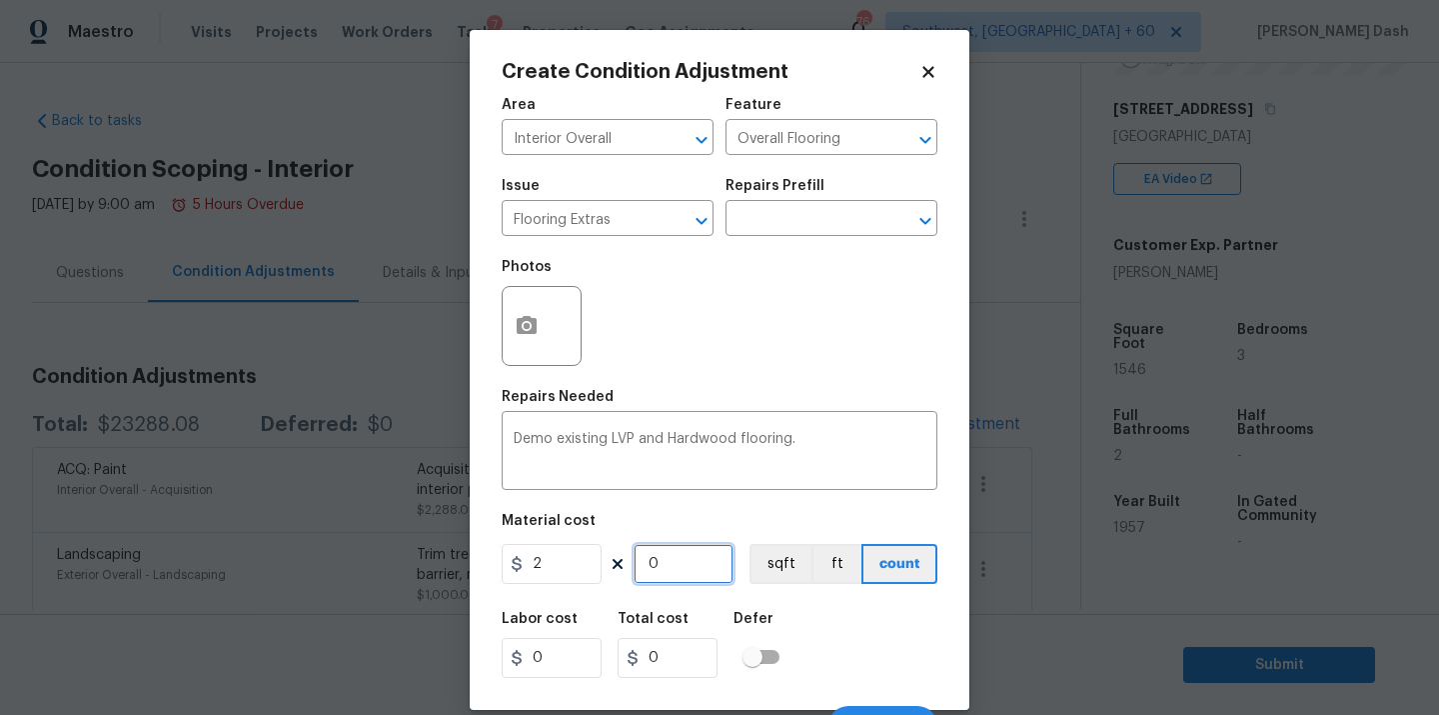
type input "2"
type input "15"
type input "30"
type input "154"
type input "308"
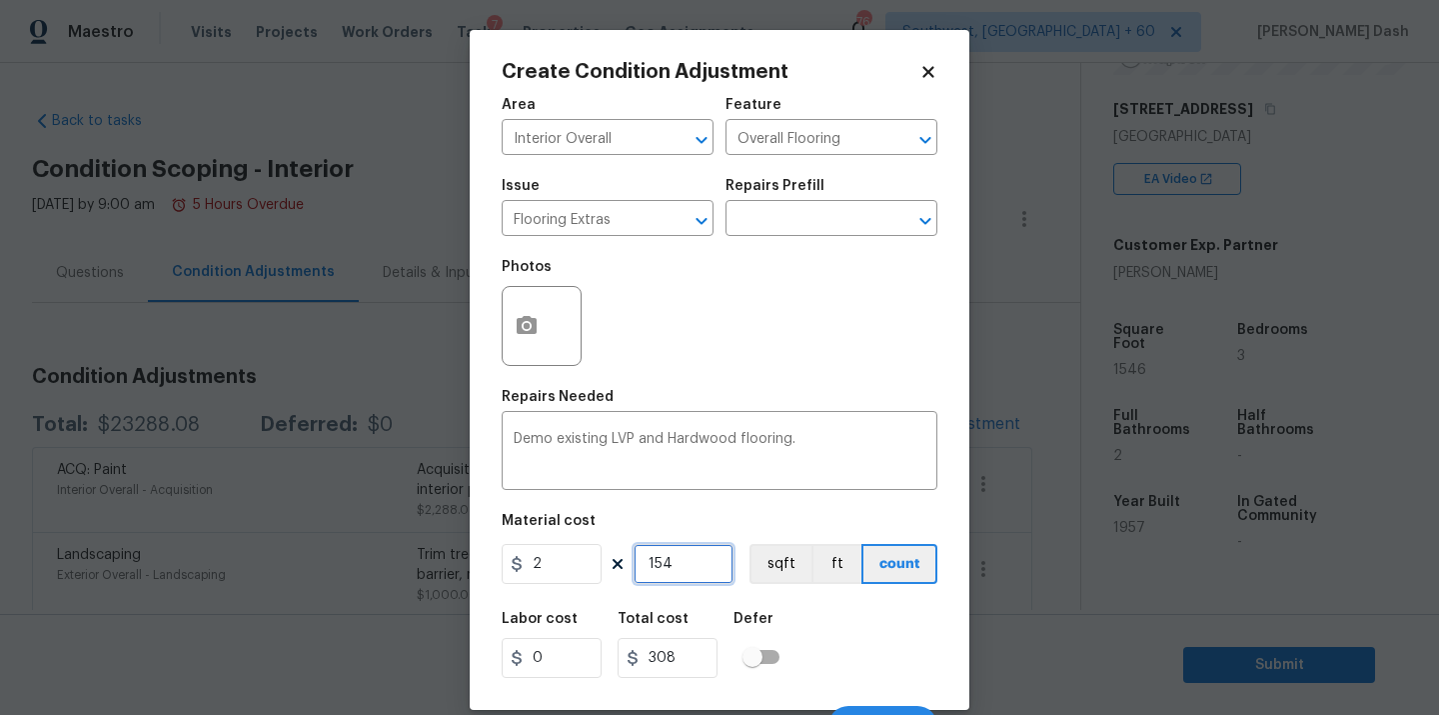
type input "1546"
type input "3092"
type input "1546"
click at [814, 642] on div "Labor cost 0 Total cost 3092 Defer" at bounding box center [720, 645] width 436 height 90
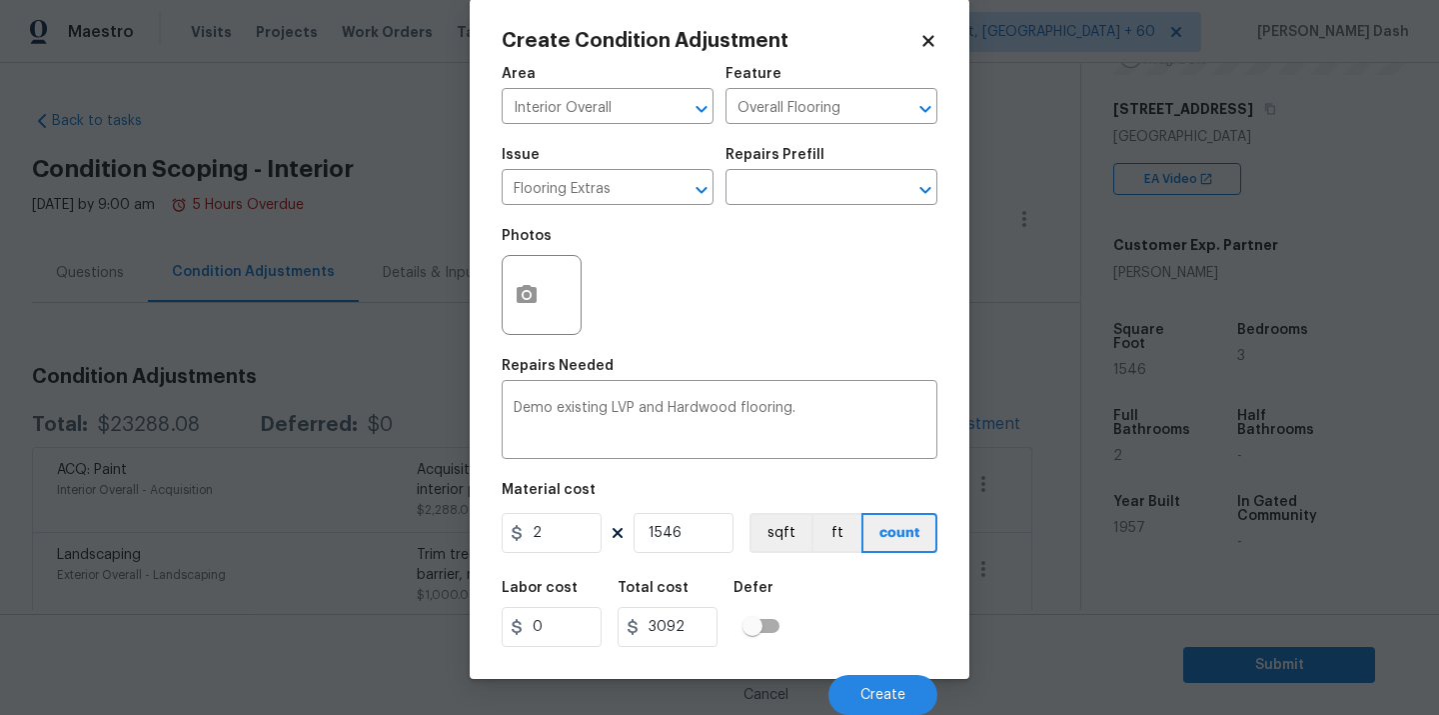
click at [793, 510] on figure "Material cost 2 1546 sqft ft count" at bounding box center [720, 520] width 436 height 74
click at [793, 530] on button "sqft" at bounding box center [781, 533] width 62 height 40
drag, startPoint x: 878, startPoint y: 640, endPoint x: 887, endPoint y: 670, distance: 31.3
click at [878, 640] on div "Labor cost 0 Total cost 3092 Defer" at bounding box center [720, 614] width 436 height 90
click at [887, 671] on div "Cancel Create" at bounding box center [720, 687] width 436 height 56
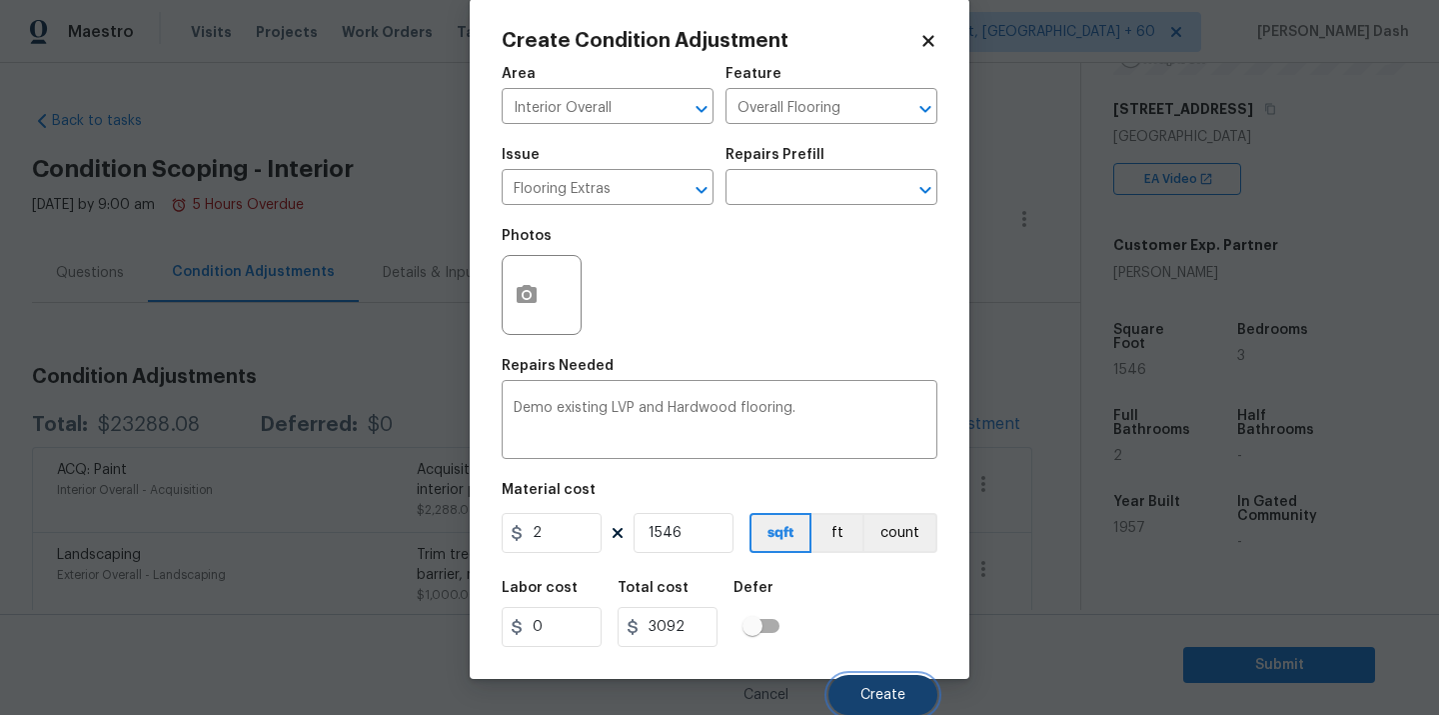
click at [887, 681] on button "Create" at bounding box center [883, 695] width 109 height 40
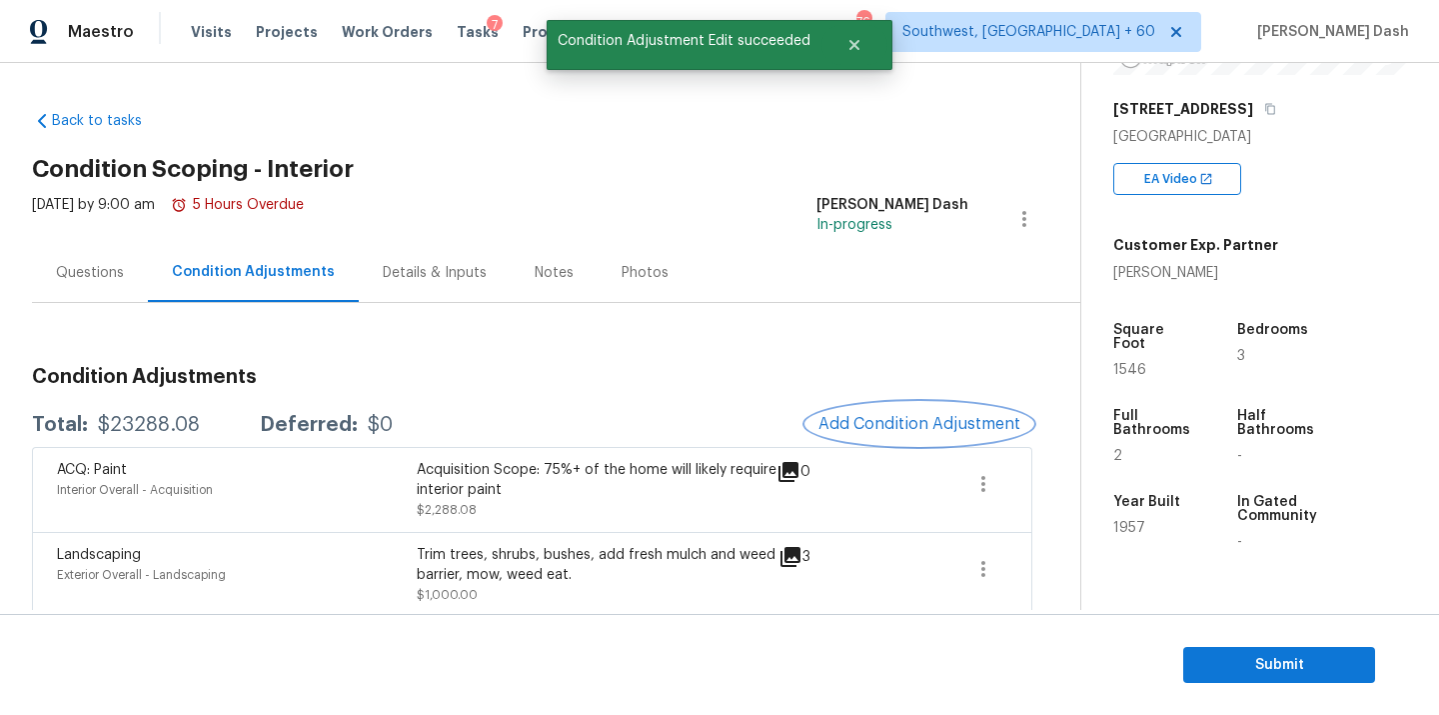
scroll to position [0, 0]
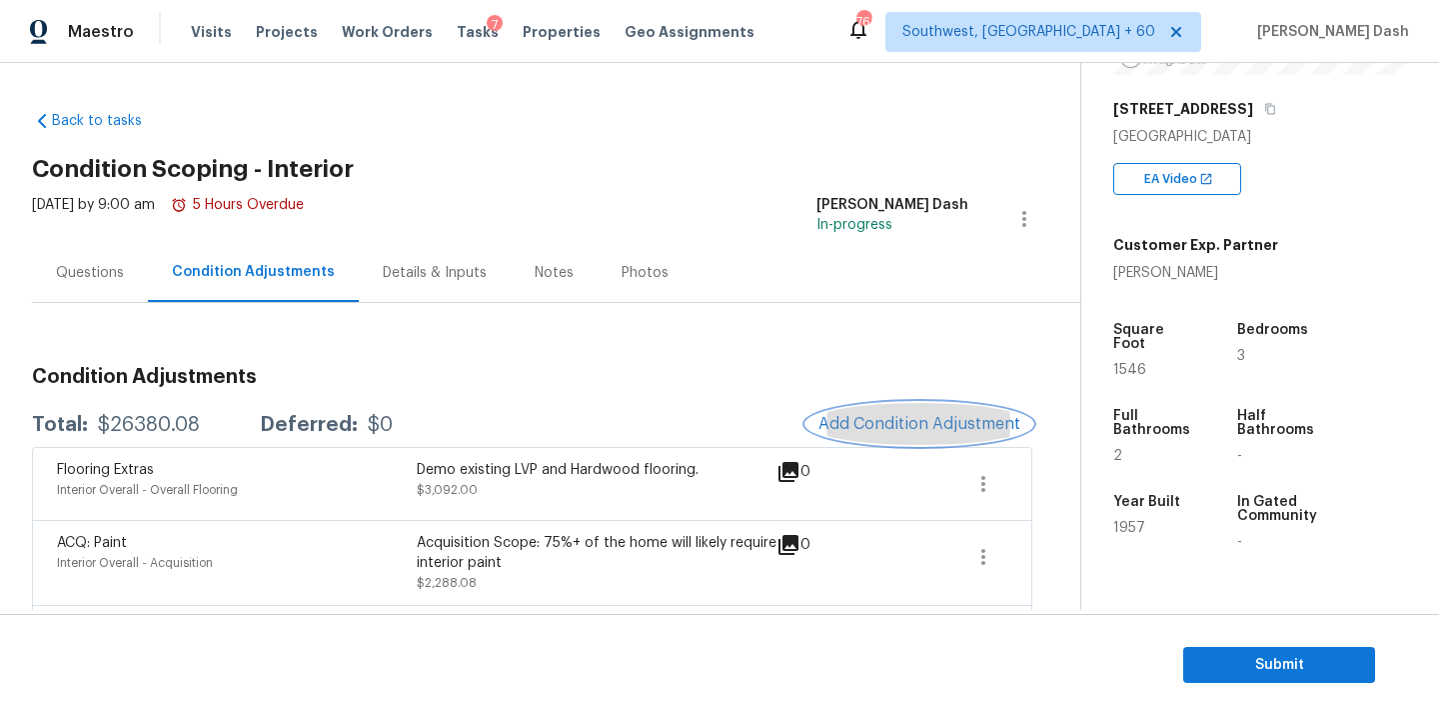
click at [866, 434] on button "Add Condition Adjustment" at bounding box center [920, 424] width 226 height 42
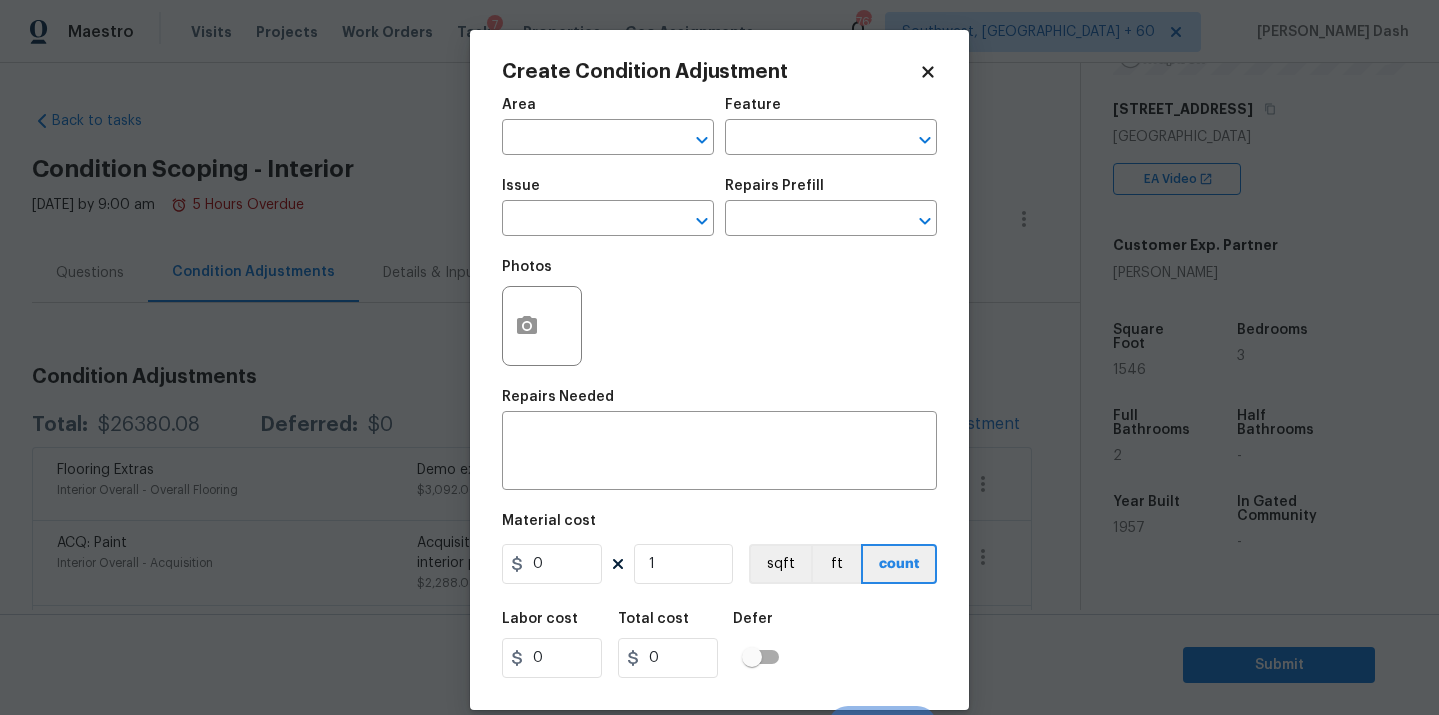
click at [416, 307] on body "Maestro Visits Projects Work Orders Tasks 7 Properties Geo Assignments [GEOGRAP…" at bounding box center [719, 357] width 1439 height 715
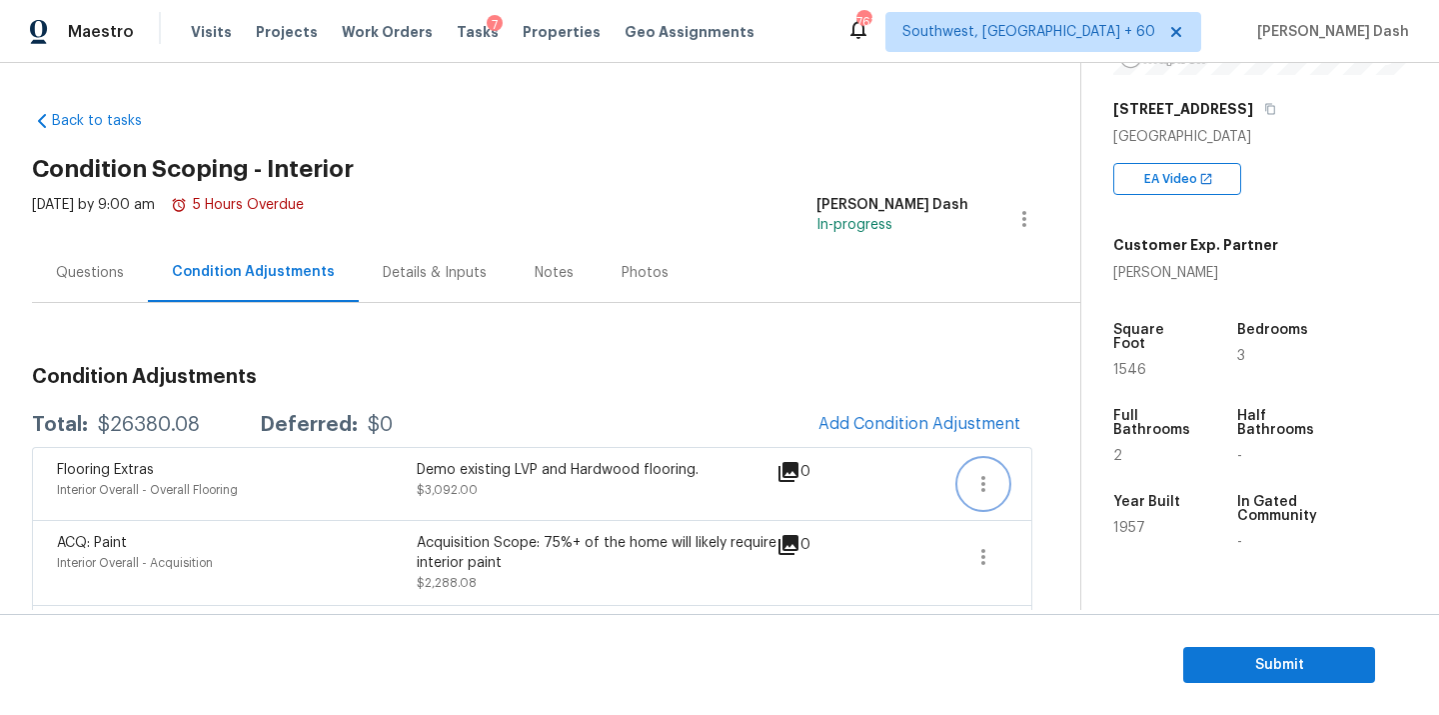
click at [986, 487] on icon "button" at bounding box center [984, 484] width 24 height 24
click at [1031, 478] on div "Edit" at bounding box center [1098, 480] width 156 height 20
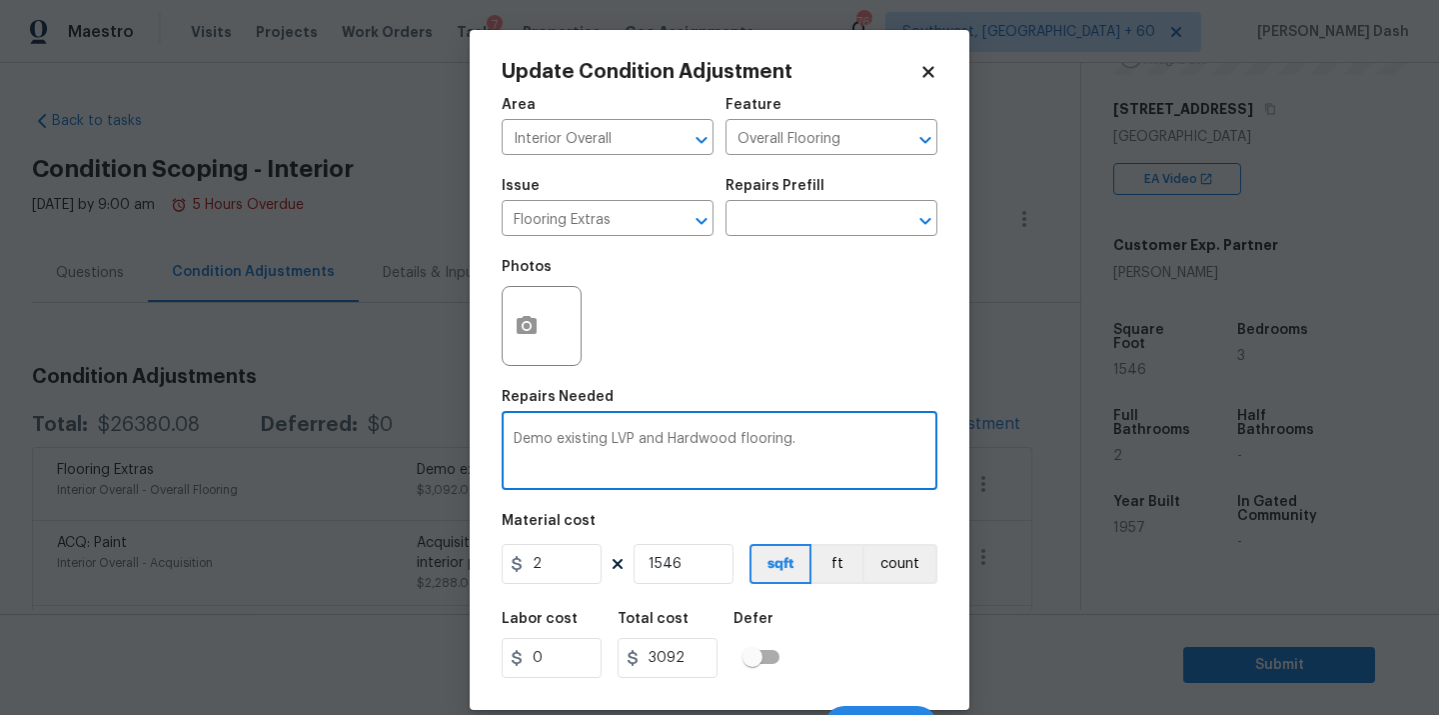
click at [657, 440] on textarea "Demo existing LVP and Hardwood flooring." at bounding box center [720, 453] width 412 height 42
click at [660, 440] on textarea "Demo existing LVP and Hardwood flooring." at bounding box center [720, 453] width 412 height 42
type textarea "Demo existing Hardwood flooring."
click at [566, 561] on input "2" at bounding box center [552, 564] width 100 height 40
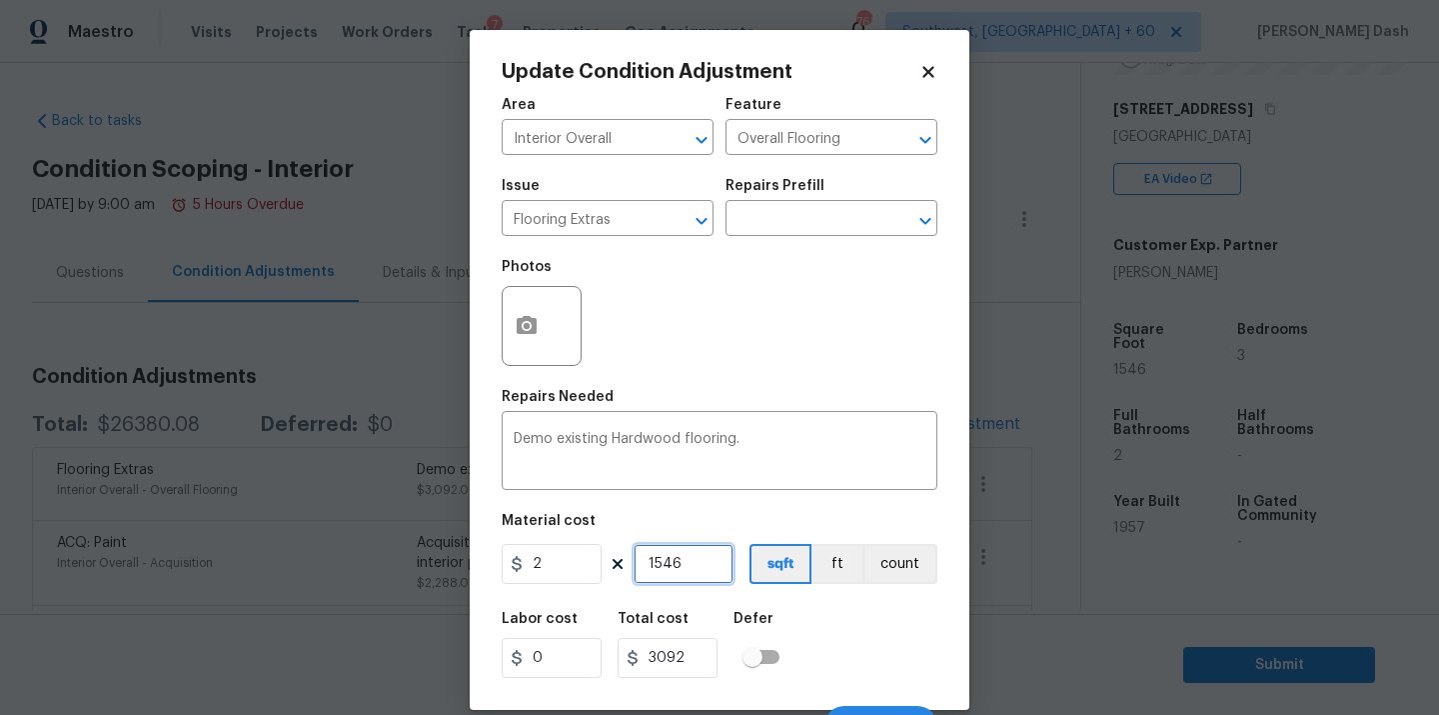
click at [693, 568] on input "1546" at bounding box center [684, 564] width 100 height 40
type input "154"
type input "308"
type input "15"
type input "30"
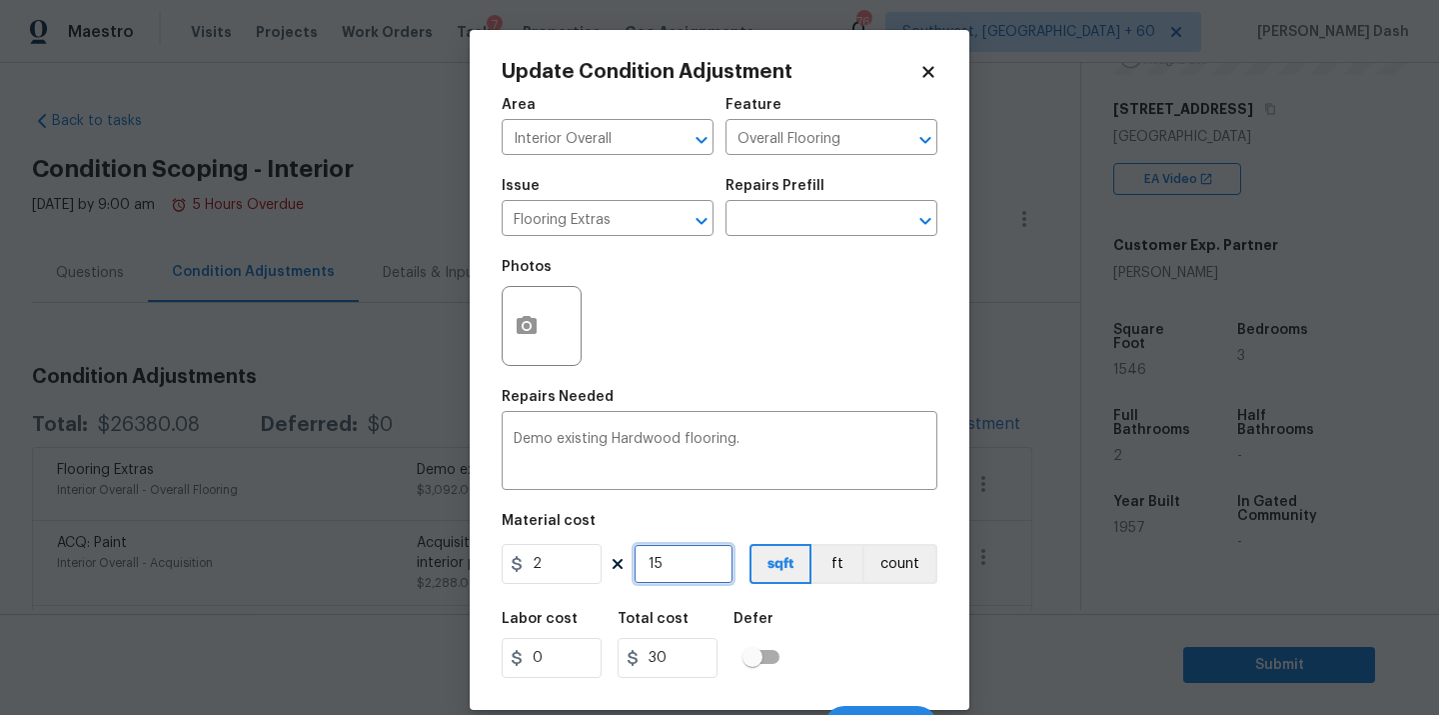
type input "1"
type input "2"
type input "0"
type input "9"
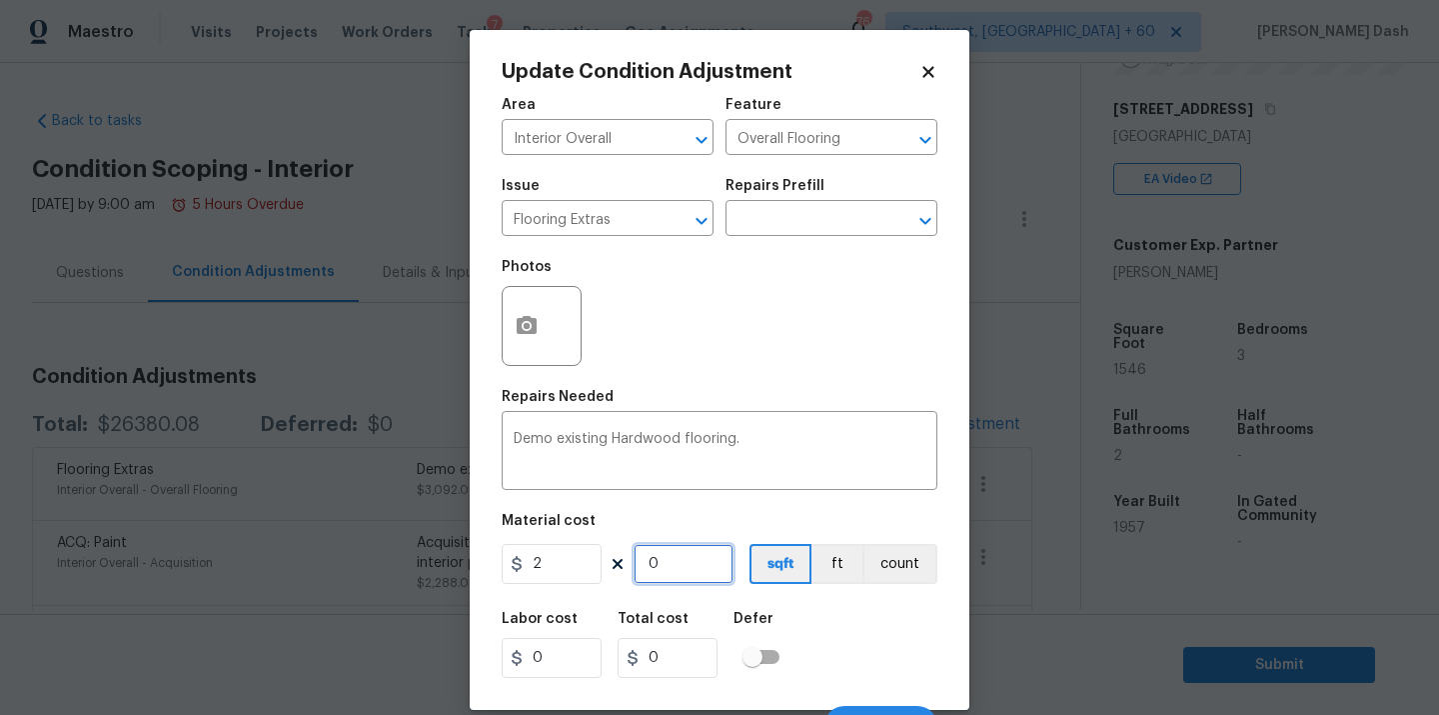
type input "18"
type input "90"
type input "180"
type input "900"
type input "1800"
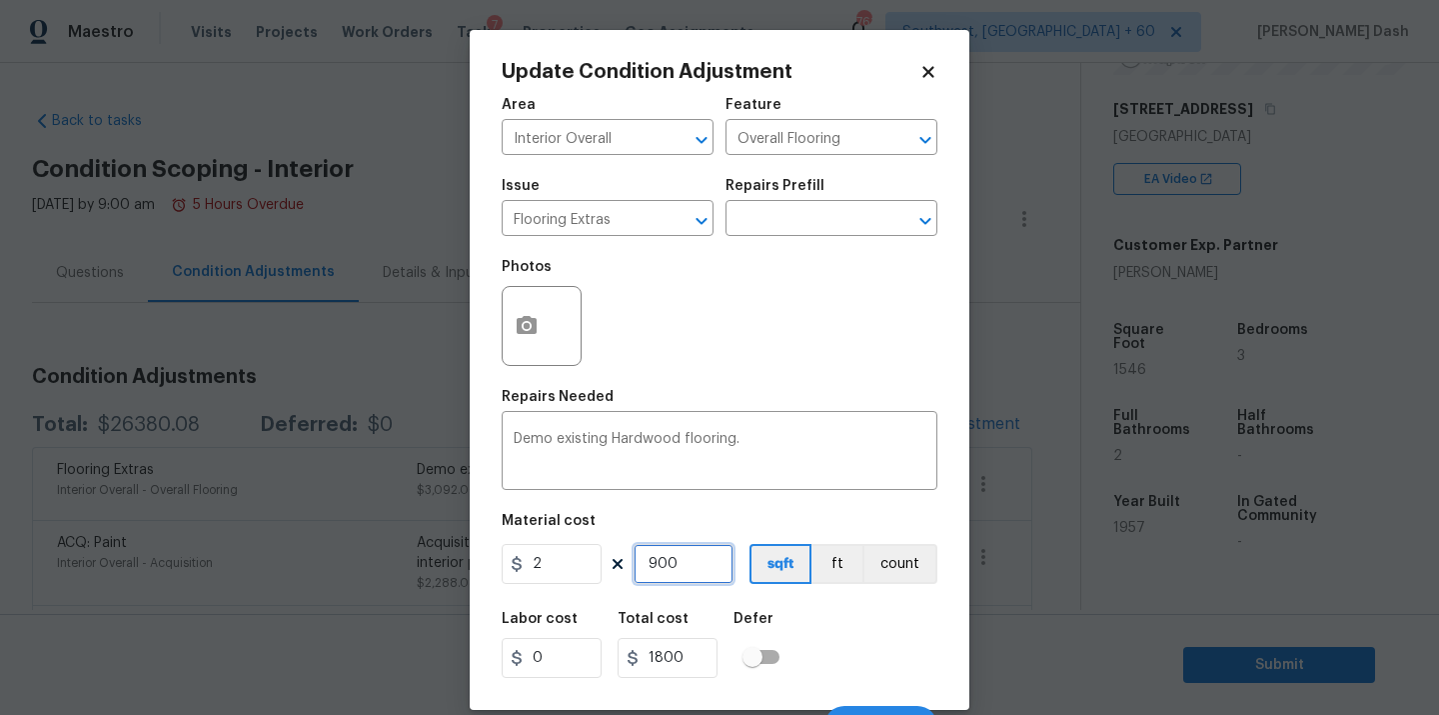
type input "900"
click at [837, 640] on div "Labor cost 0 Total cost 1800 Defer" at bounding box center [720, 645] width 436 height 90
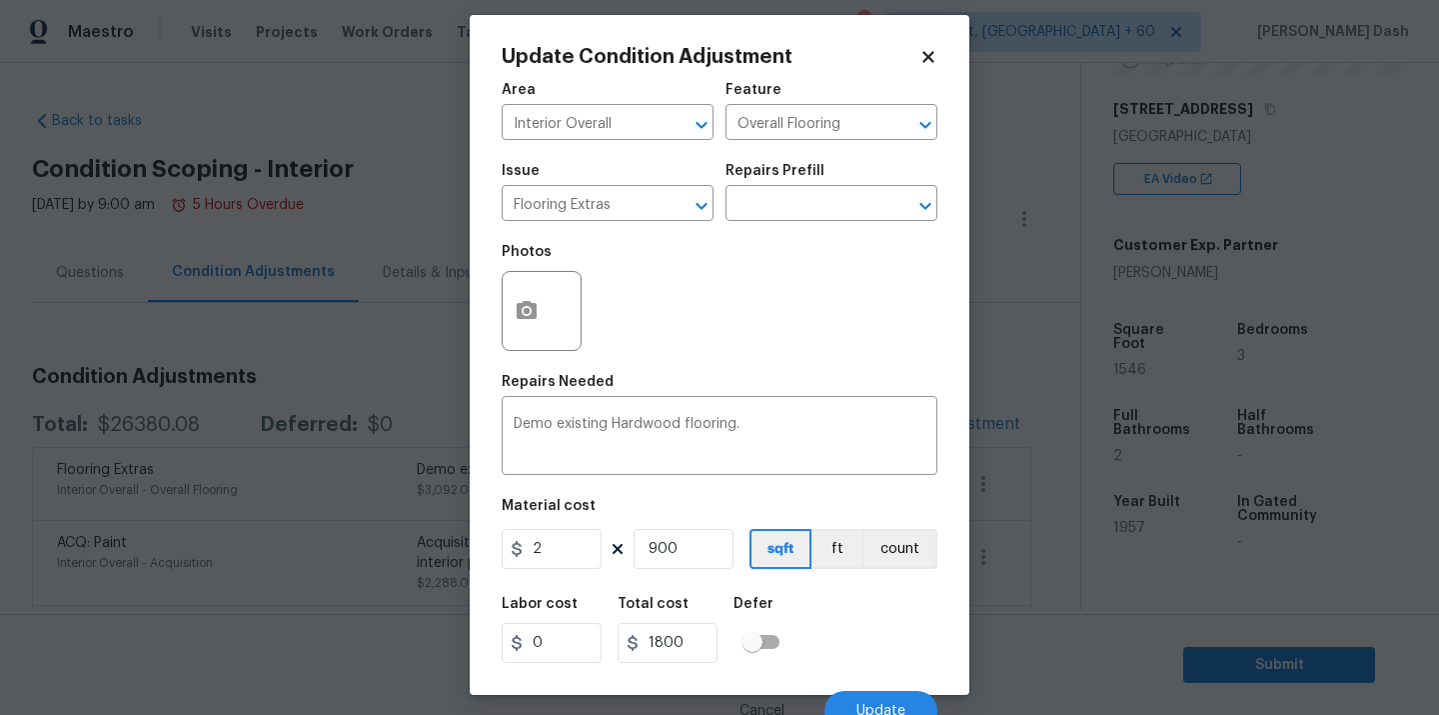
scroll to position [17, 0]
